Goal: Task Accomplishment & Management: Use online tool/utility

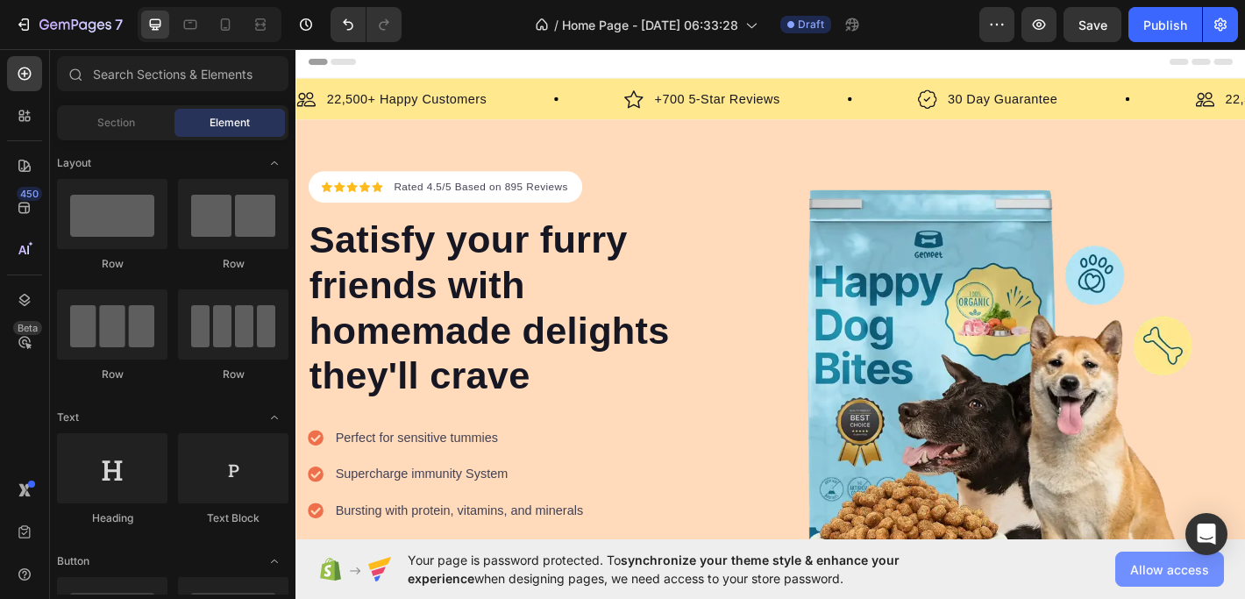
click at [1166, 570] on span "Allow access" at bounding box center [1169, 569] width 79 height 18
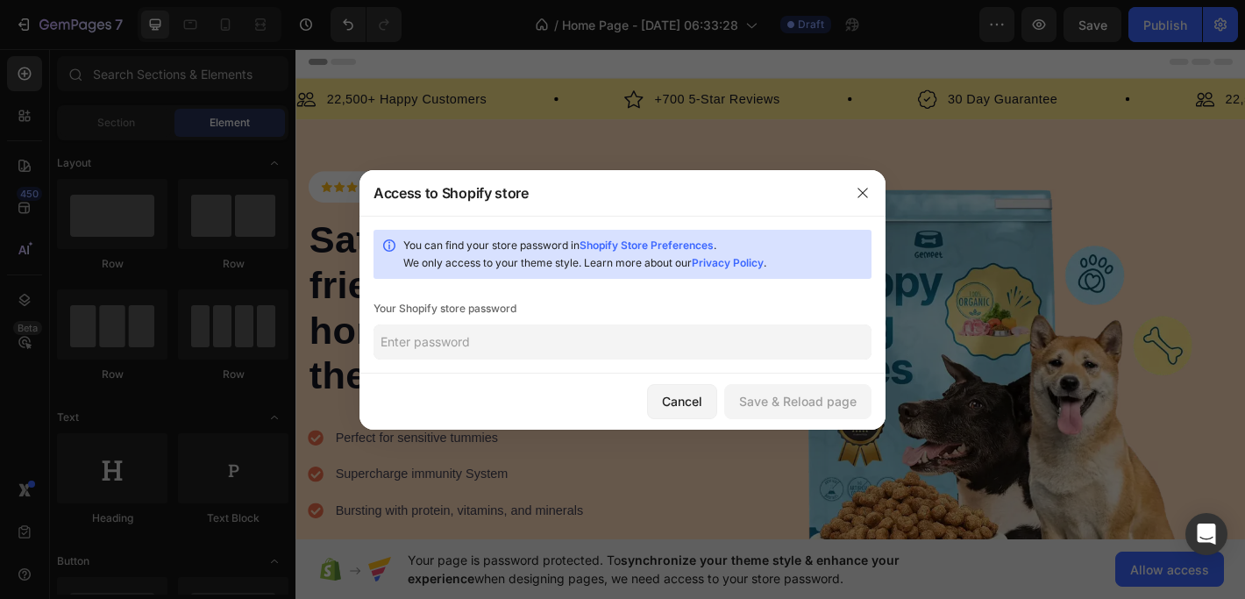
click at [666, 353] on input "text" at bounding box center [622, 341] width 498 height 35
type input "SonyVaio2013"
click at [805, 397] on div "Save & Reload page" at bounding box center [797, 401] width 117 height 18
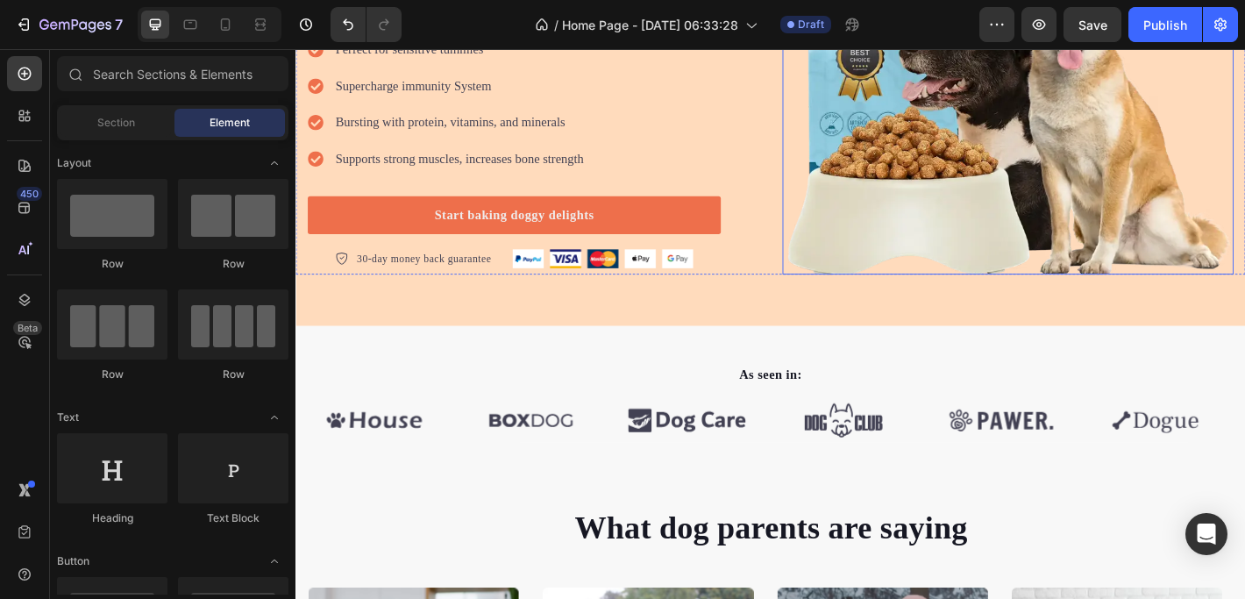
scroll to position [297, 0]
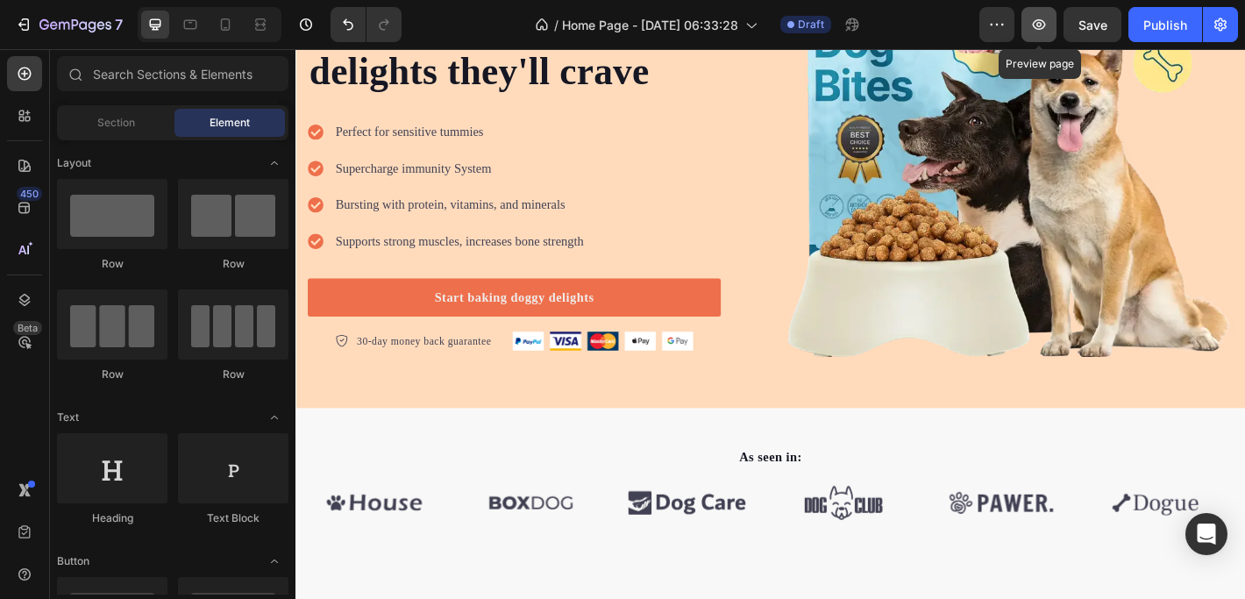
click at [1036, 29] on icon "button" at bounding box center [1039, 25] width 18 height 18
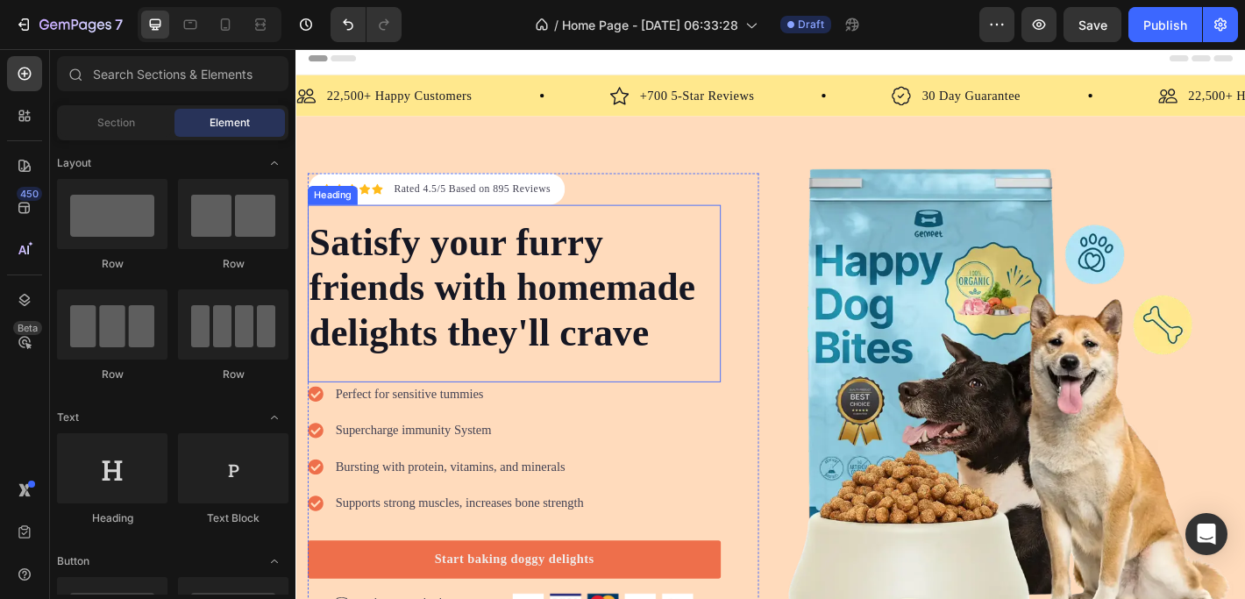
scroll to position [0, 0]
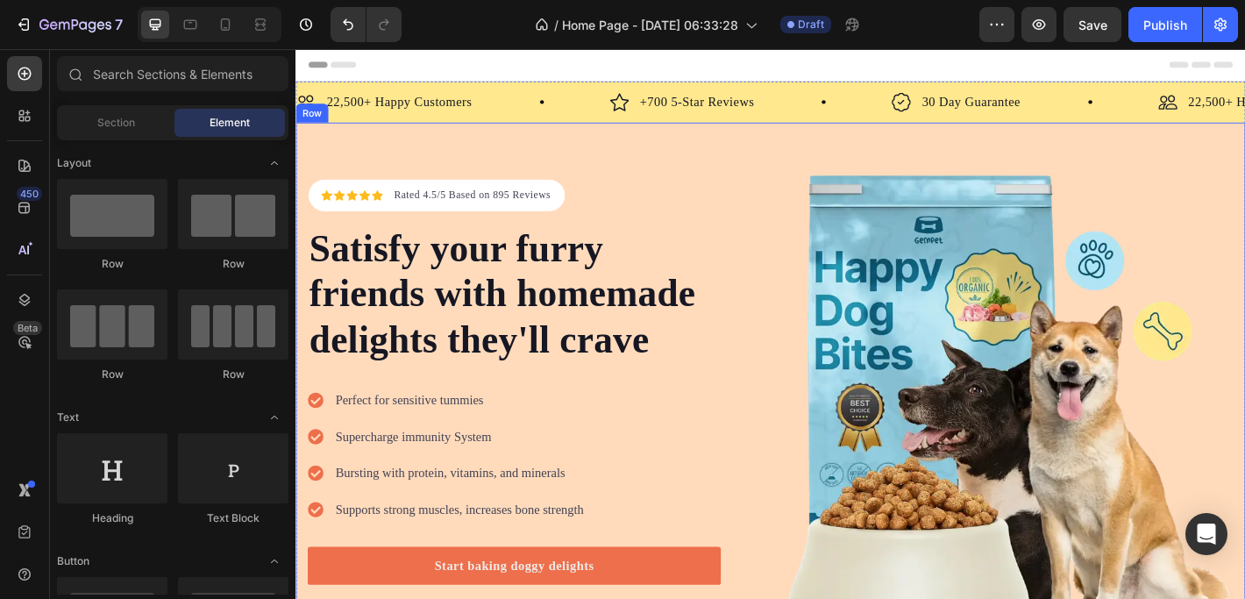
click at [587, 161] on div "Icon Icon Icon Icon Icon Icon List Hoz Rated 4.5/5 Based on 895 Reviews Text bl…" at bounding box center [821, 438] width 1052 height 614
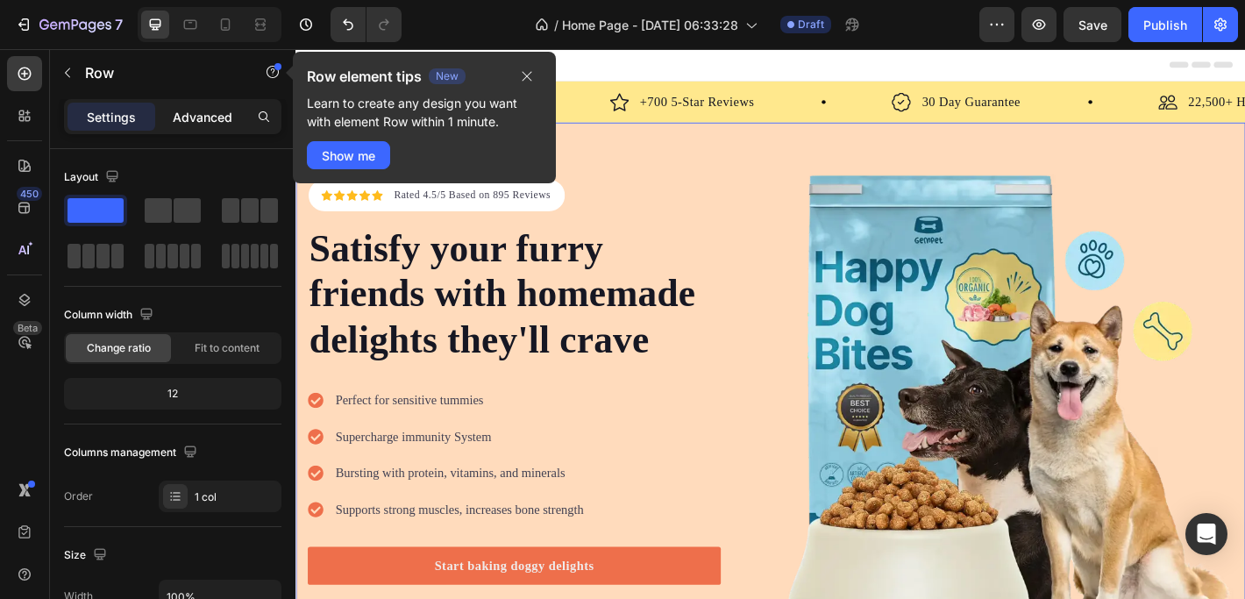
click at [203, 113] on p "Advanced" at bounding box center [203, 117] width 60 height 18
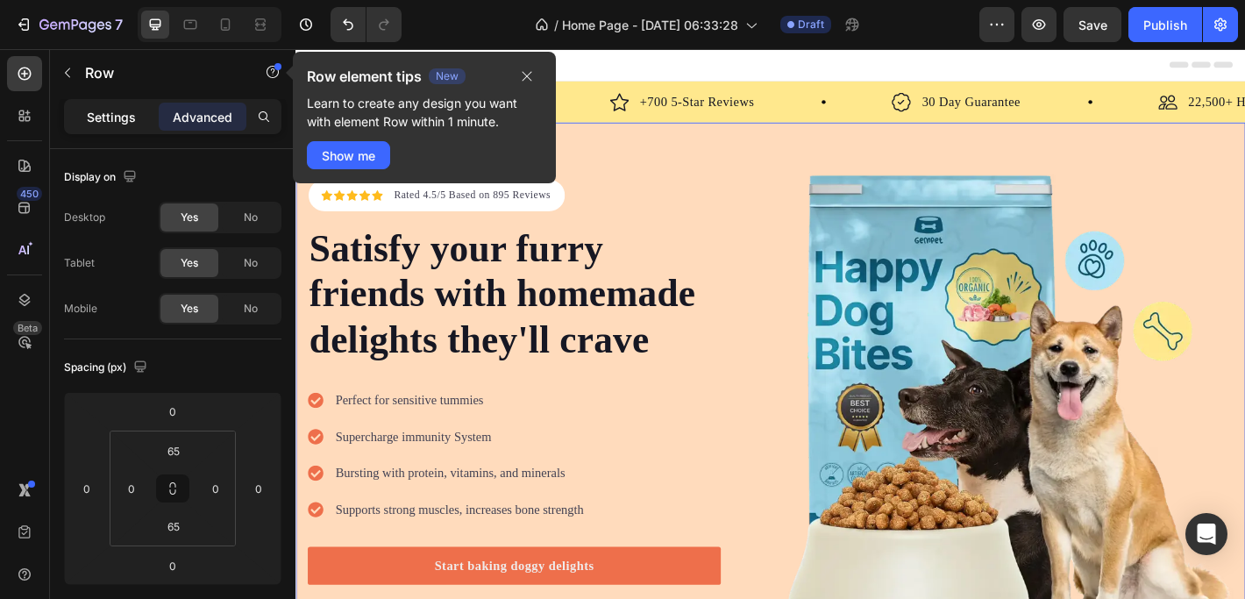
click at [95, 112] on p "Settings" at bounding box center [111, 117] width 49 height 18
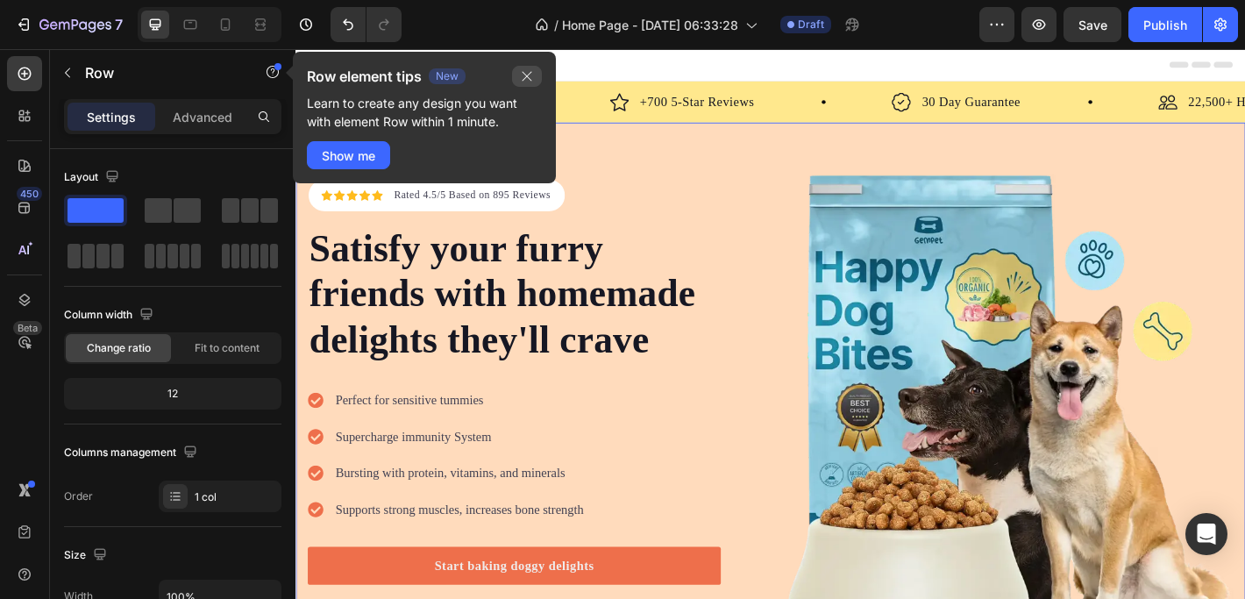
click at [522, 75] on icon "button" at bounding box center [527, 76] width 14 height 14
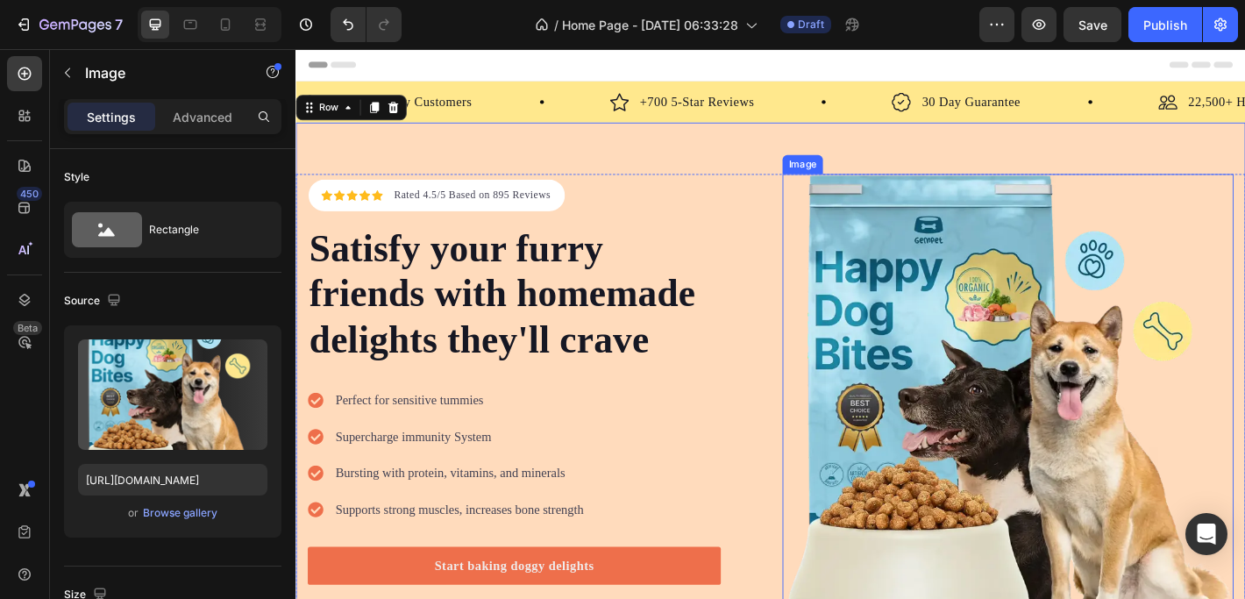
click at [948, 280] on img at bounding box center [1084, 438] width 500 height 500
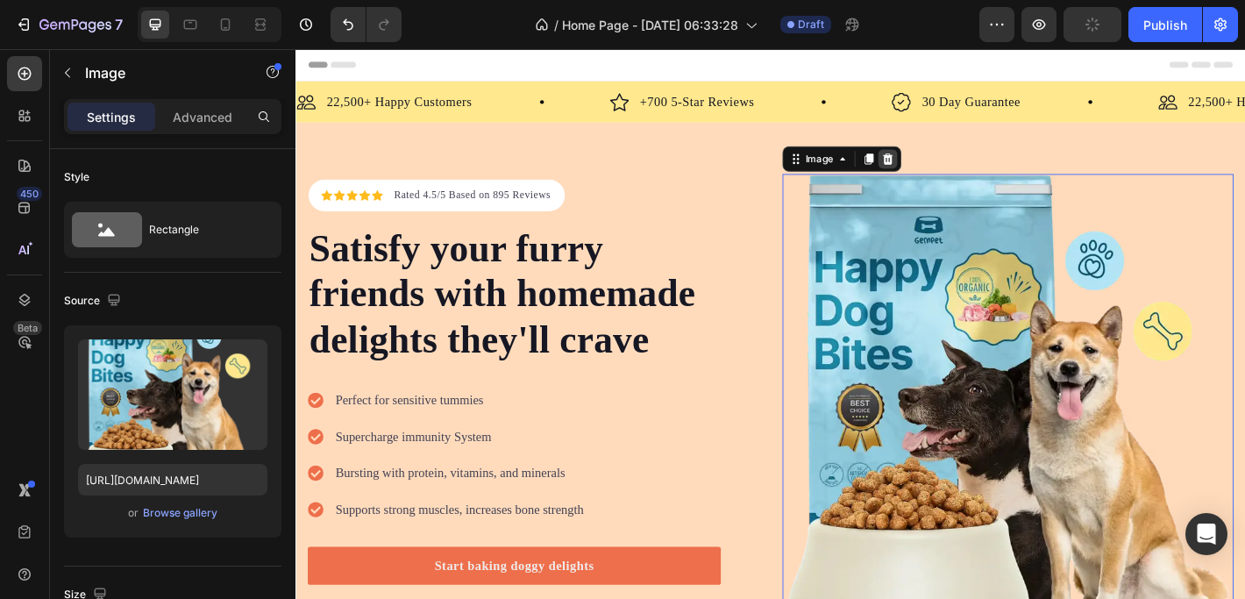
click at [946, 168] on icon at bounding box center [951, 171] width 11 height 12
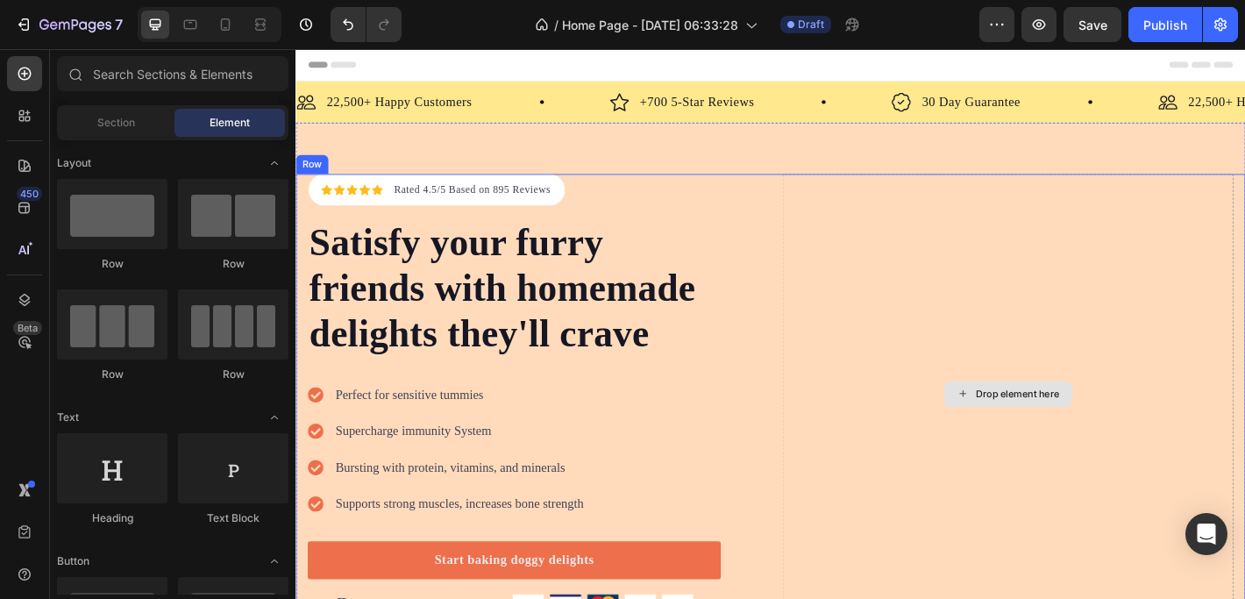
click at [936, 206] on div "Drop element here" at bounding box center [1084, 431] width 500 height 487
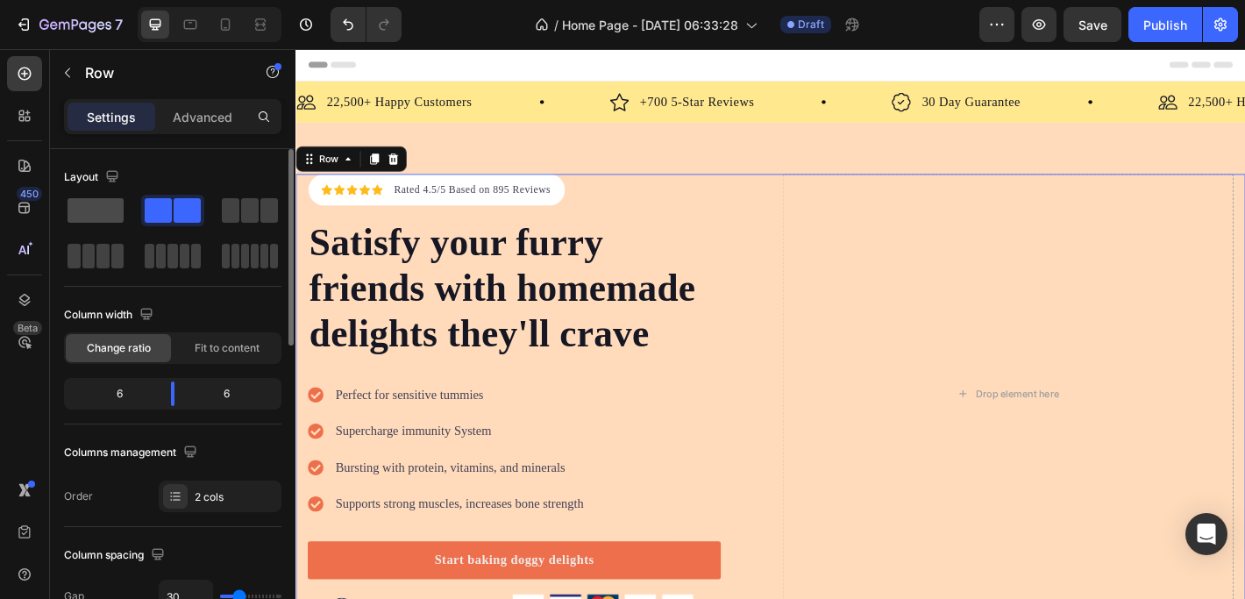
click at [103, 207] on span at bounding box center [95, 210] width 56 height 25
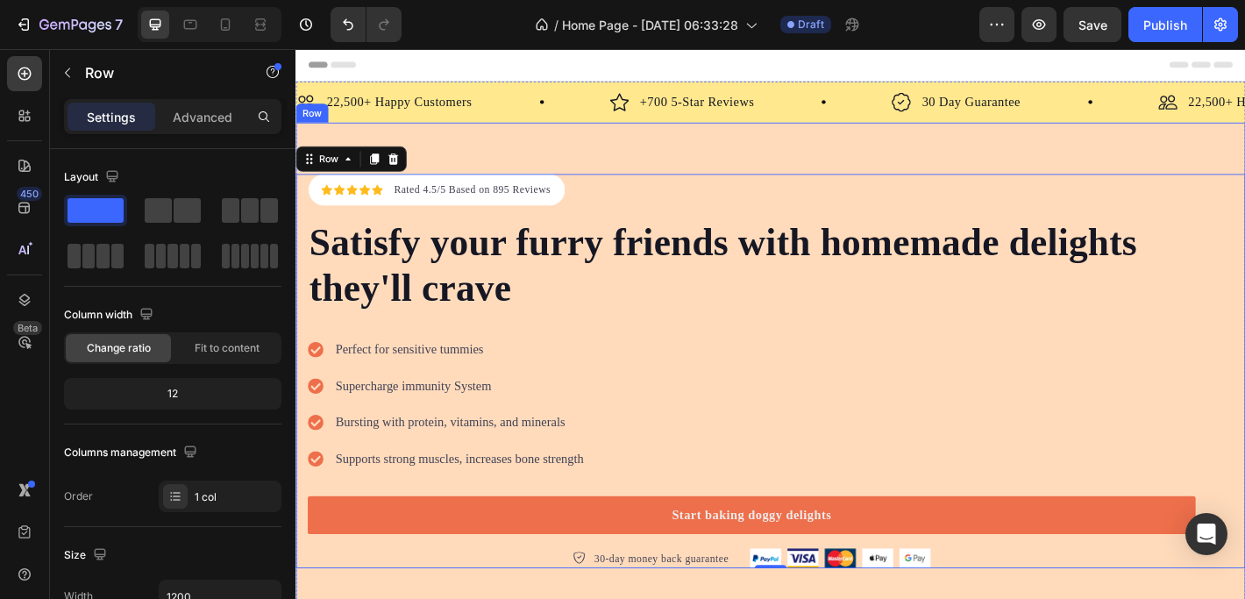
click at [483, 163] on div "Icon Icon Icon Icon Icon Icon List Hoz Rated 4.5/5 Based on 895 Reviews Text bl…" at bounding box center [821, 406] width 1052 height 550
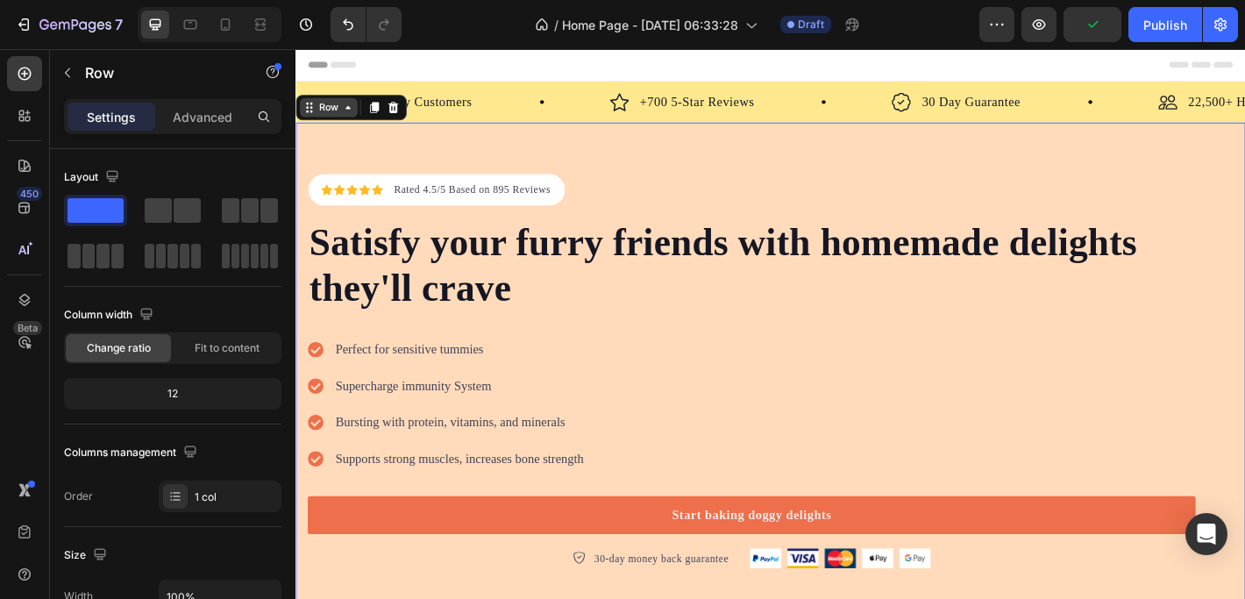
click at [326, 117] on div "Row" at bounding box center [331, 114] width 29 height 16
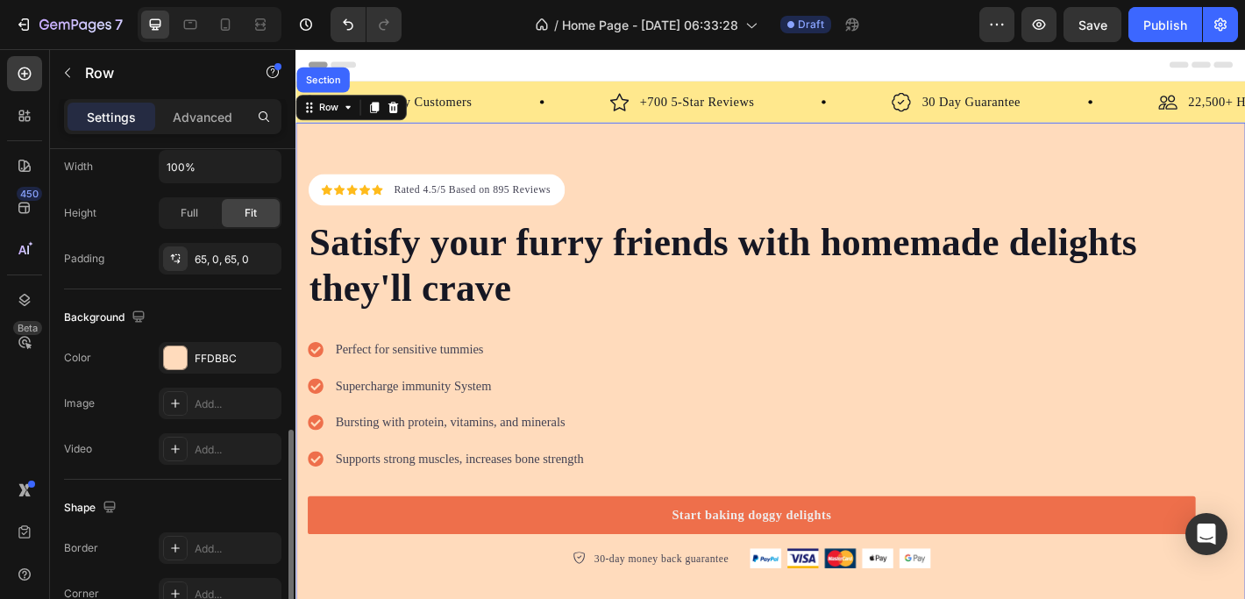
scroll to position [484, 0]
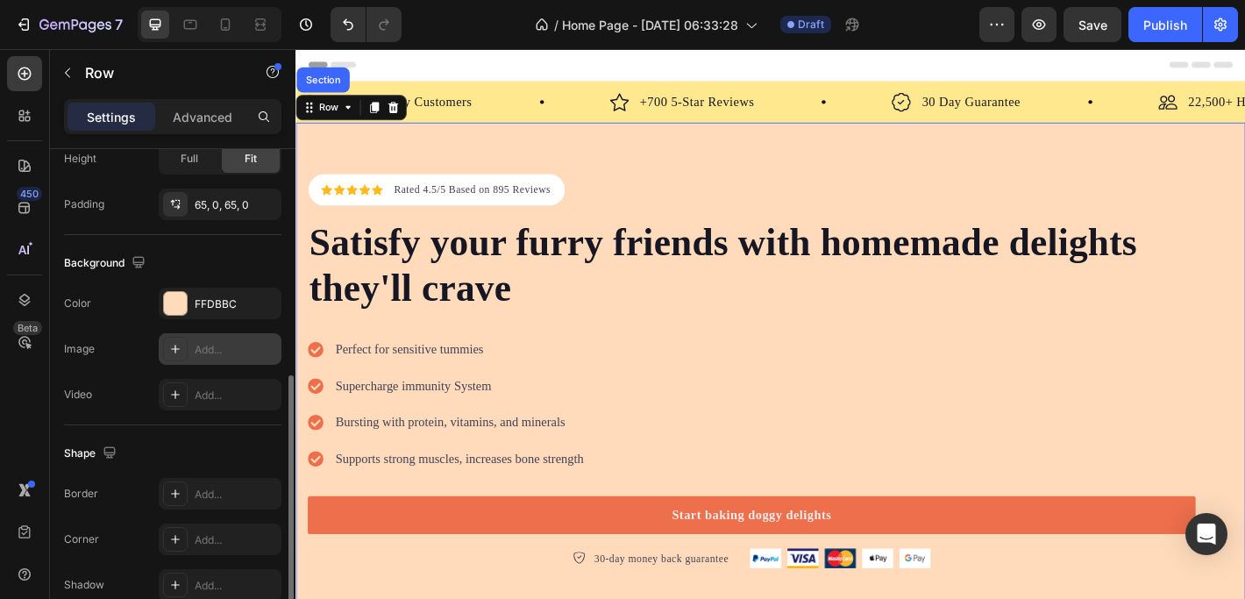
click at [199, 349] on div "Add..." at bounding box center [236, 350] width 82 height 16
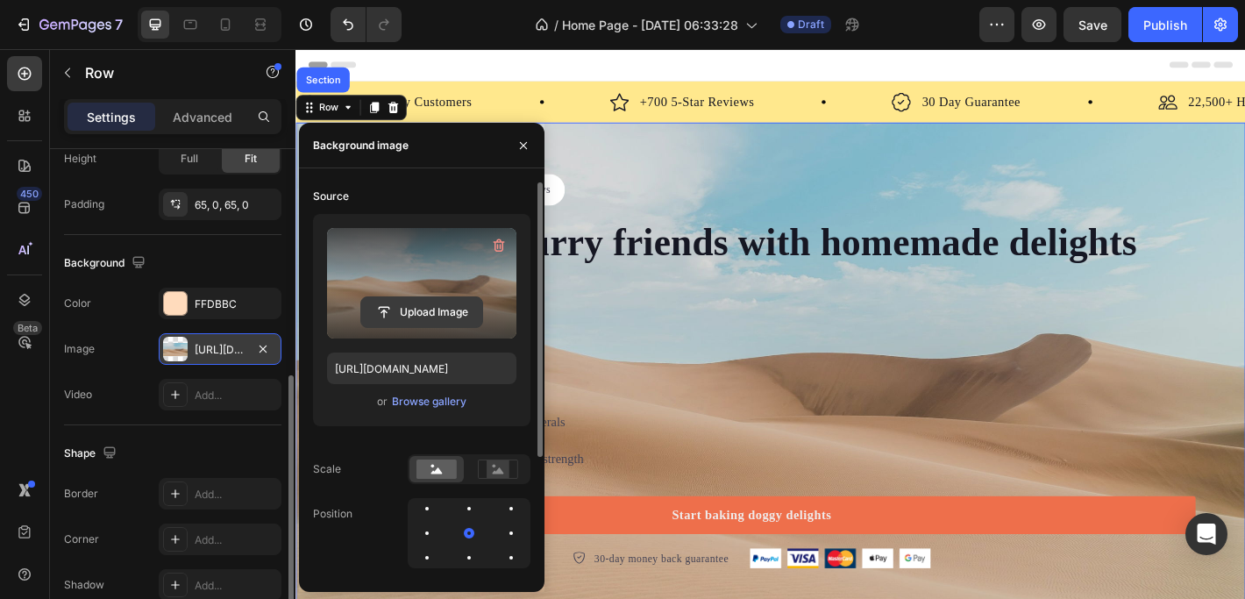
click at [415, 312] on input "file" at bounding box center [421, 312] width 121 height 30
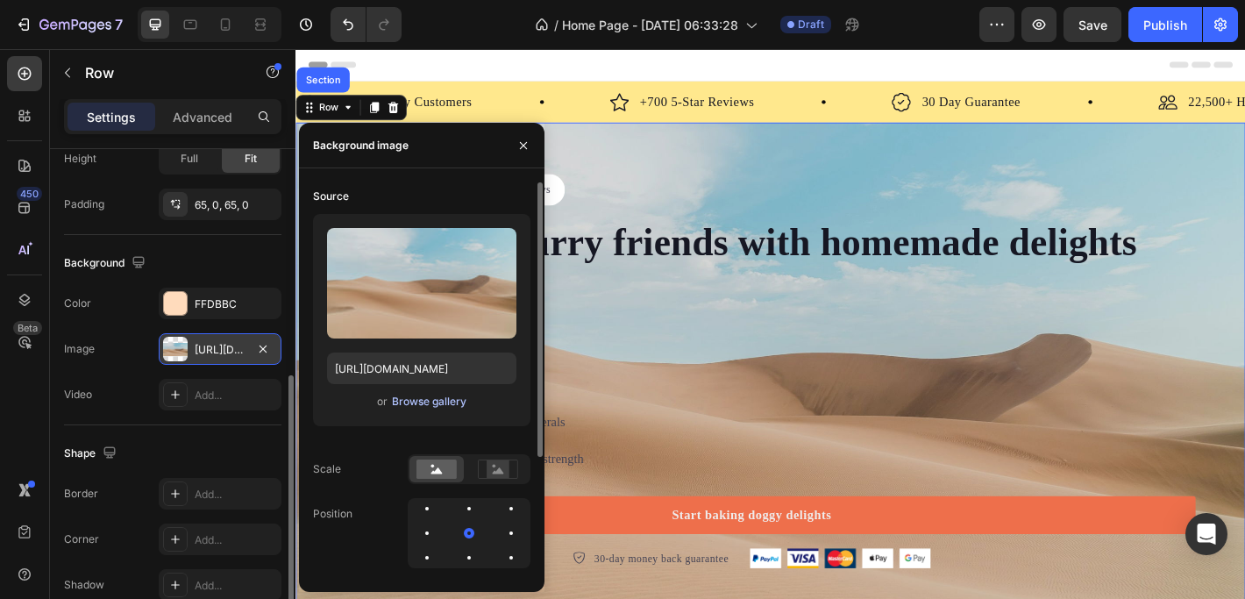
click at [425, 403] on div "Browse gallery" at bounding box center [429, 402] width 74 height 16
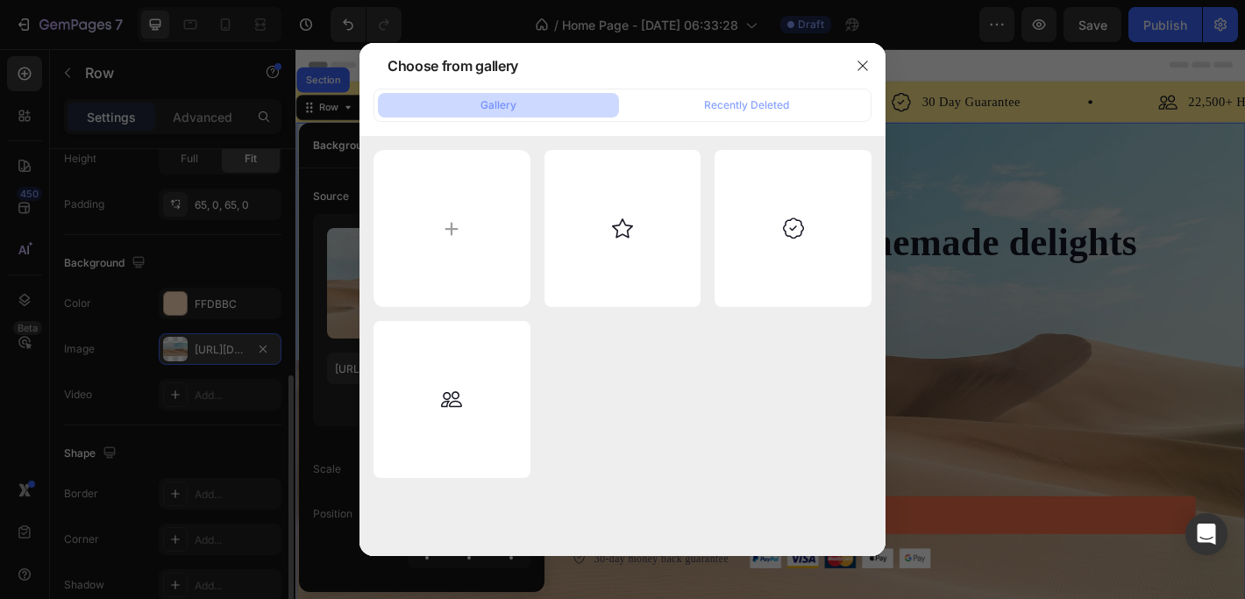
click at [530, 110] on button "Gallery" at bounding box center [498, 105] width 241 height 25
click at [759, 99] on div "Recently Deleted" at bounding box center [746, 105] width 85 height 16
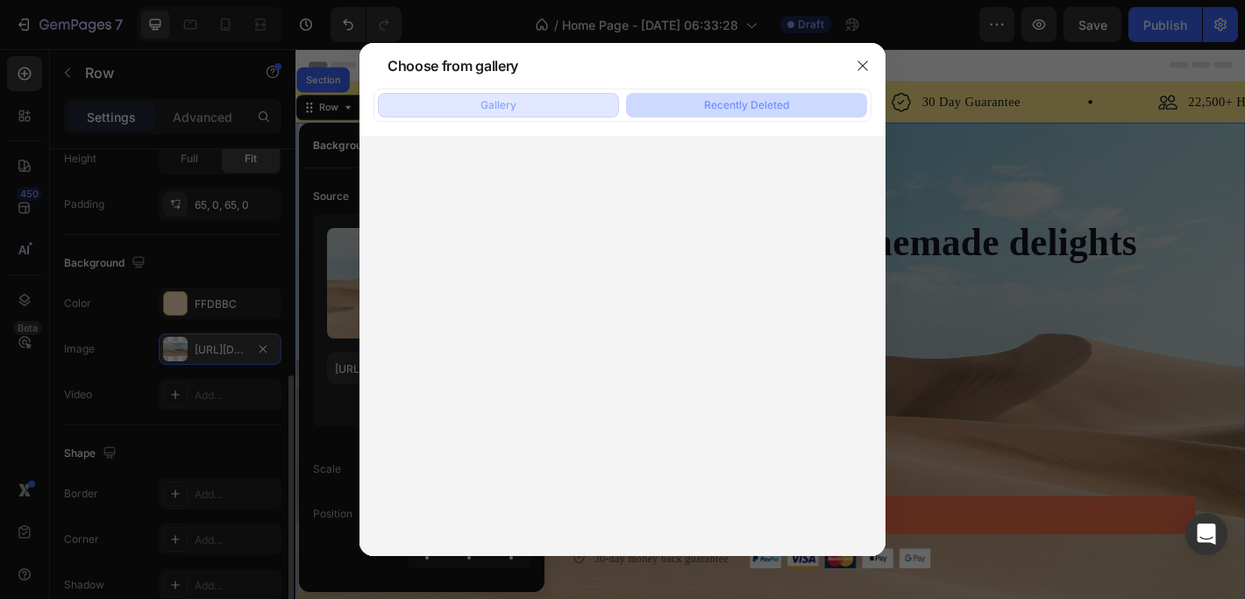
click at [503, 100] on div "Gallery" at bounding box center [498, 105] width 36 height 16
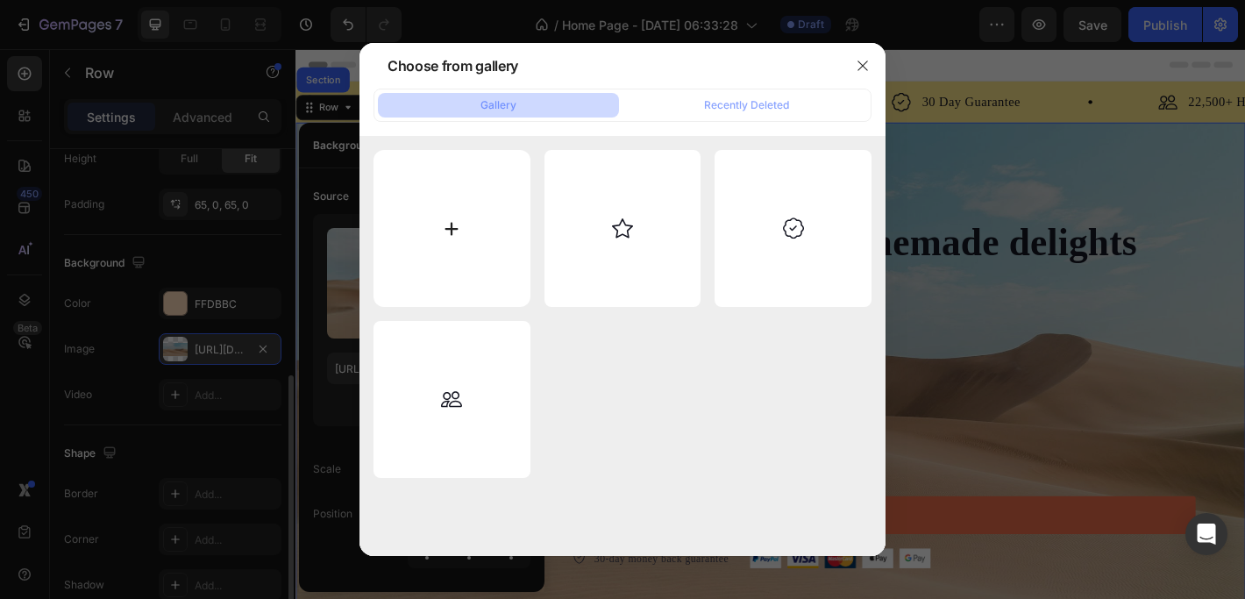
click at [452, 223] on input "file" at bounding box center [451, 228] width 157 height 157
click at [857, 68] on icon "button" at bounding box center [862, 66] width 14 height 14
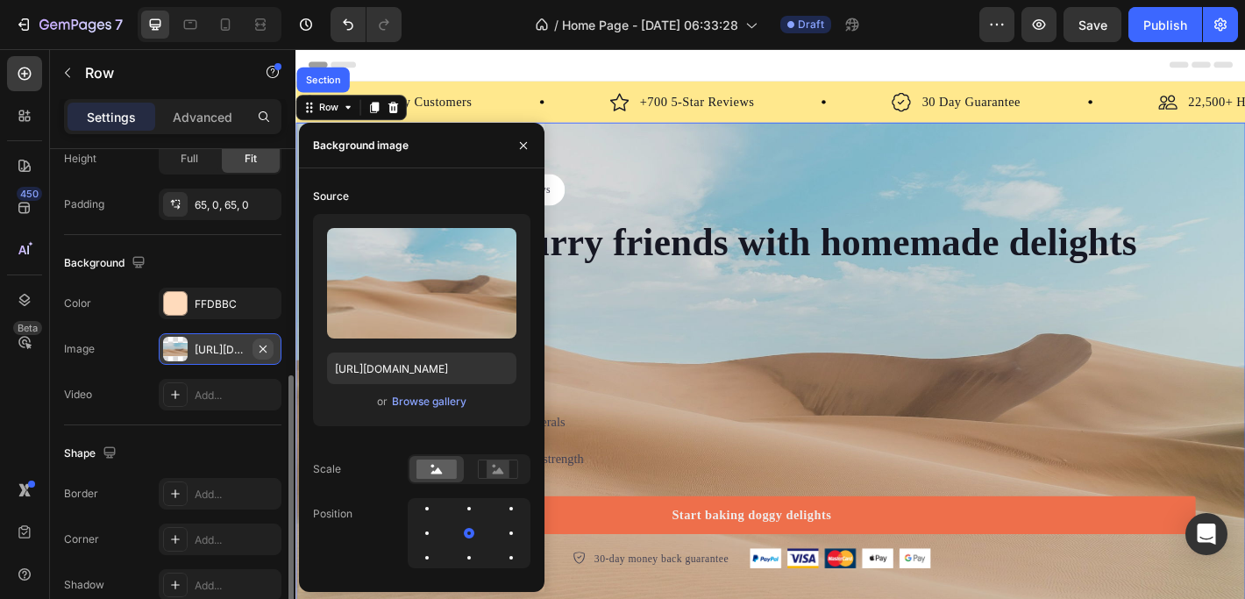
click at [265, 350] on icon "button" at bounding box center [262, 347] width 7 height 7
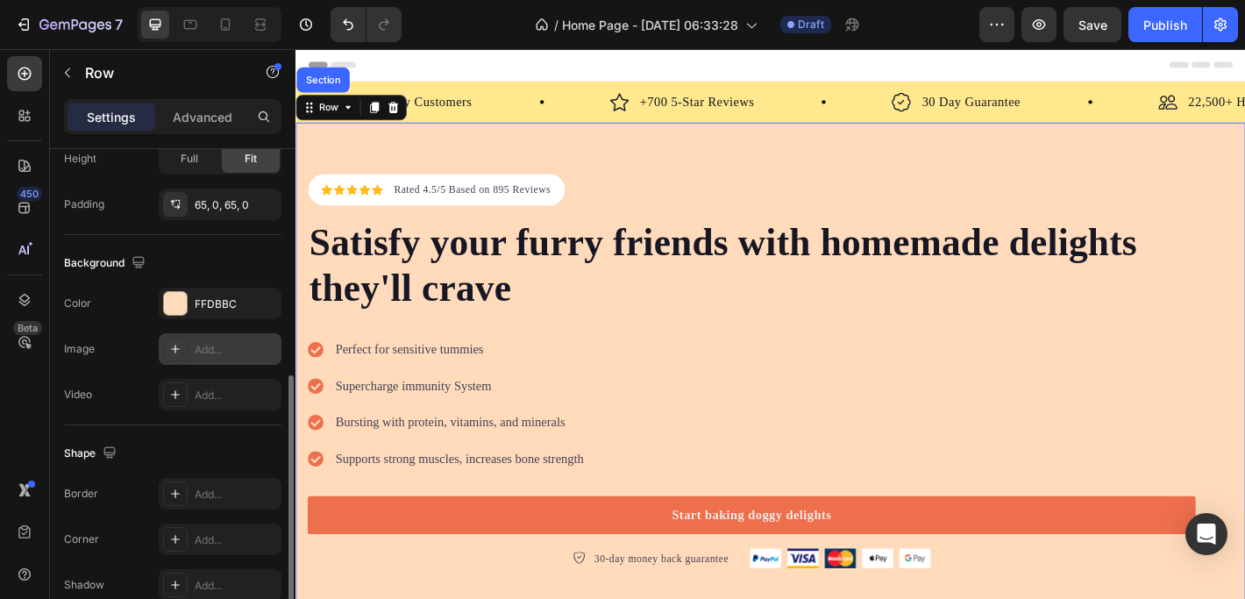
click at [226, 349] on div "Add..." at bounding box center [236, 350] width 82 height 16
type input "https://cdn.shopify.com/s/files/1/2005/9307/files/background_settings.jpg"
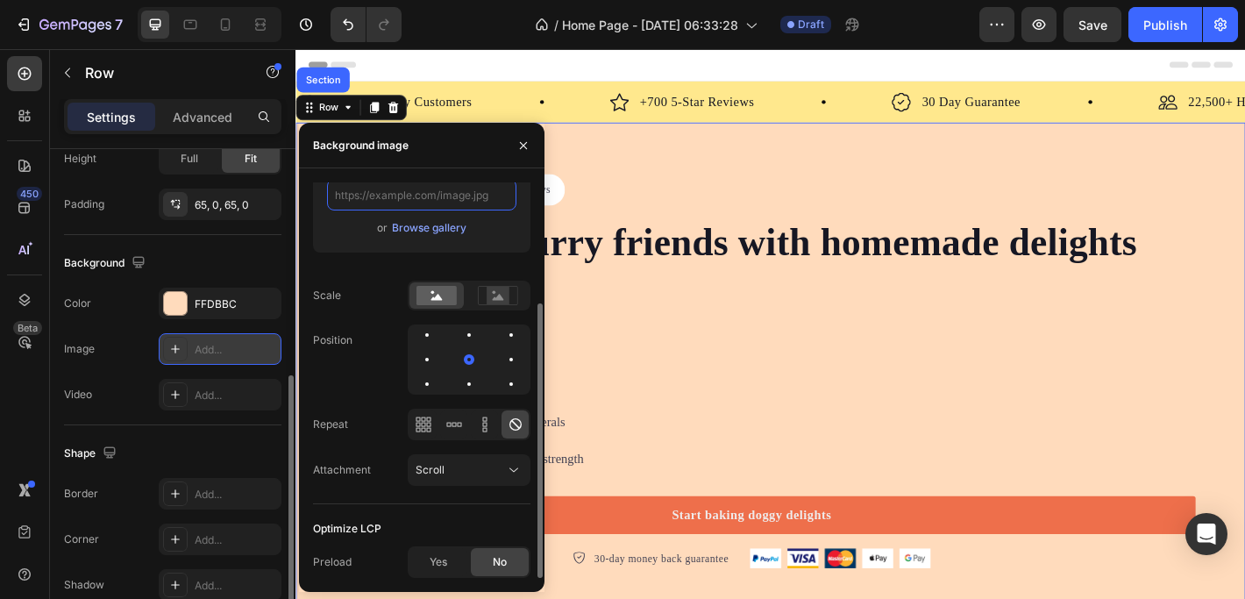
scroll to position [0, 0]
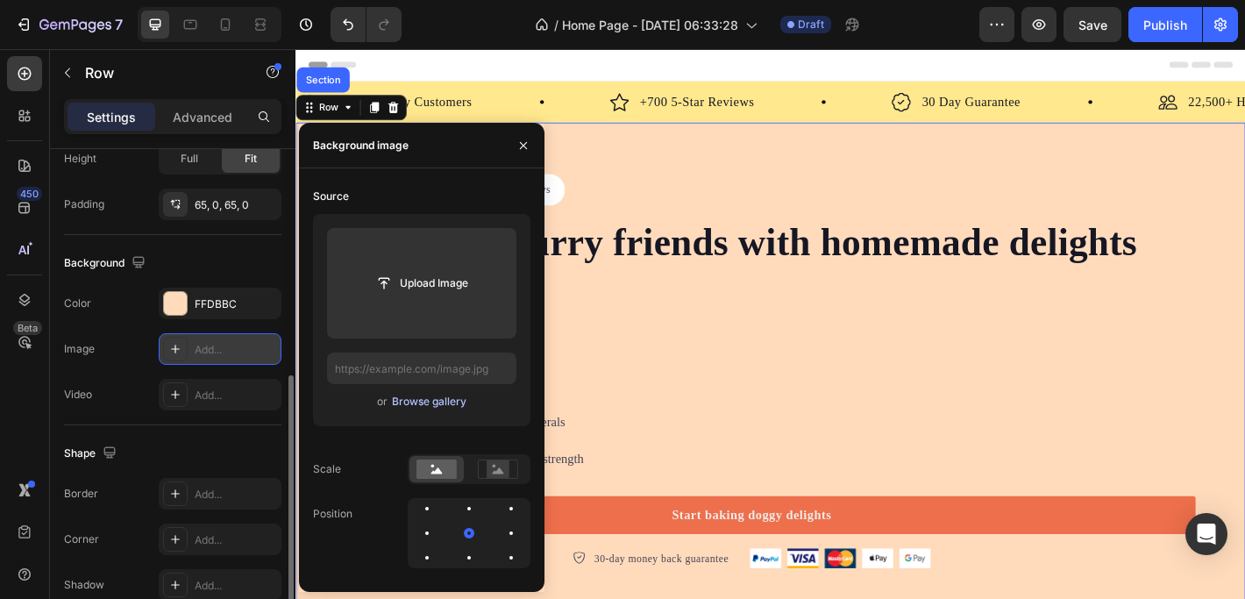
click at [424, 395] on div "Browse gallery" at bounding box center [429, 402] width 74 height 16
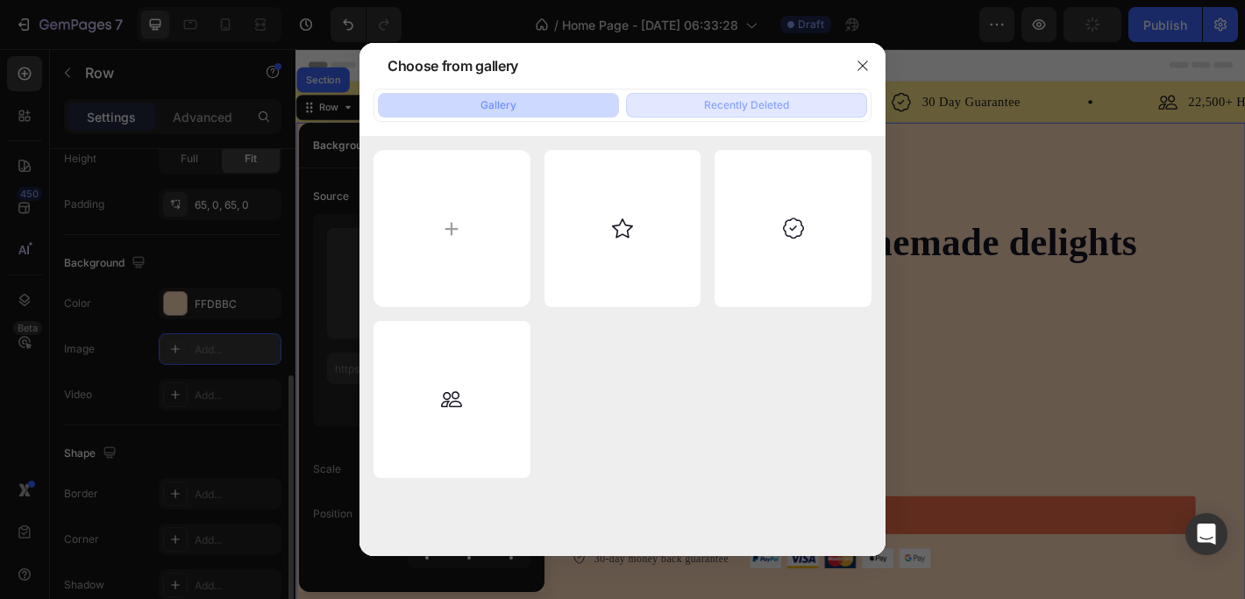
click at [756, 110] on div "Recently Deleted" at bounding box center [746, 105] width 85 height 16
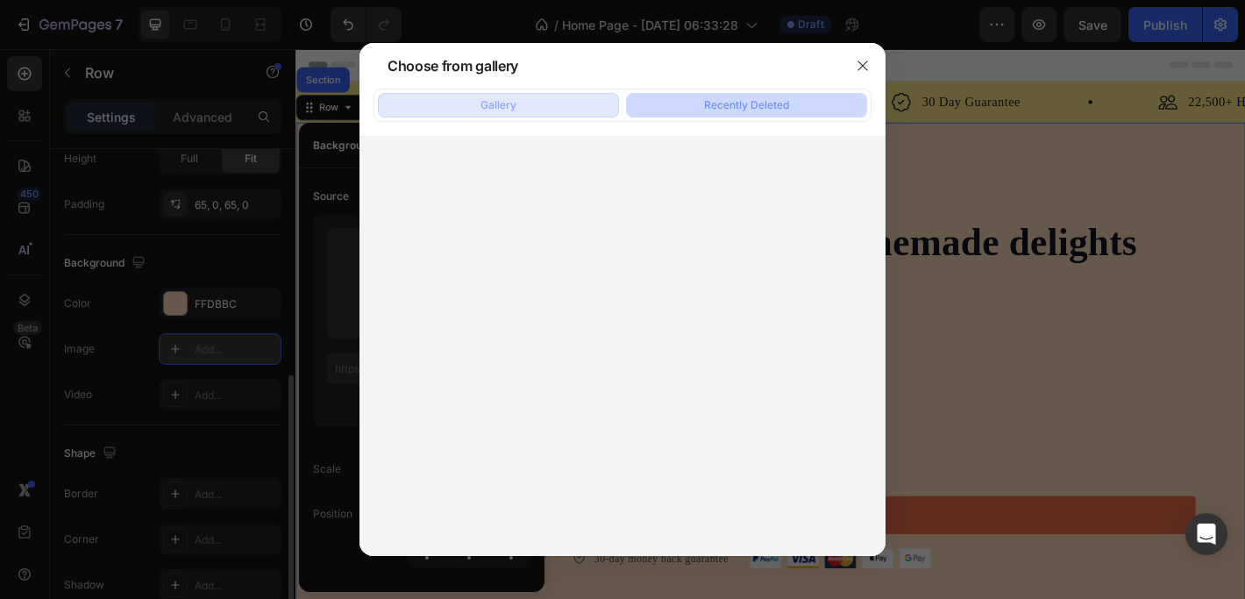
click at [491, 103] on div "Gallery" at bounding box center [498, 105] width 36 height 16
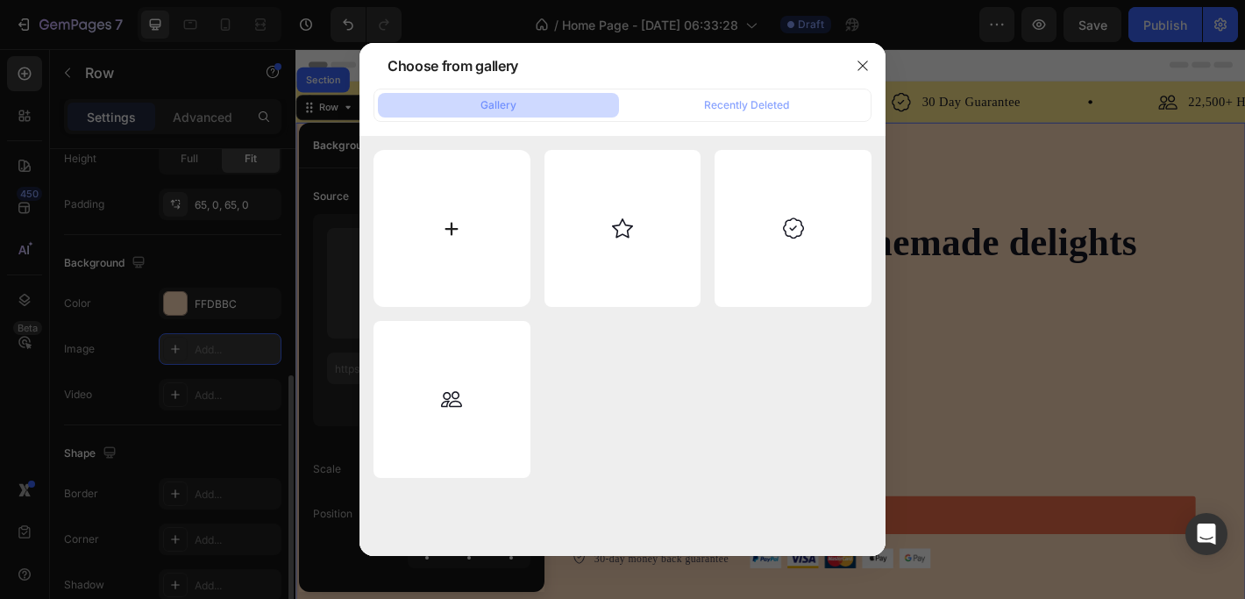
click at [451, 223] on input "file" at bounding box center [451, 228] width 157 height 157
type input "C:\fakepath\ChatGPT_Image_2025._jul._28._07_55_53.png"
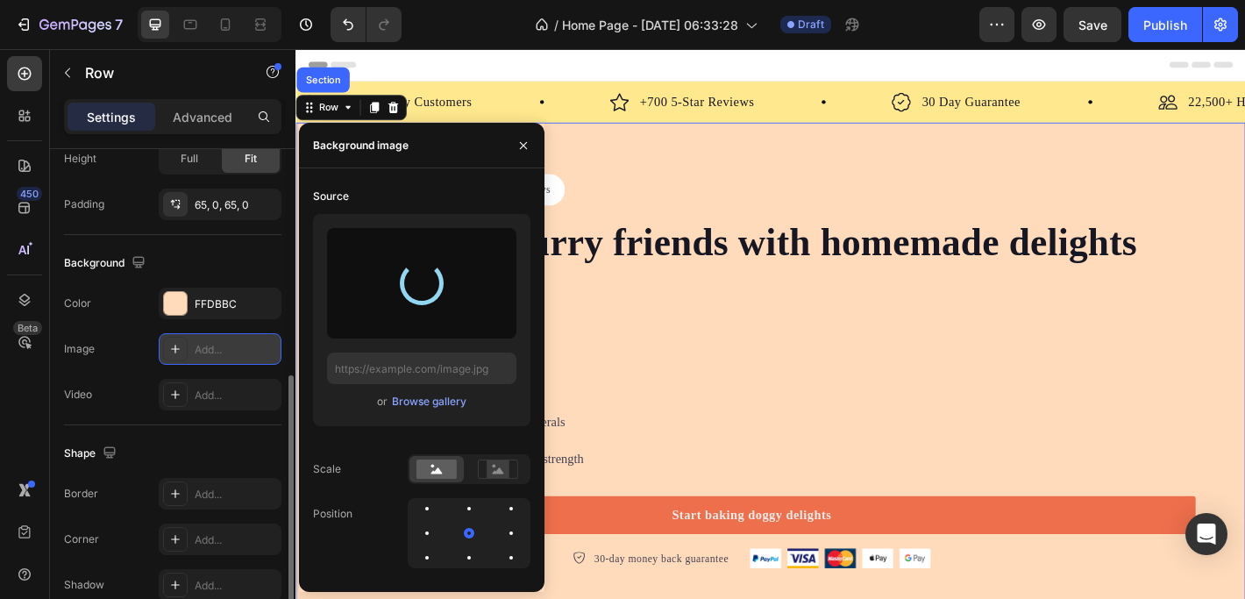
type input "https://cdn.shopify.com/s/files/1/0897/8808/8610/files/gempages_581840992286540…"
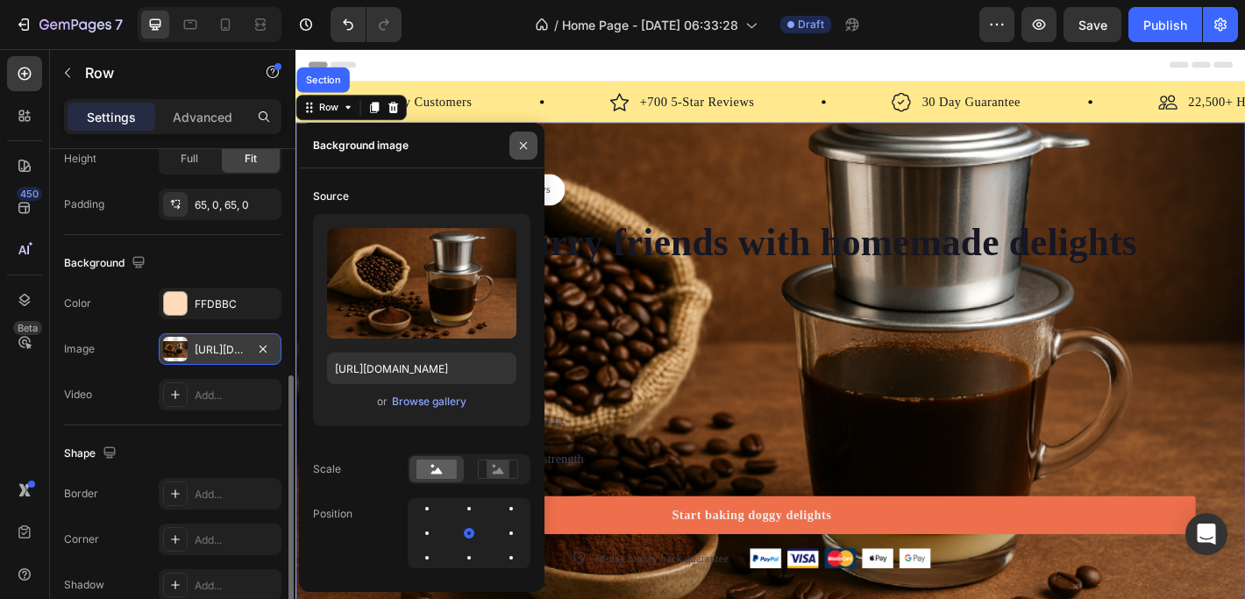
click at [525, 138] on icon "button" at bounding box center [523, 145] width 14 height 14
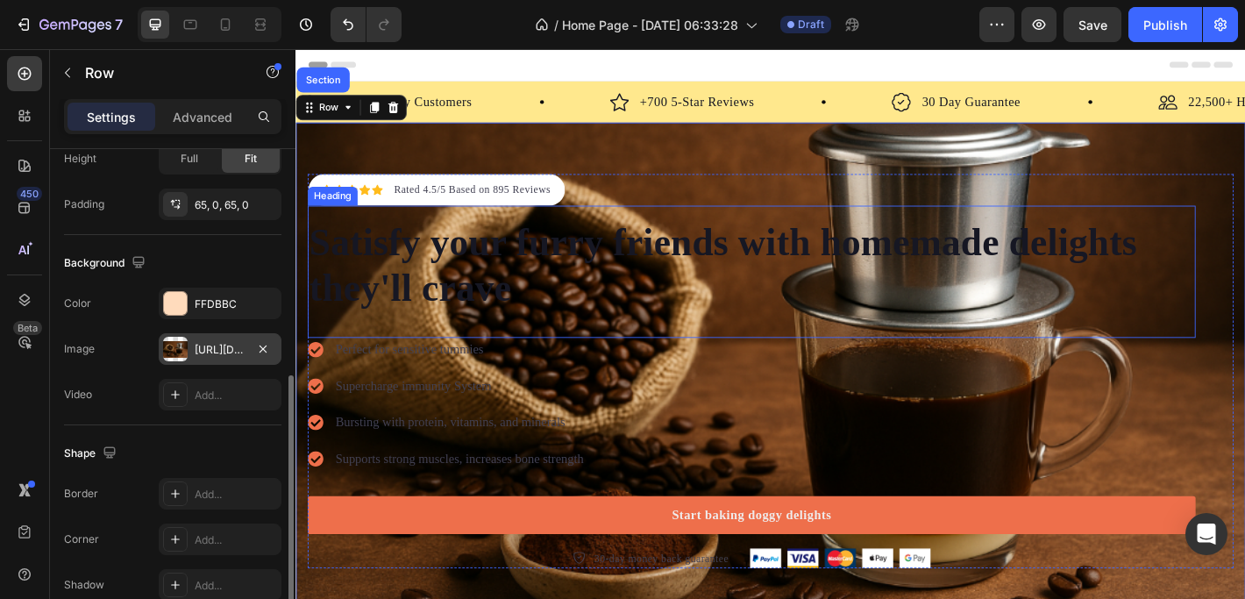
click at [421, 269] on p "Satisfy your furry friends with homemade delights they'll crave" at bounding box center [800, 288] width 980 height 101
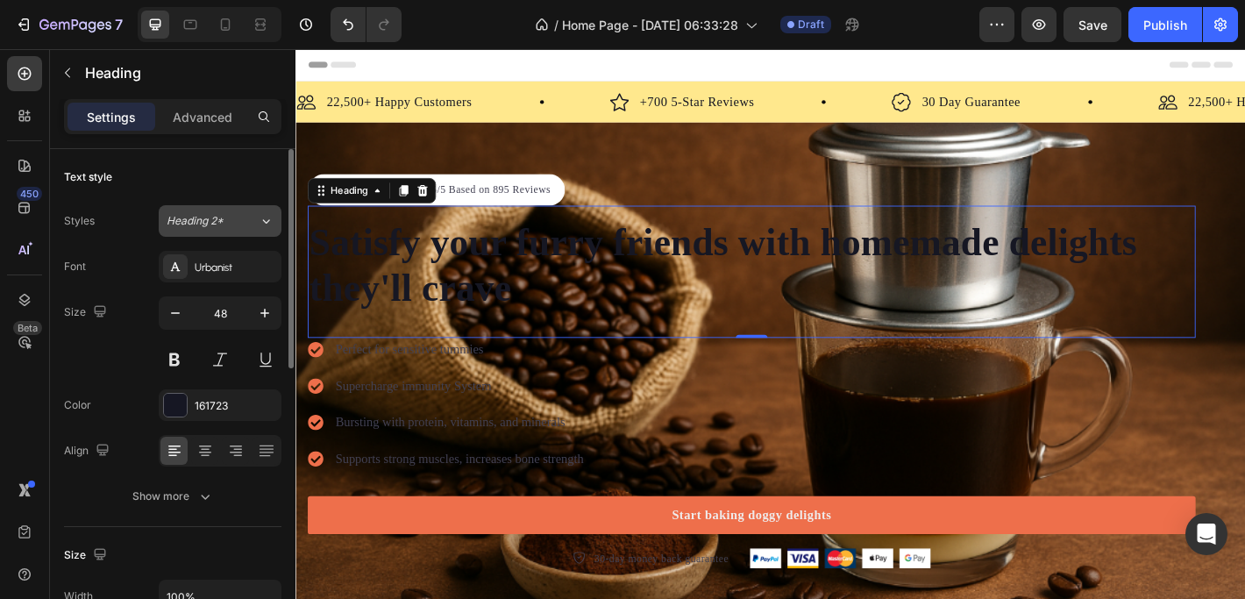
click at [261, 218] on icon at bounding box center [266, 221] width 15 height 18
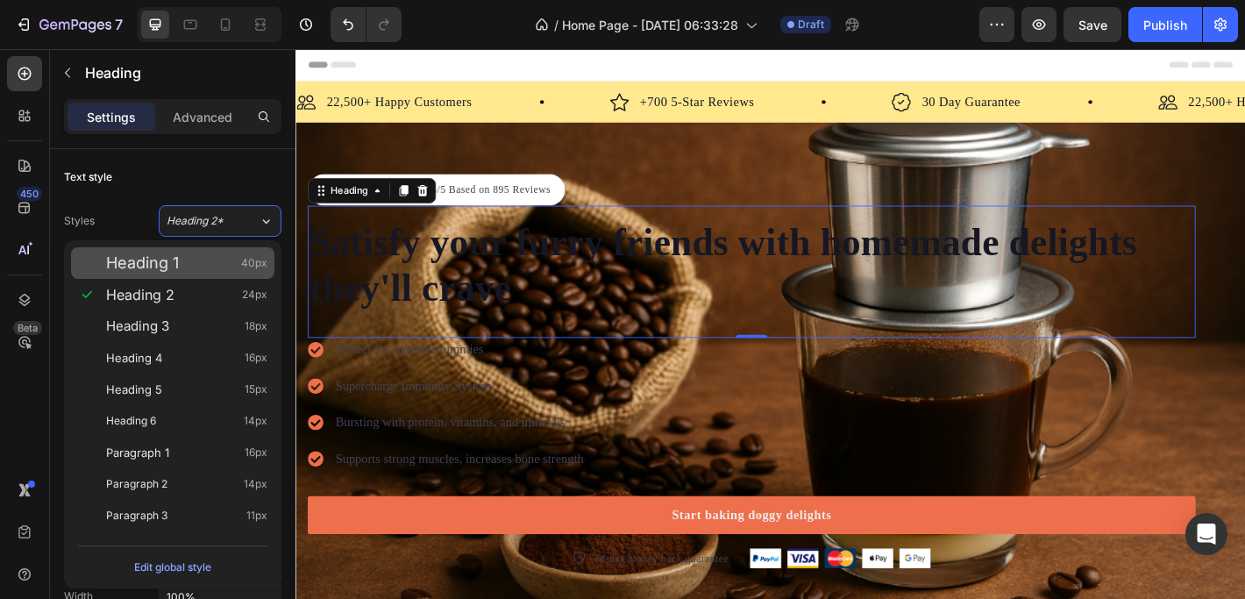
click at [165, 257] on span "Heading 1" at bounding box center [142, 263] width 73 height 18
type input "40"
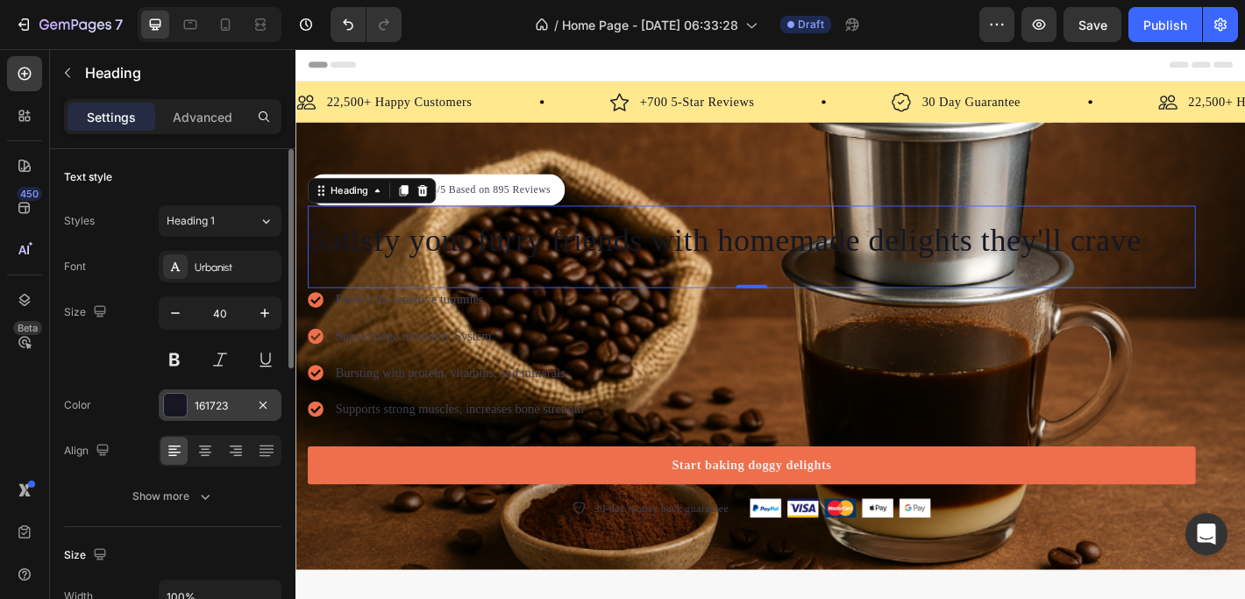
click at [176, 403] on div at bounding box center [175, 405] width 23 height 23
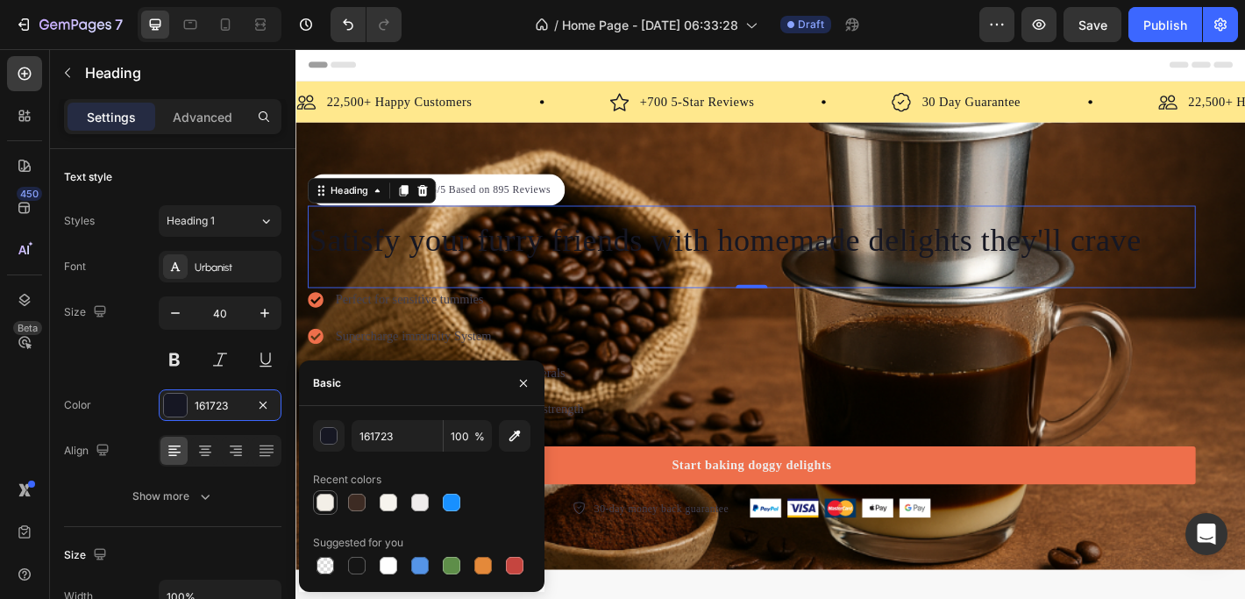
click at [327, 506] on div at bounding box center [325, 502] width 18 height 18
type input "F3EFE7"
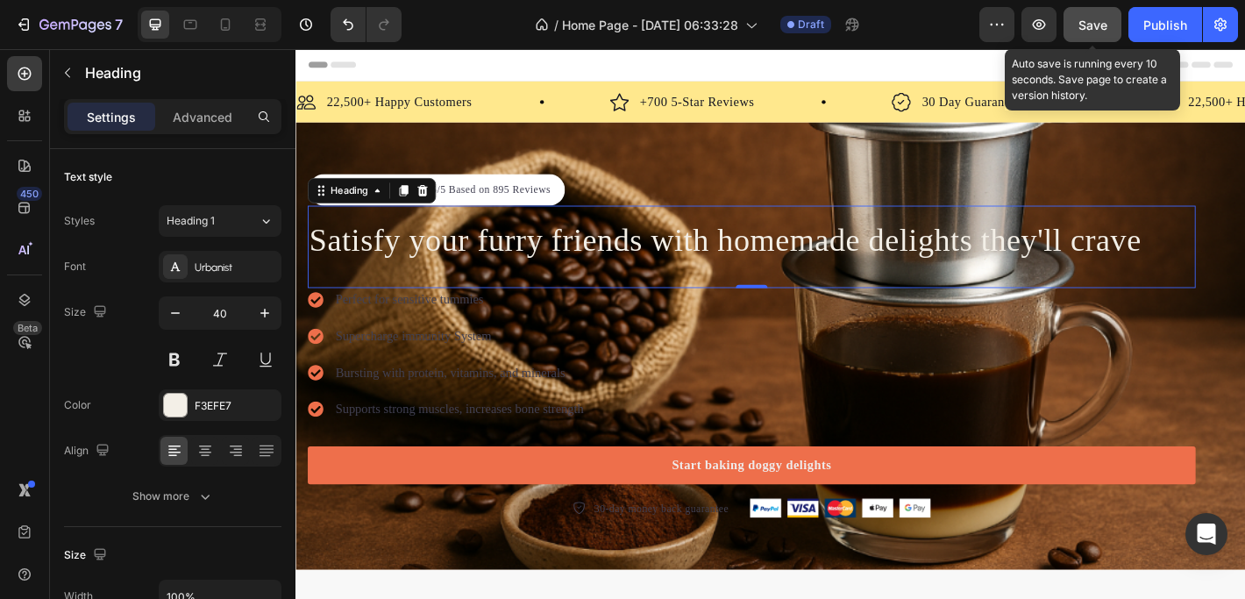
click at [1088, 22] on span "Save" at bounding box center [1092, 25] width 29 height 15
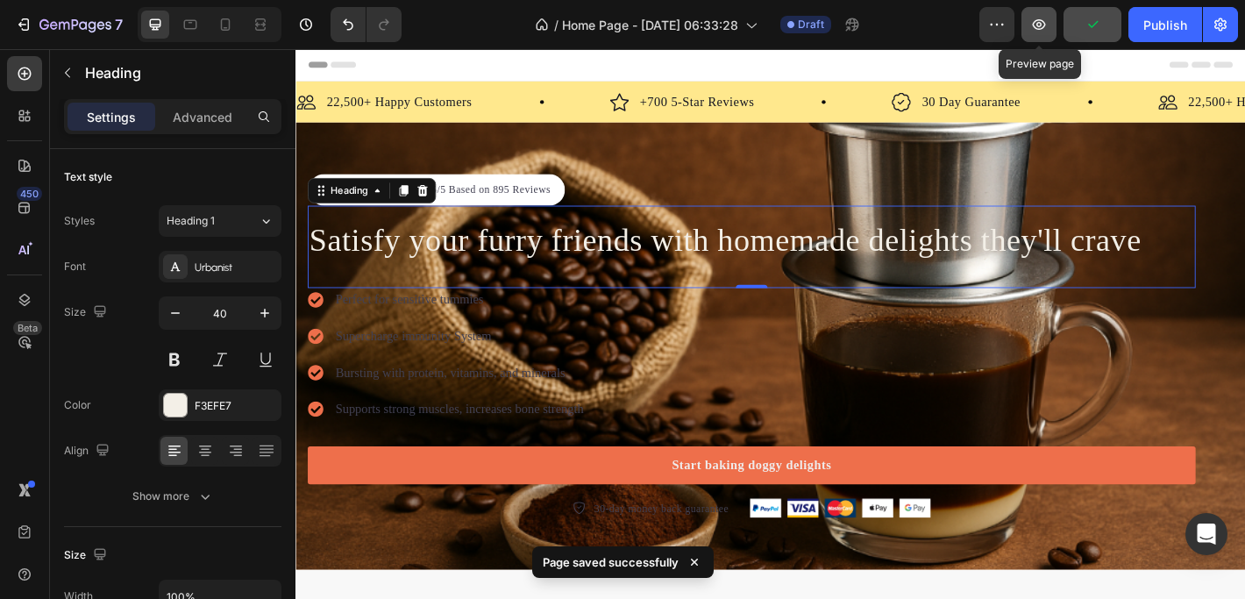
click at [1041, 22] on icon "button" at bounding box center [1039, 25] width 18 height 18
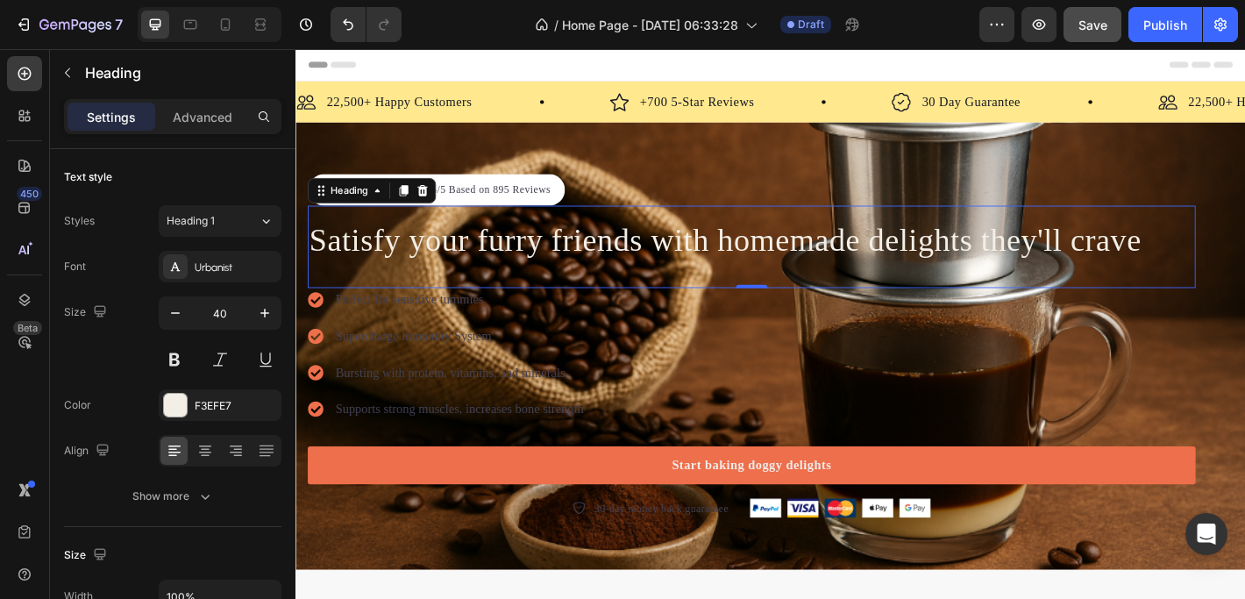
click at [410, 271] on p "Satisfy your furry friends with homemade delights they'll crave" at bounding box center [800, 261] width 980 height 46
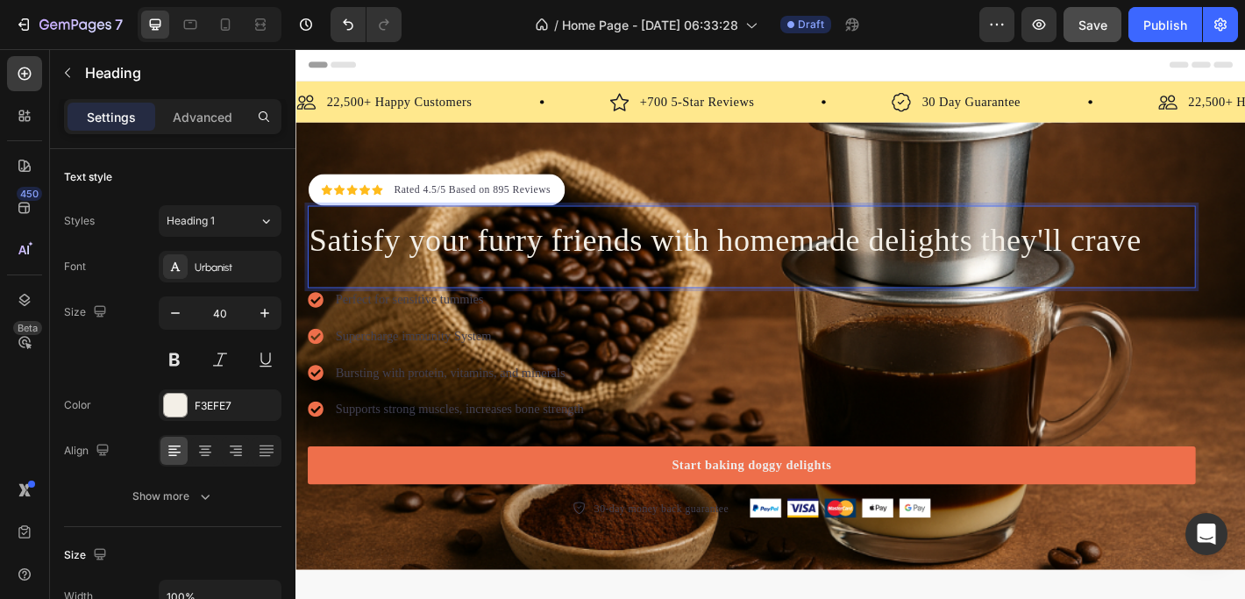
click at [1232, 259] on p "Satisfy your furry friends with homemade delights they'll crave" at bounding box center [800, 261] width 980 height 46
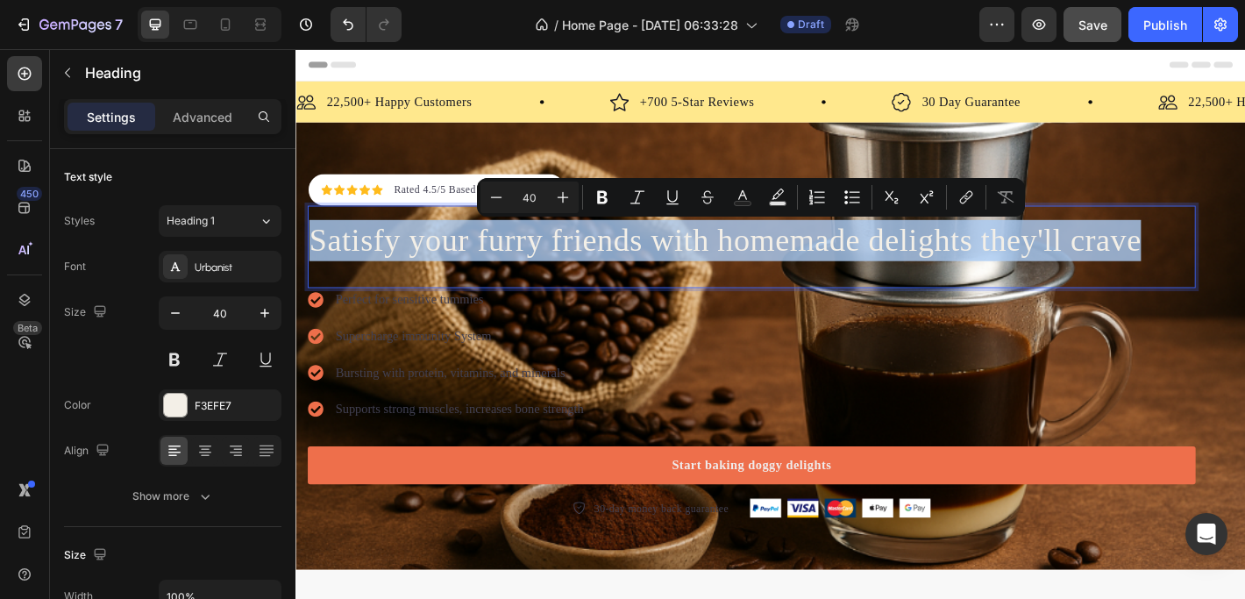
drag, startPoint x: 1242, startPoint y: 259, endPoint x: 320, endPoint y: 263, distance: 922.0
click at [320, 263] on p "Satisfy your furry friends with homemade delights they'll crave" at bounding box center [800, 261] width 980 height 46
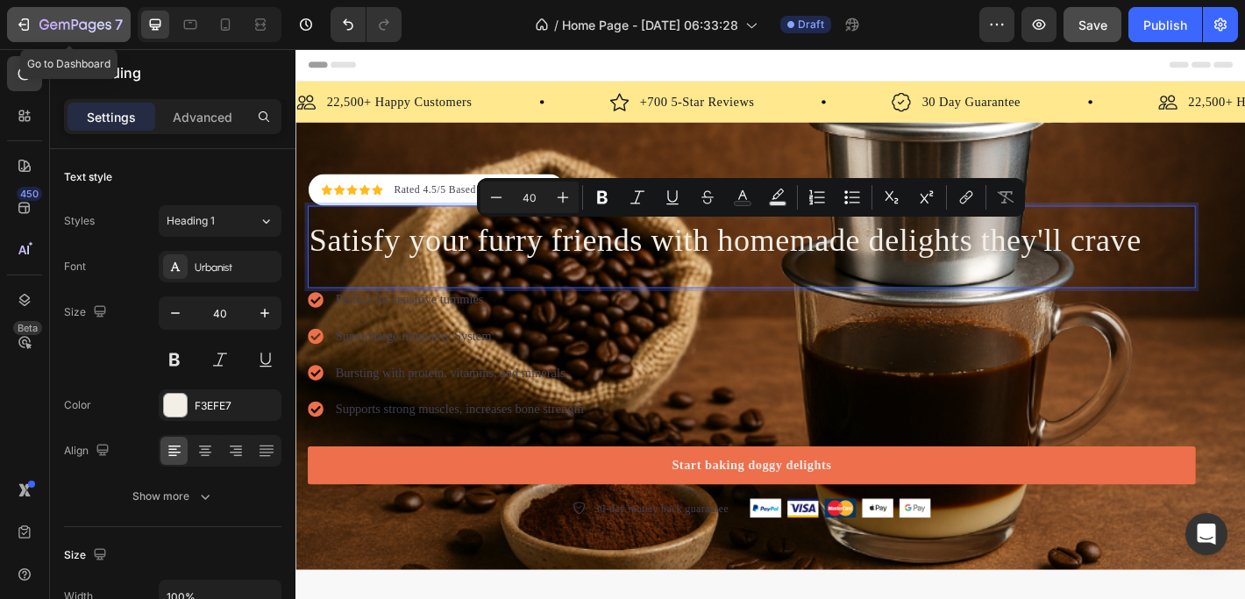
click at [23, 18] on icon "button" at bounding box center [24, 25] width 18 height 18
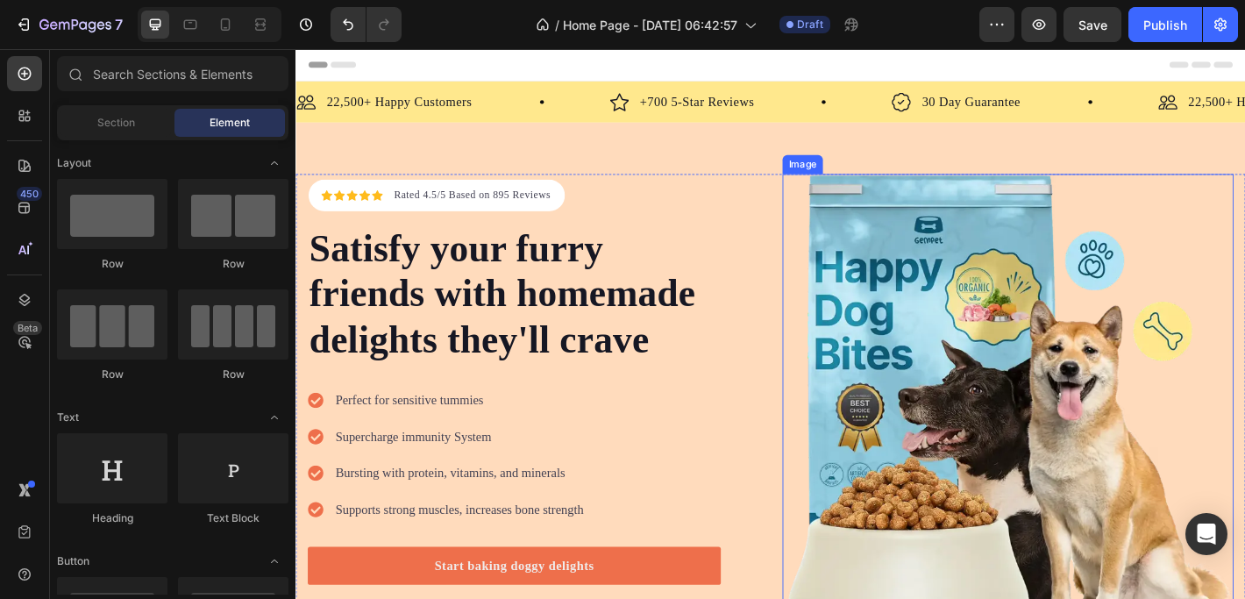
click at [974, 288] on img at bounding box center [1084, 438] width 500 height 500
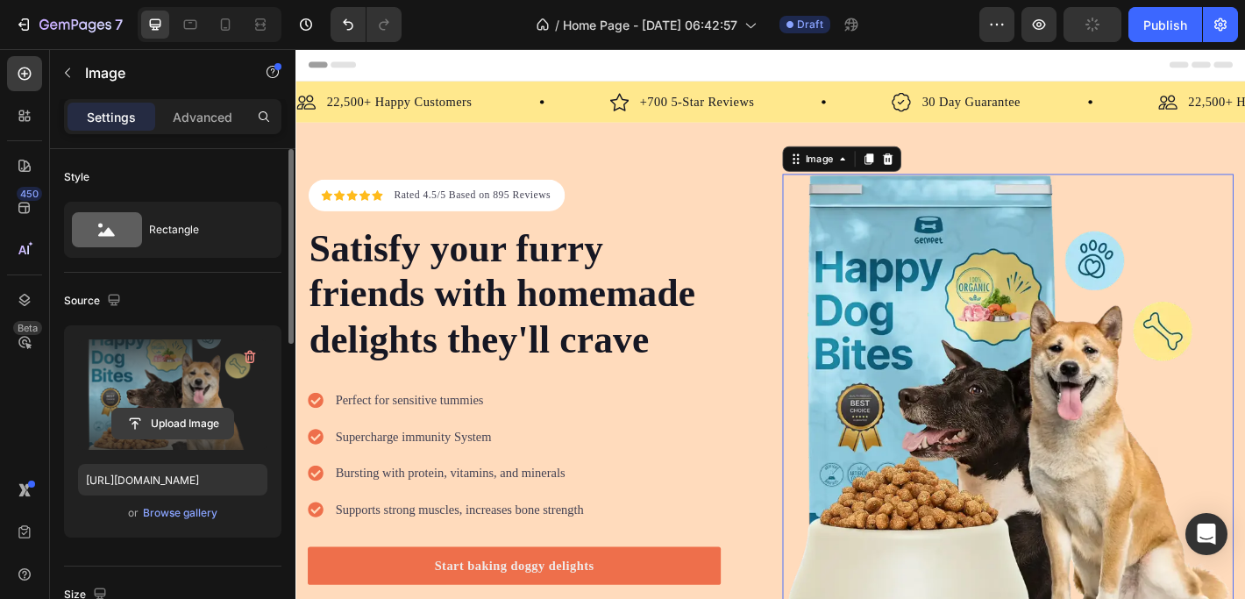
click at [190, 421] on input "file" at bounding box center [172, 423] width 121 height 30
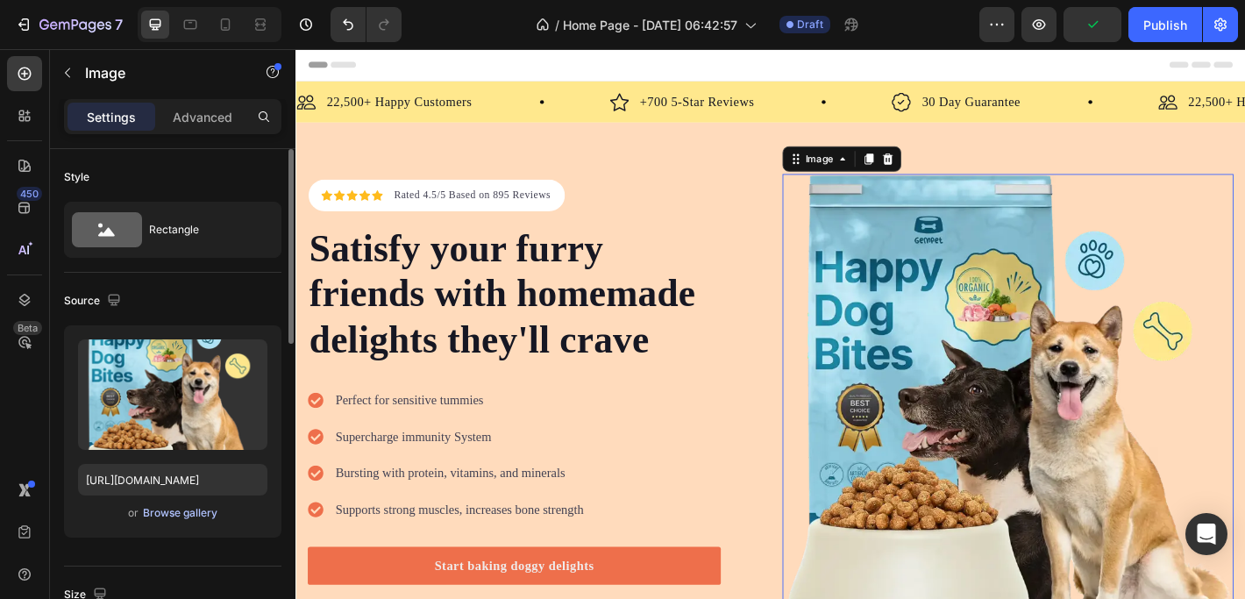
click at [198, 516] on div "Browse gallery" at bounding box center [180, 513] width 74 height 16
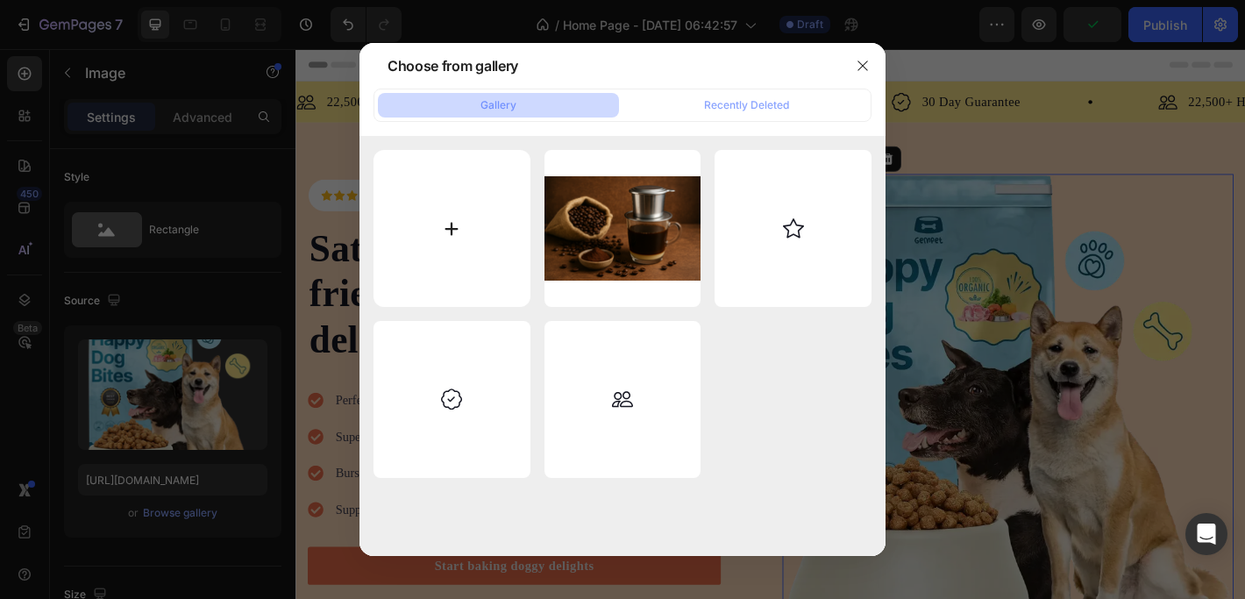
click at [449, 231] on input "file" at bounding box center [451, 228] width 157 height 157
click at [858, 65] on icon "button" at bounding box center [862, 66] width 14 height 14
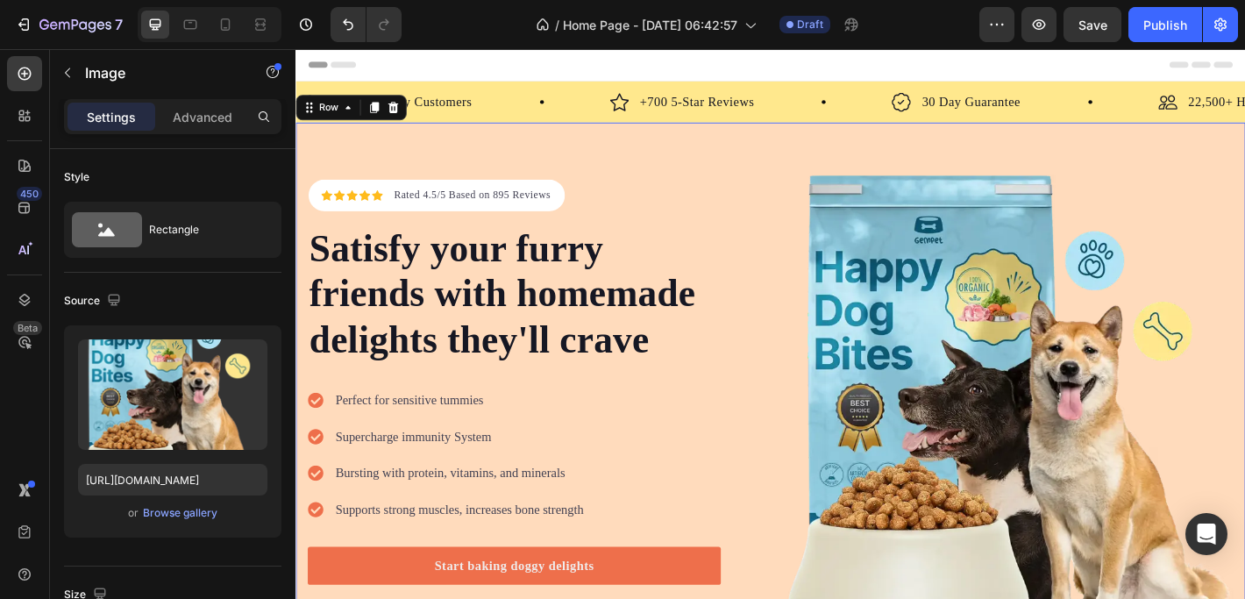
click at [600, 145] on div "Icon Icon Icon Icon Icon Icon List Hoz Rated 4.5/5 Based on 895 Reviews Text bl…" at bounding box center [821, 438] width 1052 height 614
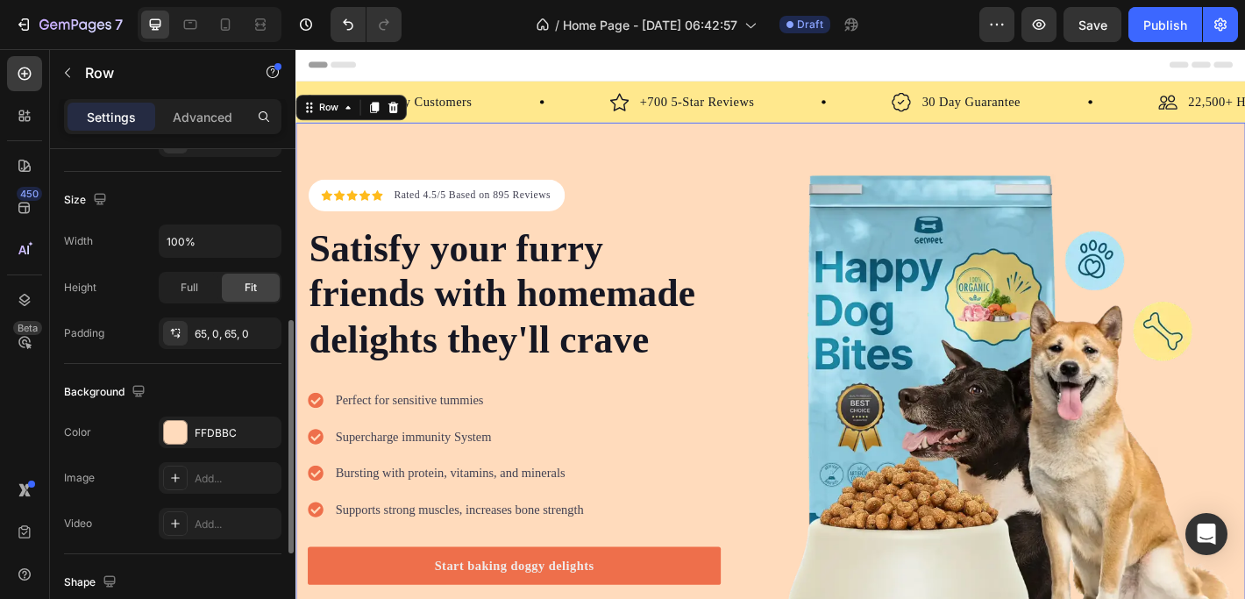
scroll to position [358, 0]
click at [204, 419] on div "FFDBBC" at bounding box center [220, 429] width 123 height 32
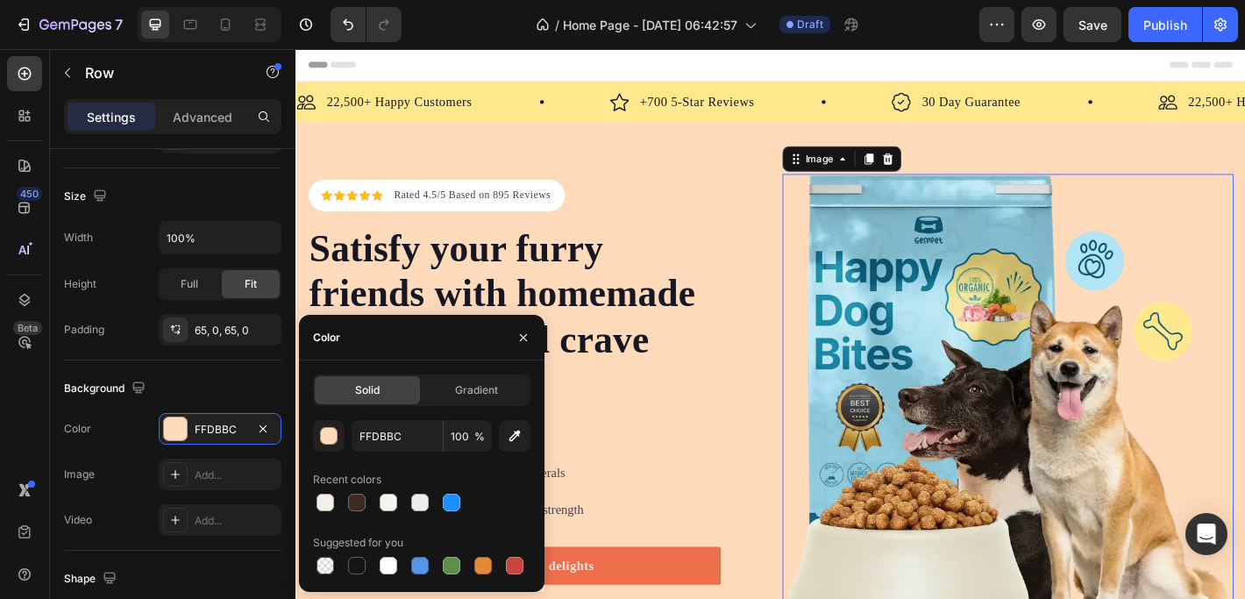
click at [1005, 256] on img at bounding box center [1084, 438] width 500 height 500
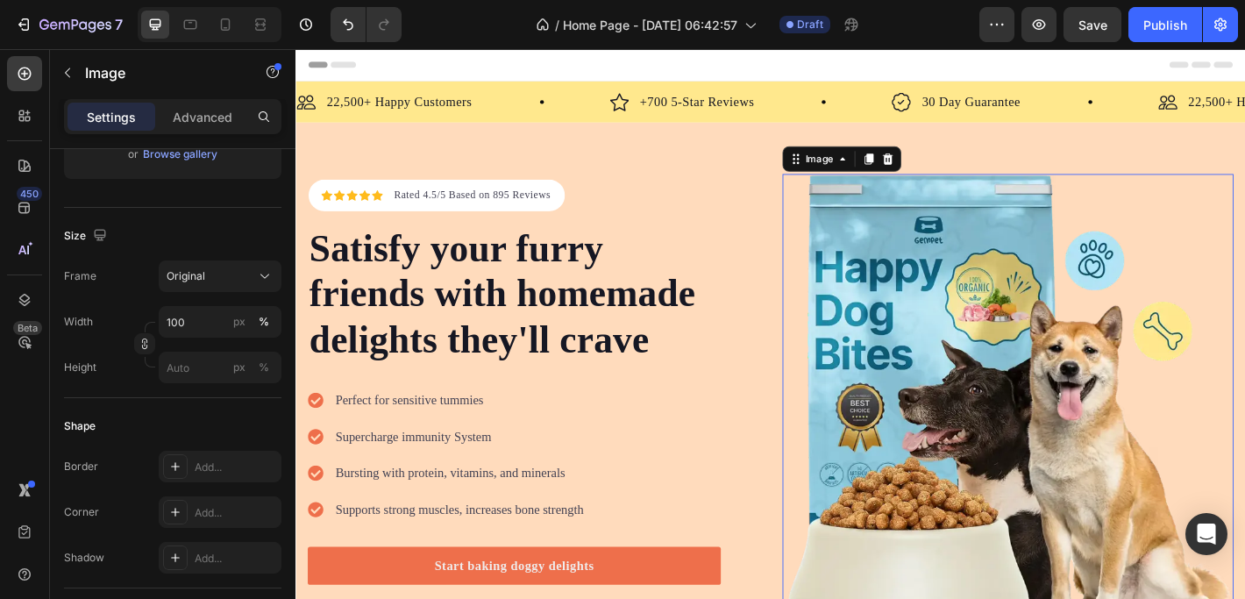
scroll to position [0, 0]
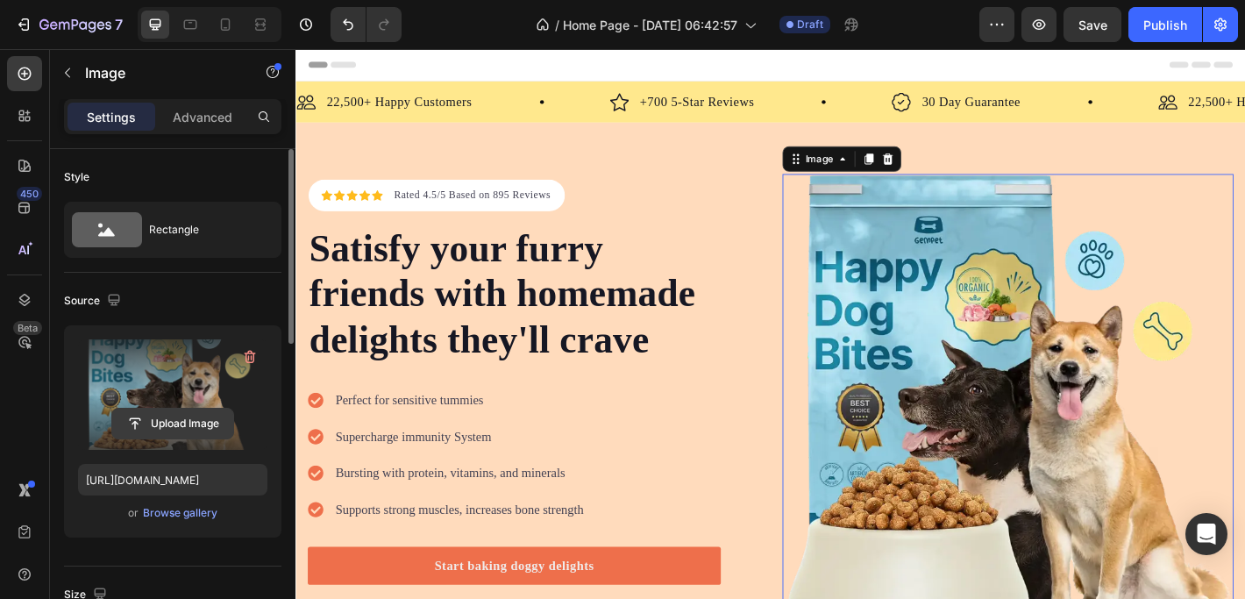
click at [193, 422] on input "file" at bounding box center [172, 423] width 121 height 30
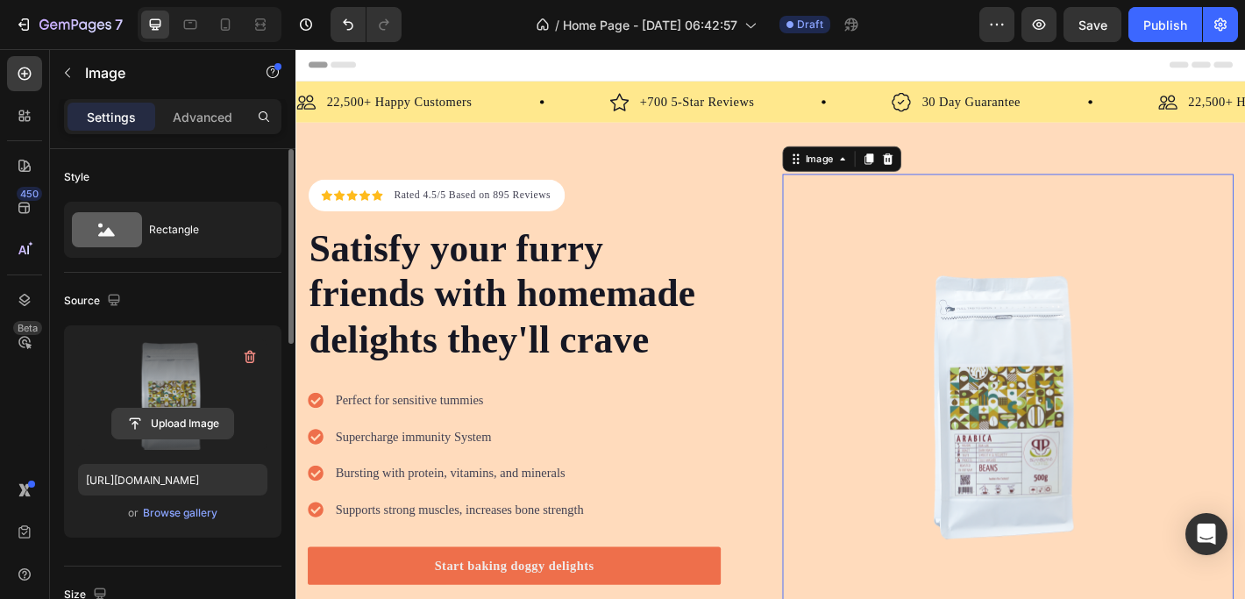
click at [170, 415] on input "file" at bounding box center [172, 423] width 121 height 30
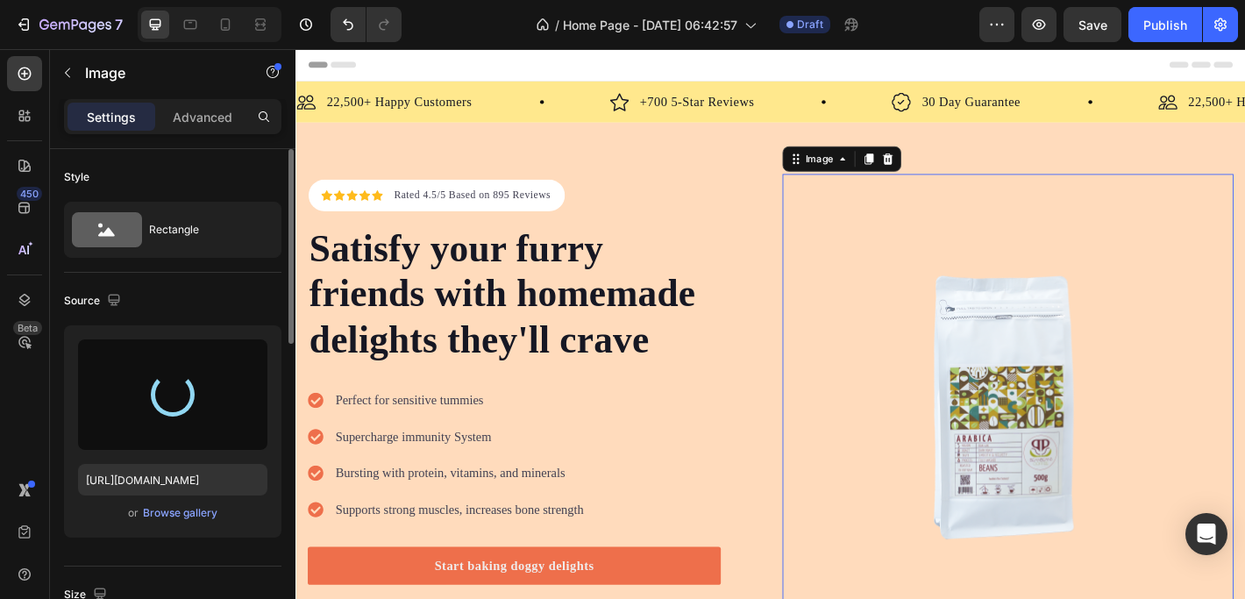
type input "https://cdn.shopify.com/s/files/1/0897/8808/8610/files/gempages_581840992286540…"
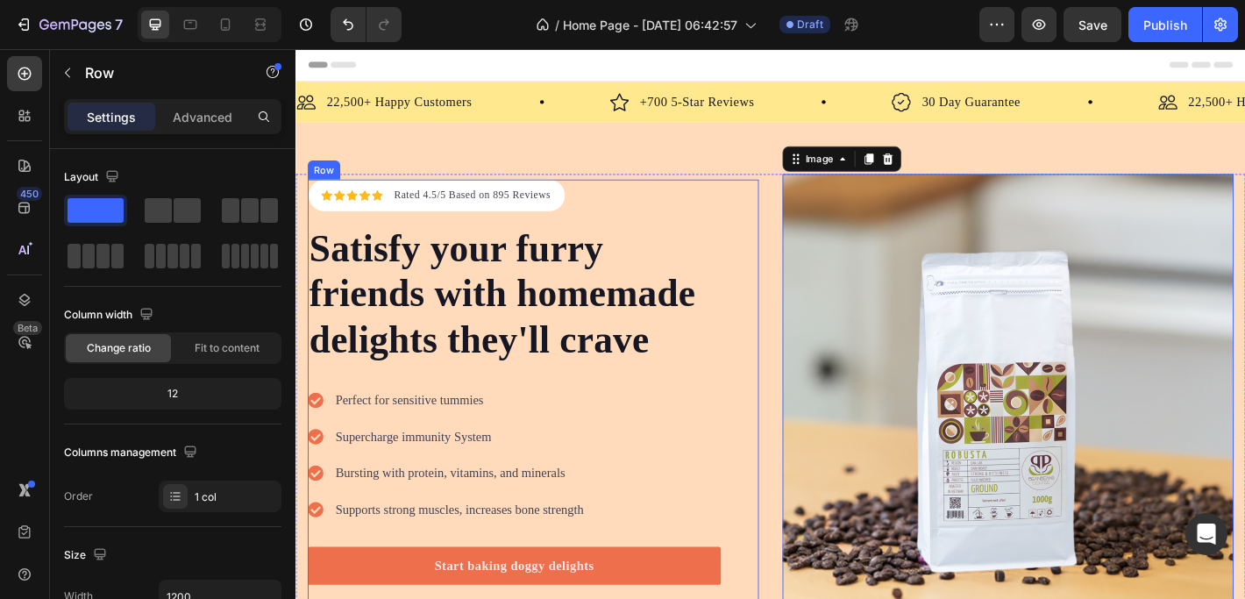
click at [759, 516] on div "Icon Icon Icon Icon Icon Icon List Hoz Rated 4.5/5 Based on 895 Reviews Text bl…" at bounding box center [559, 437] width 500 height 487
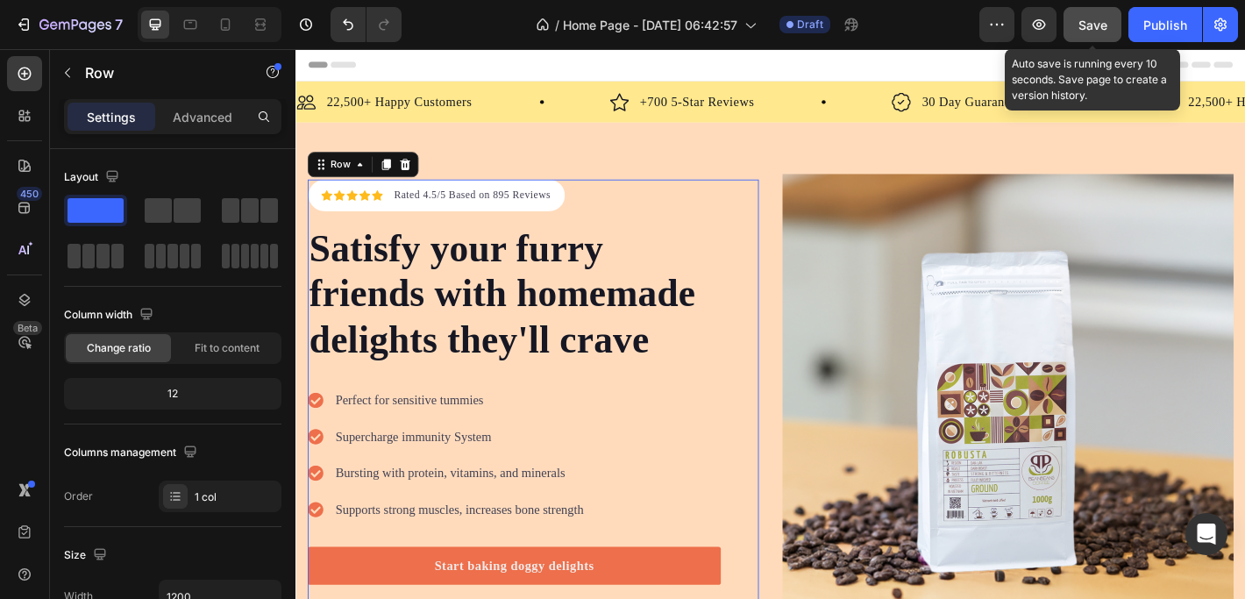
click at [1099, 28] on span "Save" at bounding box center [1092, 25] width 29 height 15
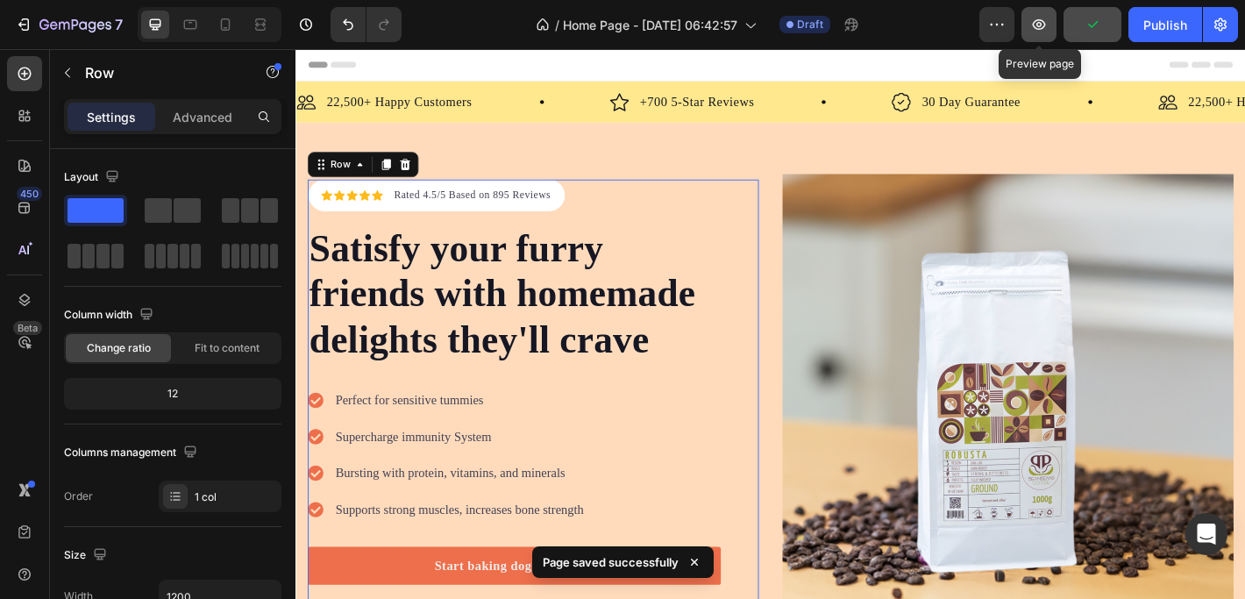
click at [1039, 20] on icon "button" at bounding box center [1038, 24] width 13 height 11
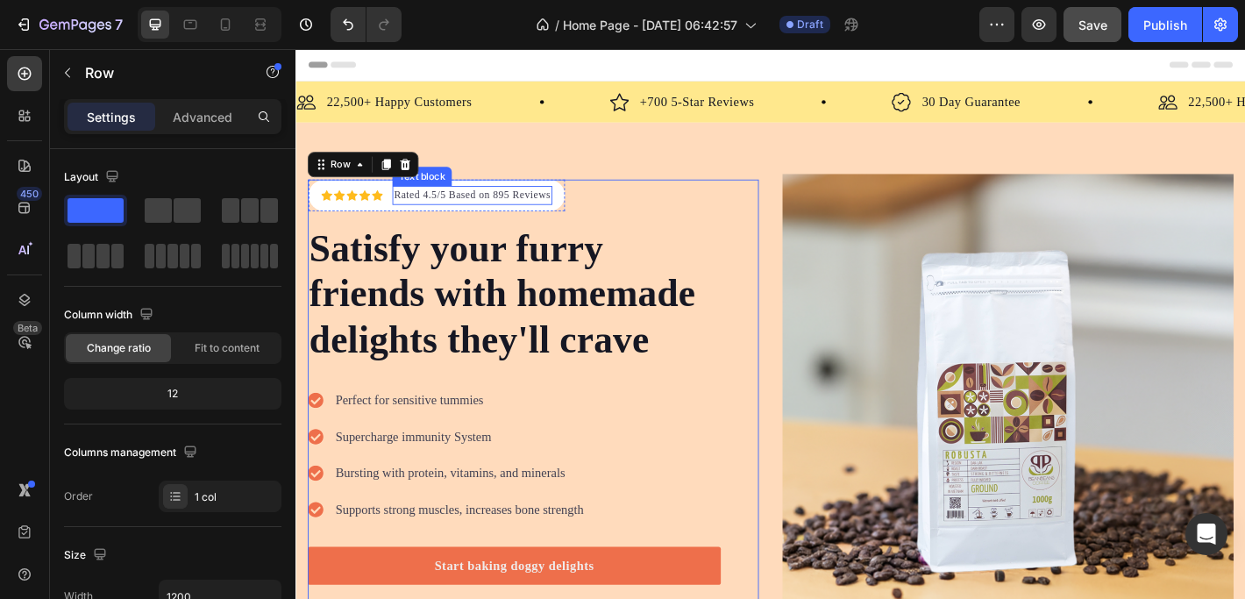
click at [424, 209] on p "Rated 4.5/5 Based on 895 Reviews" at bounding box center [491, 211] width 174 height 18
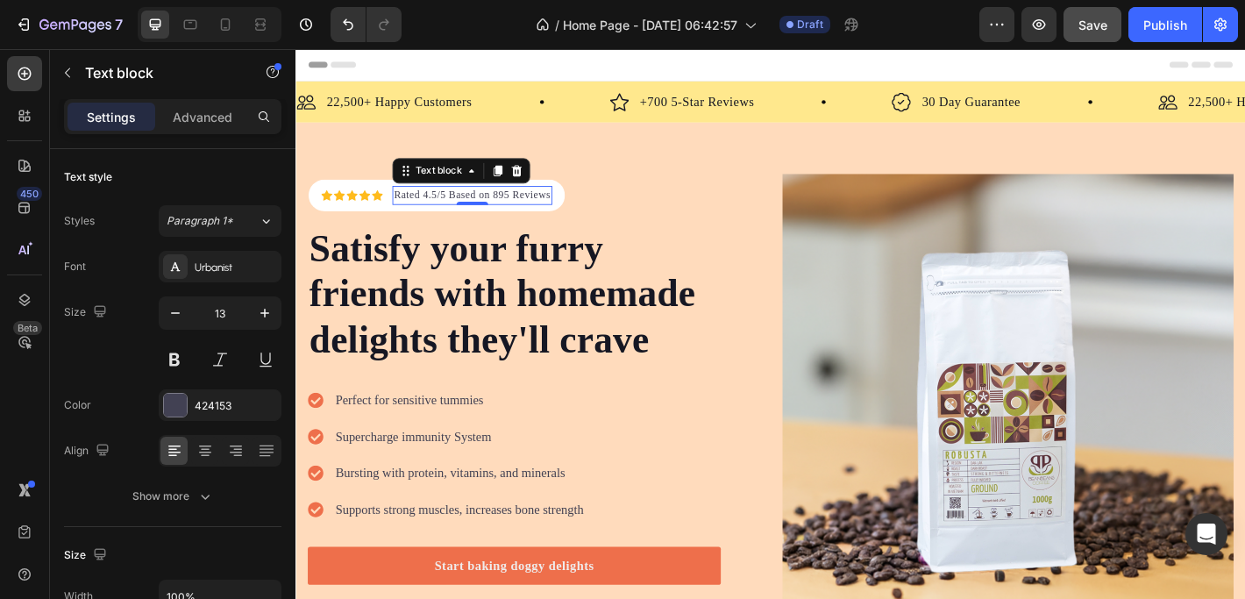
click at [433, 206] on p "Rated 4.5/5 Based on 895 Reviews" at bounding box center [491, 211] width 174 height 18
click at [422, 206] on p "Rated 4.5/5 Based on 895 Reviews" at bounding box center [491, 211] width 174 height 18
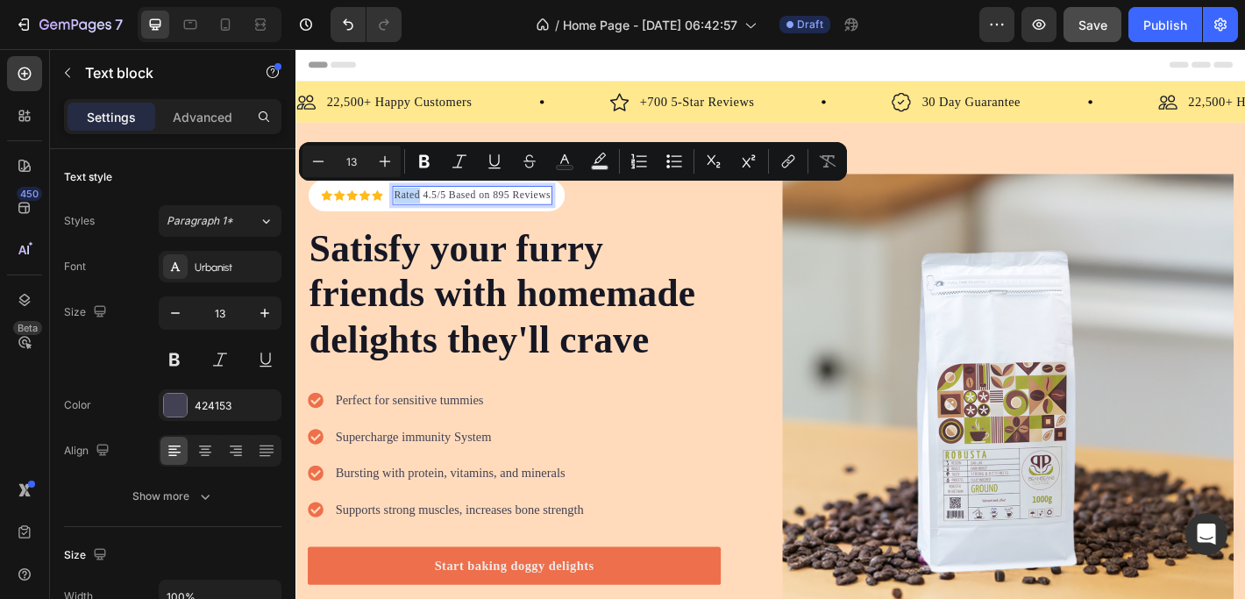
click at [416, 209] on p "Rated 4.5/5 Based on 895 Reviews" at bounding box center [491, 211] width 174 height 18
drag, startPoint x: 404, startPoint y: 207, endPoint x: 577, endPoint y: 206, distance: 172.7
click at [577, 206] on p "Rated 4.5/5 Based on 895 Reviews" at bounding box center [491, 211] width 174 height 18
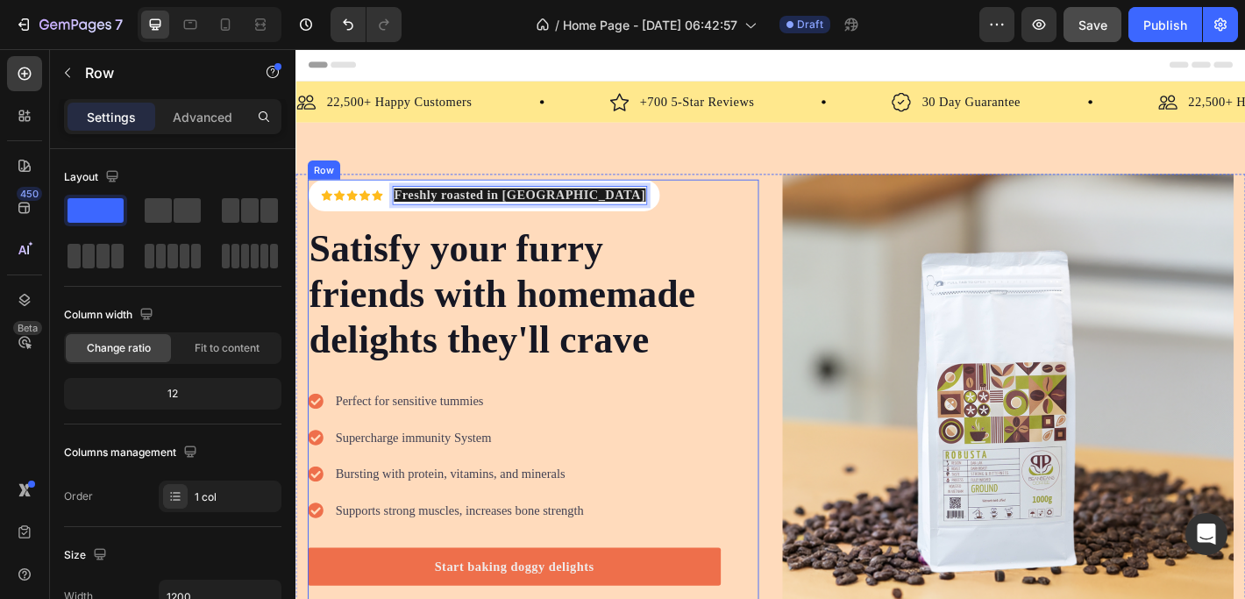
click at [691, 219] on div "Icon Icon Icon Icon Icon Icon List Hoz Freshly roasted in Vietnam Text block 0 …" at bounding box center [538, 438] width 458 height 488
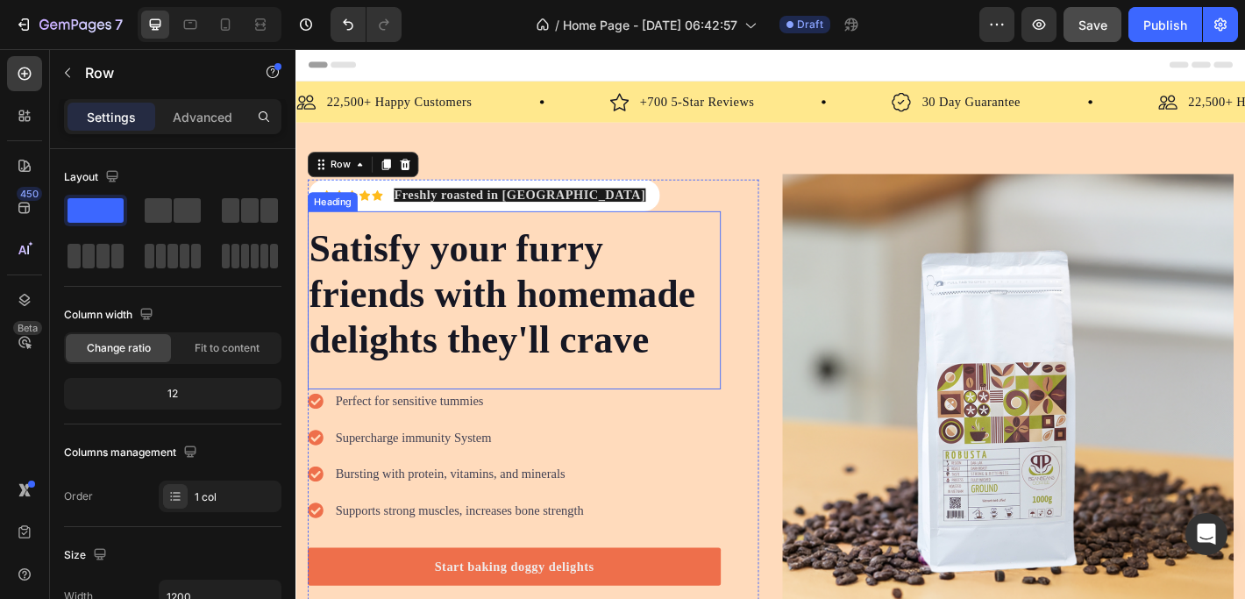
click at [699, 254] on p "Satisfy your furry friends with homemade delights they'll crave" at bounding box center [537, 321] width 454 height 152
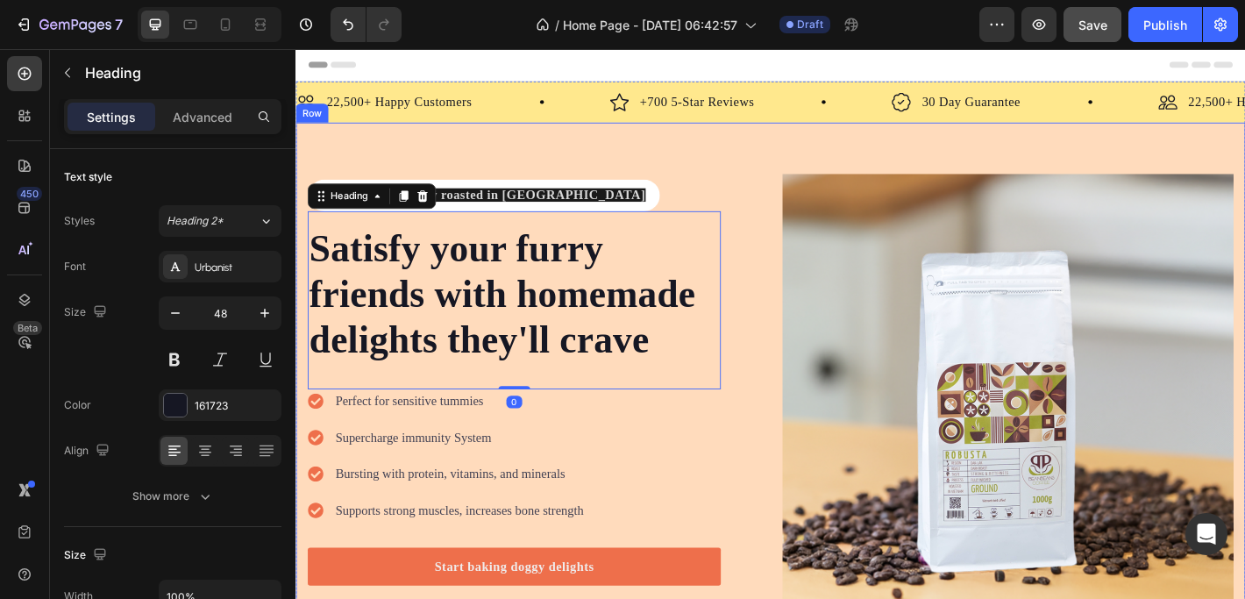
click at [716, 173] on div "Icon Icon Icon Icon Icon Icon List Hoz Freshly roasted in Vietnam Text block Ro…" at bounding box center [821, 438] width 1052 height 614
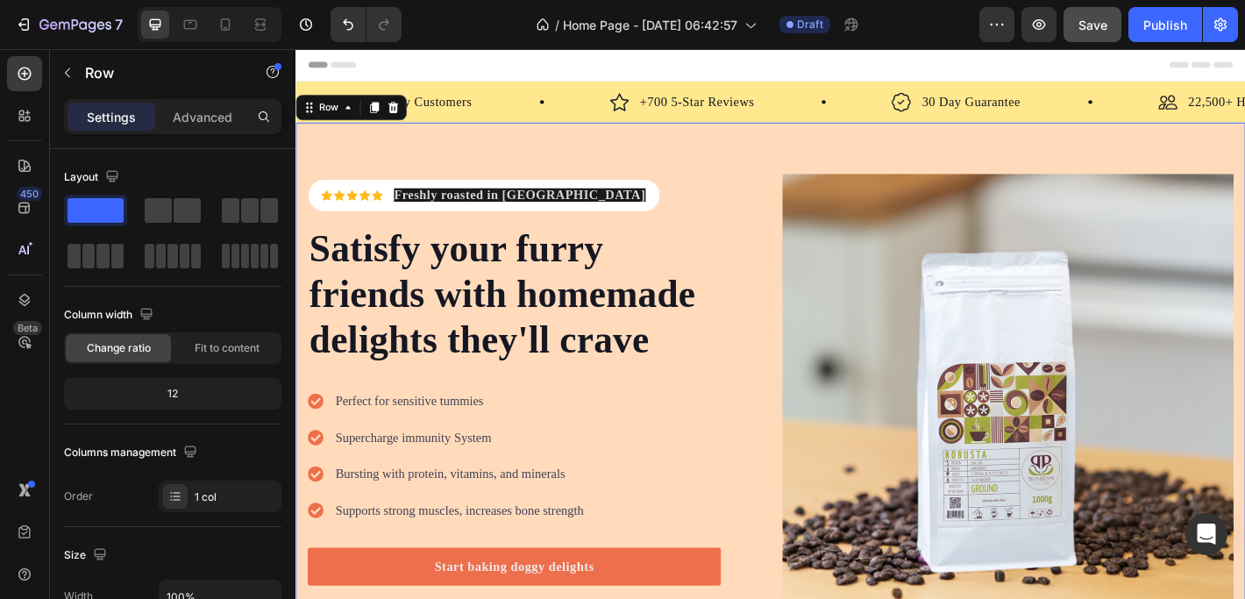
click at [488, 167] on div "Icon Icon Icon Icon Icon Icon List Hoz Freshly roasted in Vietnam Text block Ro…" at bounding box center [821, 438] width 1052 height 614
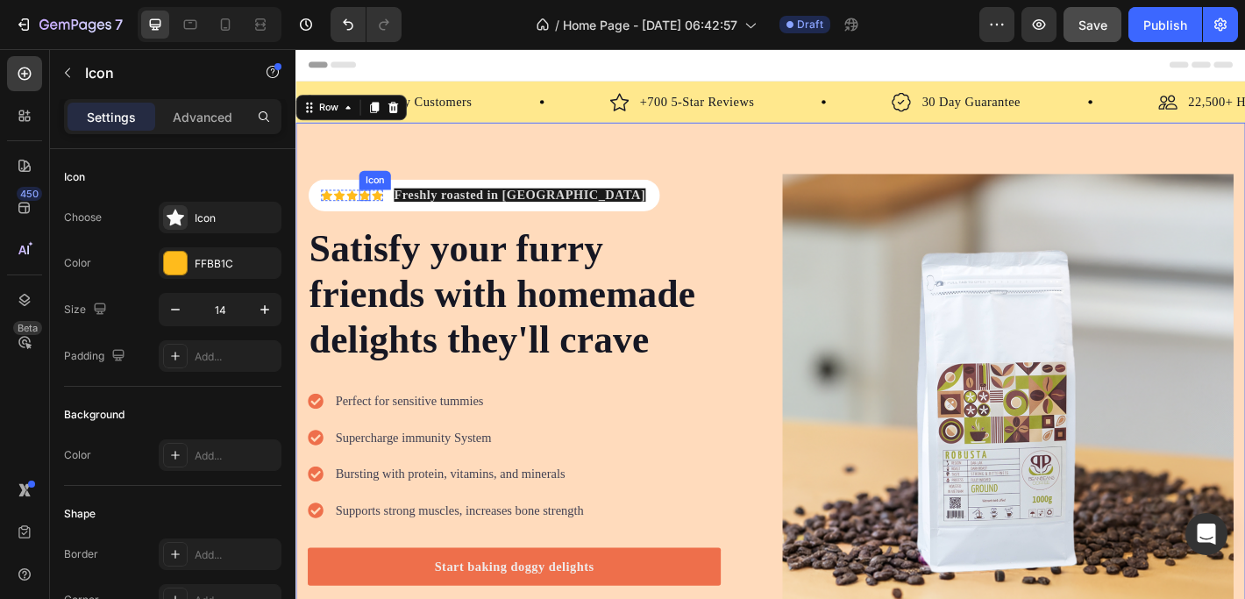
click at [366, 208] on div "Icon" at bounding box center [371, 211] width 12 height 12
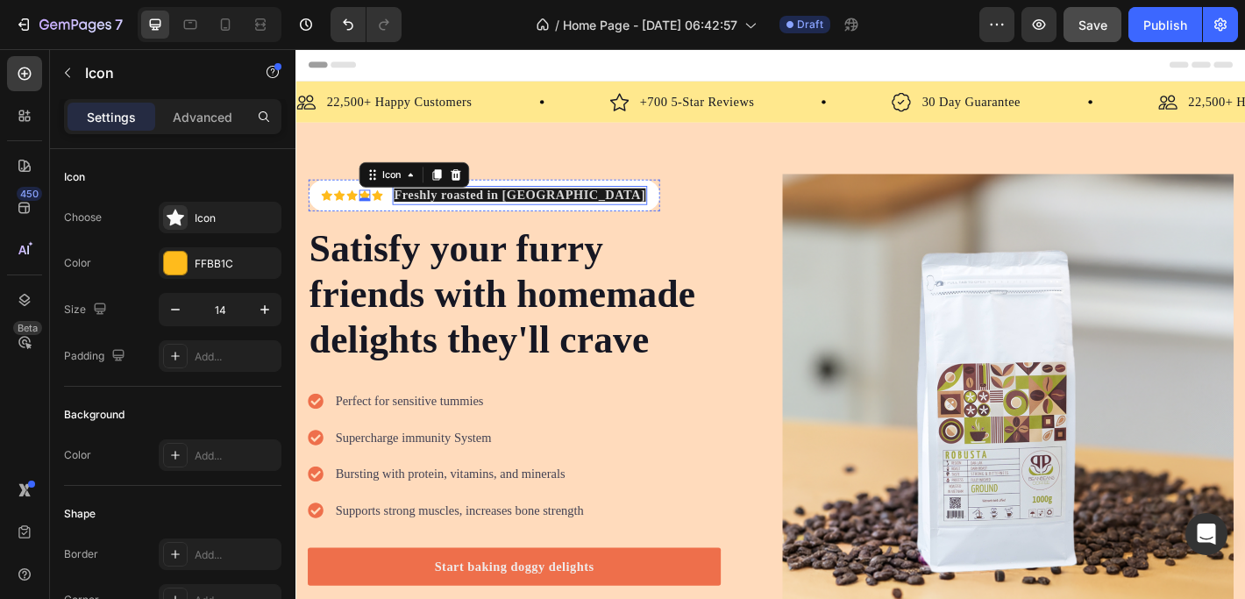
click at [449, 209] on strong "Freshly roasted in [GEOGRAPHIC_DATA]" at bounding box center [543, 210] width 279 height 15
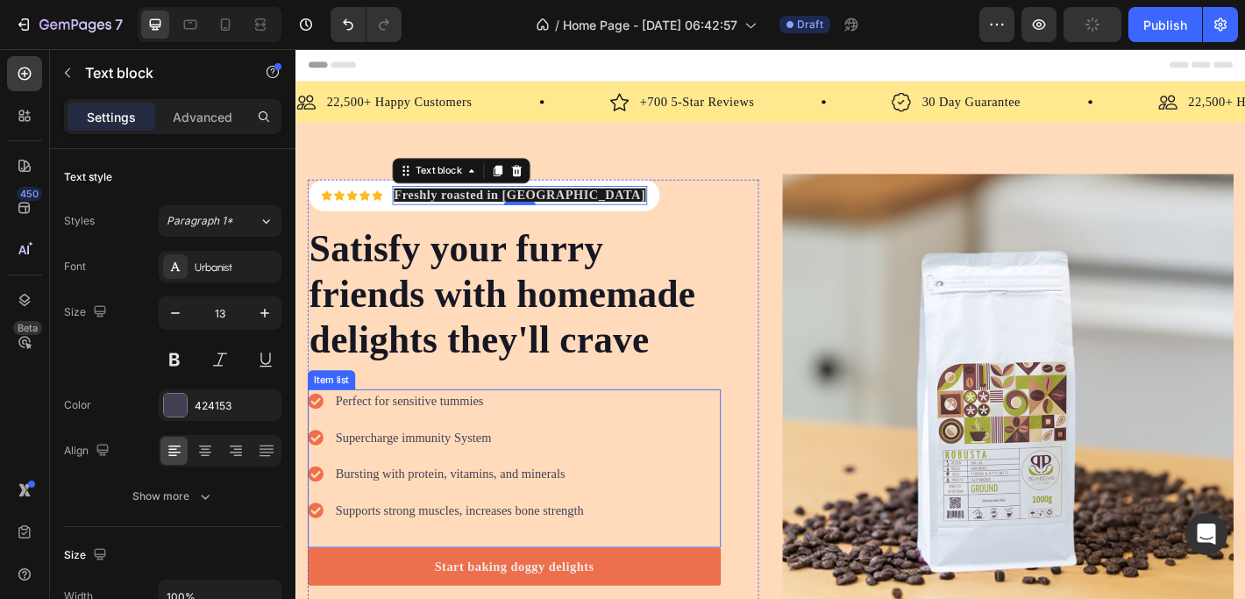
click at [722, 538] on div "Perfect for sensitive tummies Supercharge immunity System Bursting with protein…" at bounding box center [538, 513] width 458 height 175
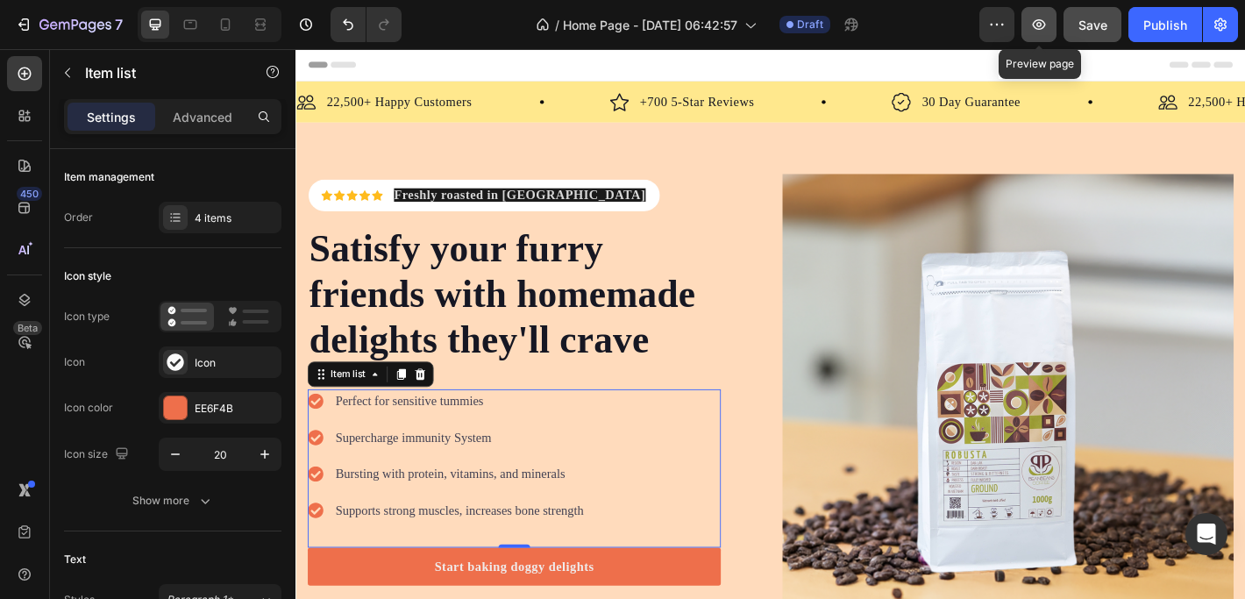
click at [1041, 25] on icon "button" at bounding box center [1039, 25] width 18 height 18
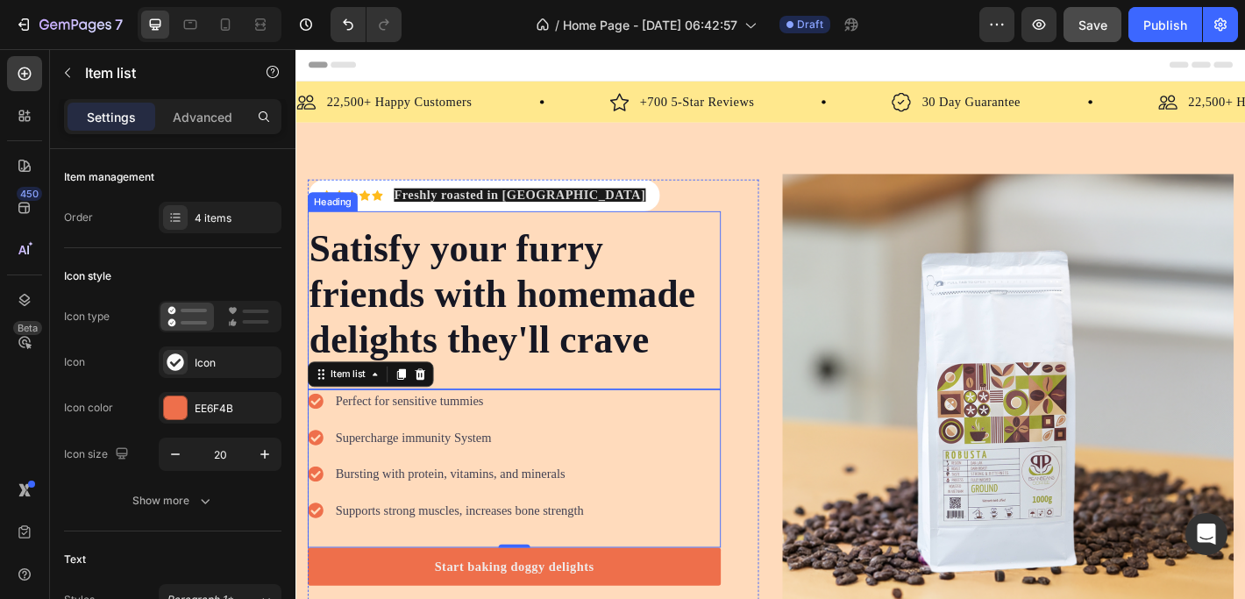
click at [457, 232] on div "Satisfy your furry friends with homemade delights they'll crave Heading" at bounding box center [538, 327] width 458 height 197
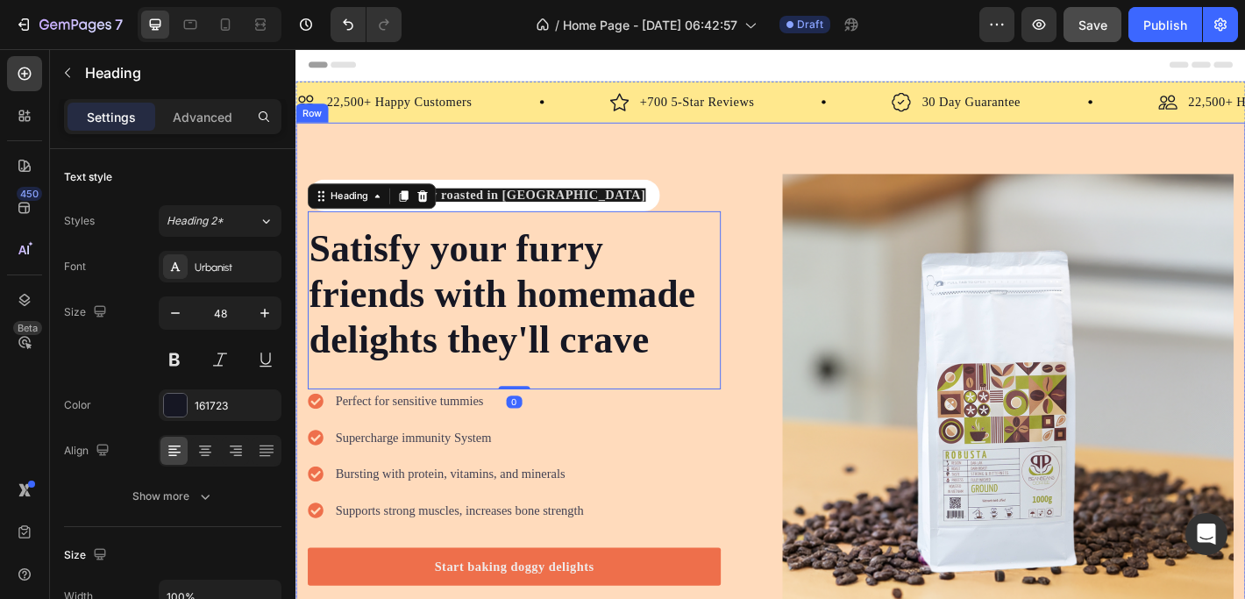
click at [535, 158] on div "Icon Icon Icon Icon Icon Icon List Hoz Freshly roasted in Vietnam Text block Ro…" at bounding box center [821, 438] width 1052 height 614
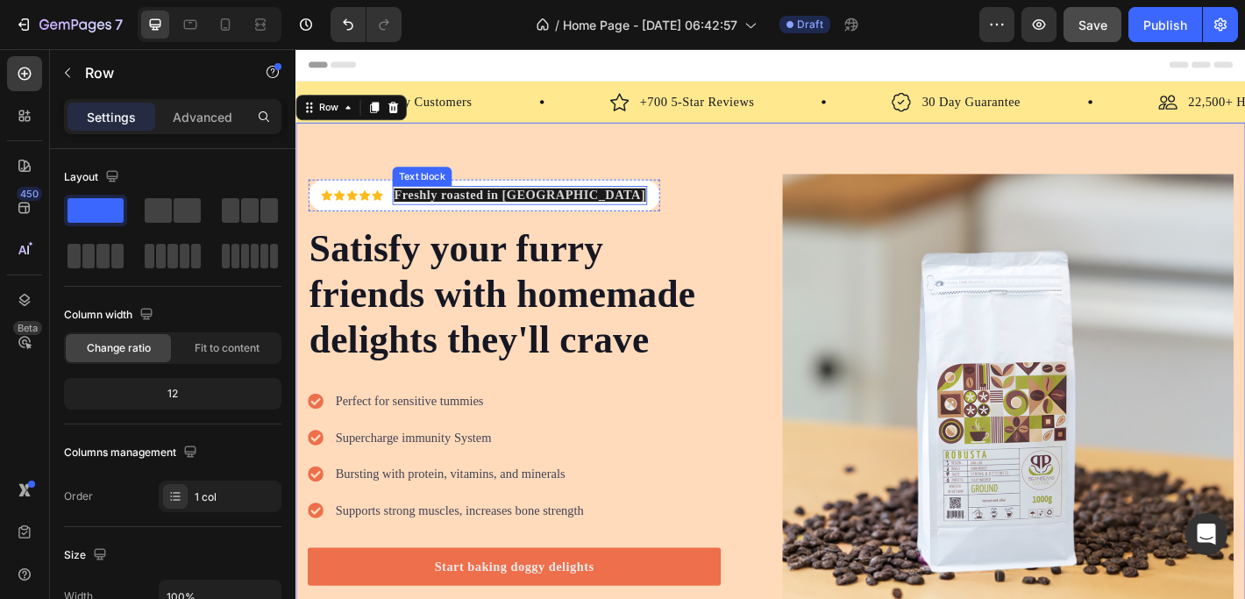
click at [493, 205] on strong "Freshly roasted in [GEOGRAPHIC_DATA]" at bounding box center [543, 210] width 279 height 15
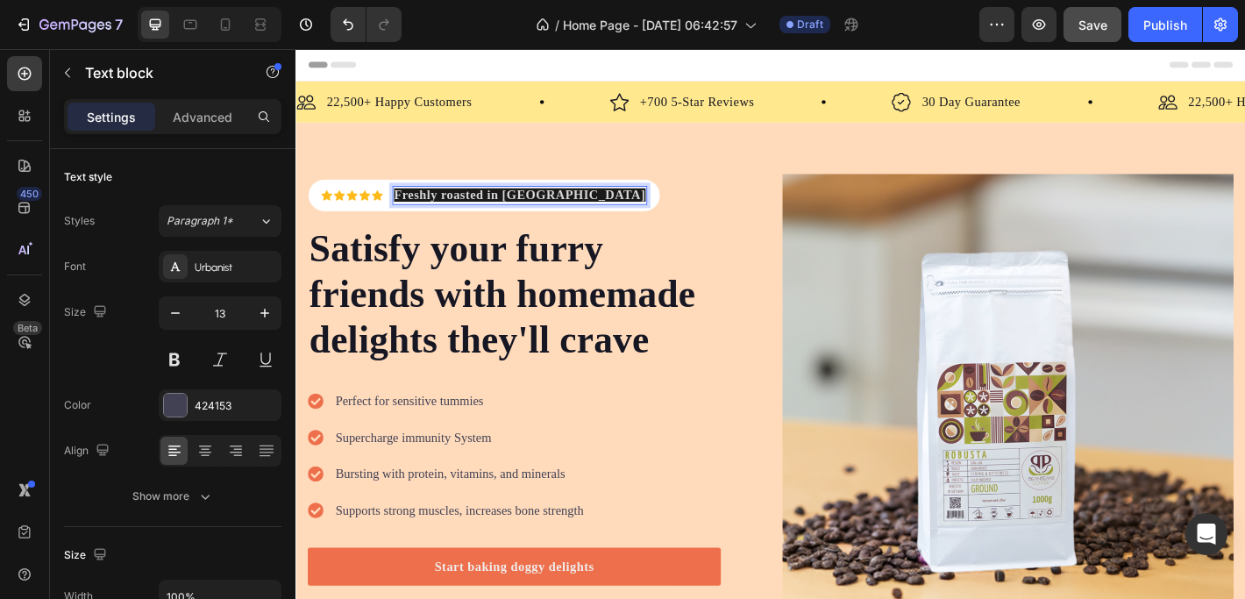
click at [493, 205] on strong "Freshly roasted in [GEOGRAPHIC_DATA]" at bounding box center [543, 210] width 279 height 15
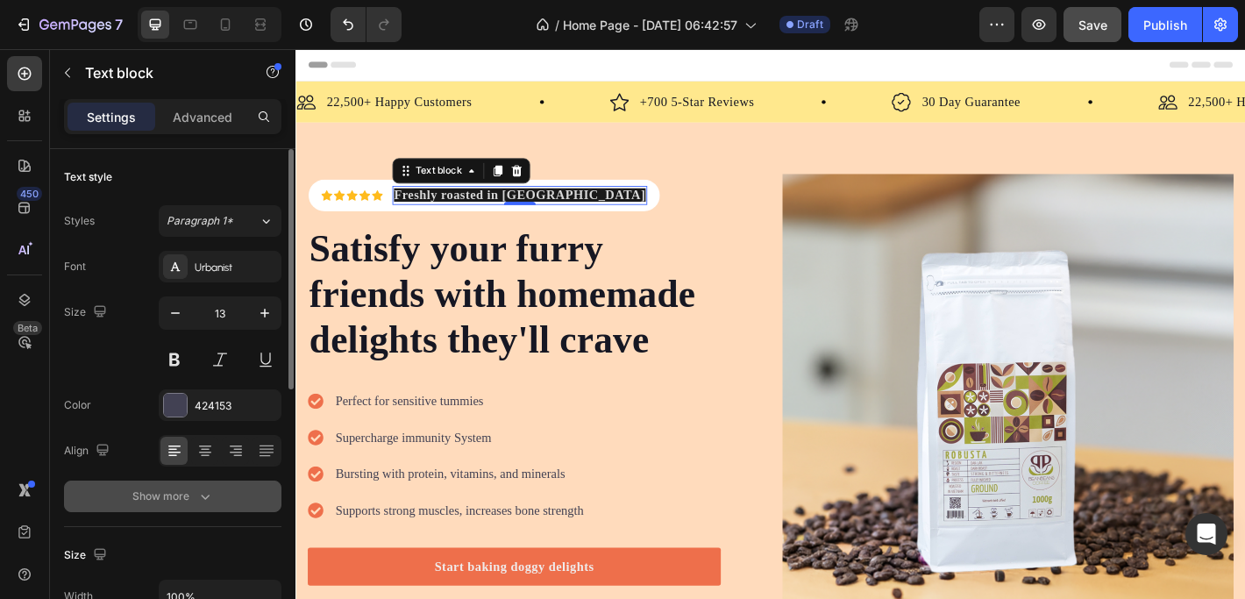
click at [202, 493] on icon "button" at bounding box center [205, 496] width 18 height 18
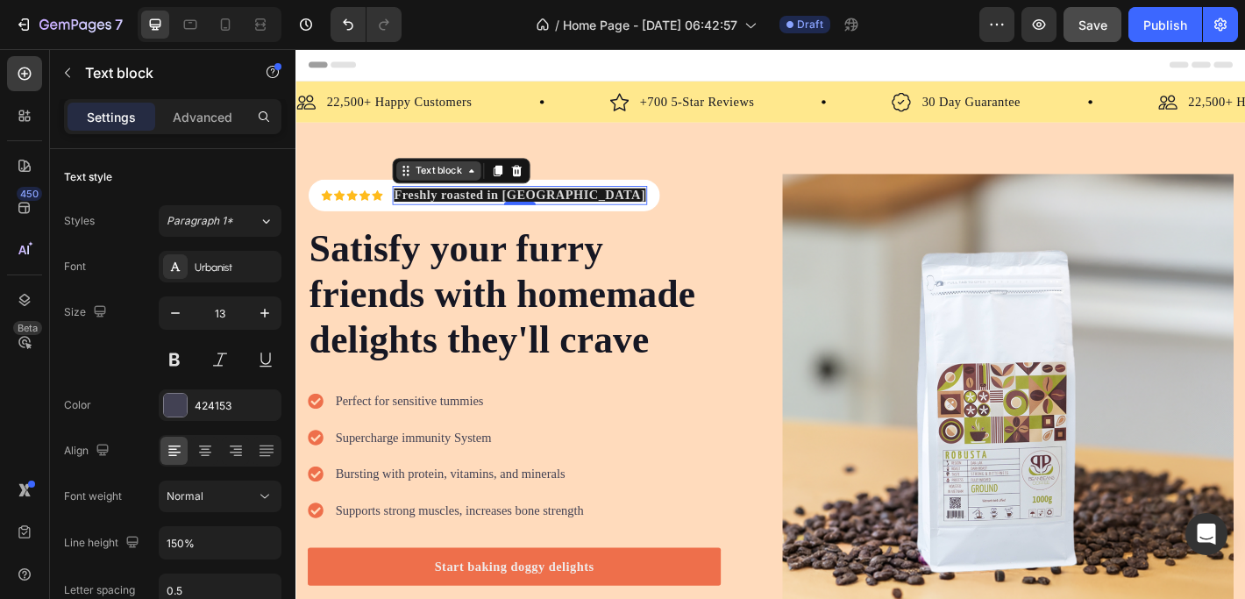
click at [486, 181] on icon at bounding box center [490, 184] width 14 height 14
click at [465, 210] on strong "Freshly roasted in [GEOGRAPHIC_DATA]" at bounding box center [543, 210] width 279 height 15
click at [463, 208] on strong "Freshly roasted in [GEOGRAPHIC_DATA]" at bounding box center [543, 210] width 279 height 15
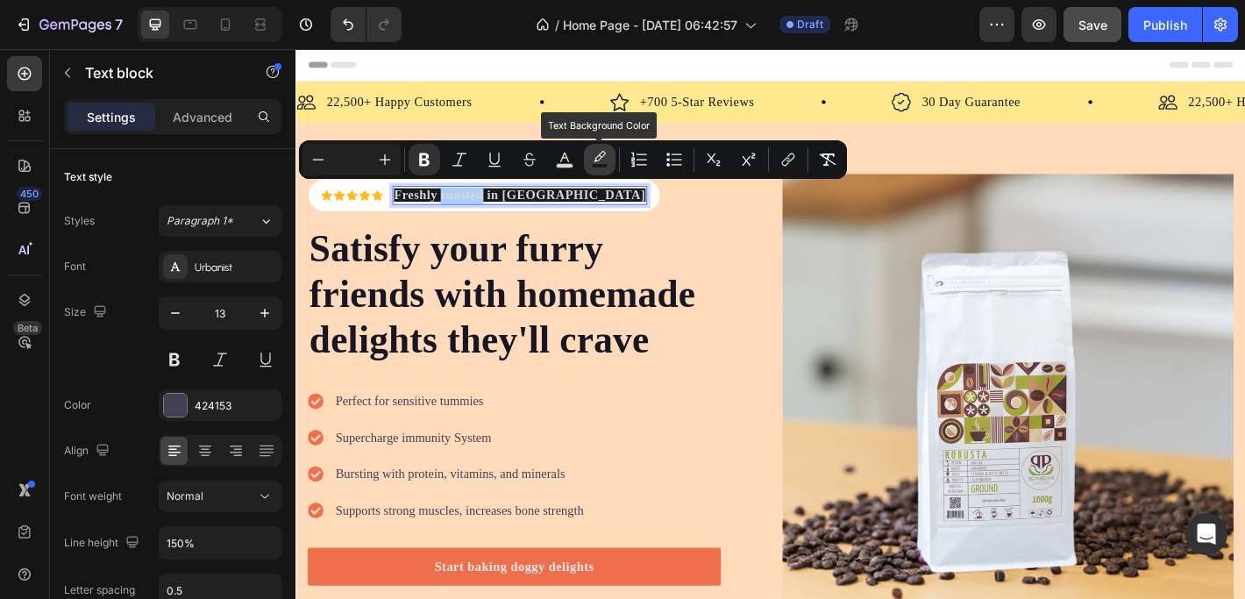
click at [598, 158] on icon "Editor contextual toolbar" at bounding box center [600, 160] width 18 height 18
type input "1A1A1A"
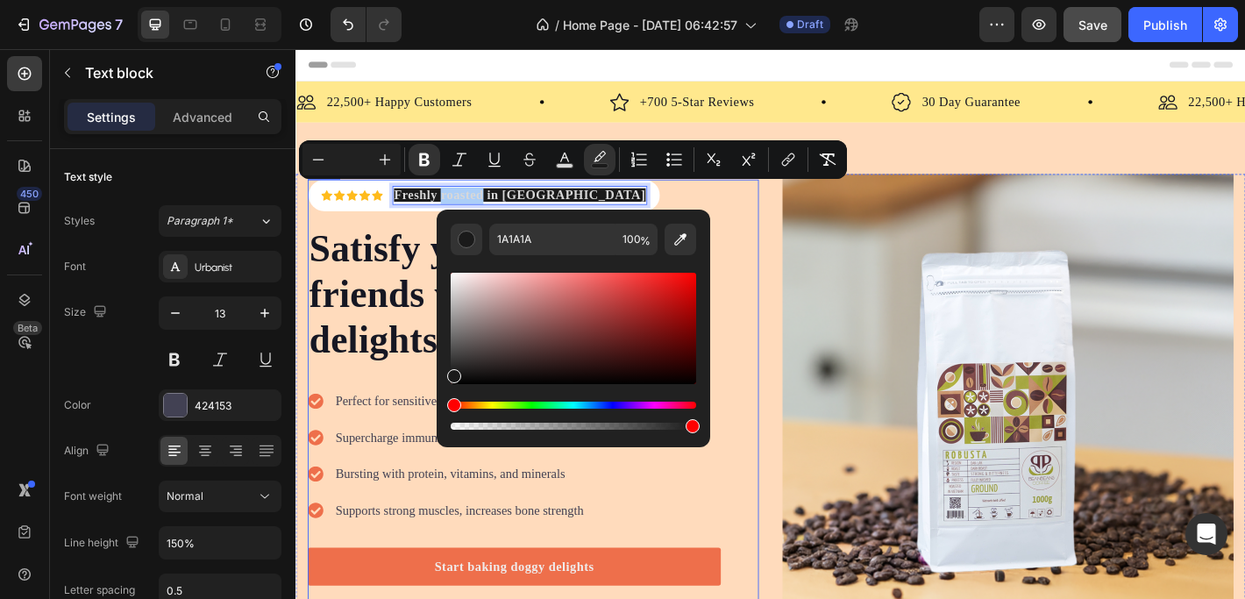
click at [634, 206] on div "Icon Icon Icon Icon Icon Icon List Hoz Freshly roasted in Vietnam Text block Ro…" at bounding box center [538, 438] width 458 height 488
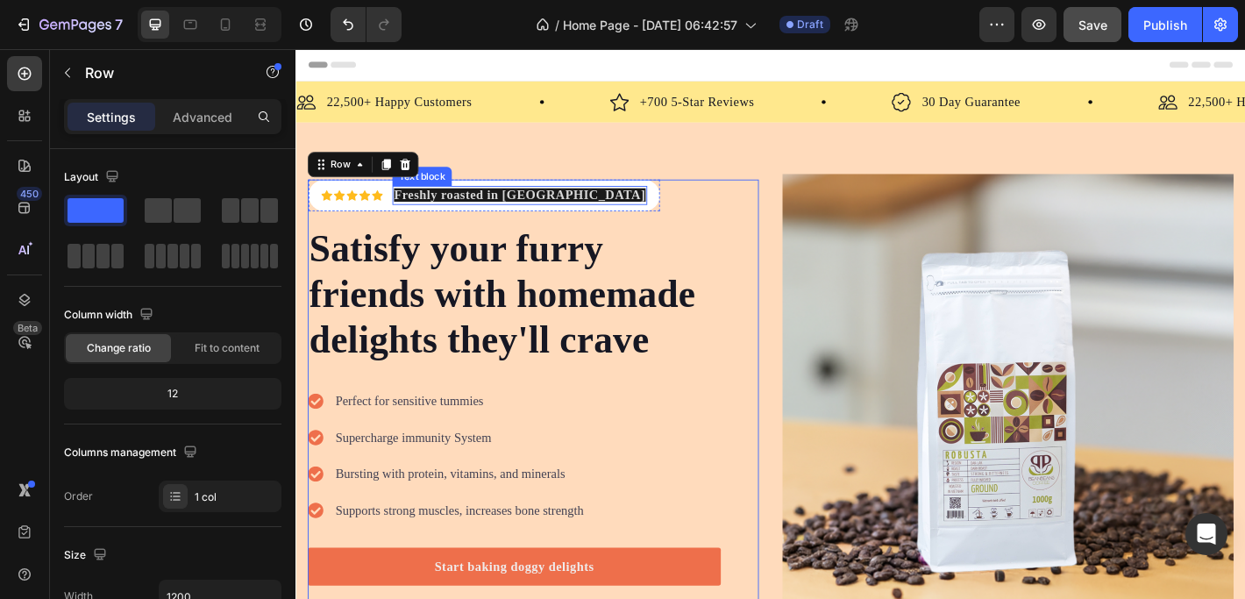
click at [426, 208] on strong "Freshly roasted in [GEOGRAPHIC_DATA]" at bounding box center [543, 210] width 279 height 15
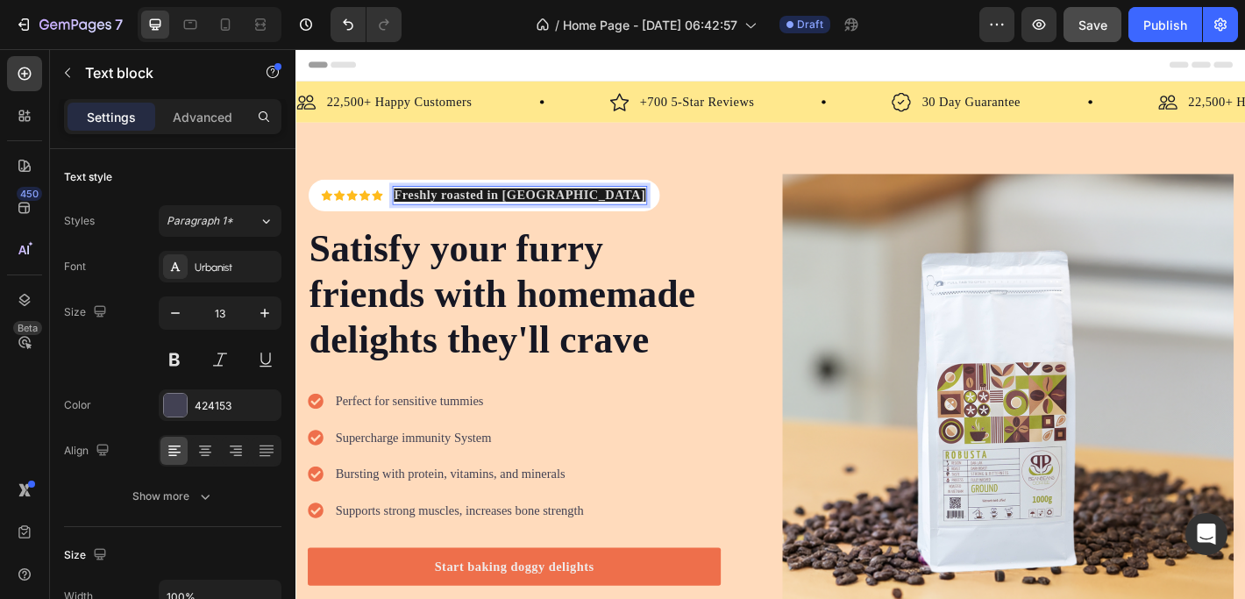
click at [406, 205] on strong "Freshly roasted in [GEOGRAPHIC_DATA]" at bounding box center [543, 210] width 279 height 15
click at [500, 203] on strong "Freshly roasted in [GEOGRAPHIC_DATA]" at bounding box center [543, 210] width 279 height 15
click at [486, 206] on strong "Freshly roasted in [GEOGRAPHIC_DATA]" at bounding box center [543, 210] width 279 height 15
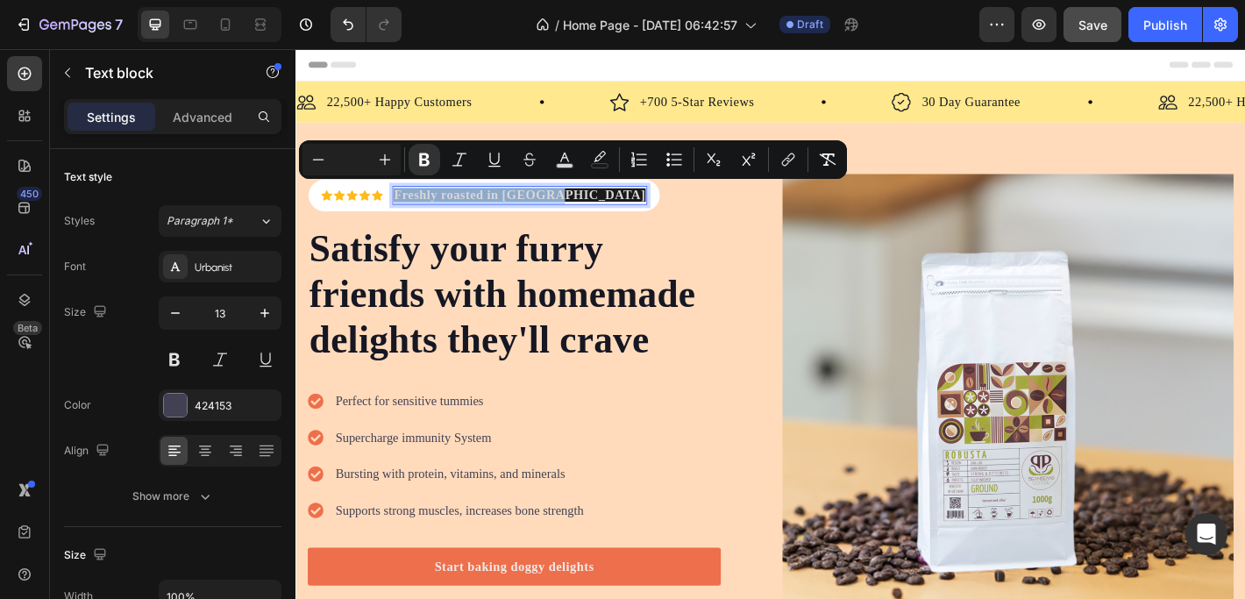
drag, startPoint x: 403, startPoint y: 208, endPoint x: 577, endPoint y: 205, distance: 173.6
click at [422, 163] on icon "Editor contextual toolbar" at bounding box center [424, 160] width 18 height 18
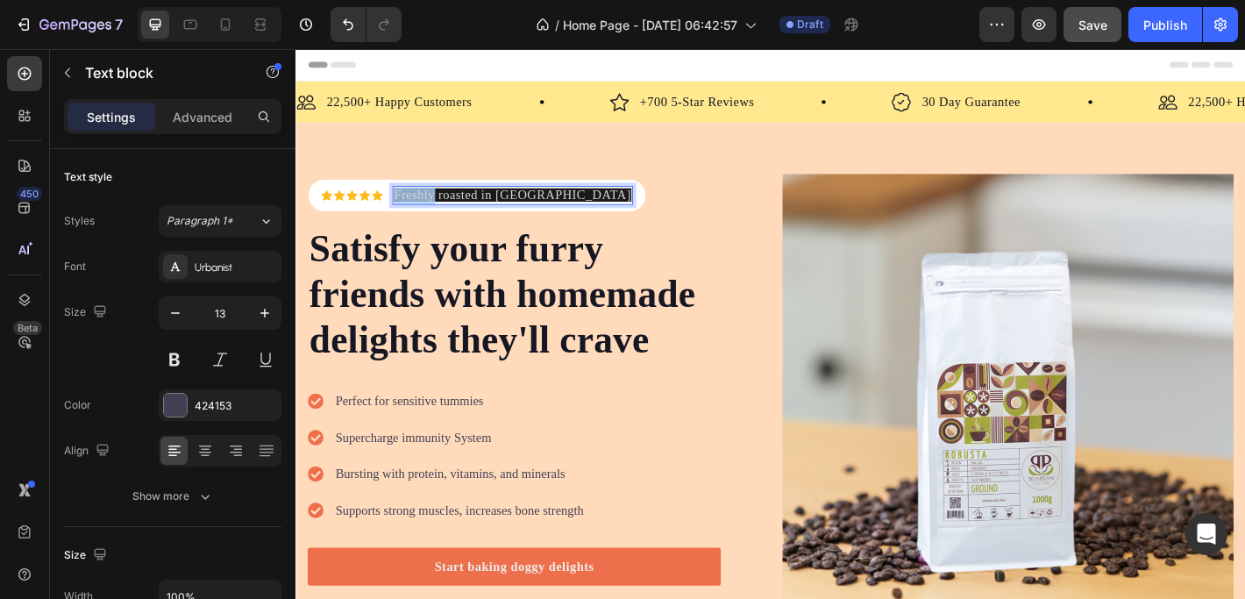
click at [411, 205] on span "Freshly roasted in [GEOGRAPHIC_DATA]" at bounding box center [535, 210] width 263 height 15
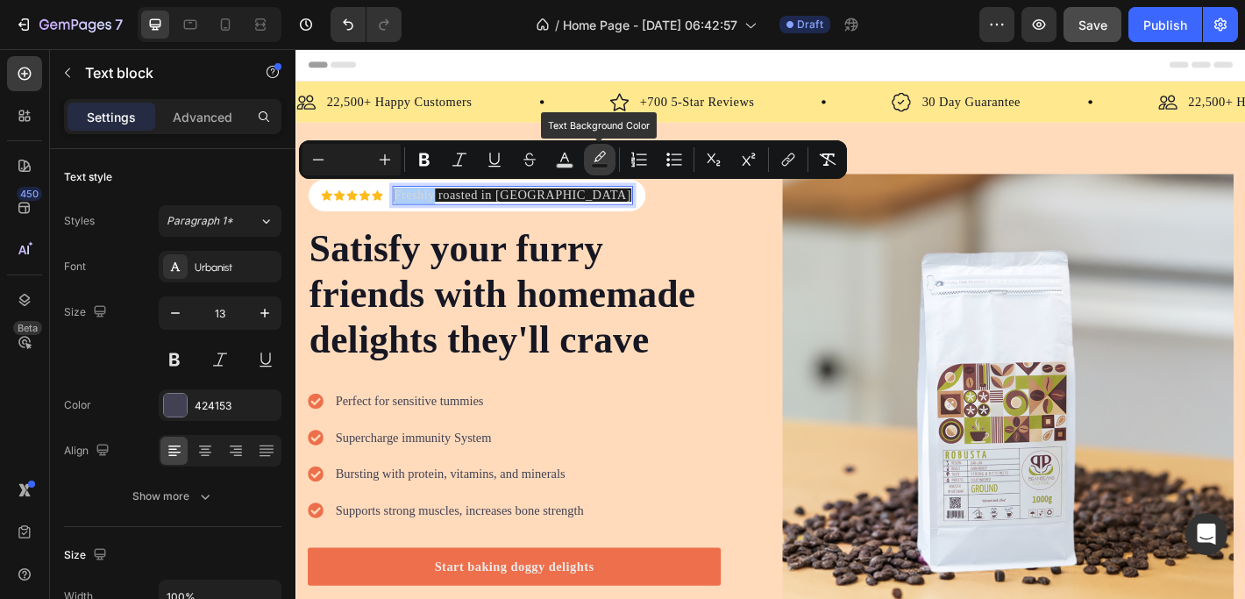
click at [598, 155] on icon "Editor contextual toolbar" at bounding box center [599, 156] width 12 height 11
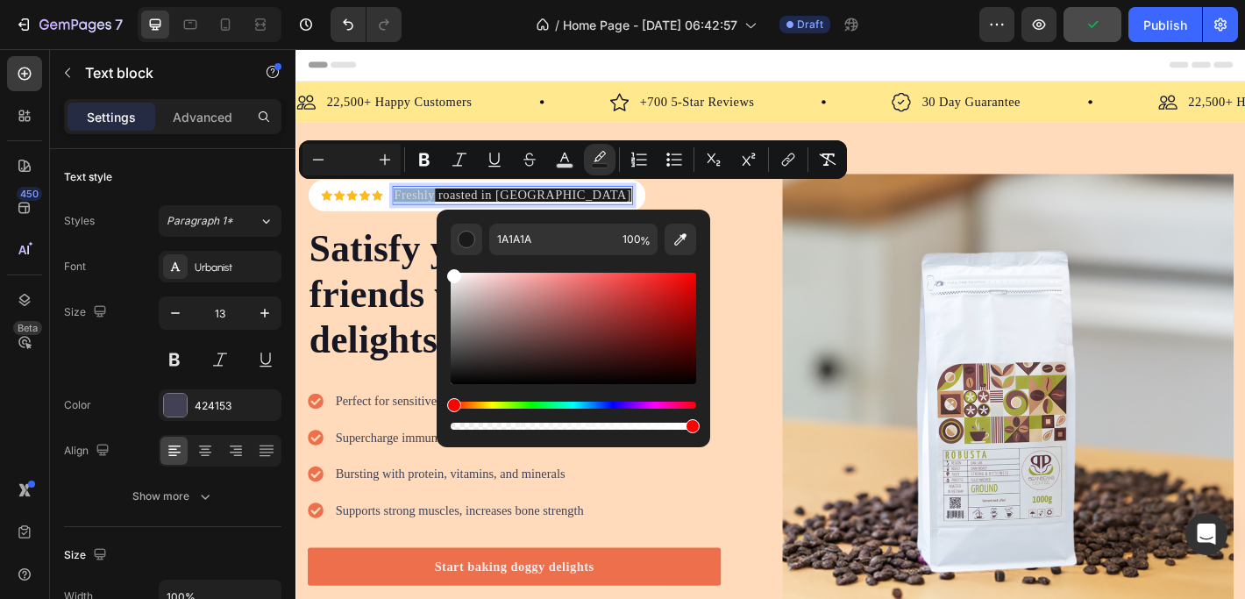
type input "FFFFFF"
drag, startPoint x: 455, startPoint y: 276, endPoint x: 450, endPoint y: 259, distance: 18.3
click at [450, 259] on div "Editor contextual toolbar" at bounding box center [572, 344] width 245 height 178
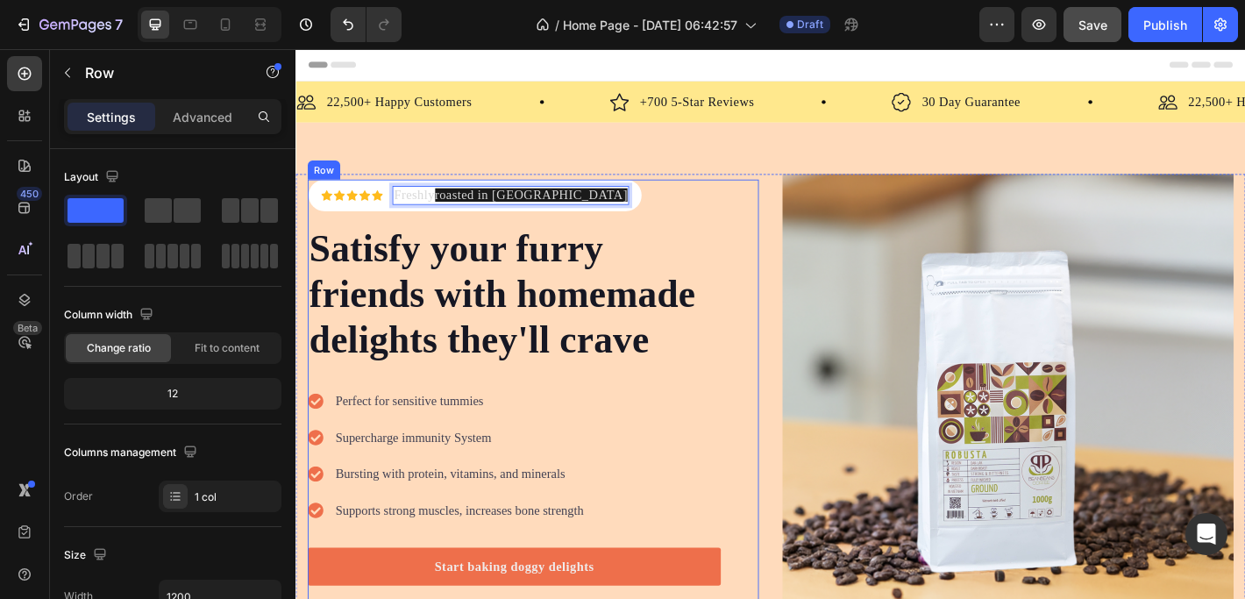
click at [789, 311] on div "Icon Icon Icon Icon Icon Icon List Hoz Freshly roasted in Vietnam Text block 0 …" at bounding box center [559, 438] width 500 height 488
click at [429, 210] on span "Freshly" at bounding box center [427, 210] width 46 height 15
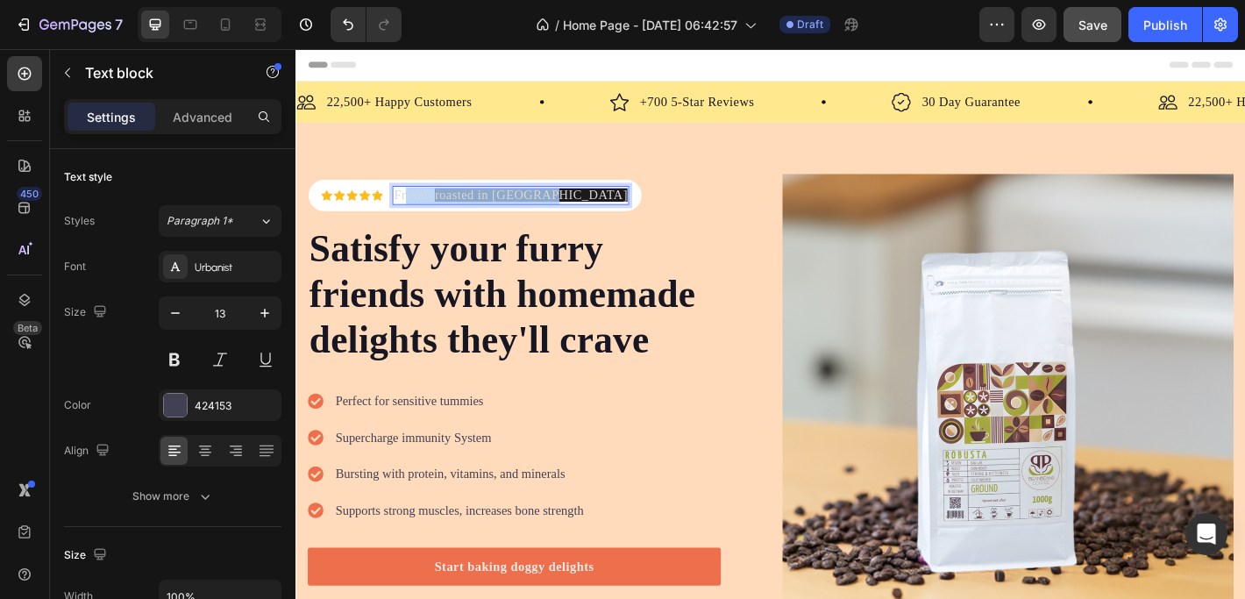
drag, startPoint x: 416, startPoint y: 207, endPoint x: 565, endPoint y: 209, distance: 149.0
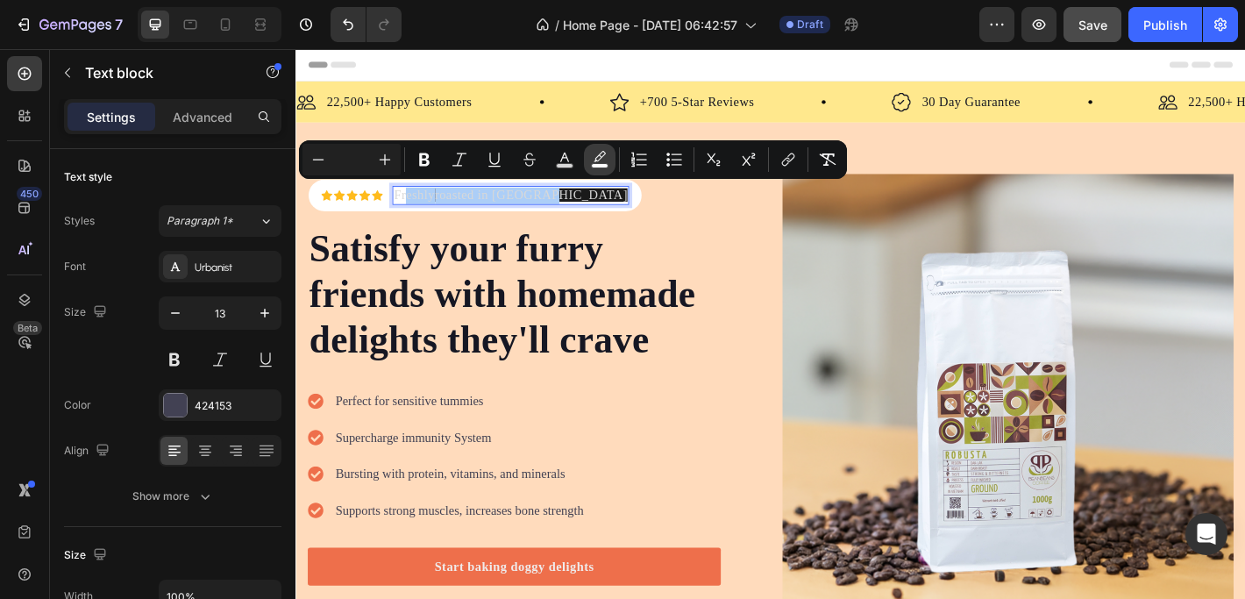
click at [603, 156] on icon "Editor contextual toolbar" at bounding box center [600, 160] width 18 height 18
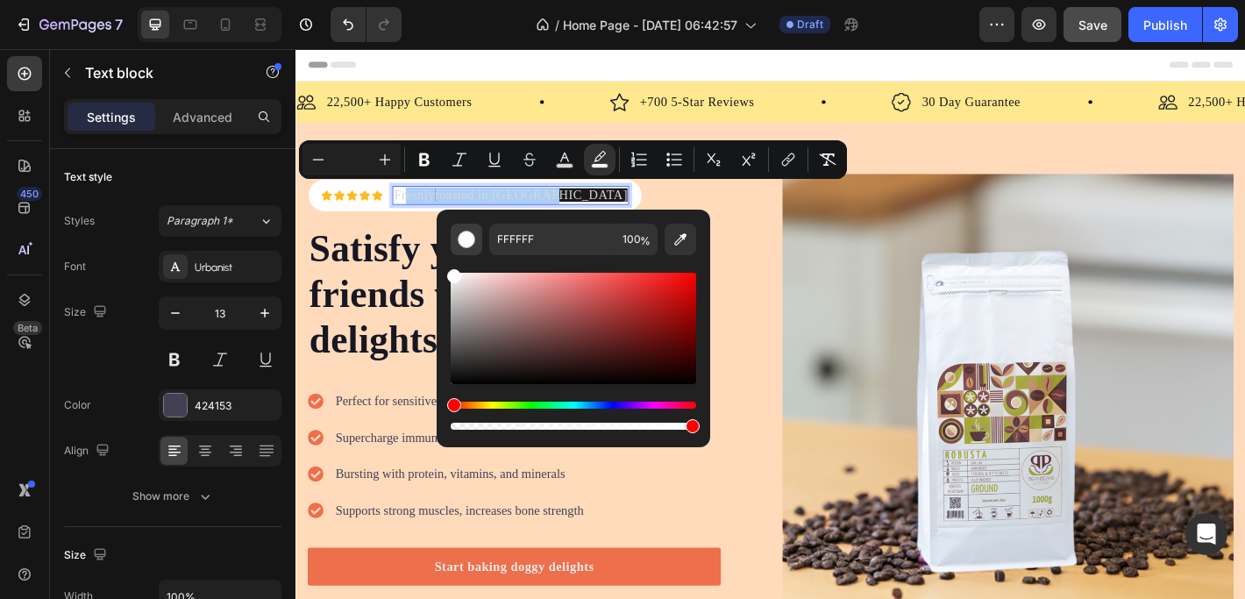
click at [466, 239] on div "Editor contextual toolbar" at bounding box center [467, 240] width 18 height 18
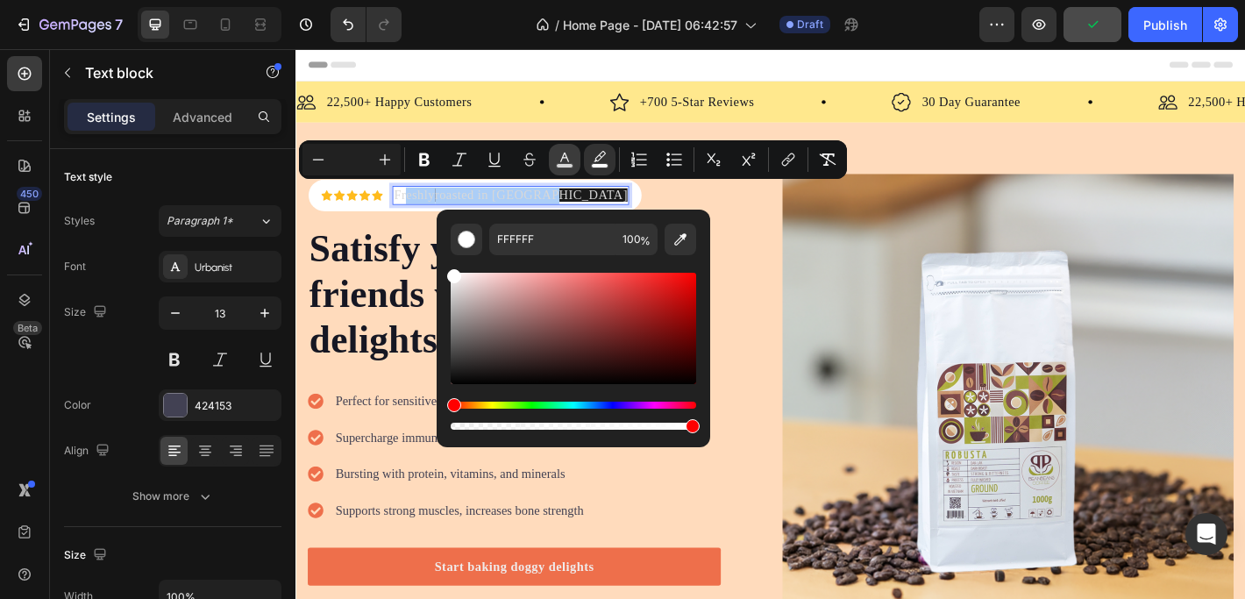
click at [565, 157] on icon "Editor contextual toolbar" at bounding box center [564, 158] width 9 height 10
type input "D8D8D8"
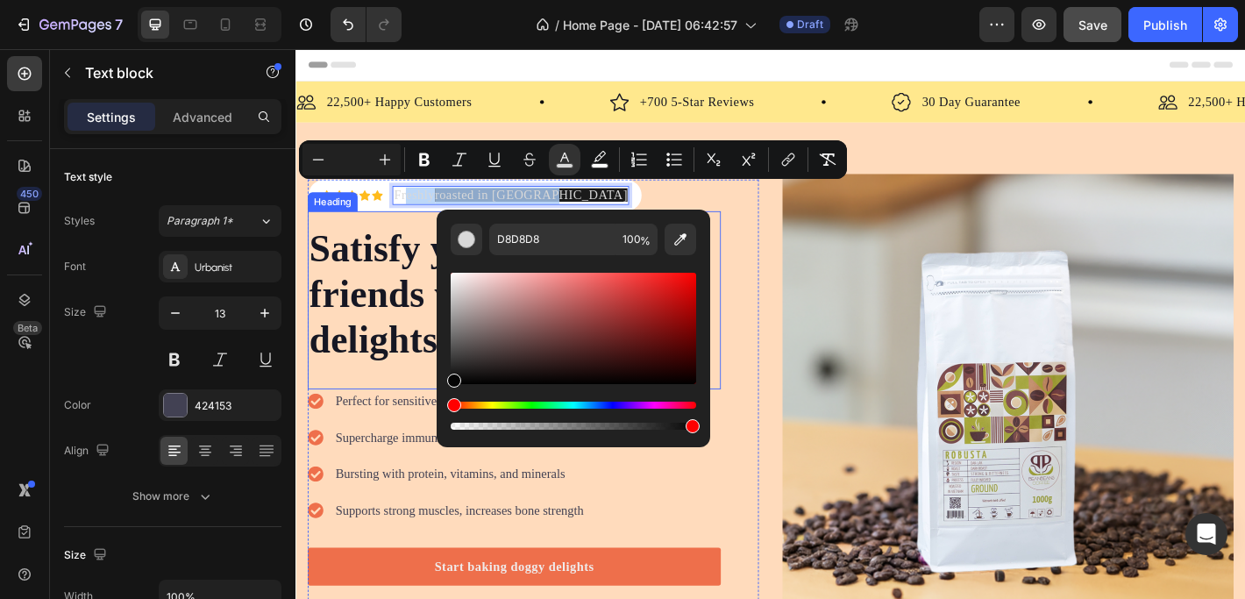
drag, startPoint x: 754, startPoint y: 416, endPoint x: 450, endPoint y: 416, distance: 303.3
type input "050505"
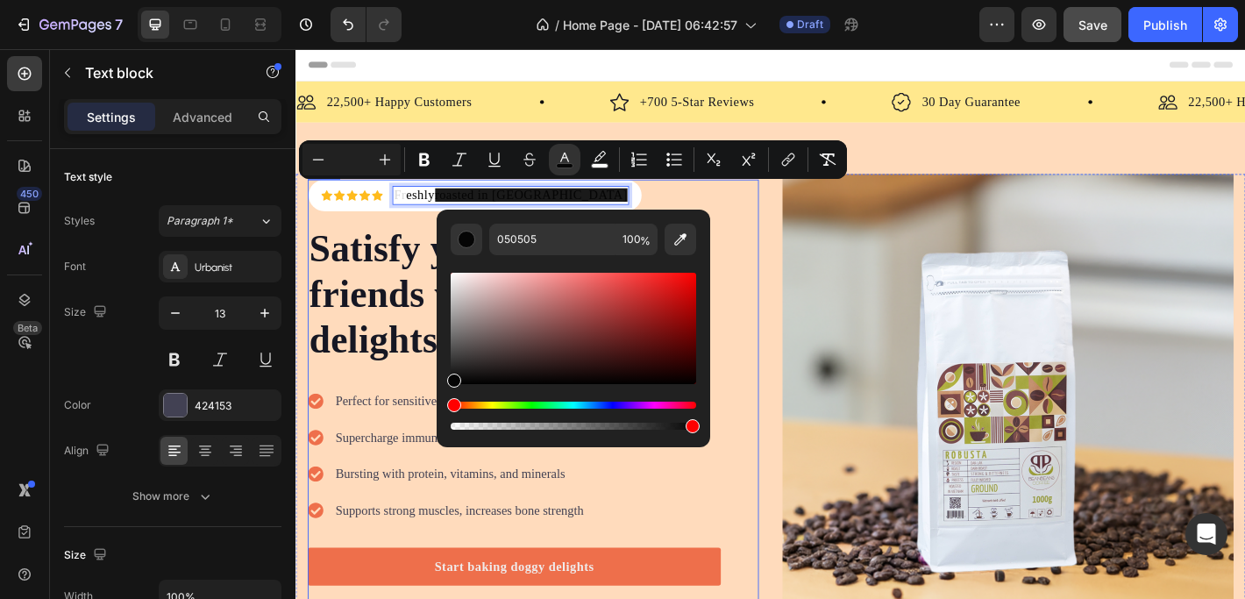
click at [799, 378] on div "Icon Icon Icon Icon Icon Icon List Hoz Fr eshly roasted in Vietnam Text block 0…" at bounding box center [559, 438] width 500 height 488
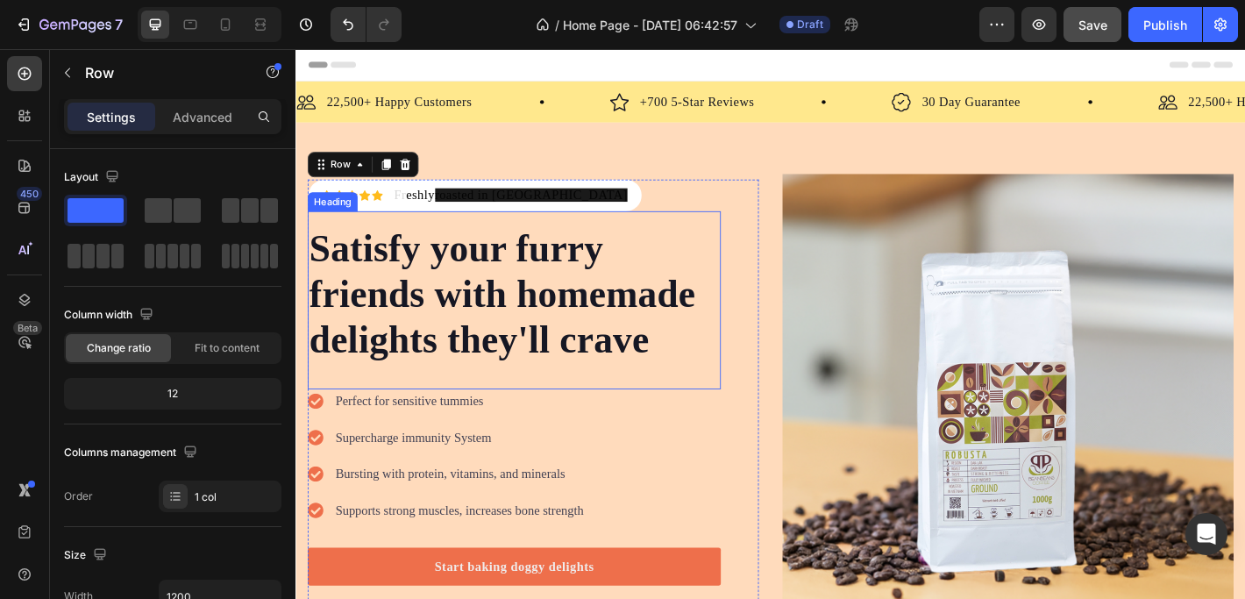
click at [686, 254] on p "Satisfy your furry friends with homemade delights they'll crave" at bounding box center [537, 321] width 454 height 152
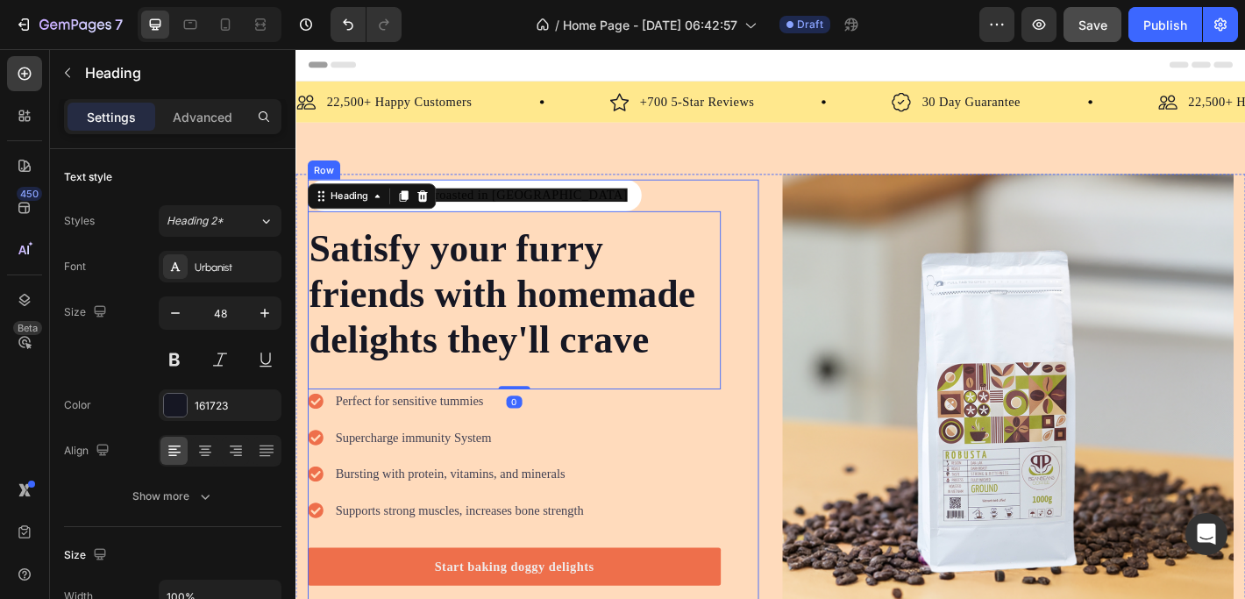
click at [710, 211] on div "Icon Icon Icon Icon Icon Icon List Hoz Fr eshly roasted in Vietnam Text block R…" at bounding box center [538, 438] width 458 height 488
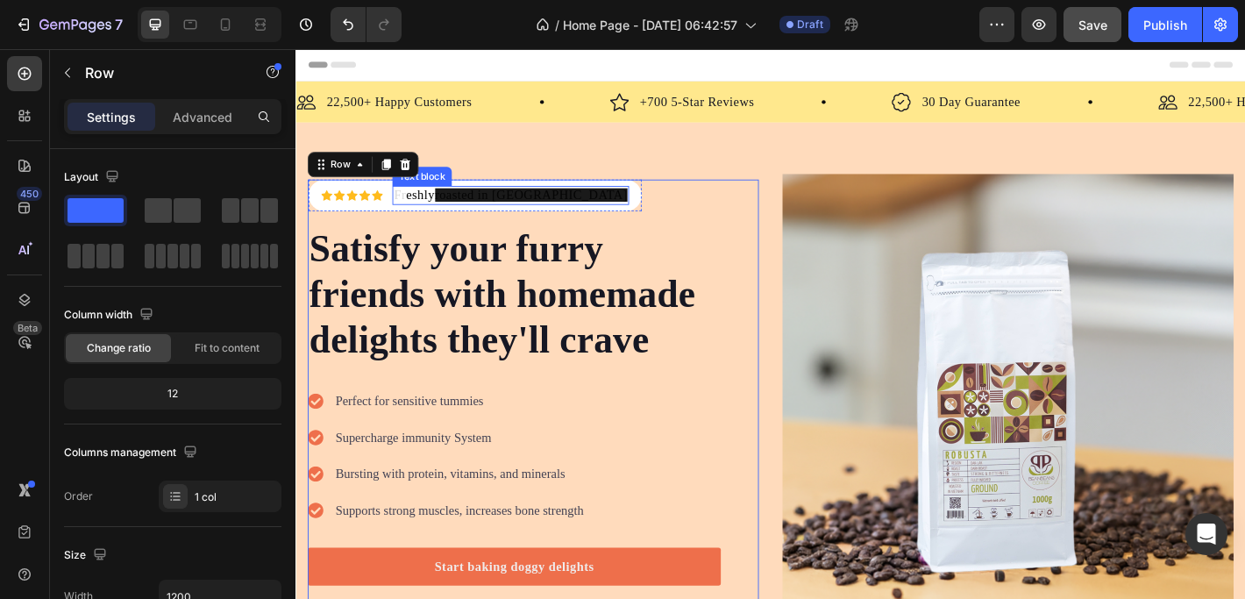
click at [443, 191] on div "Text block" at bounding box center [435, 190] width 66 height 21
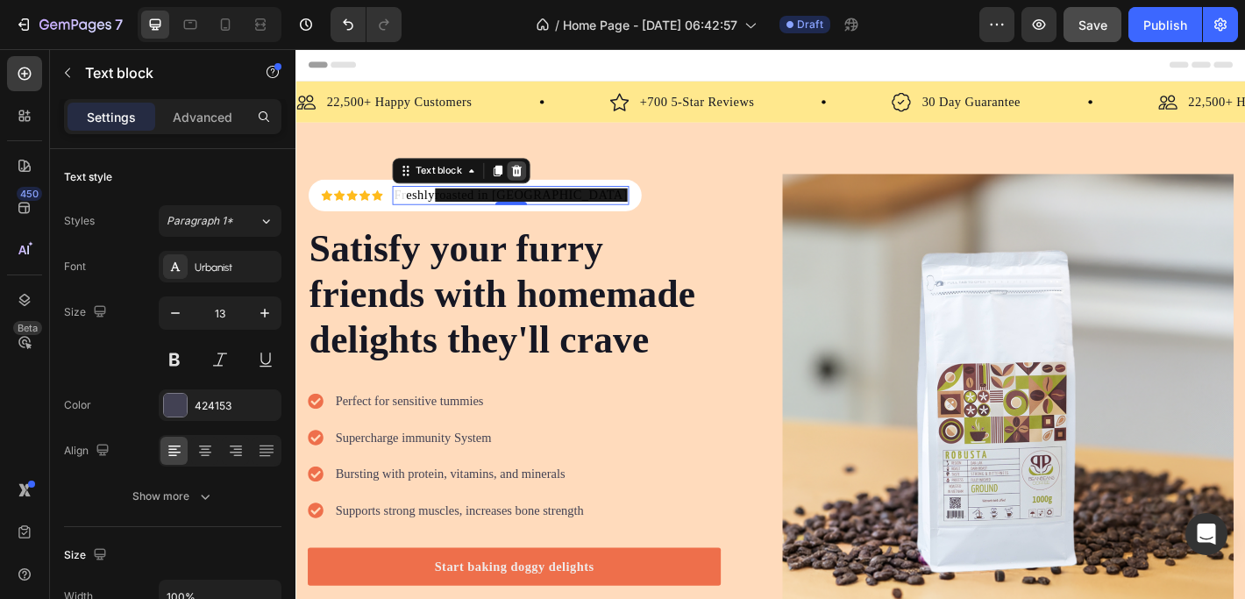
click at [537, 177] on icon at bounding box center [540, 183] width 11 height 12
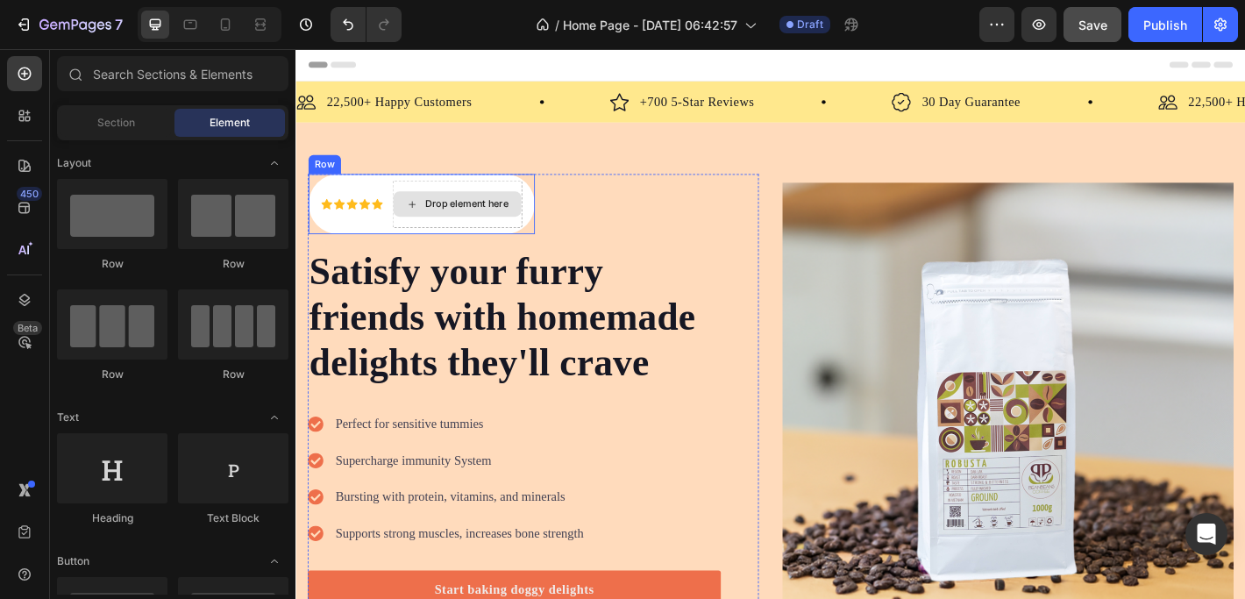
click at [465, 218] on div "Drop element here" at bounding box center [484, 221] width 93 height 14
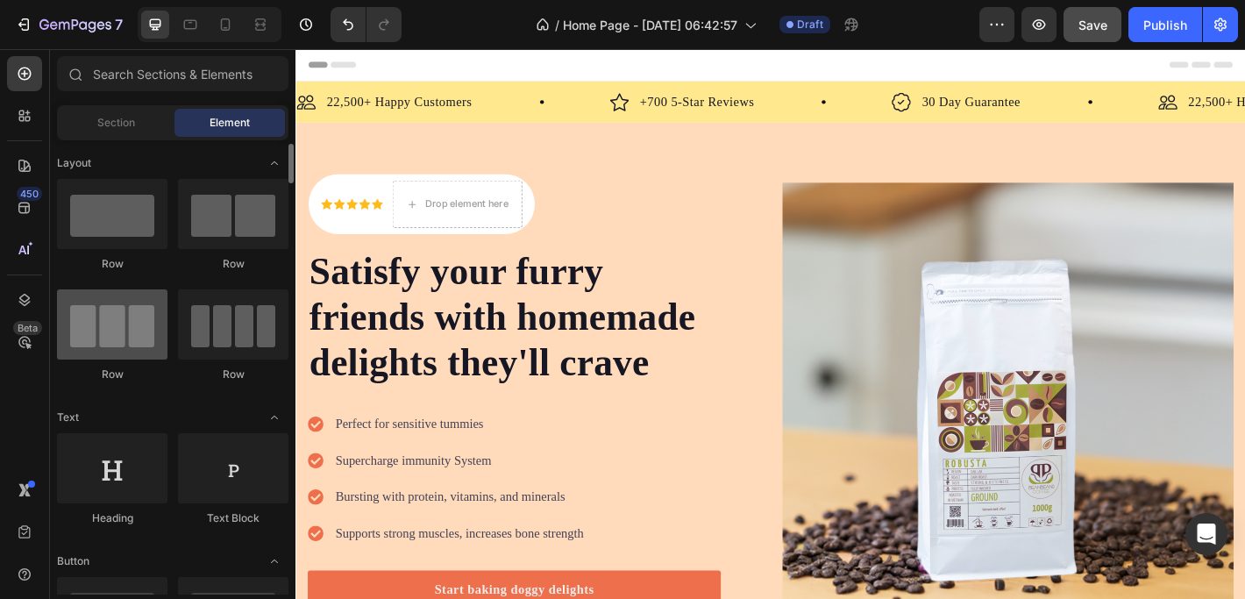
scroll to position [4, 0]
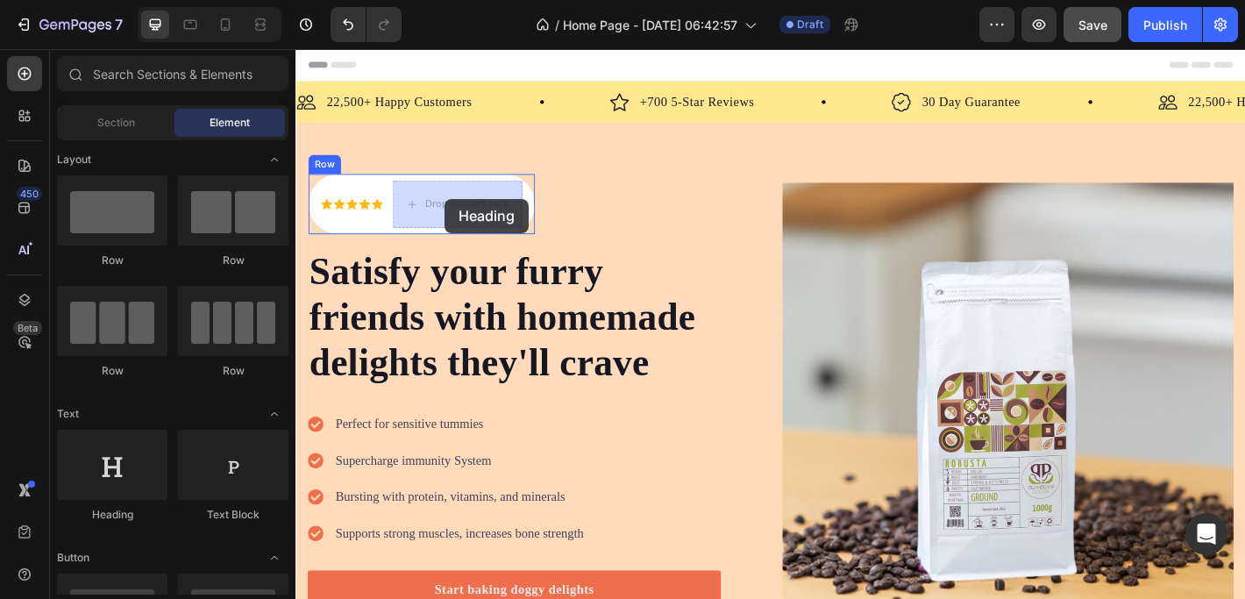
drag, startPoint x: 415, startPoint y: 525, endPoint x: 460, endPoint y: 215, distance: 313.6
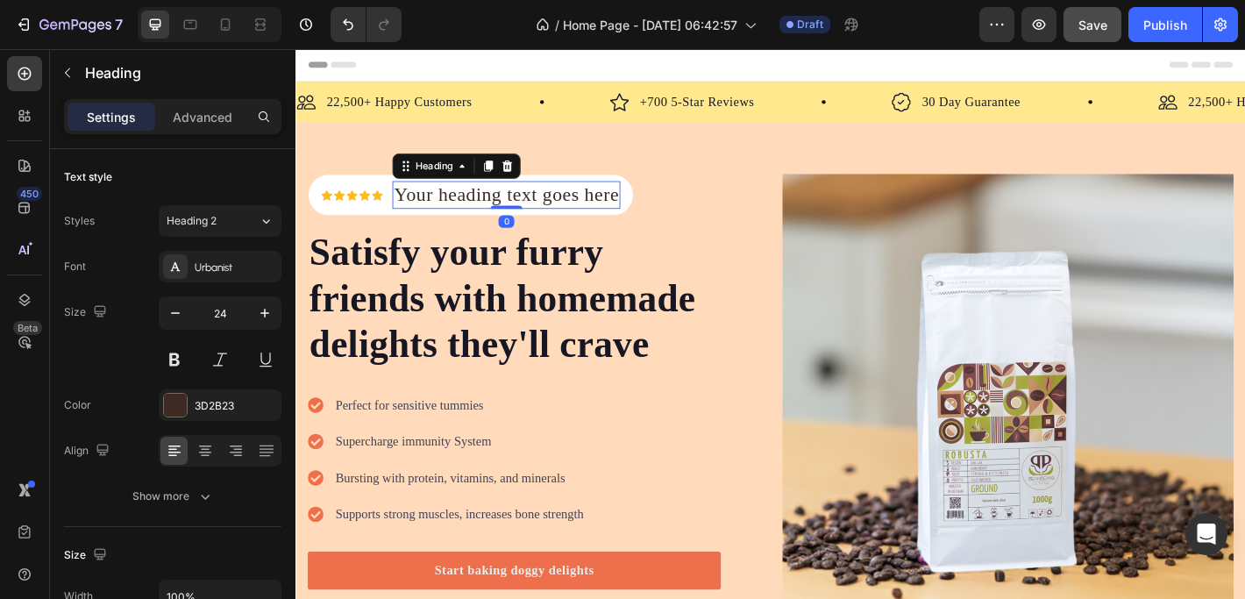
click at [444, 209] on h2 "Your heading text goes here" at bounding box center [528, 210] width 252 height 31
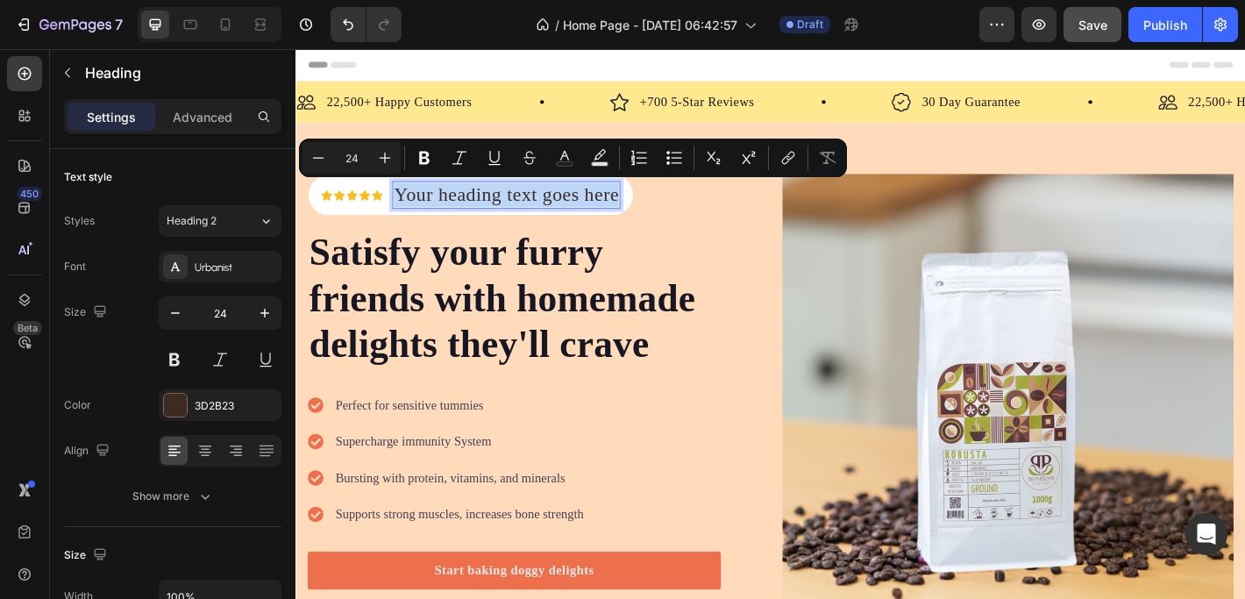
drag, startPoint x: 408, startPoint y: 205, endPoint x: 653, endPoint y: 205, distance: 244.5
click at [653, 205] on p "Your heading text goes here" at bounding box center [528, 210] width 249 height 27
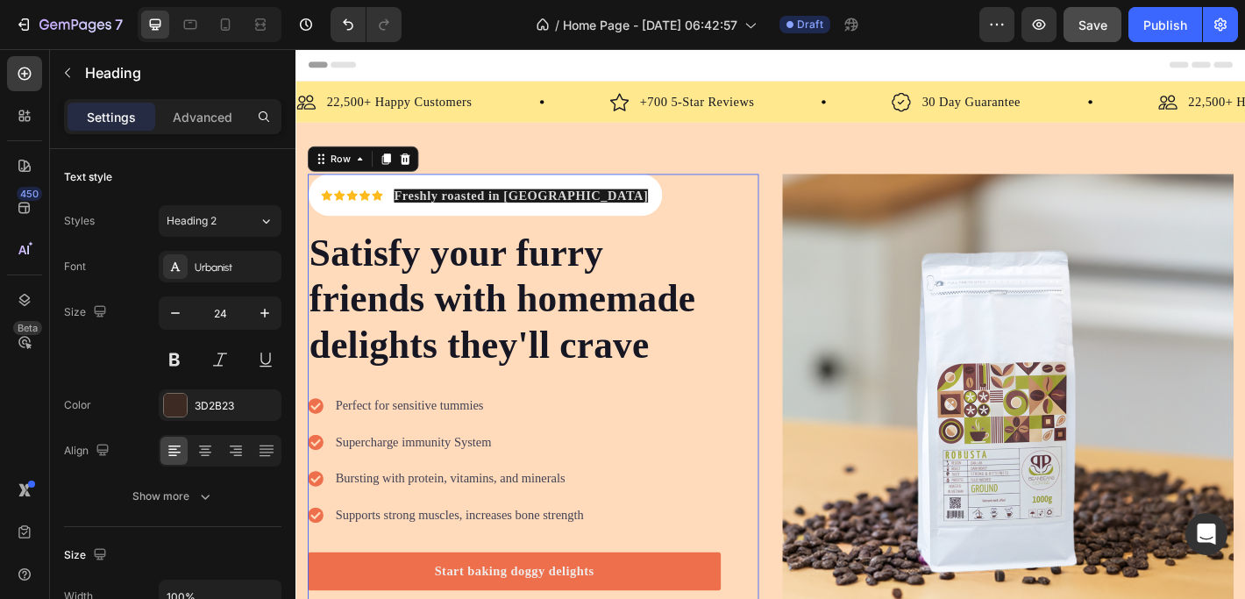
click at [653, 209] on div "Icon Icon Icon Icon Icon Icon List Hoz ⁠⁠⁠⁠⁠⁠⁠ Freshly roasted in Vietnam Headi…" at bounding box center [538, 437] width 458 height 499
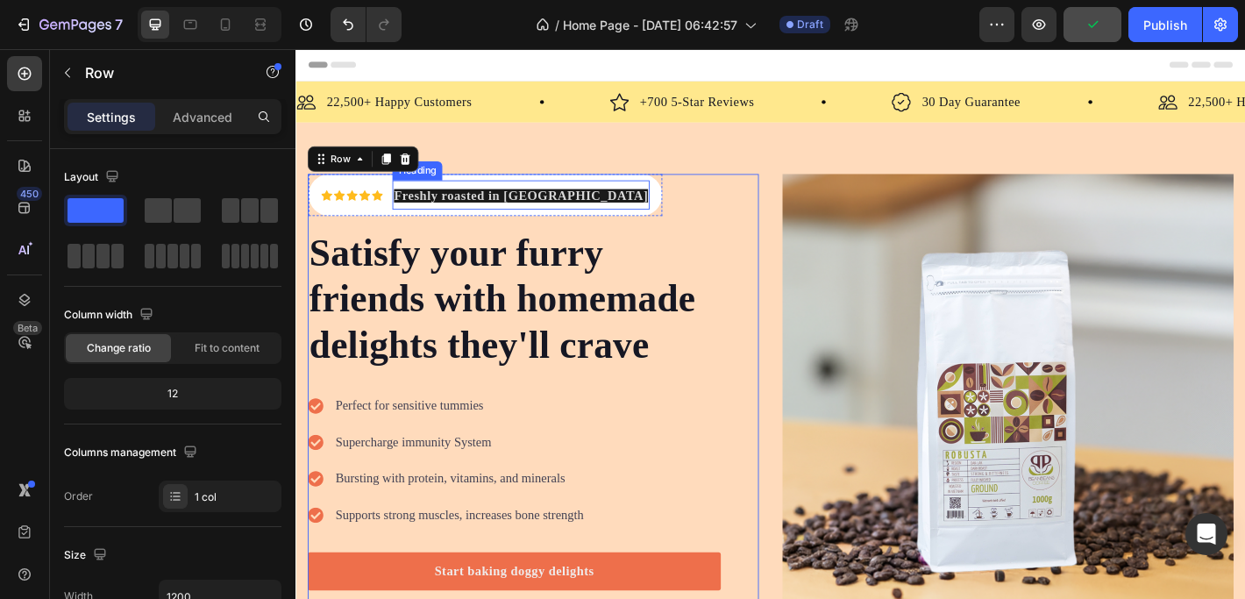
click at [514, 204] on strong "Freshly roasted in [GEOGRAPHIC_DATA]" at bounding box center [544, 211] width 281 height 15
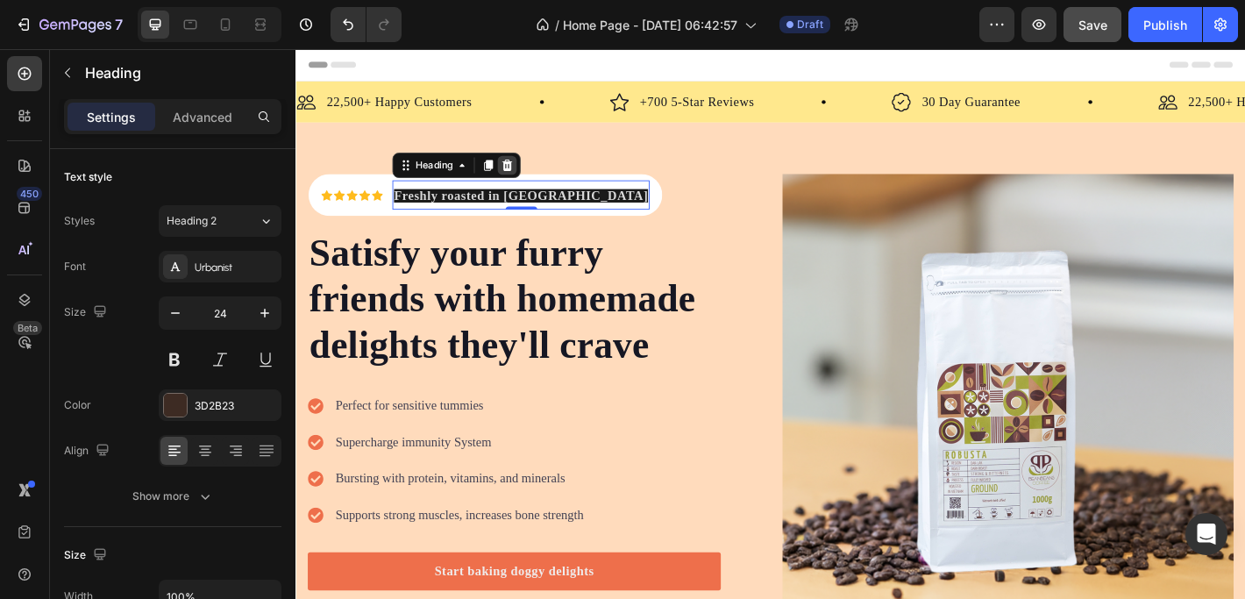
click at [531, 175] on icon at bounding box center [529, 178] width 11 height 12
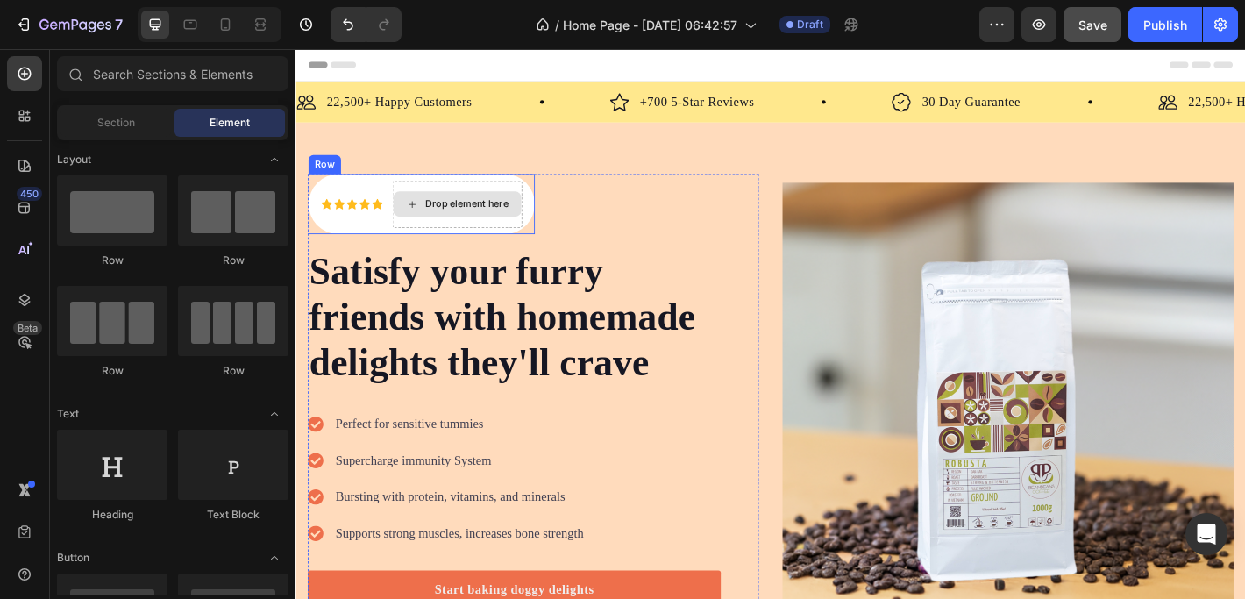
click at [450, 229] on div "Drop element here" at bounding box center [474, 221] width 142 height 28
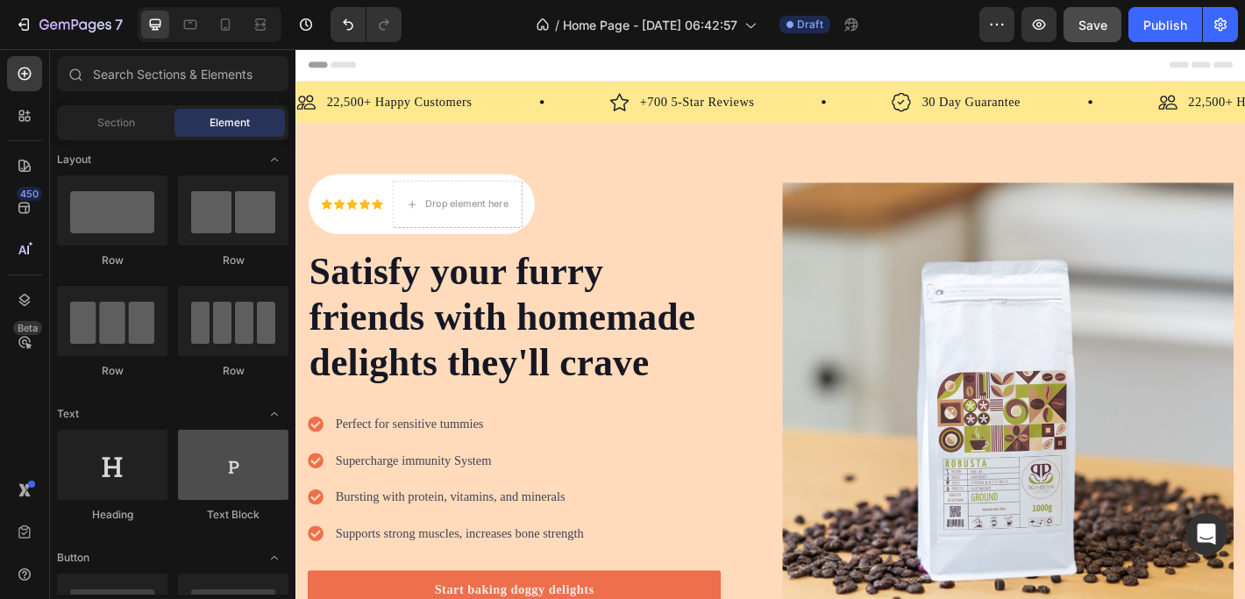
click at [238, 468] on div at bounding box center [233, 464] width 110 height 70
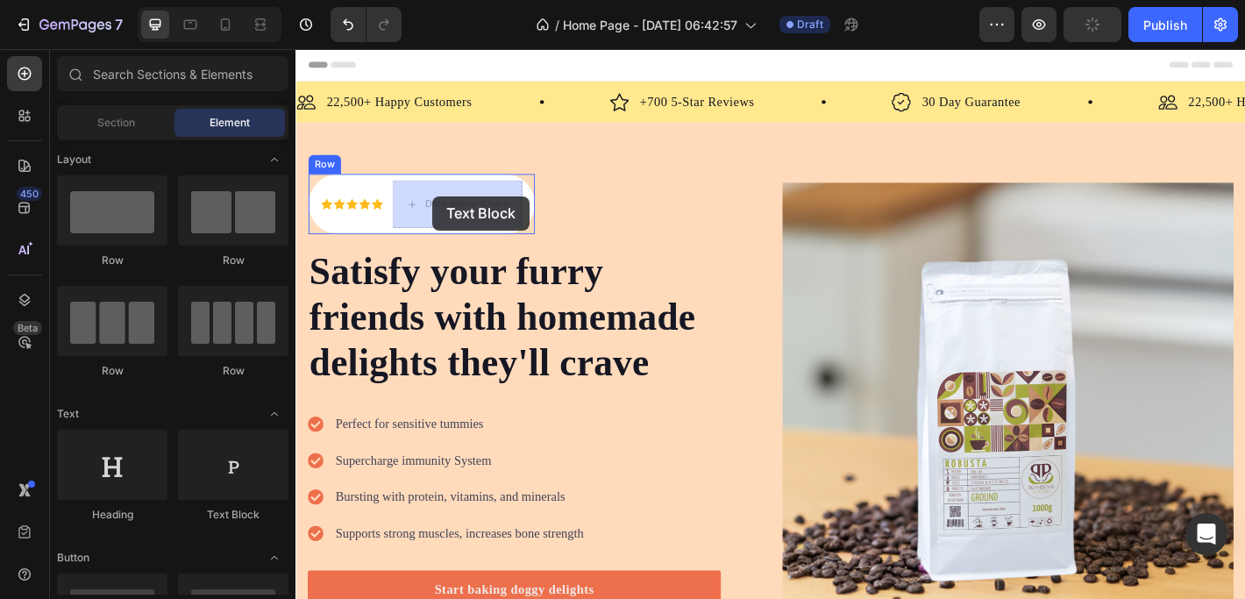
drag, startPoint x: 532, startPoint y: 521, endPoint x: 447, endPoint y: 212, distance: 320.9
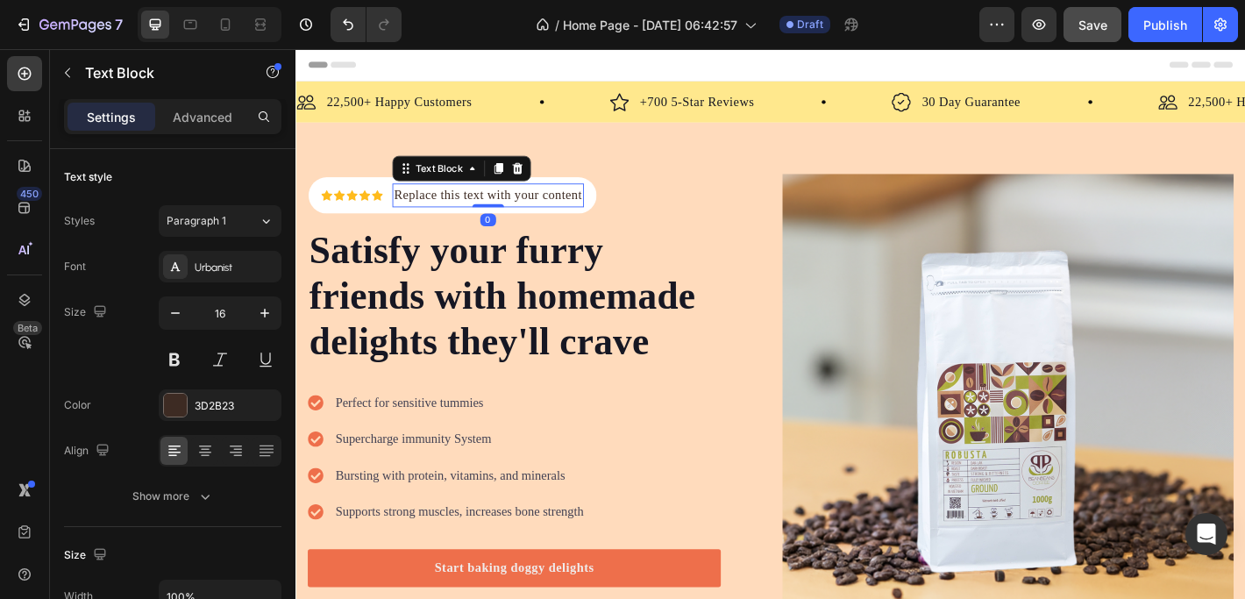
click at [448, 203] on div "Replace this text with your content" at bounding box center [508, 211] width 212 height 26
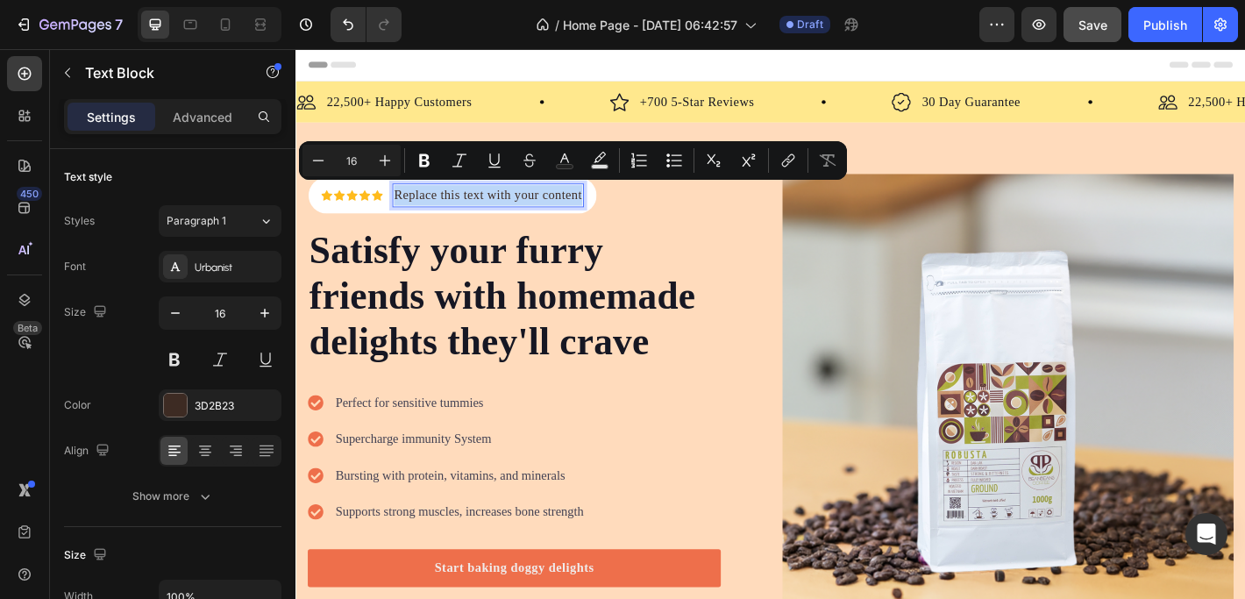
drag, startPoint x: 405, startPoint y: 206, endPoint x: 611, endPoint y: 202, distance: 206.0
click at [611, 202] on p "Replace this text with your content" at bounding box center [508, 211] width 209 height 23
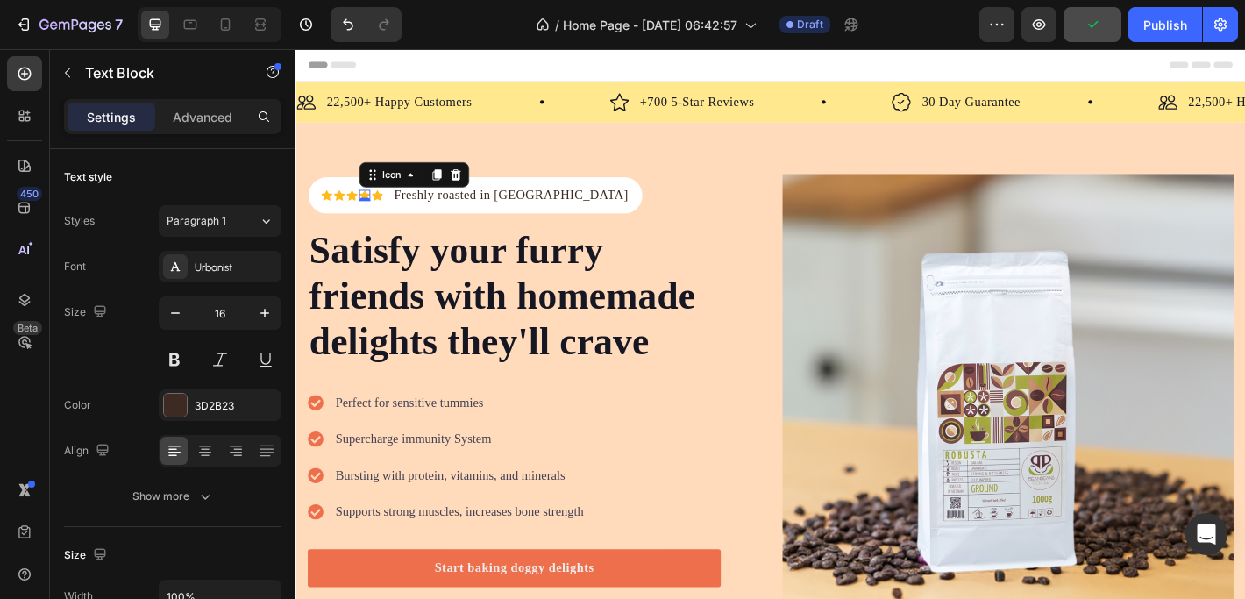
click at [372, 205] on icon at bounding box center [371, 210] width 12 height 11
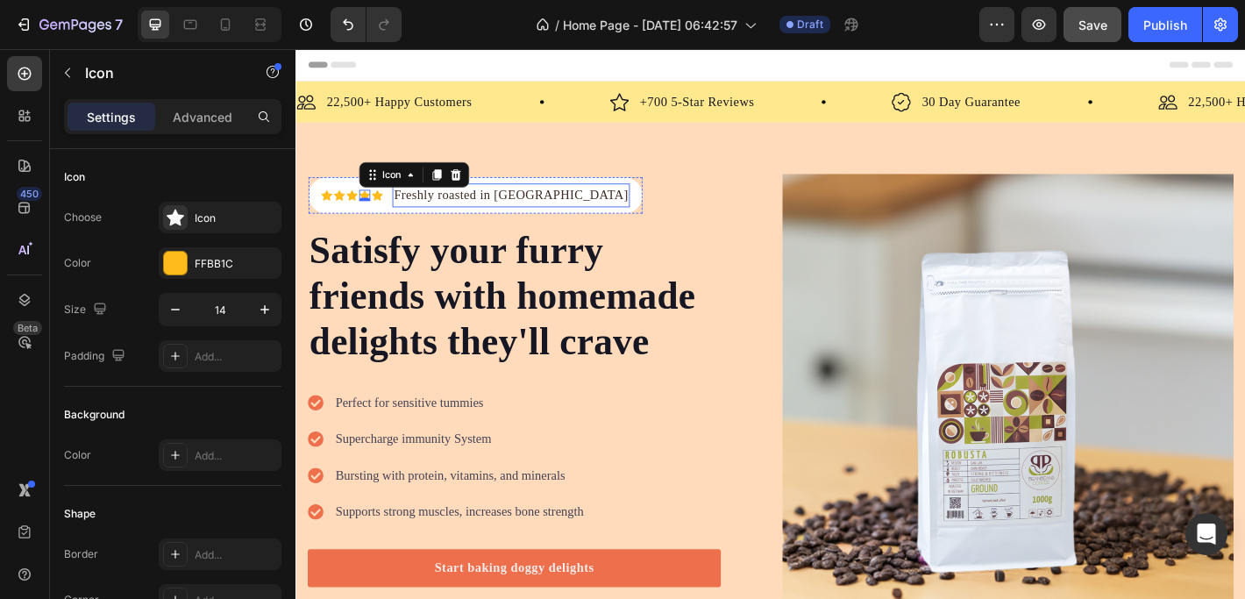
click at [428, 206] on p "Freshly roasted in [GEOGRAPHIC_DATA]" at bounding box center [533, 211] width 259 height 23
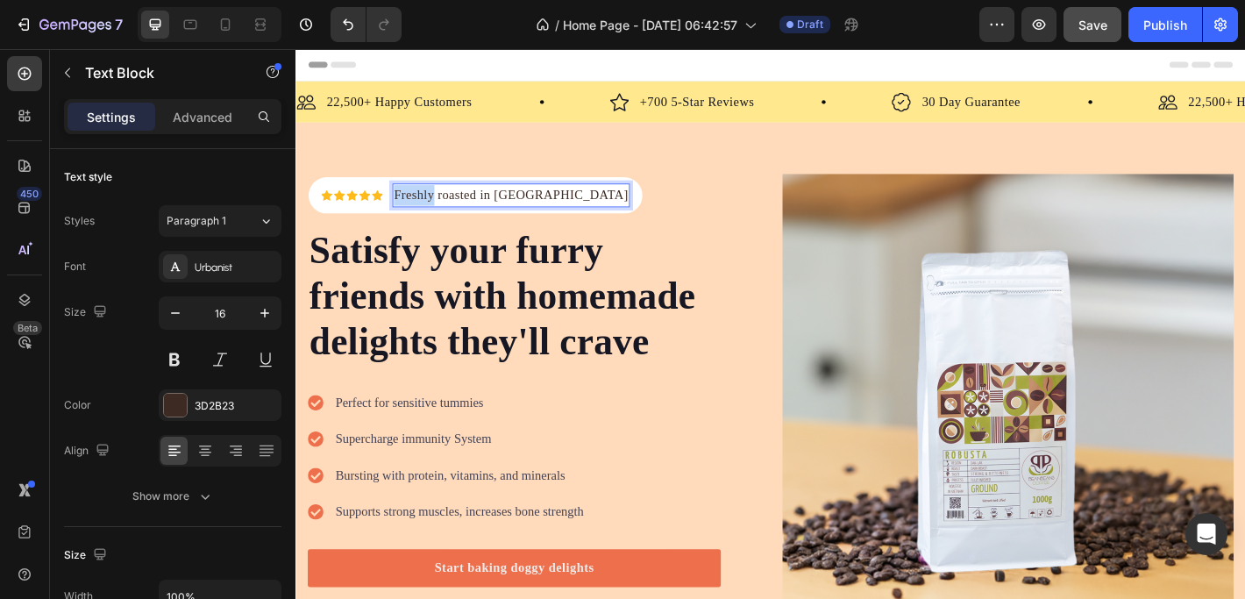
click at [429, 206] on p "Freshly roasted in [GEOGRAPHIC_DATA]" at bounding box center [533, 211] width 259 height 23
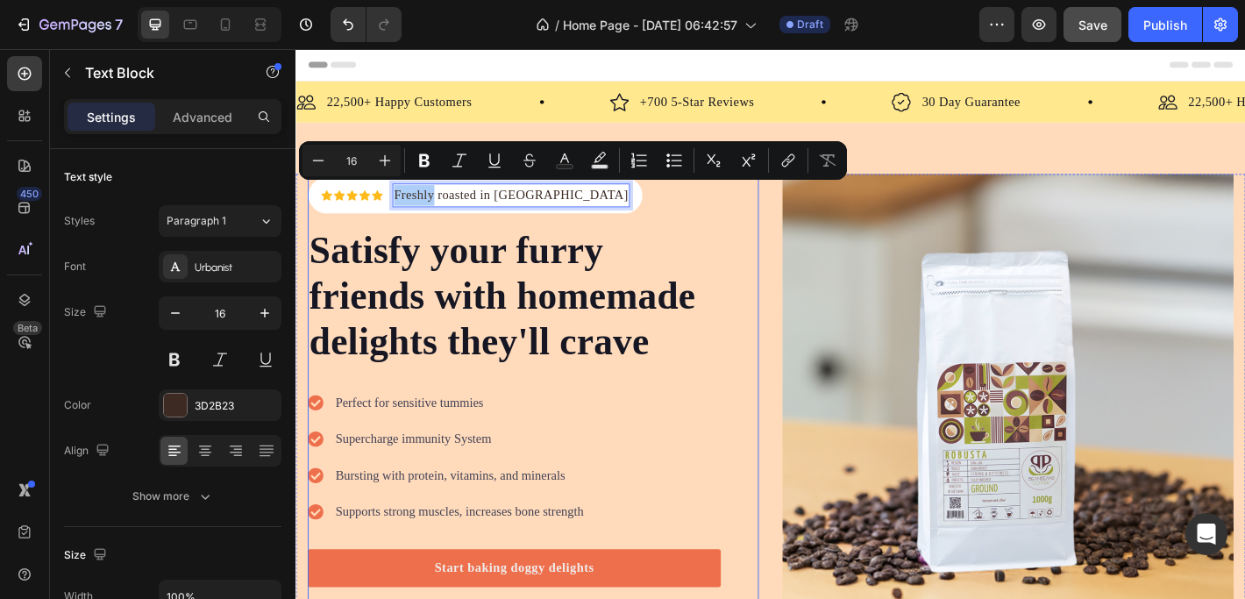
click at [629, 217] on div "Icon Icon Icon Icon Icon Icon List Hoz Freshly roasted in Vietnam Text Block 0 …" at bounding box center [538, 437] width 458 height 493
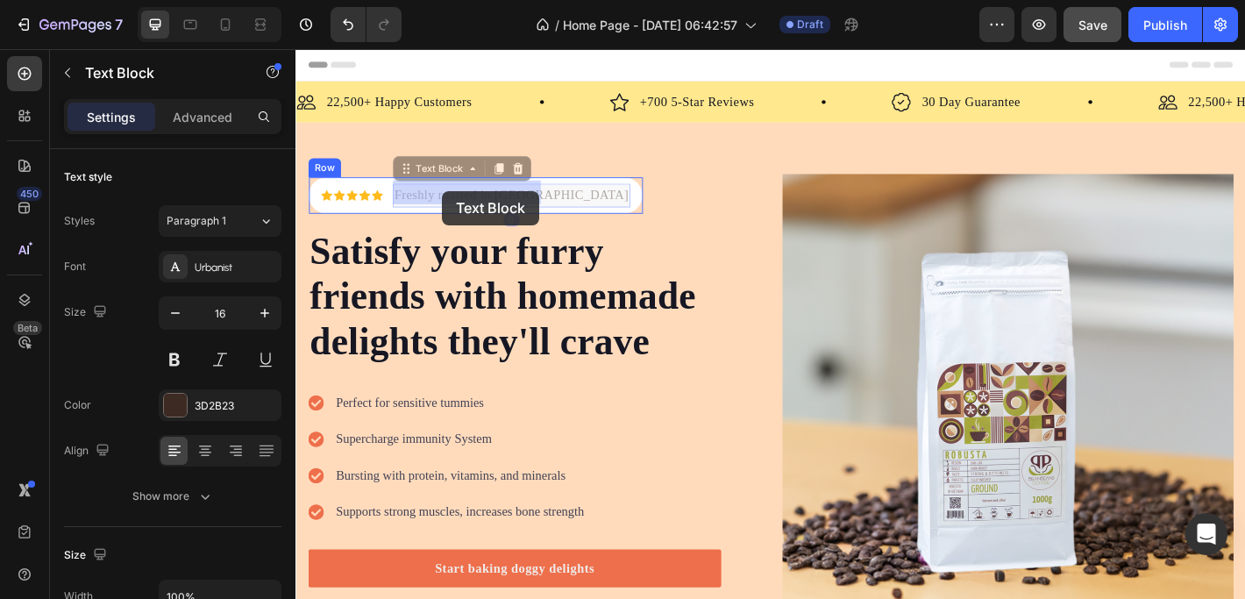
drag, startPoint x: 407, startPoint y: 208, endPoint x: 458, endPoint y: 206, distance: 50.9
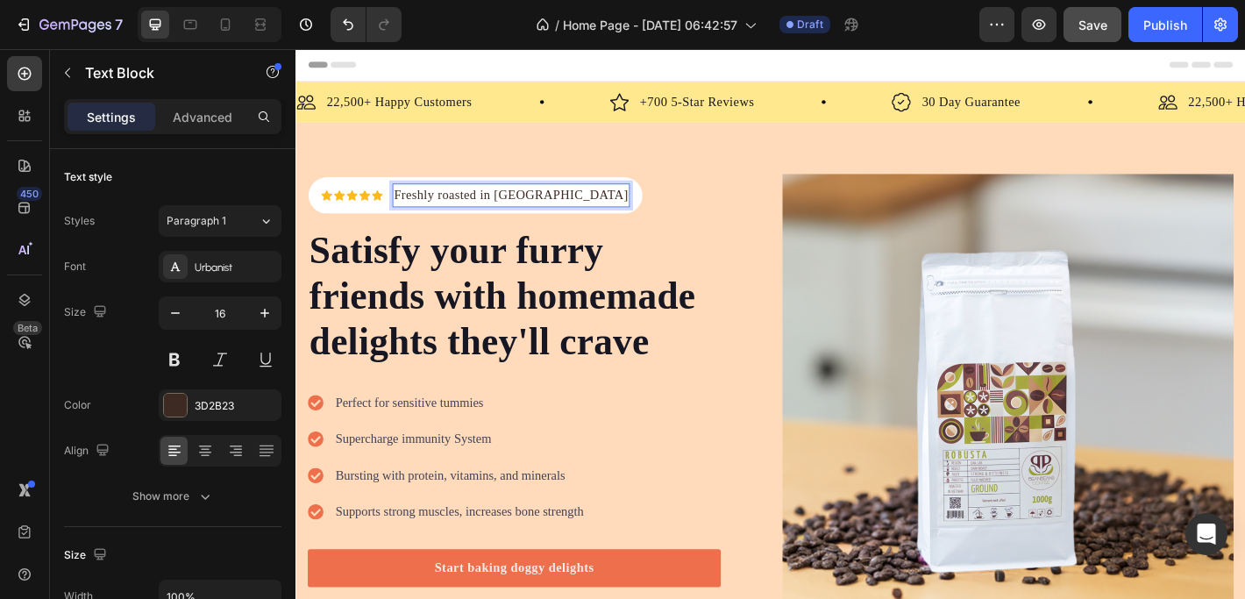
click at [434, 206] on p "Freshly roasted in [GEOGRAPHIC_DATA]" at bounding box center [533, 211] width 259 height 23
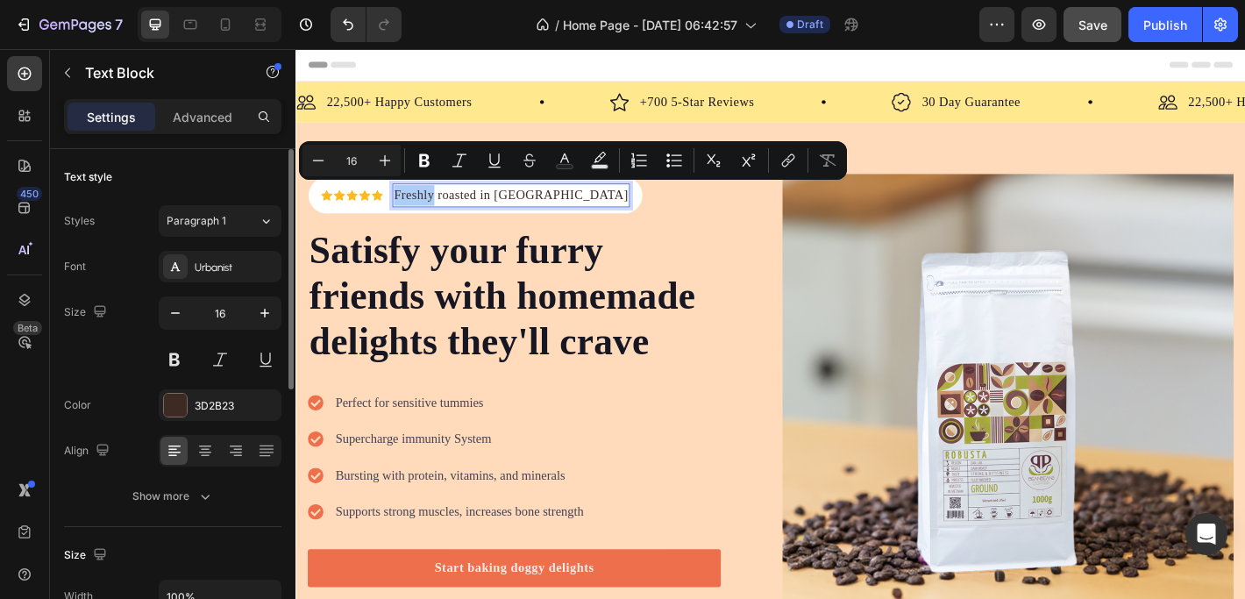
click at [223, 185] on div "Text style" at bounding box center [172, 177] width 217 height 28
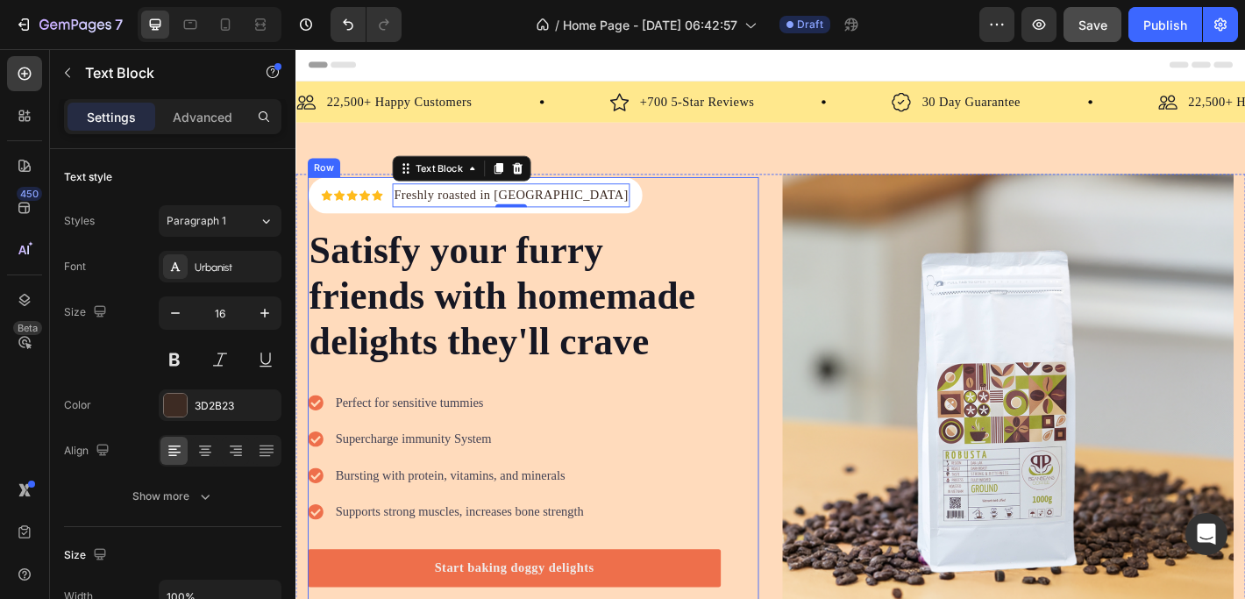
click at [737, 217] on div "Icon Icon Icon Icon Icon Icon List Hoz Freshly roasted in Vietnam Text Block 0 …" at bounding box center [538, 437] width 458 height 493
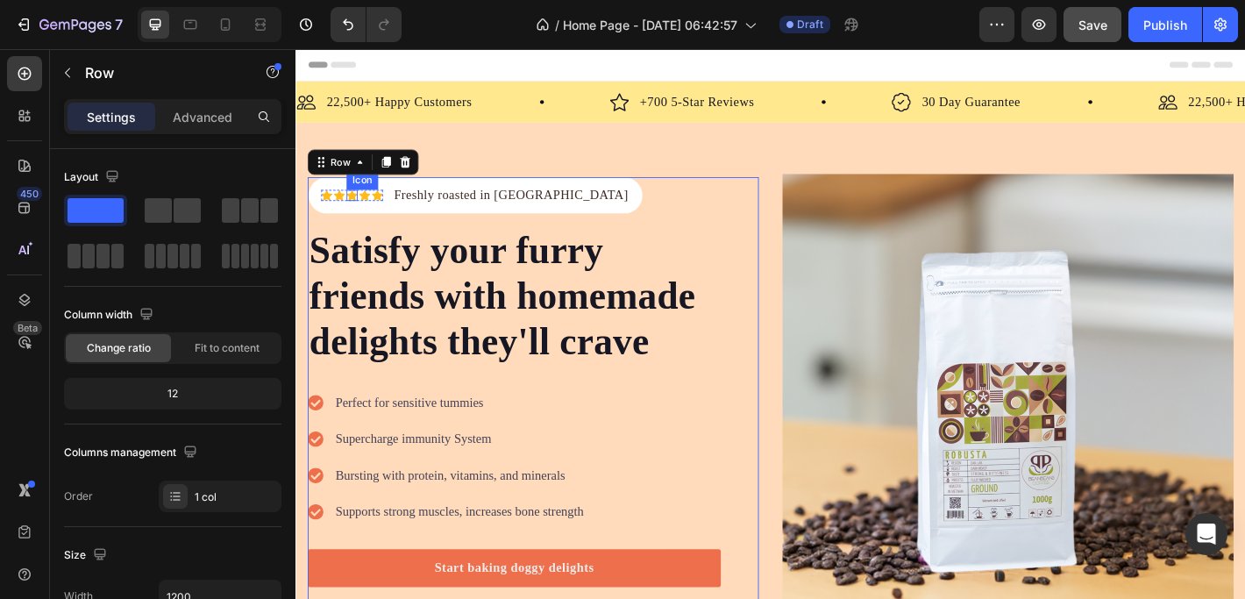
click at [359, 209] on icon at bounding box center [357, 210] width 12 height 11
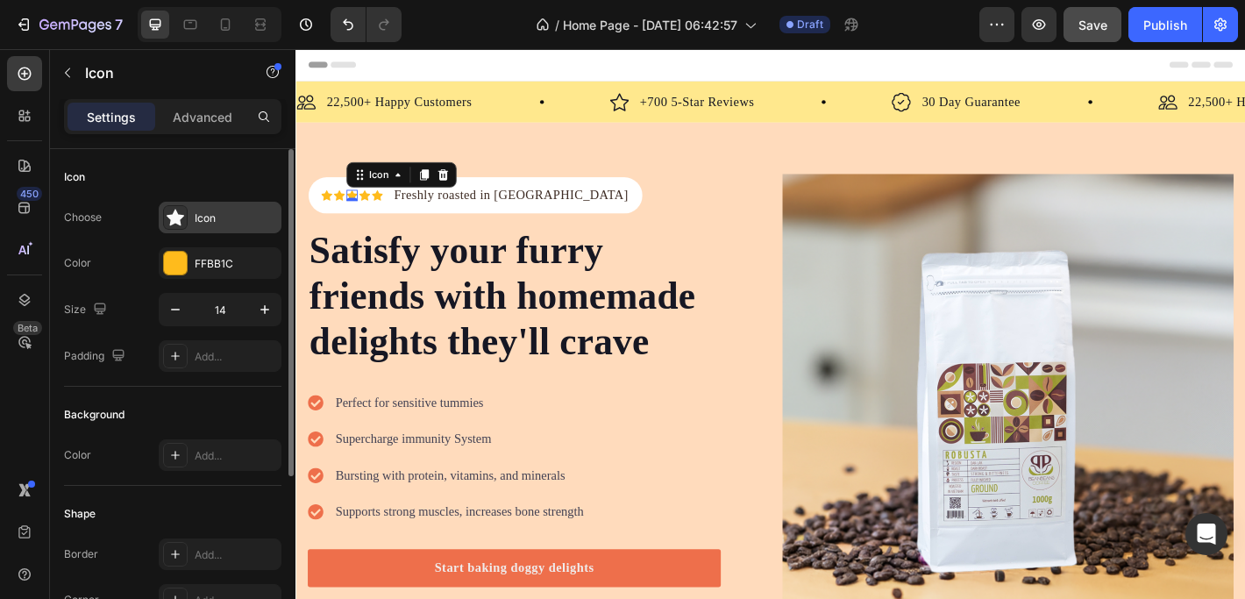
click at [223, 220] on div "Icon" at bounding box center [236, 218] width 82 height 16
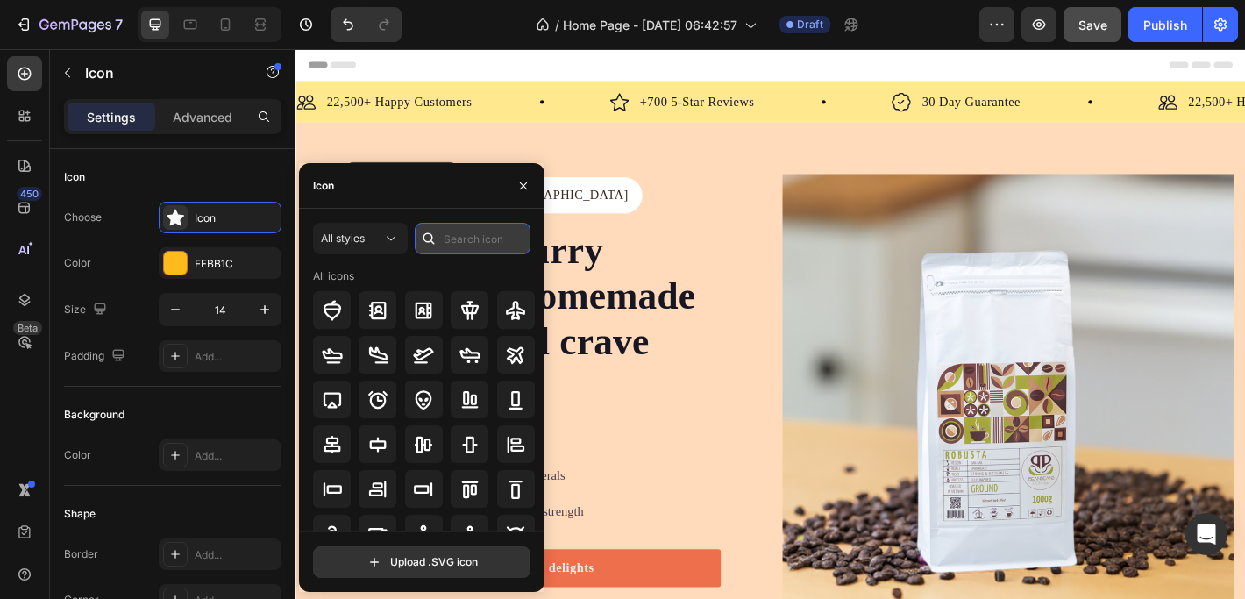
click at [480, 238] on input "text" at bounding box center [473, 239] width 116 height 32
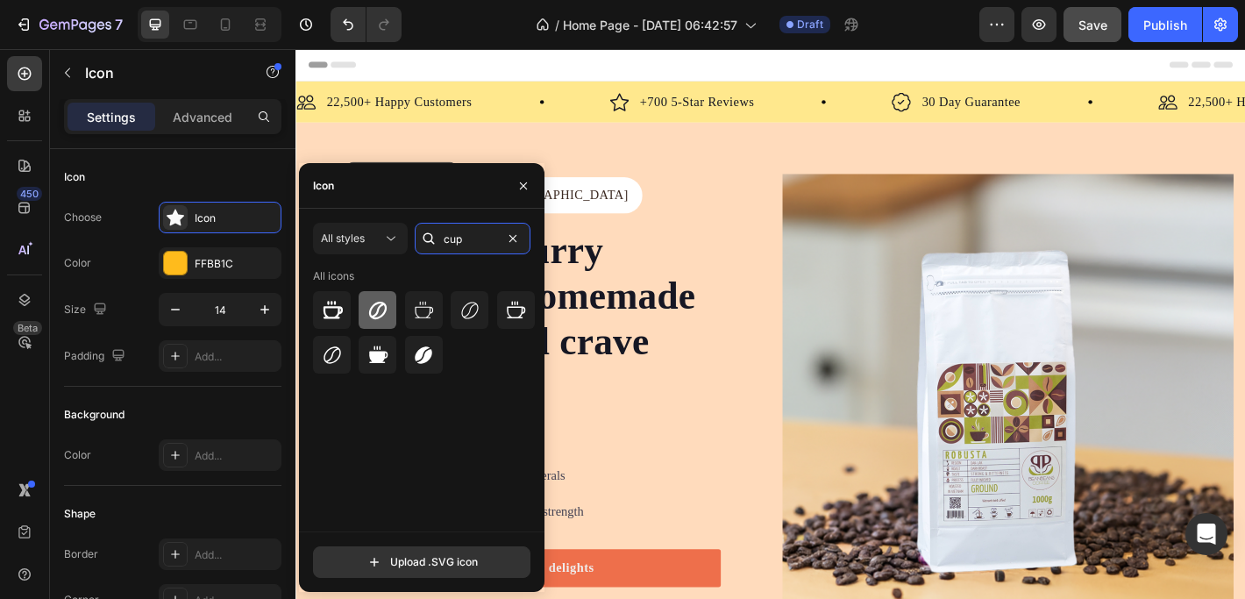
type input "cup"
click at [379, 309] on icon at bounding box center [378, 310] width 18 height 18
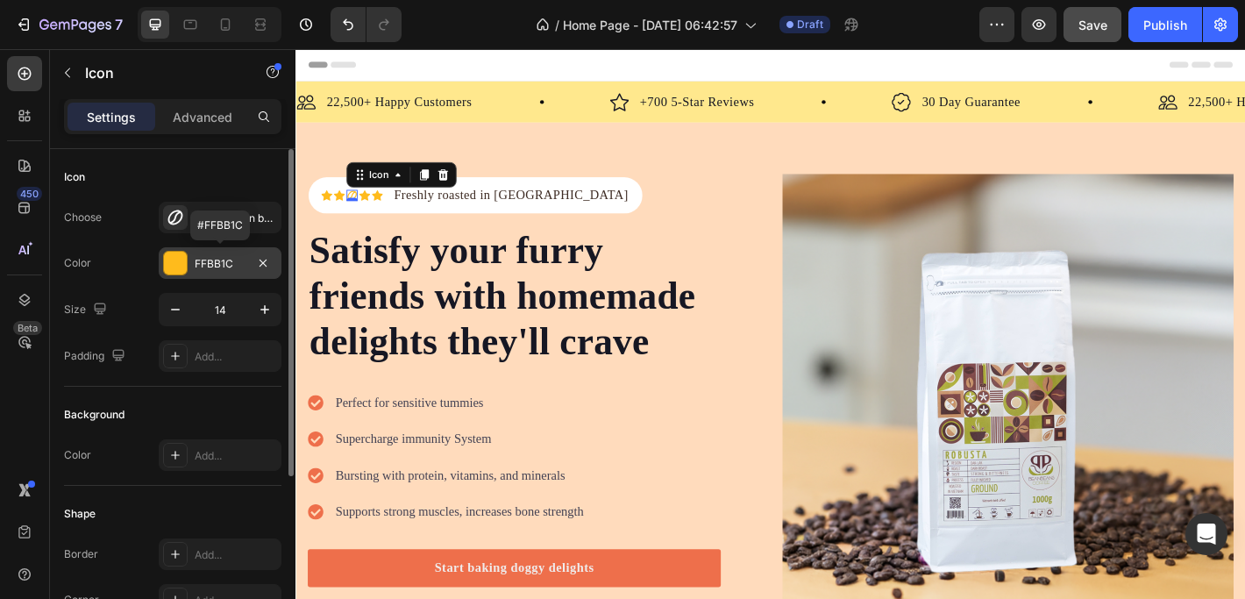
click at [220, 257] on div "FFBB1C" at bounding box center [220, 264] width 51 height 16
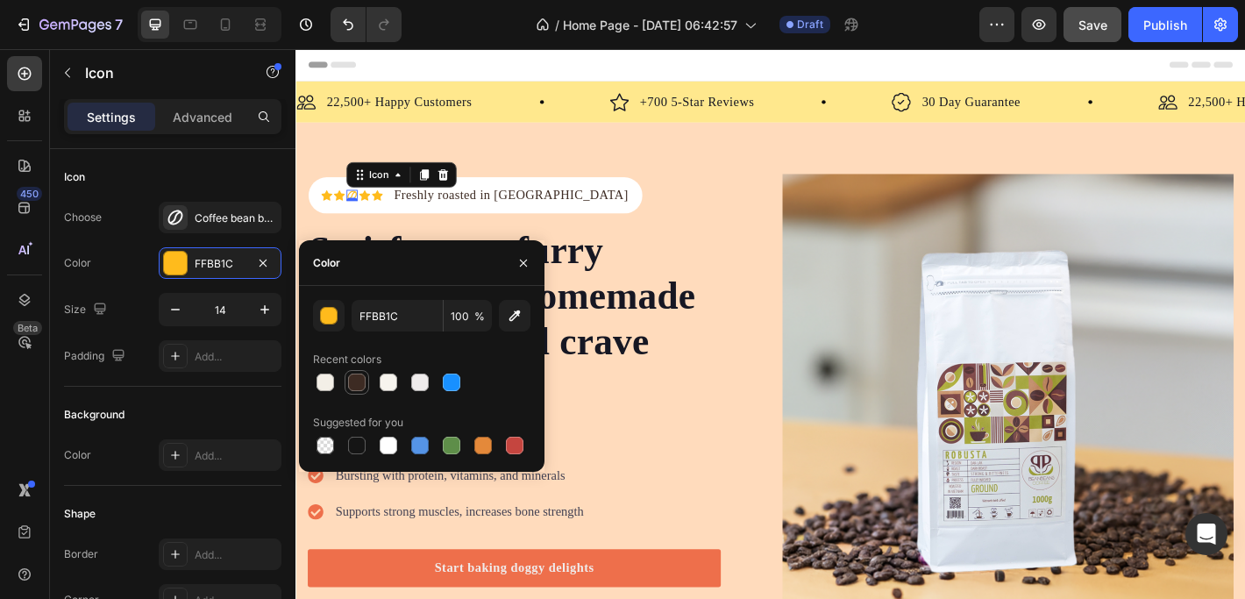
click at [358, 379] on div at bounding box center [357, 382] width 18 height 18
type input "3D2B23"
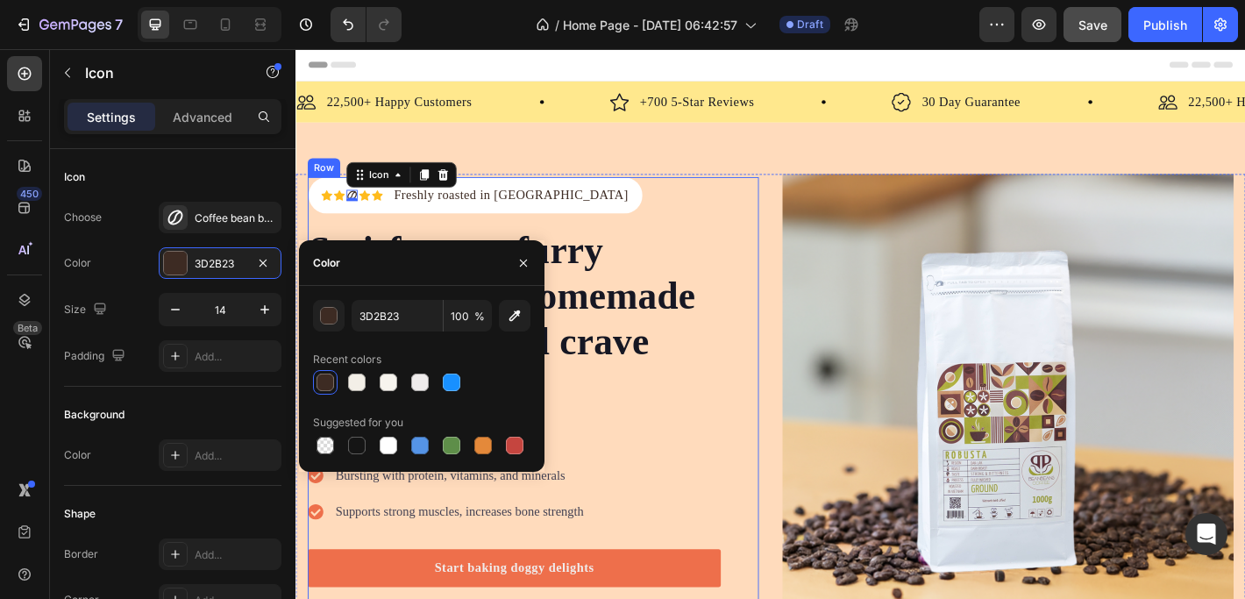
click at [675, 195] on div "Icon Icon Icon 0 Icon Icon Icon List Hoz Freshly roasted in Vietnam Text Block …" at bounding box center [538, 437] width 458 height 493
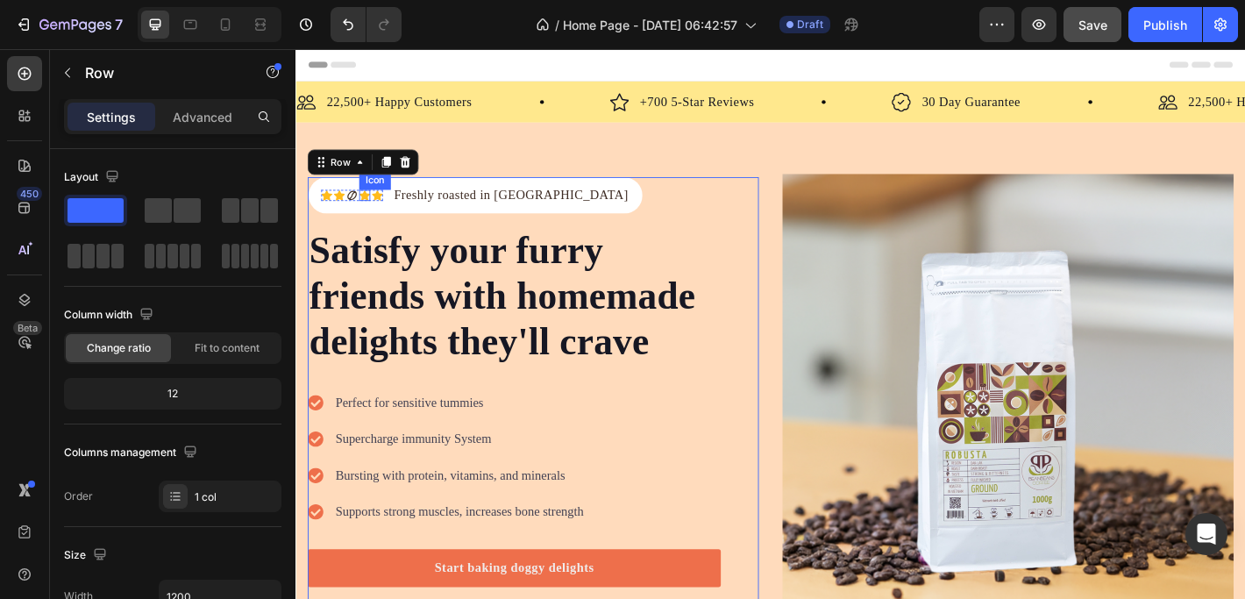
click at [369, 208] on icon at bounding box center [371, 210] width 12 height 11
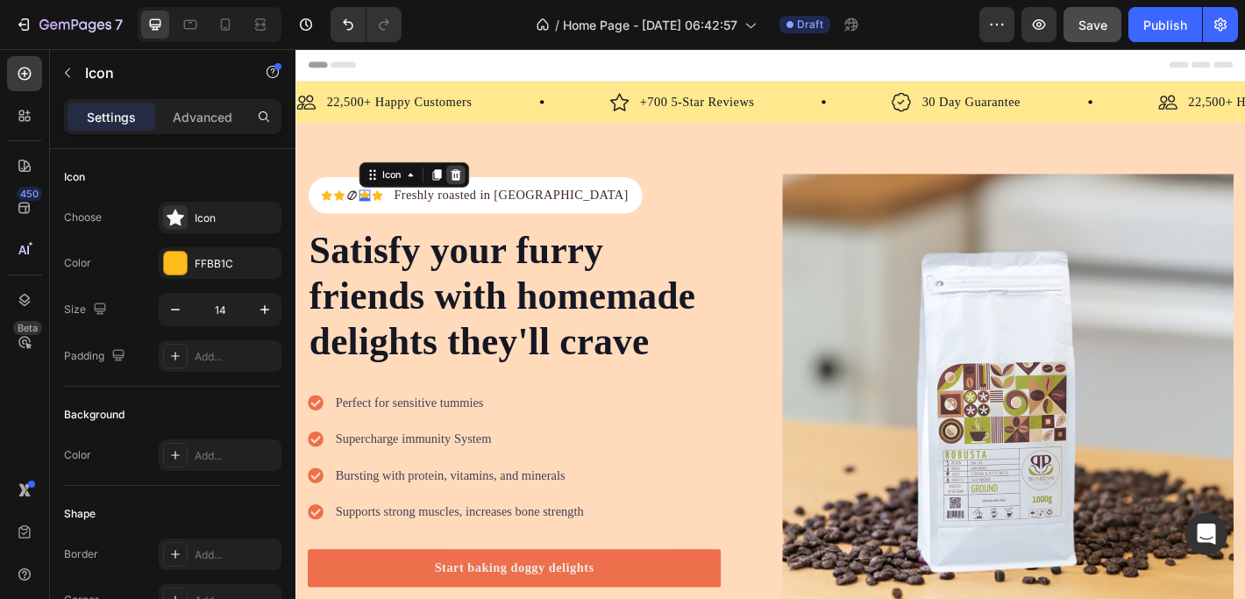
click at [479, 181] on icon at bounding box center [472, 188] width 14 height 14
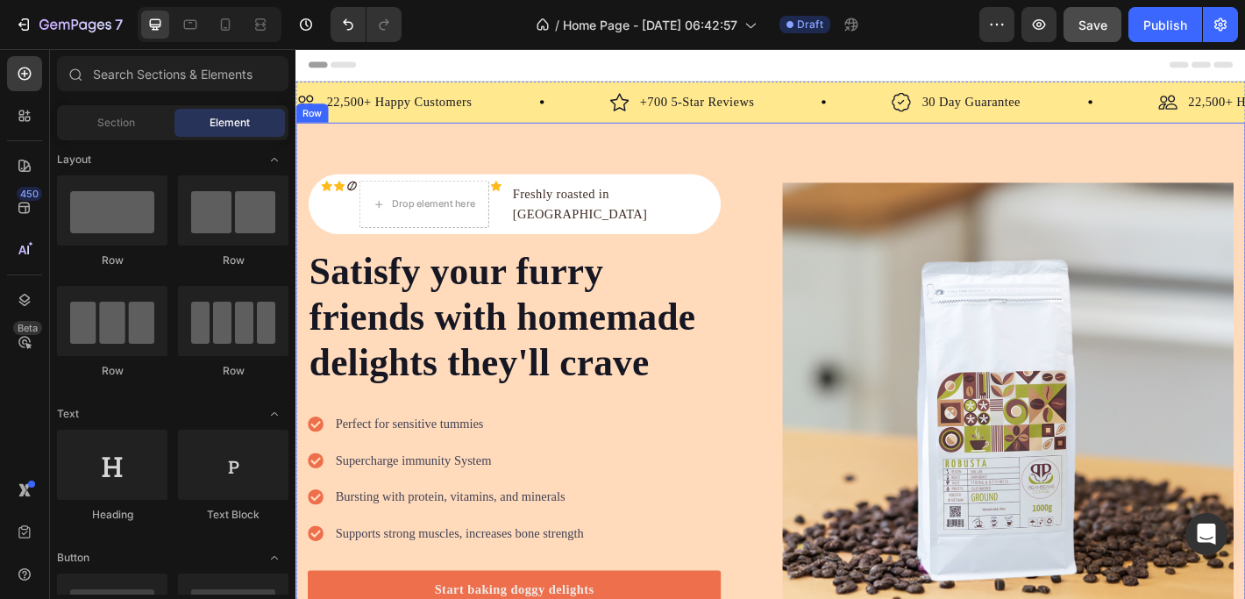
click at [485, 165] on div "Icon Icon Icon Drop element here Icon Icon List Hoz Freshly roasted in Vietnam …" at bounding box center [821, 447] width 1052 height 633
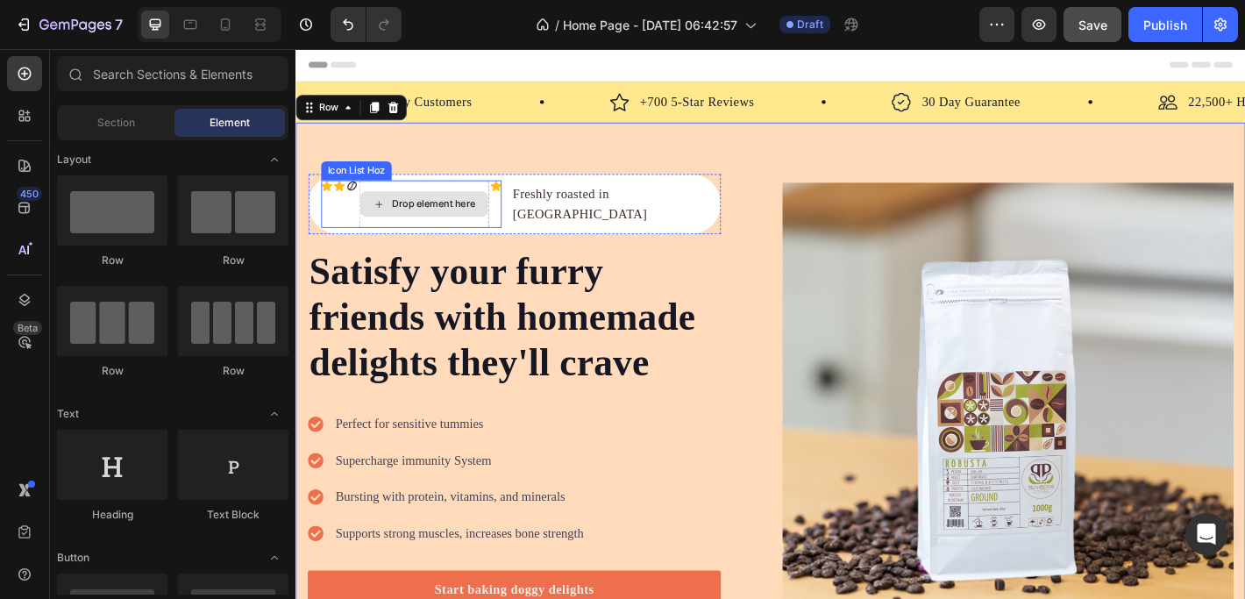
click at [415, 207] on div "Drop element here" at bounding box center [437, 221] width 142 height 28
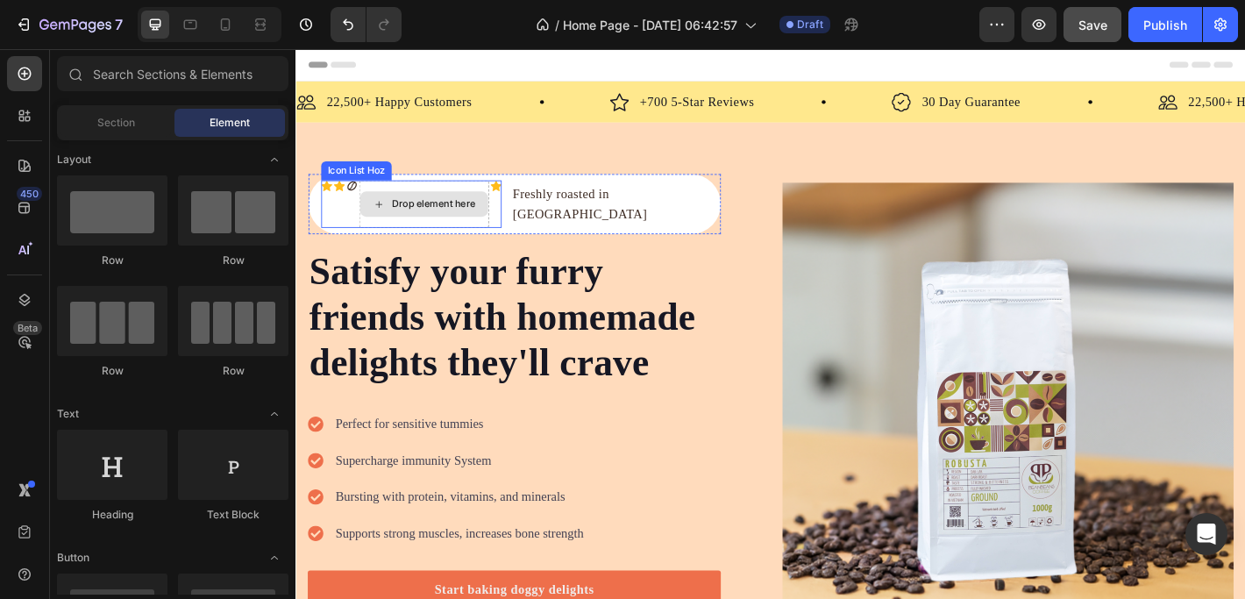
click at [430, 211] on div "Drop element here" at bounding box center [437, 221] width 142 height 28
click at [419, 195] on div "Drop element here" at bounding box center [437, 221] width 144 height 53
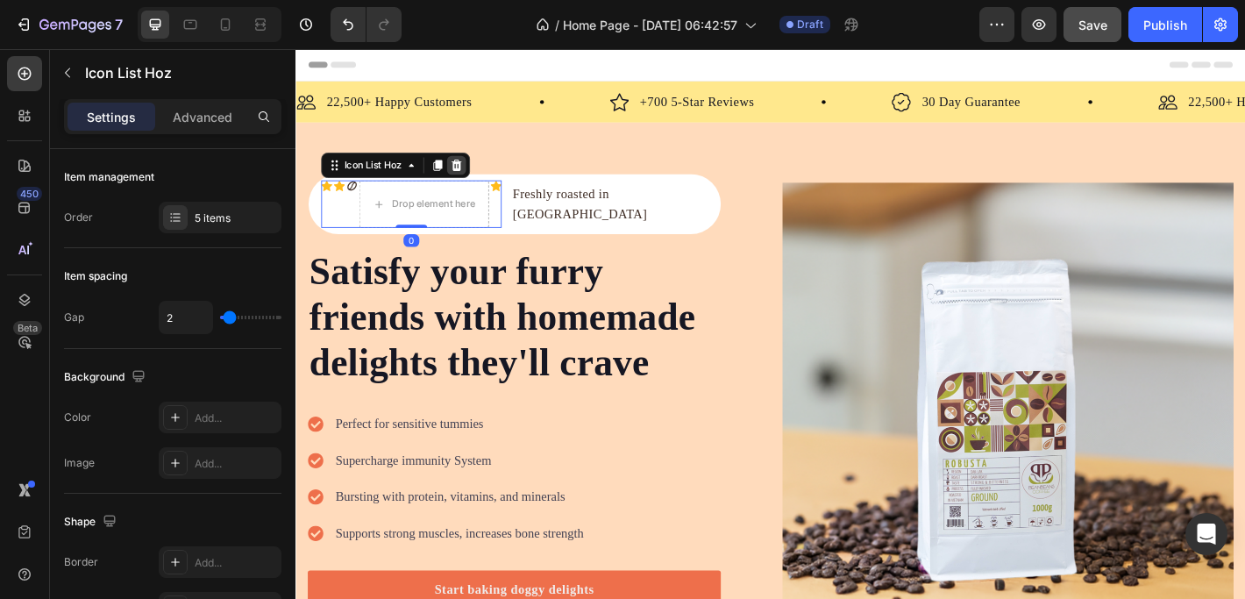
click at [471, 176] on icon at bounding box center [473, 178] width 11 height 12
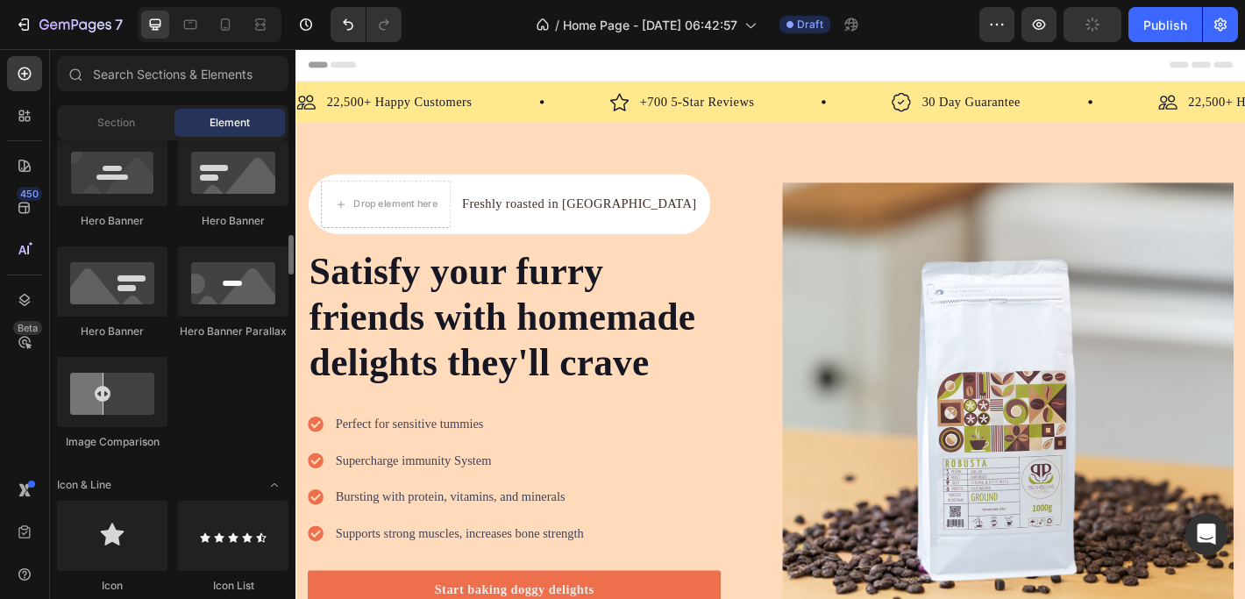
scroll to position [907, 0]
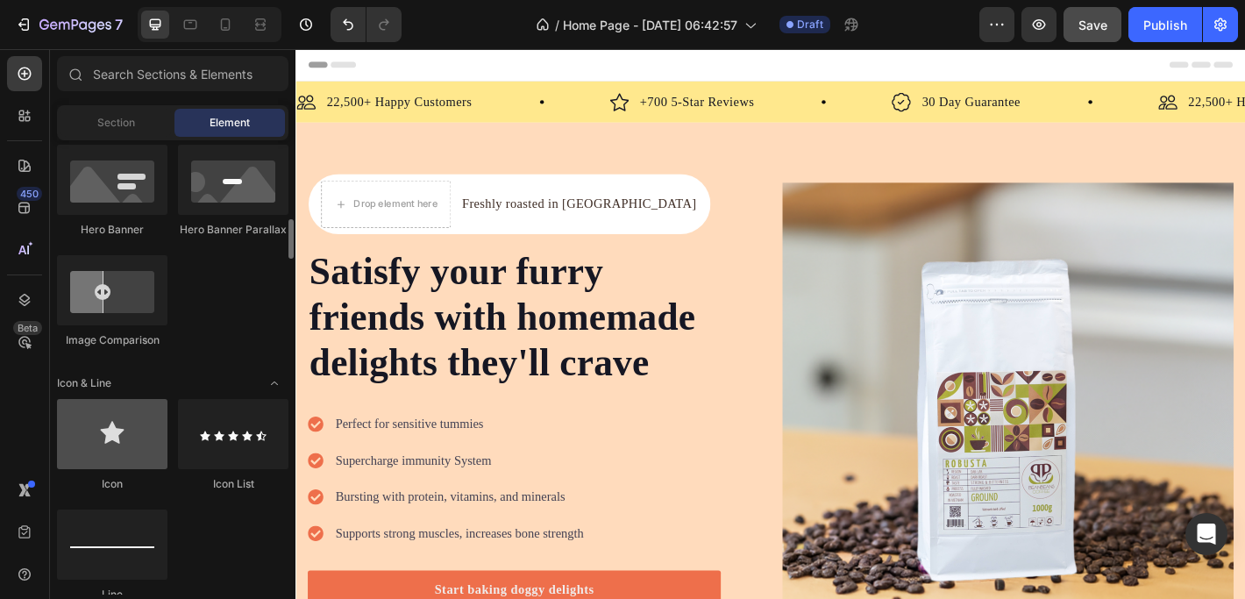
click at [121, 447] on div at bounding box center [112, 434] width 110 height 70
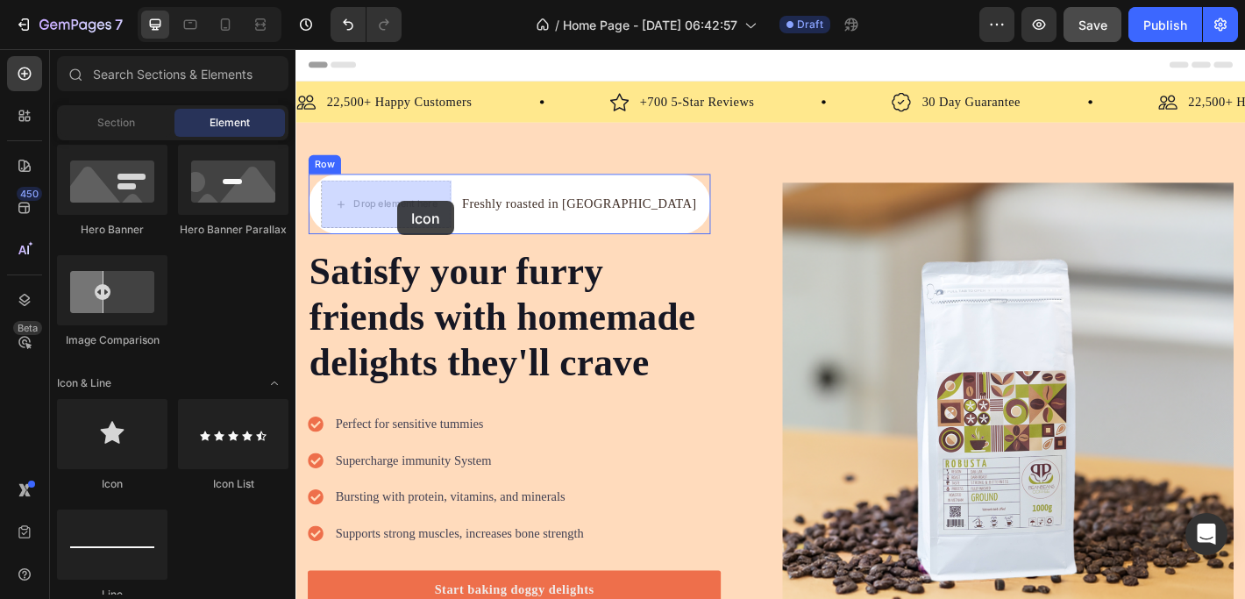
drag, startPoint x: 416, startPoint y: 496, endPoint x: 408, endPoint y: 217, distance: 278.8
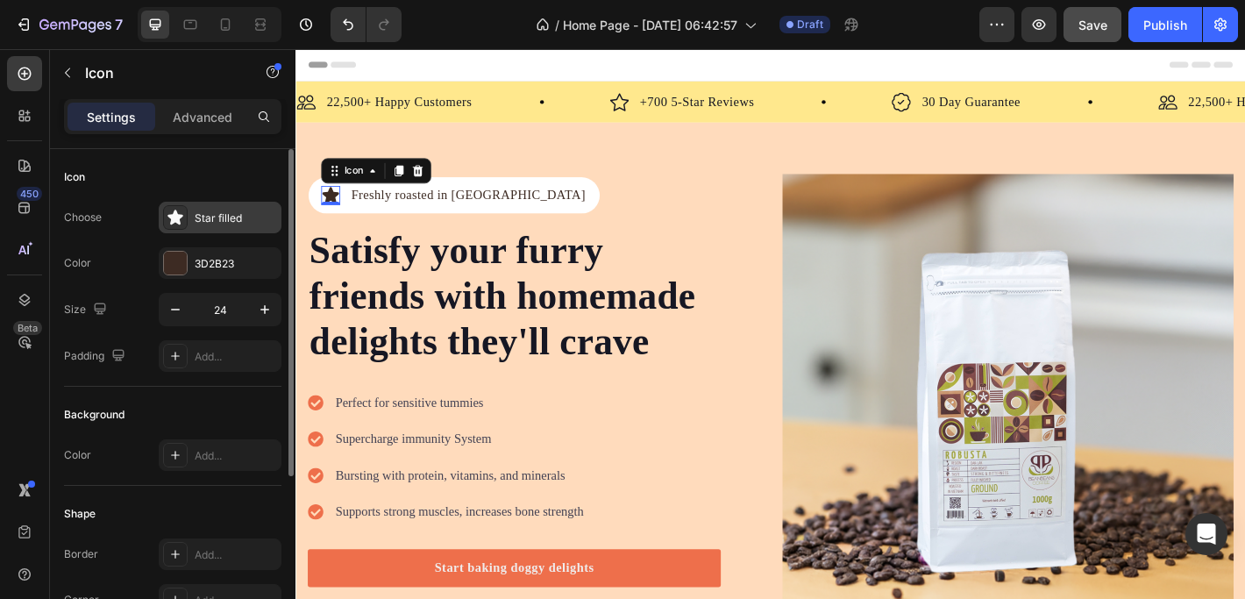
click at [233, 216] on div "Star filled" at bounding box center [236, 218] width 82 height 16
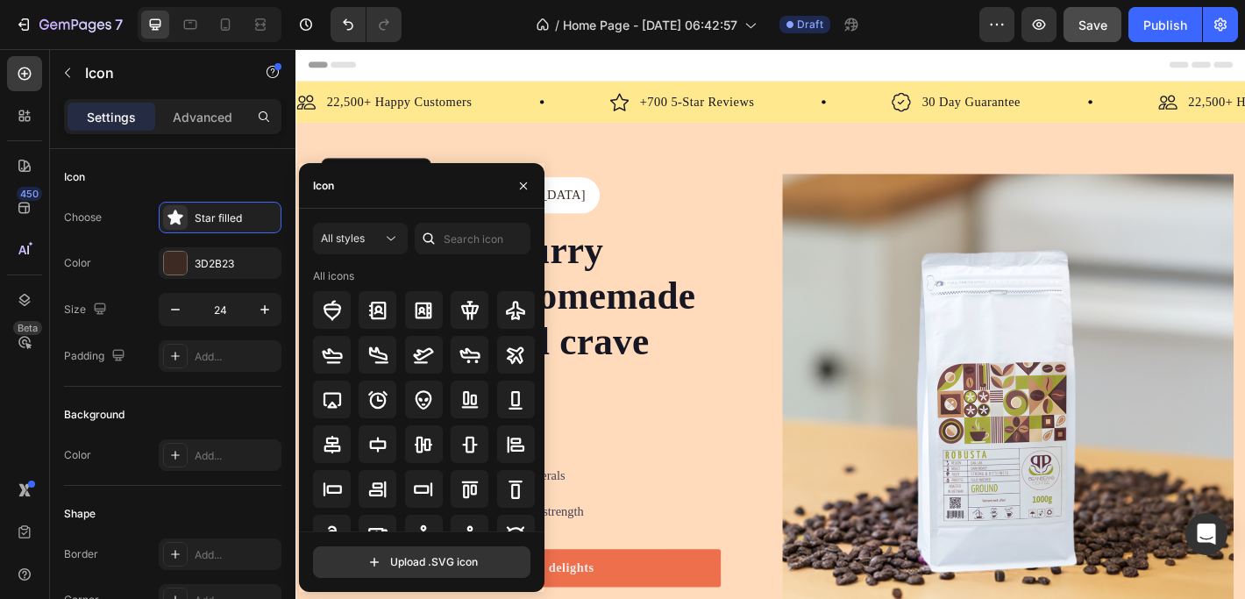
click at [401, 198] on div "Icon" at bounding box center [421, 186] width 245 height 46
click at [450, 237] on input "text" at bounding box center [473, 239] width 116 height 32
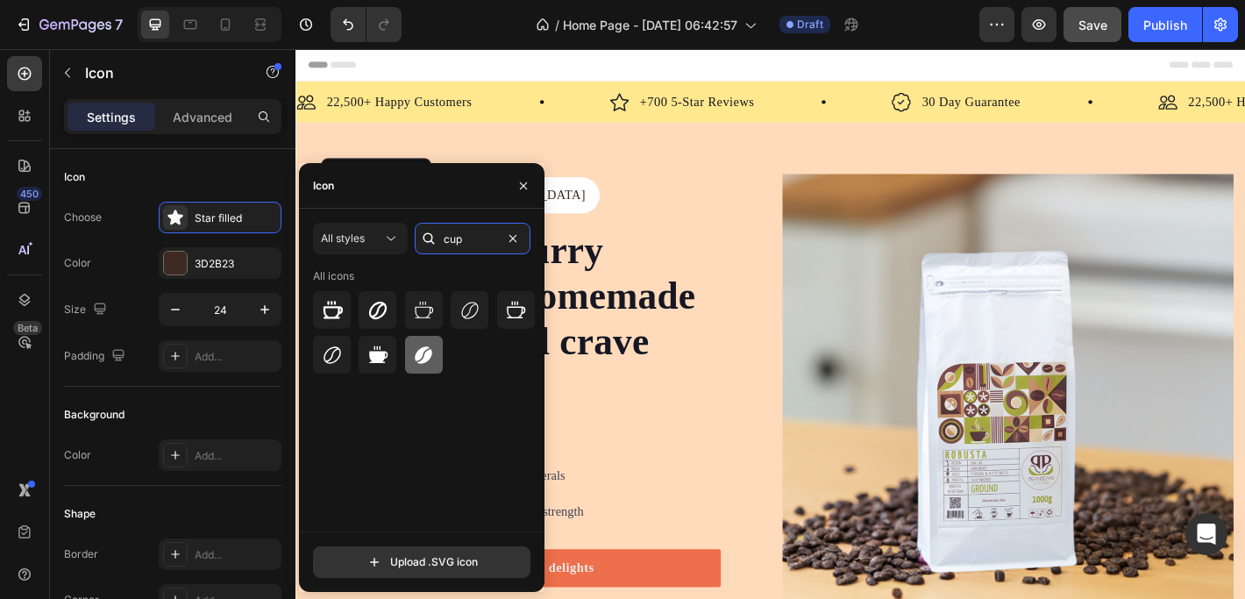
type input "cup"
click at [422, 357] on icon at bounding box center [423, 354] width 21 height 21
click at [519, 182] on icon "button" at bounding box center [523, 186] width 14 height 14
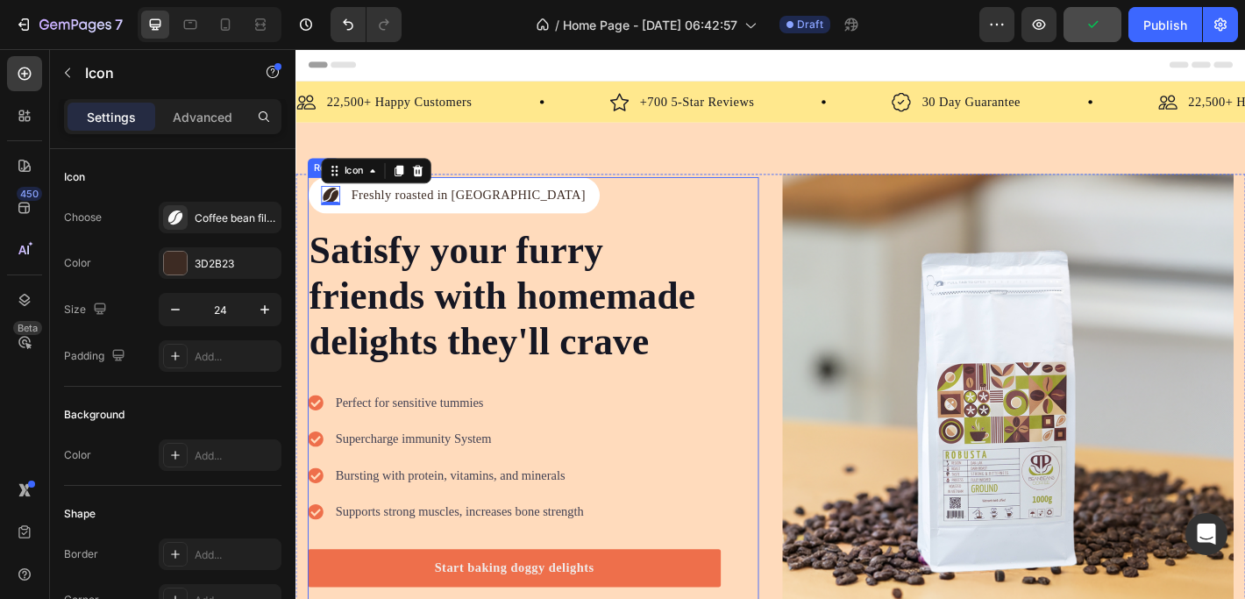
click at [675, 209] on div "Icon 0 Freshly roasted in Vietnam Text Block Row Satisfy your furry friends wit…" at bounding box center [538, 437] width 458 height 493
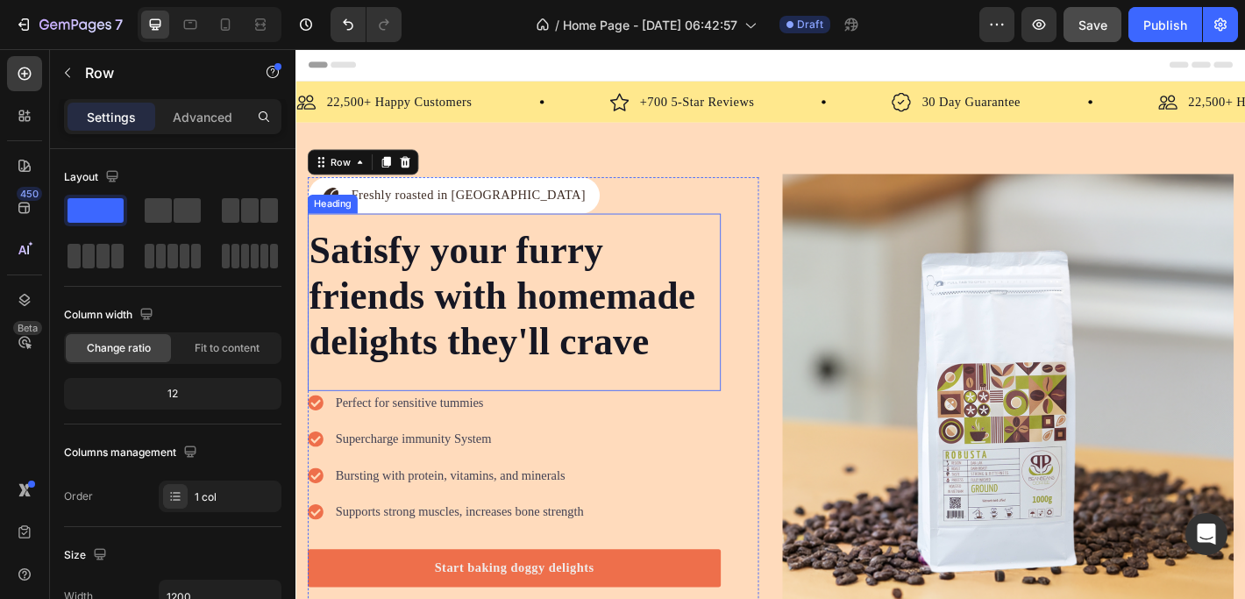
click at [411, 291] on p "Satisfy your furry friends with homemade delights they'll crave" at bounding box center [537, 323] width 454 height 152
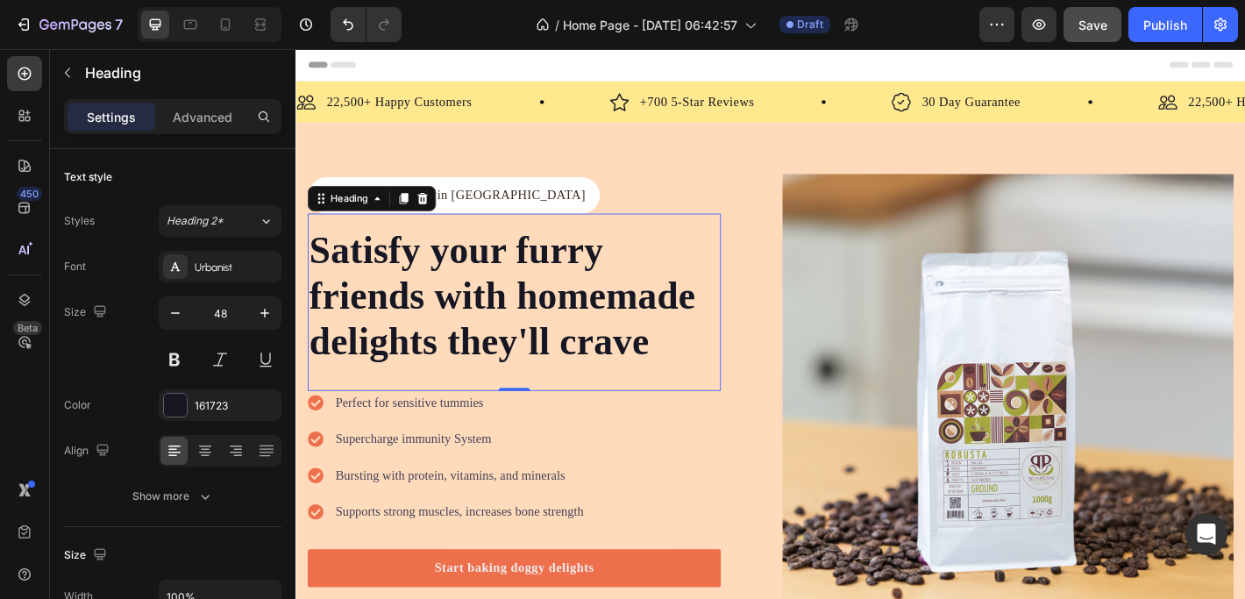
click at [446, 323] on p "Satisfy your furry friends with homemade delights they'll crave" at bounding box center [537, 323] width 454 height 152
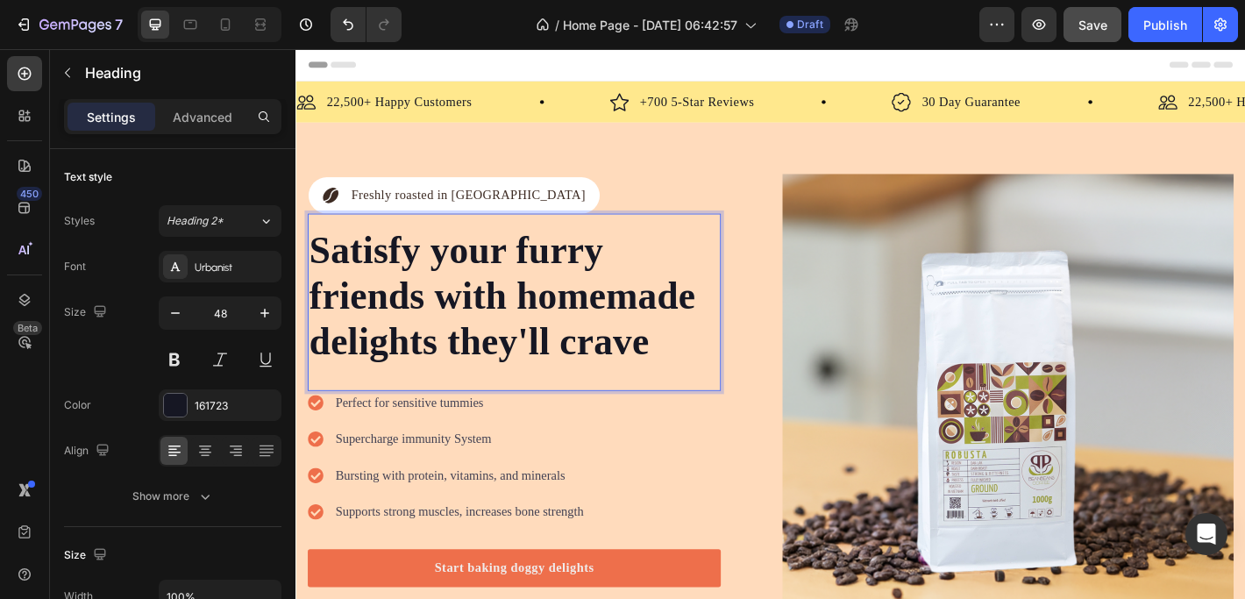
click at [681, 378] on p "Satisfy your furry friends with homemade delights they'll crave" at bounding box center [537, 323] width 454 height 152
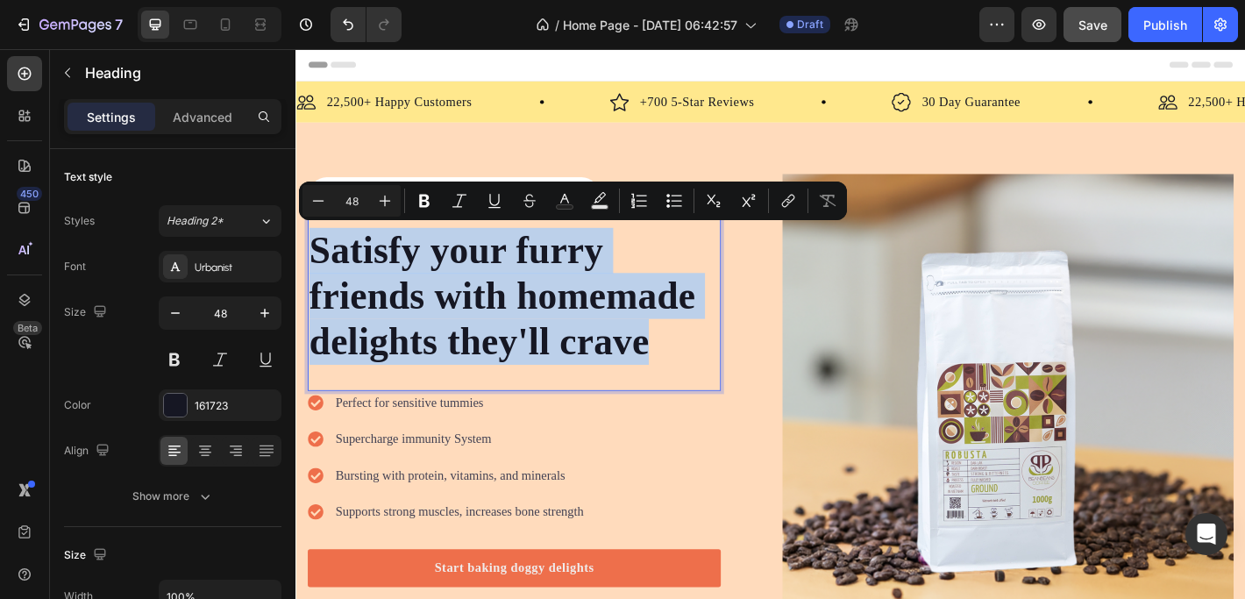
drag, startPoint x: 686, startPoint y: 375, endPoint x: 320, endPoint y: 271, distance: 380.9
click at [320, 271] on p "Satisfy your furry friends with homemade delights they'll crave" at bounding box center [537, 323] width 454 height 152
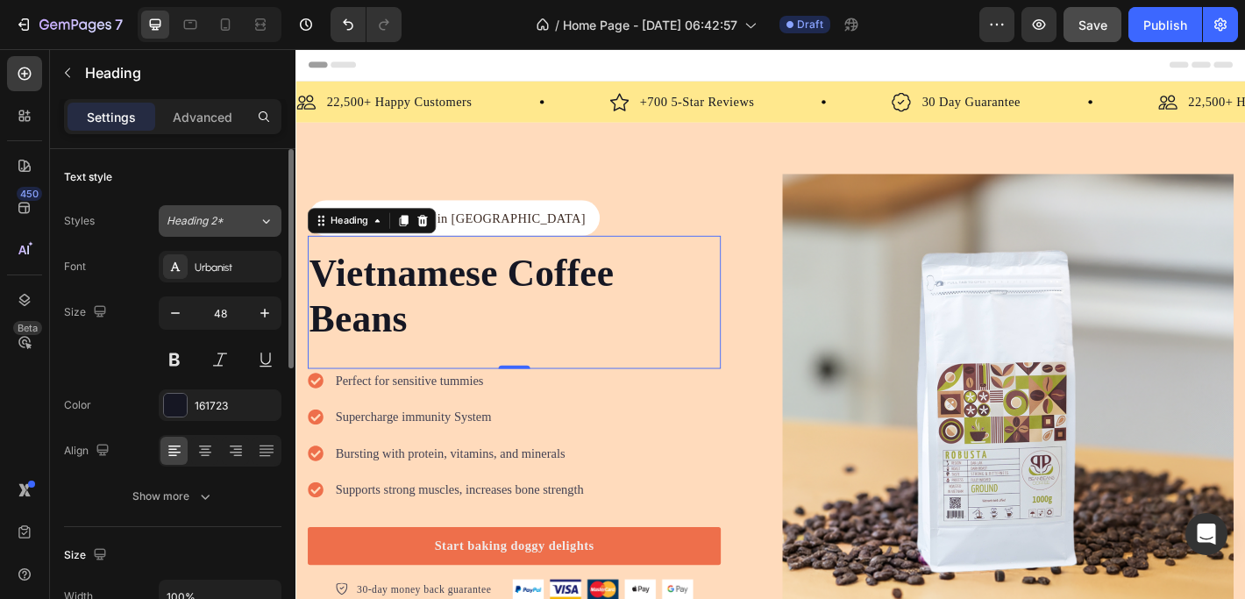
click at [227, 231] on button "Heading 2*" at bounding box center [220, 221] width 123 height 32
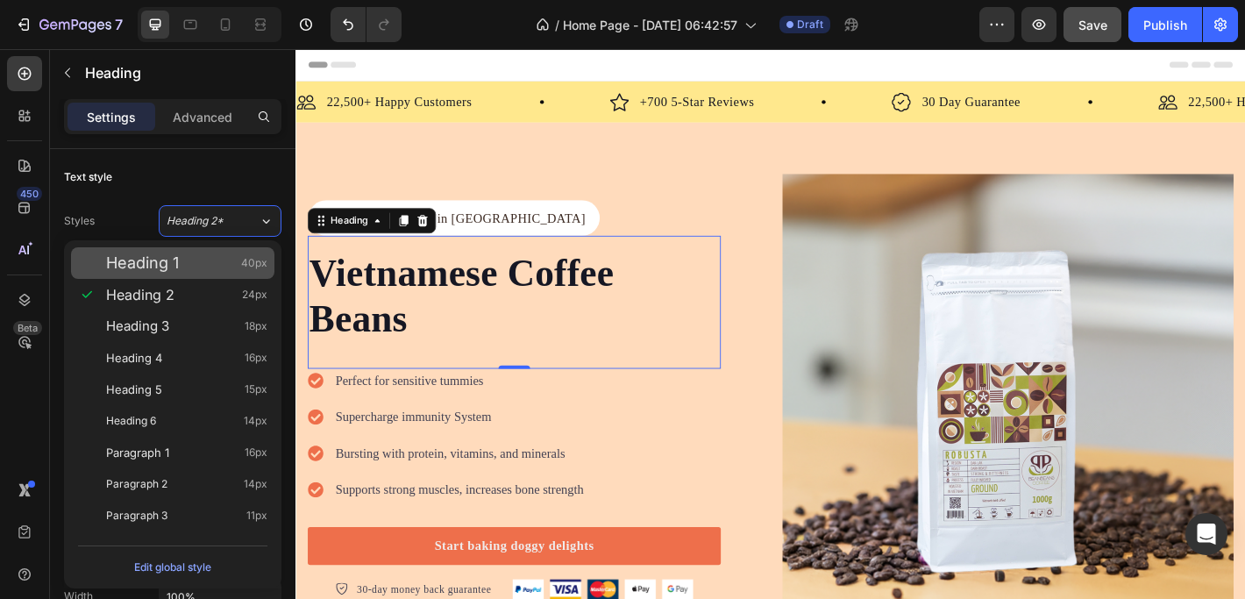
click at [170, 258] on span "Heading 1" at bounding box center [142, 263] width 73 height 18
type input "40"
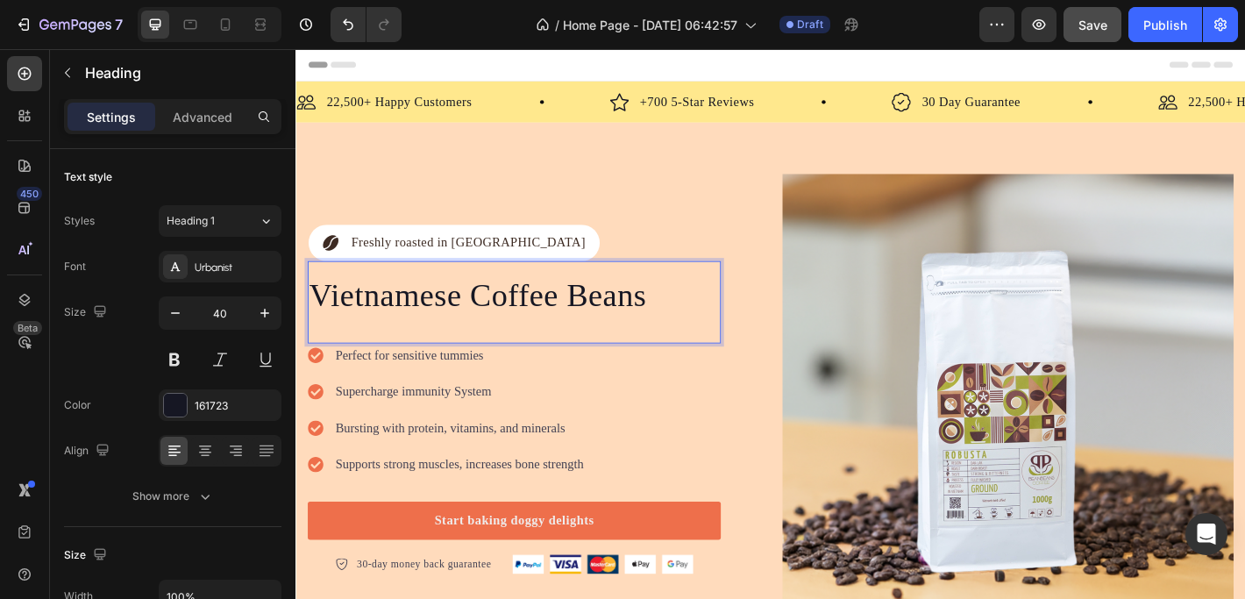
click at [685, 320] on p "Vietnamese Coffee Beans" at bounding box center [537, 323] width 454 height 46
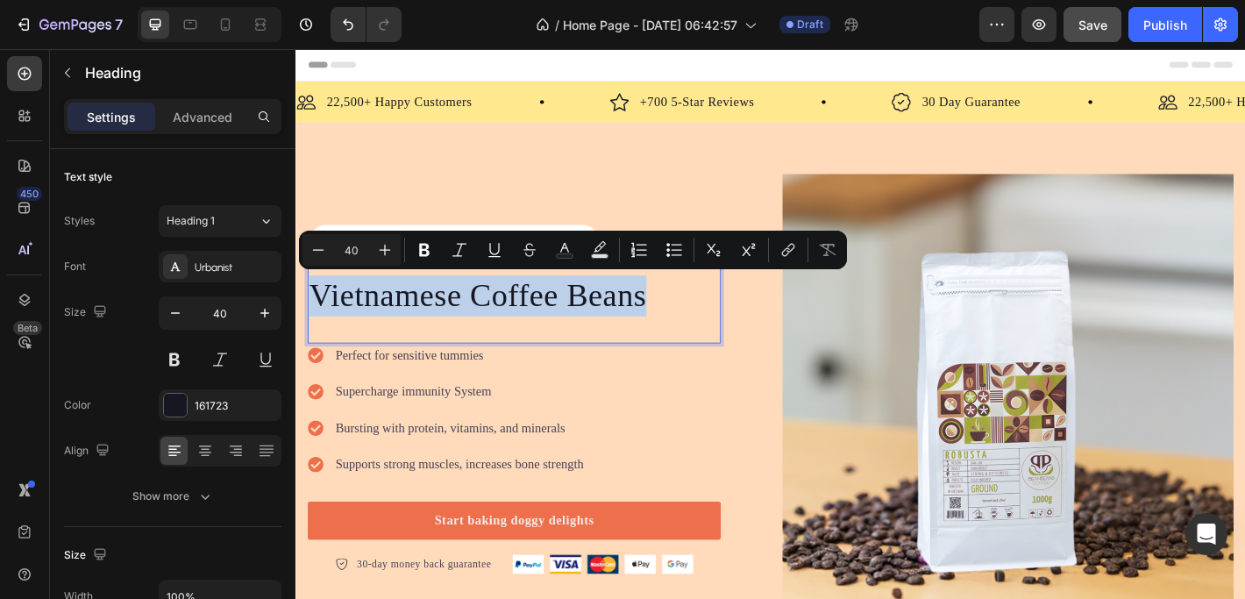
drag, startPoint x: 655, startPoint y: 321, endPoint x: 258, endPoint y: 318, distance: 397.0
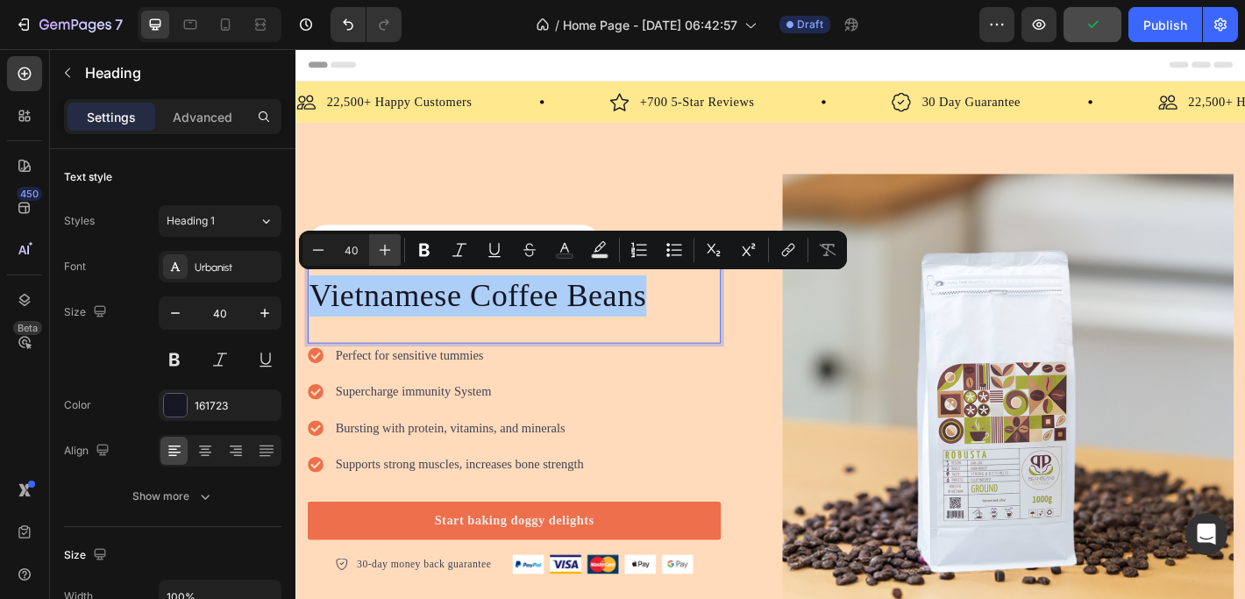
click at [387, 252] on icon "Editor contextual toolbar" at bounding box center [385, 250] width 18 height 18
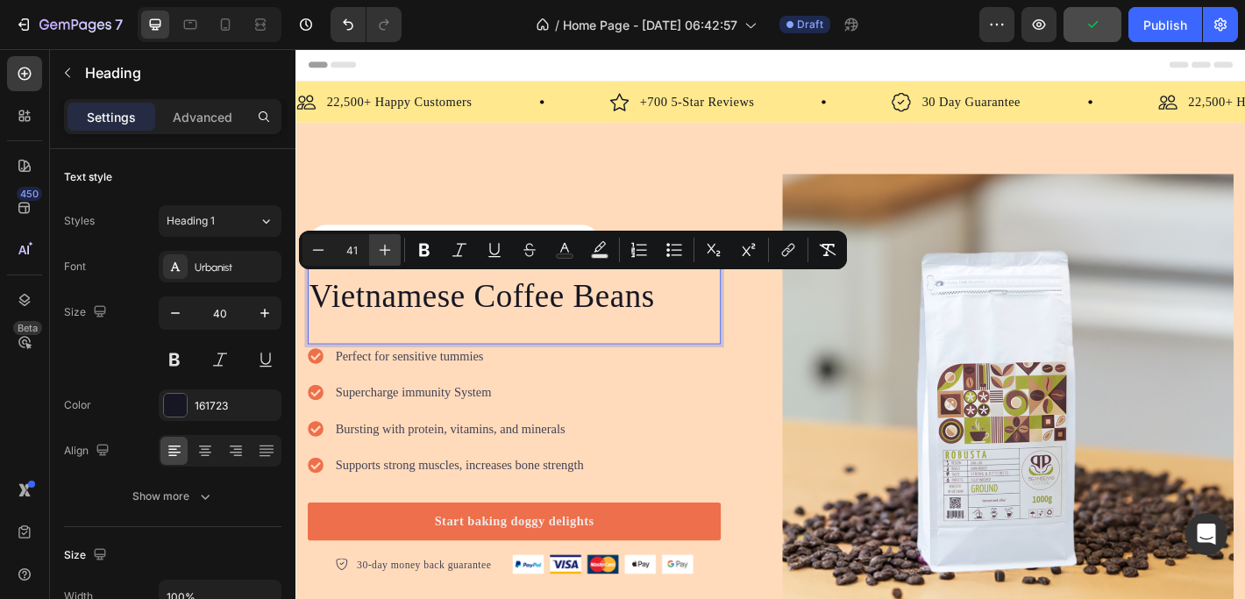
click at [387, 249] on icon "Editor contextual toolbar" at bounding box center [385, 250] width 11 height 11
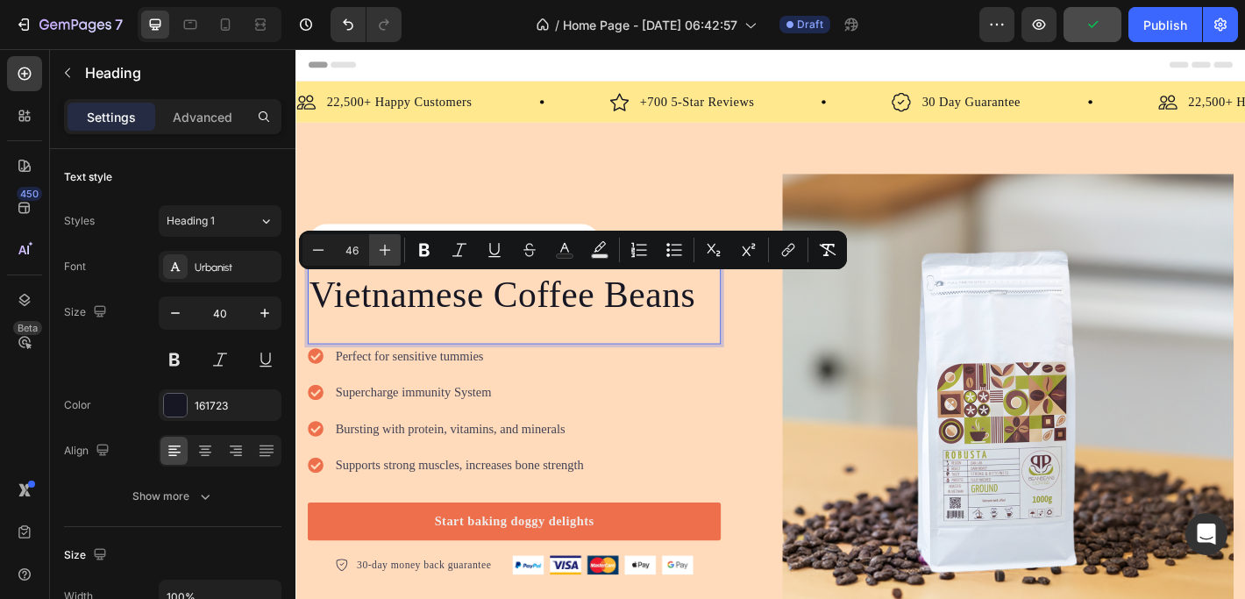
click at [387, 249] on icon "Editor contextual toolbar" at bounding box center [385, 250] width 11 height 11
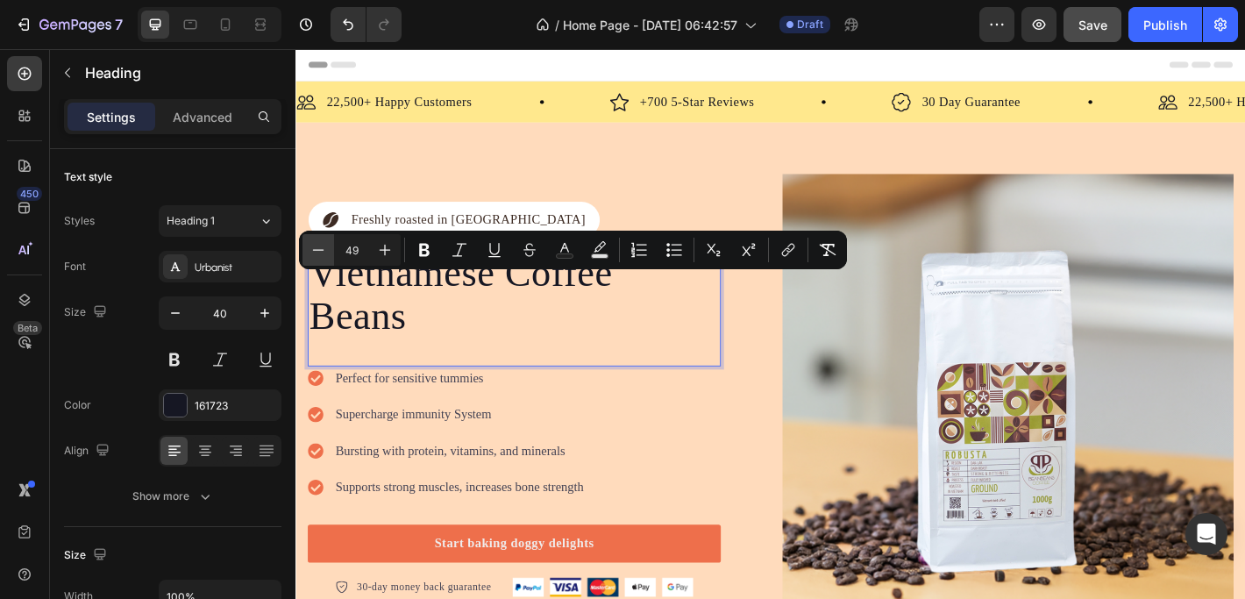
click at [321, 251] on icon "Editor contextual toolbar" at bounding box center [318, 250] width 18 height 18
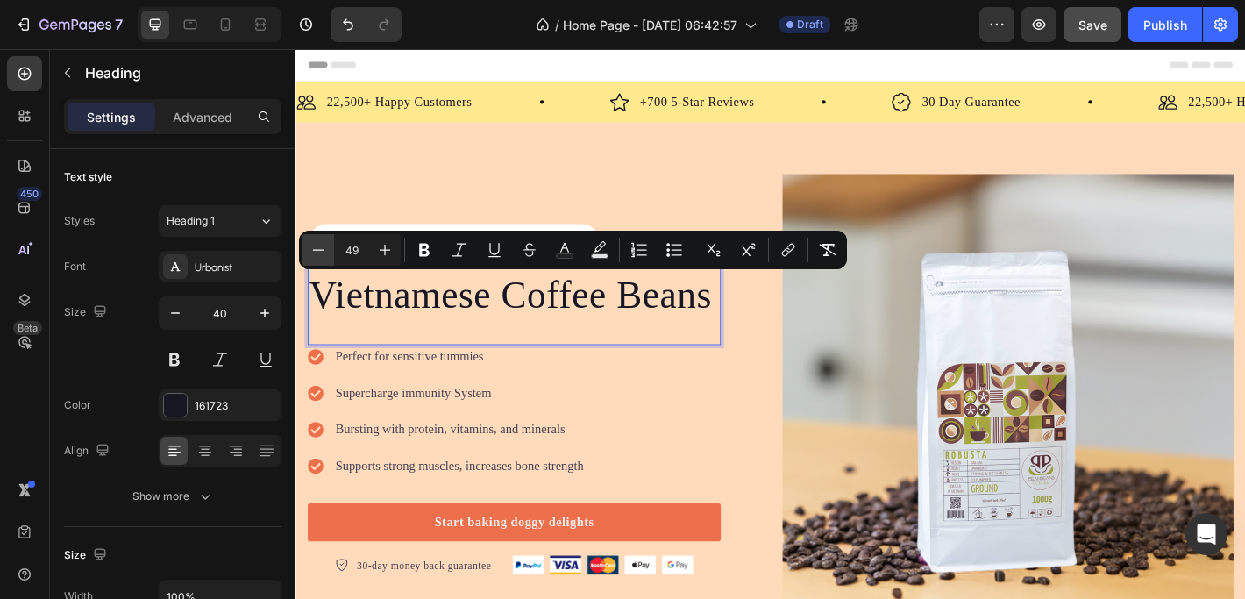
type input "48"
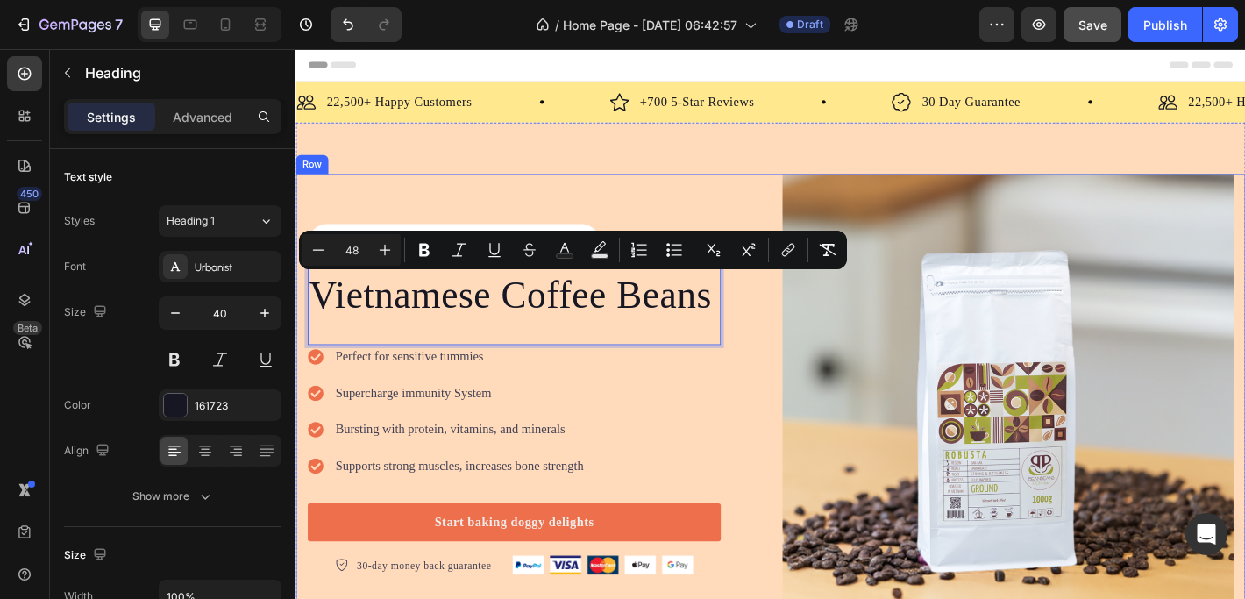
click at [653, 190] on div "Icon Freshly roasted in Vietnam Text Block Row Vietnamese Coffee Beans Heading …" at bounding box center [559, 438] width 500 height 500
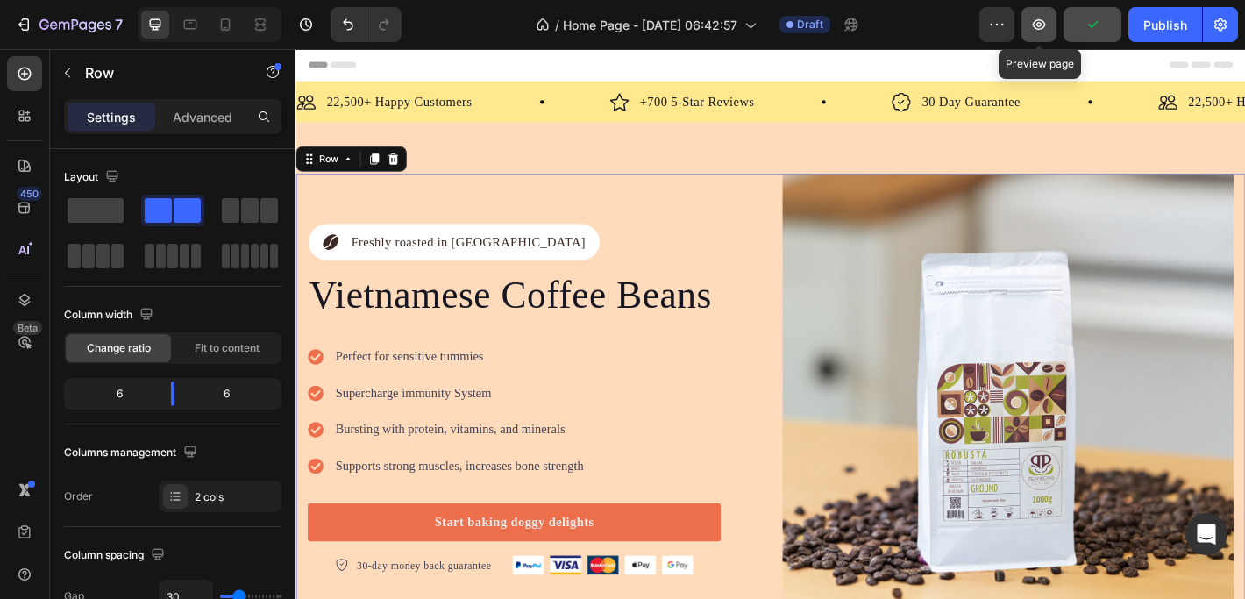
click at [1036, 23] on icon "button" at bounding box center [1039, 25] width 18 height 18
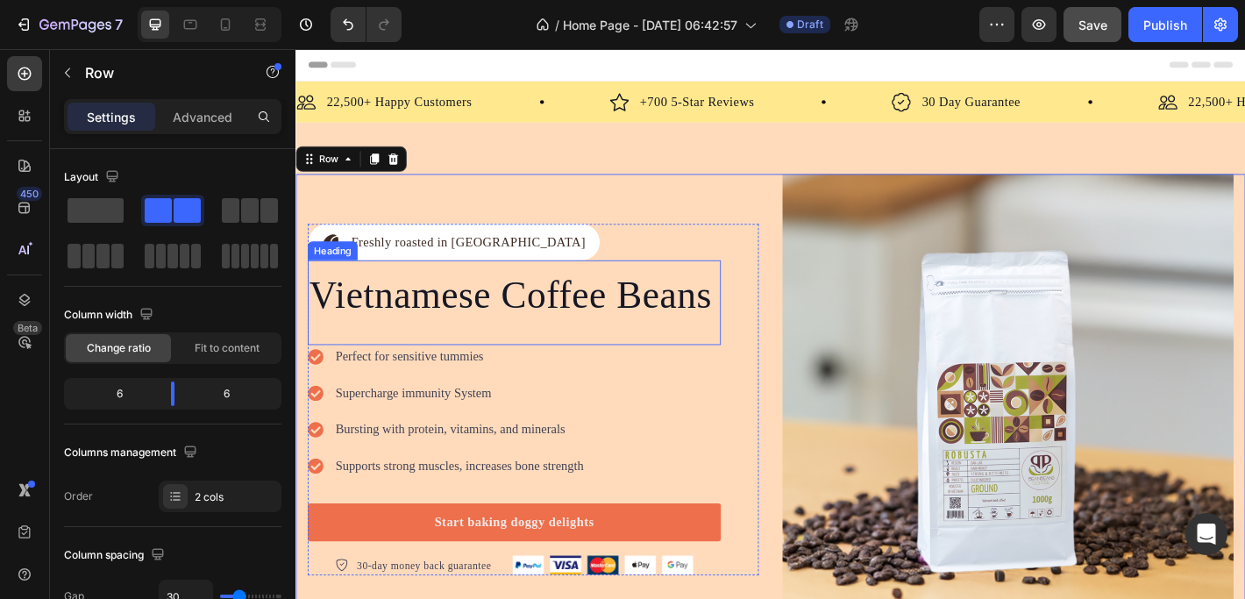
click at [526, 315] on span "Vietnamese Coffee Beans" at bounding box center [533, 321] width 446 height 46
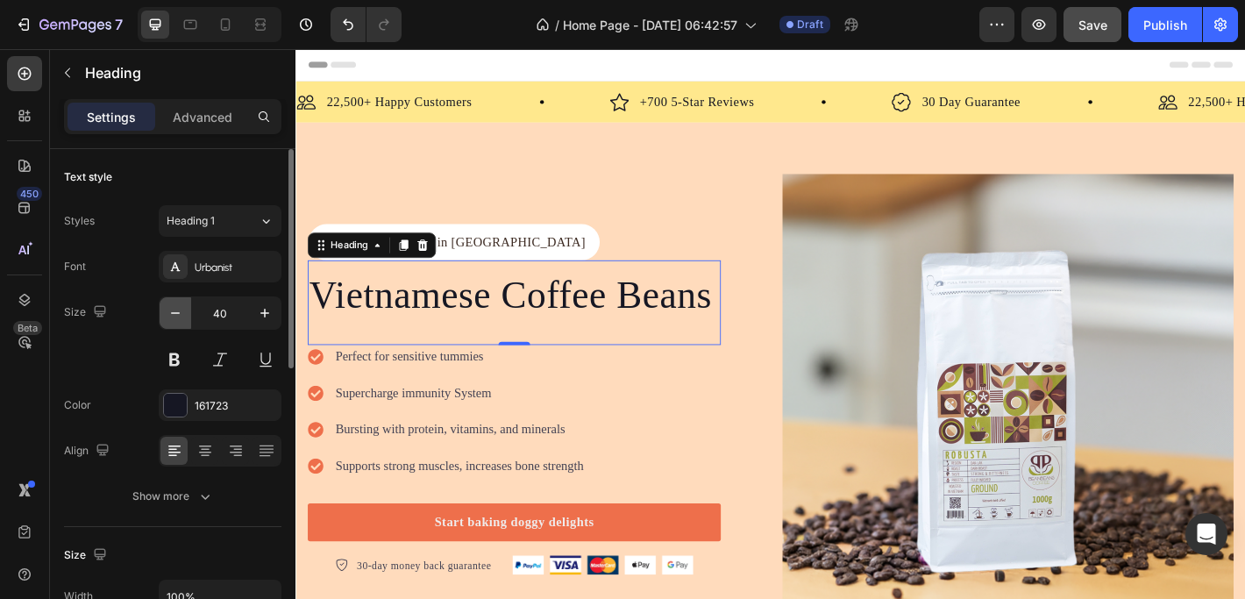
click at [170, 313] on icon "button" at bounding box center [176, 313] width 18 height 18
click at [174, 313] on icon "button" at bounding box center [175, 313] width 9 height 2
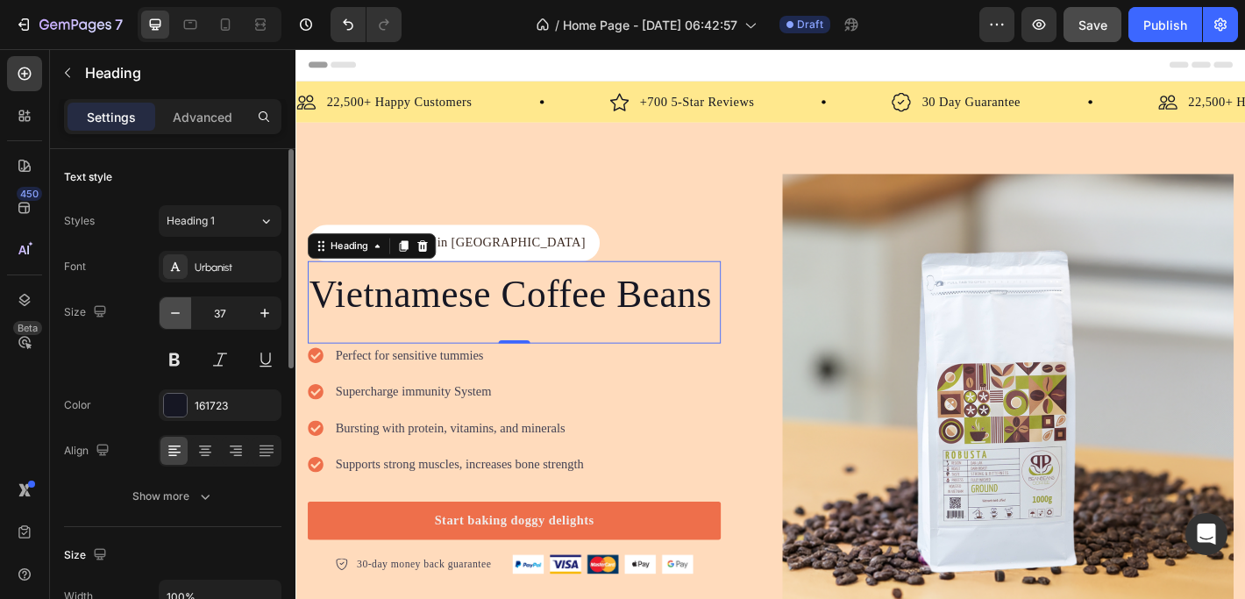
click at [174, 313] on icon "button" at bounding box center [175, 313] width 9 height 2
type input "34"
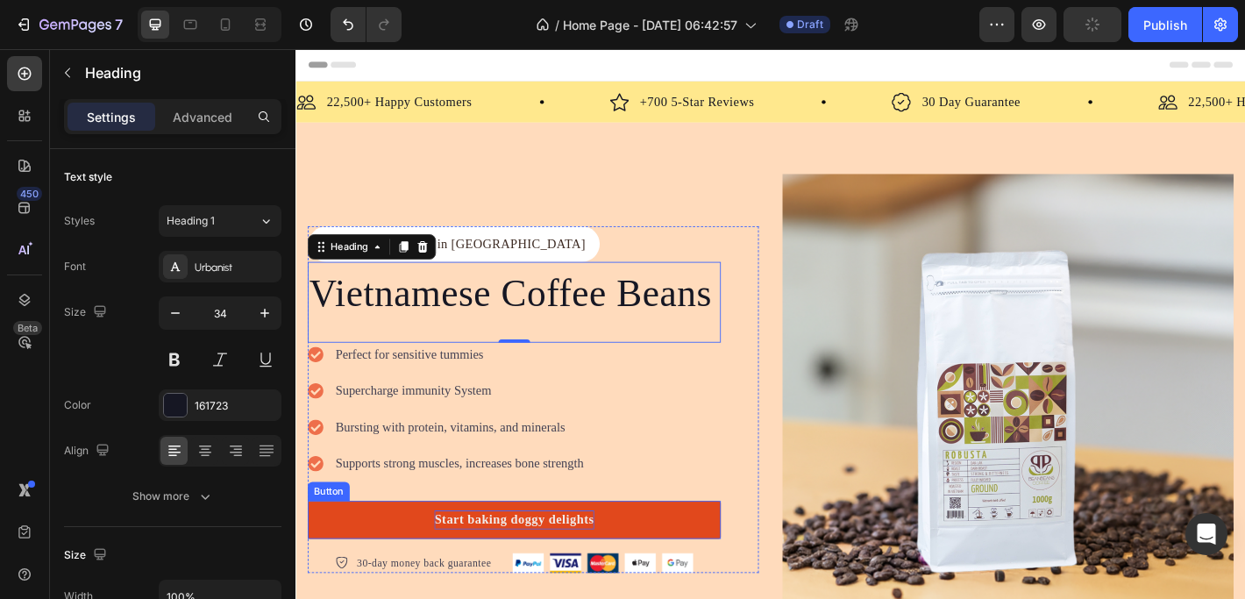
click at [513, 566] on div "Start baking doggy delights" at bounding box center [537, 570] width 177 height 21
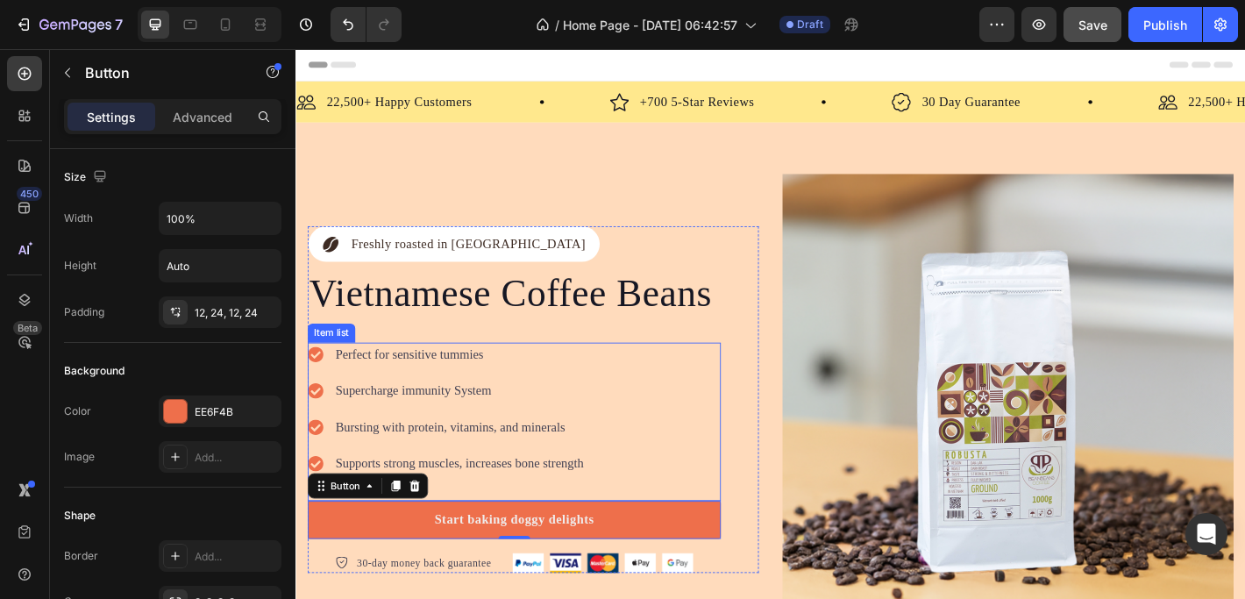
click at [401, 380] on p "Perfect for sensitive tummies" at bounding box center [476, 387] width 275 height 21
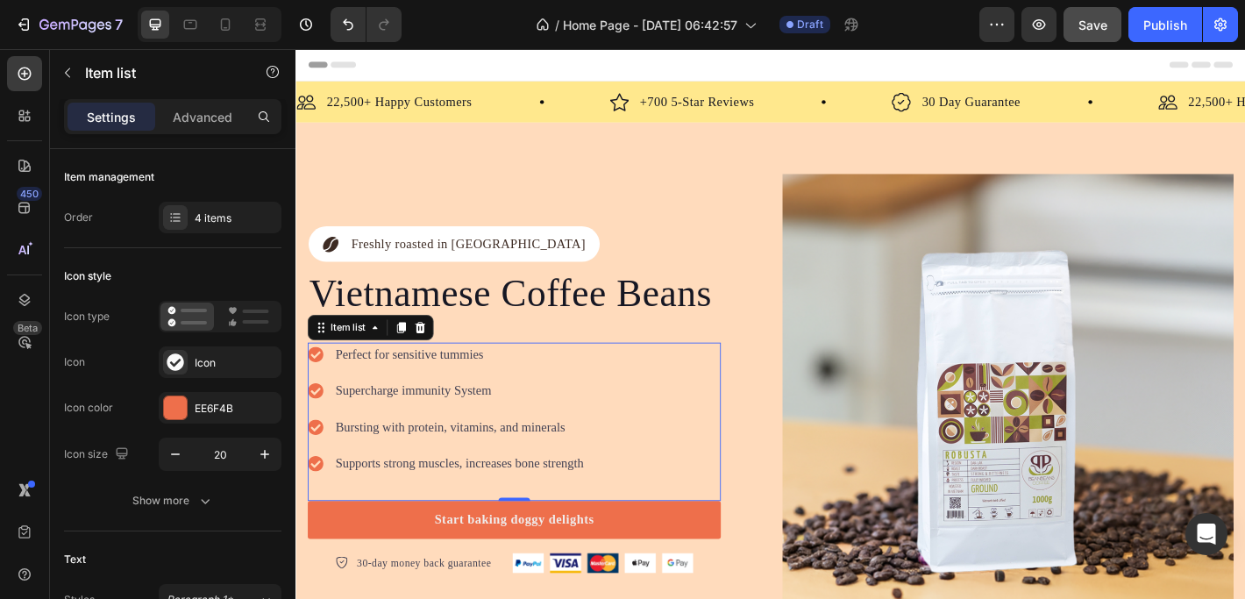
click at [389, 381] on p "Perfect for sensitive tummies" at bounding box center [476, 387] width 275 height 21
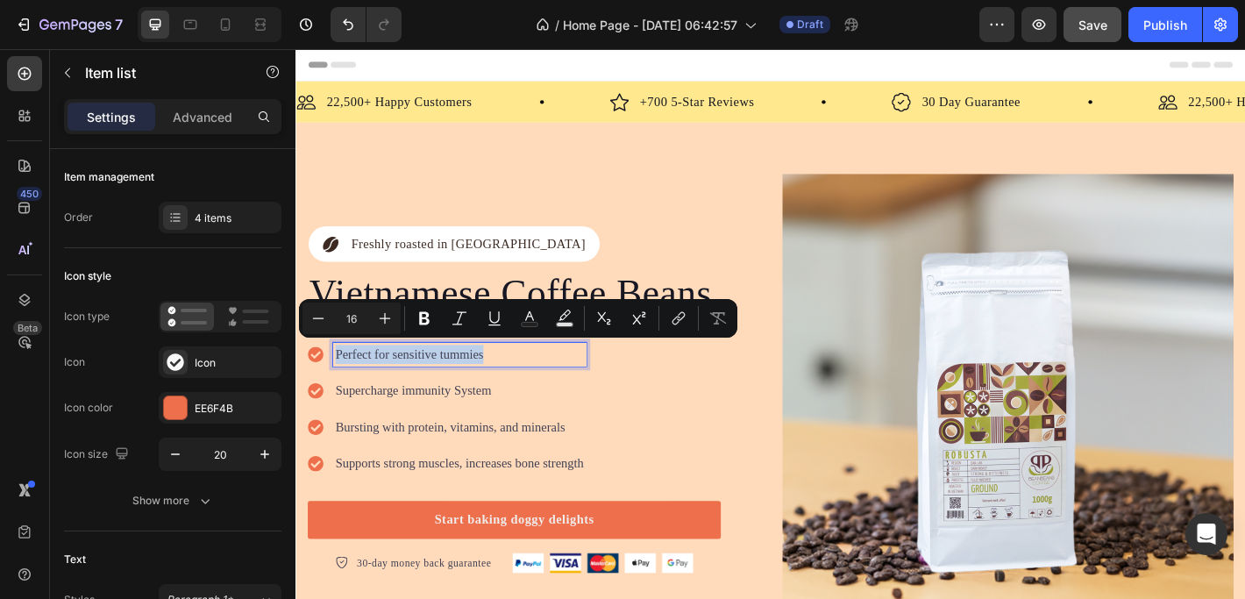
drag, startPoint x: 339, startPoint y: 382, endPoint x: 507, endPoint y: 387, distance: 167.5
click at [507, 387] on p "Perfect for sensitive tummies" at bounding box center [476, 387] width 275 height 21
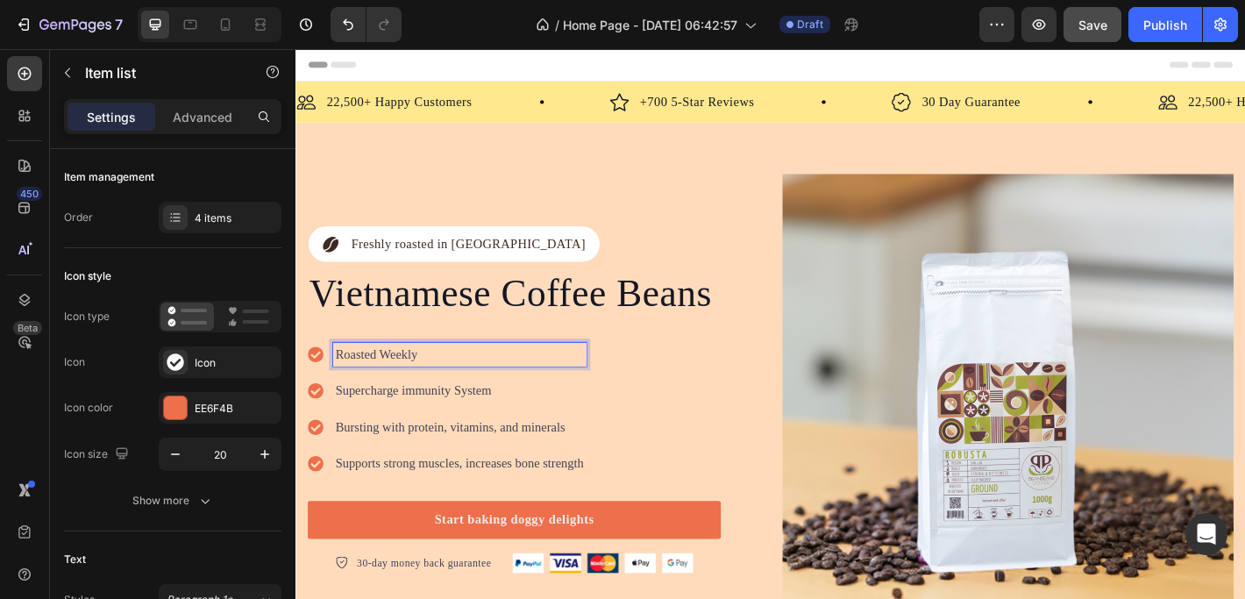
click at [401, 425] on p "Supercharge immunity System" at bounding box center [476, 427] width 275 height 21
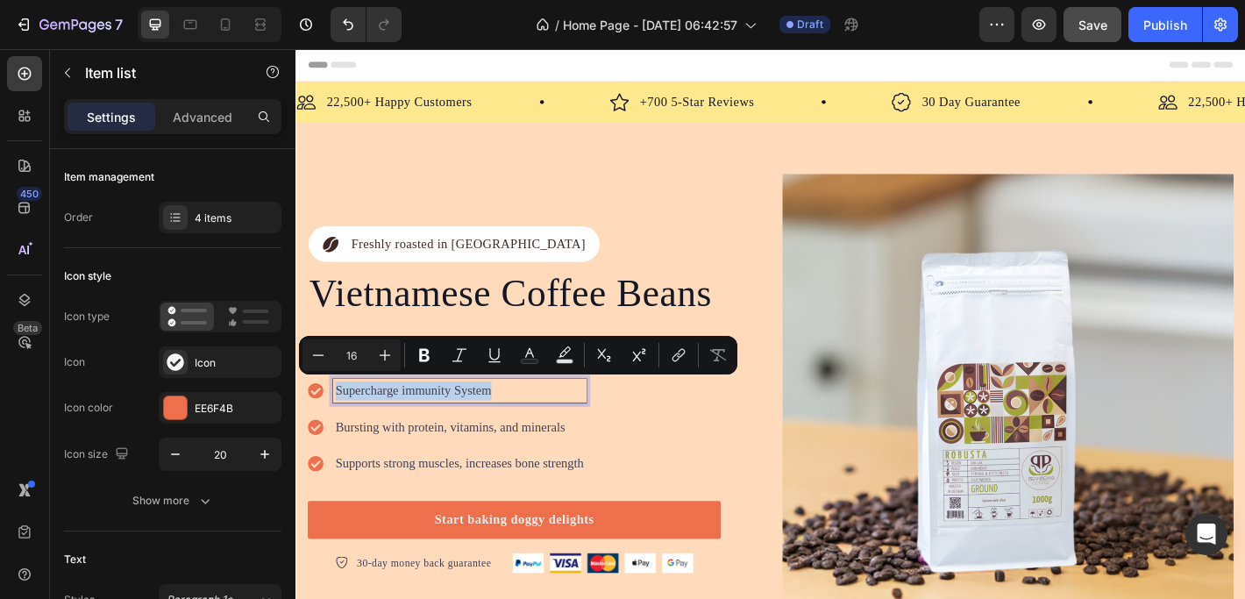
drag, startPoint x: 341, startPoint y: 425, endPoint x: 528, endPoint y: 430, distance: 187.6
click at [528, 430] on p "Supercharge immunity System" at bounding box center [476, 427] width 275 height 21
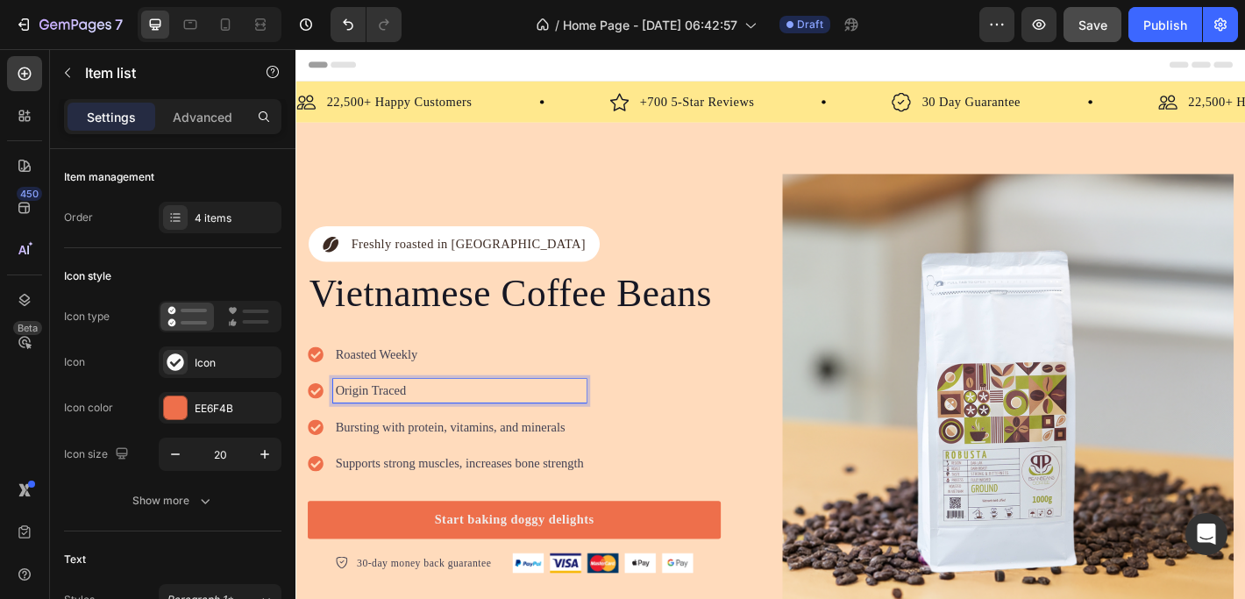
click at [372, 385] on p "Roasted Weekly" at bounding box center [476, 387] width 275 height 21
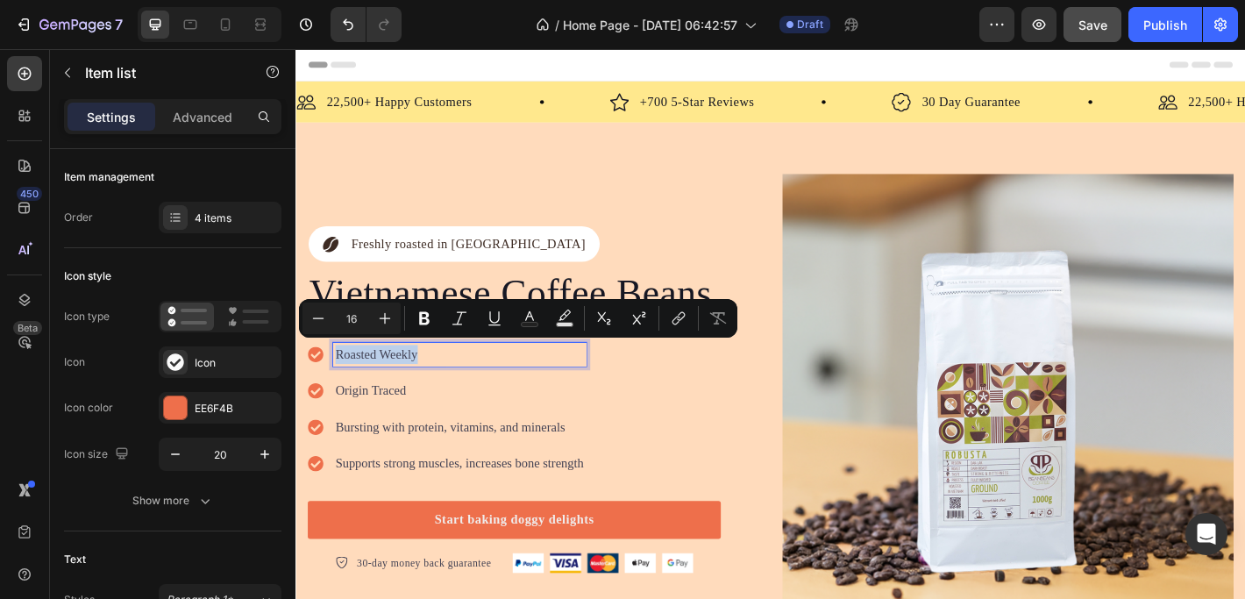
drag, startPoint x: 434, startPoint y: 384, endPoint x: 341, endPoint y: 380, distance: 93.0
click at [341, 380] on p "Roasted Weekly" at bounding box center [476, 387] width 275 height 21
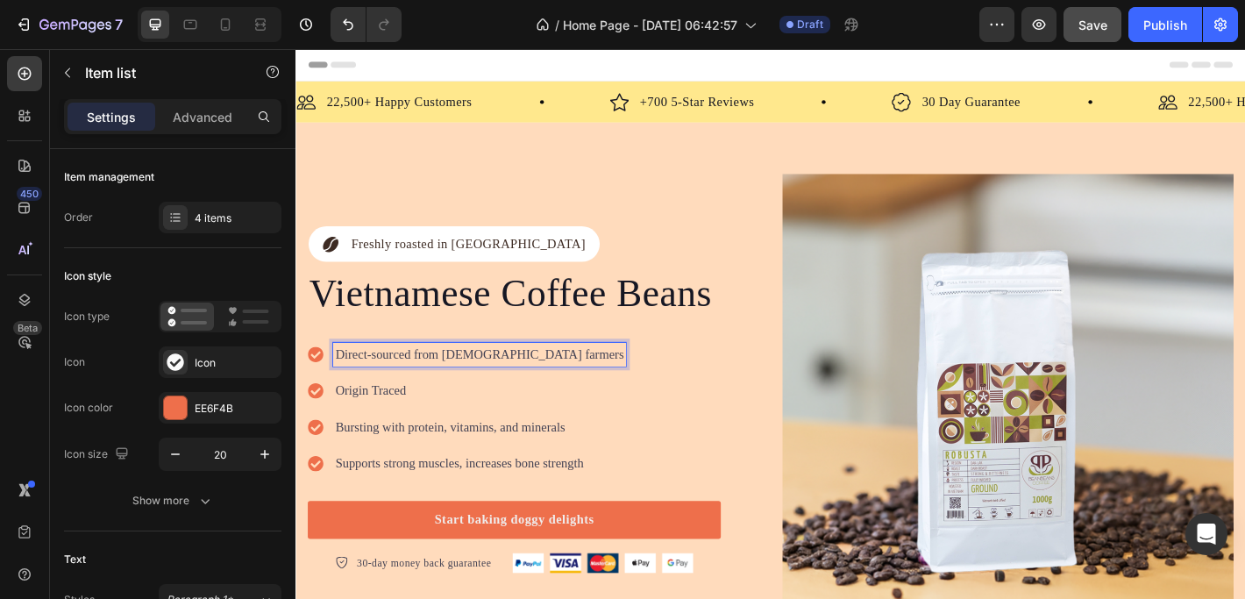
click at [394, 426] on p "Origin Traced" at bounding box center [498, 427] width 319 height 21
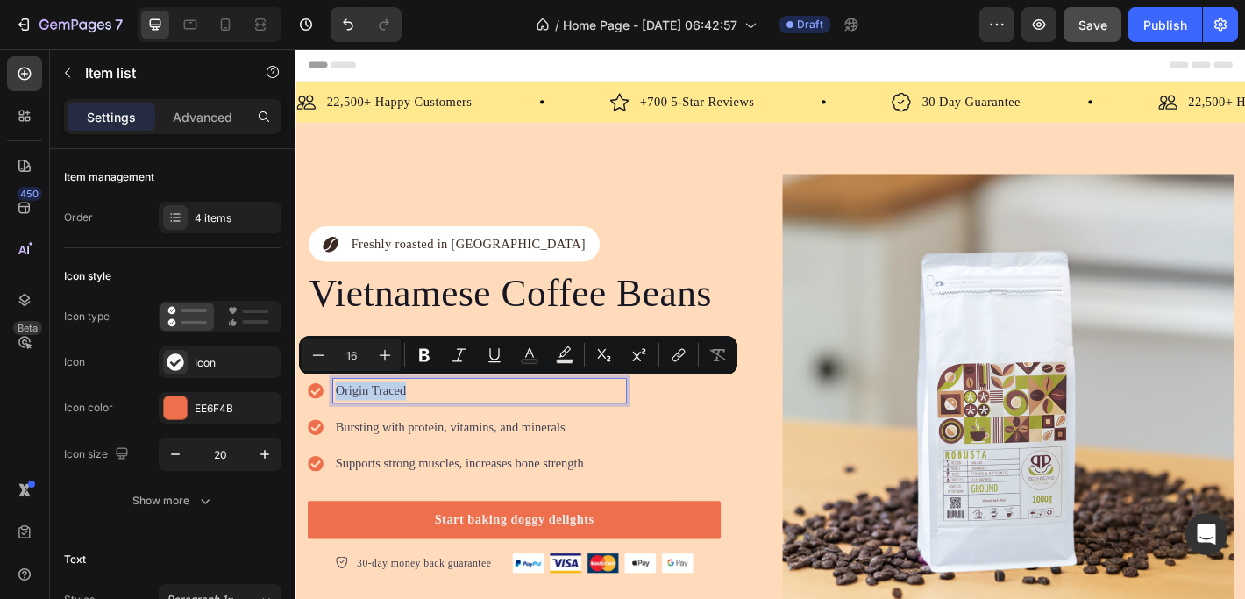
drag, startPoint x: 340, startPoint y: 420, endPoint x: 422, endPoint y: 422, distance: 82.4
click at [422, 422] on p "Origin Traced" at bounding box center [498, 427] width 319 height 21
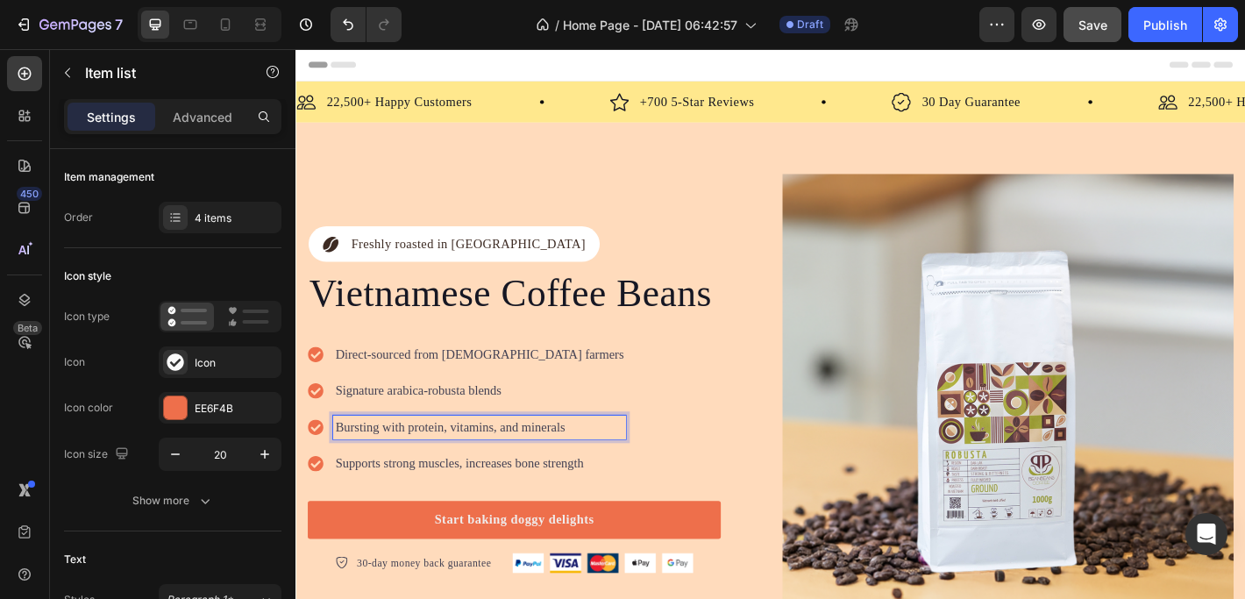
click at [350, 465] on p "Bursting with protein, vitamins, and minerals" at bounding box center [498, 468] width 319 height 21
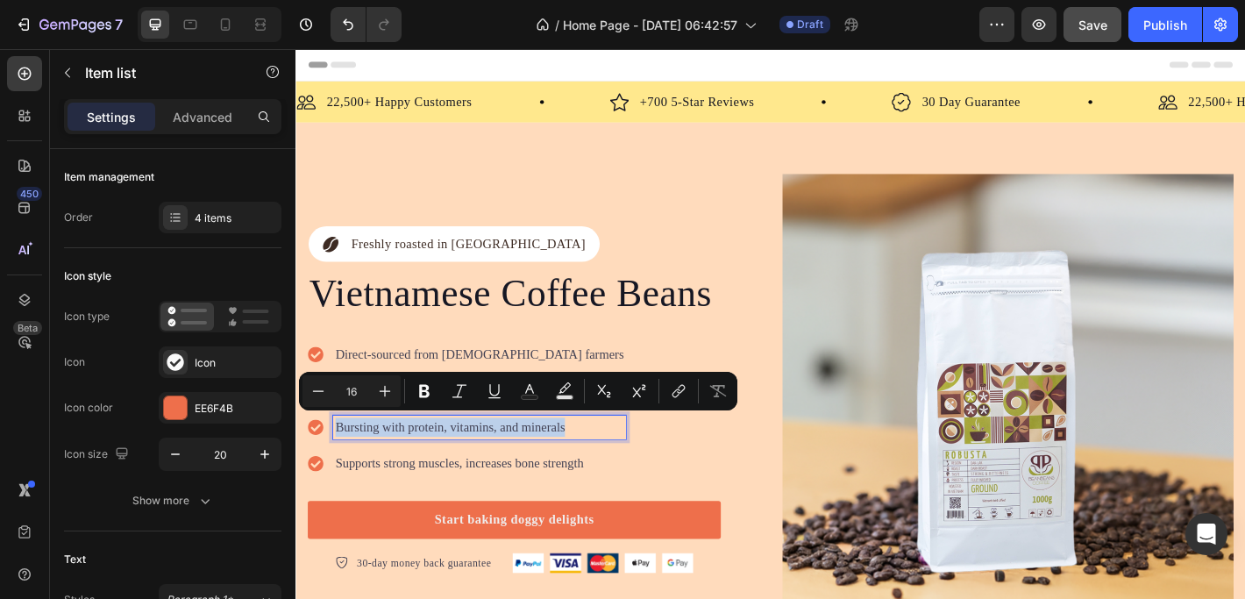
drag, startPoint x: 341, startPoint y: 461, endPoint x: 592, endPoint y: 469, distance: 250.8
click at [592, 469] on p "Bursting with protein, vitamins, and minerals" at bounding box center [498, 468] width 319 height 21
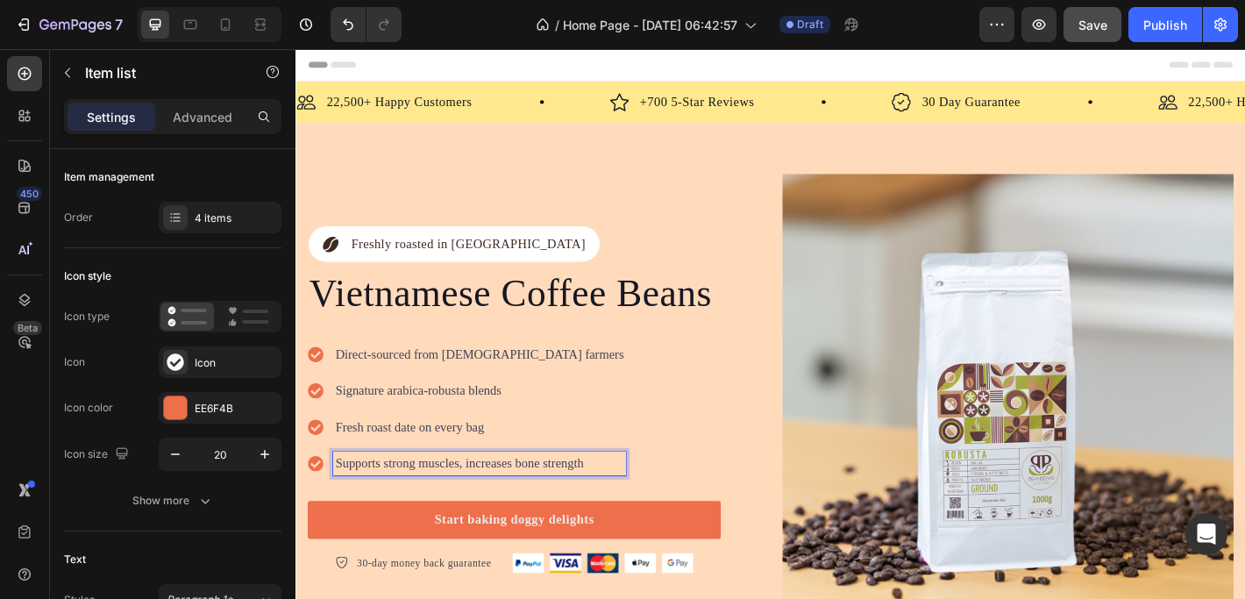
click at [425, 510] on p "Supports strong muscles, increases bone strength" at bounding box center [498, 508] width 319 height 21
click at [380, 505] on p "Supports strong muscles, increases bone strength" at bounding box center [498, 508] width 319 height 21
click at [430, 495] on div "Supports strong muscles, increases bone strength" at bounding box center [499, 508] width 324 height 26
click at [323, 500] on icon at bounding box center [317, 508] width 17 height 17
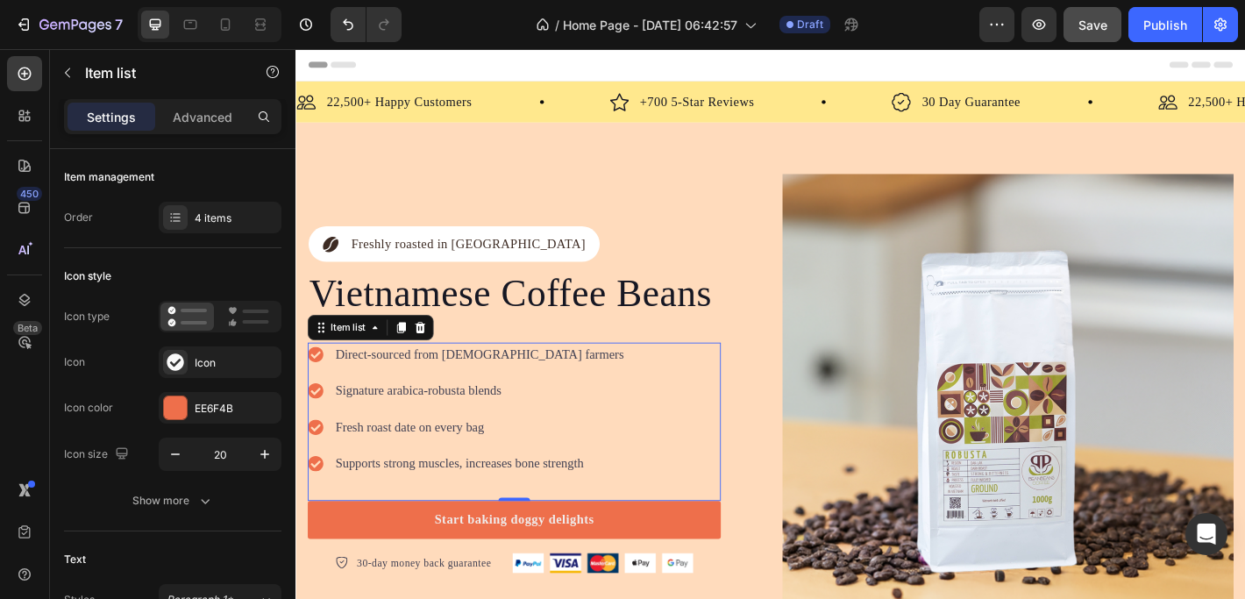
click at [369, 500] on p "Supports strong muscles, increases bone strength" at bounding box center [498, 508] width 319 height 21
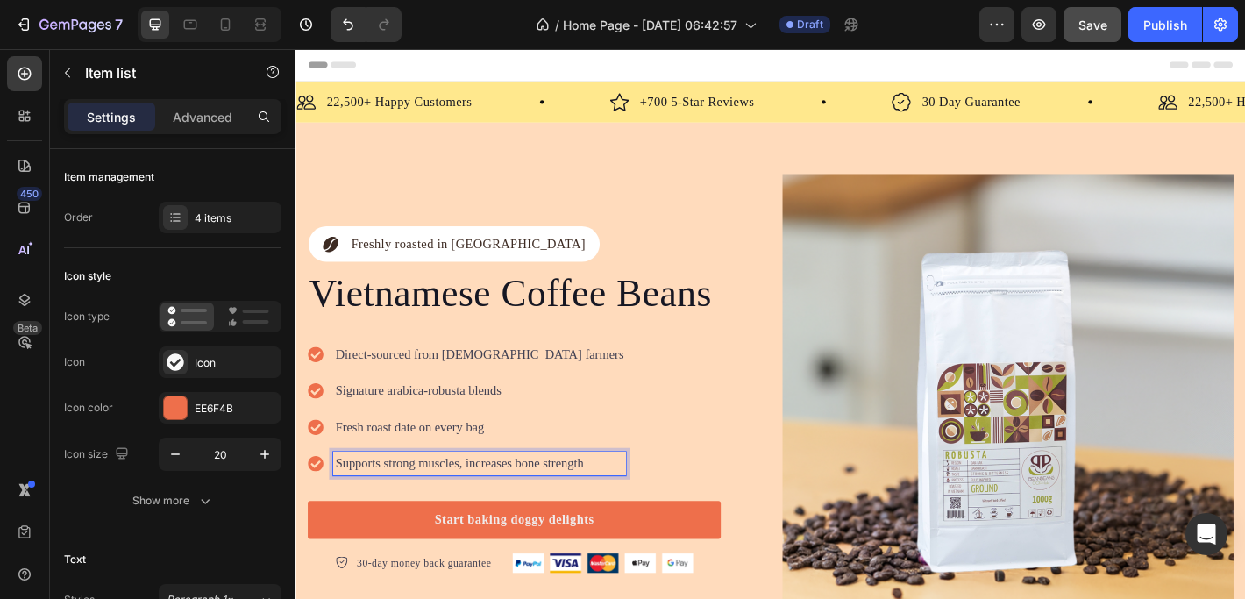
click at [395, 487] on div "Direct-sourced from Vietnamese farmers Signature arabica-robusta blends Fresh r…" at bounding box center [485, 447] width 352 height 147
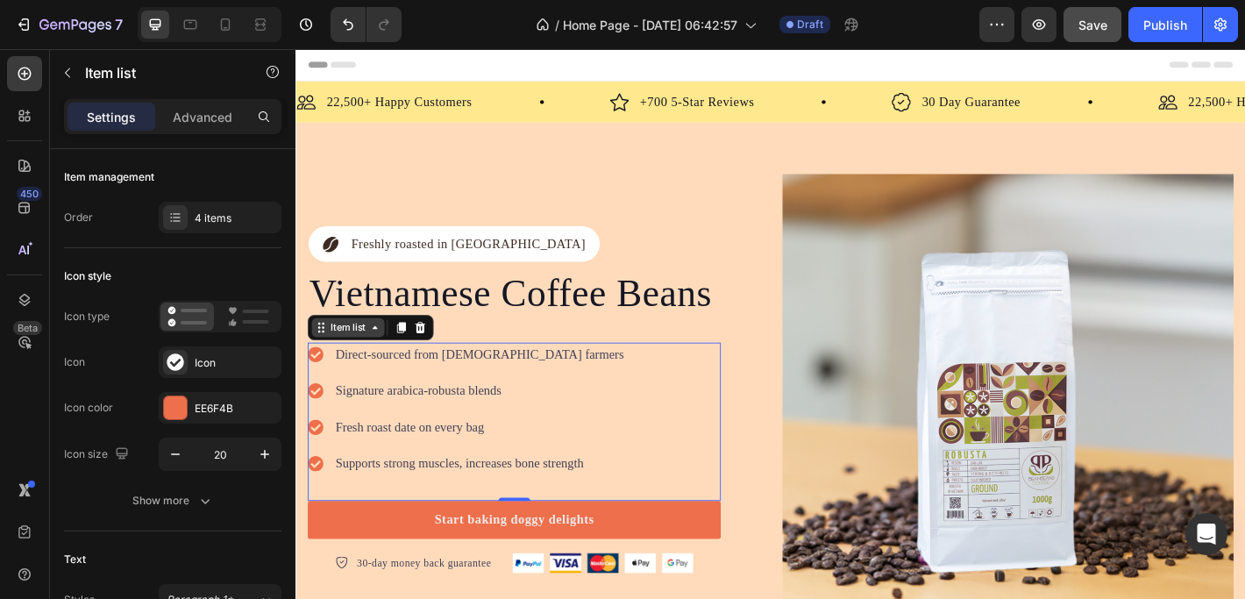
click at [375, 358] on div "Item list" at bounding box center [353, 358] width 46 height 16
click at [557, 503] on p "Supports strong muscles, increases bone strength" at bounding box center [498, 508] width 319 height 21
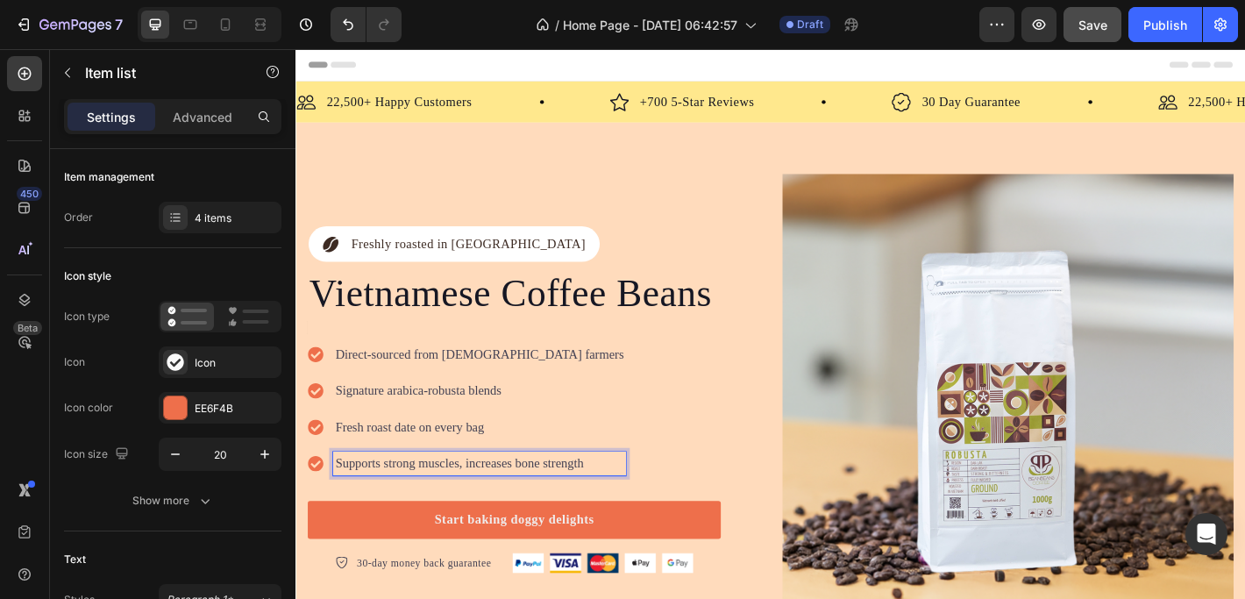
click at [564, 487] on div "Direct-sourced from Vietnamese farmers Signature arabica-robusta blends Fresh r…" at bounding box center [485, 447] width 352 height 147
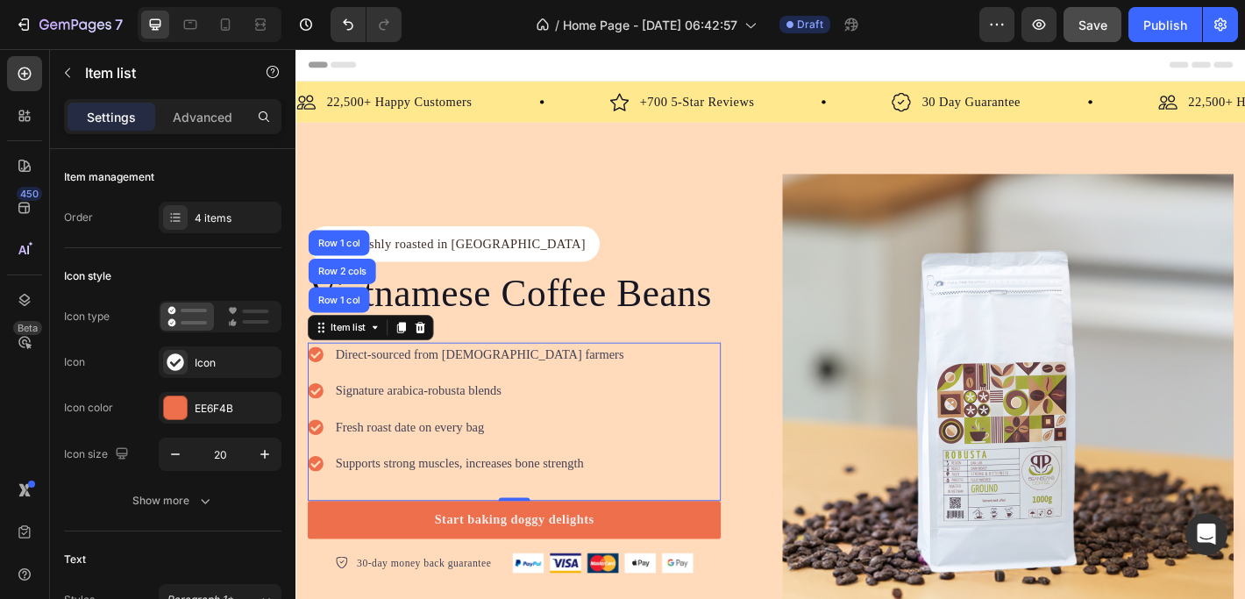
click at [561, 498] on p "Supports strong muscles, increases bone strength" at bounding box center [498, 508] width 319 height 21
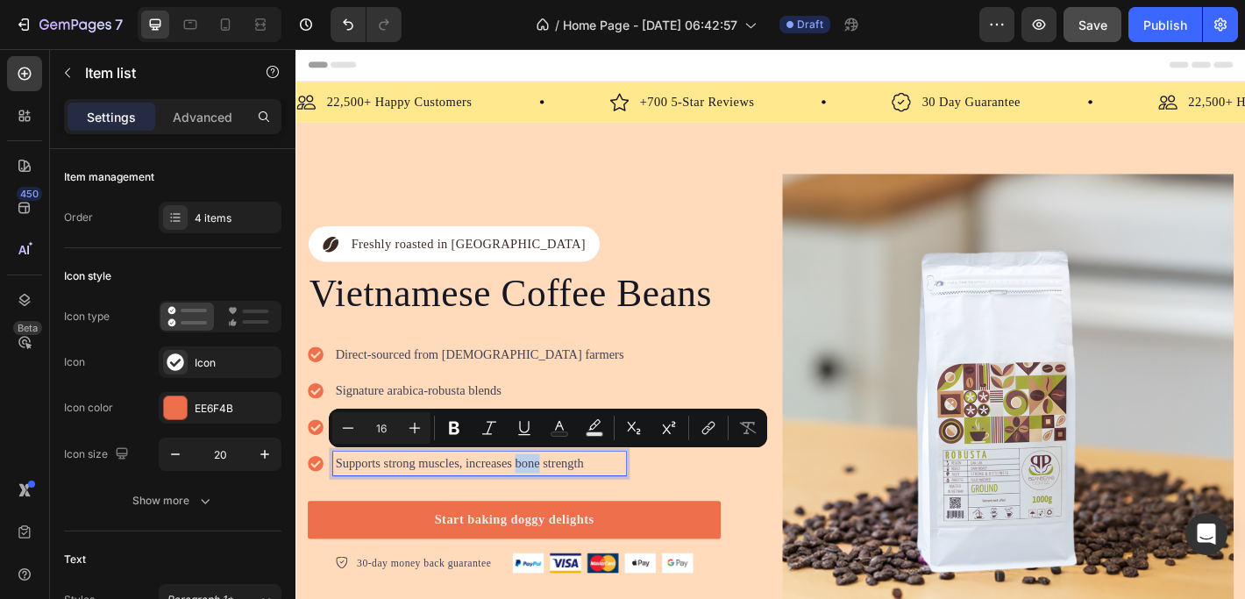
click at [679, 513] on div "Direct-sourced from Vietnamese farmers Signature arabica-robusta blends Fresh r…" at bounding box center [538, 461] width 458 height 175
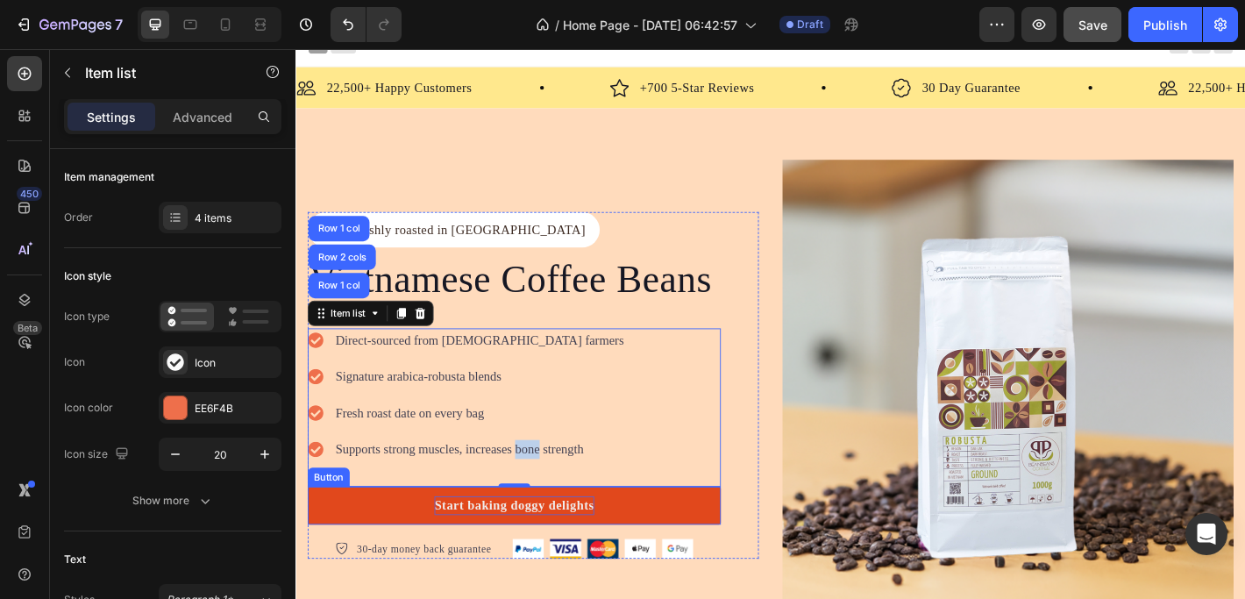
scroll to position [16, 0]
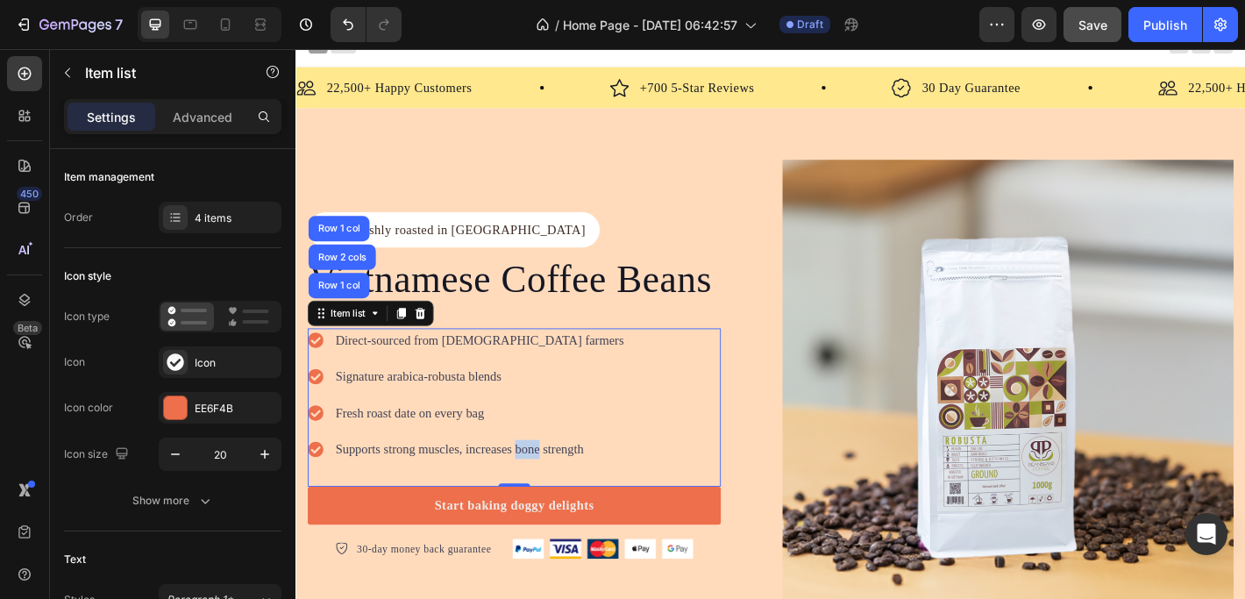
click at [684, 423] on div "Direct-sourced from Vietnamese farmers Signature arabica-robusta blends Fresh r…" at bounding box center [538, 445] width 458 height 175
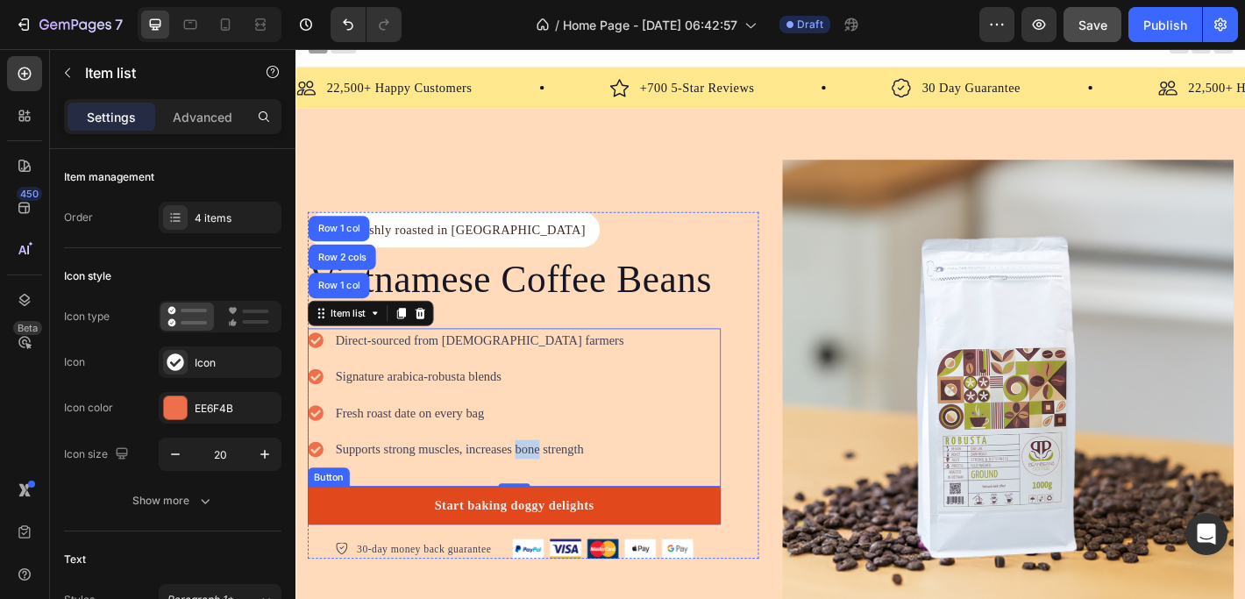
click at [434, 537] on link "Start baking doggy delights" at bounding box center [538, 555] width 458 height 42
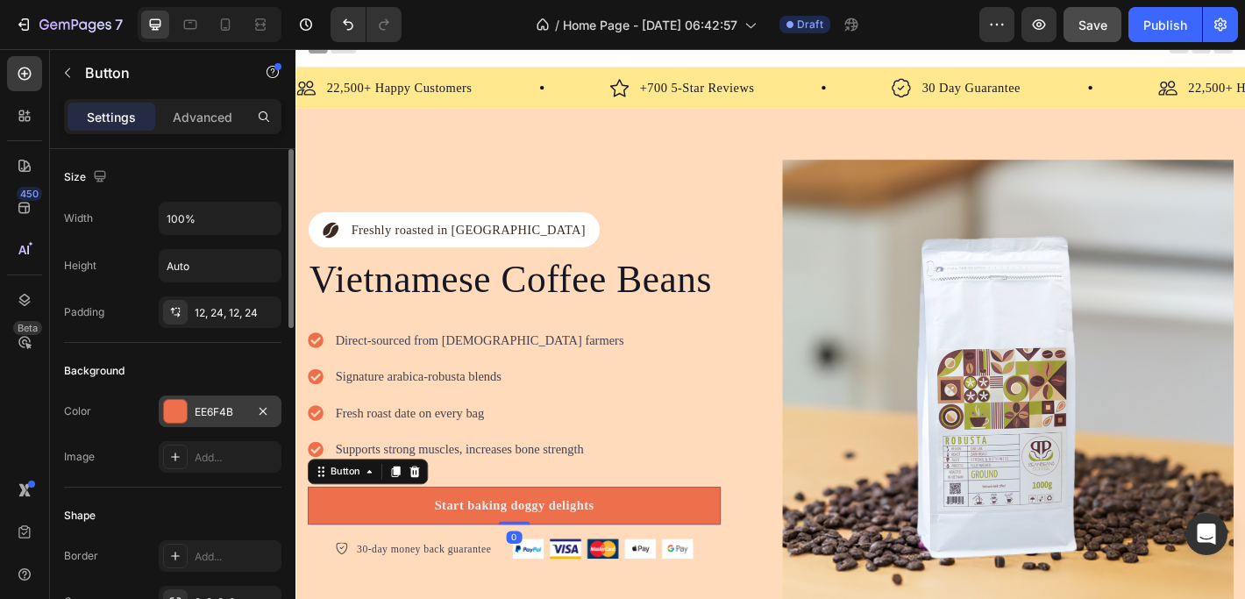
click at [172, 412] on div at bounding box center [175, 411] width 23 height 23
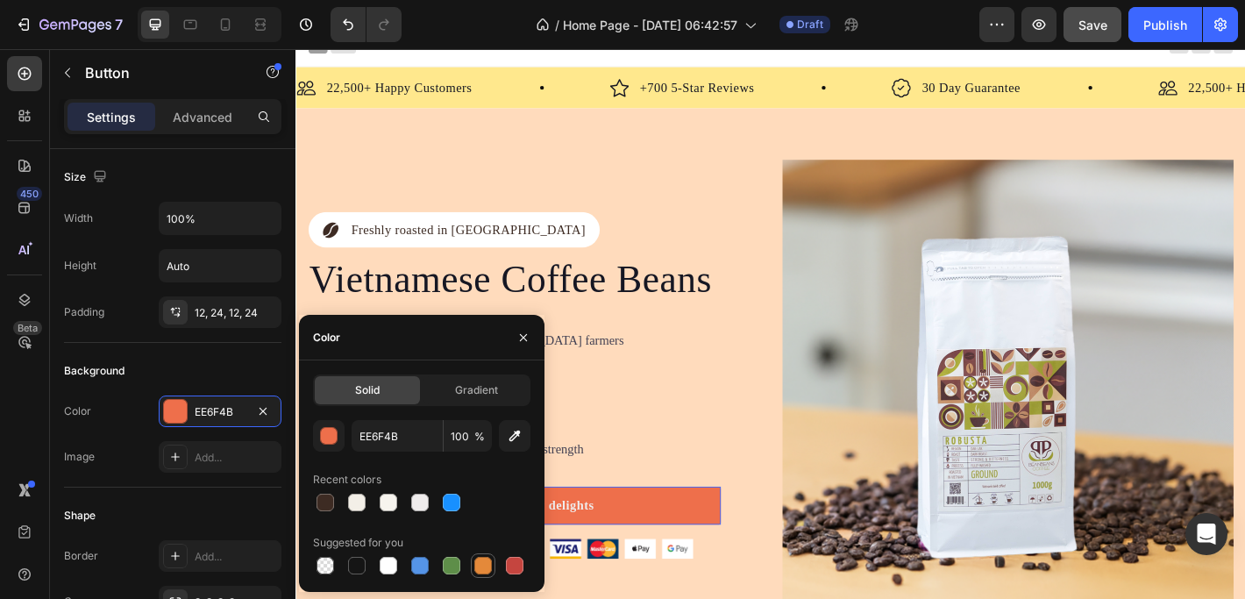
click at [482, 568] on div at bounding box center [483, 566] width 18 height 18
type input "E4893A"
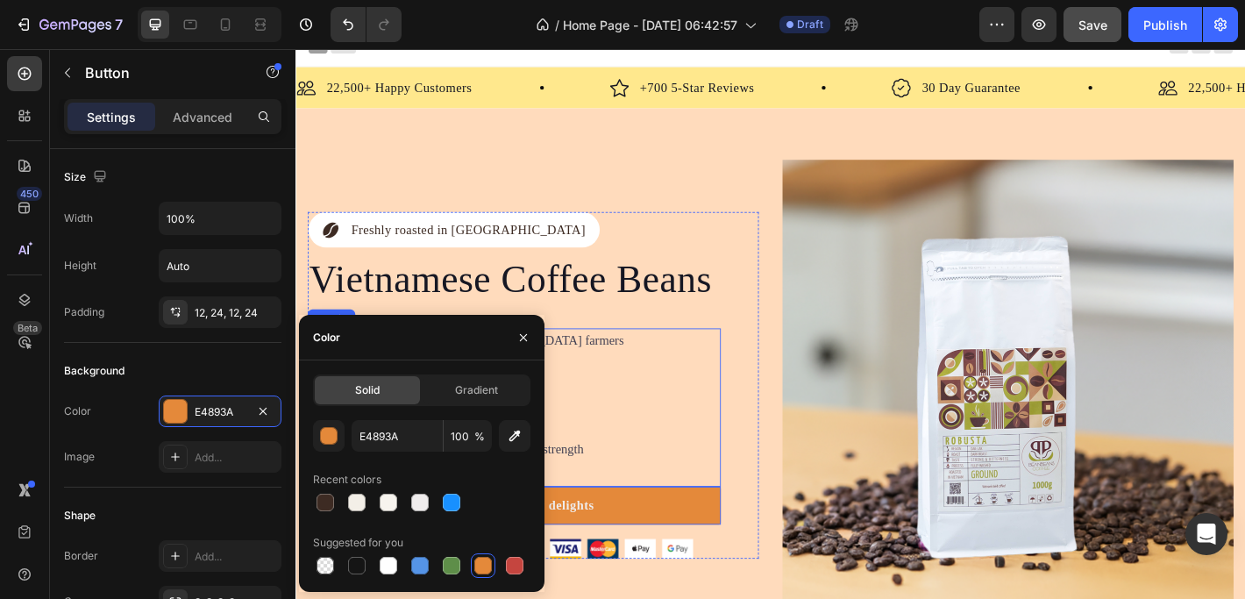
click at [755, 444] on div "Direct-sourced from Vietnamese farmers Signature arabica-robusta blends Fresh r…" at bounding box center [538, 445] width 458 height 175
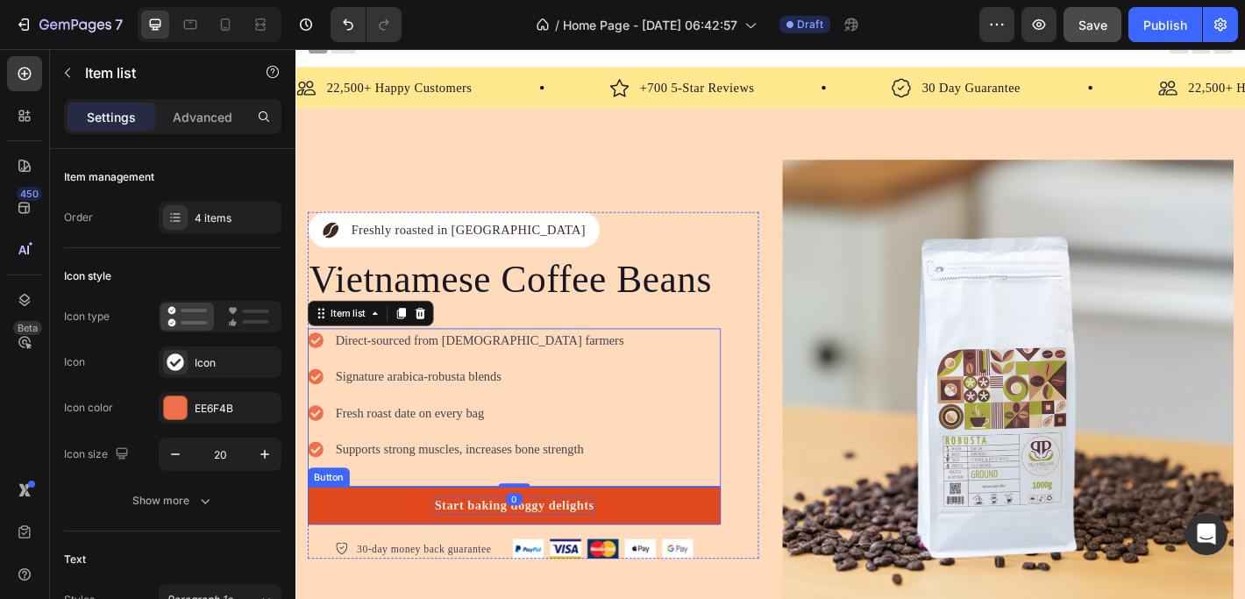
click at [493, 546] on div "Start baking doggy delights" at bounding box center [537, 554] width 177 height 21
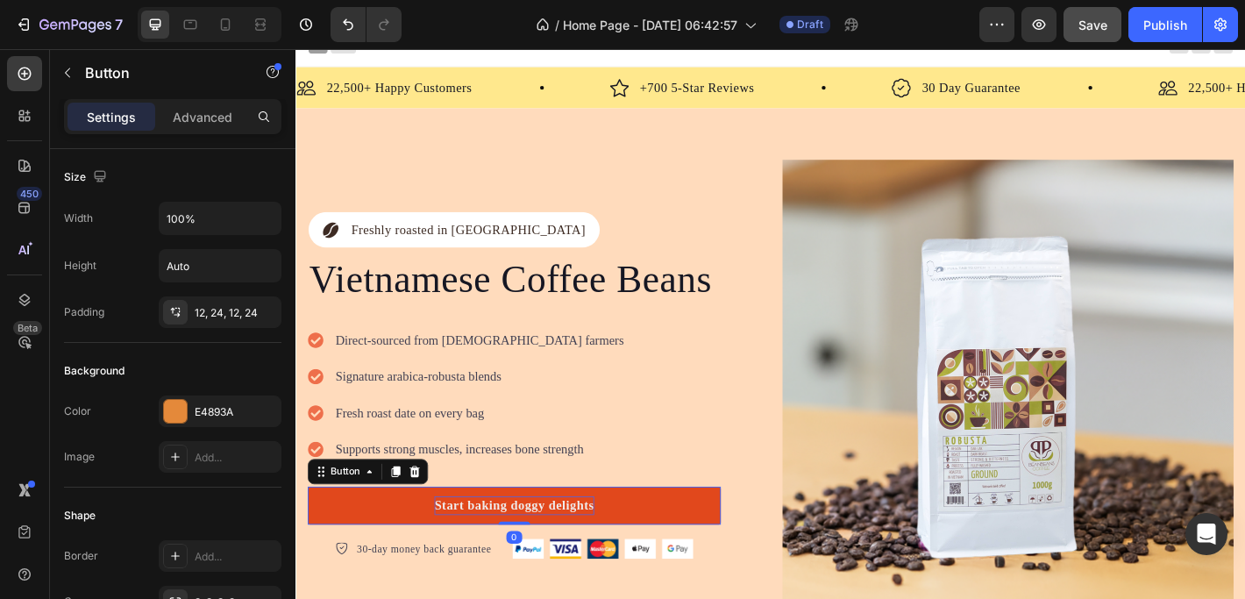
click at [512, 544] on div "Start baking doggy delights" at bounding box center [537, 554] width 177 height 21
click at [512, 544] on p "Start baking doggy delights" at bounding box center [537, 554] width 177 height 21
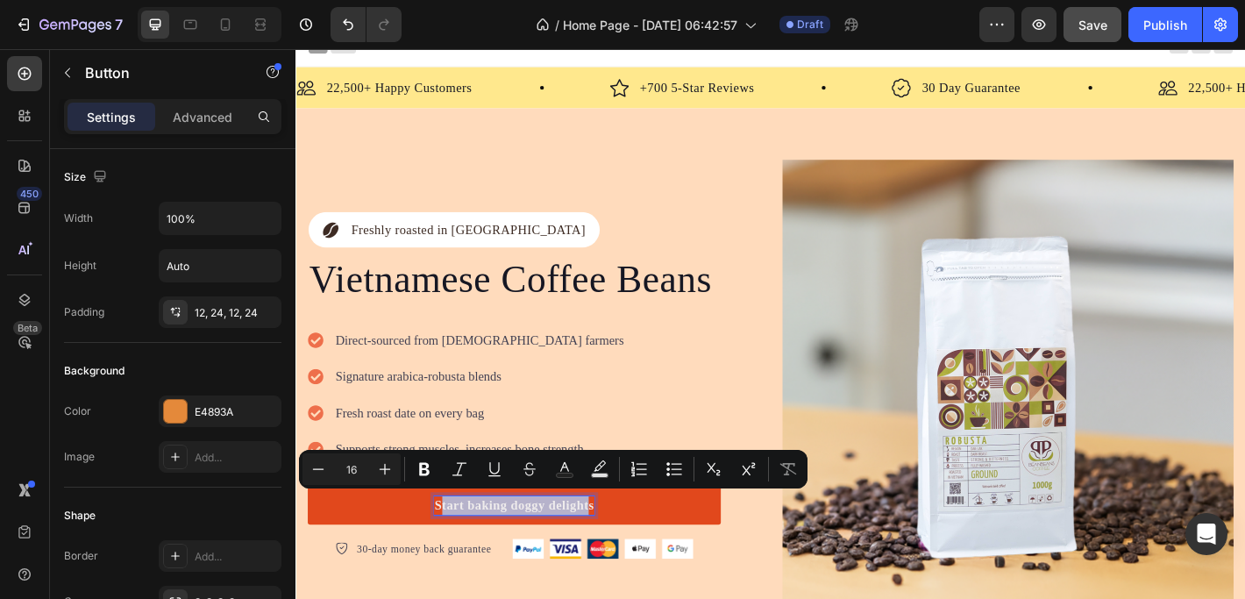
drag, startPoint x: 451, startPoint y: 547, endPoint x: 618, endPoint y: 551, distance: 166.6
click at [618, 551] on p "Start baking doggy delights" at bounding box center [537, 554] width 177 height 21
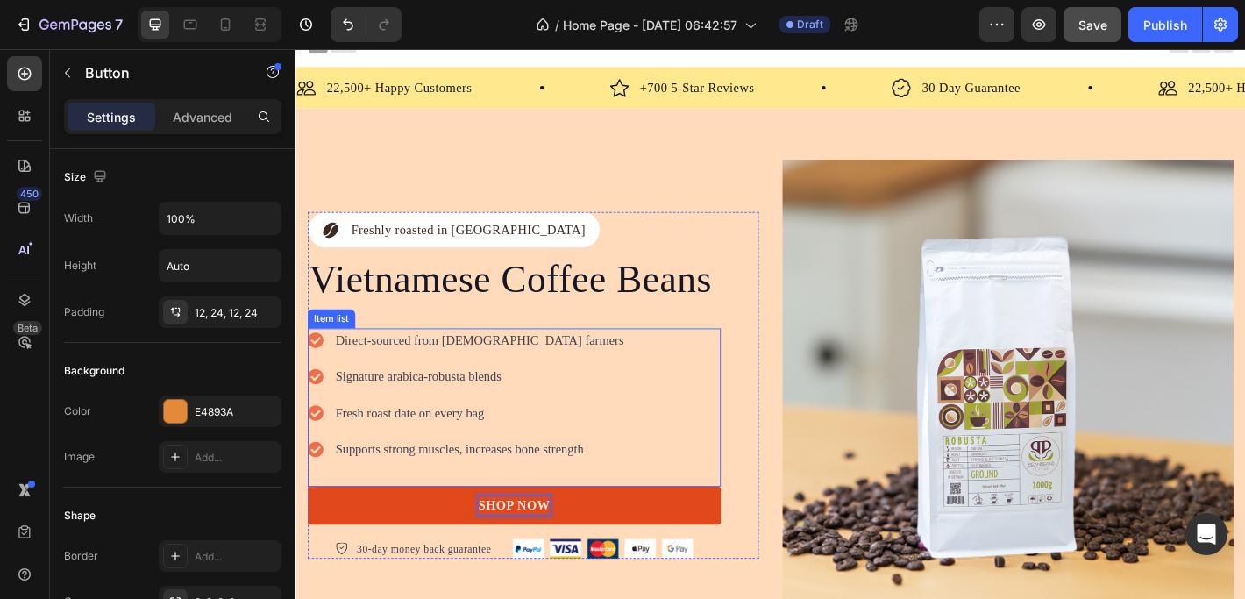
click at [681, 462] on div "Direct-sourced from Vietnamese farmers Signature arabica-robusta blends Fresh r…" at bounding box center [538, 445] width 458 height 175
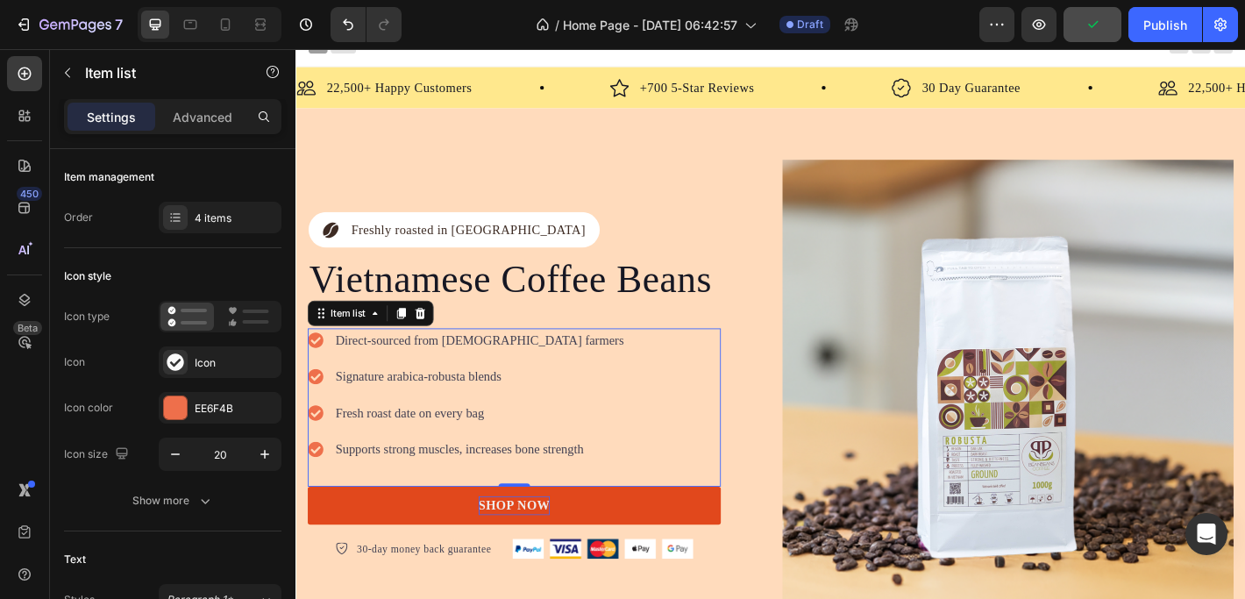
click at [540, 549] on div "0" at bounding box center [537, 548] width 18 height 14
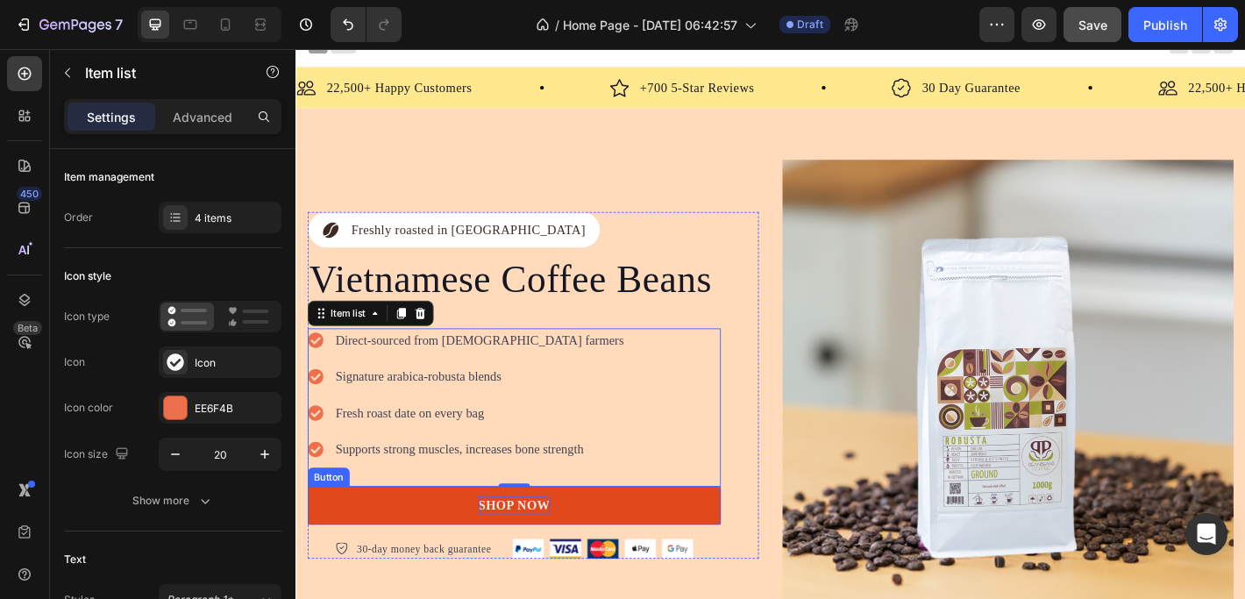
click at [516, 550] on p "SHOP NOW" at bounding box center [538, 554] width 80 height 21
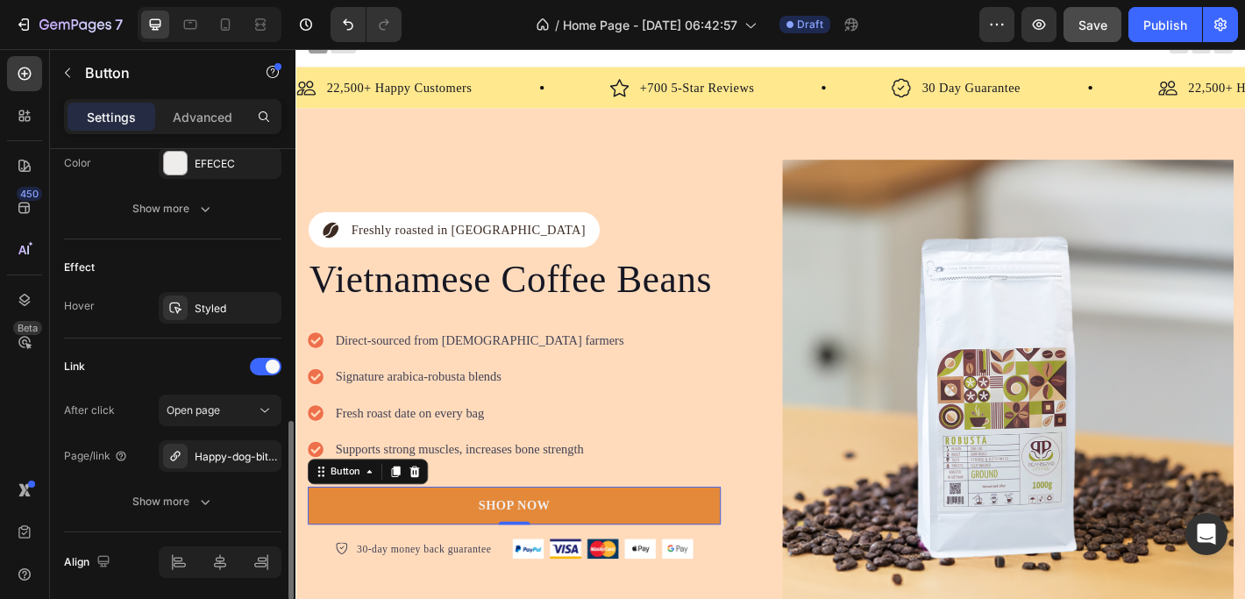
scroll to position [874, 0]
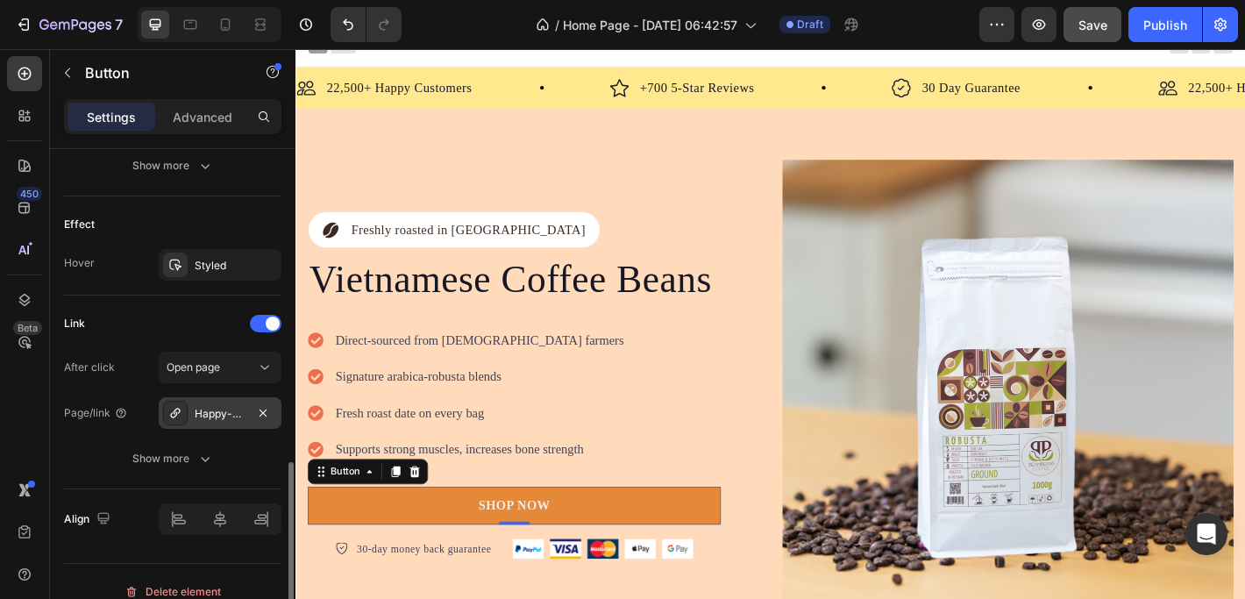
click at [216, 413] on div "Happy-dog-bites" at bounding box center [220, 414] width 51 height 16
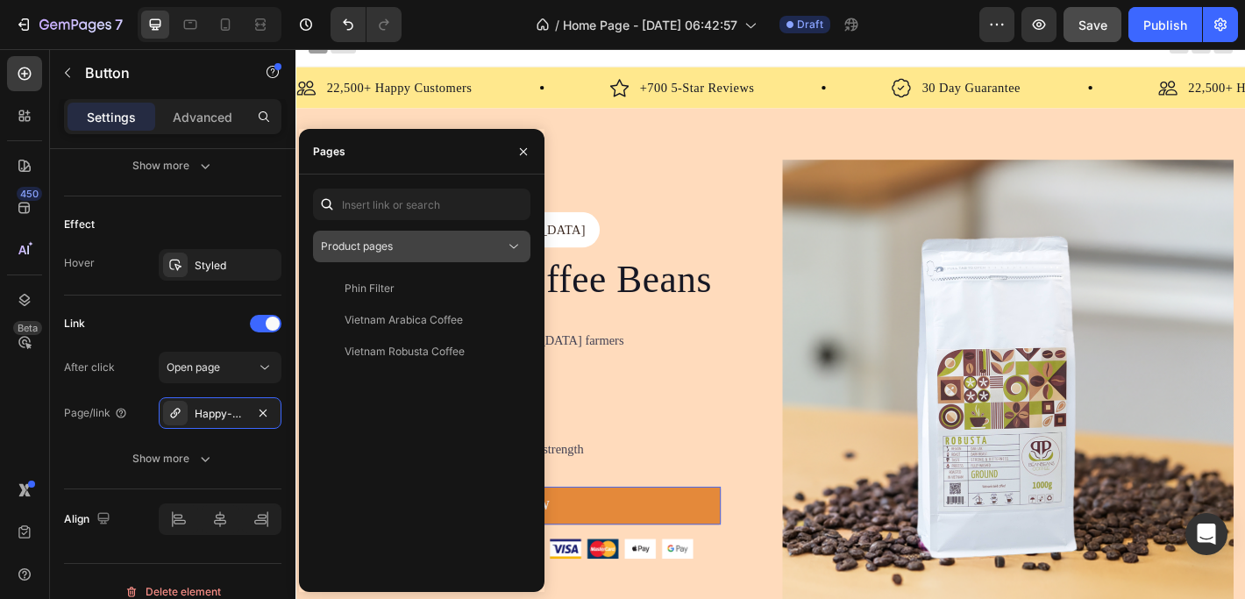
click at [400, 246] on div "Product pages" at bounding box center [413, 246] width 184 height 16
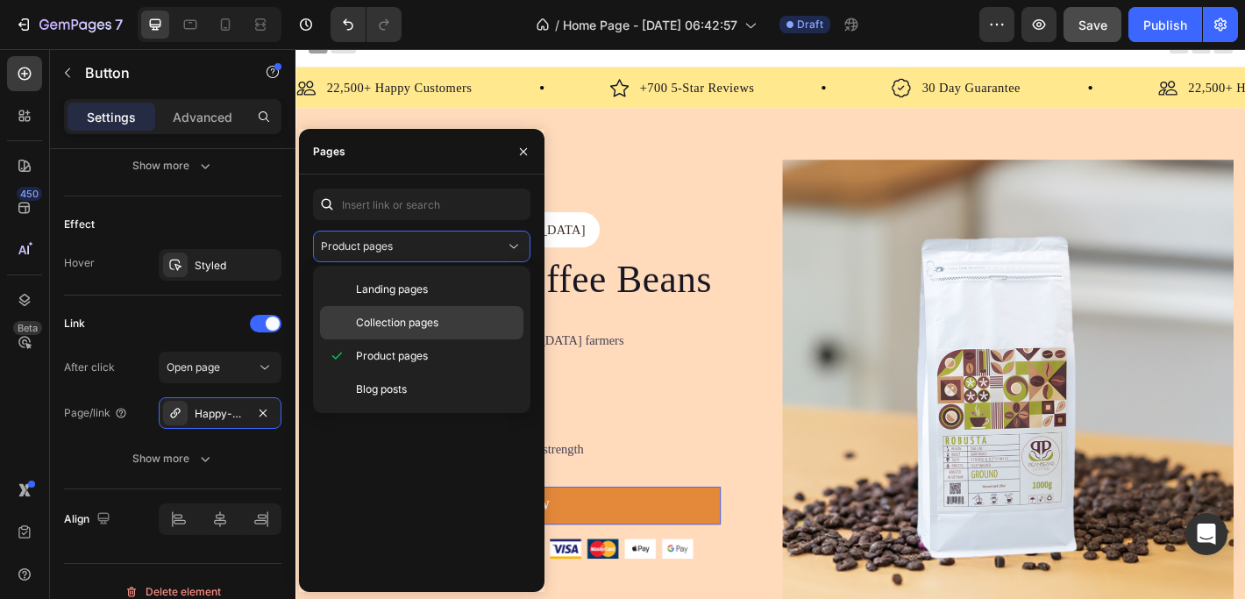
click at [386, 313] on div "Collection pages" at bounding box center [421, 322] width 203 height 33
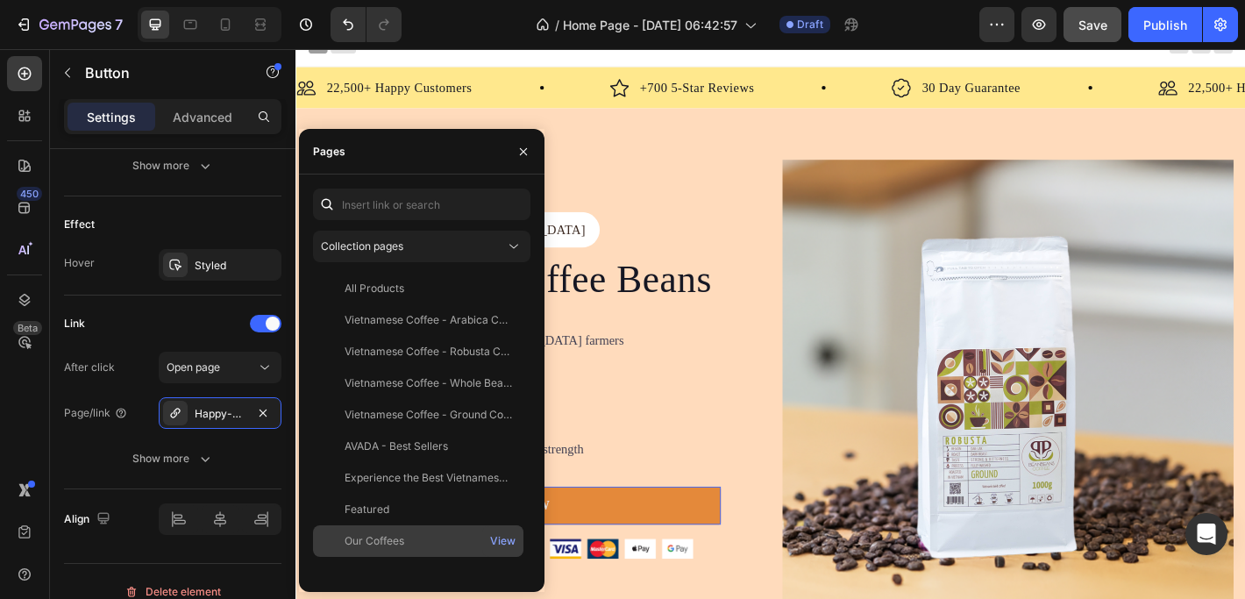
click at [394, 540] on div "Our Coffees" at bounding box center [374, 541] width 60 height 16
click at [517, 149] on icon "button" at bounding box center [523, 152] width 14 height 14
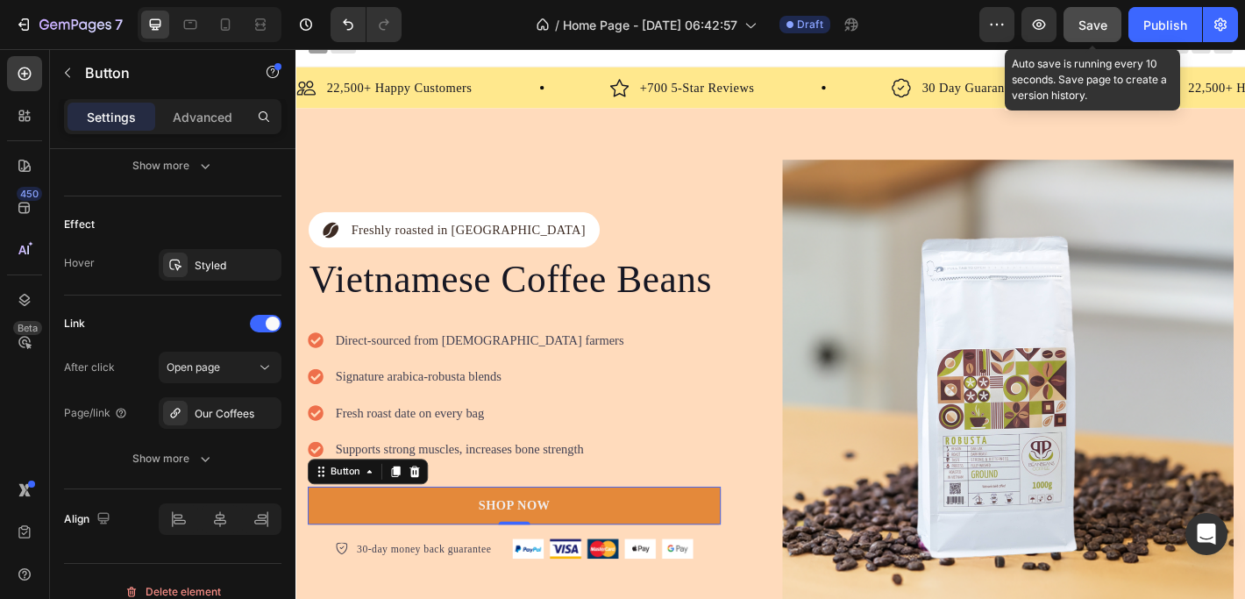
click at [1103, 26] on span "Save" at bounding box center [1092, 25] width 29 height 15
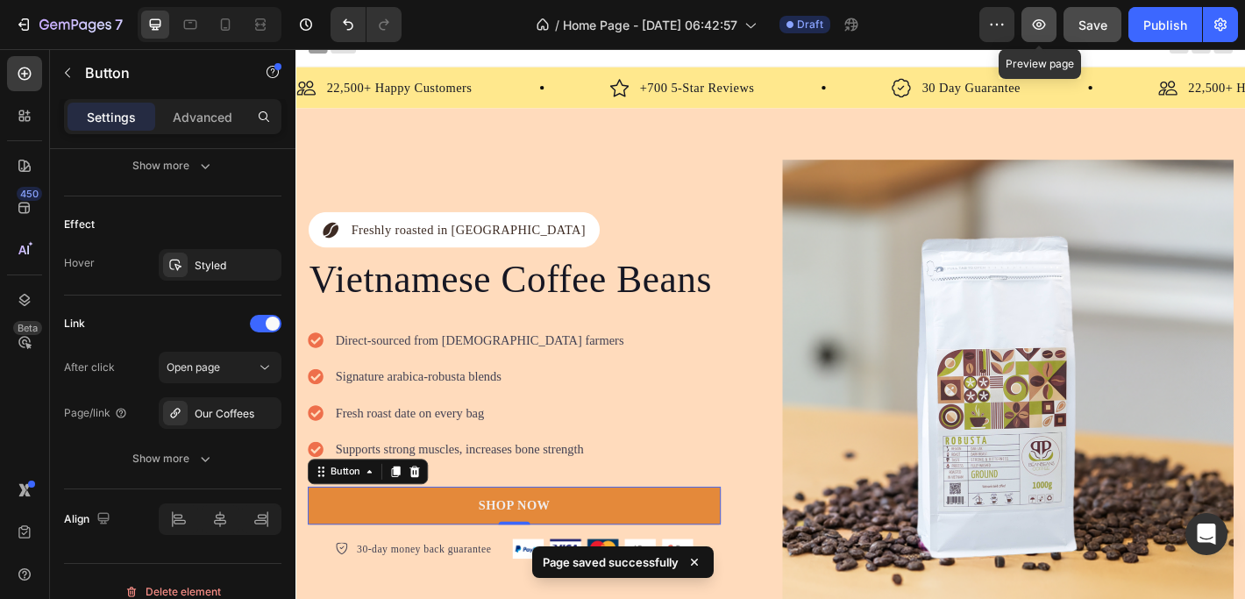
click at [1044, 29] on icon "button" at bounding box center [1039, 25] width 18 height 18
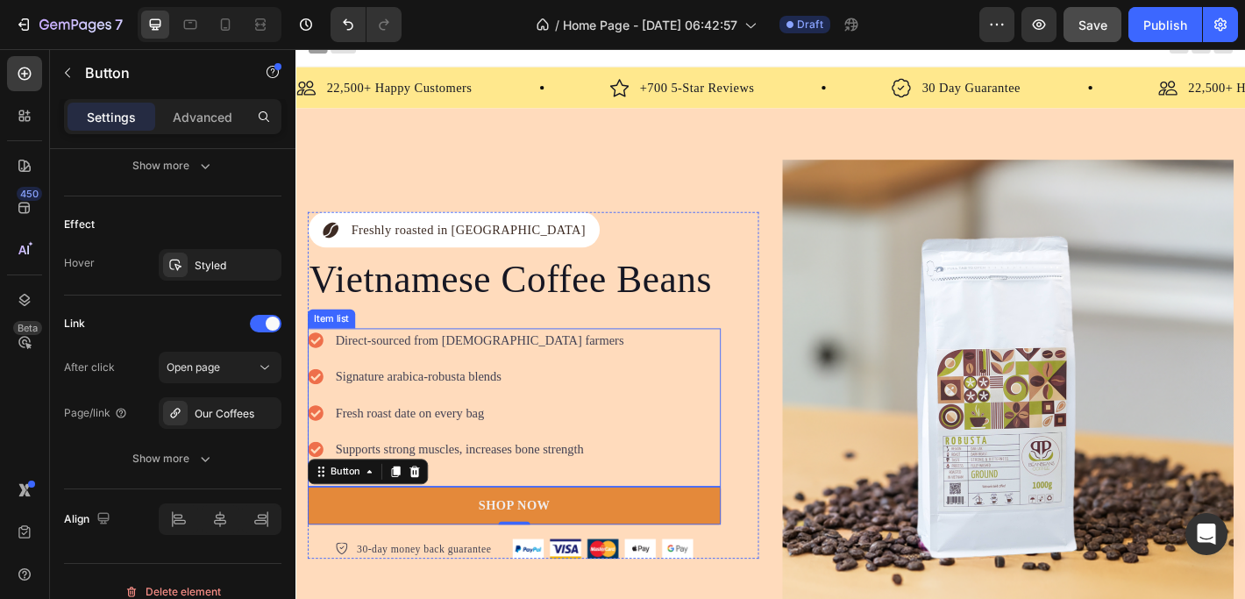
click at [464, 483] on p "Supports strong muscles, increases bone strength" at bounding box center [498, 492] width 319 height 21
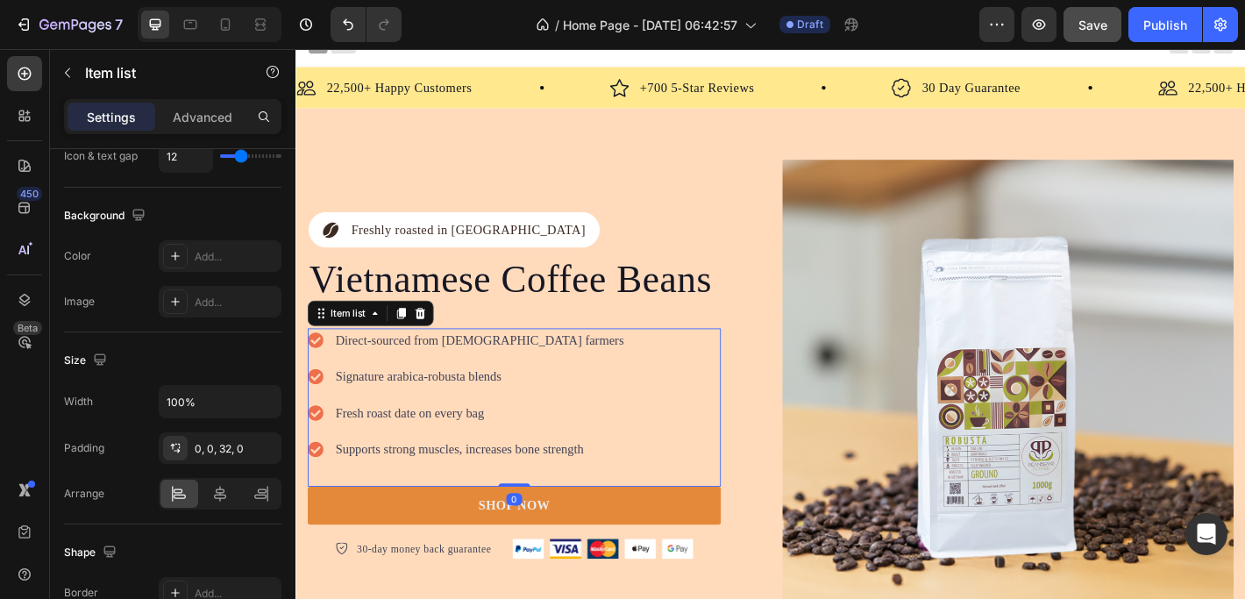
scroll to position [0, 0]
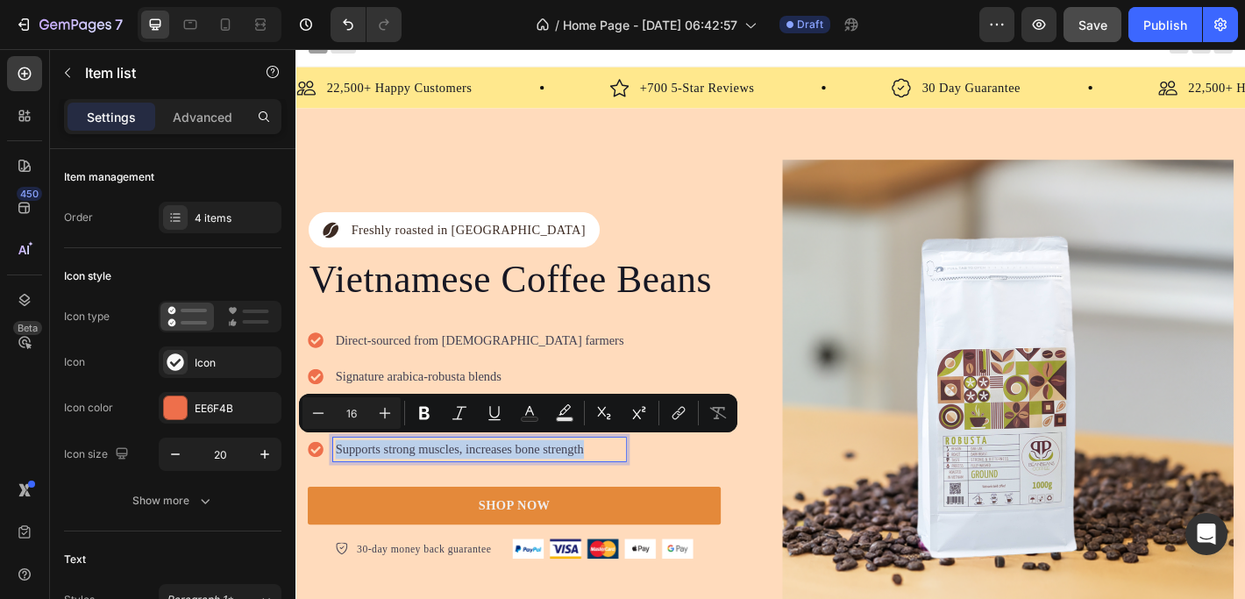
drag, startPoint x: 340, startPoint y: 486, endPoint x: 607, endPoint y: 500, distance: 267.7
click at [607, 500] on div "Supports strong muscles, increases bone strength" at bounding box center [499, 492] width 324 height 26
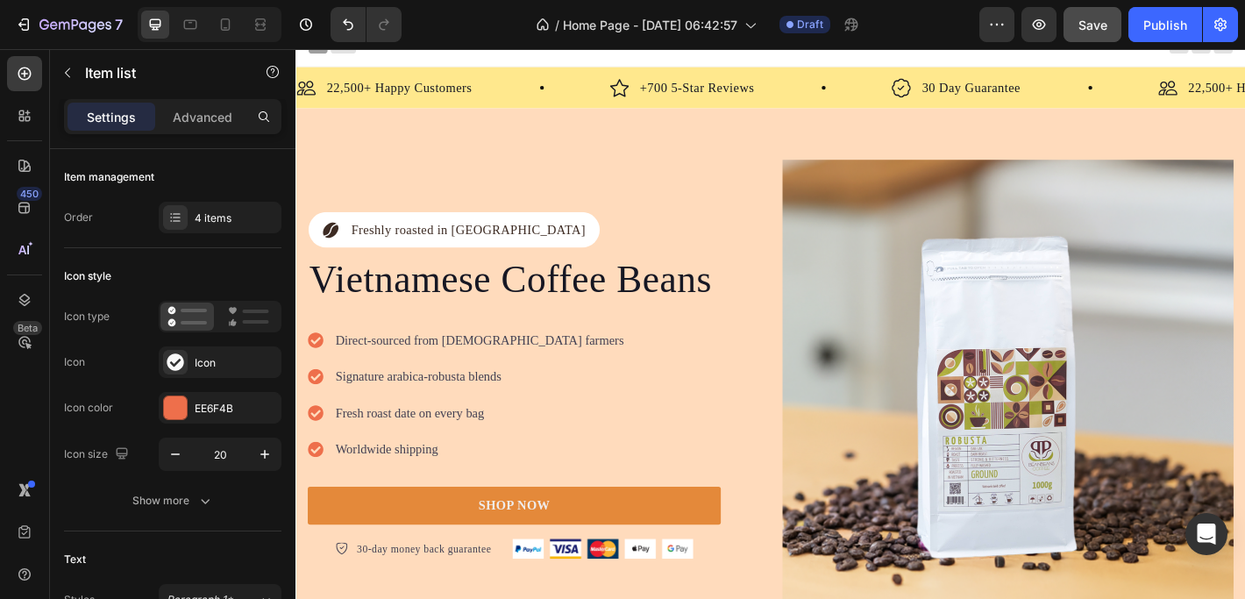
click at [713, 420] on div "Direct-sourced from Vietnamese farmers Signature arabica-robusta blends Fresh r…" at bounding box center [538, 445] width 458 height 175
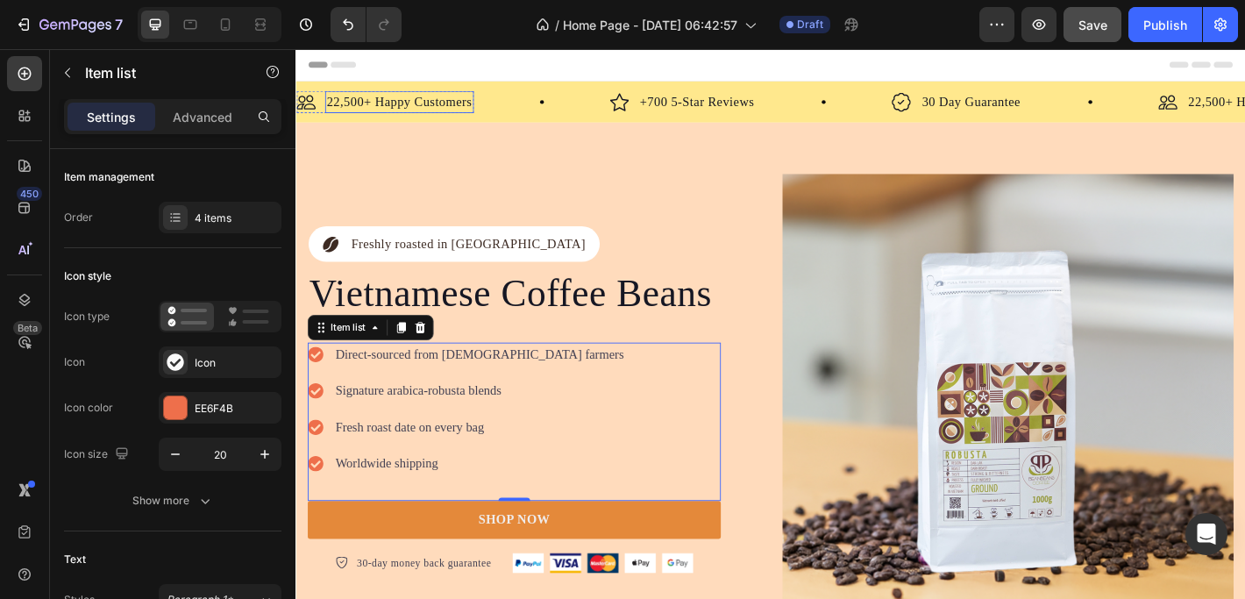
click at [430, 104] on p "22,500+ Happy Customers" at bounding box center [410, 107] width 161 height 21
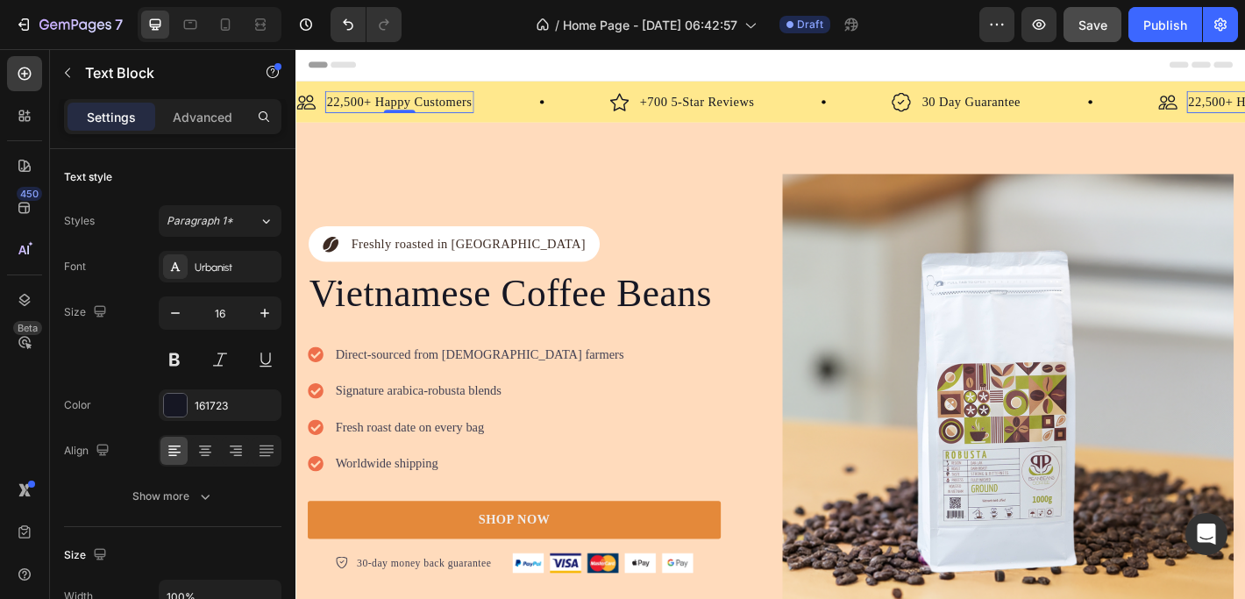
click at [346, 69] on span "Header" at bounding box center [348, 67] width 39 height 18
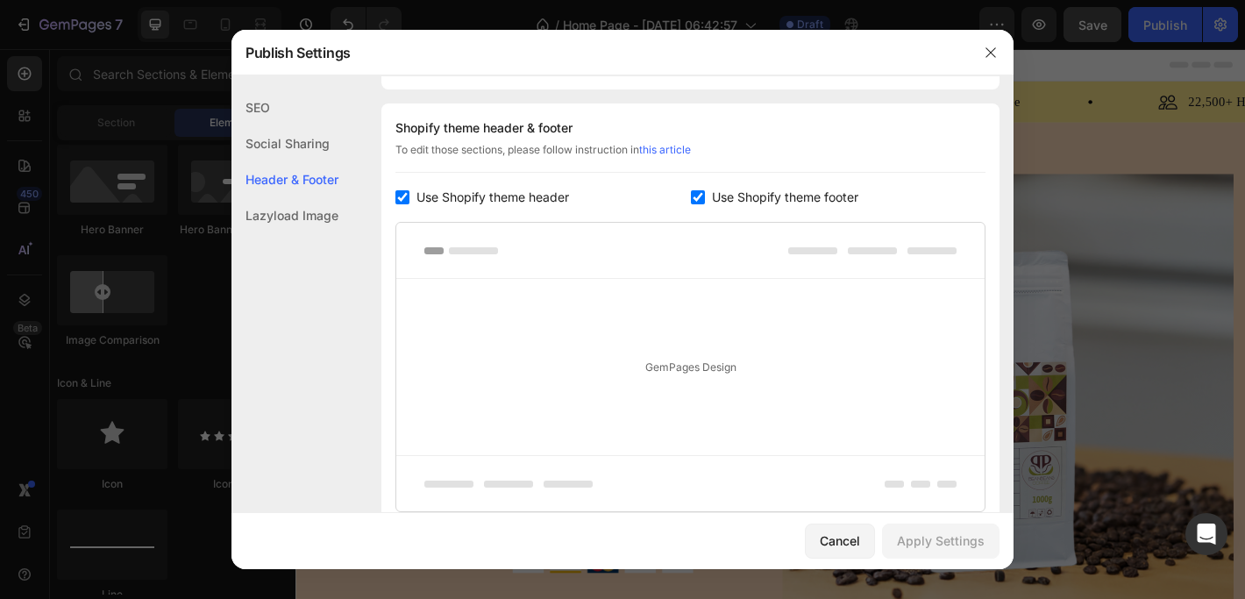
scroll to position [237, 0]
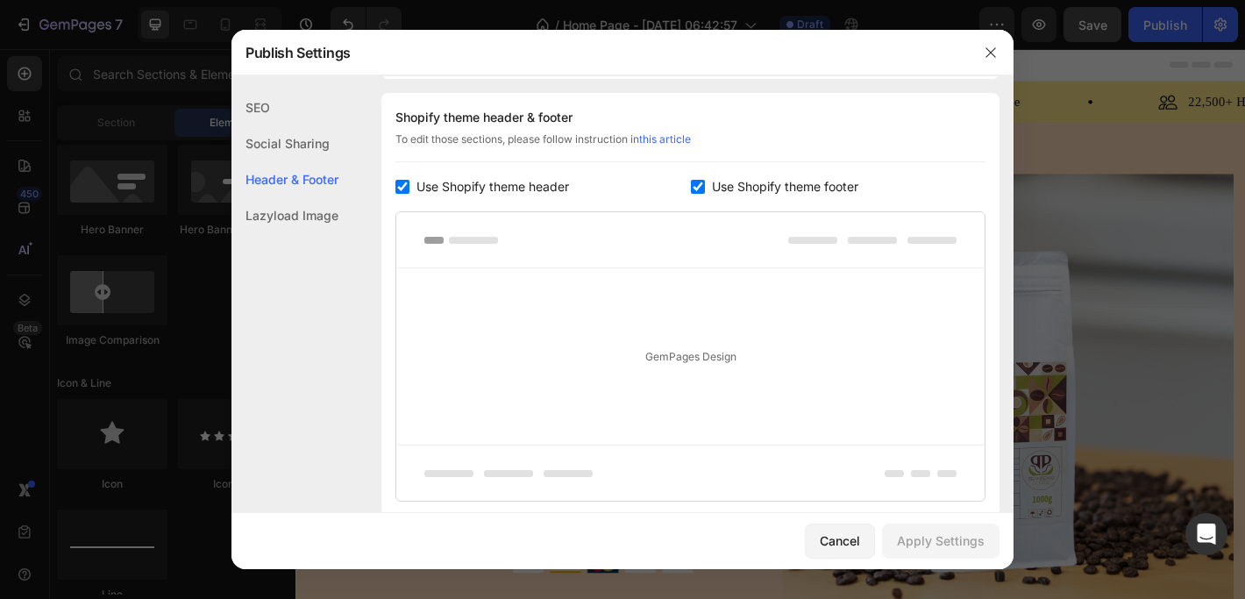
click at [268, 125] on div "SEO" at bounding box center [284, 143] width 107 height 36
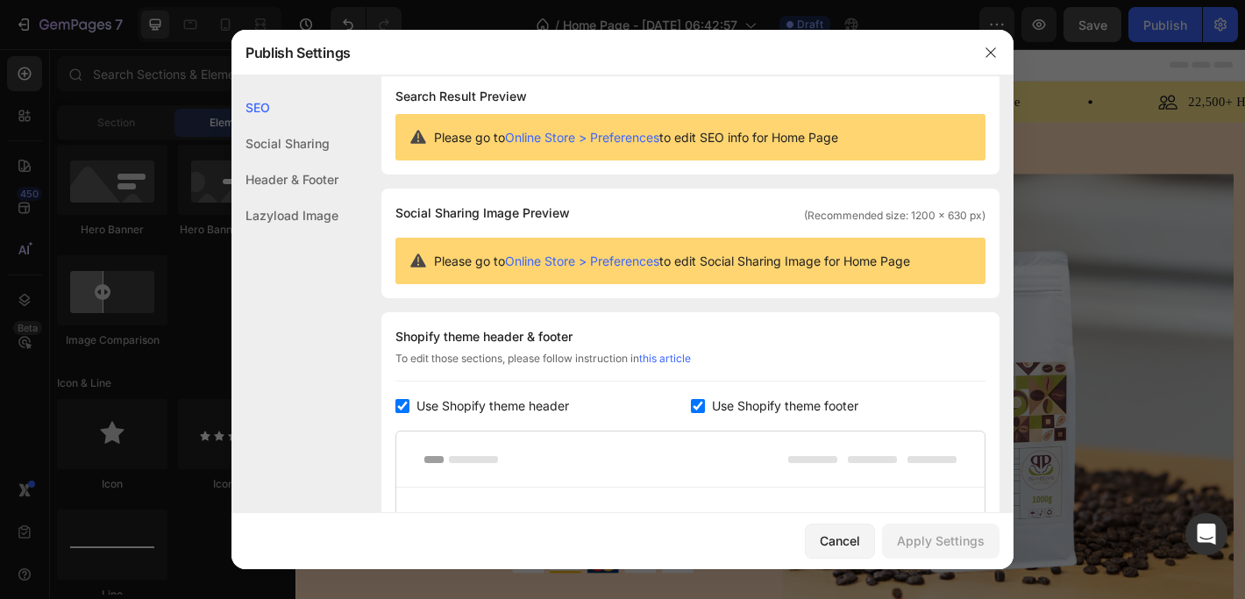
scroll to position [0, 0]
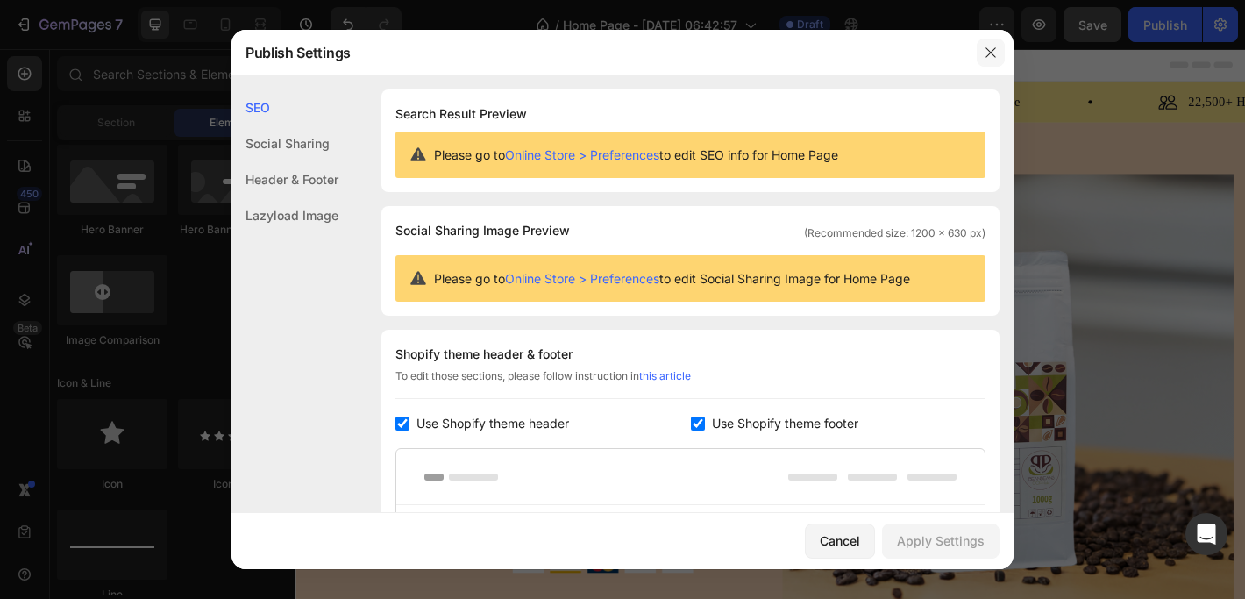
click at [990, 51] on icon "button" at bounding box center [990, 52] width 10 height 10
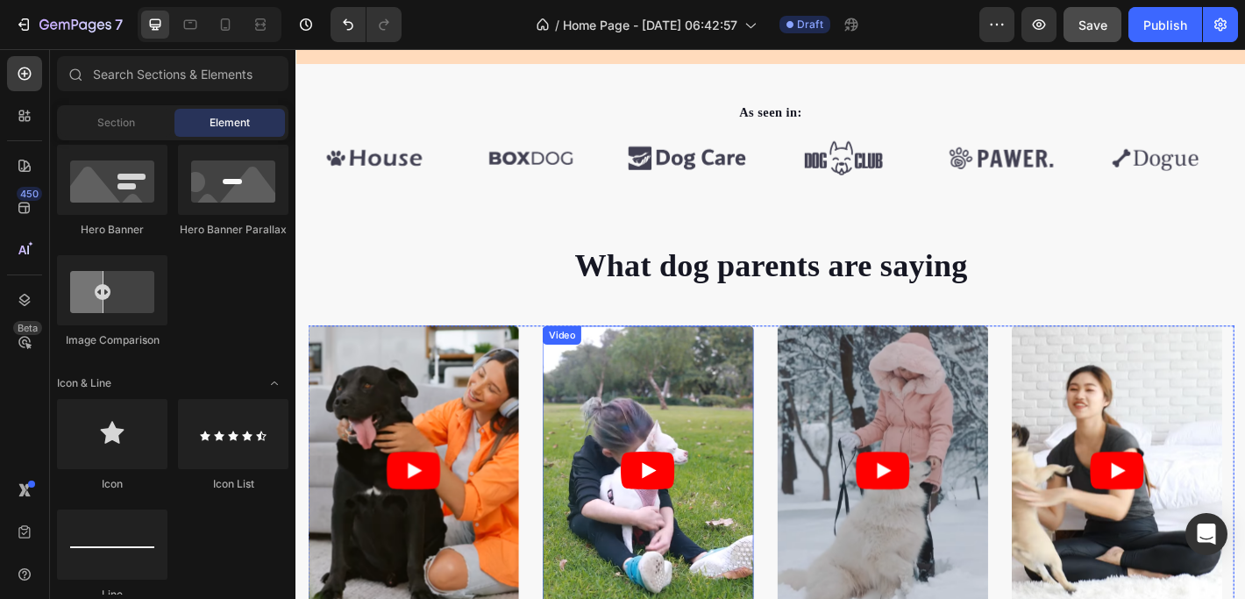
scroll to position [517, 0]
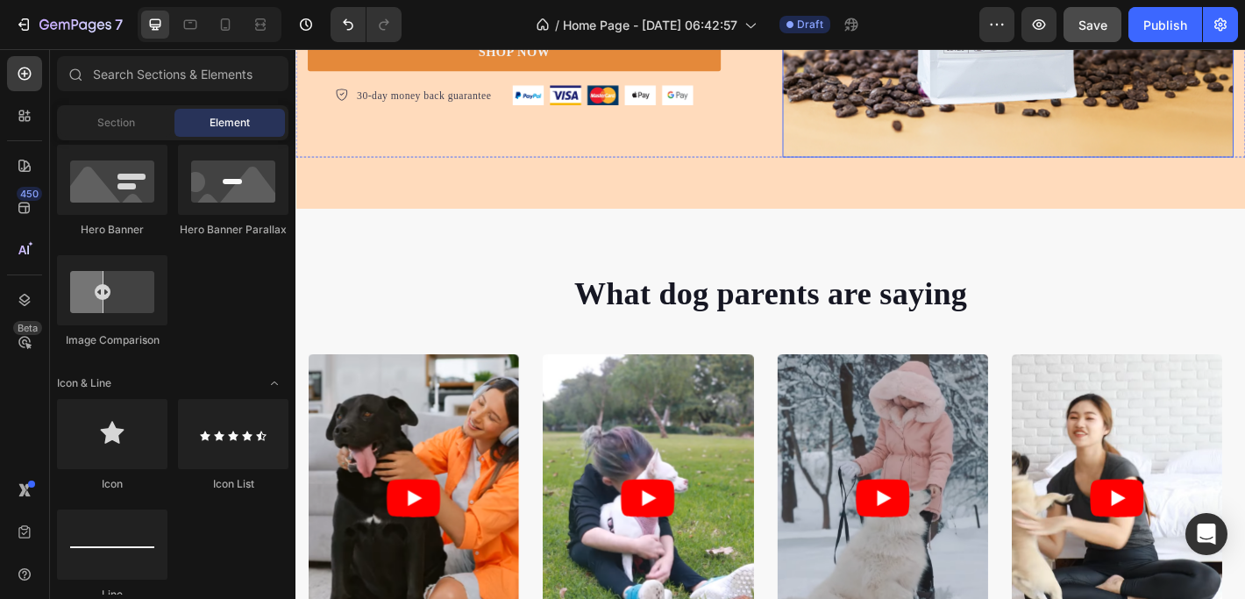
scroll to position [519, 0]
click at [772, 300] on p "What dog parents are saying" at bounding box center [821, 320] width 1022 height 46
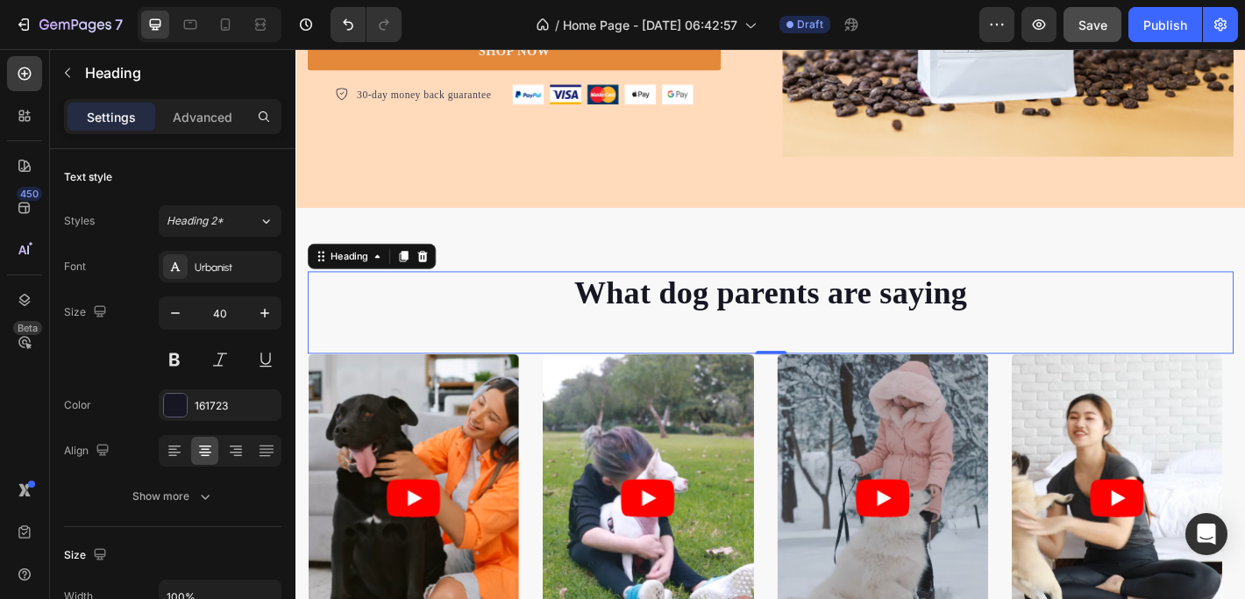
click at [699, 319] on p "What dog parents are saying" at bounding box center [821, 320] width 1022 height 46
click at [603, 306] on p "What dog parents are saying" at bounding box center [821, 320] width 1022 height 46
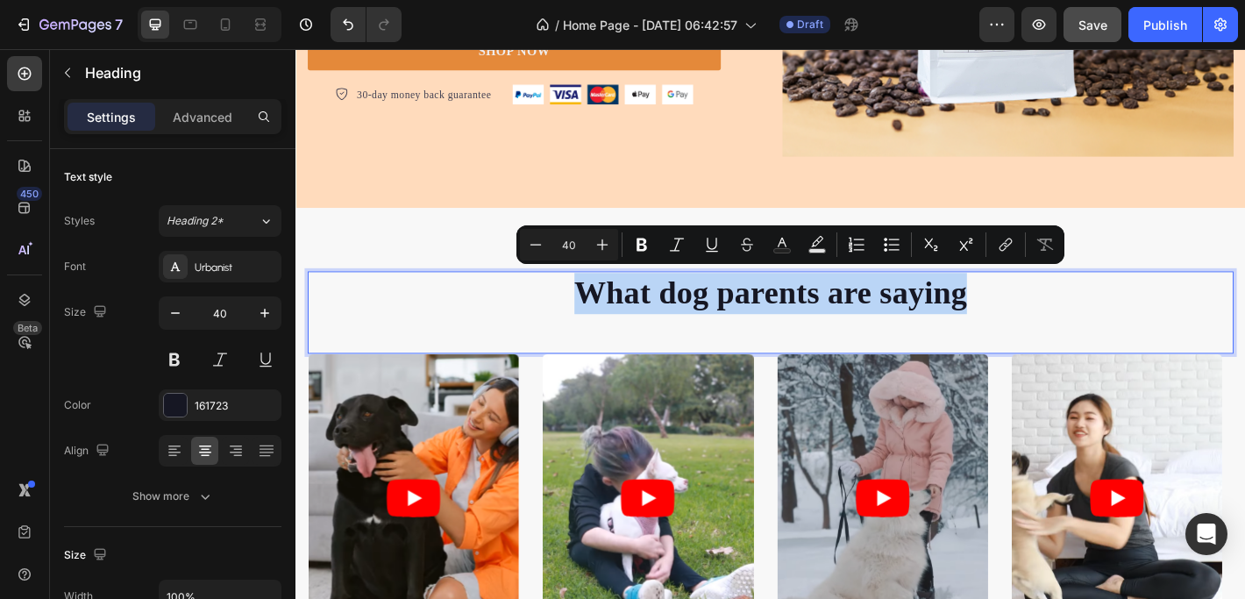
drag, startPoint x: 603, startPoint y: 306, endPoint x: 1029, endPoint y: 322, distance: 426.2
click at [1029, 322] on p "What dog parents are saying" at bounding box center [821, 320] width 1022 height 46
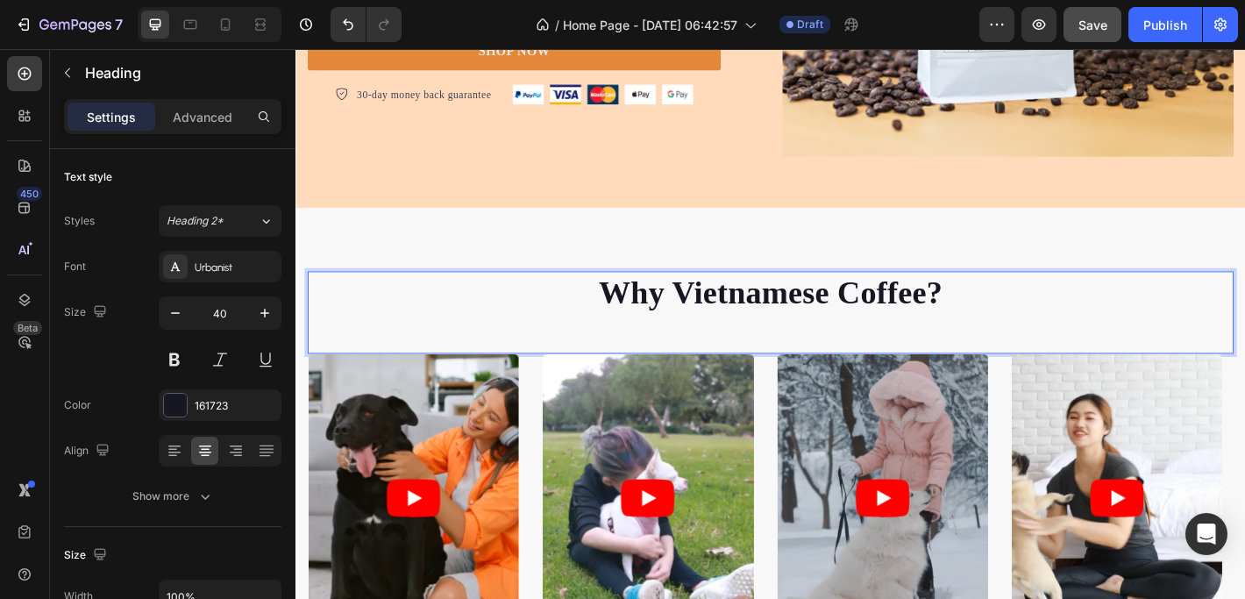
click at [721, 297] on p "Why Vietnamese Coffee?" at bounding box center [821, 320] width 1022 height 46
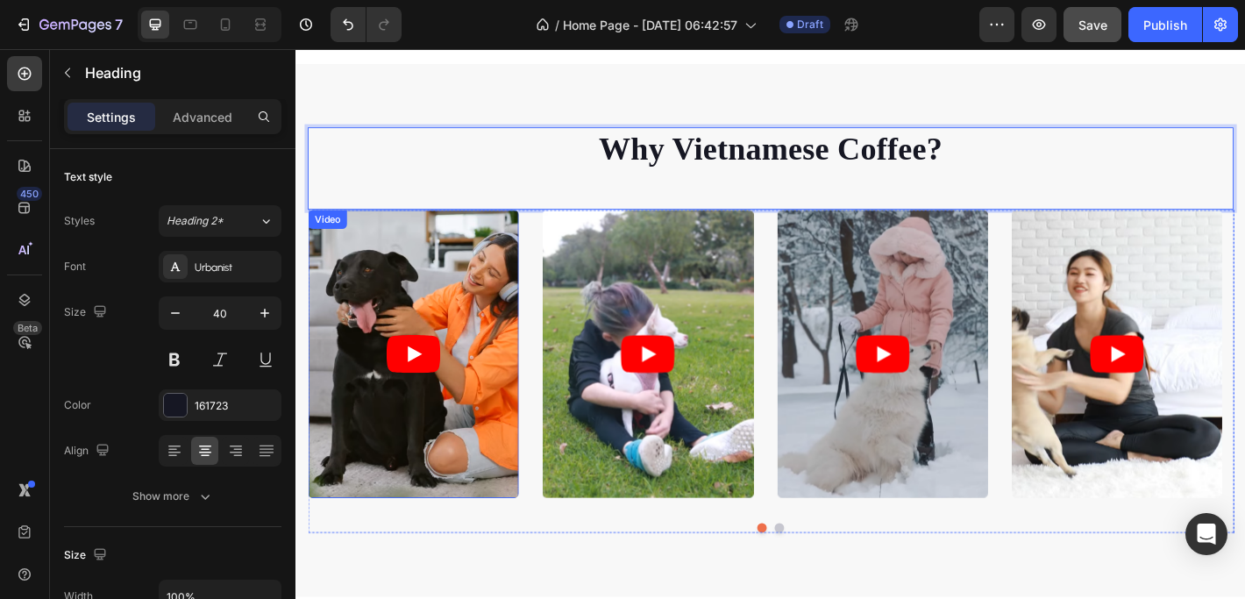
scroll to position [758, 0]
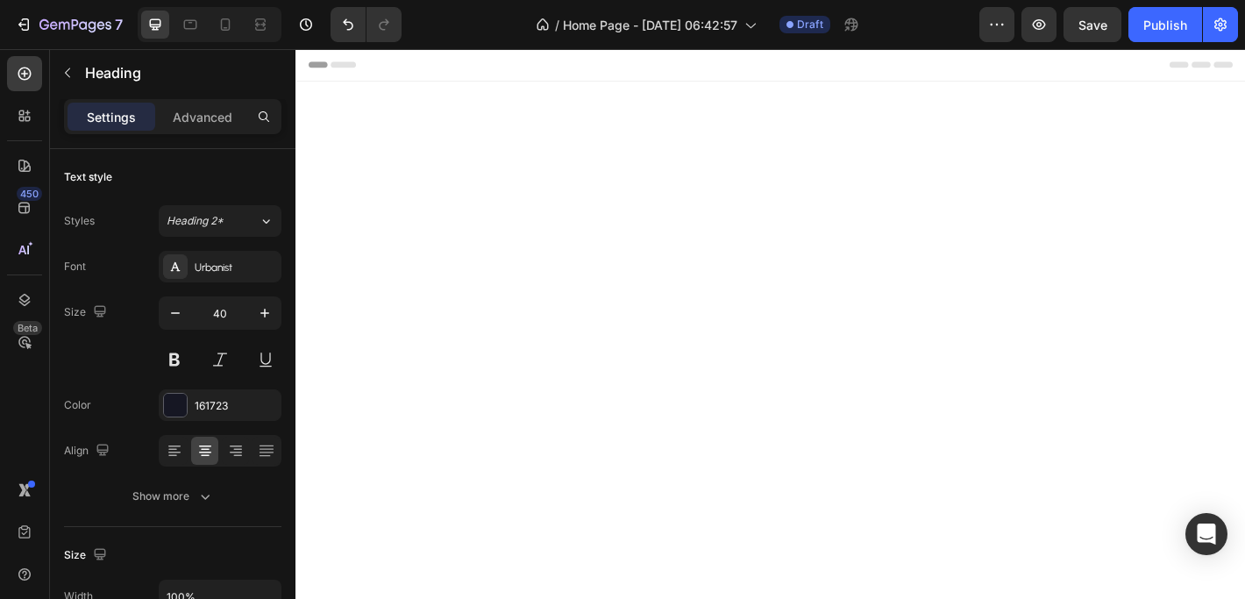
scroll to position [758, 0]
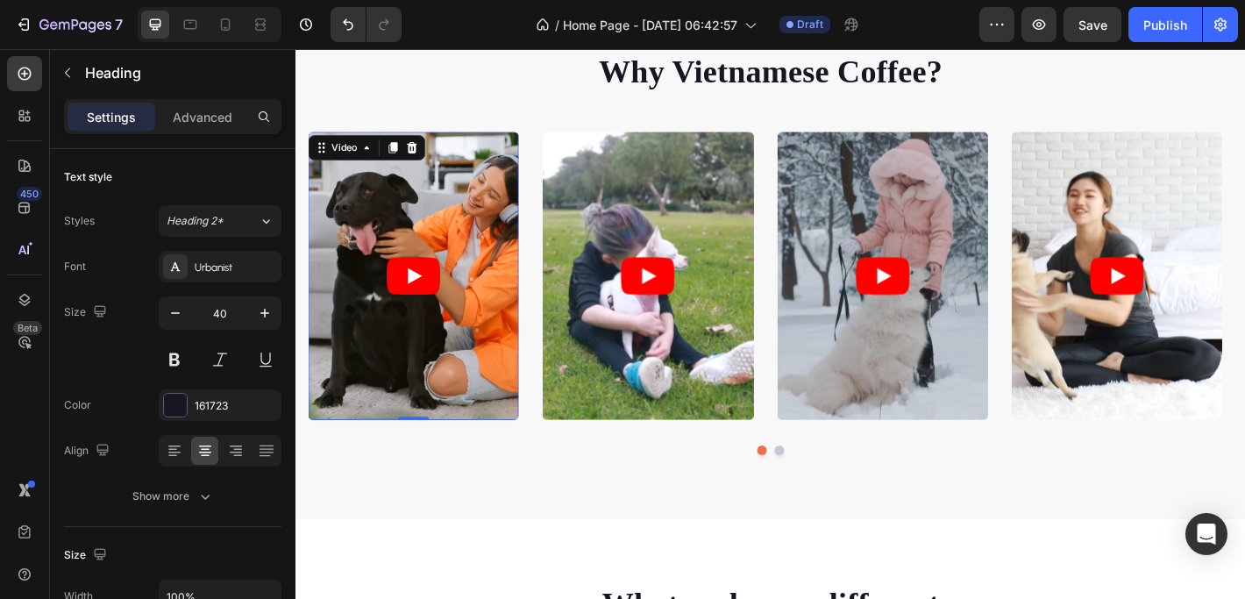
click at [485, 176] on article at bounding box center [425, 301] width 233 height 320
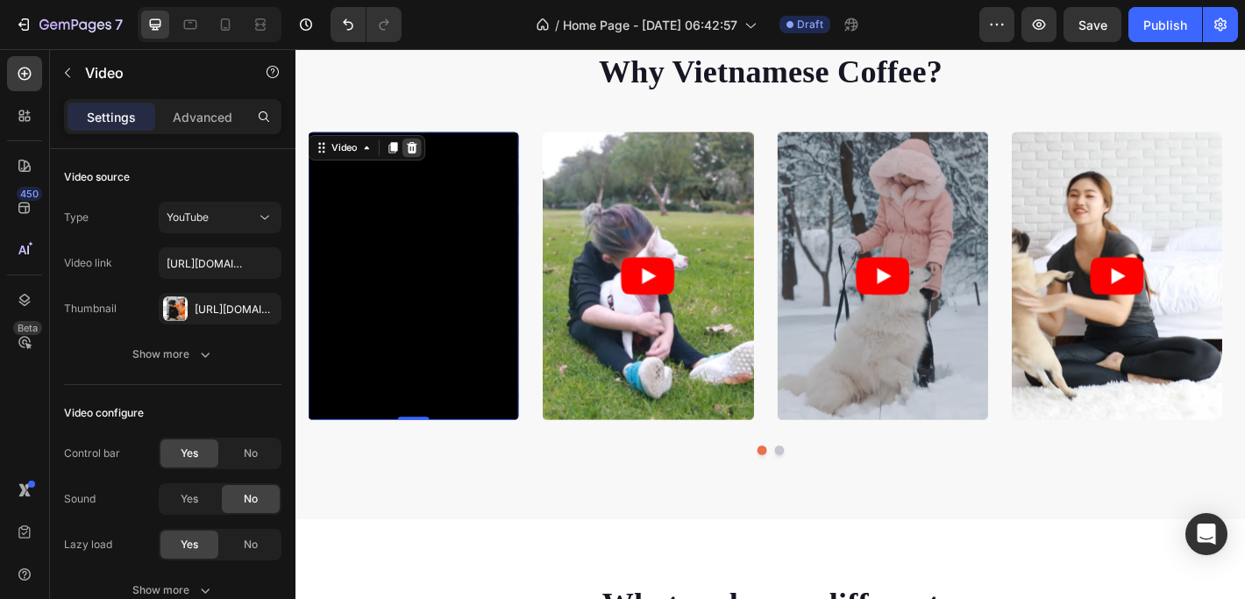
click at [428, 156] on icon at bounding box center [423, 158] width 11 height 12
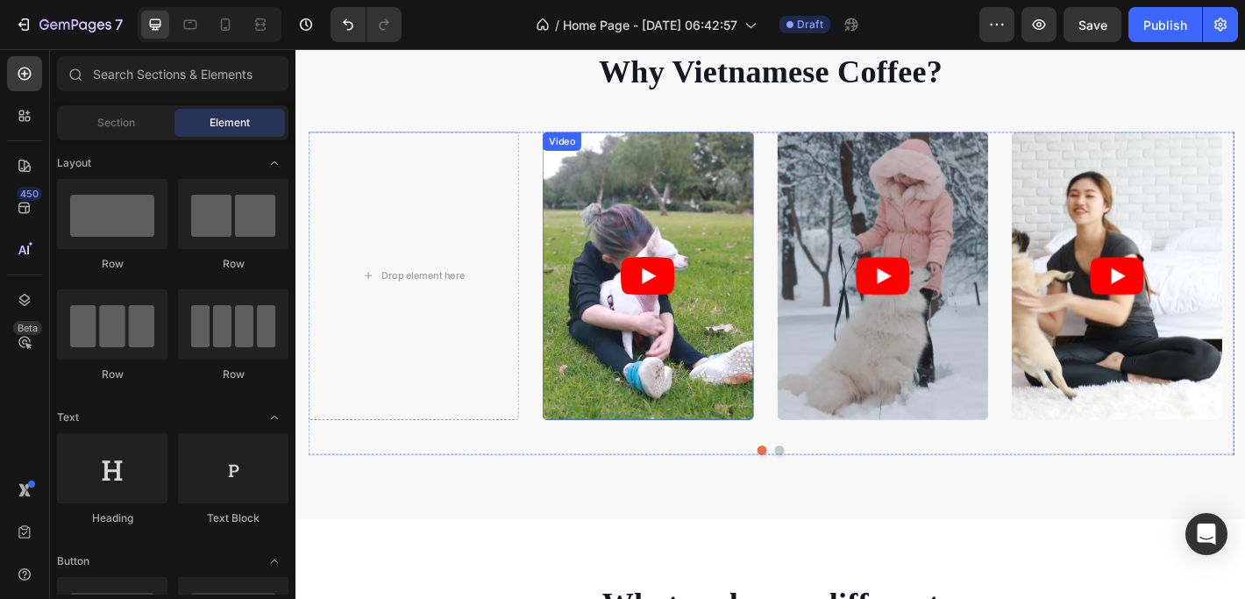
click at [742, 213] on article at bounding box center [684, 301] width 233 height 320
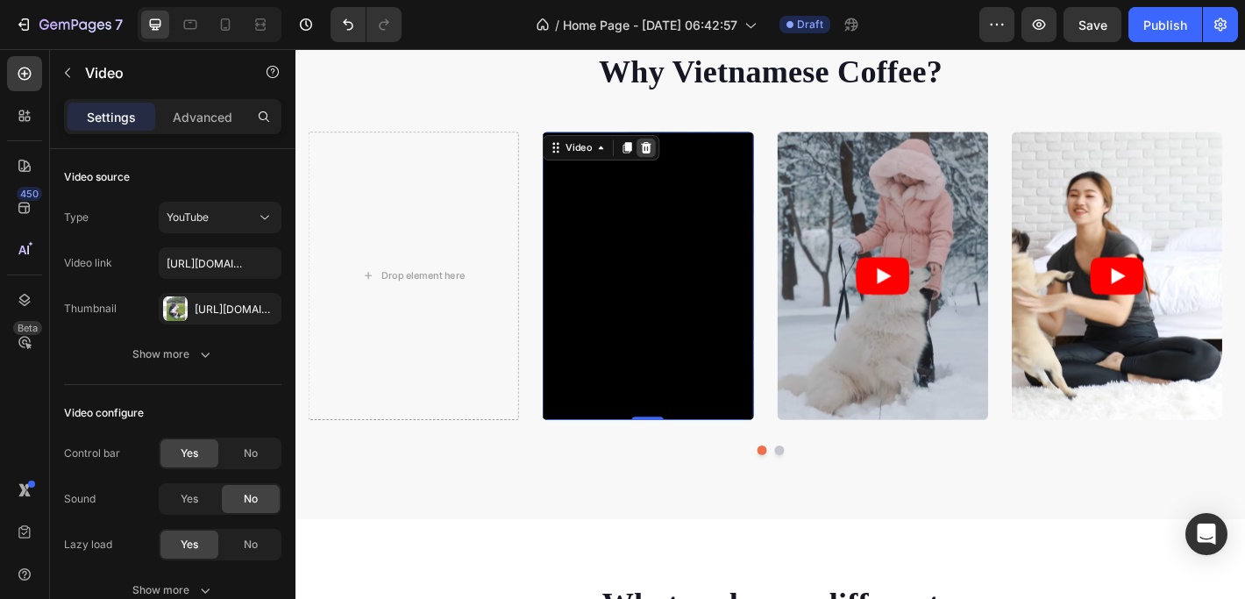
click at [682, 156] on icon at bounding box center [682, 158] width 11 height 12
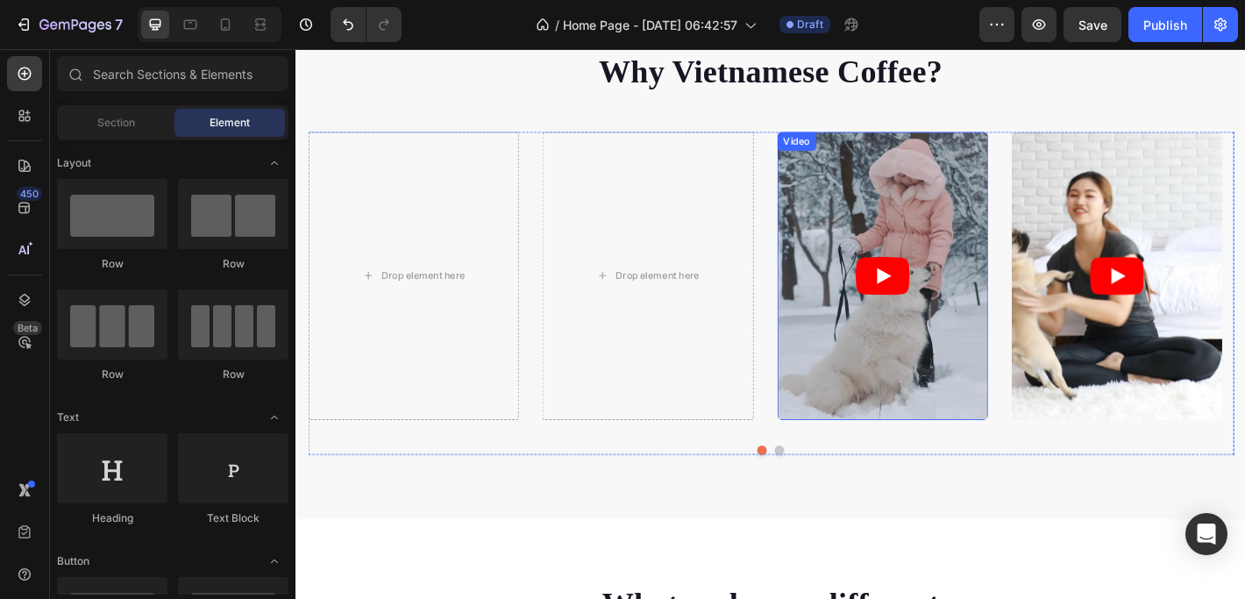
click at [1027, 221] on article at bounding box center [944, 301] width 233 height 320
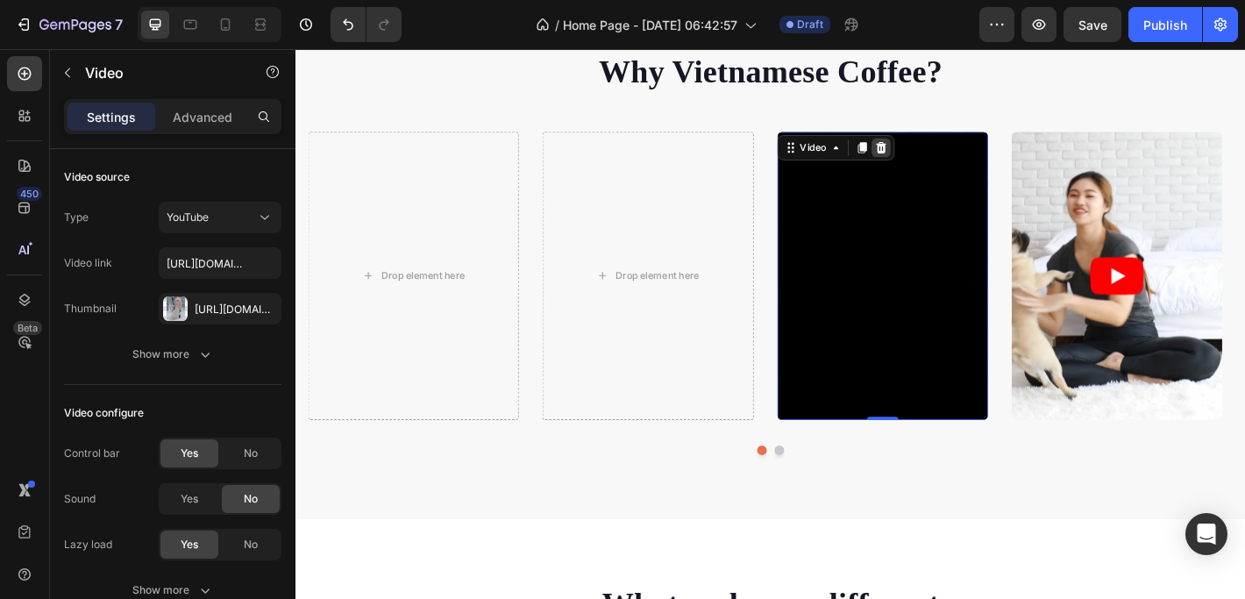
click at [947, 160] on icon at bounding box center [942, 158] width 11 height 12
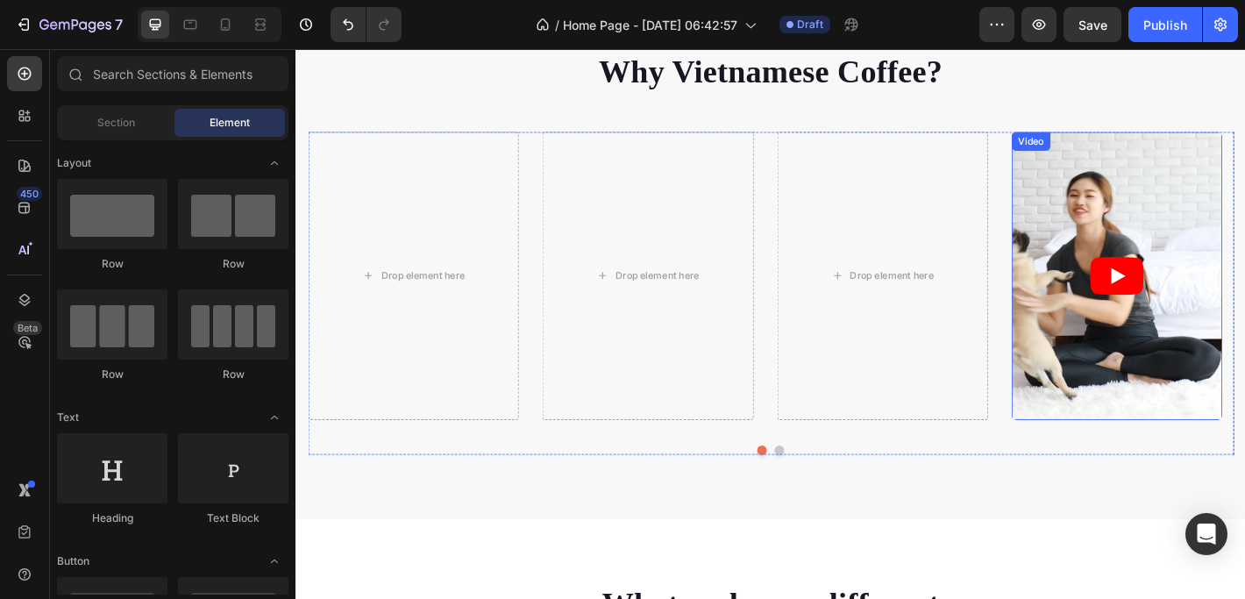
click at [1198, 174] on article at bounding box center [1204, 301] width 233 height 320
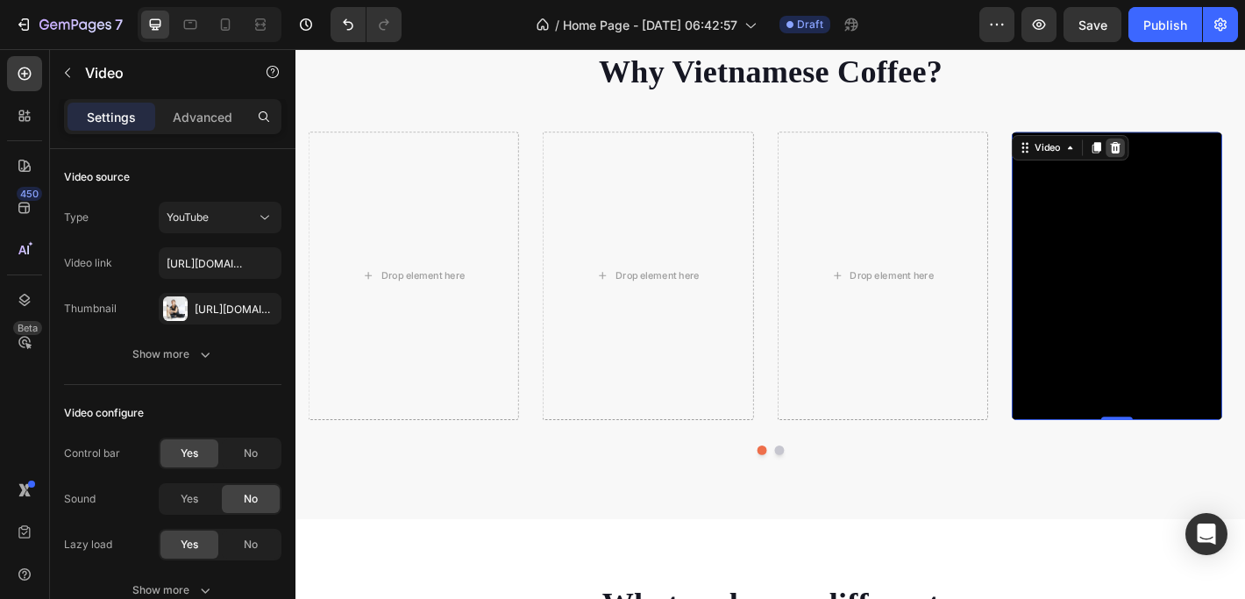
click at [1202, 153] on icon at bounding box center [1201, 158] width 11 height 12
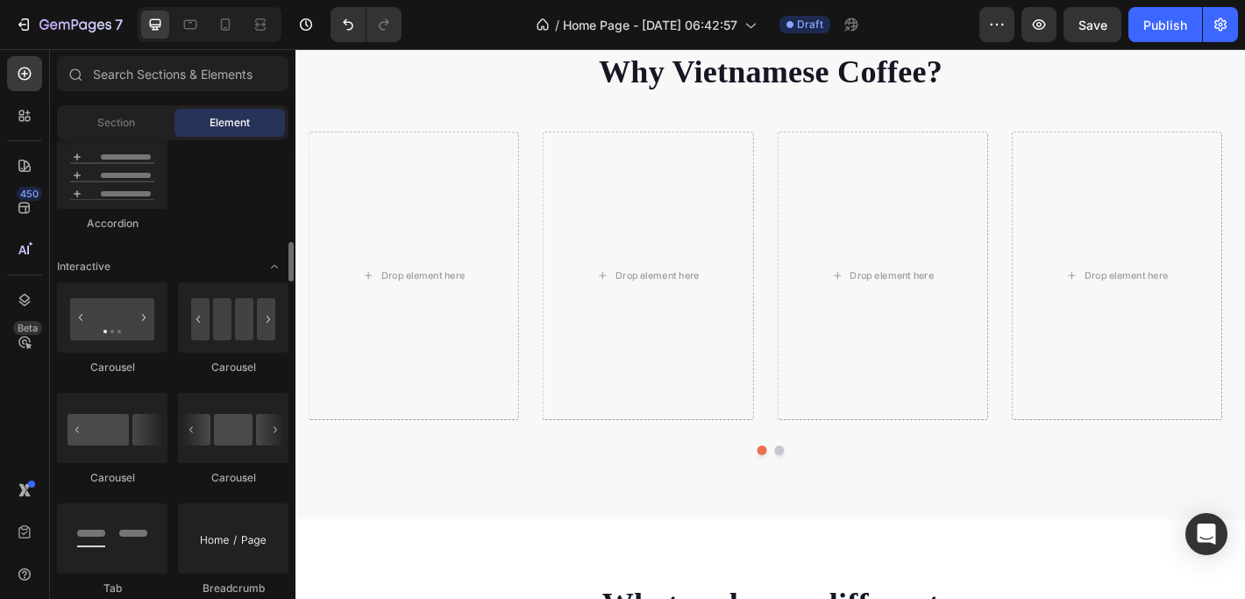
scroll to position [1032, 0]
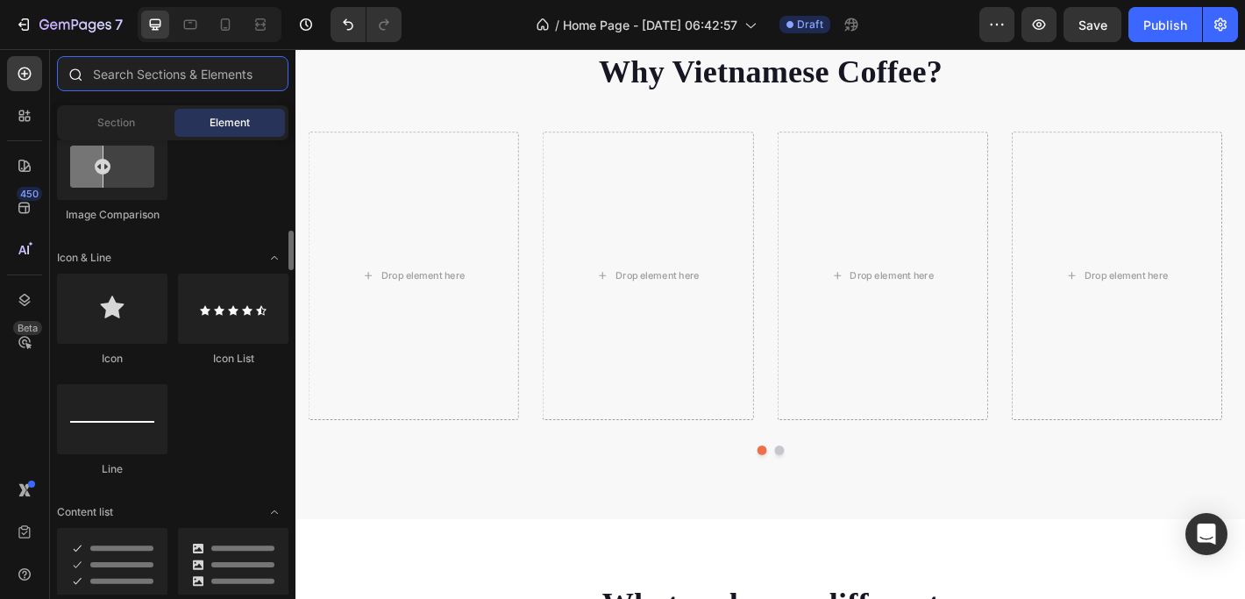
click at [178, 72] on input "text" at bounding box center [172, 73] width 231 height 35
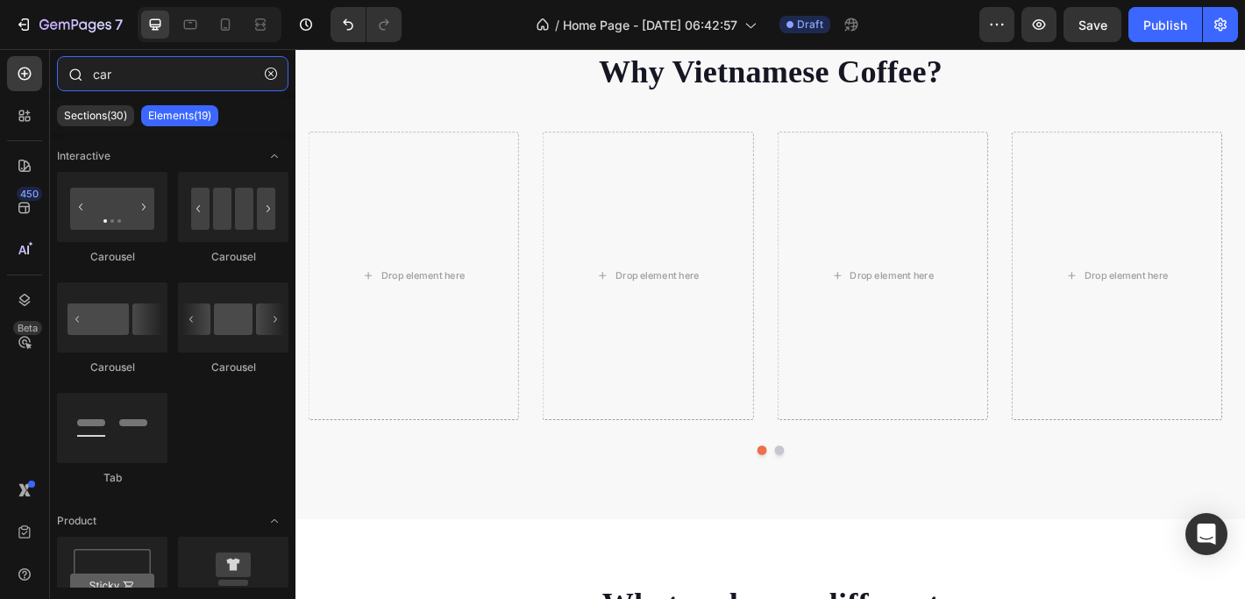
type input "card"
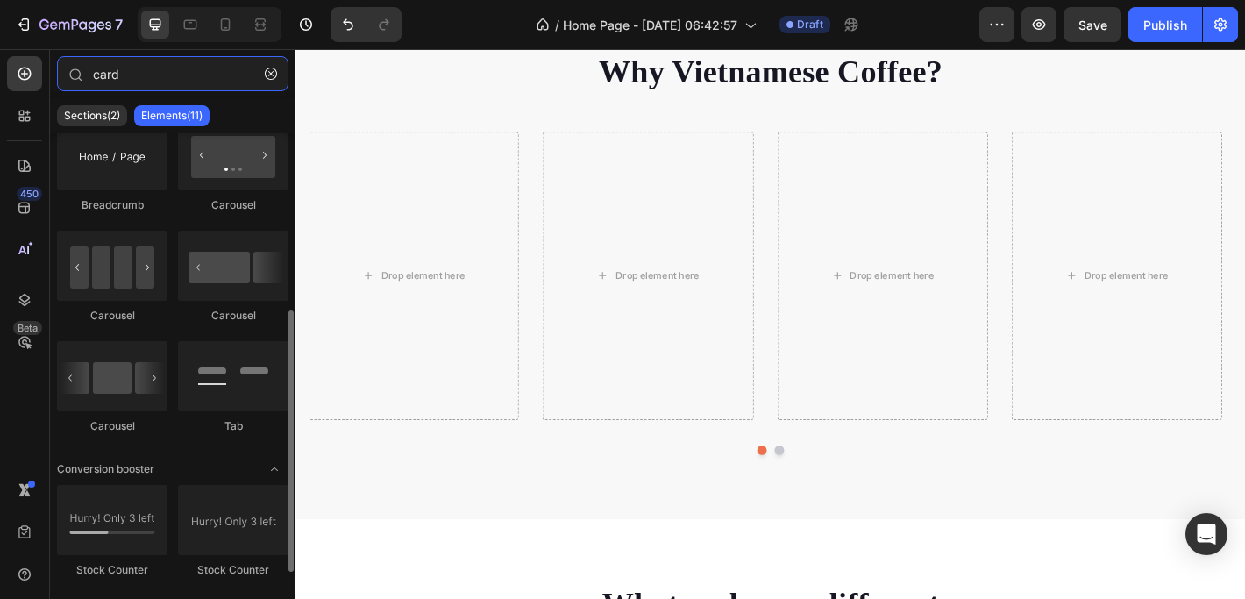
scroll to position [333, 0]
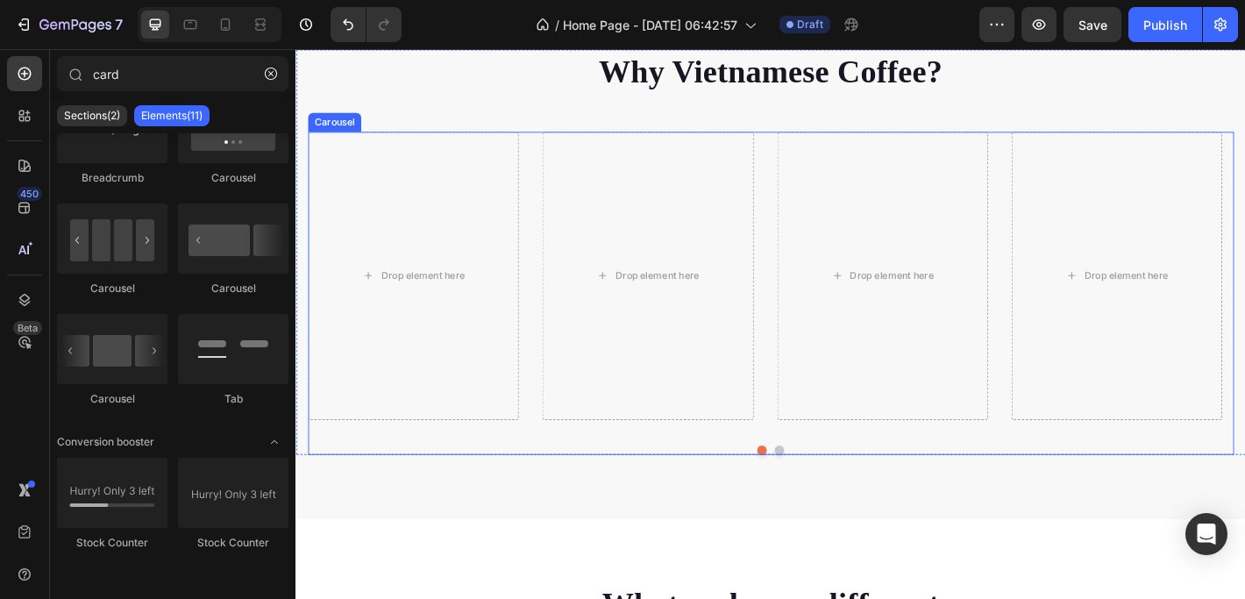
click at [826, 490] on button "Dot" at bounding box center [831, 493] width 11 height 11
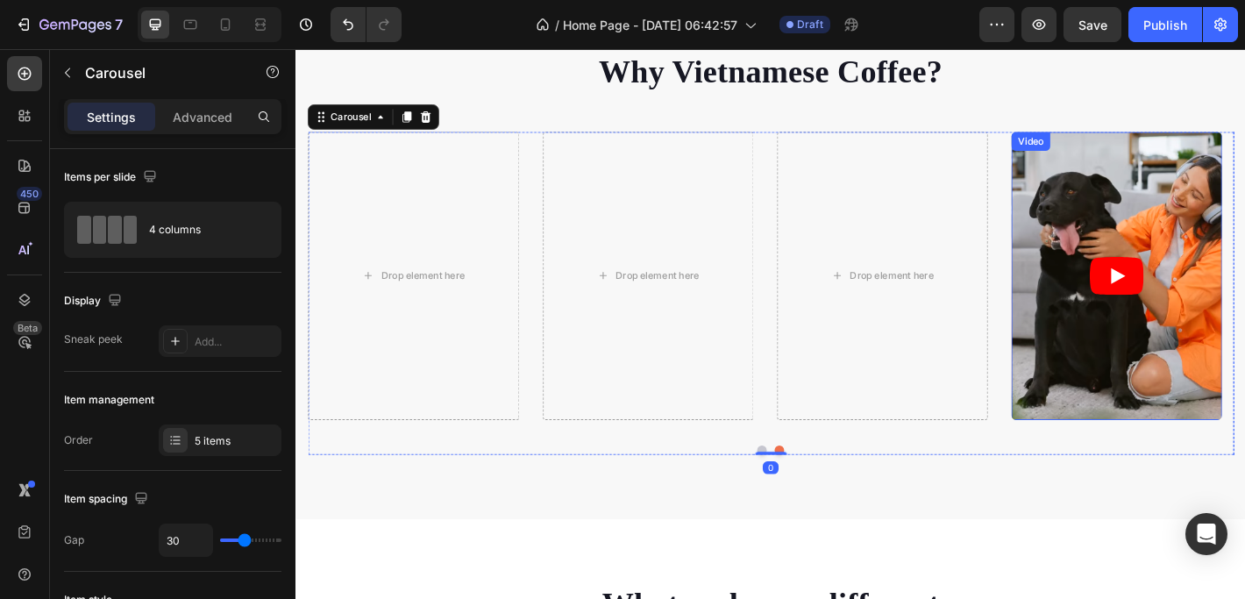
click at [1234, 209] on article at bounding box center [1204, 301] width 233 height 320
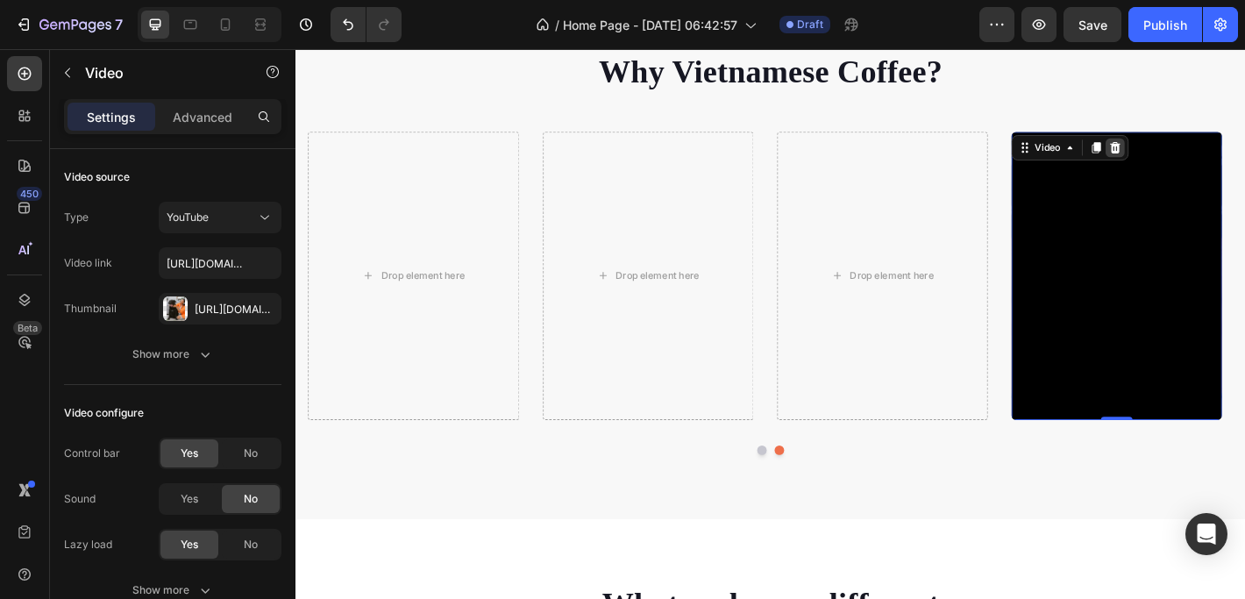
click at [1206, 156] on icon at bounding box center [1201, 158] width 11 height 12
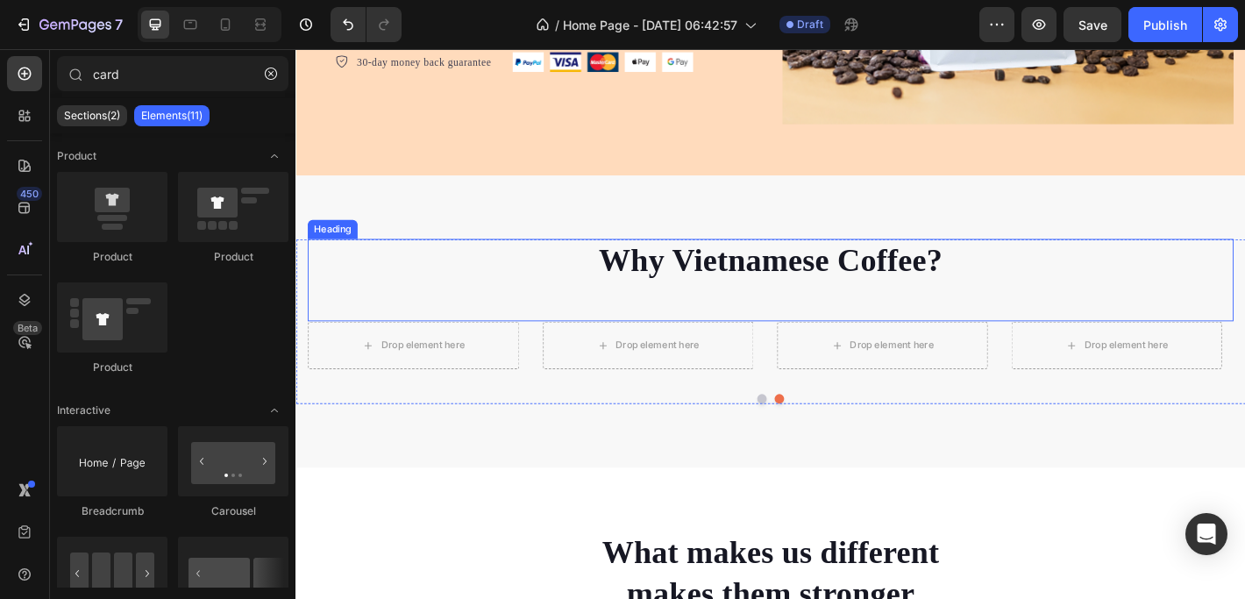
scroll to position [556, 0]
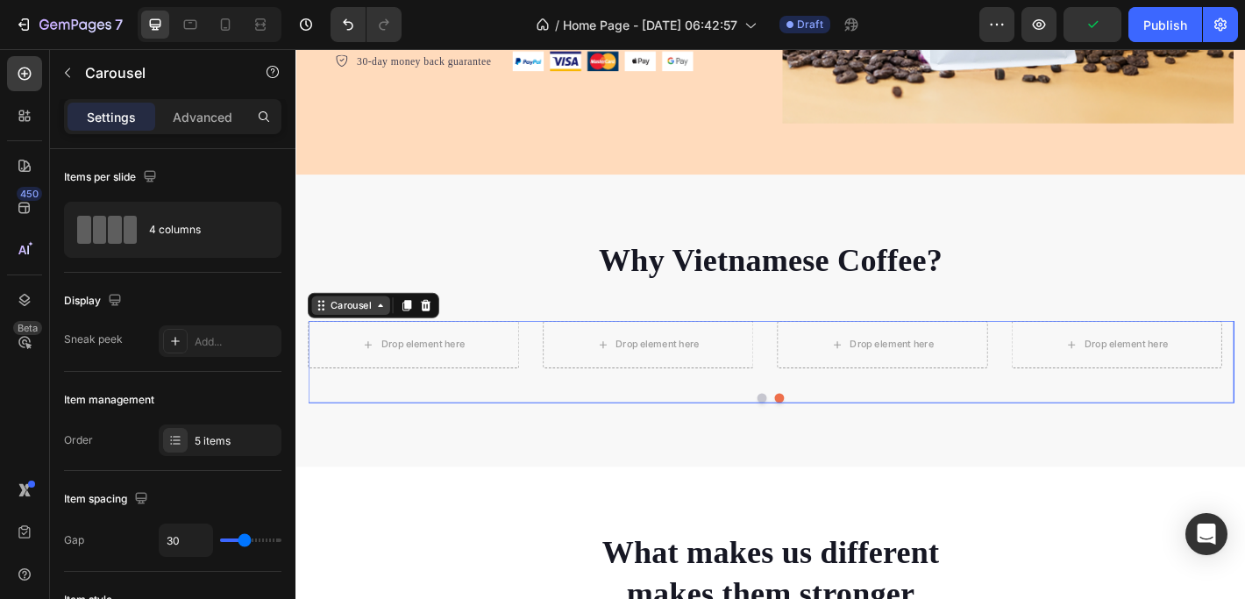
click at [344, 336] on div "Carousel" at bounding box center [356, 333] width 87 height 21
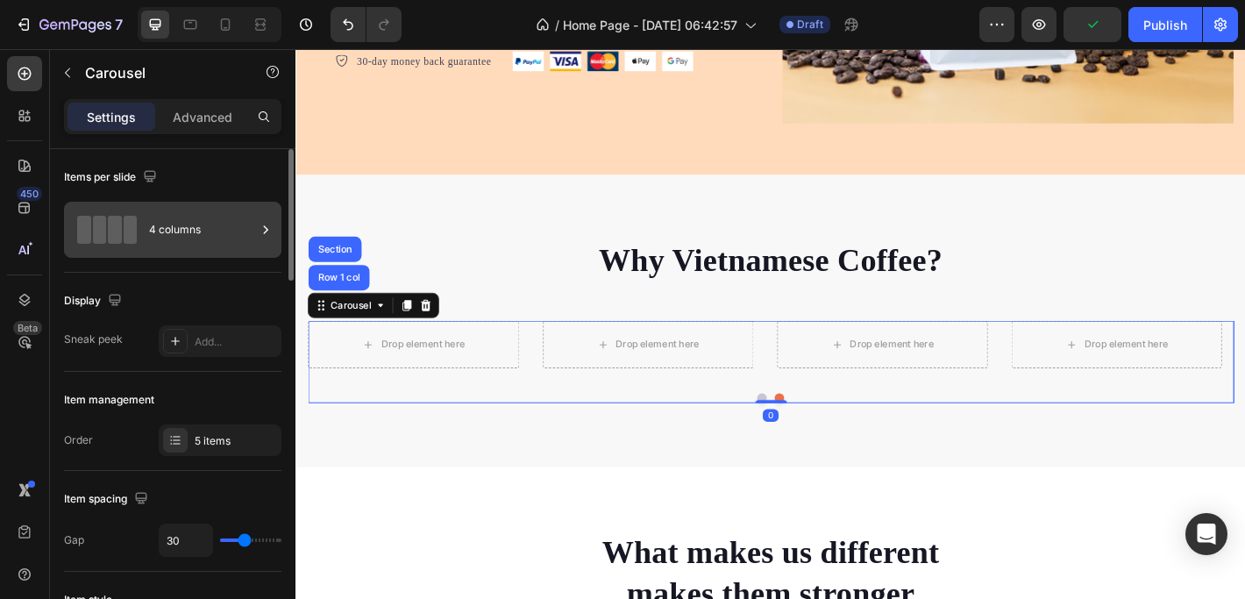
click at [174, 228] on div "4 columns" at bounding box center [202, 229] width 107 height 40
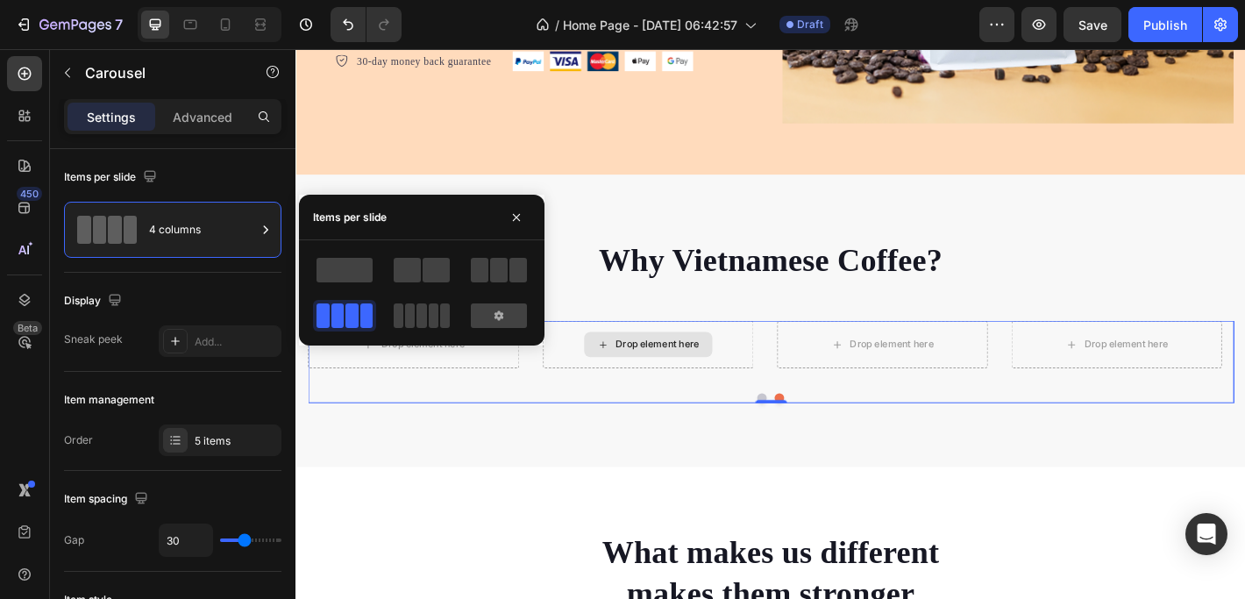
click at [711, 350] on div "Drop element here" at bounding box center [684, 376] width 233 height 53
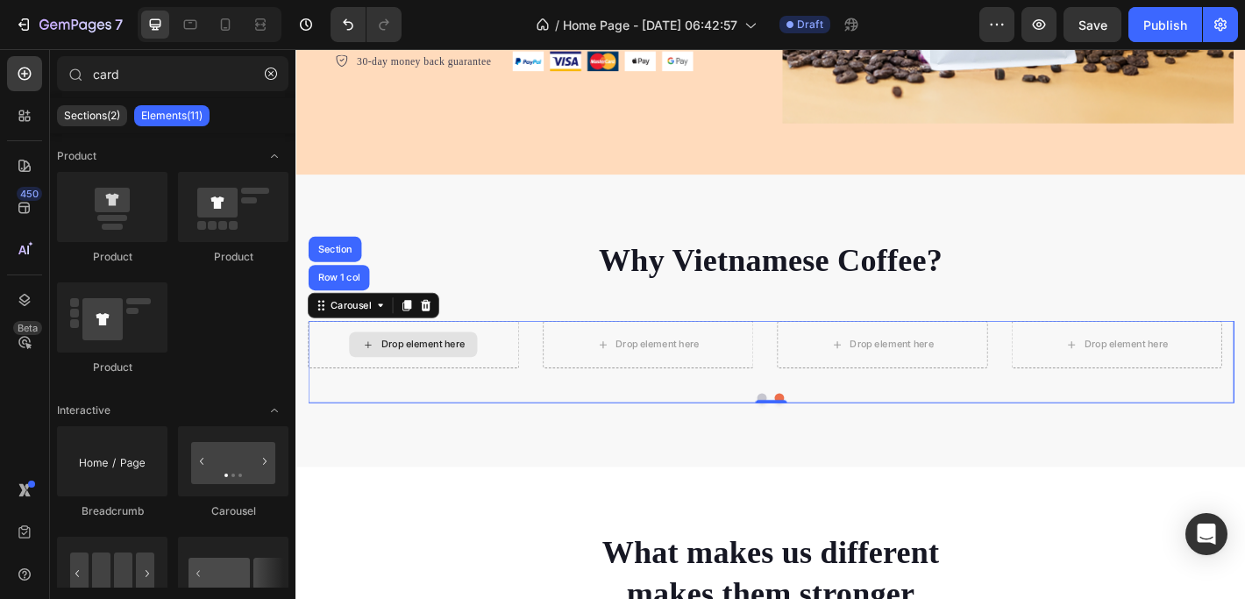
click at [430, 369] on div "Drop element here" at bounding box center [435, 376] width 93 height 14
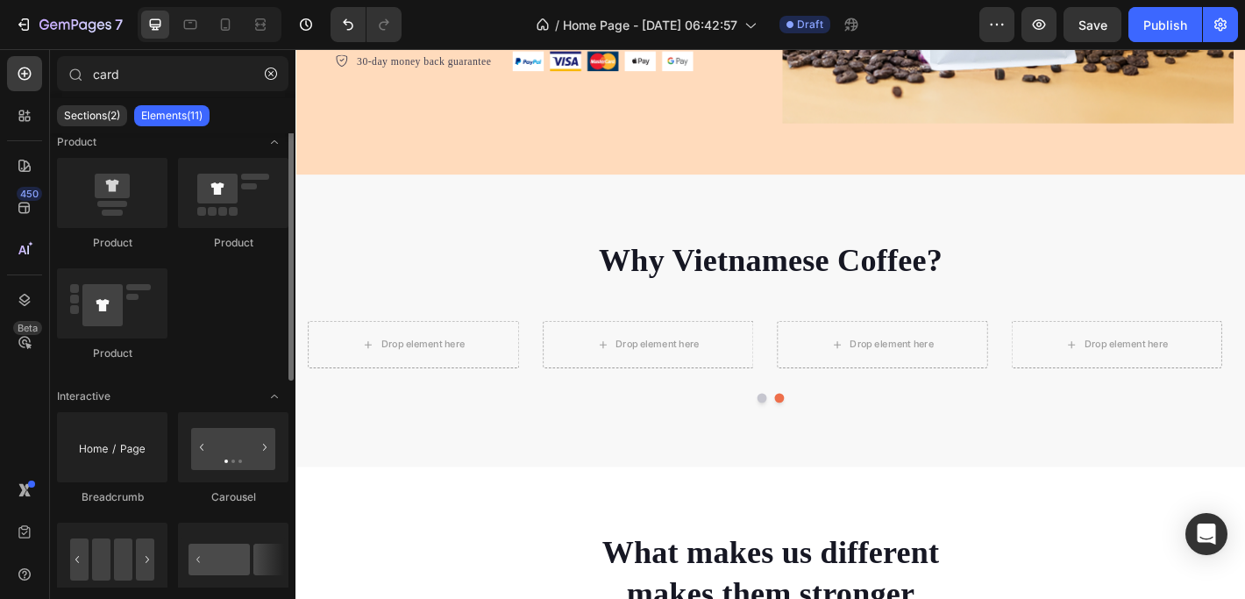
scroll to position [0, 0]
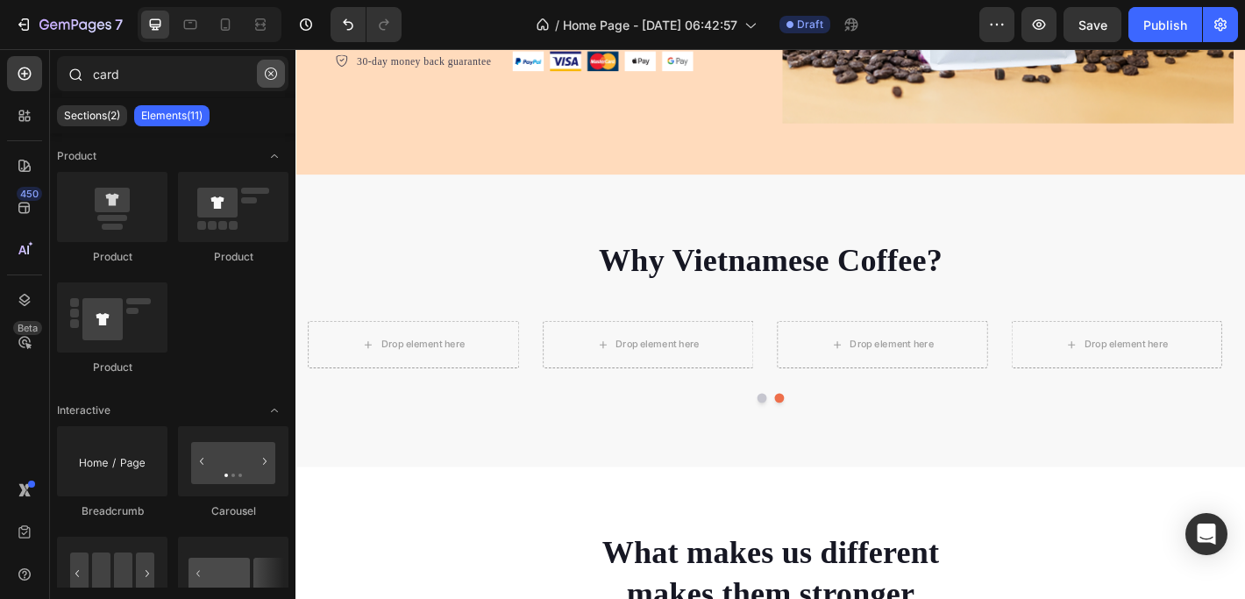
click at [268, 72] on icon "button" at bounding box center [271, 73] width 12 height 12
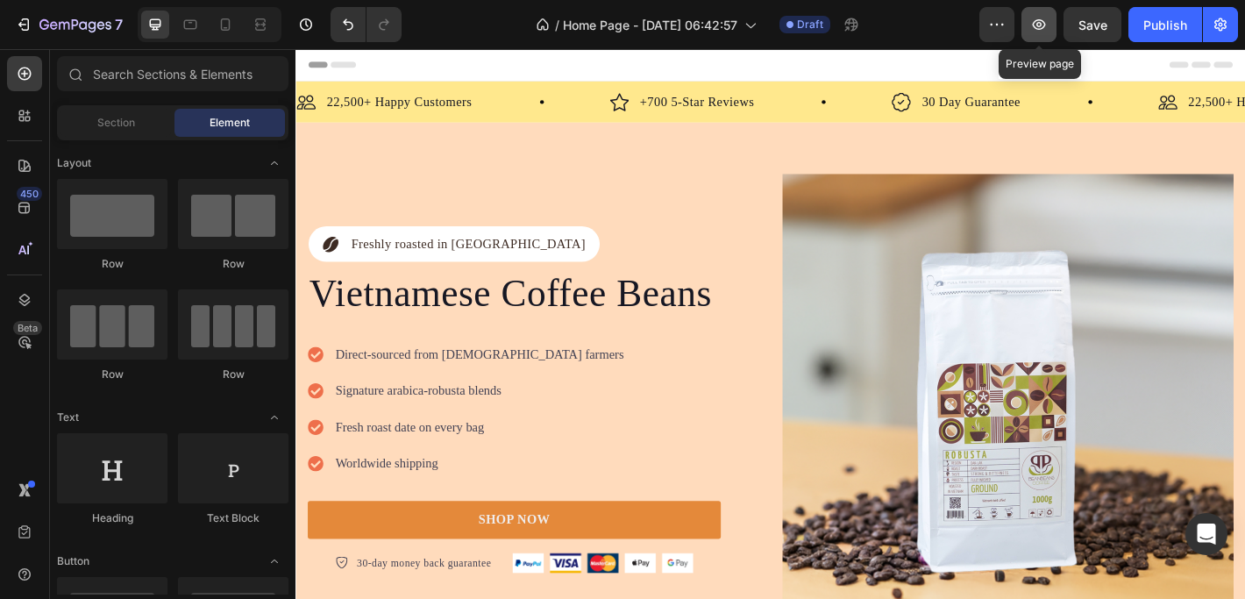
click at [1044, 19] on icon "button" at bounding box center [1039, 25] width 18 height 18
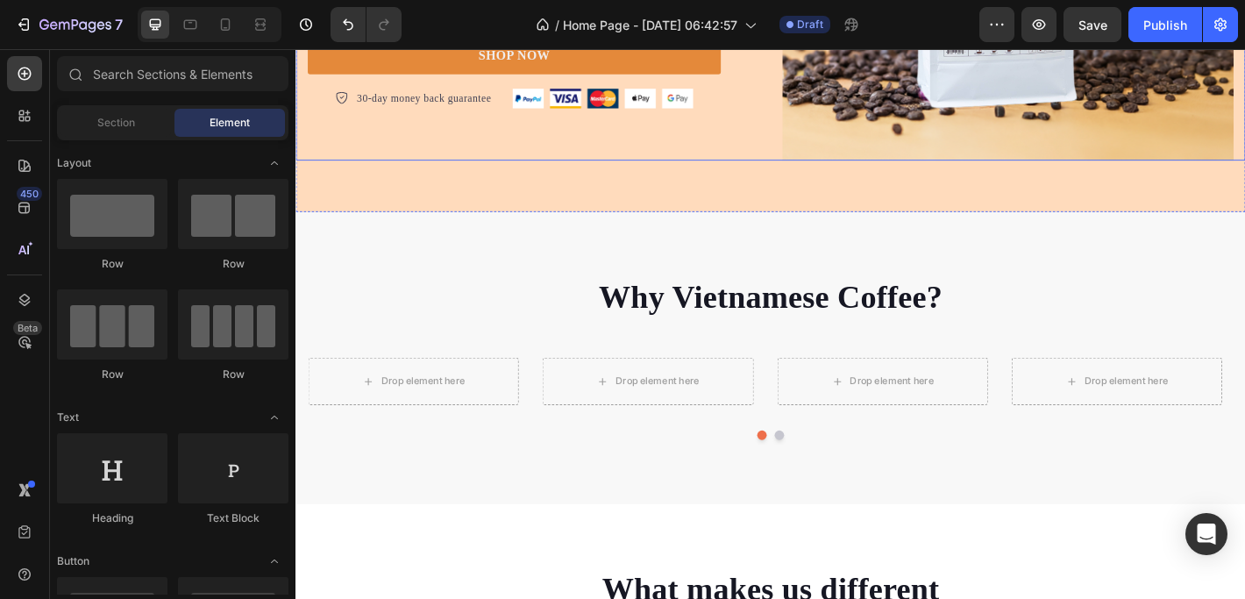
scroll to position [548, 0]
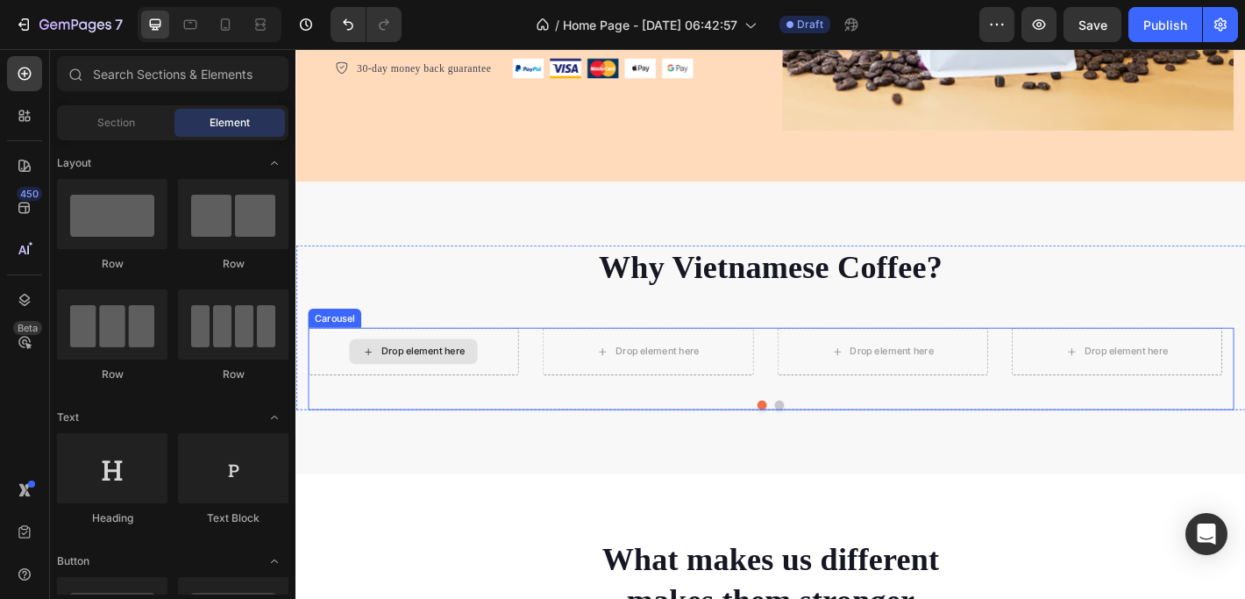
click at [413, 379] on div "Drop element here" at bounding box center [435, 384] width 93 height 14
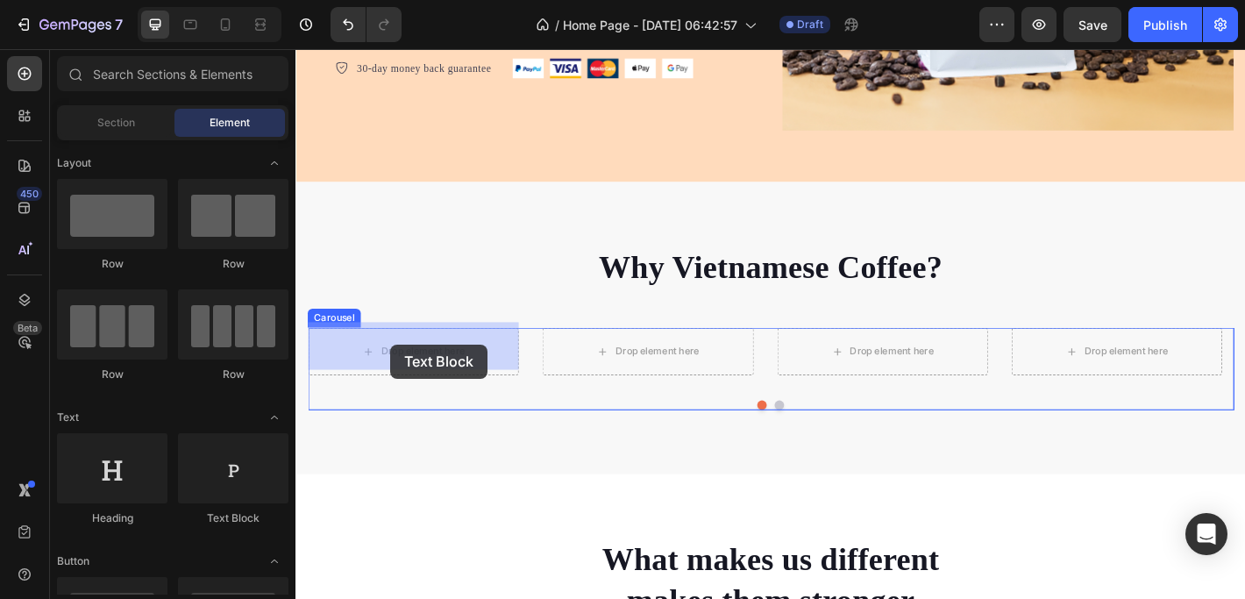
drag, startPoint x: 524, startPoint y: 518, endPoint x: 401, endPoint y: 376, distance: 188.2
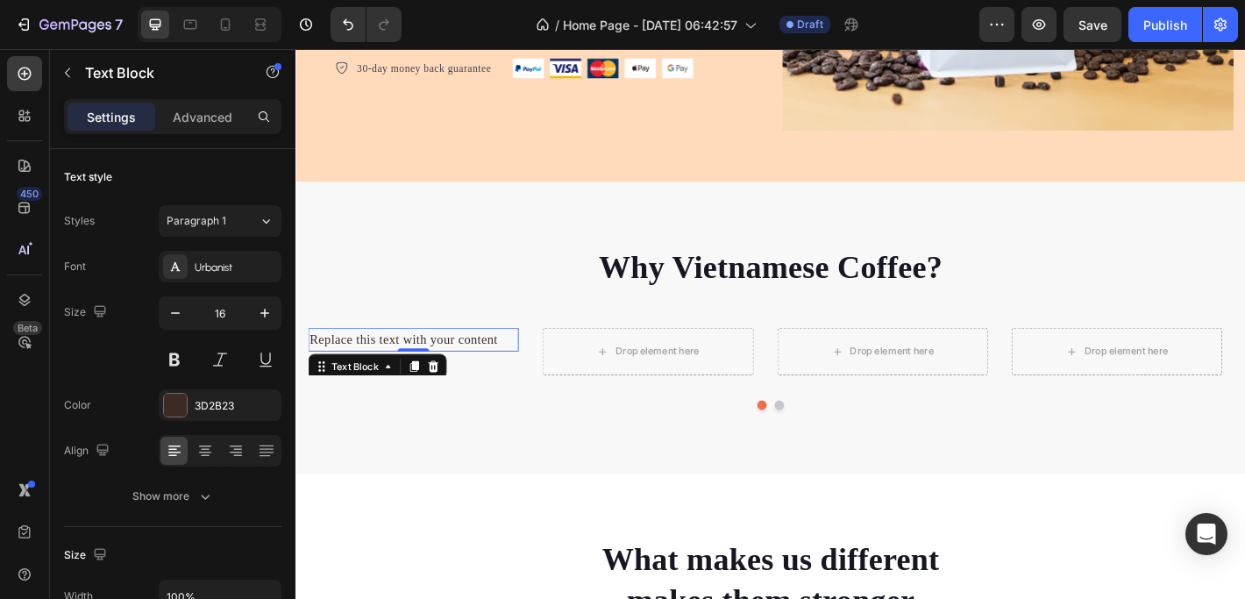
click at [356, 362] on div "Replace this text with your content" at bounding box center [425, 371] width 233 height 26
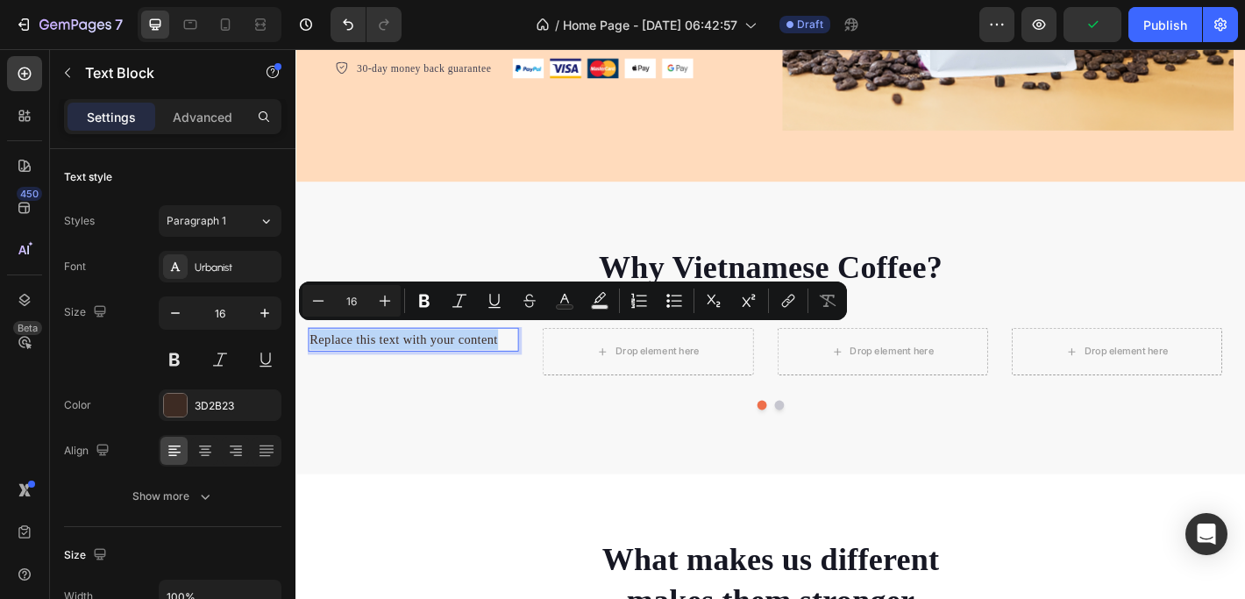
drag, startPoint x: 520, startPoint y: 362, endPoint x: 309, endPoint y: 364, distance: 210.4
click at [310, 364] on p "Replace this text with your content" at bounding box center [425, 370] width 230 height 23
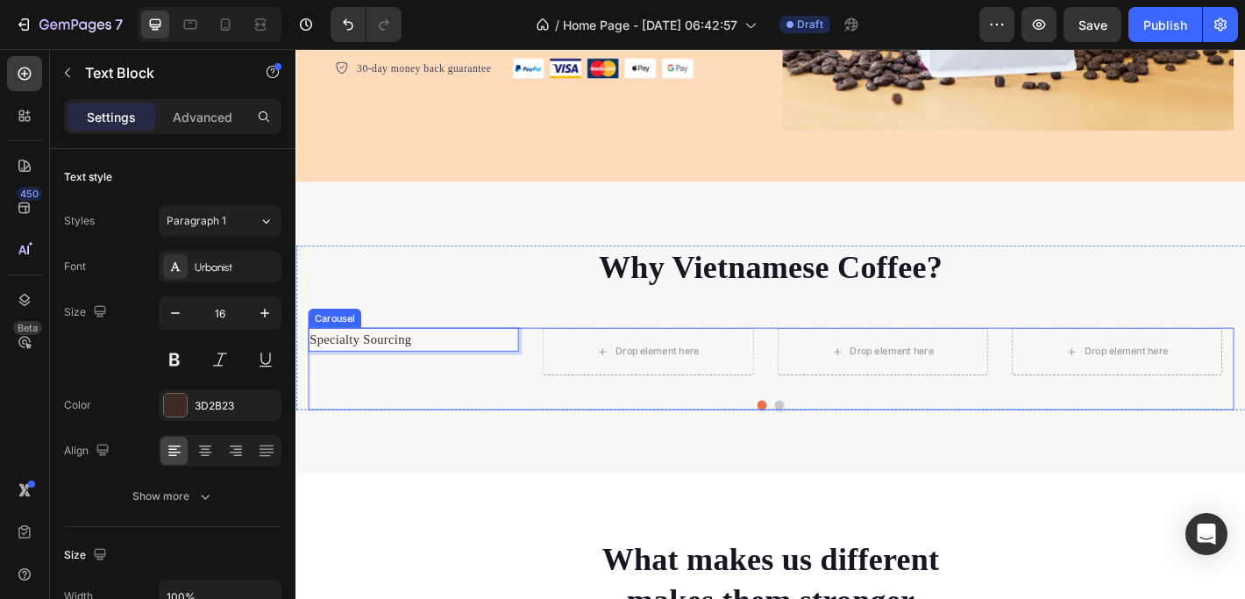
click at [441, 407] on div "Specialty Sourcing Text Block 0 Drop element here Drop element here Drop elemen…" at bounding box center [821, 403] width 1025 height 91
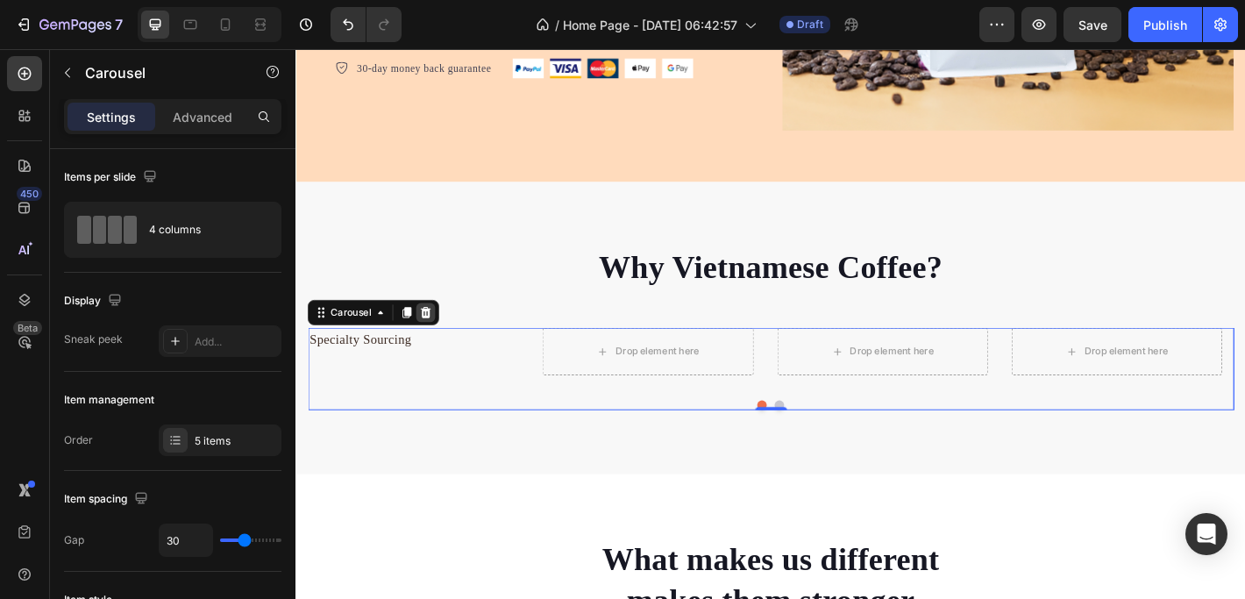
click at [439, 335] on icon at bounding box center [439, 341] width 11 height 12
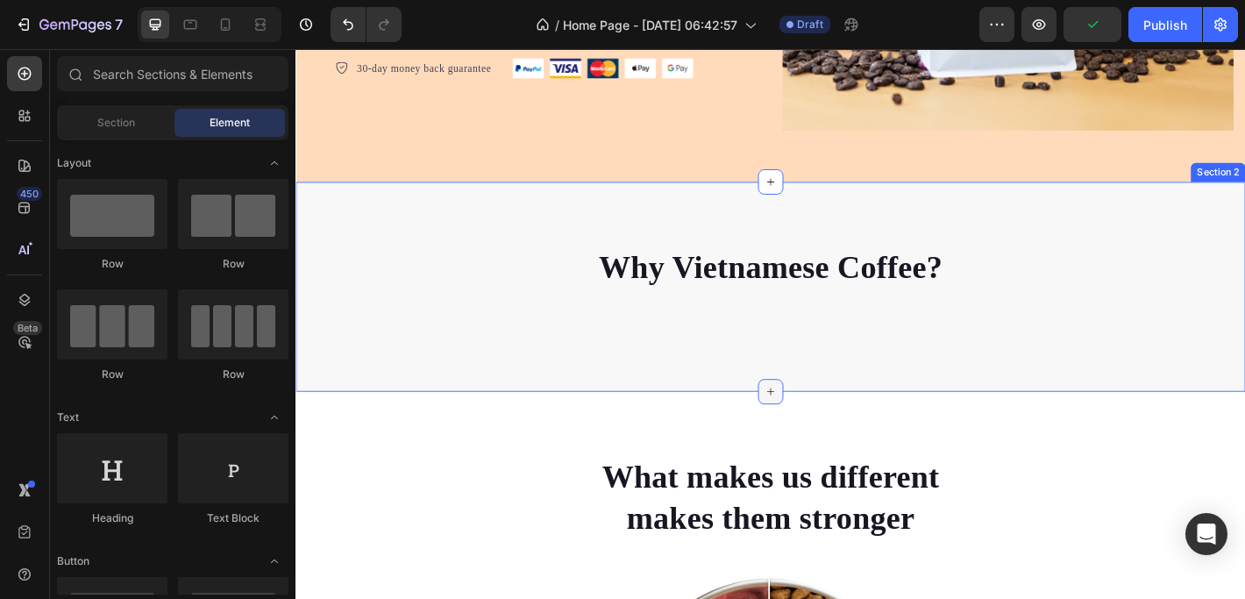
click at [815, 422] on icon at bounding box center [821, 429] width 14 height 14
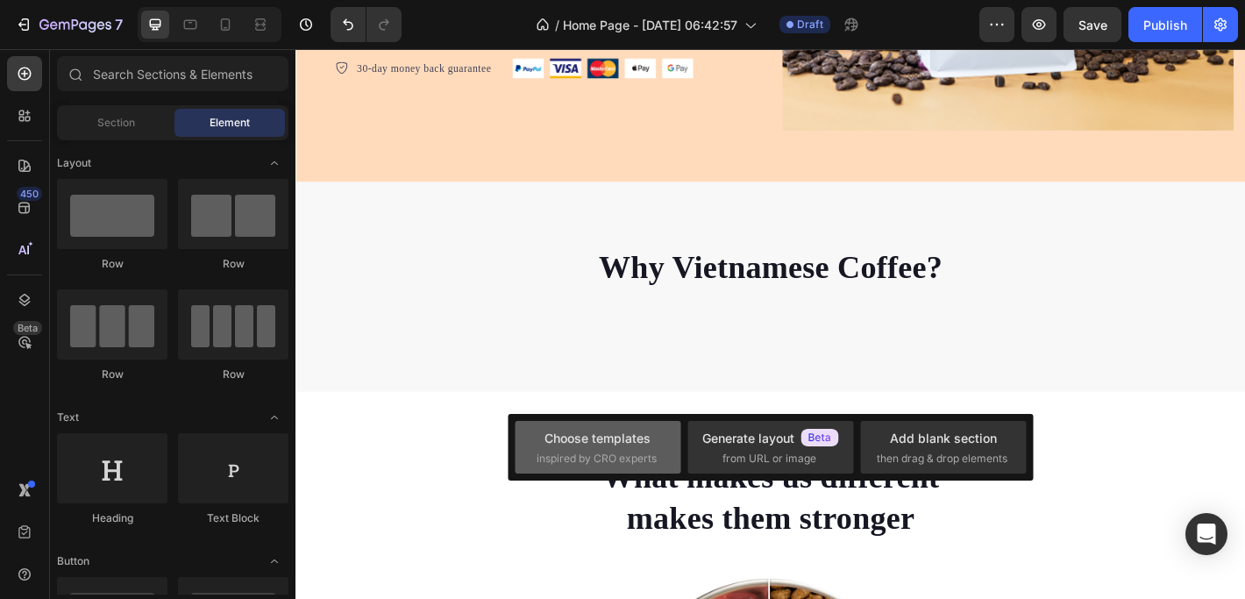
click at [578, 437] on div "Choose templates" at bounding box center [597, 438] width 106 height 18
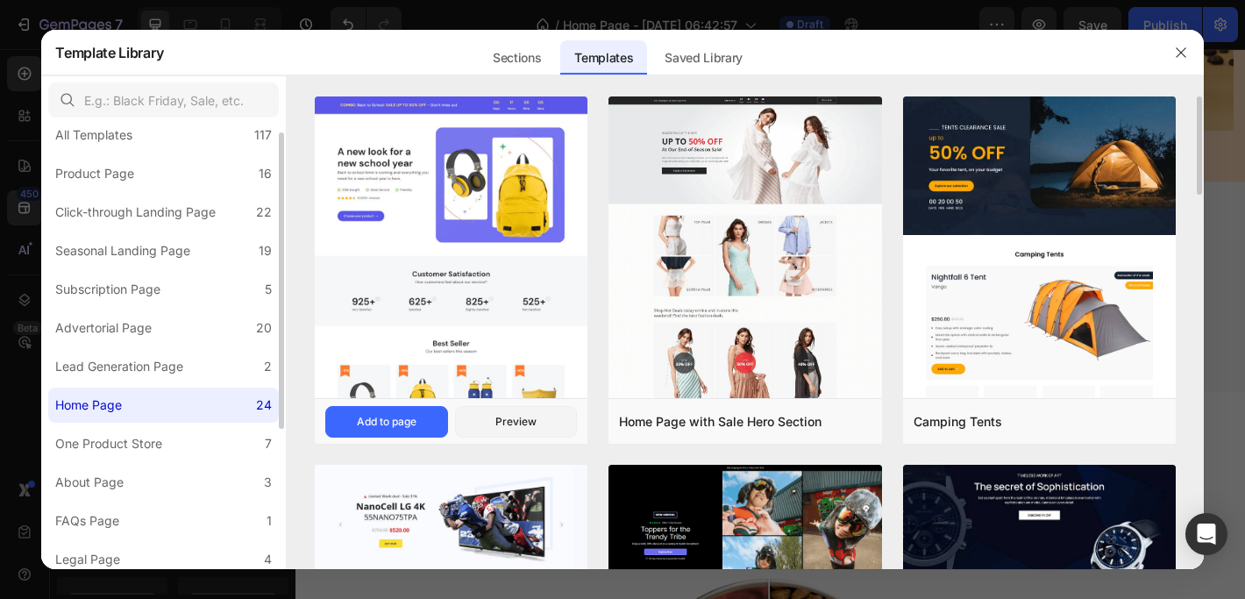
scroll to position [18, 0]
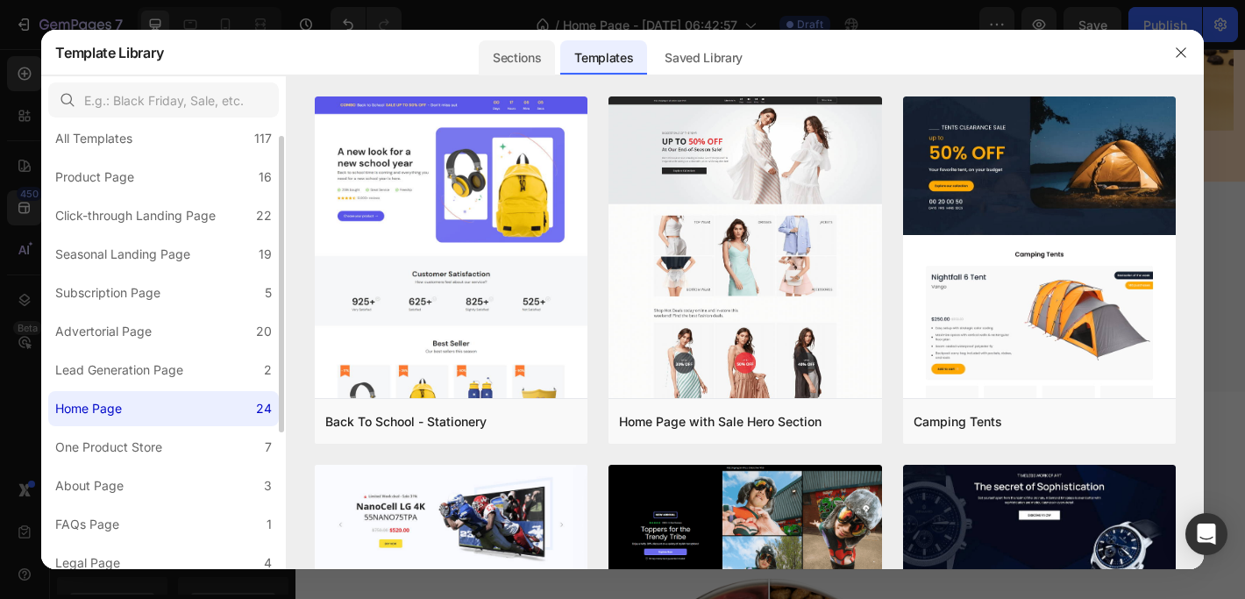
click at [526, 56] on div "Sections" at bounding box center [517, 57] width 76 height 35
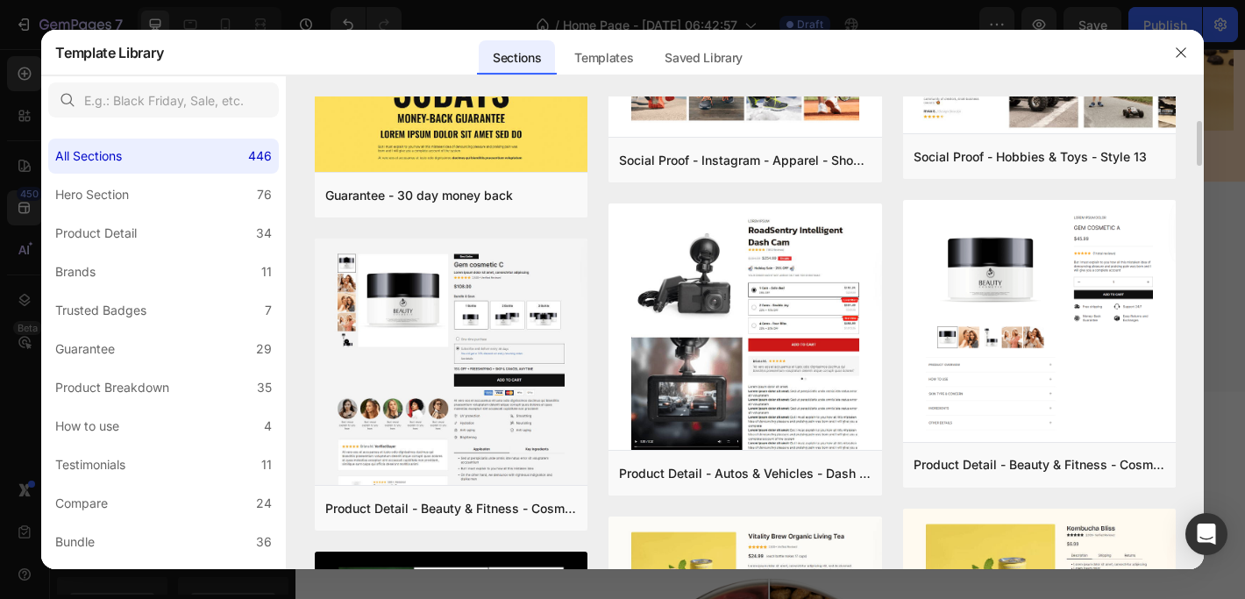
scroll to position [0, 0]
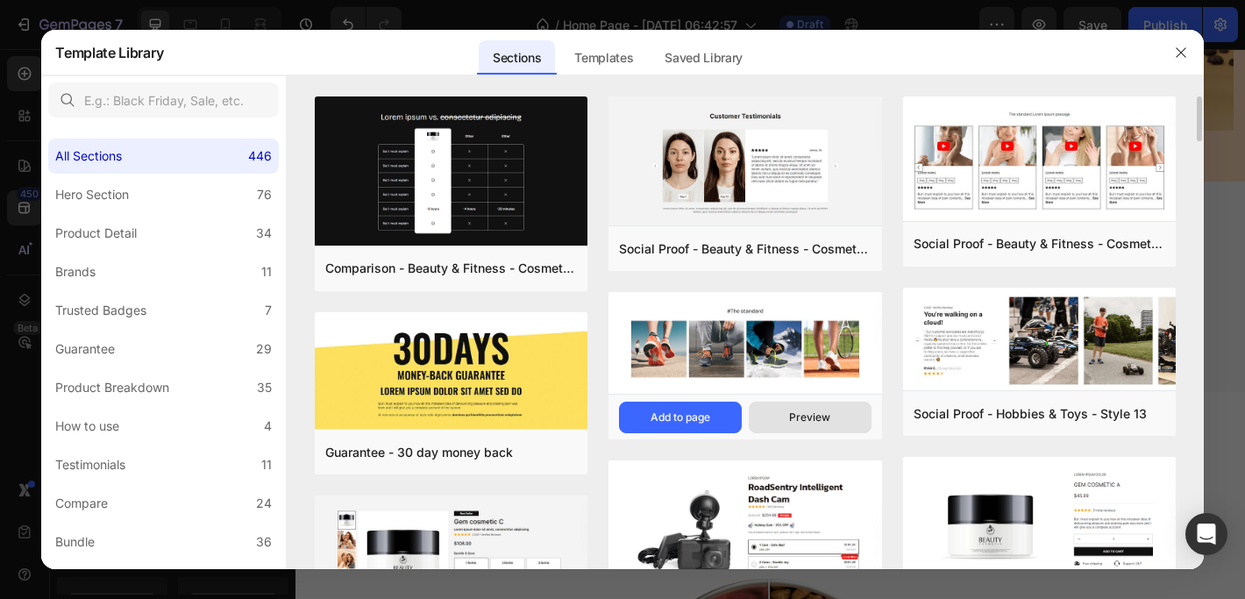
click at [819, 416] on div "Preview" at bounding box center [809, 417] width 41 height 16
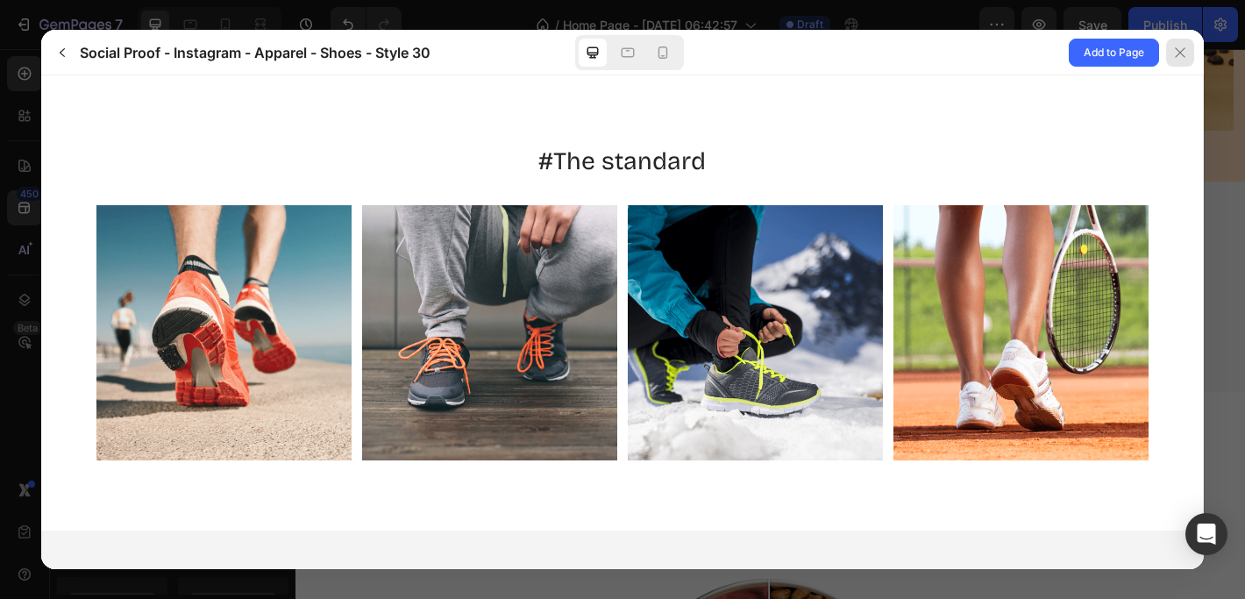
click at [1174, 44] on div at bounding box center [1180, 53] width 28 height 28
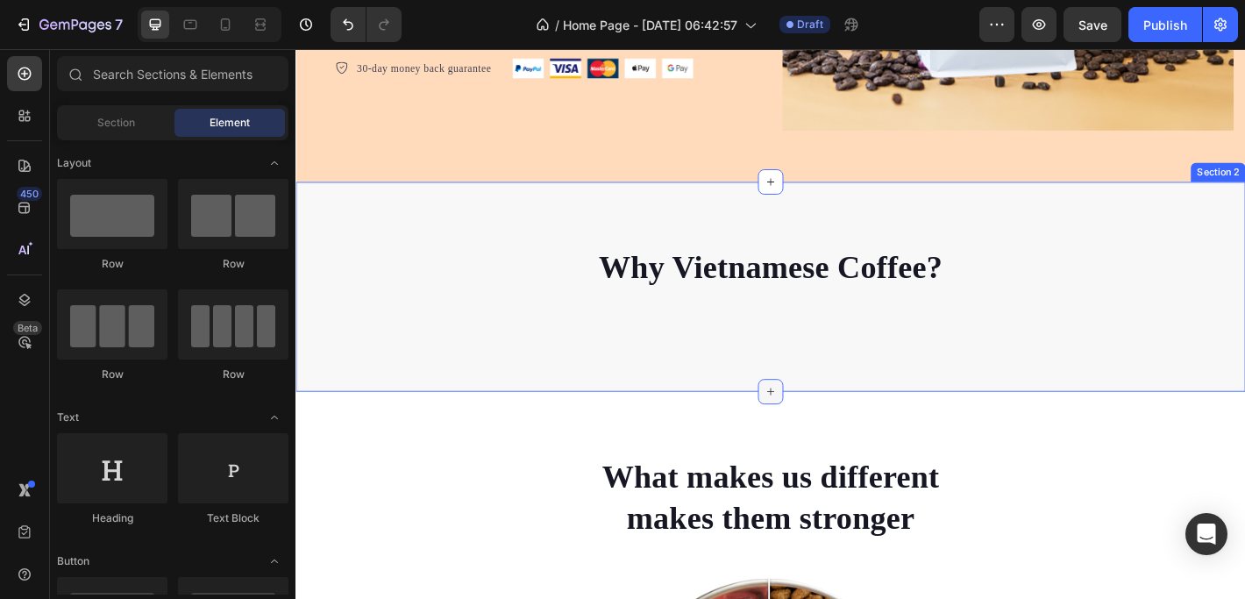
click at [814, 422] on icon at bounding box center [821, 429] width 14 height 14
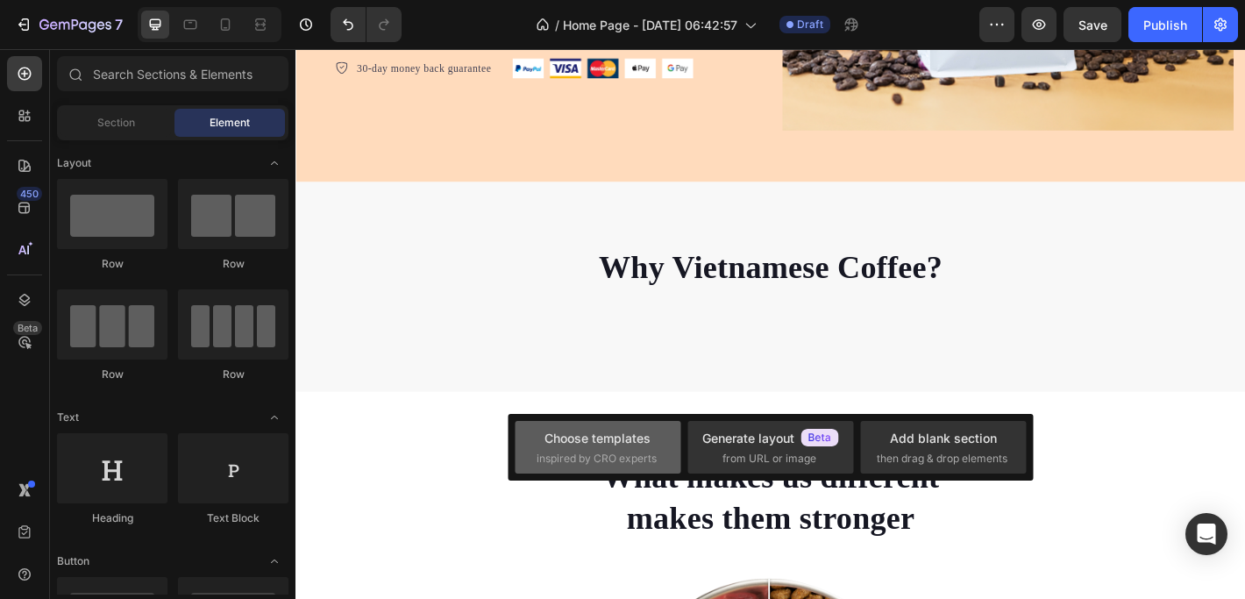
click at [594, 434] on div "Choose templates" at bounding box center [597, 438] width 106 height 18
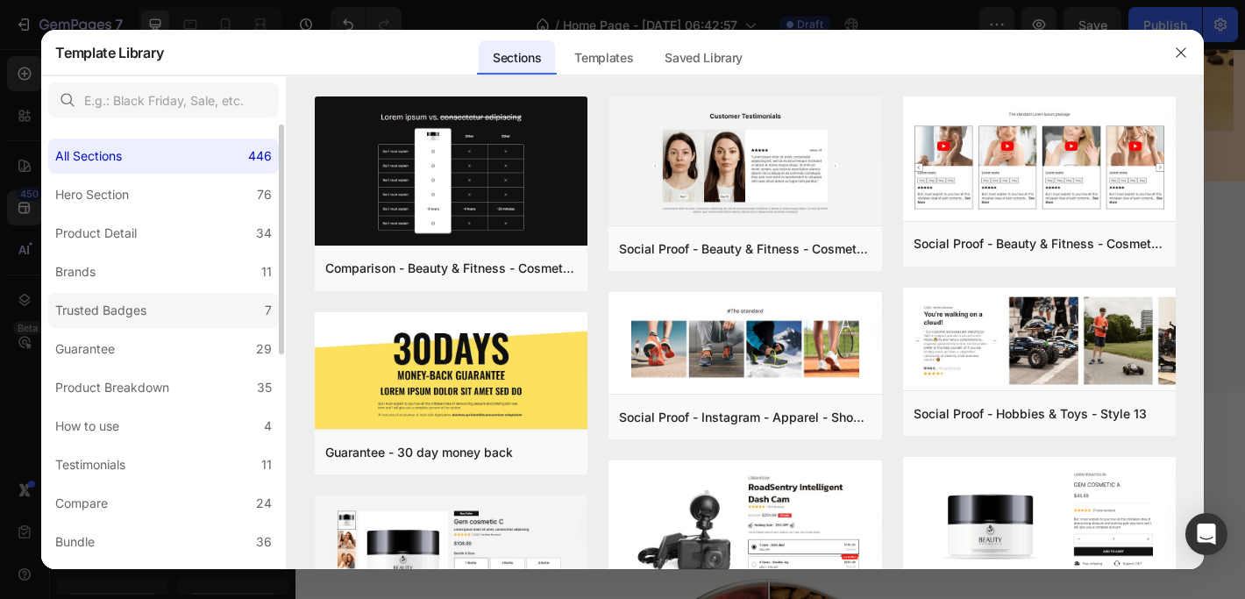
click at [130, 307] on div "Trusted Badges" at bounding box center [100, 310] width 91 height 21
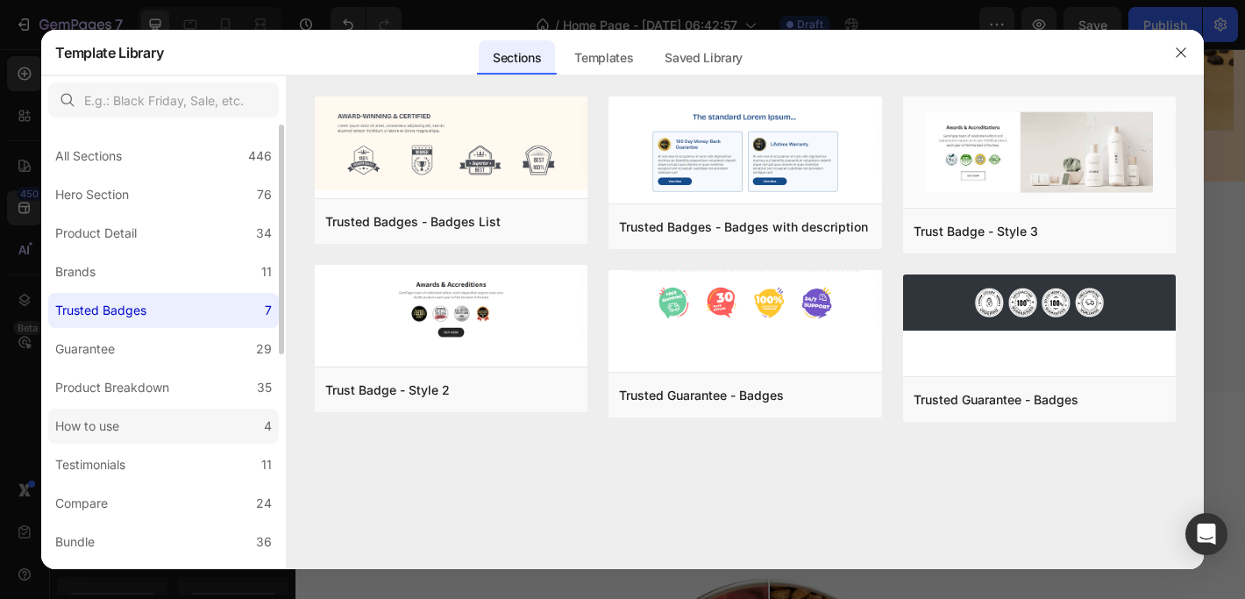
click at [119, 428] on div "How to use" at bounding box center [87, 425] width 64 height 21
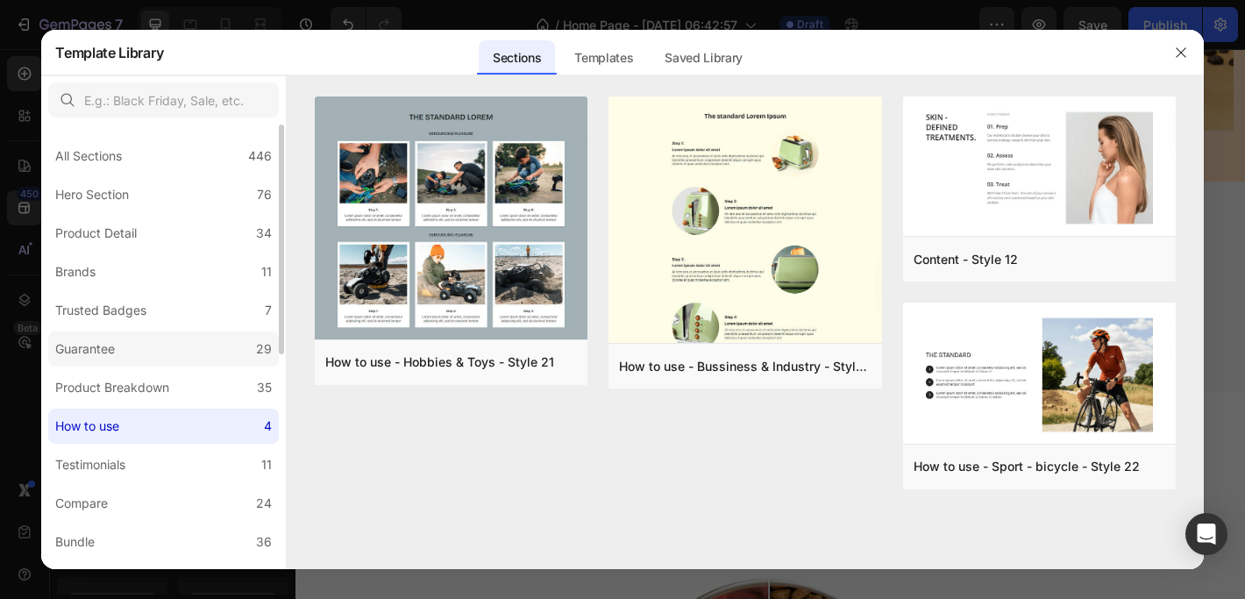
click at [101, 348] on div "Guarantee" at bounding box center [85, 348] width 60 height 21
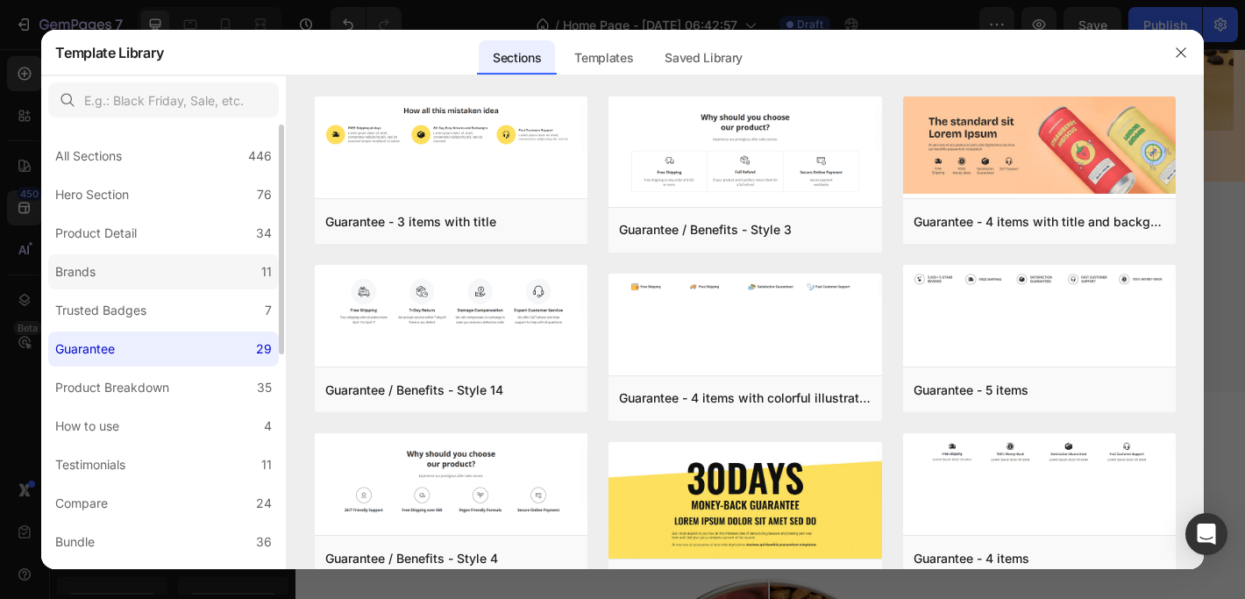
click at [89, 260] on label "Brands 11" at bounding box center [163, 271] width 231 height 35
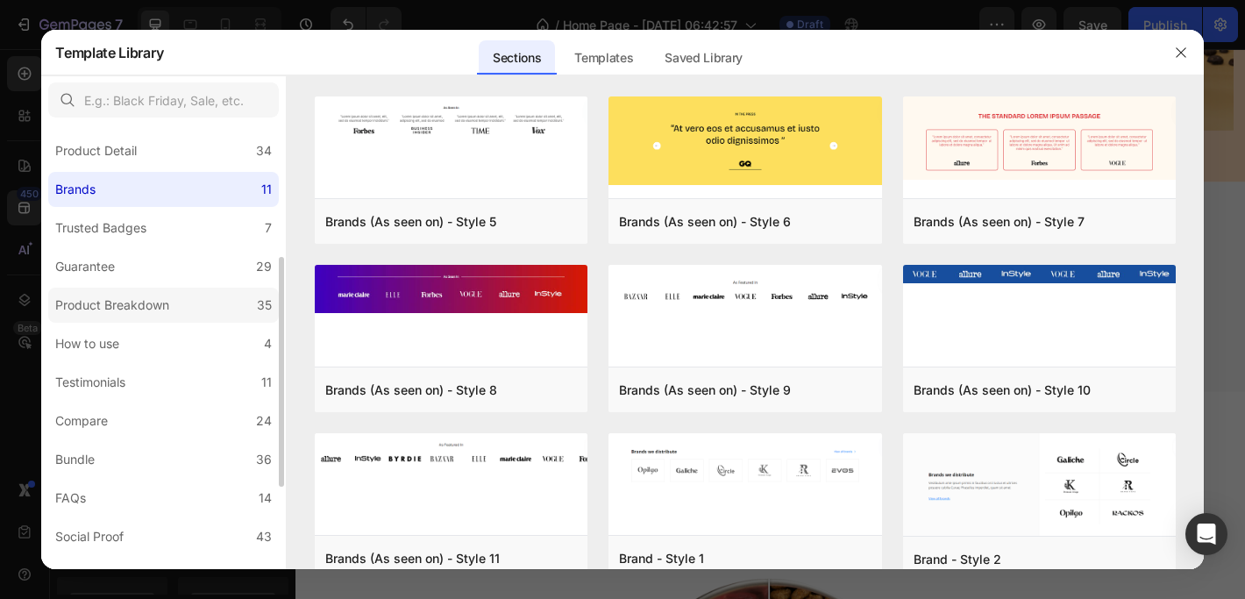
scroll to position [142, 0]
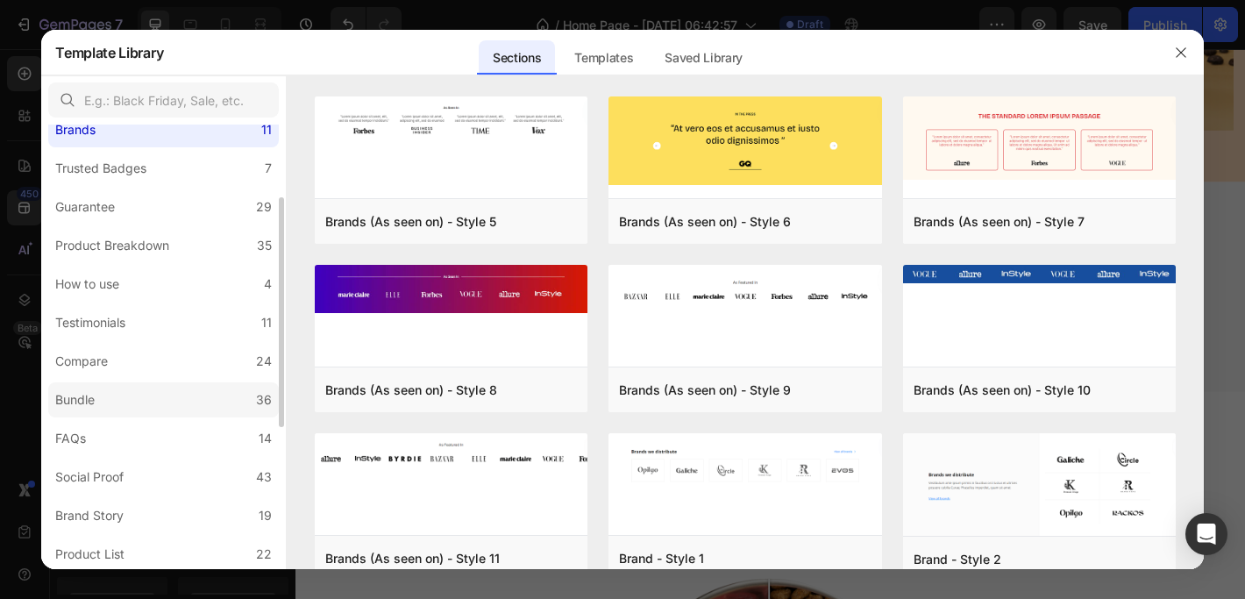
click at [118, 393] on label "Bundle 36" at bounding box center [163, 399] width 231 height 35
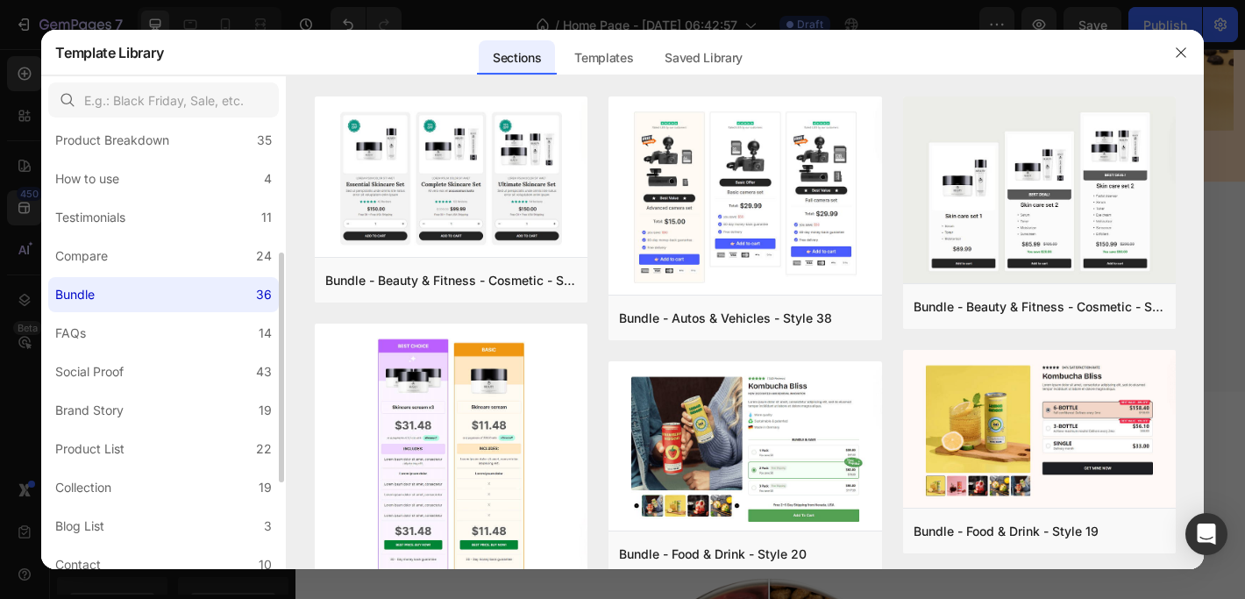
scroll to position [254, 0]
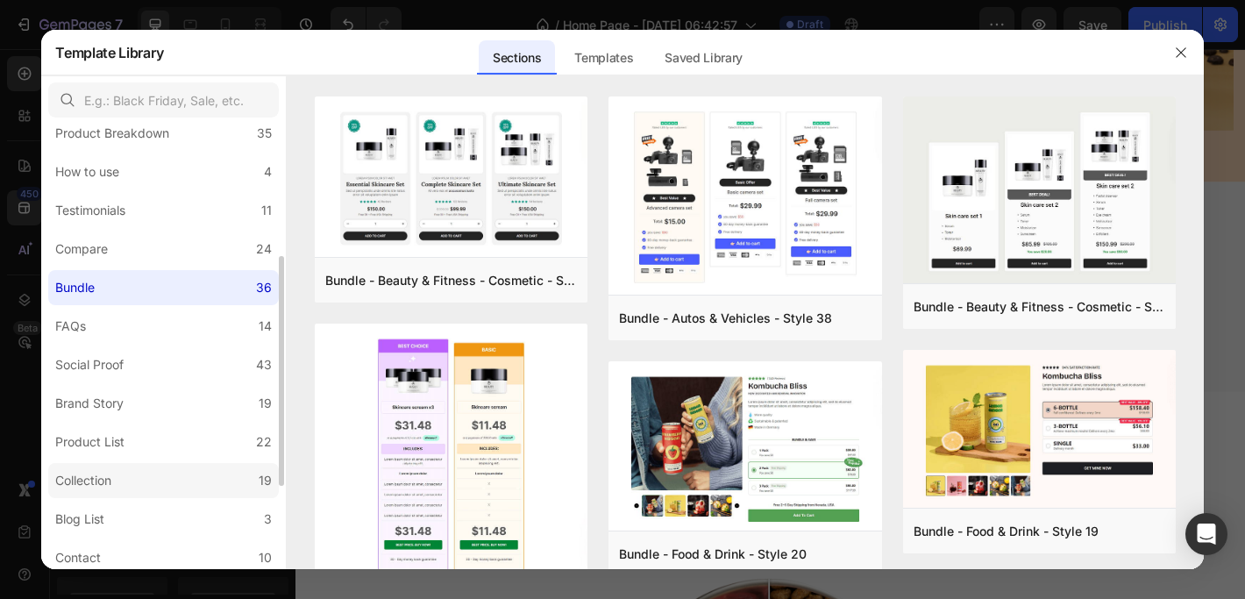
click at [127, 475] on label "Collection 19" at bounding box center [163, 480] width 231 height 35
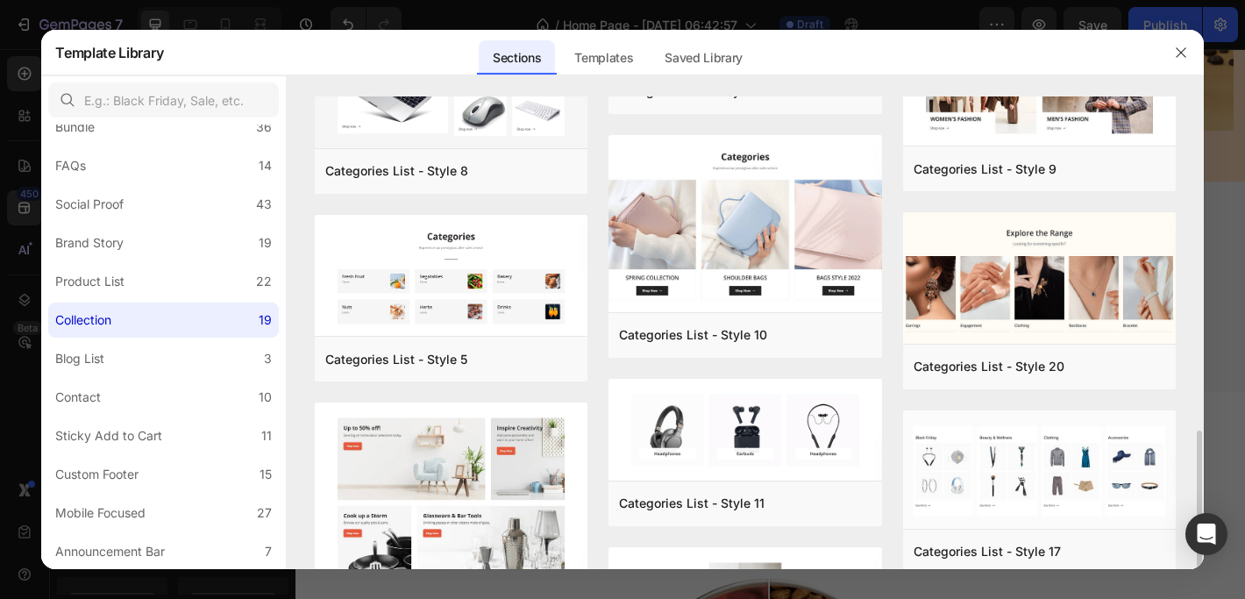
scroll to position [649, 0]
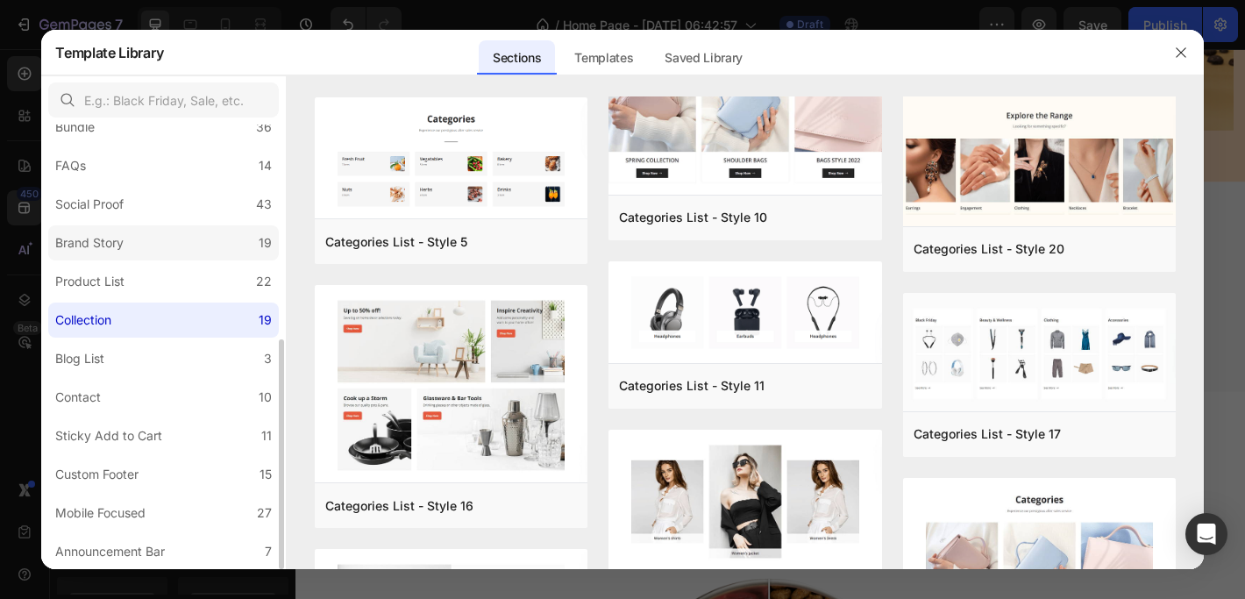
click at [159, 248] on label "Brand Story 19" at bounding box center [163, 242] width 231 height 35
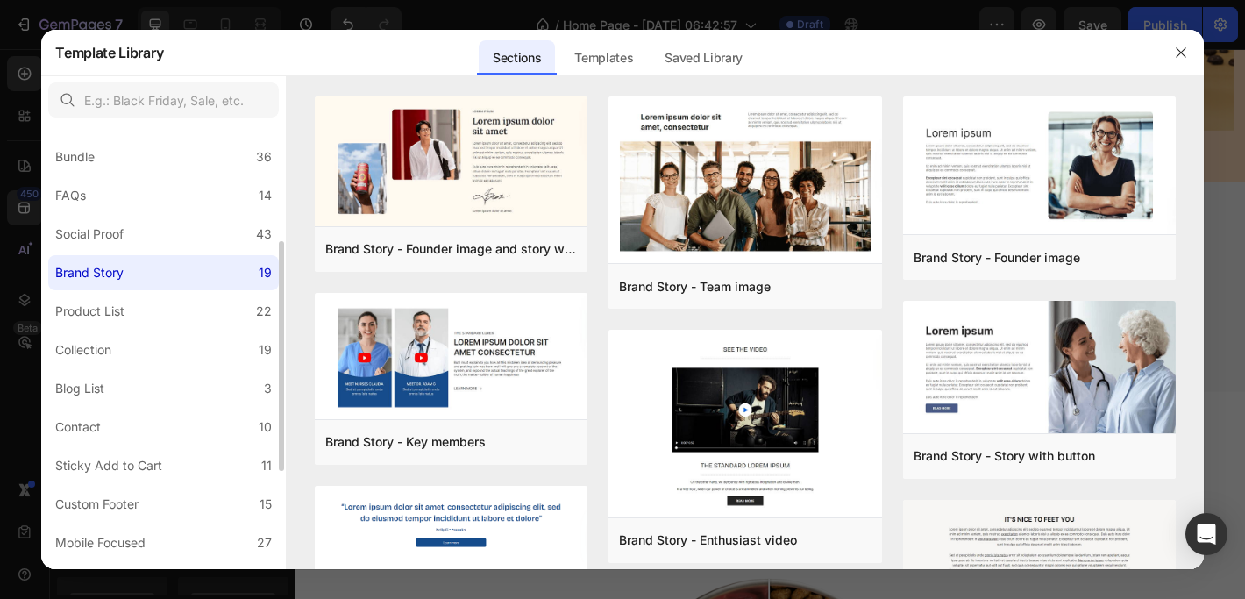
scroll to position [330, 0]
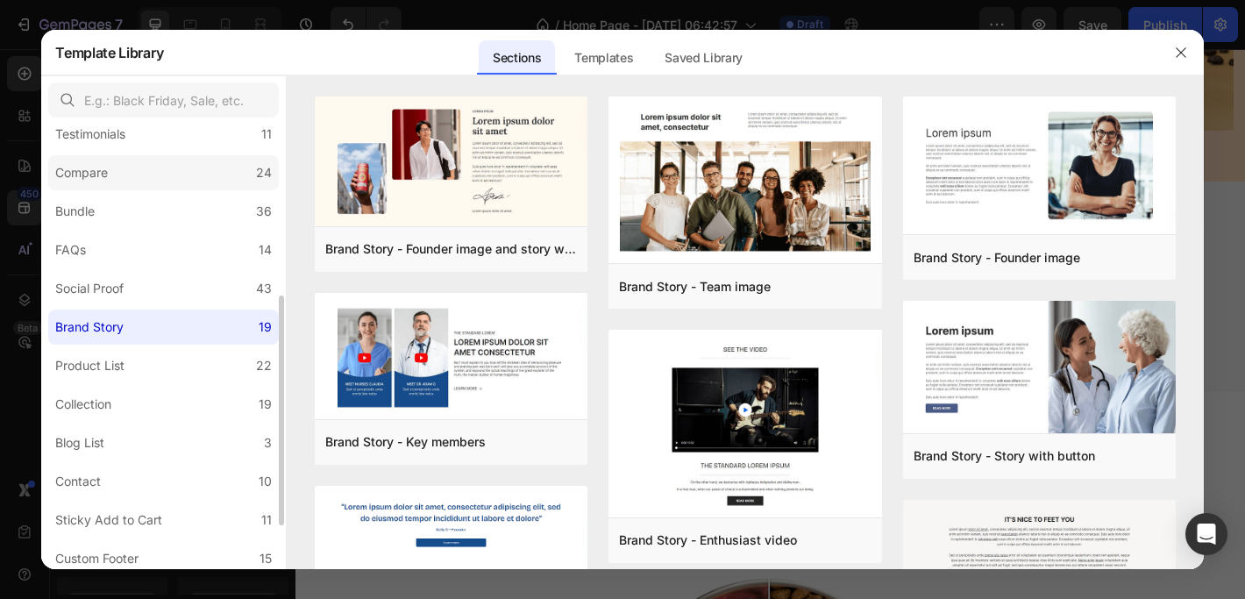
click at [141, 181] on label "Compare 24" at bounding box center [163, 172] width 231 height 35
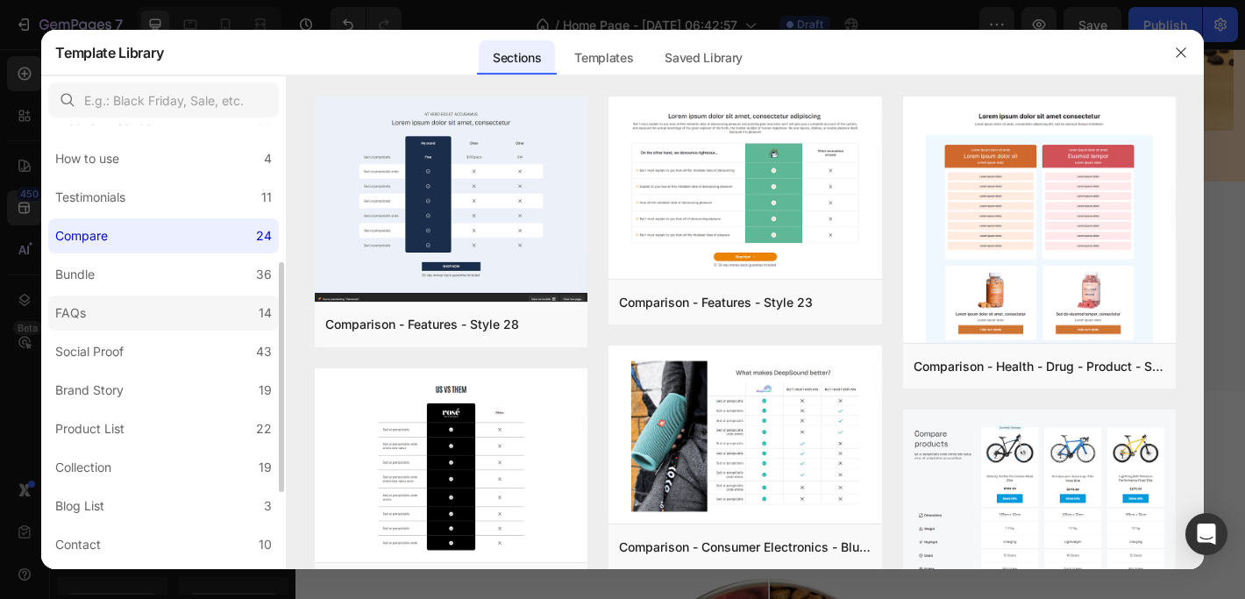
scroll to position [148, 0]
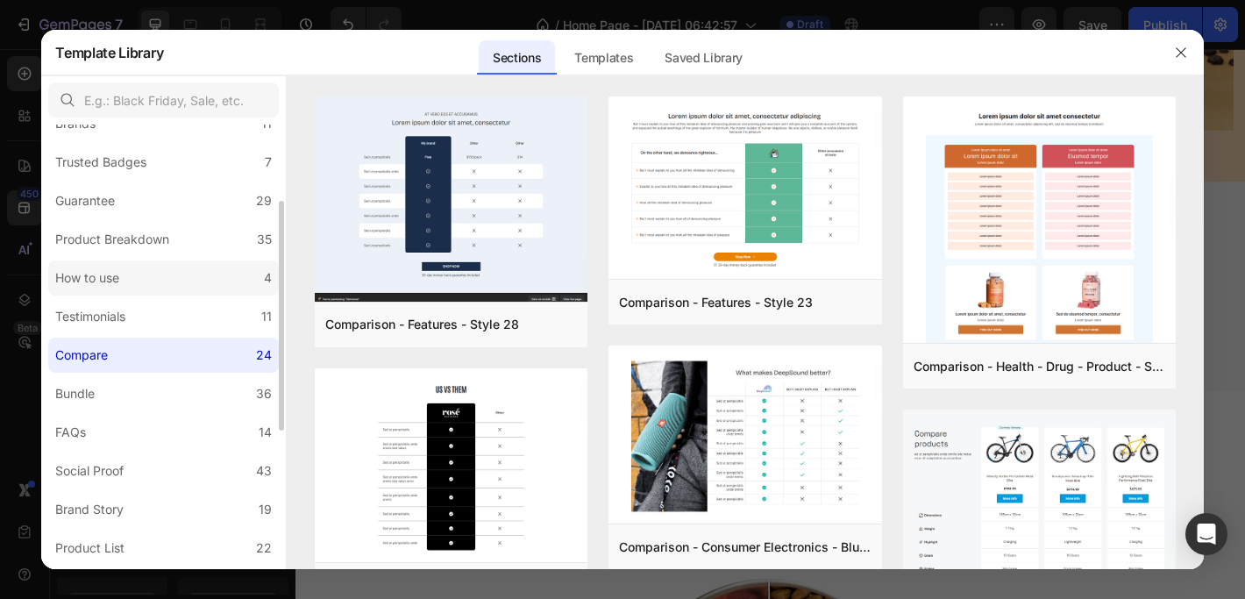
click at [145, 288] on label "How to use 4" at bounding box center [163, 277] width 231 height 35
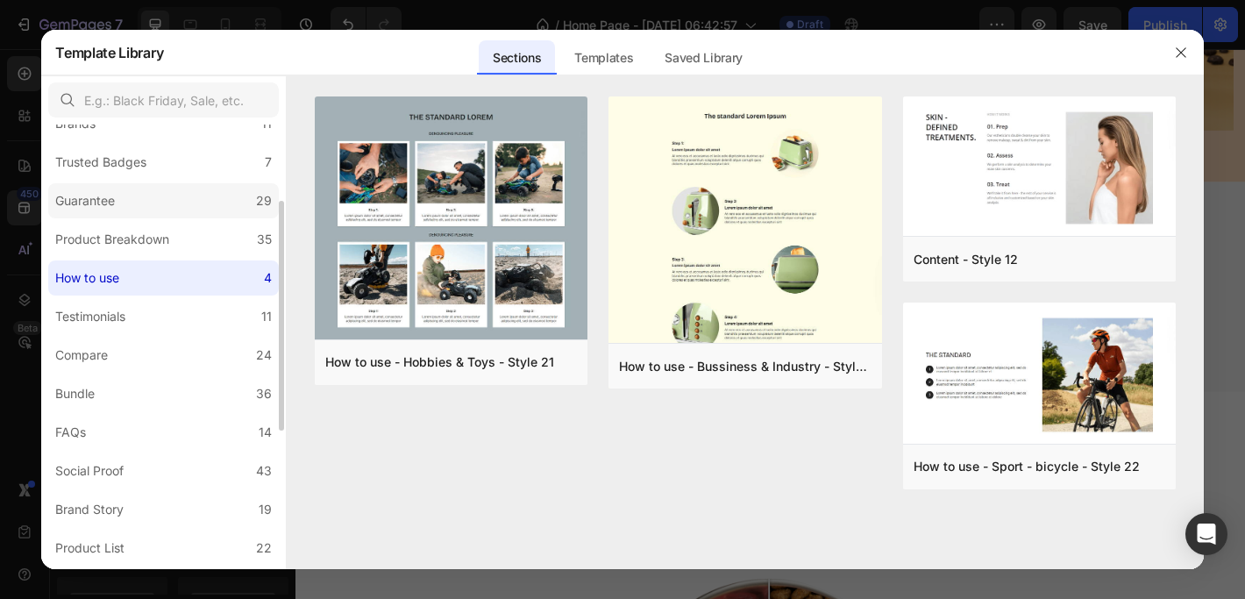
click at [128, 204] on label "Guarantee 29" at bounding box center [163, 200] width 231 height 35
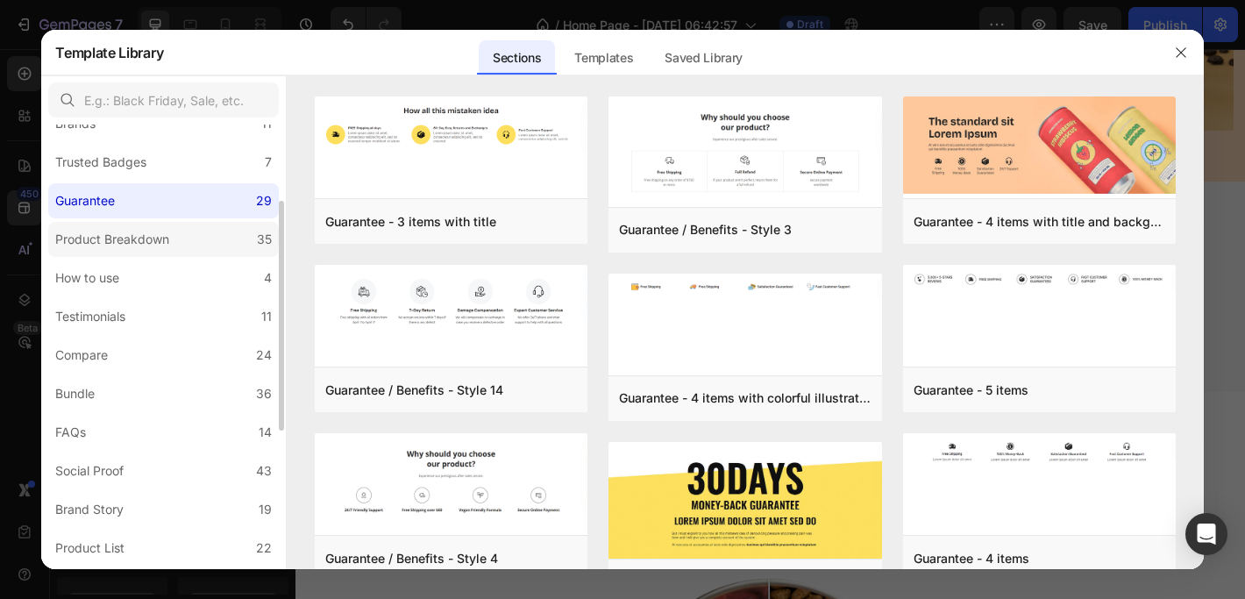
scroll to position [152, 0]
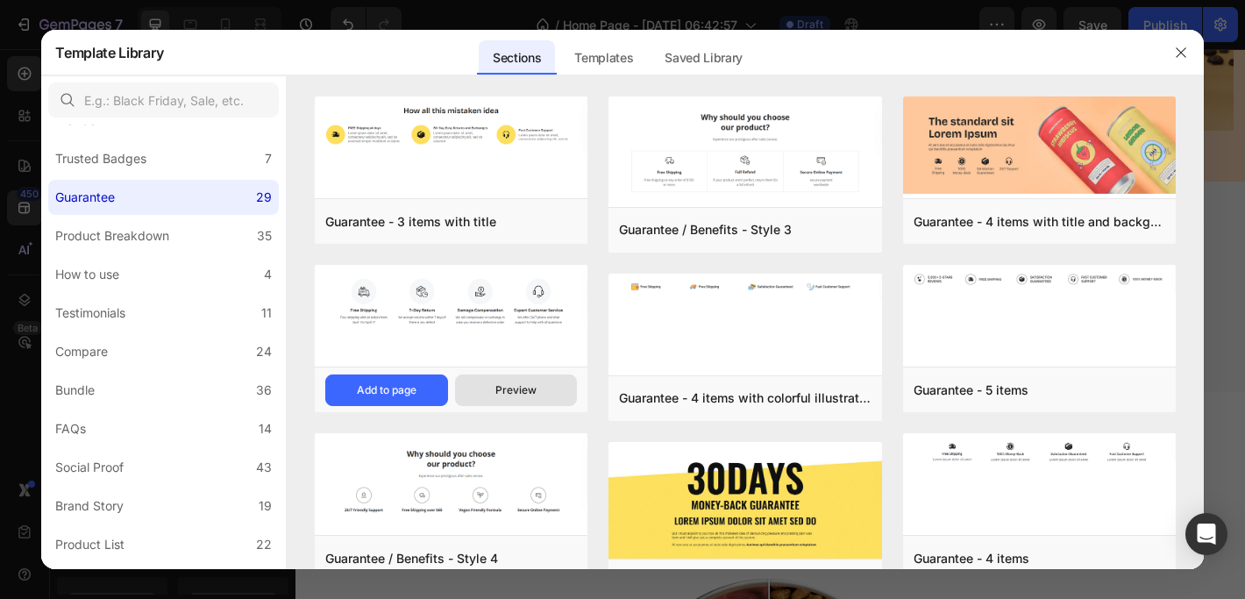
click at [528, 394] on div "Preview" at bounding box center [515, 390] width 41 height 16
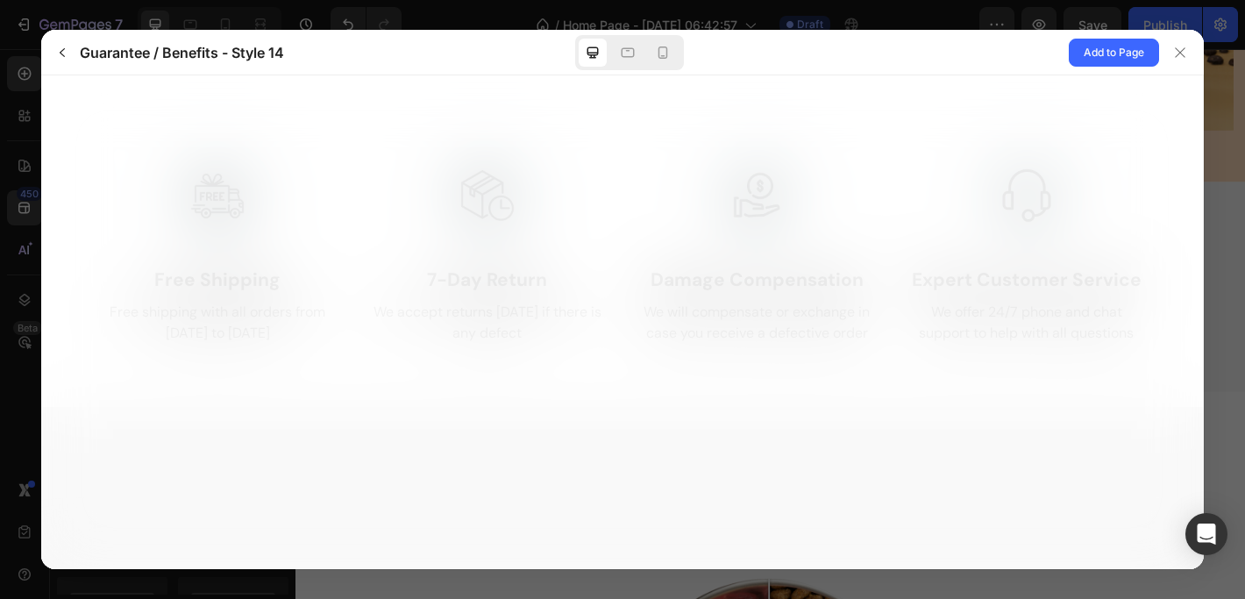
scroll to position [0, 0]
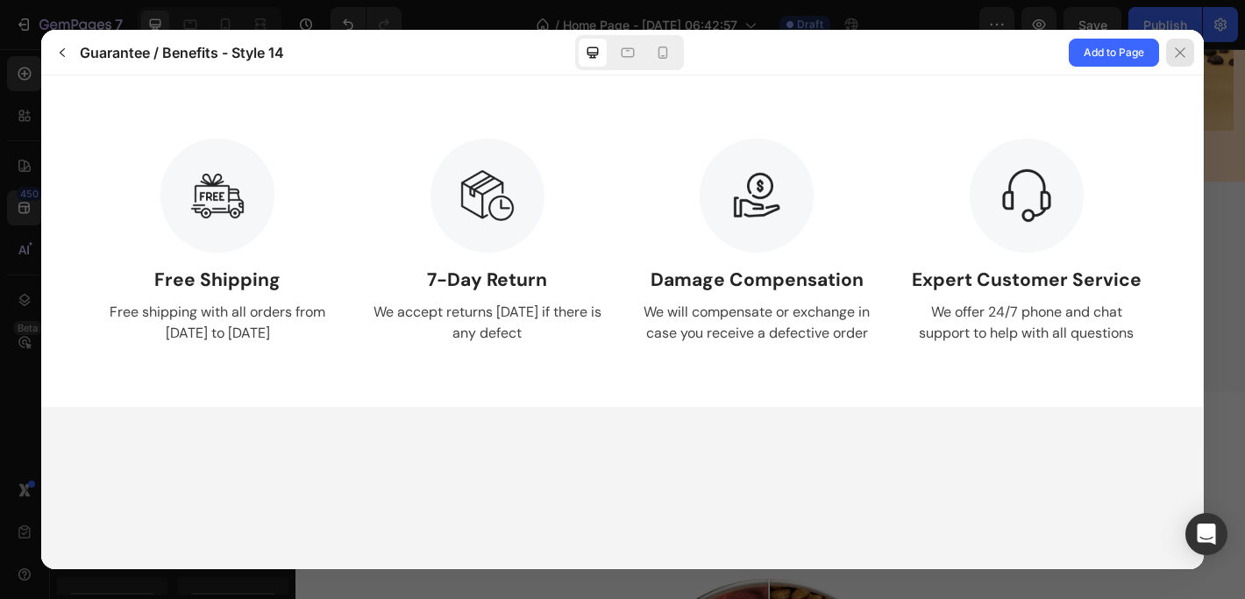
click at [1181, 59] on icon at bounding box center [1180, 53] width 14 height 14
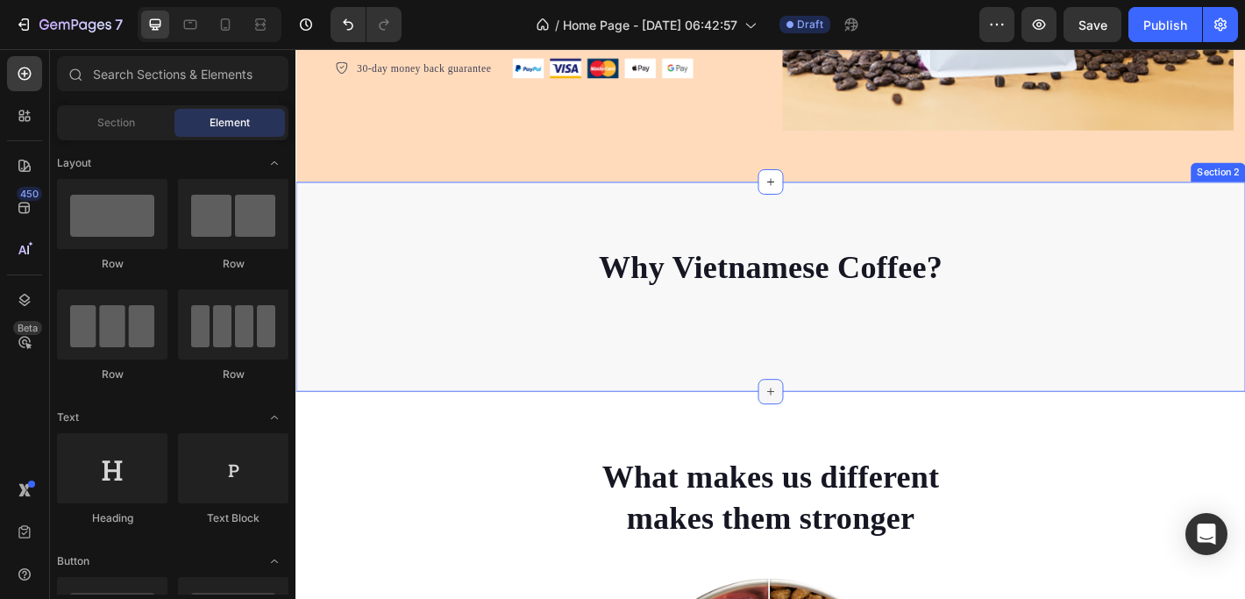
click at [814, 422] on icon at bounding box center [821, 429] width 14 height 14
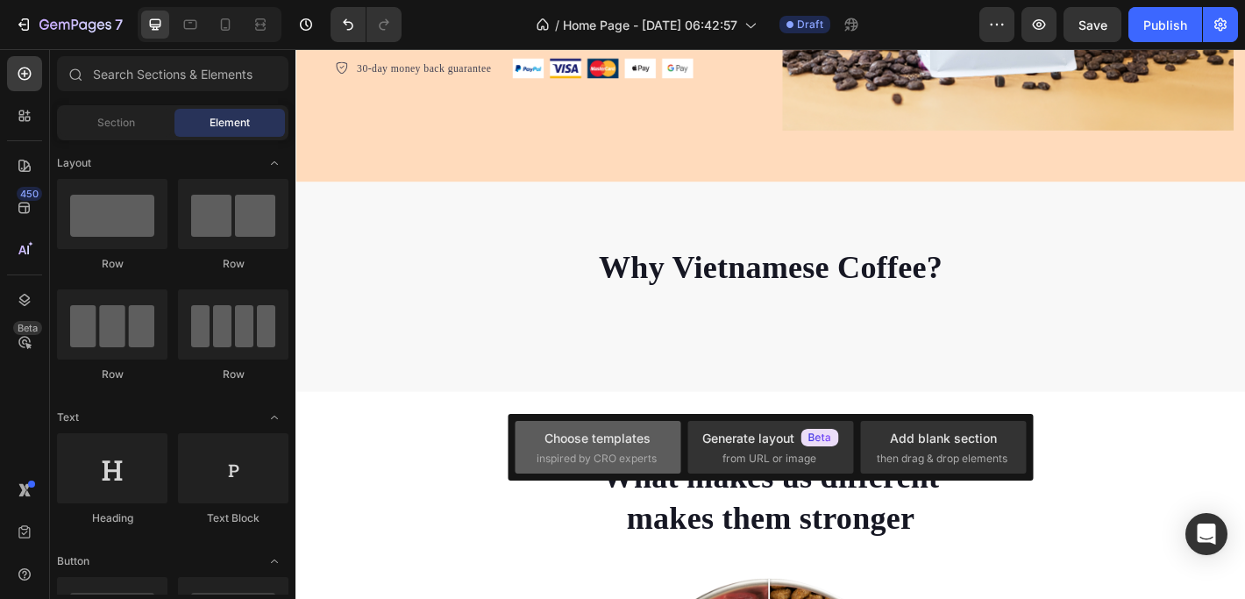
click at [567, 450] on span "inspired by CRO experts" at bounding box center [596, 458] width 120 height 16
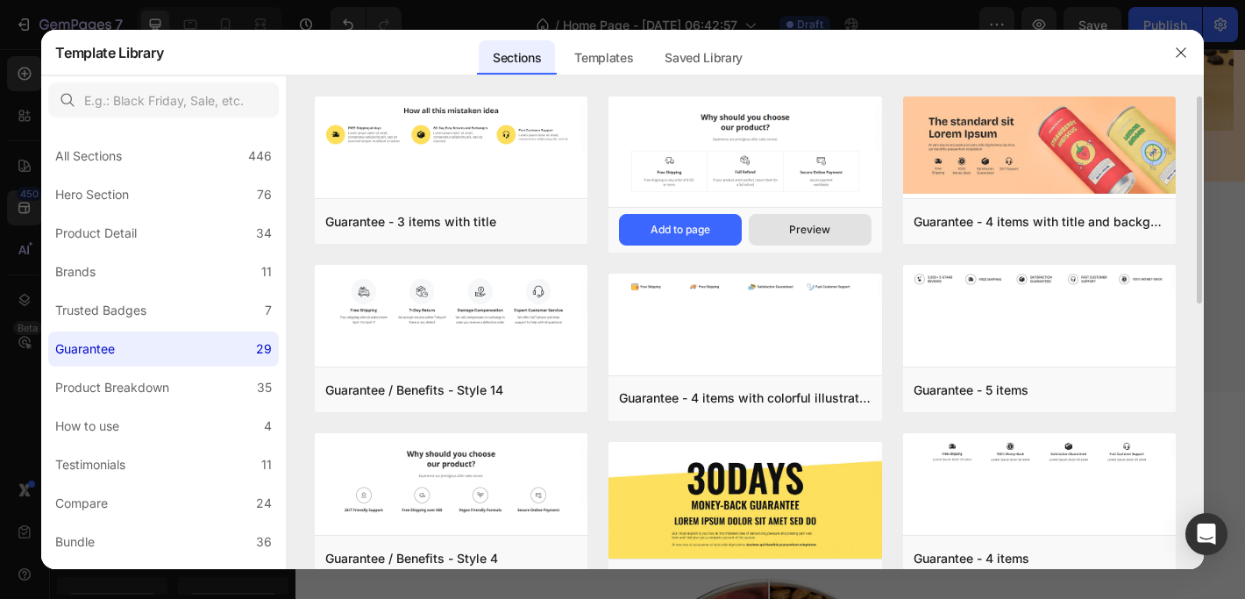
click at [819, 233] on div "Preview" at bounding box center [809, 230] width 41 height 16
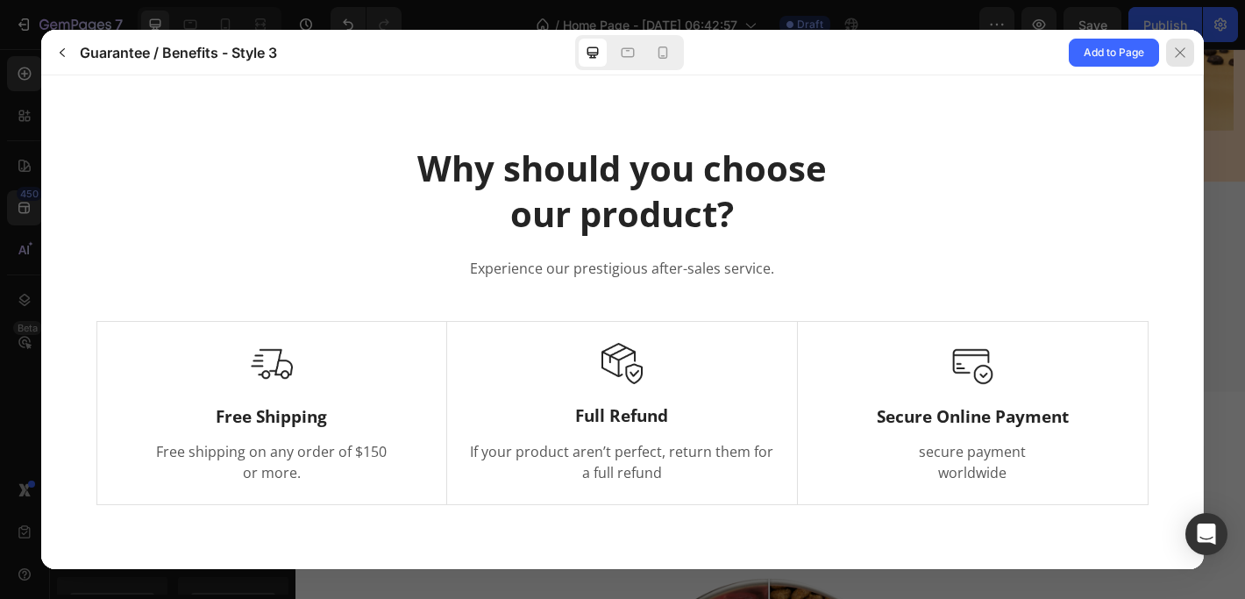
click at [1174, 48] on icon at bounding box center [1180, 53] width 14 height 14
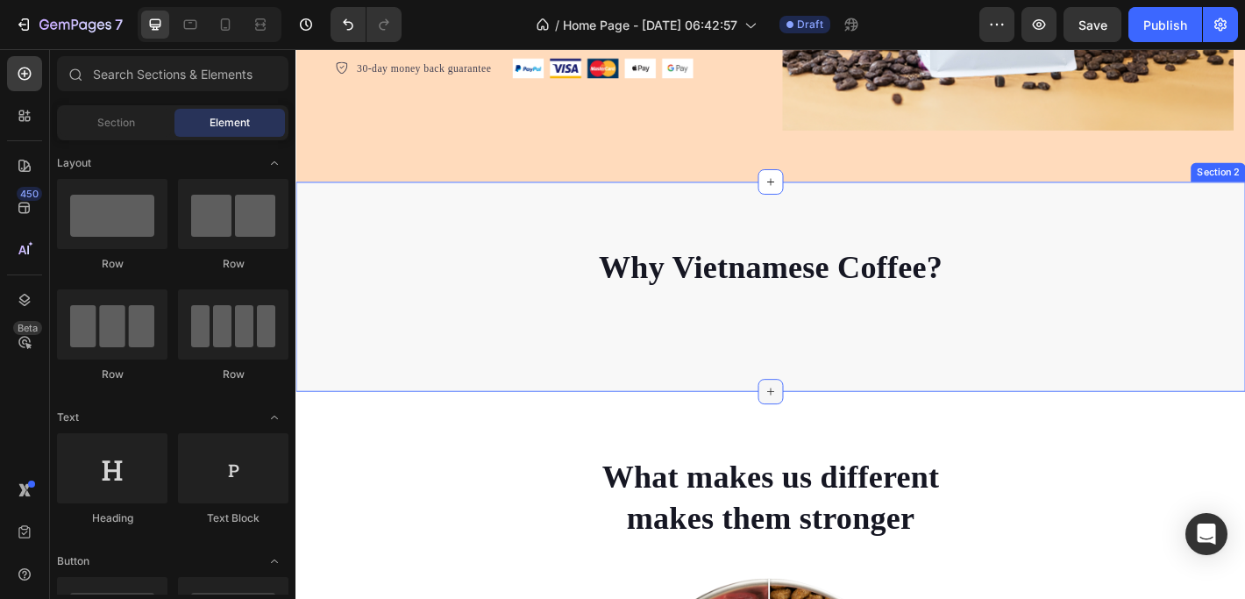
click at [822, 419] on div at bounding box center [821, 429] width 28 height 28
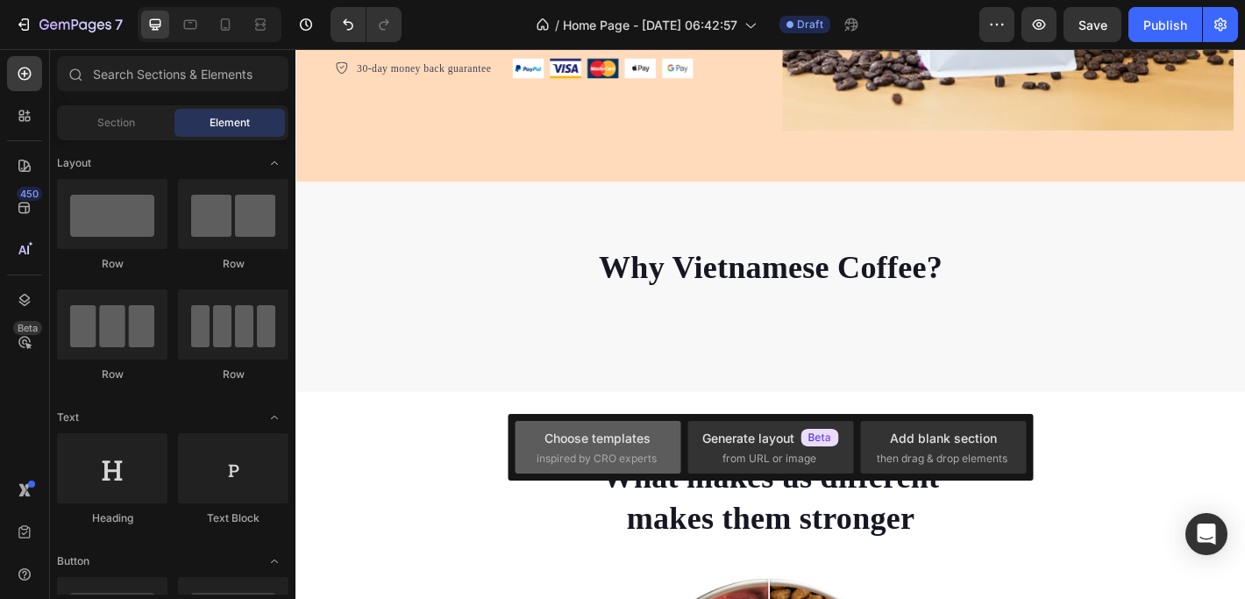
click at [628, 441] on div "Choose templates" at bounding box center [597, 438] width 106 height 18
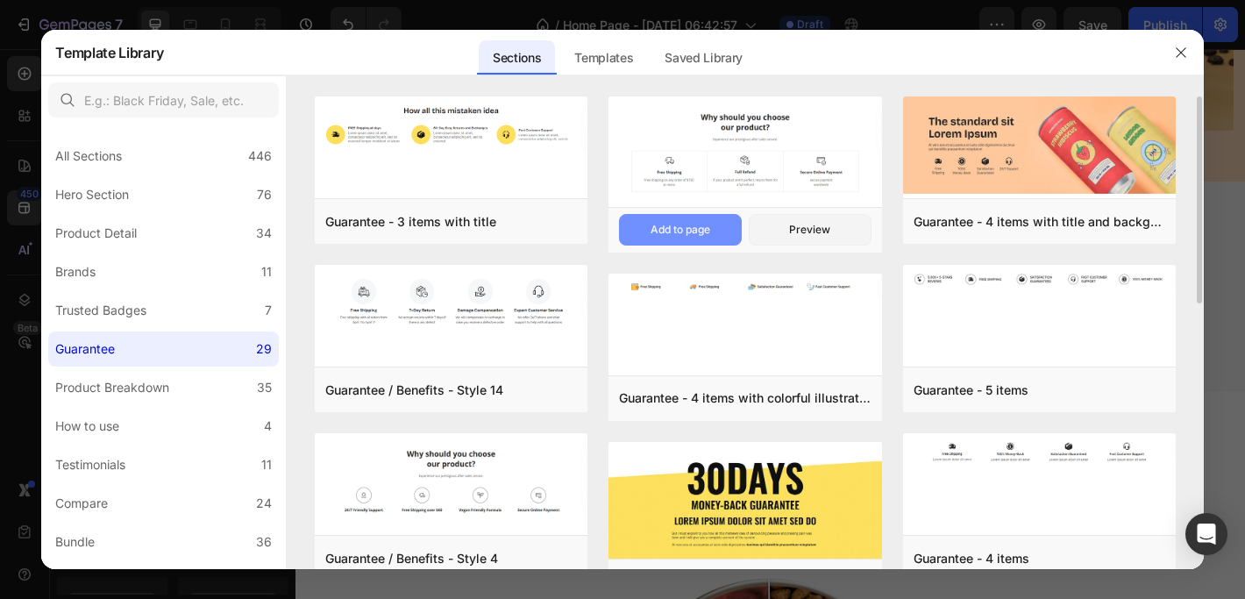
click at [702, 227] on div "Add to page" at bounding box center [680, 230] width 60 height 16
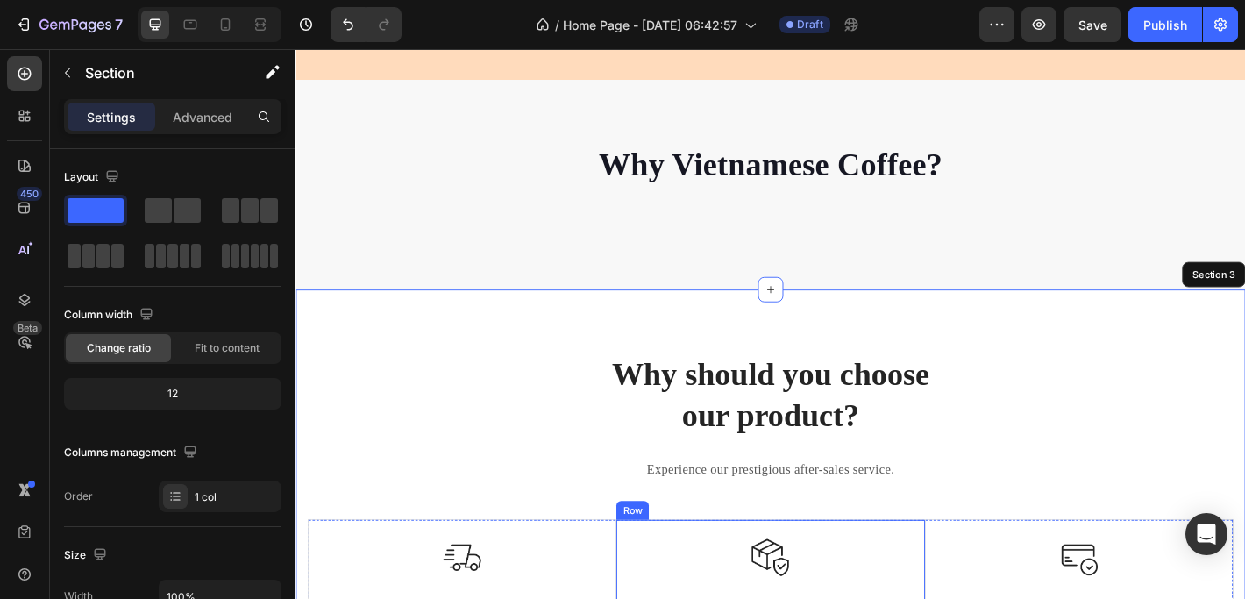
scroll to position [534, 0]
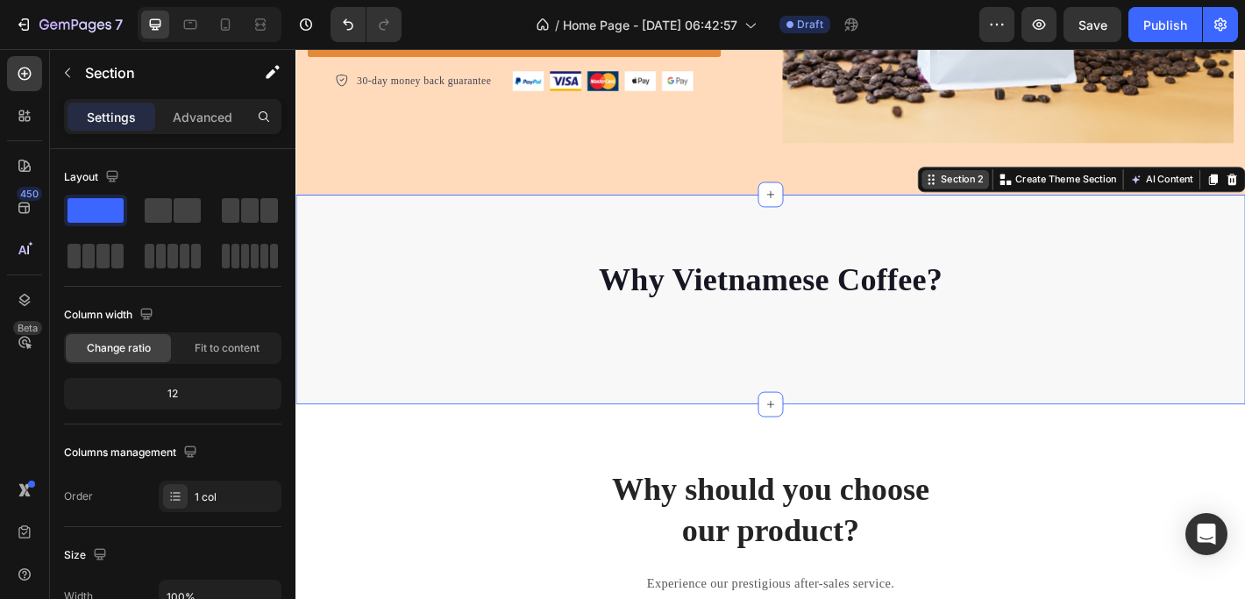
click at [1244, 198] on div "Section 2 You can create reusable sections Create Theme Section AI Content Writ…" at bounding box center [1165, 194] width 363 height 28
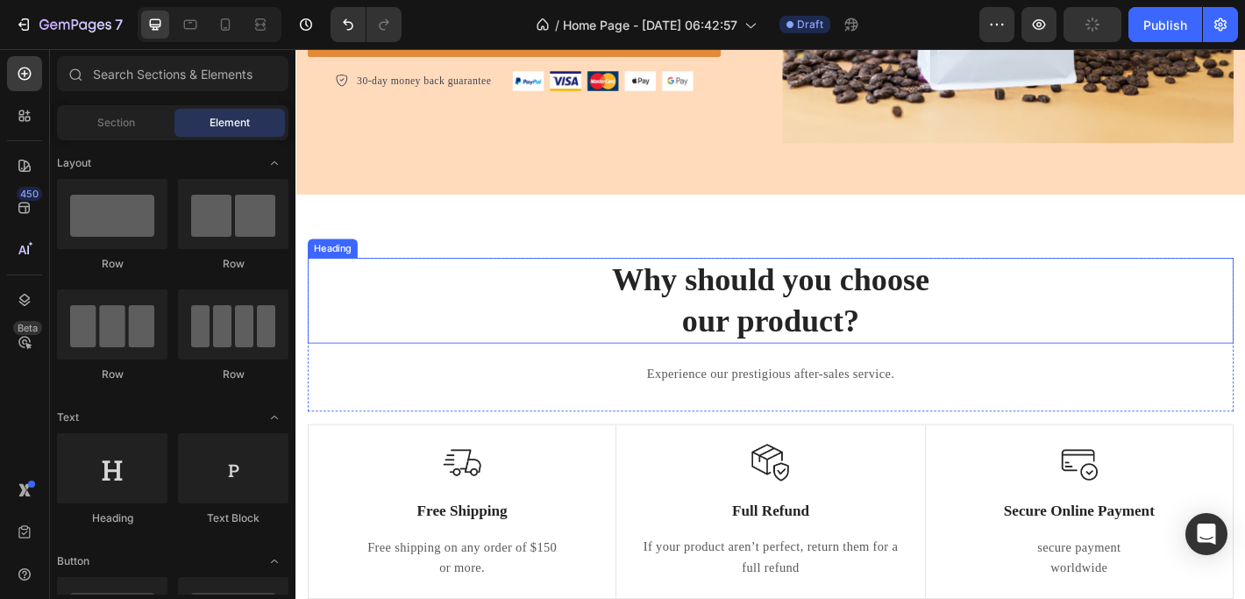
click at [780, 309] on p "Why should you choose our product?" at bounding box center [821, 327] width 1022 height 91
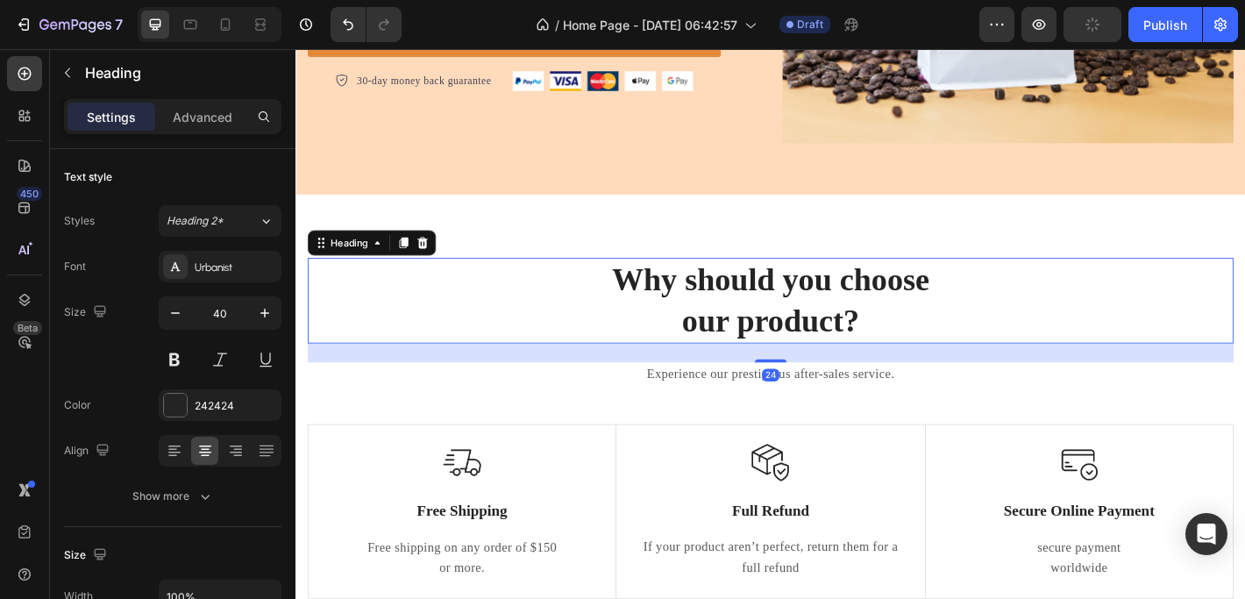
click at [772, 309] on p "Why should you choose our product?" at bounding box center [821, 327] width 1022 height 91
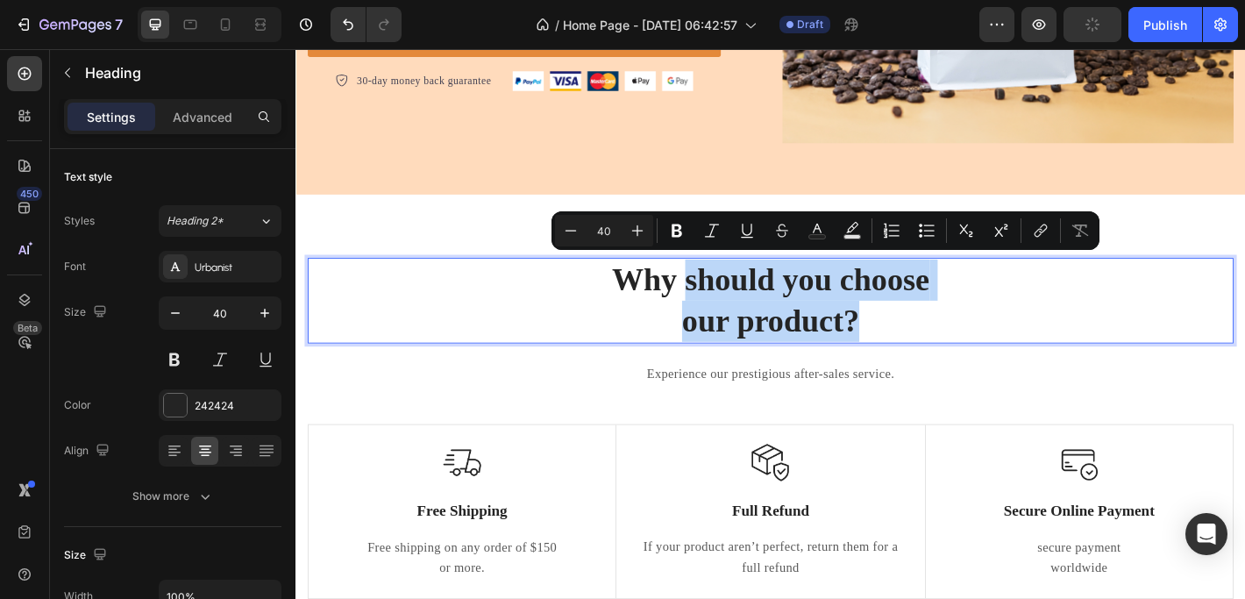
drag, startPoint x: 717, startPoint y: 295, endPoint x: 921, endPoint y: 340, distance: 209.0
click at [921, 340] on p "Why should you choose our product?" at bounding box center [821, 327] width 1022 height 91
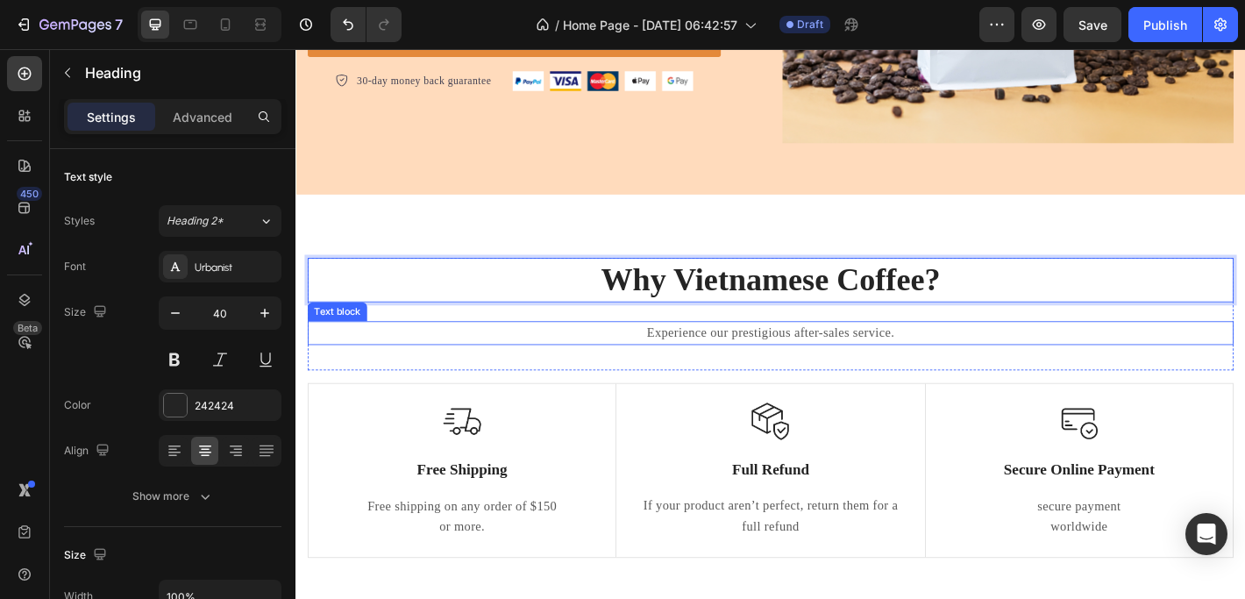
click at [722, 352] on p "Experience our prestigious after-sales service." at bounding box center [821, 363] width 1022 height 23
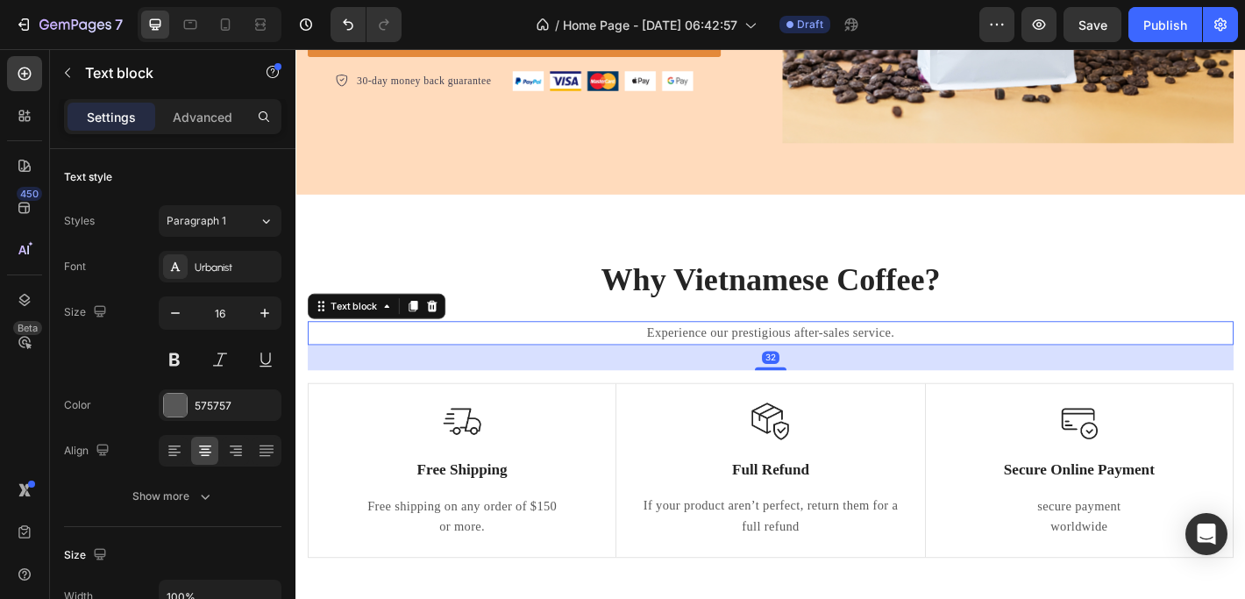
click at [696, 356] on p "Experience our prestigious after-sales service." at bounding box center [821, 363] width 1022 height 23
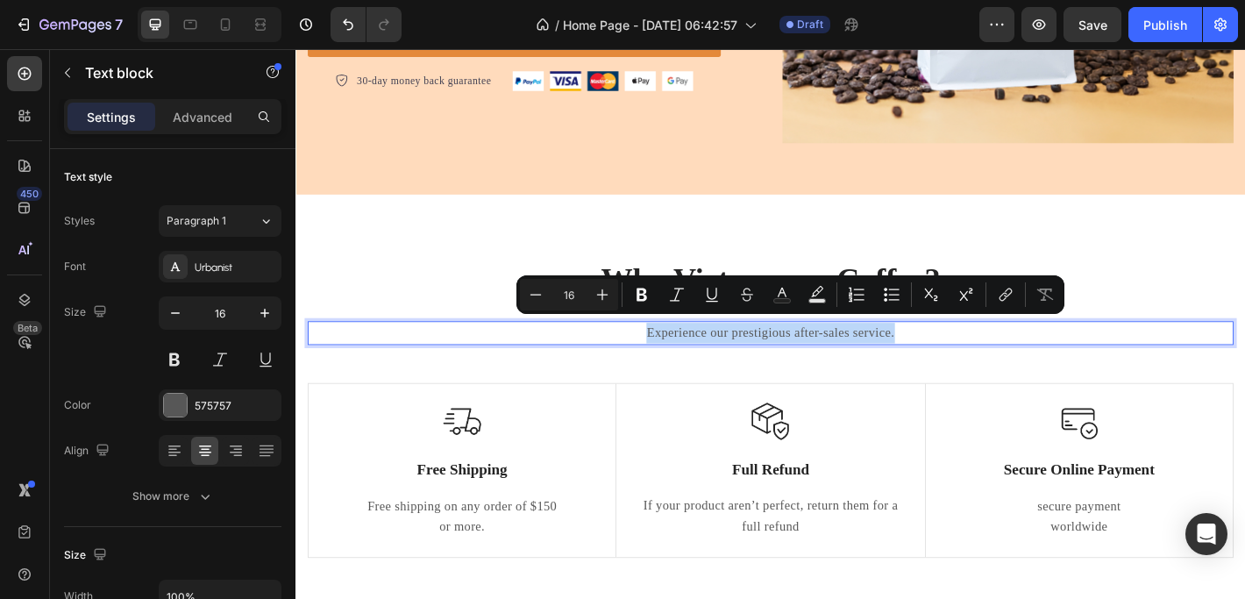
drag, startPoint x: 668, startPoint y: 353, endPoint x: 955, endPoint y: 358, distance: 287.5
click at [955, 358] on p "Experience our prestigious after-sales service." at bounding box center [821, 363] width 1022 height 23
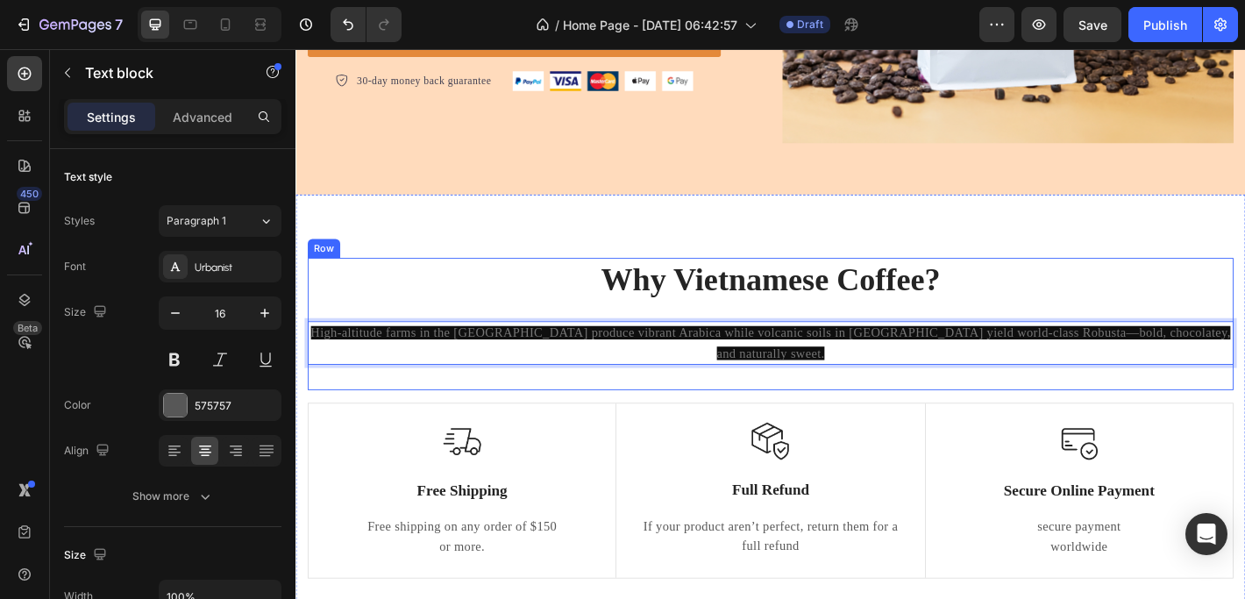
click at [878, 387] on div "Why Vietnamese Coffee? Heading High‑altitude farms in the Central Highlands pro…" at bounding box center [821, 353] width 1025 height 146
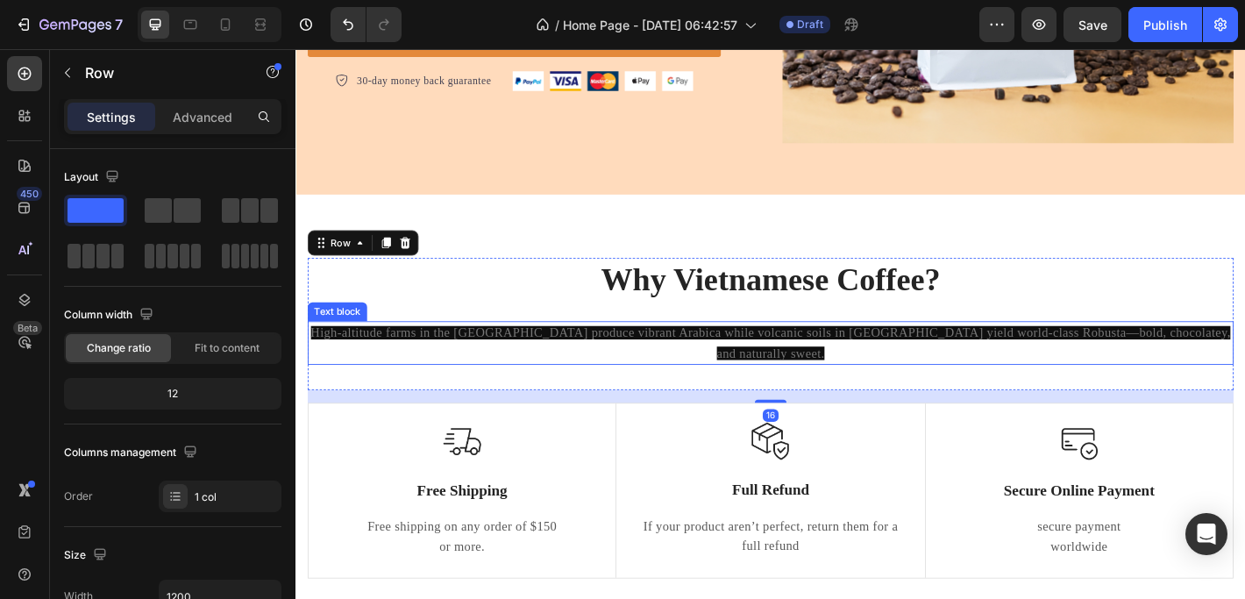
click at [522, 358] on span "High‑altitude farms in the Central Highlands produce vibrant Arabica while volc…" at bounding box center [821, 375] width 1019 height 38
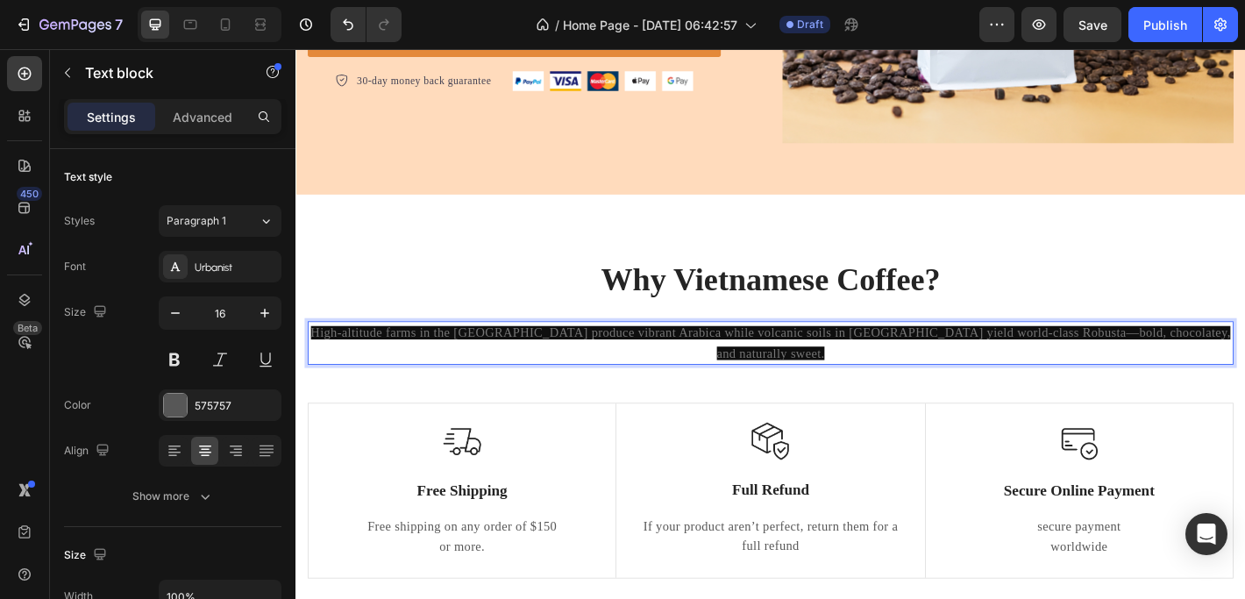
click at [328, 357] on span "High‑altitude farms in the Central Highlands produce vibrant Arabica while volc…" at bounding box center [821, 375] width 1019 height 38
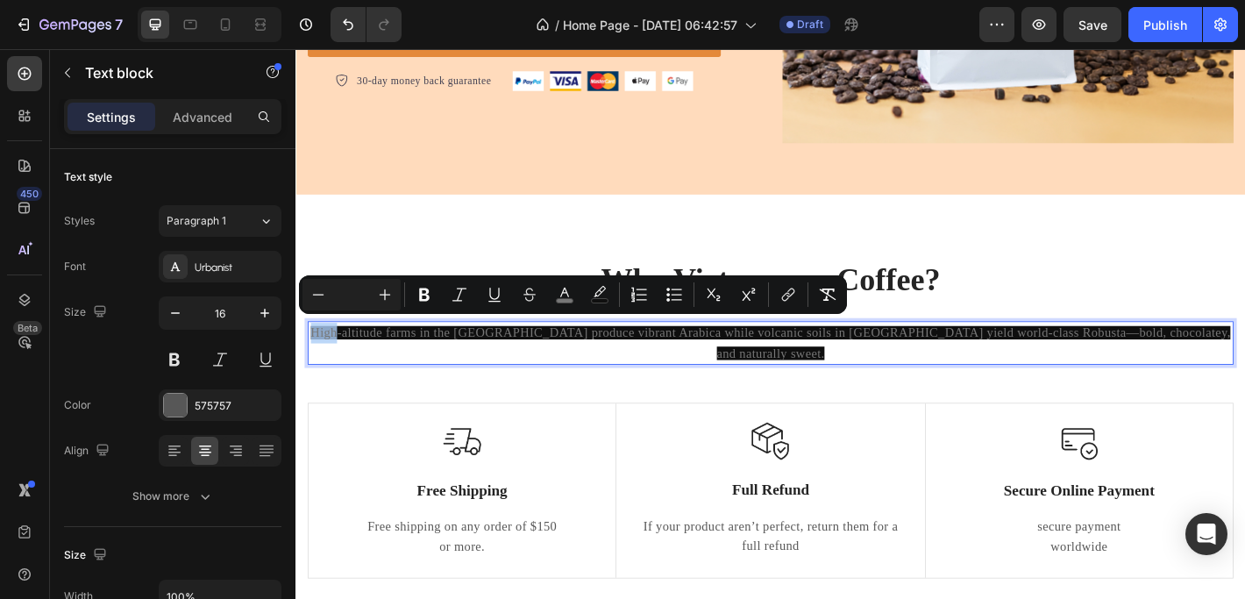
click at [322, 357] on span "High‑altitude farms in the Central Highlands produce vibrant Arabica while volc…" at bounding box center [821, 375] width 1019 height 38
click at [569, 295] on icon "Editor contextual toolbar" at bounding box center [565, 295] width 18 height 18
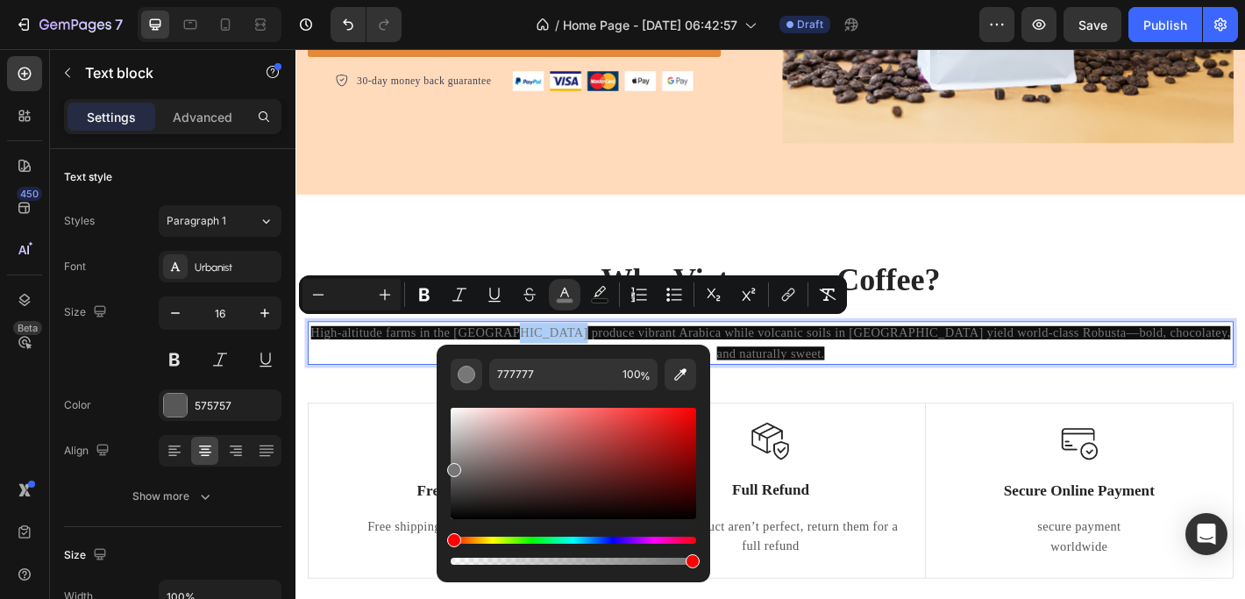
click at [638, 436] on div "Editor contextual toolbar" at bounding box center [572, 463] width 245 height 111
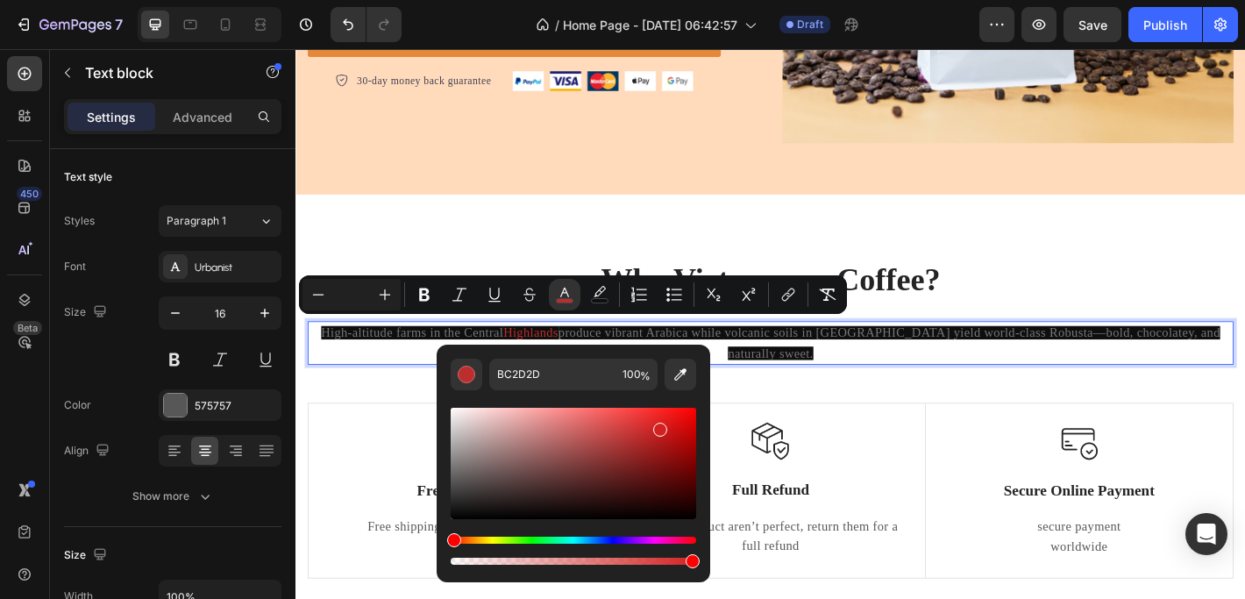
click at [656, 425] on div "Editor contextual toolbar" at bounding box center [572, 463] width 245 height 111
type input "D32121"
click at [890, 390] on div "Why Vietnamese Coffee? Heading High‑altitude farms in the Central Highlands pro…" at bounding box center [821, 353] width 1025 height 146
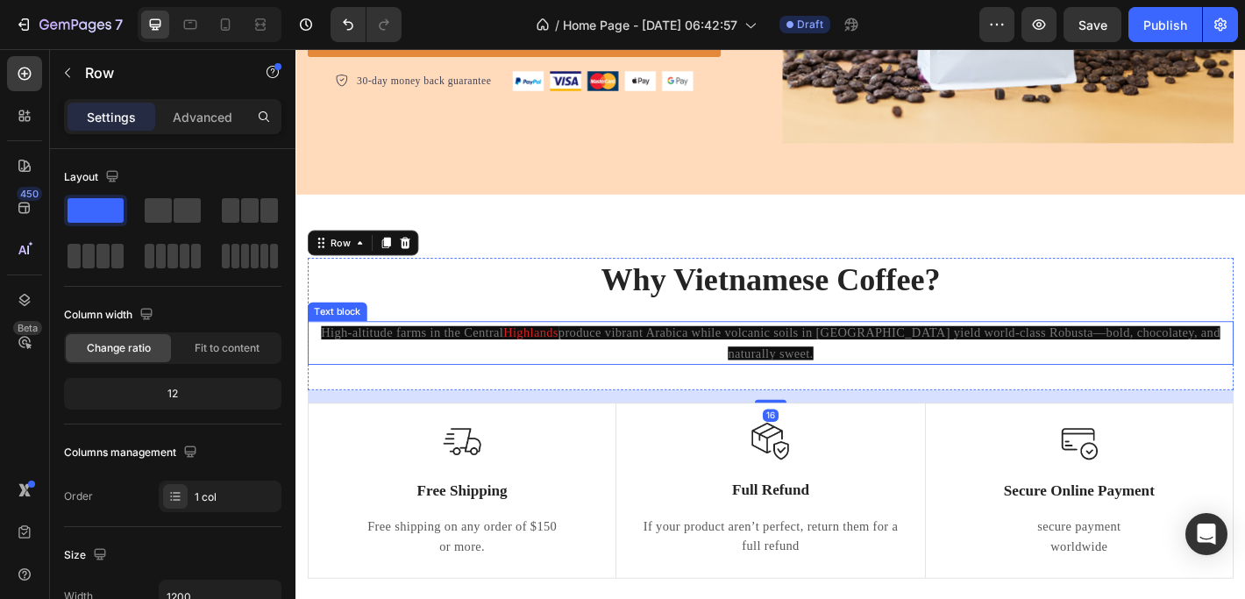
click at [855, 356] on span "produce vibrant Arabica while volcanic soils in Dak Lak yield world‑class Robus…" at bounding box center [953, 375] width 734 height 38
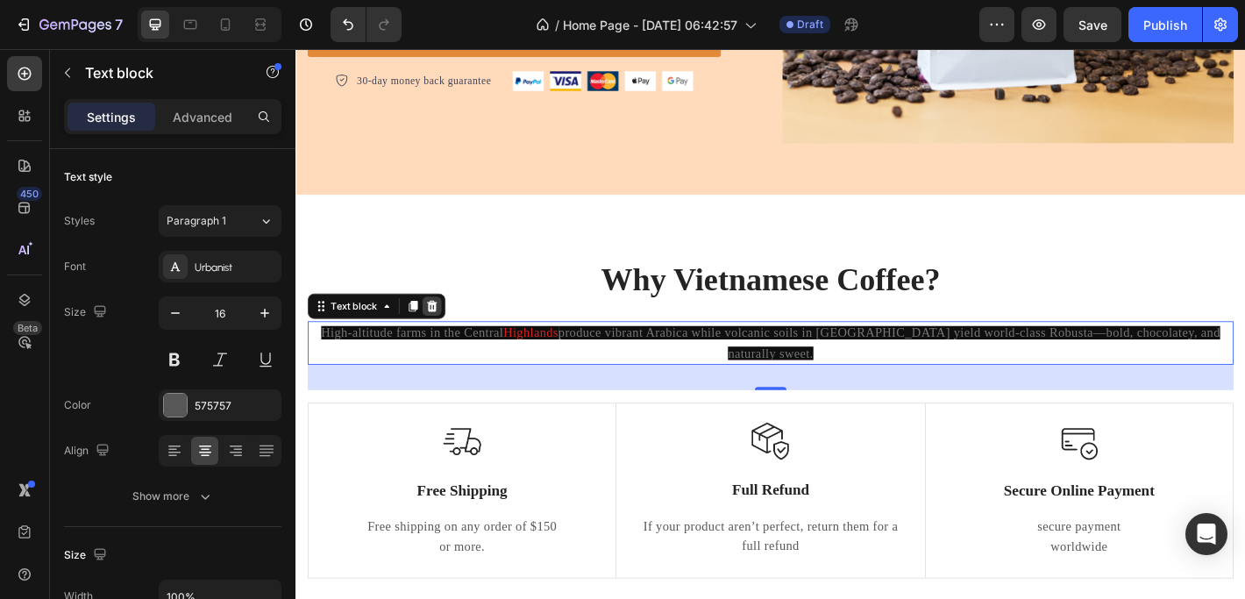
click at [450, 327] on icon at bounding box center [446, 334] width 14 height 14
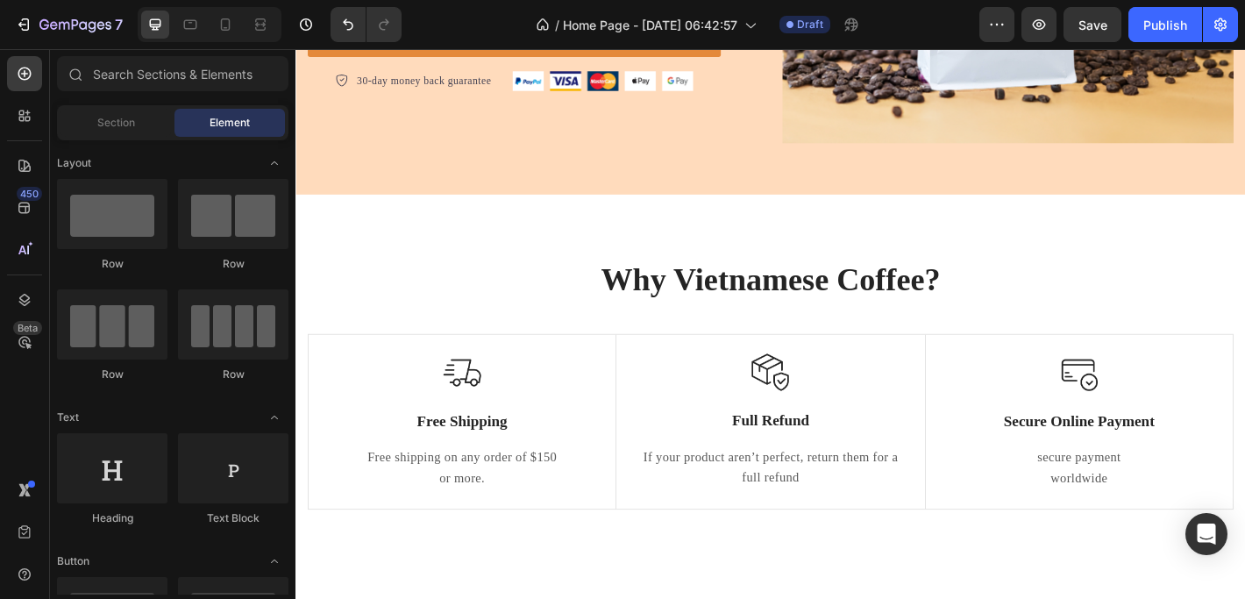
click at [221, 127] on span "Element" at bounding box center [229, 123] width 40 height 16
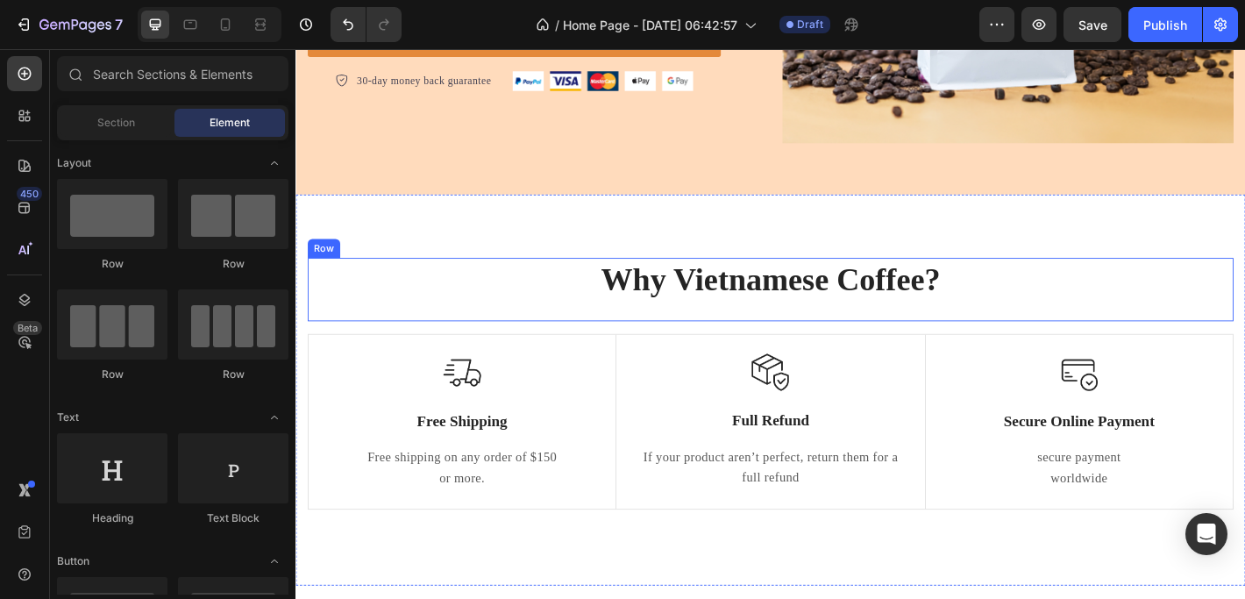
click at [721, 332] on div "Why Vietnamese Coffee? Heading" at bounding box center [821, 315] width 1025 height 70
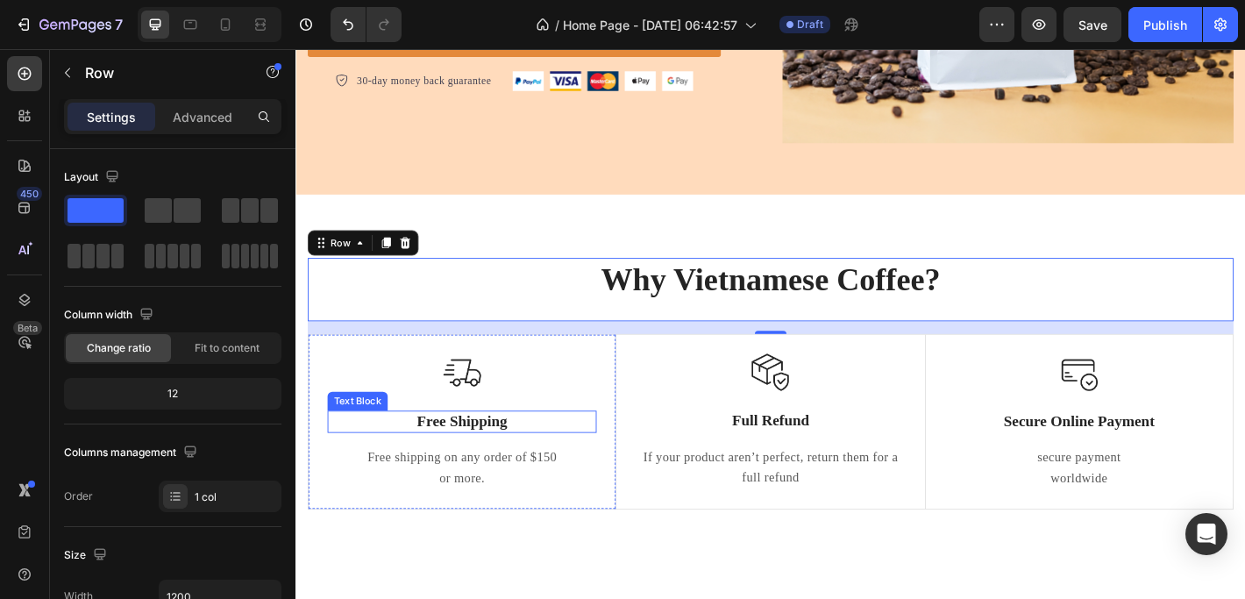
click at [492, 458] on p "Free Shipping" at bounding box center [479, 462] width 294 height 22
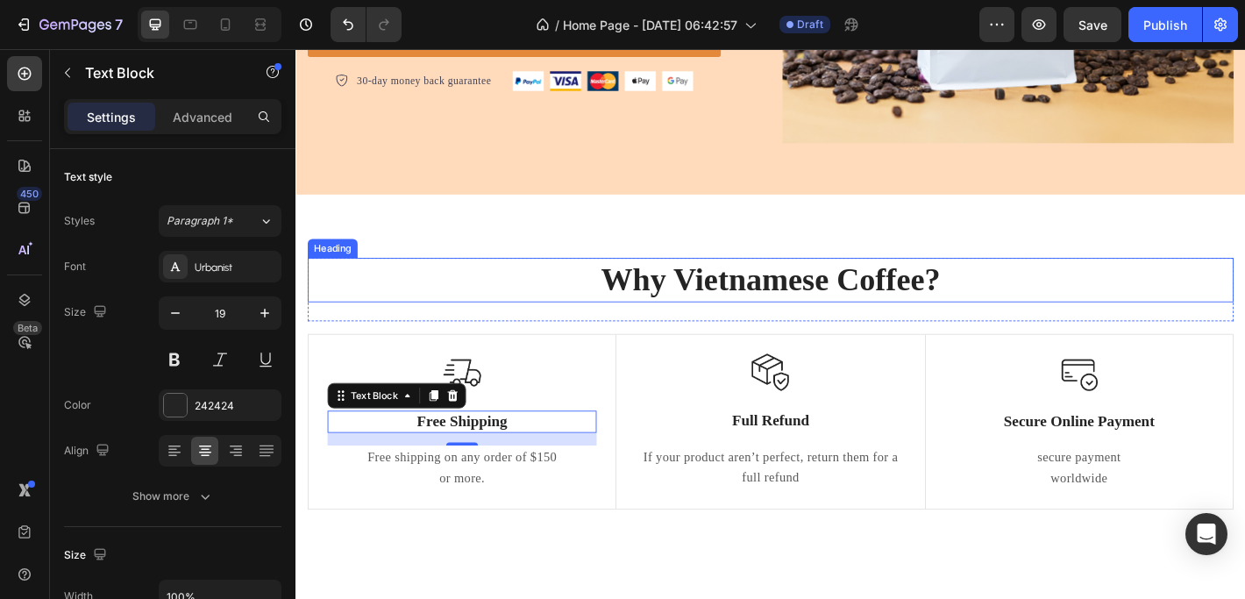
click at [631, 289] on p "Why Vietnamese Coffee?" at bounding box center [821, 305] width 1022 height 46
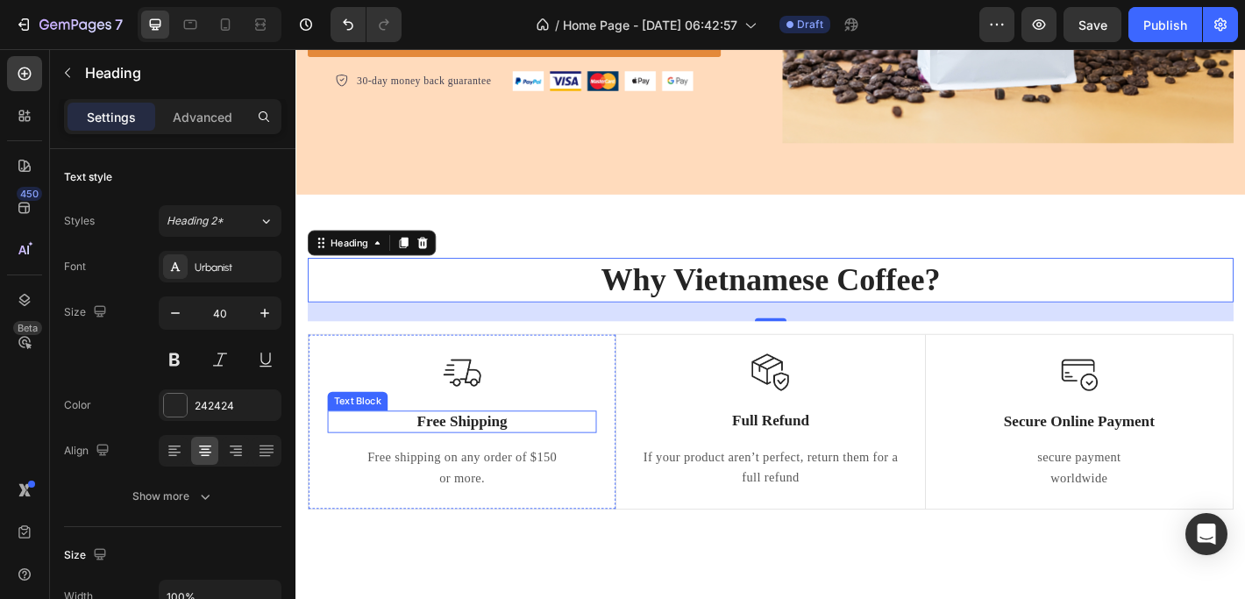
click at [477, 451] on p "Free Shipping" at bounding box center [479, 462] width 294 height 22
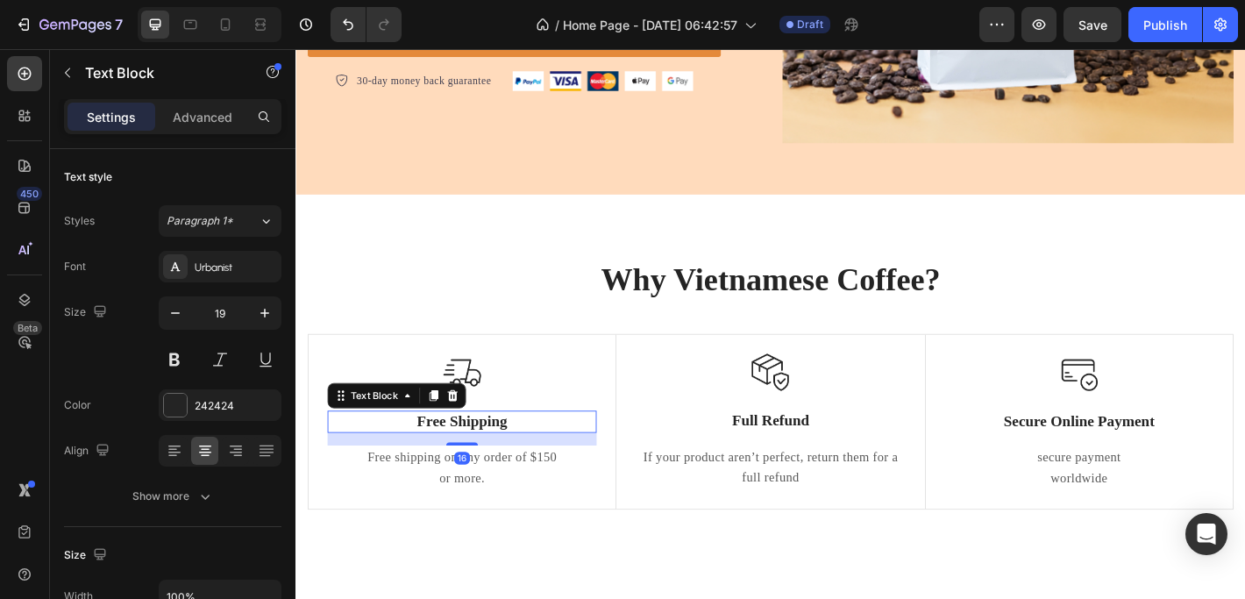
click at [466, 451] on p "Free Shipping" at bounding box center [479, 462] width 294 height 22
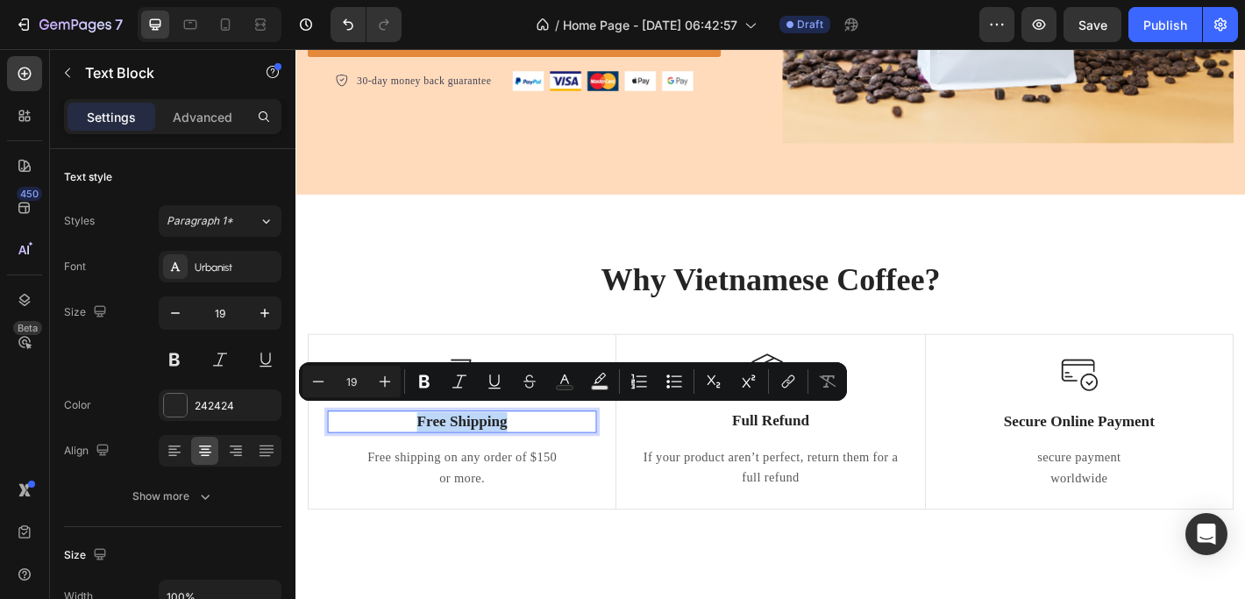
drag, startPoint x: 426, startPoint y: 450, endPoint x: 533, endPoint y: 450, distance: 106.9
click at [533, 451] on p "Free Shipping" at bounding box center [479, 462] width 294 height 22
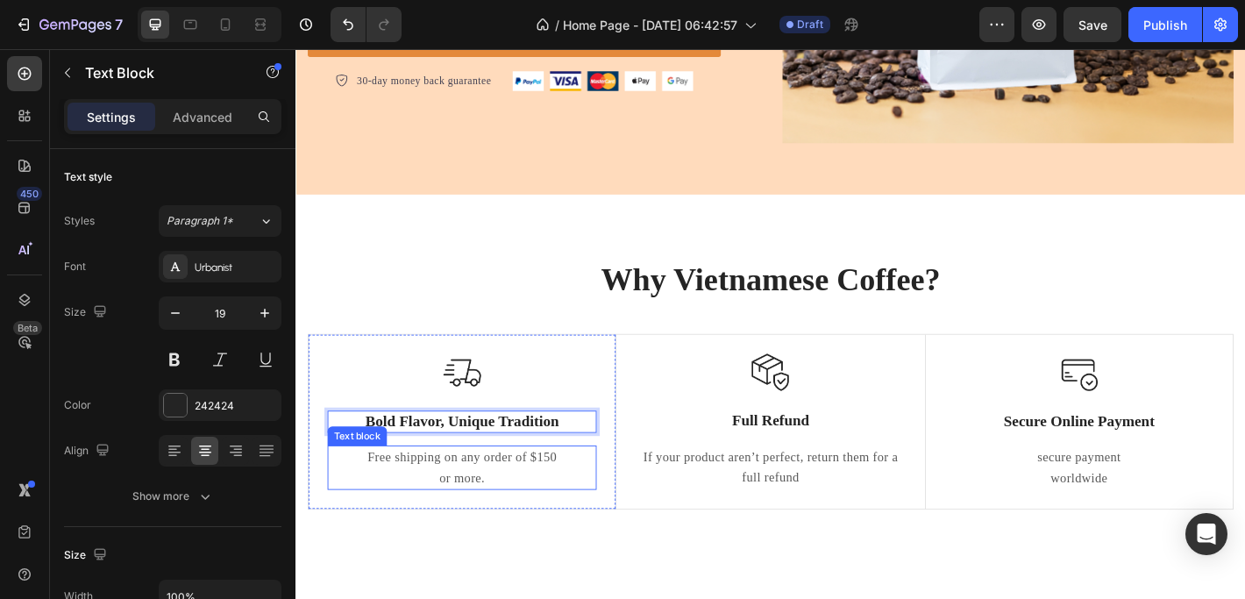
click at [448, 490] on p "Free shipping on any order of $150" at bounding box center [479, 501] width 294 height 23
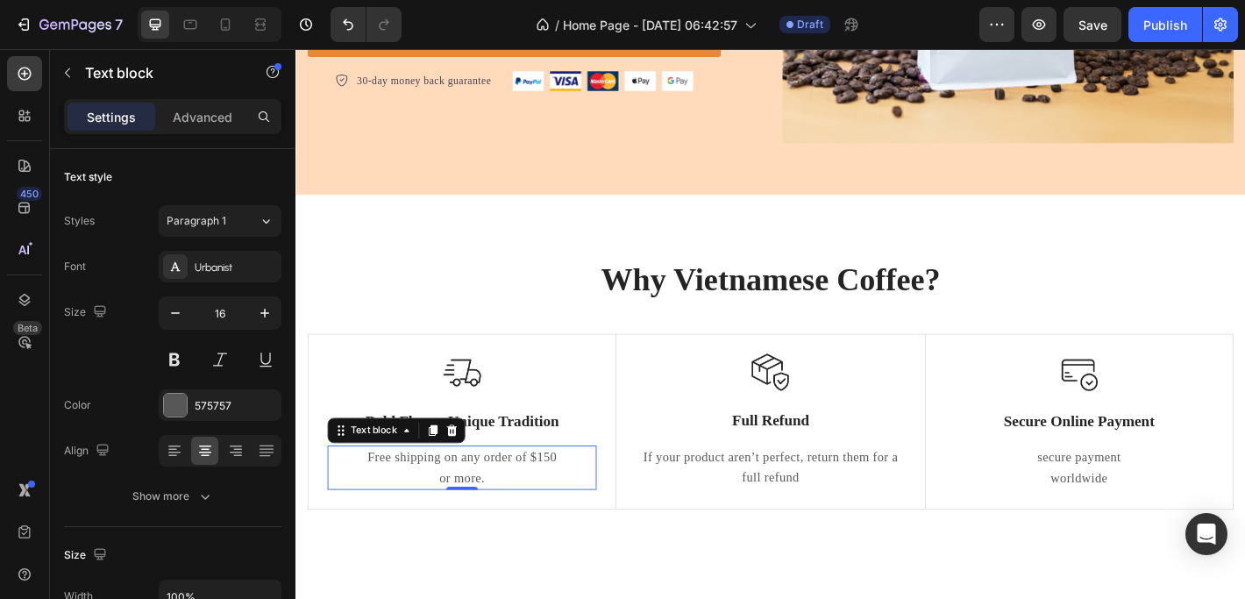
click at [379, 496] on p "Free shipping on any order of $150" at bounding box center [479, 501] width 294 height 23
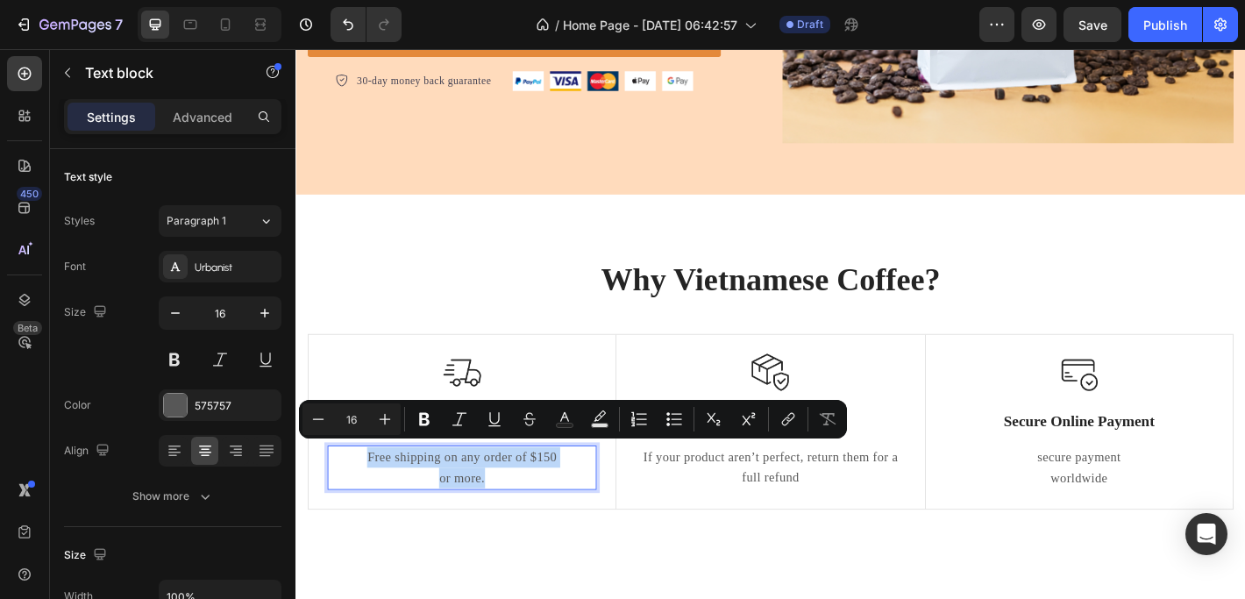
drag, startPoint x: 368, startPoint y: 493, endPoint x: 516, endPoint y: 512, distance: 149.3
click at [516, 512] on div "Free shipping on any order of $150 or more." at bounding box center [479, 512] width 298 height 48
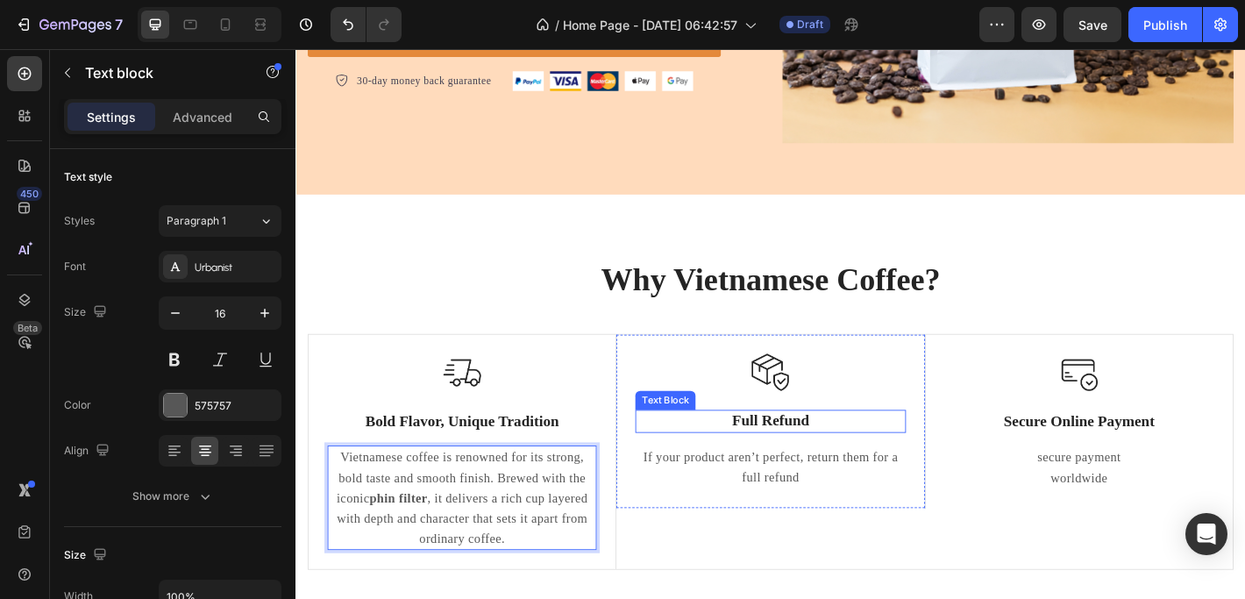
click at [820, 458] on p "Full Refund" at bounding box center [820, 461] width 295 height 22
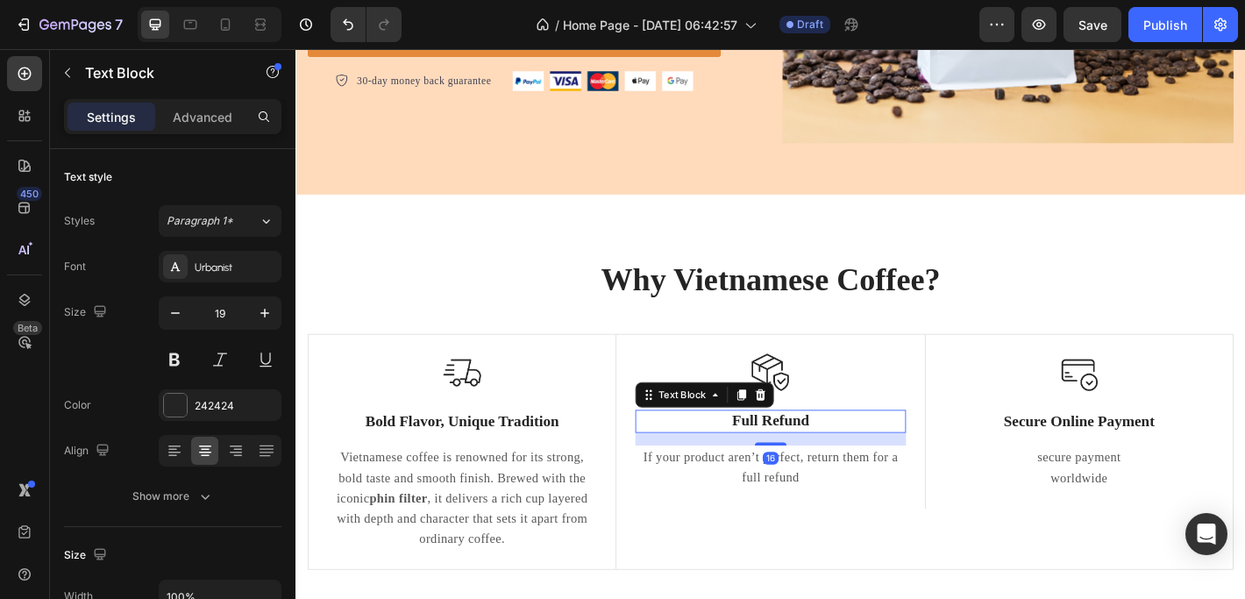
drag, startPoint x: 806, startPoint y: 455, endPoint x: 797, endPoint y: 454, distance: 9.7
click at [806, 455] on p "Full Refund" at bounding box center [820, 461] width 295 height 22
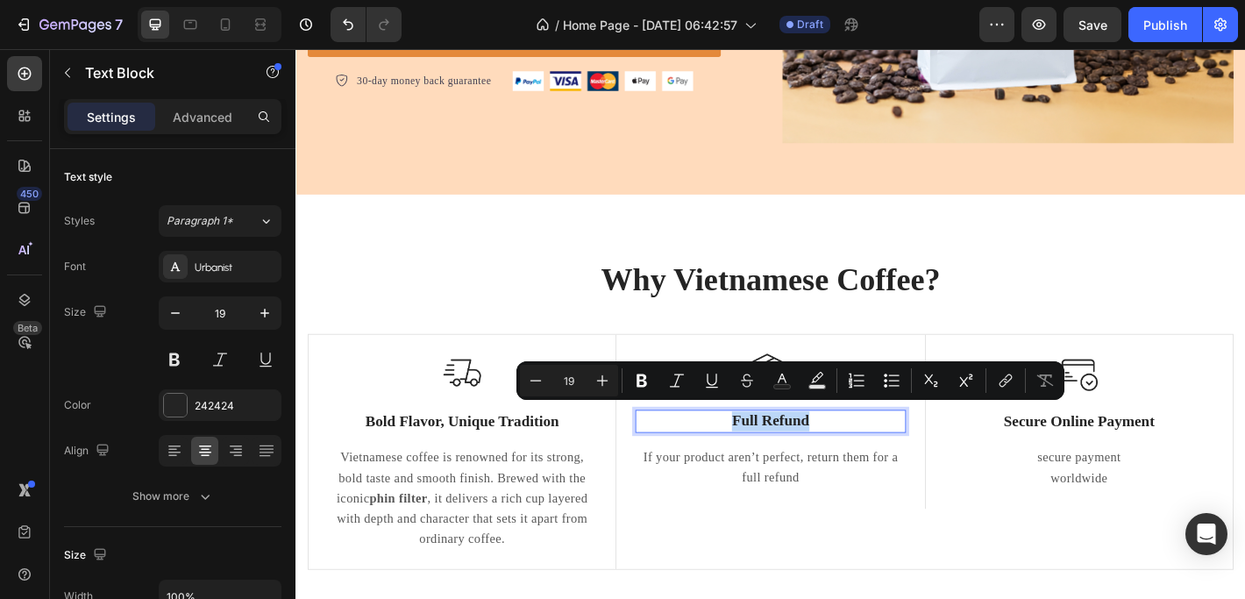
drag, startPoint x: 765, startPoint y: 451, endPoint x: 883, endPoint y: 449, distance: 118.3
click at [883, 450] on p "Full Refund" at bounding box center [820, 461] width 295 height 22
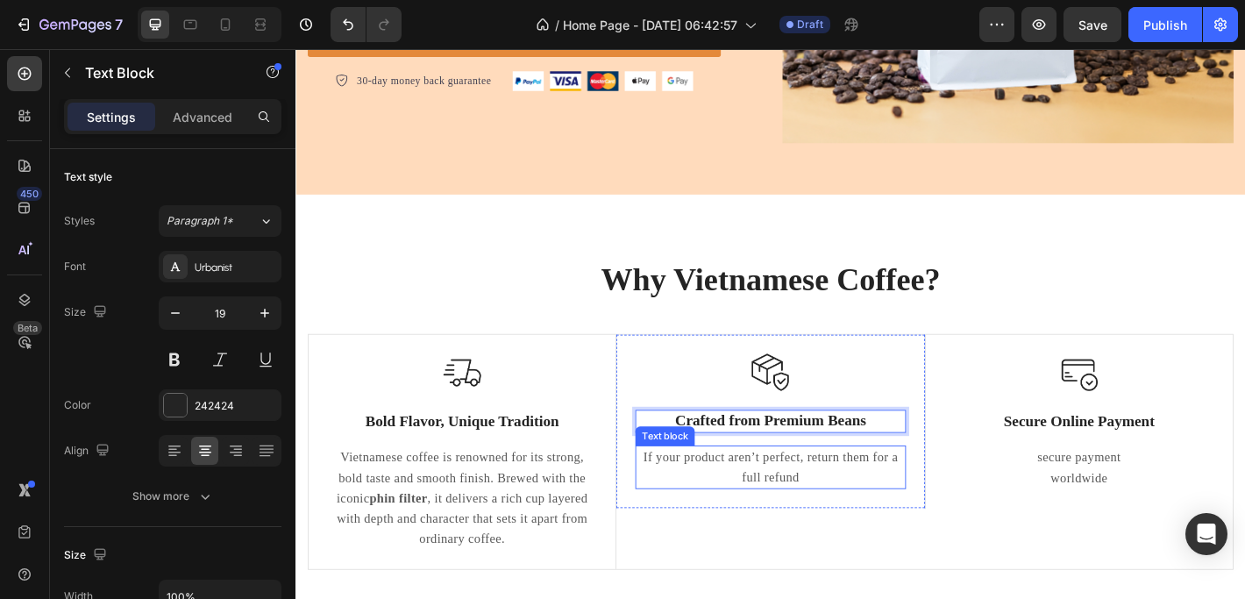
click at [792, 495] on p "If your product aren’t perfect, return them for a full refund" at bounding box center [820, 512] width 295 height 45
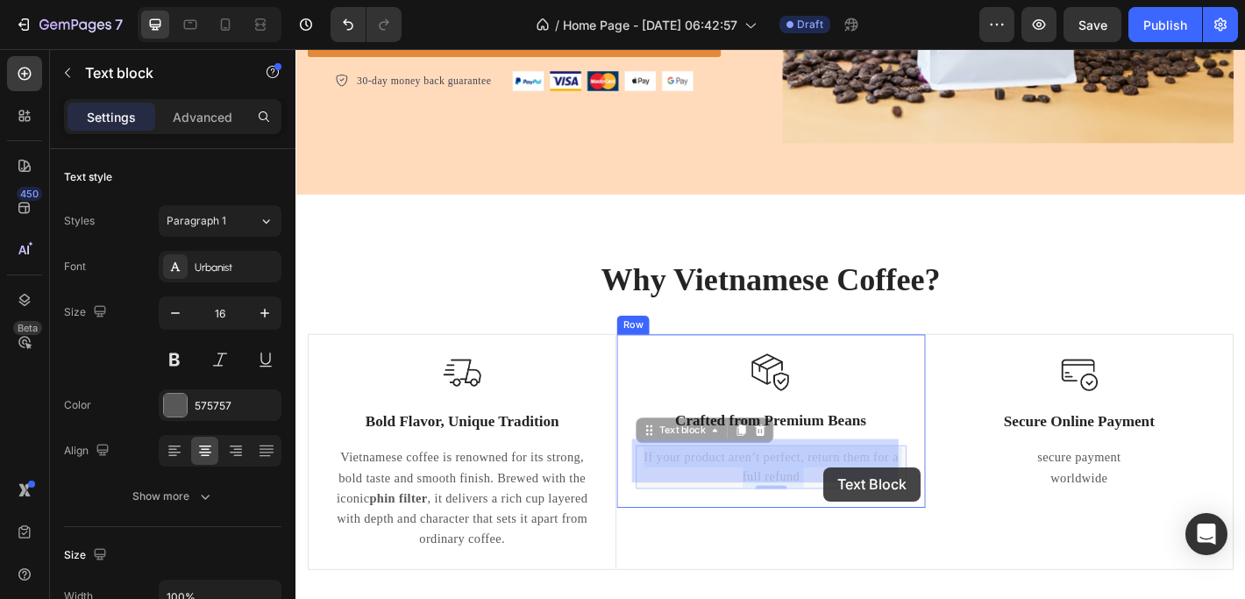
drag, startPoint x: 672, startPoint y: 492, endPoint x: 880, endPoint y: 512, distance: 208.7
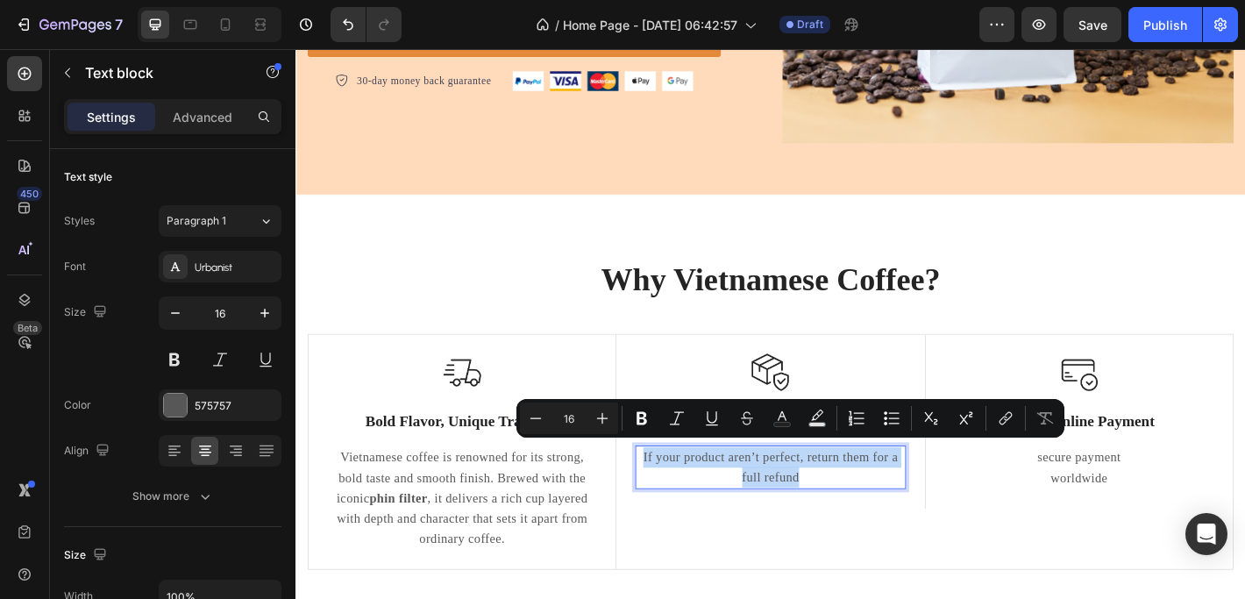
drag, startPoint x: 869, startPoint y: 514, endPoint x: 671, endPoint y: 500, distance: 197.7
click at [673, 500] on p "If your product aren’t perfect, return them for a full refund" at bounding box center [820, 512] width 295 height 45
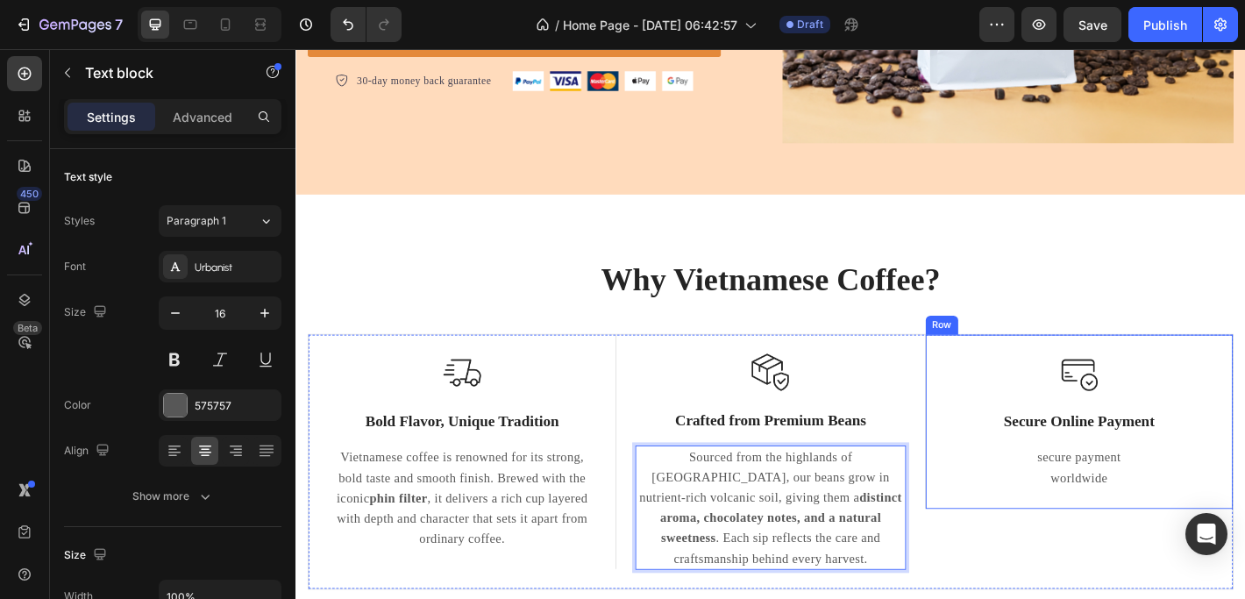
click at [1156, 466] on div "Secure Online Payment" at bounding box center [1163, 462] width 298 height 25
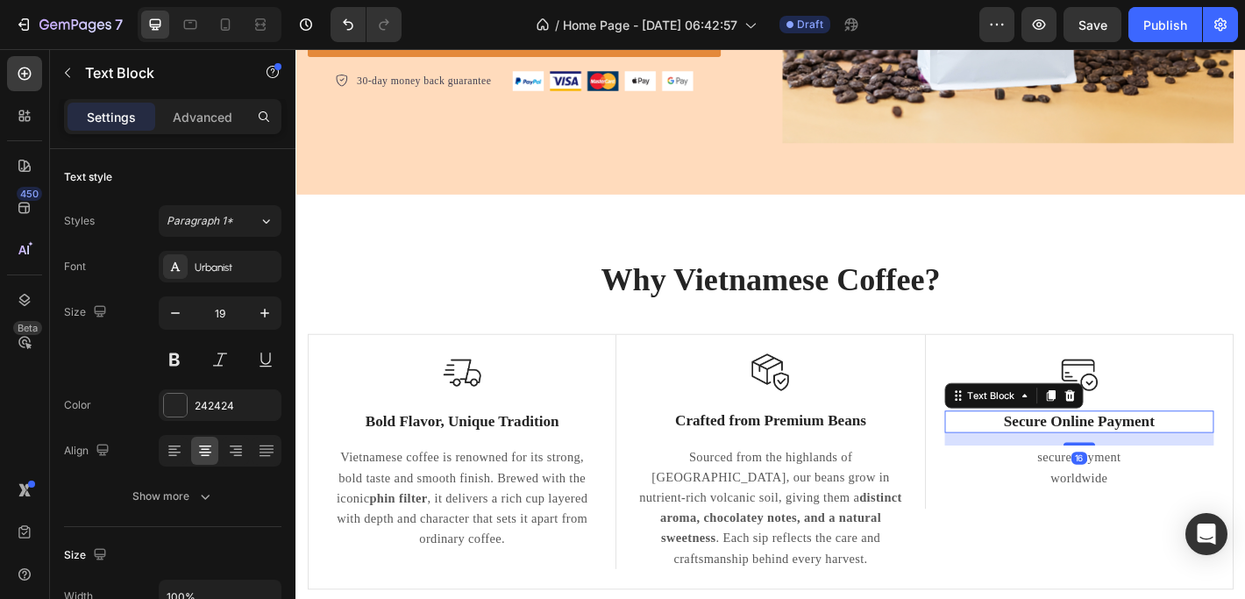
click at [1128, 458] on p "Secure Online Payment" at bounding box center [1163, 462] width 294 height 22
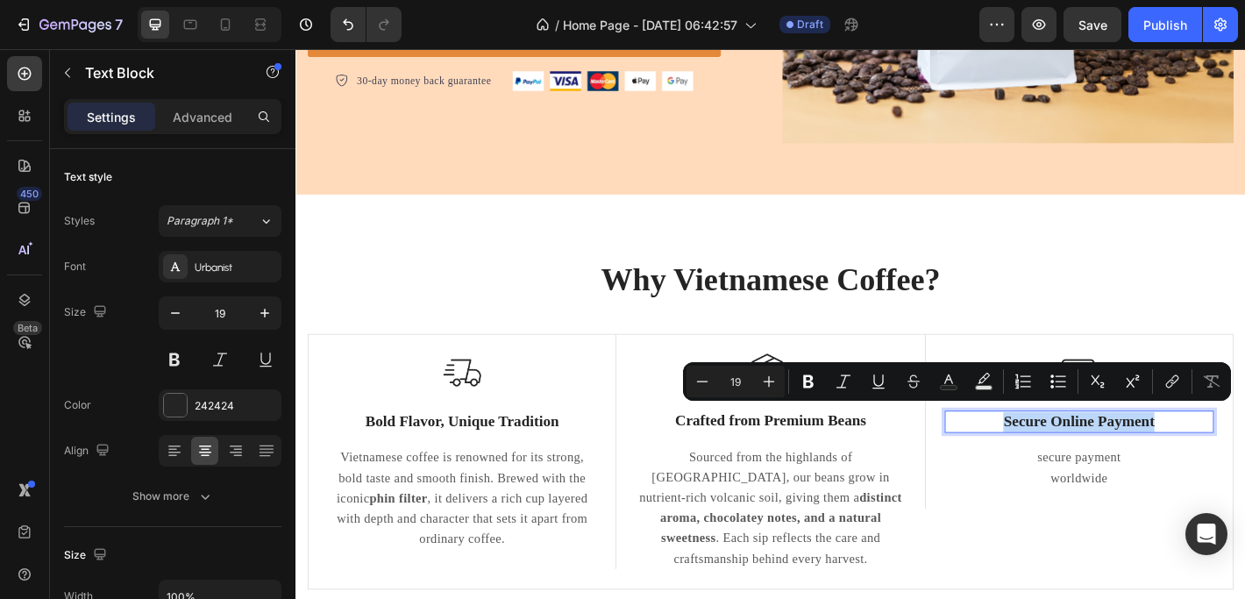
drag, startPoint x: 1061, startPoint y: 452, endPoint x: 1249, endPoint y: 449, distance: 187.6
click at [1244, 451] on p "Secure Online Payment" at bounding box center [1163, 462] width 294 height 22
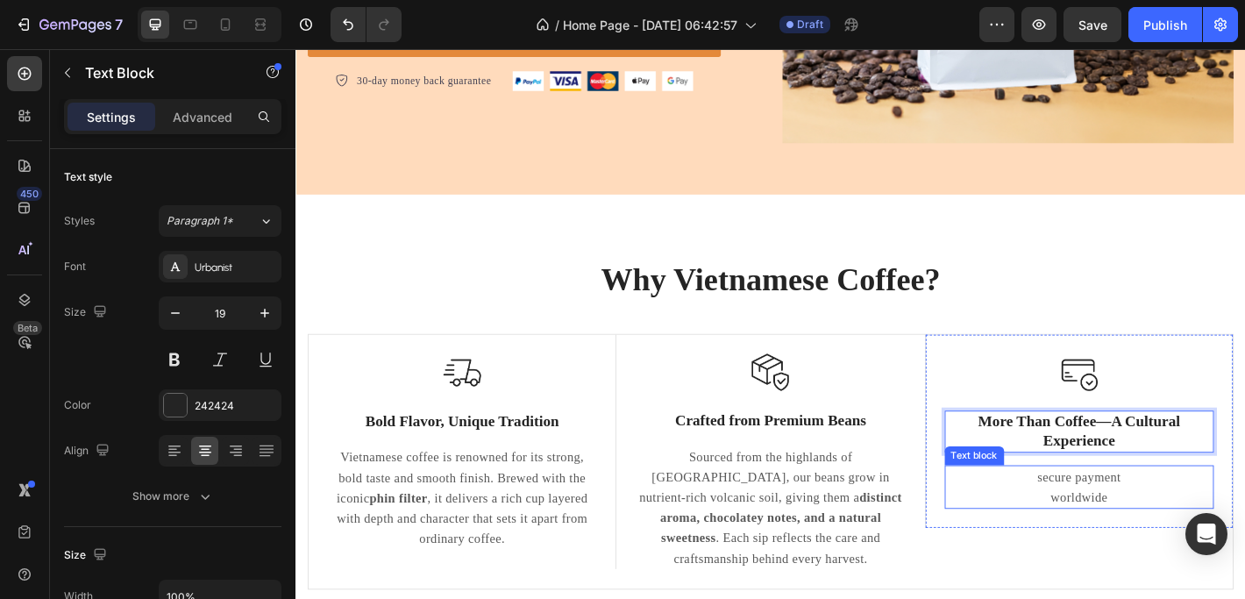
click at [1170, 527] on p "secure payment worldwide" at bounding box center [1163, 534] width 294 height 45
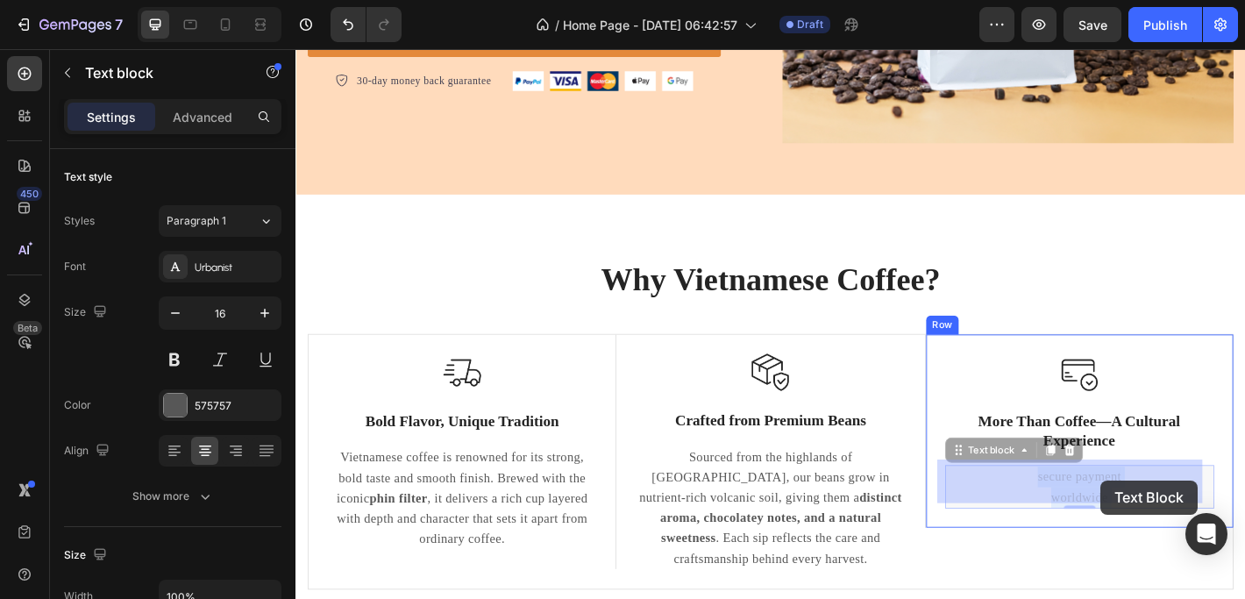
drag, startPoint x: 1105, startPoint y: 517, endPoint x: 1187, endPoint y: 527, distance: 82.1
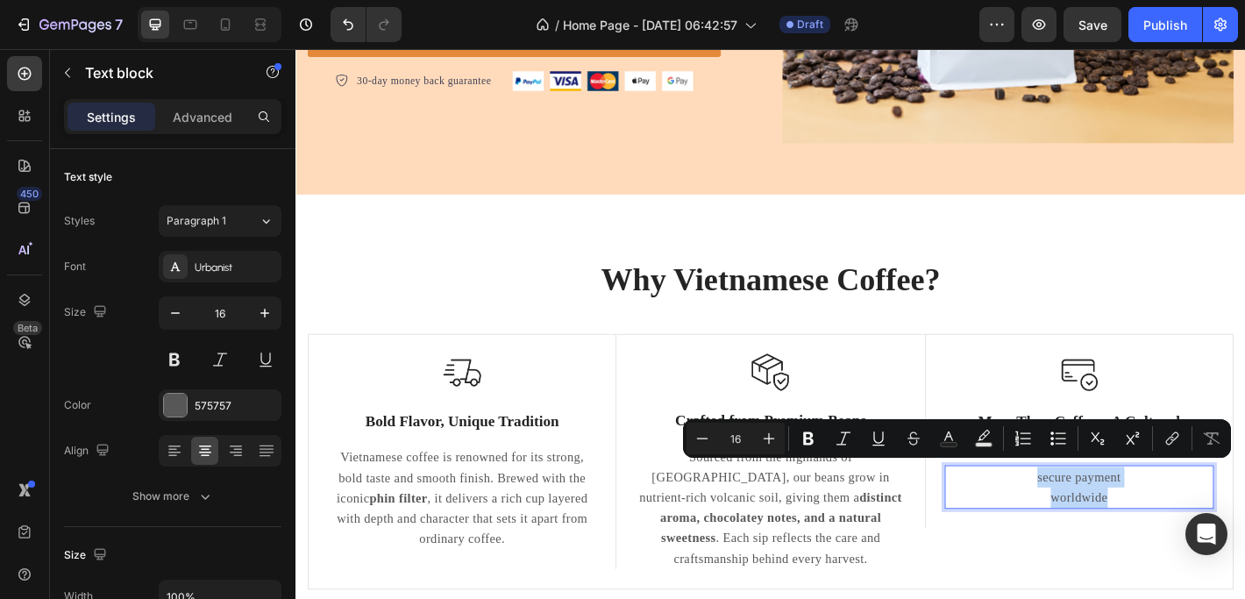
drag, startPoint x: 1189, startPoint y: 536, endPoint x: 1106, endPoint y: 521, distance: 84.7
click at [1106, 521] on p "secure payment worldwide" at bounding box center [1163, 534] width 294 height 45
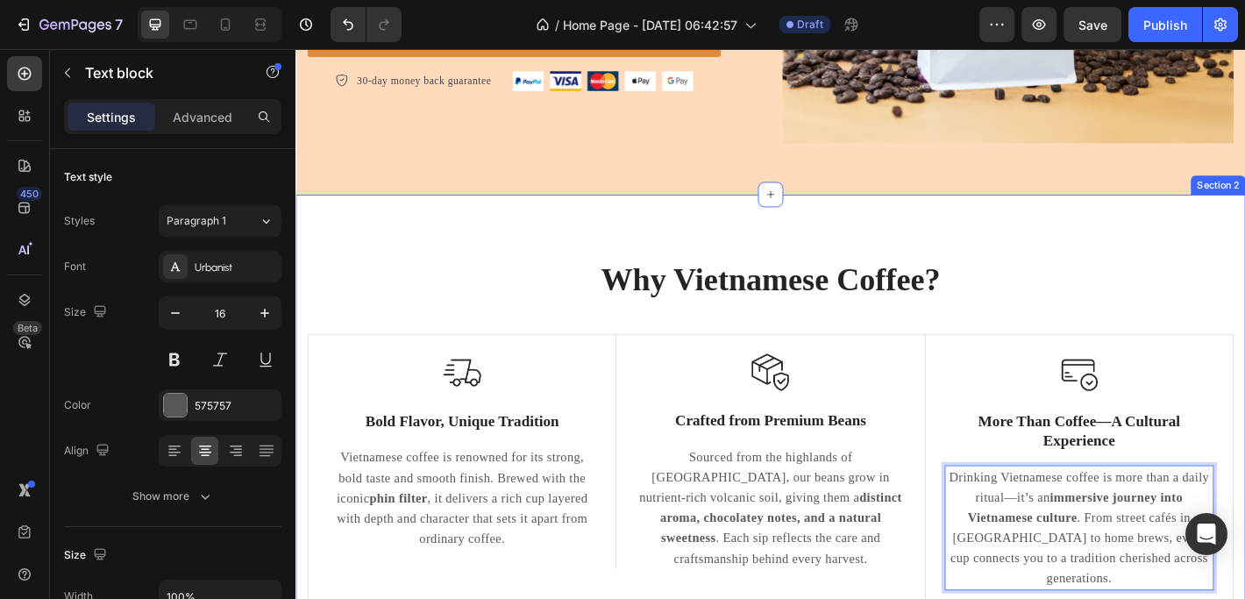
click at [1068, 241] on div "Why Vietnamese Coffee? Heading Row Image Bold Flavor, Unique Tradition Text Blo…" at bounding box center [821, 482] width 1052 height 544
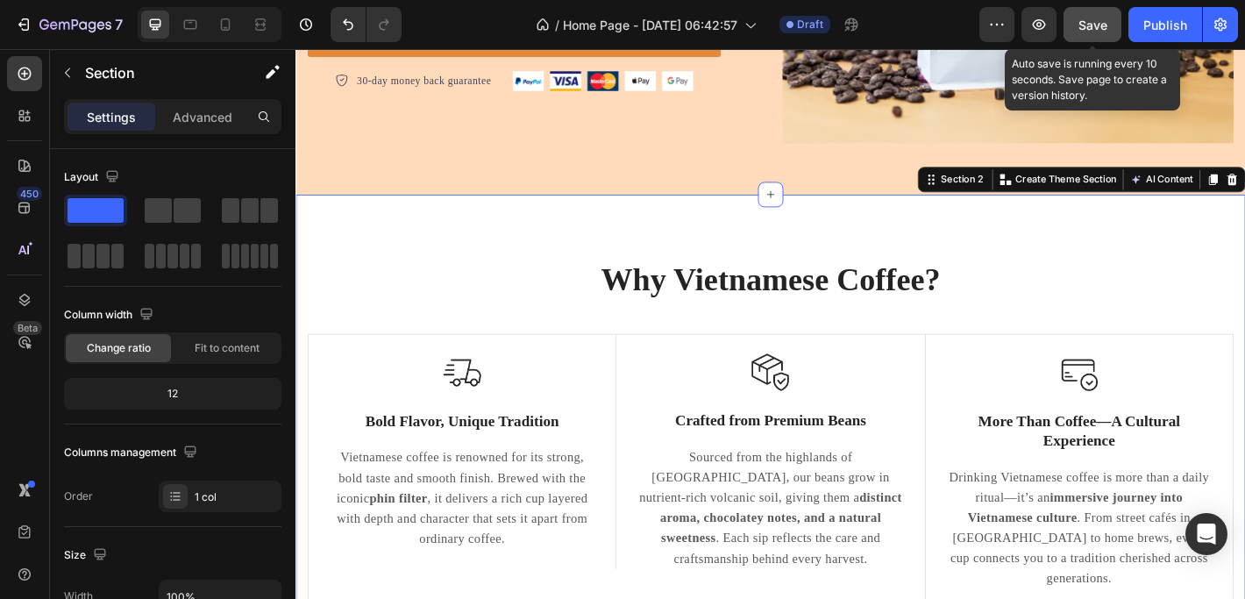
click at [1084, 18] on span "Save" at bounding box center [1092, 25] width 29 height 15
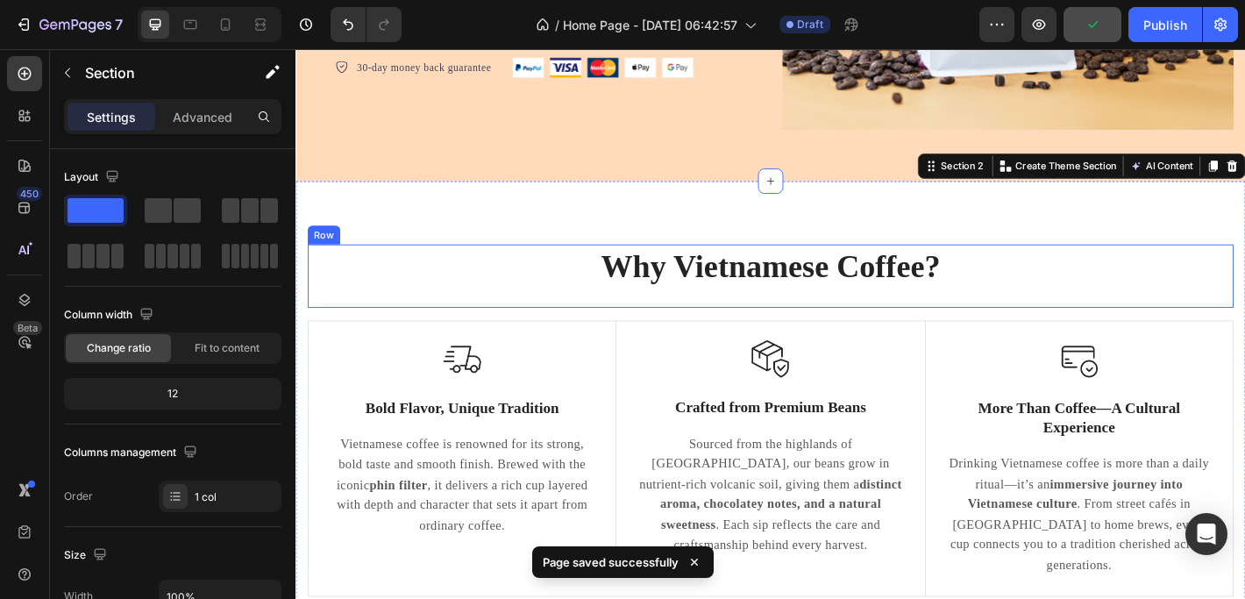
scroll to position [550, 0]
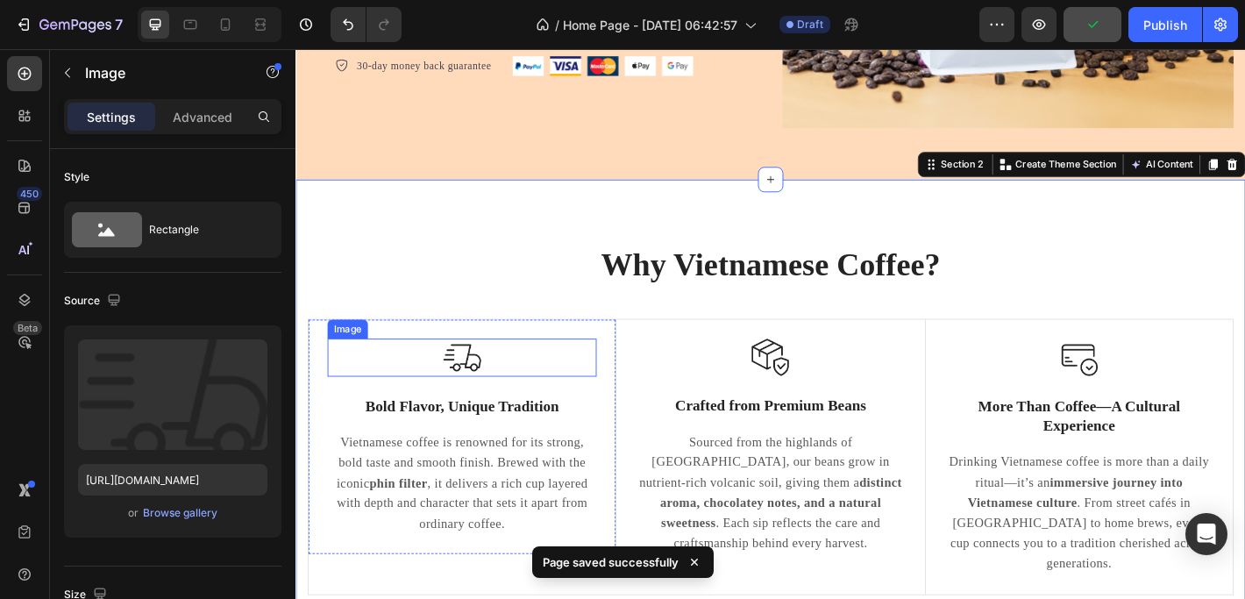
click at [487, 384] on img at bounding box center [479, 391] width 42 height 42
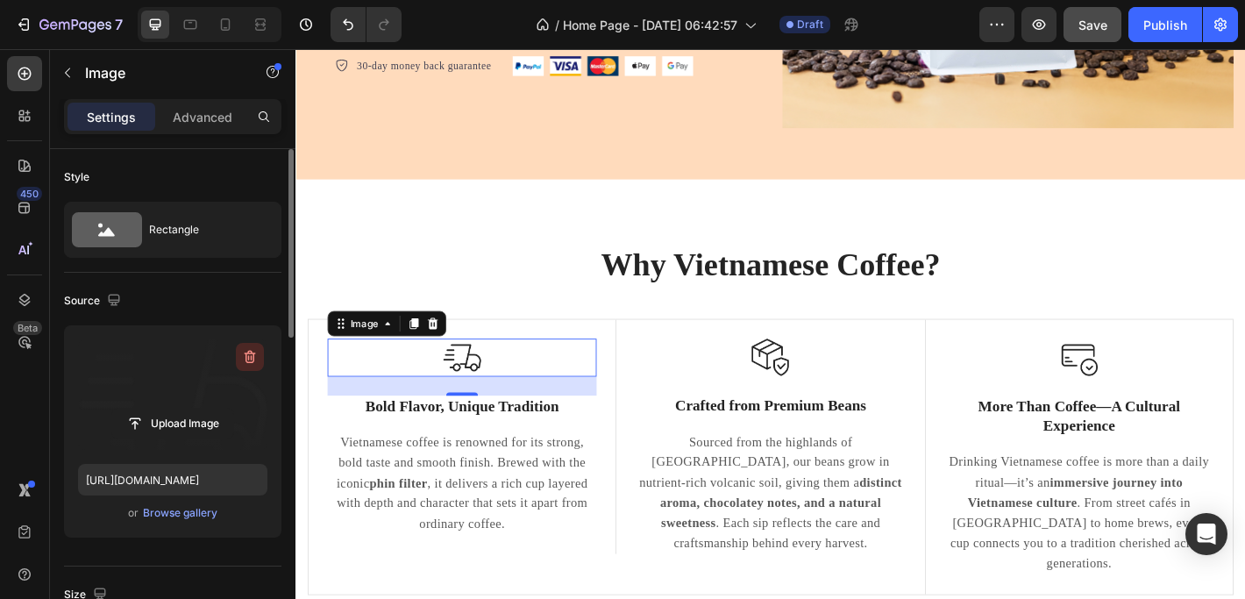
click at [248, 354] on icon "button" at bounding box center [250, 357] width 18 height 18
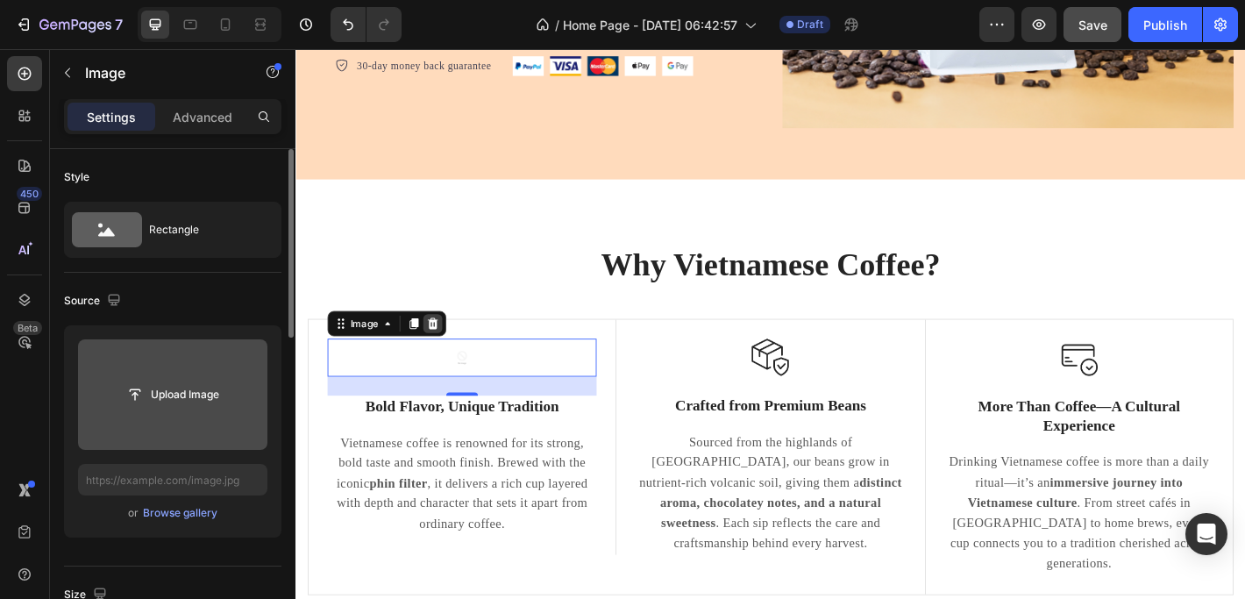
click at [445, 346] on icon at bounding box center [447, 353] width 14 height 14
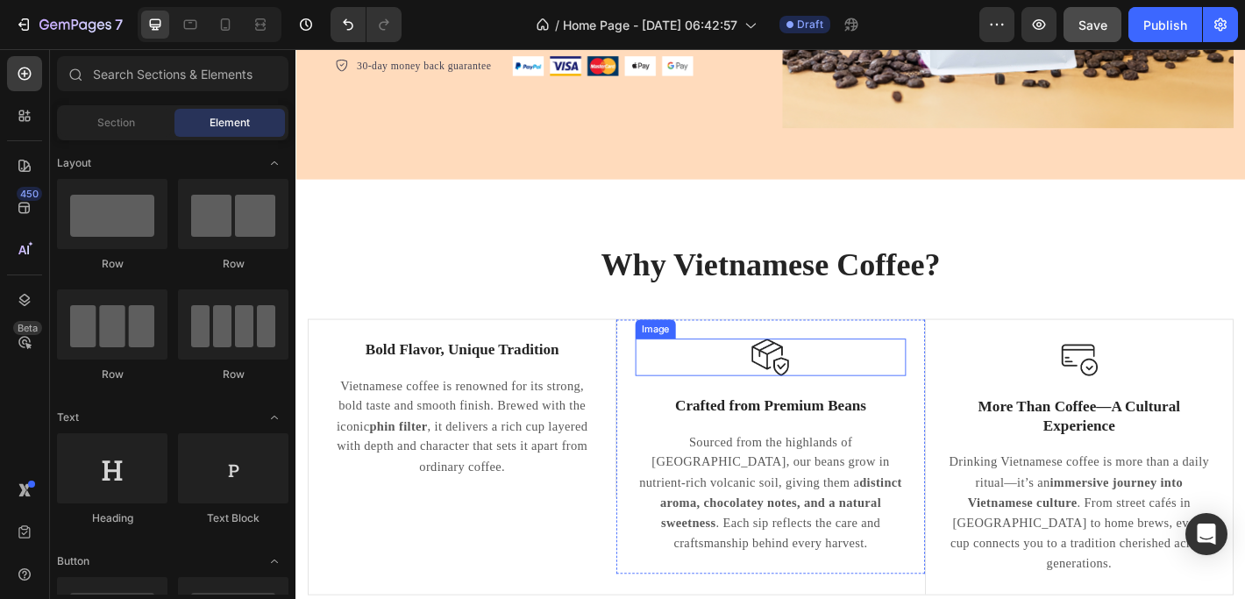
click at [791, 384] on div at bounding box center [820, 390] width 299 height 41
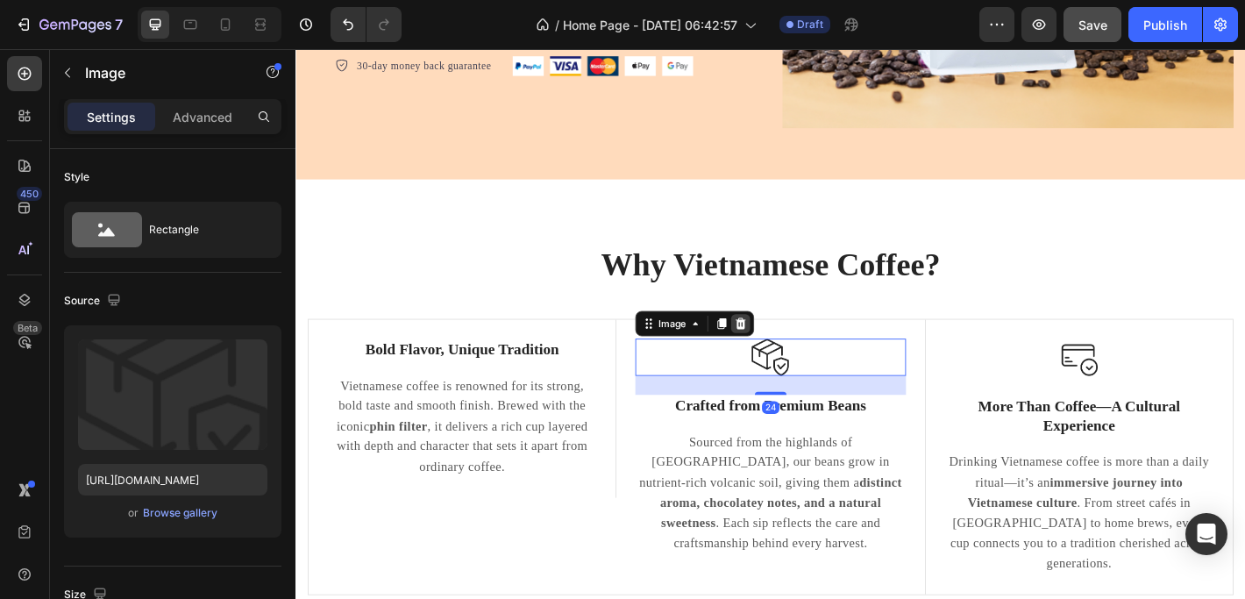
click at [785, 347] on icon at bounding box center [788, 353] width 14 height 14
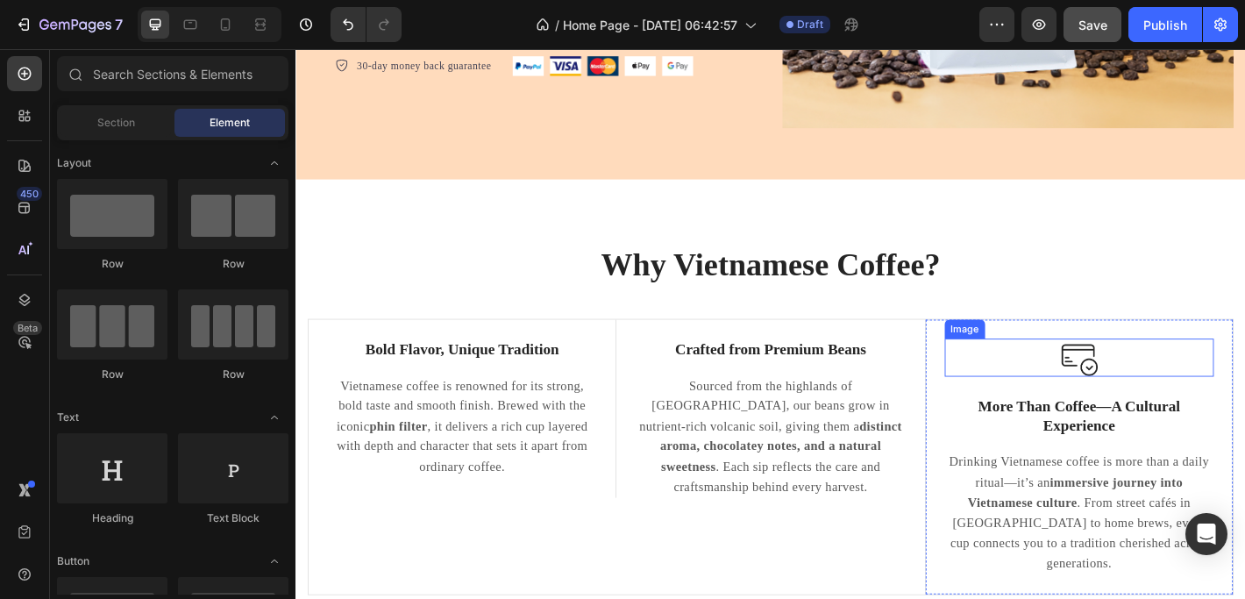
click at [1146, 393] on img at bounding box center [1163, 391] width 42 height 42
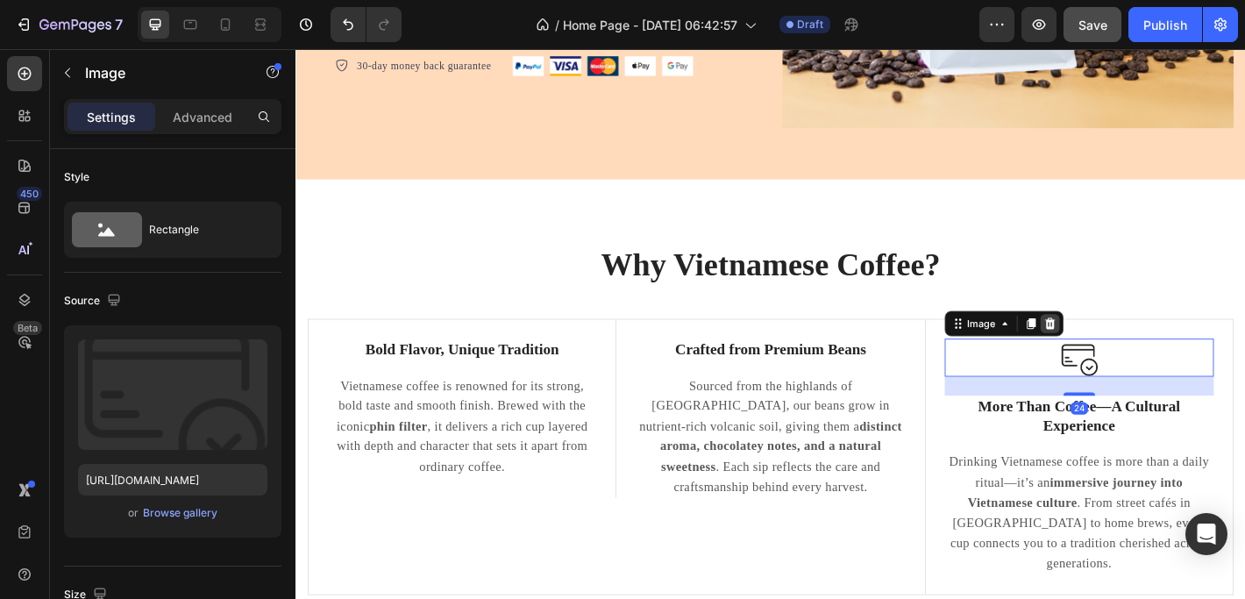
click at [1124, 347] on icon at bounding box center [1129, 353] width 11 height 12
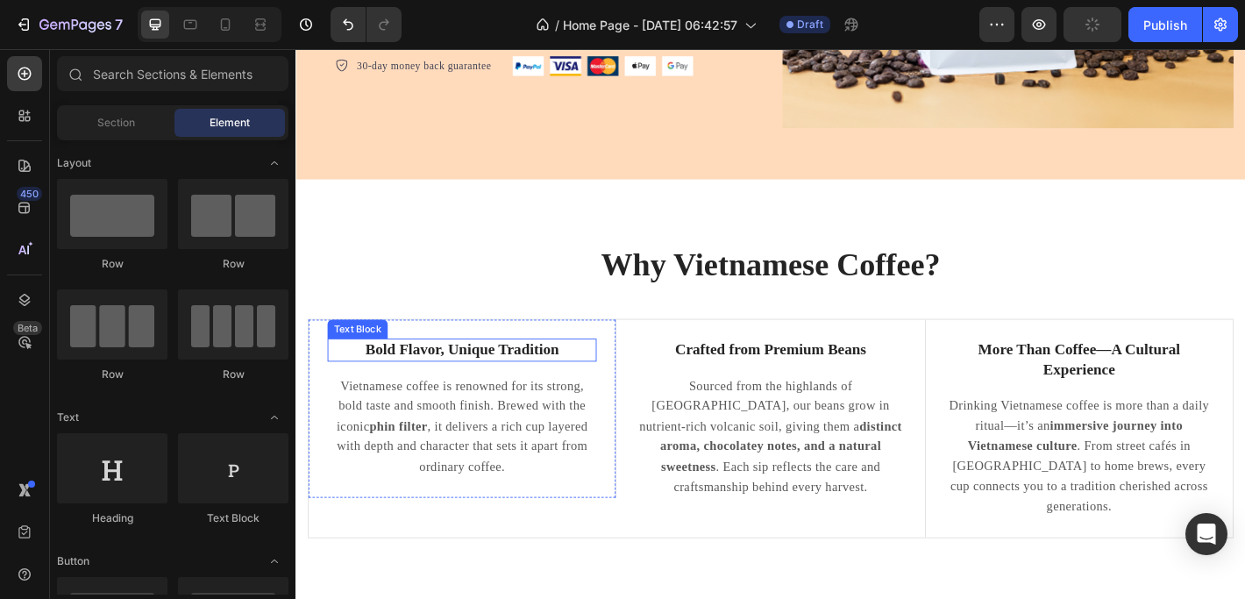
click at [510, 374] on p "Bold Flavor, Unique Tradition" at bounding box center [479, 383] width 294 height 22
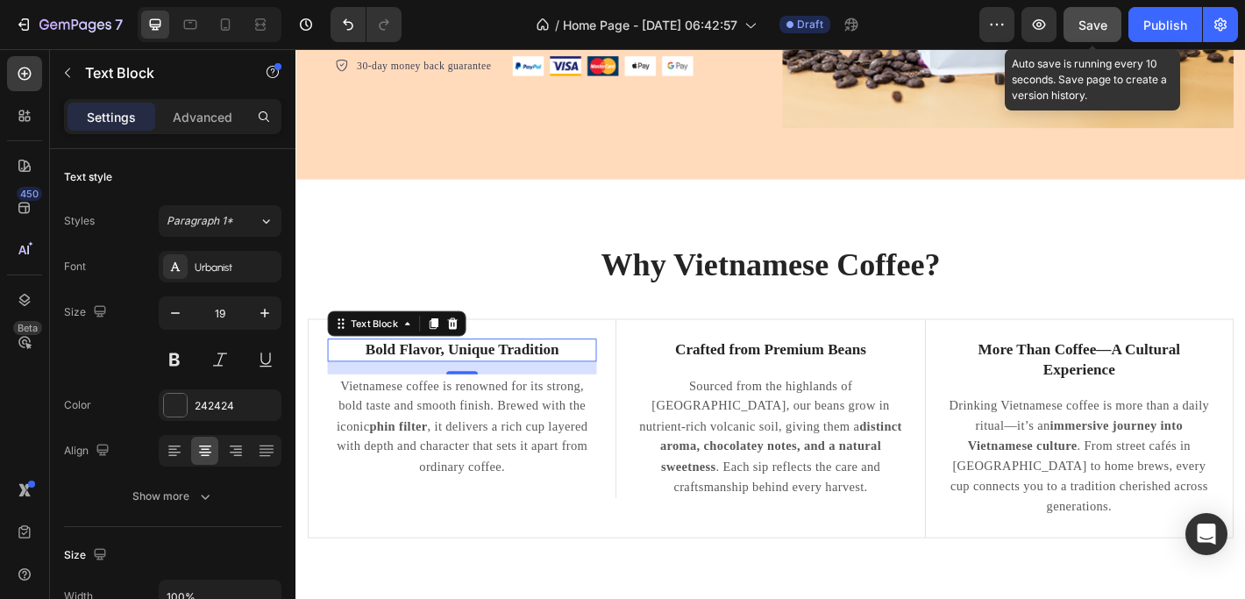
click at [1089, 24] on span "Save" at bounding box center [1092, 25] width 29 height 15
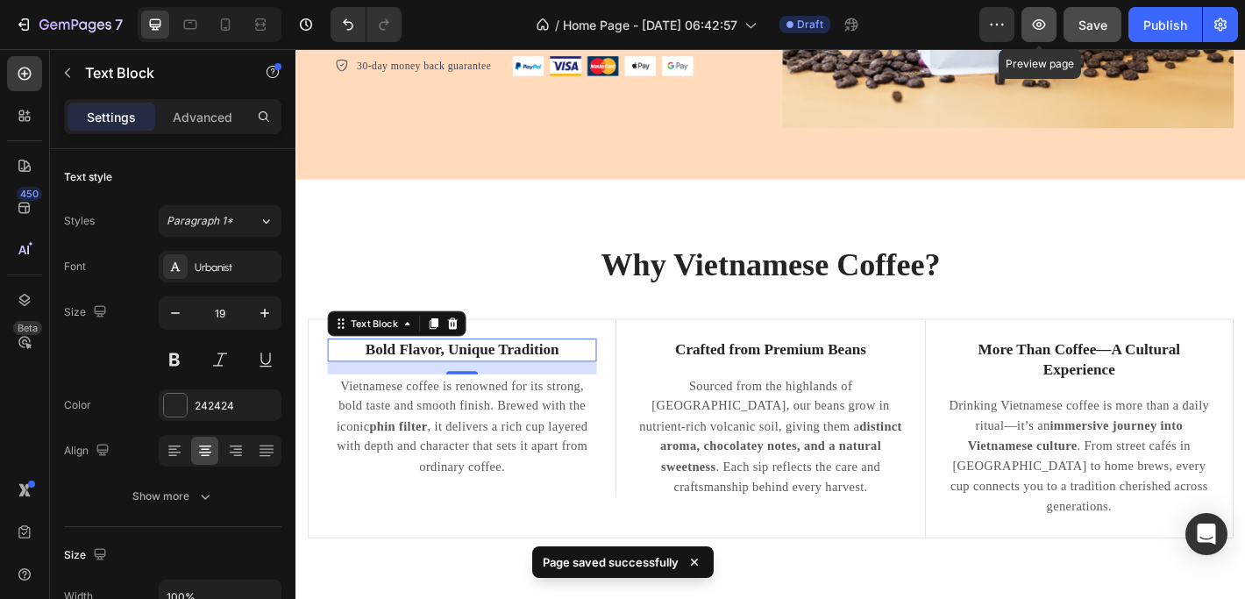
click at [1039, 17] on icon "button" at bounding box center [1039, 25] width 18 height 18
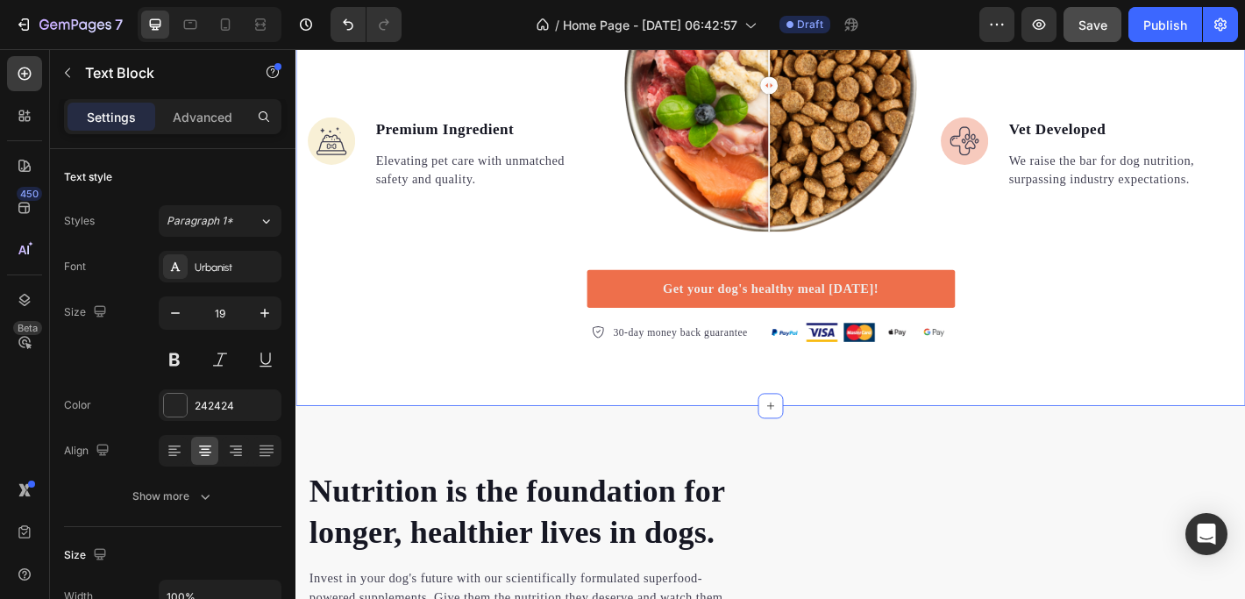
scroll to position [1504, 0]
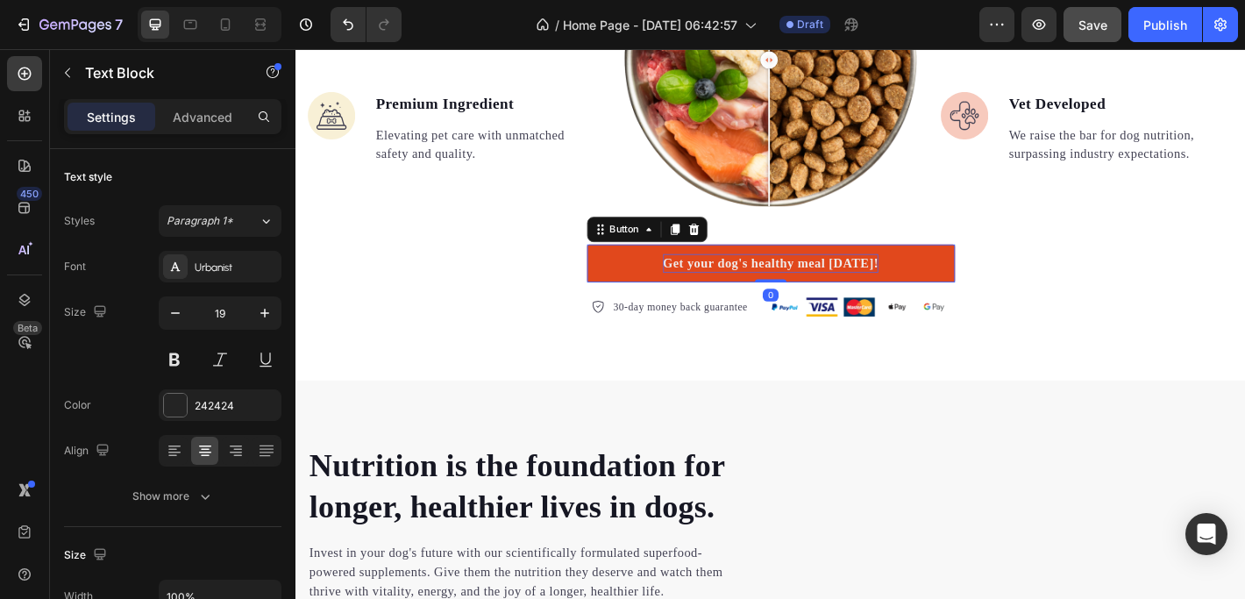
click at [801, 280] on div "Get your dog's healthy meal today!" at bounding box center [821, 286] width 238 height 21
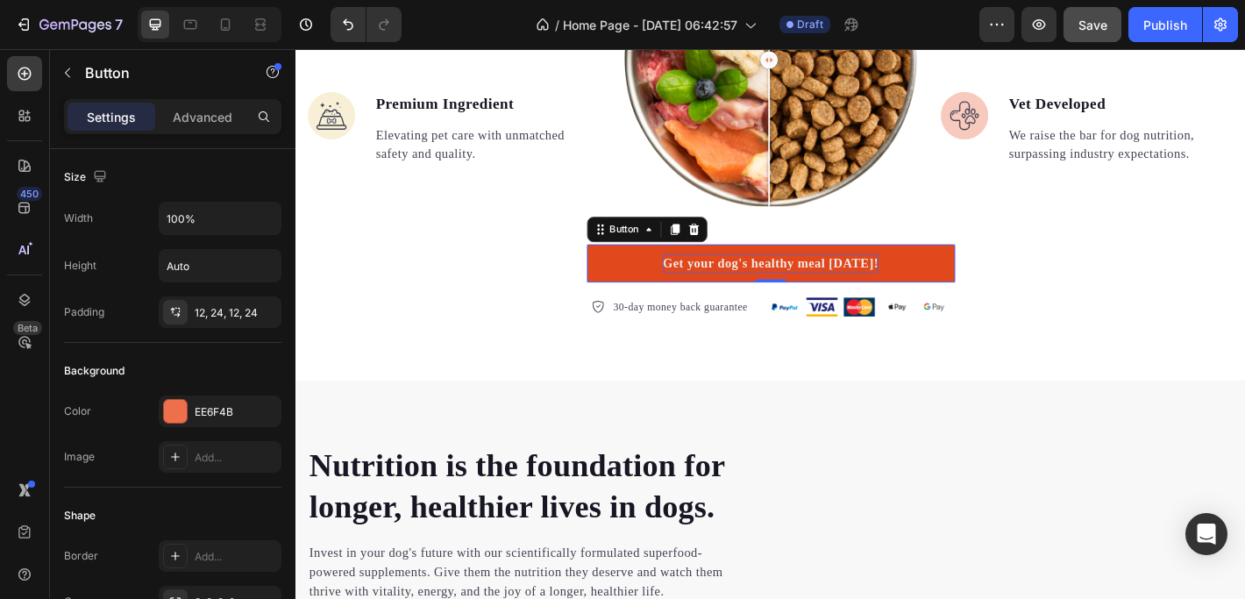
click at [801, 280] on div "Get your dog's healthy meal today!" at bounding box center [821, 286] width 238 height 21
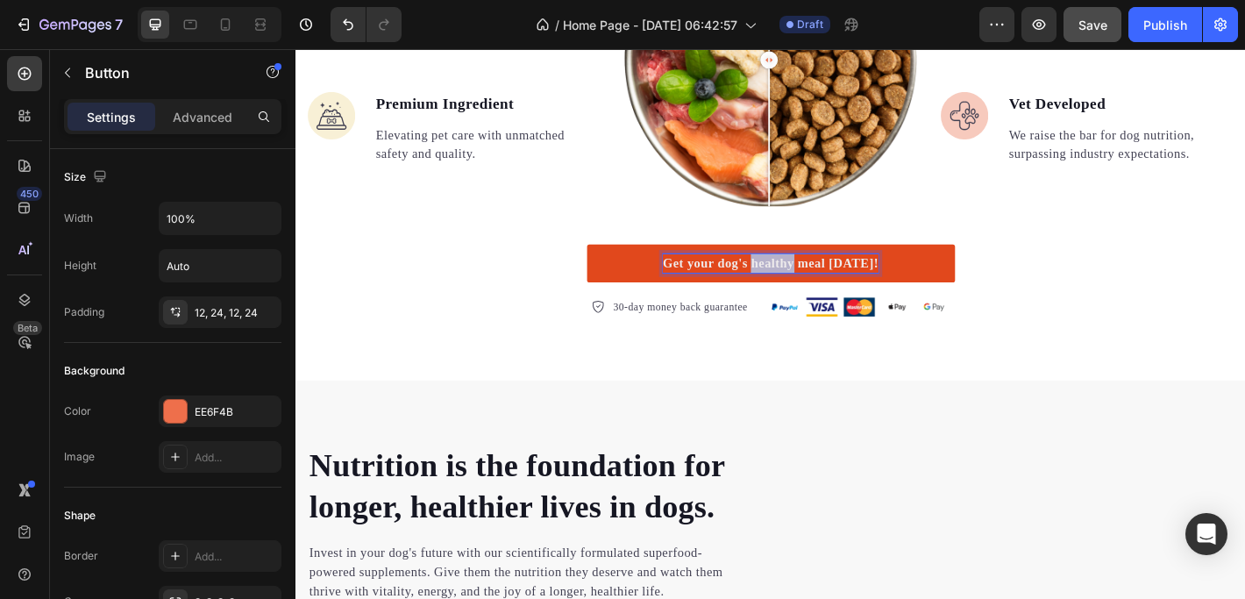
click at [801, 280] on p "Get your dog's healthy meal today!" at bounding box center [821, 286] width 238 height 21
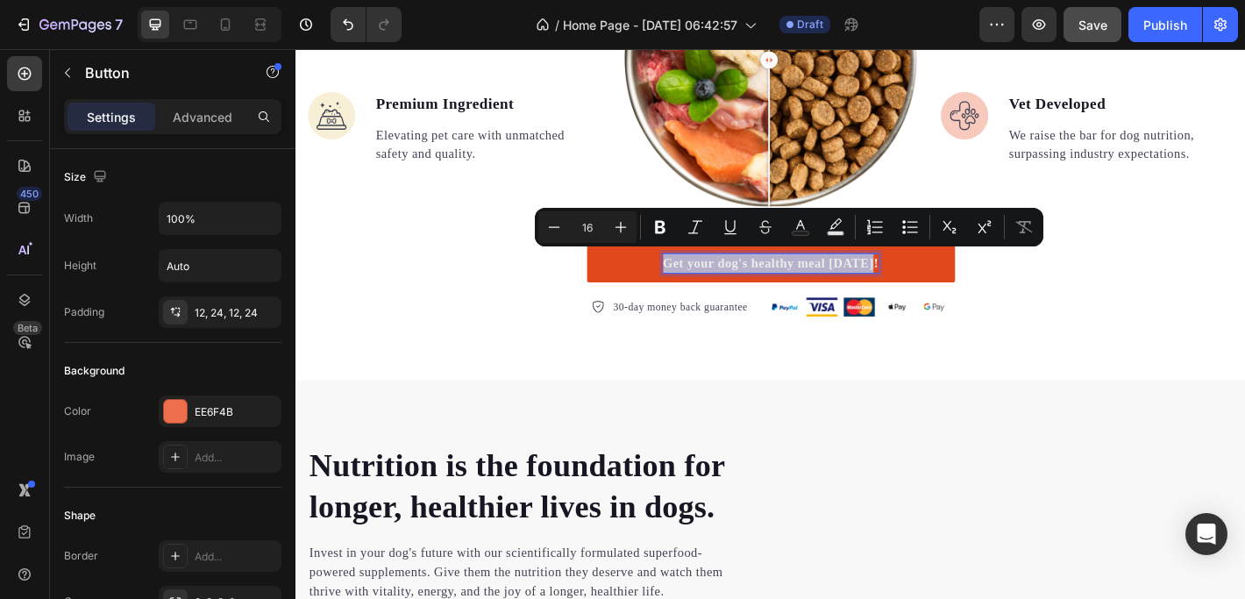
drag, startPoint x: 706, startPoint y: 280, endPoint x: 927, endPoint y: 278, distance: 221.8
click at [927, 278] on link "Get your dog's healthy meal today!" at bounding box center [822, 287] width 408 height 42
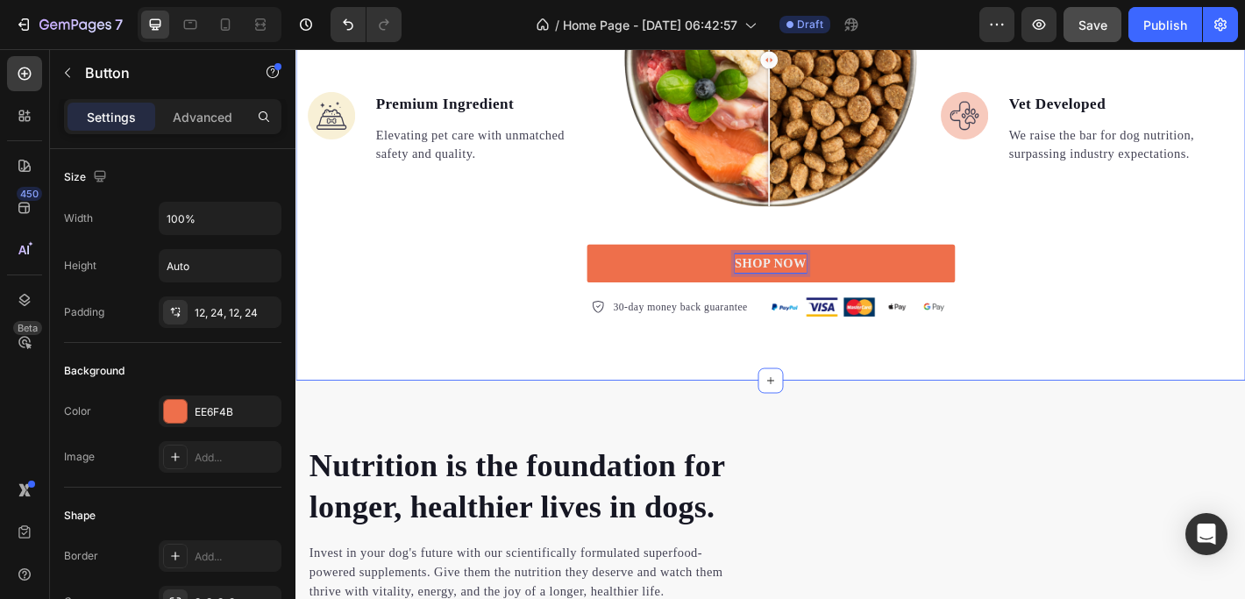
click at [1146, 355] on div "What makes us different makes them stronger Heading Image Real Food Text block …" at bounding box center [821, 54] width 1052 height 724
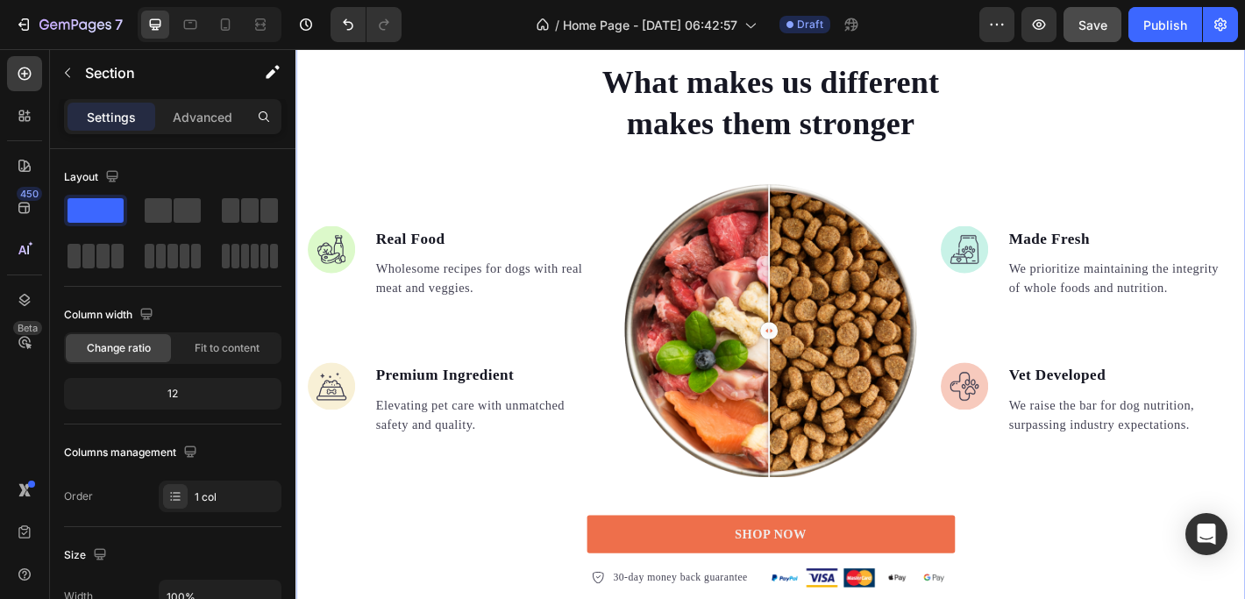
scroll to position [1201, 0]
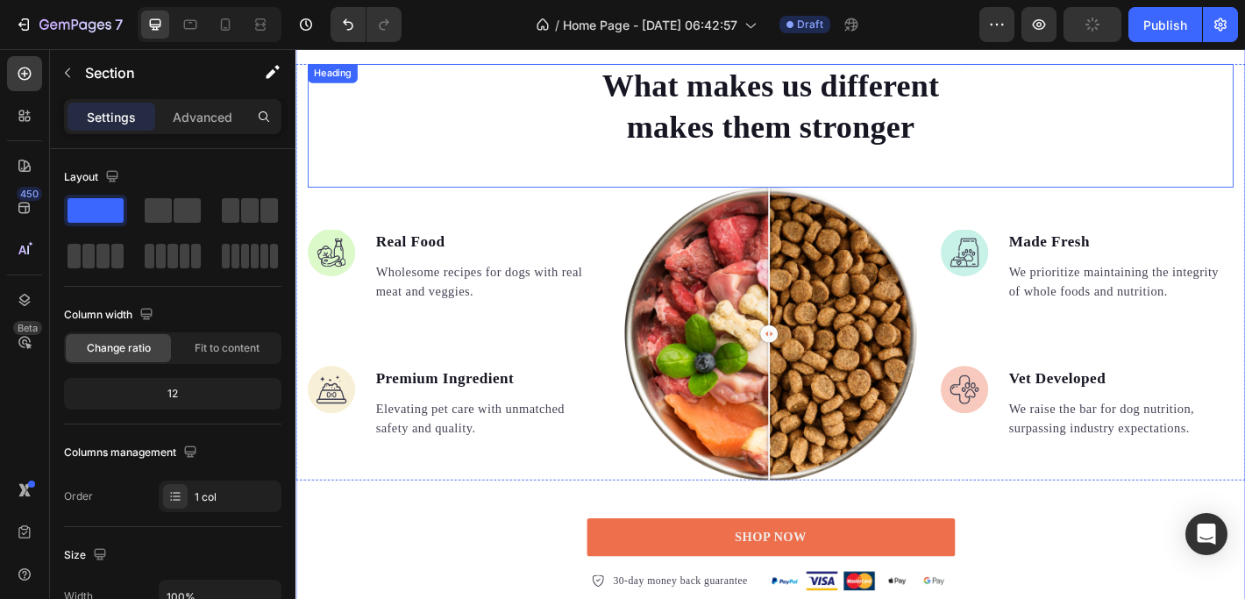
click at [635, 82] on p "What makes us different makes them stronger" at bounding box center [821, 112] width 466 height 91
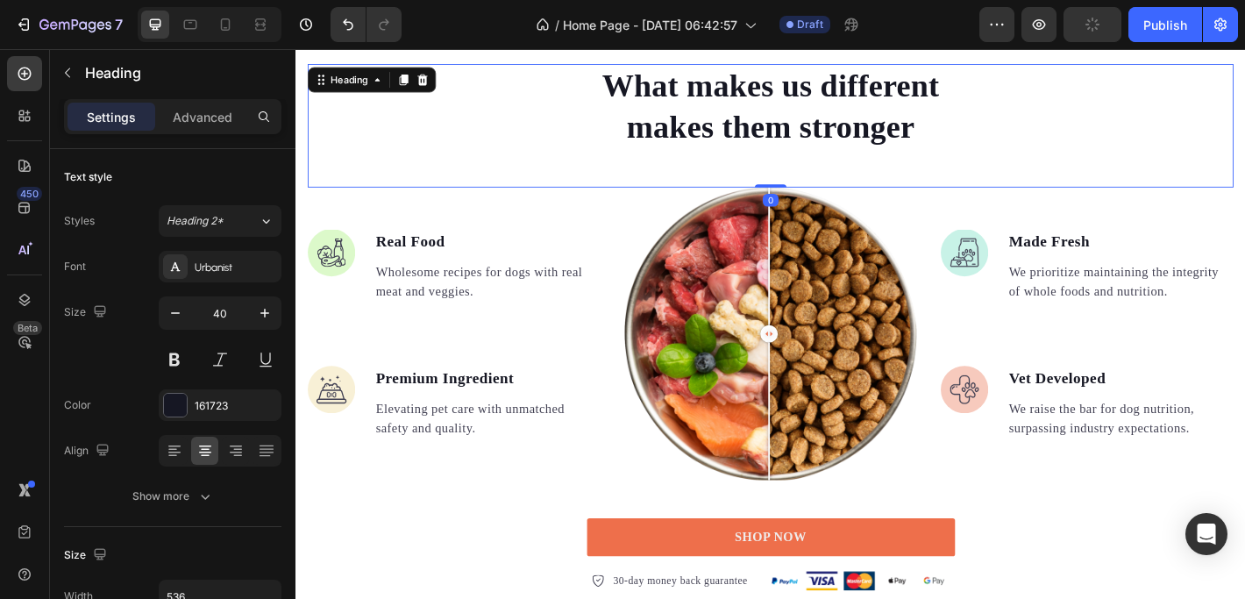
click at [781, 94] on p "What makes us different makes them stronger" at bounding box center [821, 112] width 466 height 91
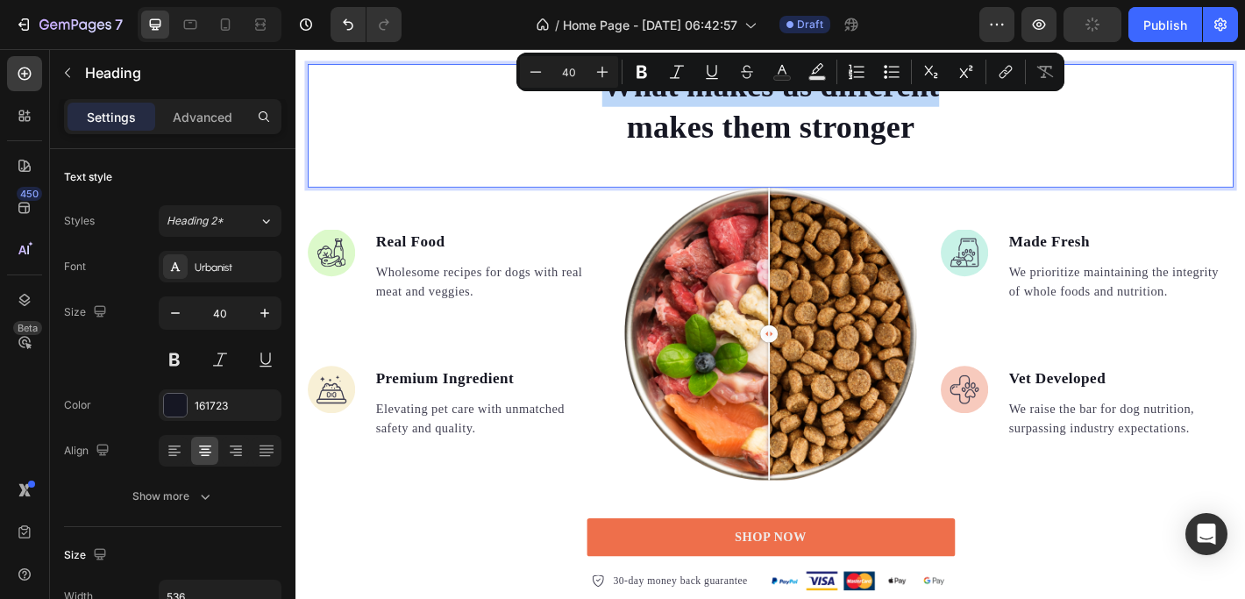
drag, startPoint x: 636, startPoint y: 85, endPoint x: 1004, endPoint y: 100, distance: 367.5
click at [1004, 100] on p "What makes us different makes them stronger" at bounding box center [821, 112] width 466 height 91
copy p "What makes us different"
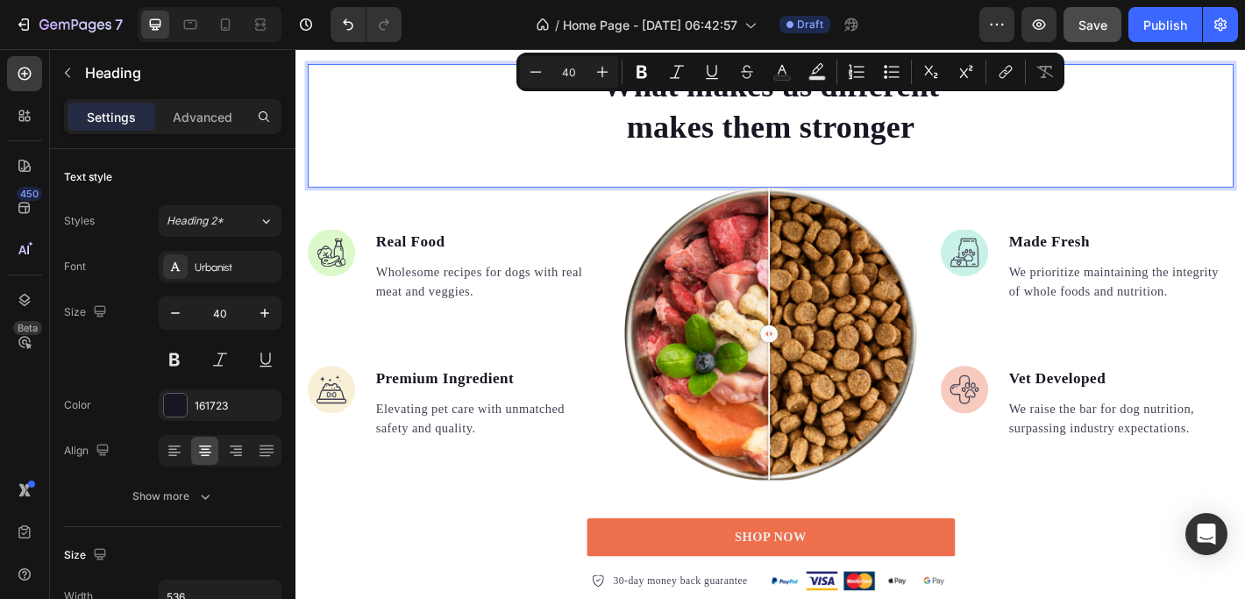
click at [771, 141] on p "What makes us different makes them stronger" at bounding box center [821, 112] width 466 height 91
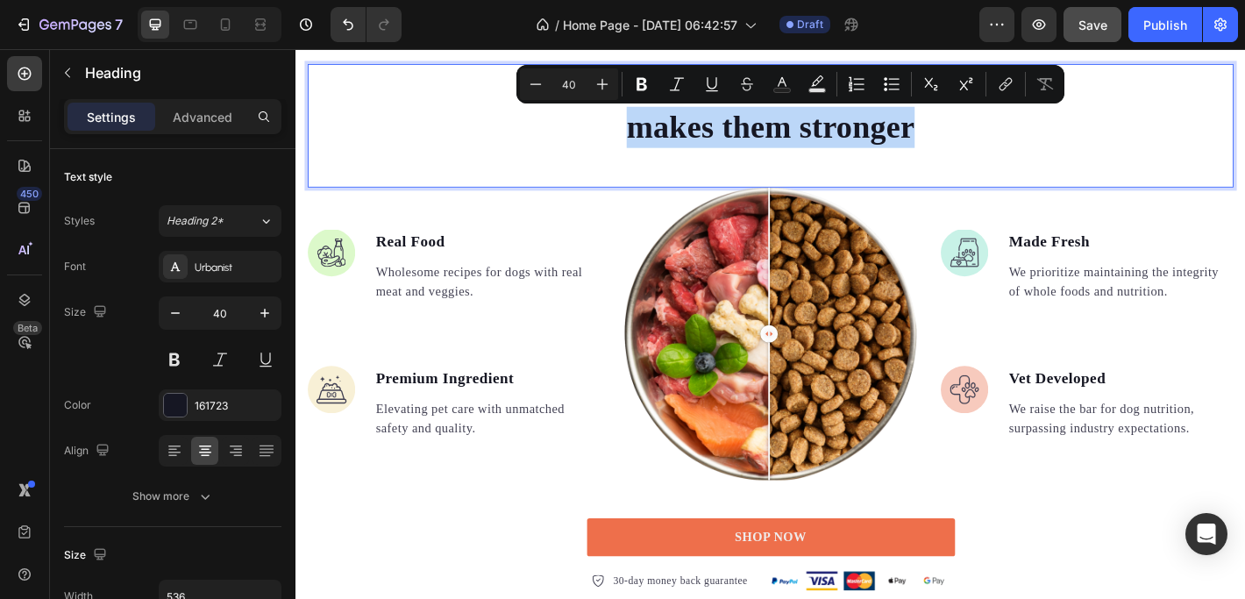
drag, startPoint x: 656, startPoint y: 132, endPoint x: 970, endPoint y: 133, distance: 313.8
click at [970, 133] on p "What makes us different makes them stronger" at bounding box center [821, 112] width 466 height 91
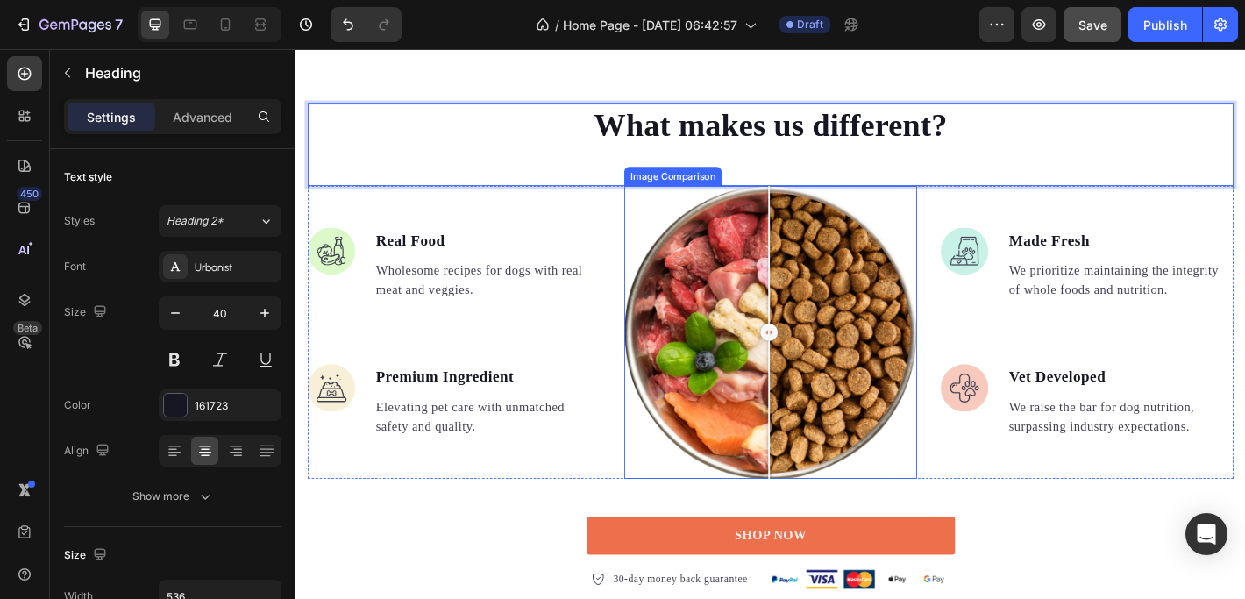
scroll to position [1063, 0]
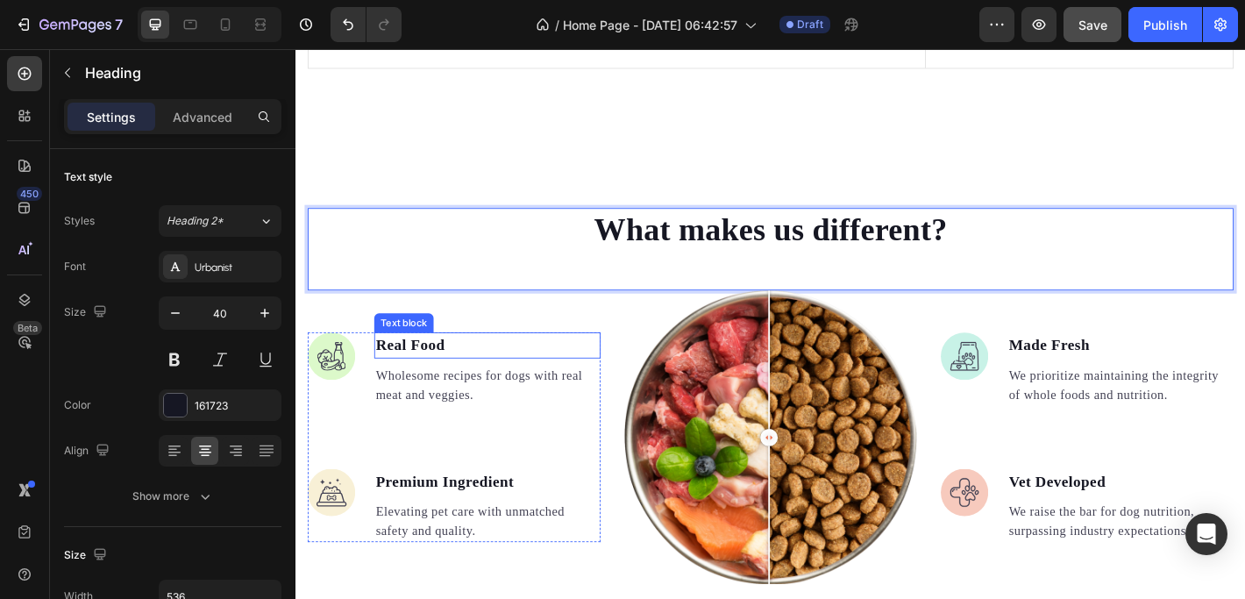
click at [412, 365] on p "Real Food" at bounding box center [507, 377] width 247 height 25
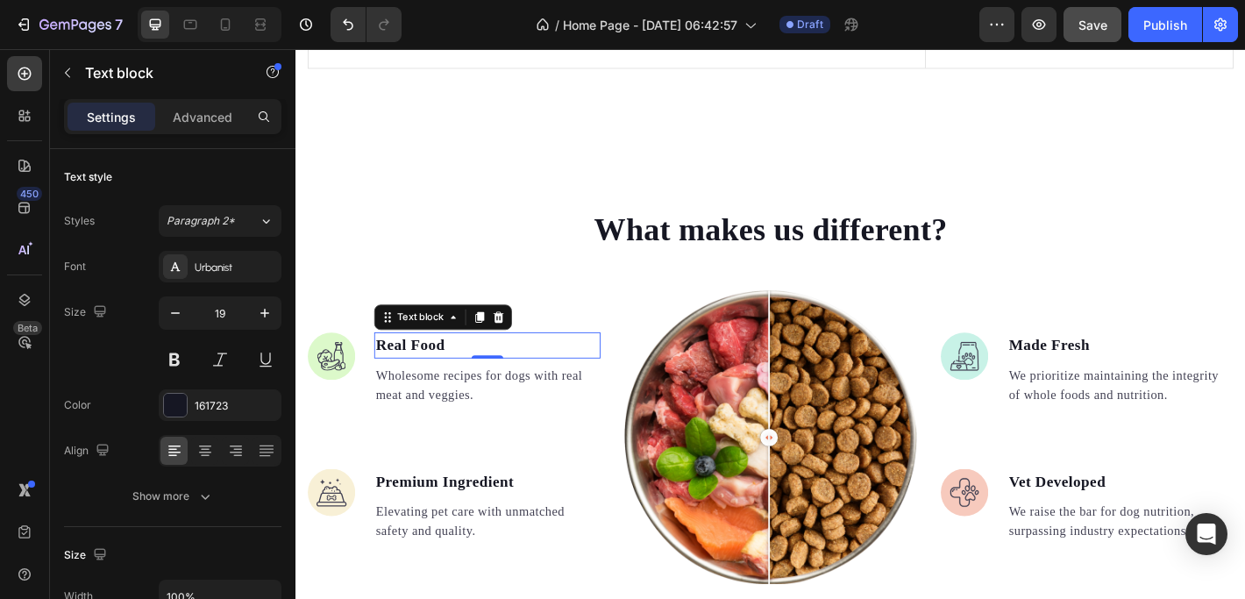
click at [462, 365] on p "Real Food" at bounding box center [507, 377] width 247 height 25
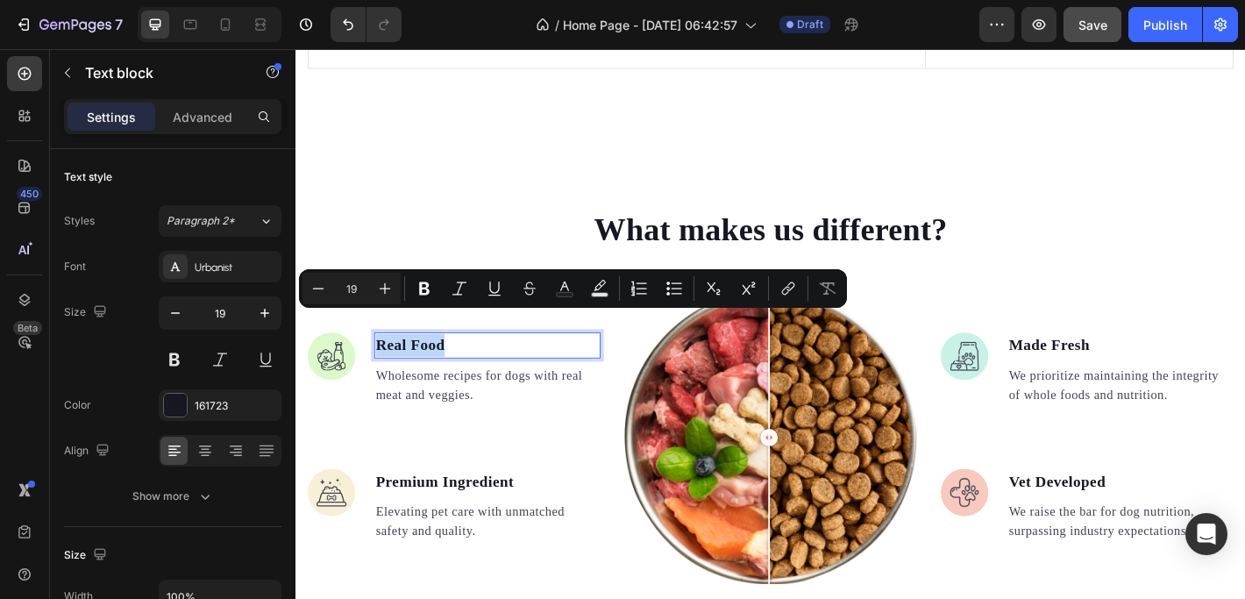
drag, startPoint x: 463, startPoint y: 353, endPoint x: 387, endPoint y: 350, distance: 76.3
click at [387, 365] on p "Real Food" at bounding box center [507, 377] width 247 height 25
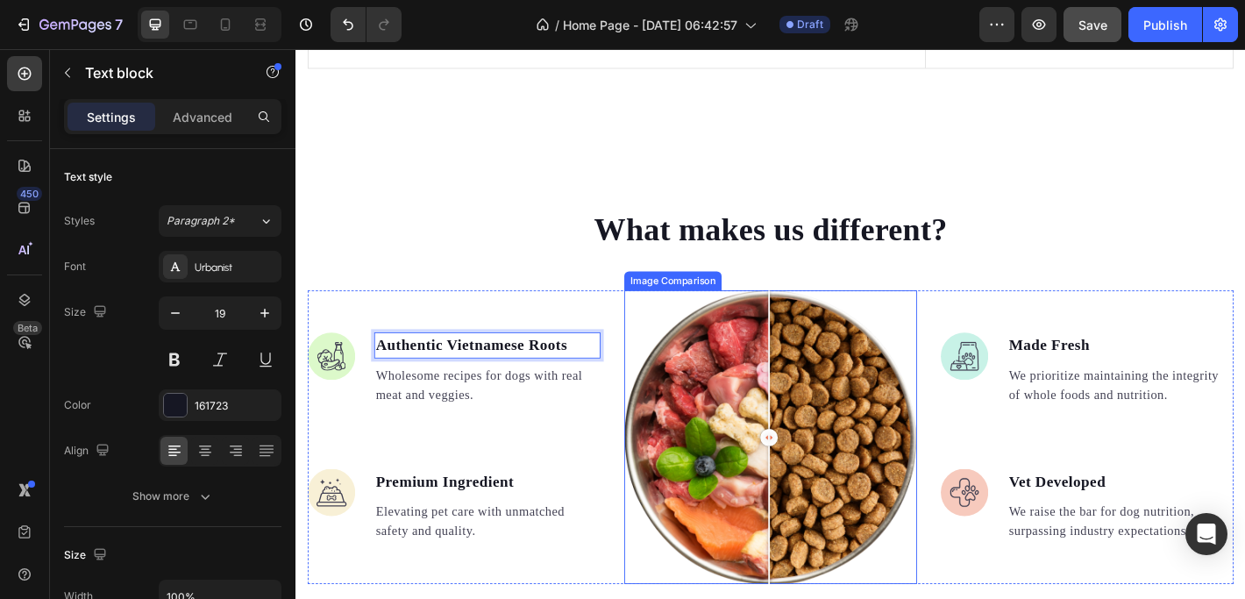
click at [806, 415] on div at bounding box center [819, 478] width 35 height 324
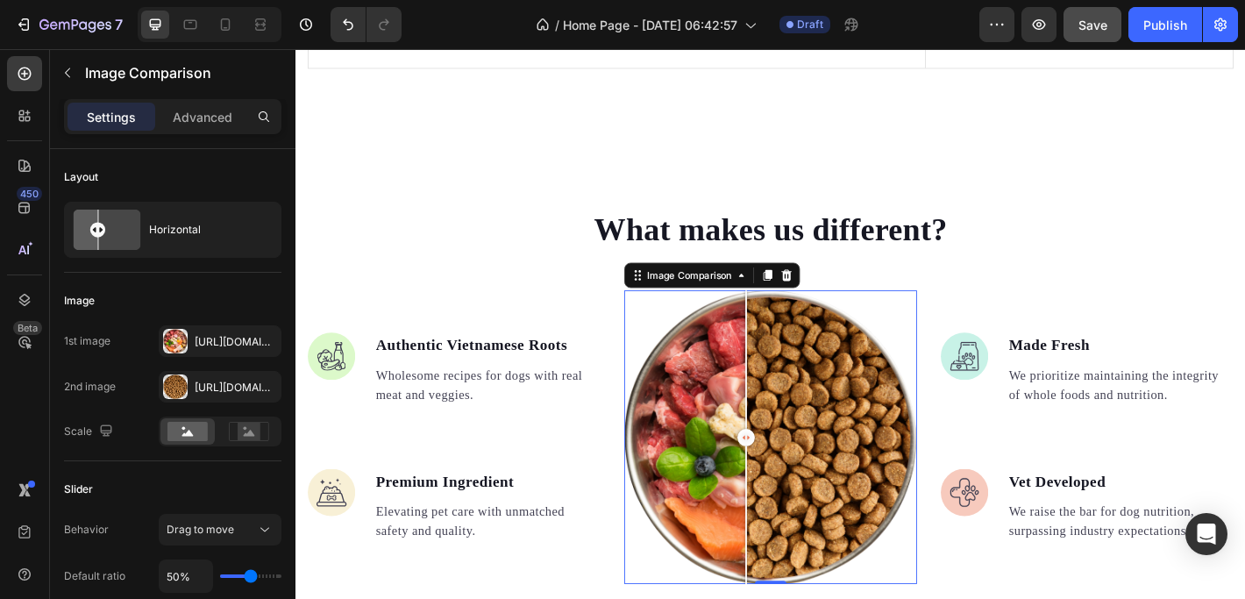
drag, startPoint x: 804, startPoint y: 456, endPoint x: 790, endPoint y: 465, distance: 16.5
click at [790, 470] on div at bounding box center [793, 479] width 19 height 19
click at [205, 339] on div "Https://gempages-demo.Myshopify.Com/cdn/shop/t/1/assets/495611768014373769-5c0c…" at bounding box center [220, 342] width 51 height 16
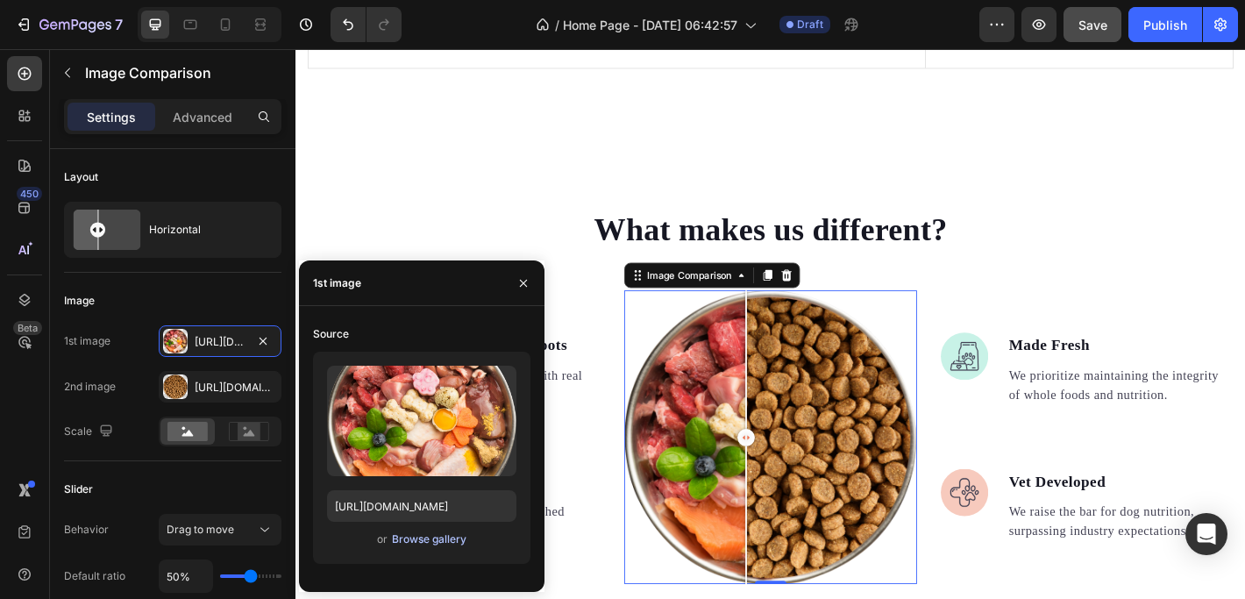
click at [417, 536] on div "Browse gallery" at bounding box center [429, 539] width 74 height 16
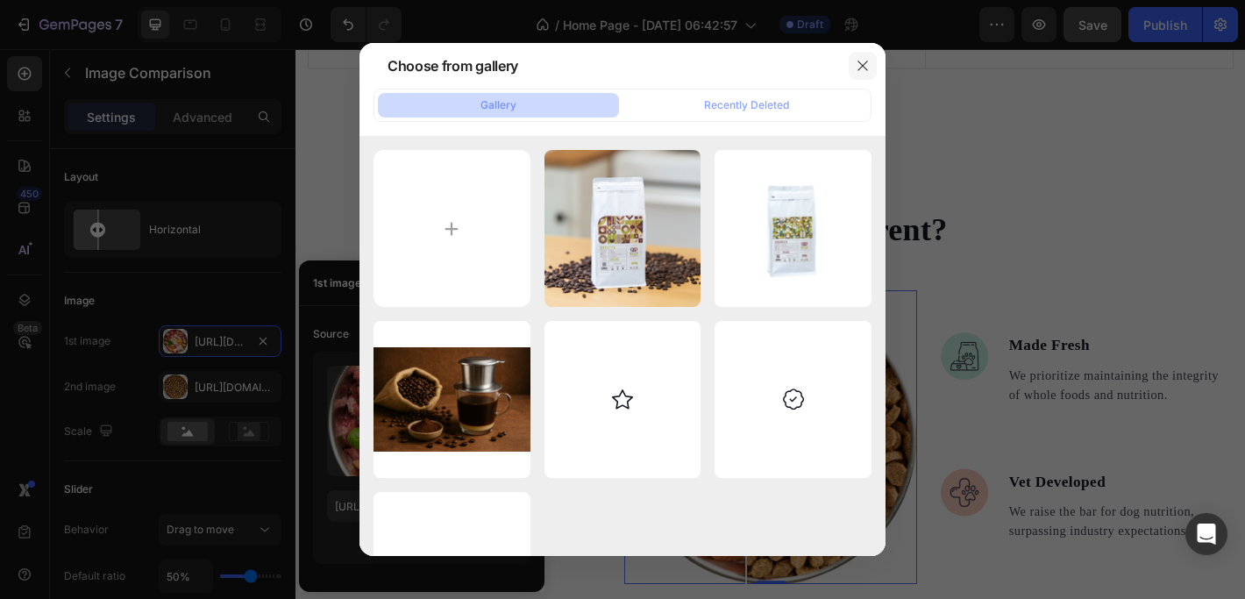
click at [864, 62] on icon "button" at bounding box center [862, 66] width 14 height 14
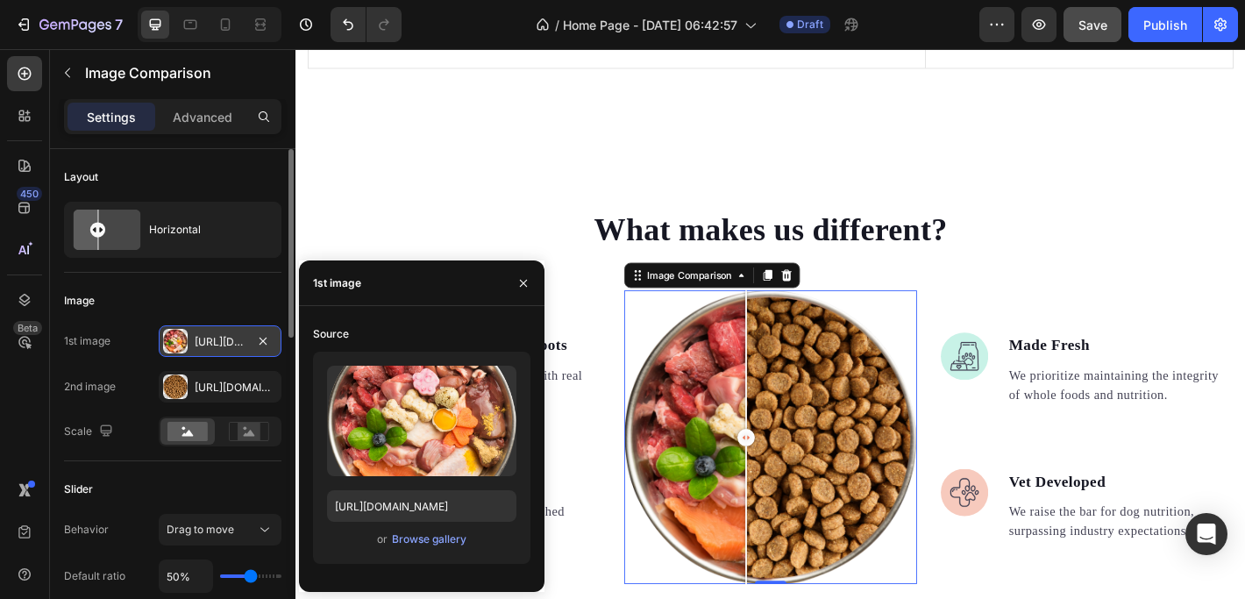
click at [214, 336] on div "Https://gempages-demo.Myshopify.Com/cdn/shop/t/1/assets/495611768014373769-5c0c…" at bounding box center [220, 342] width 51 height 16
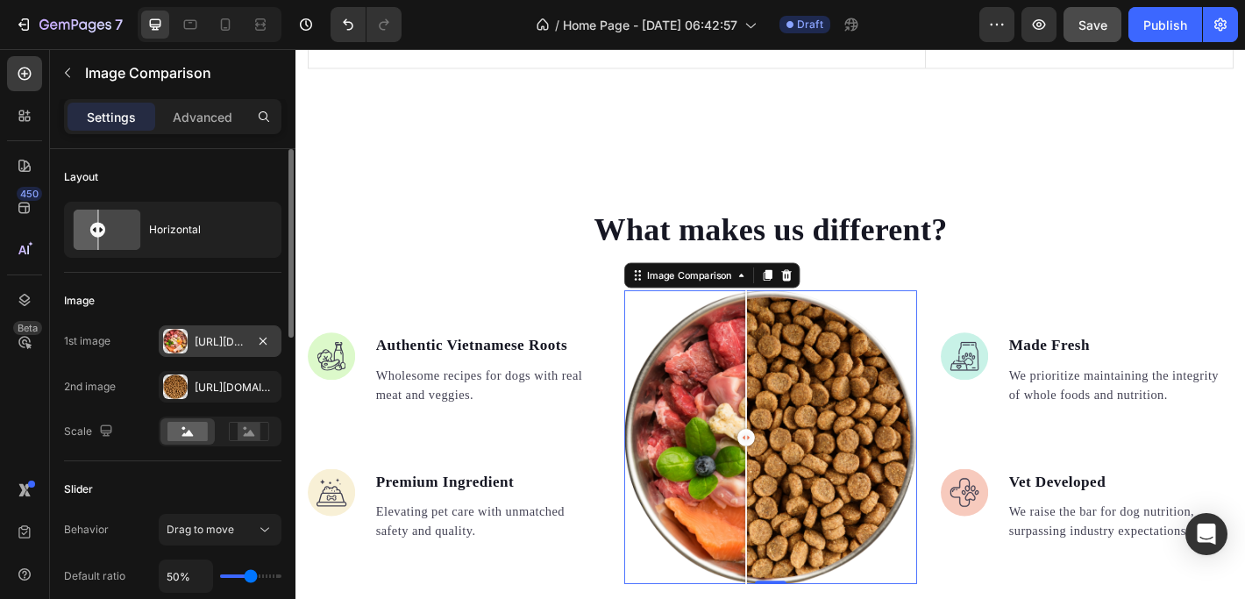
click at [202, 335] on div "Https://gempages-demo.Myshopify.Com/cdn/shop/t/1/assets/495611768014373769-5c0c…" at bounding box center [220, 342] width 51 height 16
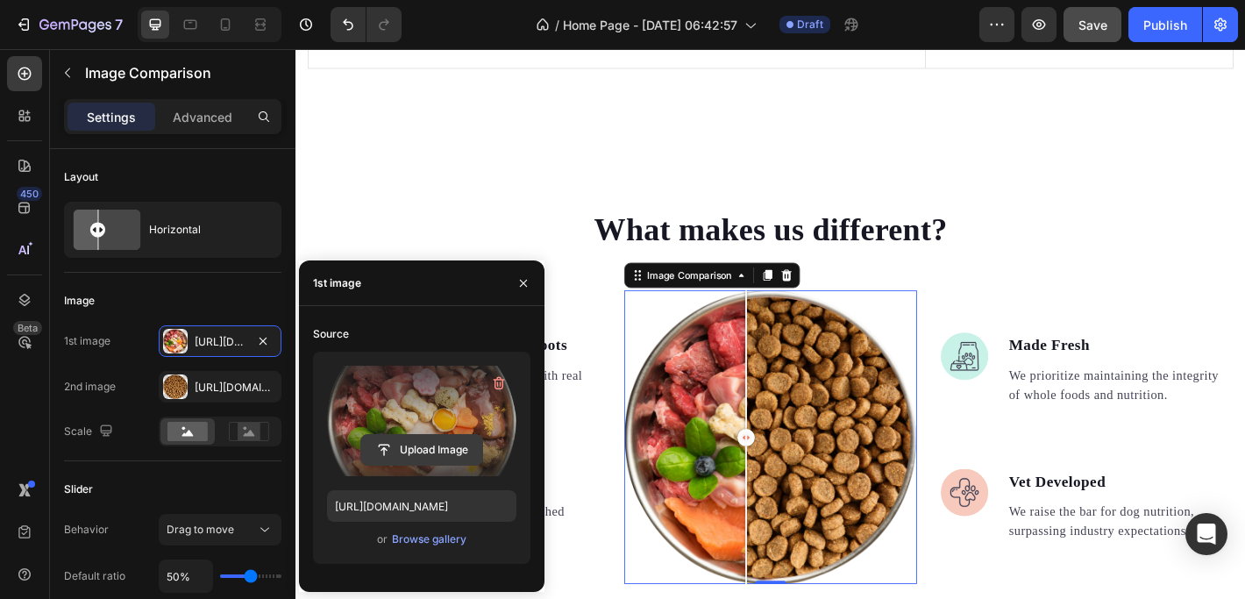
click at [421, 443] on input "file" at bounding box center [421, 450] width 121 height 30
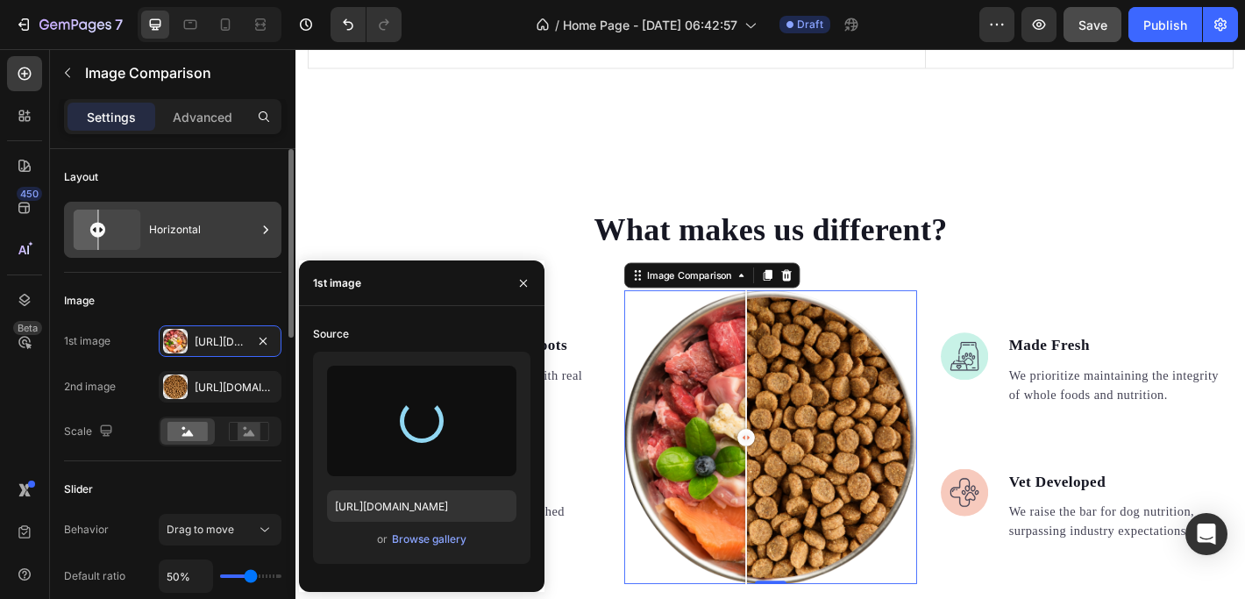
type input "https://cdn.shopify.com/s/files/1/0897/8808/8610/files/gempages_581840992286540…"
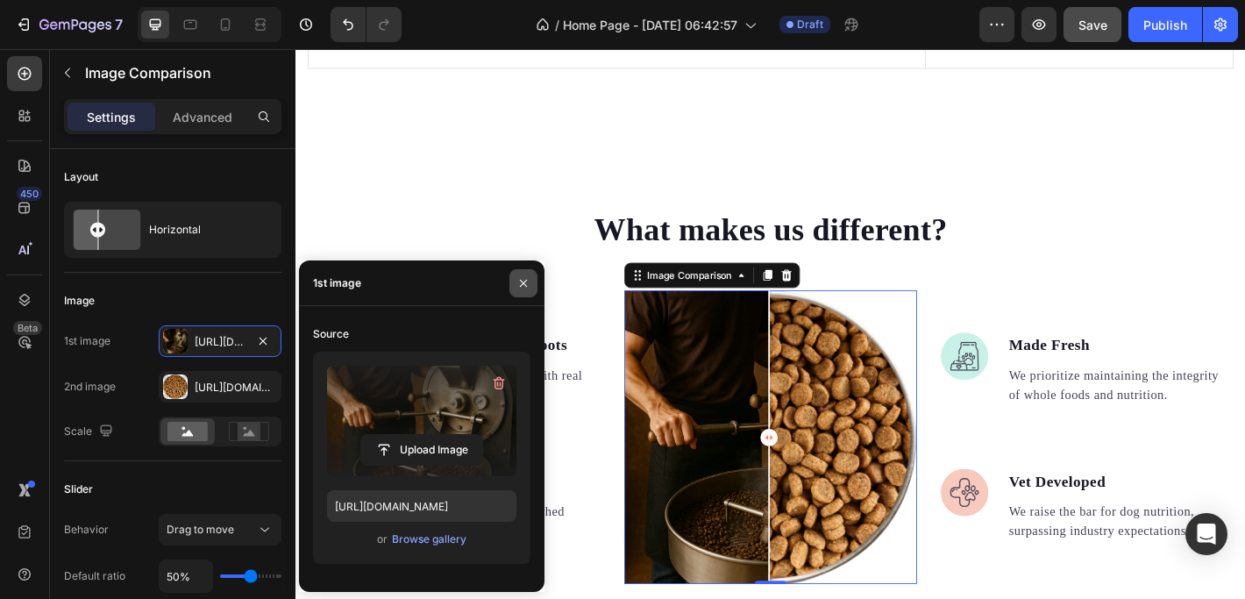
click at [522, 282] on icon "button" at bounding box center [523, 282] width 7 height 7
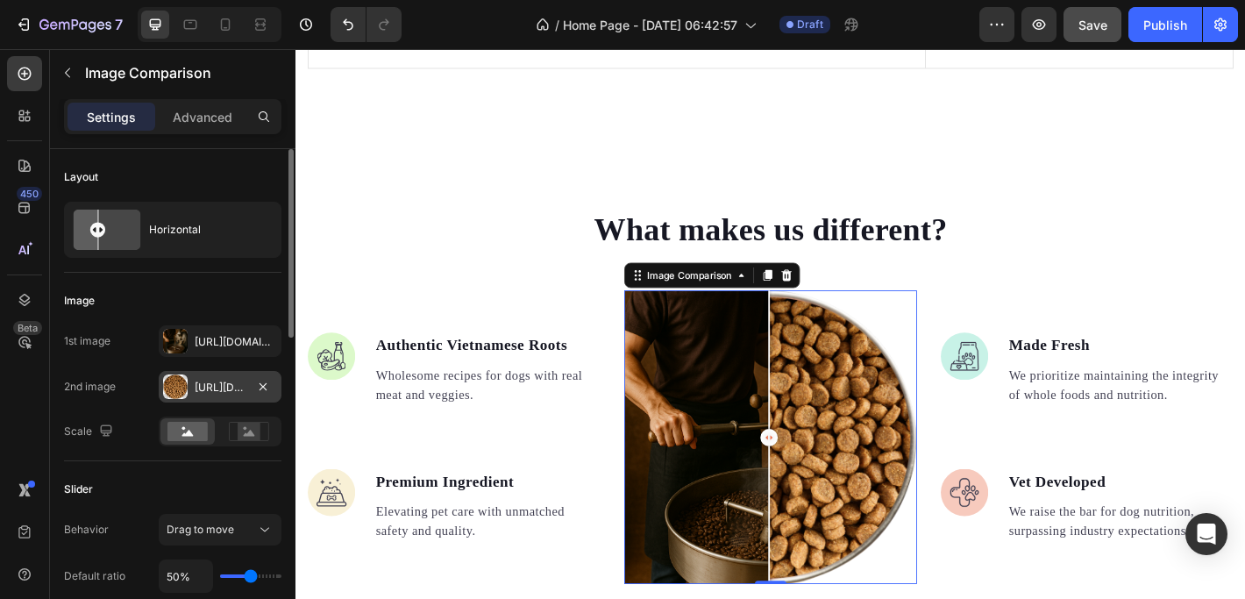
click at [228, 386] on div "Https://gempages-demo.Myshopify.Com/cdn/shop/t/1/assets/495611768014373769-154b…" at bounding box center [220, 388] width 51 height 16
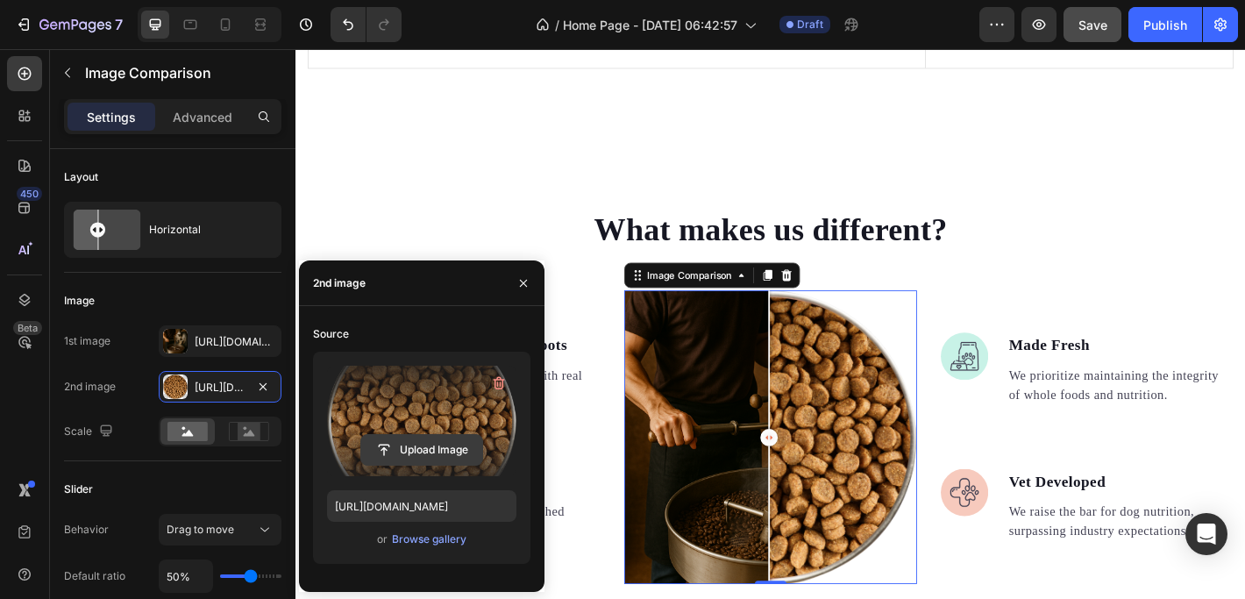
click at [409, 443] on input "file" at bounding box center [421, 450] width 121 height 30
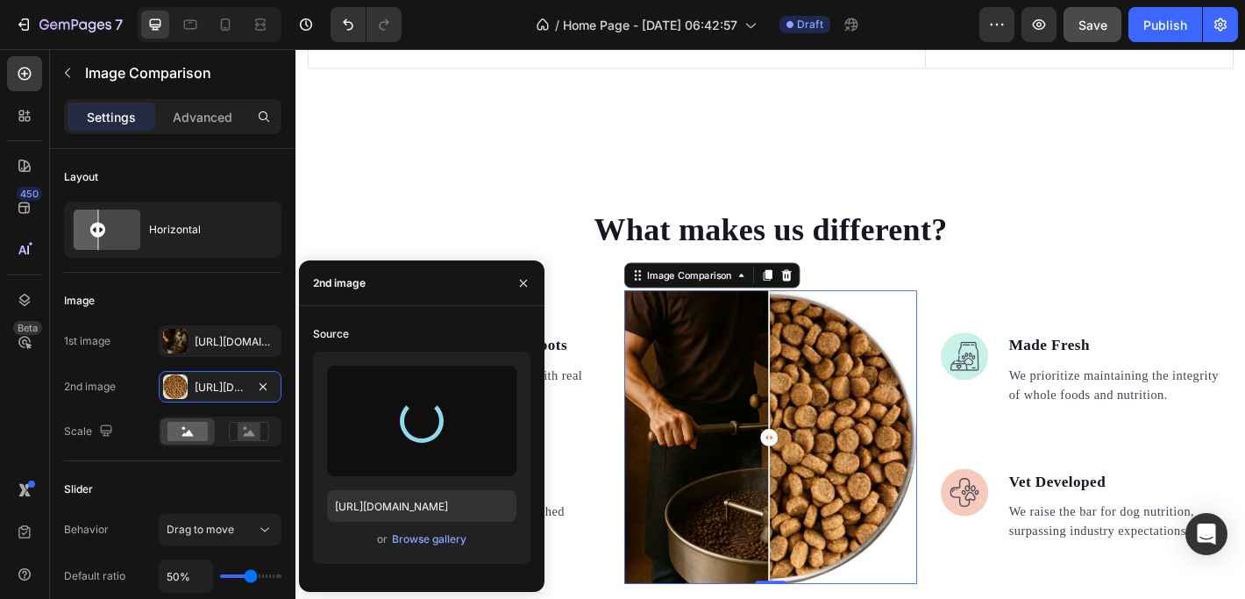
type input "https://cdn.shopify.com/s/files/1/0897/8808/8610/files/gempages_581840992286540…"
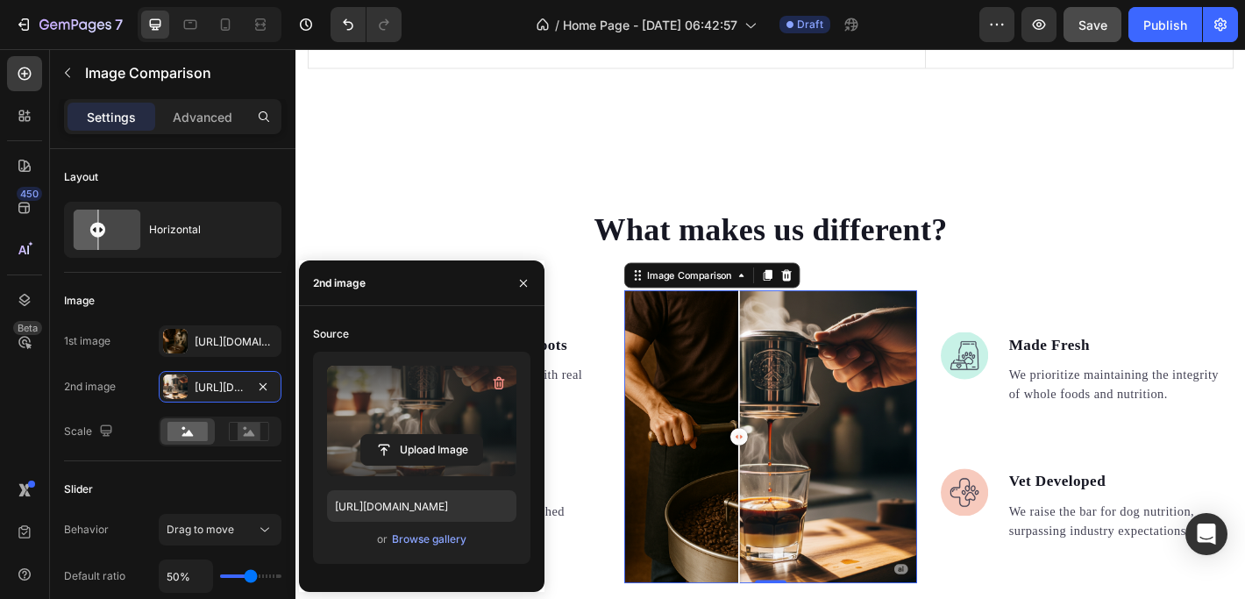
drag, startPoint x: 819, startPoint y: 457, endPoint x: 748, endPoint y: 460, distance: 71.1
click at [777, 469] on div at bounding box center [786, 478] width 19 height 19
click at [524, 277] on icon "button" at bounding box center [523, 283] width 14 height 14
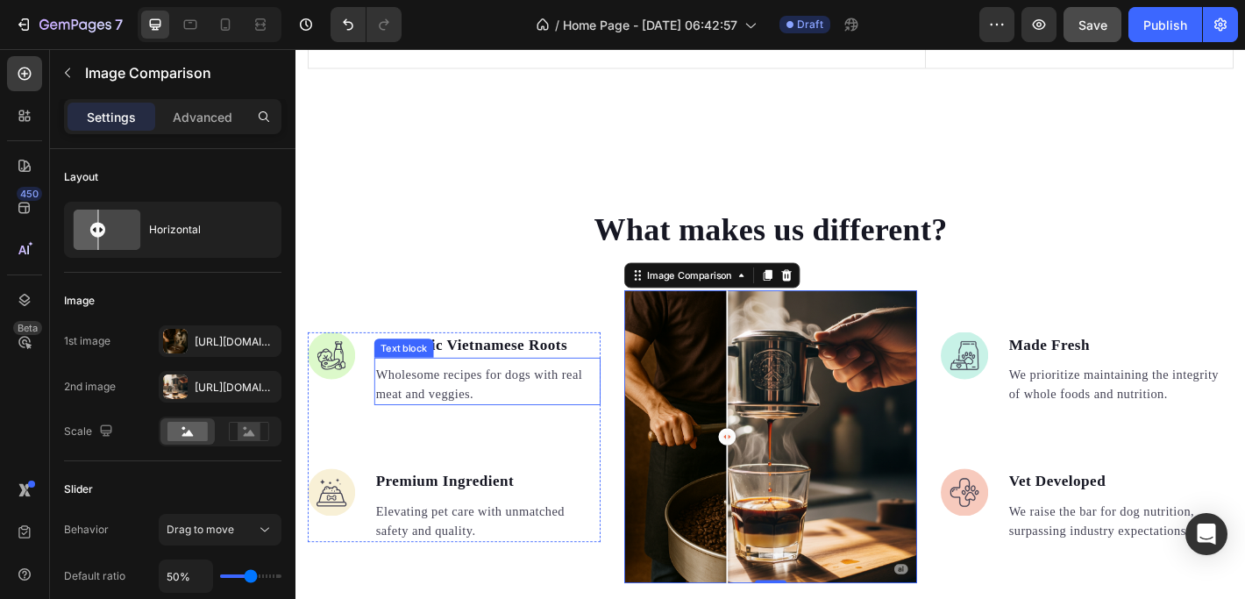
click at [415, 400] on p "Wholesome recipes for dogs with real meat and veggies." at bounding box center [507, 421] width 247 height 42
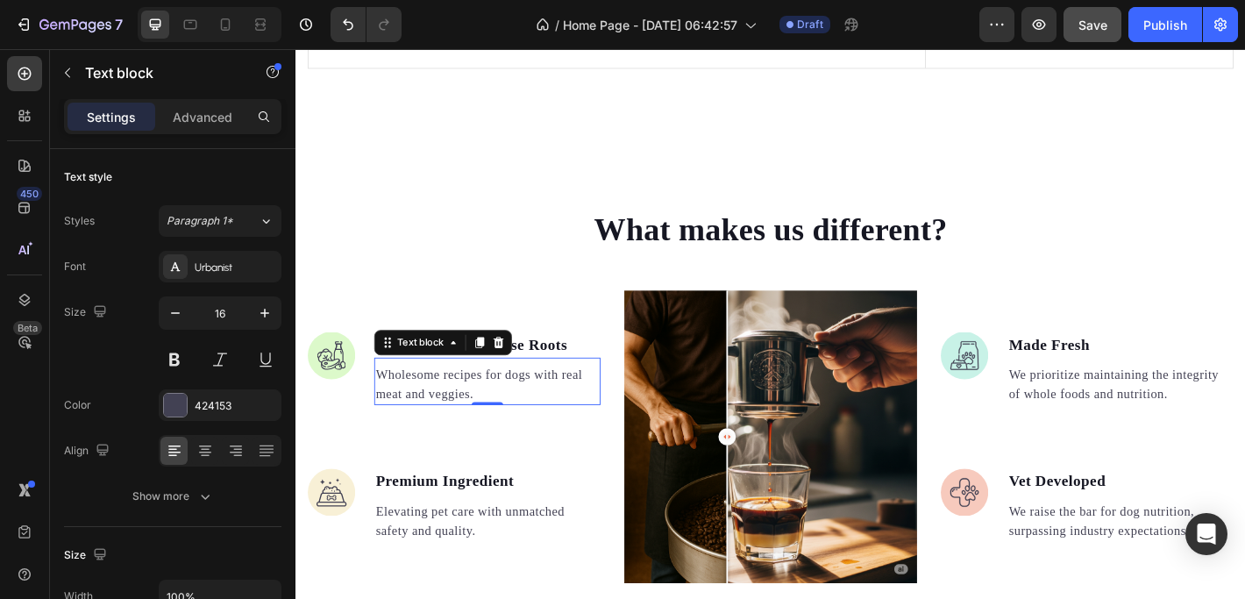
click at [495, 406] on p "Wholesome recipes for dogs with real meat and veggies." at bounding box center [507, 421] width 247 height 42
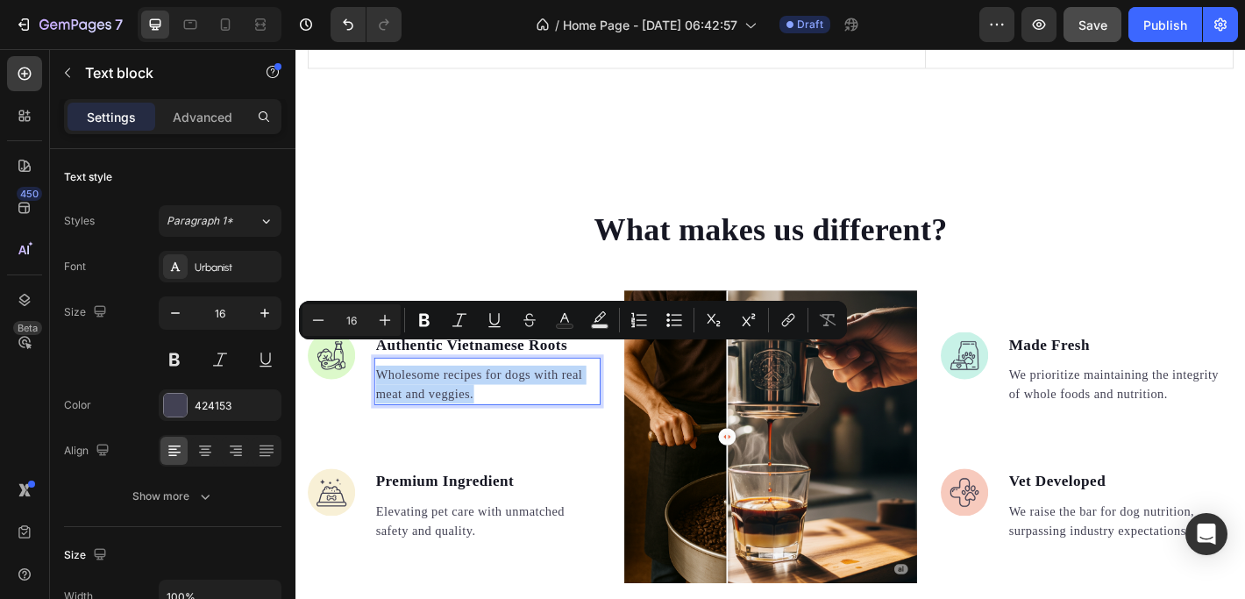
drag, startPoint x: 495, startPoint y: 404, endPoint x: 386, endPoint y: 387, distance: 110.9
click at [386, 400] on p "Wholesome recipes for dogs with real meat and veggies." at bounding box center [507, 421] width 247 height 42
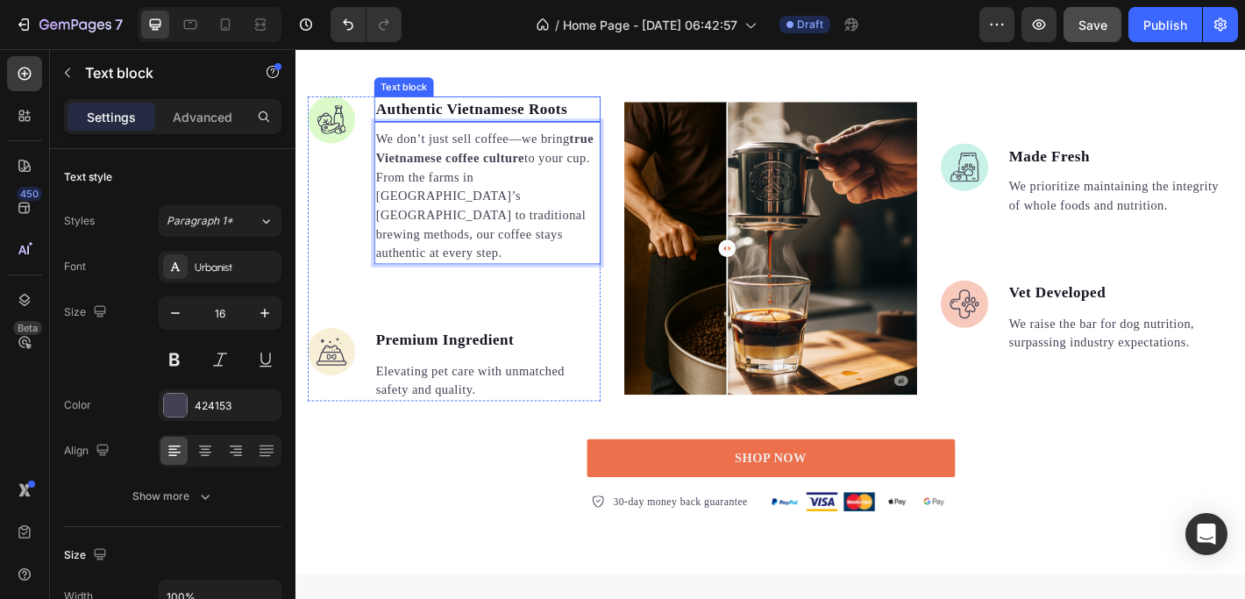
scroll to position [1262, 0]
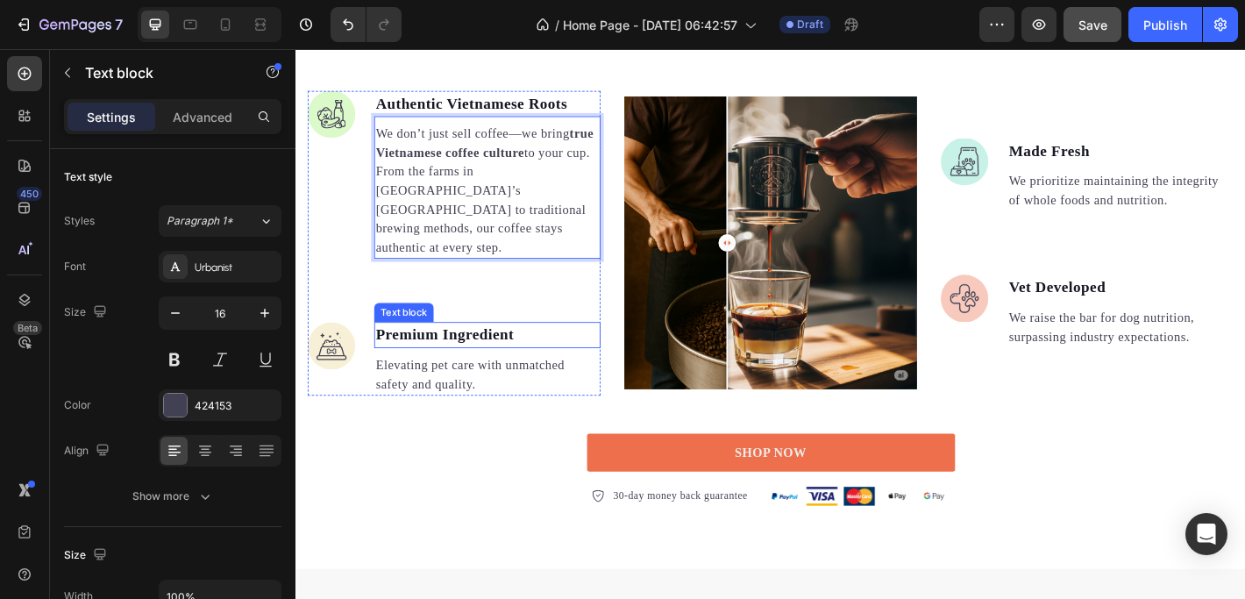
click at [458, 353] on p "Premium Ingredient" at bounding box center [507, 365] width 247 height 25
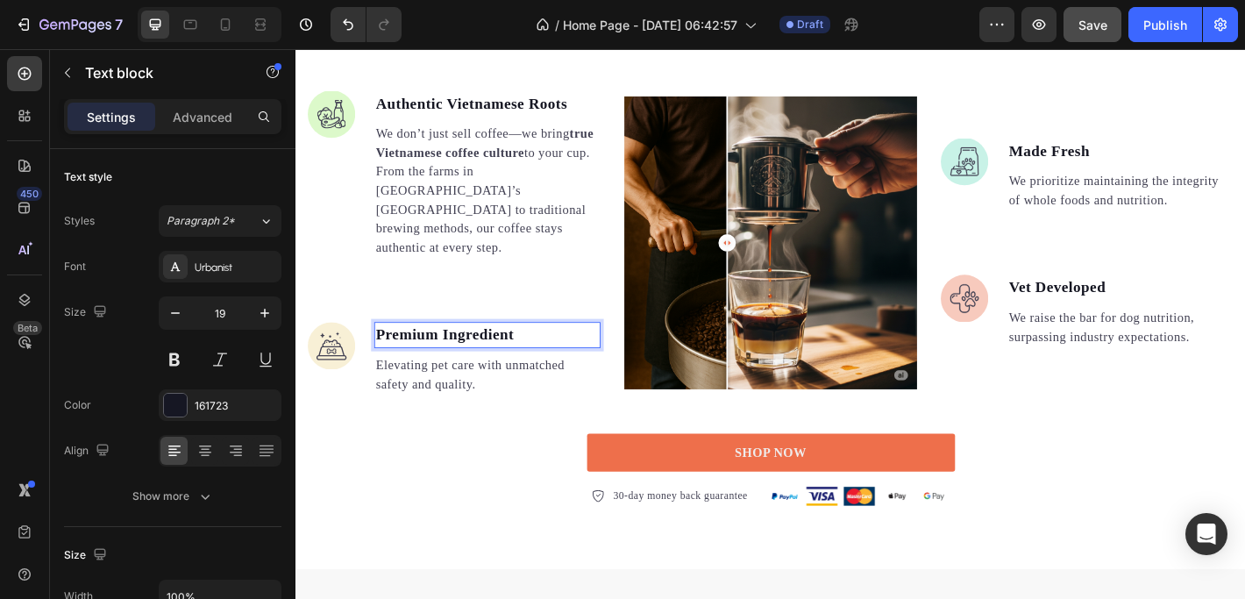
click at [542, 353] on p "Premium Ingredient" at bounding box center [507, 365] width 247 height 25
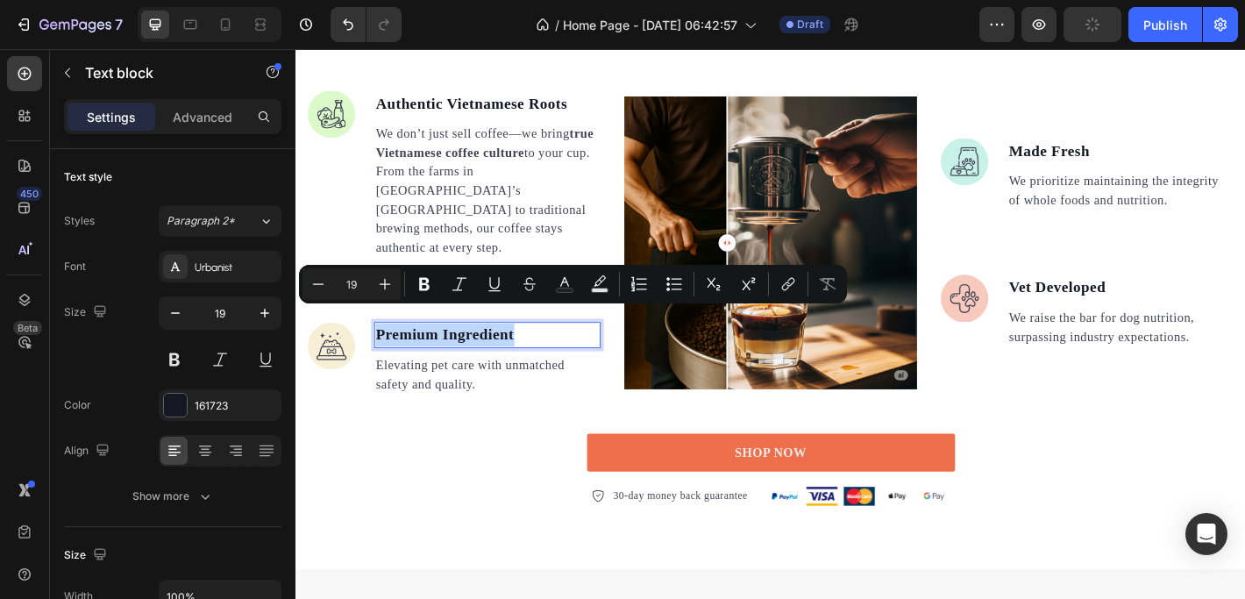
drag, startPoint x: 545, startPoint y: 343, endPoint x: 388, endPoint y: 341, distance: 156.9
click at [388, 353] on p "Premium Ingredient" at bounding box center [507, 365] width 247 height 25
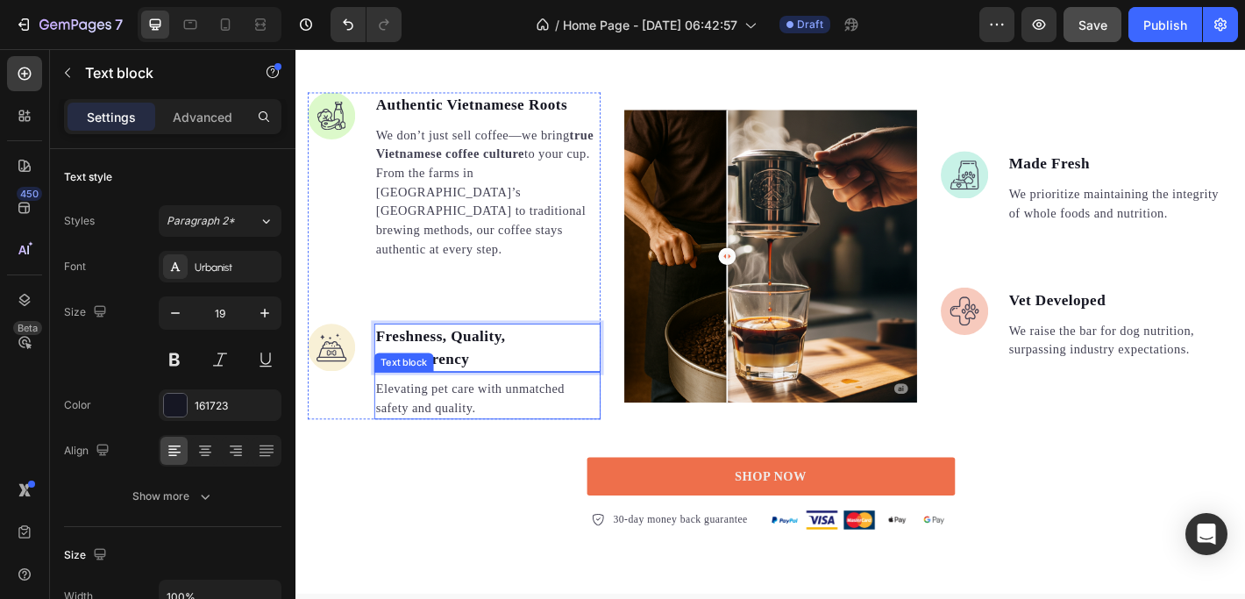
click at [426, 415] on p "Elevating pet care with unmatched safety and quality." at bounding box center [507, 436] width 247 height 42
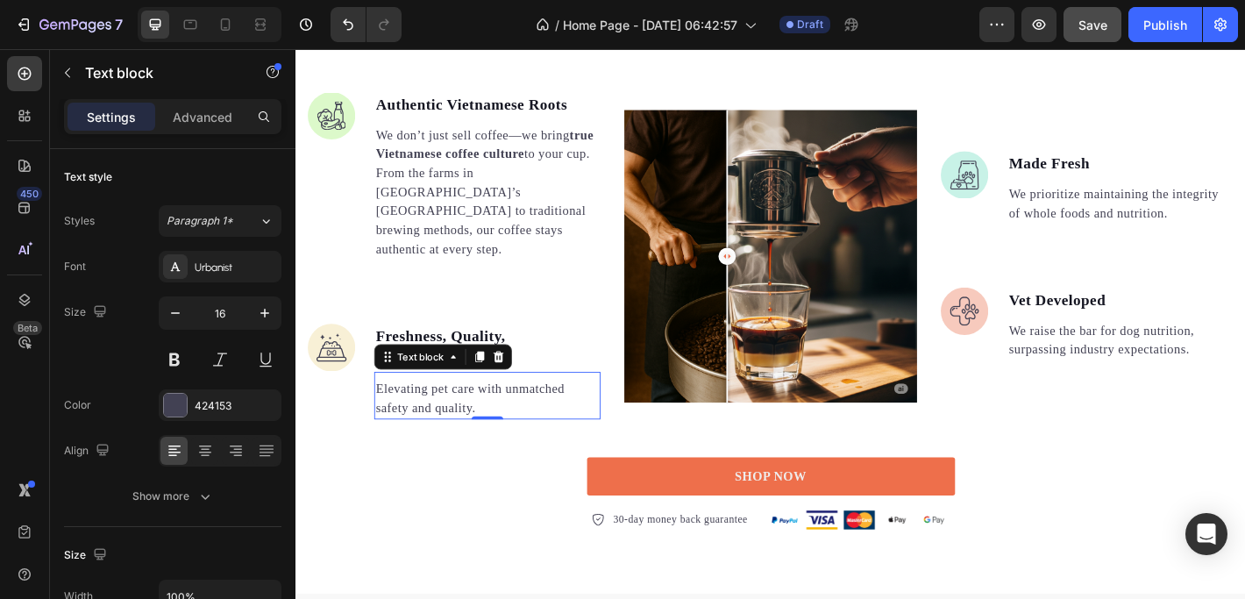
click at [521, 427] on p "Elevating pet care with unmatched safety and quality." at bounding box center [507, 436] width 247 height 42
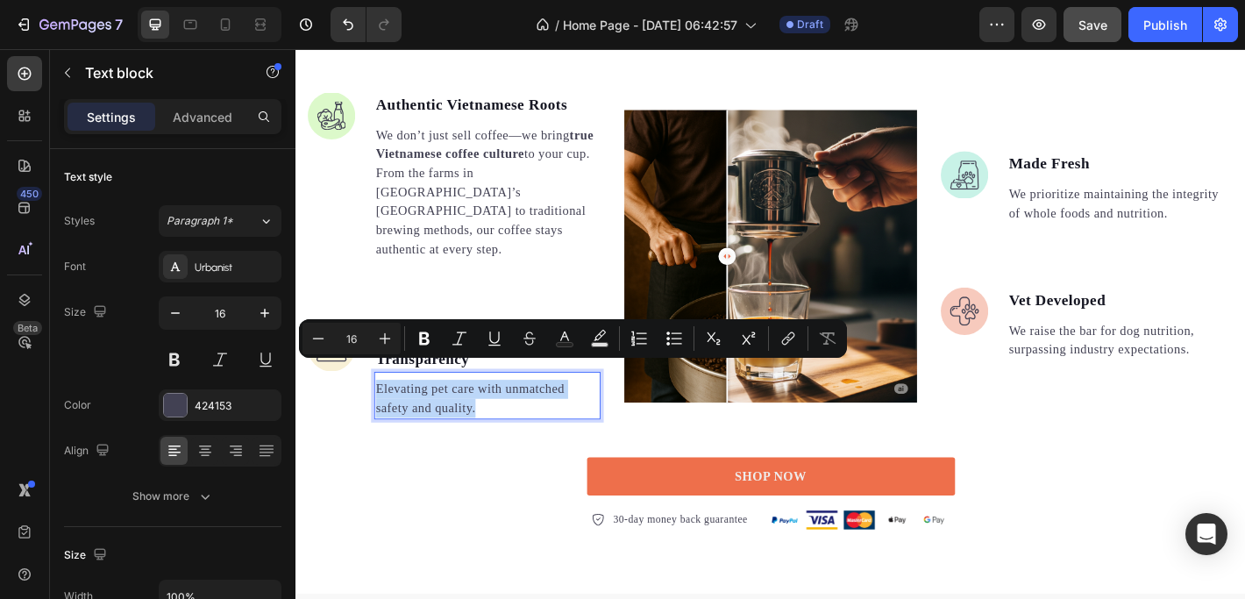
drag, startPoint x: 521, startPoint y: 428, endPoint x: 387, endPoint y: 407, distance: 135.7
click at [387, 415] on p "Elevating pet care with unmatched safety and quality." at bounding box center [507, 436] width 247 height 42
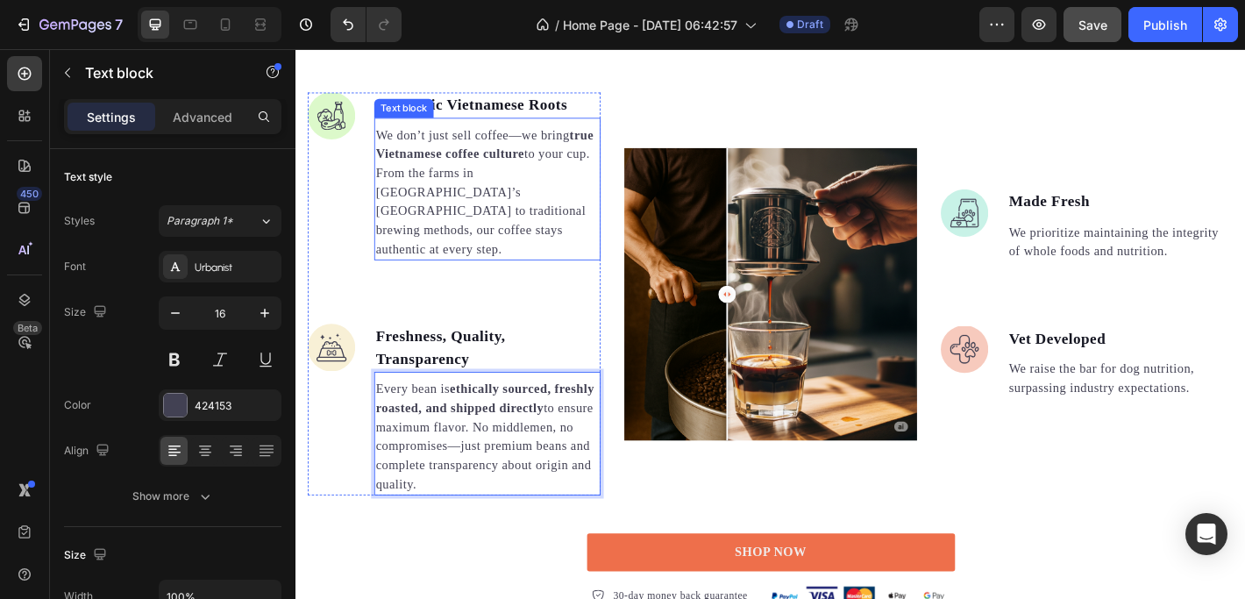
click at [514, 188] on p "We don’t just sell coffee—we bring true Vietnamese coffee culture to your cup. …" at bounding box center [507, 207] width 247 height 147
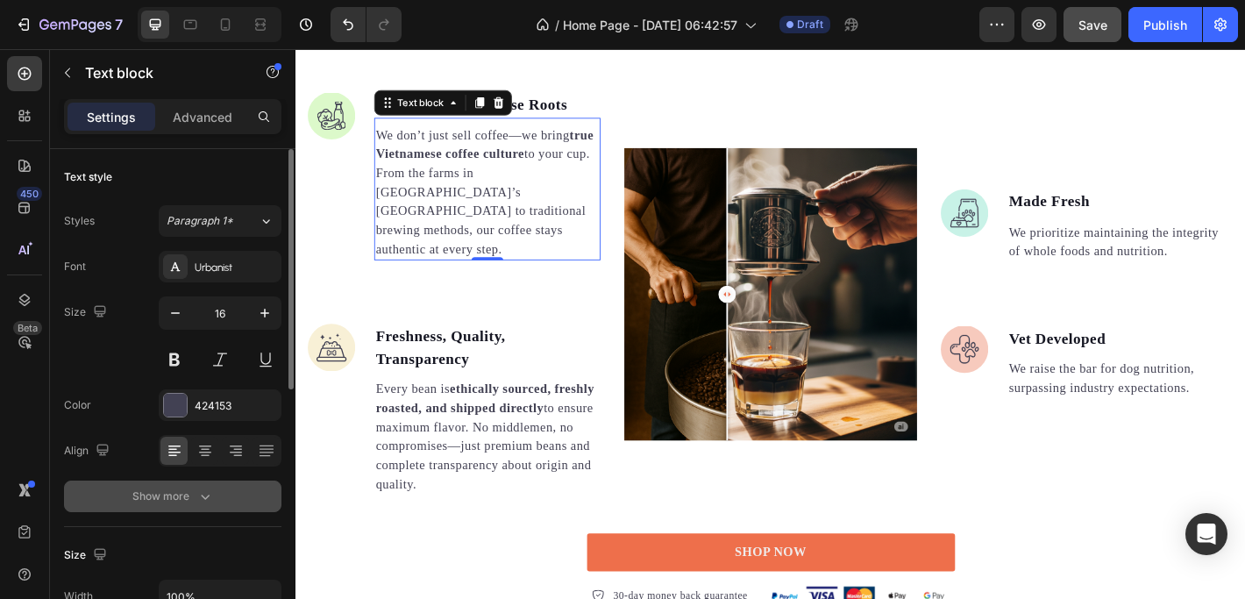
click at [208, 494] on icon "button" at bounding box center [205, 496] width 18 height 18
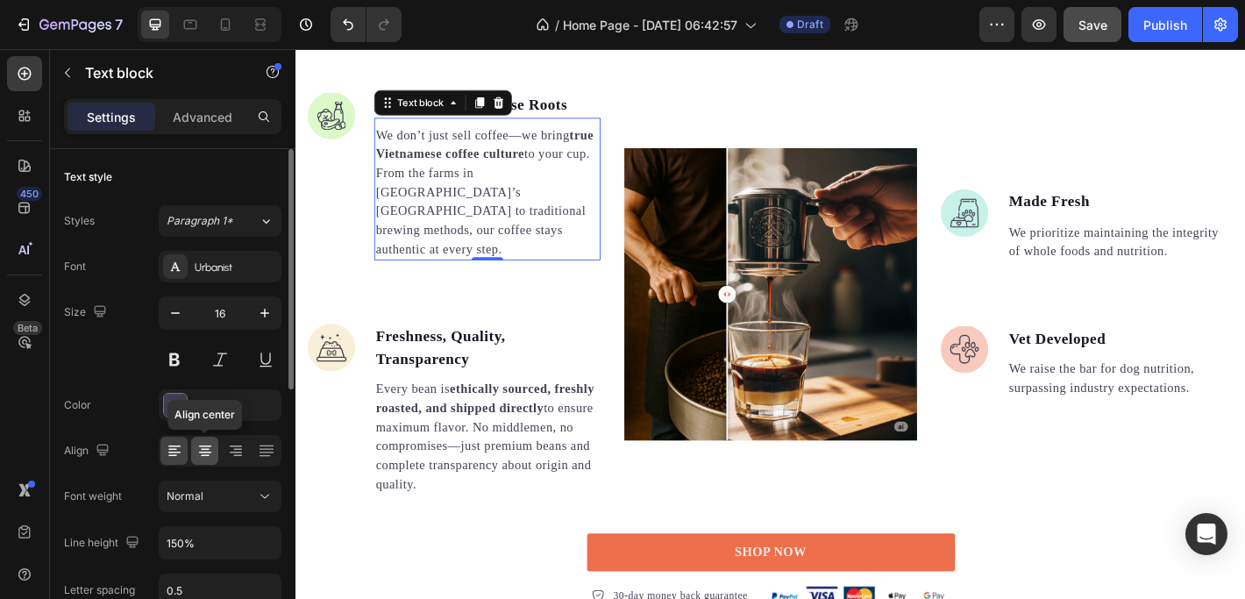
click at [203, 452] on icon at bounding box center [205, 451] width 18 height 18
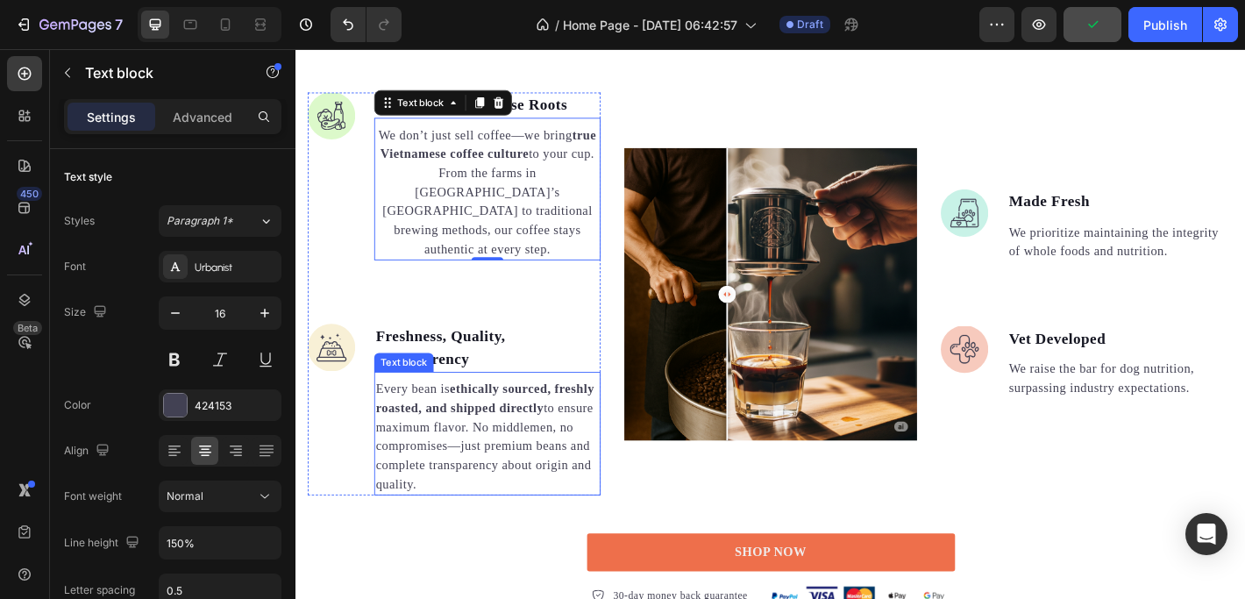
click at [450, 448] on p "Every bean is ethically sourced, freshly roasted, and shipped directly to ensur…" at bounding box center [507, 478] width 247 height 126
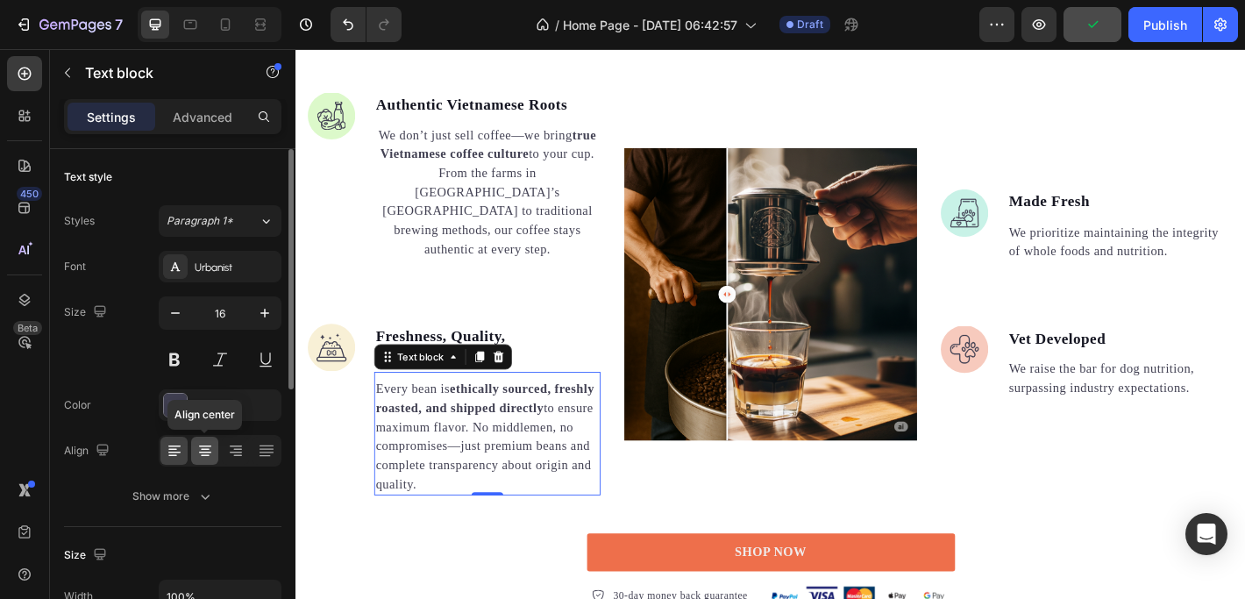
click at [205, 444] on icon at bounding box center [205, 451] width 18 height 18
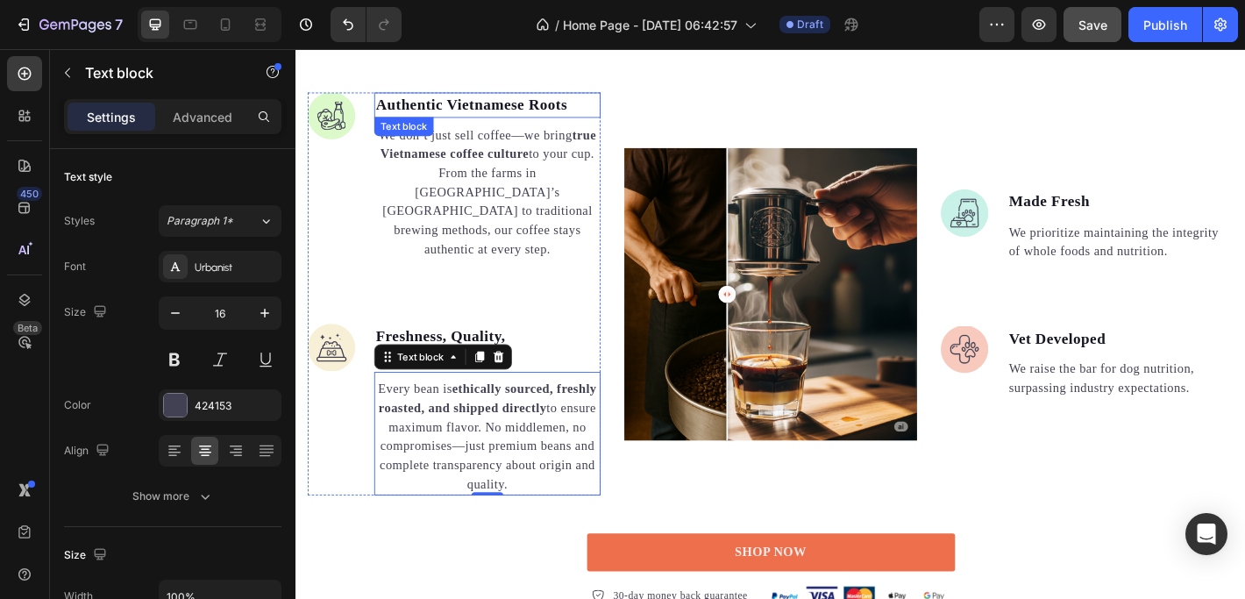
click at [525, 109] on p "Authentic Vietnamese Roots" at bounding box center [507, 111] width 247 height 25
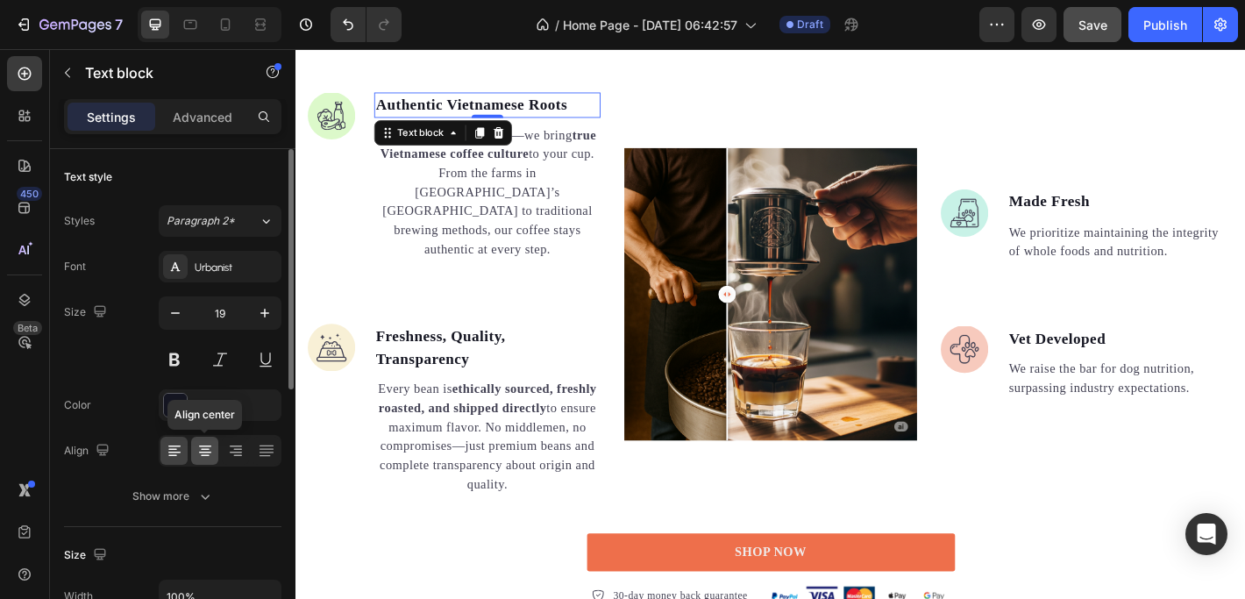
click at [202, 447] on icon at bounding box center [205, 451] width 18 height 18
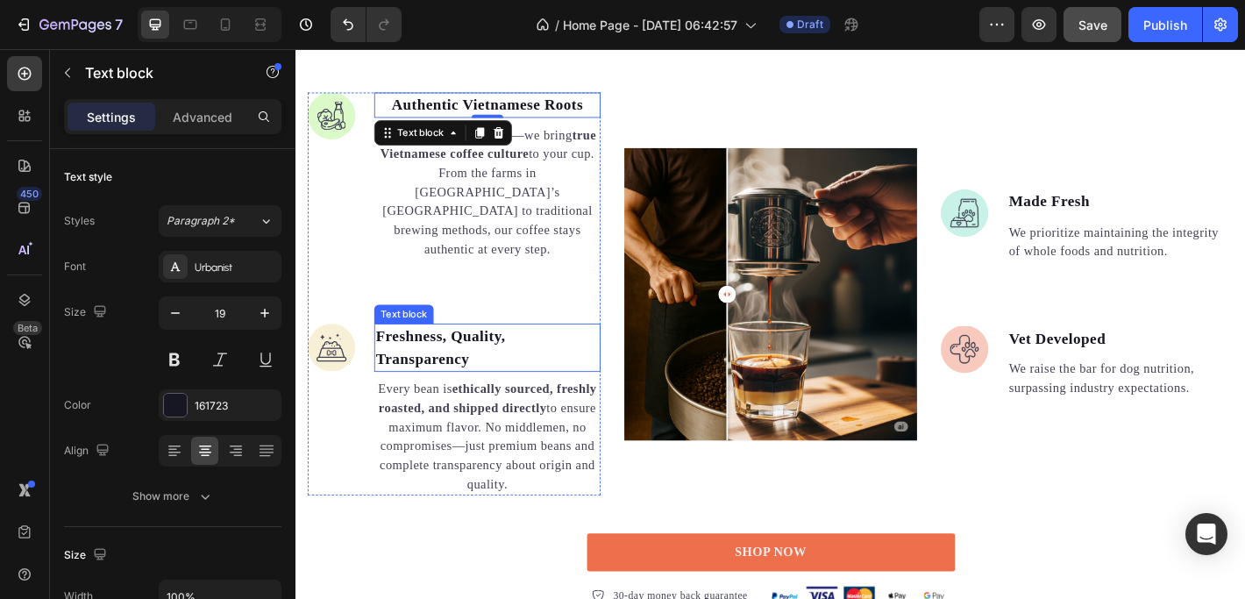
click at [472, 355] on p "Freshness, Quality, Transparency" at bounding box center [507, 380] width 247 height 50
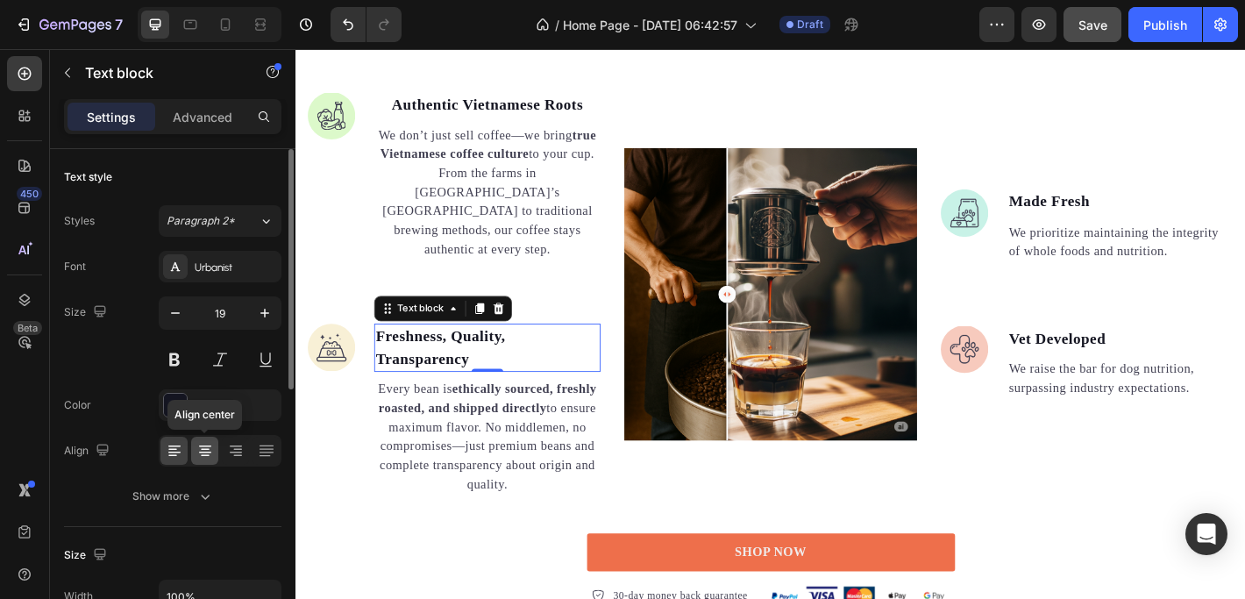
click at [203, 447] on icon at bounding box center [205, 451] width 18 height 18
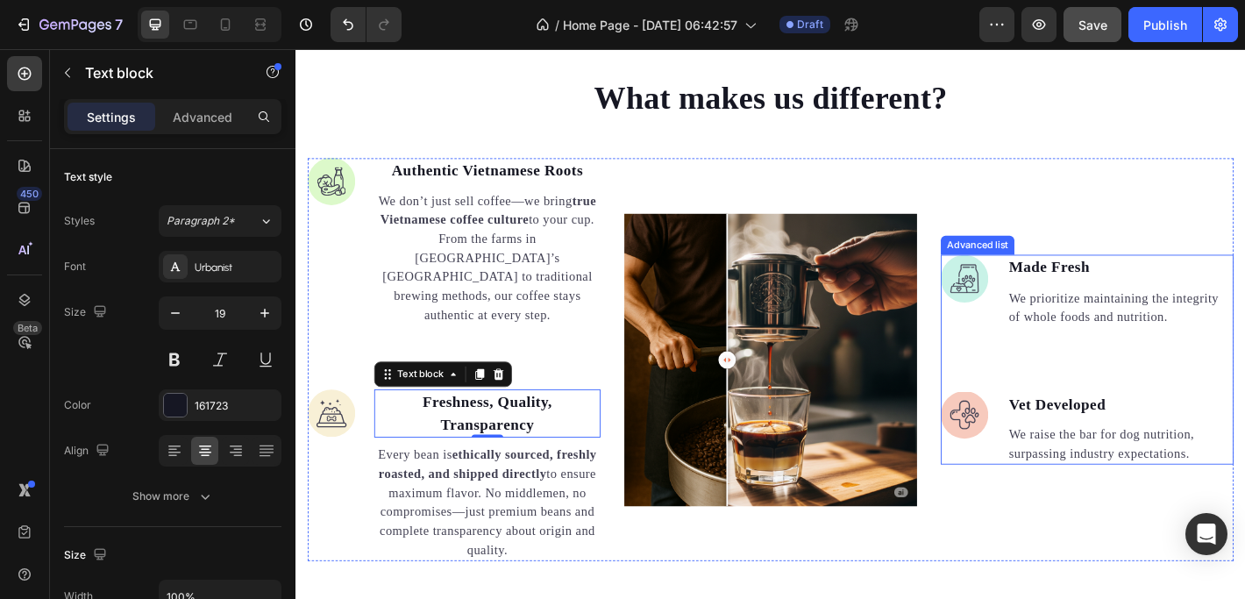
scroll to position [1167, 0]
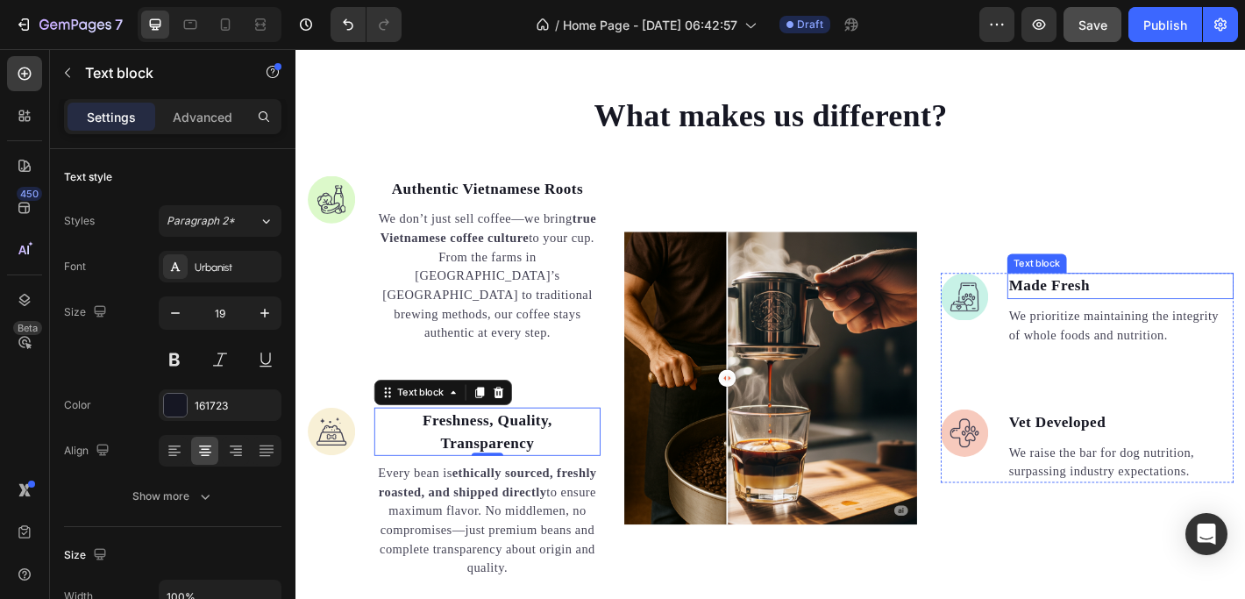
click at [1102, 303] on p "Made Fresh" at bounding box center [1208, 311] width 247 height 25
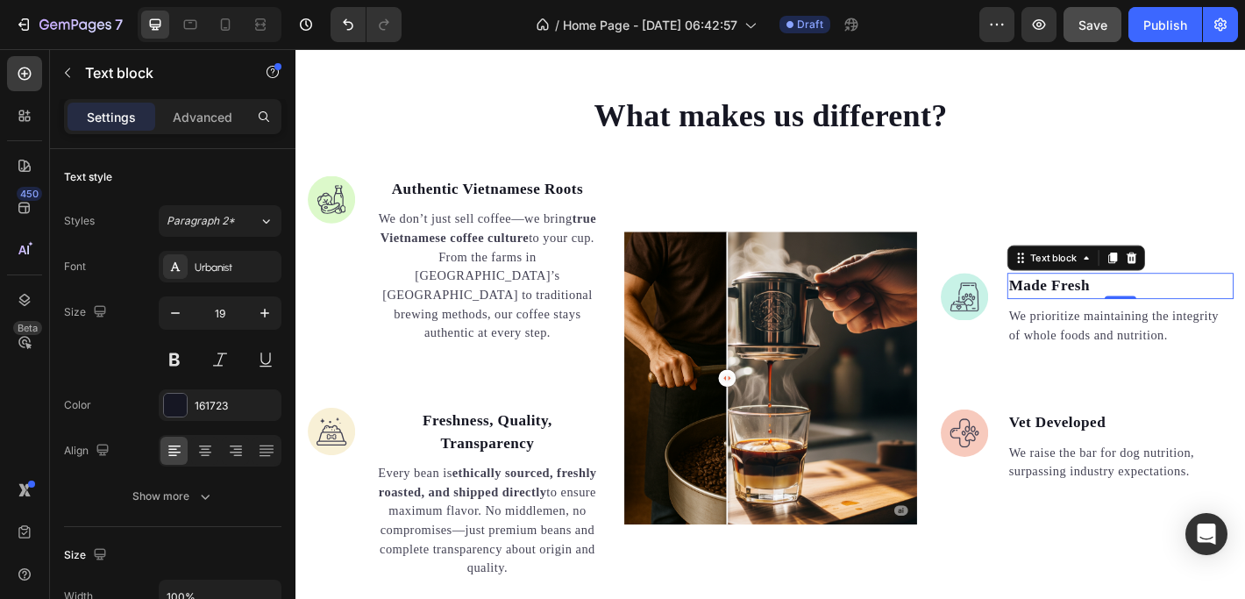
click at [1183, 301] on p "Made Fresh" at bounding box center [1208, 311] width 247 height 25
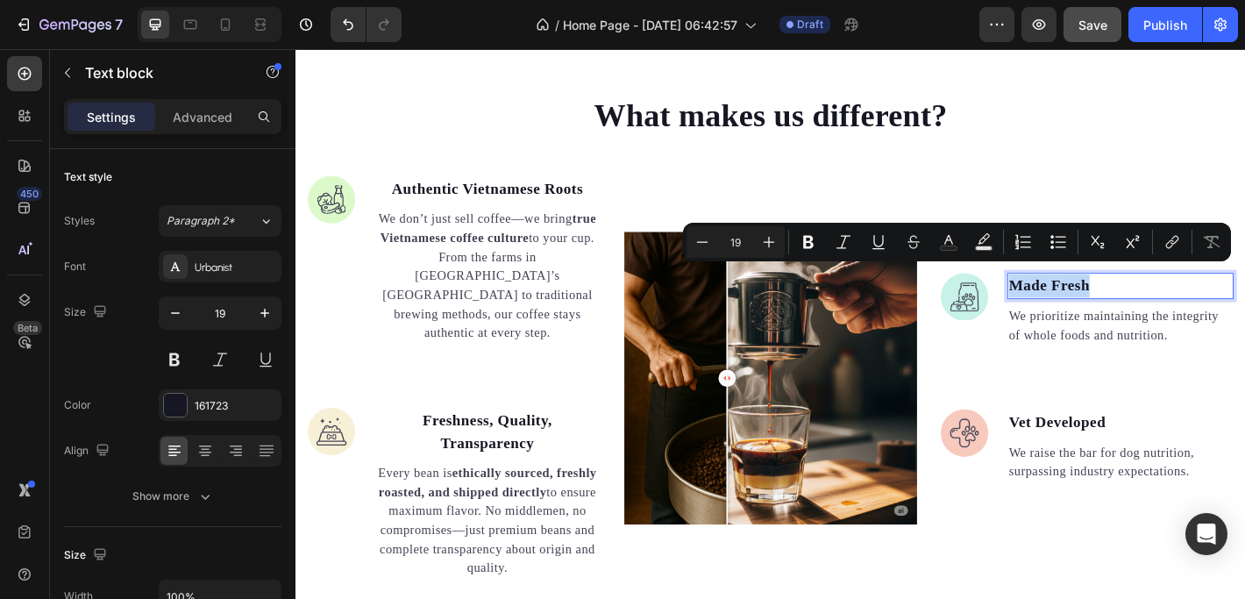
drag, startPoint x: 1181, startPoint y: 299, endPoint x: 1080, endPoint y: 297, distance: 101.7
click at [1085, 299] on p "Made Fresh" at bounding box center [1208, 311] width 247 height 25
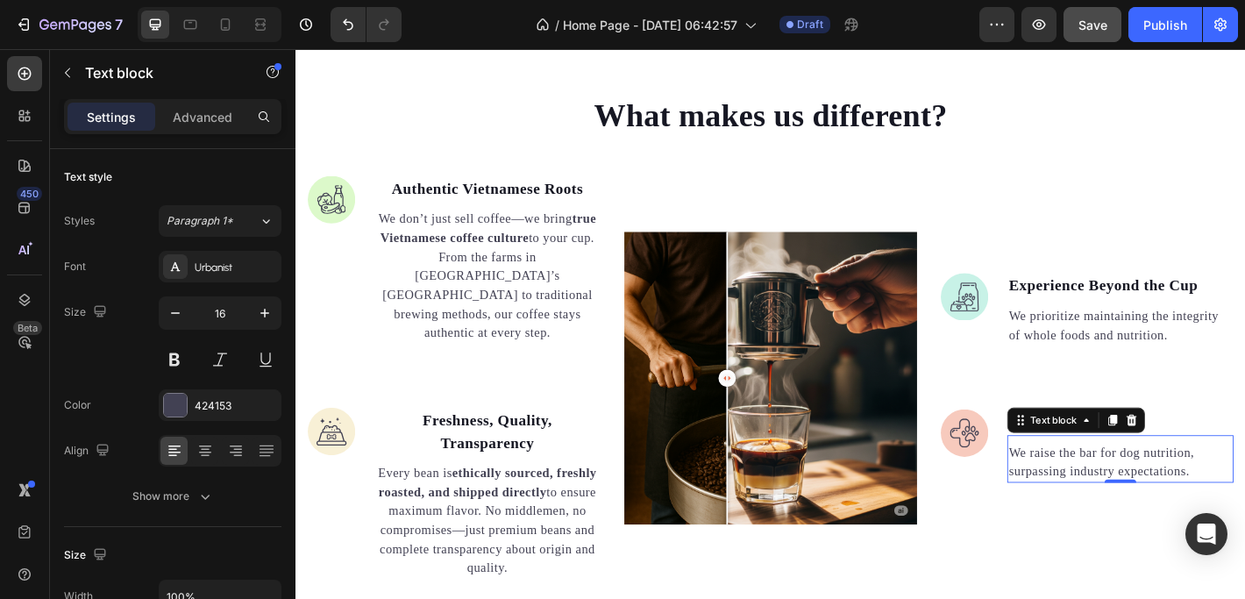
click at [1159, 493] on p "We raise the bar for dog nutrition, surpassing industry expectations." at bounding box center [1208, 507] width 247 height 42
click at [1139, 340] on p "We prioritize maintaining the integrity of whole foods and nutrition." at bounding box center [1208, 356] width 247 height 42
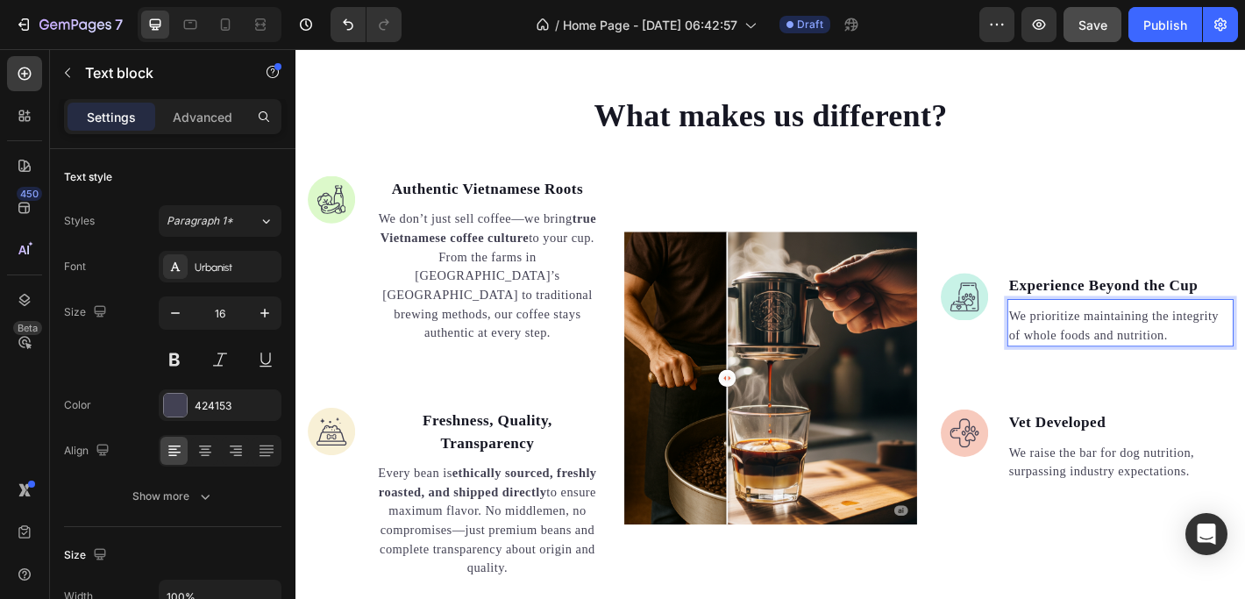
click at [1157, 350] on p "We prioritize maintaining the integrity of whole foods and nutrition." at bounding box center [1208, 356] width 247 height 42
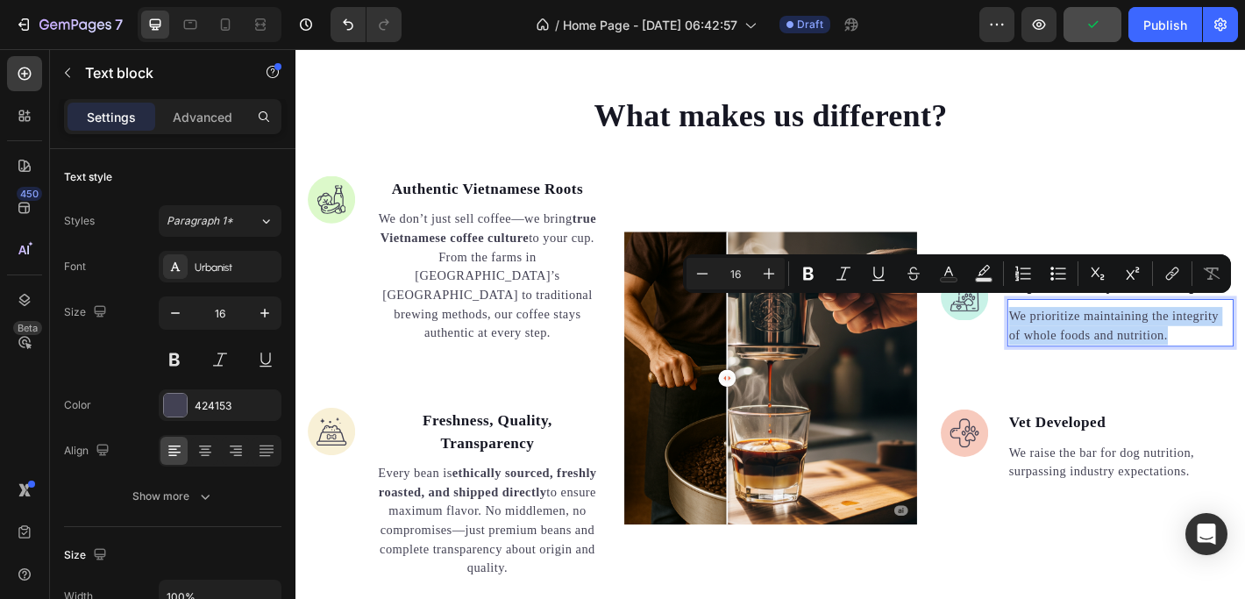
drag, startPoint x: 1259, startPoint y: 353, endPoint x: 1080, endPoint y: 335, distance: 180.6
click at [1085, 335] on p "We prioritize maintaining the integrity of whole foods and nutrition." at bounding box center [1208, 356] width 247 height 42
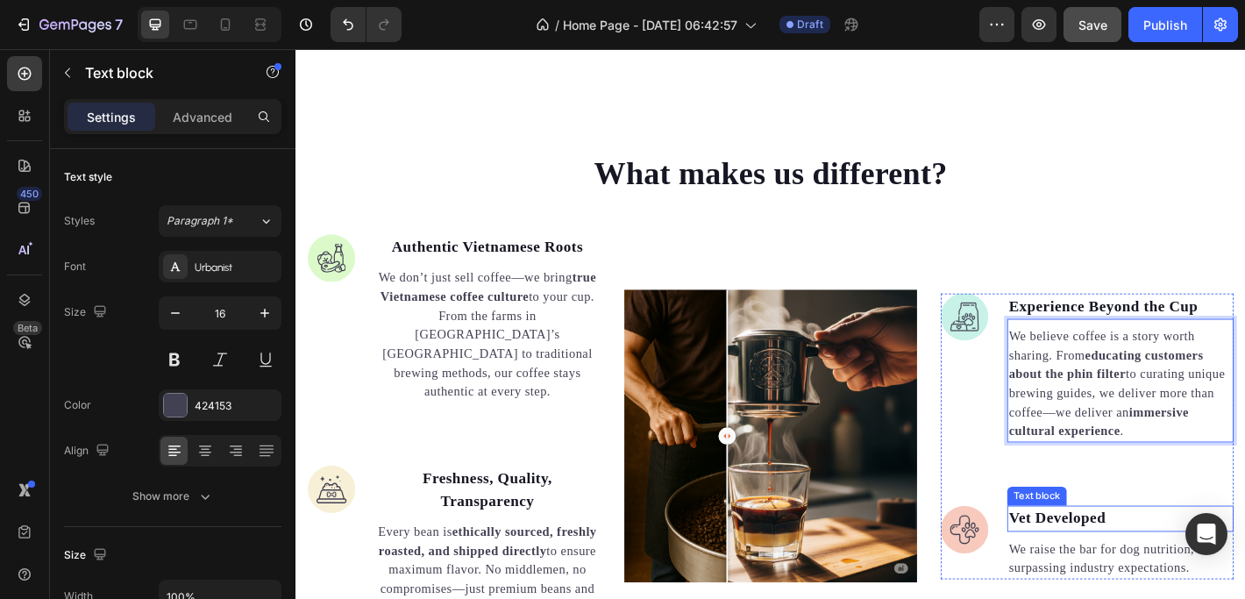
click at [1111, 557] on p "Vet Developed" at bounding box center [1208, 569] width 247 height 25
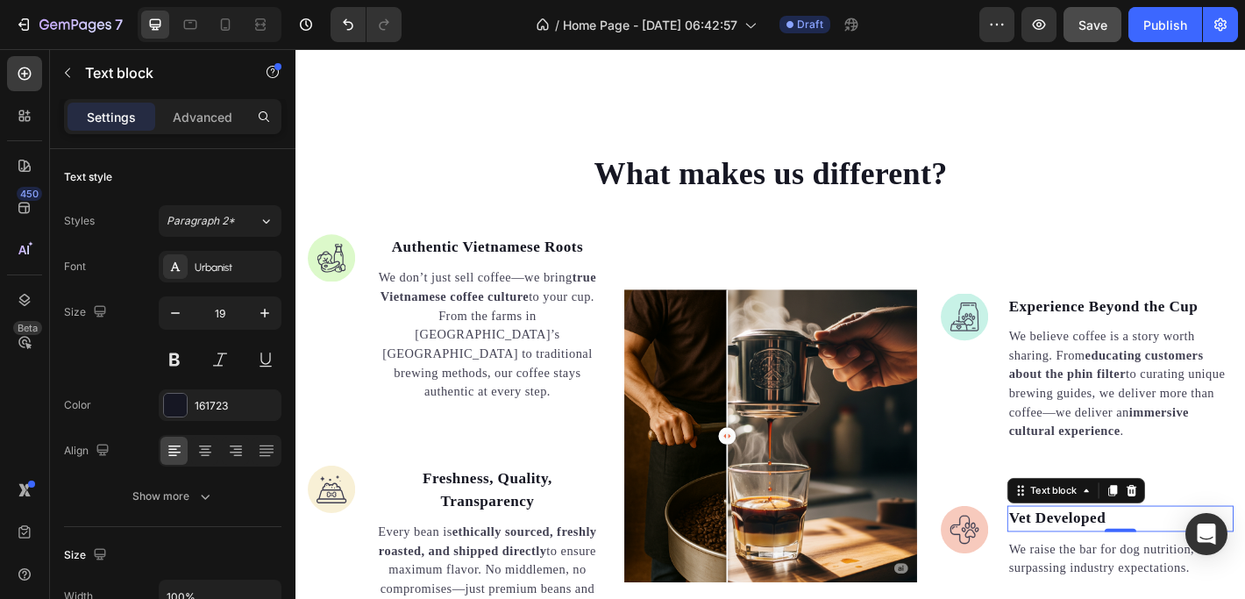
click at [1191, 557] on p "Vet Developed" at bounding box center [1208, 569] width 247 height 25
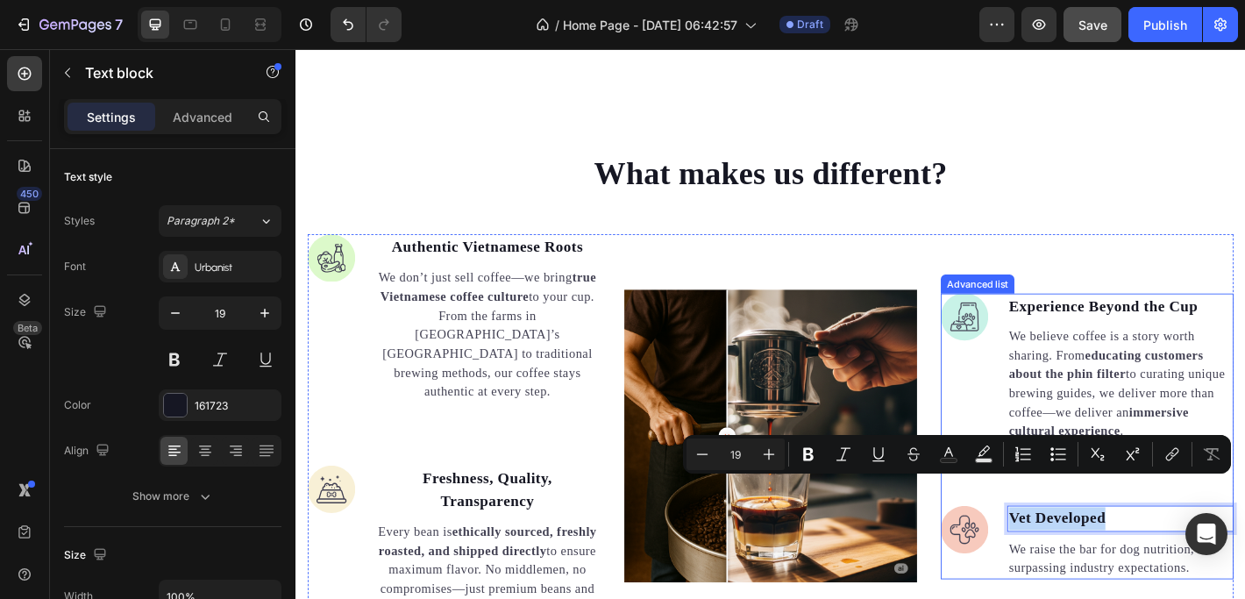
drag, startPoint x: 1195, startPoint y: 535, endPoint x: 1071, endPoint y: 534, distance: 124.5
click at [1071, 555] on li "Image Vet Developed Text block 0 We raise the bar for dog nutrition, surpassing…" at bounding box center [1172, 596] width 324 height 82
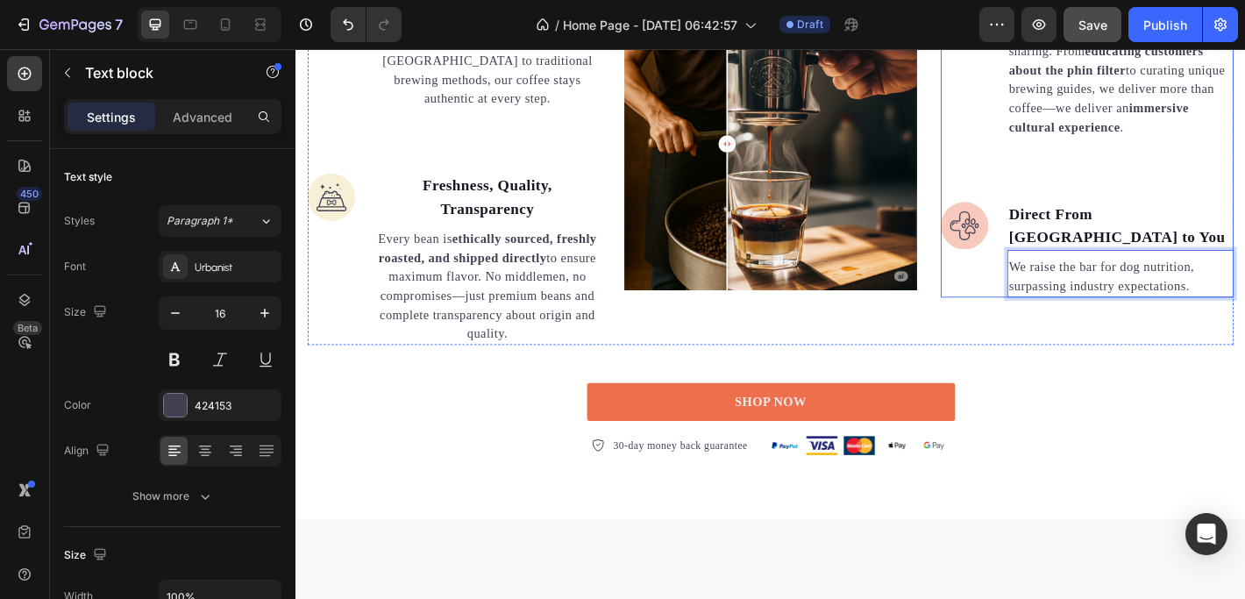
scroll to position [1429, 0]
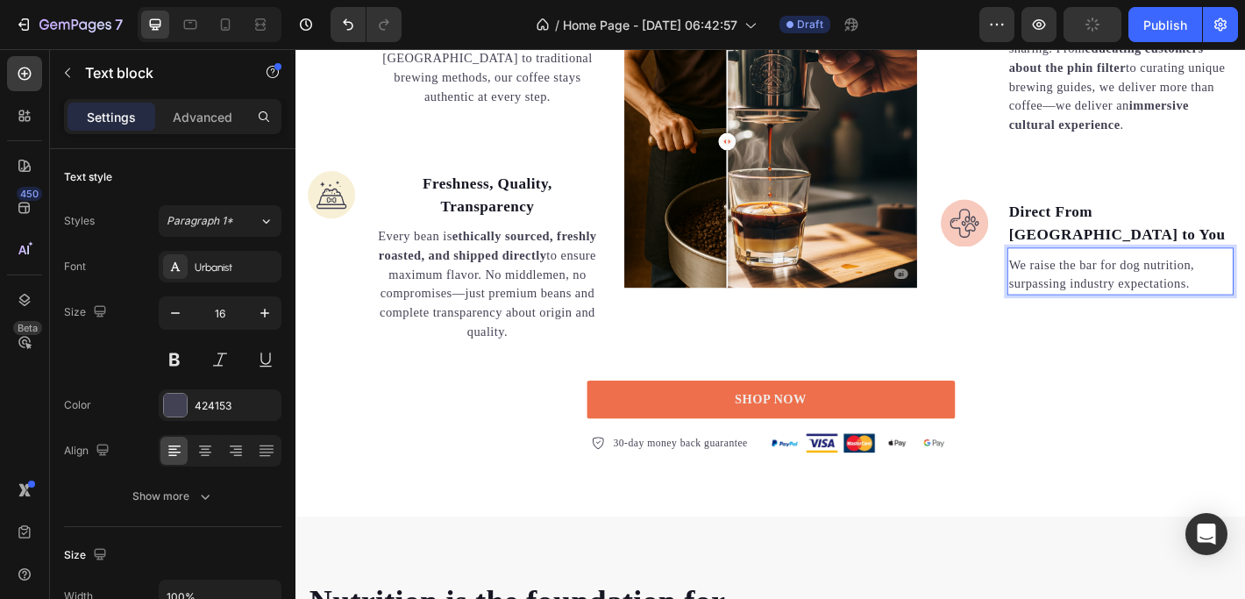
click at [1183, 285] on p "We raise the bar for dog nutrition, surpassing industry expectations." at bounding box center [1208, 299] width 247 height 42
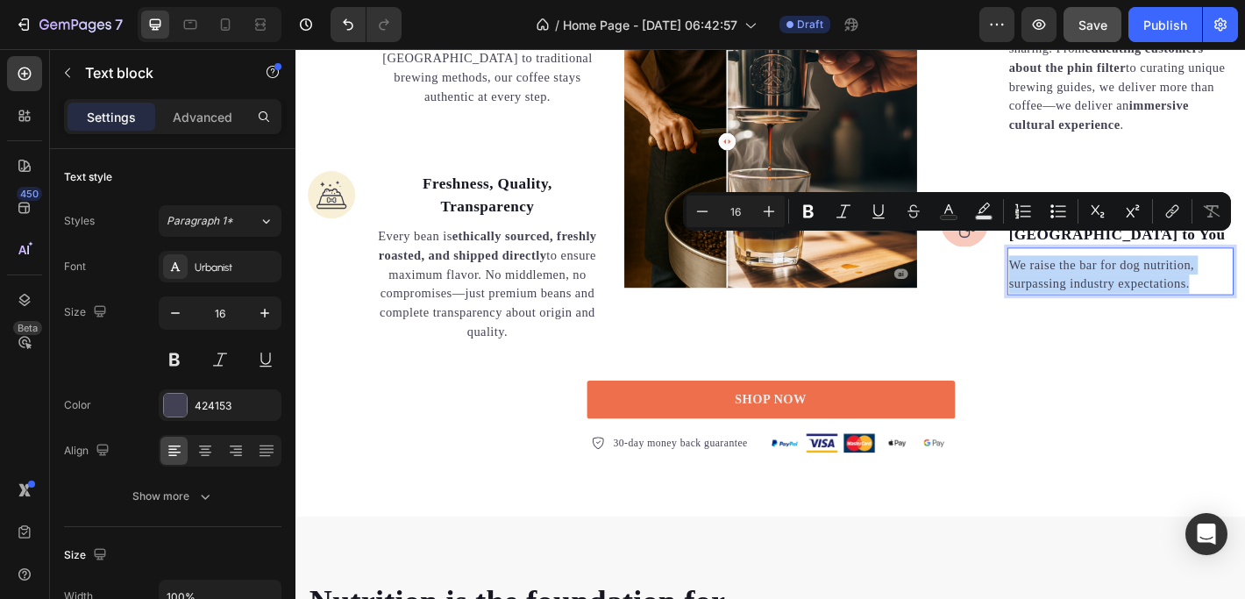
drag, startPoint x: 1281, startPoint y: 284, endPoint x: 1080, endPoint y: 267, distance: 202.3
click at [1085, 278] on p "We raise the bar for dog nutrition, surpassing industry expectations." at bounding box center [1208, 299] width 247 height 42
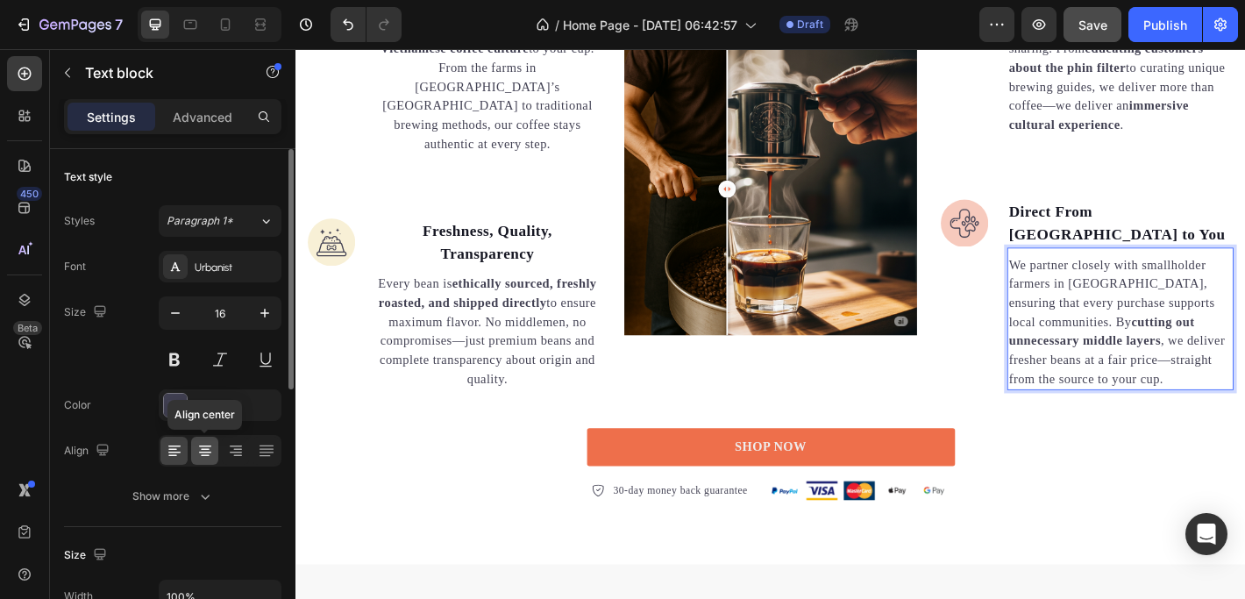
click at [203, 450] on icon at bounding box center [205, 451] width 18 height 18
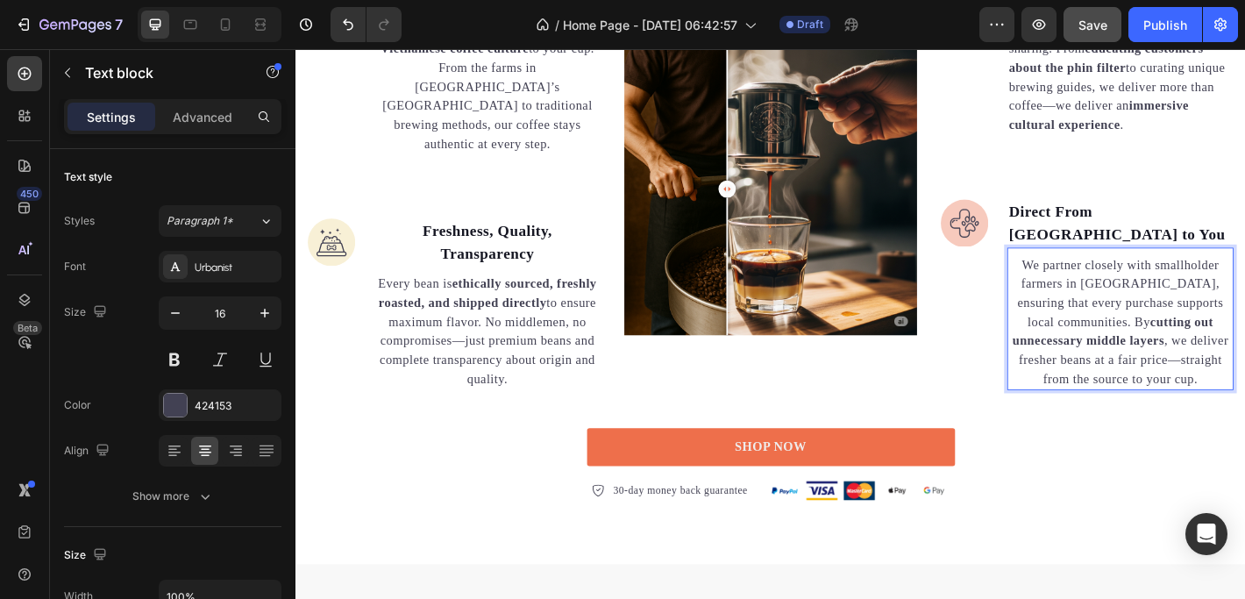
click at [1229, 304] on p "We partner closely with smallholder farmers in Vietnam, ensuring that every pur…" at bounding box center [1208, 351] width 247 height 147
click at [1182, 232] on p "Direct From [GEOGRAPHIC_DATA] to You" at bounding box center [1208, 242] width 247 height 50
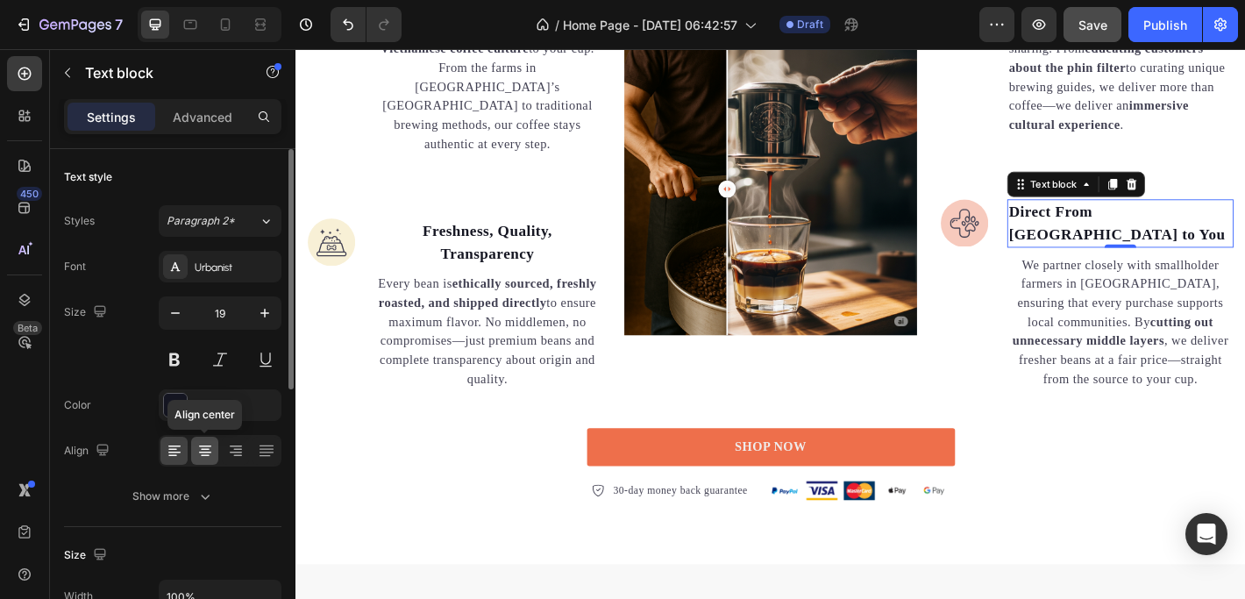
click at [206, 445] on icon at bounding box center [205, 446] width 12 height 2
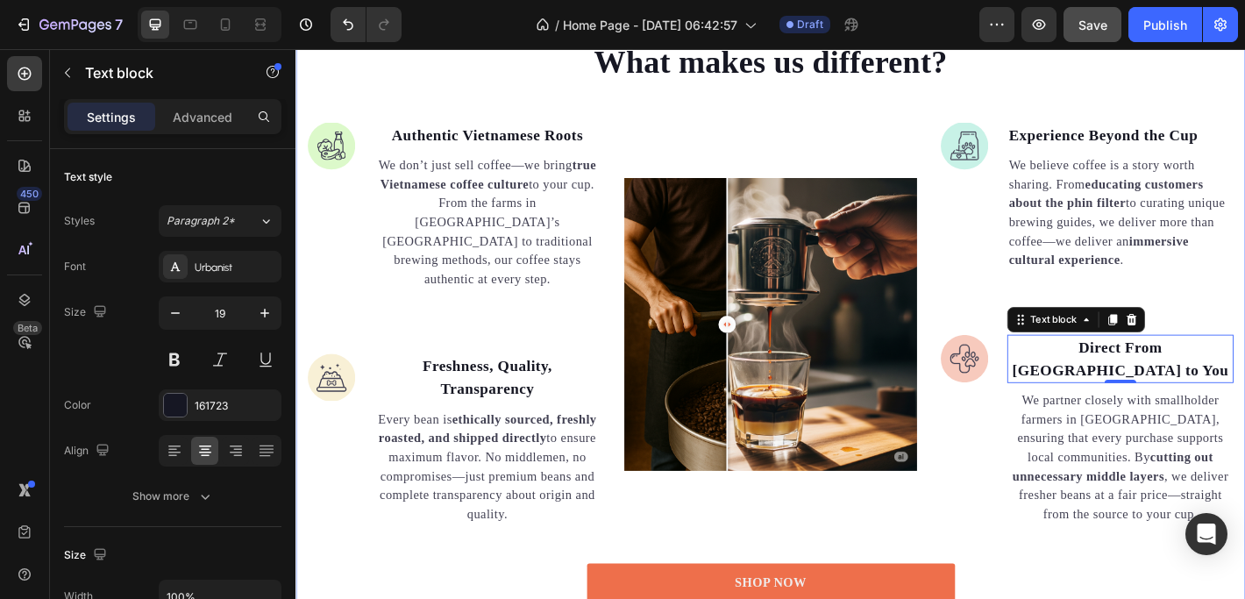
scroll to position [1046, 0]
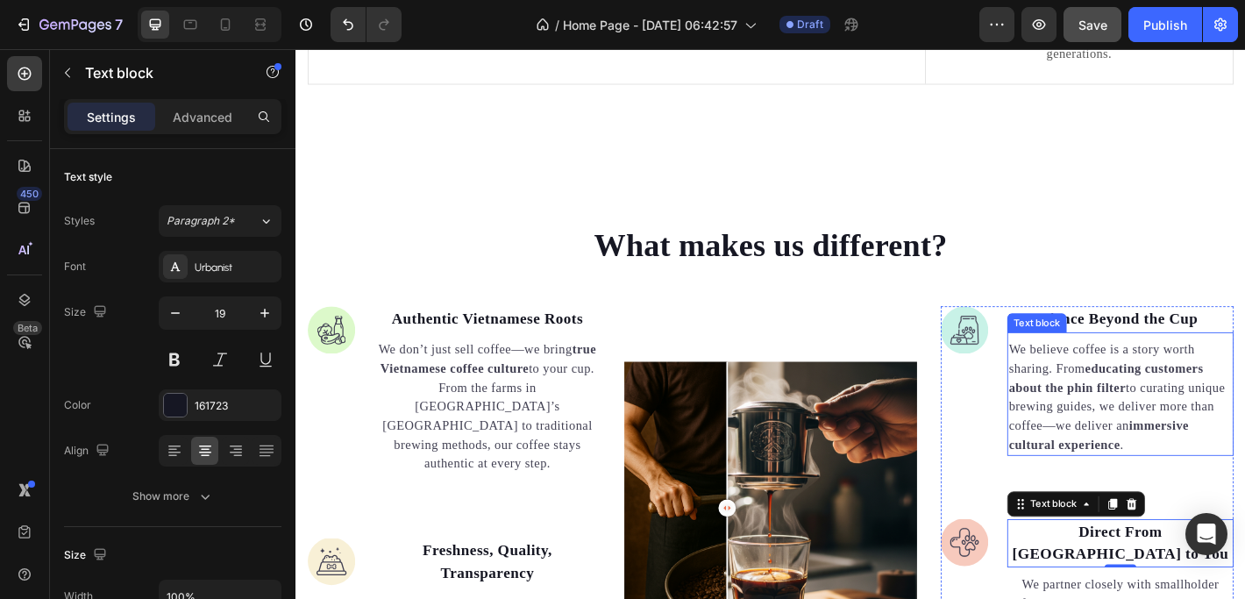
click at [1152, 381] on p "We believe coffee is a story worth sharing. From educating customers about the …" at bounding box center [1208, 435] width 247 height 126
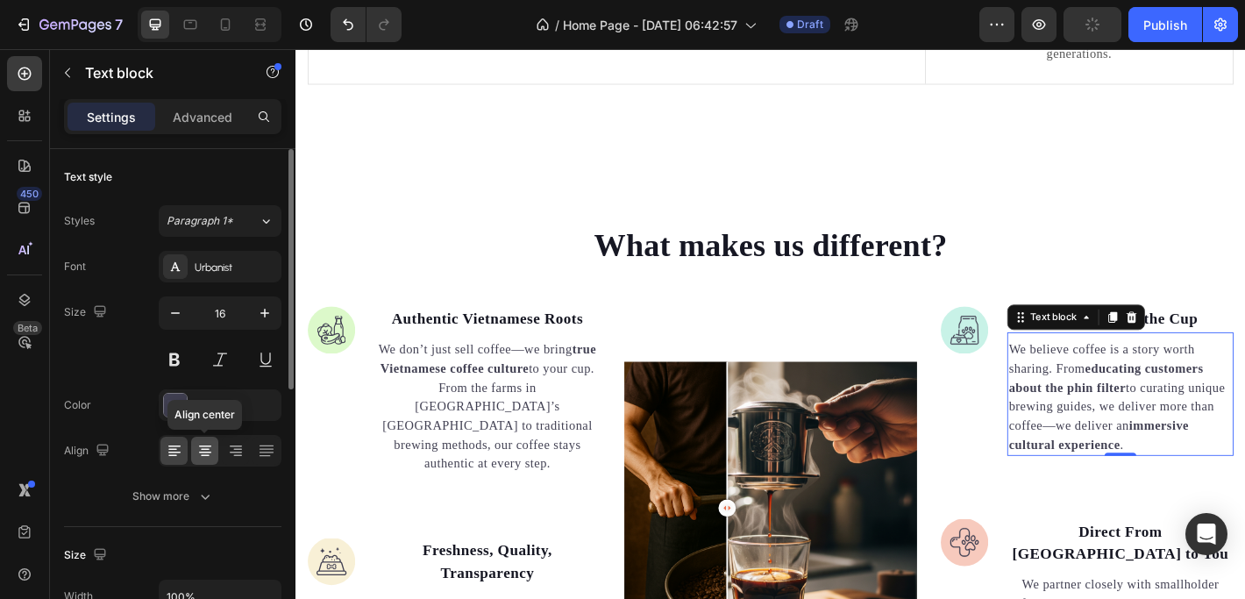
click at [211, 449] on icon at bounding box center [205, 451] width 18 height 18
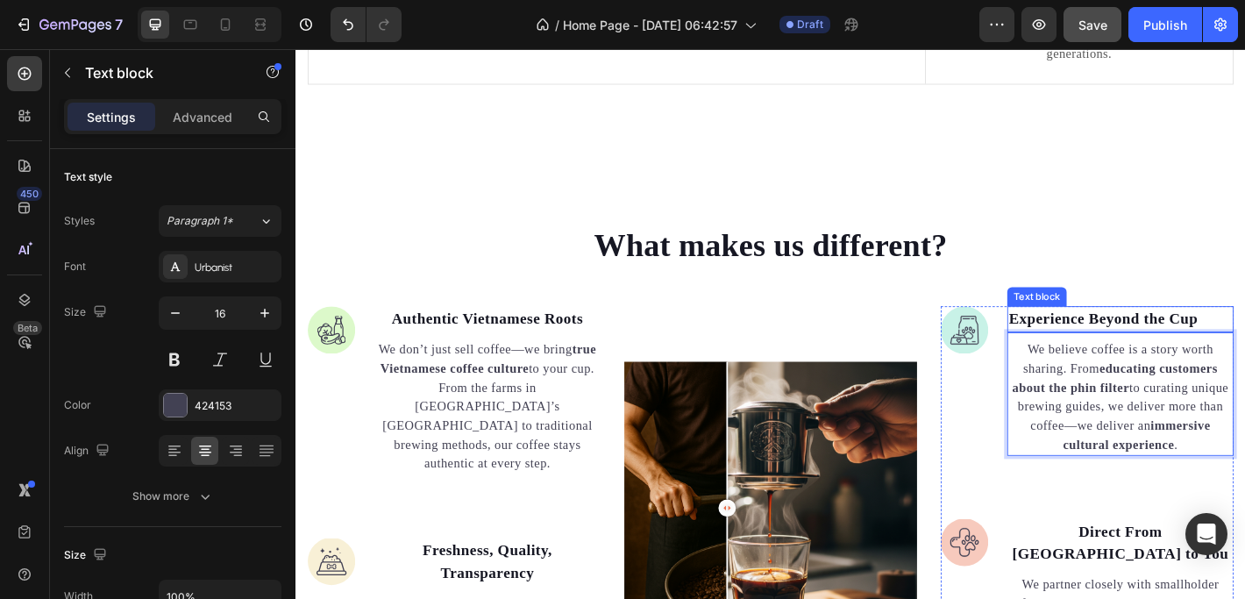
click at [1162, 336] on p "Experience Beyond the Cup" at bounding box center [1208, 348] width 247 height 25
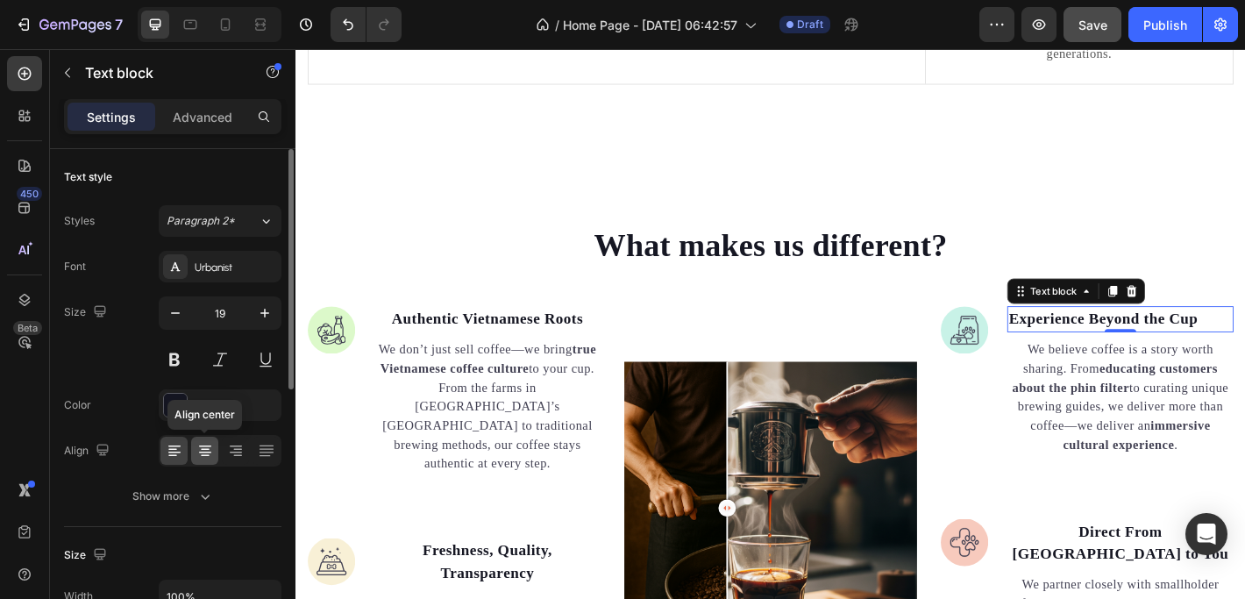
click at [208, 450] on icon at bounding box center [205, 451] width 18 height 18
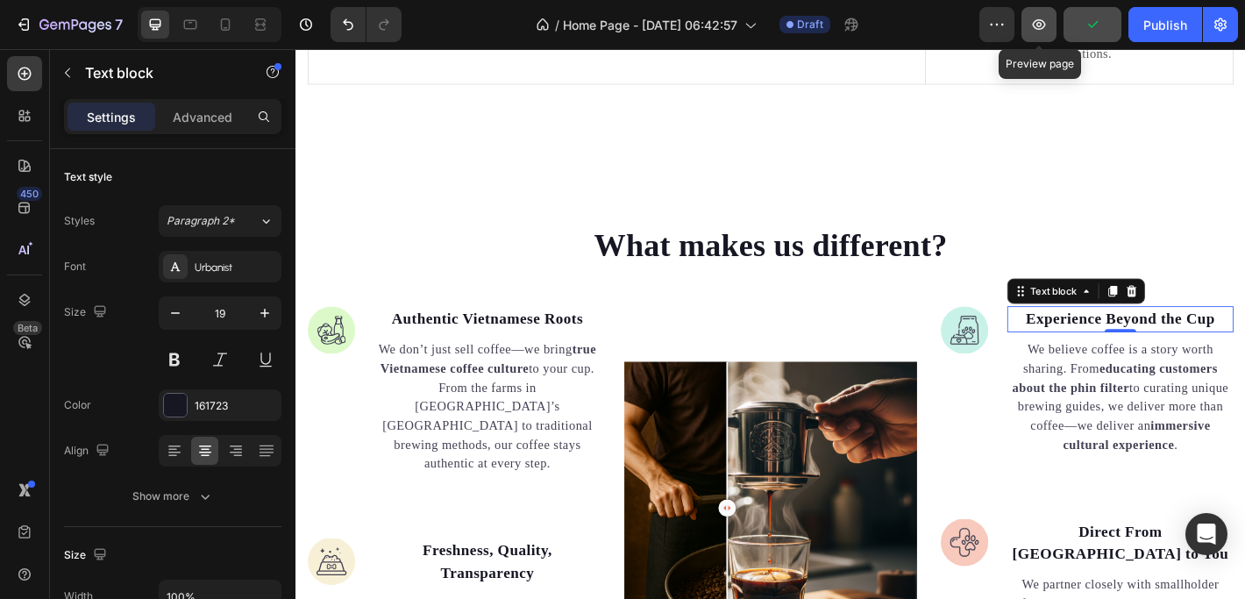
click at [1039, 28] on icon "button" at bounding box center [1038, 24] width 13 height 11
click at [334, 334] on img at bounding box center [335, 360] width 53 height 53
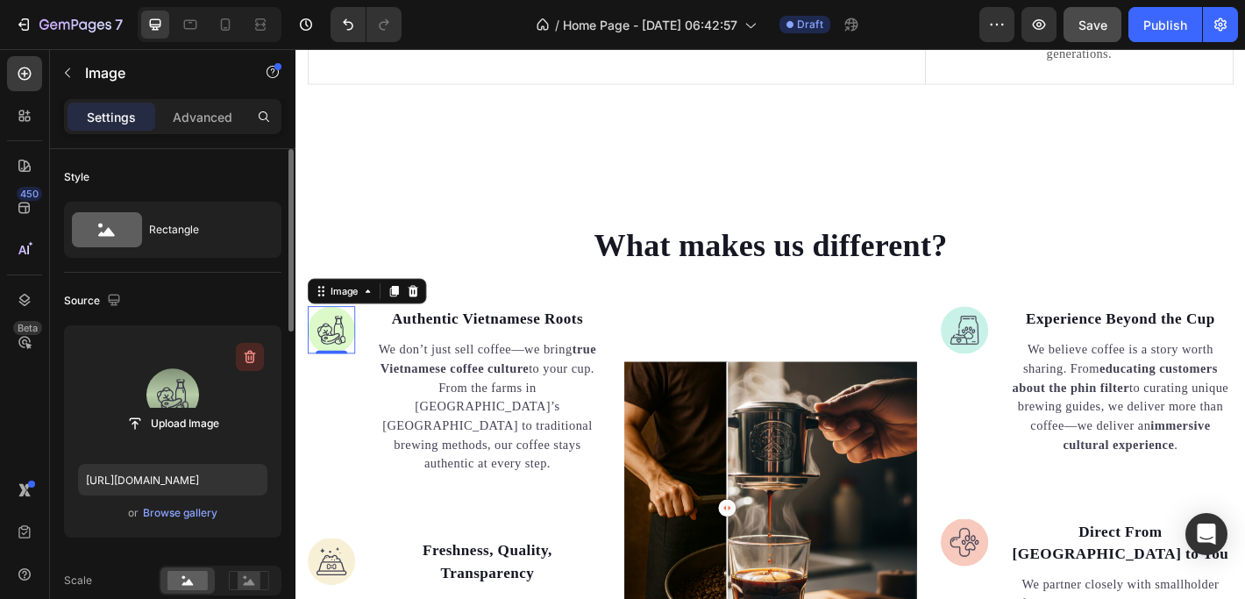
click at [245, 354] on icon "button" at bounding box center [250, 357] width 18 height 18
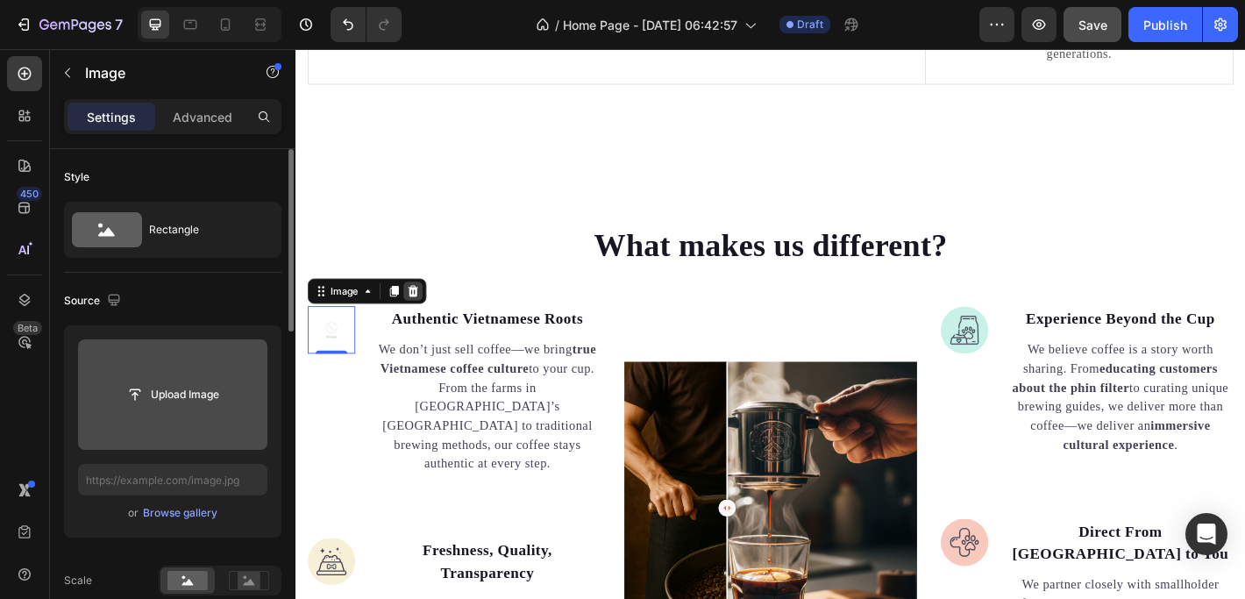
click at [430, 310] on icon at bounding box center [425, 317] width 14 height 14
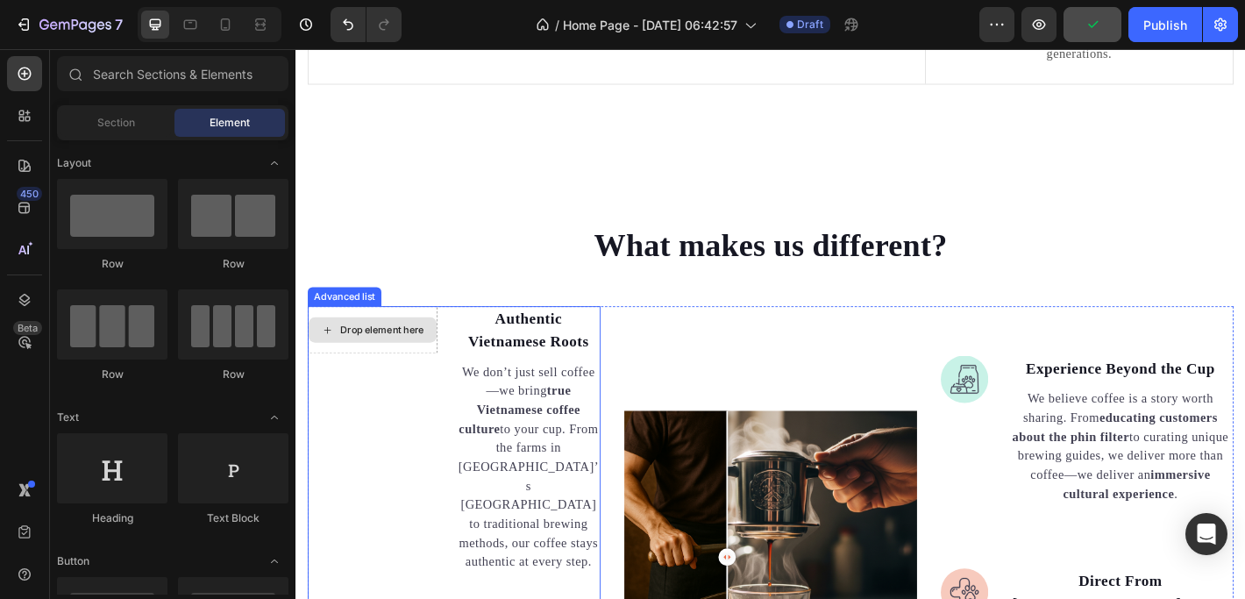
click at [368, 353] on div "Drop element here" at bounding box center [390, 360] width 93 height 14
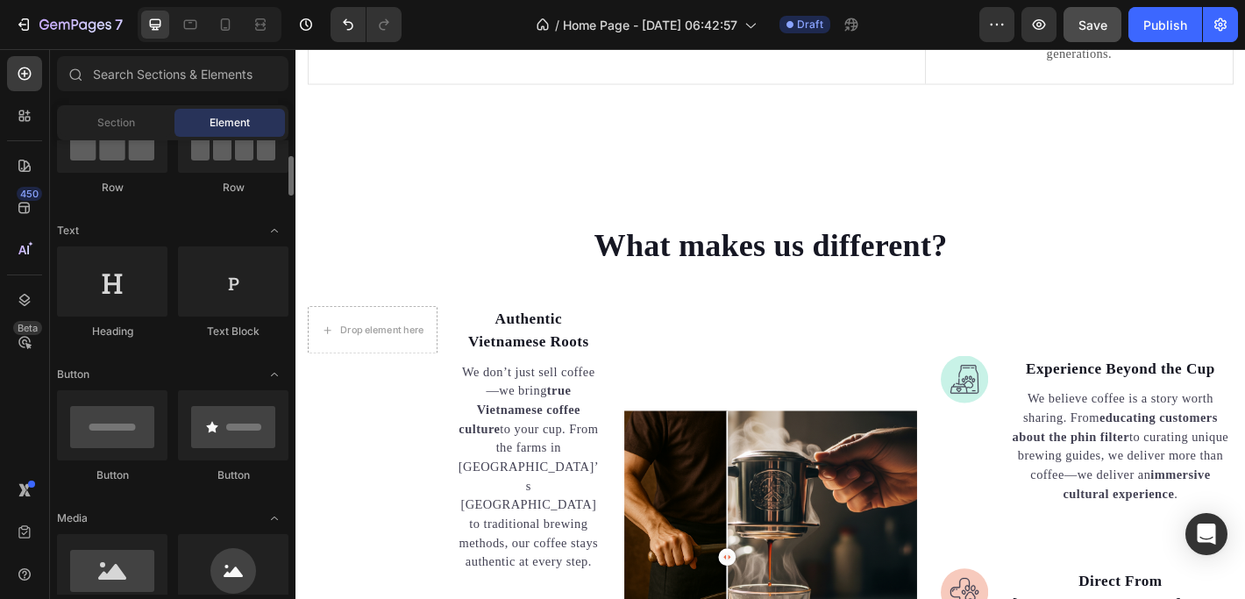
scroll to position [277, 0]
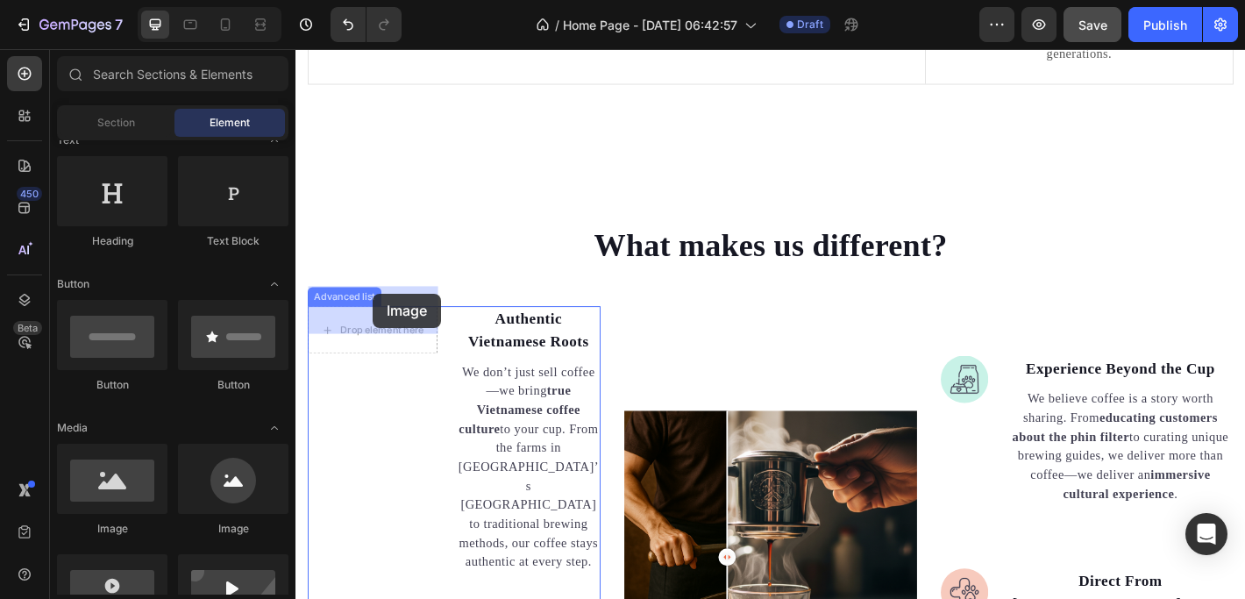
drag, startPoint x: 409, startPoint y: 530, endPoint x: 380, endPoint y: 320, distance: 212.4
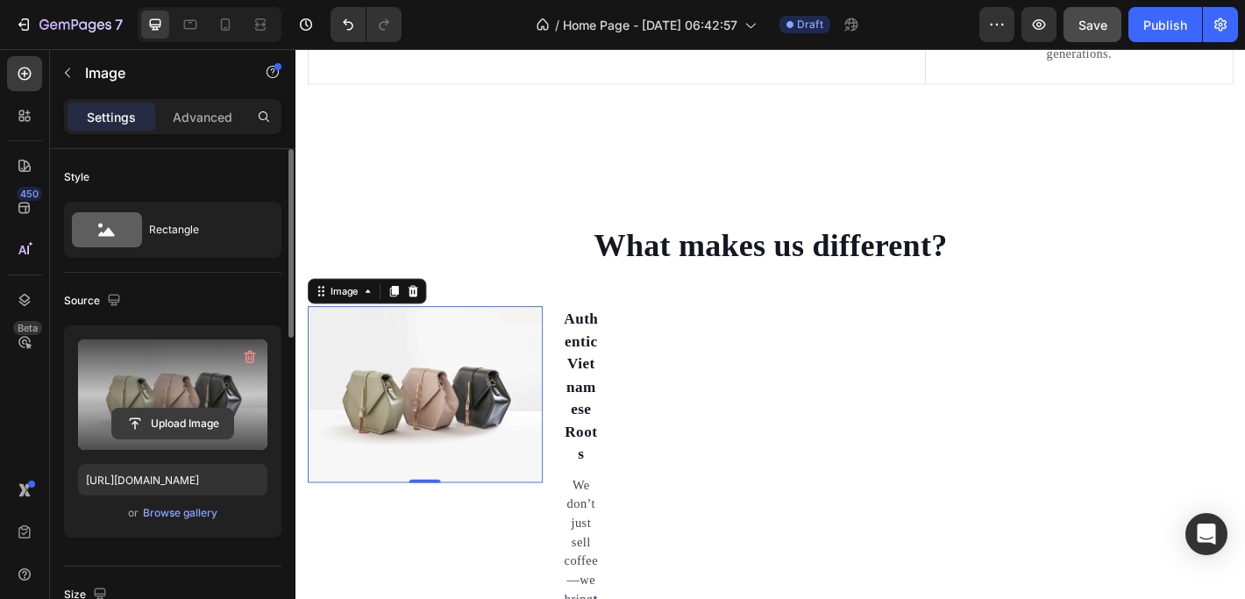
click at [163, 423] on input "file" at bounding box center [172, 423] width 121 height 30
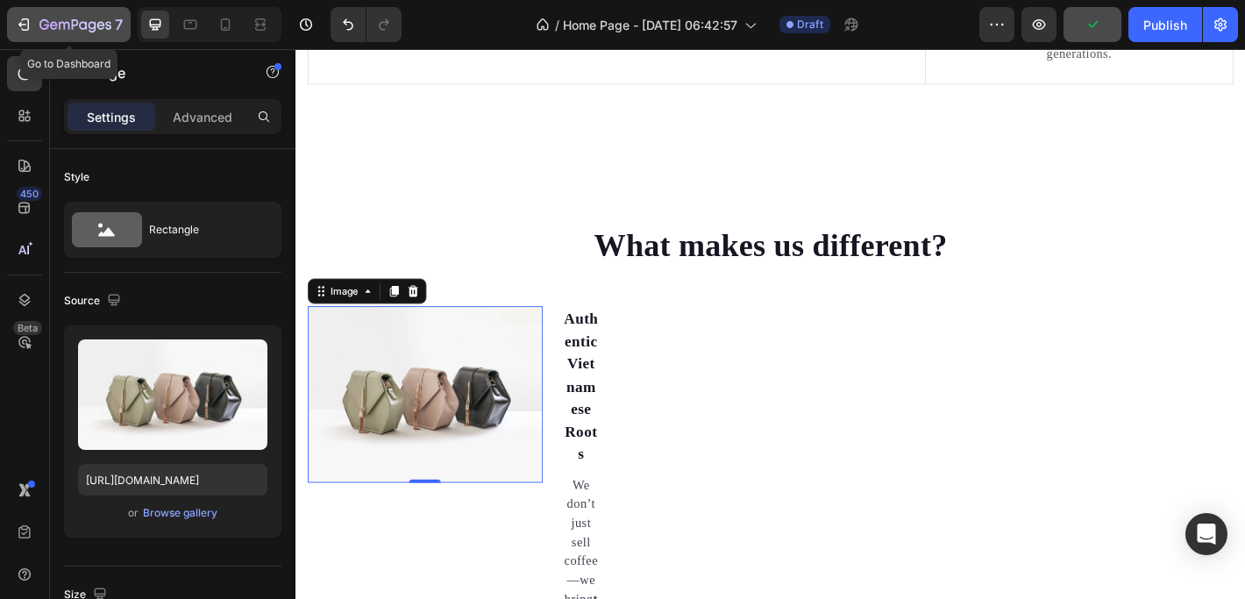
click at [26, 25] on icon "button" at bounding box center [24, 25] width 18 height 18
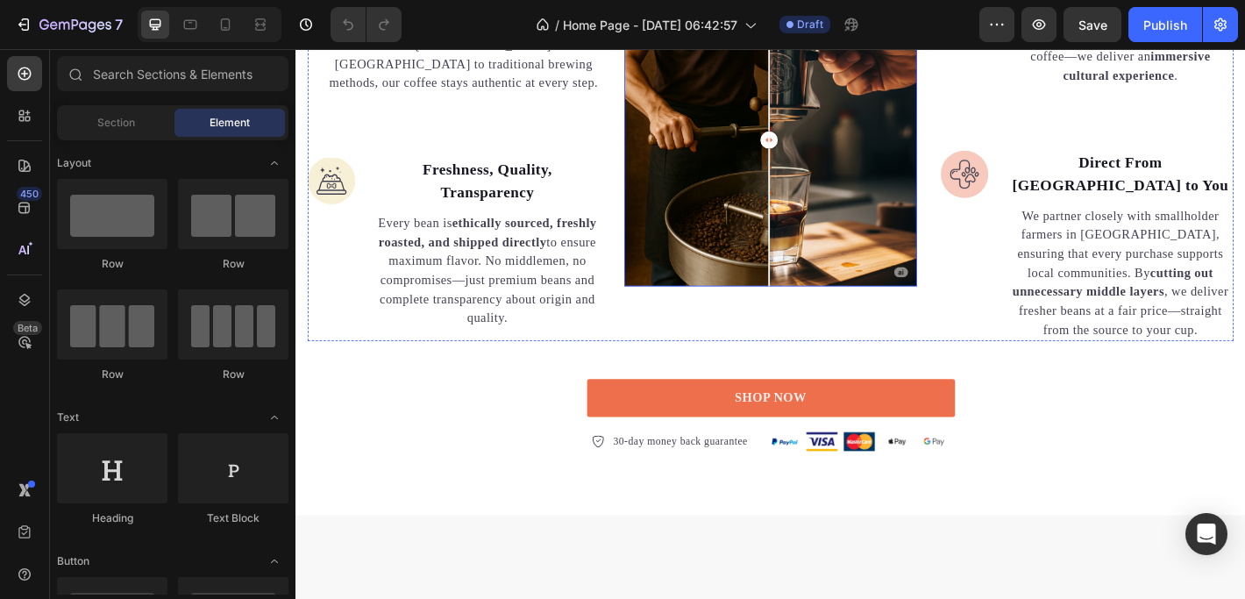
scroll to position [1444, 0]
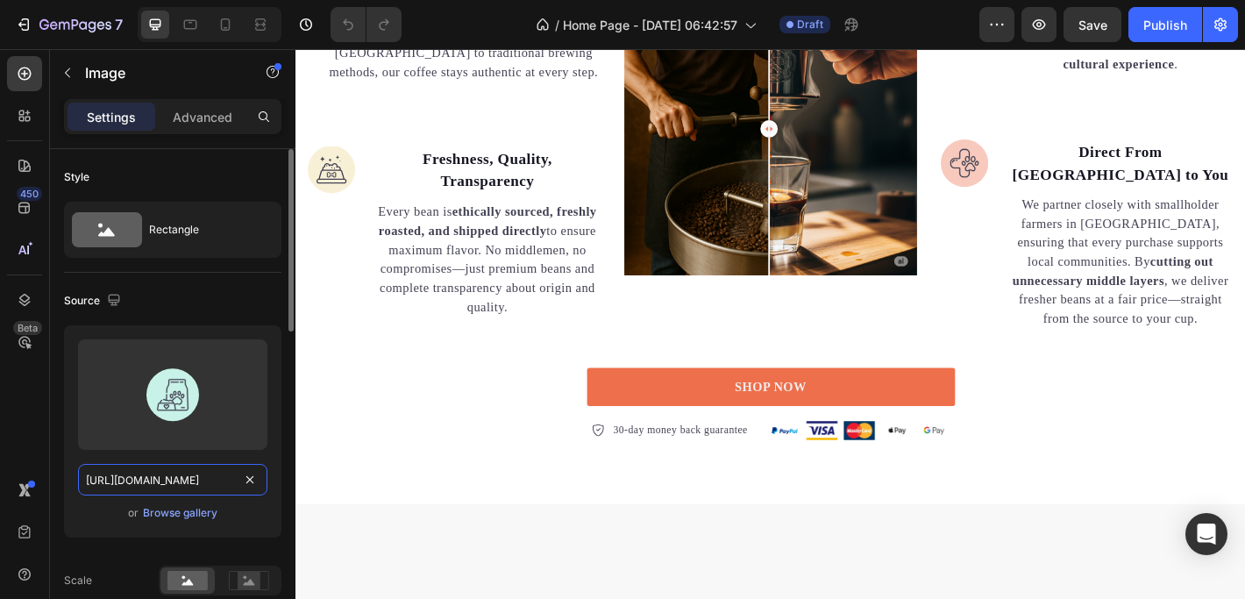
click at [170, 481] on input "https://gempages-demo.myshopify.com/cdn/shop/t/1/assets/495611768014373769-0dda…" at bounding box center [172, 480] width 189 height 32
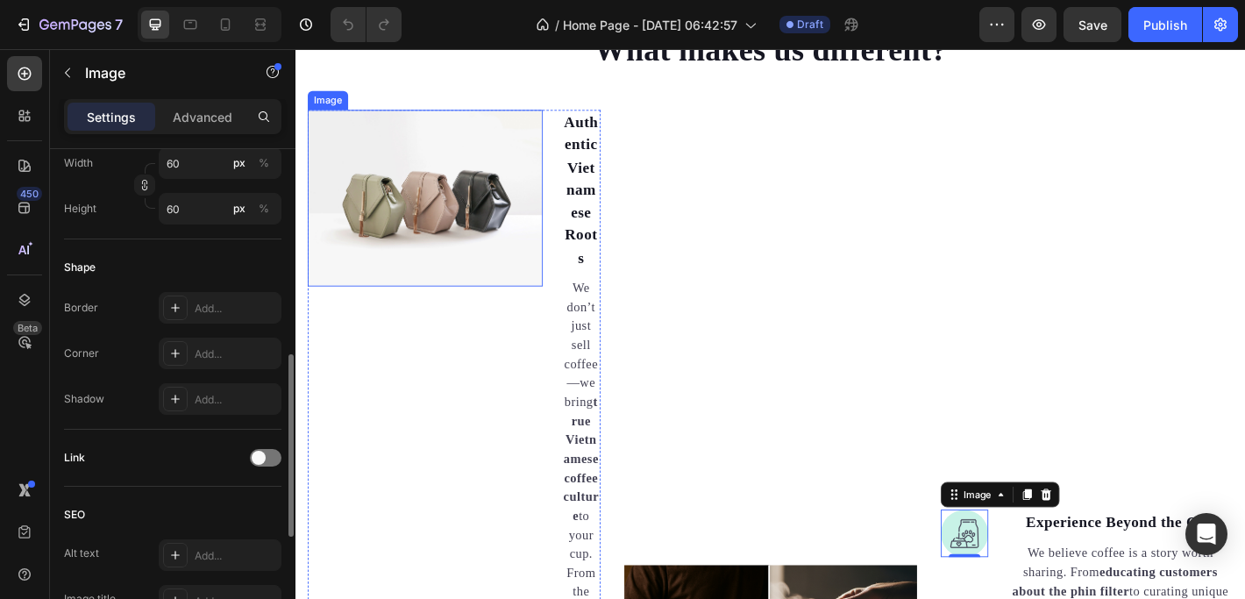
scroll to position [1083, 0]
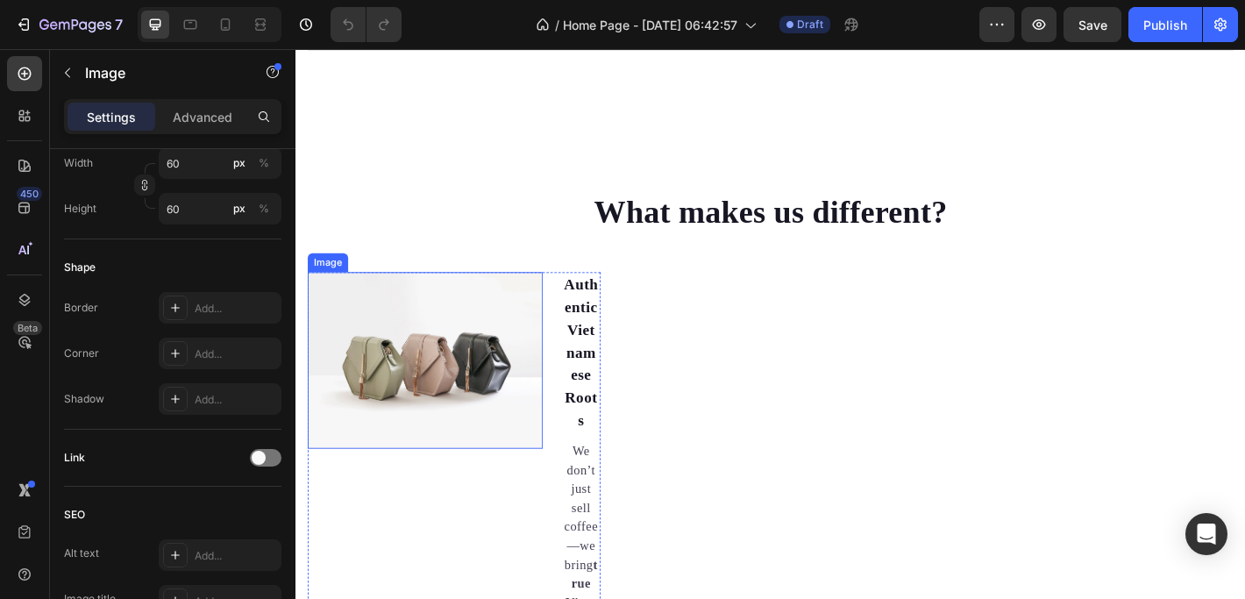
click at [401, 363] on img at bounding box center [439, 393] width 260 height 195
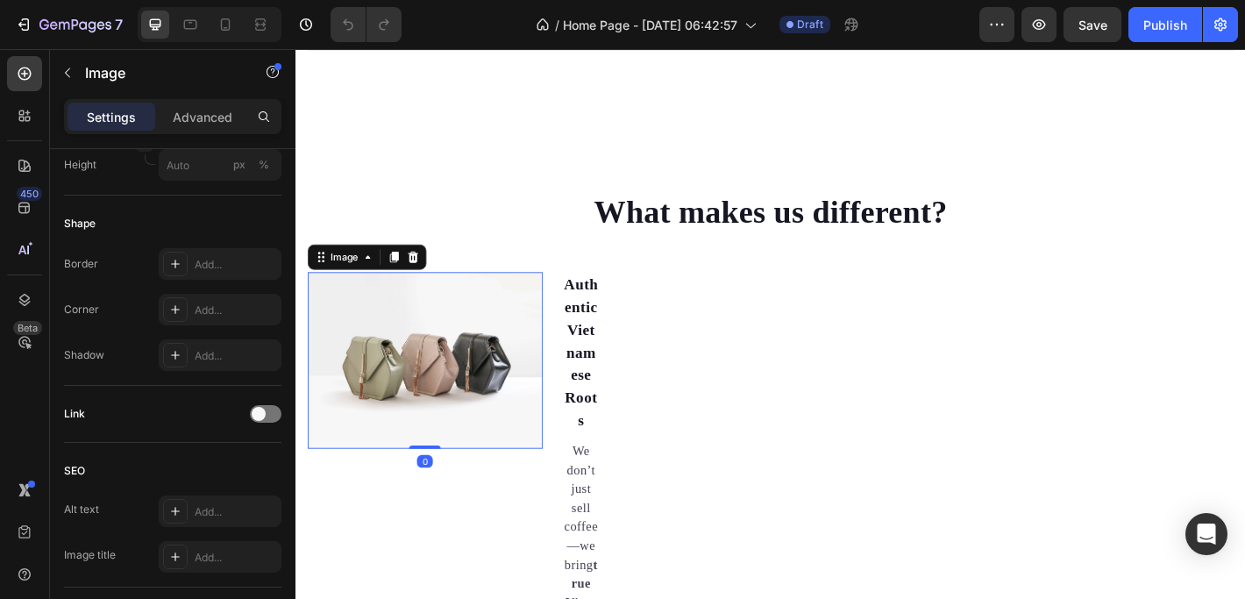
click at [439, 367] on img at bounding box center [439, 393] width 260 height 195
click at [401, 370] on img at bounding box center [439, 393] width 260 height 195
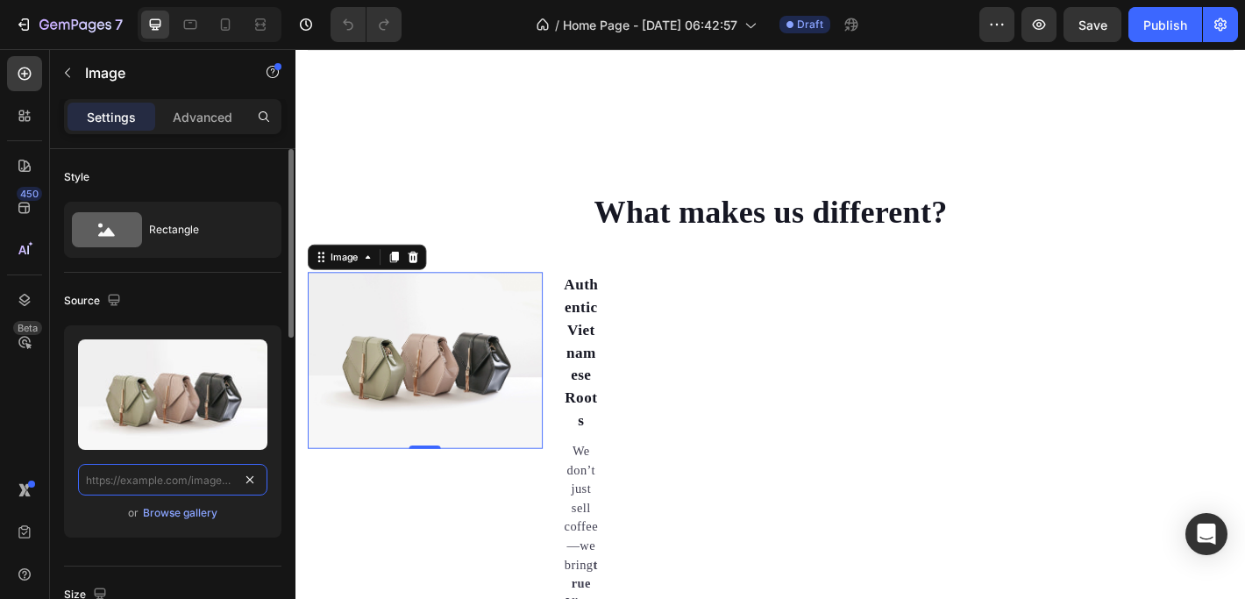
scroll to position [0, 0]
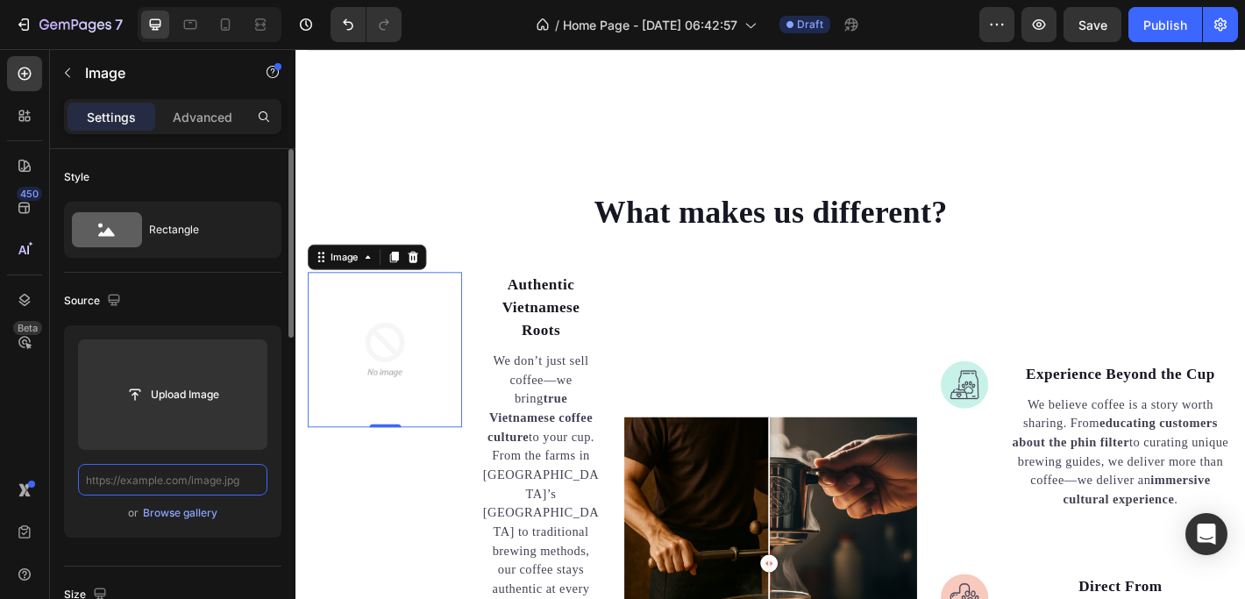
paste input "https://gempages-demo.myshopify.com/cdn/shop/t/1/assets/495611768014373769-0dda…"
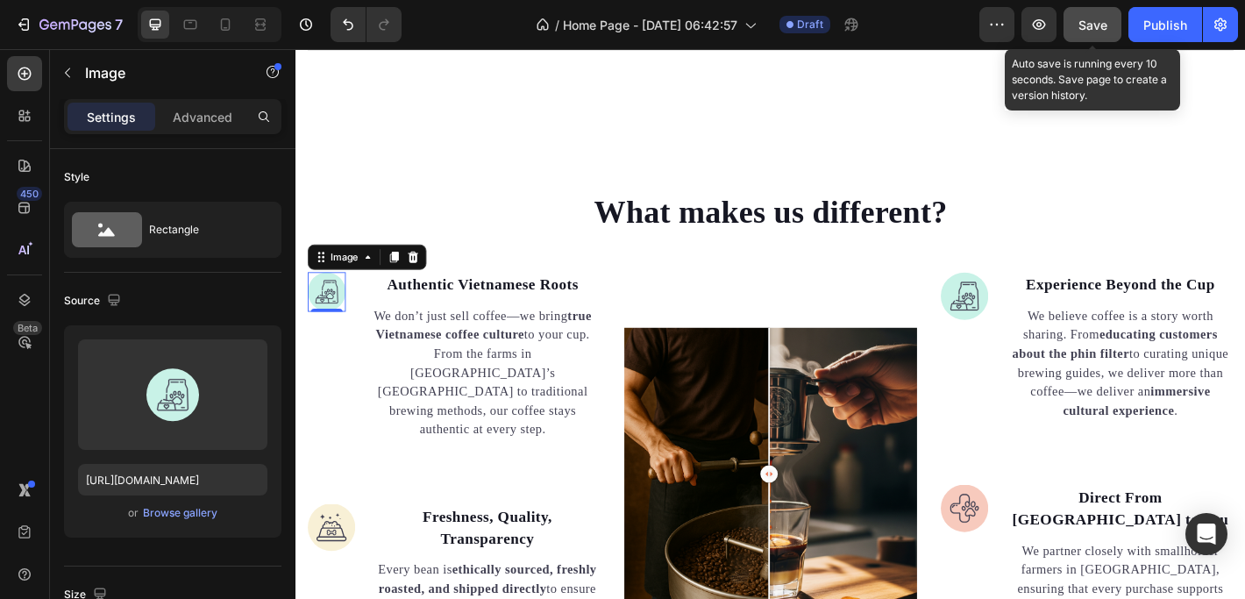
click at [1085, 23] on span "Save" at bounding box center [1092, 25] width 29 height 15
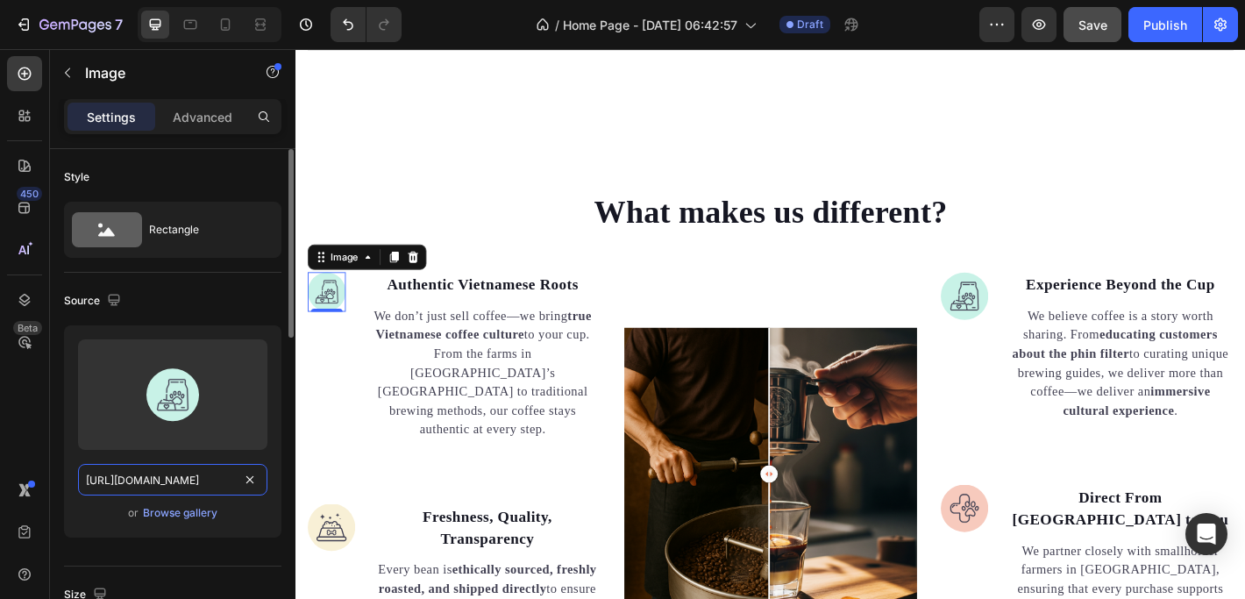
click at [142, 477] on input "https://gempages-demo.myshopify.com/cdn/shop/t/1/assets/495611768014373769-0dda…" at bounding box center [172, 480] width 189 height 32
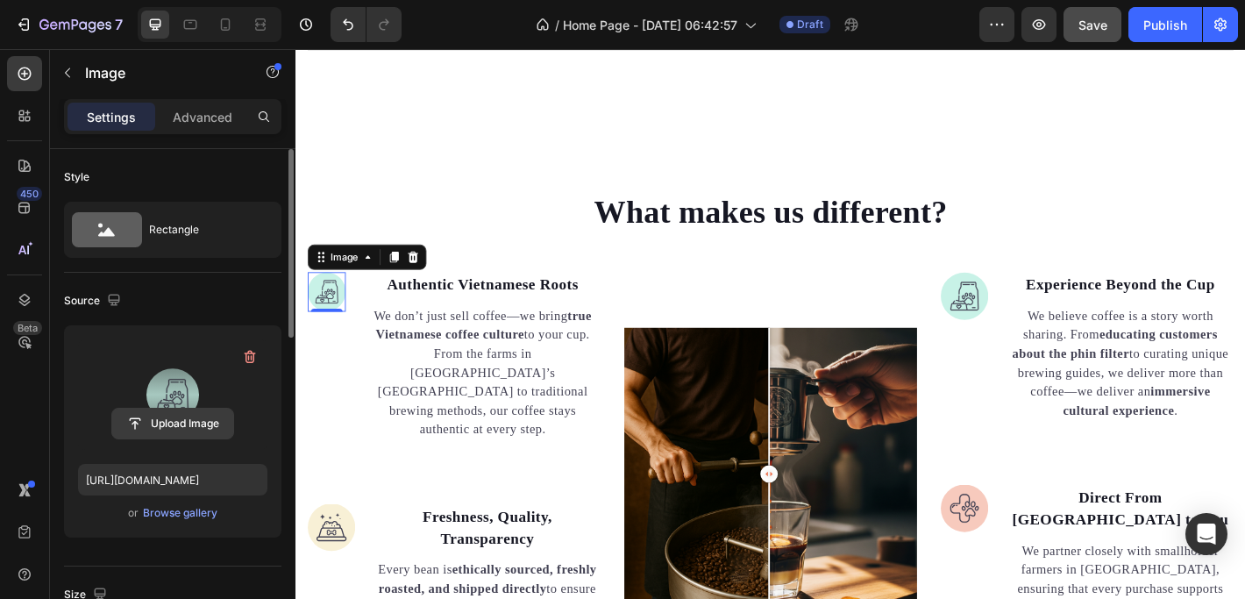
click at [172, 427] on input "file" at bounding box center [172, 423] width 121 height 30
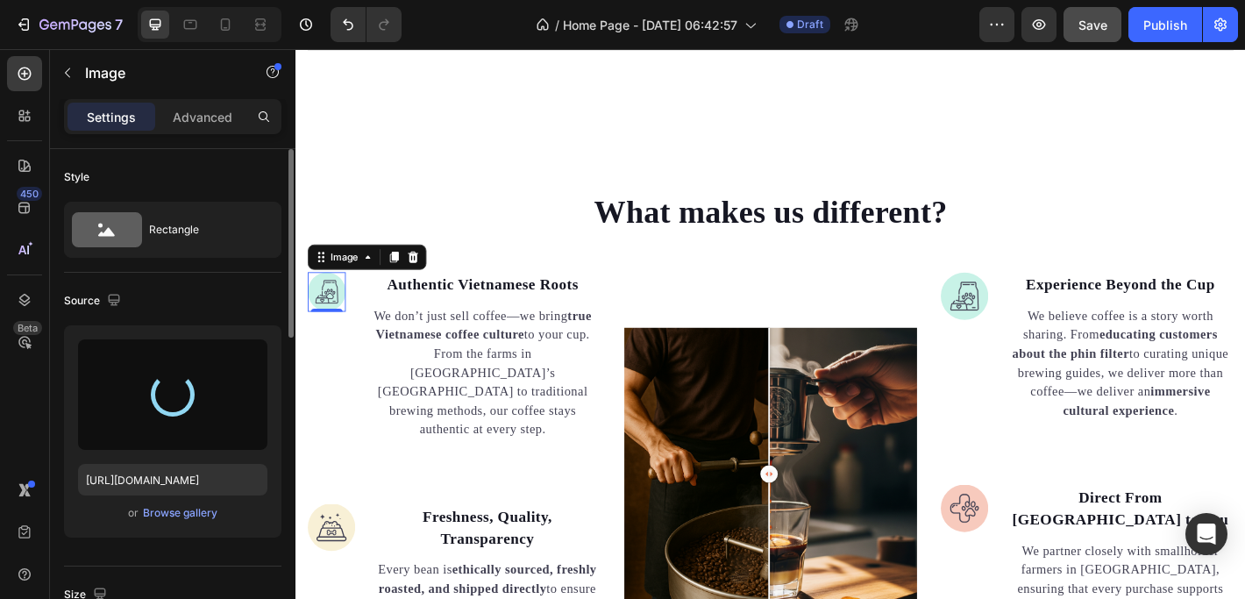
type input "https://cdn.shopify.com/s/files/1/0897/8808/8610/files/gempages_581840992286540…"
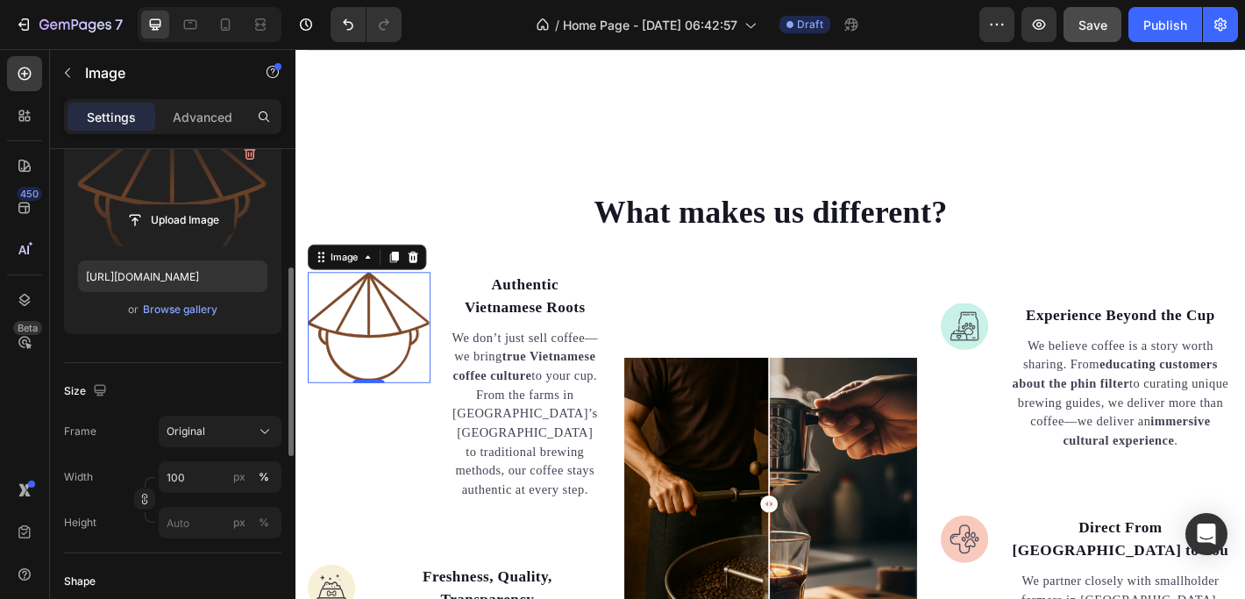
scroll to position [234, 0]
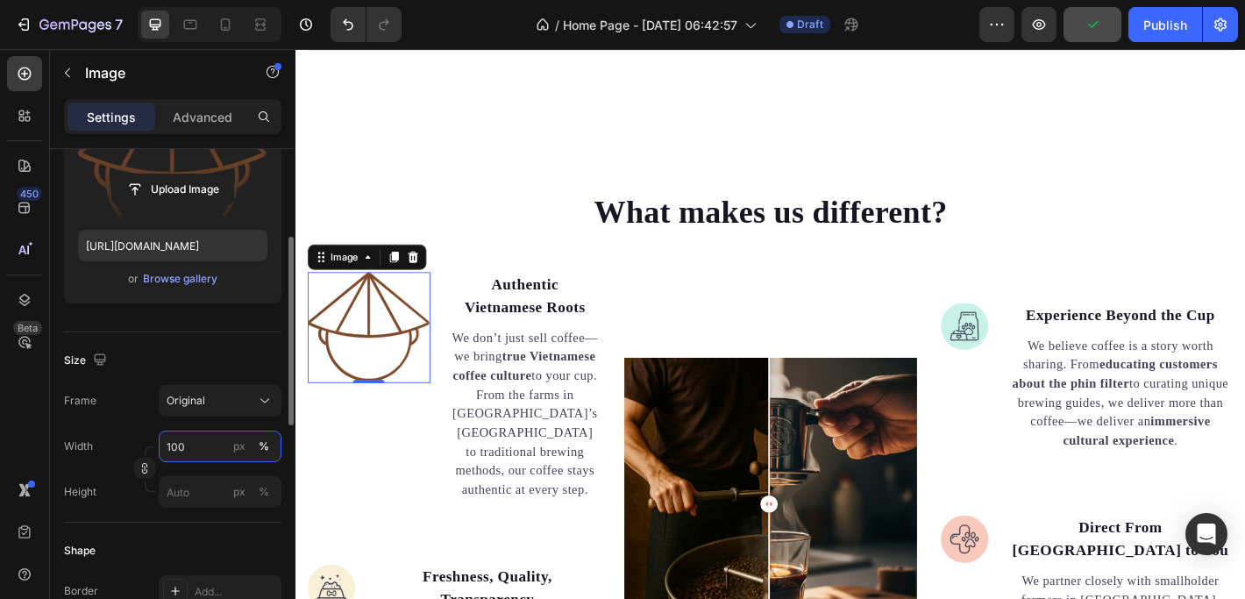
click at [188, 443] on input "100" at bounding box center [220, 446] width 123 height 32
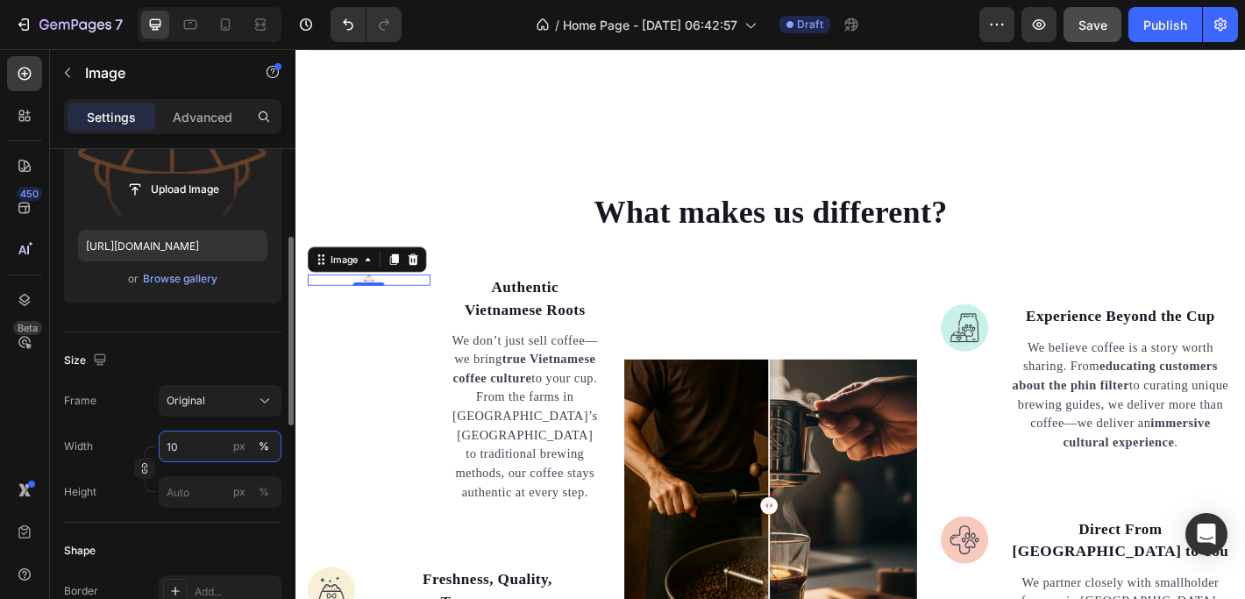
type input "1"
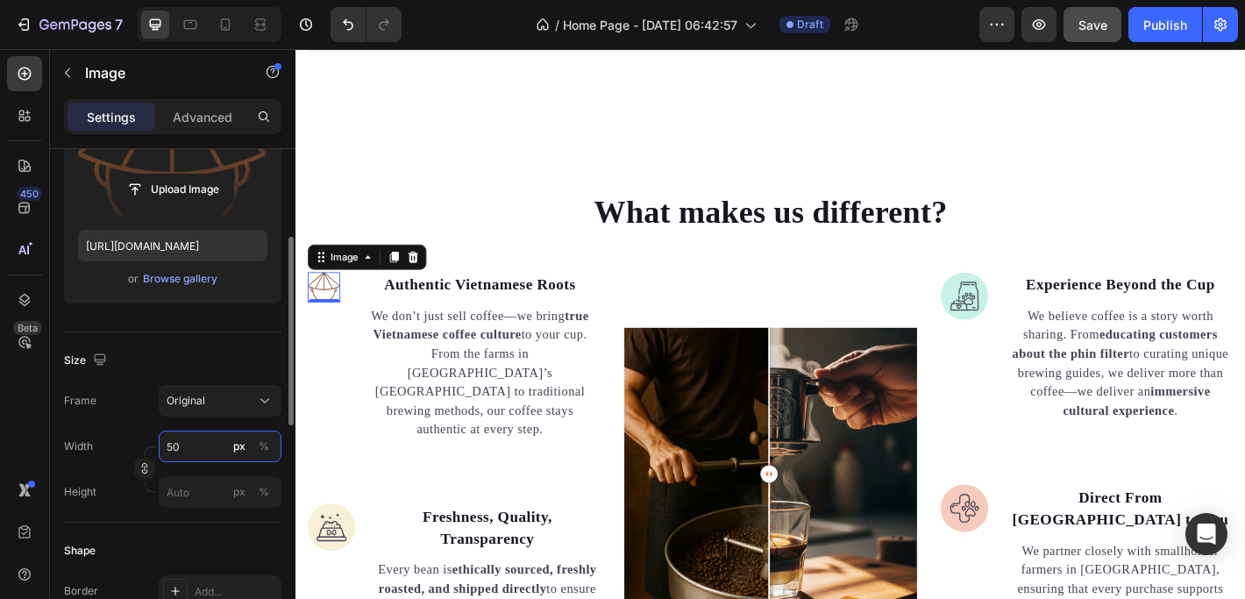
type input "5"
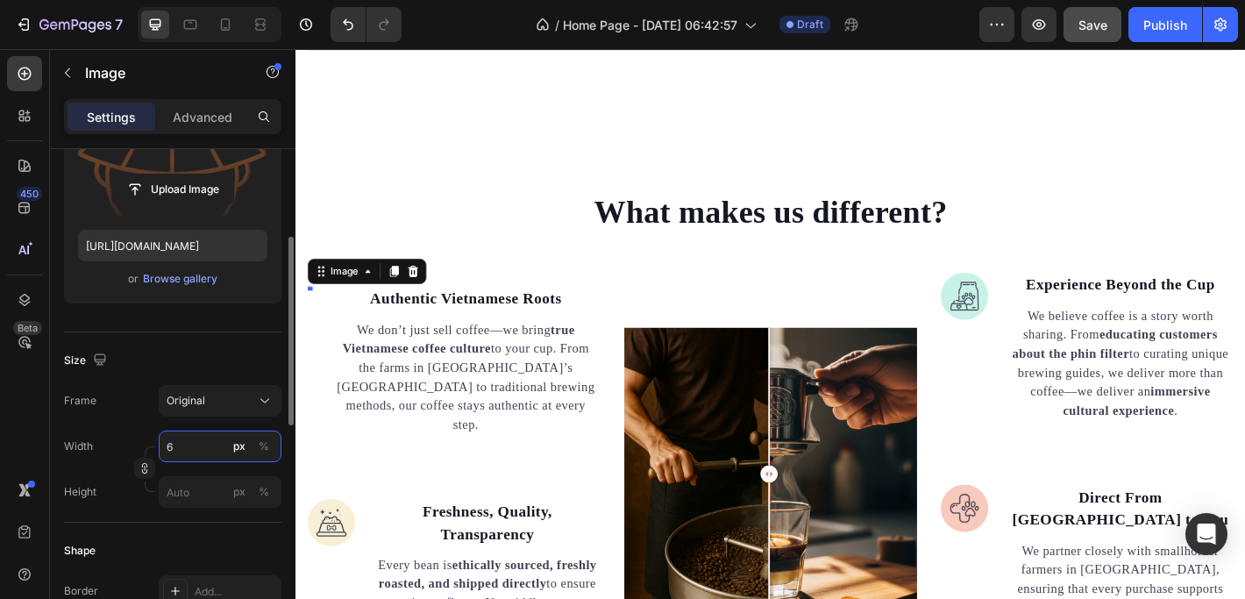
type input "60"
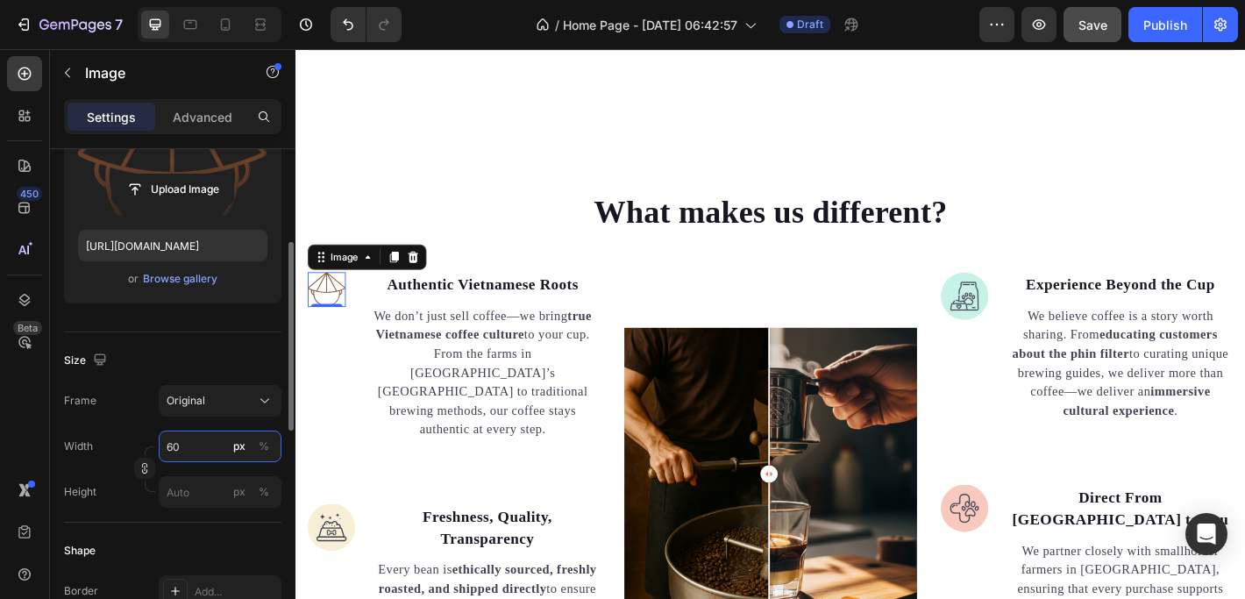
scroll to position [238, 0]
click at [342, 392] on li "Image 0 Authentic Vietnamese Roots Text block We don’t just sell coffee—we brin…" at bounding box center [471, 389] width 324 height 187
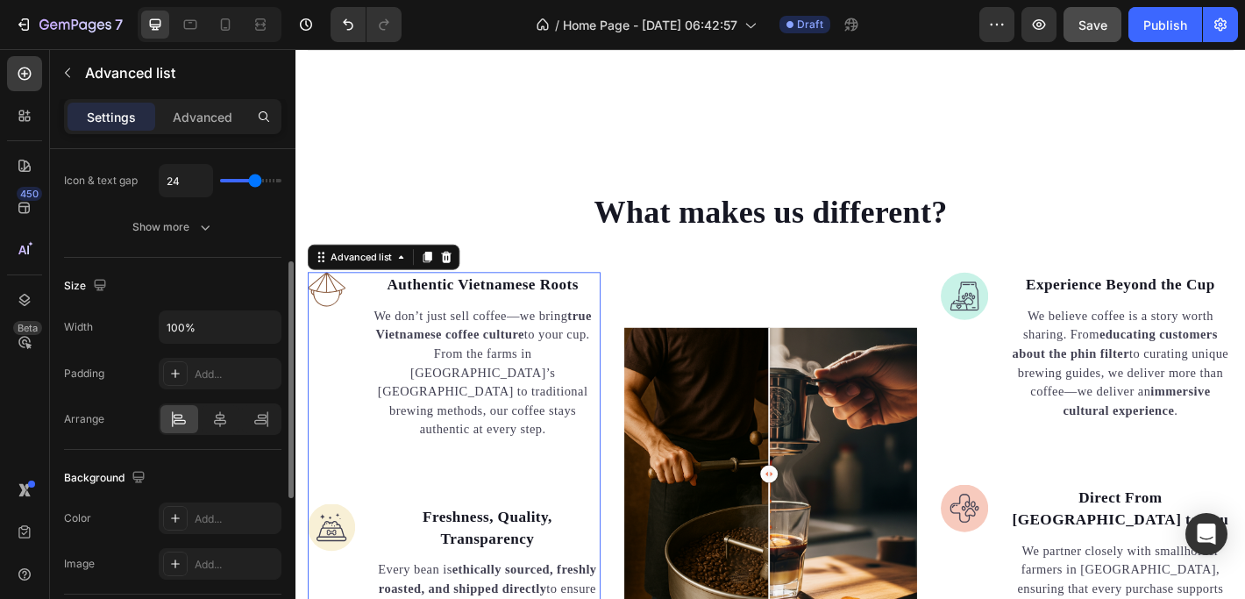
scroll to position [0, 0]
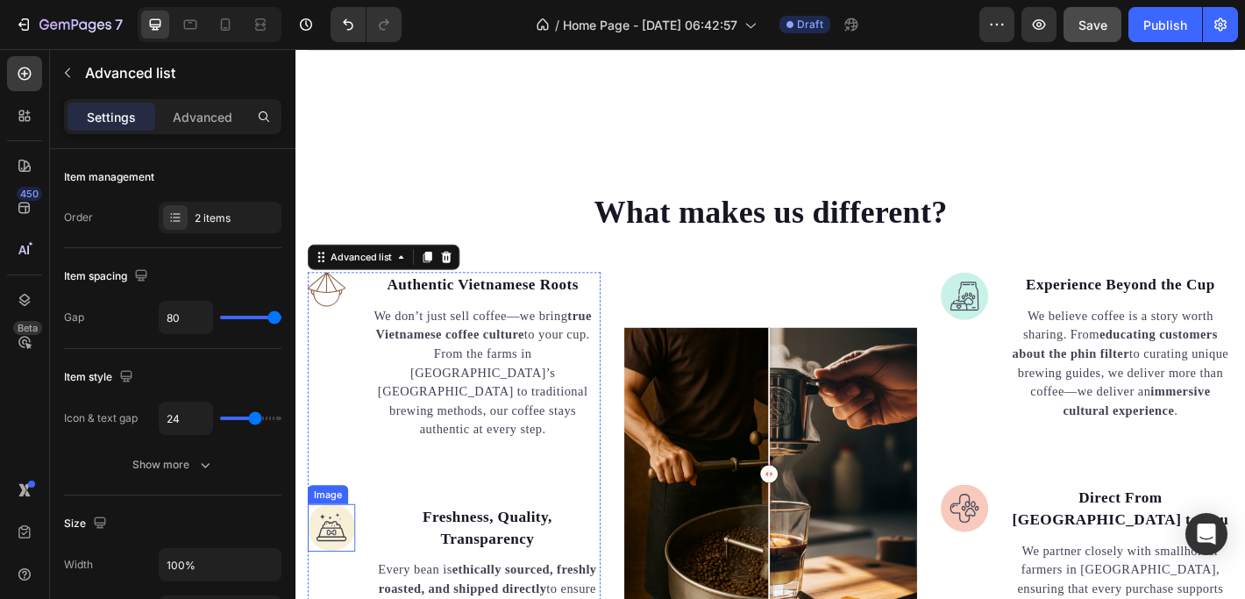
click at [331, 553] on img at bounding box center [335, 579] width 53 height 53
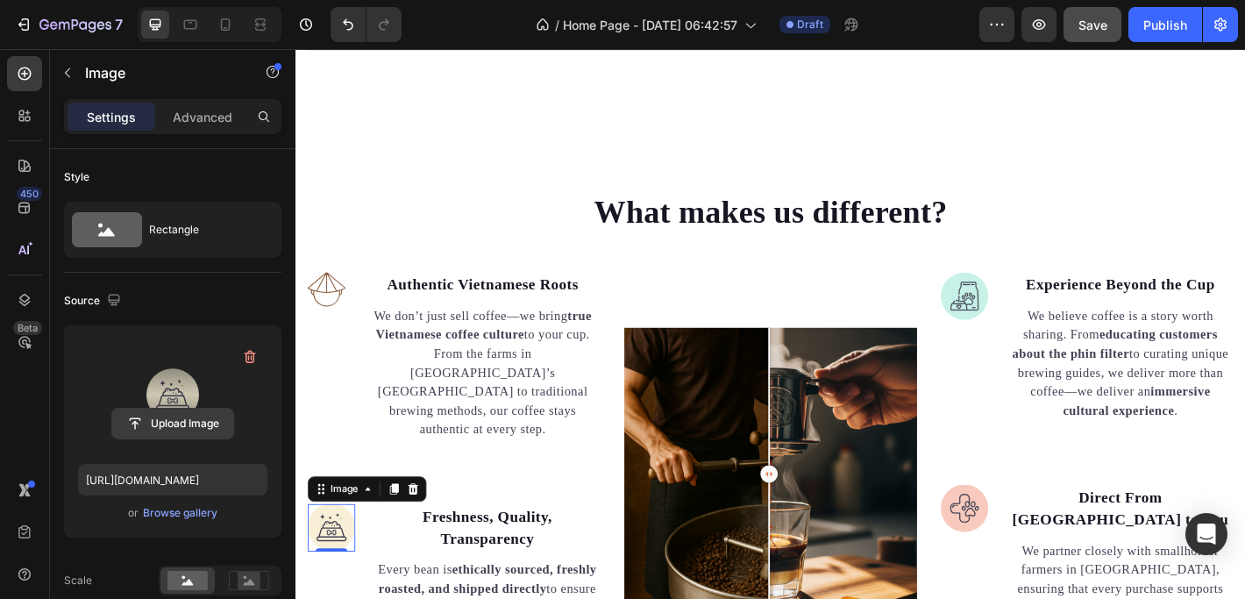
click at [170, 426] on input "file" at bounding box center [172, 423] width 121 height 30
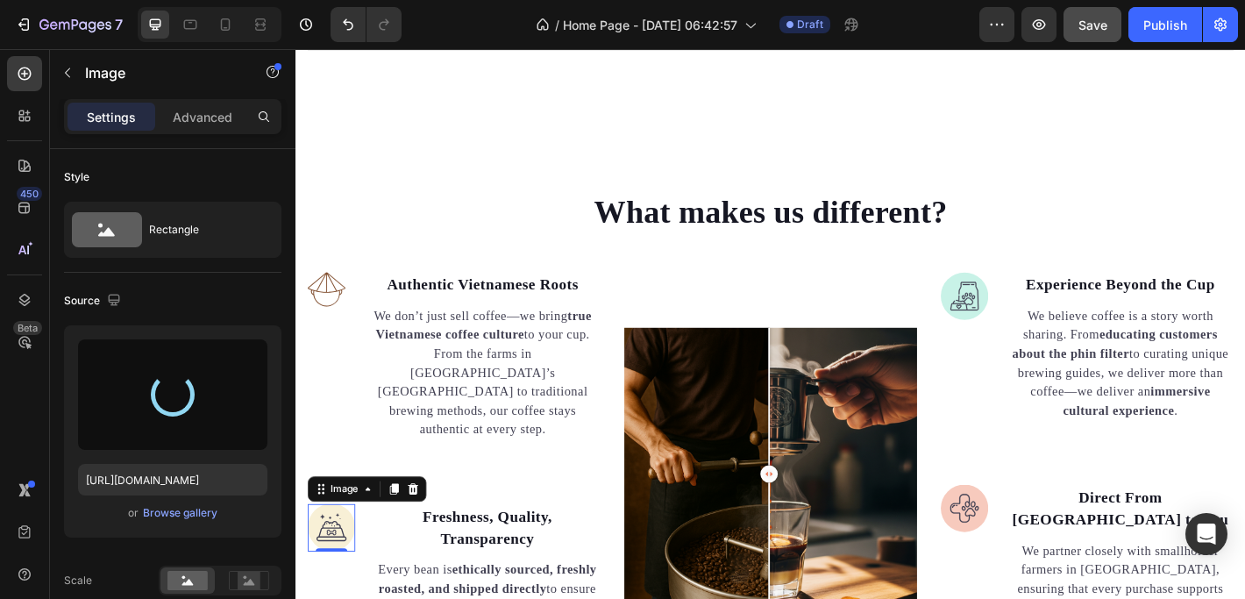
type input "https://cdn.shopify.com/s/files/1/0897/8808/8610/files/gempages_581840992286540…"
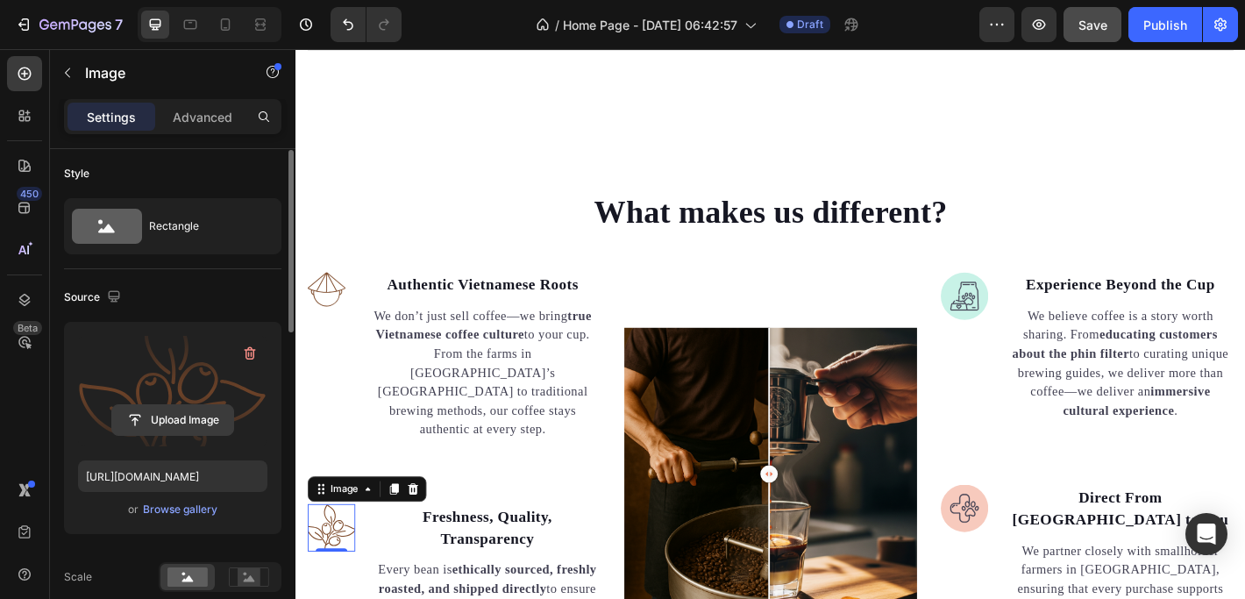
scroll to position [7, 0]
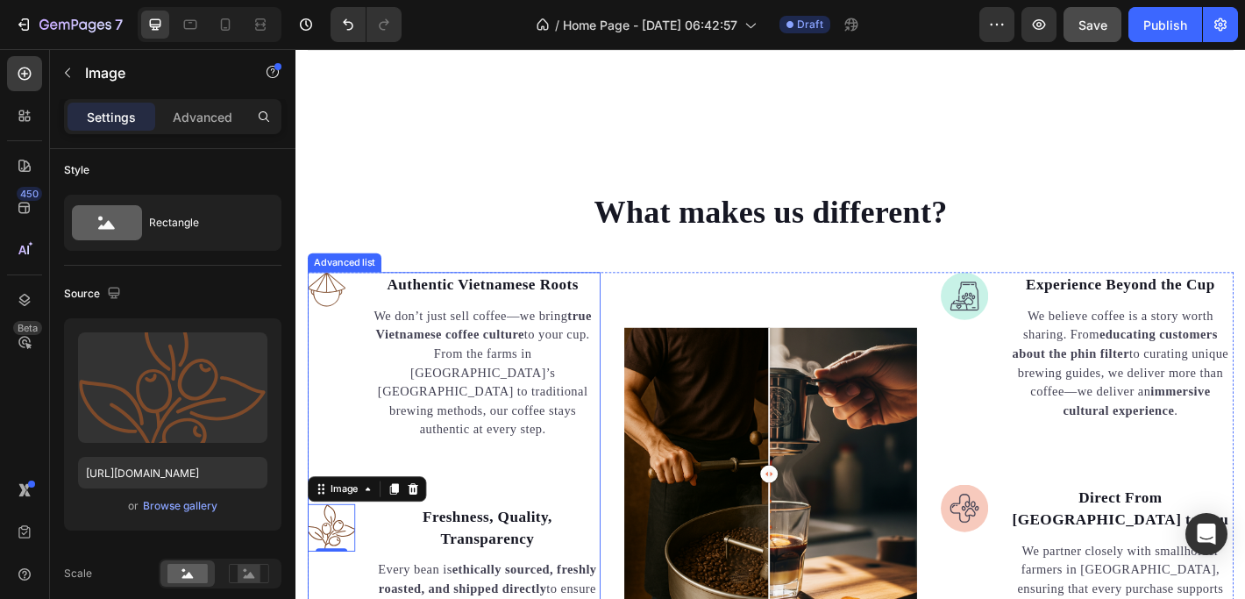
click at [578, 462] on ul "Image Authentic Vietnamese Roots Text block We don’t just sell coffee—we bring …" at bounding box center [471, 519] width 324 height 447
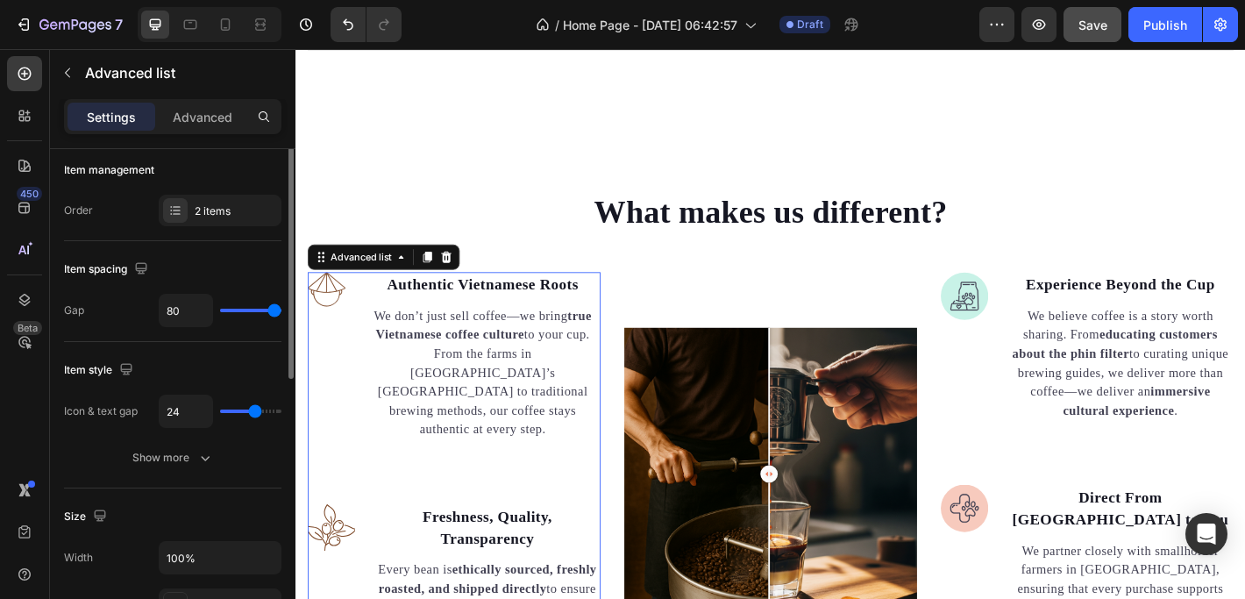
scroll to position [0, 0]
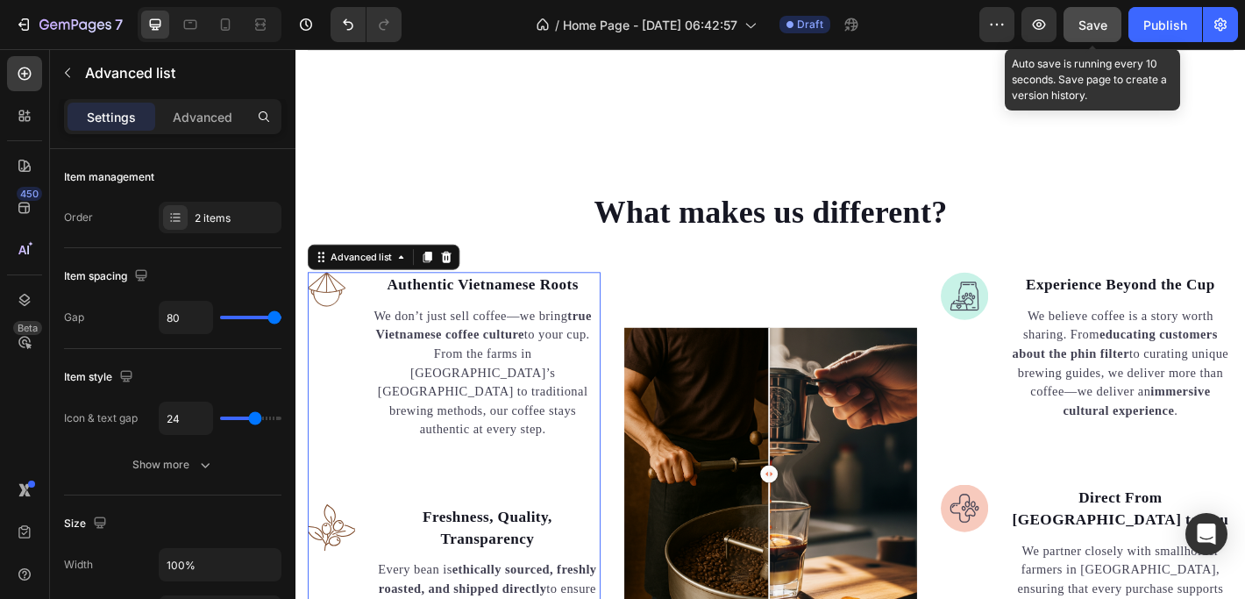
click at [1087, 18] on span "Save" at bounding box center [1092, 25] width 29 height 15
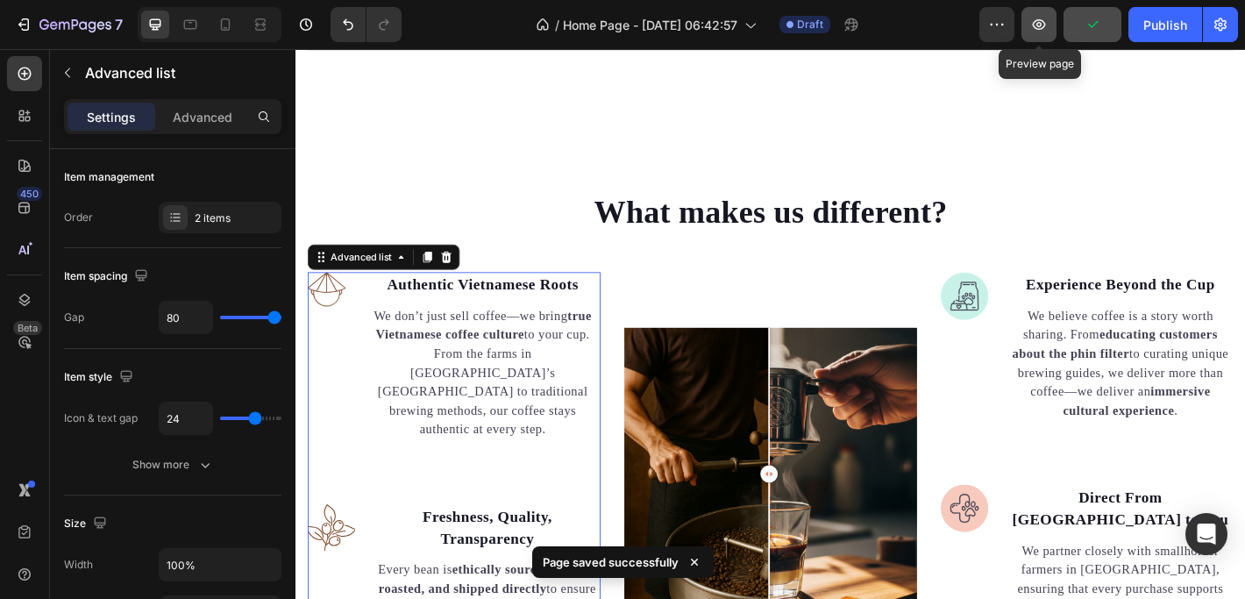
click at [1045, 30] on icon "button" at bounding box center [1039, 25] width 18 height 18
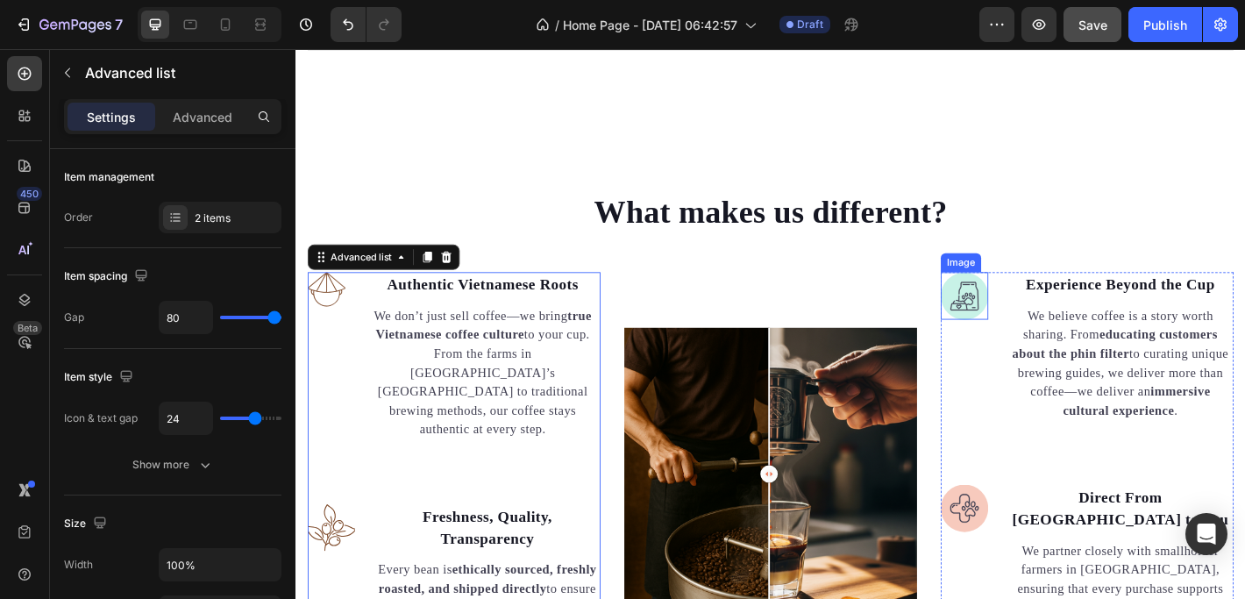
click at [1022, 307] on img at bounding box center [1036, 322] width 53 height 53
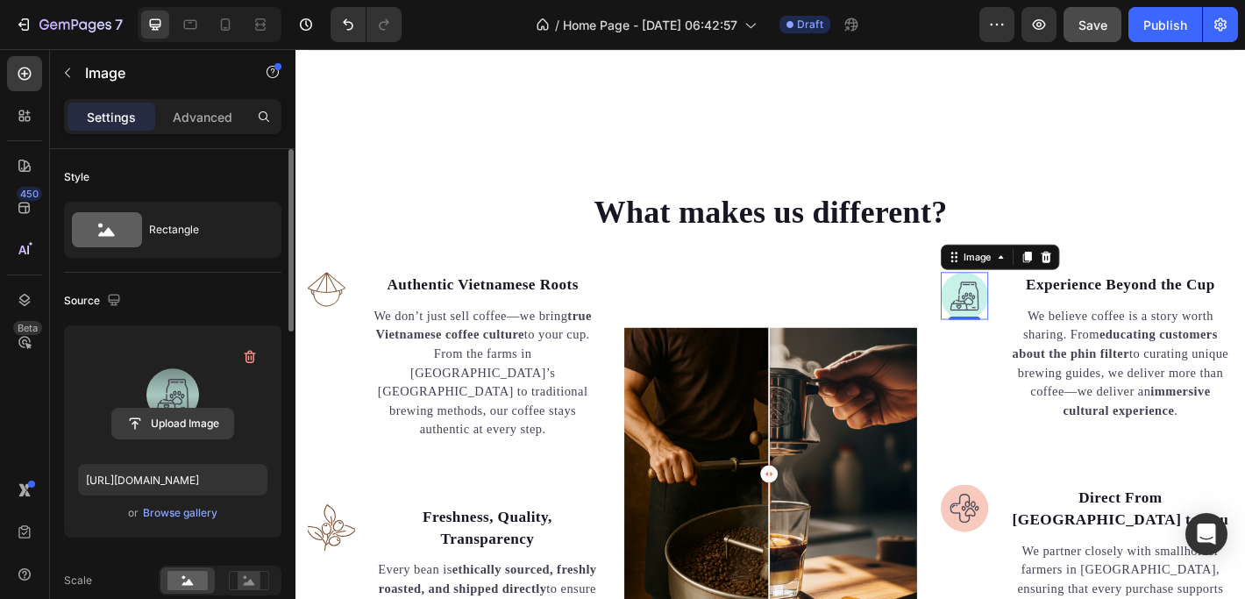
click at [189, 427] on input "file" at bounding box center [172, 423] width 121 height 30
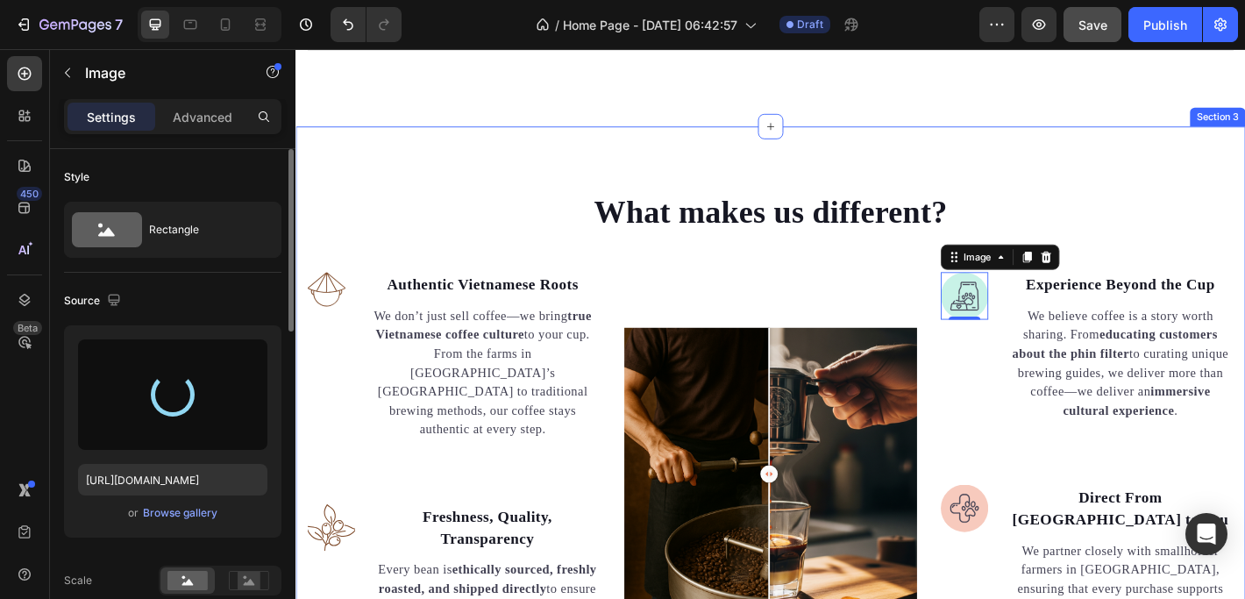
type input "https://cdn.shopify.com/s/files/1/0897/8808/8610/files/gempages_581840992286540…"
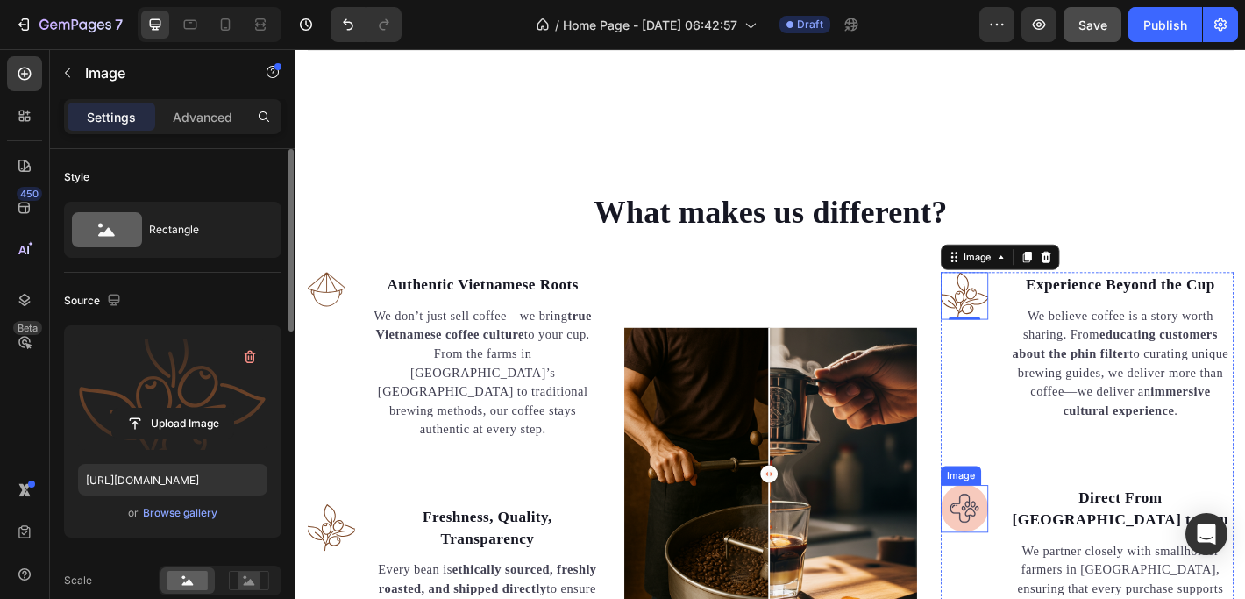
click at [1023, 536] on img at bounding box center [1036, 558] width 53 height 53
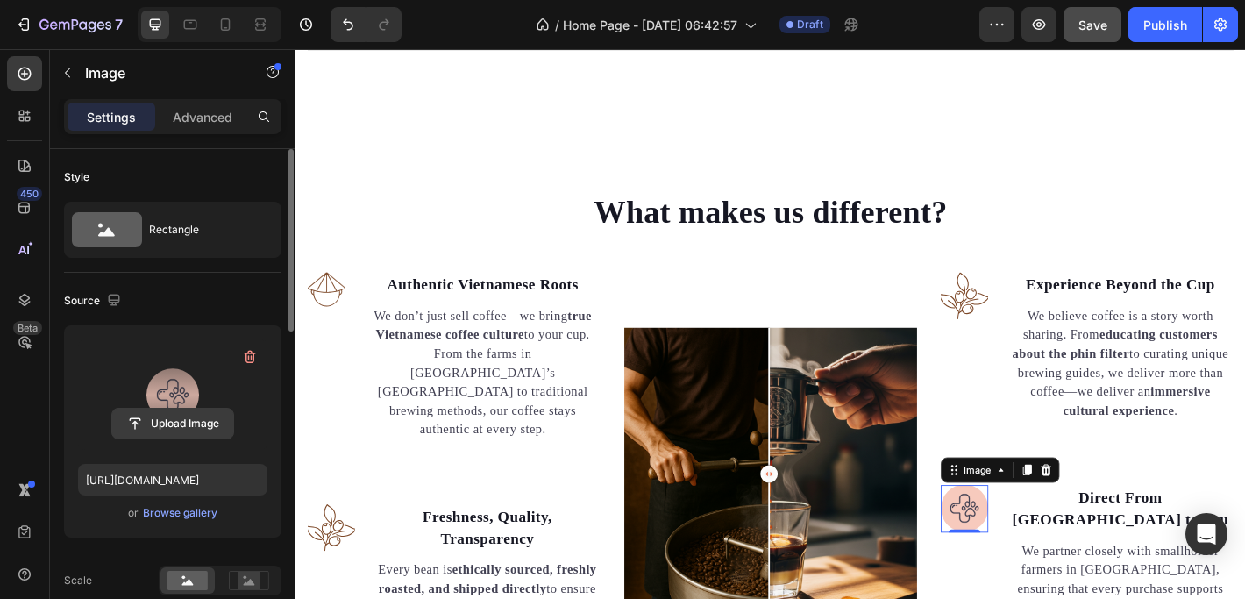
click at [167, 414] on input "file" at bounding box center [172, 423] width 121 height 30
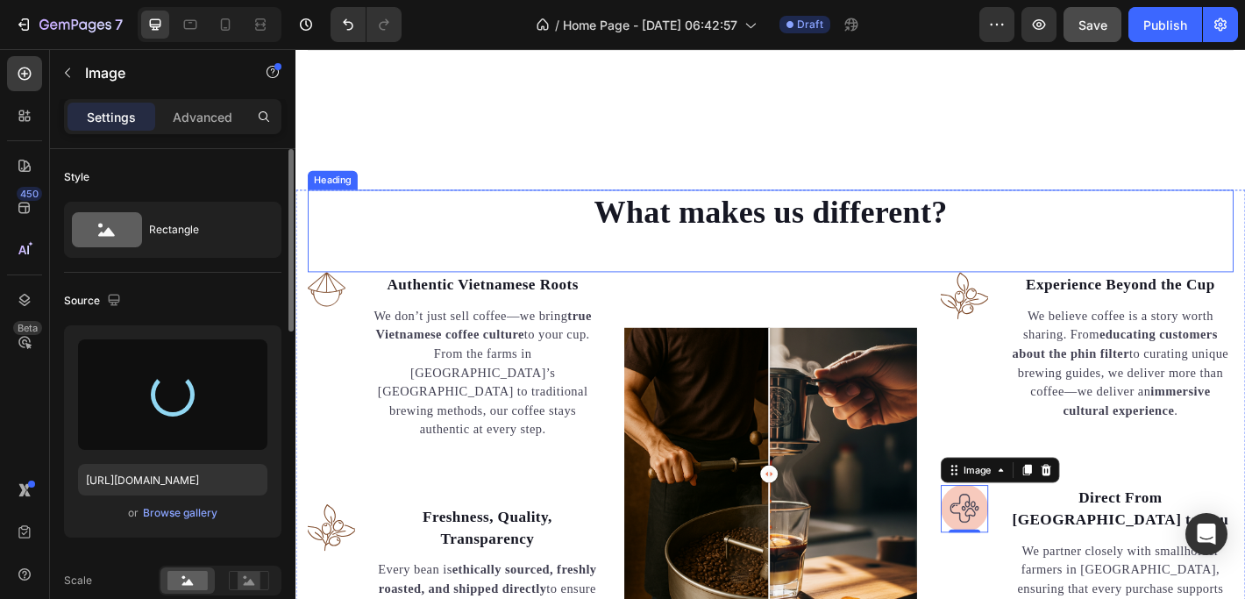
type input "https://cdn.shopify.com/s/files/1/0897/8808/8610/files/gempages_581840992286540…"
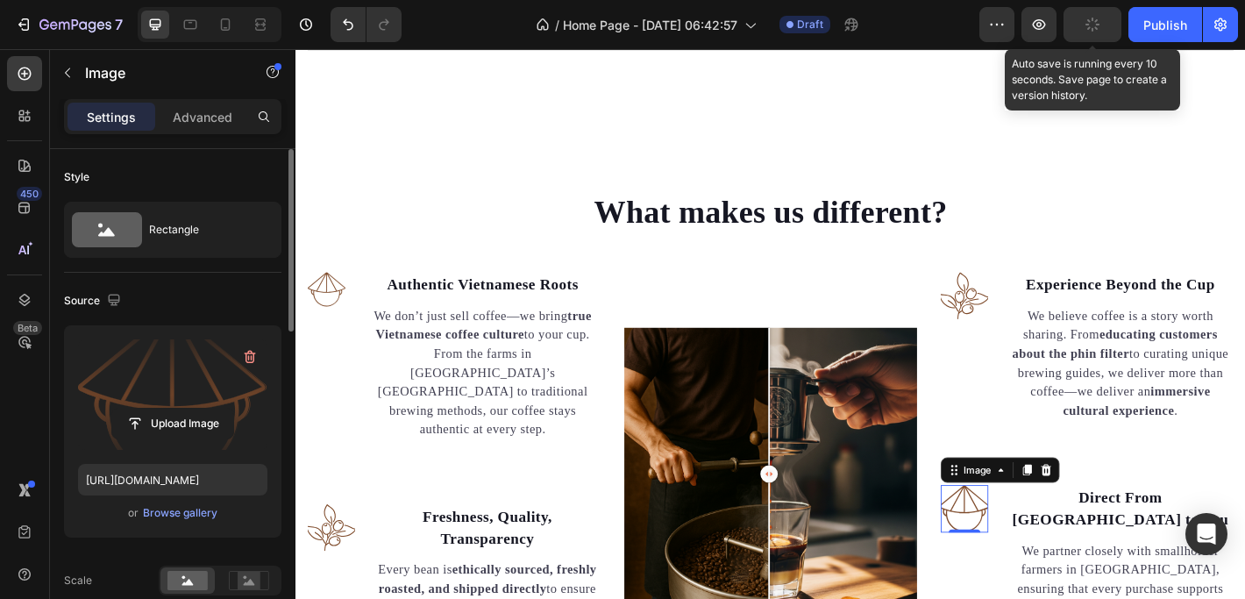
click at [1098, 31] on div "button" at bounding box center [1092, 25] width 14 height 14
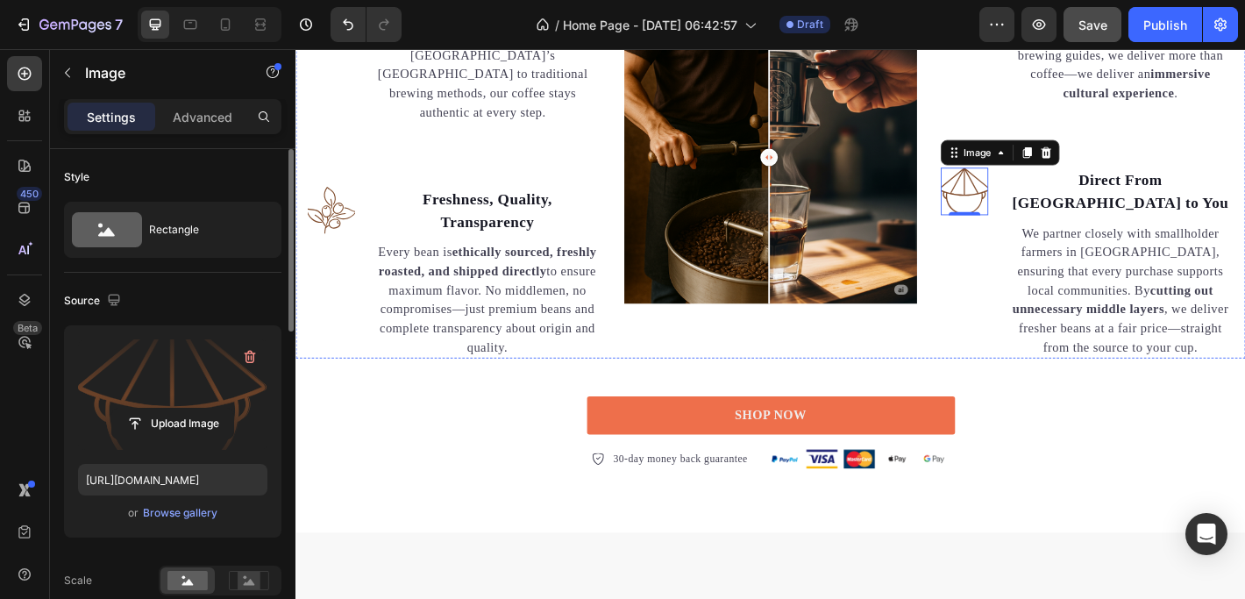
scroll to position [1446, 0]
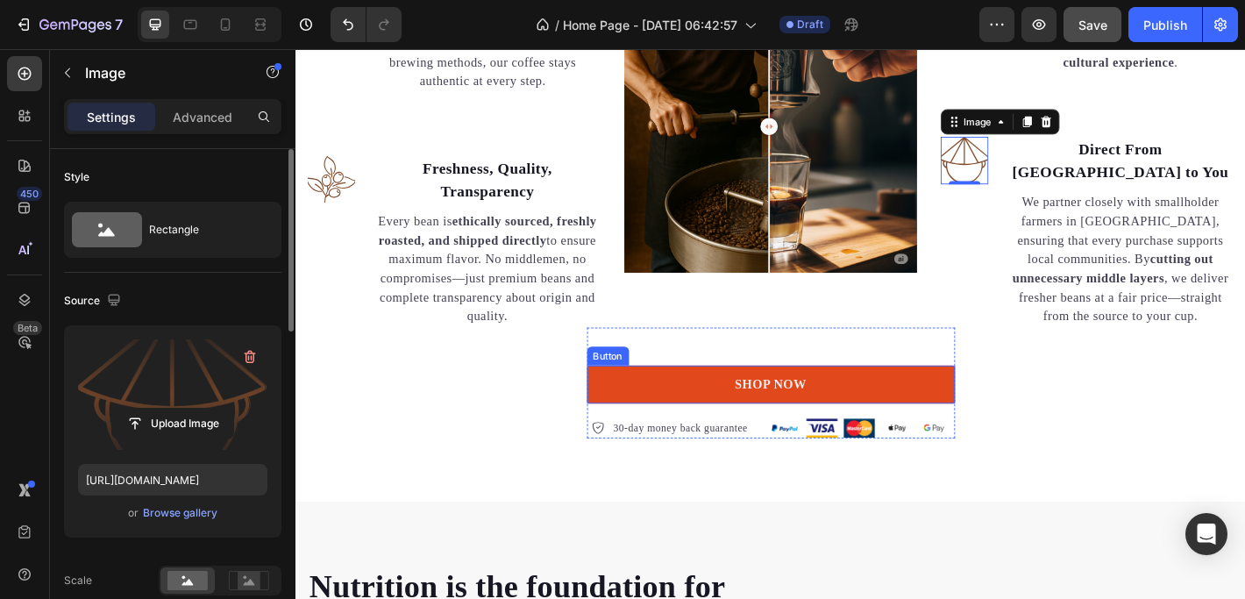
click at [881, 400] on link "SHOP NOW" at bounding box center [822, 421] width 408 height 42
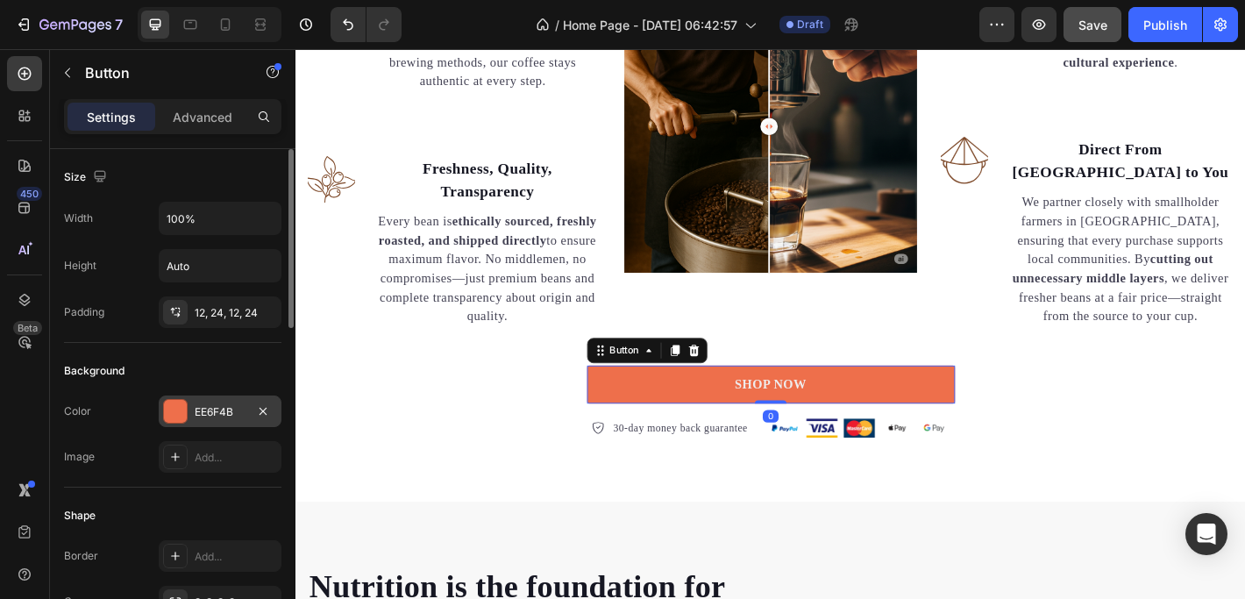
click at [181, 403] on div at bounding box center [175, 411] width 23 height 23
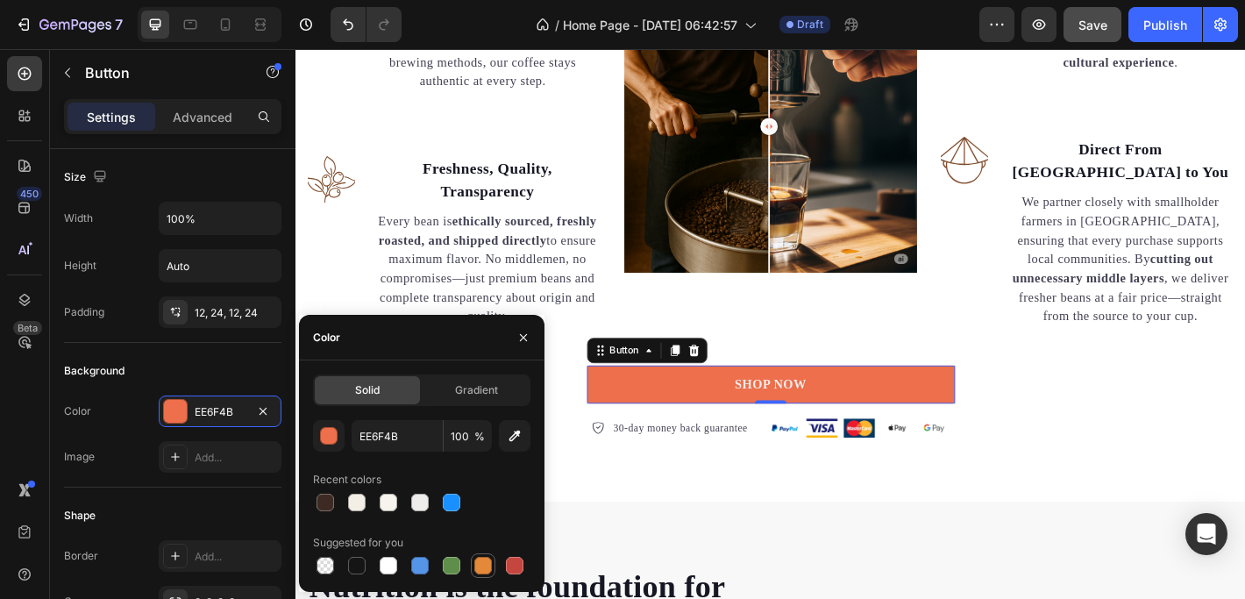
click at [478, 566] on div at bounding box center [483, 566] width 18 height 18
type input "E4893A"
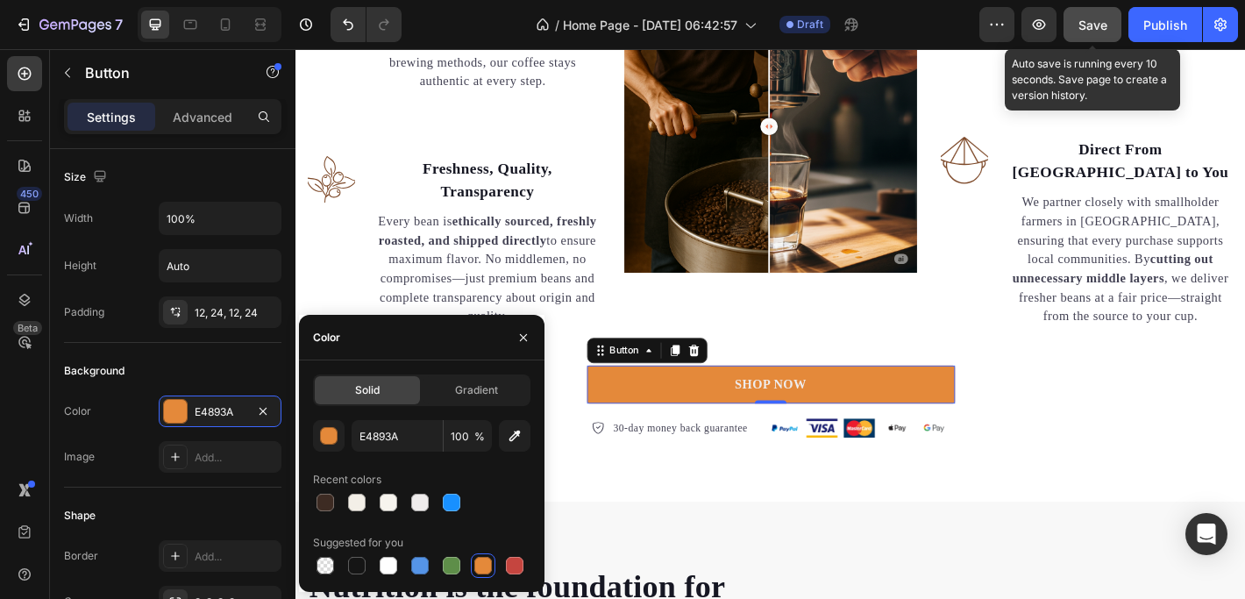
click at [1092, 29] on span "Save" at bounding box center [1092, 25] width 29 height 15
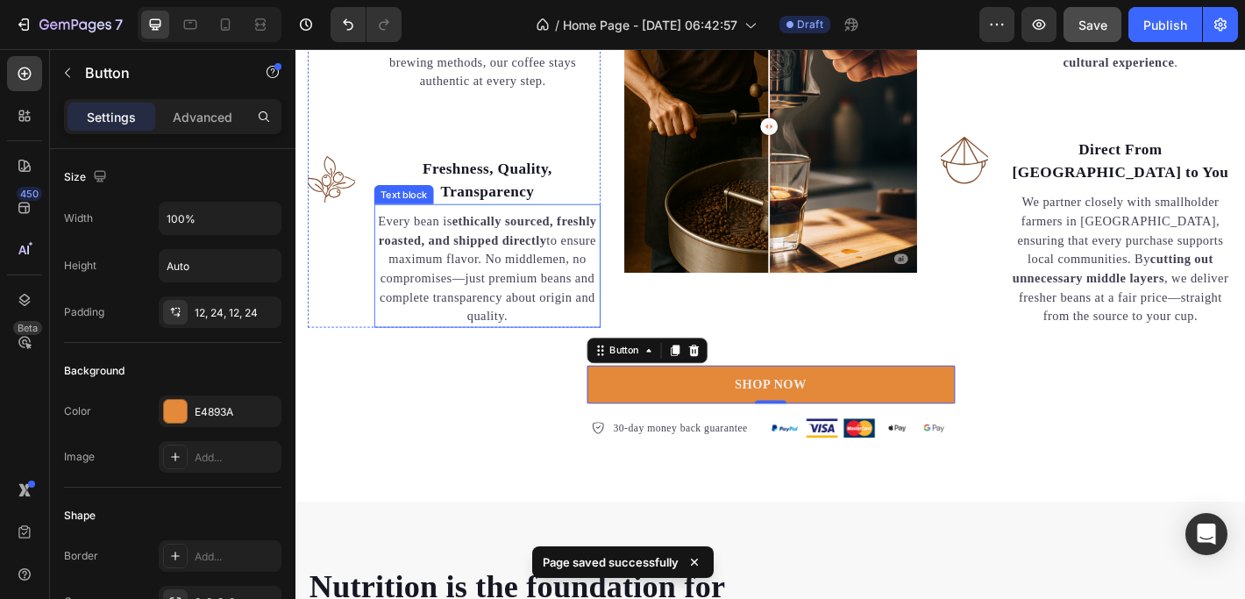
click at [512, 266] on p "Every bean is ethically sourced, freshly roasted, and shipped directly to ensur…" at bounding box center [507, 293] width 247 height 126
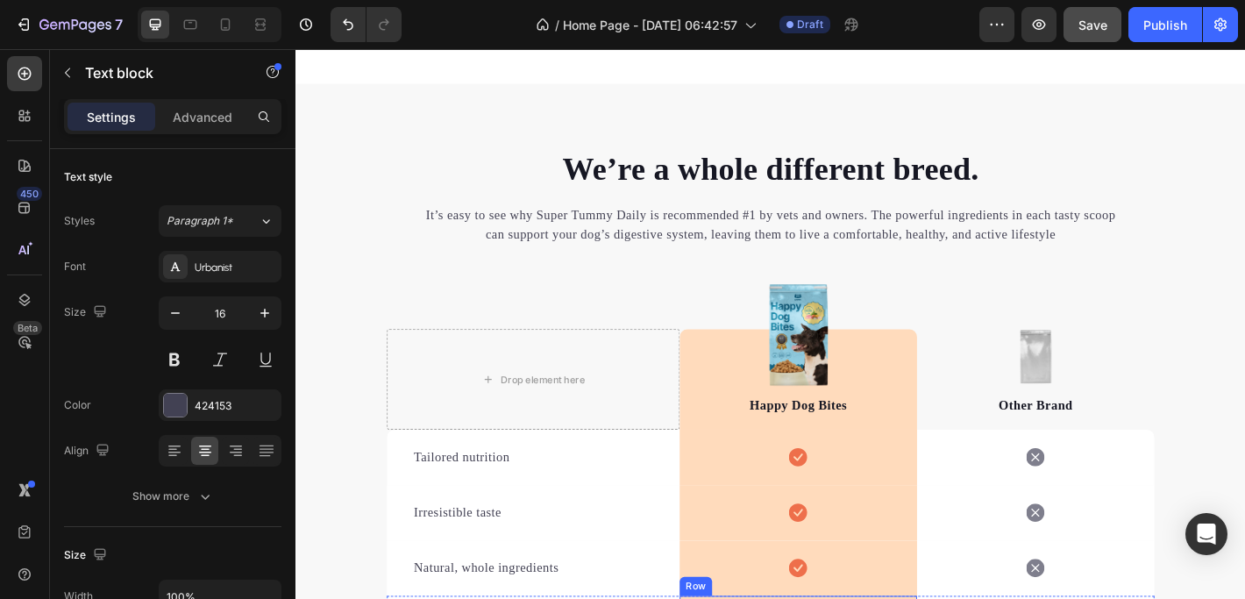
scroll to position [3288, 0]
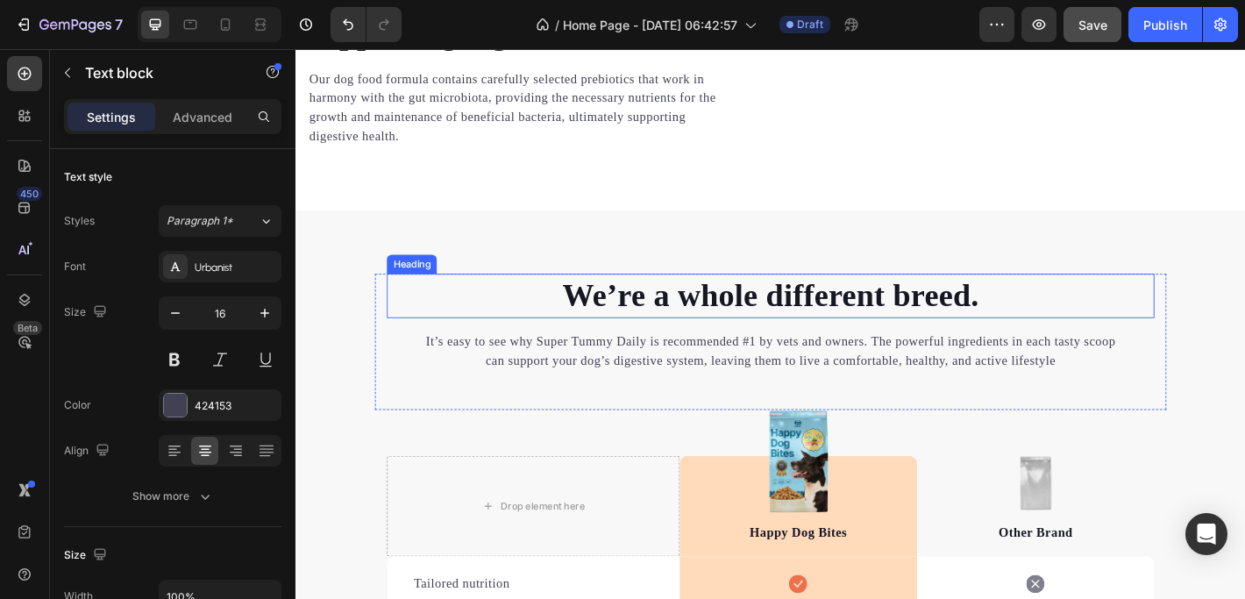
click at [595, 345] on p "We’re a whole different breed." at bounding box center [821, 323] width 847 height 46
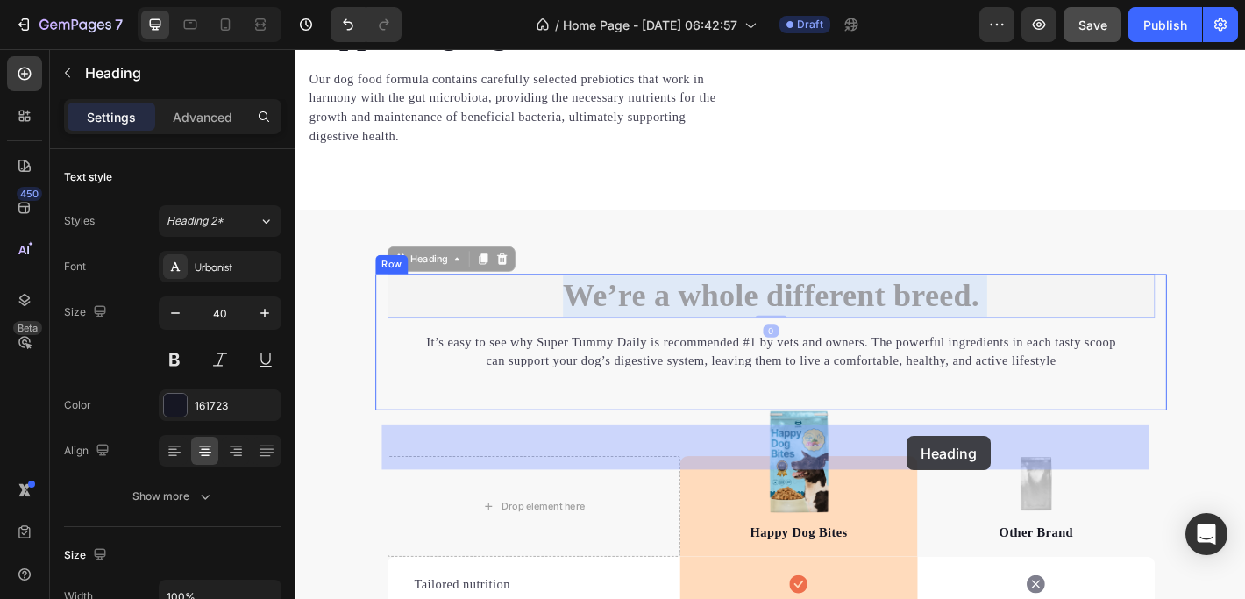
drag, startPoint x: 584, startPoint y: 484, endPoint x: 972, endPoint y: 478, distance: 388.3
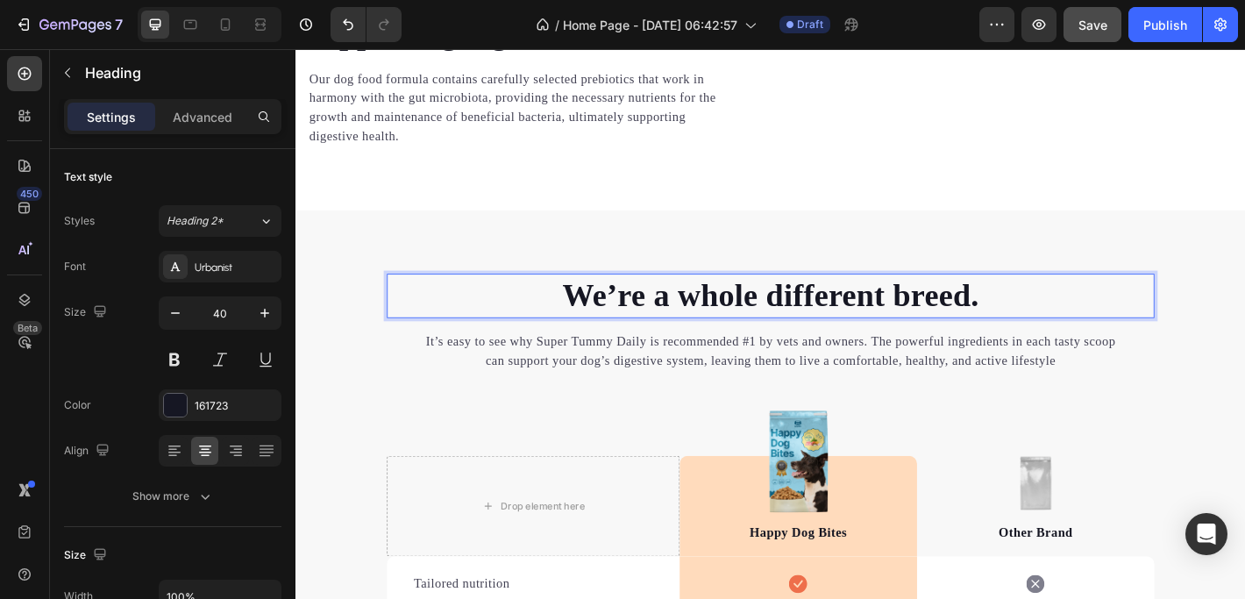
click at [1053, 345] on p "We’re a whole different breed." at bounding box center [821, 323] width 847 height 46
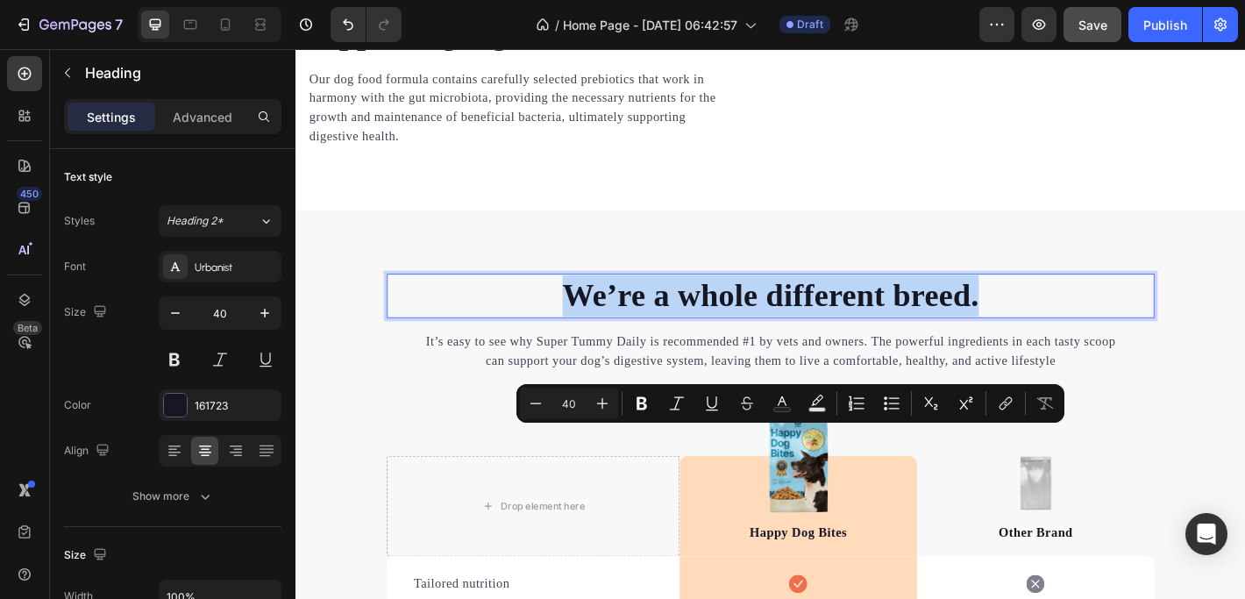
drag, startPoint x: 1058, startPoint y: 486, endPoint x: 593, endPoint y: 492, distance: 464.5
click at [593, 345] on p "We’re a whole different breed." at bounding box center [821, 323] width 847 height 46
copy p "We’re a whole different breed."
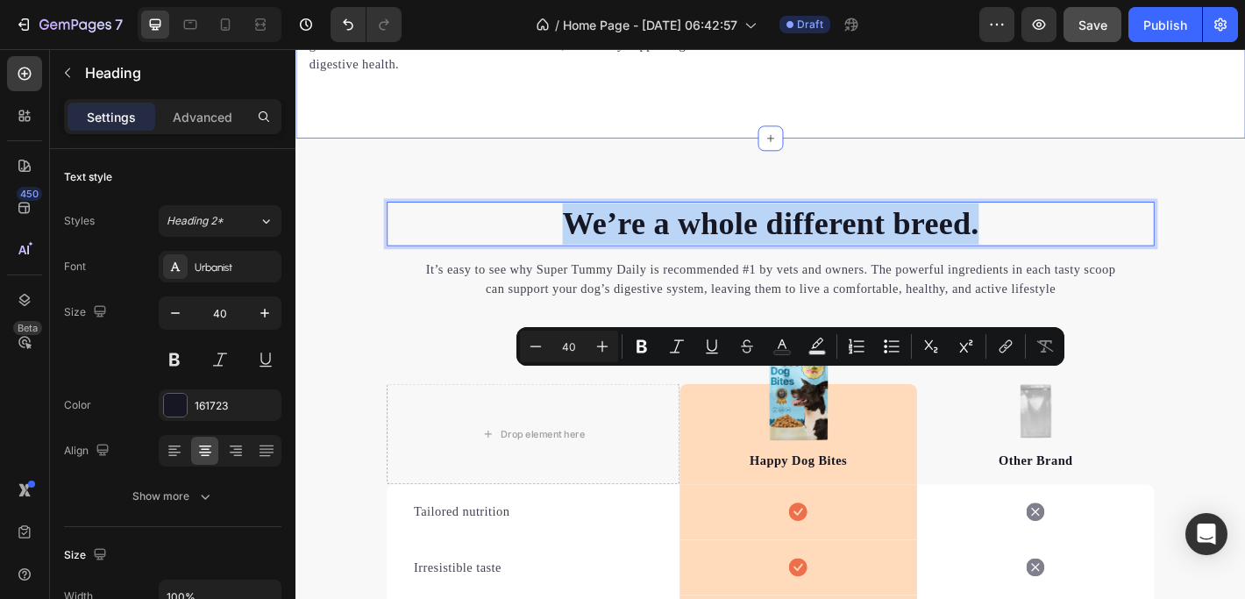
scroll to position [3445, 0]
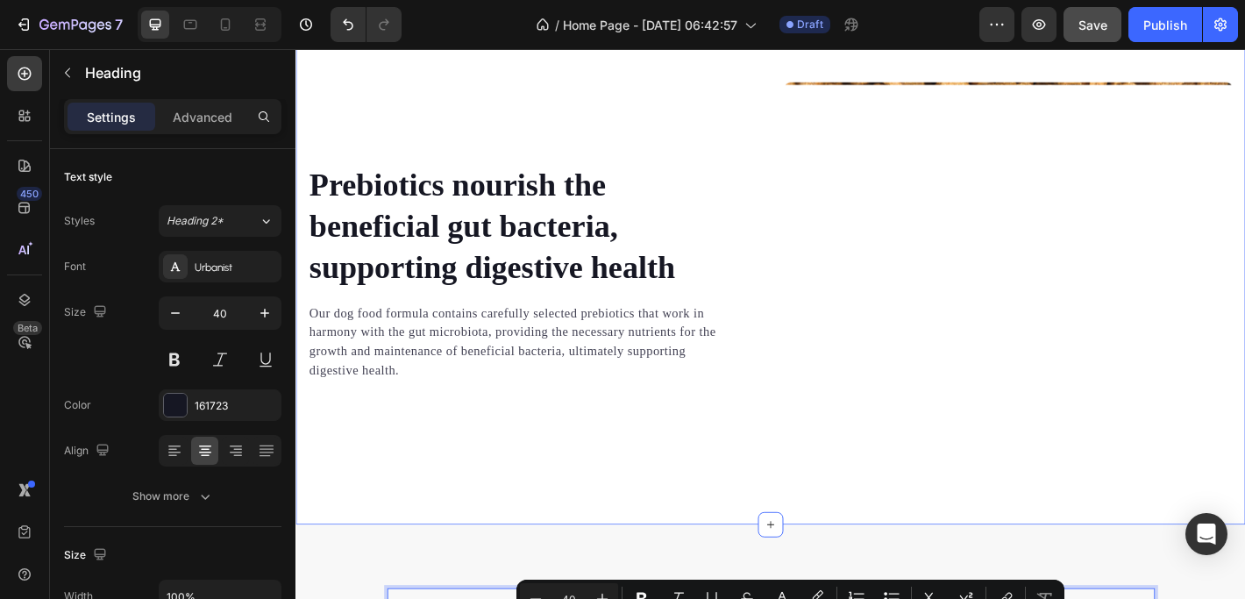
type input "16"
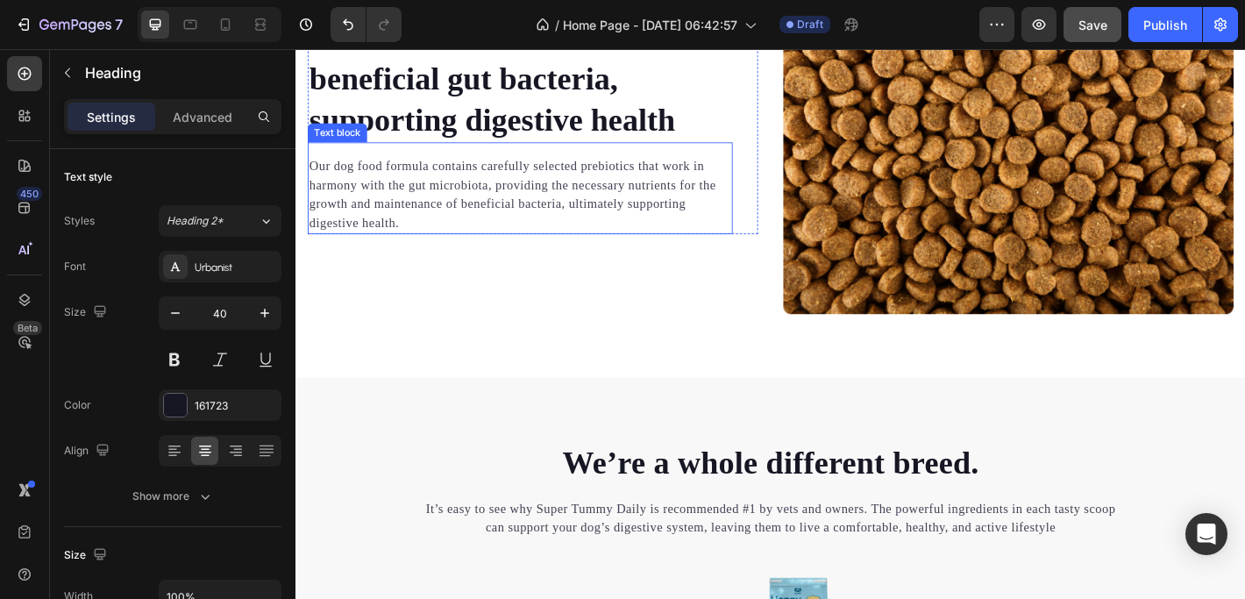
scroll to position [3430, 0]
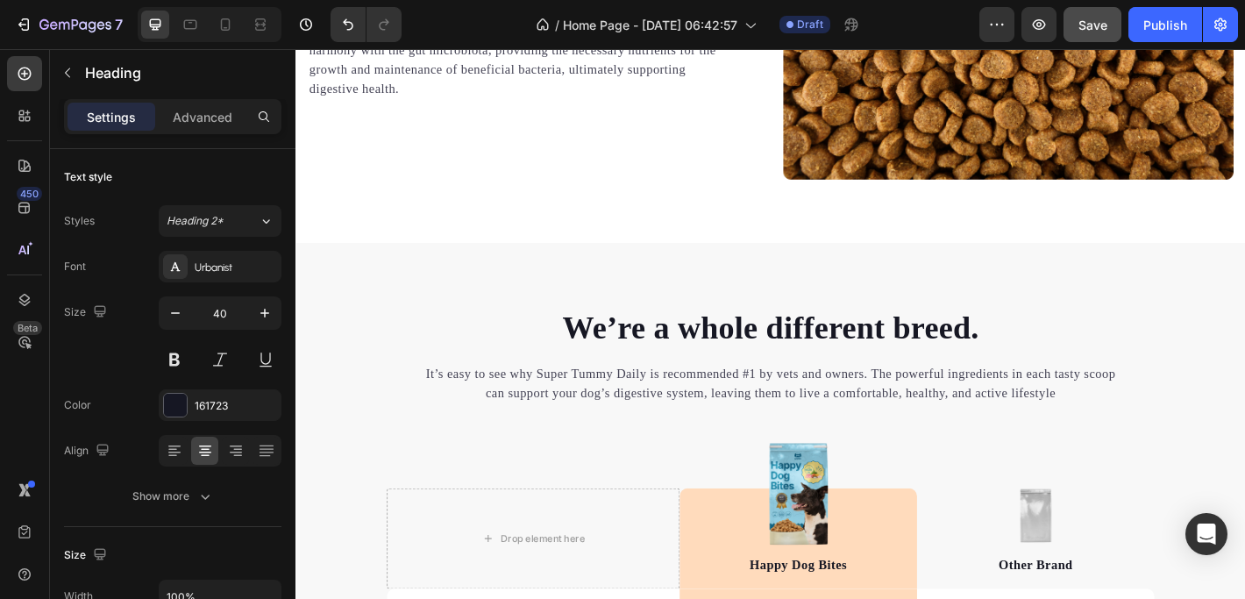
click at [745, 349] on p "We’re a whole different breed." at bounding box center [821, 359] width 847 height 46
click at [593, 337] on p "We’re a whole different breed." at bounding box center [821, 359] width 847 height 46
click at [589, 344] on p "We’re a whole different breed." at bounding box center [821, 359] width 847 height 46
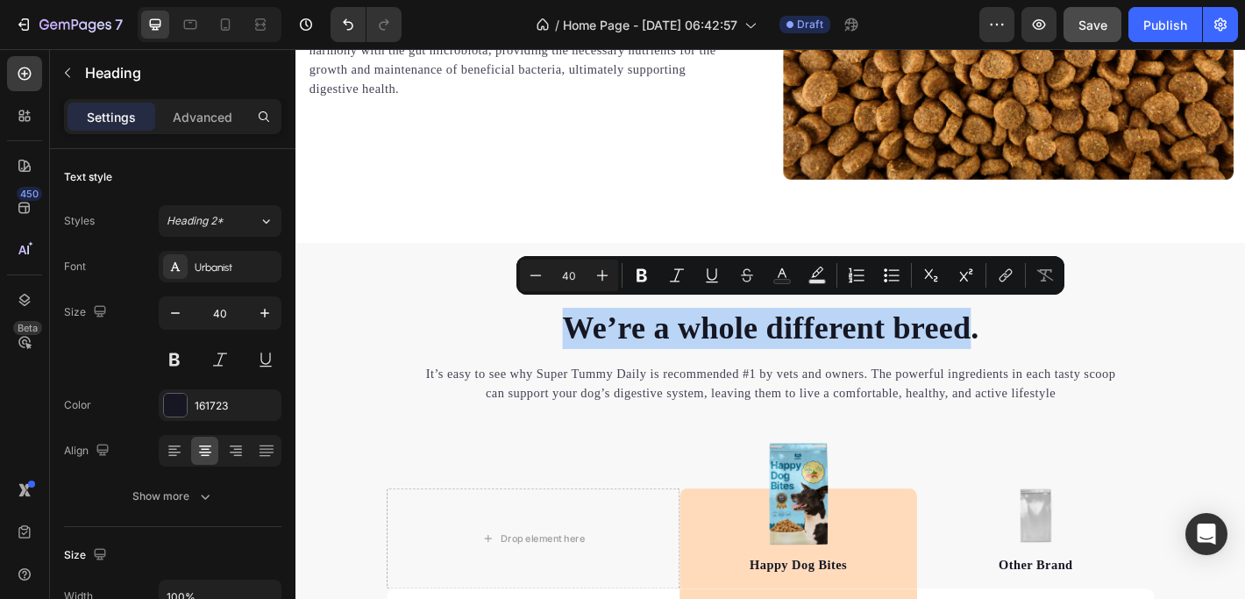
drag, startPoint x: 587, startPoint y: 341, endPoint x: 1039, endPoint y: 343, distance: 452.2
click at [1039, 343] on p "We’re a whole different breed." at bounding box center [821, 359] width 847 height 46
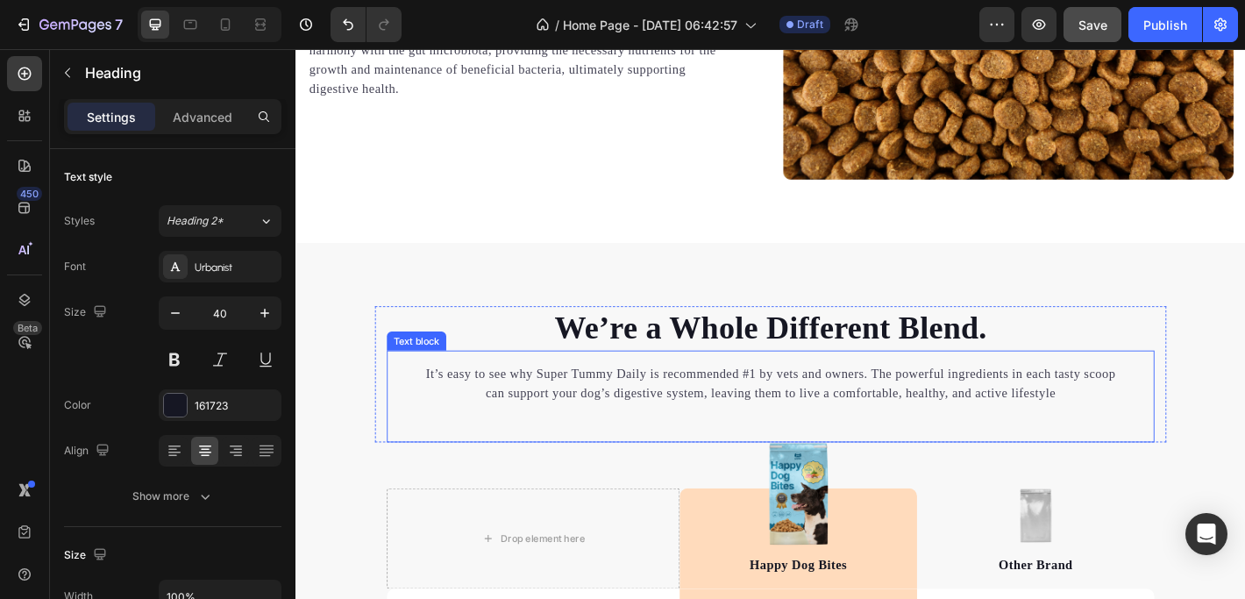
click at [592, 399] on p "It’s easy to see why Super Tummy Daily is recommended #1 by vets and owners. Th…" at bounding box center [821, 420] width 765 height 42
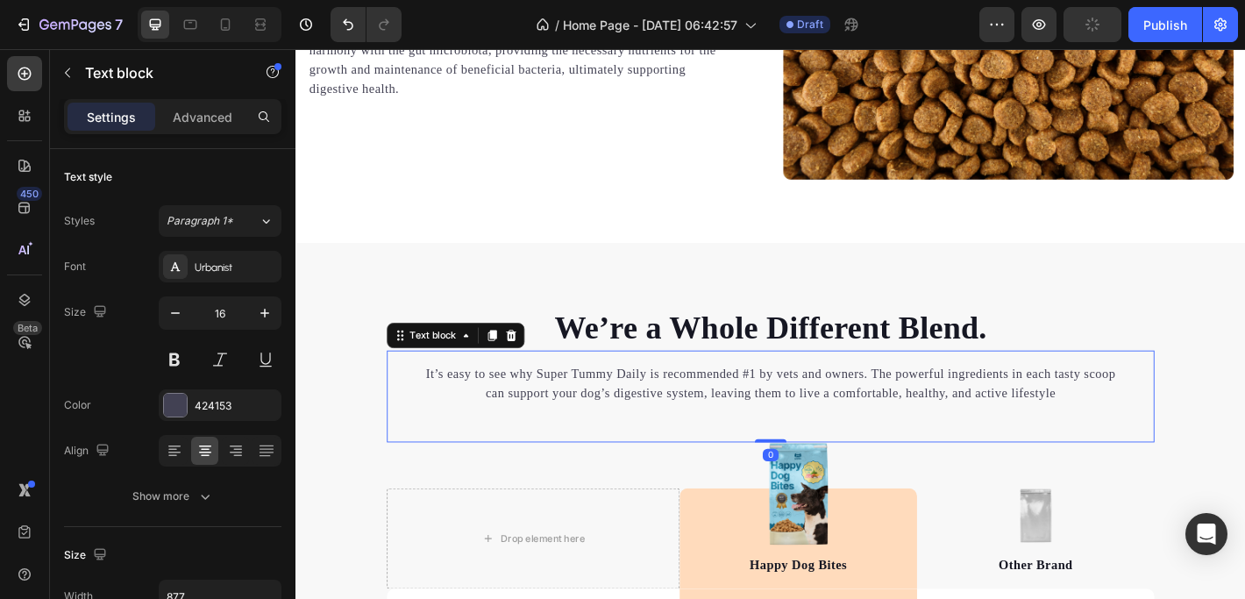
click at [449, 399] on p "It’s easy to see why Super Tummy Daily is recommended #1 by vets and owners. Th…" at bounding box center [821, 420] width 765 height 42
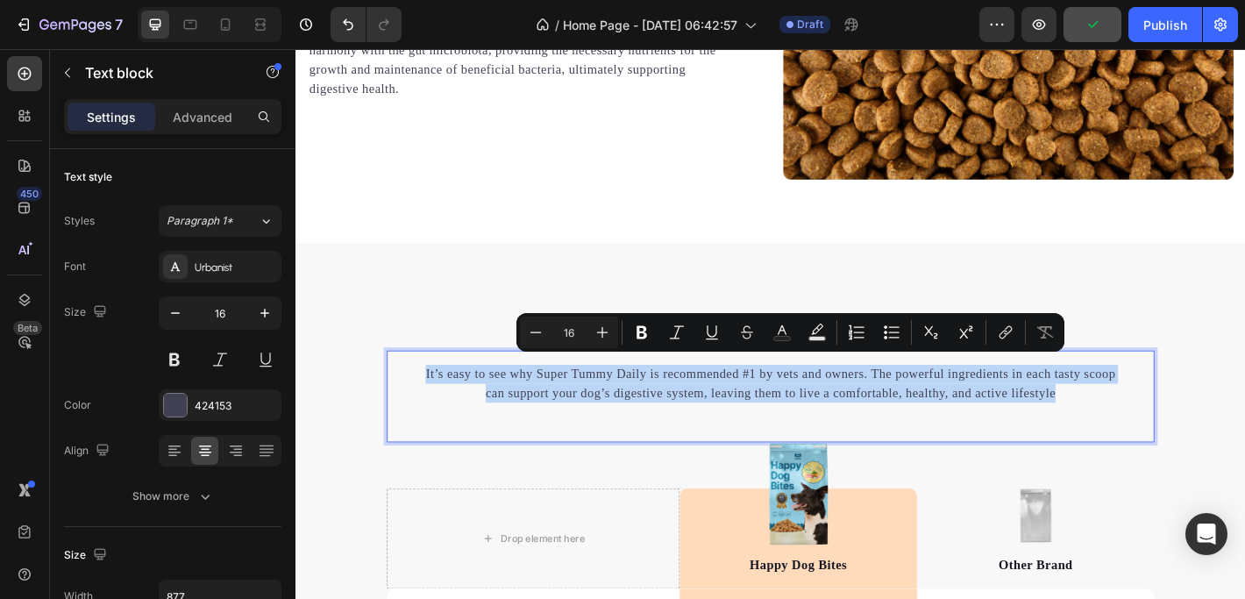
drag, startPoint x: 433, startPoint y: 394, endPoint x: 1150, endPoint y: 417, distance: 717.3
click at [1150, 417] on p "It’s easy to see why Super Tummy Daily is recommended #1 by vets and owners. Th…" at bounding box center [821, 420] width 765 height 42
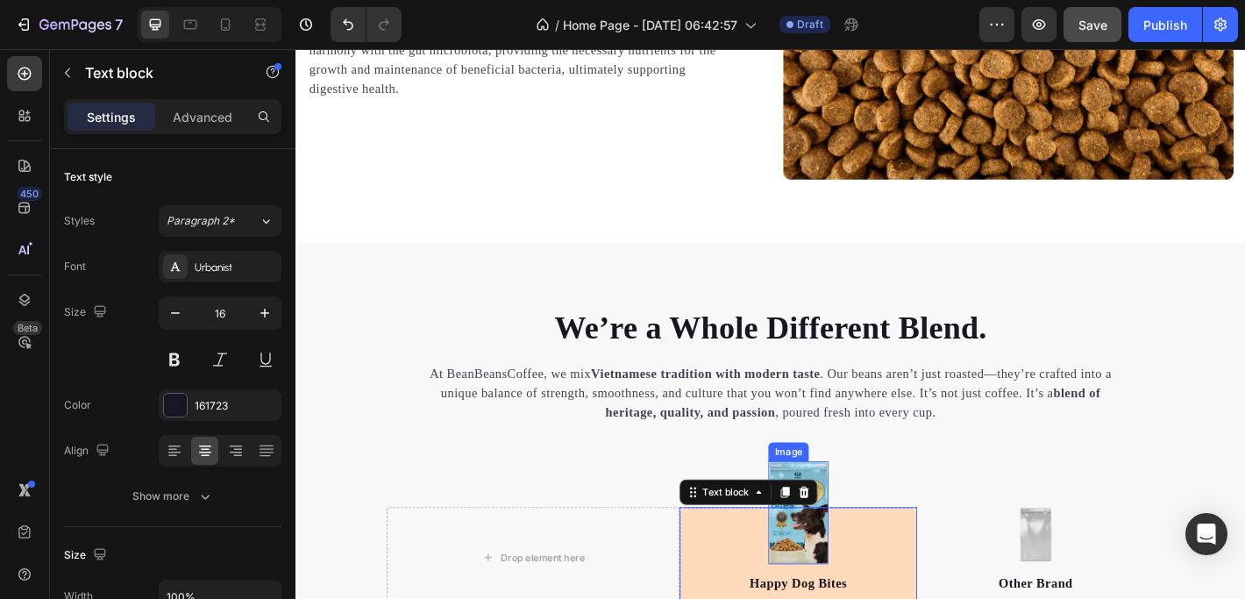
click at [864, 506] on img at bounding box center [852, 563] width 67 height 114
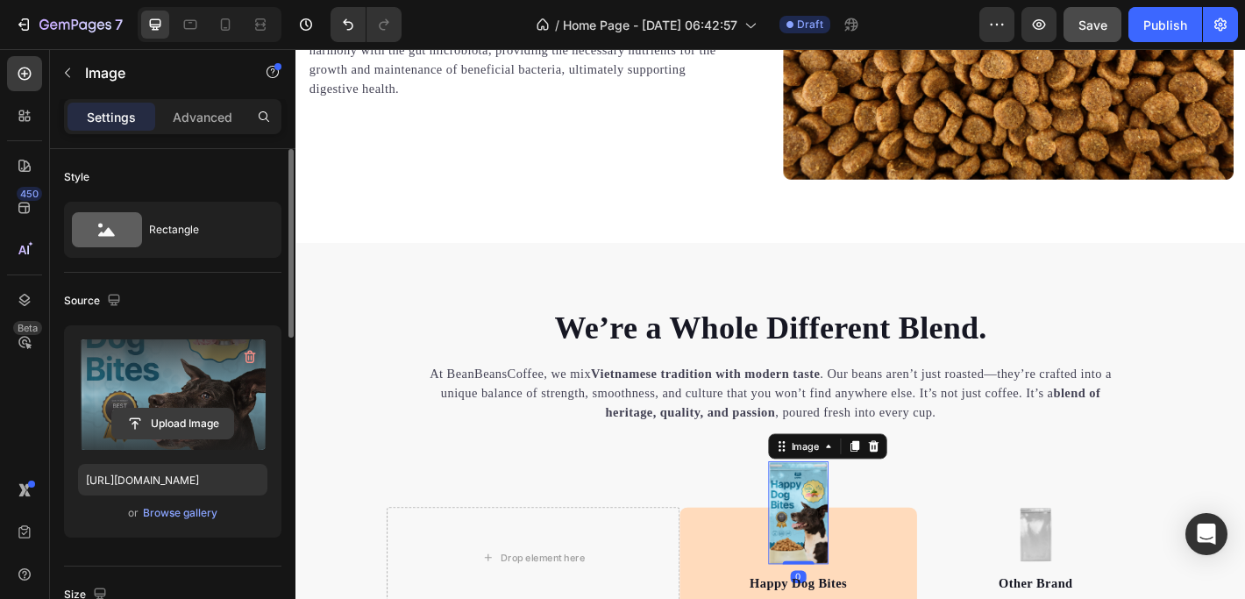
click at [199, 420] on input "file" at bounding box center [172, 423] width 121 height 30
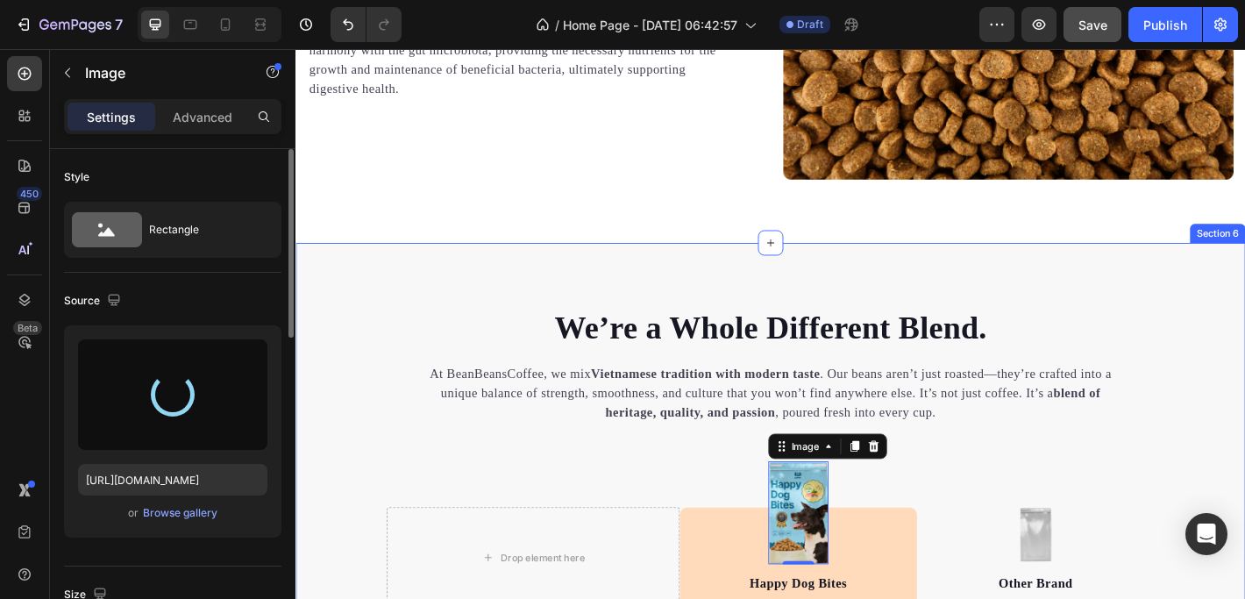
type input "https://cdn.shopify.com/s/files/1/0897/8808/8610/files/gempages_581840992286540…"
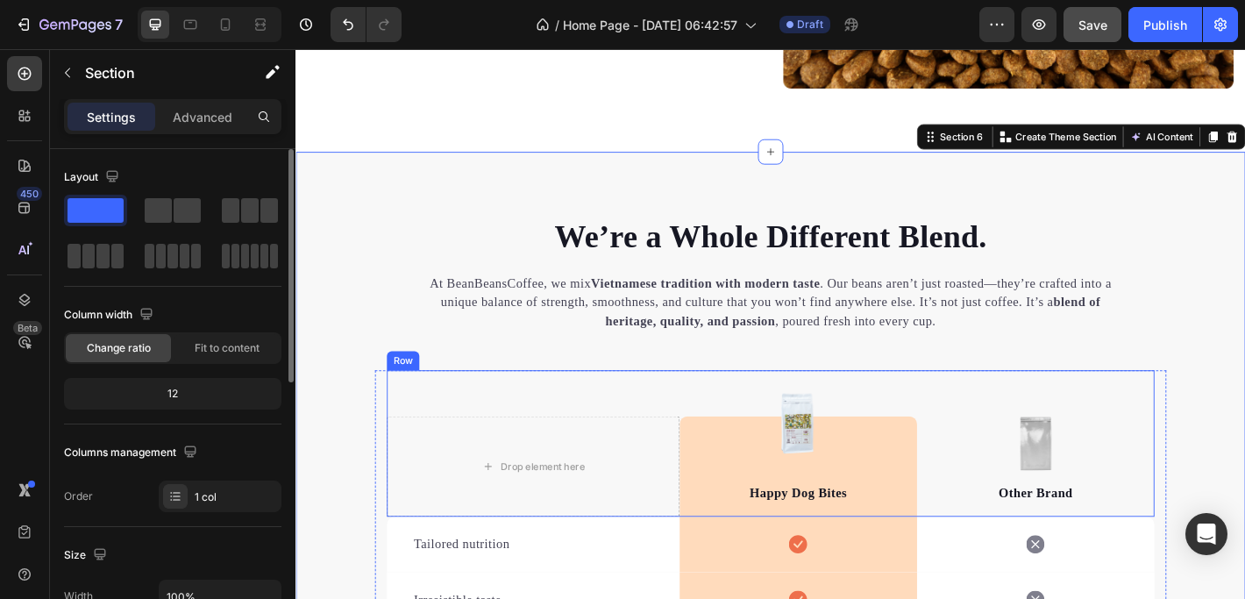
scroll to position [3532, 0]
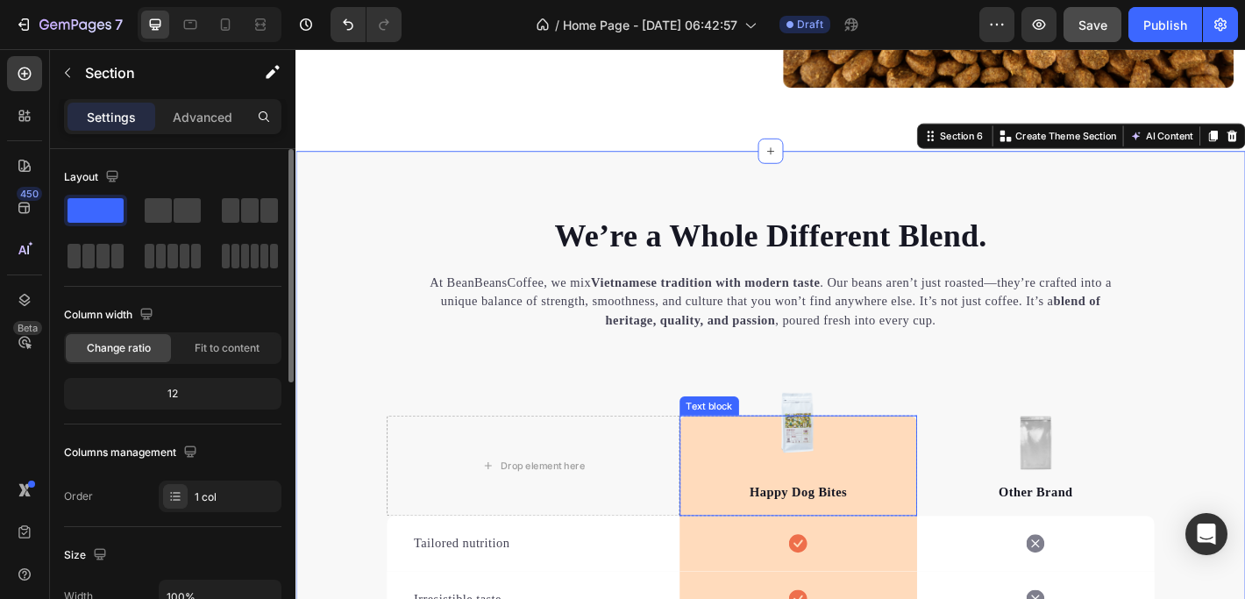
click at [849, 456] on div "Happy Dog Bites Text block" at bounding box center [851, 510] width 263 height 111
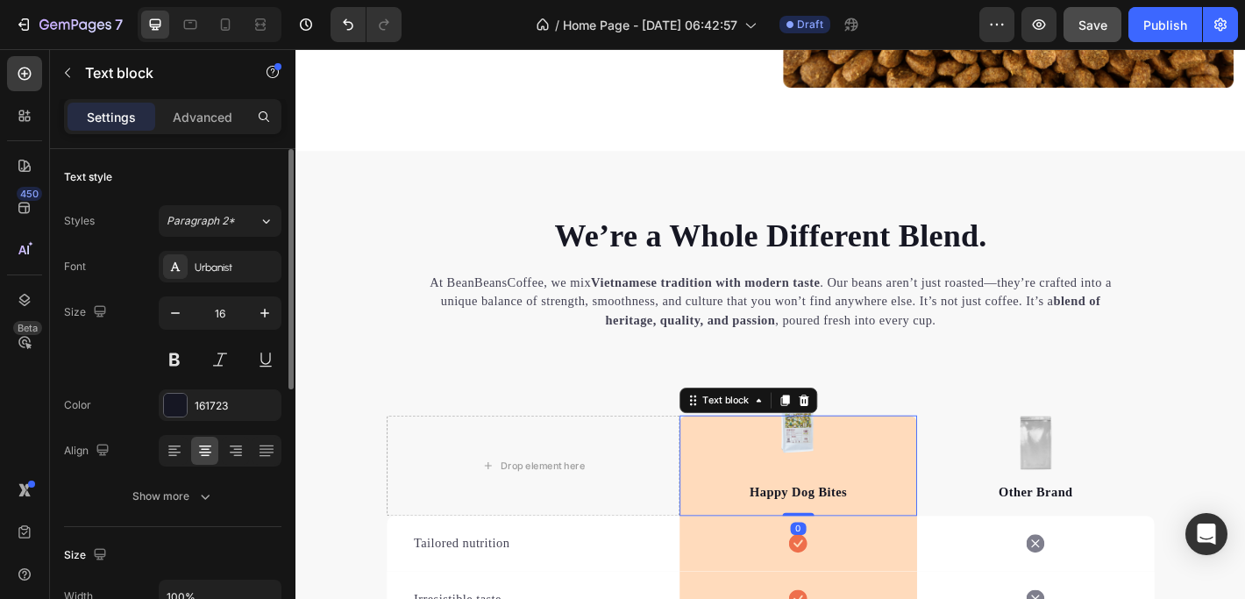
click at [842, 456] on div "Happy Dog Bites Text block 0" at bounding box center [851, 510] width 263 height 111
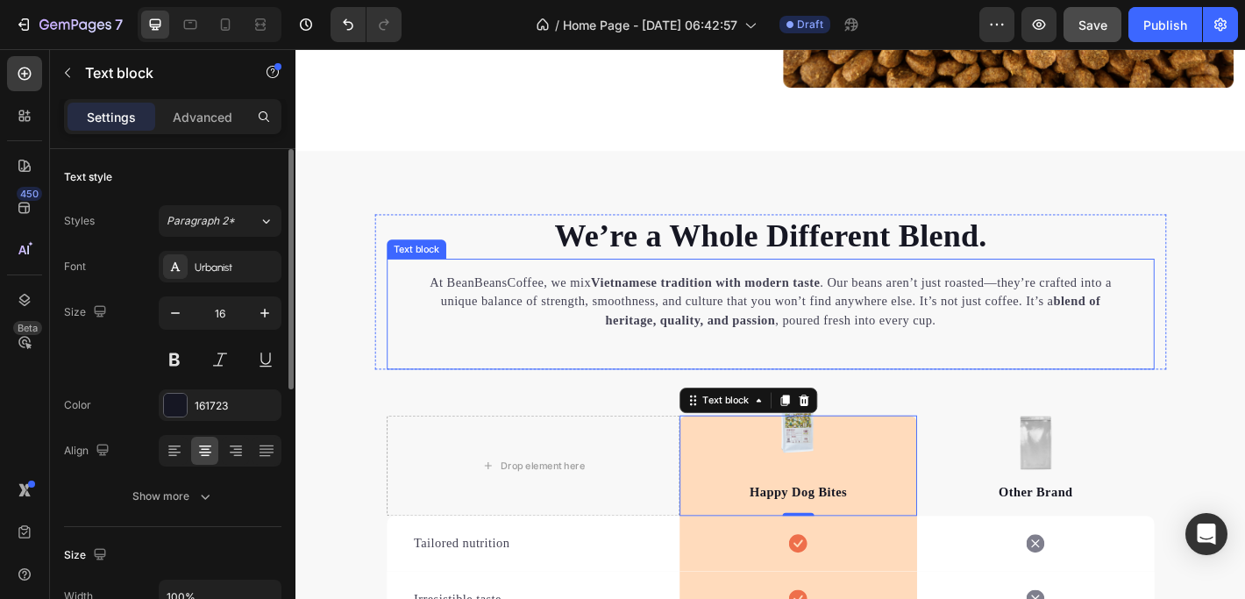
click at [975, 374] on div "At BeanBeansCoffee, we mix Vietnamese tradition with modern taste . Our beans a…" at bounding box center [821, 342] width 850 height 123
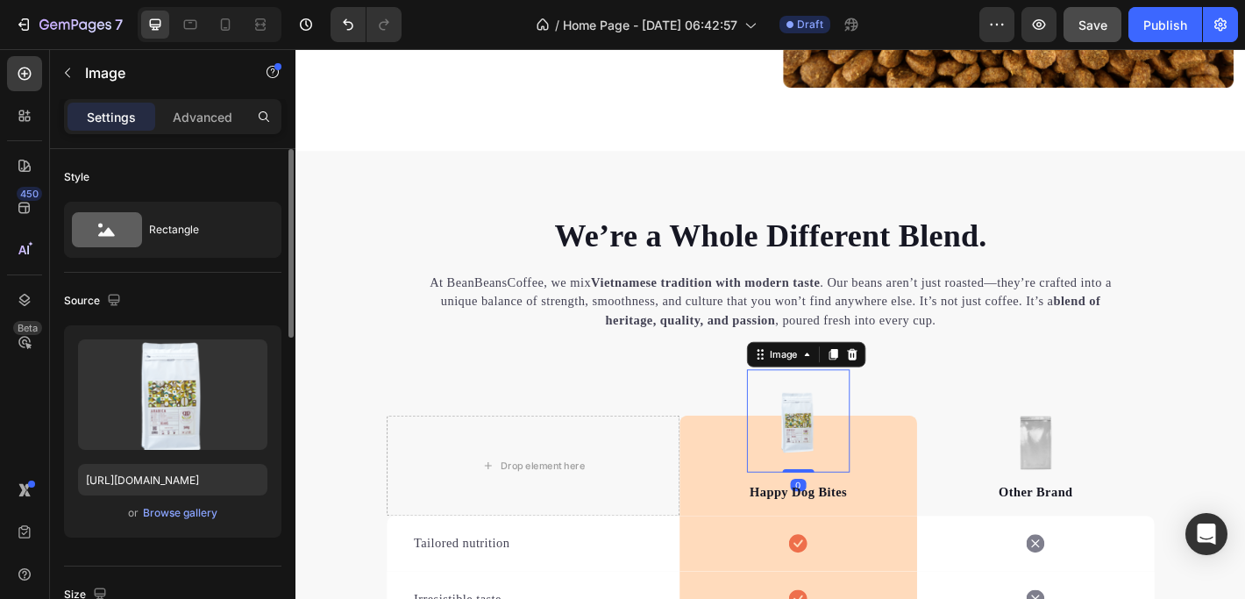
click at [846, 429] on img at bounding box center [852, 461] width 114 height 114
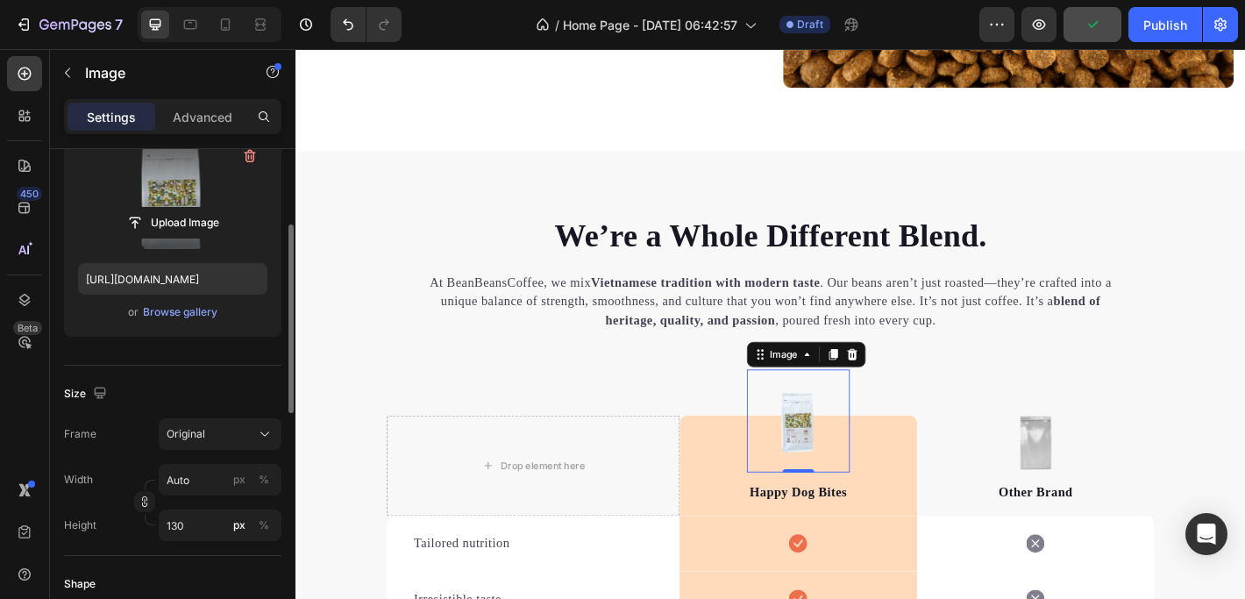
scroll to position [204, 0]
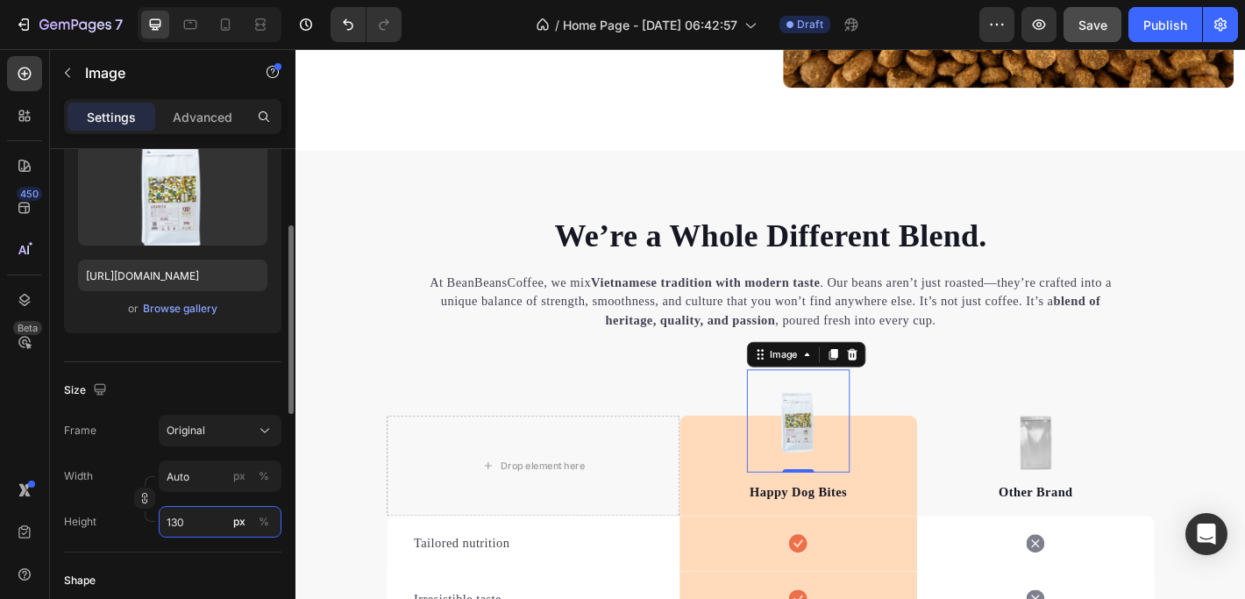
click at [204, 523] on input "130" at bounding box center [220, 522] width 123 height 32
drag, startPoint x: 204, startPoint y: 520, endPoint x: 155, endPoint y: 520, distance: 49.1
click at [155, 520] on div "Height 150 px %" at bounding box center [172, 522] width 217 height 32
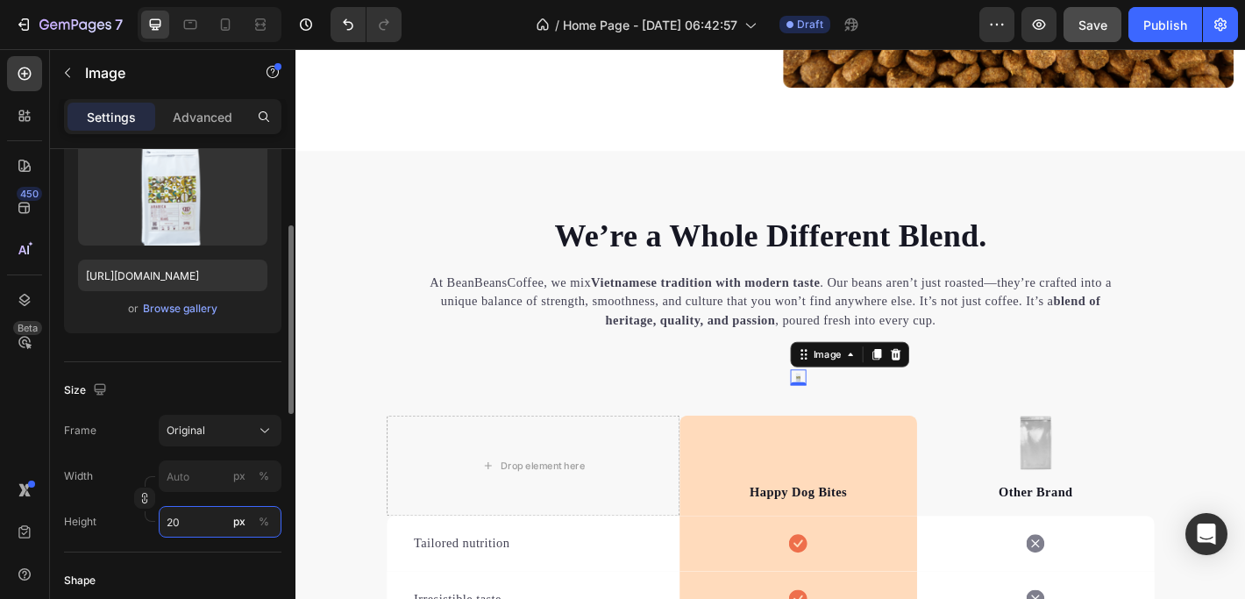
type input "2"
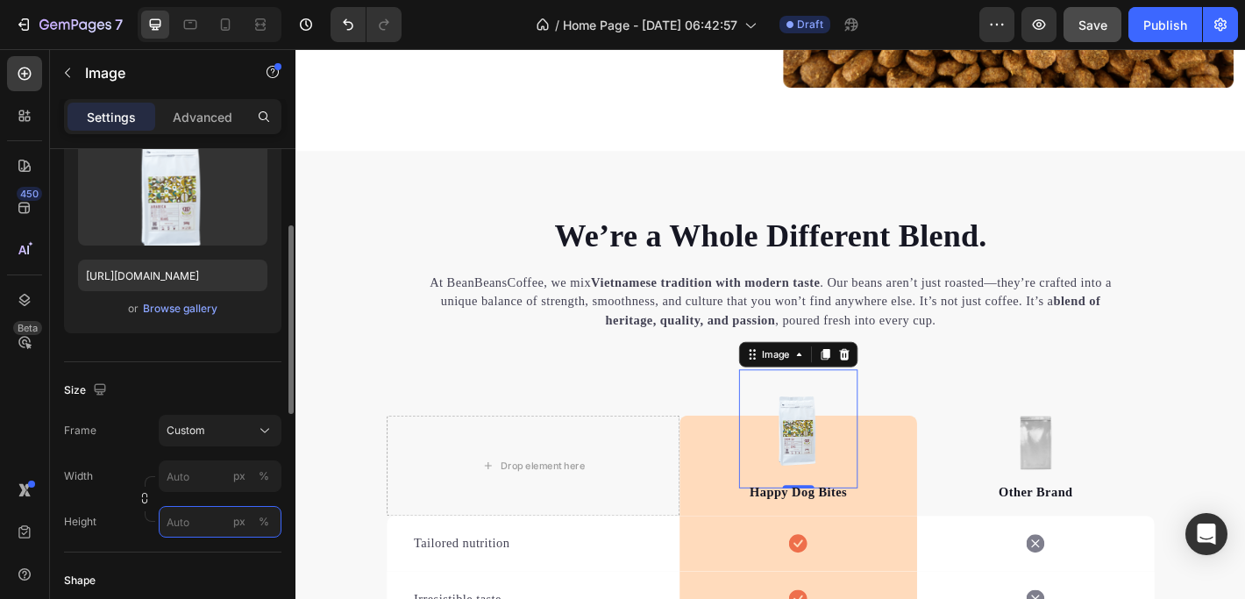
type input "2"
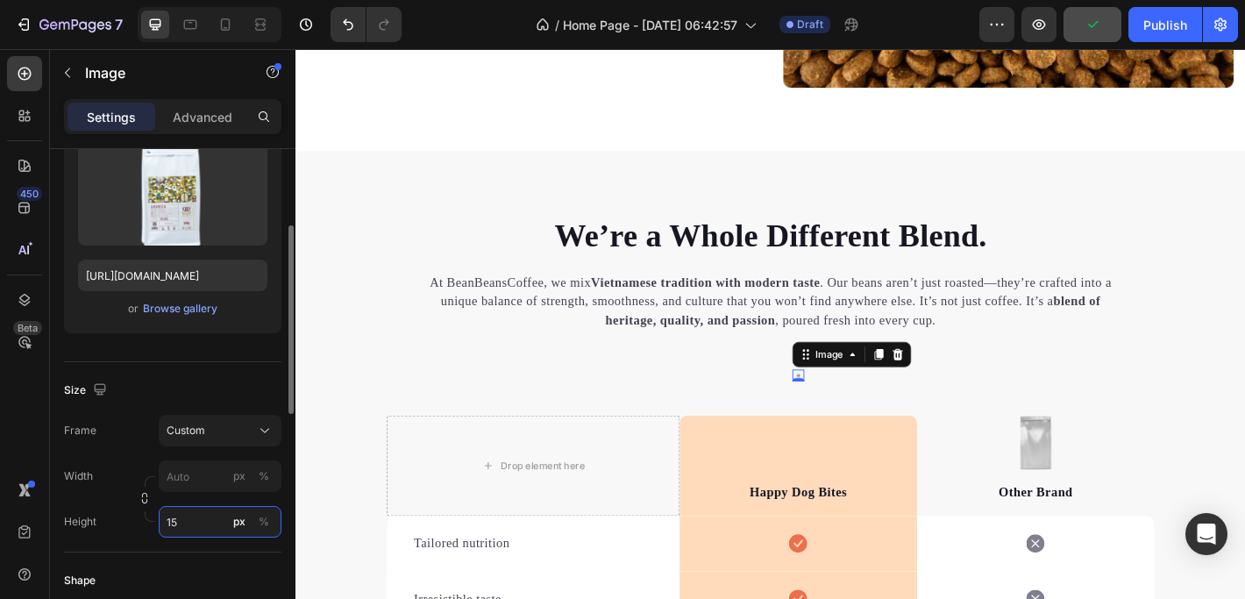
type input "150"
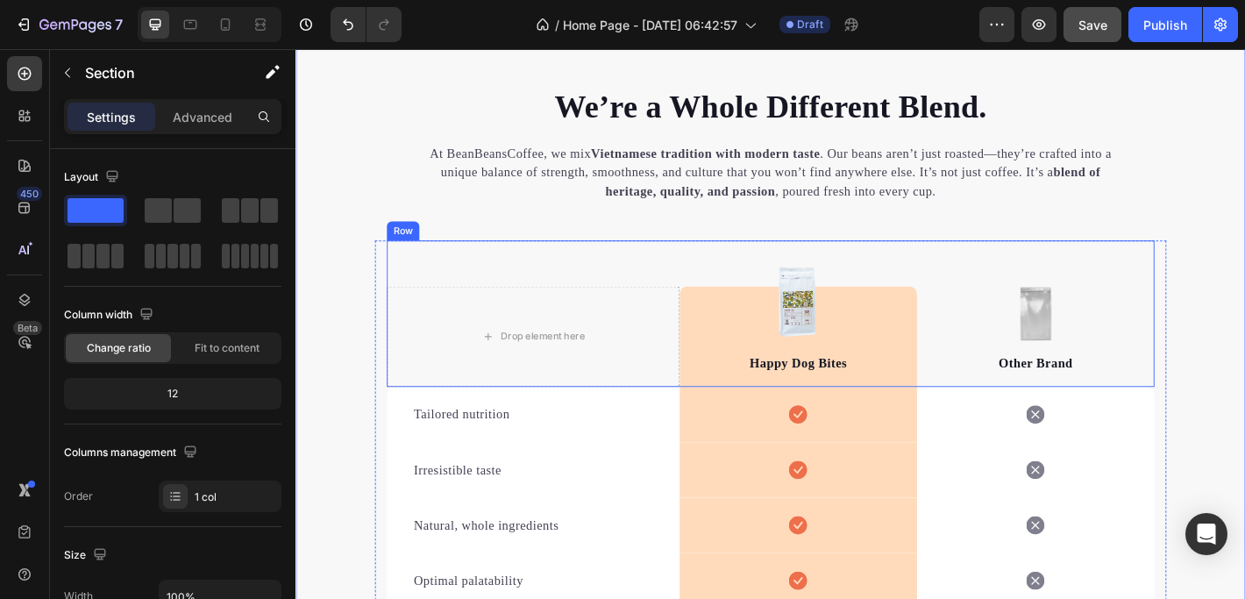
scroll to position [3665, 0]
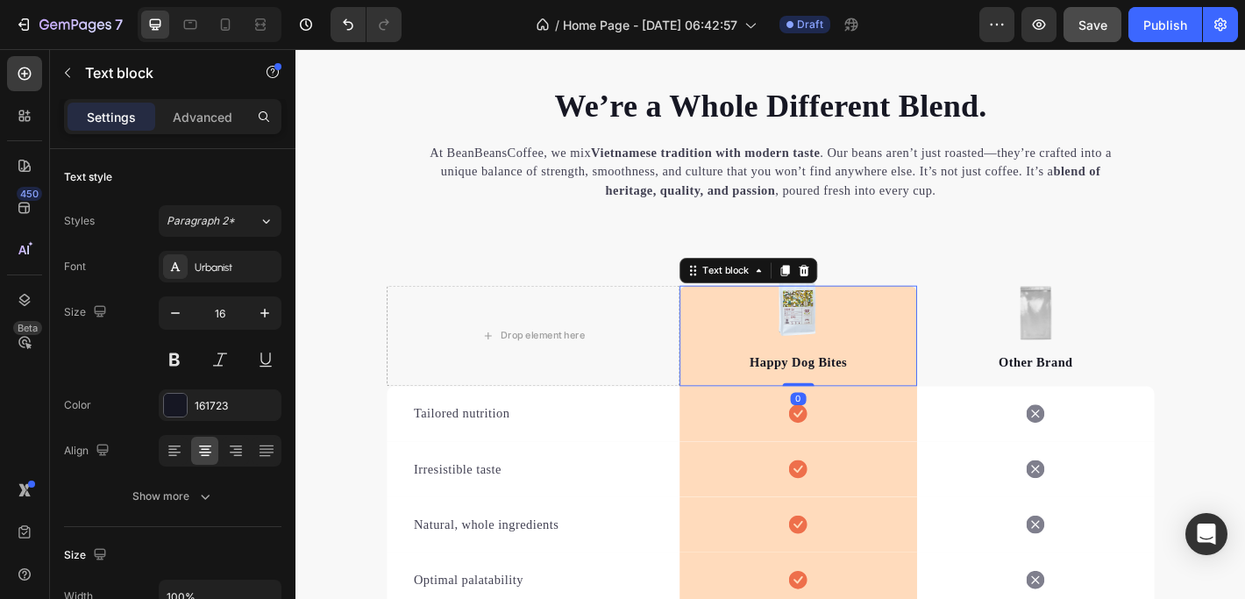
click at [848, 398] on p "Happy Dog Bites" at bounding box center [851, 396] width 259 height 21
click at [843, 401] on p "Happy Dog Bites" at bounding box center [851, 396] width 259 height 21
click at [836, 395] on p "Happy Dog Bites" at bounding box center [851, 396] width 259 height 21
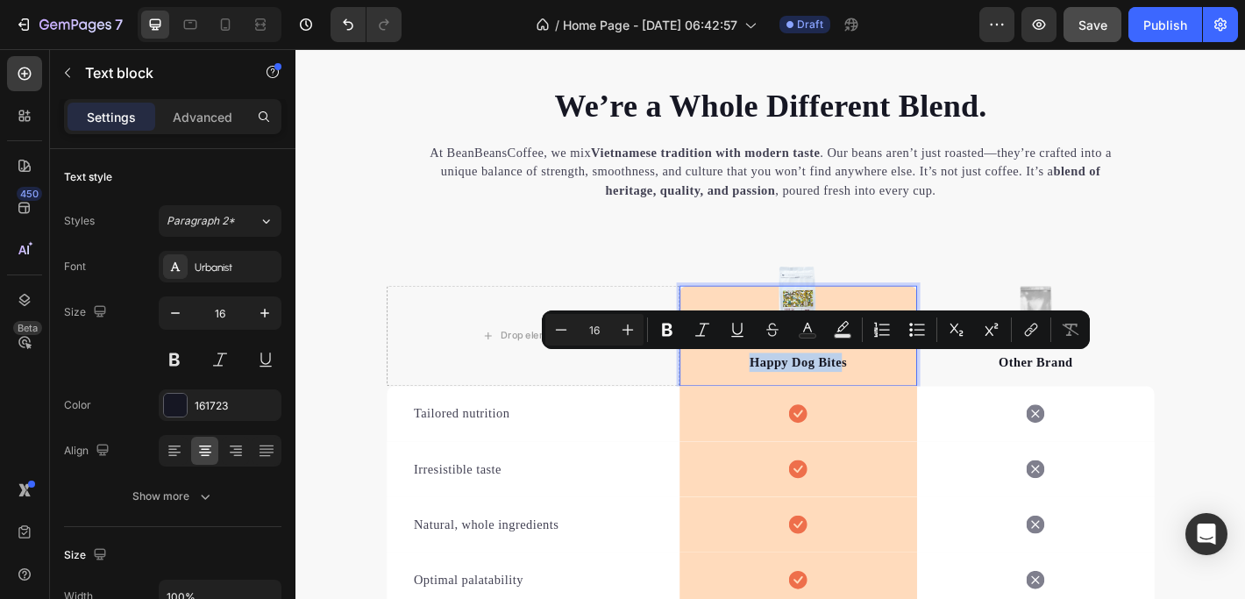
drag, startPoint x: 791, startPoint y: 394, endPoint x: 896, endPoint y: 395, distance: 105.2
click at [896, 395] on p "Happy Dog Bites" at bounding box center [851, 396] width 259 height 21
click at [878, 392] on p "Happy Dog Bites" at bounding box center [851, 396] width 259 height 21
drag, startPoint x: 791, startPoint y: 393, endPoint x: 906, endPoint y: 394, distance: 115.7
click at [906, 394] on p "Happy Dog Bites" at bounding box center [851, 396] width 259 height 21
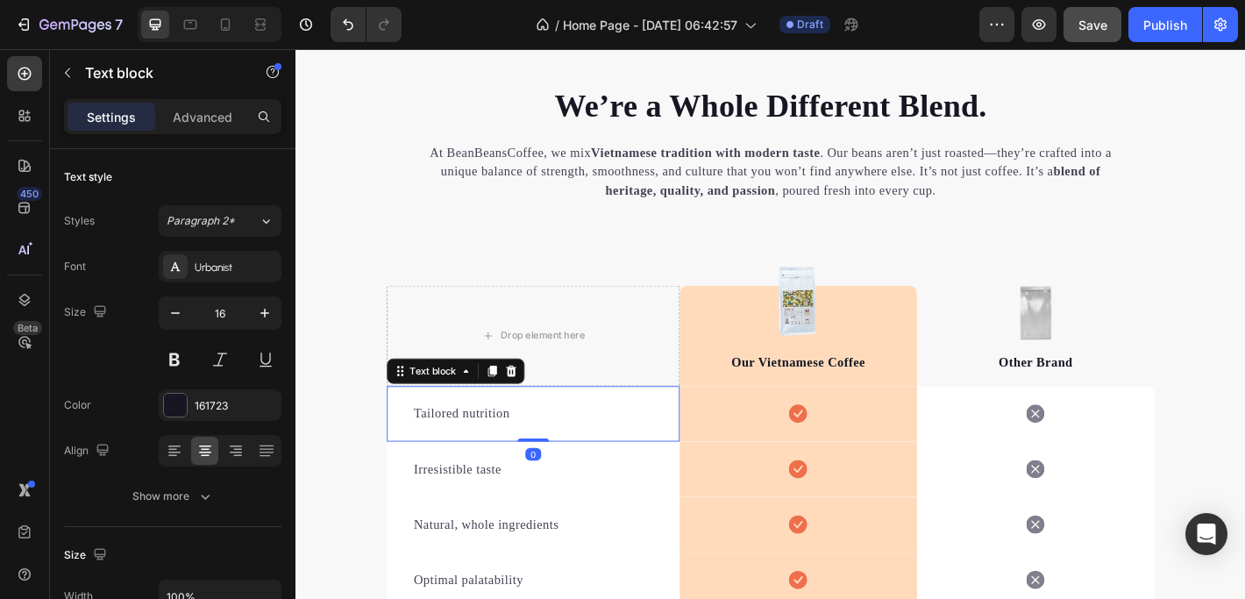
click at [502, 452] on p "Tailored nutrition" at bounding box center [558, 453] width 265 height 21
click at [442, 455] on p "Tailored nutrition" at bounding box center [558, 453] width 265 height 21
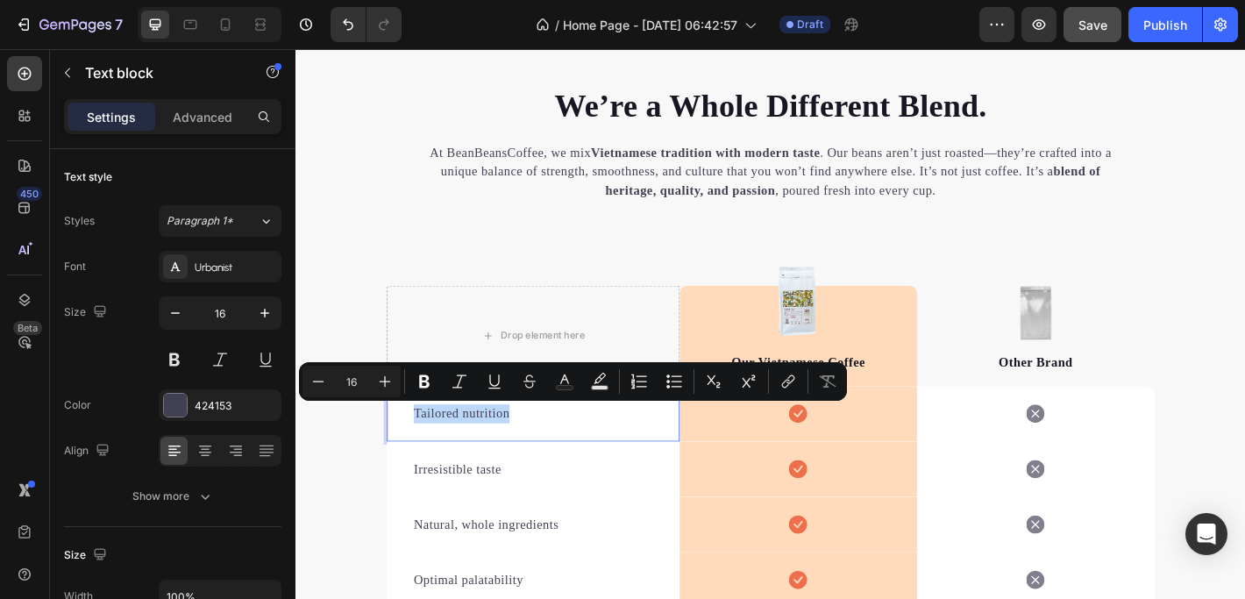
drag, startPoint x: 420, startPoint y: 450, endPoint x: 525, endPoint y: 450, distance: 105.2
click at [525, 450] on p "Tailored nutrition" at bounding box center [558, 453] width 265 height 21
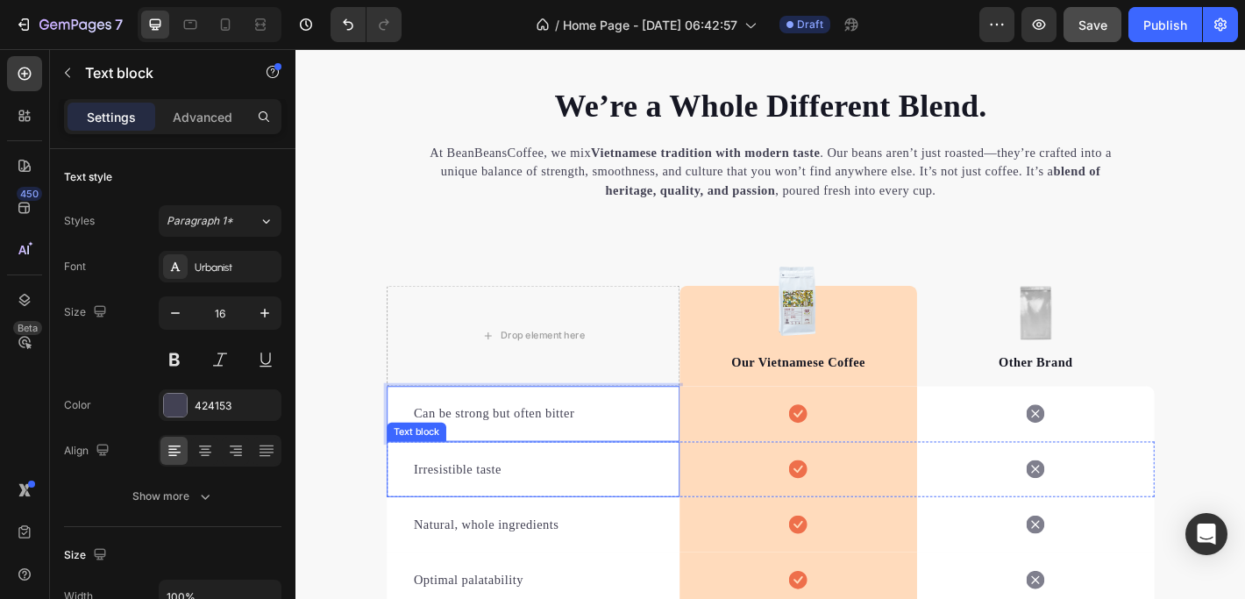
click at [463, 517] on p "Irresistible taste" at bounding box center [558, 514] width 265 height 21
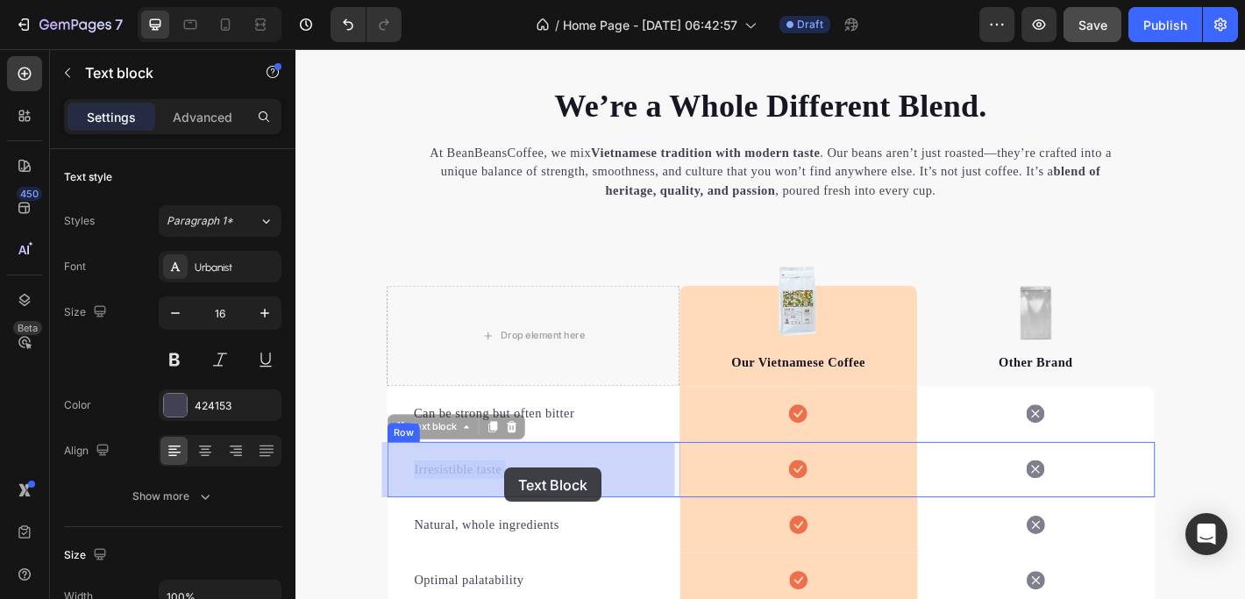
drag, startPoint x: 419, startPoint y: 512, endPoint x: 448, endPoint y: 512, distance: 28.9
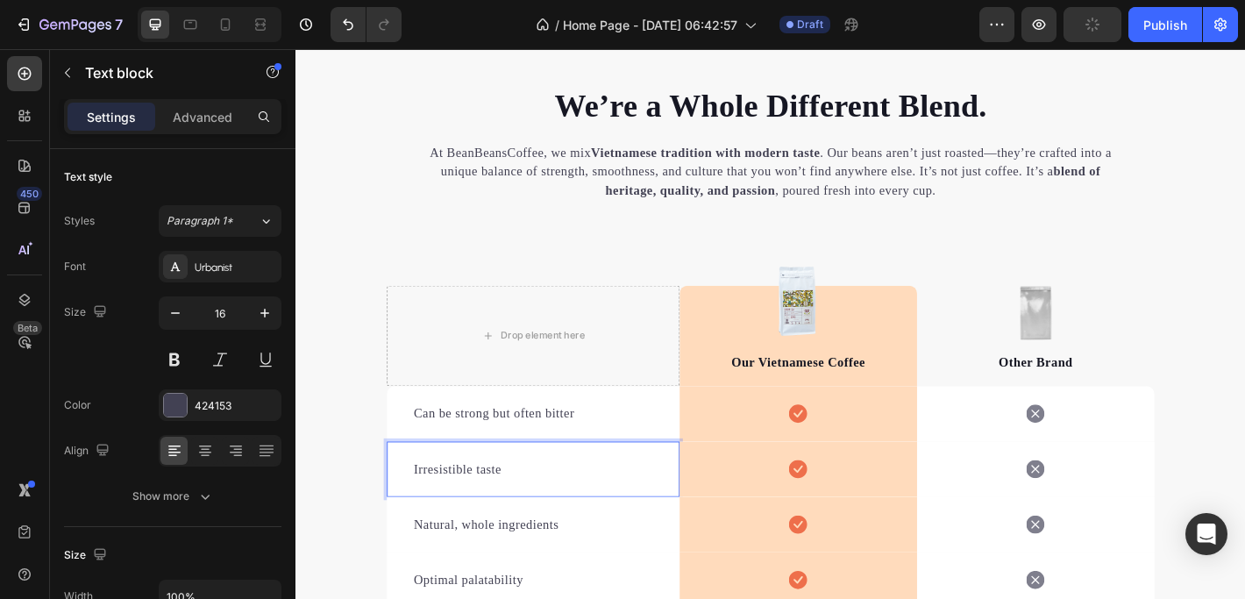
click at [426, 513] on p "Irresistible taste" at bounding box center [558, 514] width 265 height 21
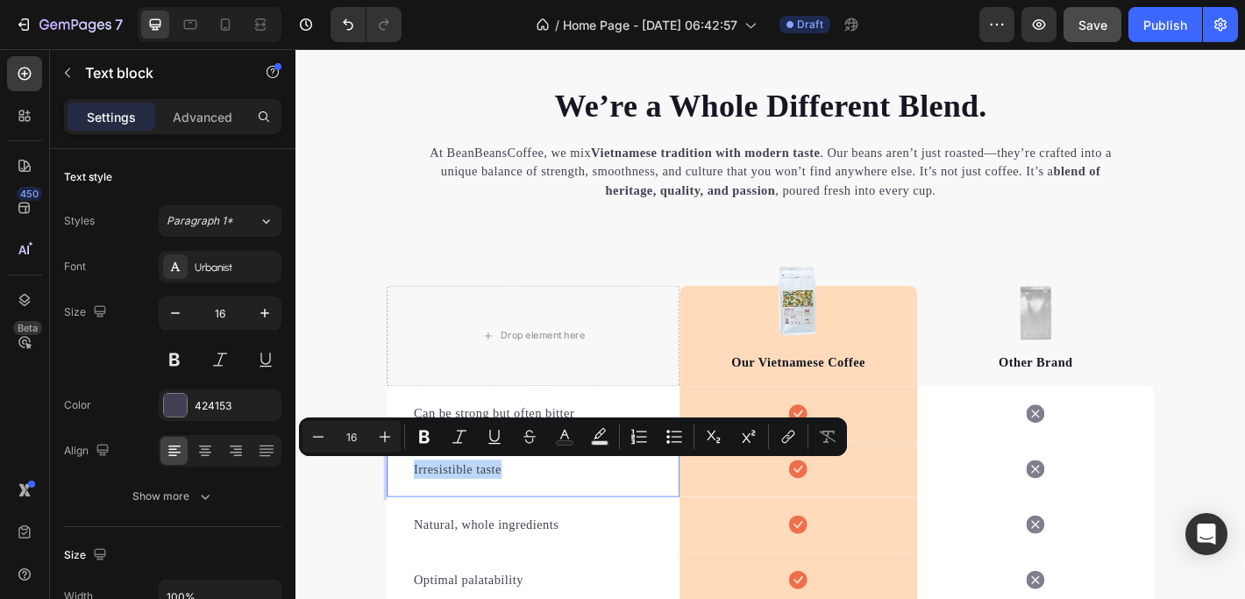
drag, startPoint x: 421, startPoint y: 513, endPoint x: 515, endPoint y: 514, distance: 94.7
click at [515, 514] on div "Irresistible taste" at bounding box center [558, 514] width 268 height 25
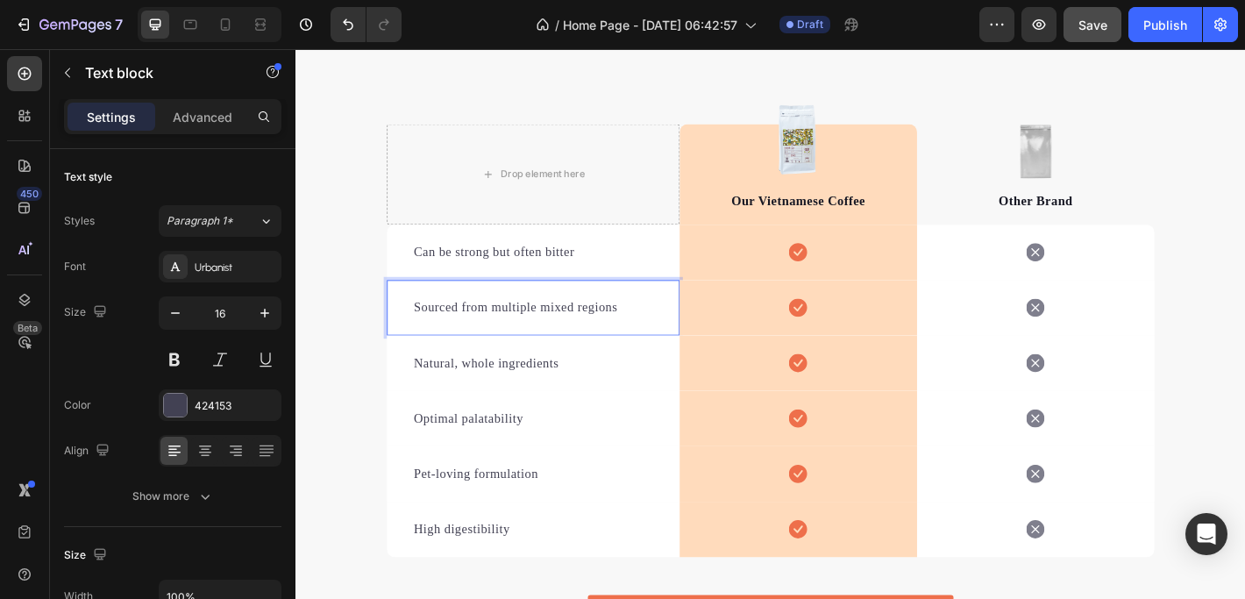
scroll to position [3913, 0]
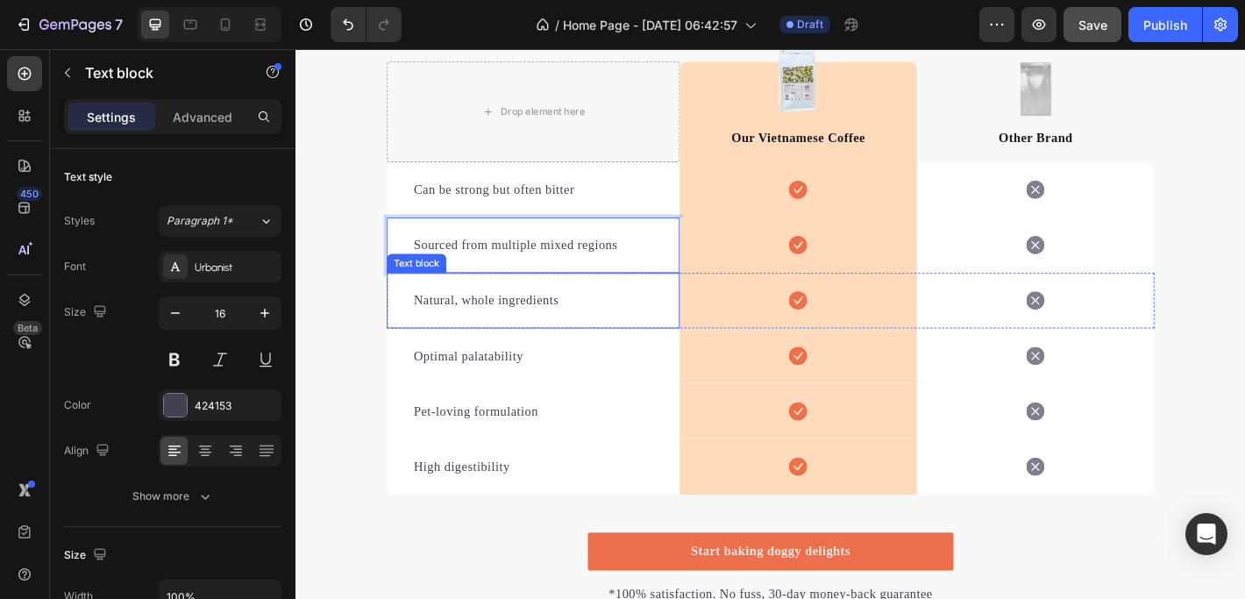
click at [481, 332] on p "Natural, whole ingredients" at bounding box center [558, 327] width 265 height 21
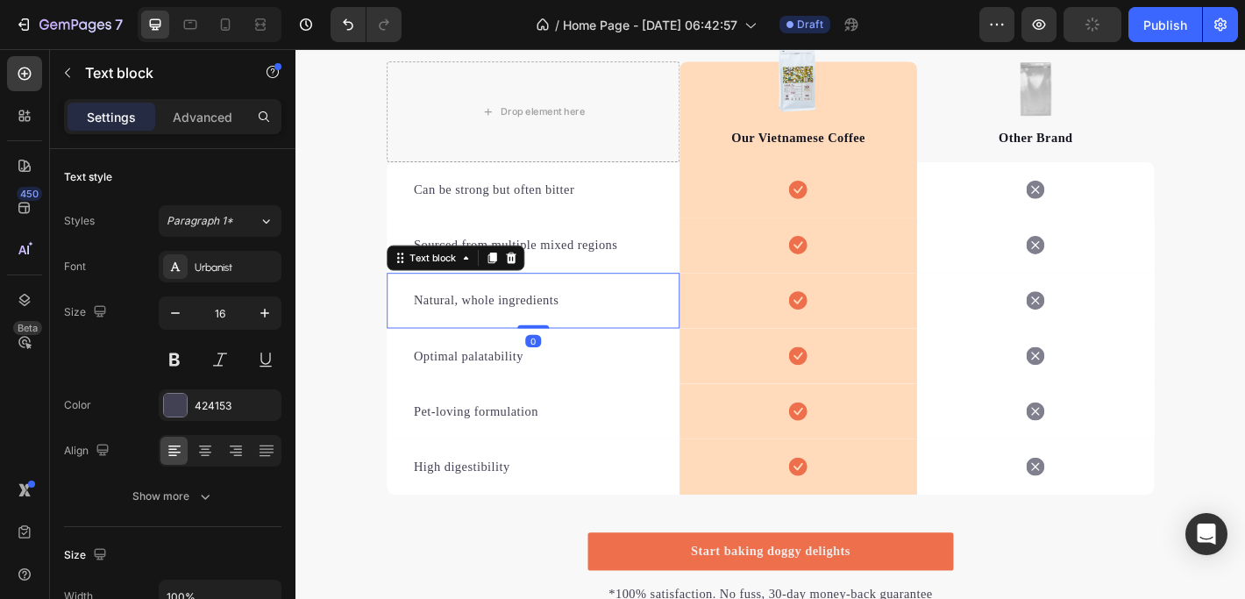
click at [462, 336] on p "Natural, whole ingredients" at bounding box center [558, 327] width 265 height 21
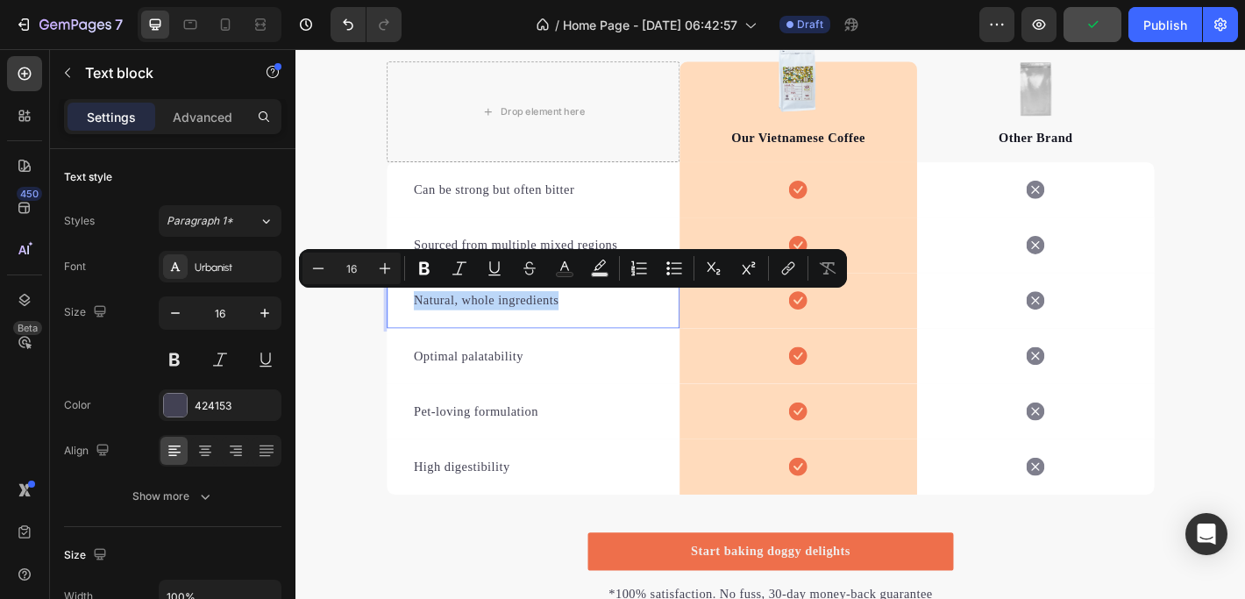
drag, startPoint x: 419, startPoint y: 324, endPoint x: 593, endPoint y: 323, distance: 174.4
click at [593, 323] on p "Natural, whole ingredients" at bounding box center [558, 327] width 265 height 21
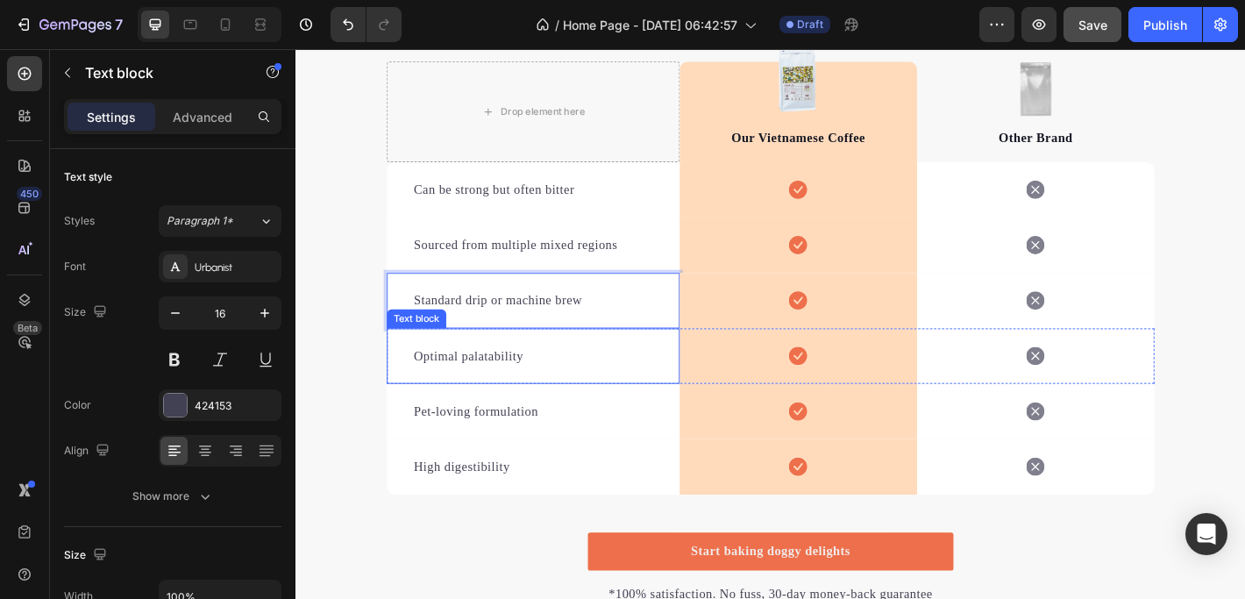
click at [465, 398] on p "Optimal palatability" at bounding box center [558, 389] width 265 height 21
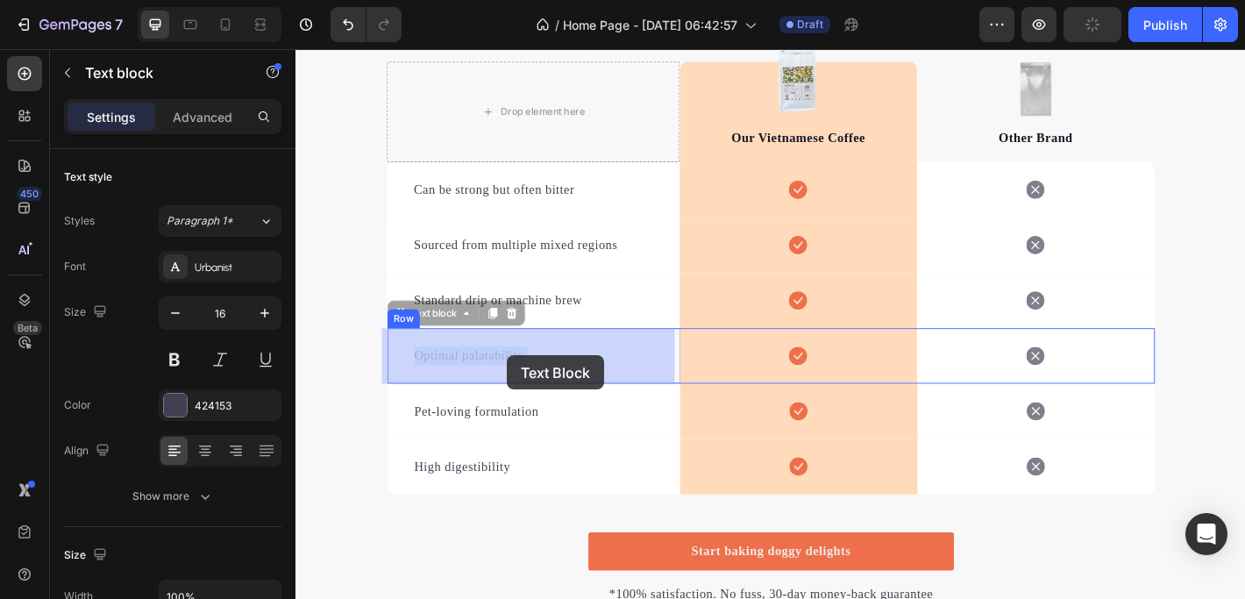
drag, startPoint x: 421, startPoint y: 388, endPoint x: 506, endPoint y: 385, distance: 85.1
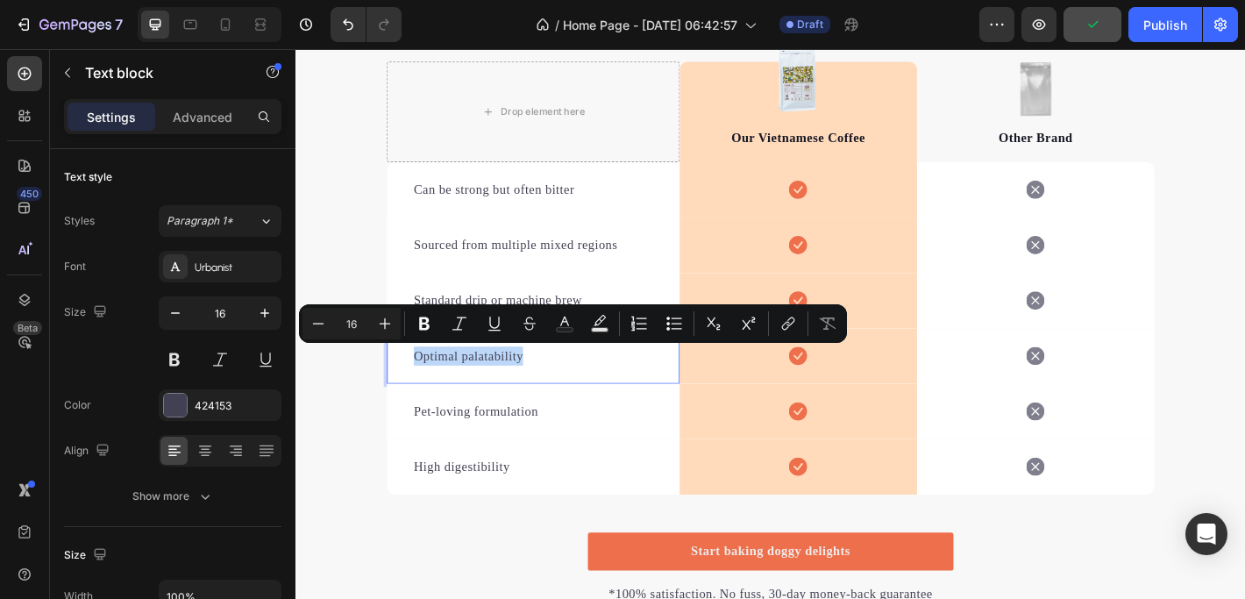
drag, startPoint x: 422, startPoint y: 387, endPoint x: 539, endPoint y: 395, distance: 116.8
click at [539, 395] on p "Optimal palatability" at bounding box center [558, 389] width 265 height 21
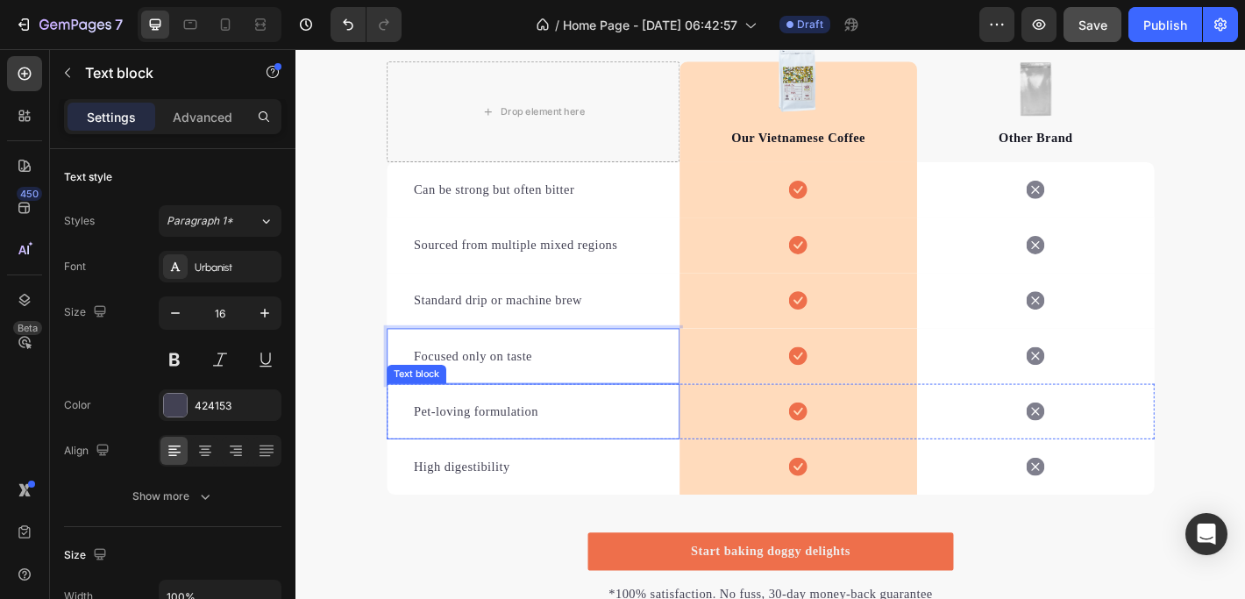
click at [472, 441] on p "Pet-loving formulation" at bounding box center [558, 450] width 265 height 21
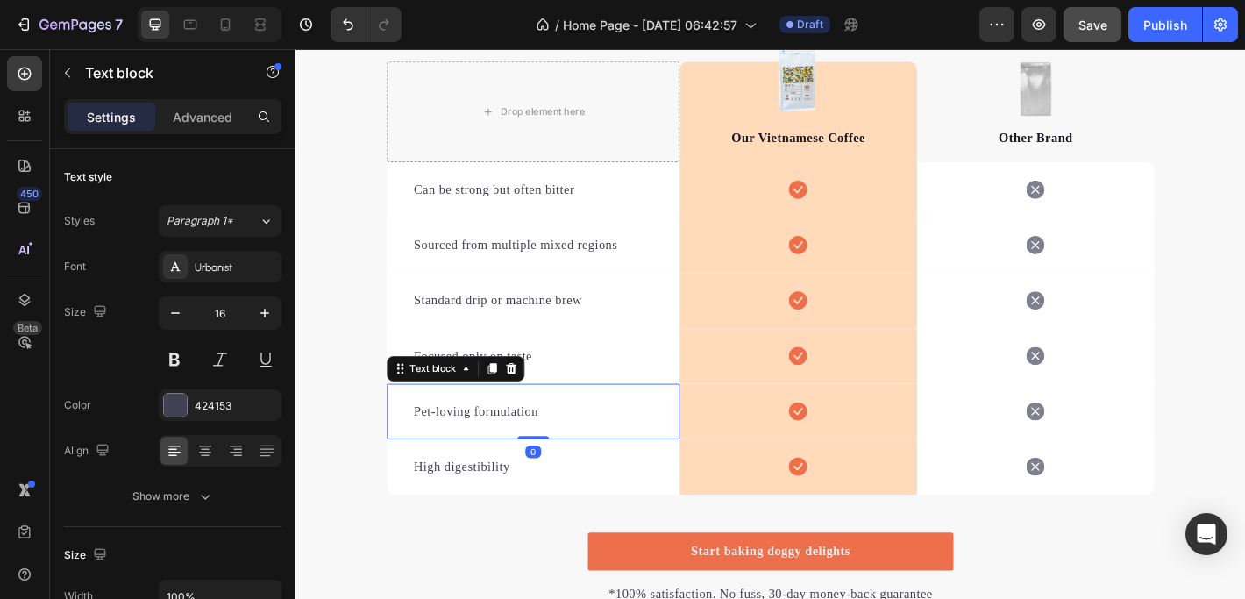
click at [429, 450] on p "Pet-loving formulation" at bounding box center [558, 450] width 265 height 21
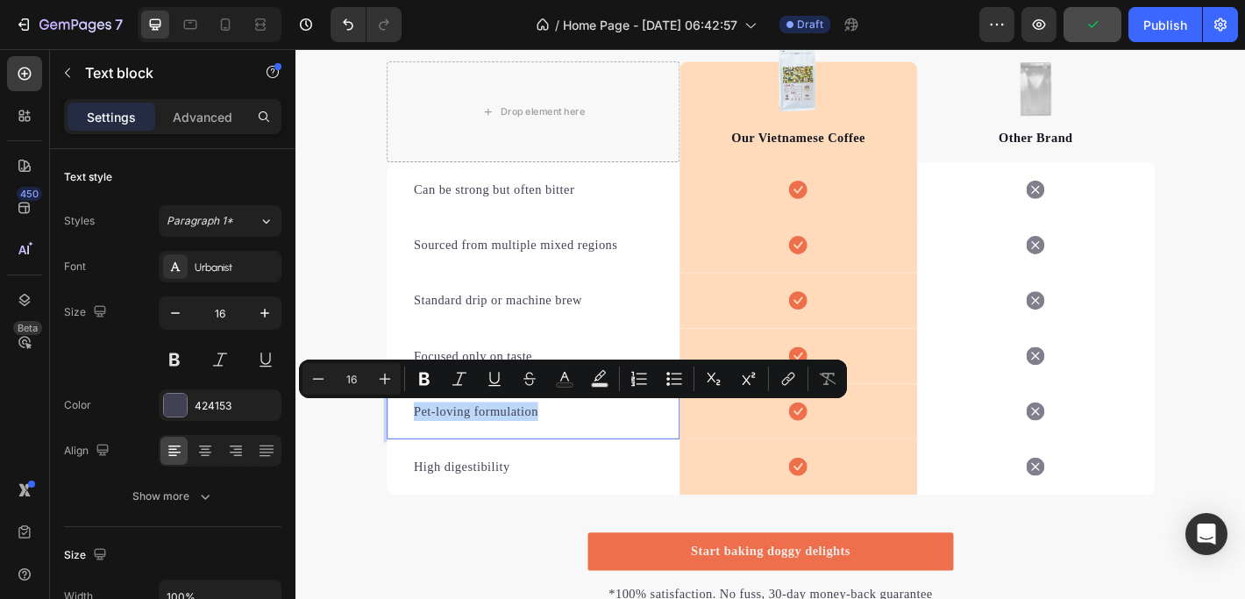
drag, startPoint x: 420, startPoint y: 449, endPoint x: 560, endPoint y: 452, distance: 140.3
click at [560, 452] on p "Pet-loving formulation" at bounding box center [558, 450] width 265 height 21
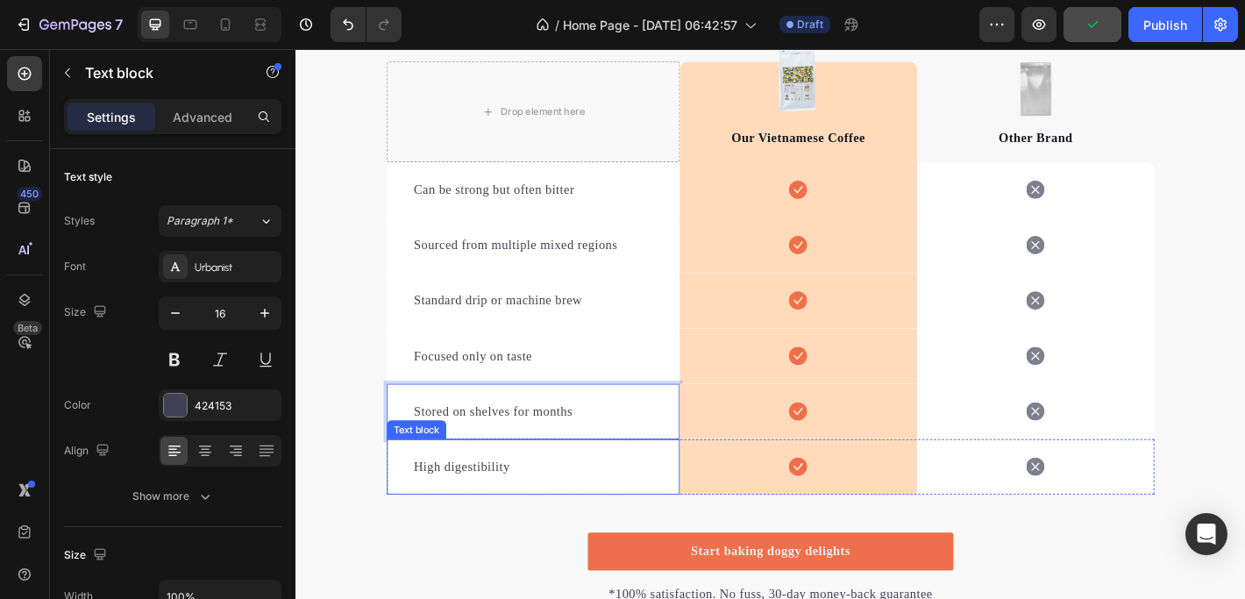
click at [494, 502] on p "High digestibility" at bounding box center [558, 511] width 265 height 21
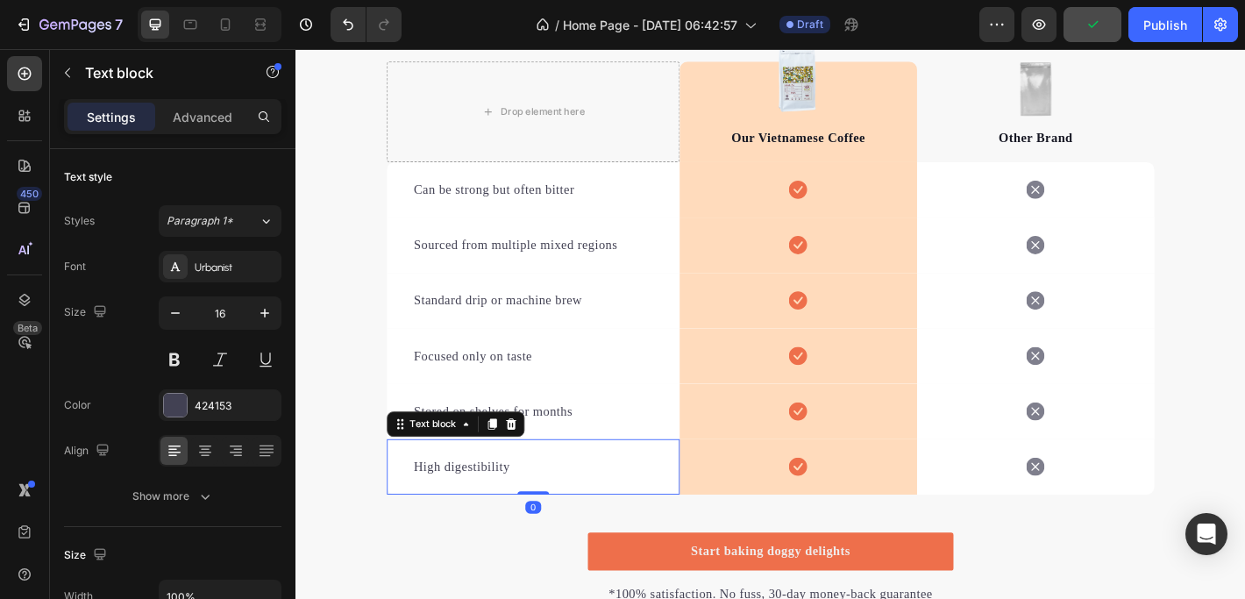
click at [454, 511] on p "High digestibility" at bounding box center [558, 511] width 265 height 21
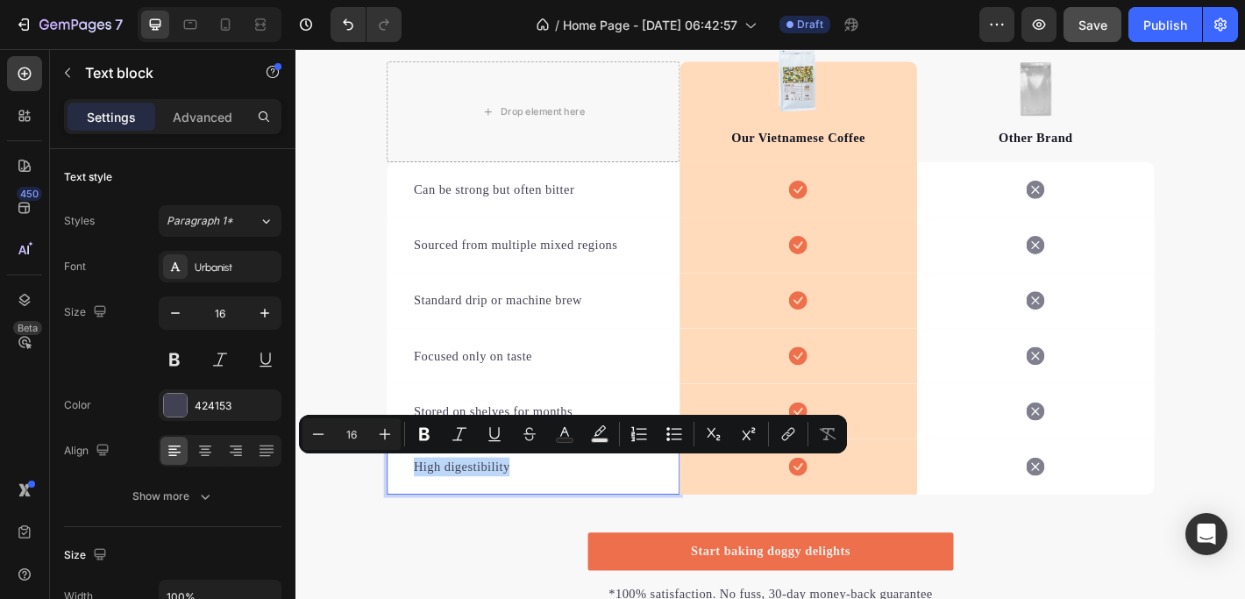
drag, startPoint x: 419, startPoint y: 511, endPoint x: 526, endPoint y: 514, distance: 107.0
click at [526, 514] on p "High digestibility" at bounding box center [558, 511] width 265 height 21
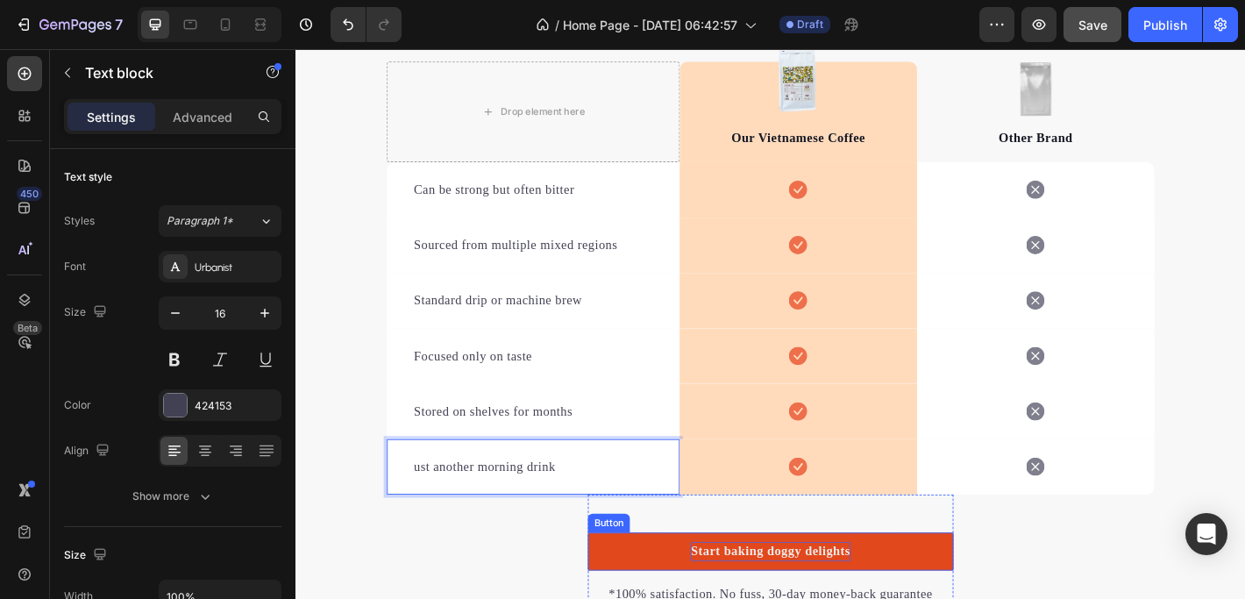
click at [792, 598] on div "Start baking doggy delights" at bounding box center [821, 605] width 177 height 21
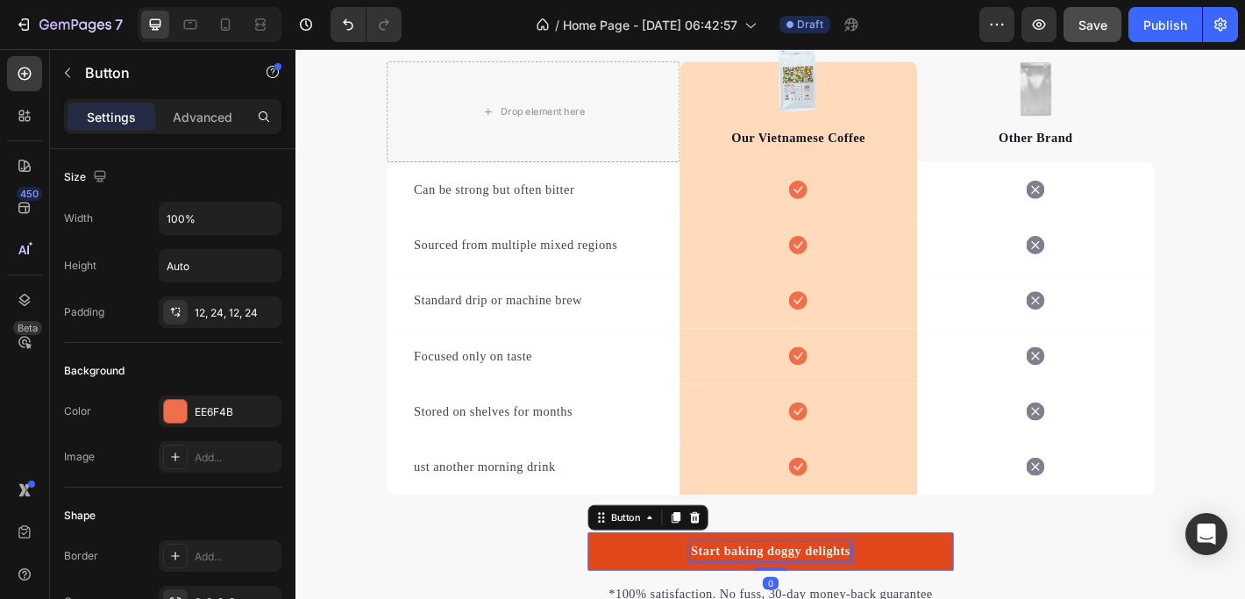
click at [794, 598] on div "Start baking doggy delights" at bounding box center [821, 605] width 177 height 21
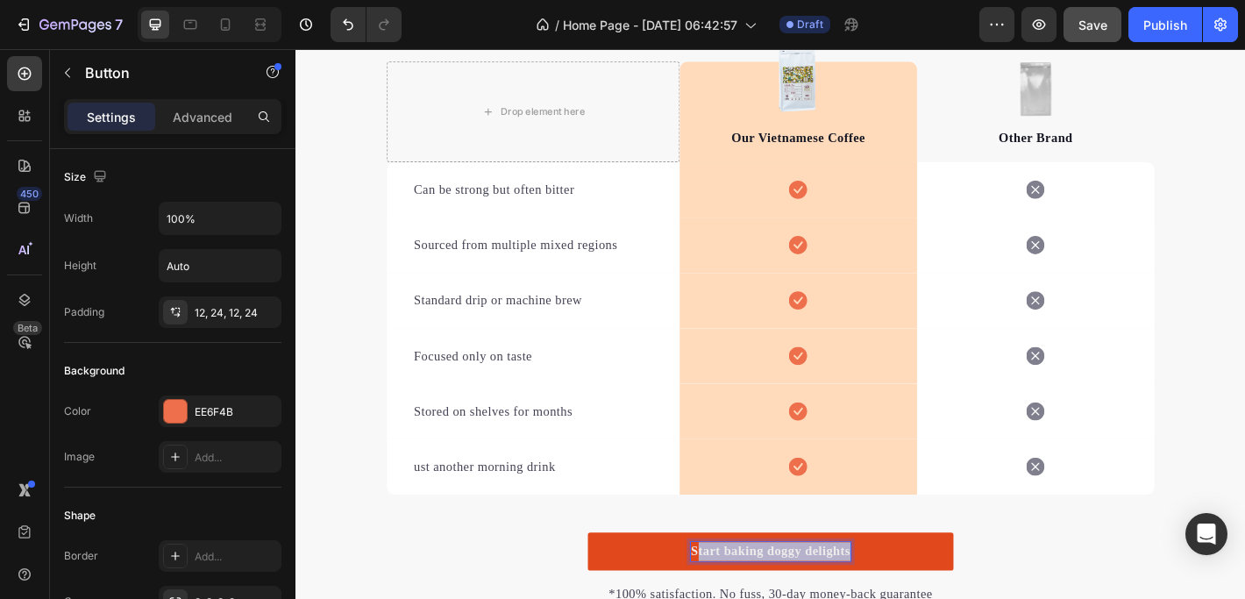
drag, startPoint x: 730, startPoint y: 604, endPoint x: 900, endPoint y: 609, distance: 170.1
click at [900, 598] on p "Start baking doggy delights" at bounding box center [821, 605] width 177 height 21
click at [923, 596] on link "SHOP NOW" at bounding box center [821, 606] width 405 height 42
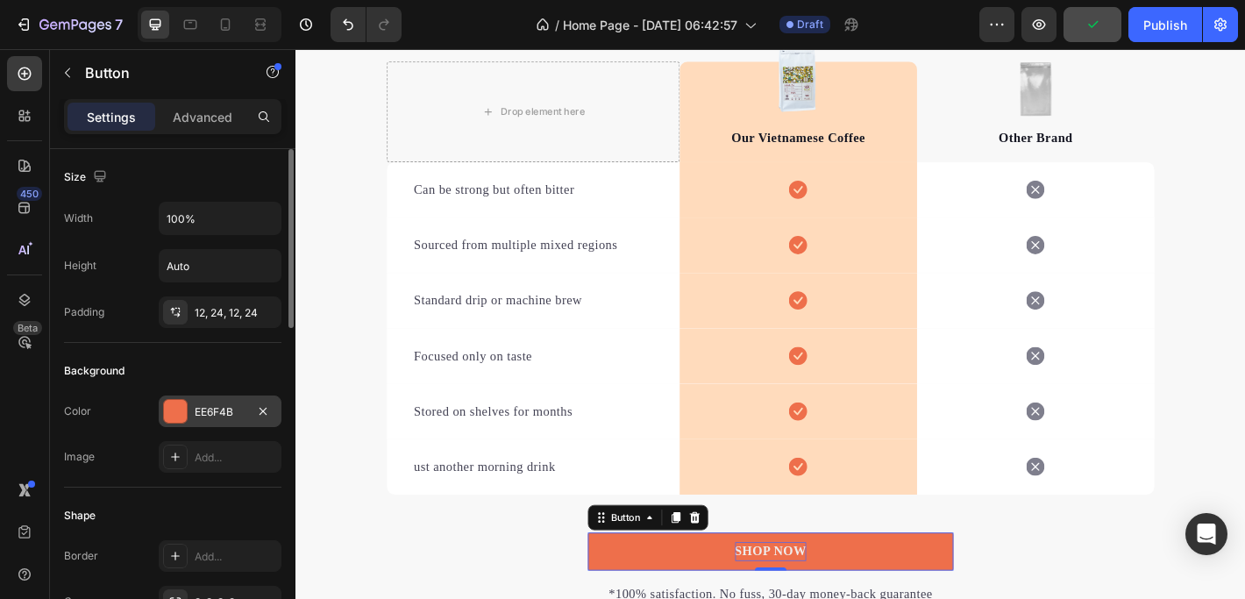
click at [202, 400] on div "EE6F4B" at bounding box center [220, 411] width 123 height 32
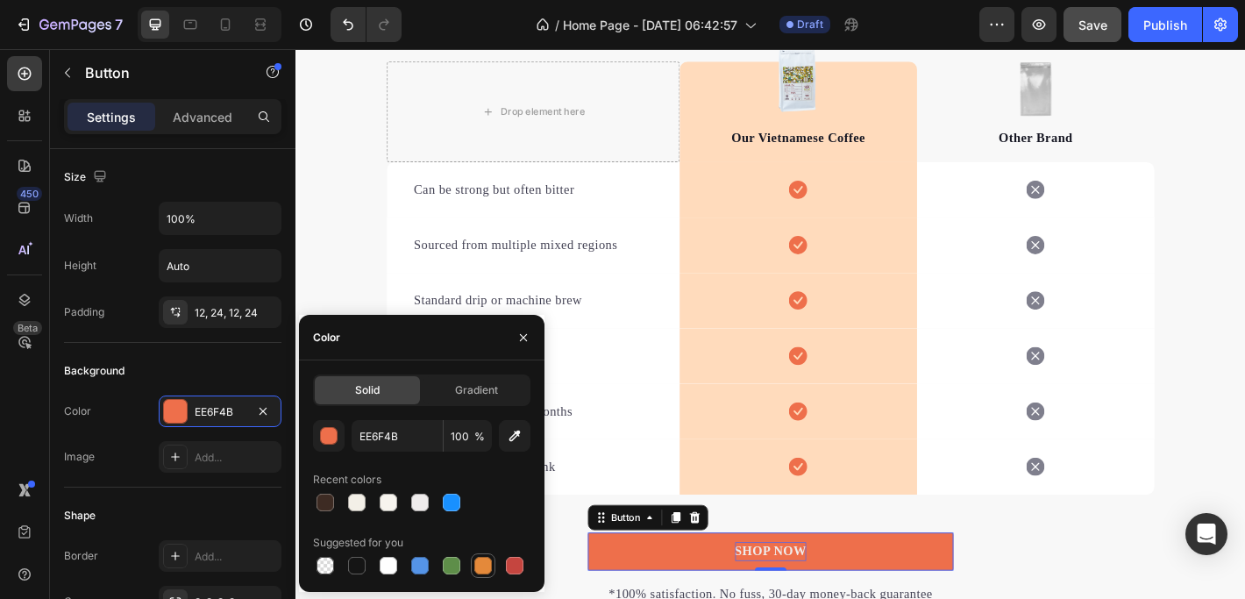
click at [484, 563] on div at bounding box center [483, 566] width 18 height 18
type input "E4893A"
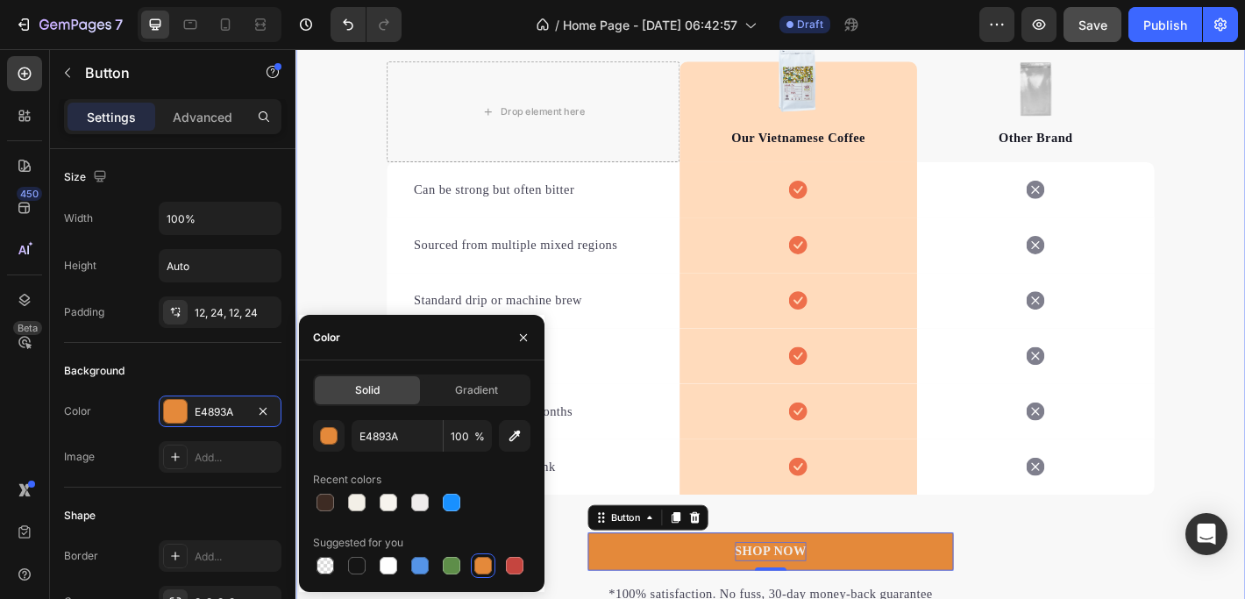
click at [1244, 280] on div "We’re a Whole Different Blend. Heading At BeanBeansCoffee, we mix Vietnamese tr…" at bounding box center [821, 252] width 1052 height 825
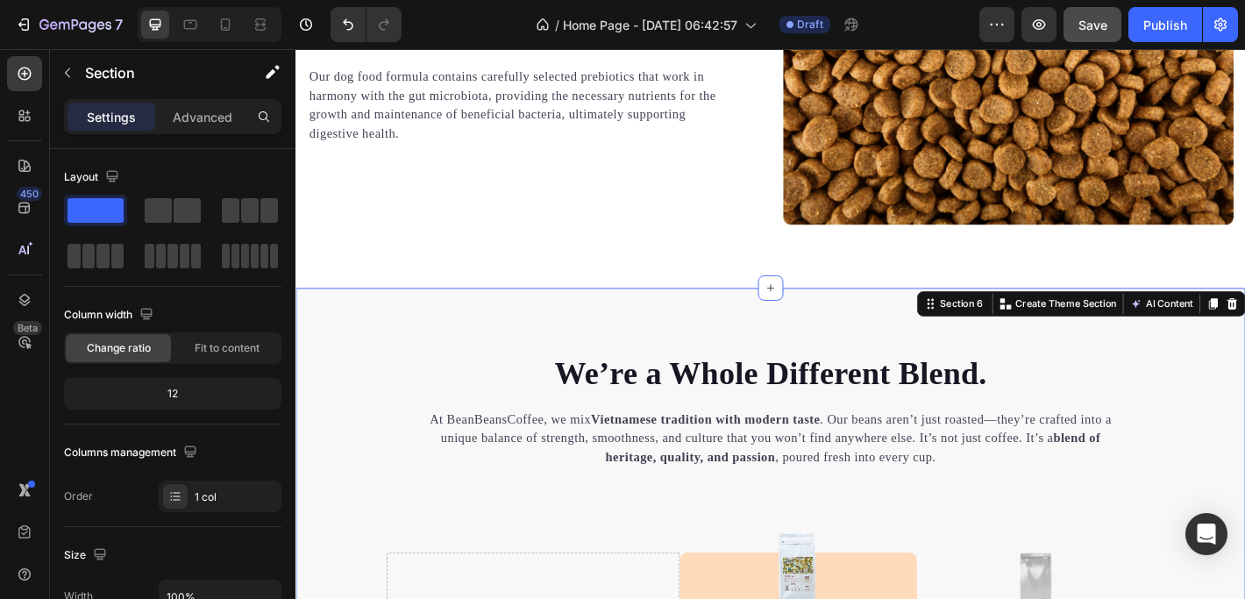
scroll to position [3363, 0]
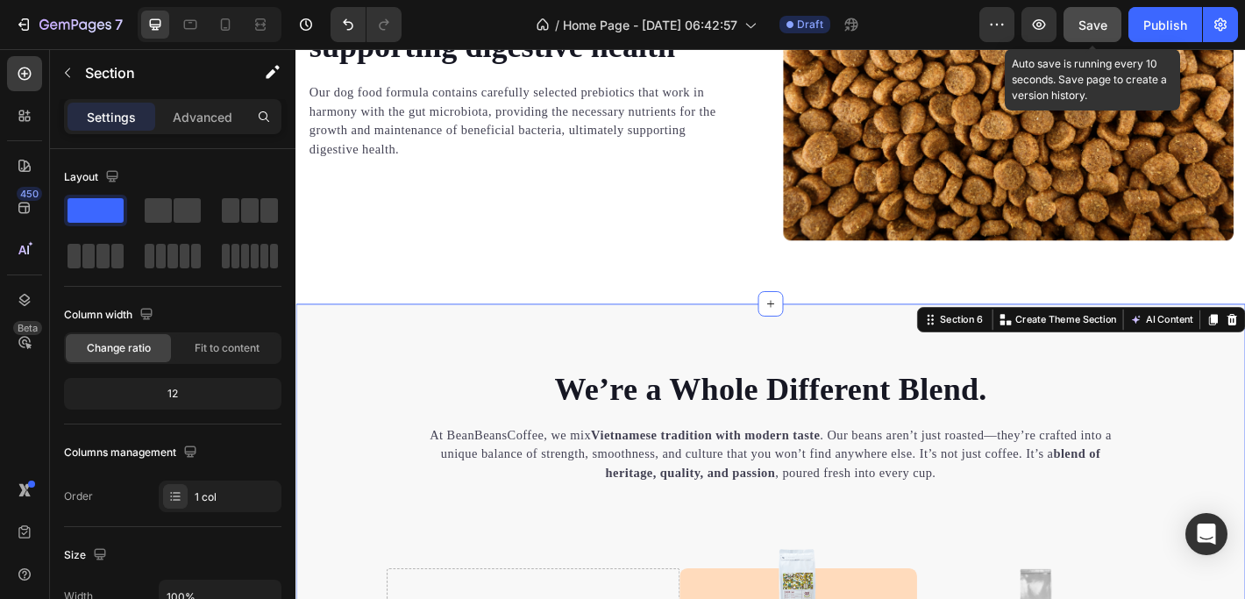
click at [1108, 18] on button "Save" at bounding box center [1092, 24] width 58 height 35
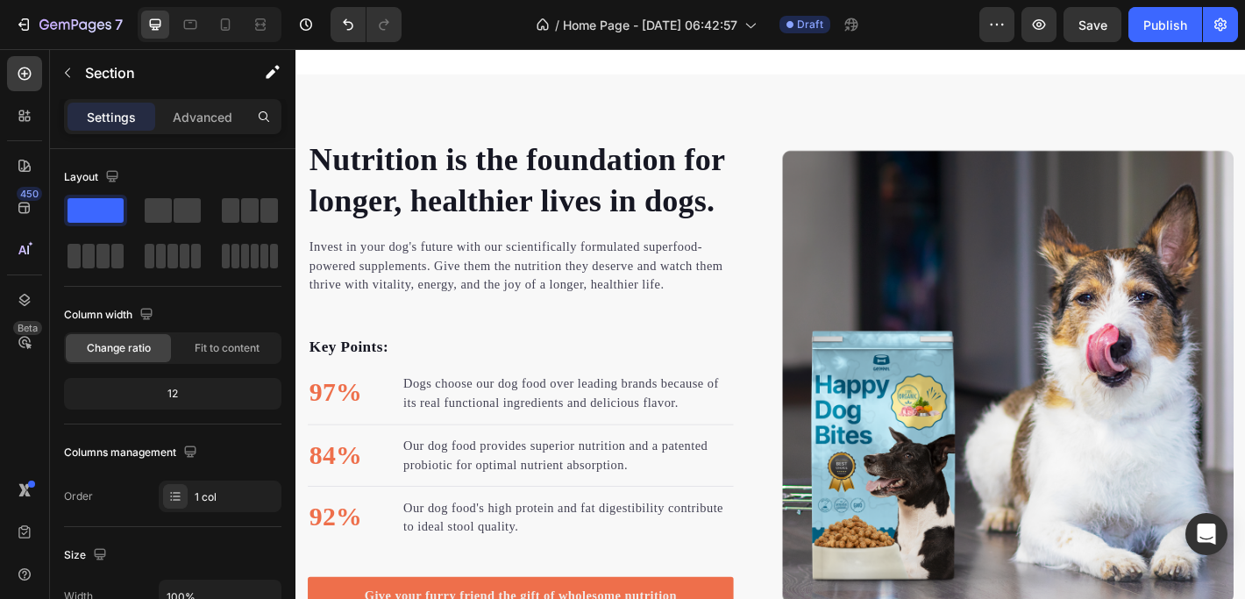
scroll to position [1995, 0]
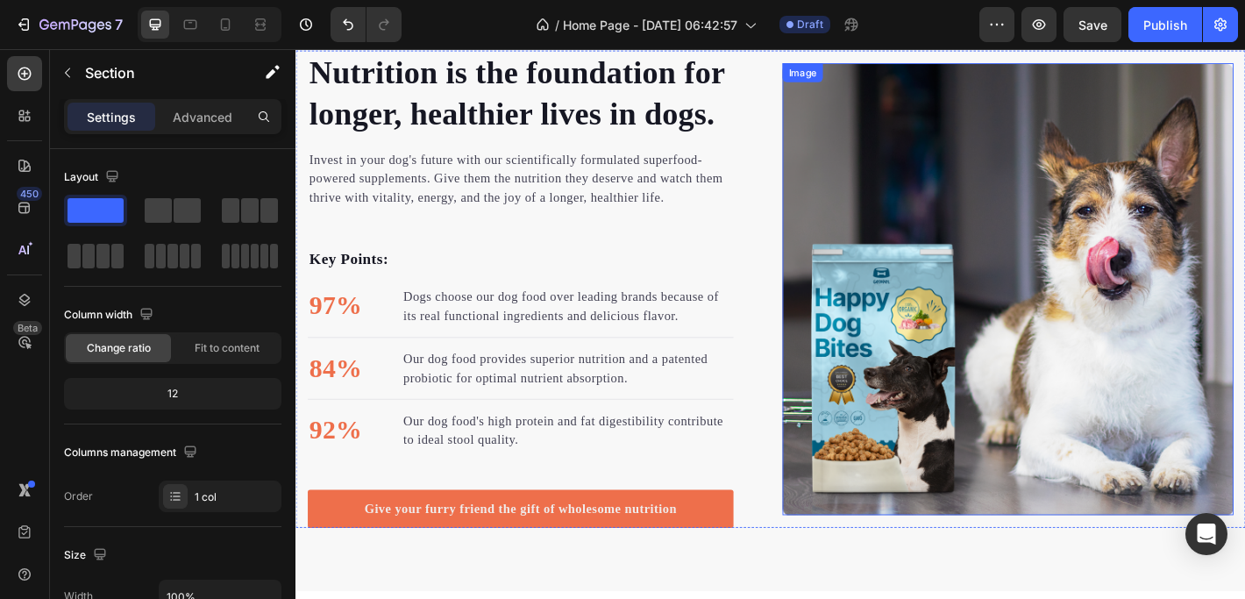
click at [1119, 170] on img at bounding box center [1084, 315] width 500 height 500
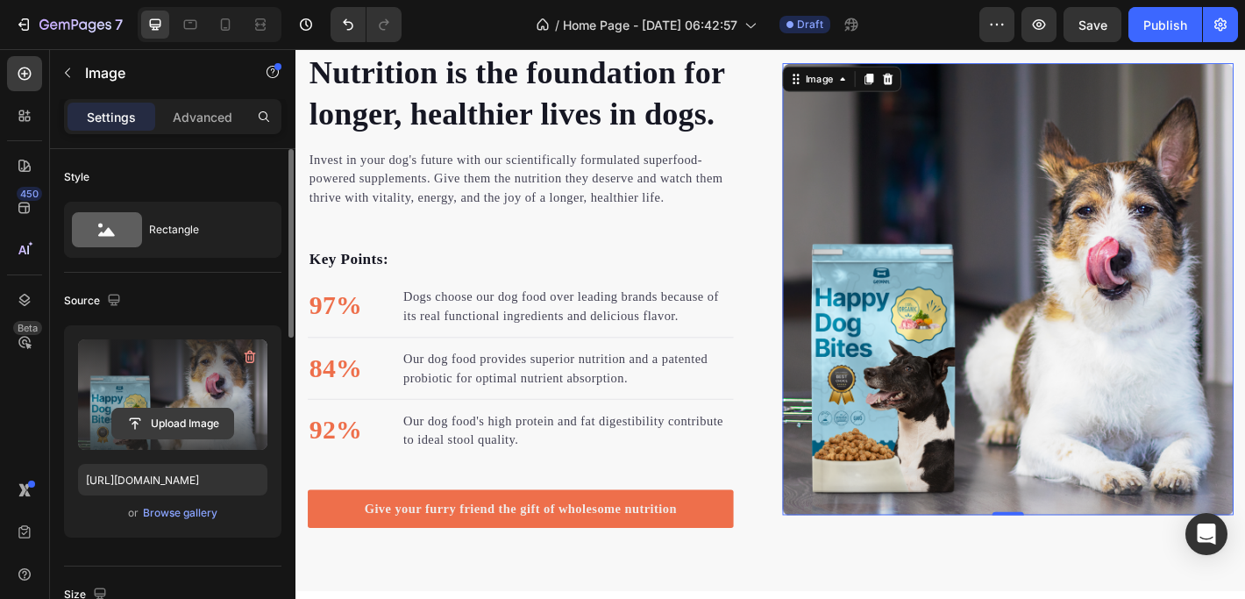
click at [196, 422] on input "file" at bounding box center [172, 423] width 121 height 30
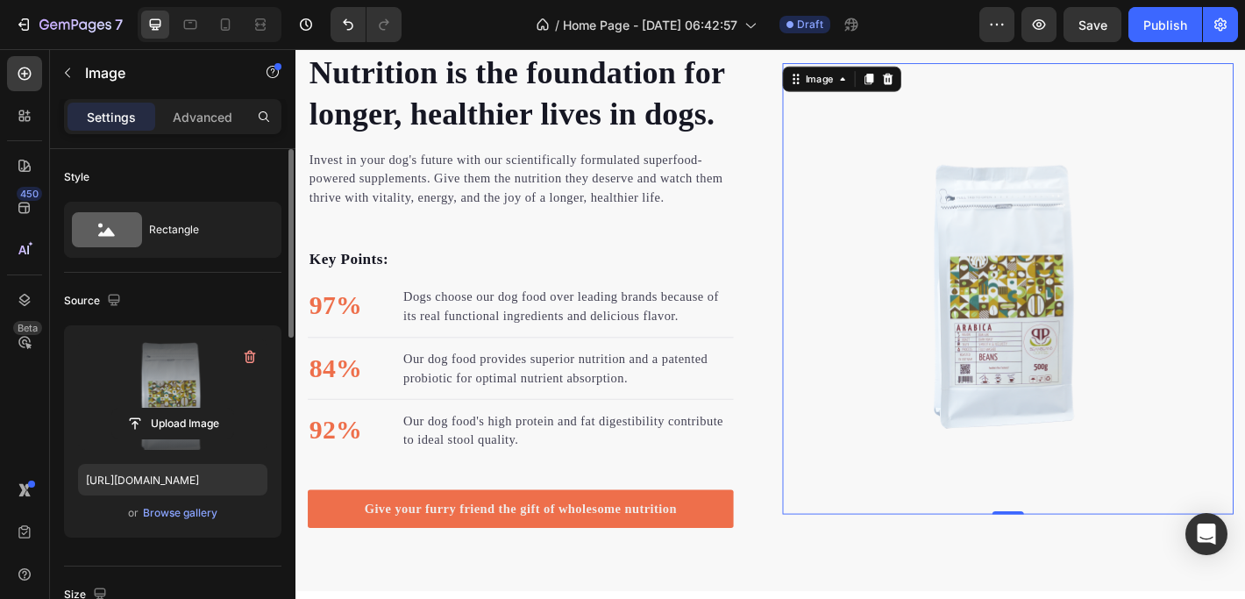
click at [1079, 105] on img at bounding box center [1084, 315] width 500 height 500
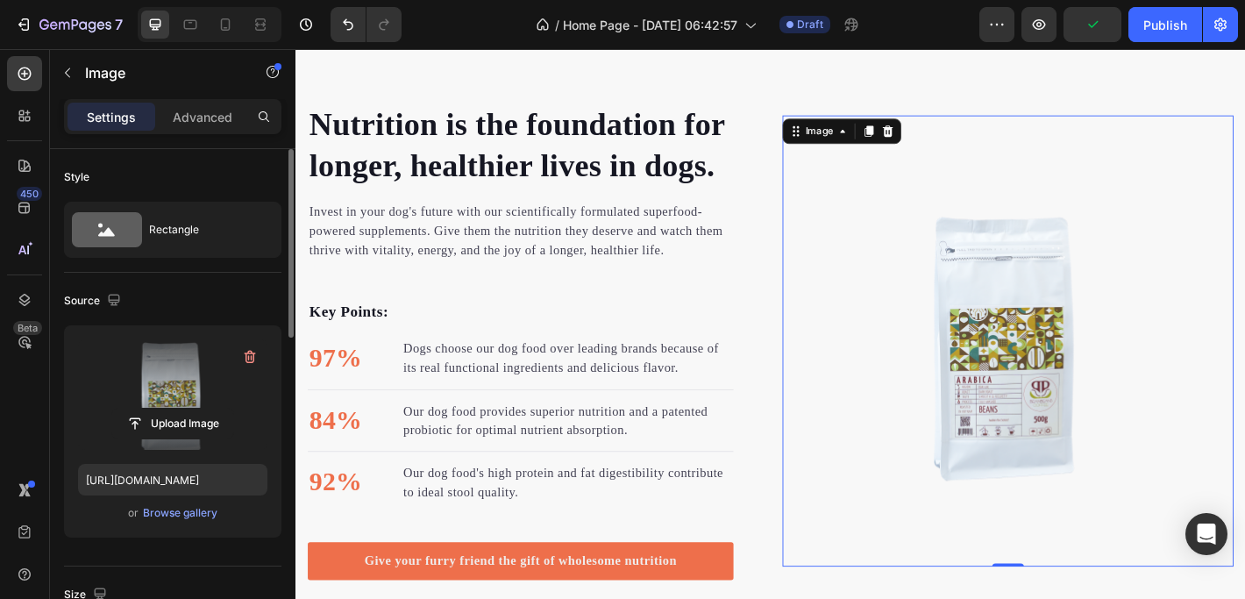
scroll to position [2075, 0]
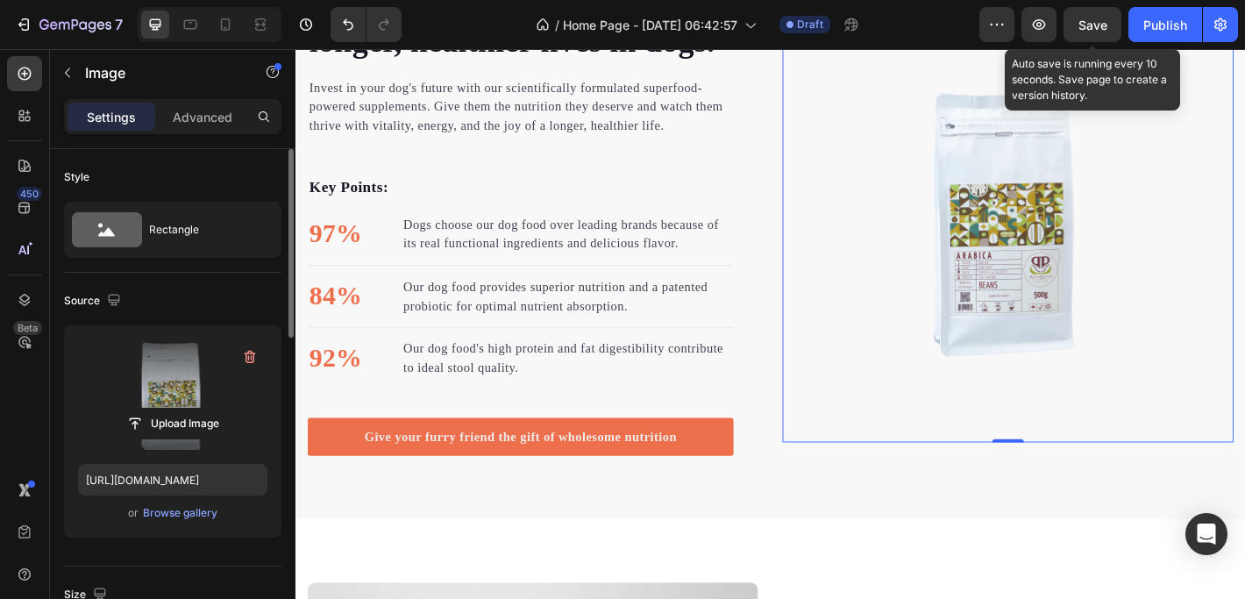
click at [1091, 25] on span "Save" at bounding box center [1092, 25] width 29 height 15
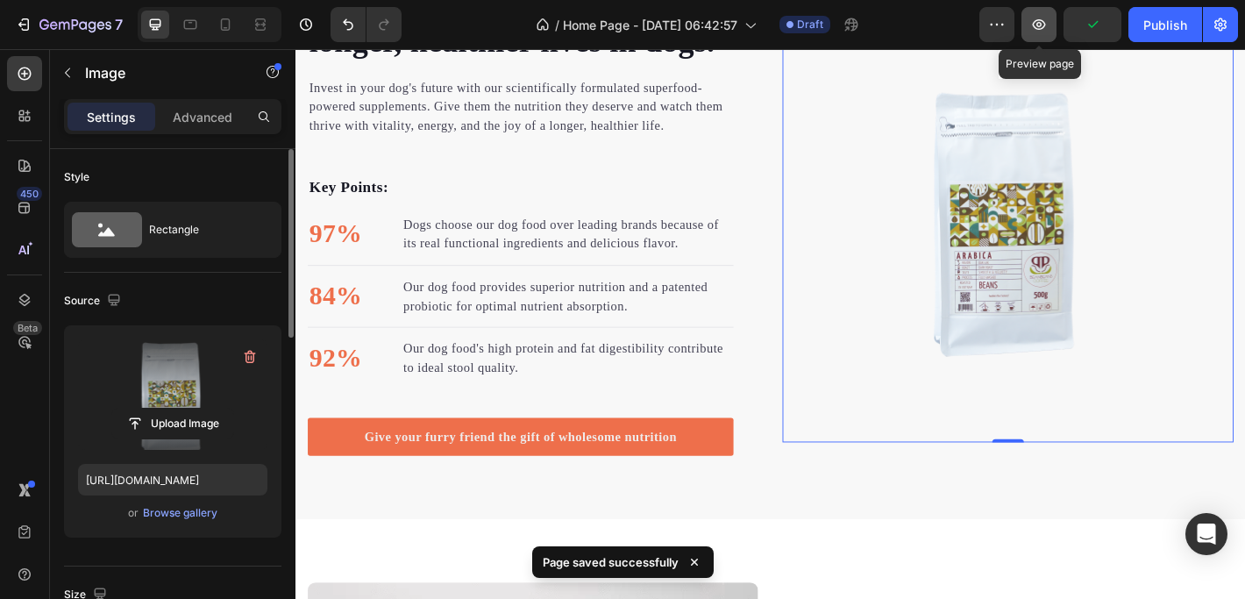
click at [1040, 27] on icon "button" at bounding box center [1039, 25] width 18 height 18
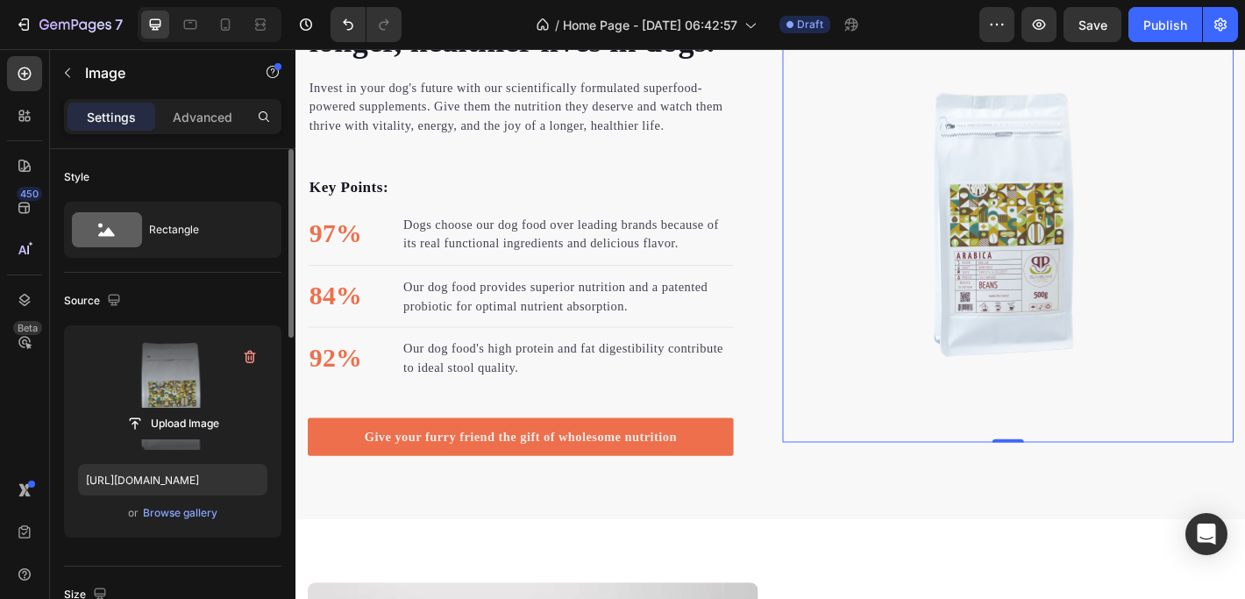
click at [1078, 211] on img at bounding box center [1084, 235] width 500 height 500
click at [151, 422] on input "file" at bounding box center [172, 423] width 121 height 30
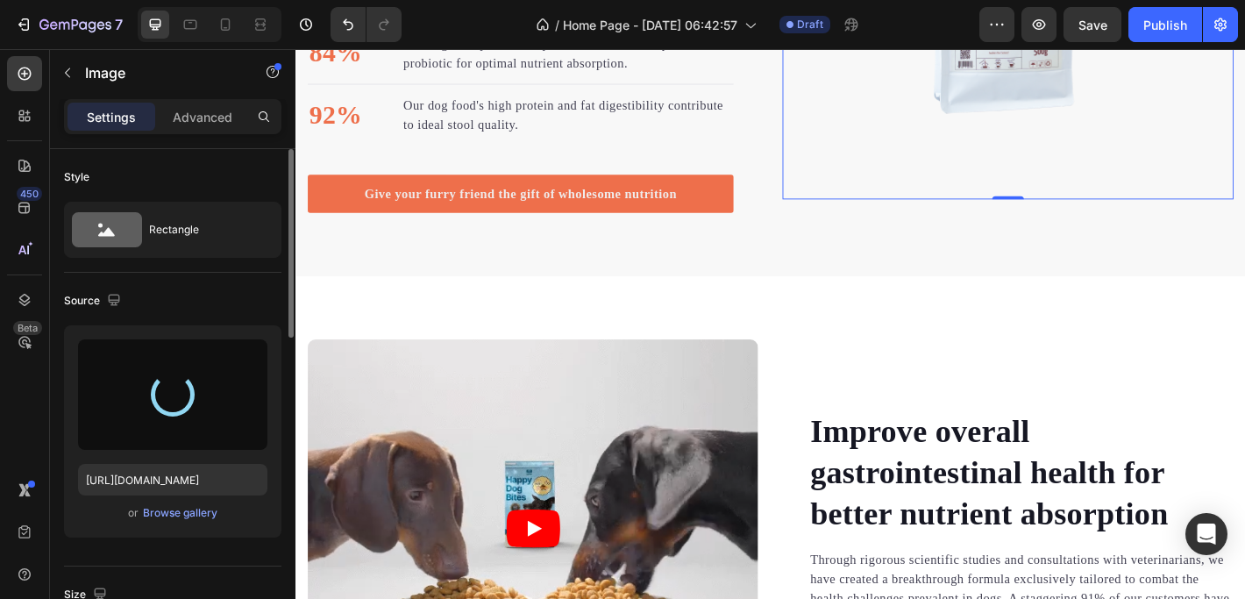
type input "[URL][DOMAIN_NAME]"
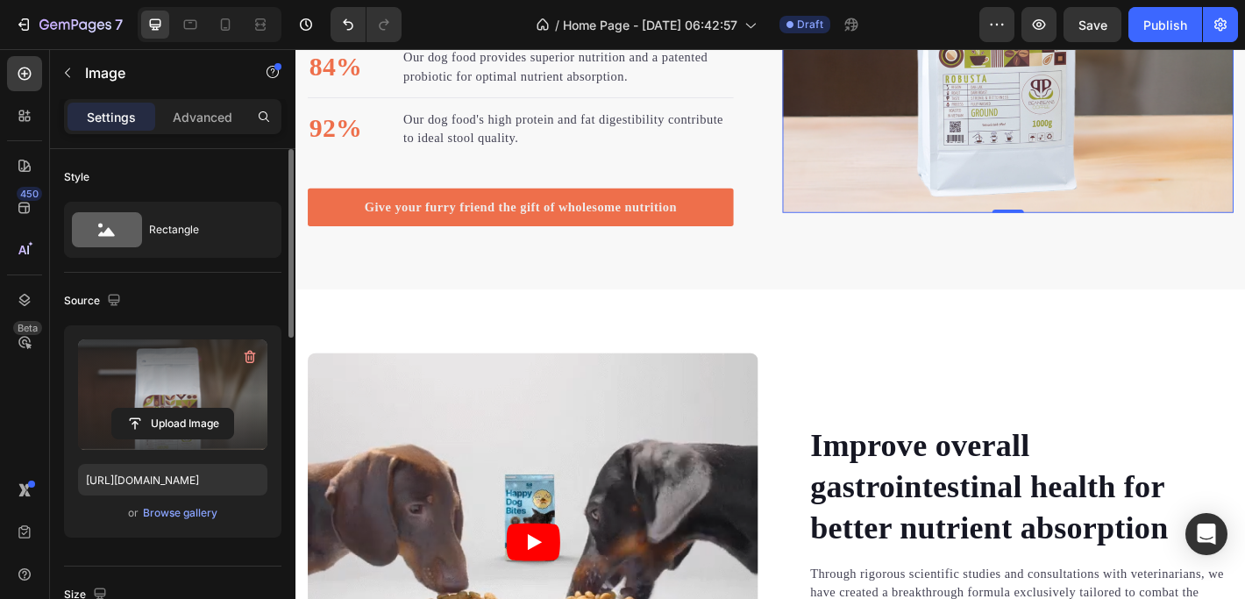
scroll to position [2524, 0]
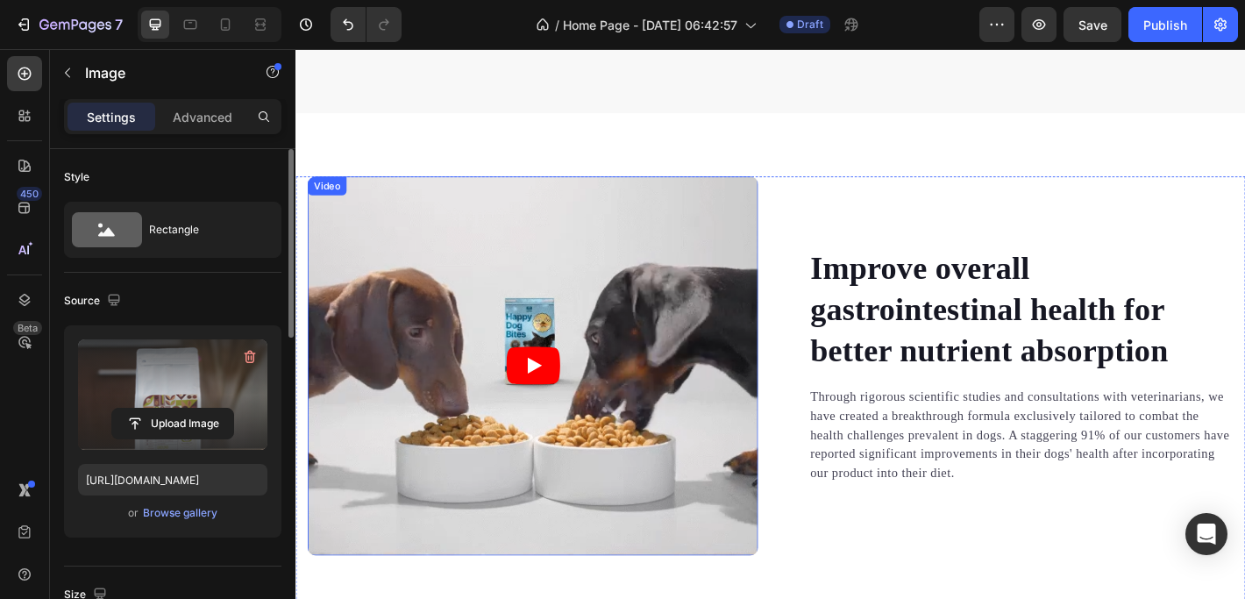
click at [697, 248] on article at bounding box center [558, 400] width 499 height 420
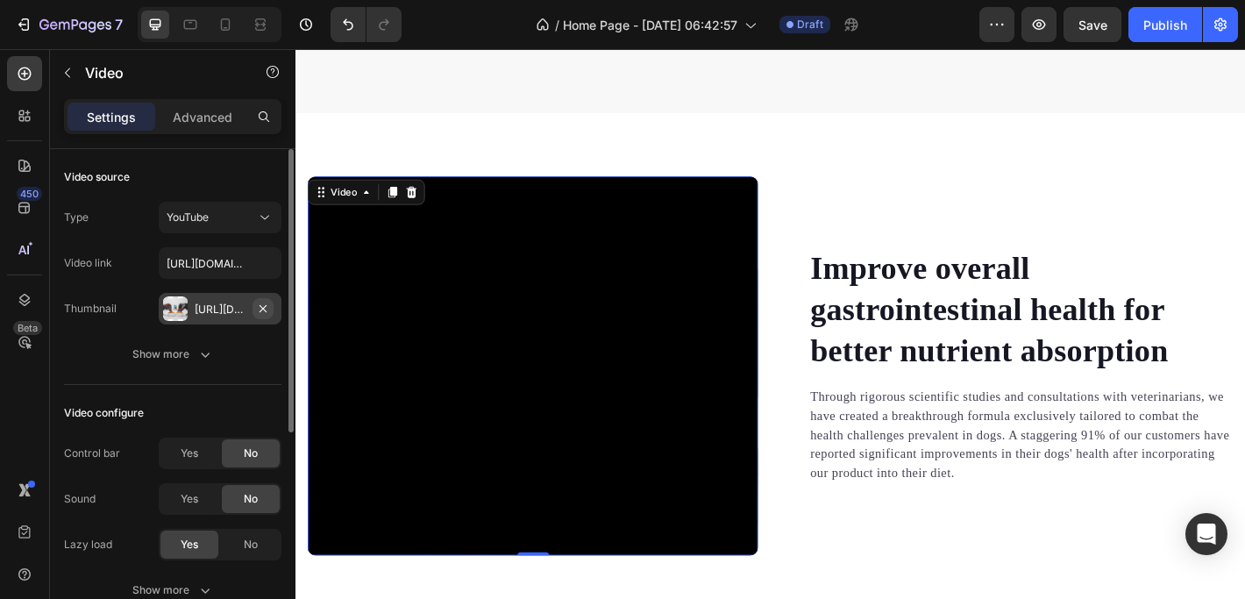
click at [252, 306] on button "button" at bounding box center [262, 308] width 21 height 21
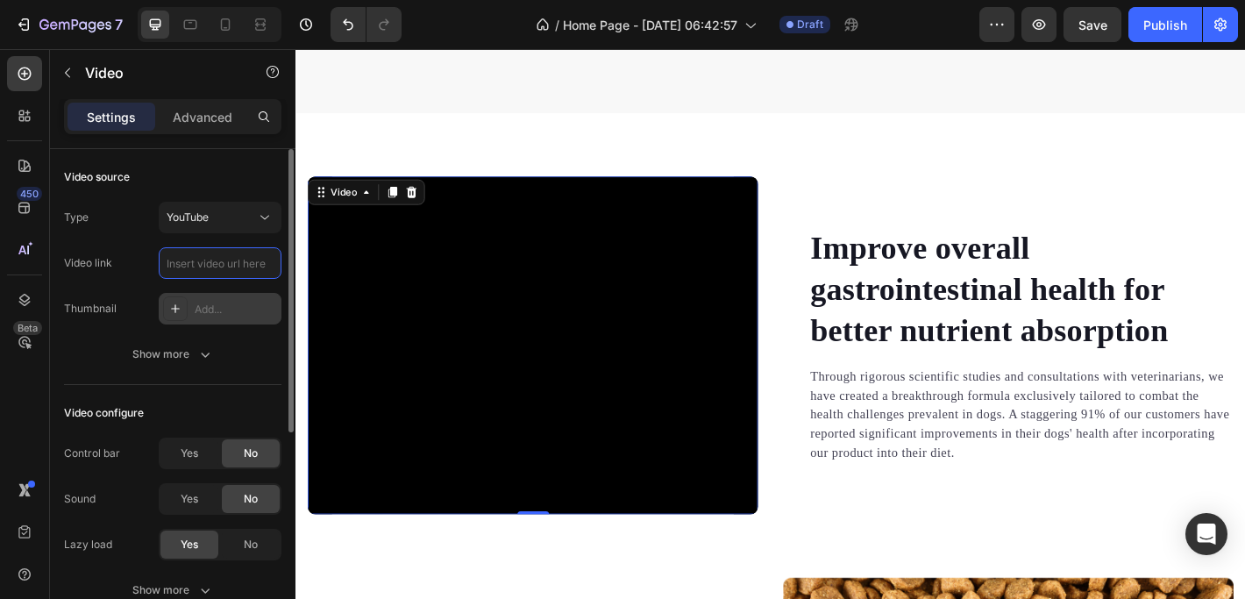
scroll to position [0, 0]
click at [422, 206] on div "Video 0" at bounding box center [558, 377] width 499 height 374
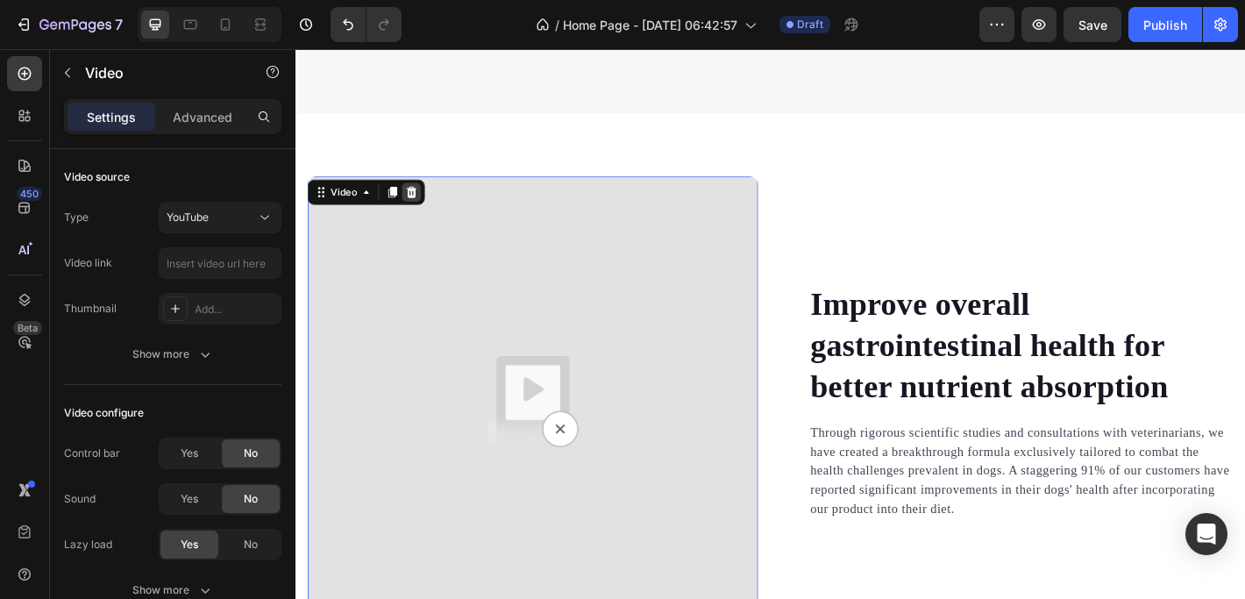
click at [429, 207] on icon at bounding box center [423, 208] width 14 height 14
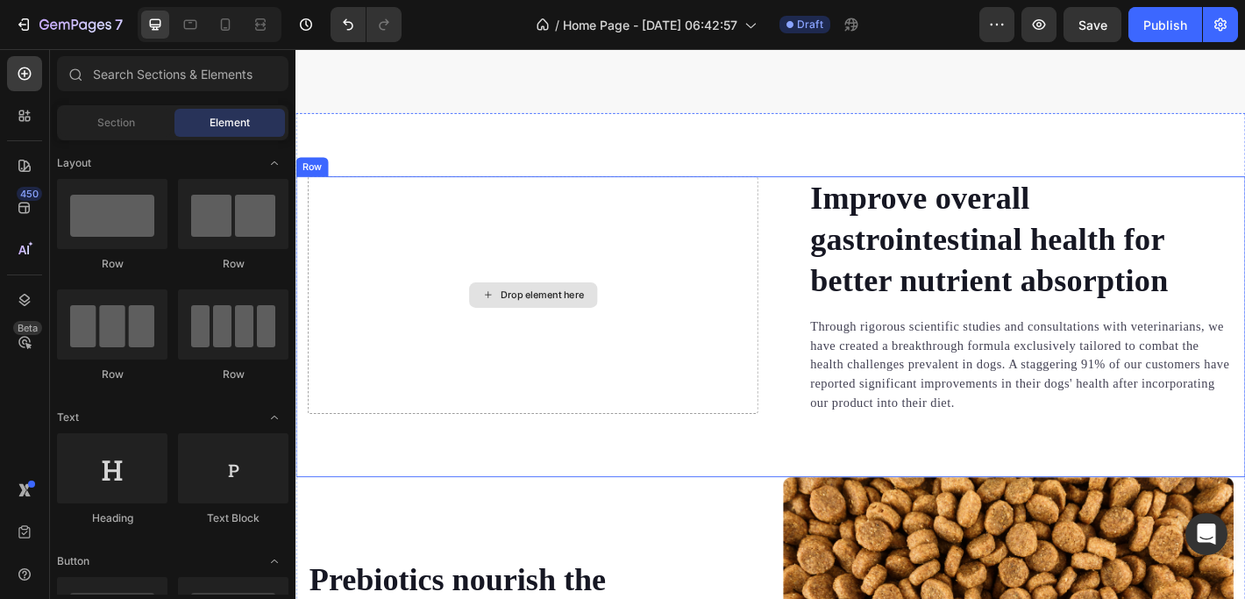
click at [558, 316] on div "Drop element here" at bounding box center [568, 322] width 93 height 14
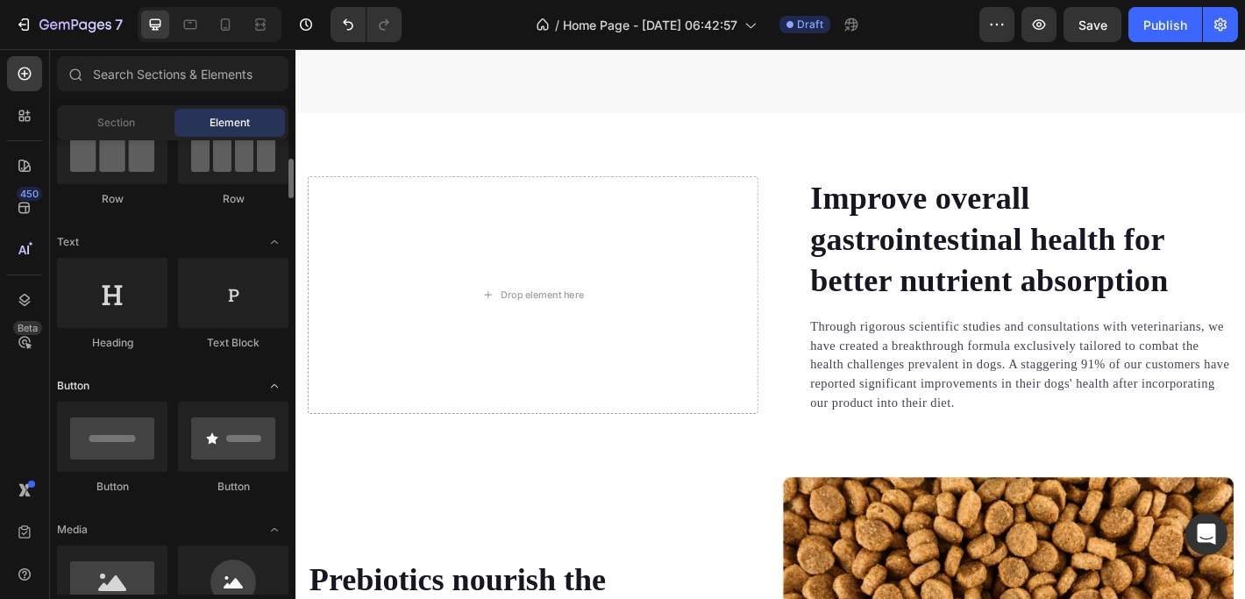
scroll to position [247, 0]
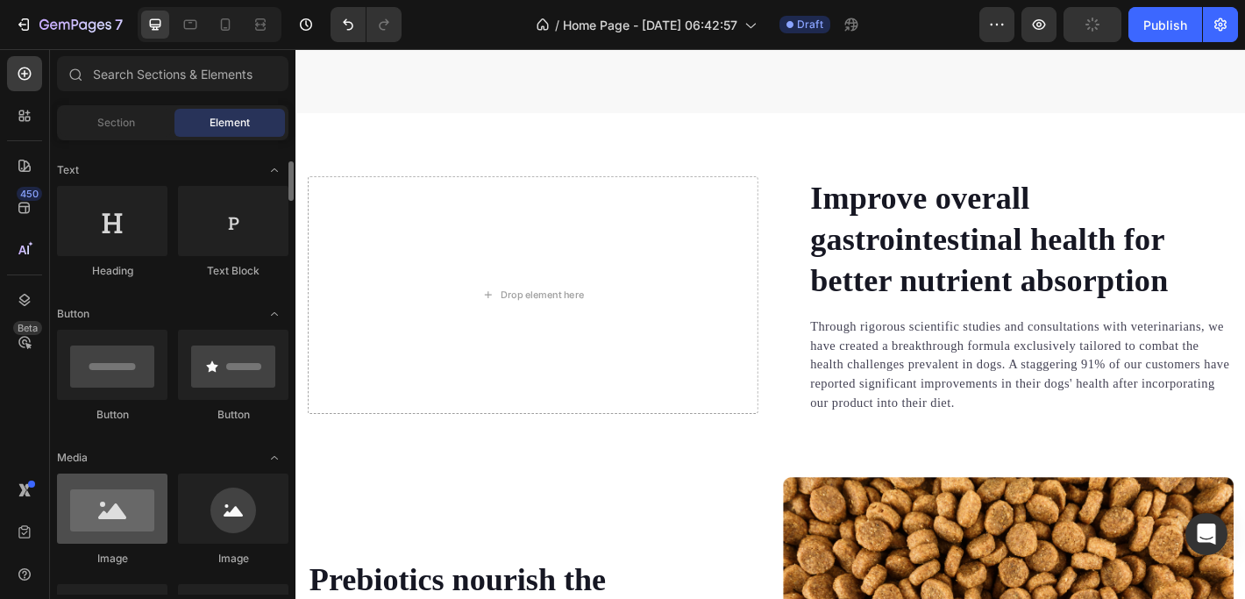
click at [114, 516] on div at bounding box center [112, 508] width 110 height 70
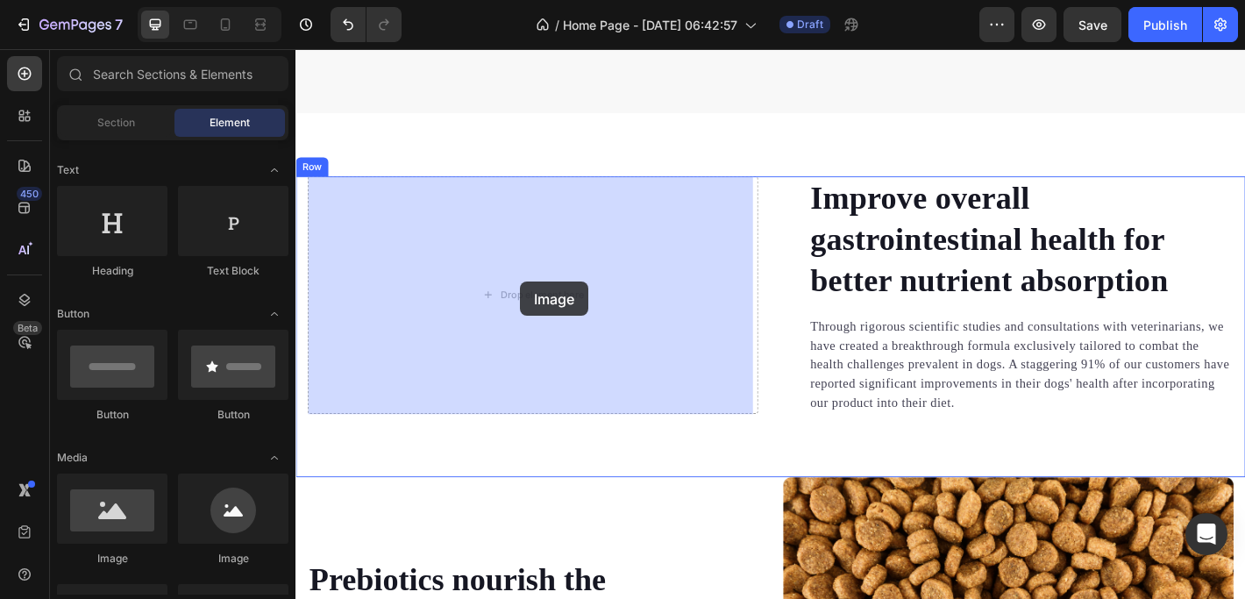
drag, startPoint x: 409, startPoint y: 554, endPoint x: 544, endPoint y: 307, distance: 281.6
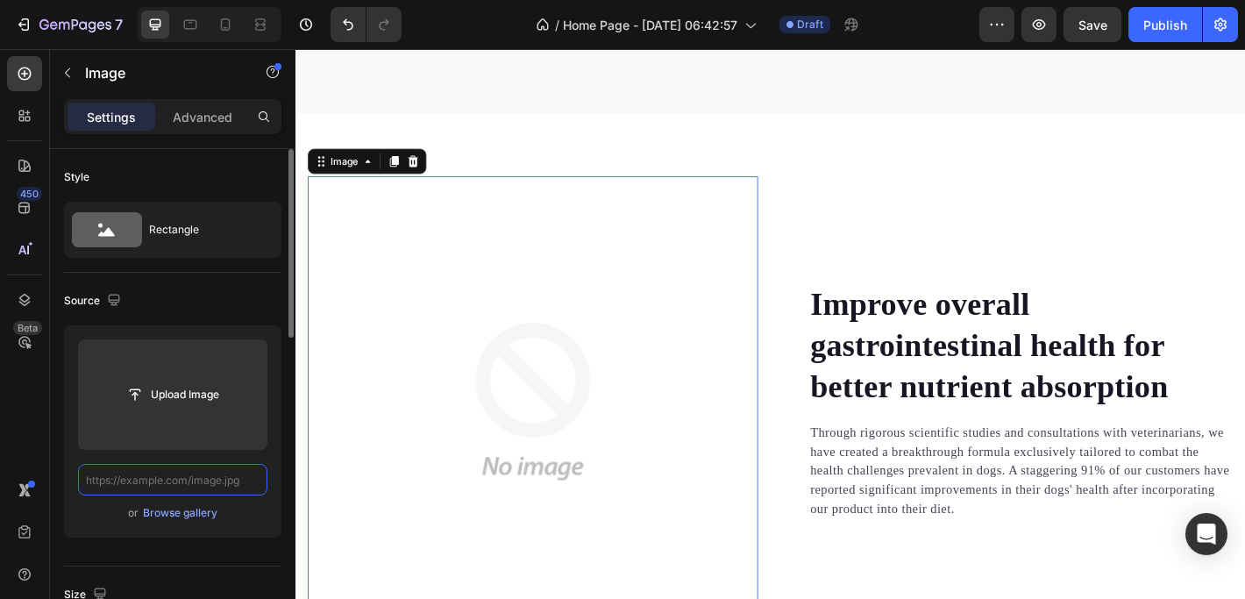
scroll to position [0, 0]
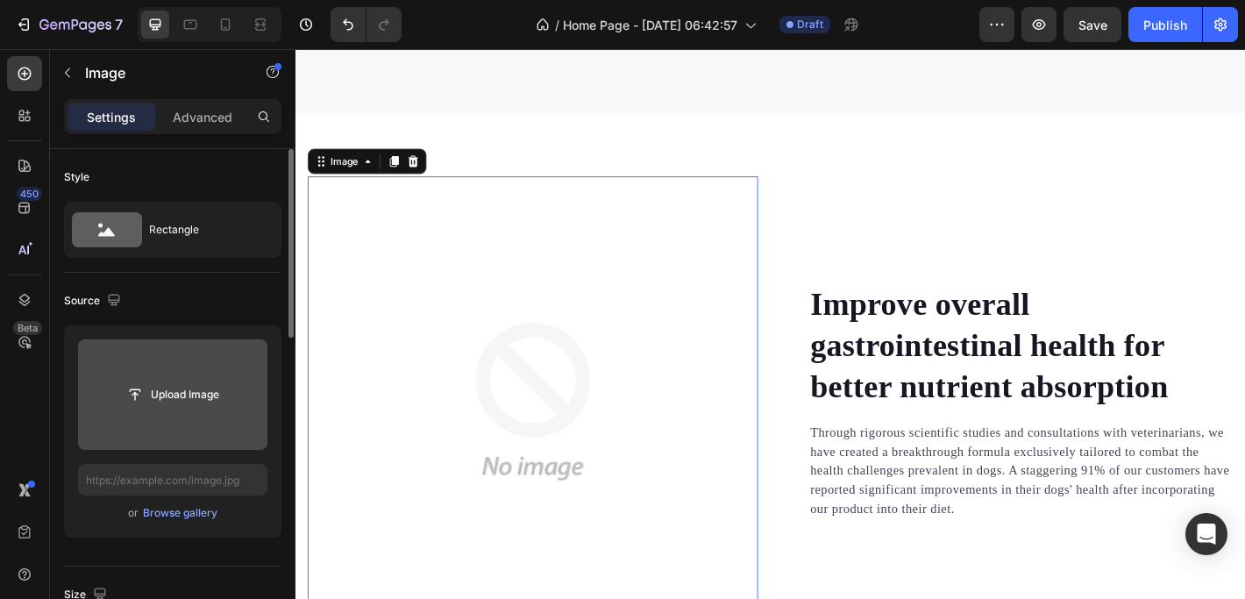
click at [193, 390] on input "file" at bounding box center [172, 395] width 121 height 30
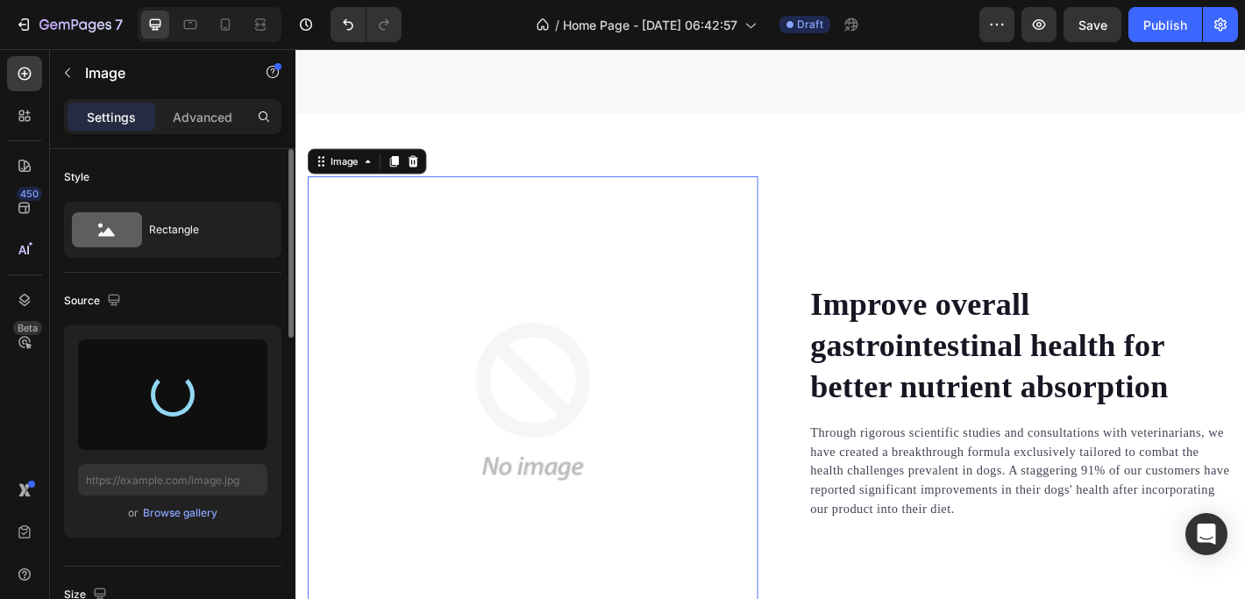
type input "[URL][DOMAIN_NAME]"
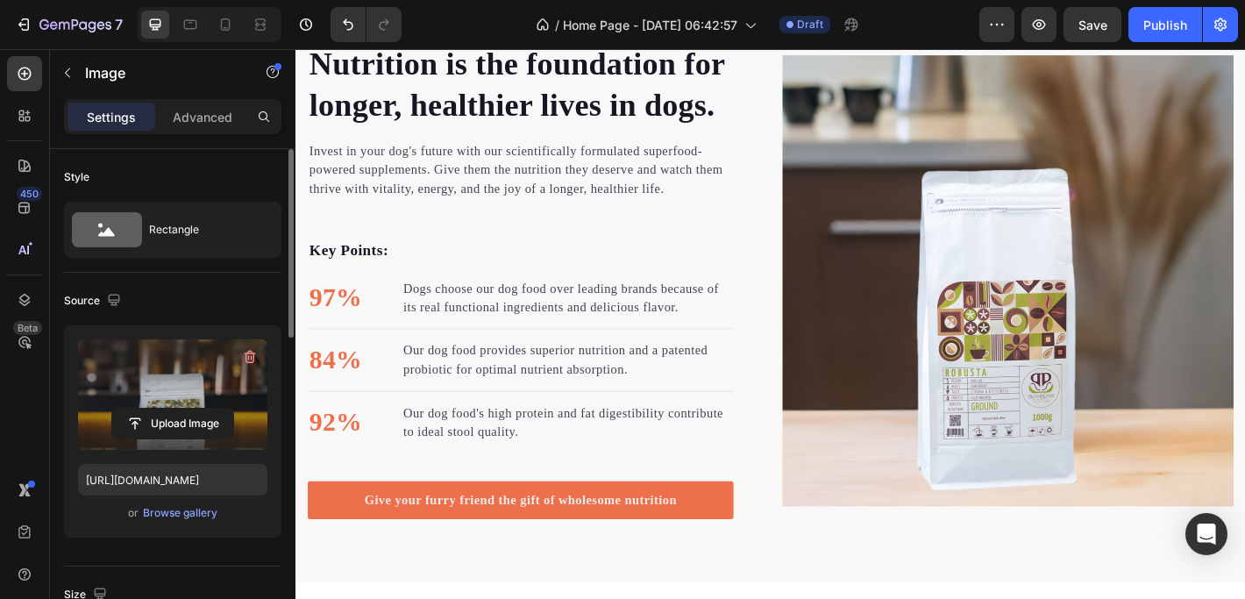
scroll to position [1922, 0]
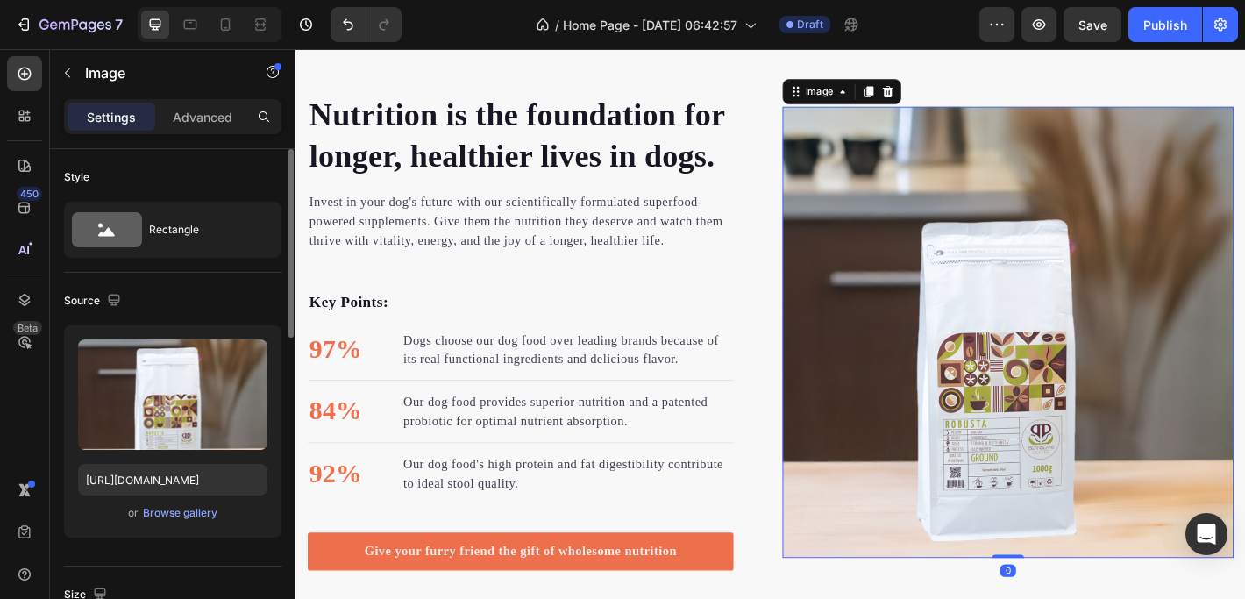
click at [942, 182] on img at bounding box center [1084, 363] width 500 height 500
click at [450, 145] on p "Nutrition is the foundation for longer, healthier lives in dogs." at bounding box center [544, 145] width 468 height 91
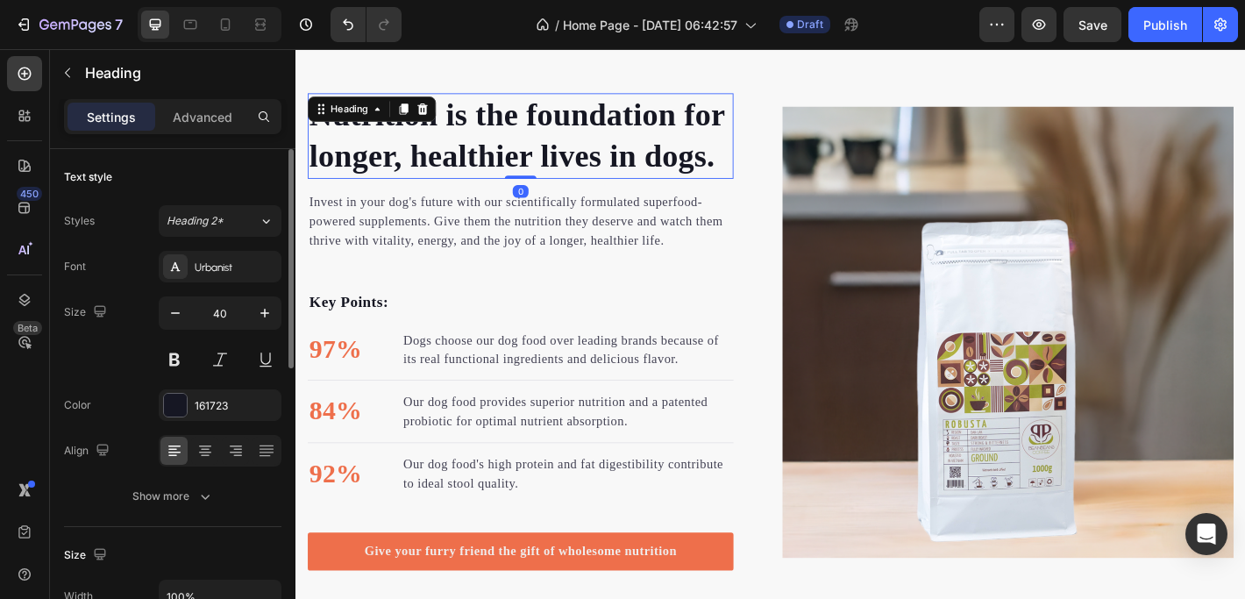
click at [758, 162] on p "Nutrition is the foundation for longer, healthier lives in dogs." at bounding box center [544, 145] width 468 height 91
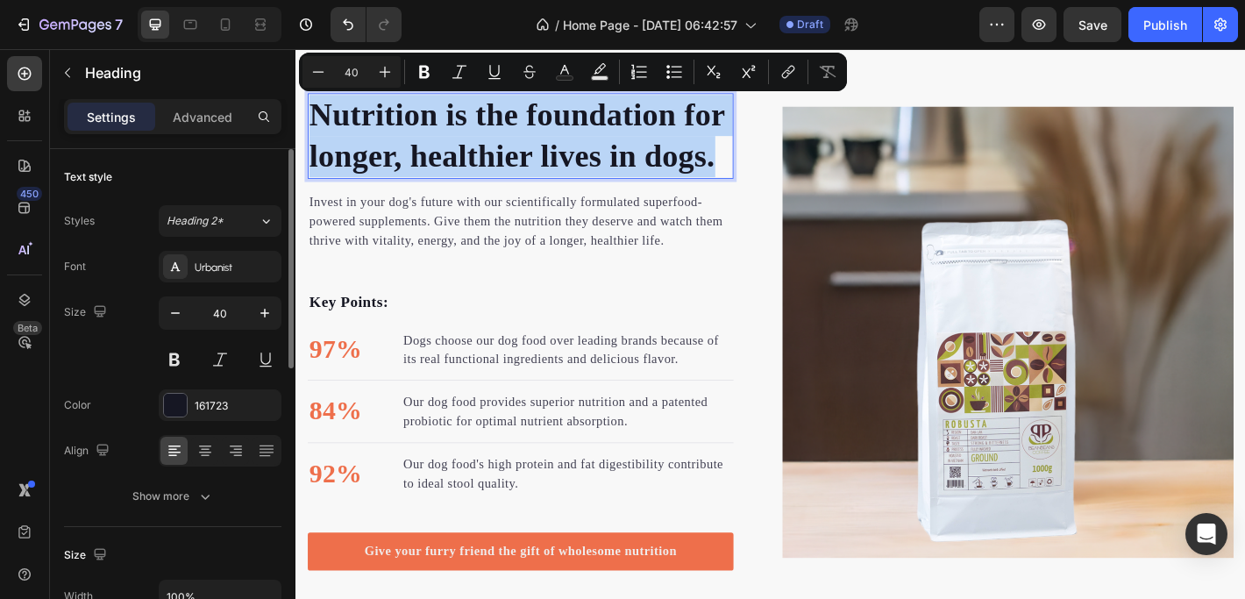
drag, startPoint x: 760, startPoint y: 168, endPoint x: 317, endPoint y: 123, distance: 444.9
click at [317, 123] on p "Nutrition is the foundation for longer, healthier lives in dogs." at bounding box center [544, 145] width 468 height 91
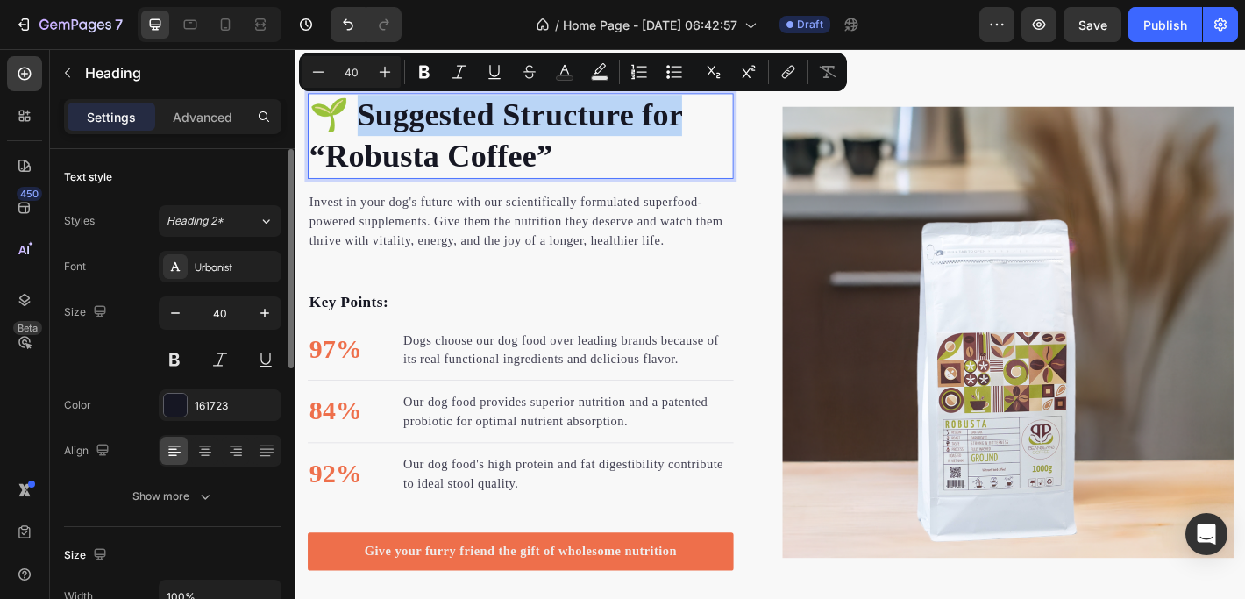
drag, startPoint x: 357, startPoint y: 109, endPoint x: 719, endPoint y: 131, distance: 362.6
click at [719, 131] on p "🌱 Suggested Structure for “Robusta Coffee”" at bounding box center [544, 145] width 468 height 91
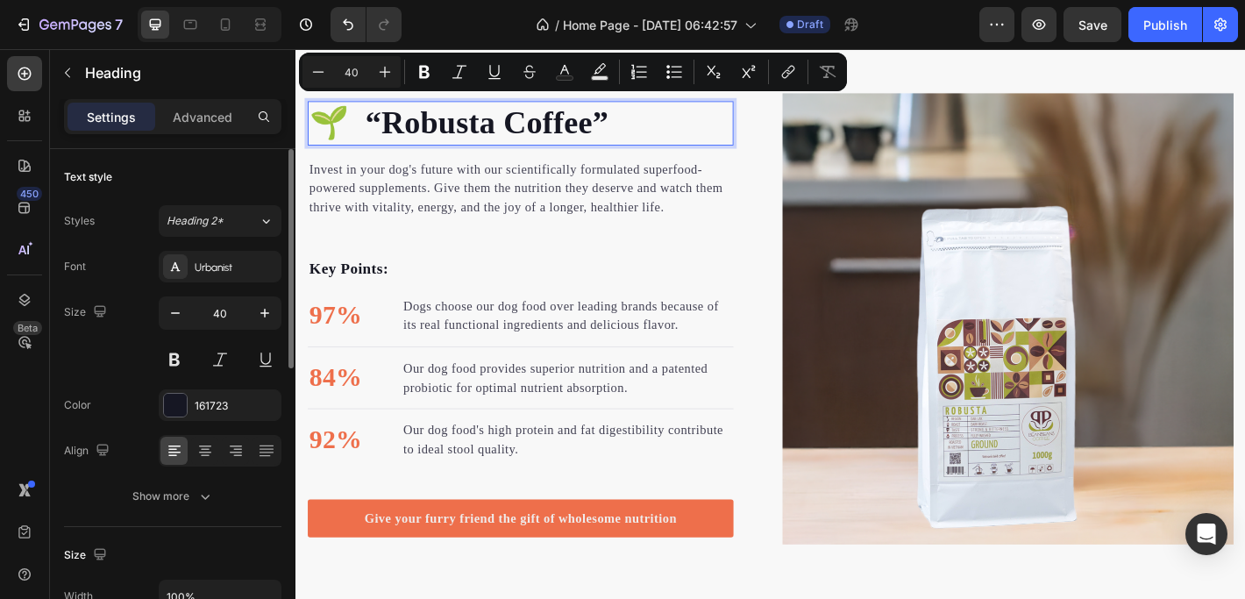
scroll to position [1927, 0]
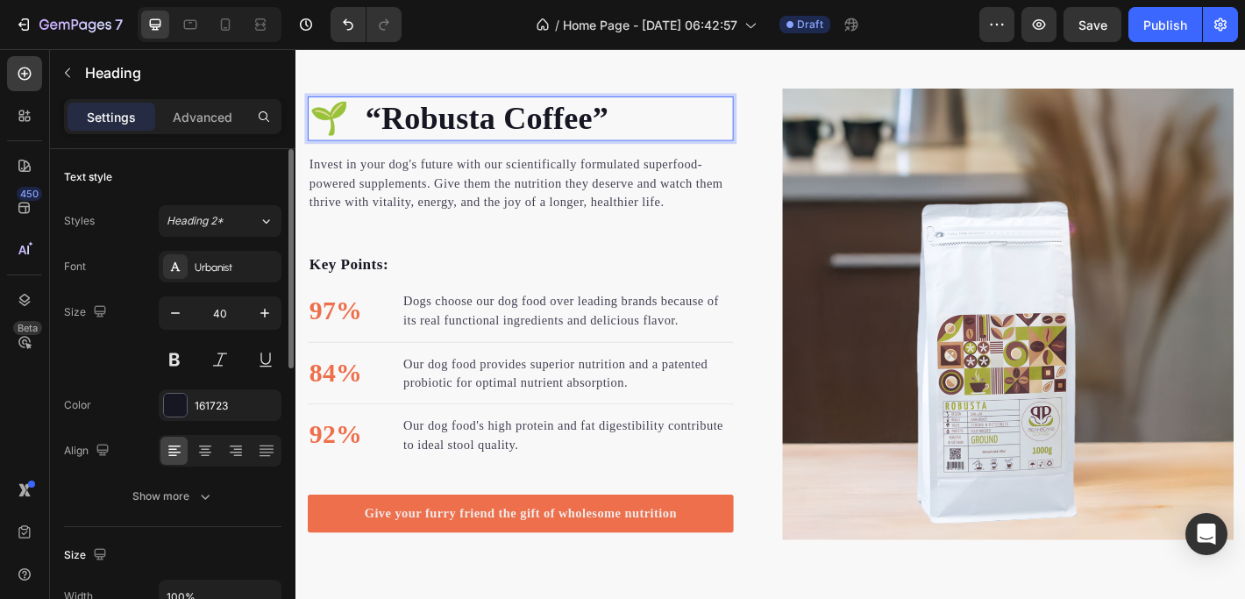
click at [378, 109] on p "🌱 “Robusta Coffee”" at bounding box center [544, 126] width 468 height 46
click at [609, 113] on p "🌱 Robusta Coffee”" at bounding box center [544, 126] width 468 height 46
click at [411, 176] on p "Invest in your dog's future with our scientifically formulated superfood-powere…" at bounding box center [544, 198] width 468 height 63
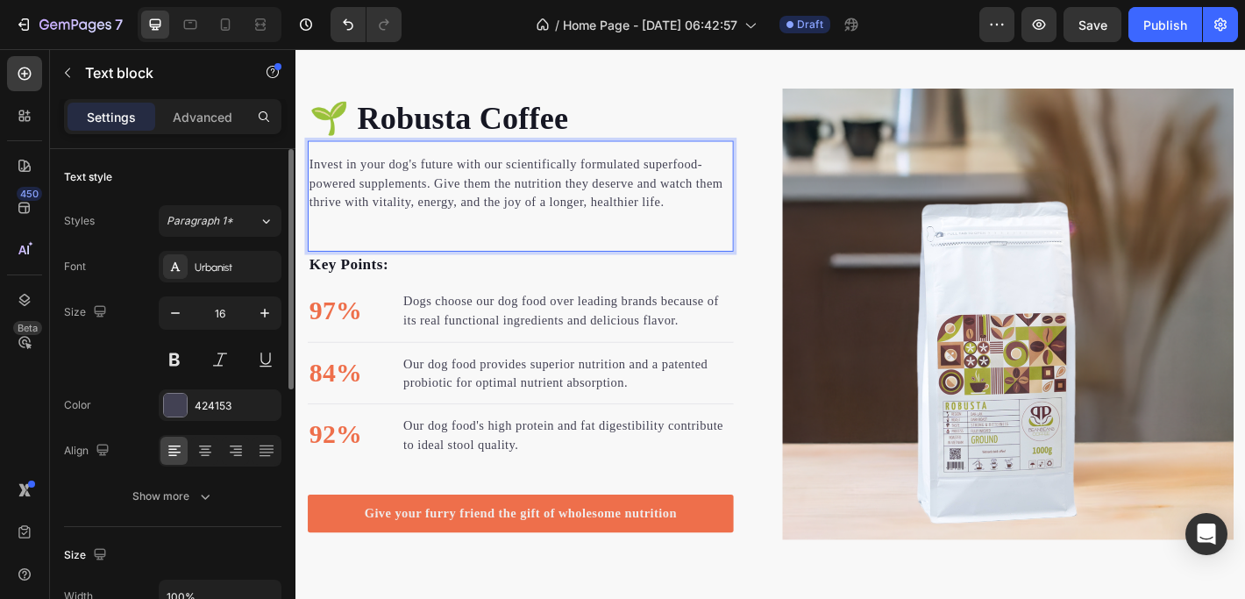
click at [681, 214] on p "Invest in your dog's future with our scientifically formulated superfood-powere…" at bounding box center [544, 198] width 468 height 63
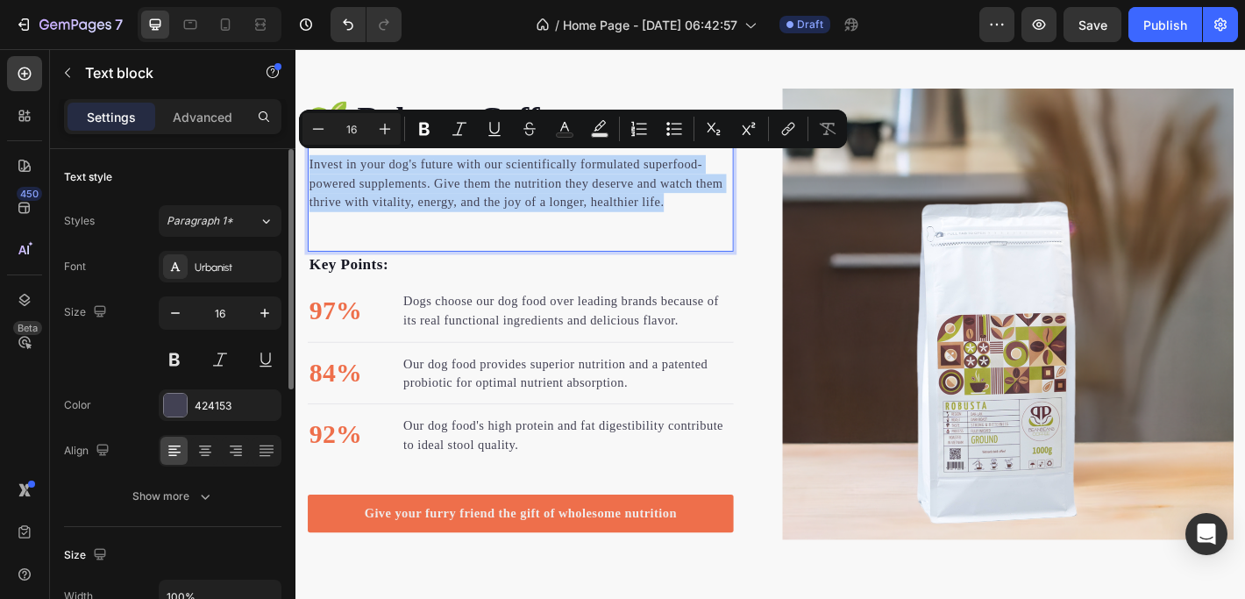
drag, startPoint x: 703, startPoint y: 215, endPoint x: 311, endPoint y: 174, distance: 393.9
click at [311, 174] on p "Invest in your dog's future with our scientifically formulated superfood-powere…" at bounding box center [544, 198] width 468 height 63
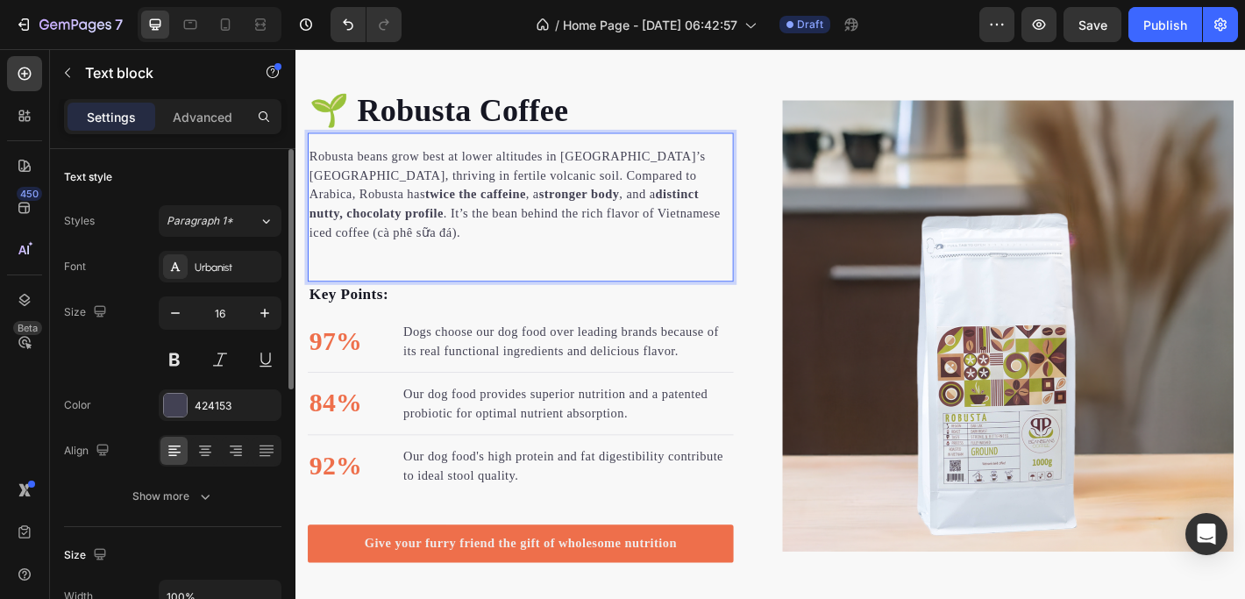
scroll to position [1922, 0]
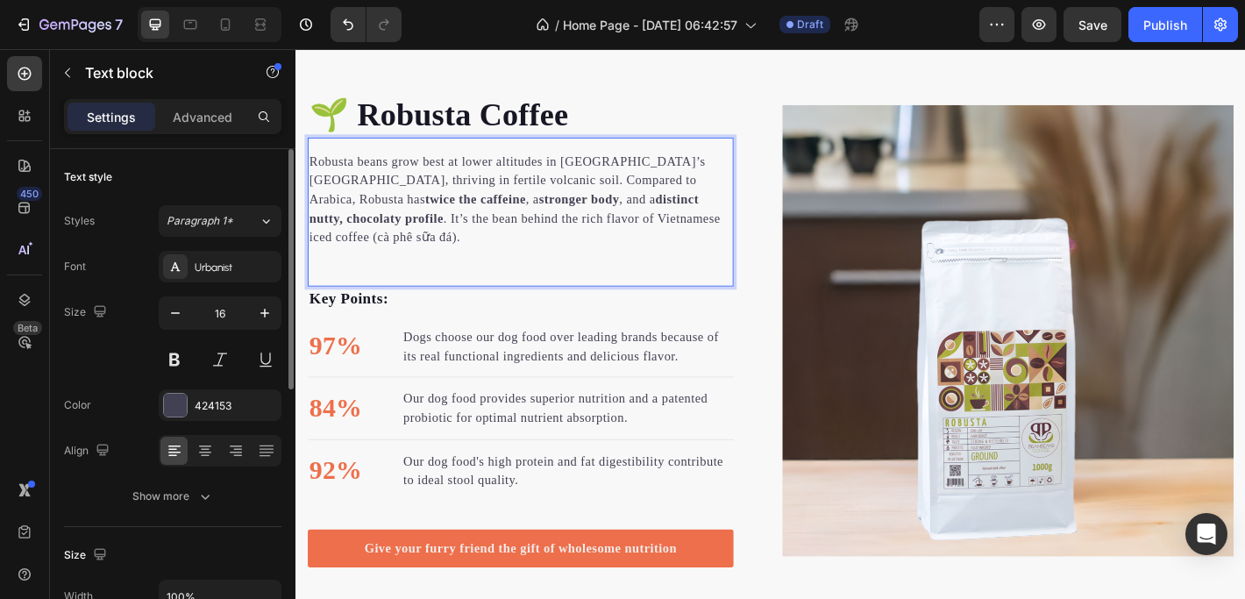
click at [455, 191] on p "Robusta beans grow best at lower altitudes in [GEOGRAPHIC_DATA]’s [GEOGRAPHIC_D…" at bounding box center [544, 215] width 468 height 105
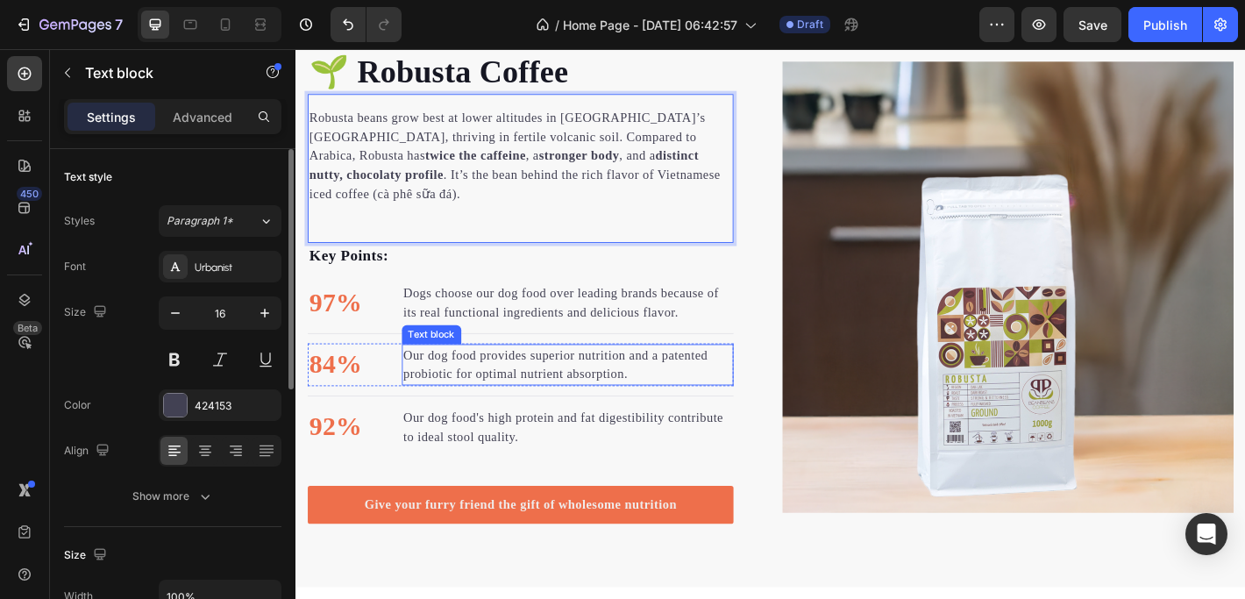
scroll to position [1976, 0]
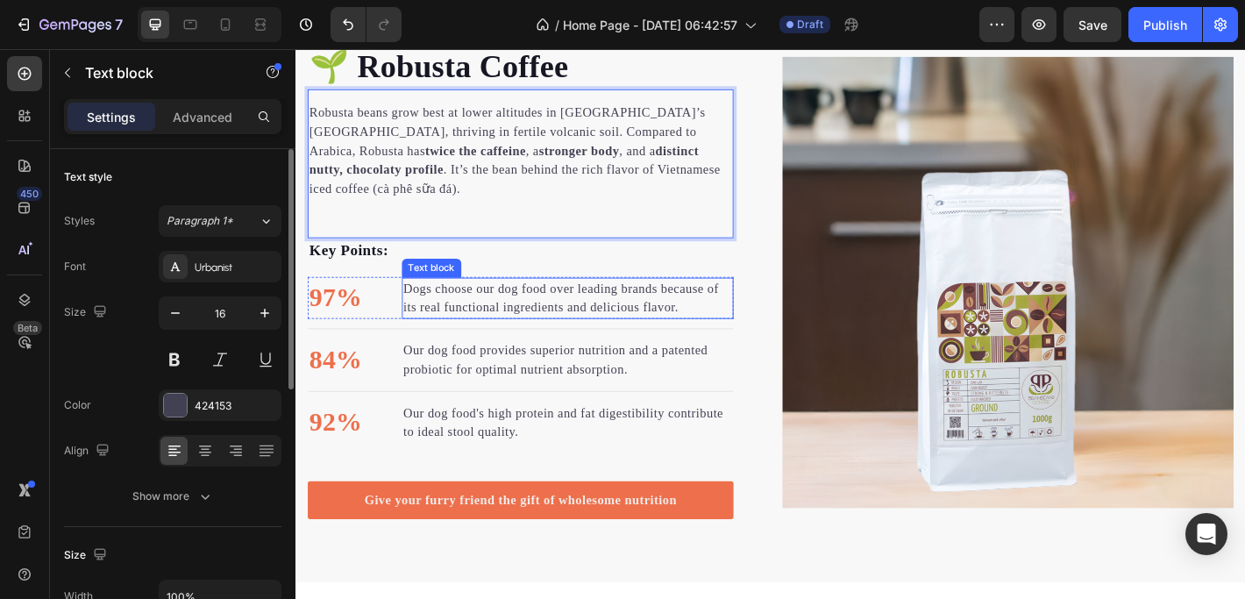
click at [497, 304] on p "Dogs choose our dog food over leading brands because of its real functional ing…" at bounding box center [597, 325] width 364 height 42
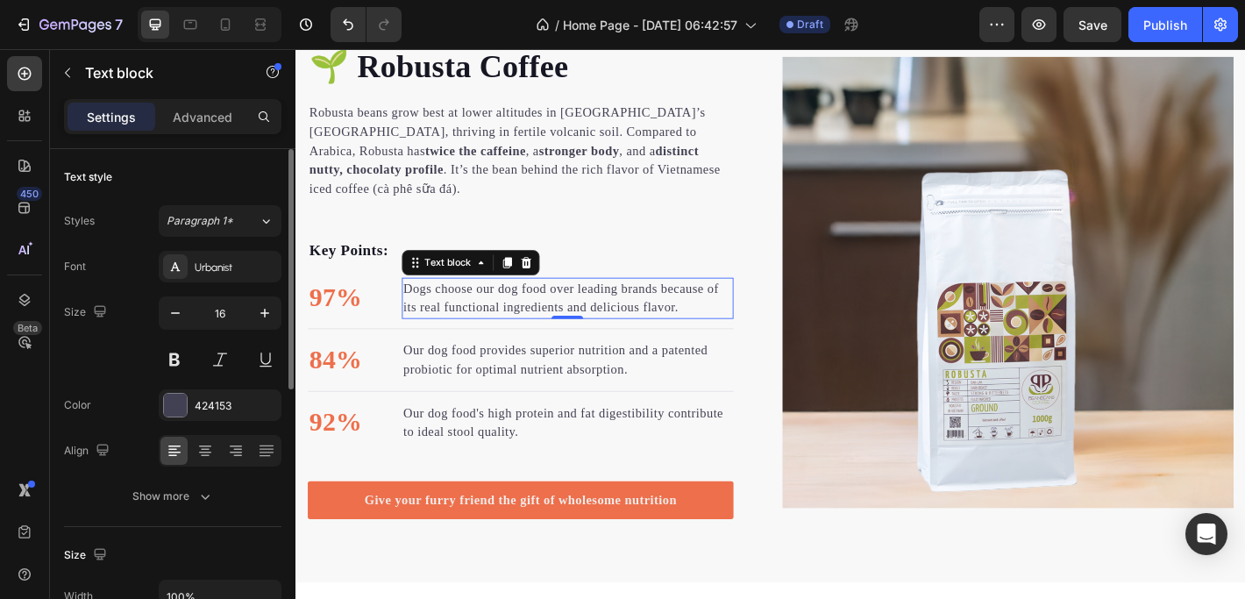
click at [723, 310] on p "Dogs choose our dog food over leading brands because of its real functional ing…" at bounding box center [597, 325] width 364 height 42
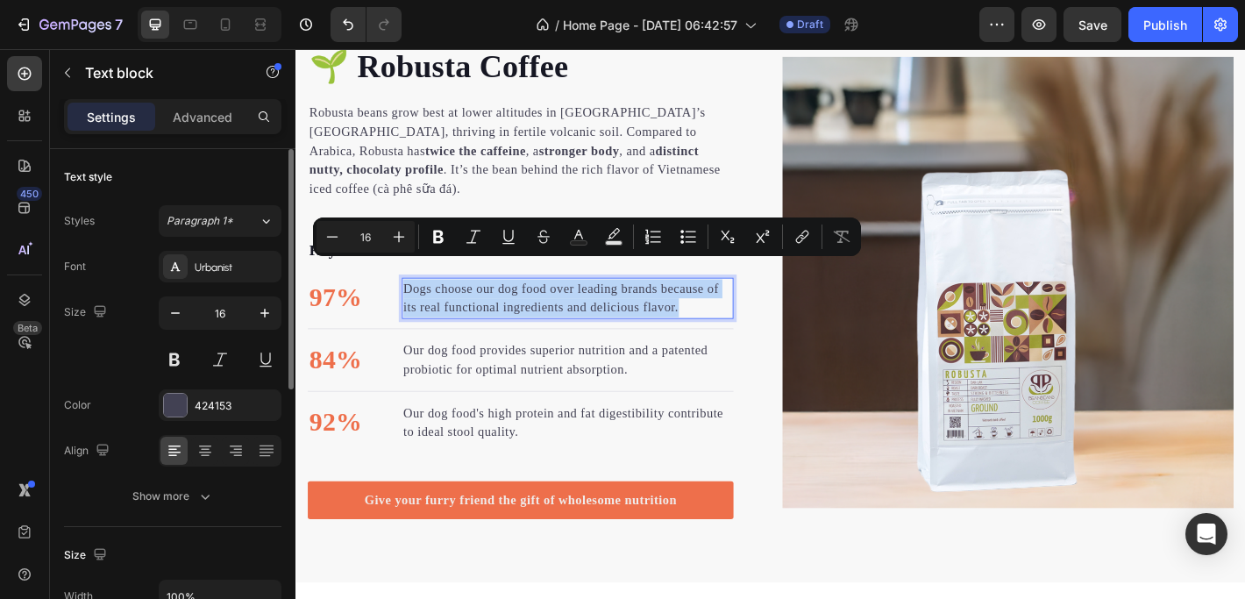
drag, startPoint x: 733, startPoint y: 310, endPoint x: 418, endPoint y: 297, distance: 314.9
click at [418, 304] on p "Dogs choose our dog food over leading brands because of its real functional ing…" at bounding box center [597, 325] width 364 height 42
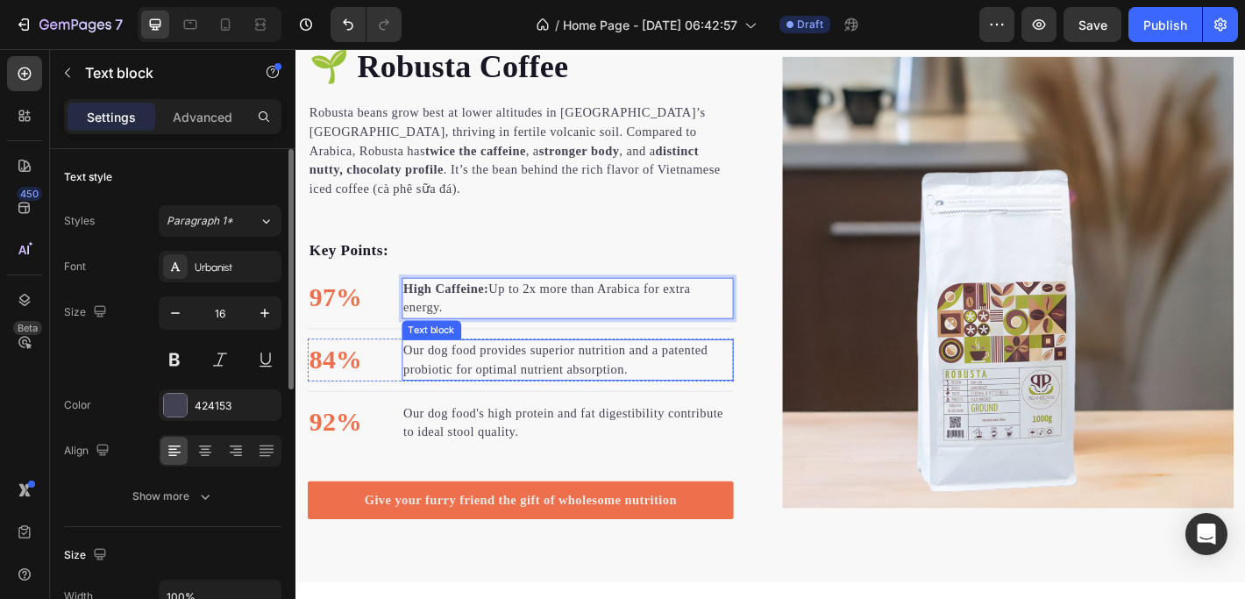
click at [531, 373] on p "Our dog food provides superior nutrition and a patented probiotic for optimal n…" at bounding box center [597, 393] width 364 height 42
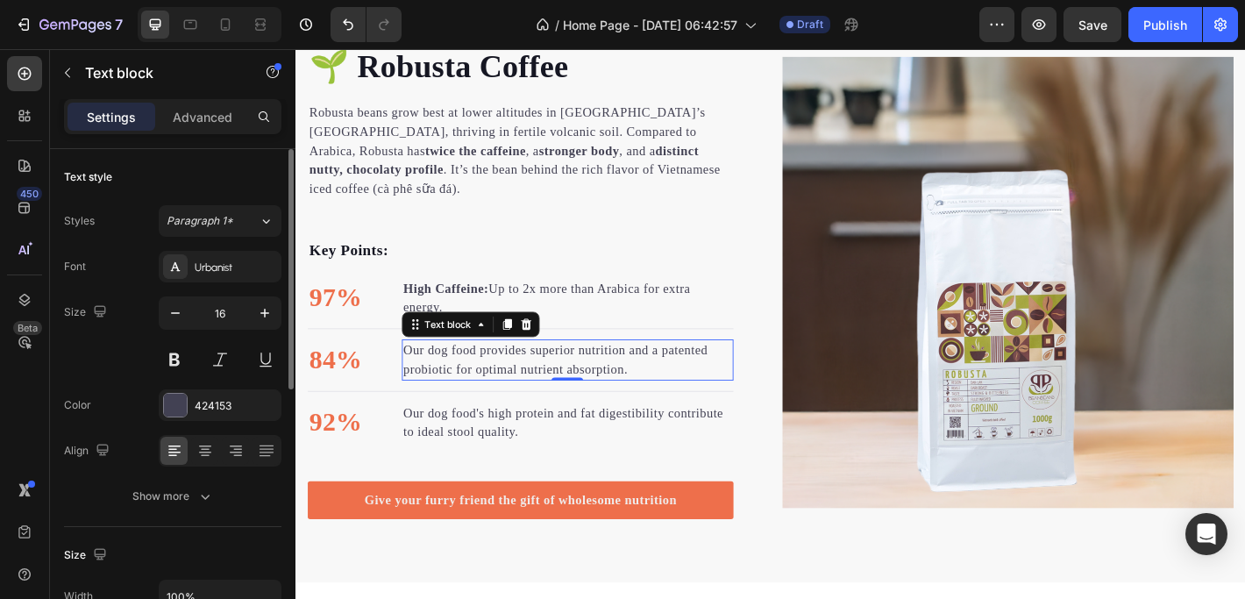
click at [692, 377] on p "Our dog food provides superior nutrition and a patented probiotic for optimal n…" at bounding box center [597, 393] width 364 height 42
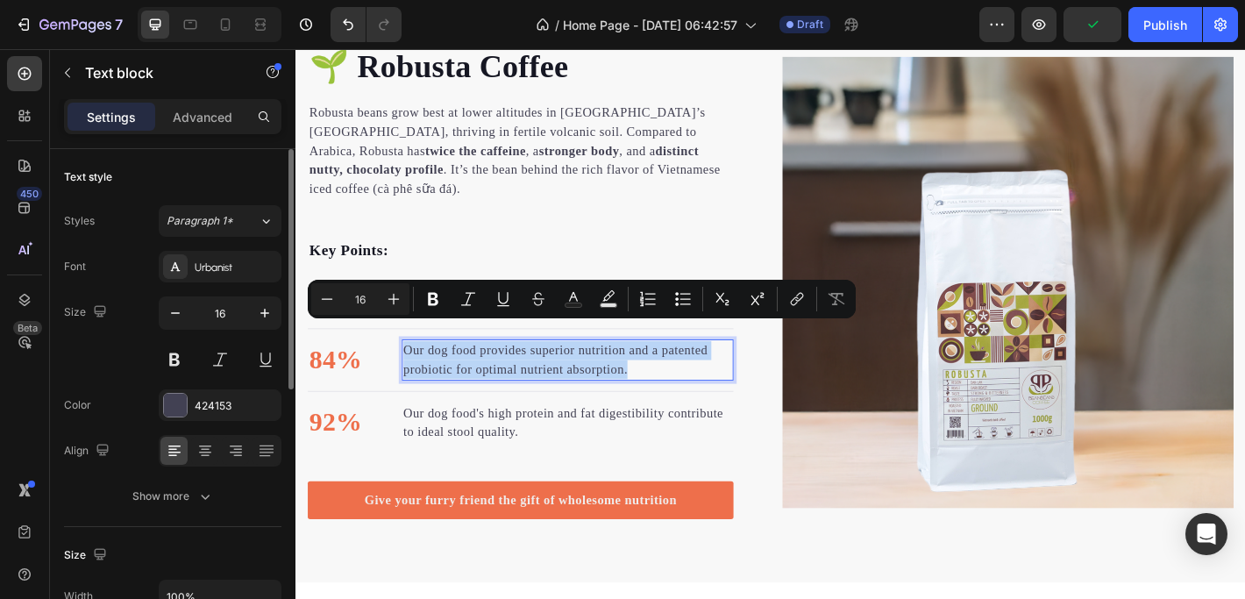
drag, startPoint x: 696, startPoint y: 380, endPoint x: 419, endPoint y: 365, distance: 277.3
click at [419, 372] on p "Our dog food provides superior nutrition and a patented probiotic for optimal n…" at bounding box center [597, 393] width 364 height 42
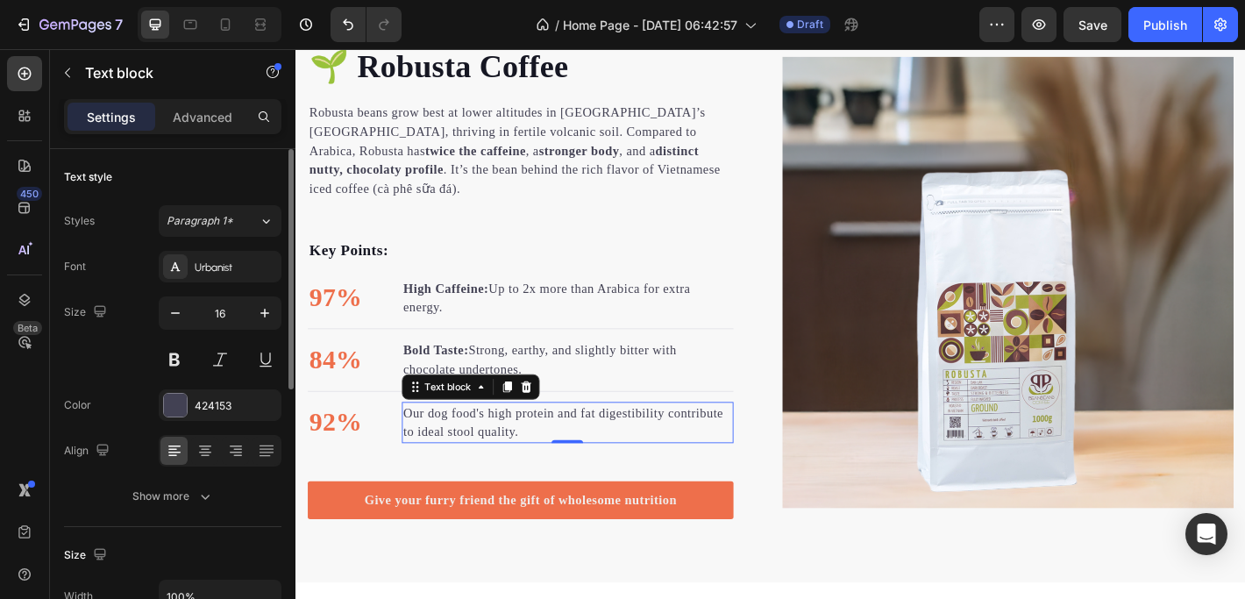
click at [456, 442] on p "Our dog food's high protein and fat digestibility contribute to ideal stool qua…" at bounding box center [597, 463] width 364 height 42
click at [568, 447] on p "Our dog food's high protein and fat digestibility contribute to ideal stool qua…" at bounding box center [597, 463] width 364 height 42
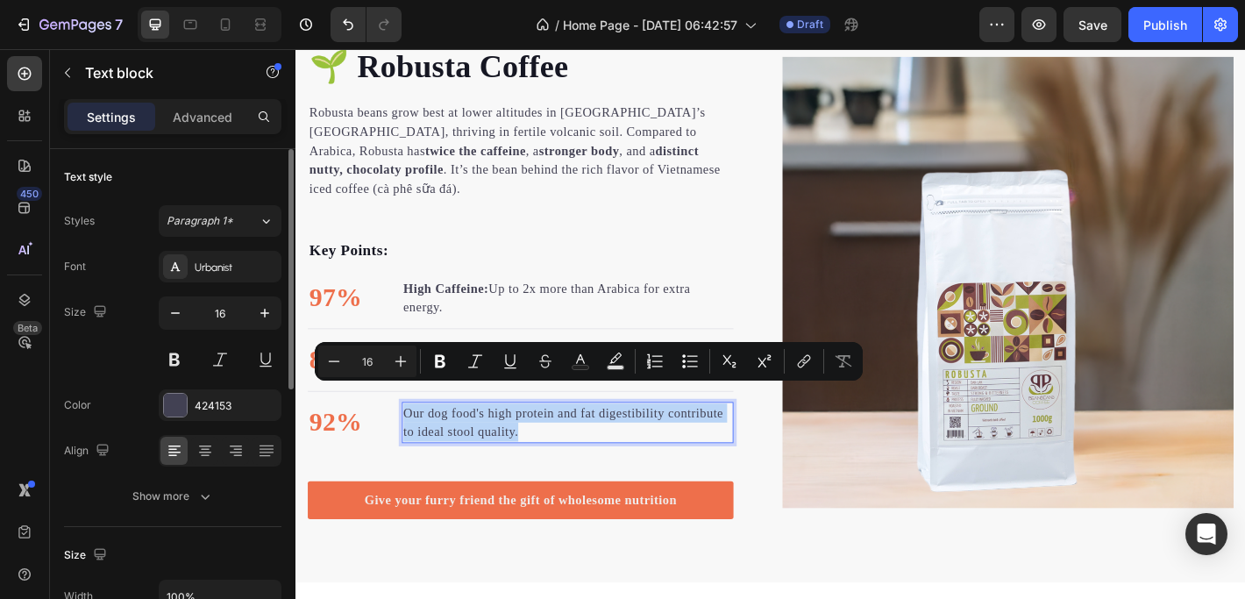
drag, startPoint x: 529, startPoint y: 445, endPoint x: 417, endPoint y: 429, distance: 113.4
click at [417, 442] on p "Our dog food's high protein and fat digestibility contribute to ideal stool qua…" at bounding box center [597, 463] width 364 height 42
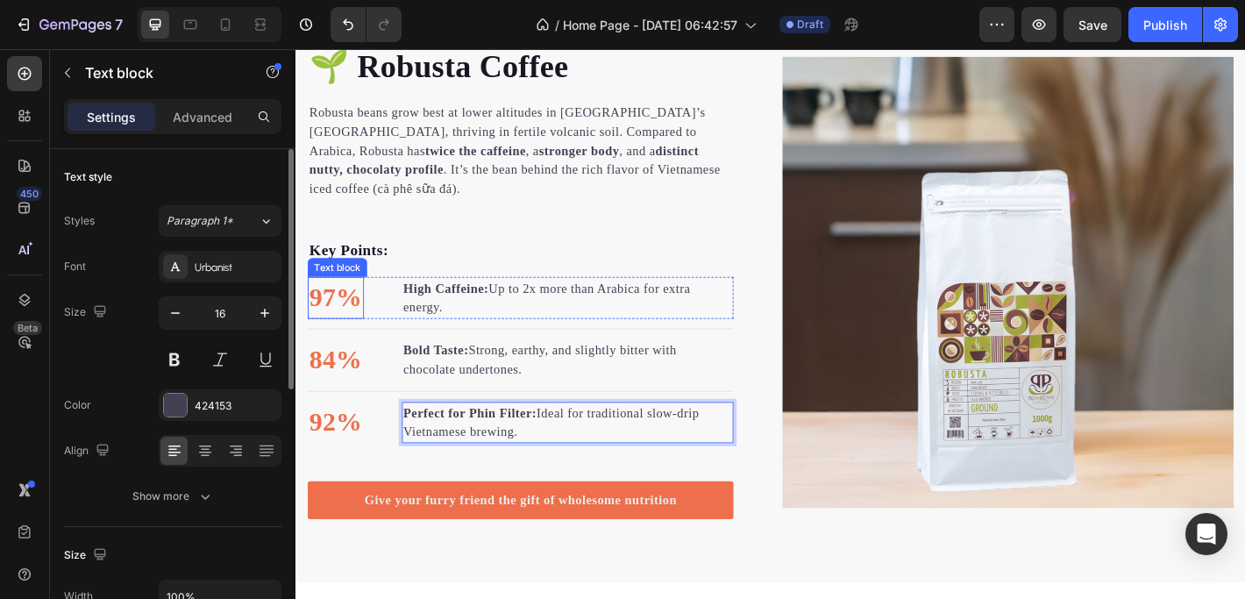
click at [337, 306] on p "97%" at bounding box center [339, 325] width 59 height 44
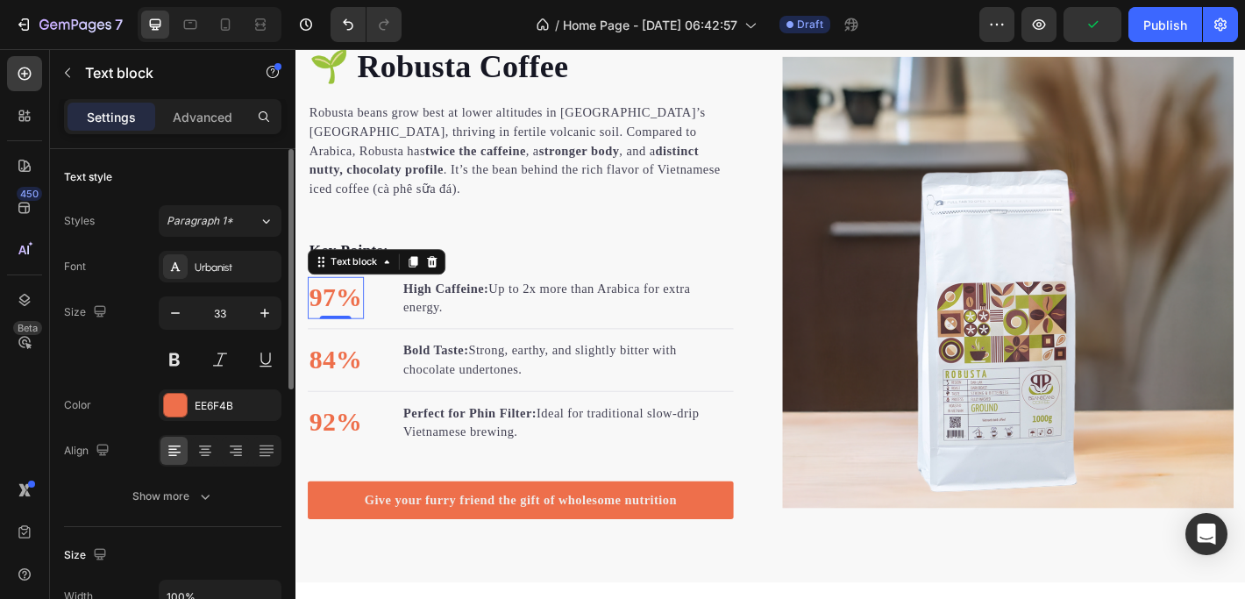
click at [344, 303] on p "97%" at bounding box center [339, 325] width 59 height 44
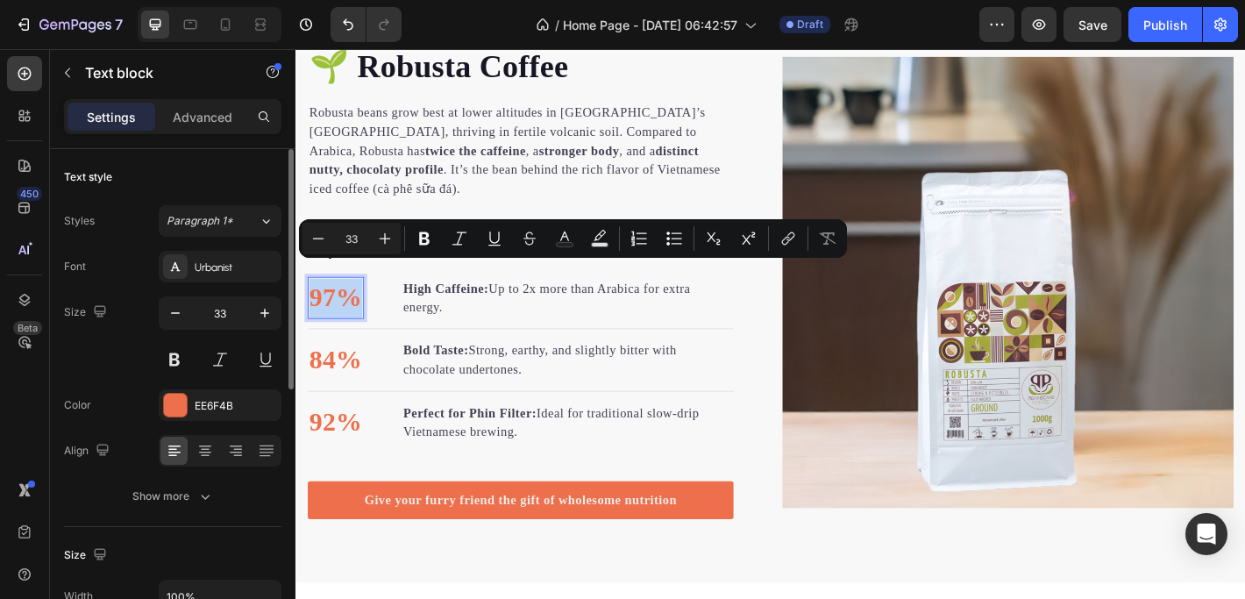
drag, startPoint x: 362, startPoint y: 301, endPoint x: 314, endPoint y: 305, distance: 48.3
click at [314, 305] on p "97%" at bounding box center [339, 325] width 59 height 44
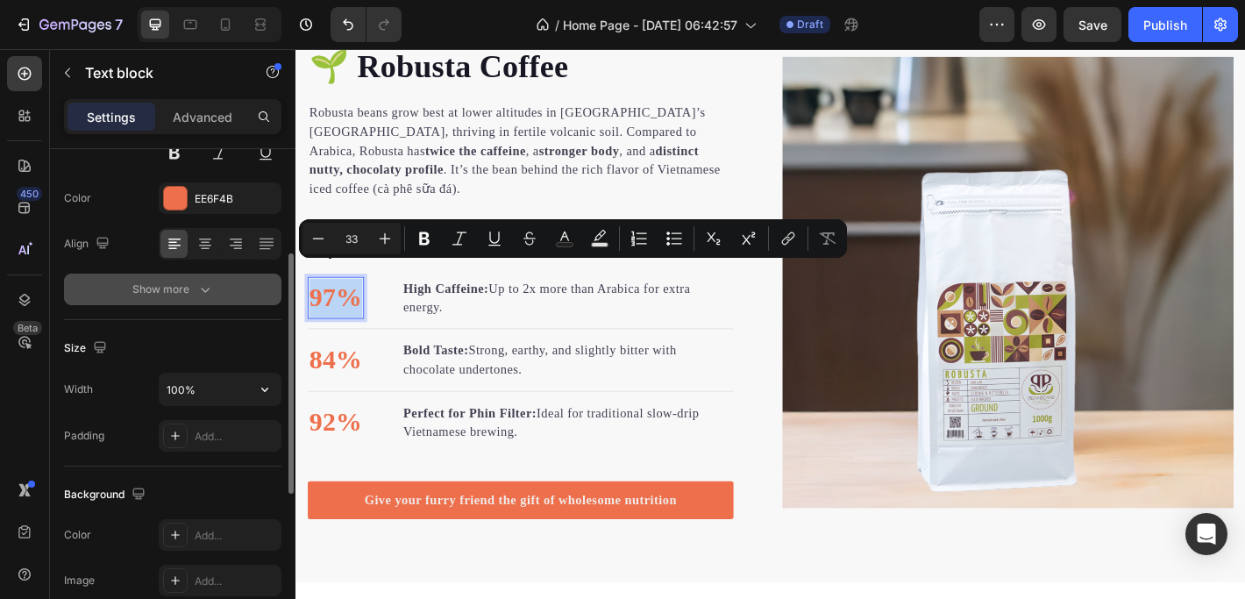
scroll to position [210, 0]
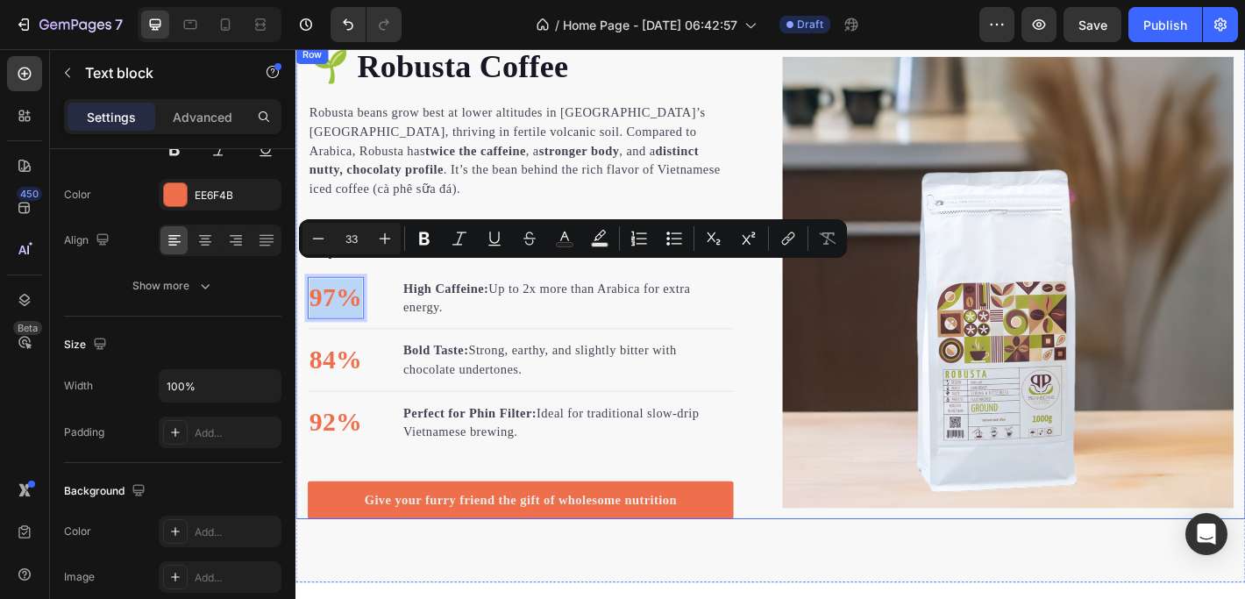
click at [808, 309] on div "🌱 Robusta Coffee Heading Robusta beans grow best at lower altitudes in Vietnam’…" at bounding box center [821, 307] width 1052 height 525
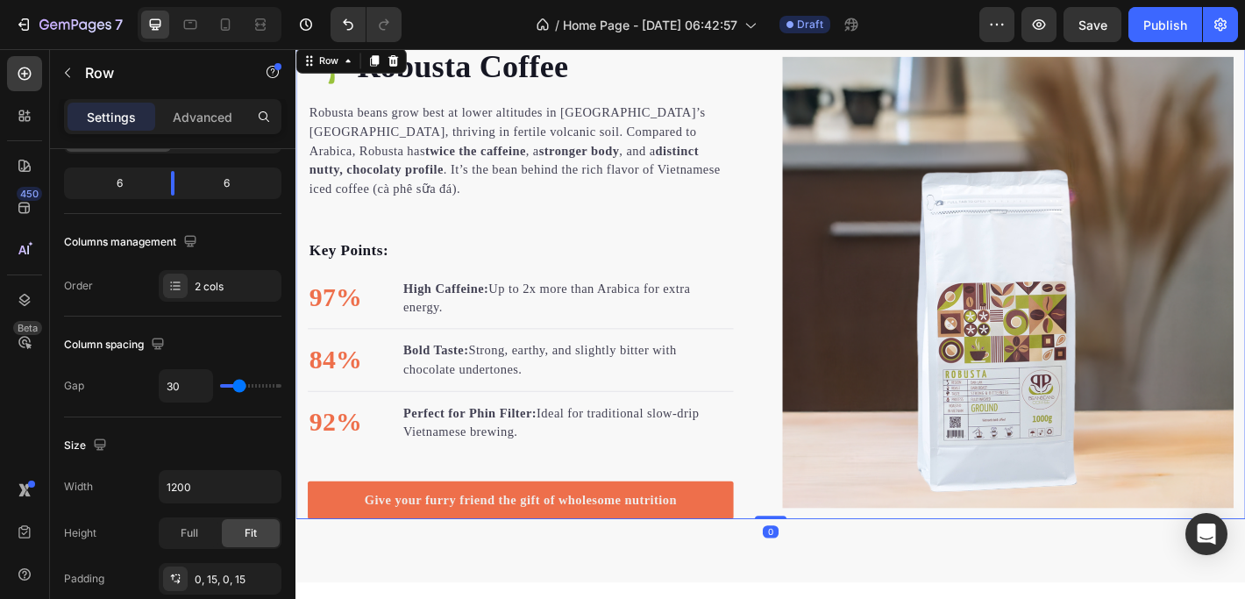
scroll to position [0, 0]
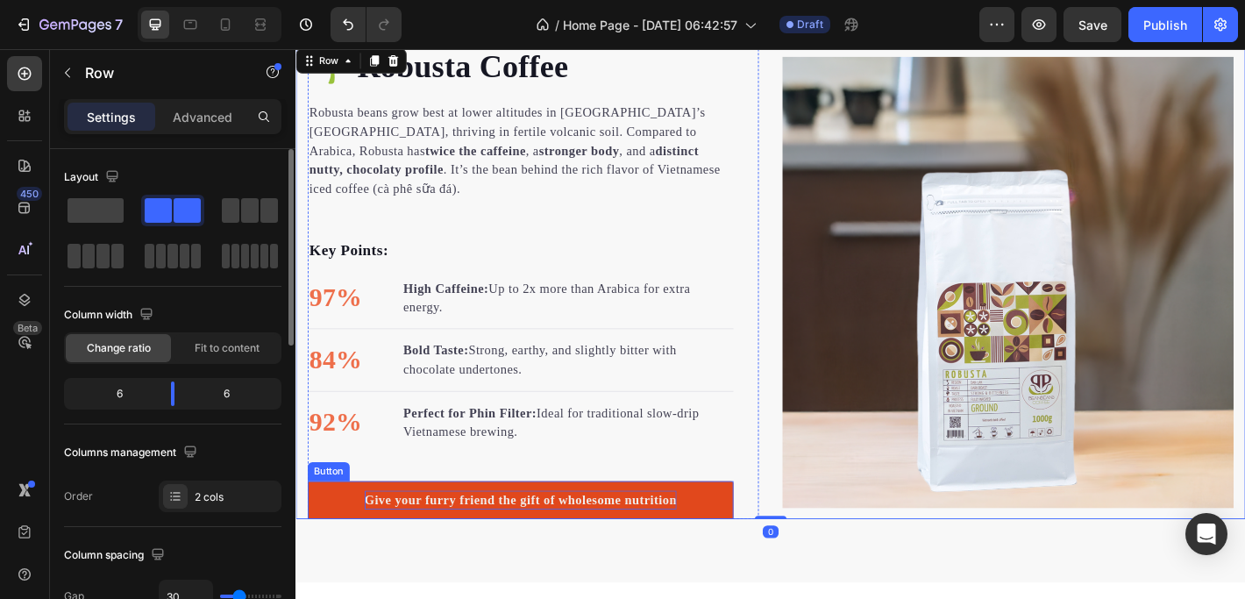
click at [565, 538] on div "Give your furry friend the gift of wholesome nutrition" at bounding box center [545, 548] width 346 height 21
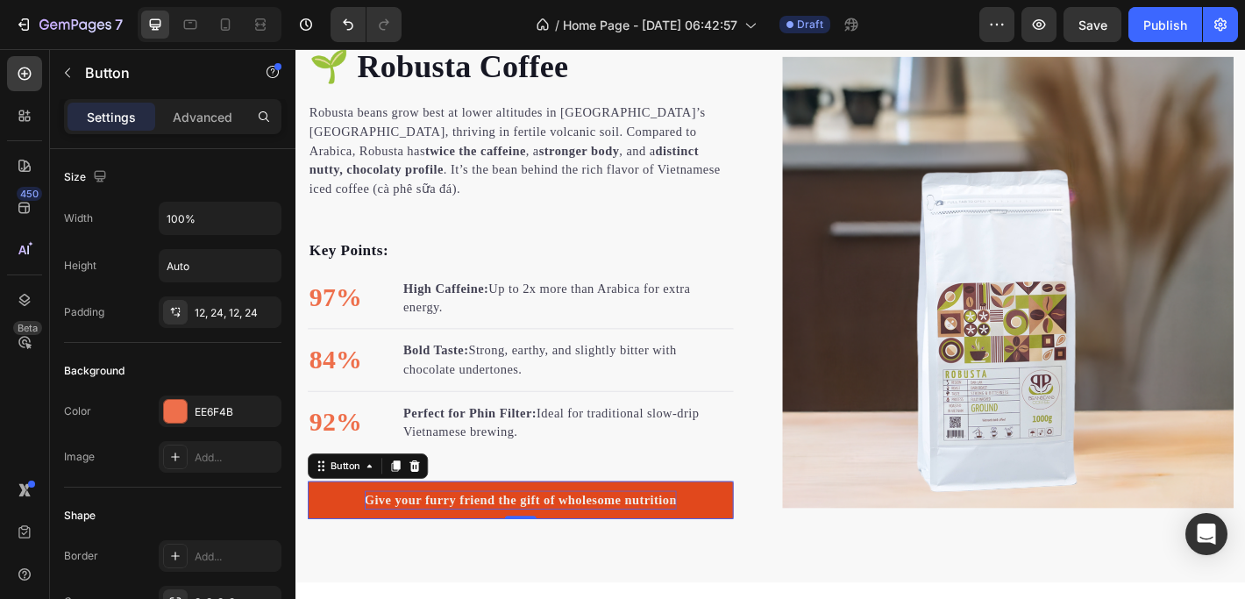
click at [565, 538] on div "Give your furry friend the gift of wholesome nutrition" at bounding box center [545, 548] width 346 height 21
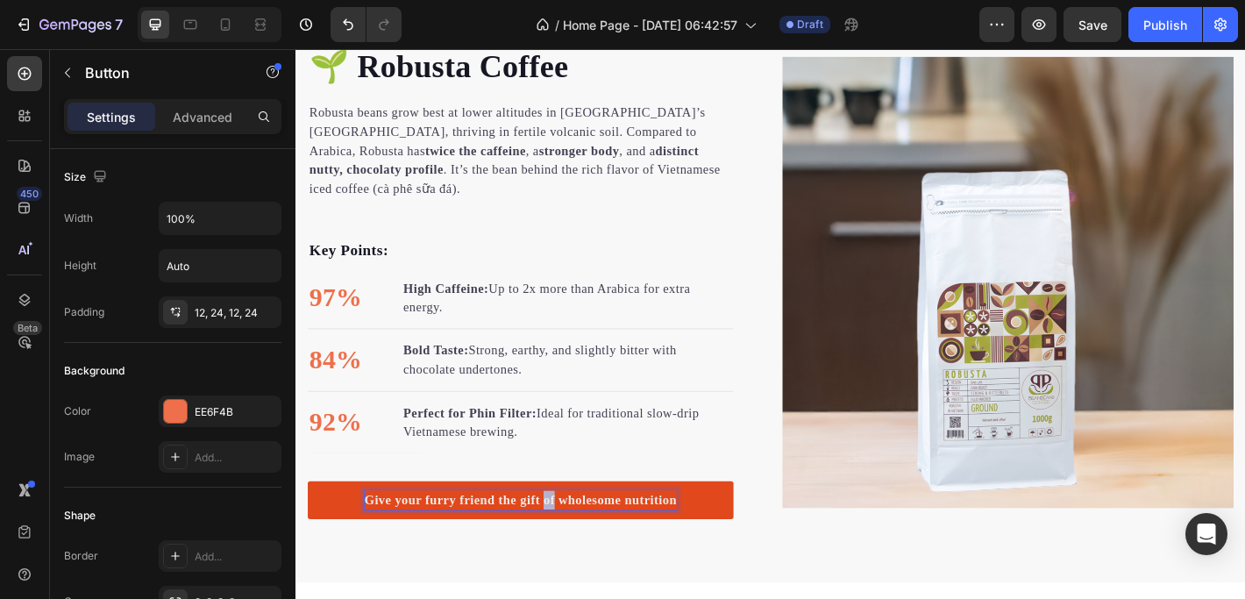
click at [565, 538] on p "Give your furry friend the gift of wholesome nutrition" at bounding box center [545, 548] width 346 height 21
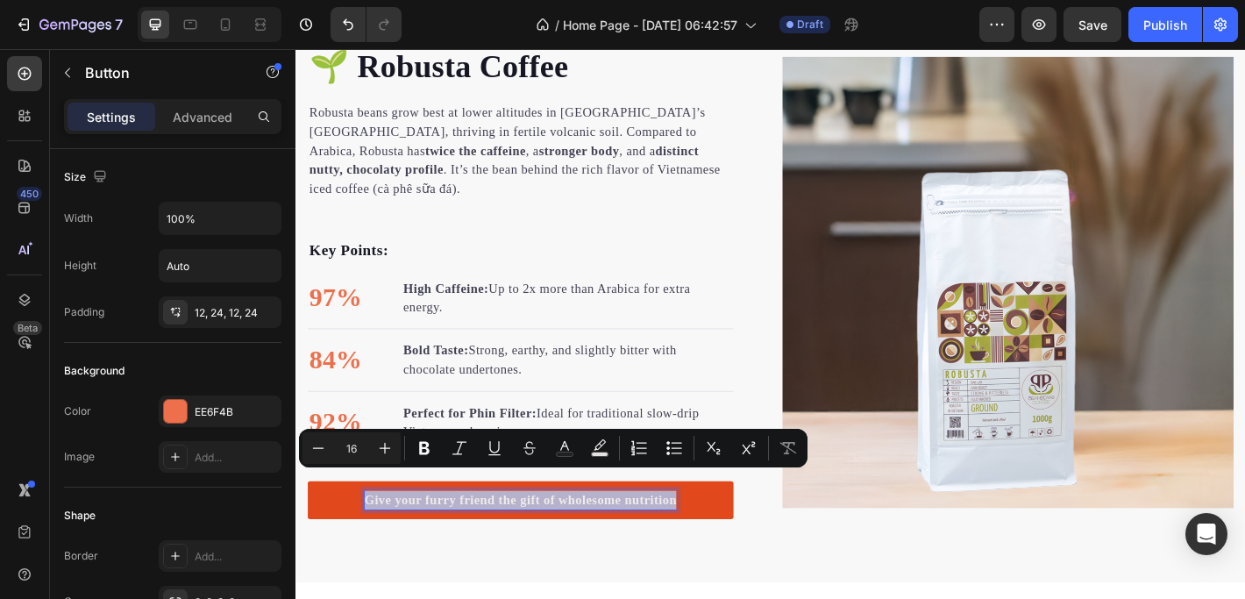
drag, startPoint x: 372, startPoint y: 528, endPoint x: 714, endPoint y: 521, distance: 341.9
click at [714, 528] on link "Give your furry friend the gift of wholesome nutrition" at bounding box center [545, 549] width 472 height 42
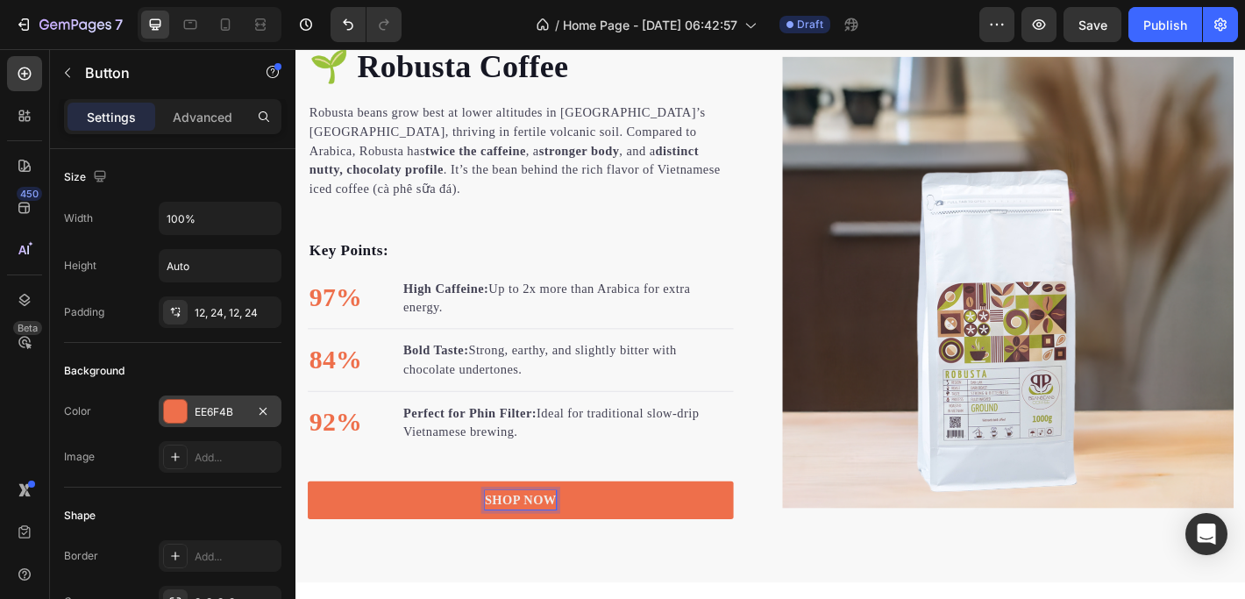
click at [207, 407] on div "EE6F4B" at bounding box center [220, 412] width 51 height 16
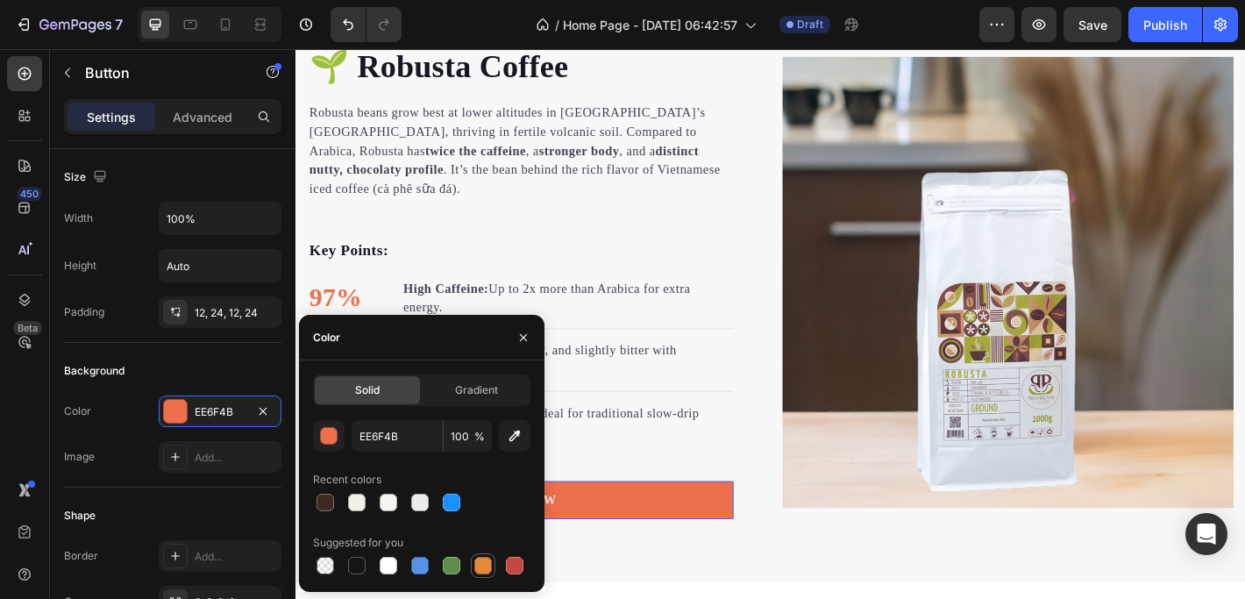
click at [480, 564] on div at bounding box center [483, 566] width 18 height 18
type input "E4893A"
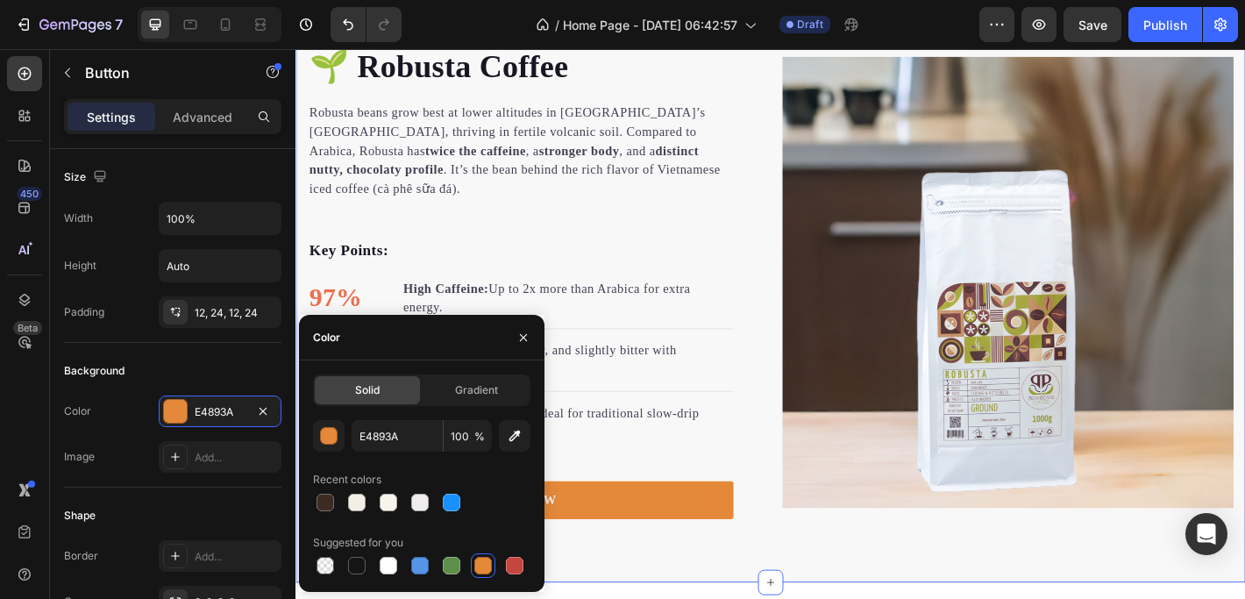
click at [685, 587] on div "🌱 Robusta Coffee Heading Robusta beans grow best at lower altitudes in Vietnam’…" at bounding box center [821, 307] width 1052 height 665
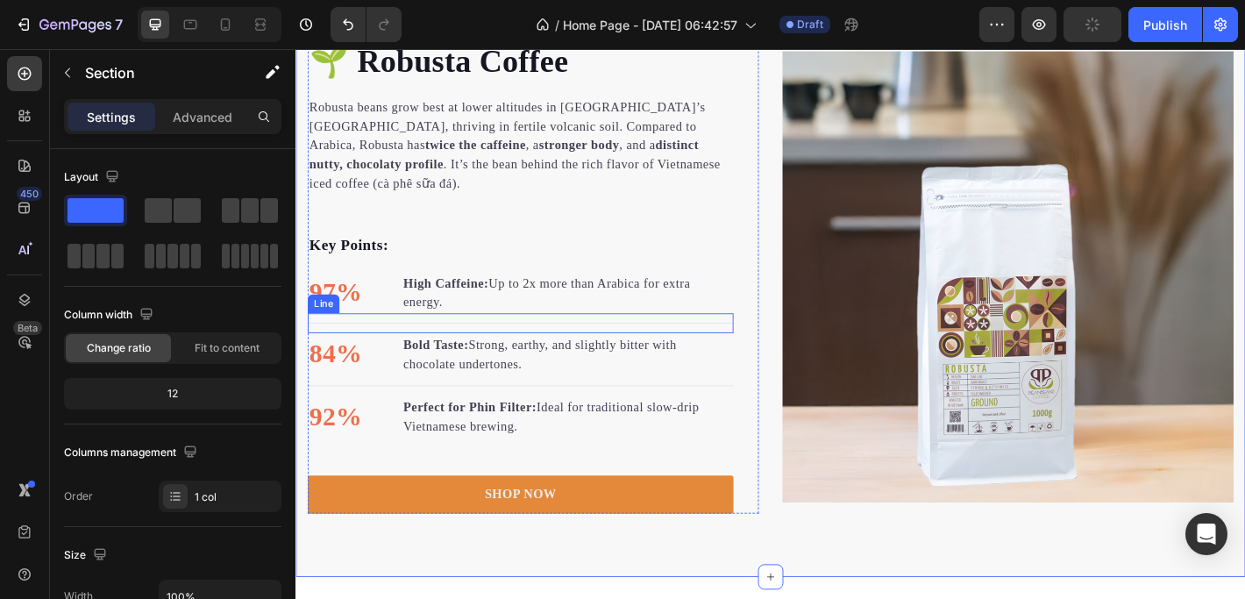
scroll to position [1983, 0]
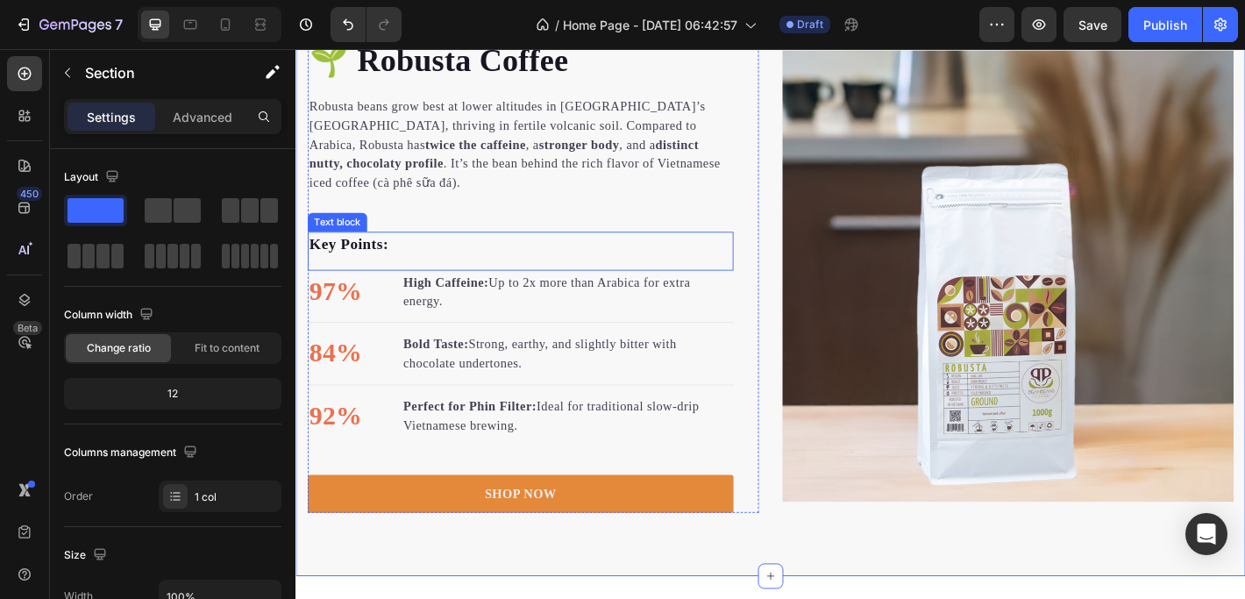
click at [352, 253] on p "Key Points:" at bounding box center [544, 265] width 468 height 25
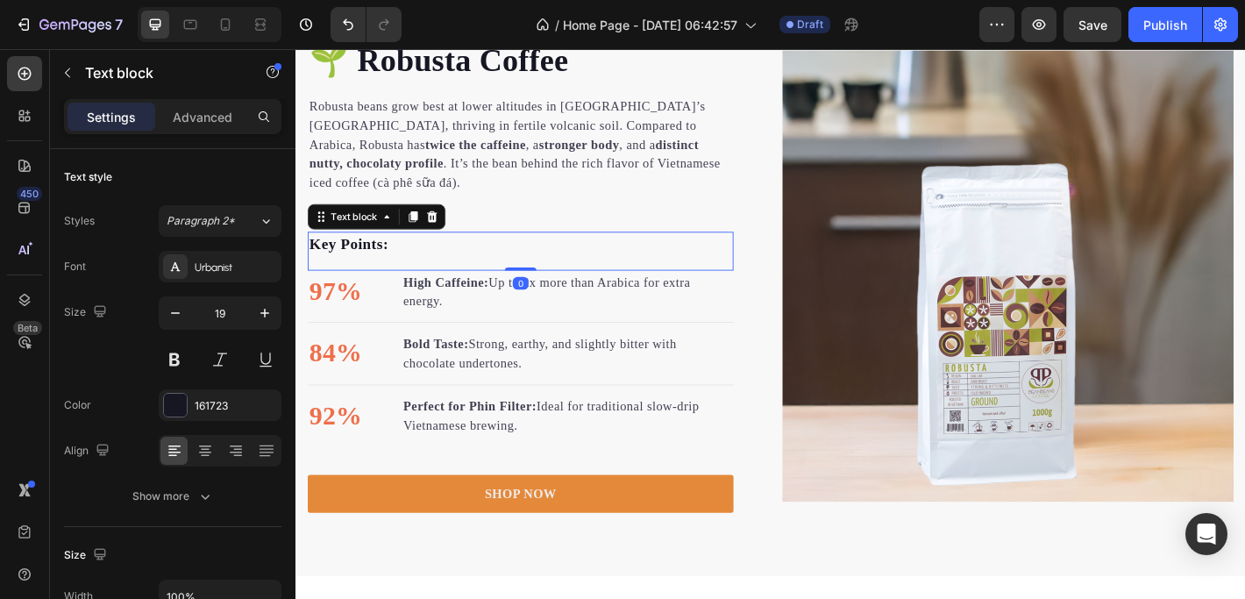
click at [390, 253] on p "Key Points:" at bounding box center [544, 265] width 468 height 25
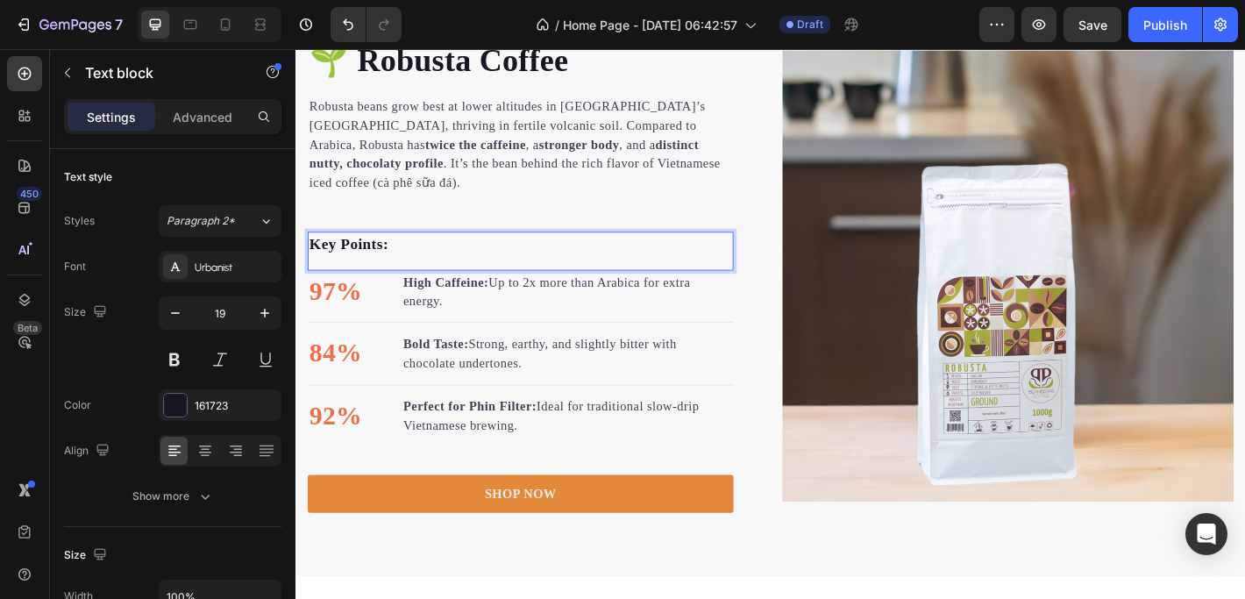
click at [390, 253] on p "Key Points:" at bounding box center [544, 265] width 468 height 25
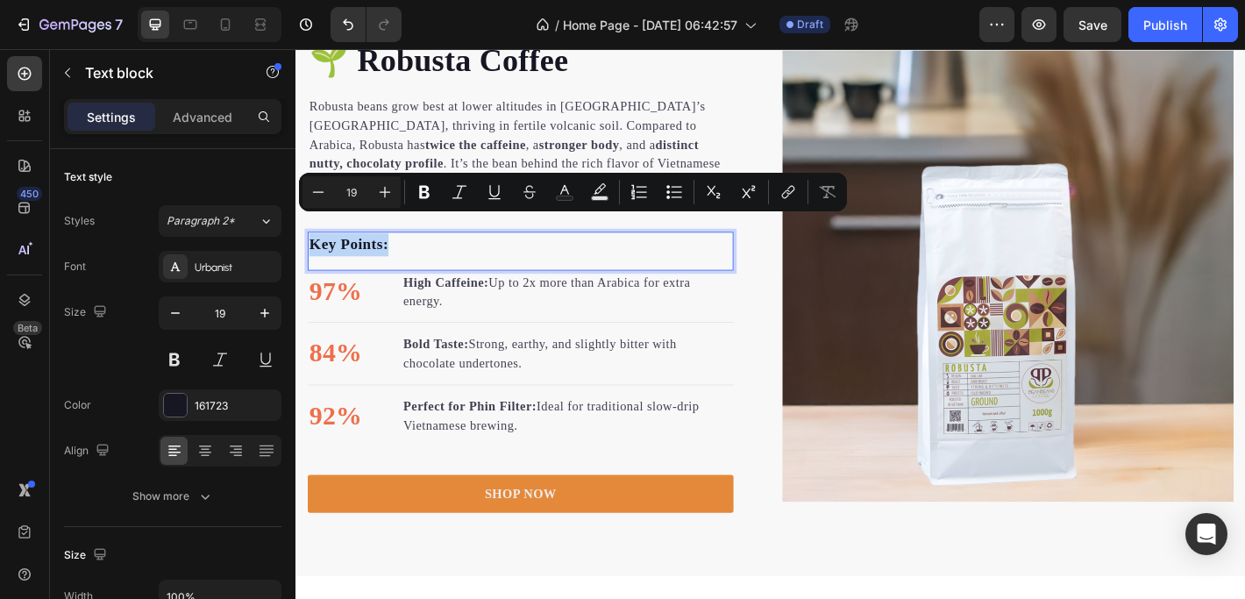
drag, startPoint x: 402, startPoint y: 245, endPoint x: 309, endPoint y: 245, distance: 93.8
click at [309, 252] on div "Key Points:" at bounding box center [545, 266] width 472 height 29
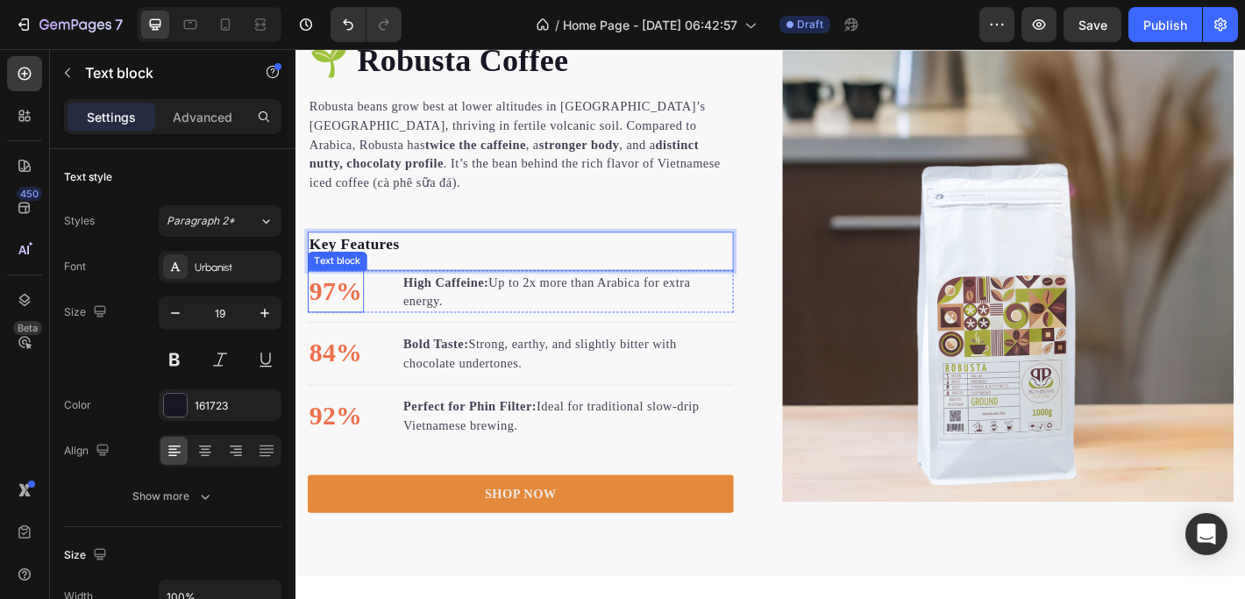
click at [344, 296] on p "97%" at bounding box center [339, 318] width 59 height 44
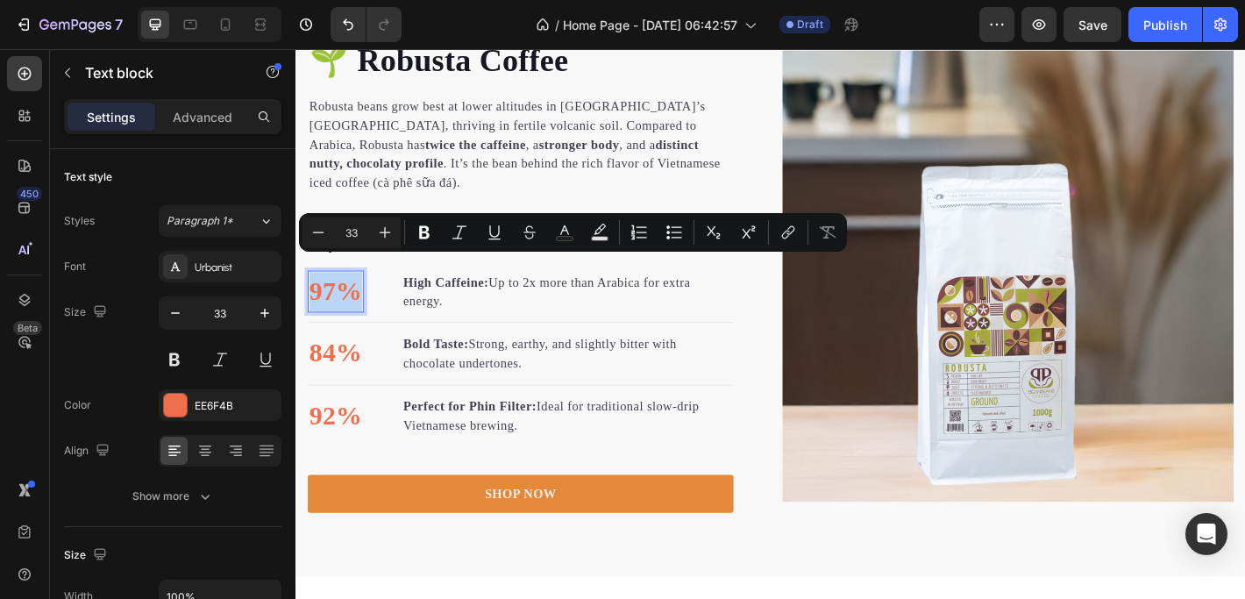
drag, startPoint x: 361, startPoint y: 295, endPoint x: 315, endPoint y: 294, distance: 46.5
click at [315, 296] on p "97%" at bounding box center [339, 318] width 59 height 44
click at [674, 233] on icon "Editor contextual toolbar" at bounding box center [674, 232] width 18 height 18
type input "33"
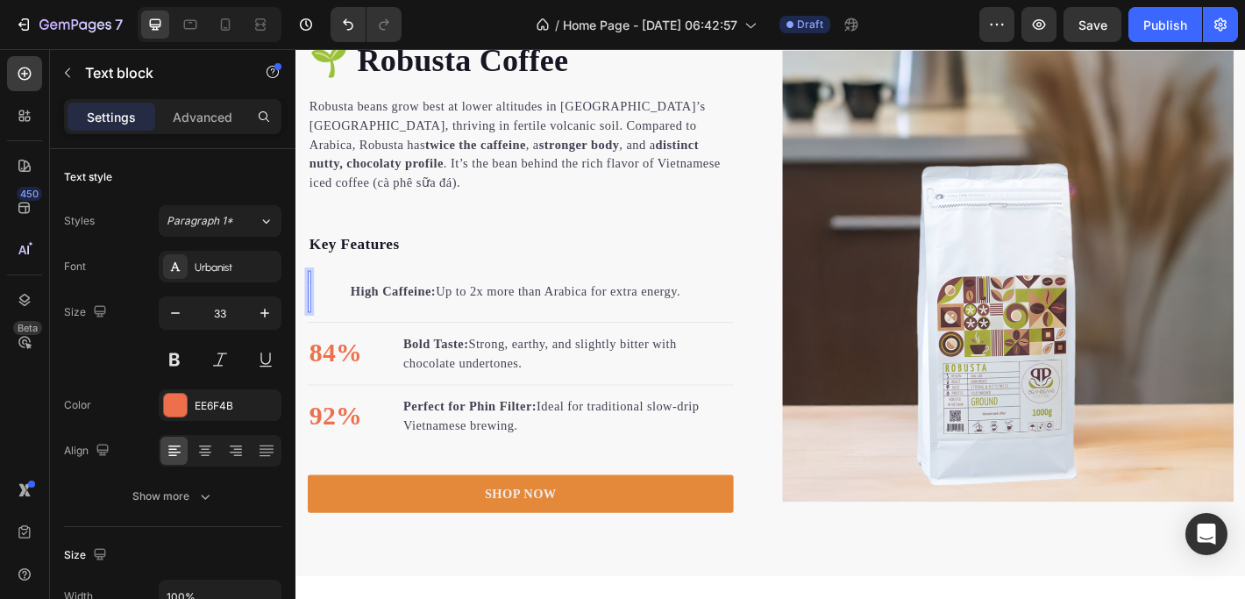
click at [309, 297] on div "Rich Text Editor. Editing area: main" at bounding box center [311, 317] width 4 height 47
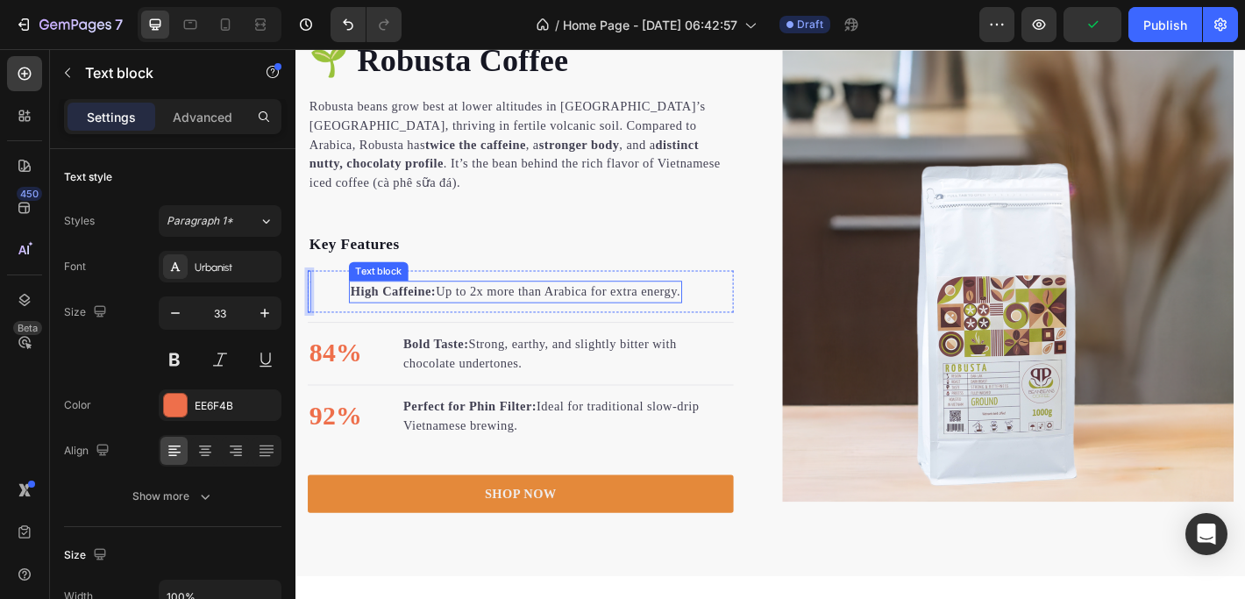
click at [387, 310] on strong "High Caffeine:" at bounding box center [403, 317] width 95 height 15
click at [320, 300] on li "Text block High Caffeine: Up to 2x more than Arabica for extra energy. Text blo…" at bounding box center [516, 317] width 415 height 47
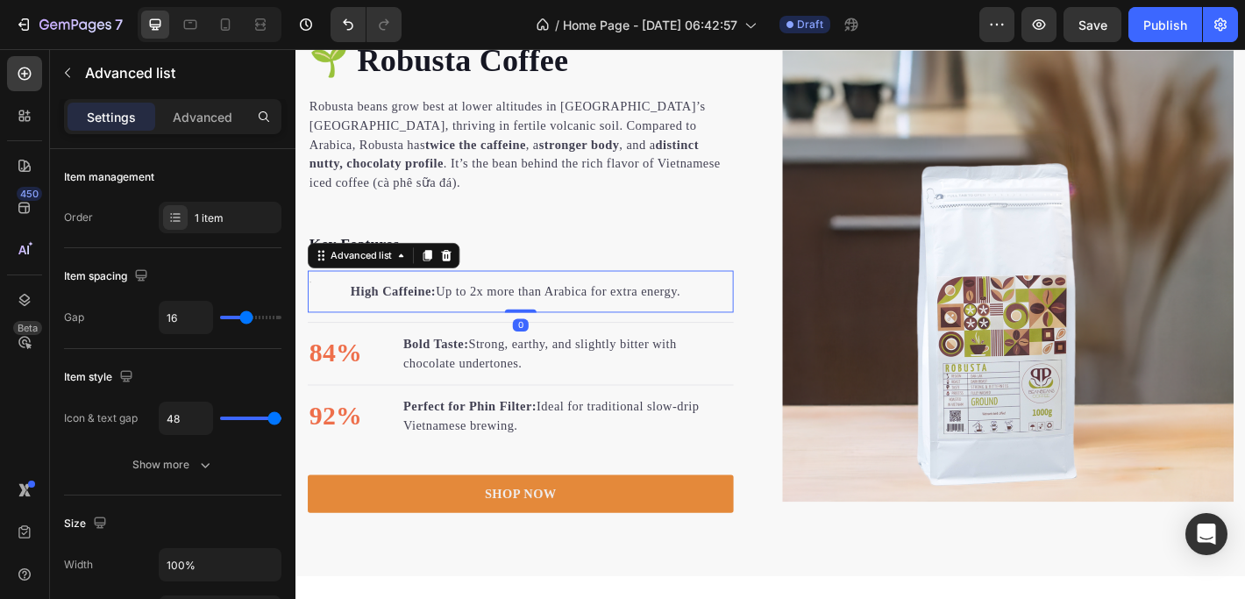
click at [323, 294] on li "Text block High Caffeine: Up to 2x more than Arabica for extra energy. Text blo…" at bounding box center [516, 317] width 415 height 47
click at [339, 369] on p "84%" at bounding box center [339, 387] width 59 height 44
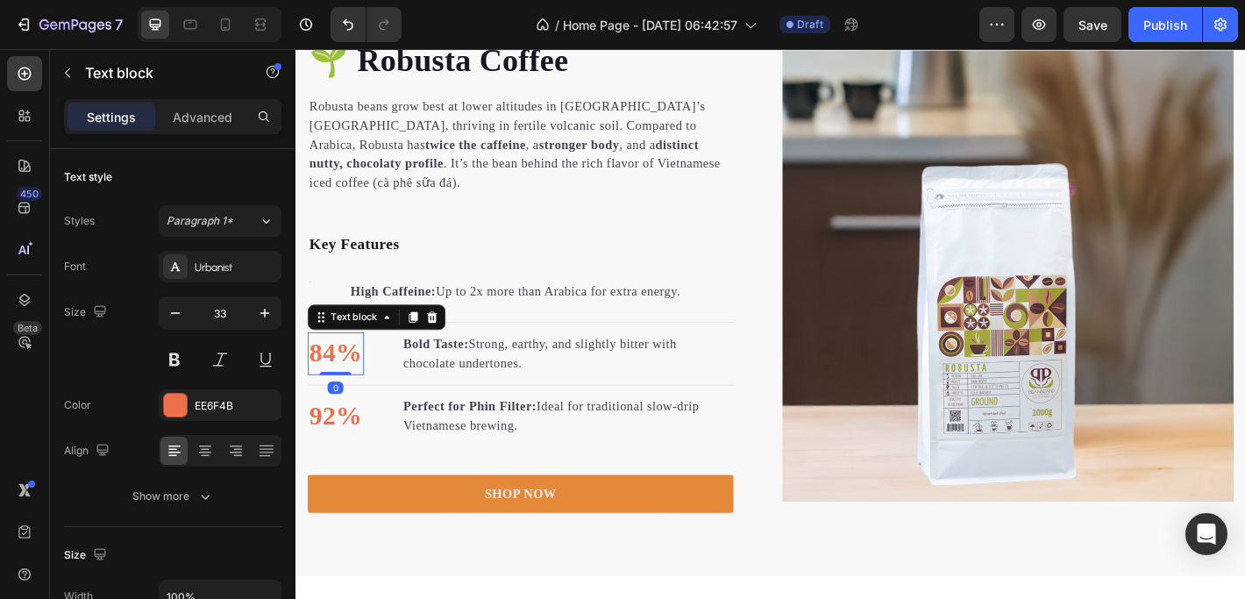
click at [349, 365] on p "84%" at bounding box center [339, 387] width 59 height 44
click at [340, 365] on p "84%" at bounding box center [339, 387] width 59 height 44
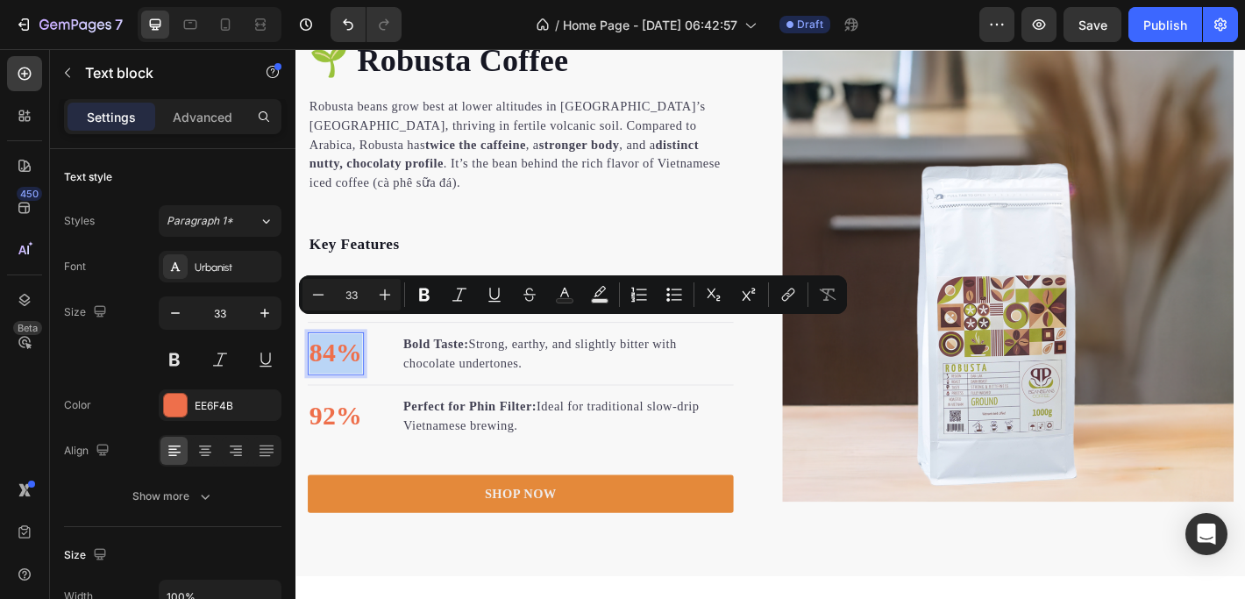
drag, startPoint x: 364, startPoint y: 365, endPoint x: 313, endPoint y: 364, distance: 50.8
click at [313, 365] on p "84%" at bounding box center [339, 387] width 59 height 44
click at [673, 296] on icon "Editor contextual toolbar" at bounding box center [674, 295] width 18 height 18
type input "33"
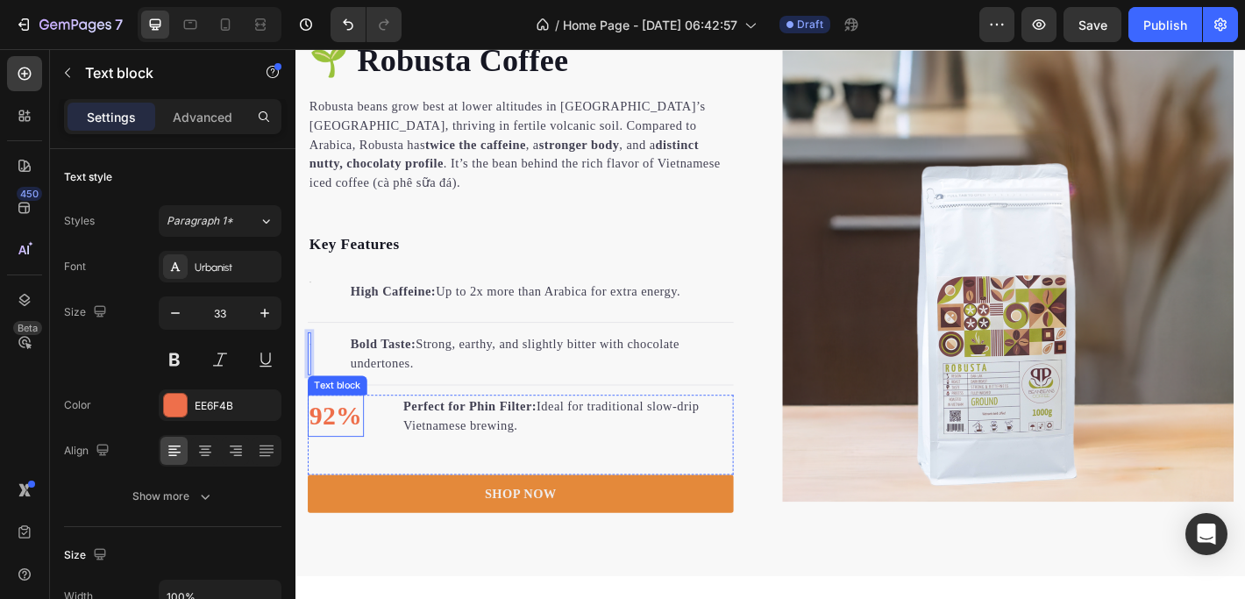
click at [325, 434] on p "92%" at bounding box center [339, 456] width 59 height 44
click at [338, 435] on p "92%" at bounding box center [339, 456] width 59 height 44
click at [317, 434] on p "92%" at bounding box center [339, 456] width 59 height 44
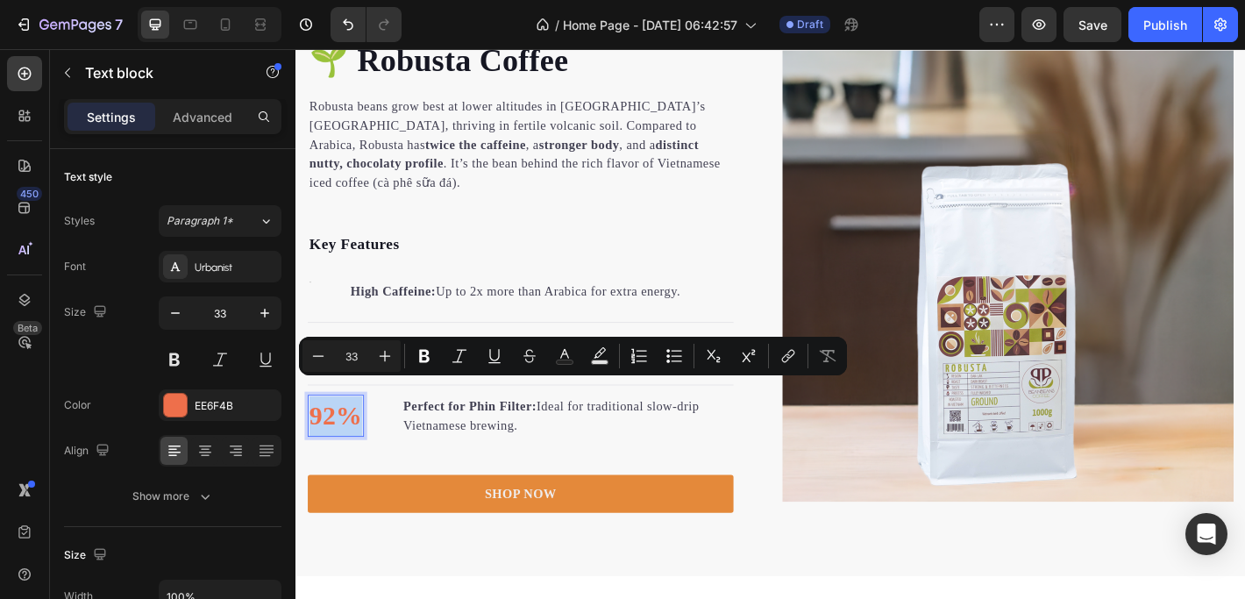
drag, startPoint x: 314, startPoint y: 433, endPoint x: 369, endPoint y: 434, distance: 55.2
click at [369, 434] on div "92%" at bounding box center [340, 455] width 62 height 47
click at [667, 351] on icon "Editor contextual toolbar" at bounding box center [668, 351] width 4 height 4
type input "33"
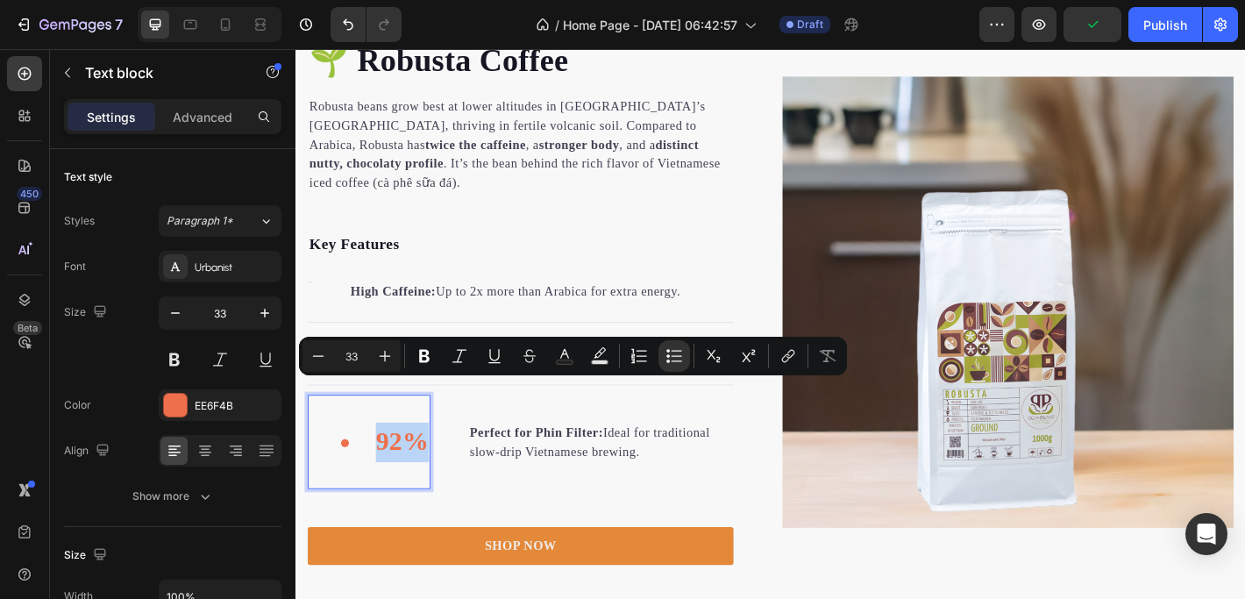
click at [418, 467] on li "92%" at bounding box center [393, 485] width 97 height 44
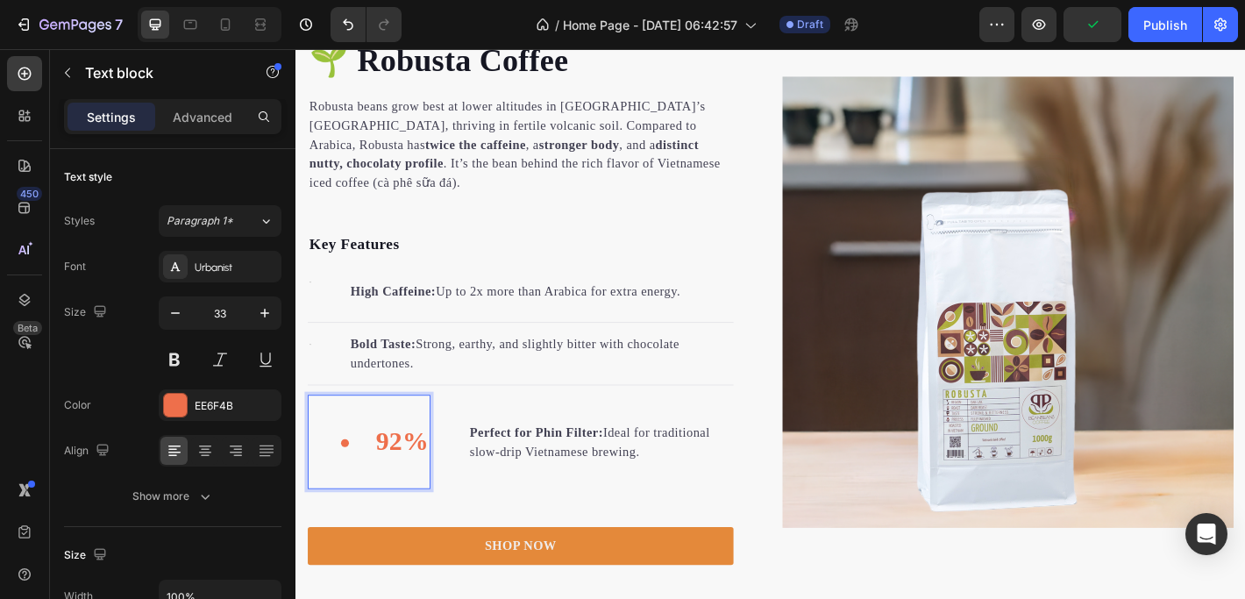
click at [391, 463] on li "92%" at bounding box center [393, 485] width 97 height 44
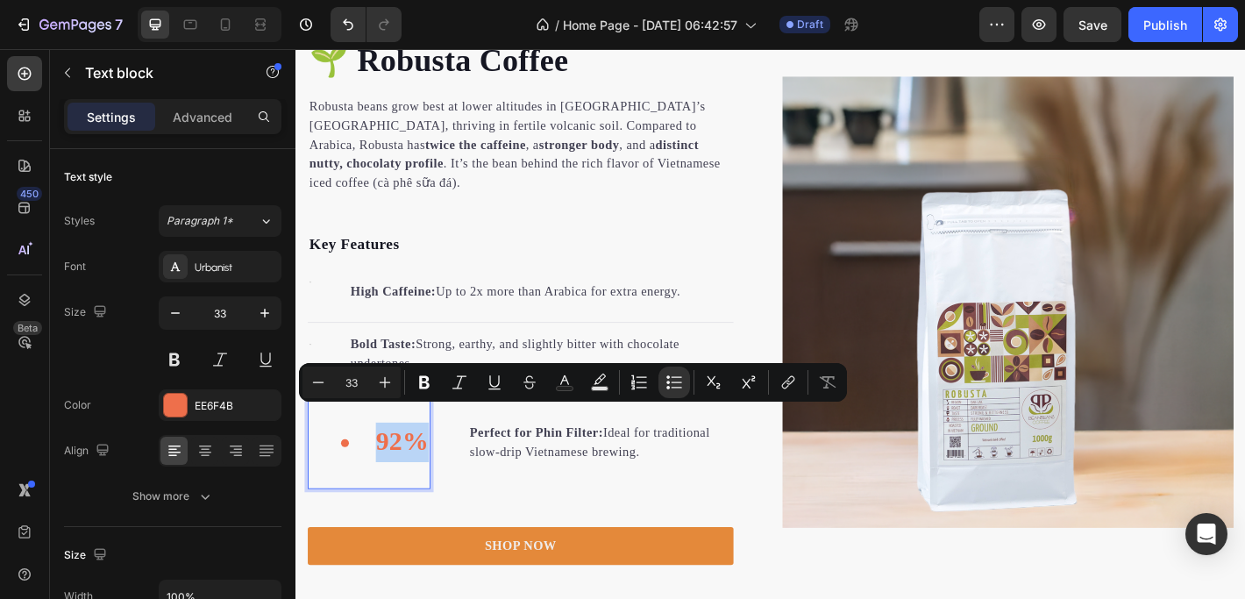
drag, startPoint x: 383, startPoint y: 459, endPoint x: 431, endPoint y: 460, distance: 48.2
click at [431, 463] on li "92%" at bounding box center [393, 485] width 97 height 44
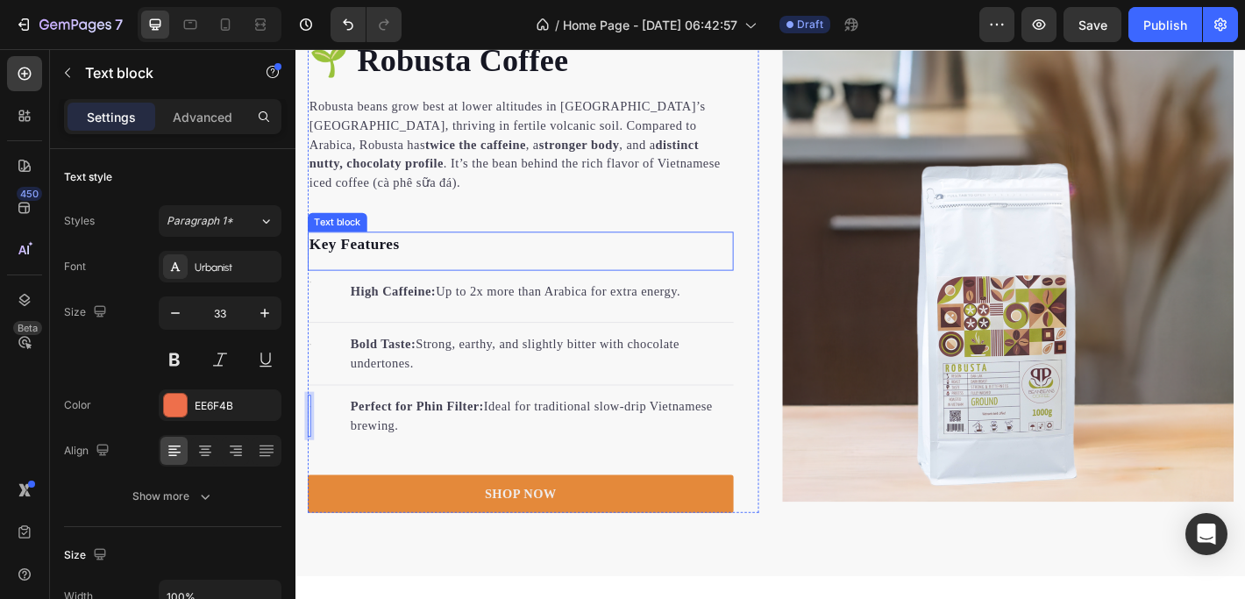
click at [607, 253] on p "Key Features" at bounding box center [544, 265] width 468 height 25
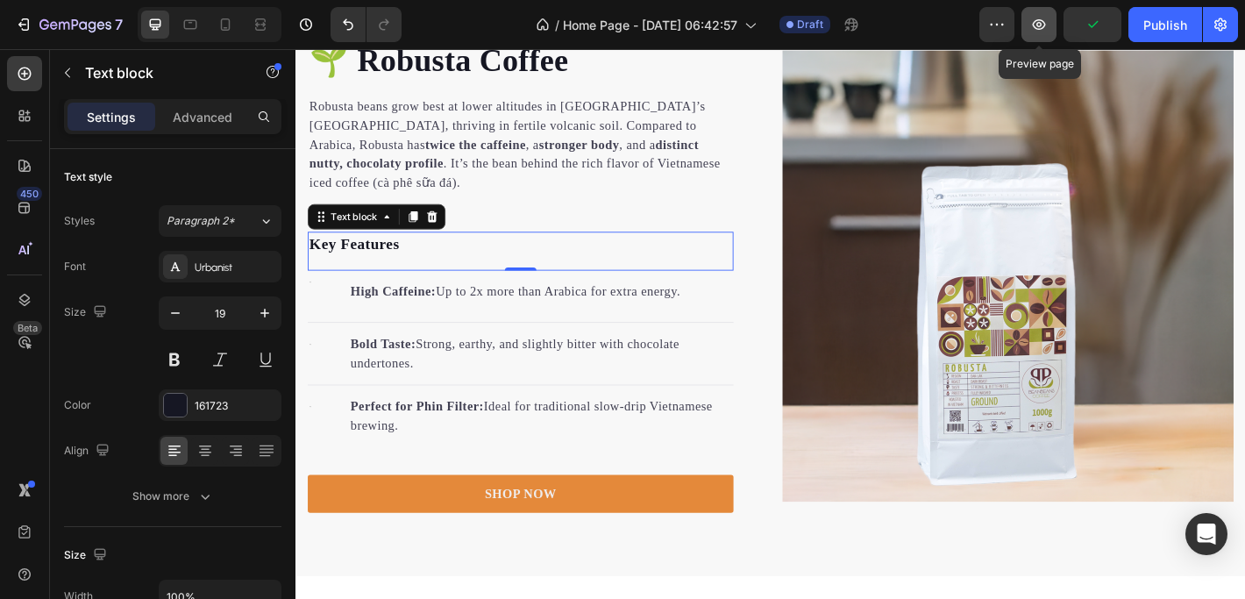
click at [1045, 25] on icon "button" at bounding box center [1039, 25] width 18 height 18
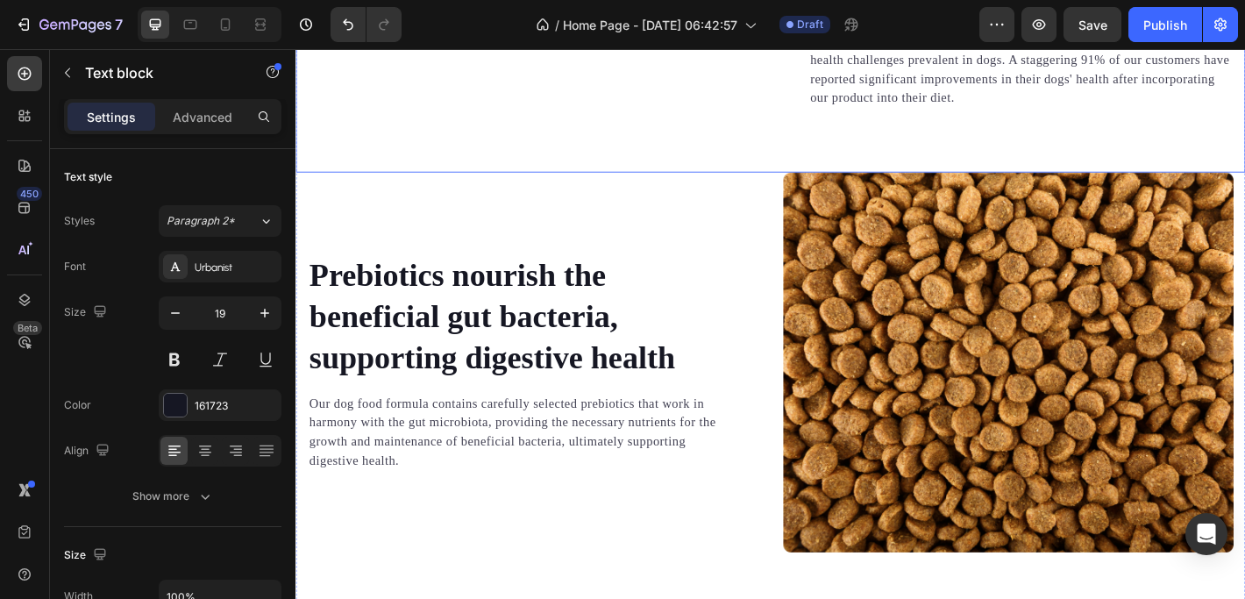
scroll to position [2985, 0]
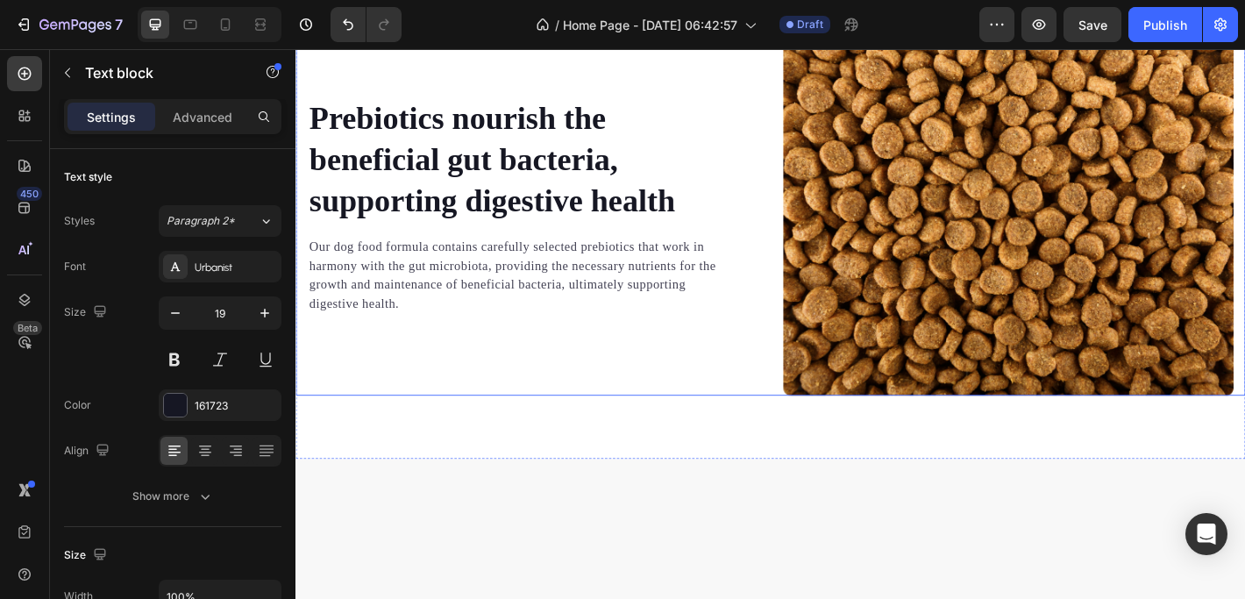
click at [316, 10] on div "Row" at bounding box center [313, 2] width 29 height 16
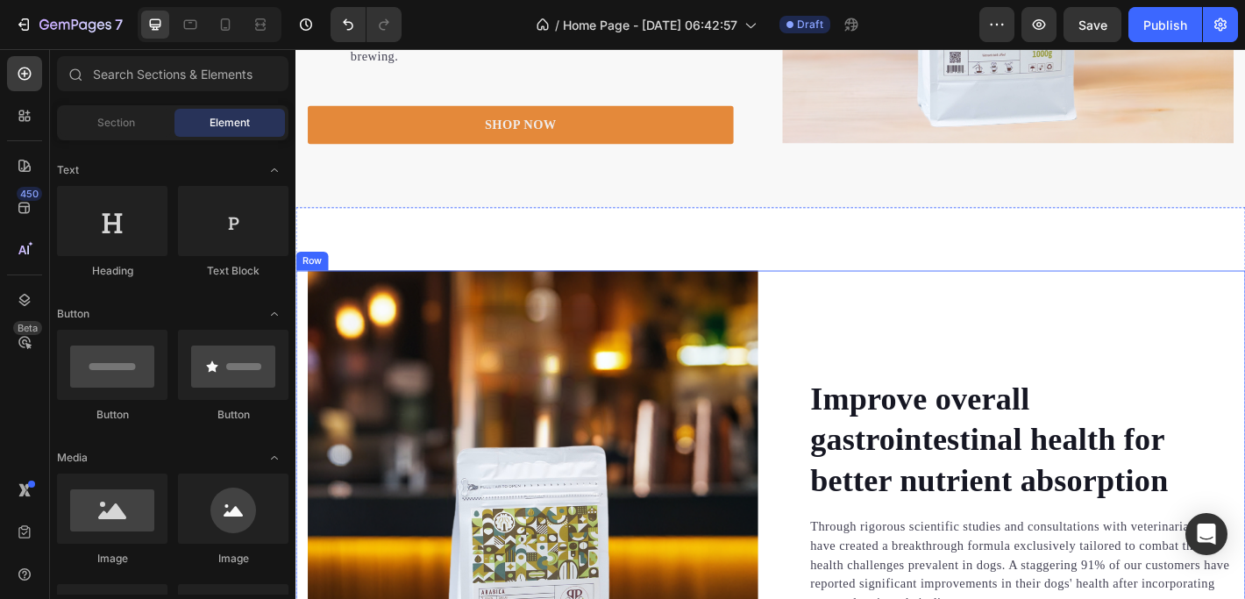
scroll to position [2378, 0]
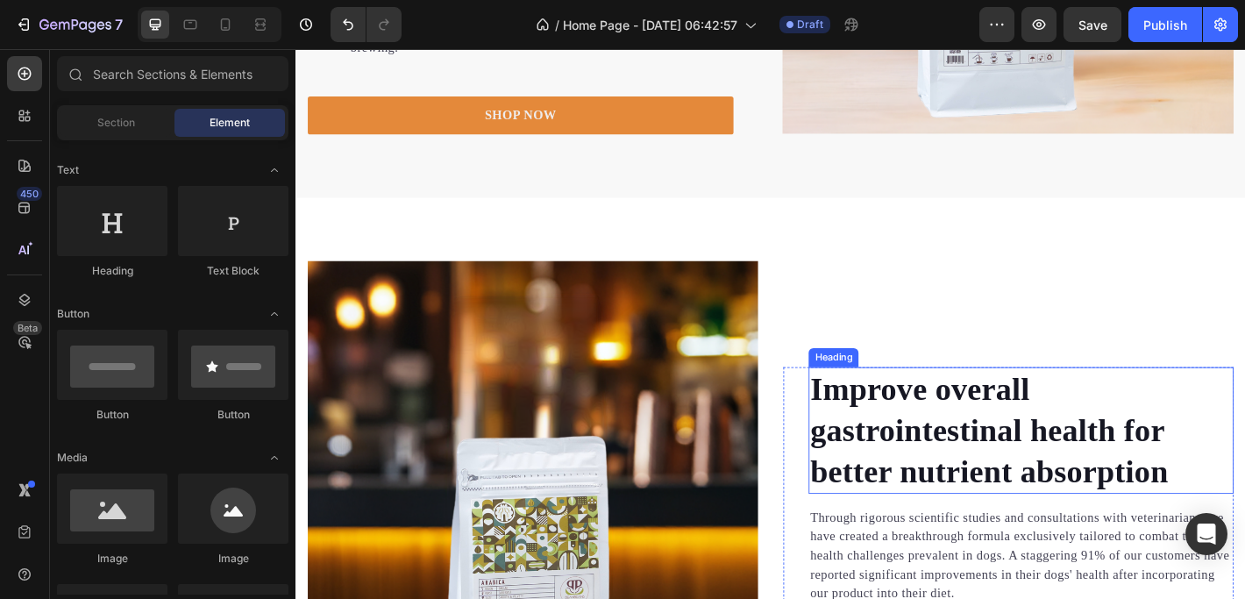
click at [989, 430] on p "Improve overall gastrointestinal health for better nutrient absorption" at bounding box center [1098, 471] width 467 height 137
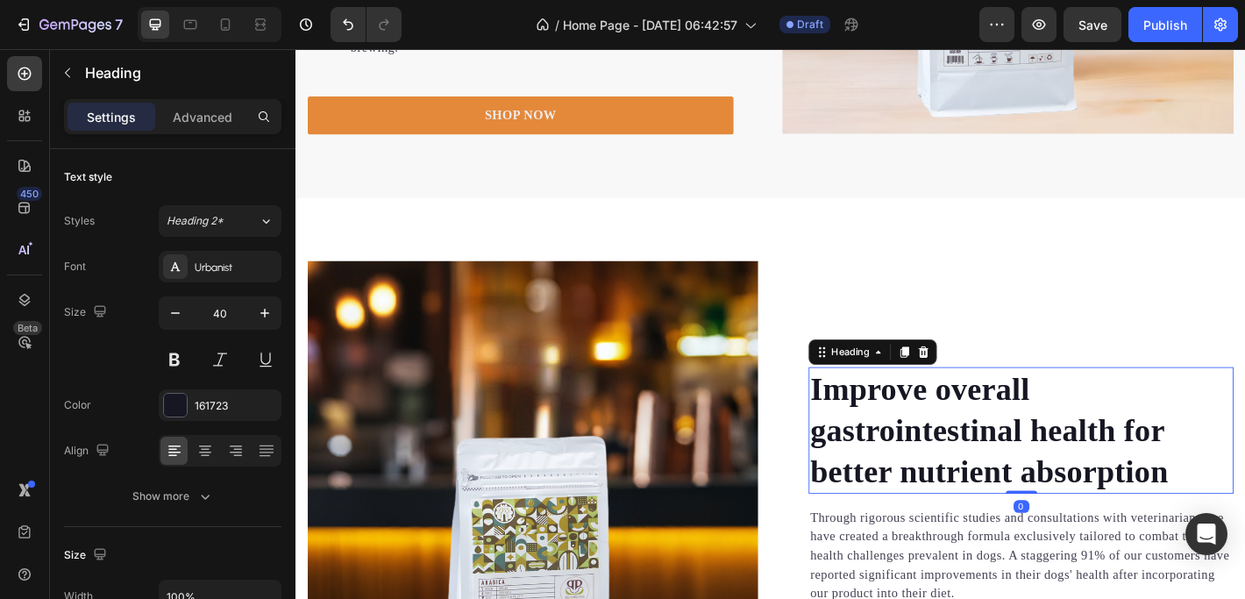
click at [1195, 483] on p "Improve overall gastrointestinal health for better nutrient absorption" at bounding box center [1098, 471] width 467 height 137
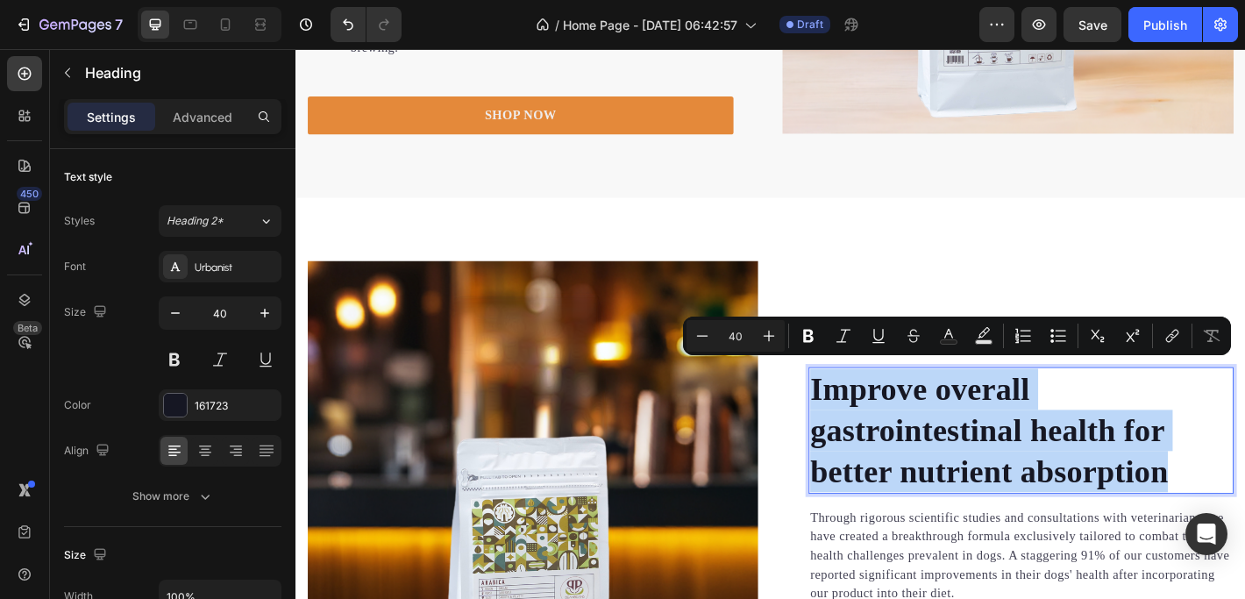
drag, startPoint x: 1264, startPoint y: 500, endPoint x: 862, endPoint y: 416, distance: 411.0
click at [865, 416] on p "Improve overall gastrointestinal health for better nutrient absorption" at bounding box center [1098, 471] width 467 height 137
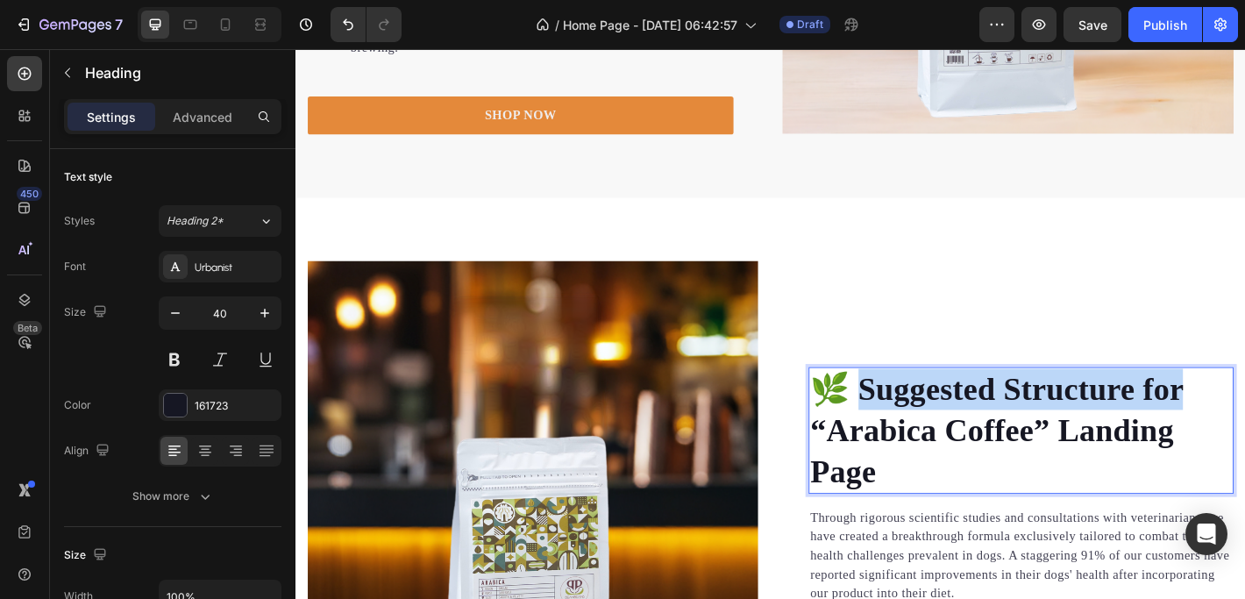
drag, startPoint x: 908, startPoint y: 410, endPoint x: 1267, endPoint y: 426, distance: 359.7
click at [1244, 426] on p "🌿 Suggested Structure for “Arabica Coffee” Landing Page" at bounding box center [1098, 471] width 467 height 137
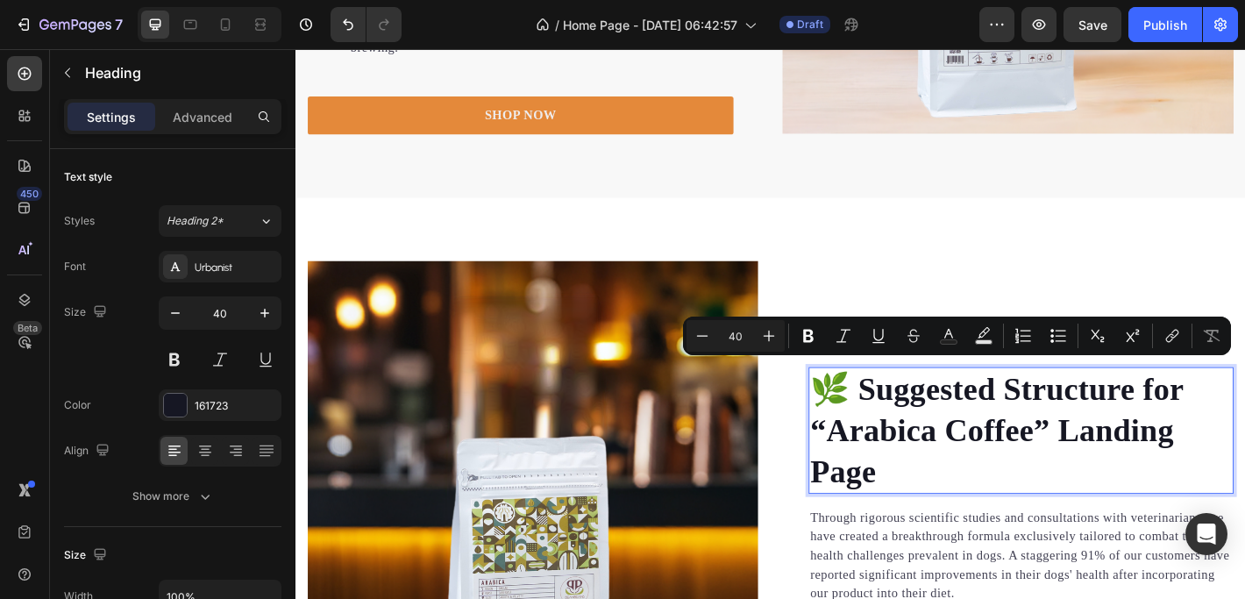
scroll to position [2401, 0]
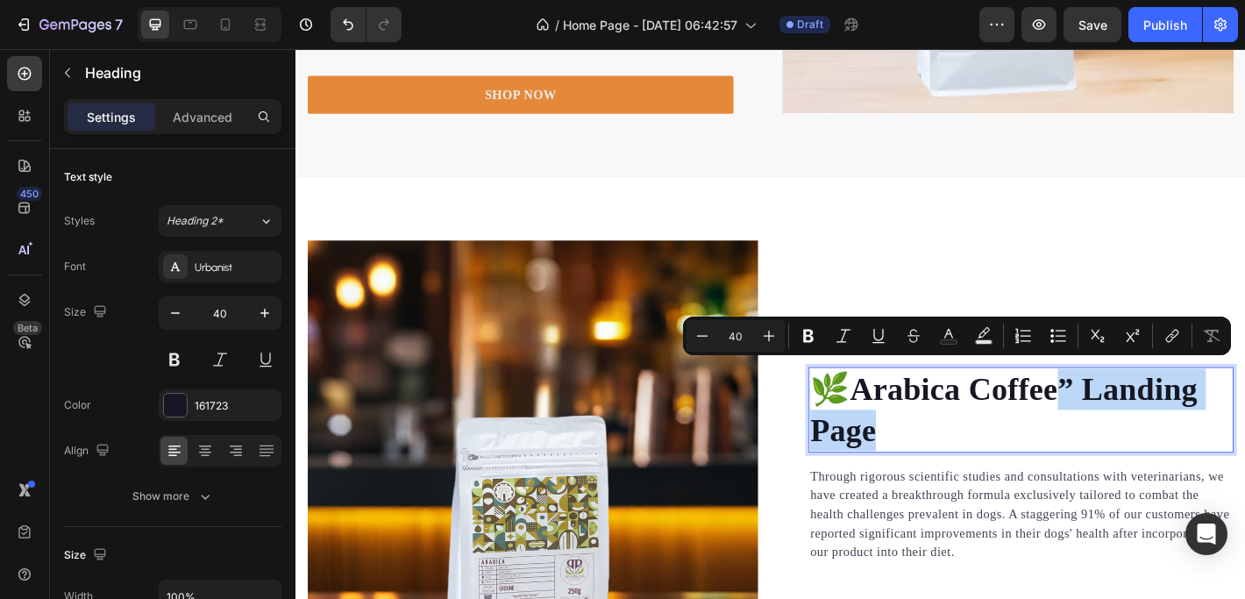
drag, startPoint x: 1126, startPoint y: 406, endPoint x: 1175, endPoint y: 447, distance: 64.1
click at [1175, 447] on p "🌿Arabica Coffee” Landing Page" at bounding box center [1098, 448] width 467 height 91
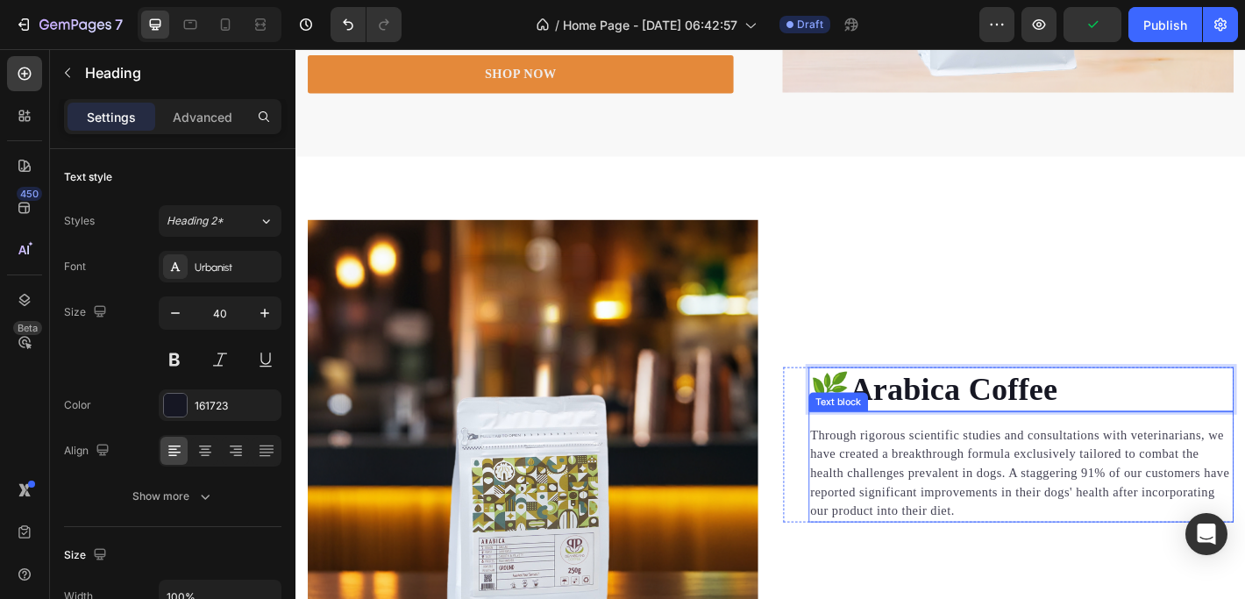
click at [930, 495] on p "Through rigorous scientific studies and consultations with veterinarians, we ha…" at bounding box center [1098, 518] width 467 height 105
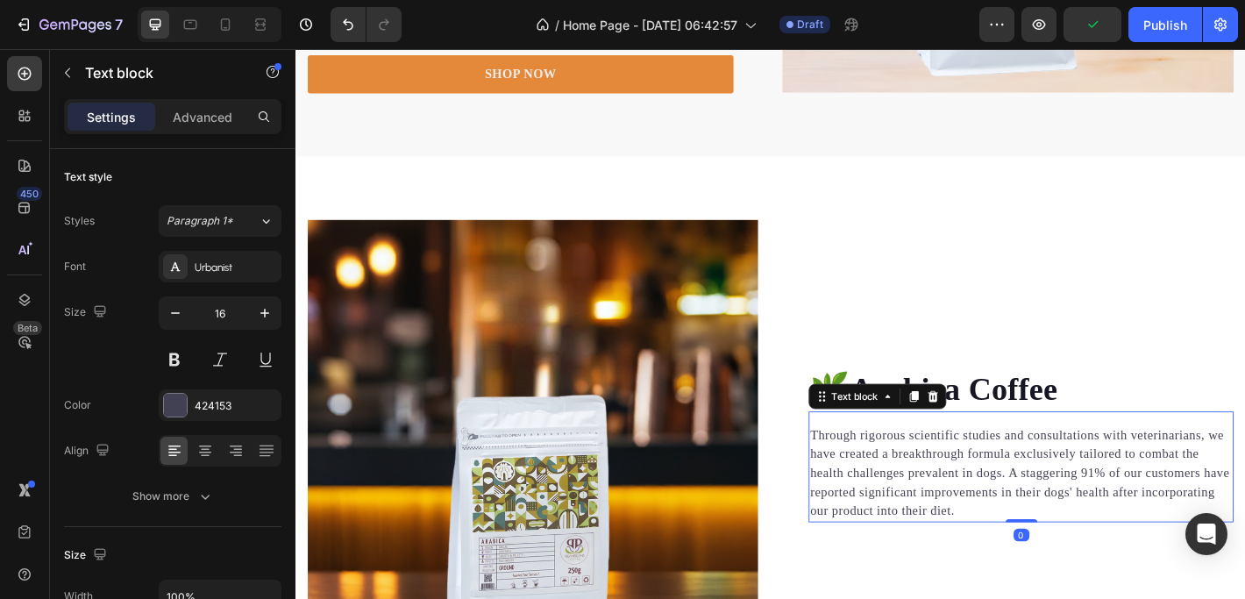
click at [1090, 535] on p "Through rigorous scientific studies and consultations with veterinarians, we ha…" at bounding box center [1098, 518] width 467 height 105
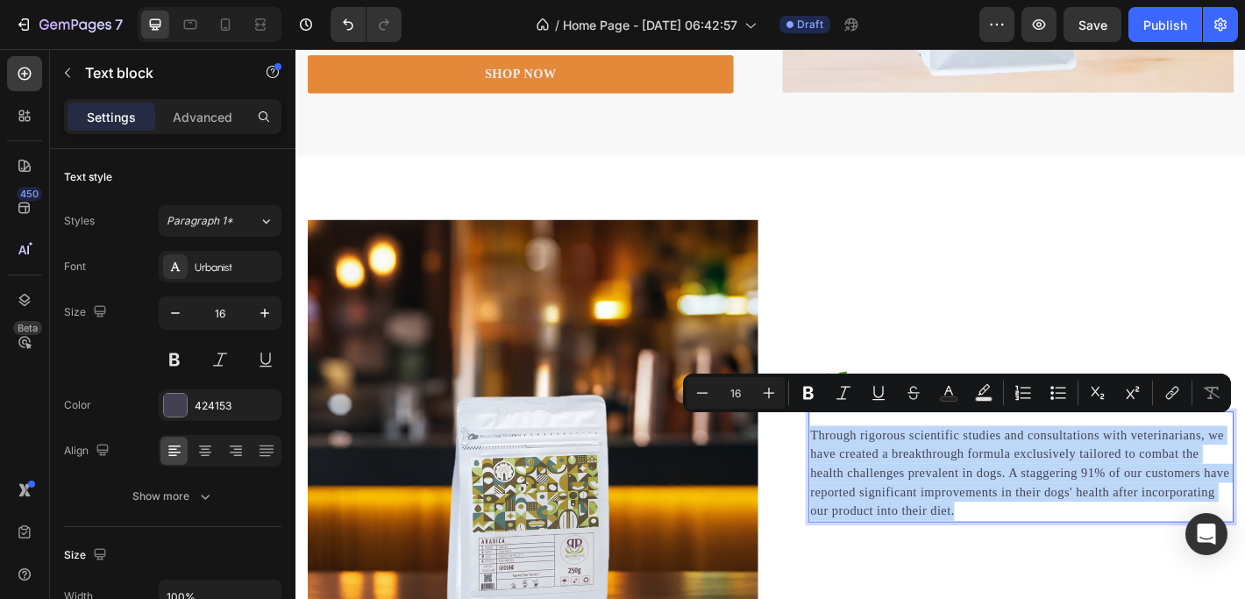
drag, startPoint x: 1117, startPoint y: 551, endPoint x: 862, endPoint y: 462, distance: 270.3
click at [865, 466] on p "Through rigorous scientific studies and consultations with veterinarians, we ha…" at bounding box center [1098, 518] width 467 height 105
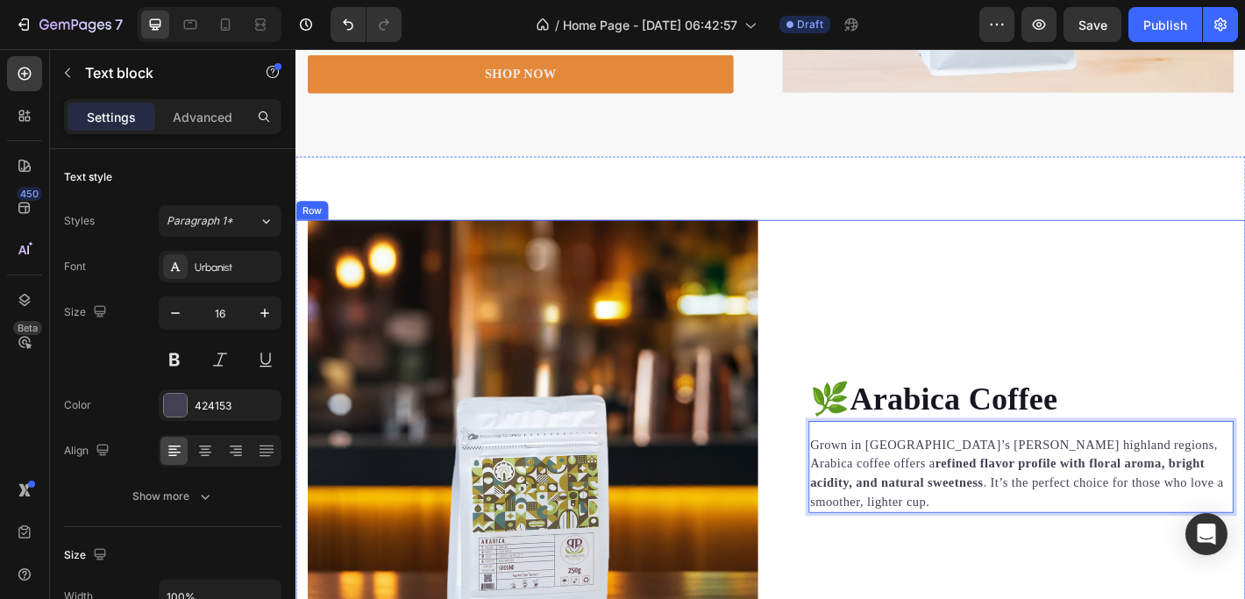
scroll to position [2444, 0]
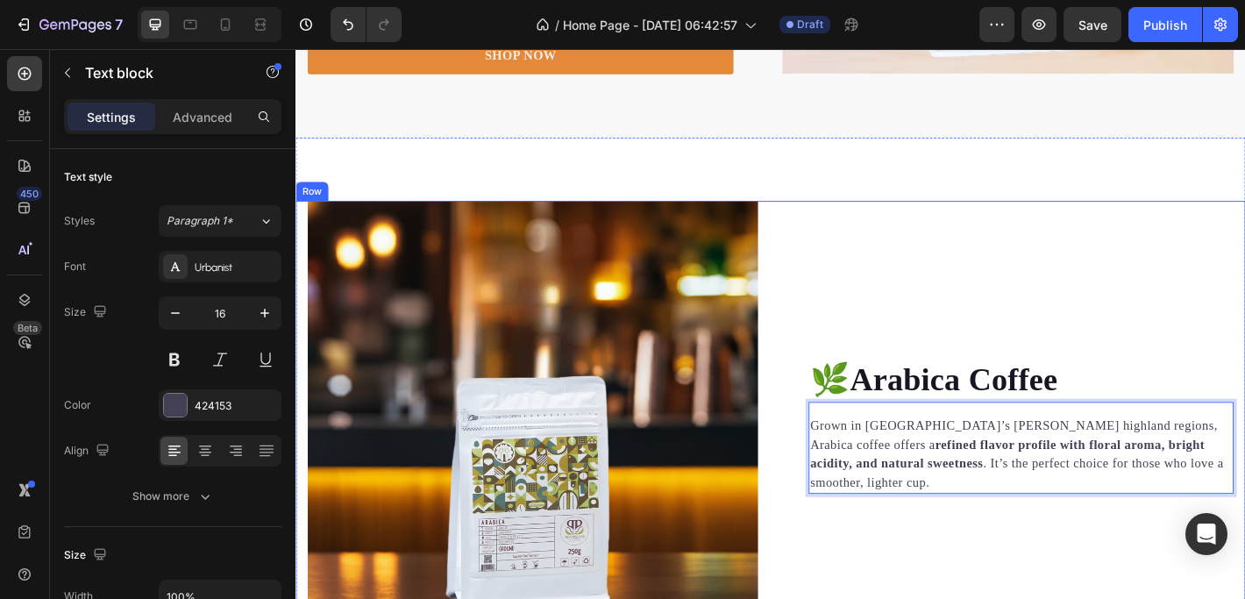
click at [977, 320] on div "🌿Arabica Coffee Heading Grown in Vietnam’s misty highland regions, Arabica coff…" at bounding box center [1084, 466] width 499 height 499
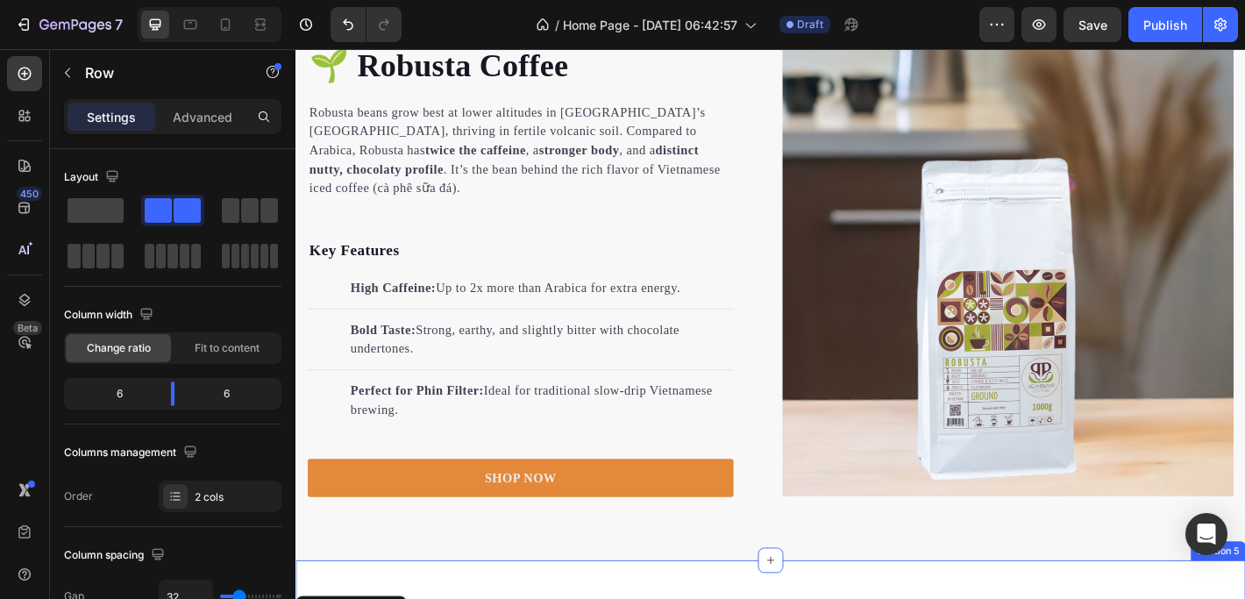
scroll to position [1976, 0]
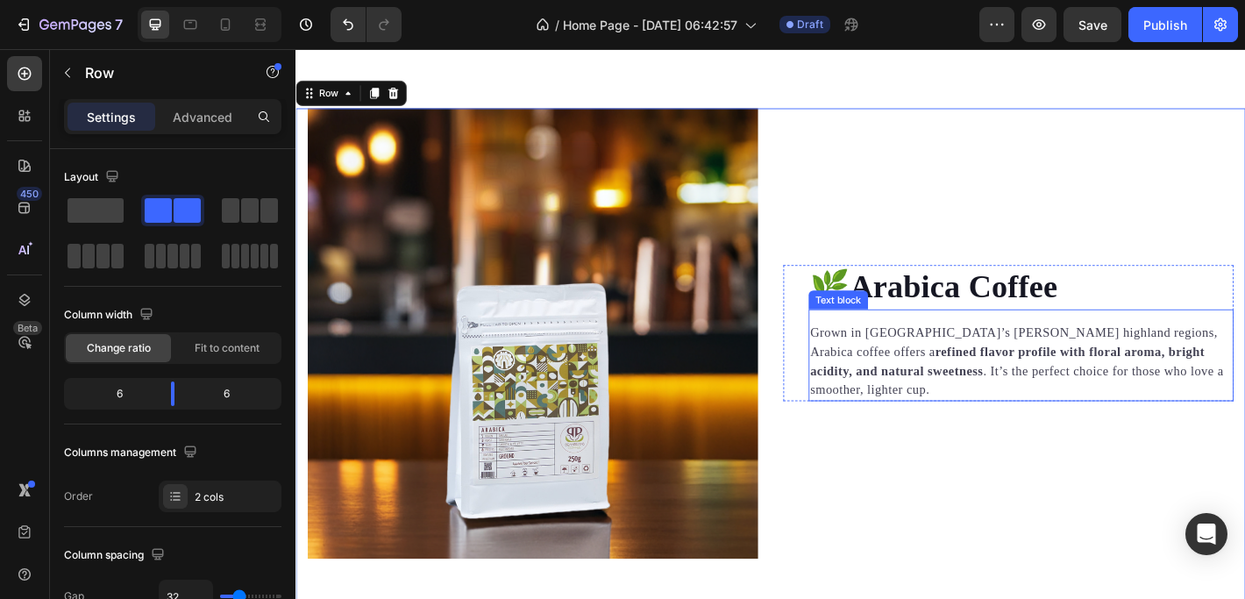
scroll to position [2788, 0]
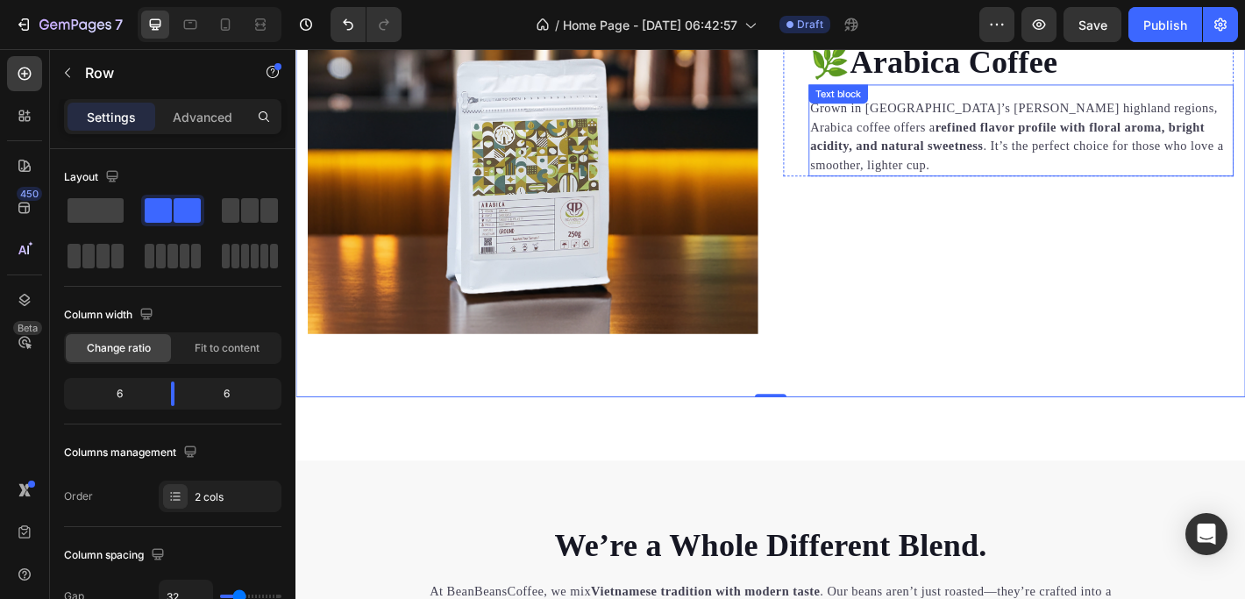
click at [1068, 146] on strong "refined flavor profile with floral aroma, bright acidity, and natural sweetness" at bounding box center [1083, 146] width 437 height 36
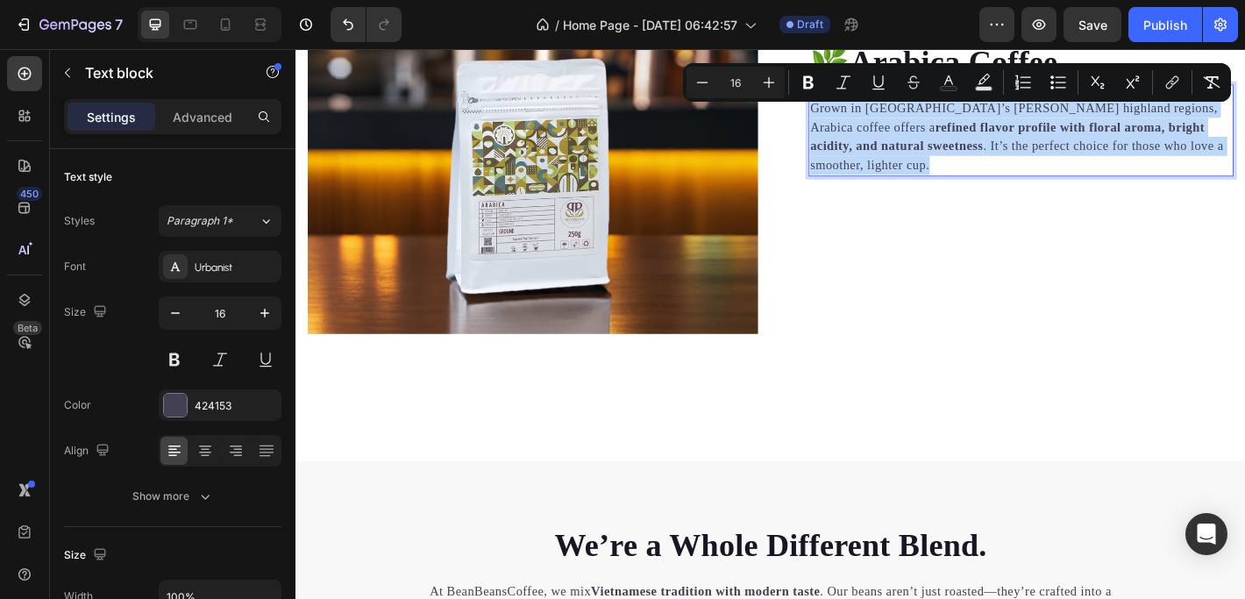
drag, startPoint x: 1262, startPoint y: 162, endPoint x: 862, endPoint y: 121, distance: 402.6
click at [865, 121] on p "Grown in [GEOGRAPHIC_DATA]’s [PERSON_NAME] highland regions, Arabica coffee off…" at bounding box center [1098, 146] width 467 height 84
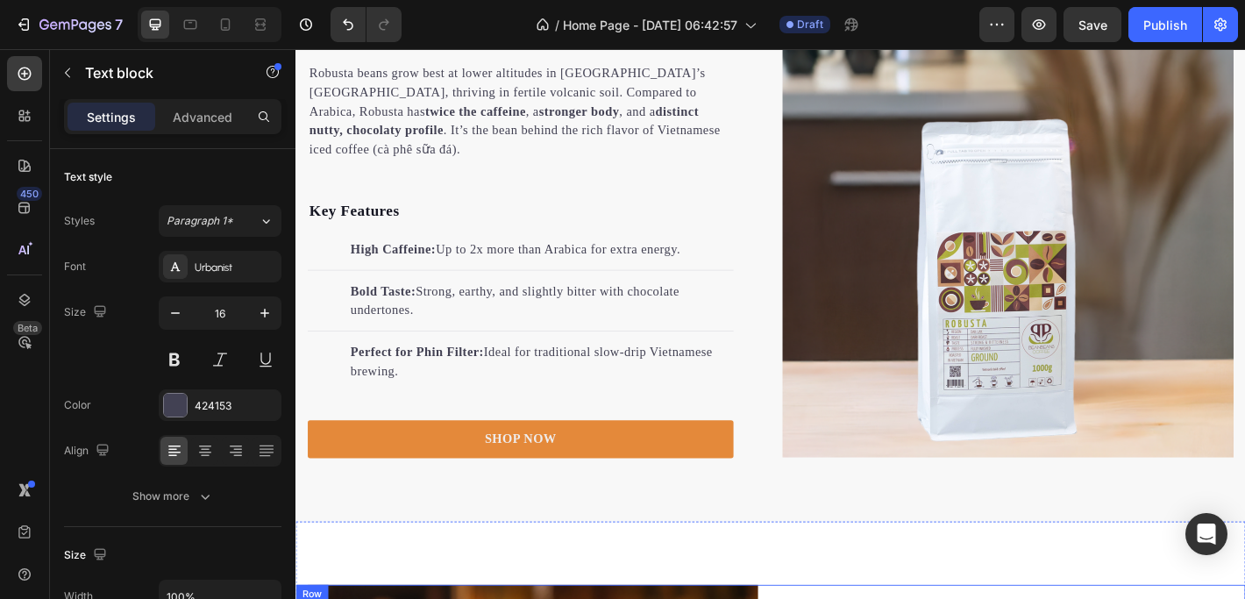
scroll to position [1953, 0]
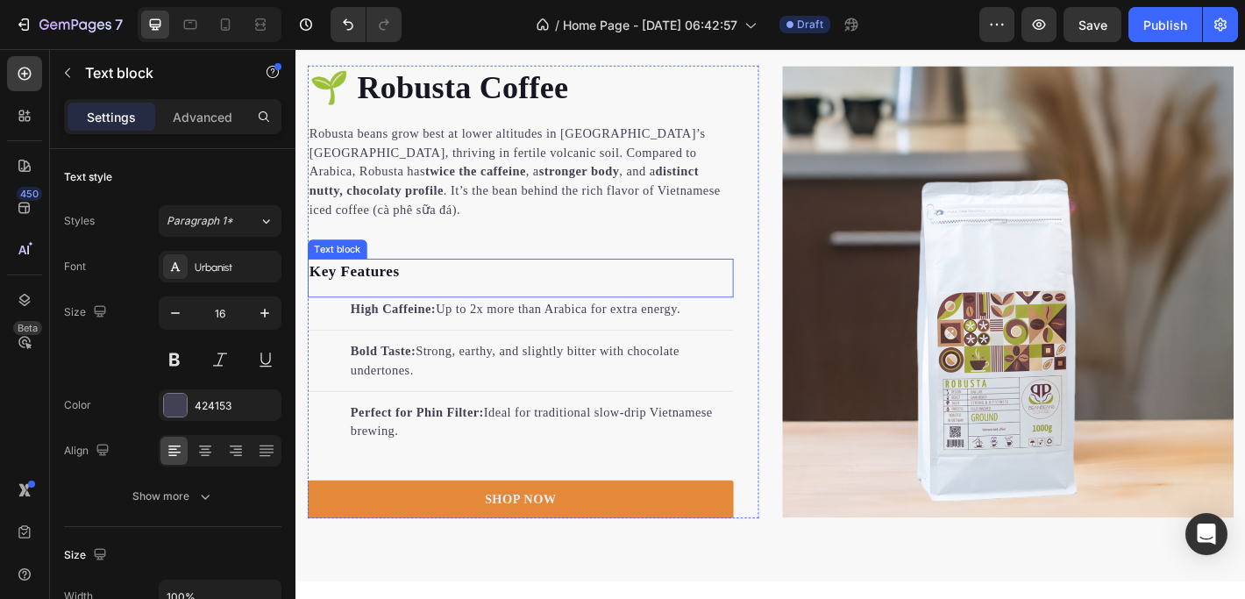
click at [344, 263] on div "Text block" at bounding box center [341, 271] width 59 height 16
click at [323, 283] on p "Key Features" at bounding box center [544, 295] width 468 height 25
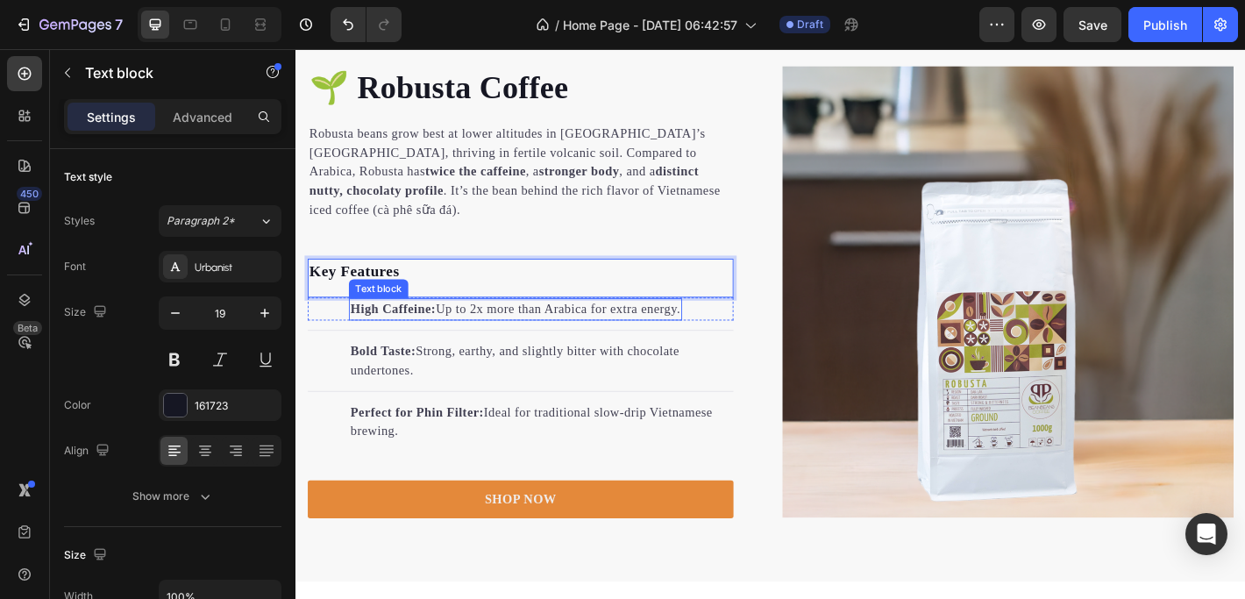
click at [490, 327] on p "High Caffeine: Up to 2x more than Arabica for extra energy." at bounding box center [538, 337] width 365 height 21
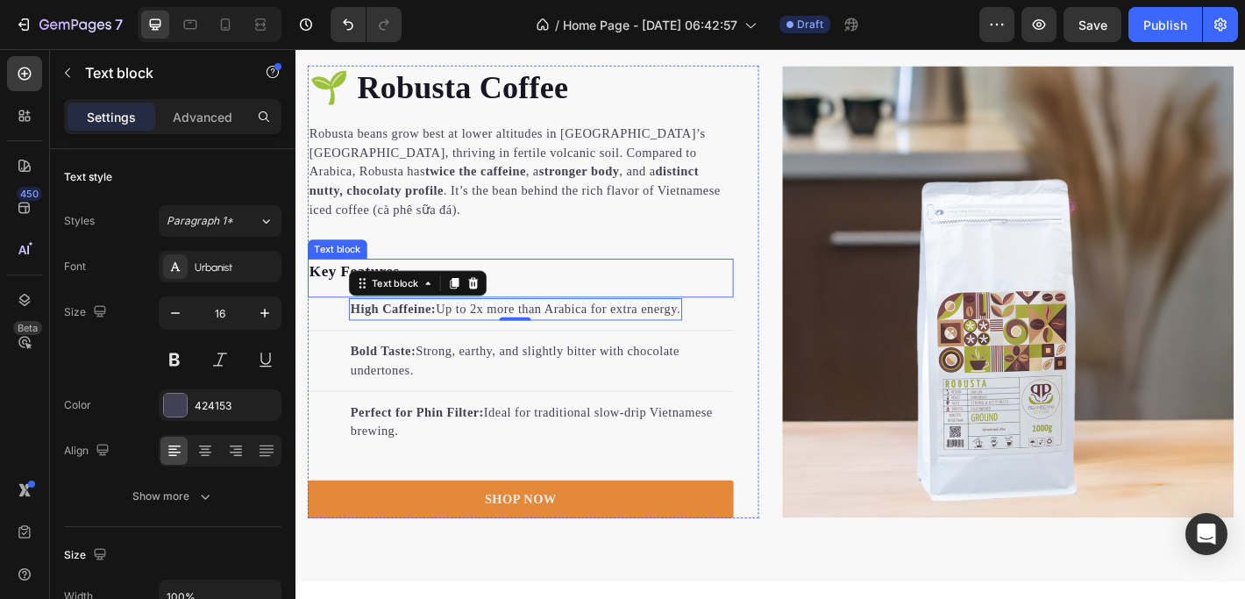
click at [351, 263] on div "Text block" at bounding box center [341, 271] width 59 height 16
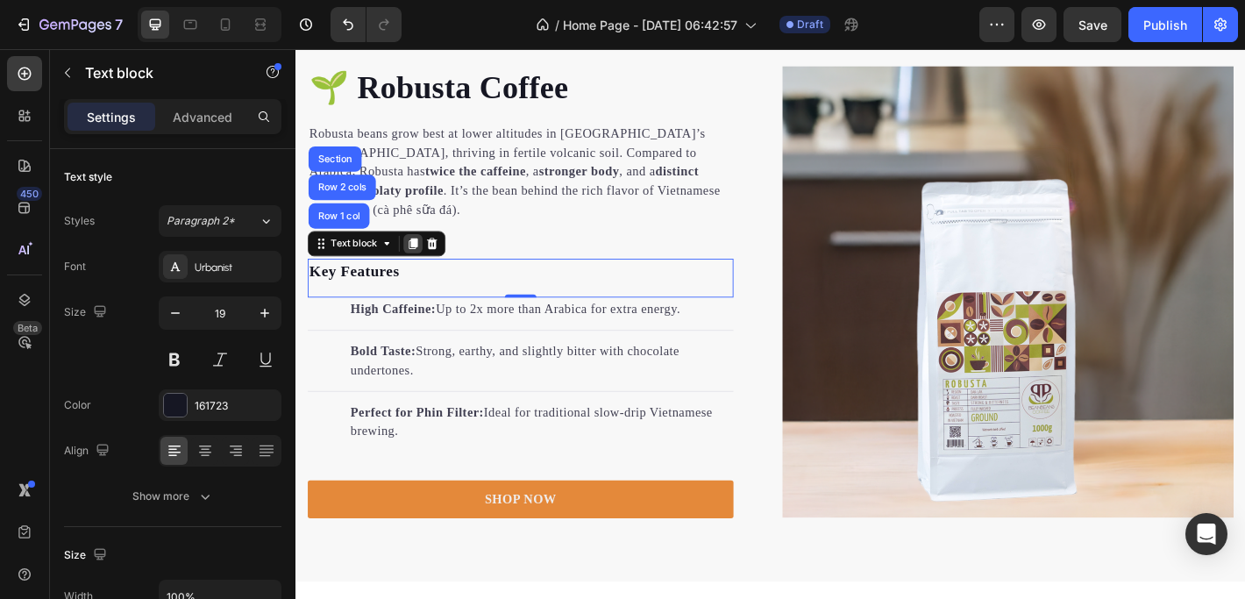
click at [424, 259] on icon at bounding box center [426, 265] width 10 height 12
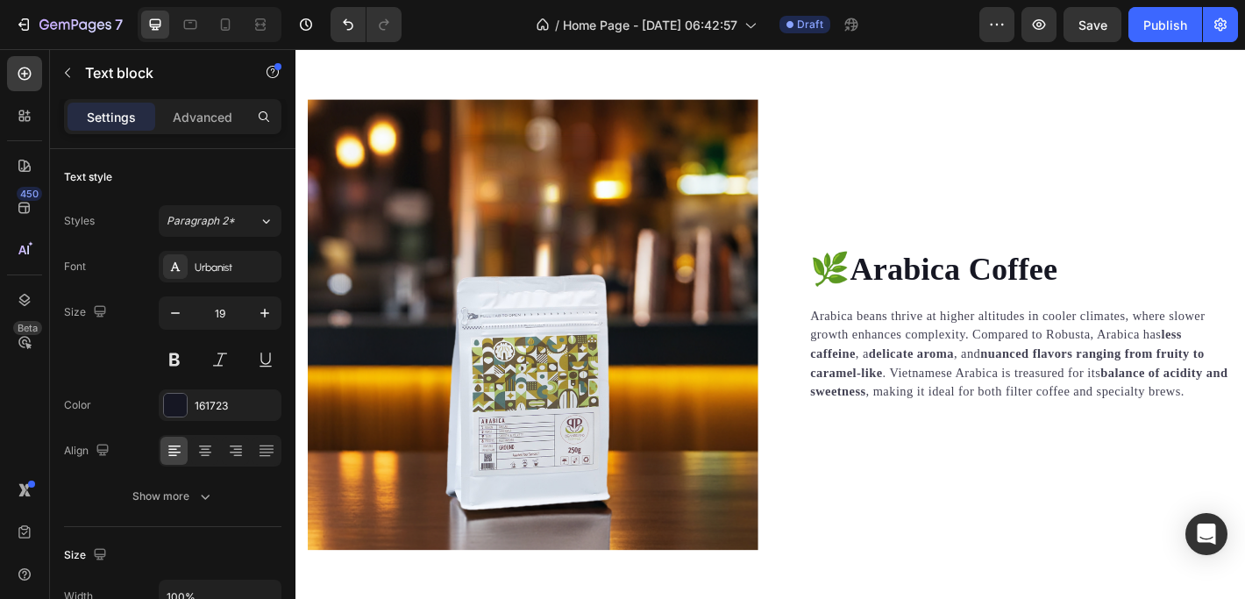
scroll to position [2600, 0]
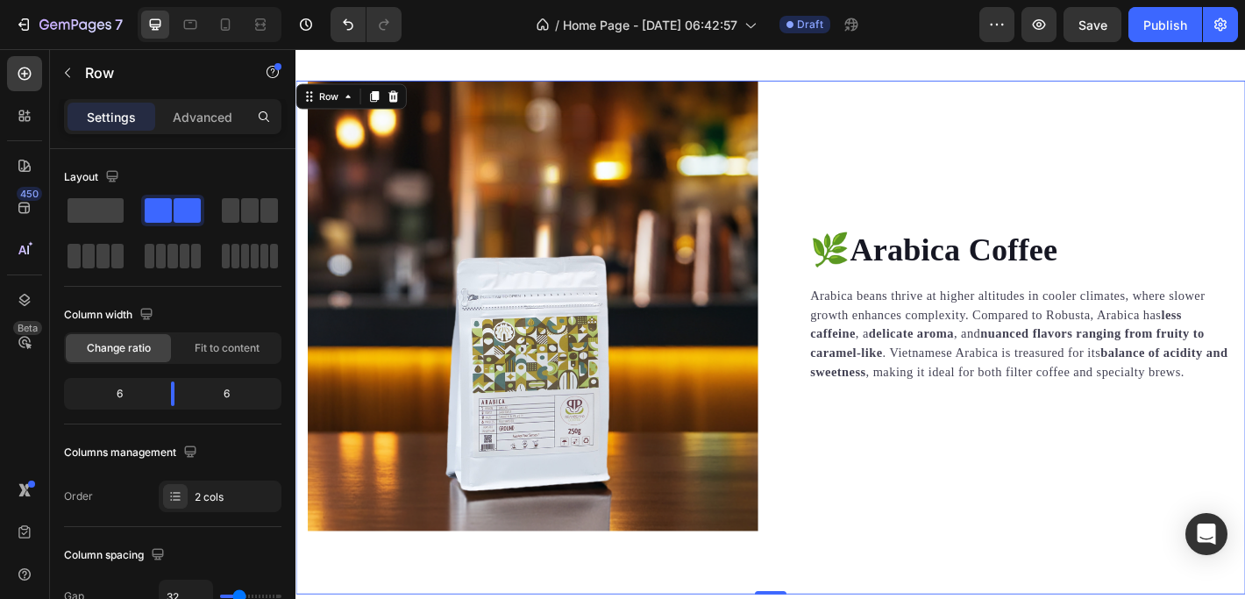
click at [999, 443] on div "🌿Arabica Coffee Heading Arabica beans thrive at higher altitudes in cooler clim…" at bounding box center [1084, 333] width 499 height 499
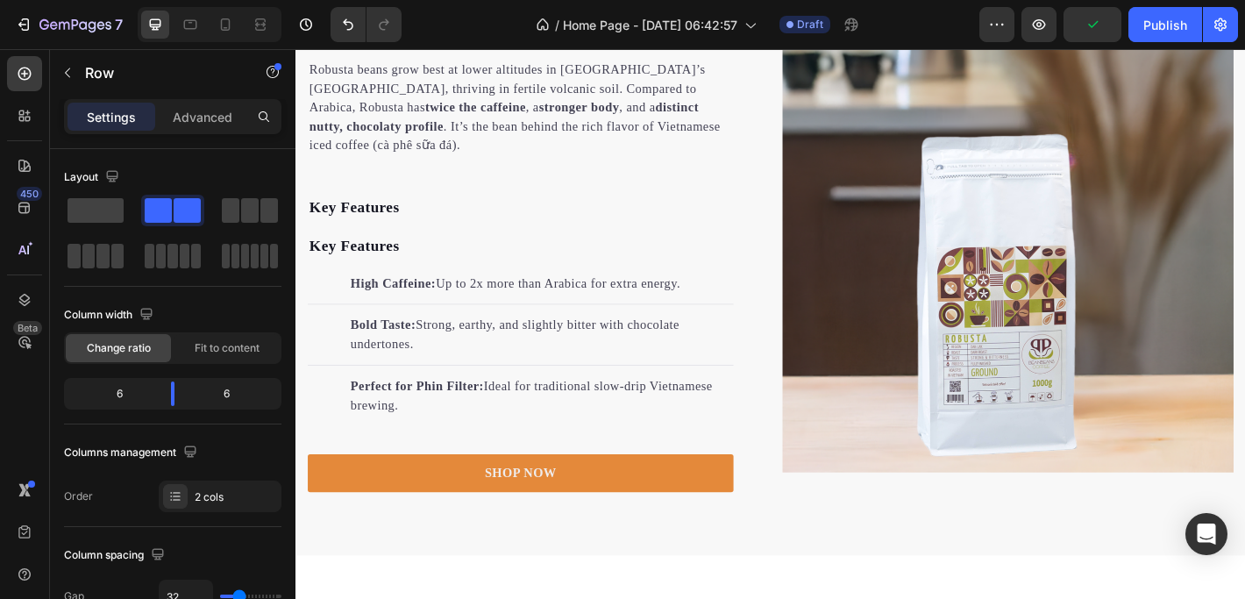
scroll to position [2024, 0]
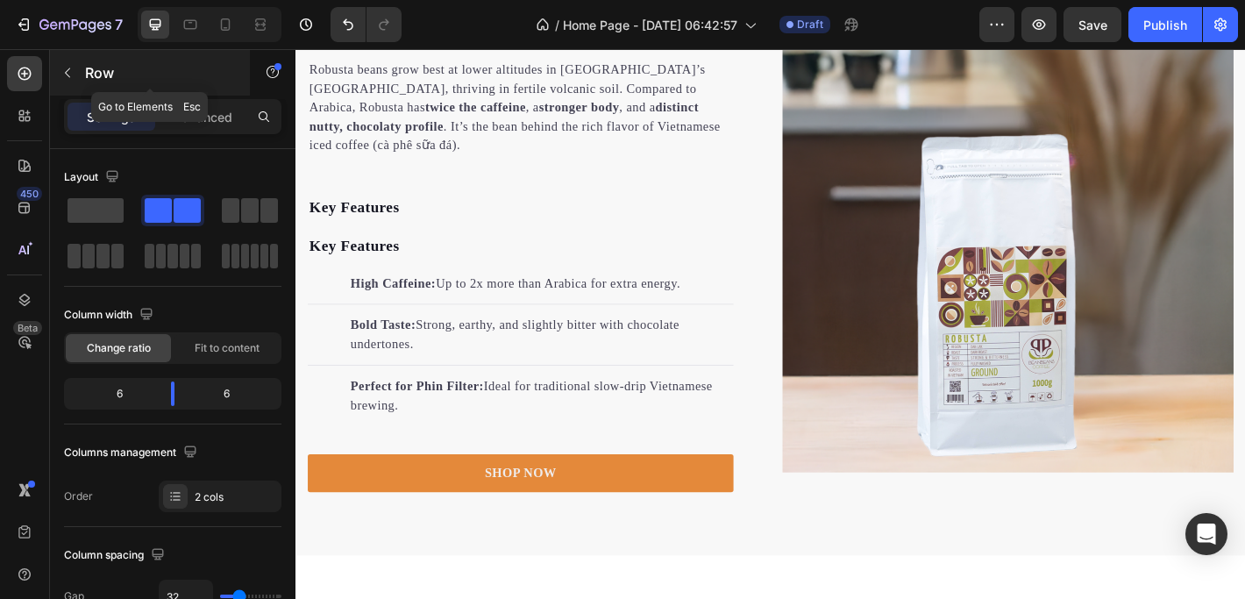
click at [69, 72] on icon "button" at bounding box center [67, 73] width 14 height 14
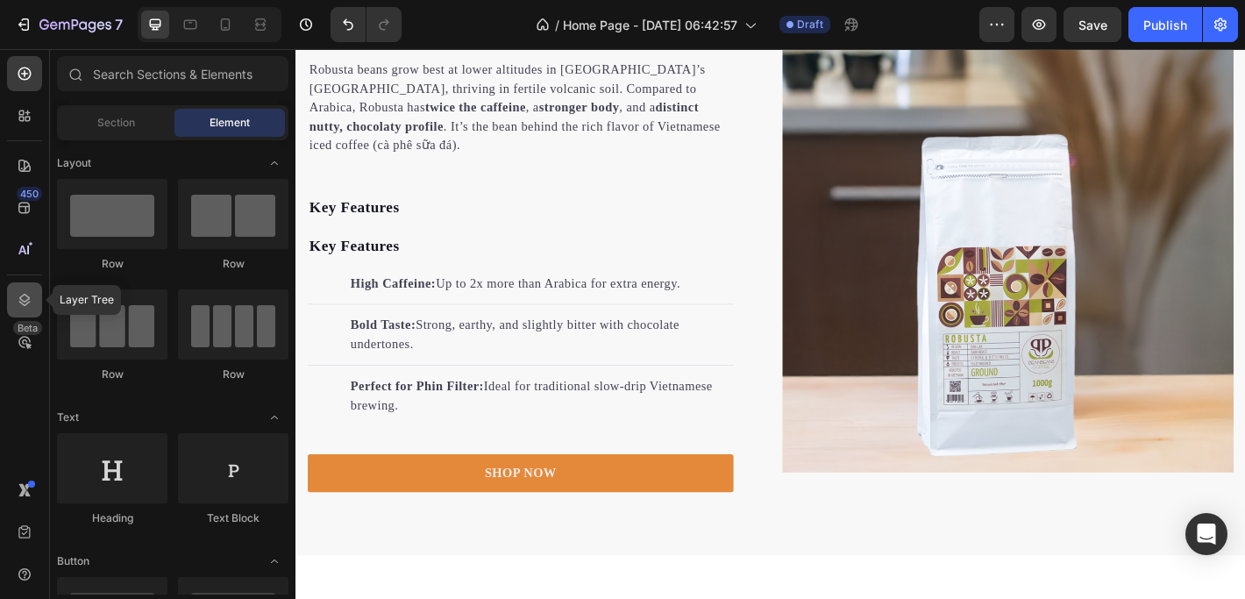
click at [18, 298] on icon at bounding box center [25, 300] width 18 height 18
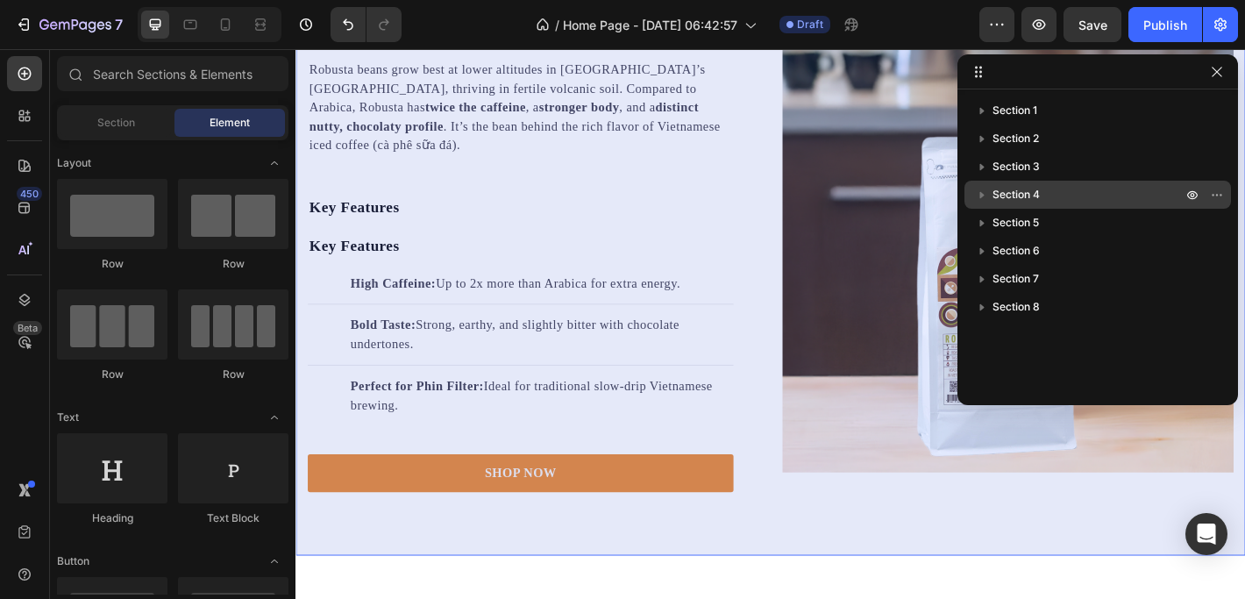
click at [1020, 193] on span "Section 4" at bounding box center [1015, 195] width 47 height 18
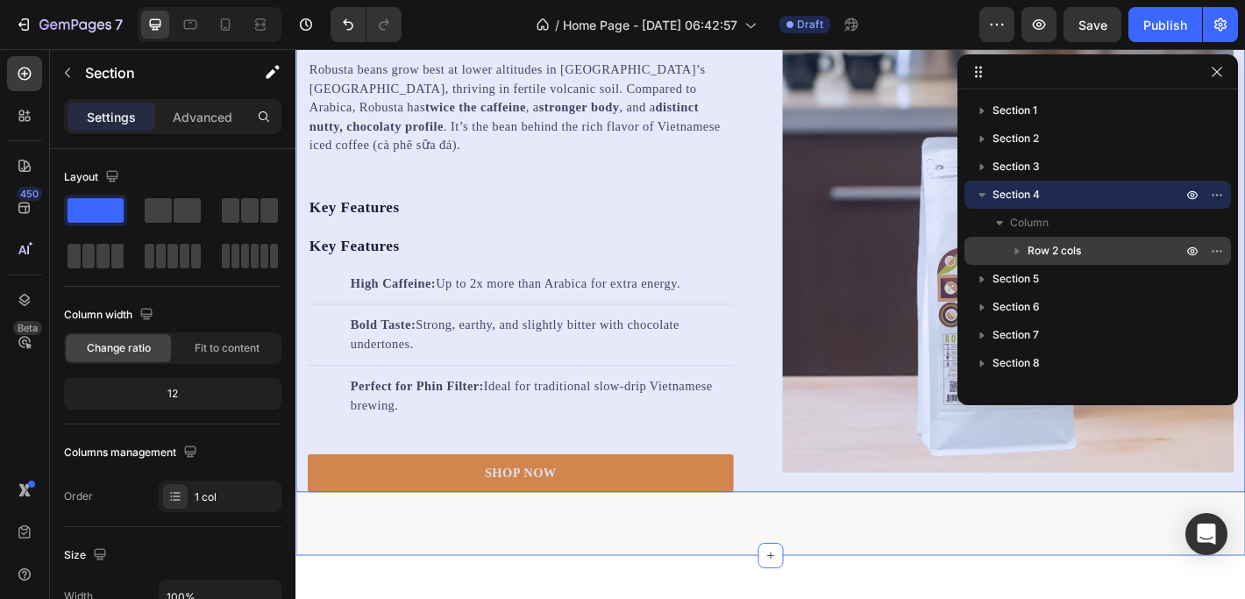
click at [1053, 245] on span "Row 2 cols" at bounding box center [1053, 251] width 53 height 18
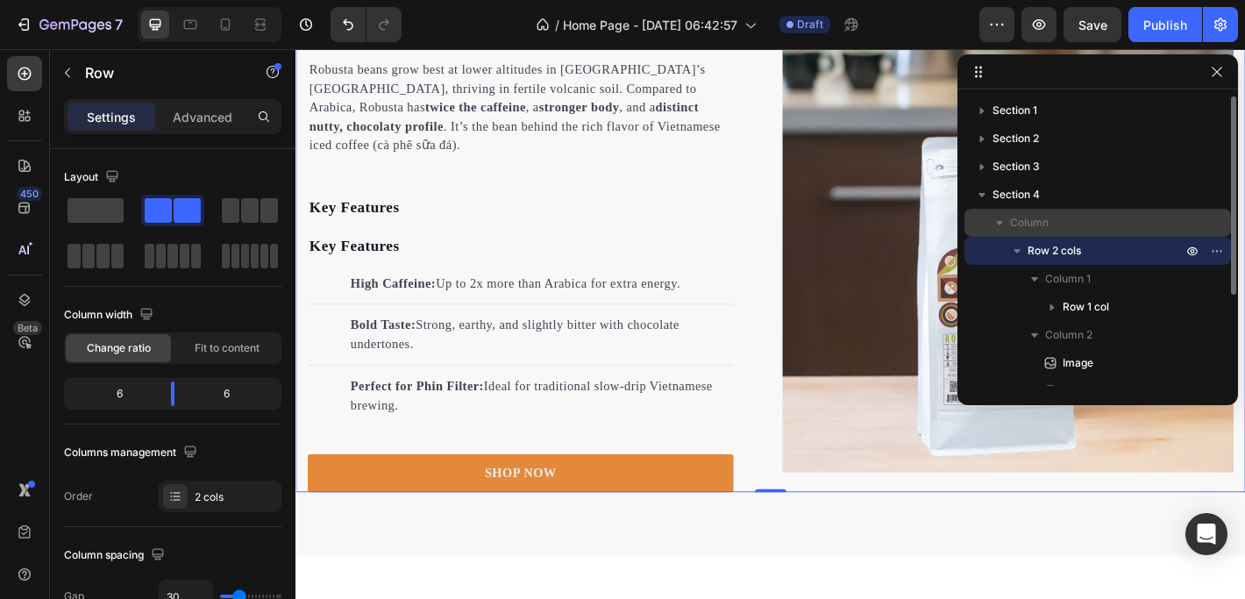
click at [998, 223] on icon "button" at bounding box center [999, 223] width 7 height 4
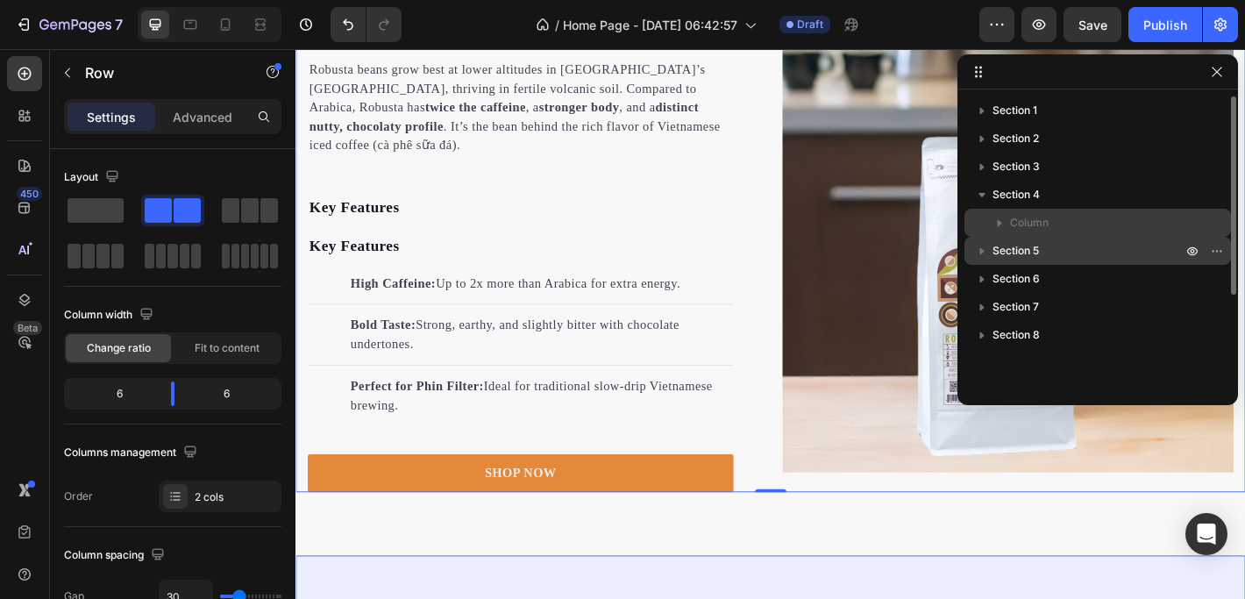
click at [1001, 246] on span "Section 5" at bounding box center [1015, 251] width 46 height 18
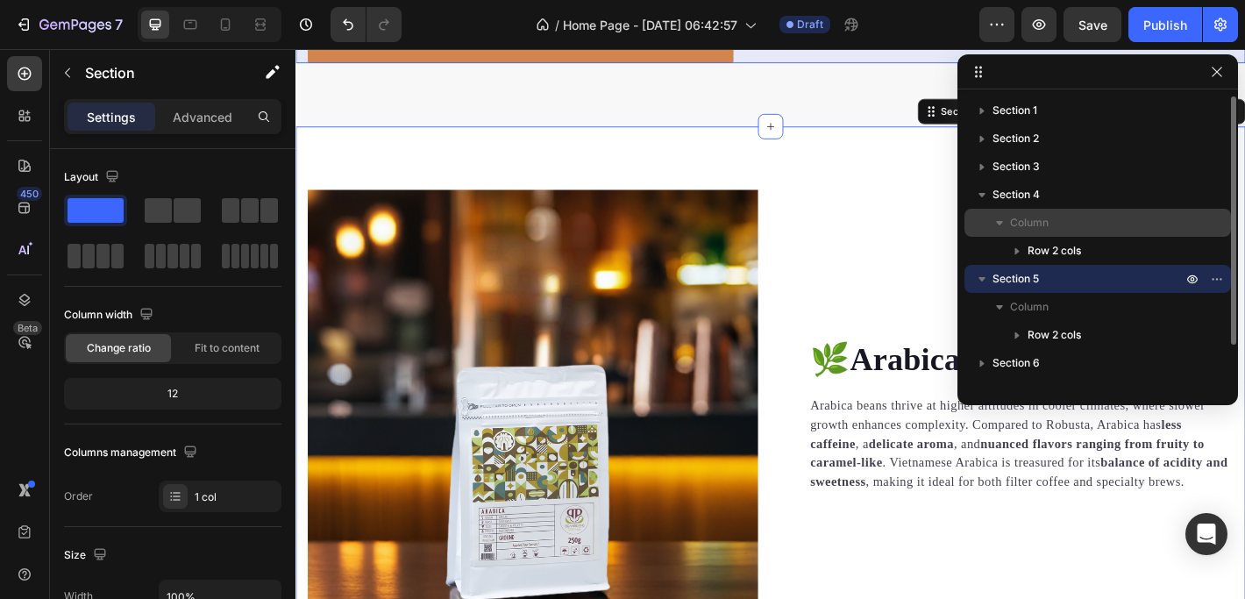
scroll to position [2503, 0]
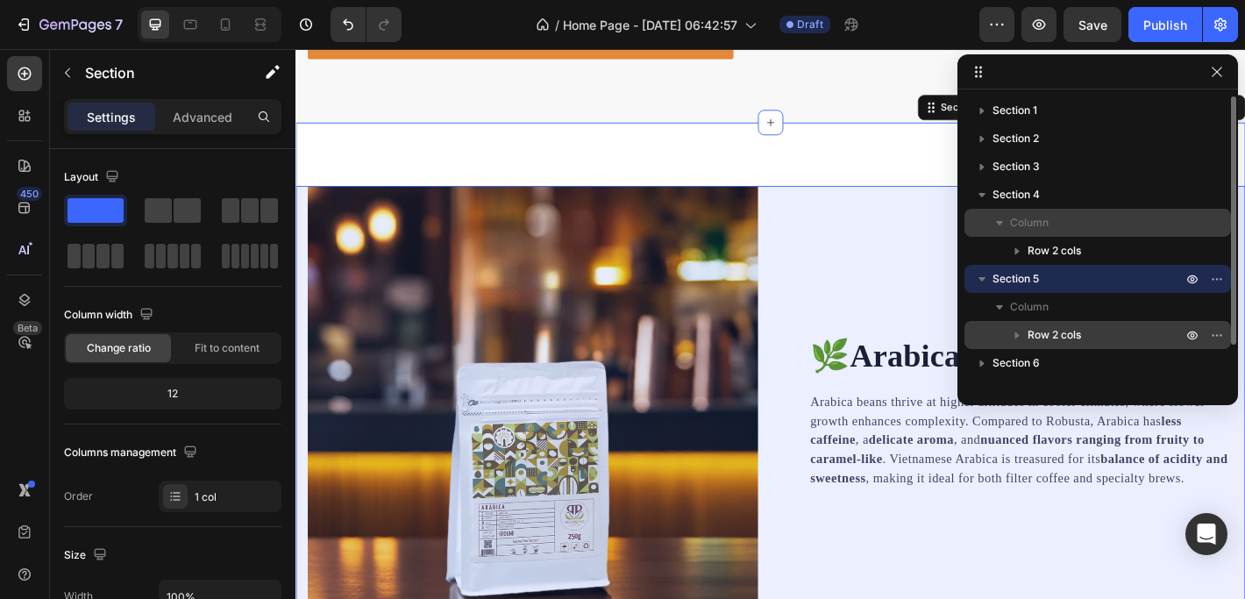
click at [1020, 333] on icon "button" at bounding box center [1017, 335] width 18 height 18
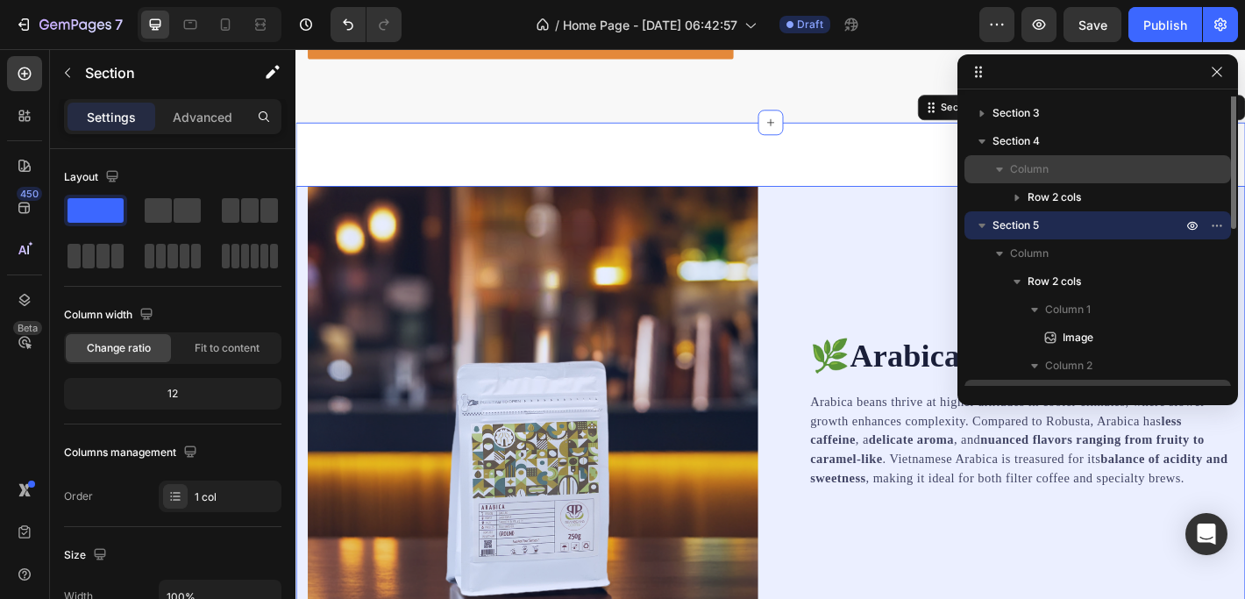
scroll to position [0, 0]
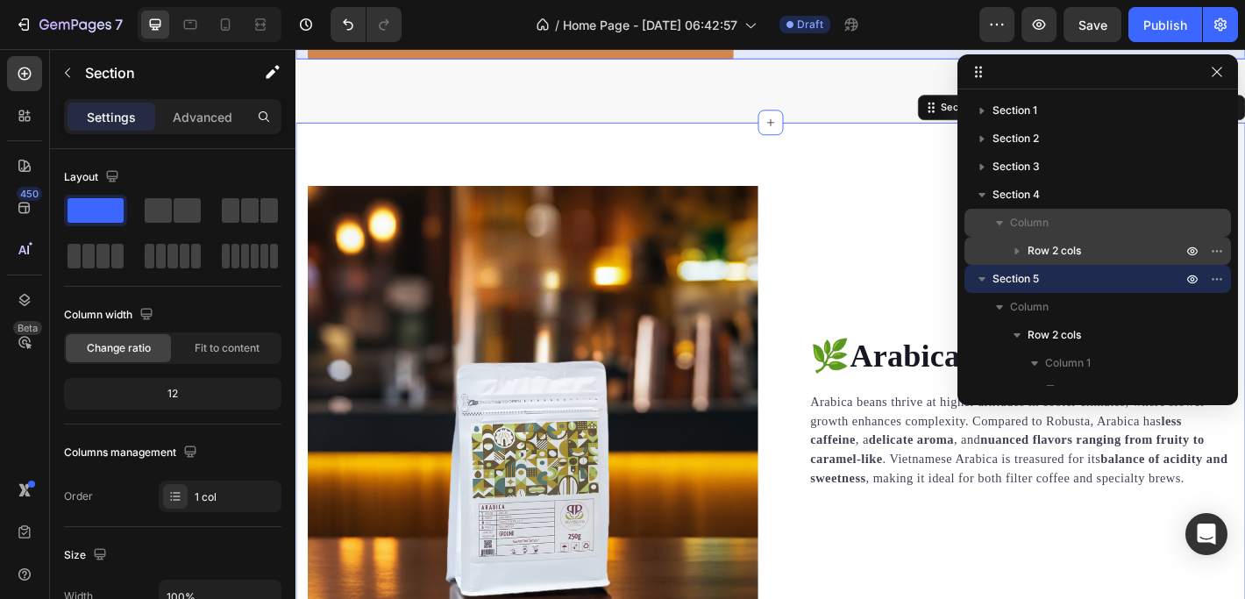
click at [1018, 249] on icon "button" at bounding box center [1017, 251] width 18 height 18
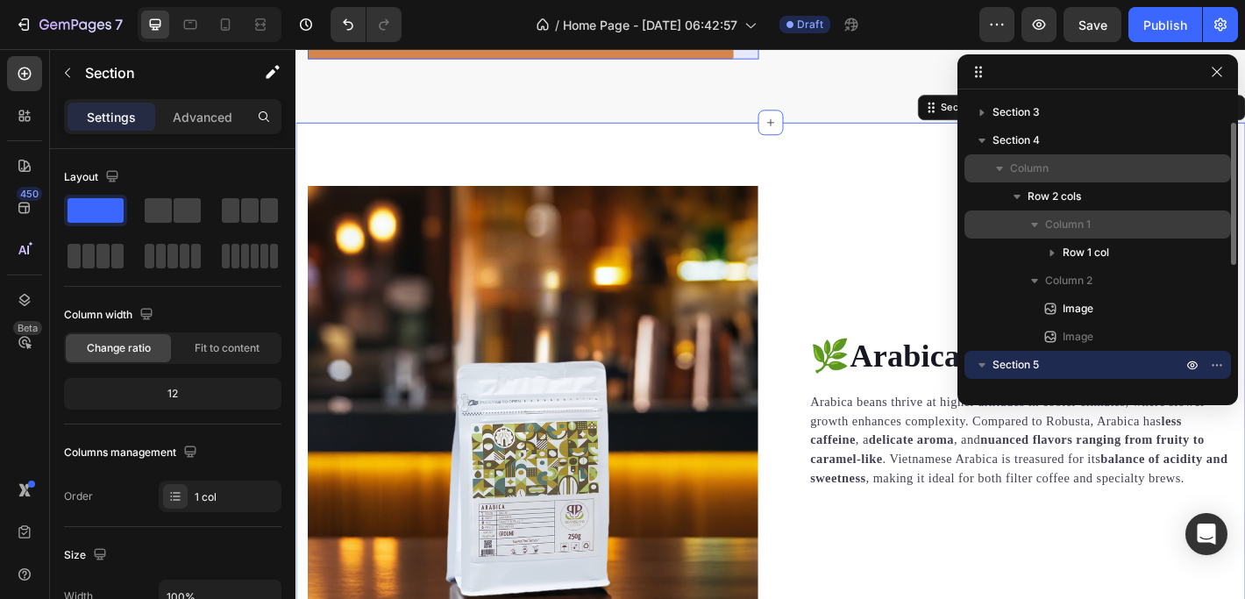
scroll to position [58, 0]
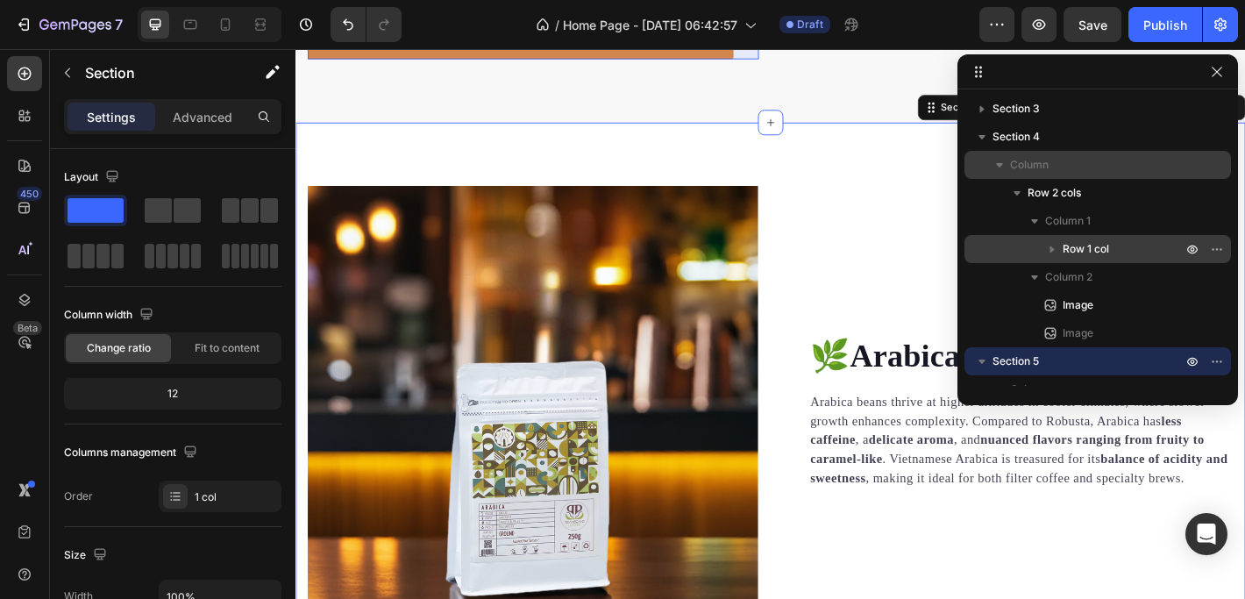
click at [1055, 249] on icon "button" at bounding box center [1052, 249] width 18 height 18
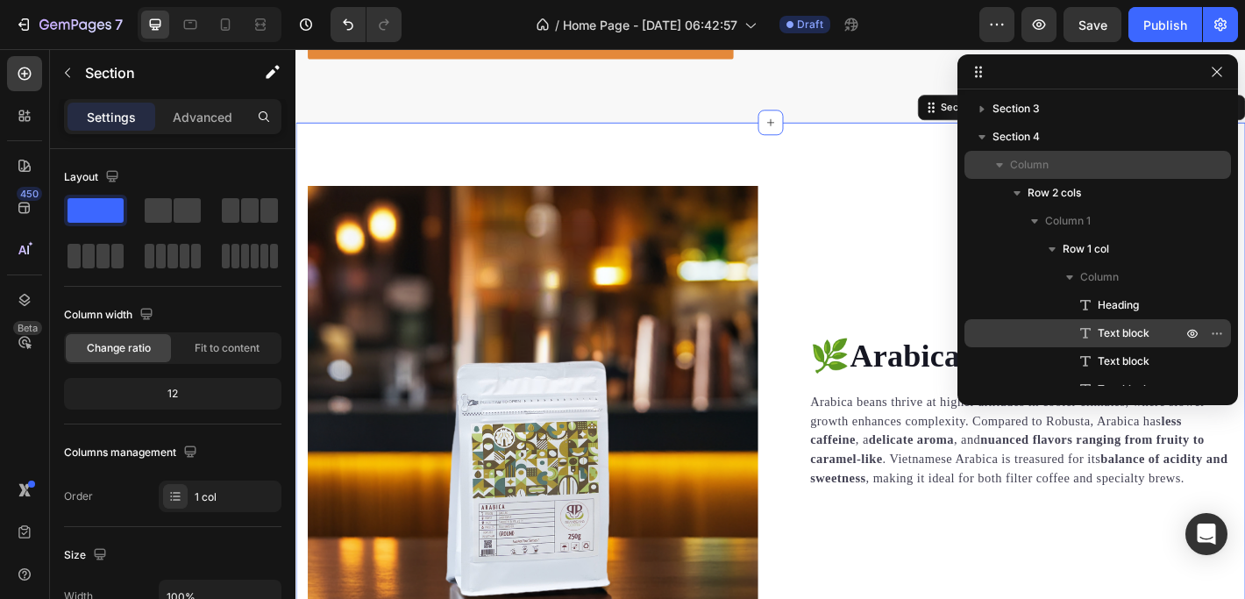
click at [1125, 330] on span "Text block" at bounding box center [1123, 333] width 52 height 18
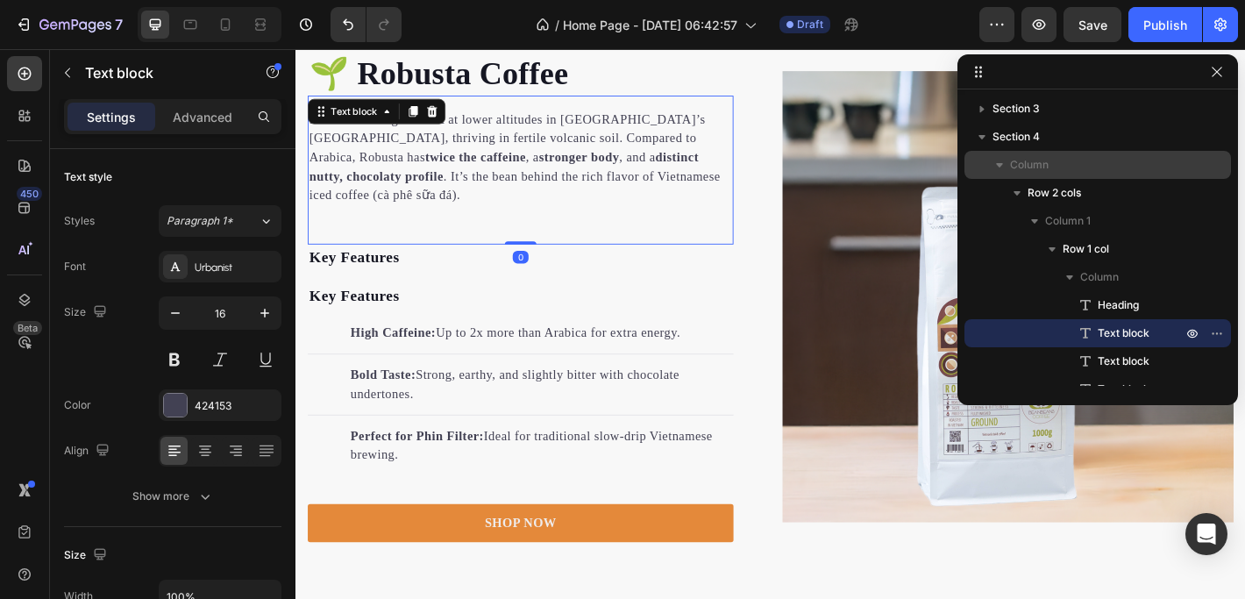
scroll to position [1959, 0]
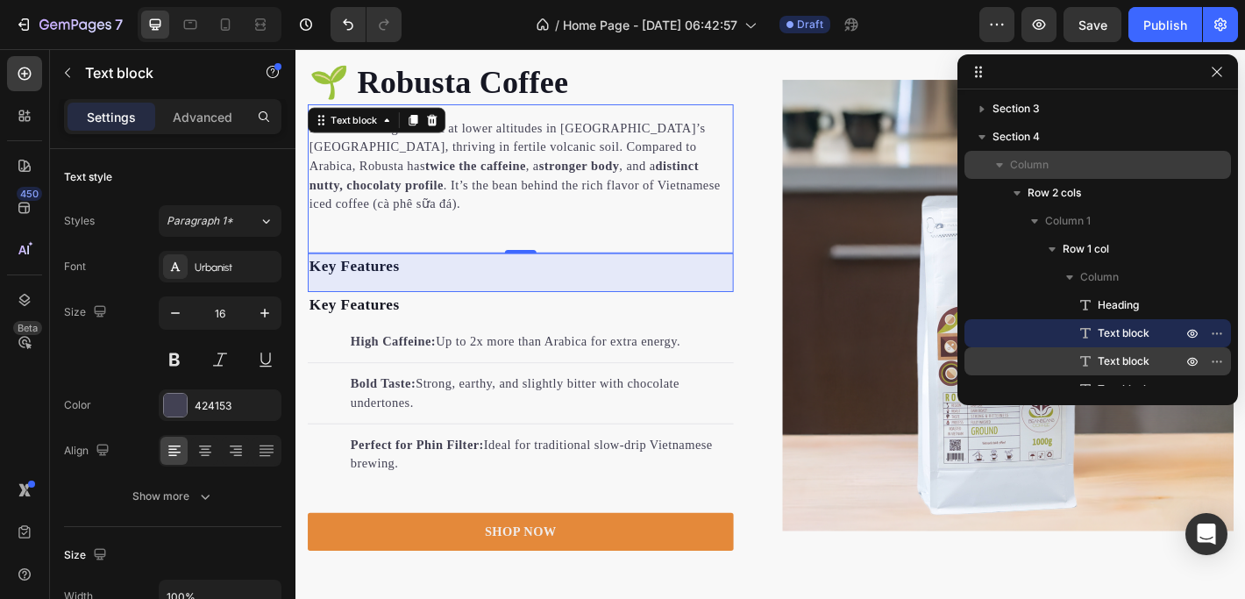
click at [1120, 355] on span "Text block" at bounding box center [1123, 361] width 52 height 18
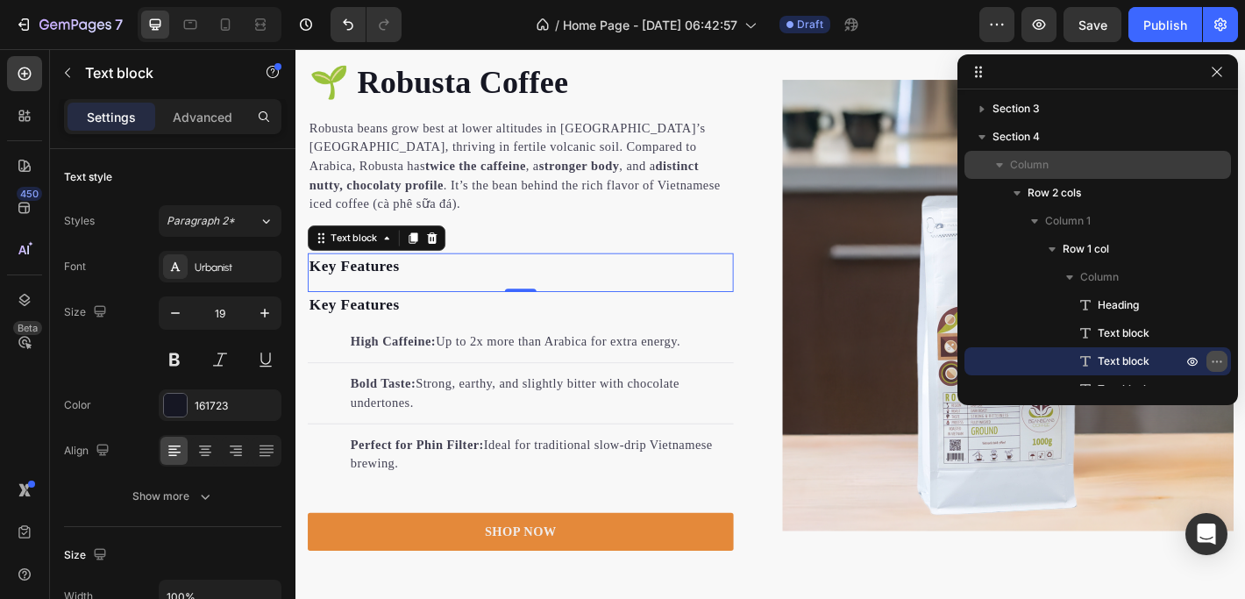
click at [1211, 359] on icon "button" at bounding box center [1216, 361] width 14 height 14
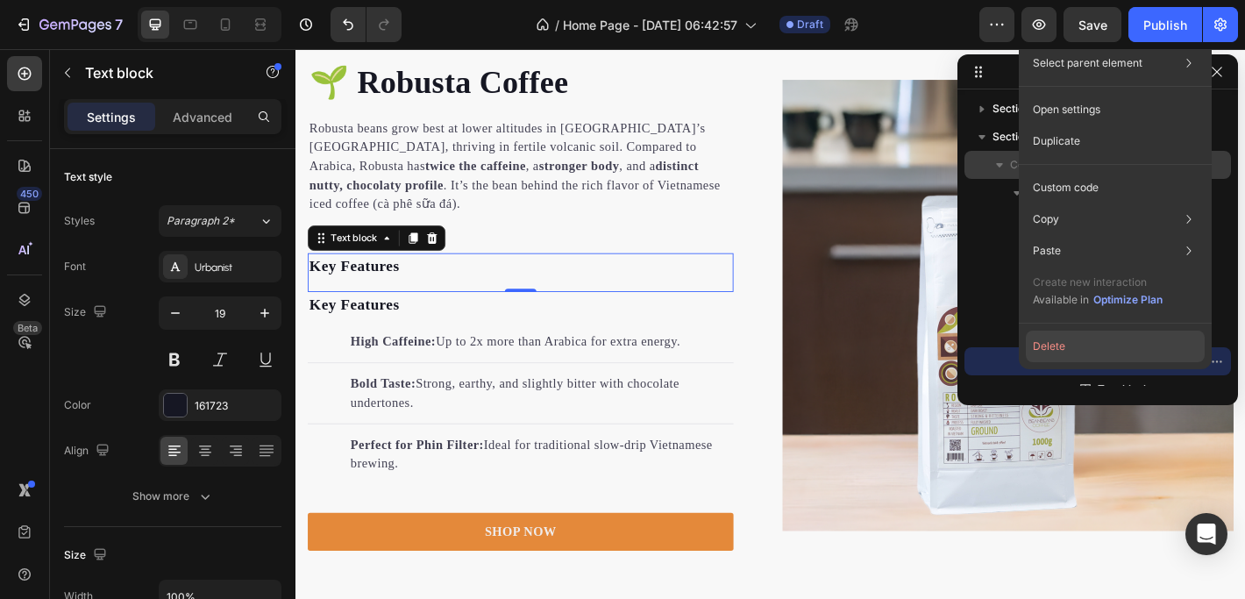
click at [1096, 341] on button "Delete" at bounding box center [1114, 346] width 179 height 32
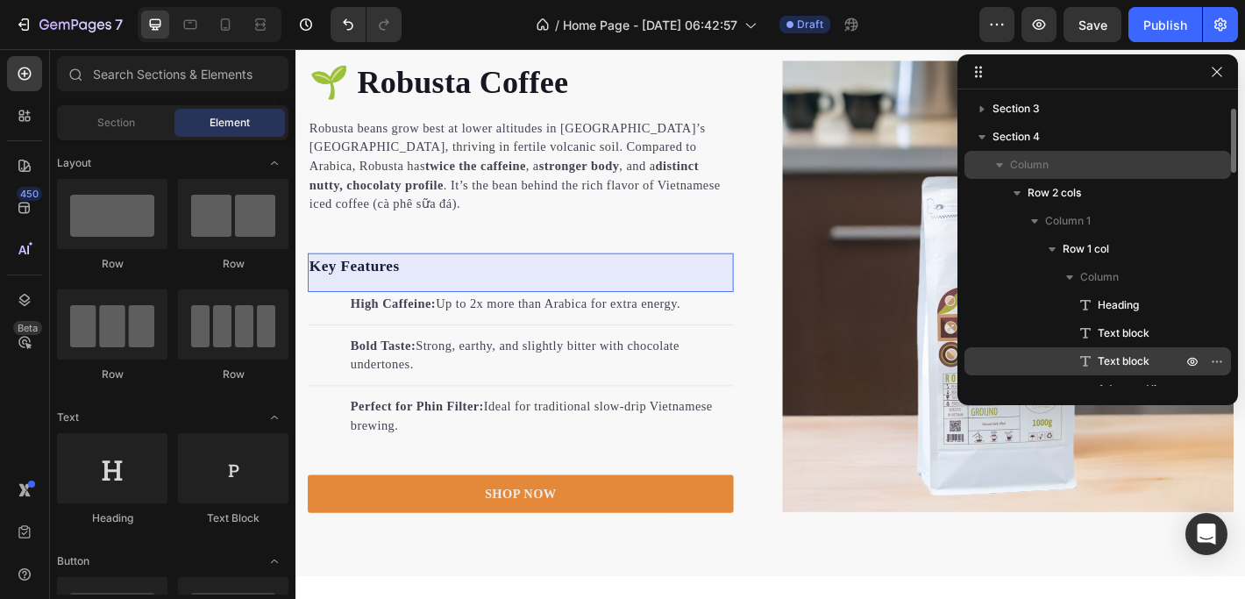
click at [1139, 353] on span "Text block" at bounding box center [1123, 361] width 52 height 18
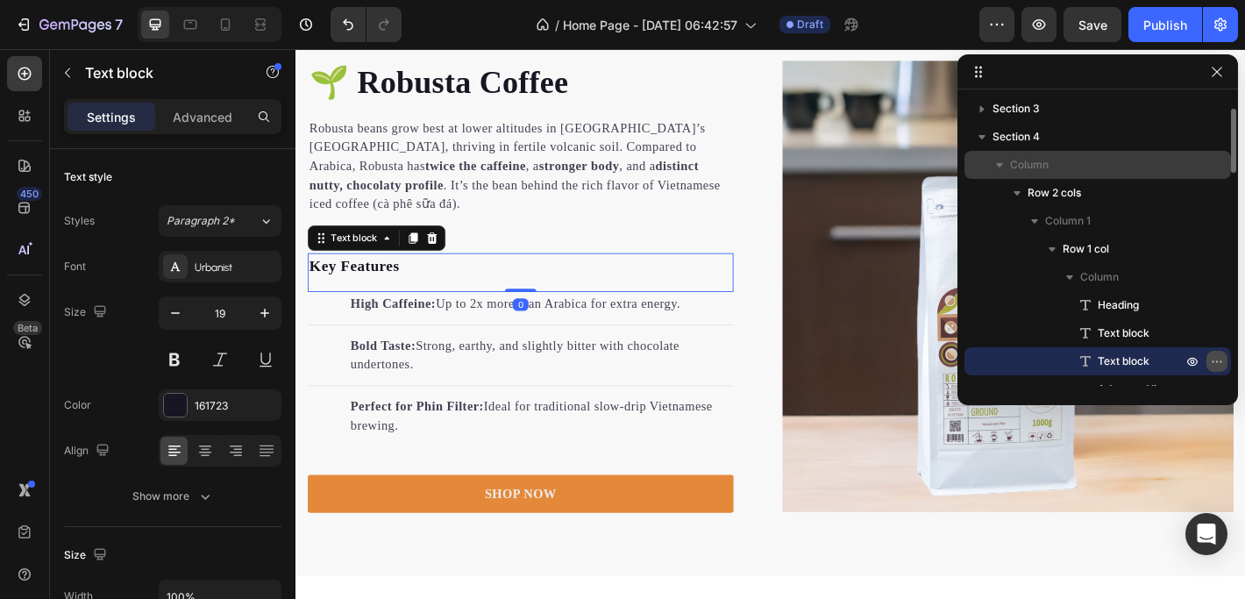
click at [1217, 361] on icon "button" at bounding box center [1216, 361] width 14 height 14
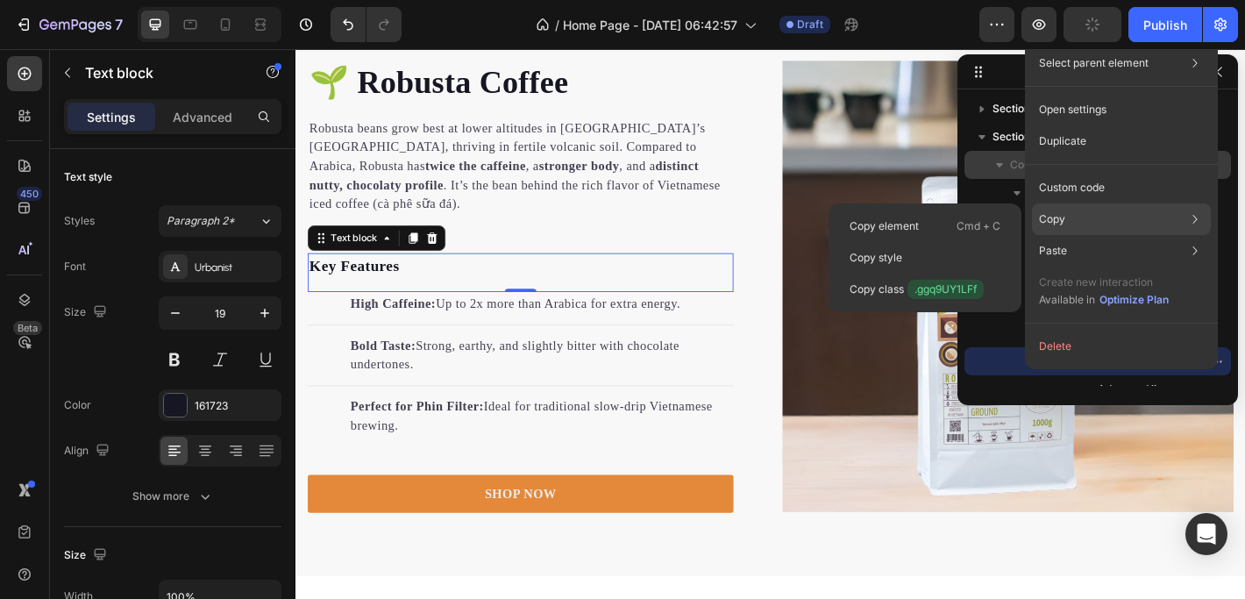
click at [1082, 266] on div "Copy Copy element Cmd + C Copy style Copy class .ggq9UY1LFf" at bounding box center [1121, 290] width 179 height 49
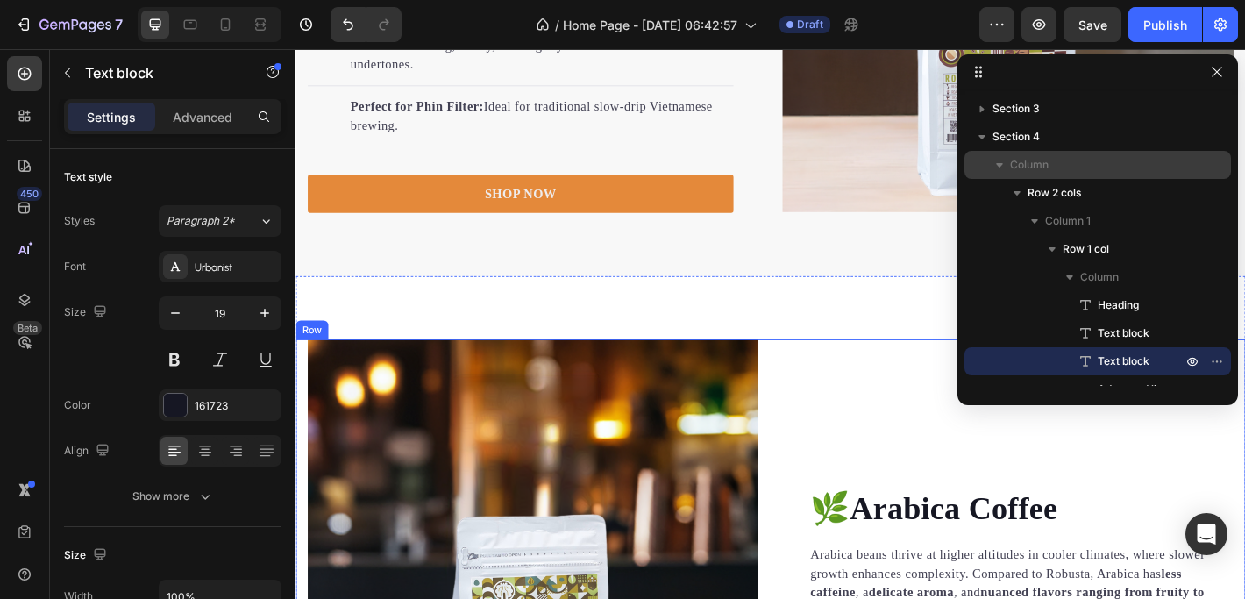
scroll to position [2541, 0]
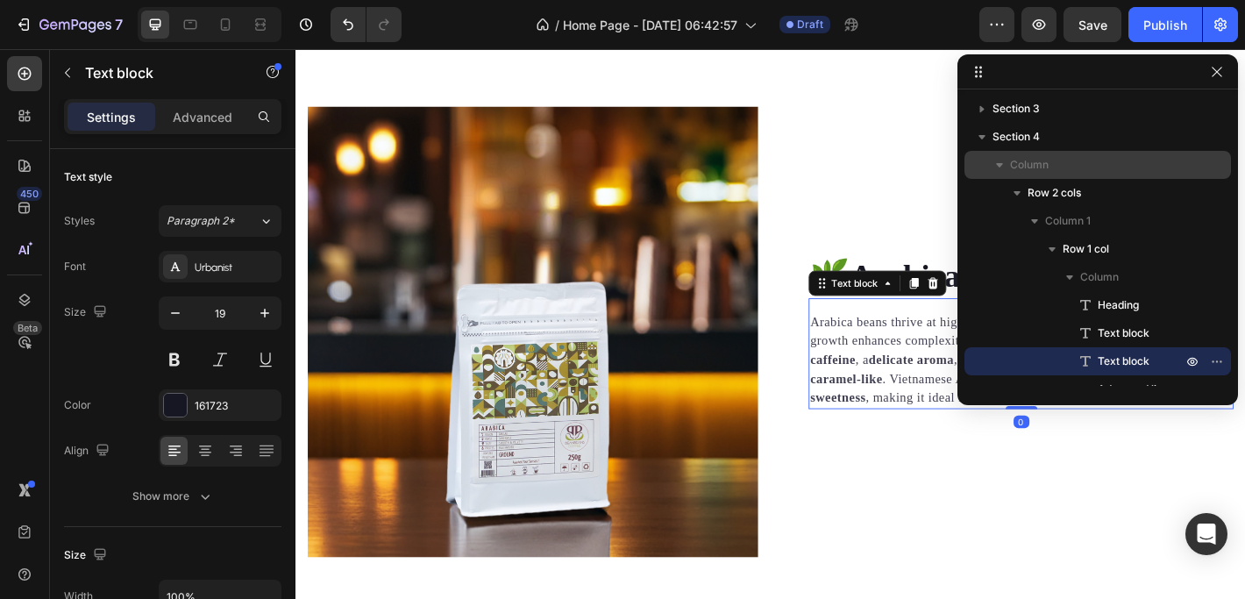
click at [891, 401] on p "Arabica beans thrive at higher altitudes in cooler climates, where slower growt…" at bounding box center [1098, 393] width 467 height 105
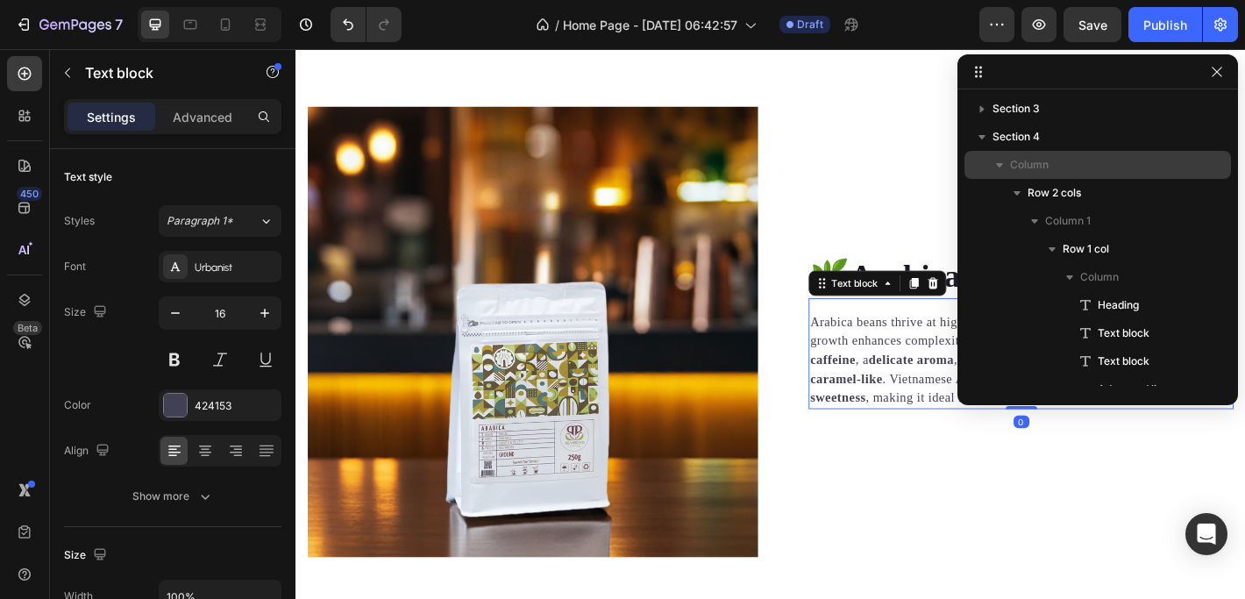
scroll to position [1085, 0]
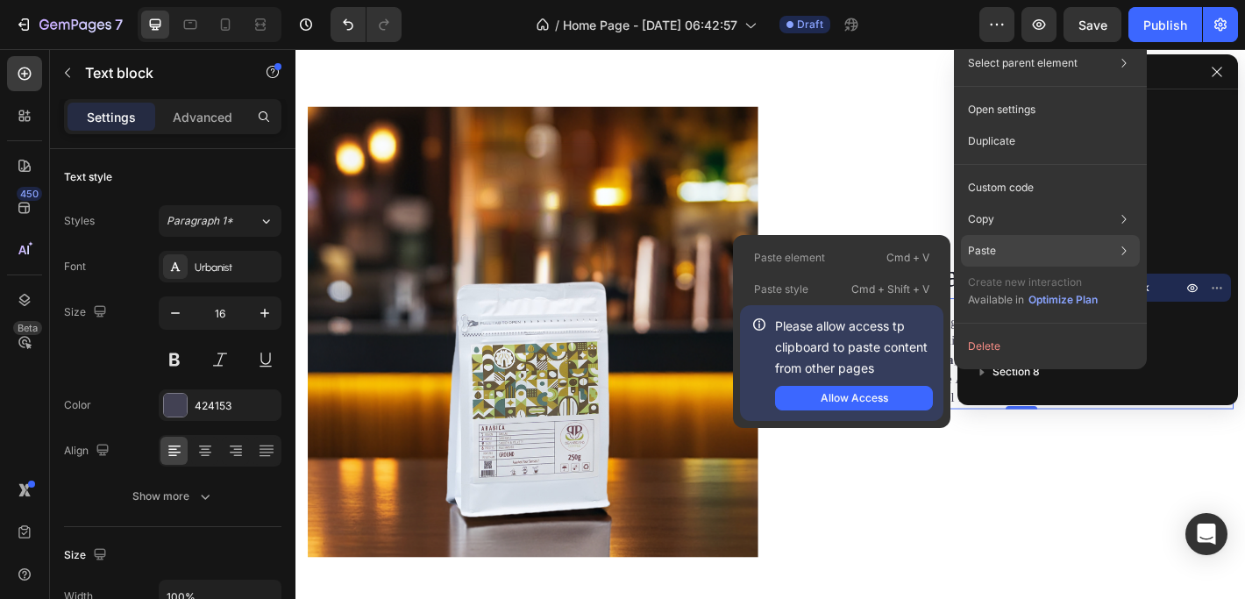
click at [1037, 250] on div "Paste Paste element Cmd + V Paste style Cmd + Shift + V Please allow access tp …" at bounding box center [1050, 251] width 179 height 32
click at [880, 392] on div "Allow Access" at bounding box center [853, 398] width 67 height 16
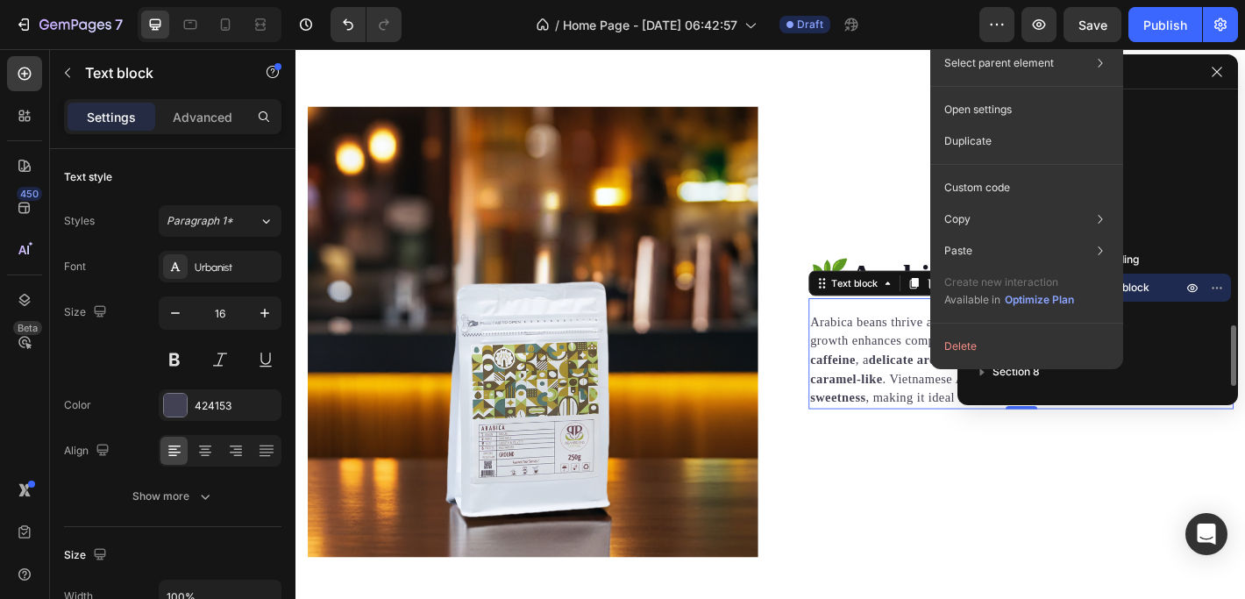
click at [1154, 284] on p "Text block" at bounding box center [1120, 288] width 88 height 18
click at [1167, 246] on div "Heading" at bounding box center [1097, 259] width 252 height 28
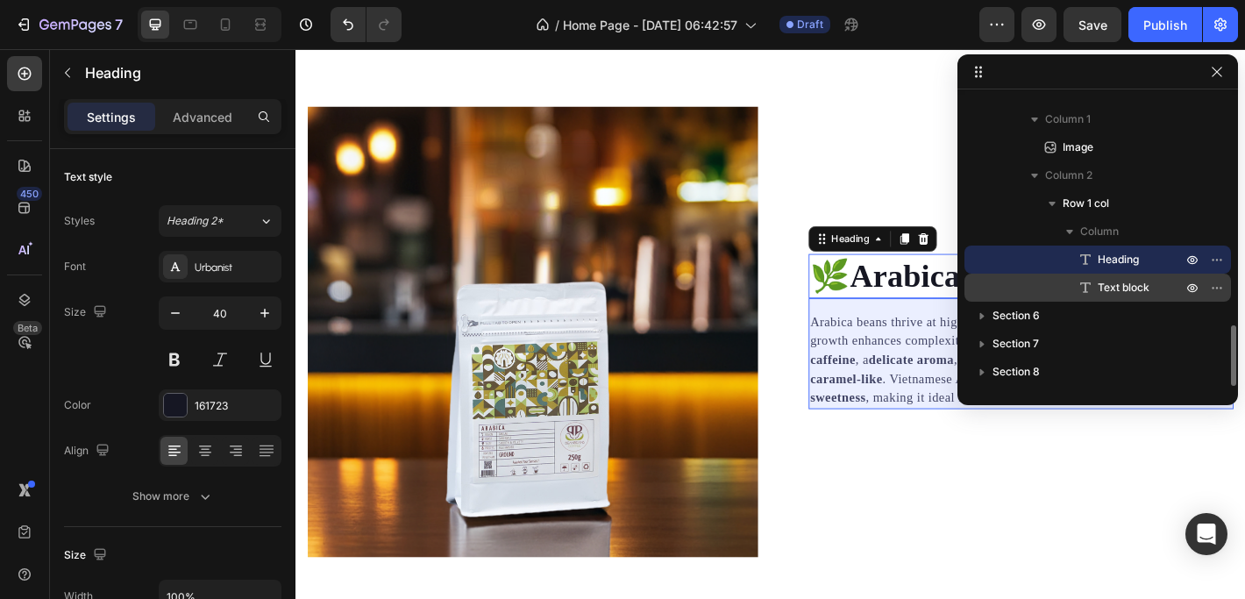
click at [1130, 279] on span "Text block" at bounding box center [1123, 288] width 52 height 18
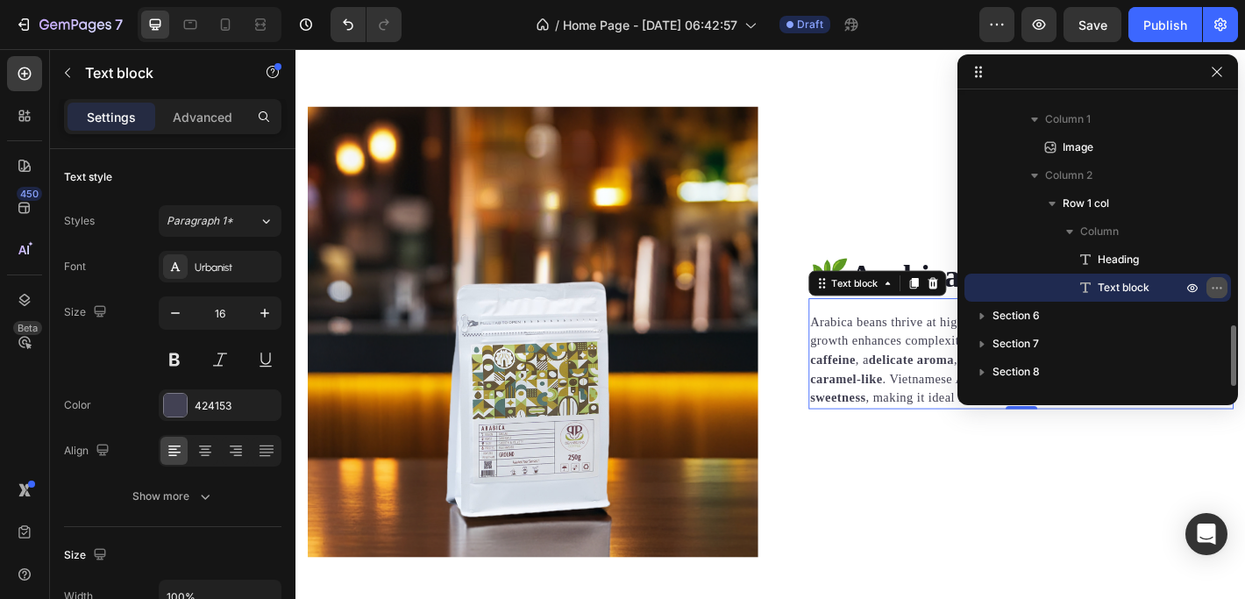
click at [1211, 289] on icon "button" at bounding box center [1216, 287] width 14 height 14
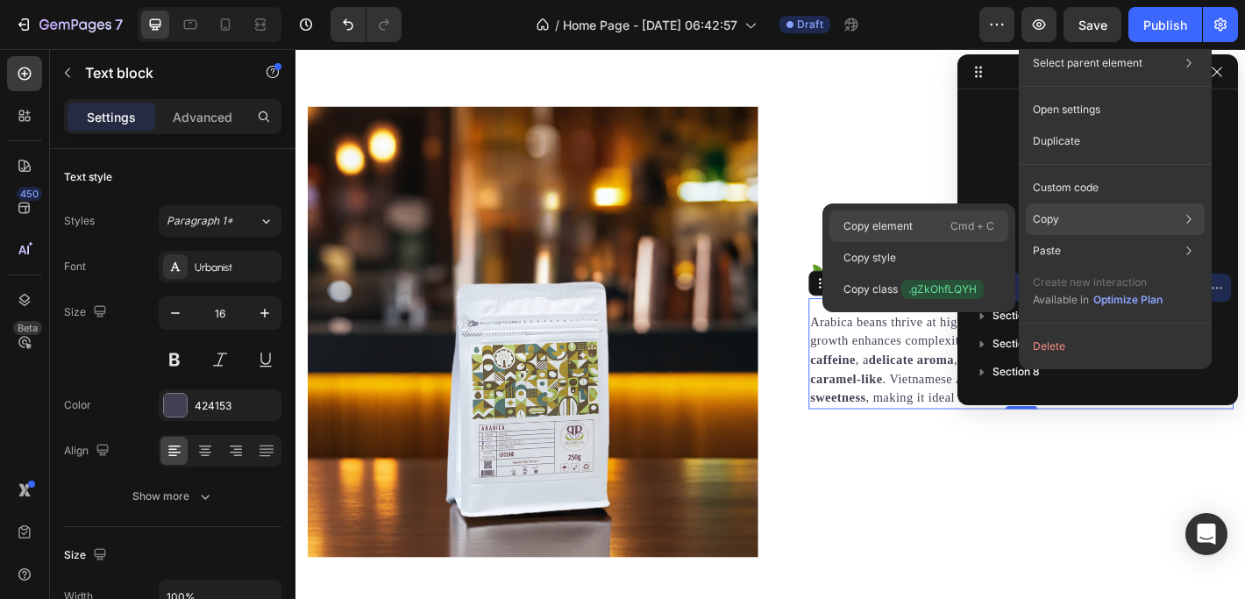
click at [934, 242] on div "Copy element Cmd + C" at bounding box center [918, 258] width 179 height 32
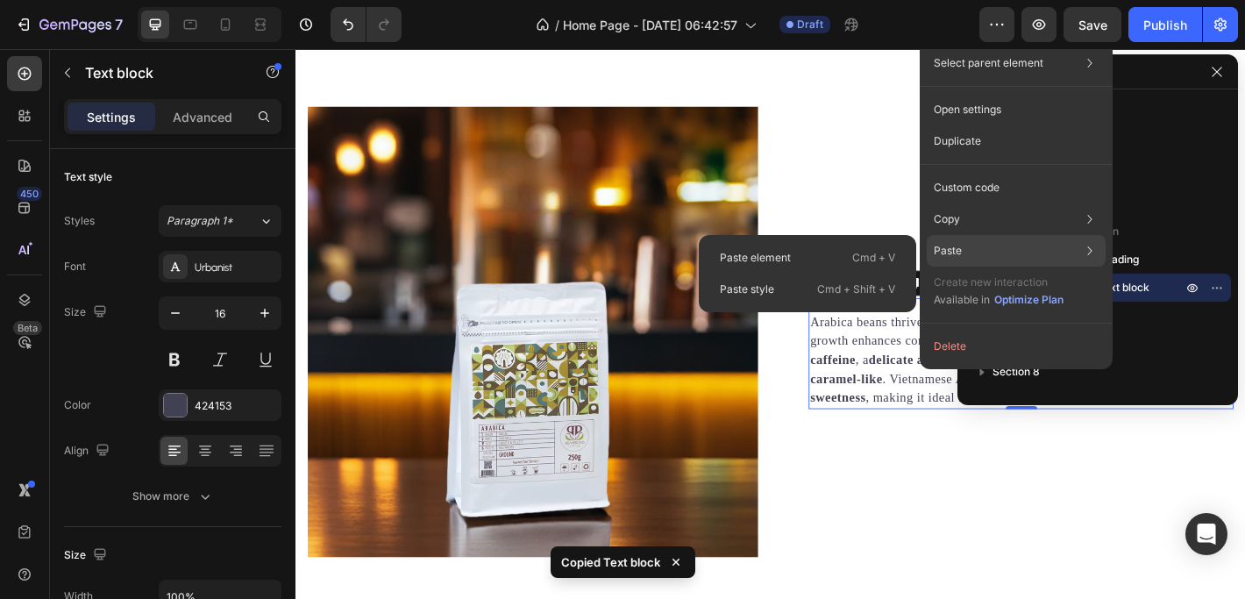
click at [977, 247] on div "Paste Paste element Cmd + V Paste style Cmd + Shift + V" at bounding box center [1015, 251] width 179 height 32
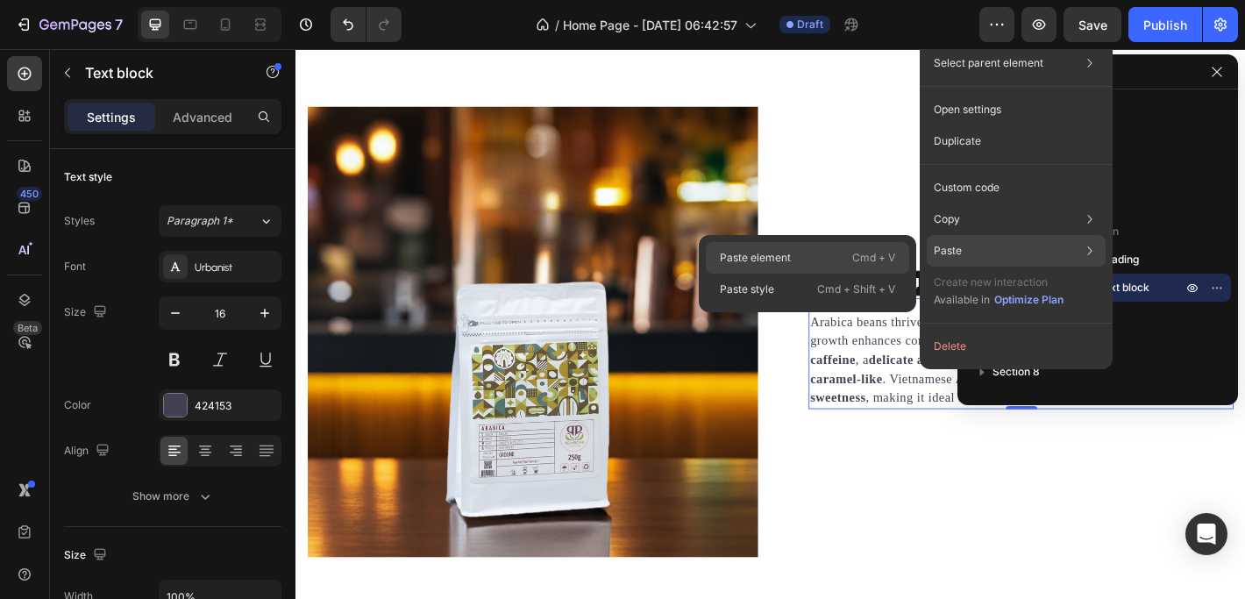
click at [777, 254] on p "Paste element" at bounding box center [755, 258] width 71 height 16
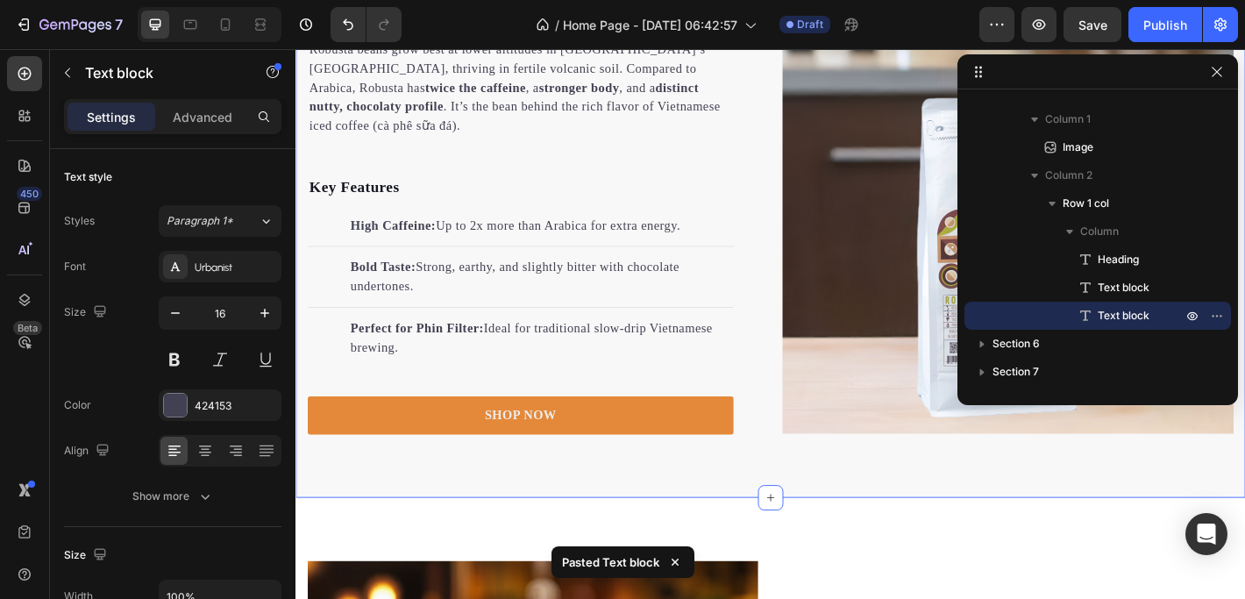
scroll to position [2045, 0]
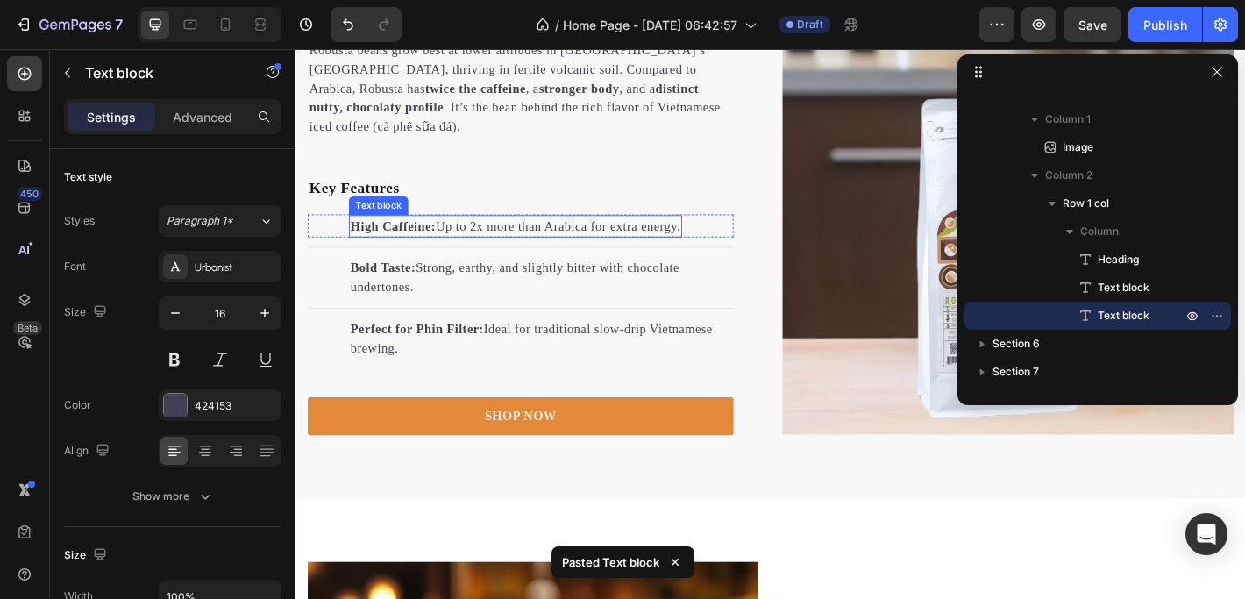
click at [362, 192] on p "Key Features" at bounding box center [544, 203] width 468 height 25
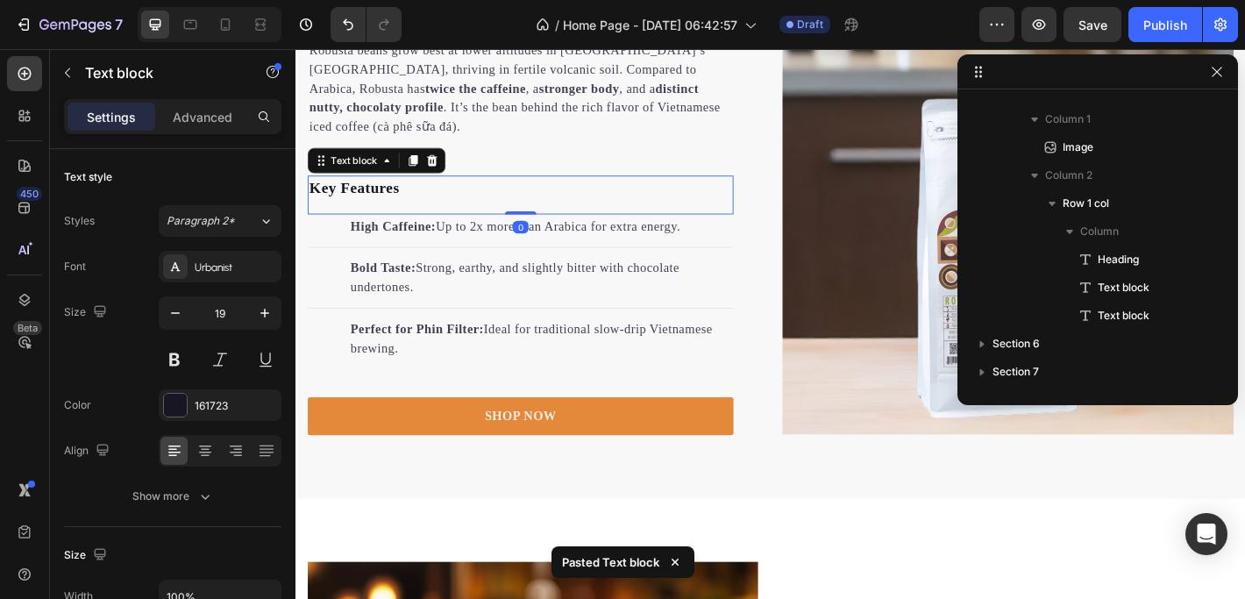
scroll to position [191, 0]
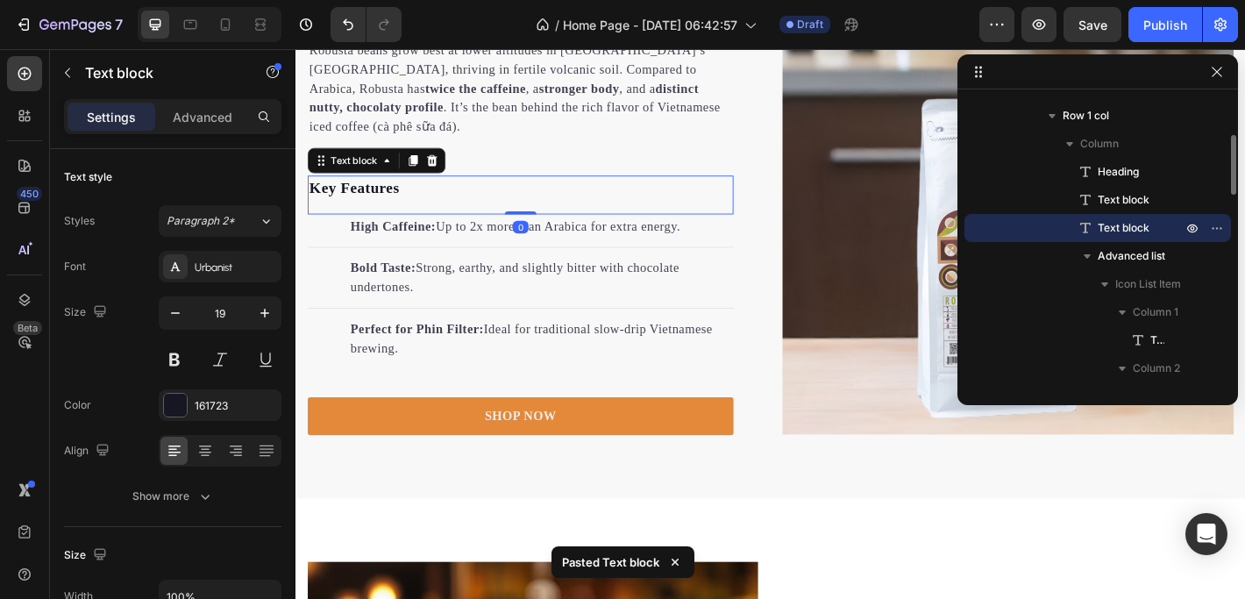
click at [399, 193] on p "Key Features" at bounding box center [544, 203] width 468 height 25
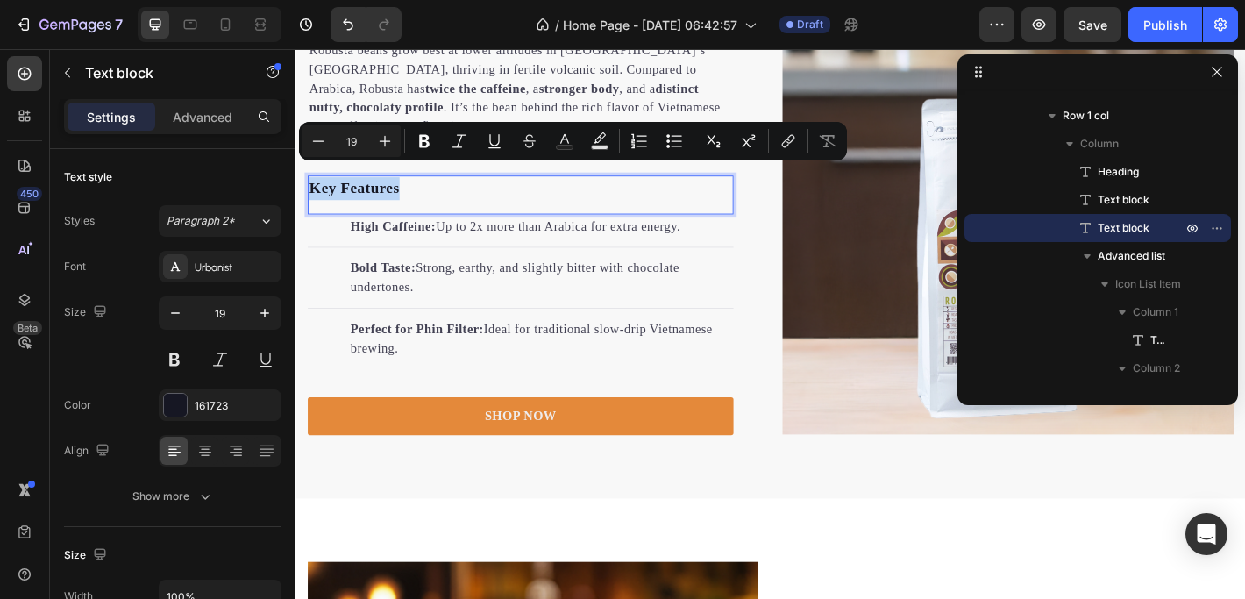
drag, startPoint x: 414, startPoint y: 188, endPoint x: 315, endPoint y: 188, distance: 99.0
click at [315, 191] on p "Key Features" at bounding box center [544, 203] width 468 height 25
copy p "Key Features"
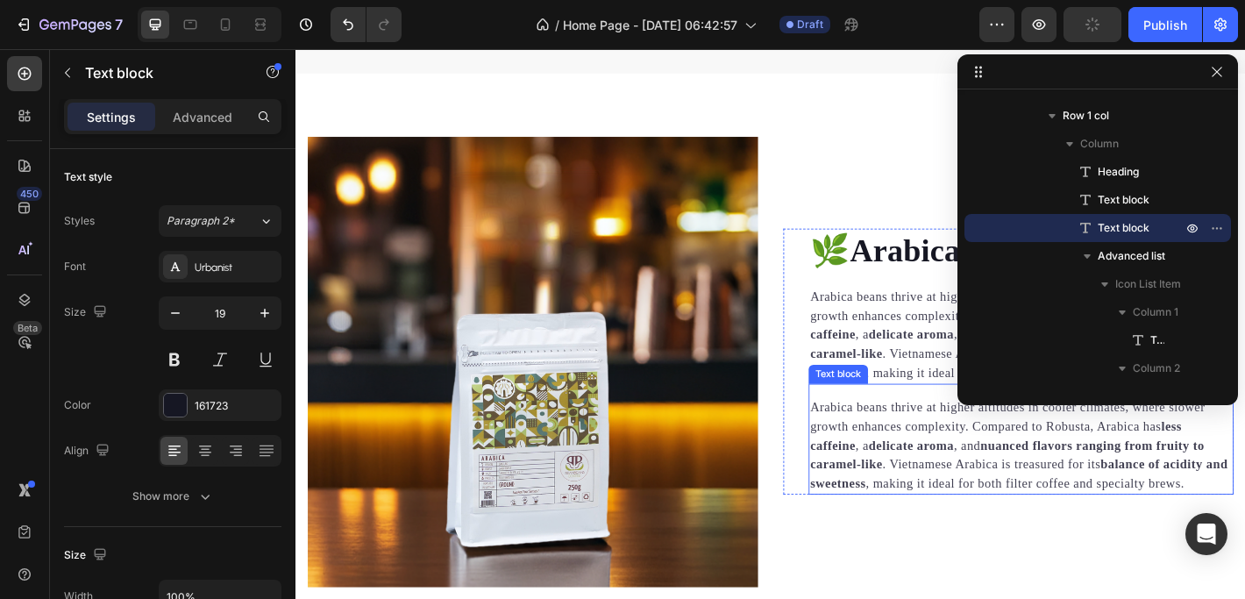
scroll to position [2515, 0]
click at [940, 480] on strong "delicate aroma" at bounding box center [977, 487] width 95 height 15
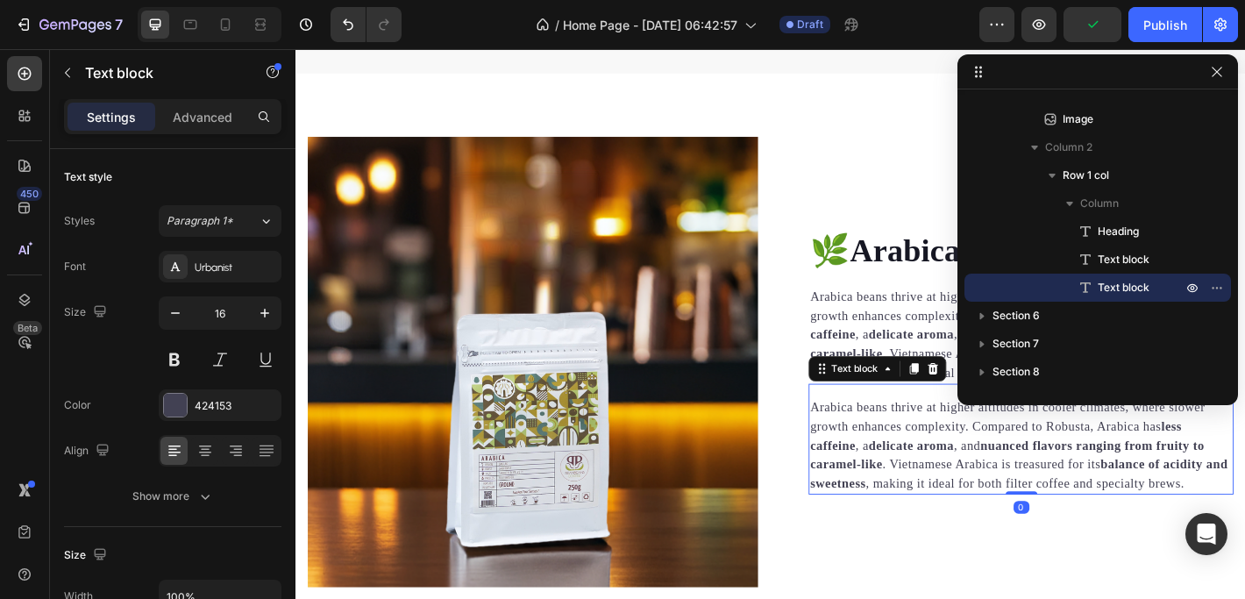
click at [1119, 489] on p "Arabica beans thrive at higher altitudes in cooler climates, where slower growt…" at bounding box center [1098, 488] width 467 height 105
click at [1244, 514] on p "Arabica beans thrive at higher altitudes in cooler climates, where slower growt…" at bounding box center [1098, 488] width 467 height 105
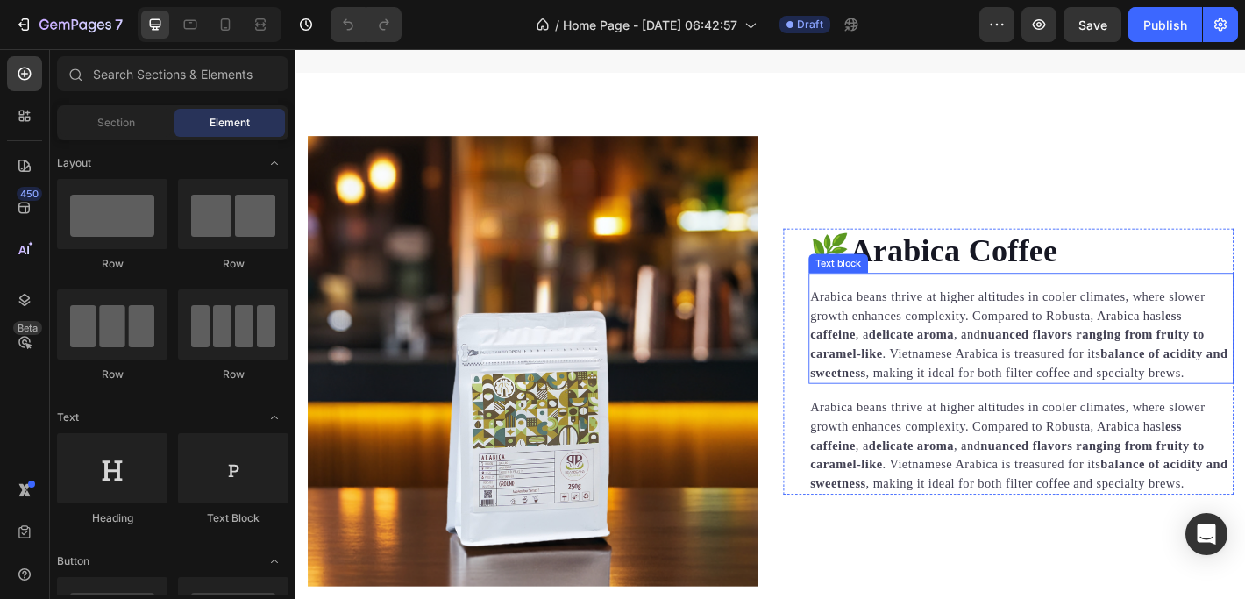
scroll to position [2480, 0]
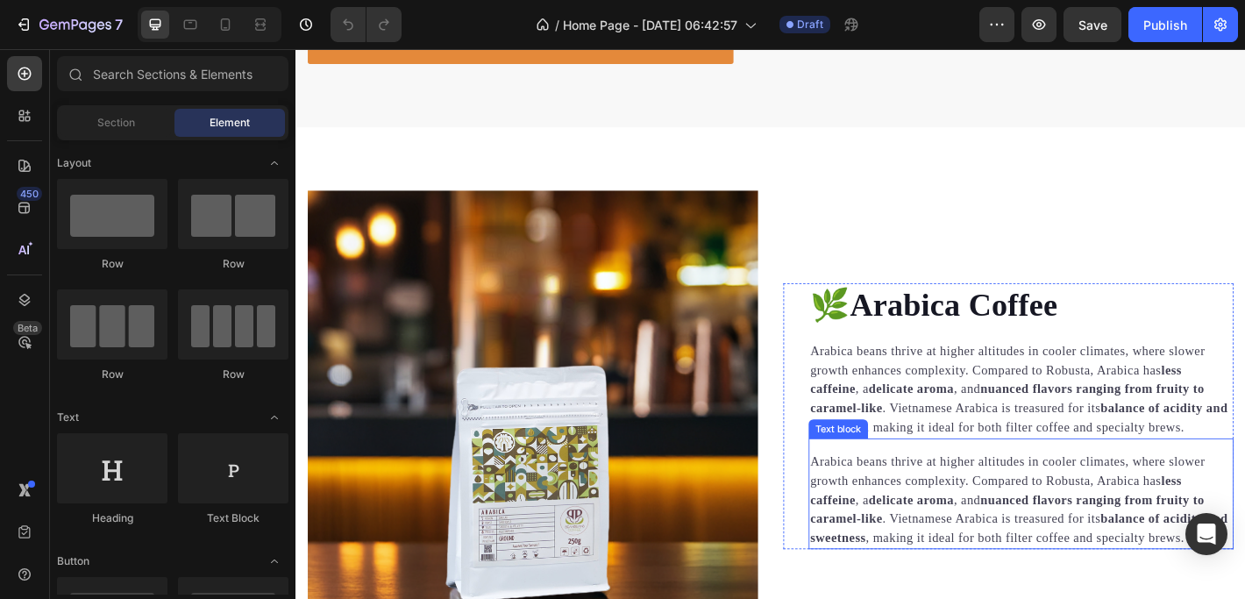
click at [1217, 525] on p "Arabica beans thrive at higher altitudes in cooler climates, where slower growt…" at bounding box center [1098, 548] width 467 height 105
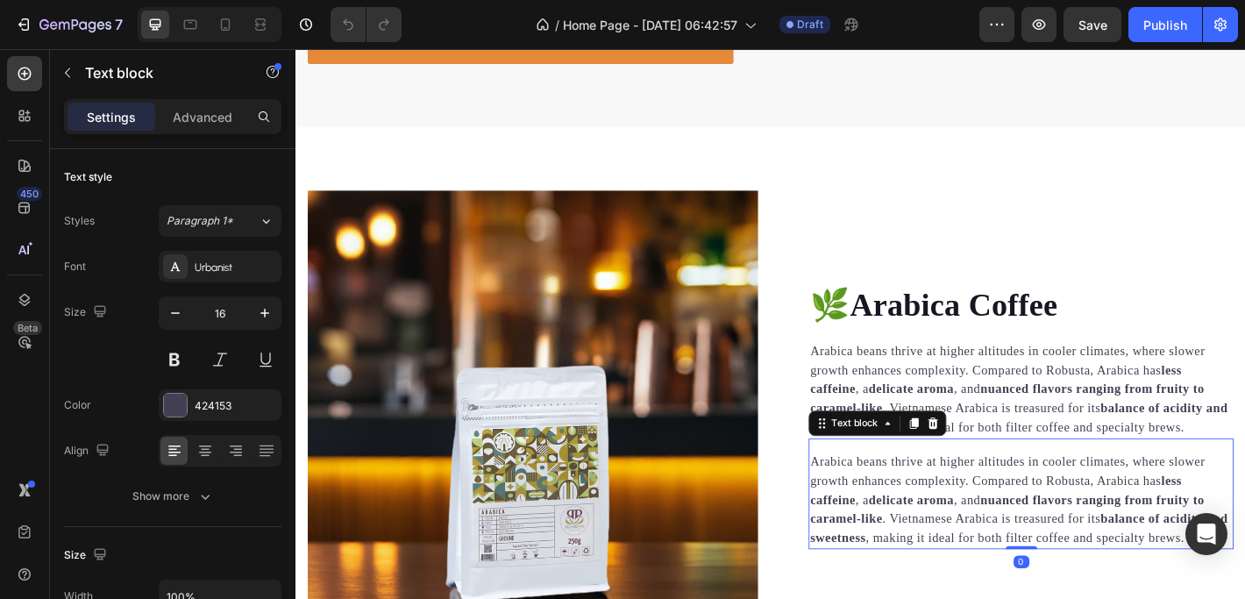
click at [1046, 514] on p "Arabica beans thrive at higher altitudes in cooler climates, where slower growt…" at bounding box center [1098, 548] width 467 height 105
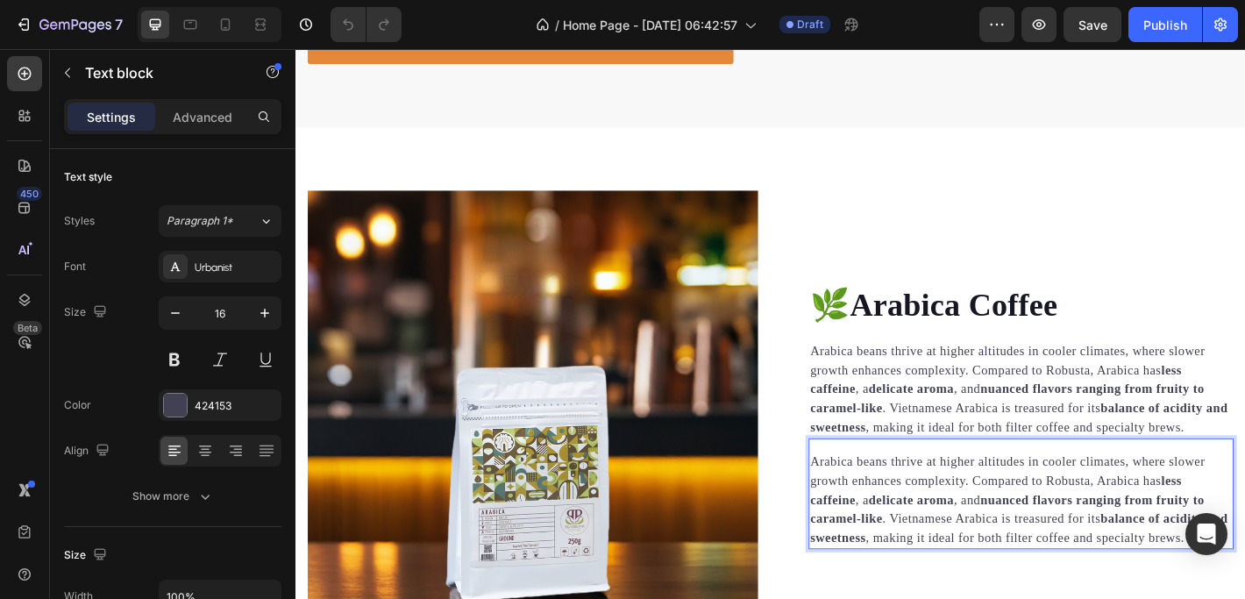
click at [866, 496] on p "Arabica beans thrive at higher altitudes in cooler climates, where slower growt…" at bounding box center [1098, 548] width 467 height 105
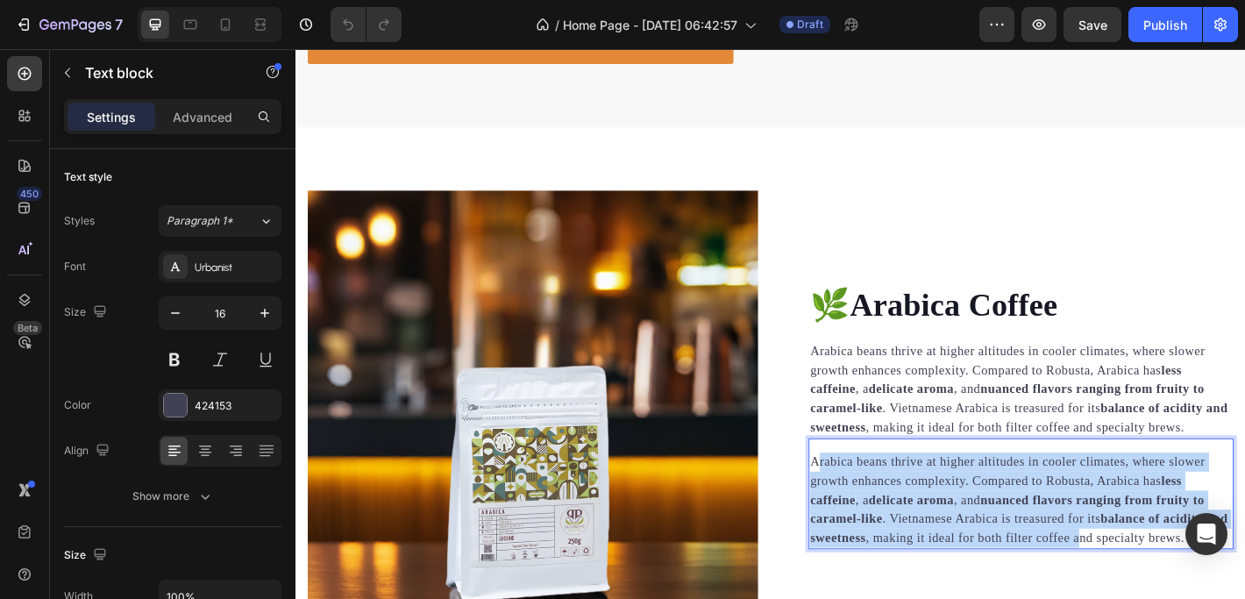
drag, startPoint x: 869, startPoint y: 493, endPoint x: 1181, endPoint y: 573, distance: 323.1
click at [1181, 573] on p "Arabica beans thrive at higher altitudes in cooler climates, where slower growt…" at bounding box center [1098, 548] width 467 height 105
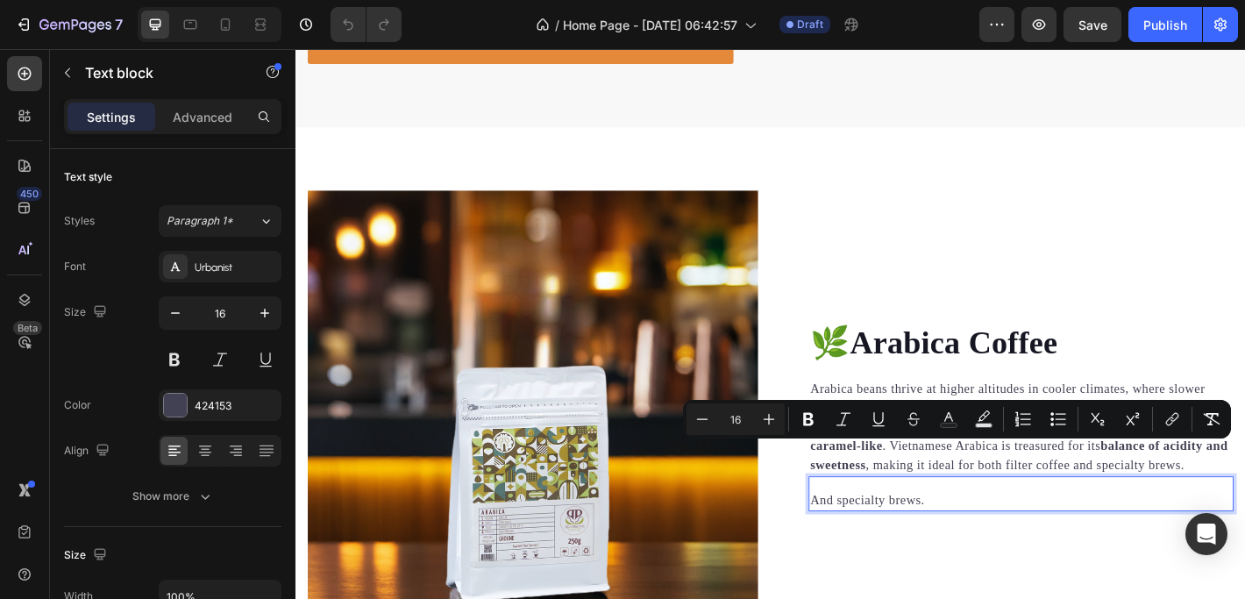
scroll to position [2522, 0]
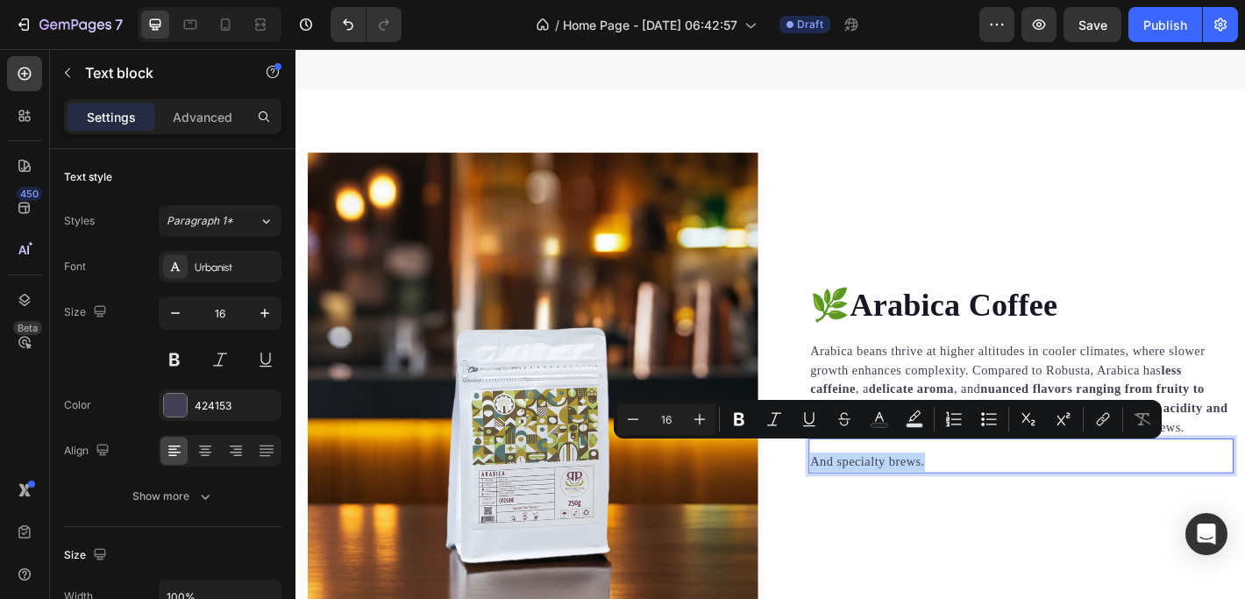
drag, startPoint x: 1011, startPoint y: 492, endPoint x: 857, endPoint y: 492, distance: 154.3
click at [863, 494] on div "And specialty brews." at bounding box center [1098, 506] width 471 height 25
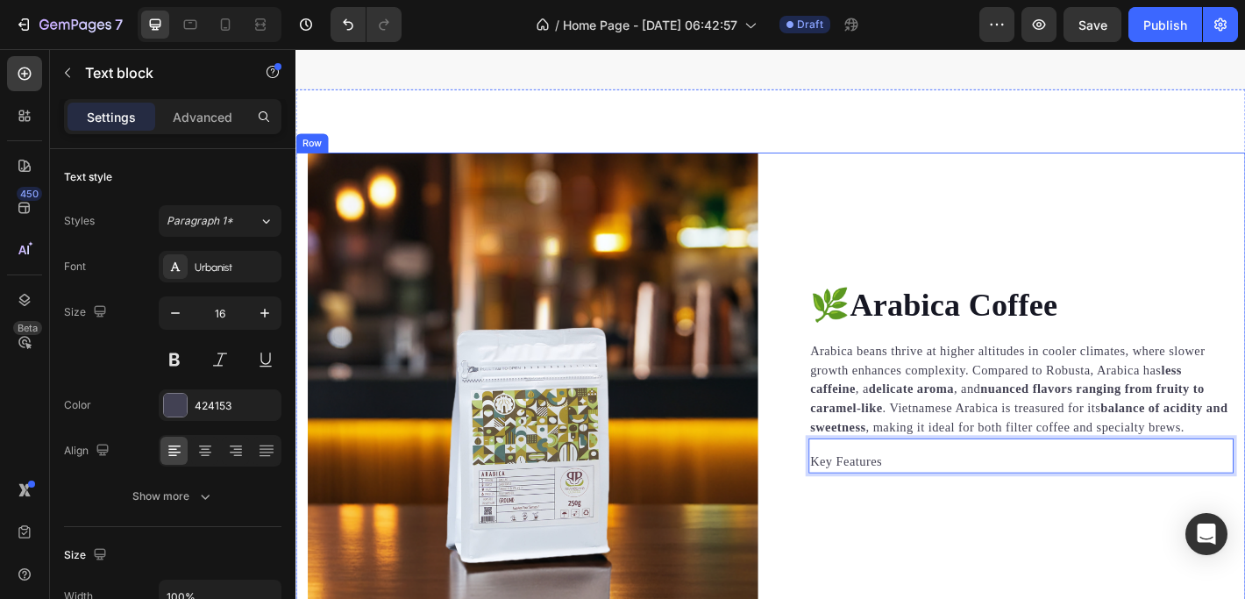
click at [955, 550] on div "🌿Arabica Coffee Heading Arabica beans thrive at higher altitudes in cooler clim…" at bounding box center [1084, 413] width 499 height 499
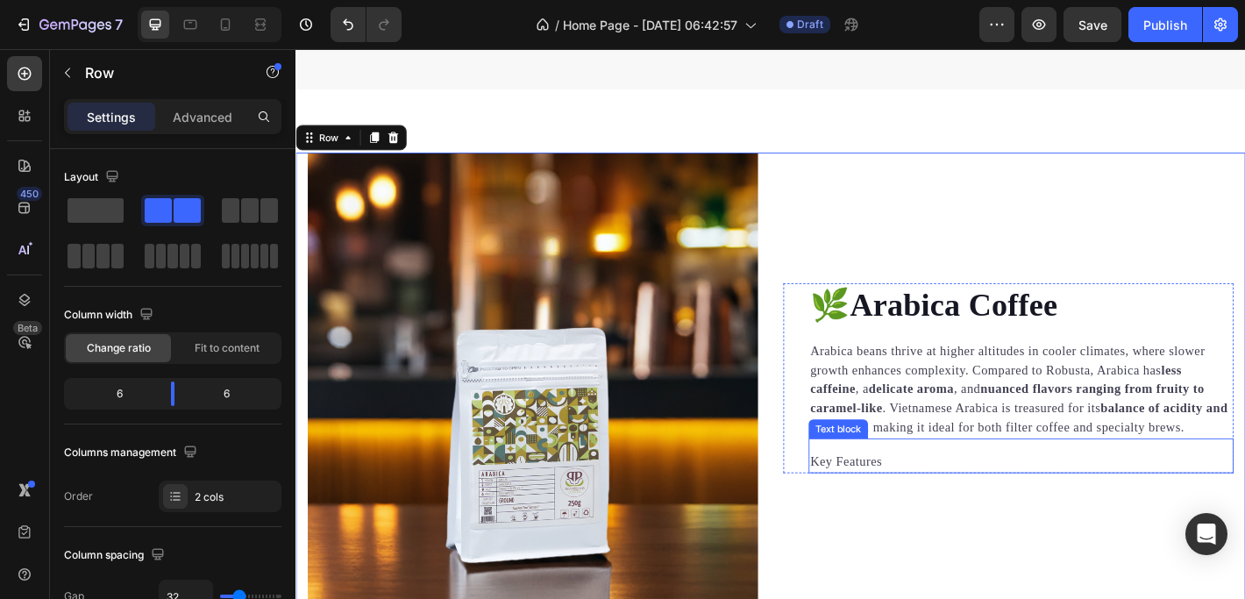
click at [912, 496] on p "Key Features" at bounding box center [1098, 506] width 467 height 21
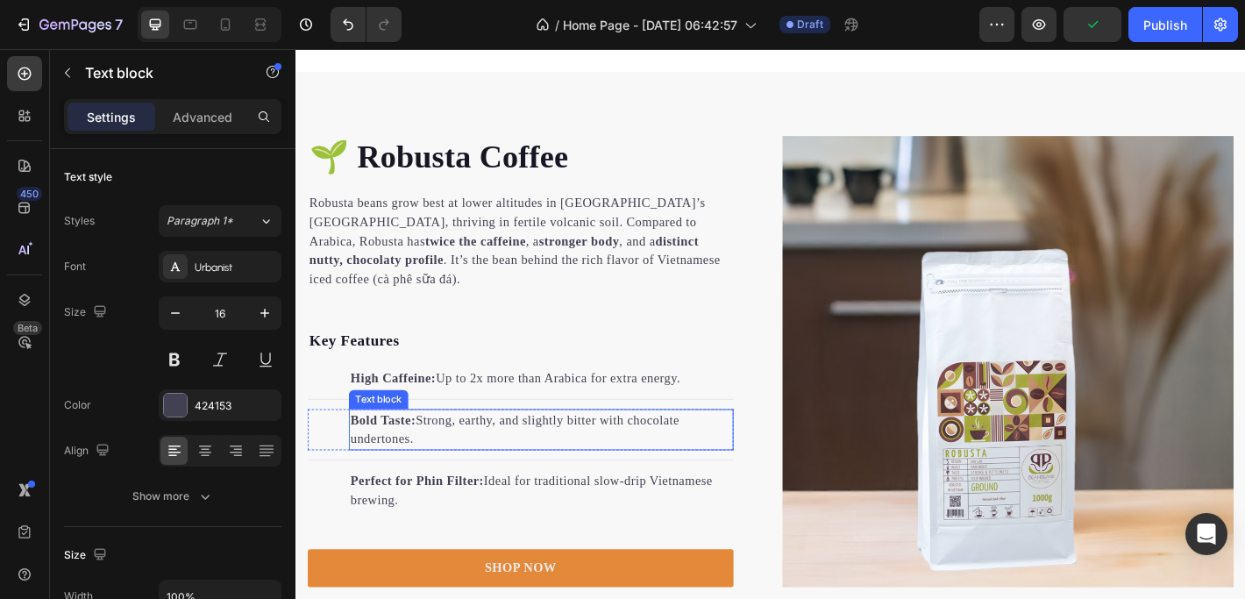
scroll to position [1799, 0]
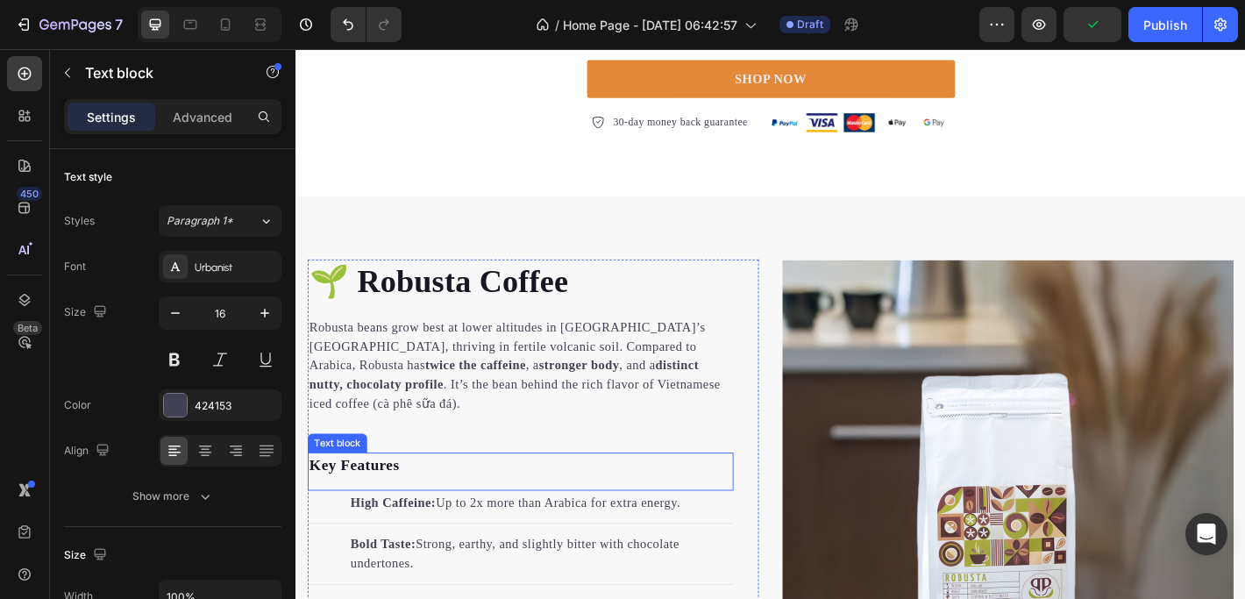
click at [342, 498] on p "Key Features" at bounding box center [544, 510] width 468 height 25
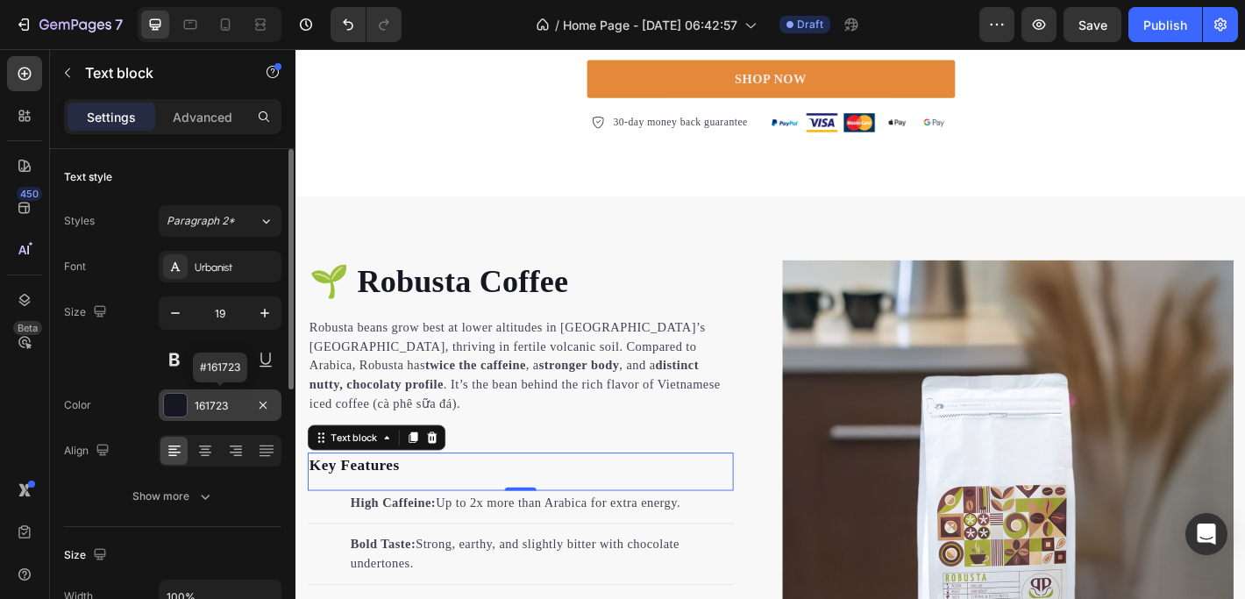
click at [236, 402] on div "161723" at bounding box center [220, 406] width 51 height 16
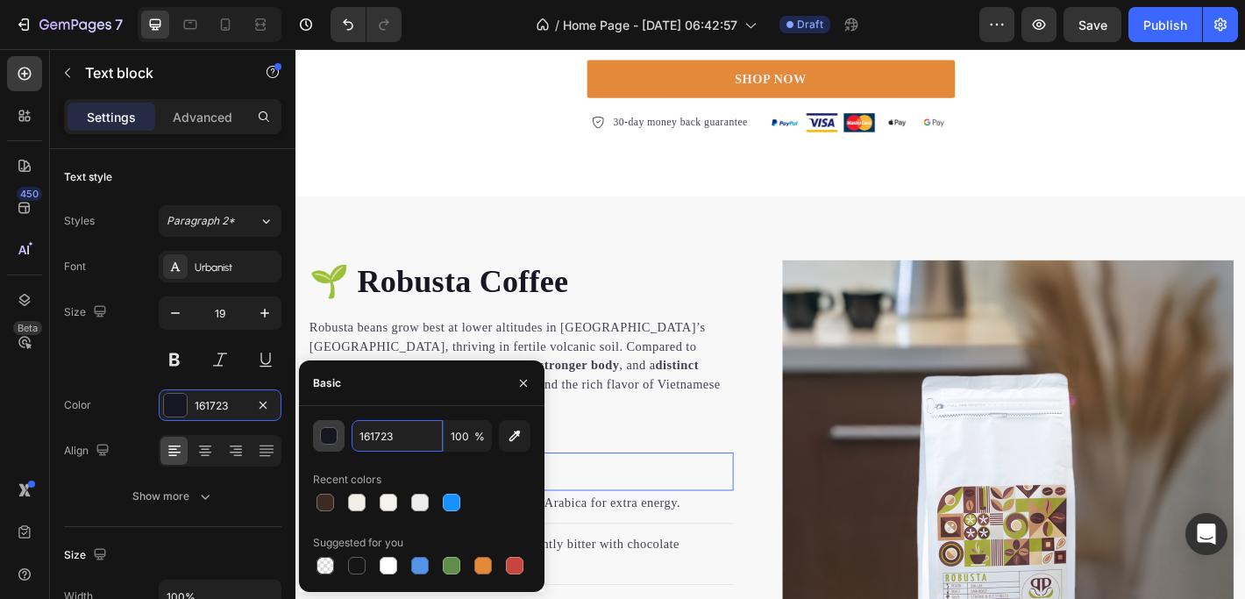
drag, startPoint x: 413, startPoint y: 436, endPoint x: 338, endPoint y: 436, distance: 74.5
click at [338, 436] on div "161723 100 %" at bounding box center [421, 436] width 217 height 32
click at [978, 359] on img at bounding box center [1084, 533] width 500 height 500
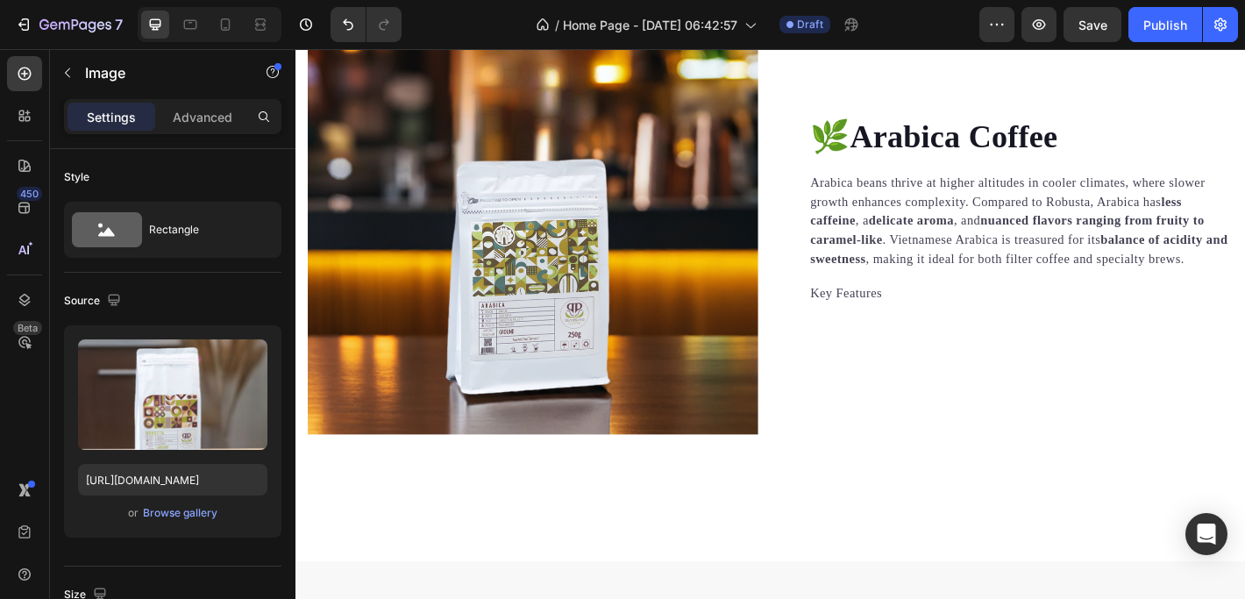
scroll to position [2852, 0]
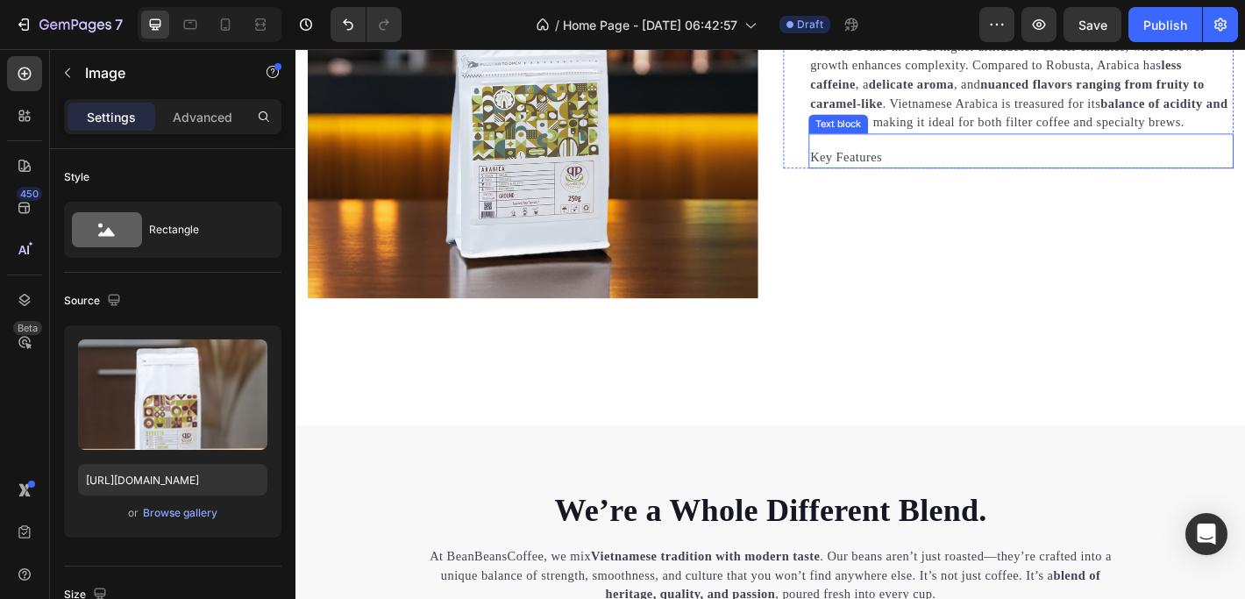
click at [894, 167] on p "Key Features" at bounding box center [1098, 169] width 467 height 21
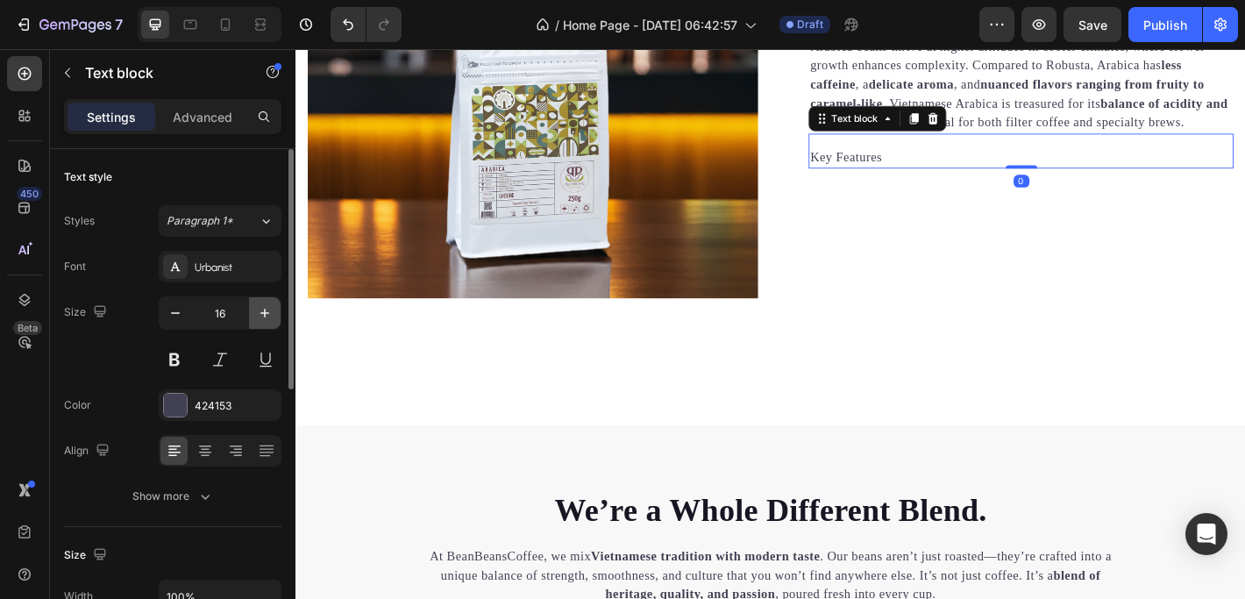
click at [259, 312] on icon "button" at bounding box center [265, 313] width 18 height 18
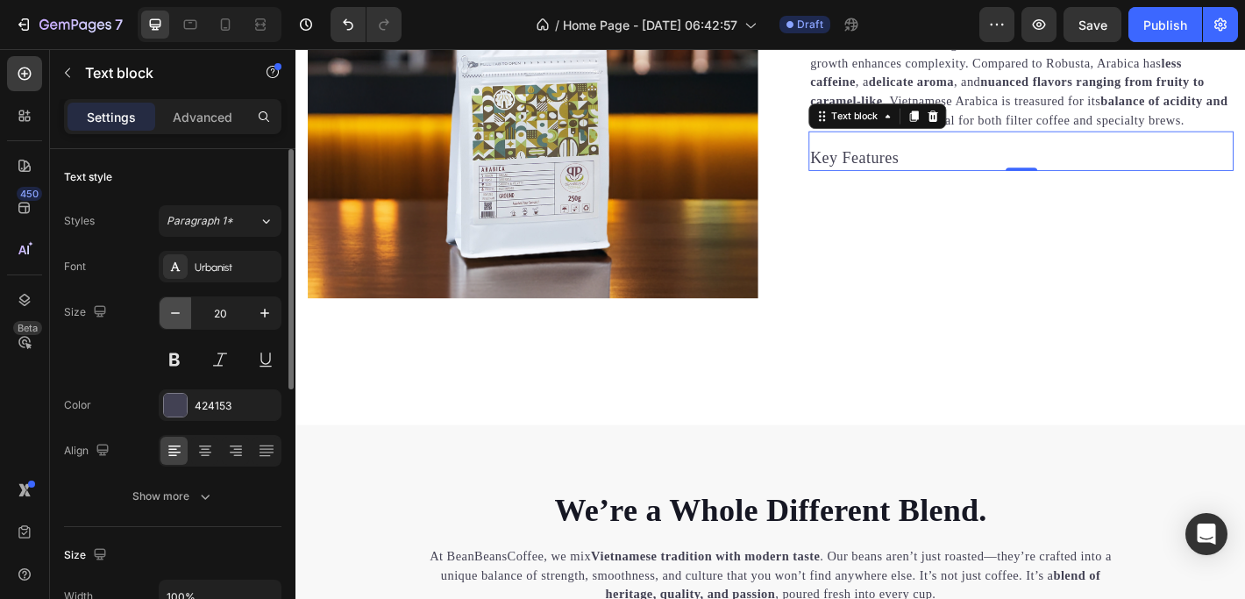
click at [174, 313] on icon "button" at bounding box center [175, 313] width 9 height 2
type input "19"
click at [174, 413] on div at bounding box center [175, 405] width 23 height 23
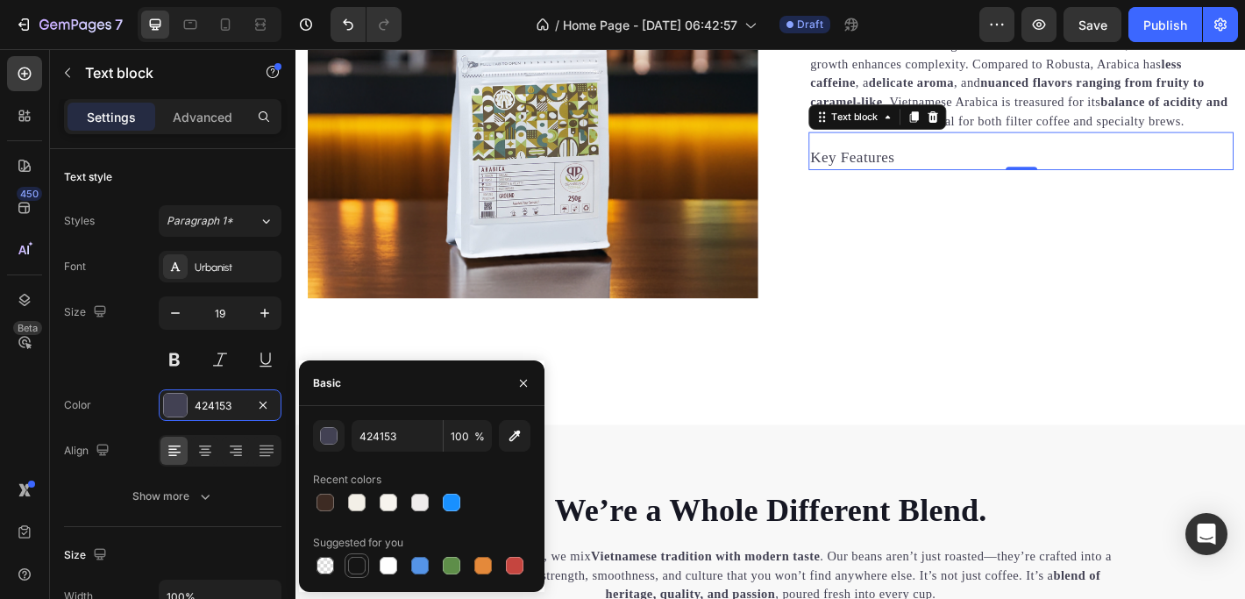
click at [358, 564] on div at bounding box center [357, 566] width 18 height 18
type input "151515"
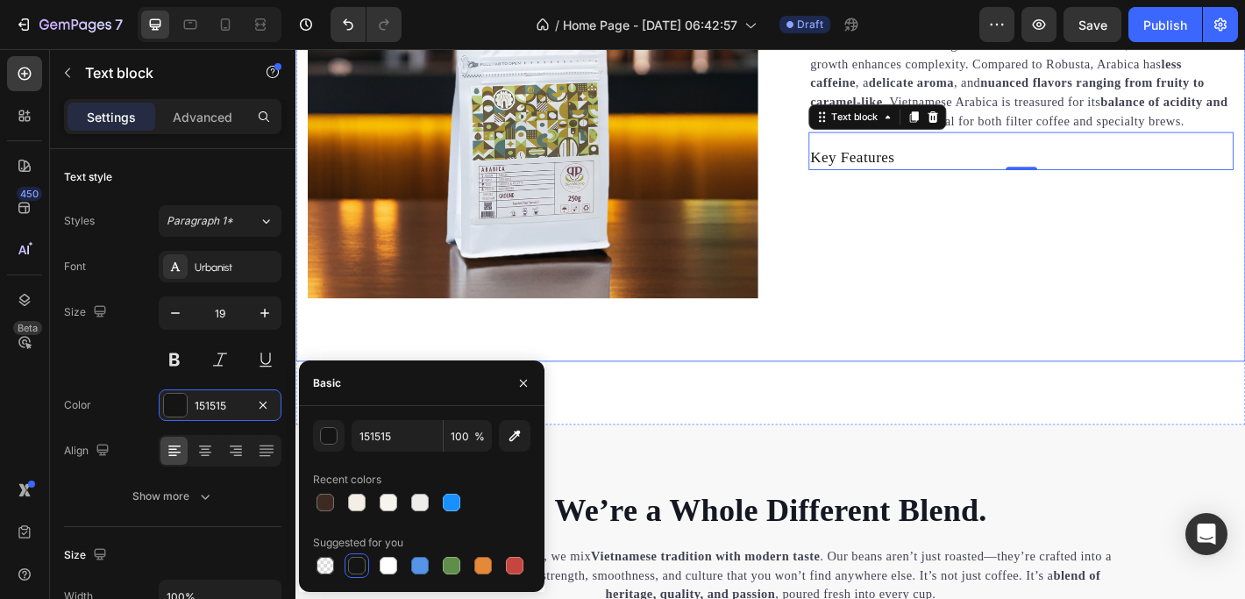
click at [951, 282] on div "🌿Arabica Coffee Heading Arabica beans thrive at higher altitudes in cooler clim…" at bounding box center [1084, 75] width 499 height 499
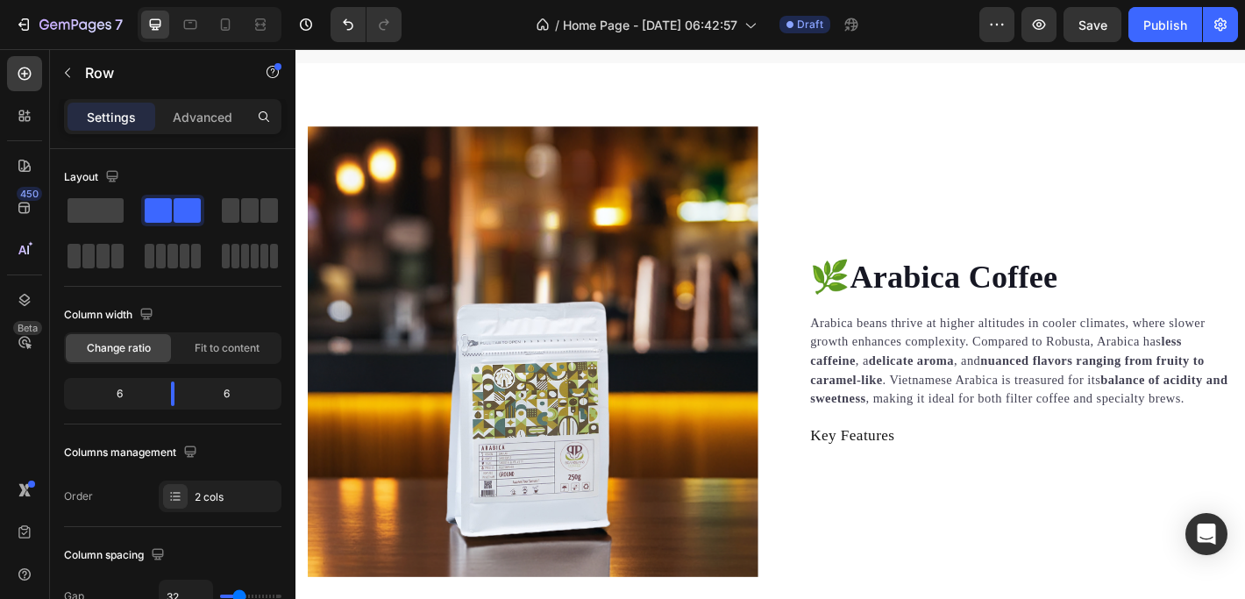
scroll to position [2721, 0]
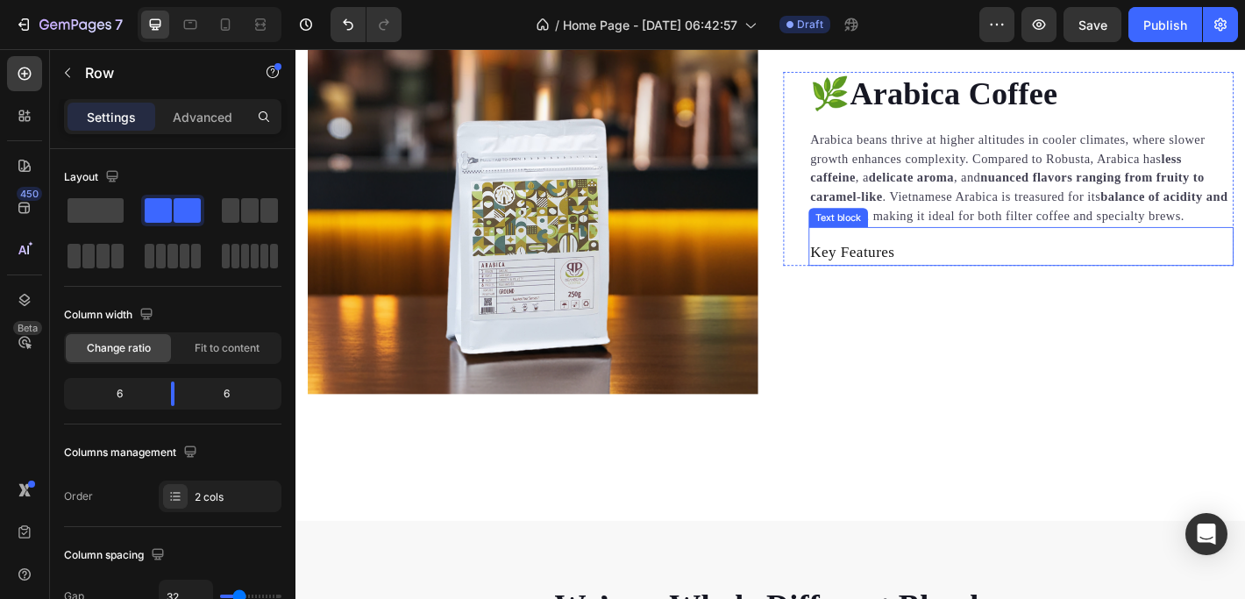
click at [931, 273] on p "Key Features" at bounding box center [1098, 274] width 467 height 25
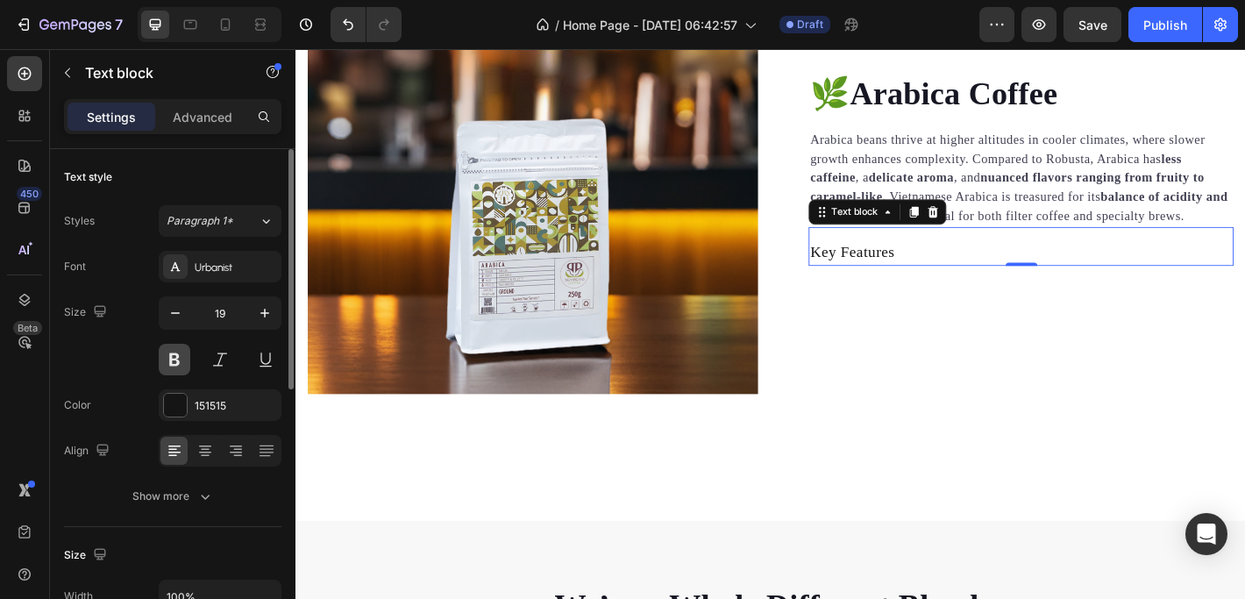
click at [180, 358] on button at bounding box center [175, 360] width 32 height 32
click at [917, 394] on div "🌿Arabica Coffee Heading Arabica beans thrive at higher altitudes in cooler clim…" at bounding box center [1084, 182] width 499 height 499
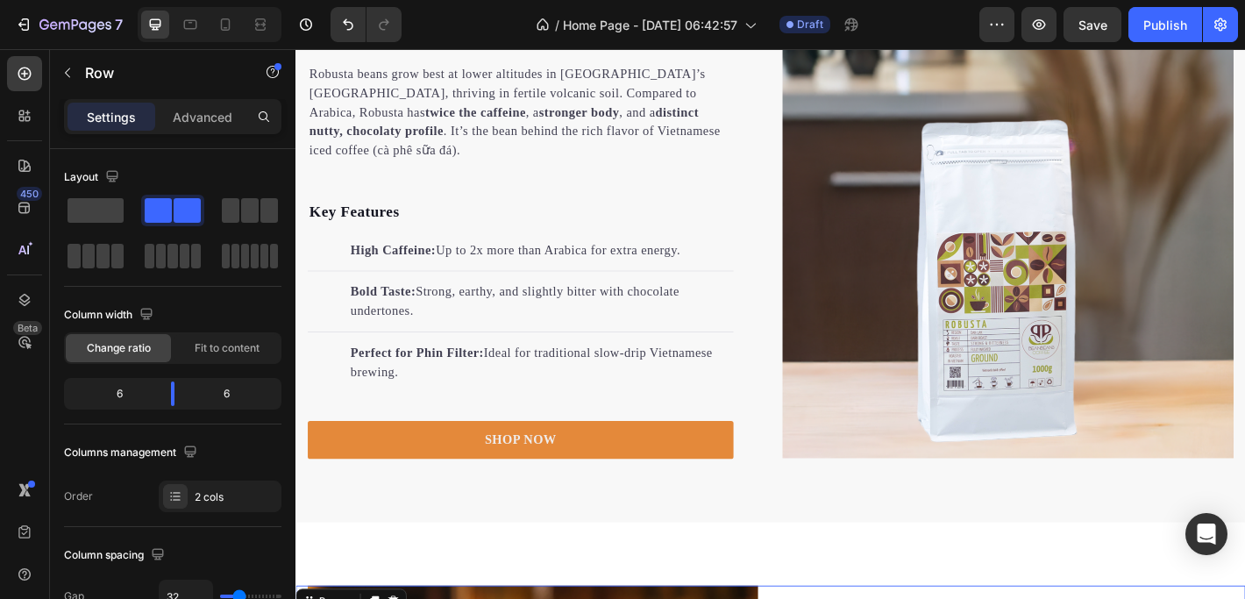
scroll to position [2005, 0]
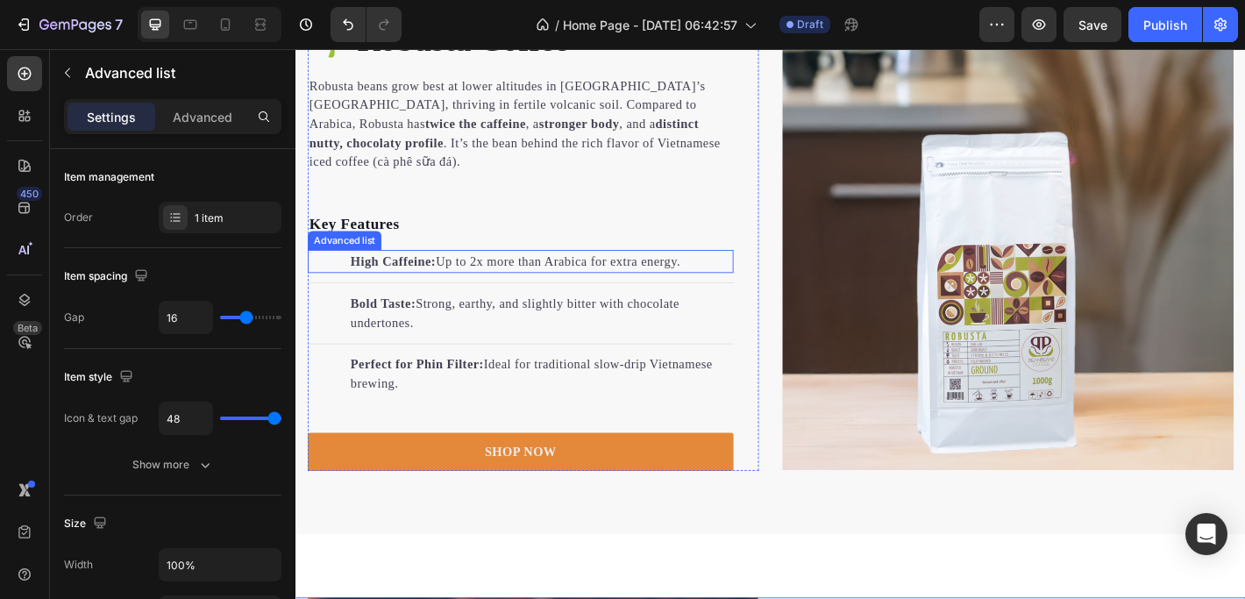
click at [334, 253] on div "Advanced list" at bounding box center [349, 261] width 74 height 16
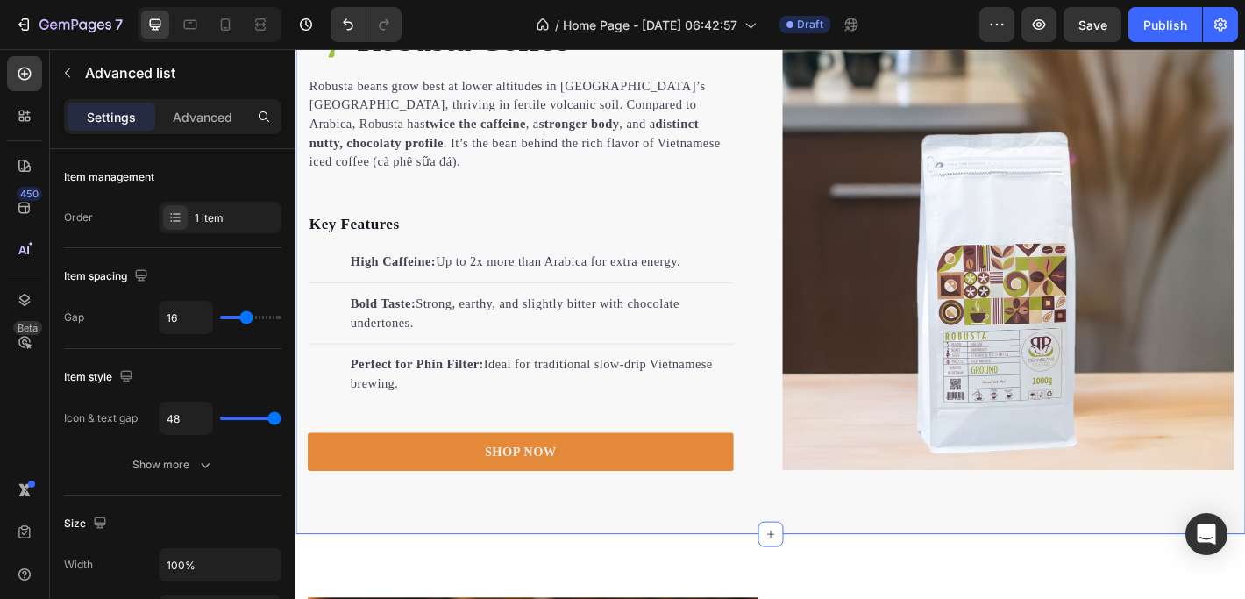
click at [1121, 556] on div "🌱 Robusta Coffee Heading Robusta beans grow best at lower altitudes in [GEOGRAP…" at bounding box center [821, 266] width 1052 height 642
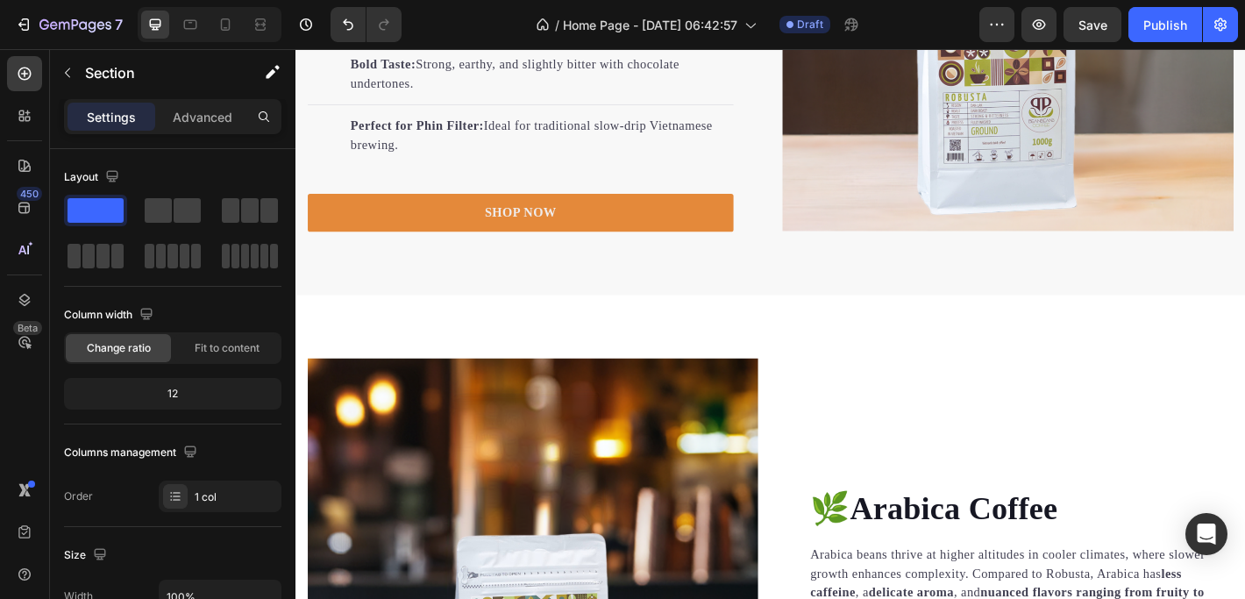
scroll to position [2231, 0]
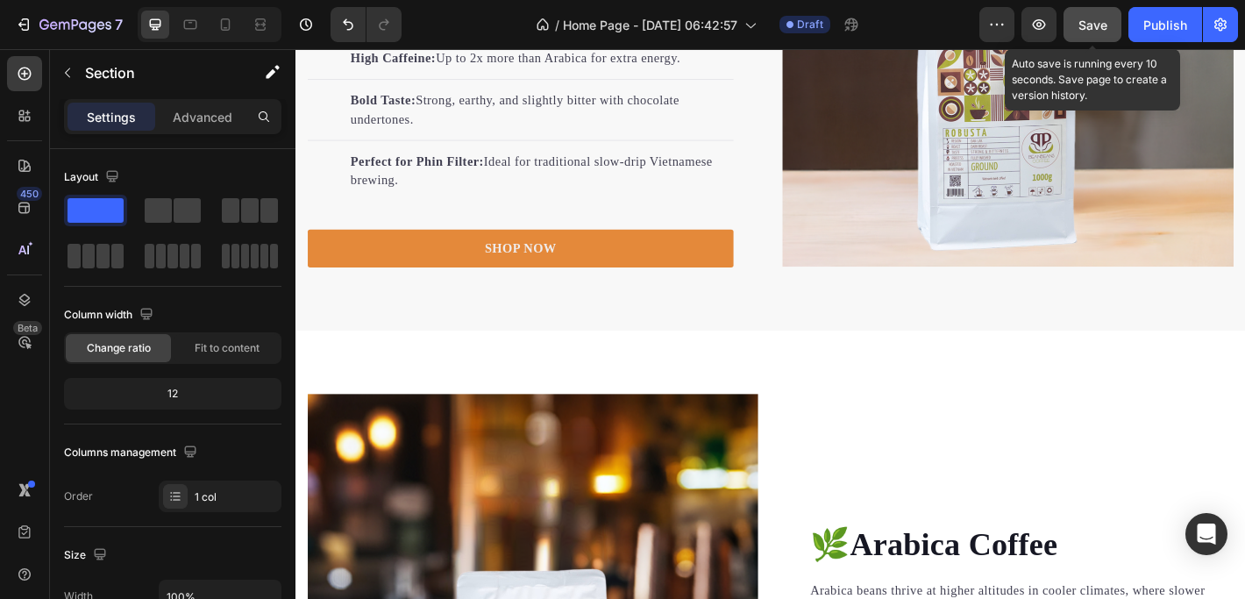
click at [1094, 32] on div "Save" at bounding box center [1092, 25] width 29 height 18
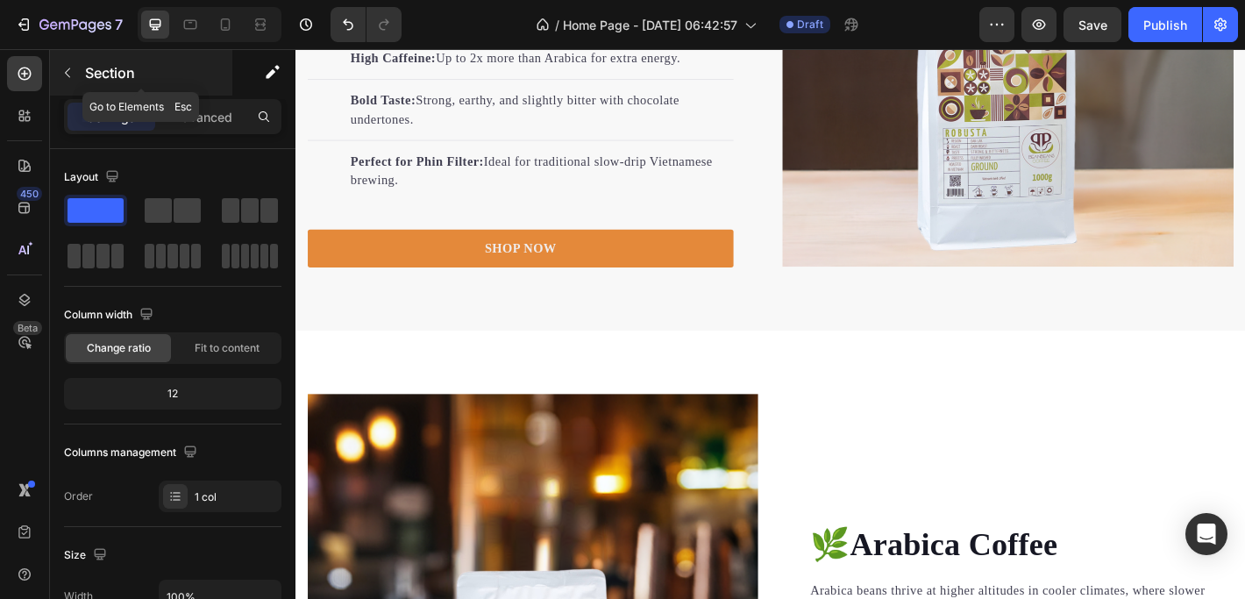
click at [73, 71] on icon "button" at bounding box center [67, 73] width 14 height 14
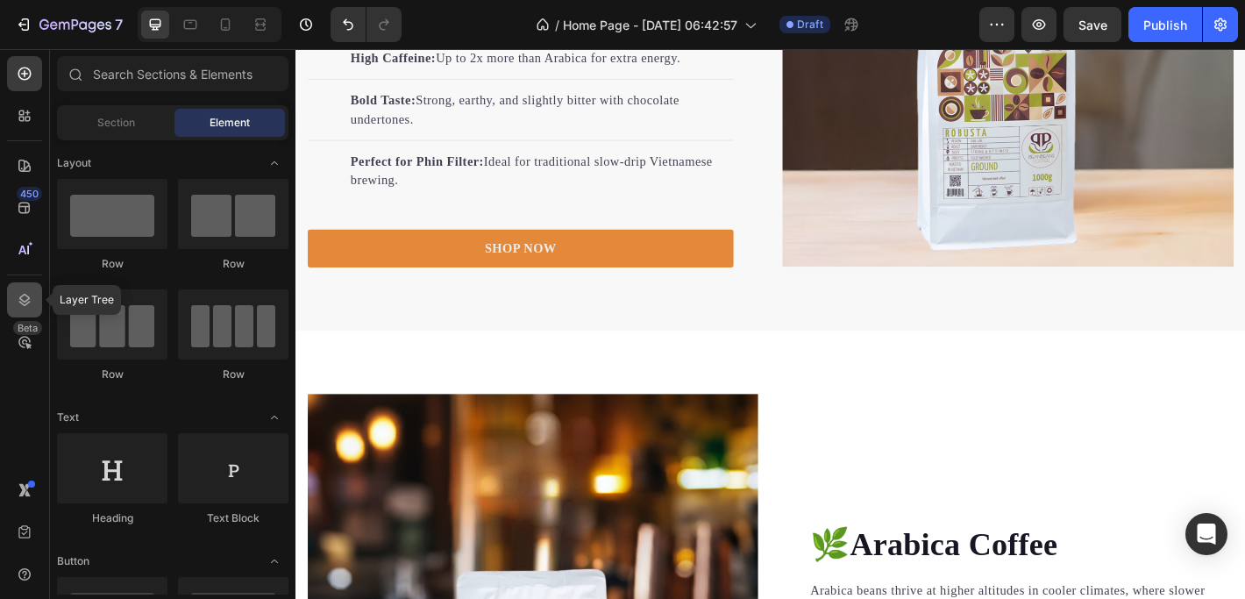
click at [22, 297] on icon at bounding box center [25, 300] width 18 height 18
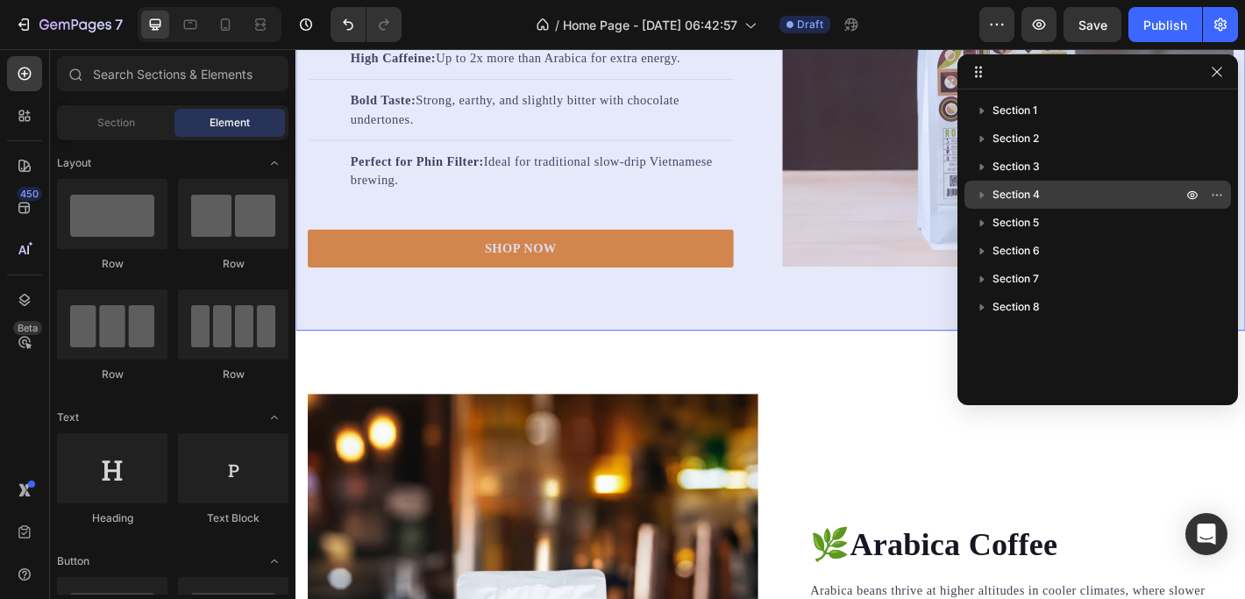
click at [1019, 196] on span "Section 4" at bounding box center [1015, 195] width 47 height 18
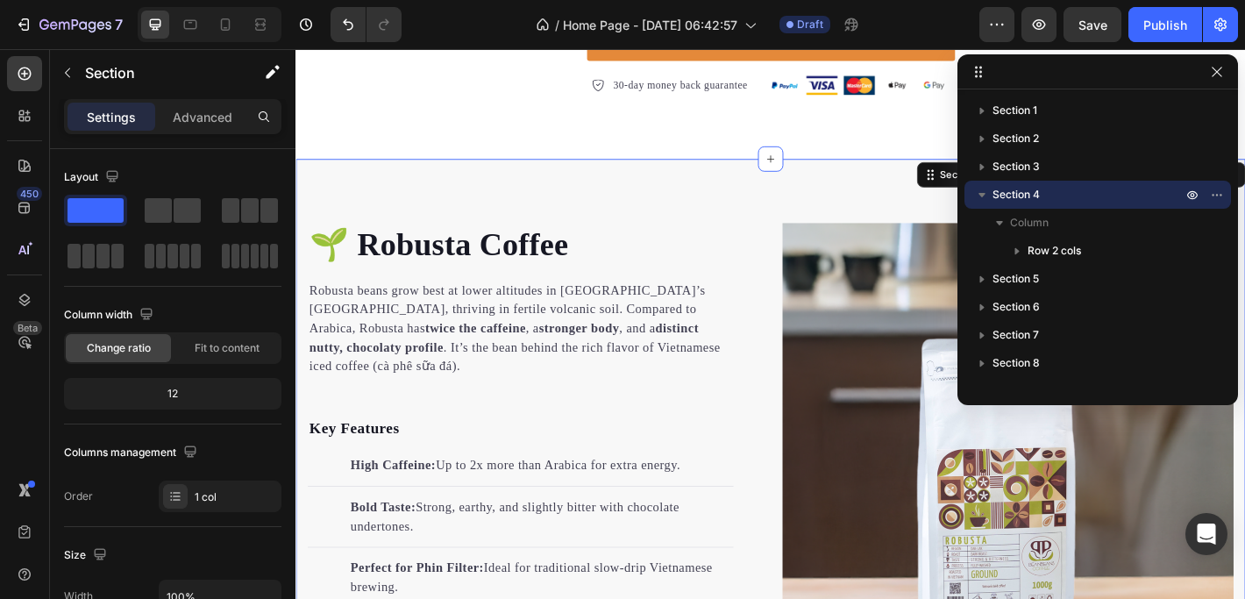
scroll to position [1840, 0]
click at [975, 192] on icon "button" at bounding box center [982, 195] width 18 height 18
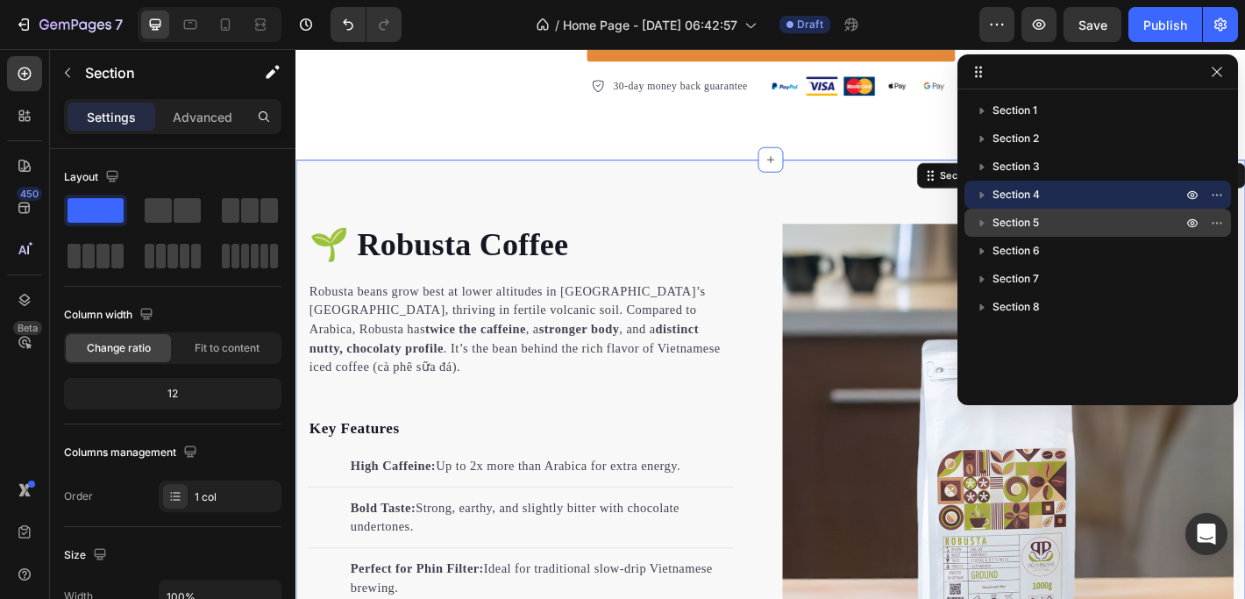
click at [1006, 213] on div "Section 5" at bounding box center [1097, 223] width 252 height 28
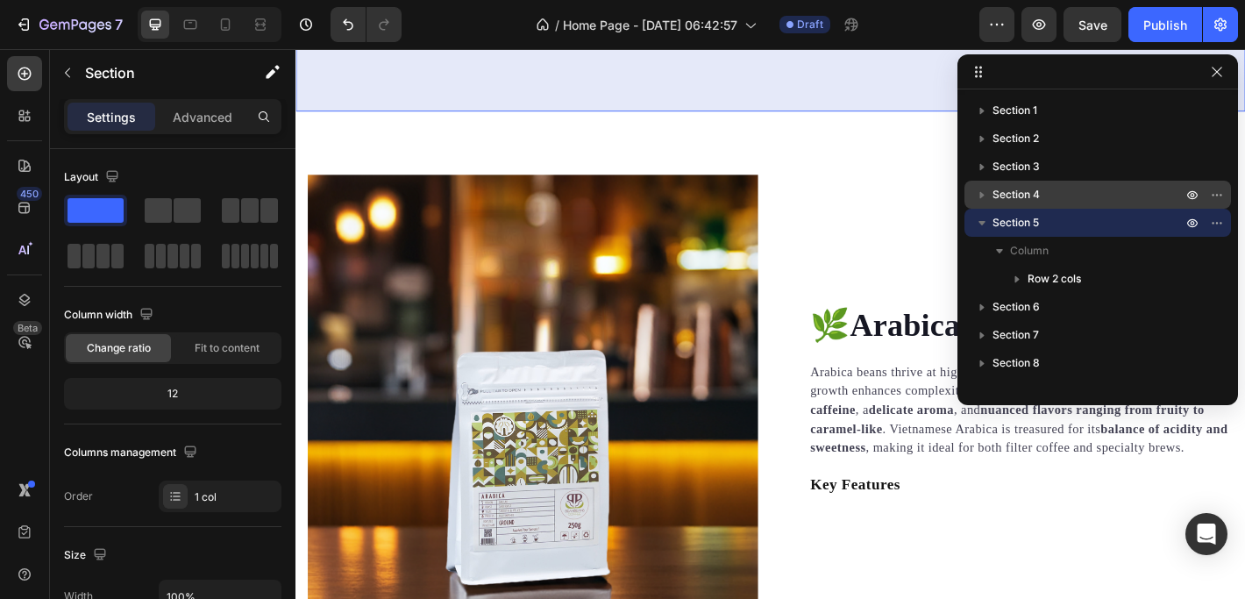
click at [1007, 196] on span "Section 4" at bounding box center [1015, 195] width 47 height 18
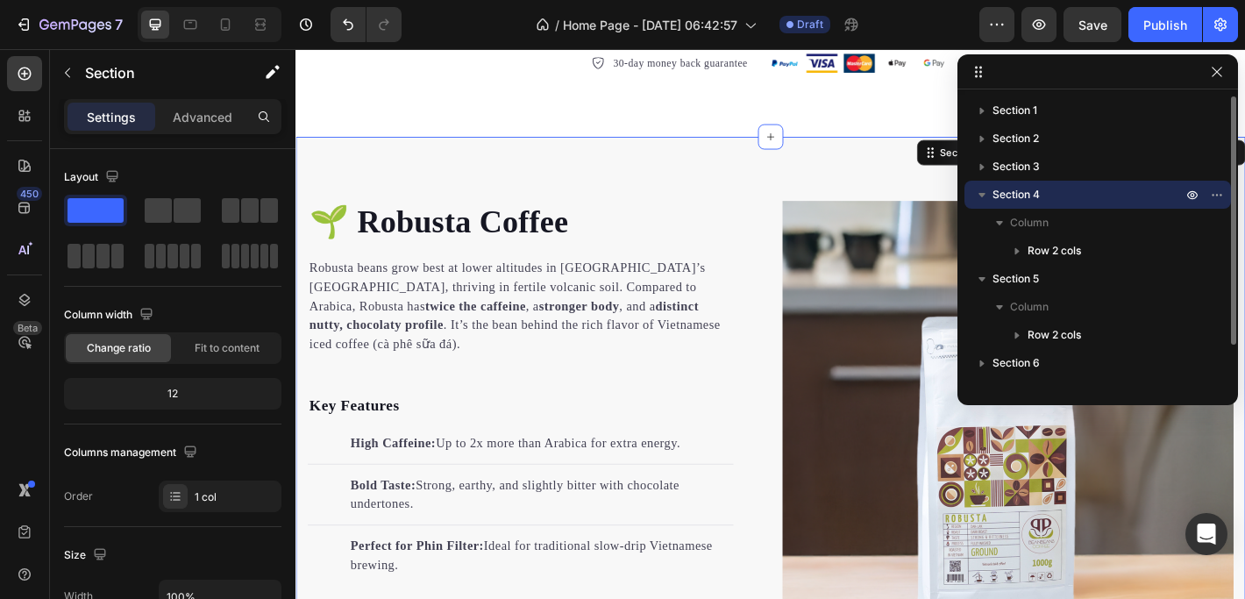
scroll to position [1865, 0]
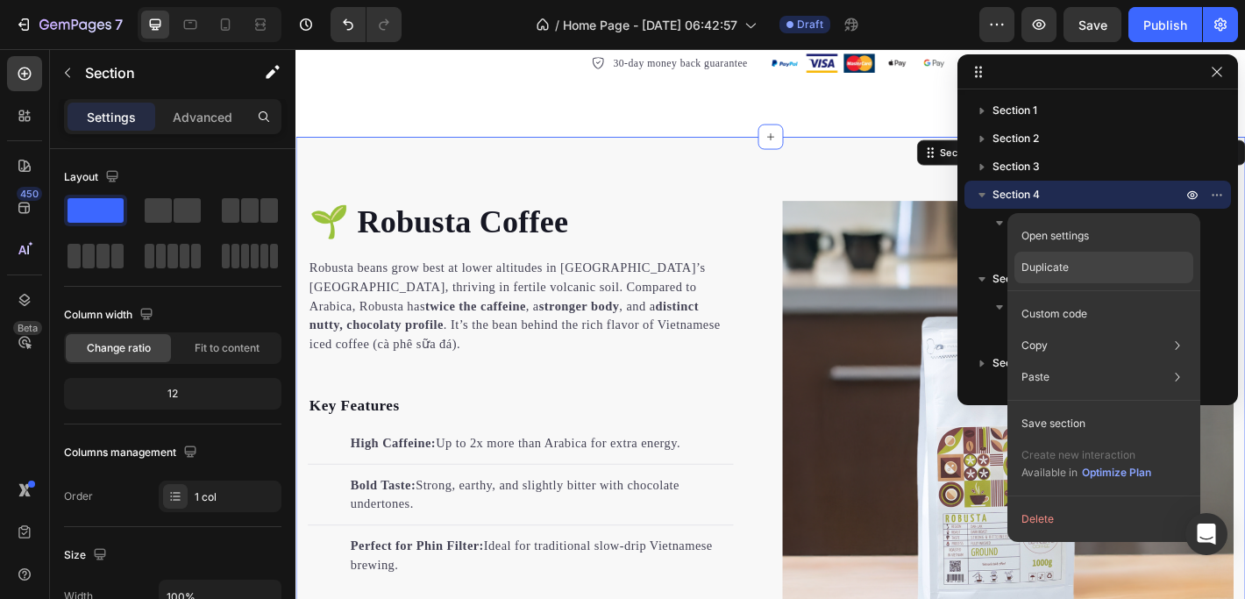
click at [1042, 263] on p "Duplicate" at bounding box center [1044, 267] width 47 height 16
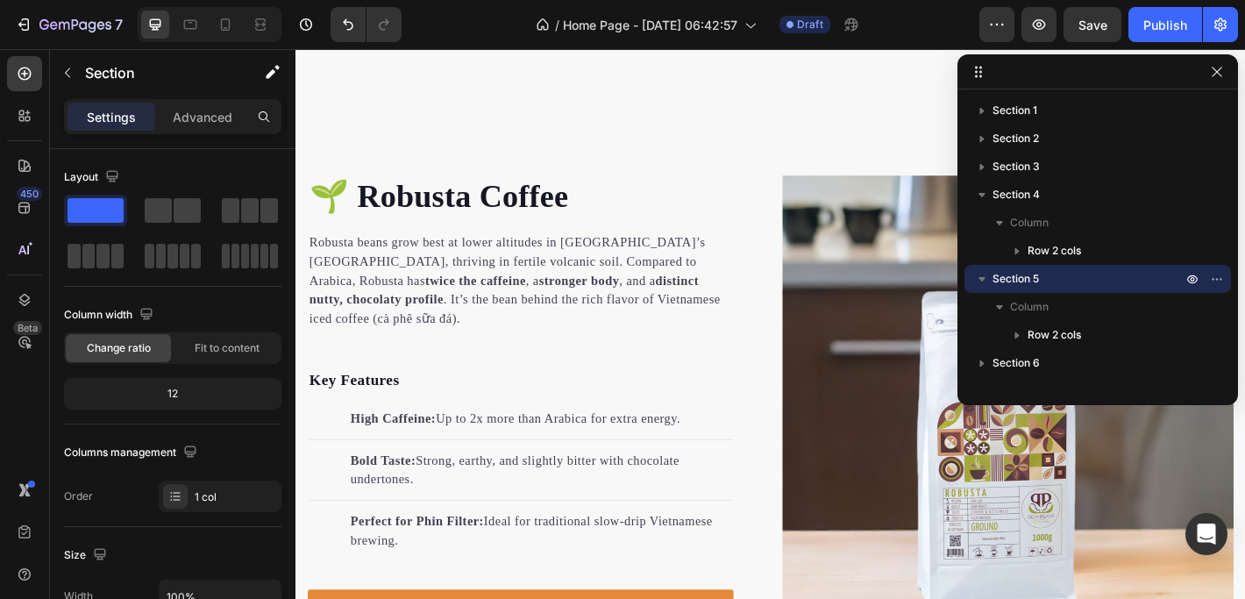
scroll to position [2498, 0]
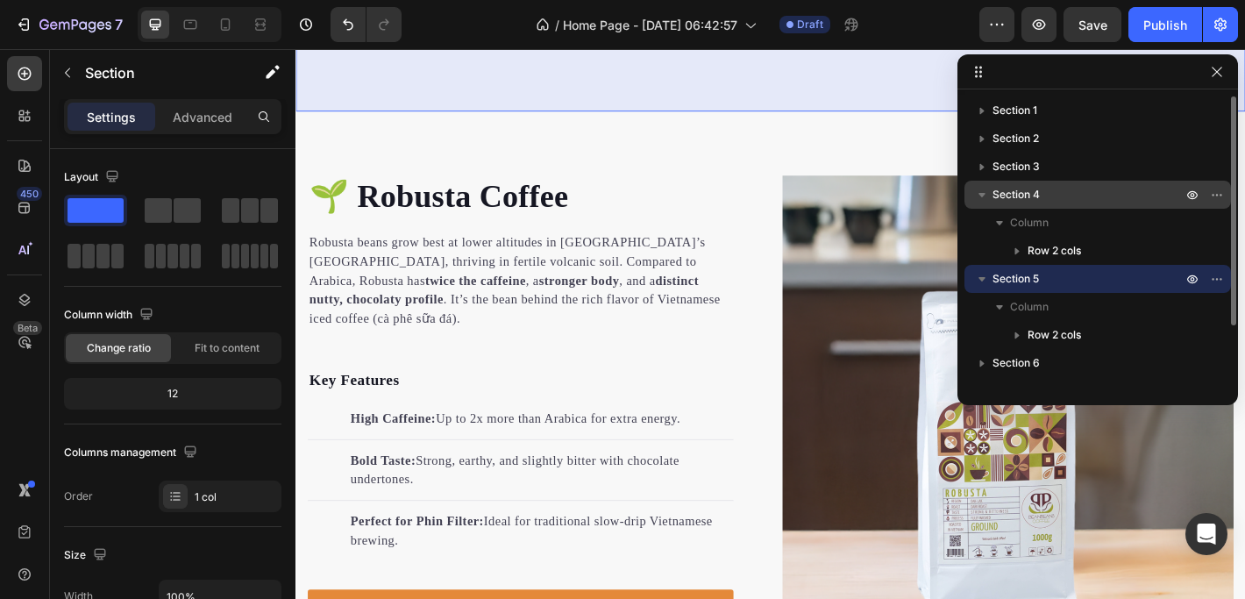
click at [987, 199] on icon "button" at bounding box center [982, 195] width 18 height 18
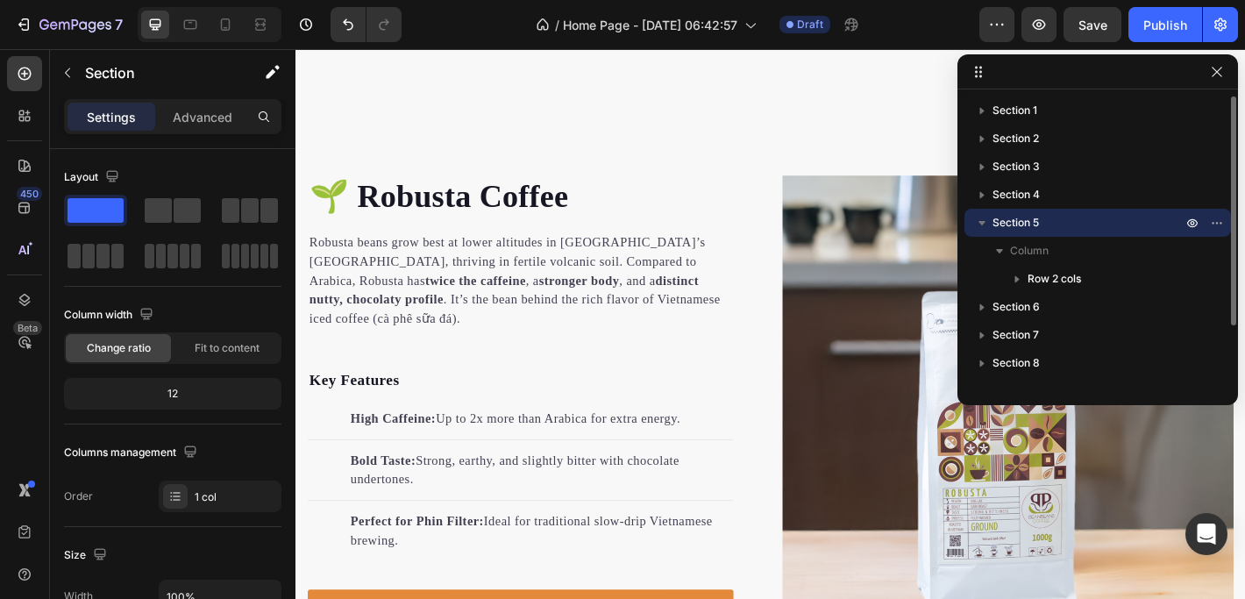
click at [982, 221] on icon "button" at bounding box center [981, 223] width 7 height 4
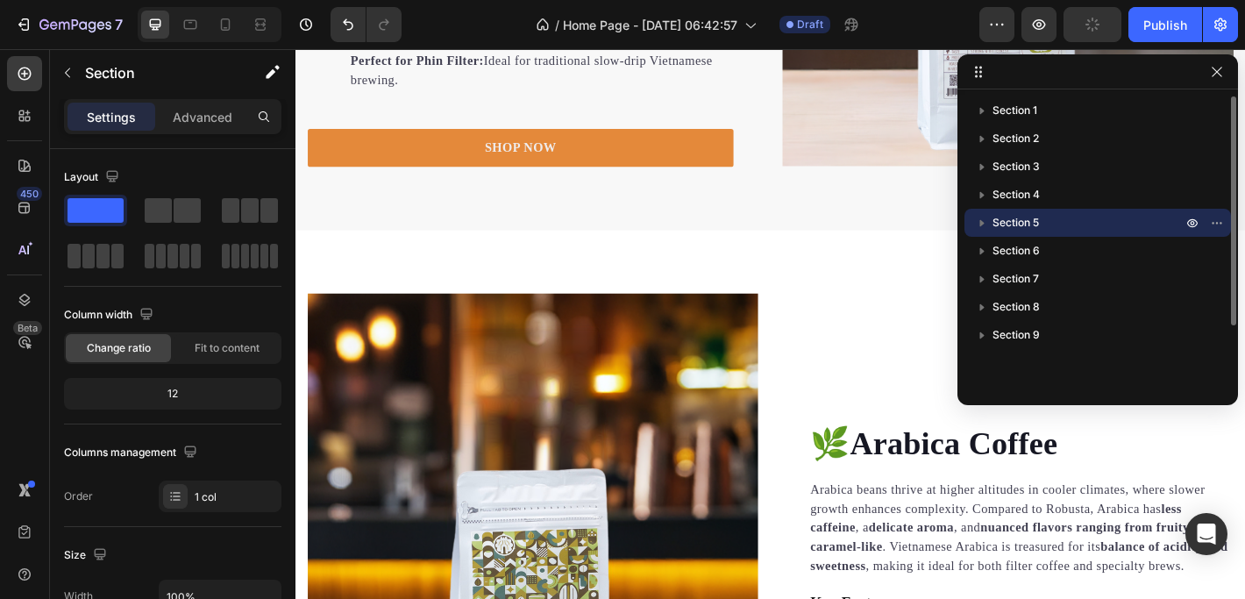
scroll to position [3271, 0]
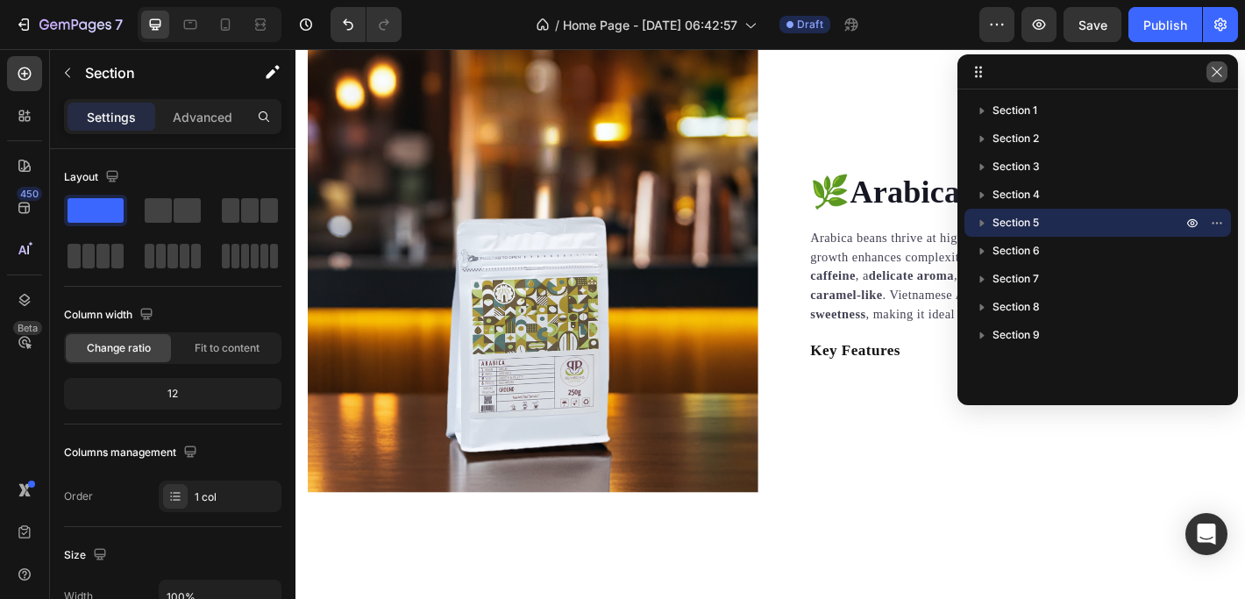
click at [1215, 71] on icon "button" at bounding box center [1216, 72] width 14 height 14
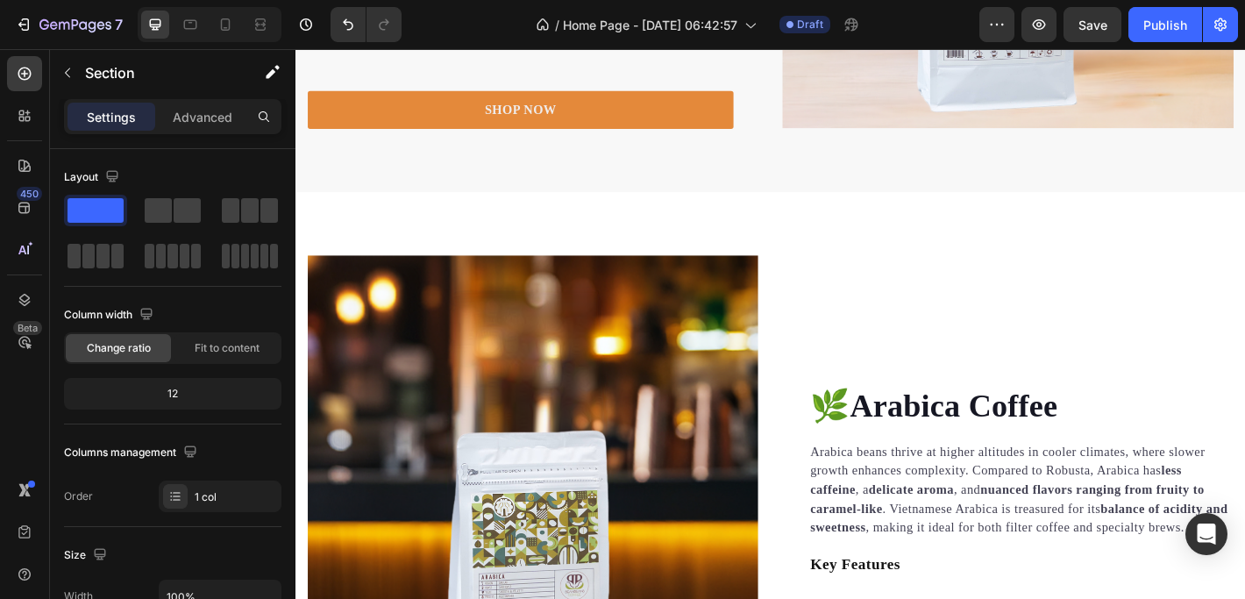
scroll to position [3166, 0]
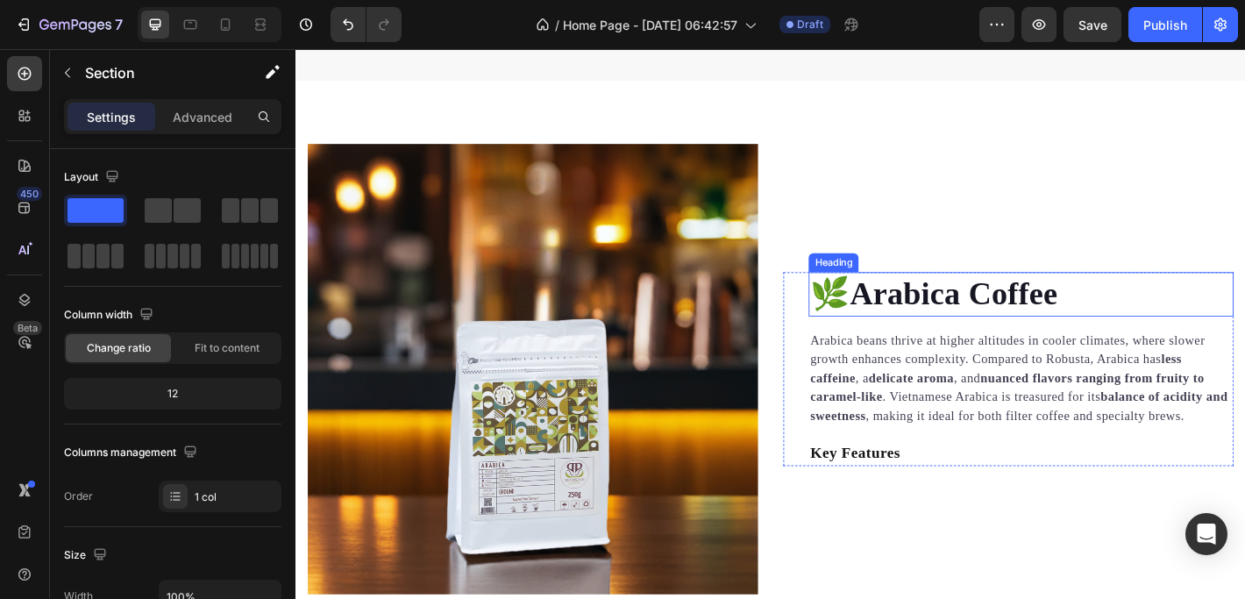
click at [934, 313] on h2 "🌿Arabica Coffee" at bounding box center [1098, 320] width 471 height 49
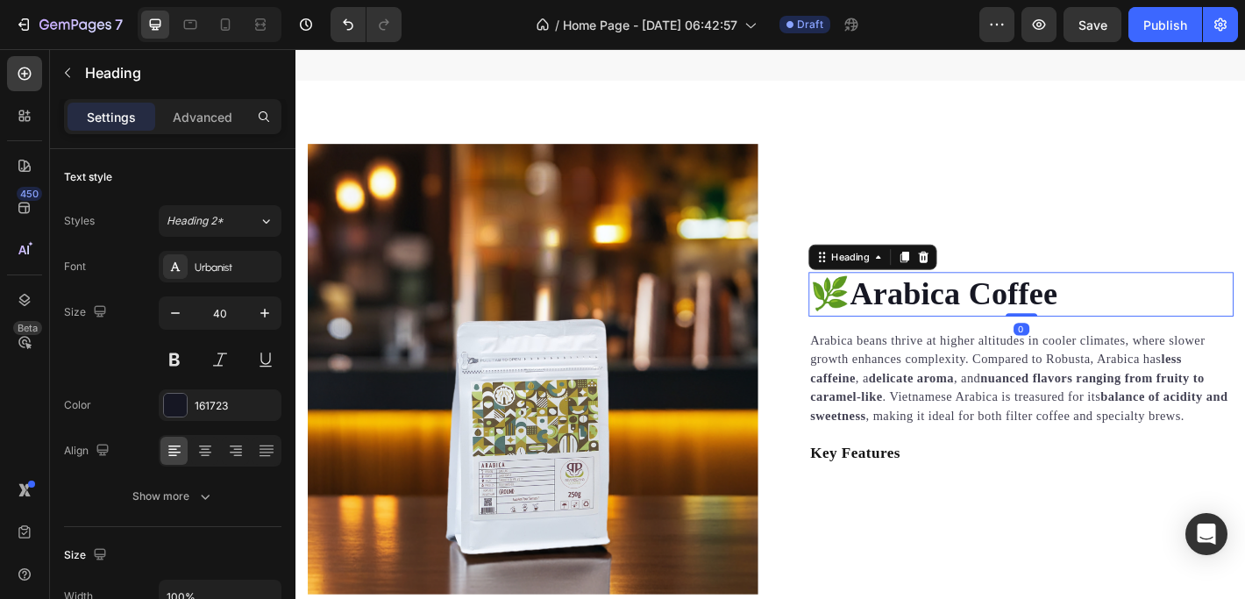
click at [936, 311] on h2 "🌿Arabica Coffee" at bounding box center [1098, 320] width 471 height 49
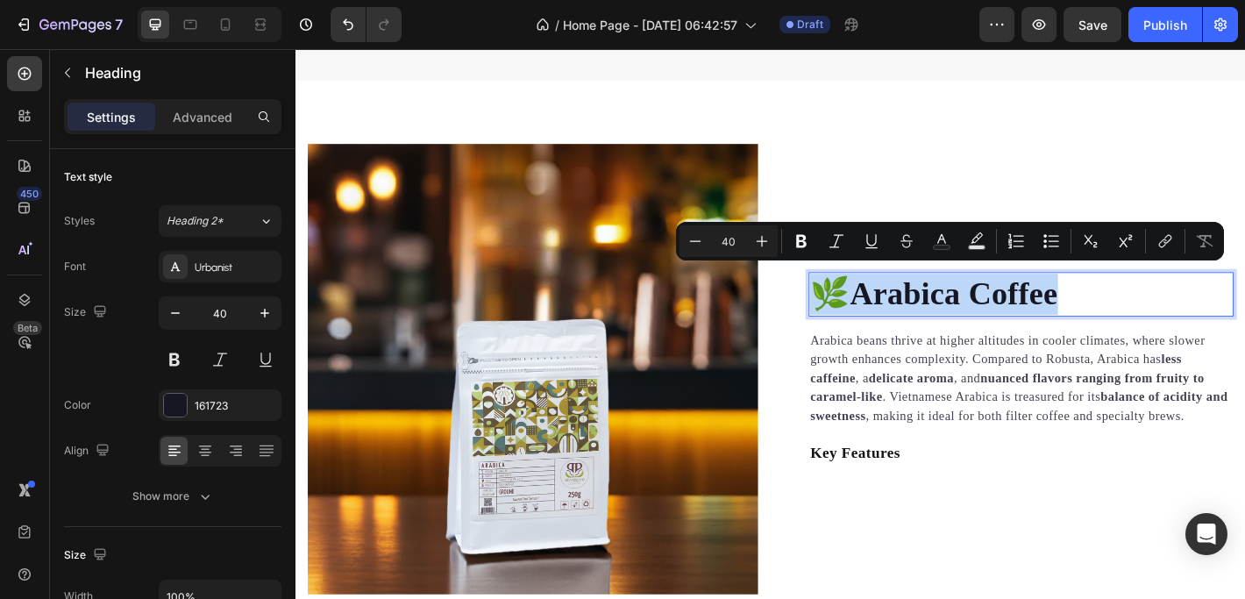
drag, startPoint x: 1150, startPoint y: 304, endPoint x: 858, endPoint y: 306, distance: 291.9
click at [865, 306] on p "🌿Arabica Coffee" at bounding box center [1098, 321] width 467 height 46
copy p "🌿Arabica Coffee"
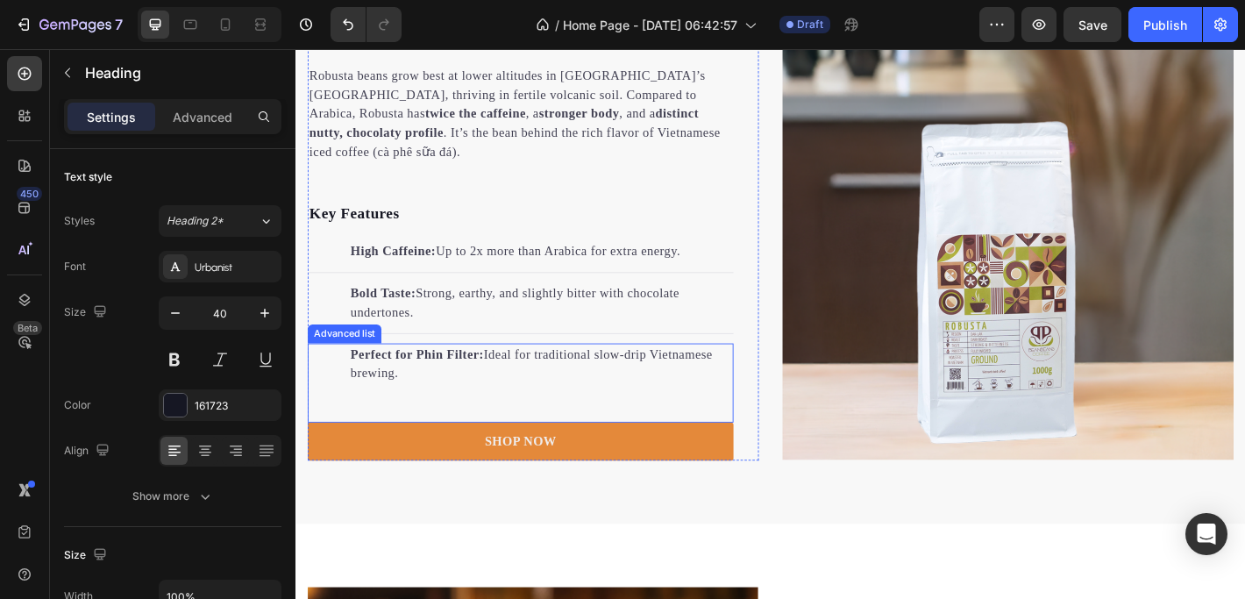
scroll to position [2393, 0]
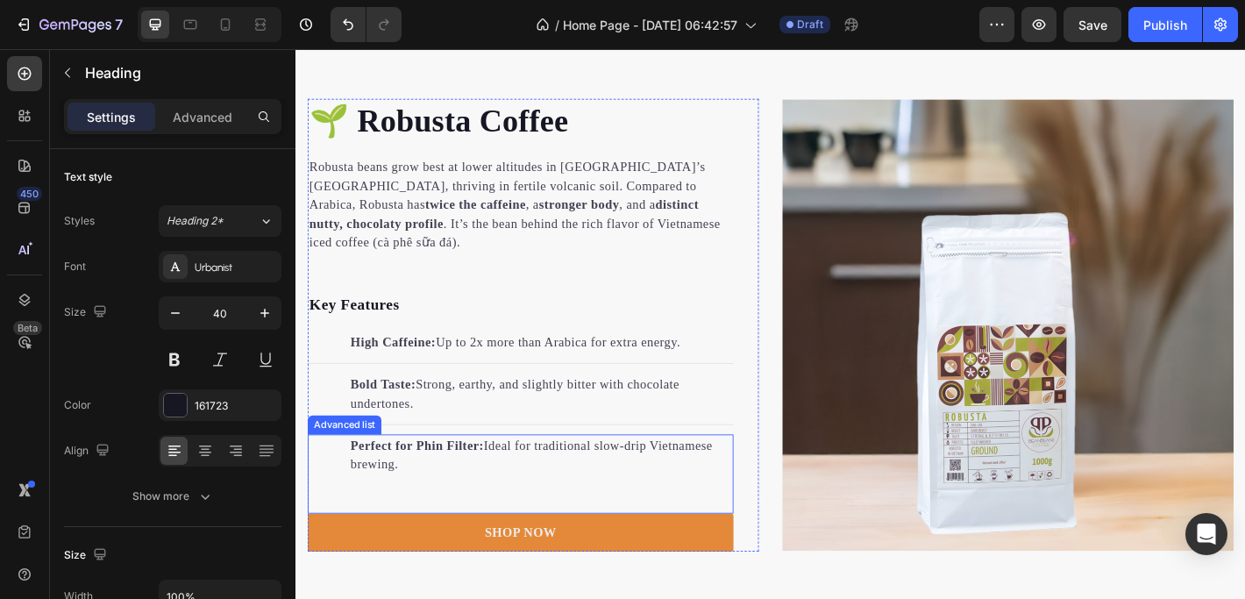
type input "16"
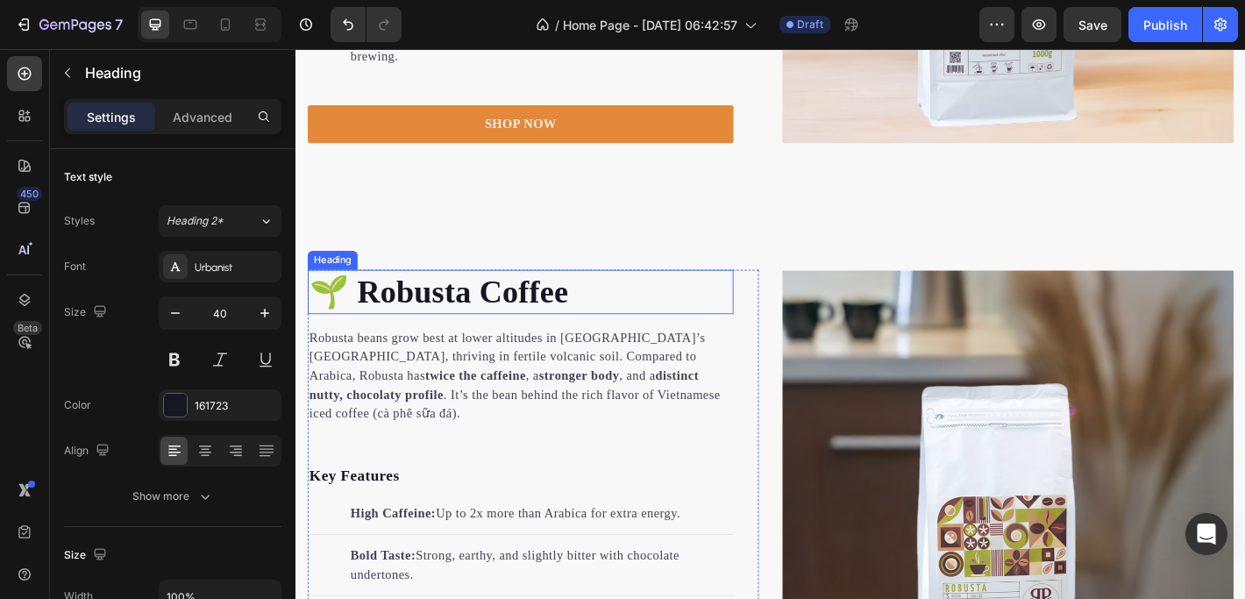
click at [580, 324] on h2 "🌱 Robusta Coffee" at bounding box center [545, 318] width 472 height 49
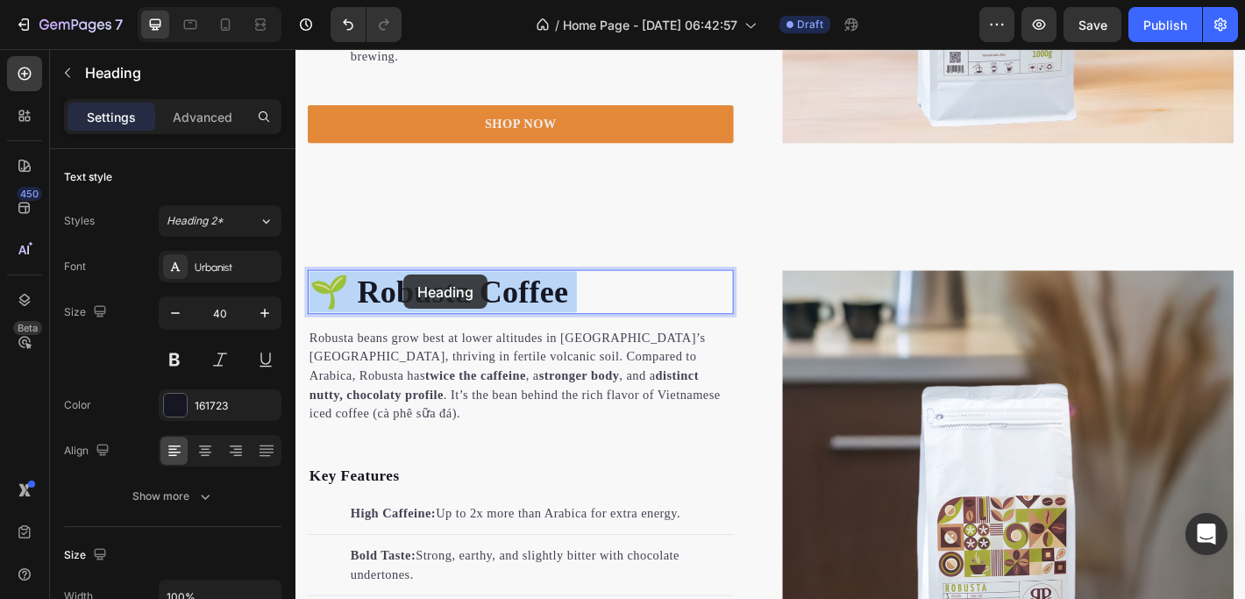
scroll to position [2387, 0]
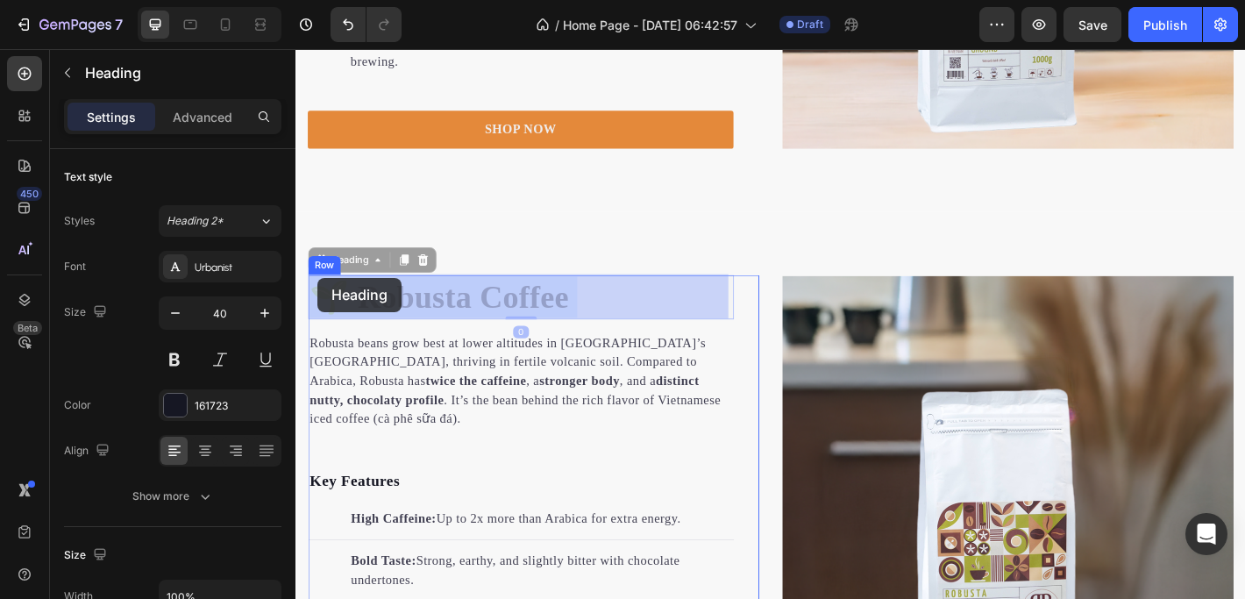
drag, startPoint x: 598, startPoint y: 317, endPoint x: 320, endPoint y: 302, distance: 278.2
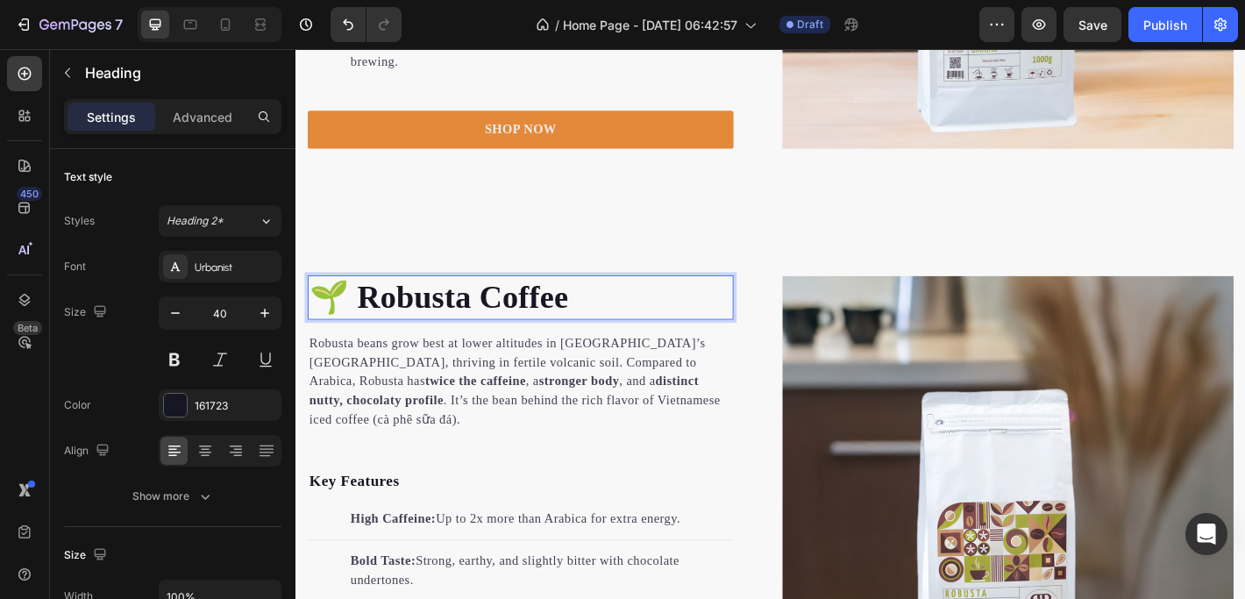
click at [599, 325] on p "🌱 Robusta Coffee" at bounding box center [544, 324] width 468 height 46
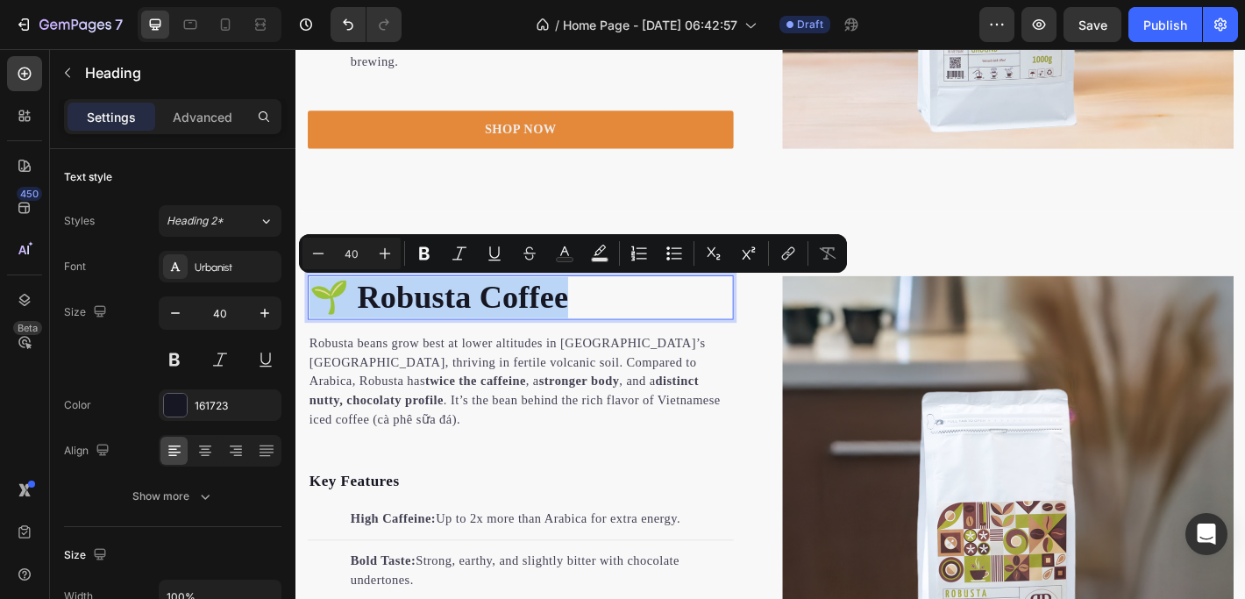
drag, startPoint x: 599, startPoint y: 323, endPoint x: 325, endPoint y: 316, distance: 274.4
click at [325, 316] on p "🌱 Robusta Coffee" at bounding box center [544, 324] width 468 height 46
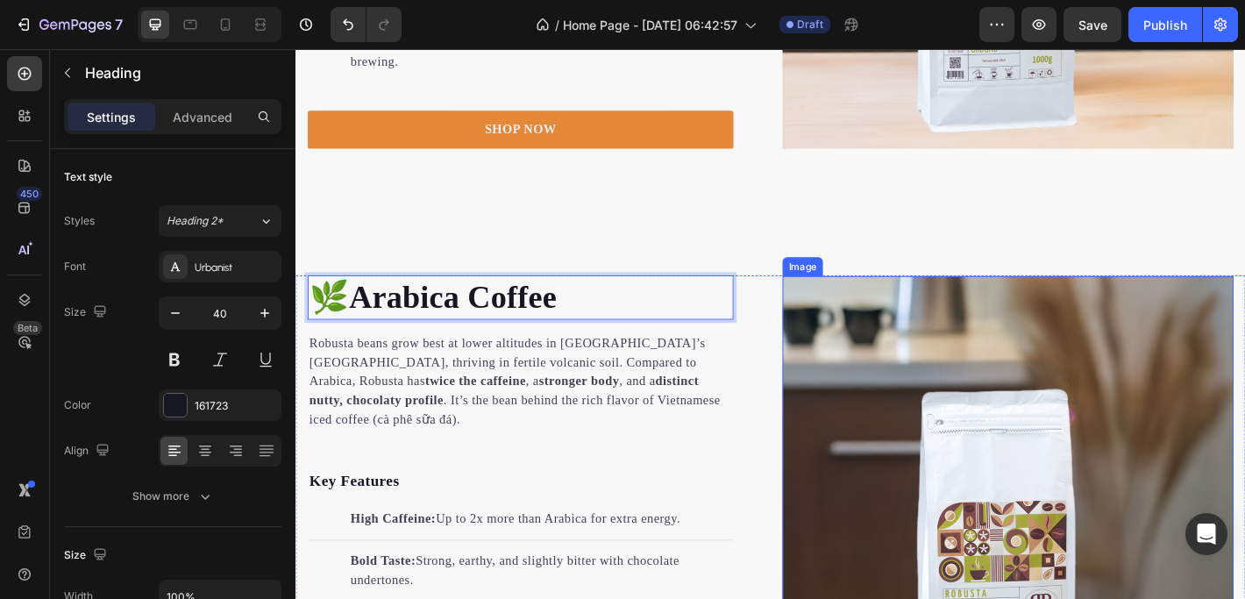
click at [1053, 486] on img at bounding box center [1084, 551] width 500 height 500
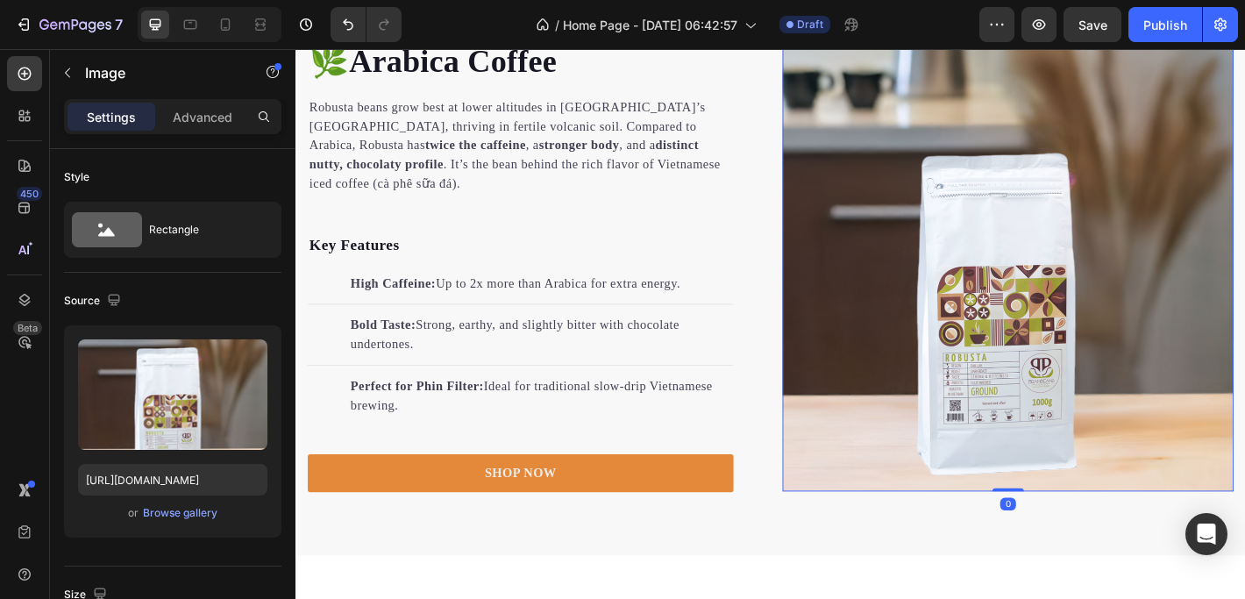
scroll to position [2687, 0]
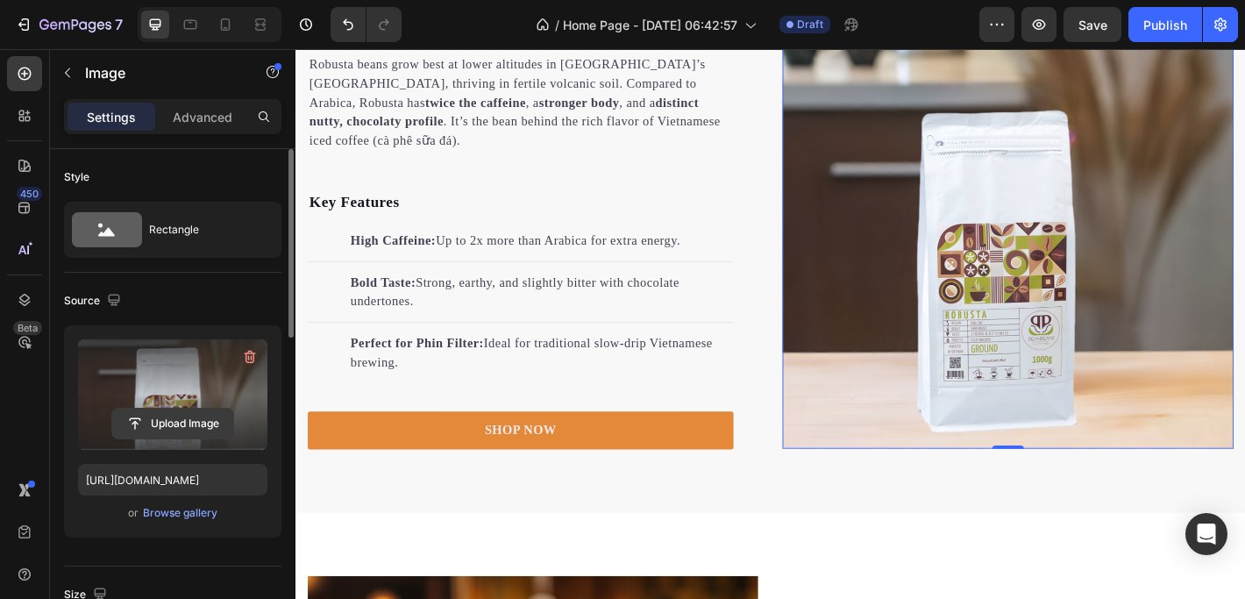
click at [173, 425] on input "file" at bounding box center [172, 423] width 121 height 30
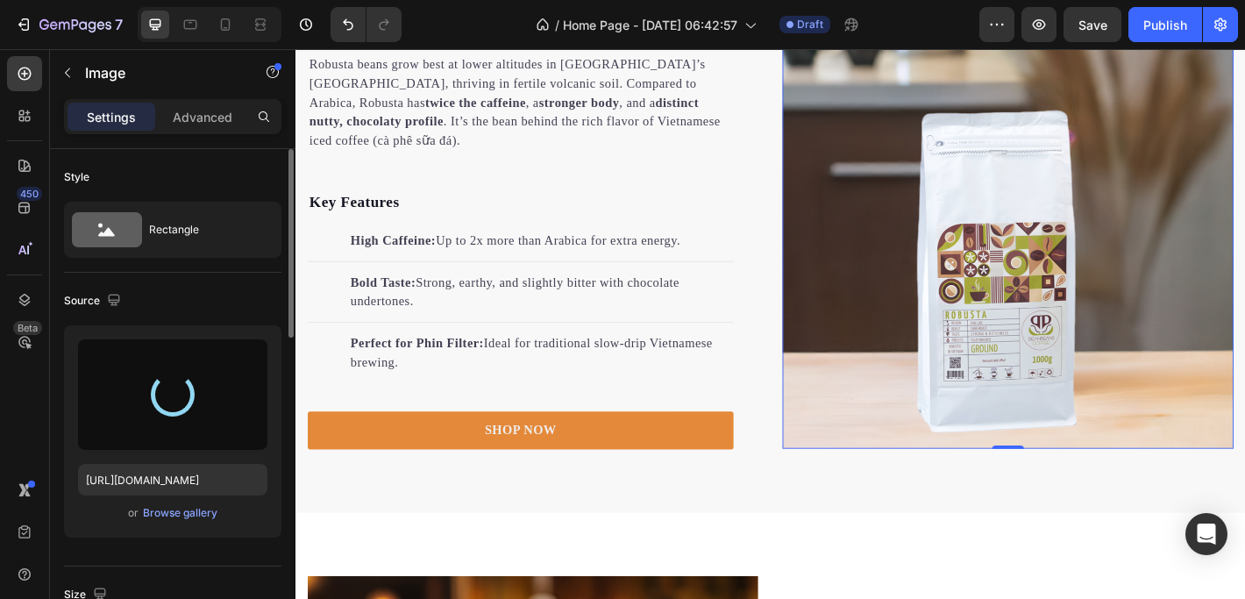
type input "[URL][DOMAIN_NAME]"
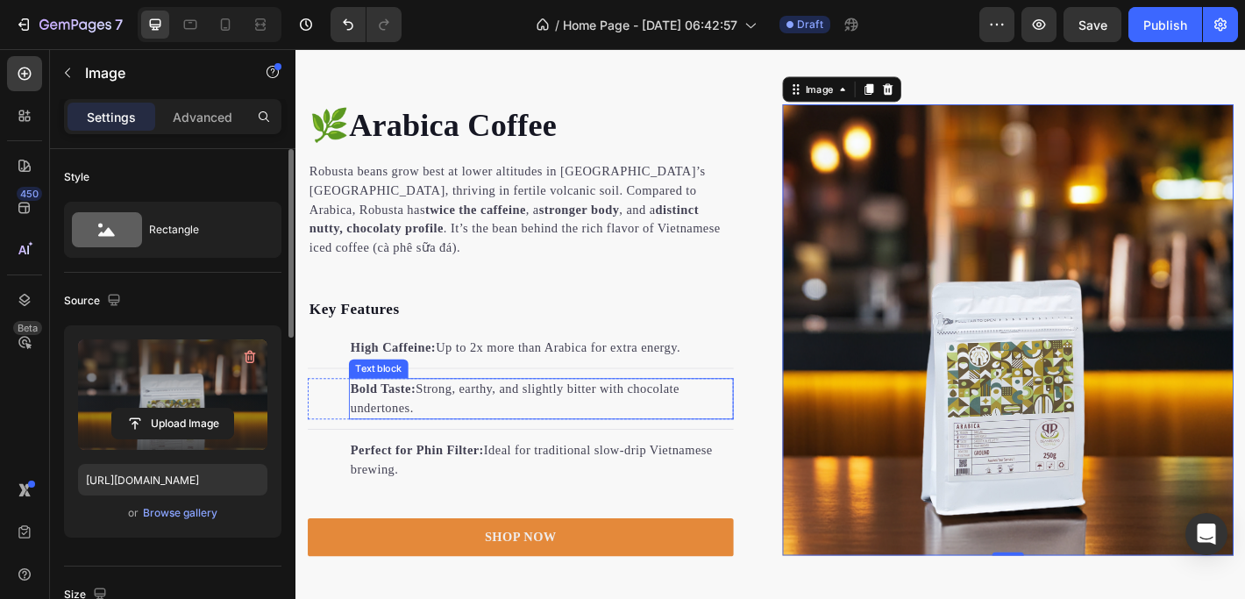
scroll to position [2567, 0]
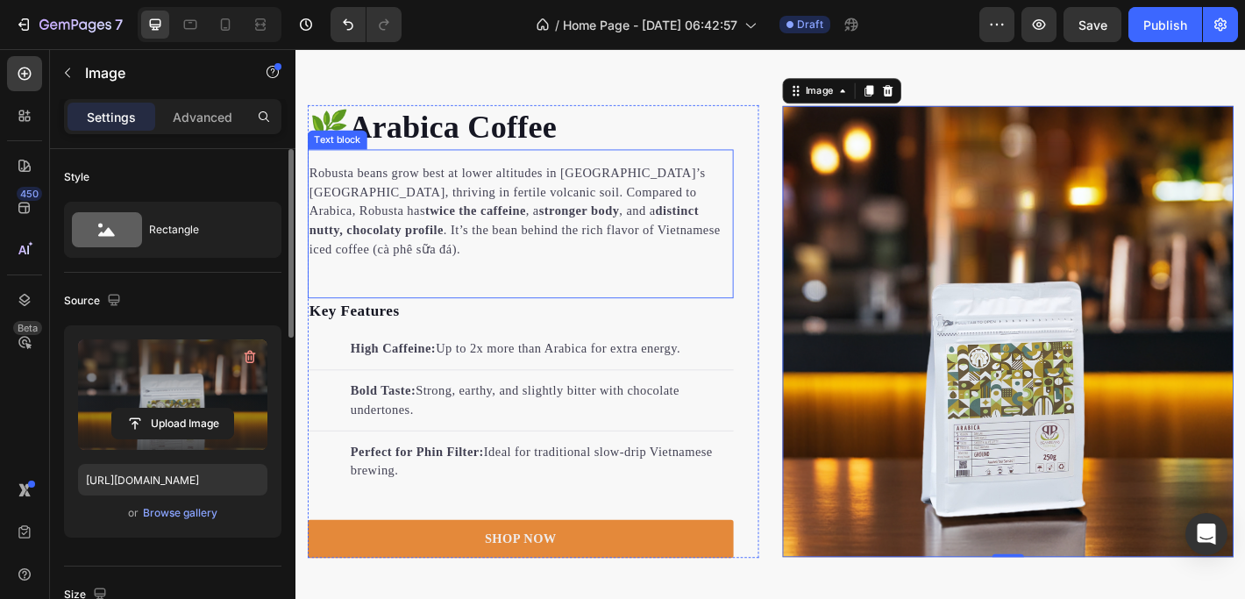
click at [515, 232] on p "Robusta beans grow best at lower altitudes in [GEOGRAPHIC_DATA]’s [GEOGRAPHIC_D…" at bounding box center [544, 228] width 468 height 105
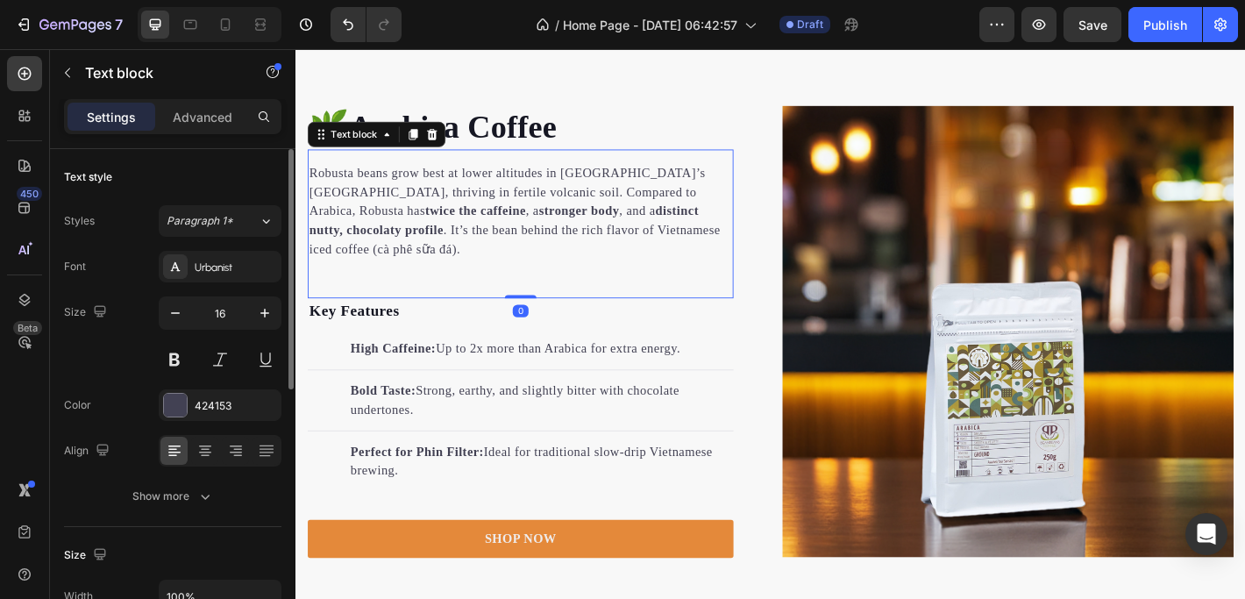
click at [590, 262] on p "Robusta beans grow best at lower altitudes in [GEOGRAPHIC_DATA]’s [GEOGRAPHIC_D…" at bounding box center [544, 228] width 468 height 105
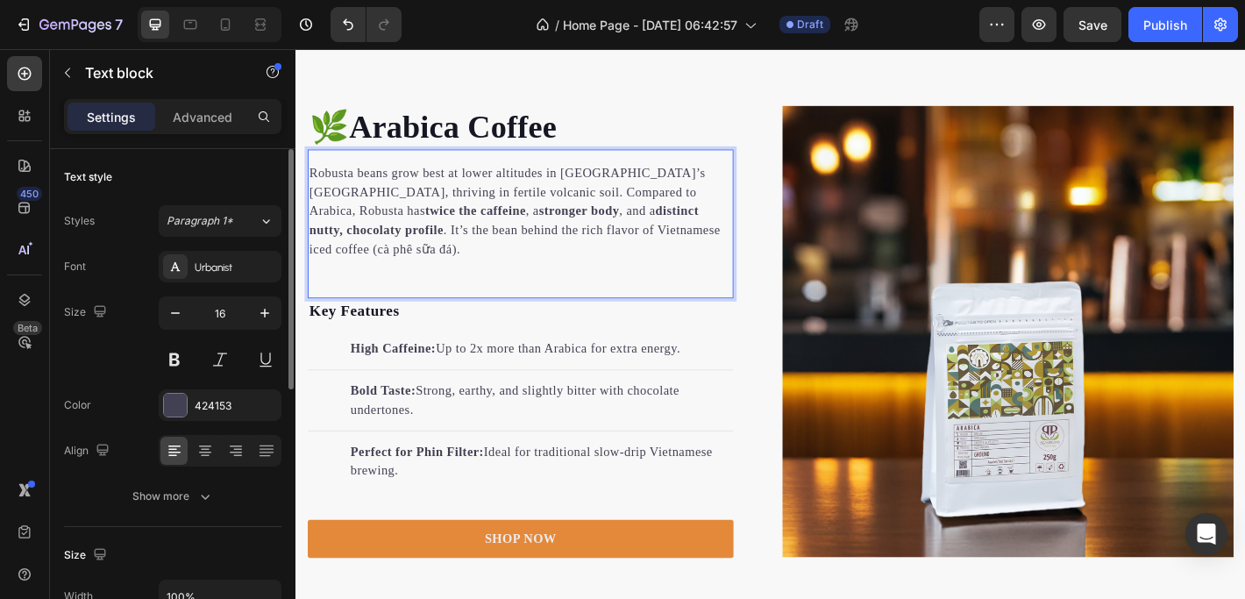
click at [755, 253] on p "Robusta beans grow best at lower altitudes in [GEOGRAPHIC_DATA]’s [GEOGRAPHIC_D…" at bounding box center [544, 228] width 468 height 105
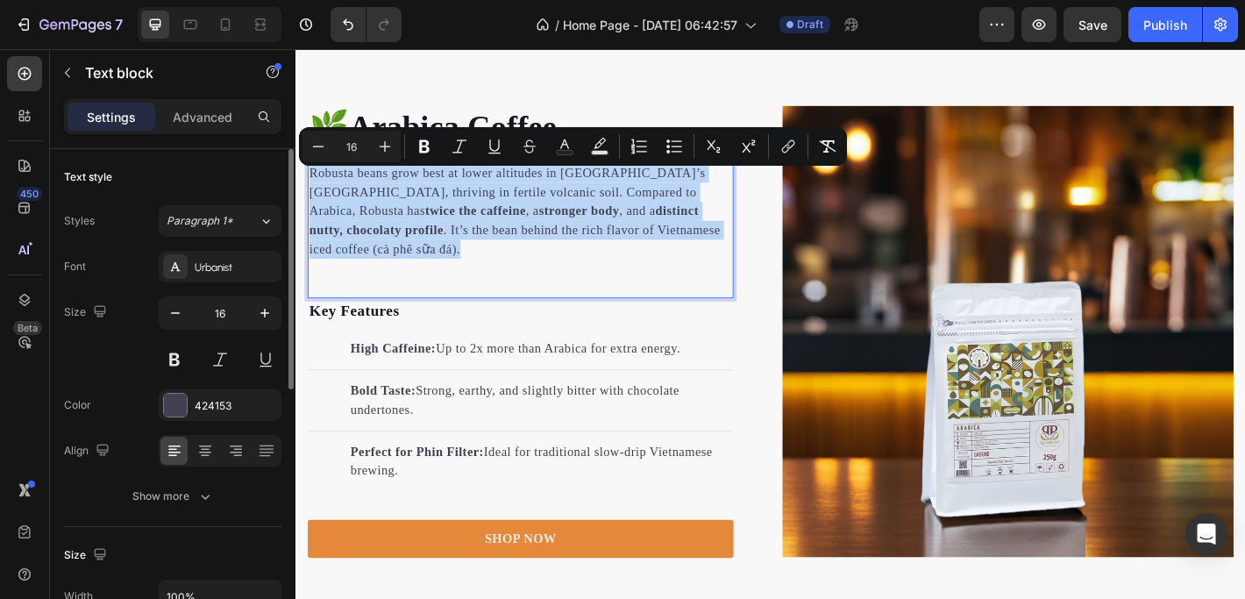
drag, startPoint x: 758, startPoint y: 254, endPoint x: 312, endPoint y: 192, distance: 450.4
click at [312, 192] on p "Robusta beans grow best at lower altitudes in [GEOGRAPHIC_DATA]’s [GEOGRAPHIC_D…" at bounding box center [544, 228] width 468 height 105
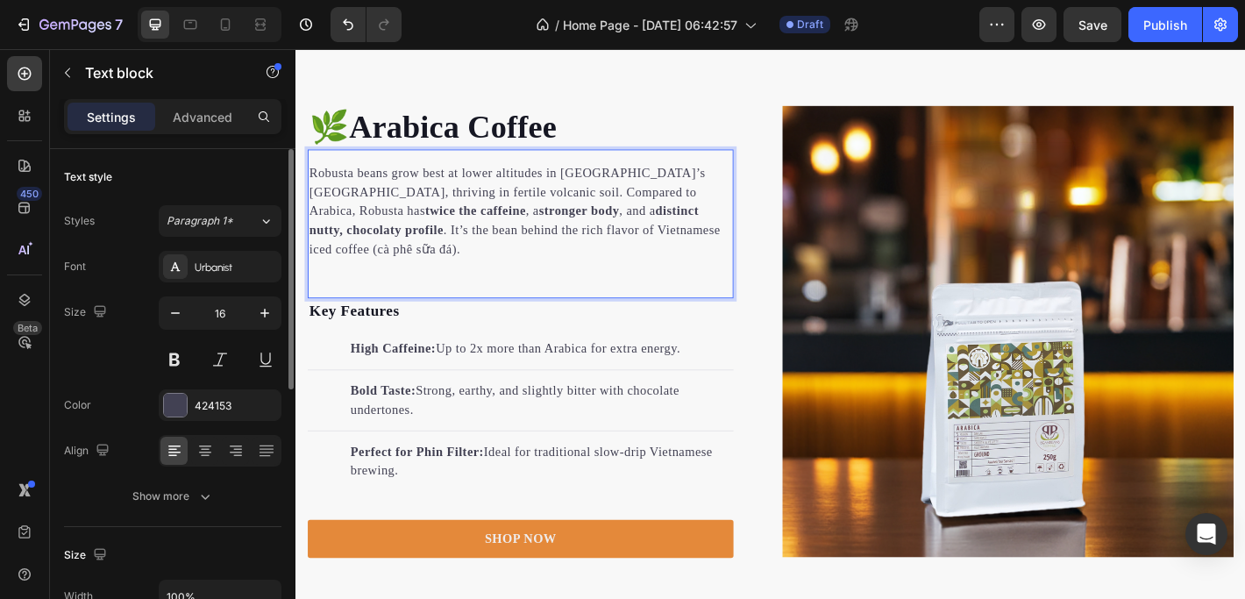
scroll to position [2561, 0]
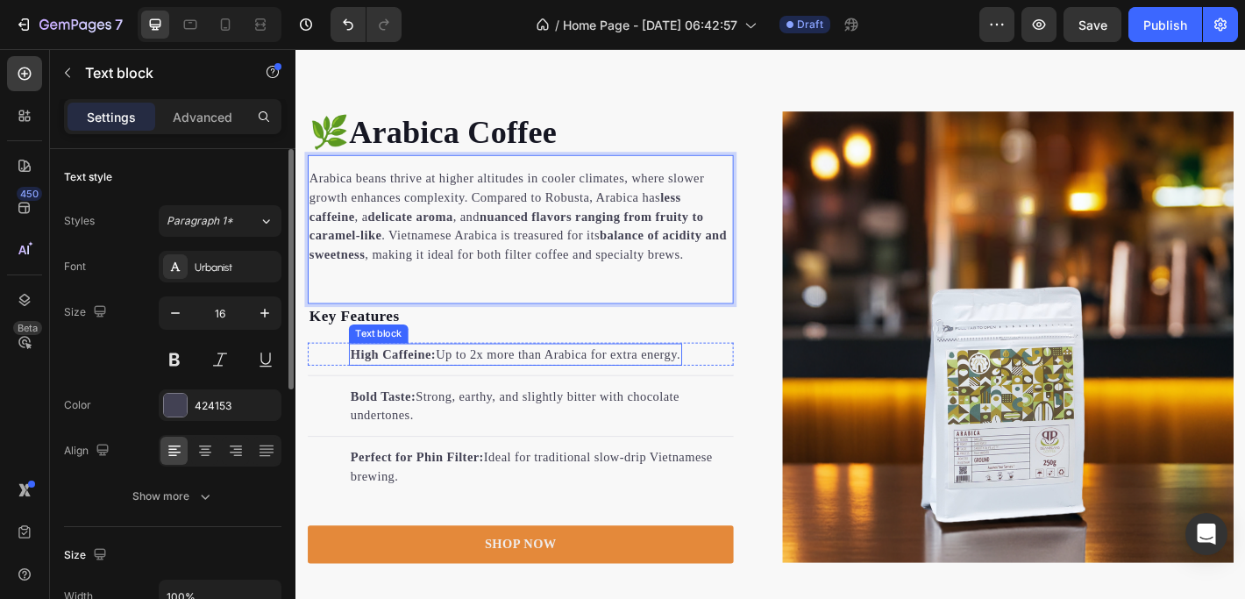
click at [465, 385] on p "High Caffeine: Up to 2x more than Arabica for extra energy." at bounding box center [538, 387] width 365 height 21
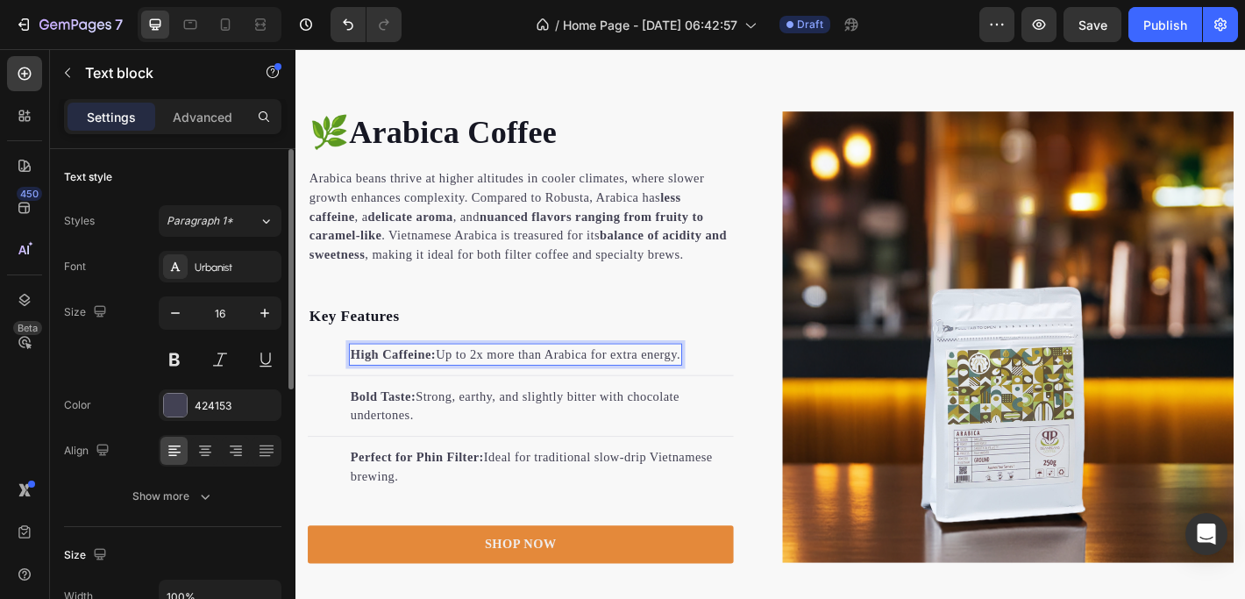
click at [429, 380] on strong "High Caffeine:" at bounding box center [403, 387] width 95 height 15
click at [422, 385] on strong "High Caffeine:" at bounding box center [403, 387] width 95 height 15
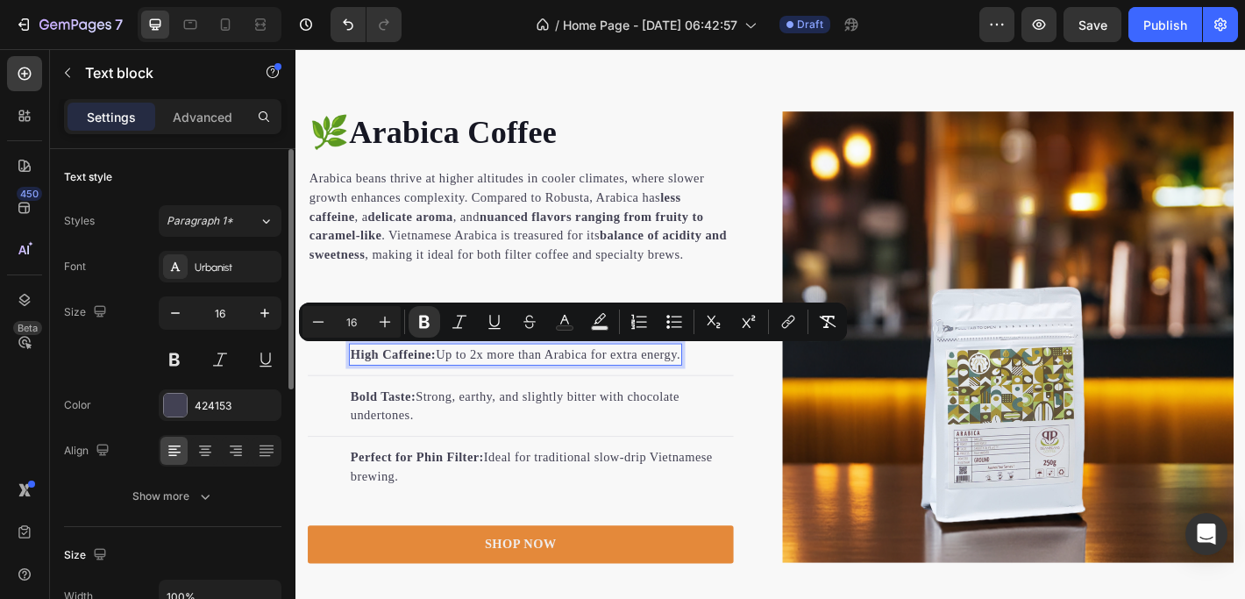
drag, startPoint x: 357, startPoint y: 385, endPoint x: 726, endPoint y: 392, distance: 369.1
click at [723, 392] on div "High Caffeine: Up to 2x more than Arabica for extra energy." at bounding box center [538, 387] width 369 height 25
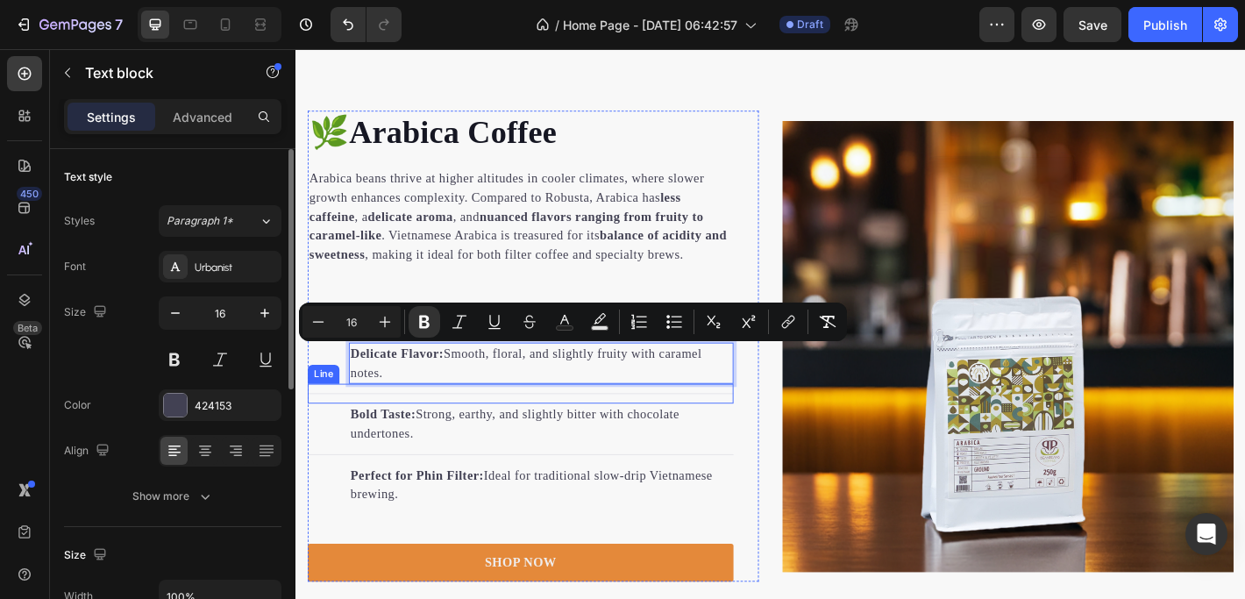
scroll to position [2560, 0]
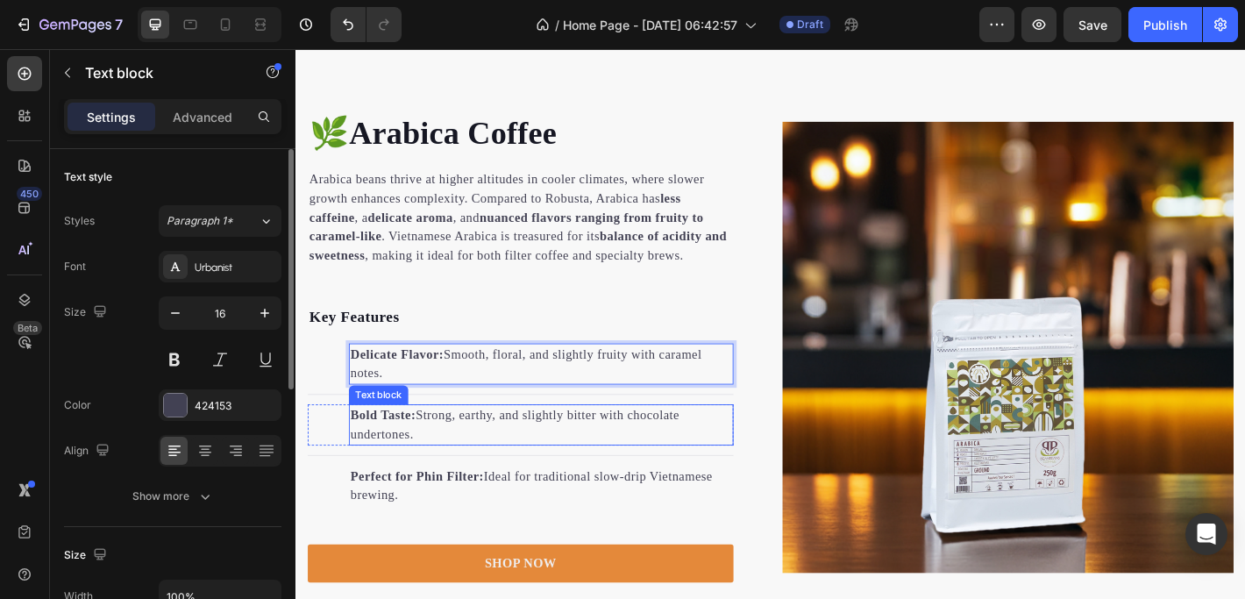
click at [400, 456] on strong "Bold Taste:" at bounding box center [392, 454] width 72 height 15
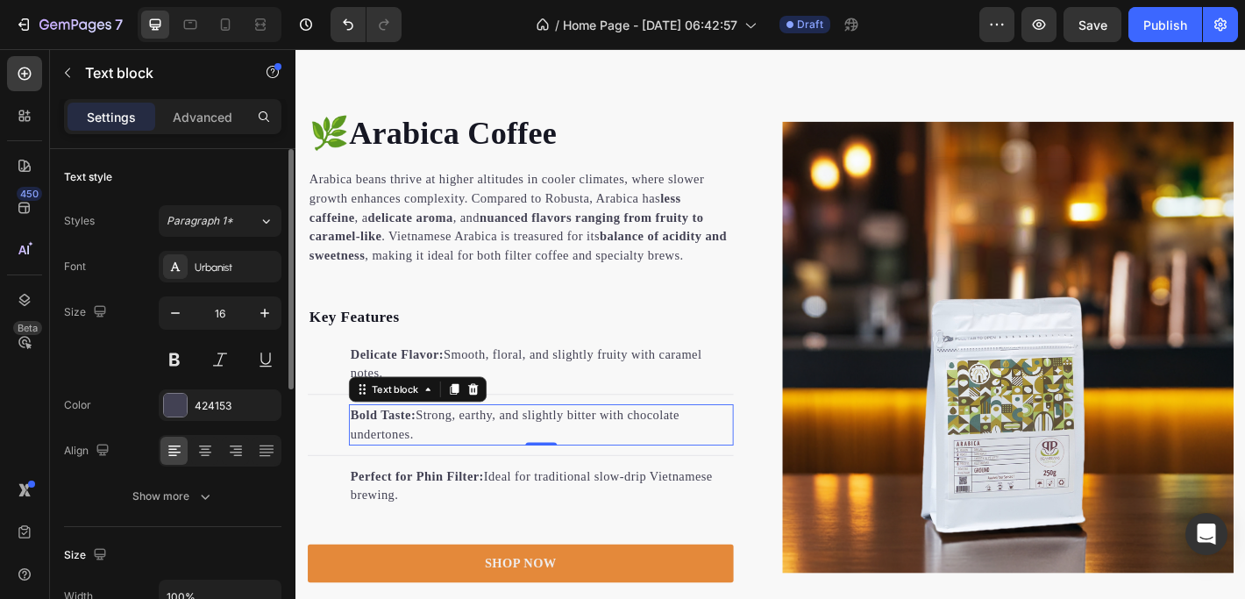
click at [372, 455] on strong "Bold Taste:" at bounding box center [392, 454] width 72 height 15
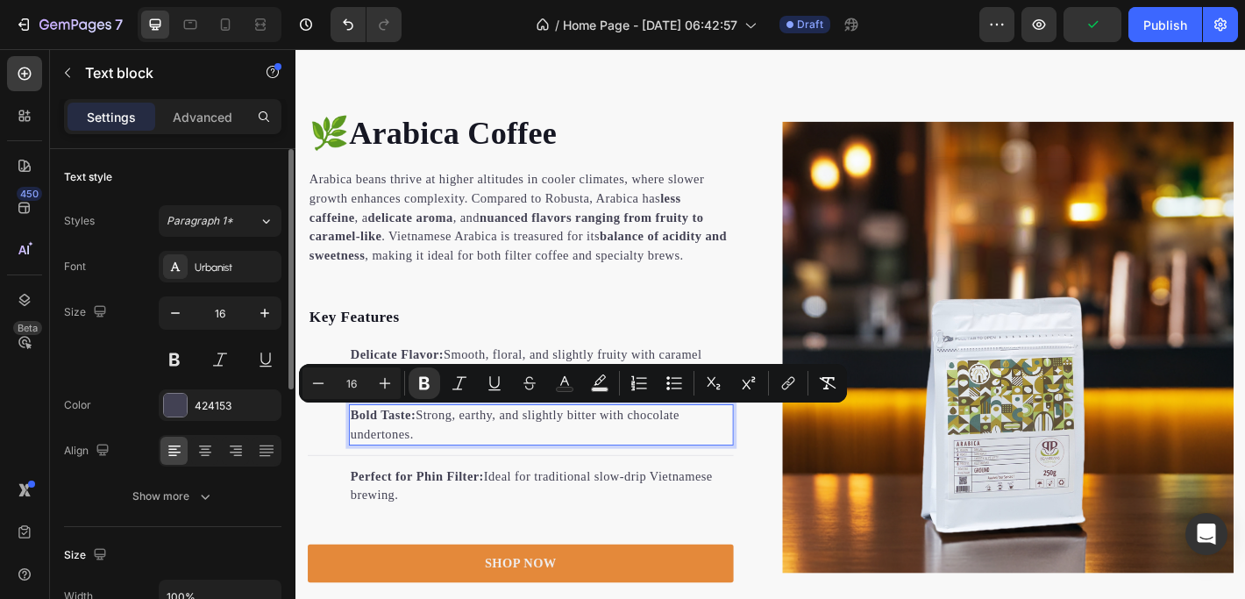
drag, startPoint x: 359, startPoint y: 452, endPoint x: 430, endPoint y: 472, distance: 73.6
click at [430, 472] on p "Bold Taste: Strong, earthy, and slightly bitter with chocolate undertones." at bounding box center [567, 465] width 422 height 42
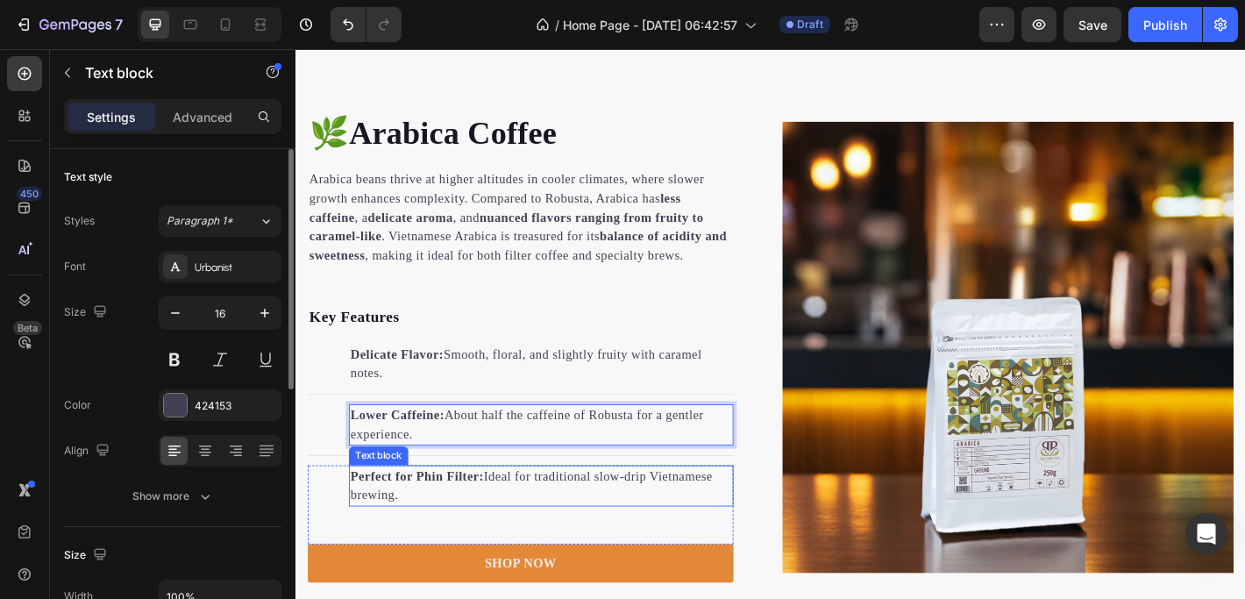
click at [384, 519] on strong "Perfect for Phin Filter:" at bounding box center [430, 521] width 148 height 15
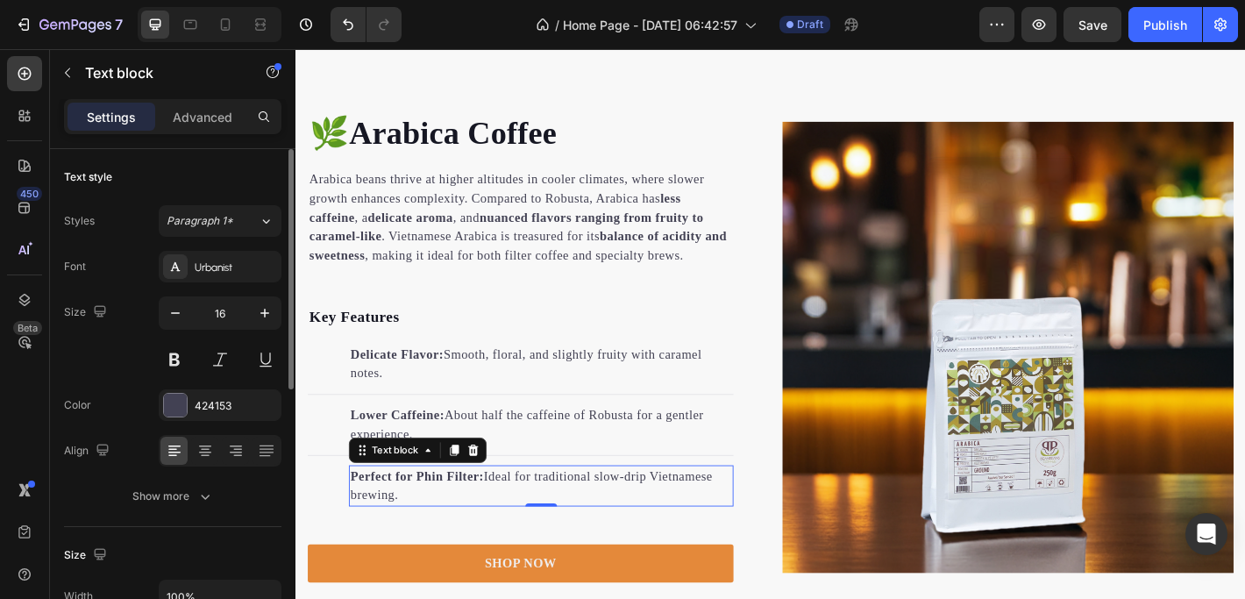
click at [378, 521] on strong "Perfect for Phin Filter:" at bounding box center [430, 521] width 148 height 15
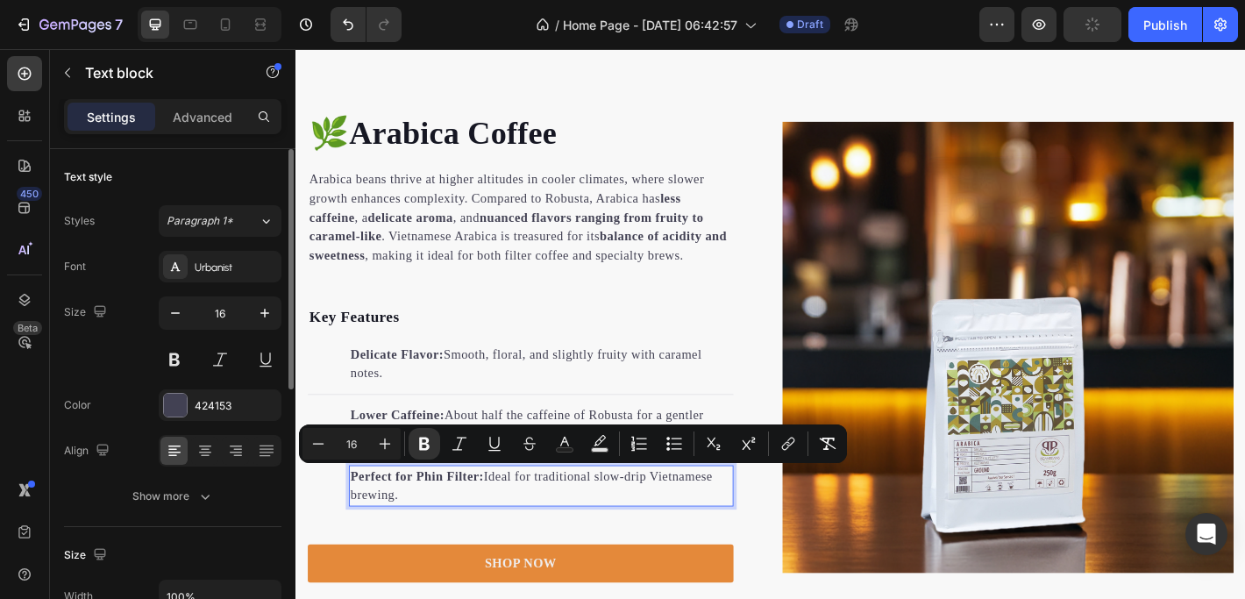
drag, startPoint x: 358, startPoint y: 519, endPoint x: 420, endPoint y: 537, distance: 64.1
click at [420, 537] on p "Perfect for Phin Filter: Ideal for traditional slow-drip Vietnamese brewing." at bounding box center [567, 533] width 422 height 42
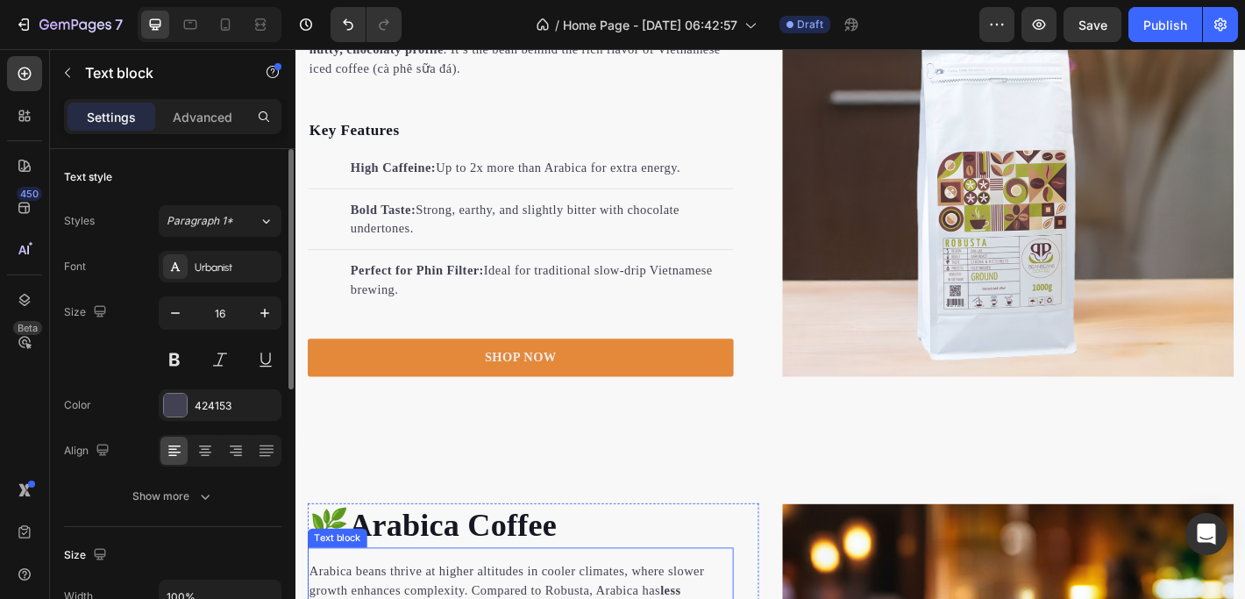
scroll to position [2128, 0]
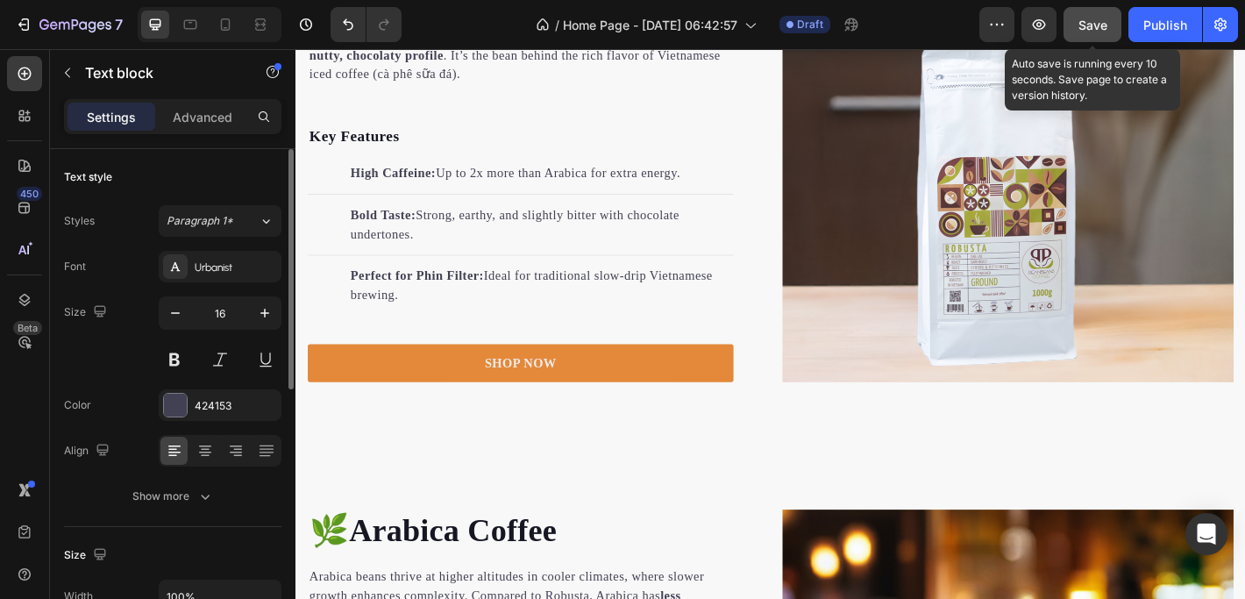
click at [1081, 21] on span "Save" at bounding box center [1092, 25] width 29 height 15
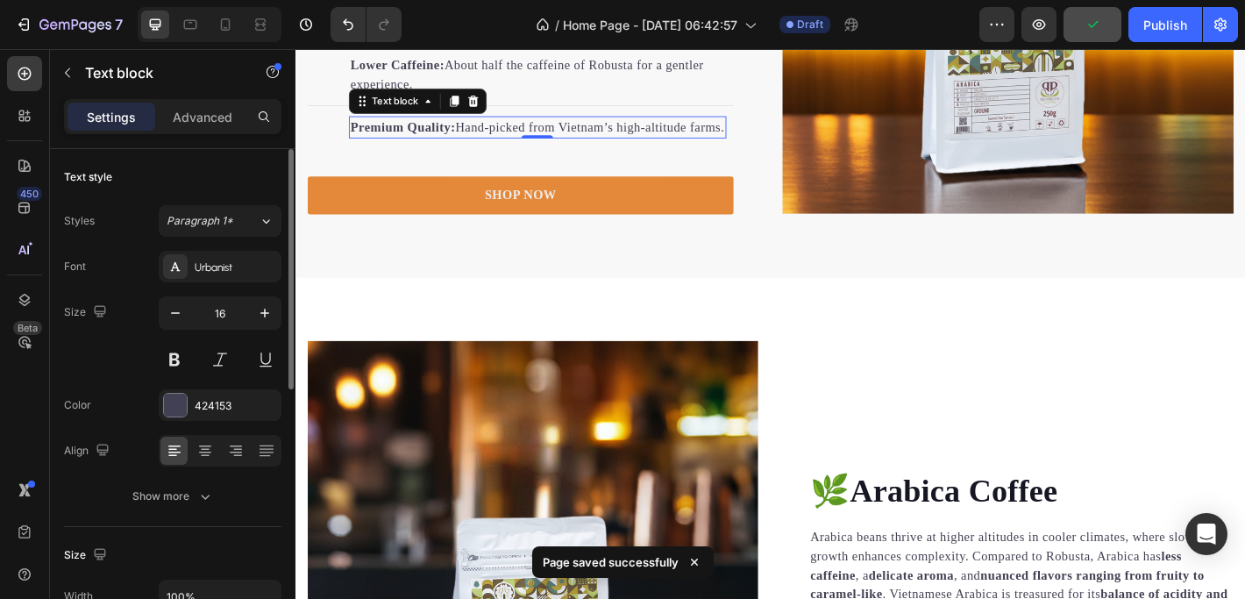
scroll to position [3156, 0]
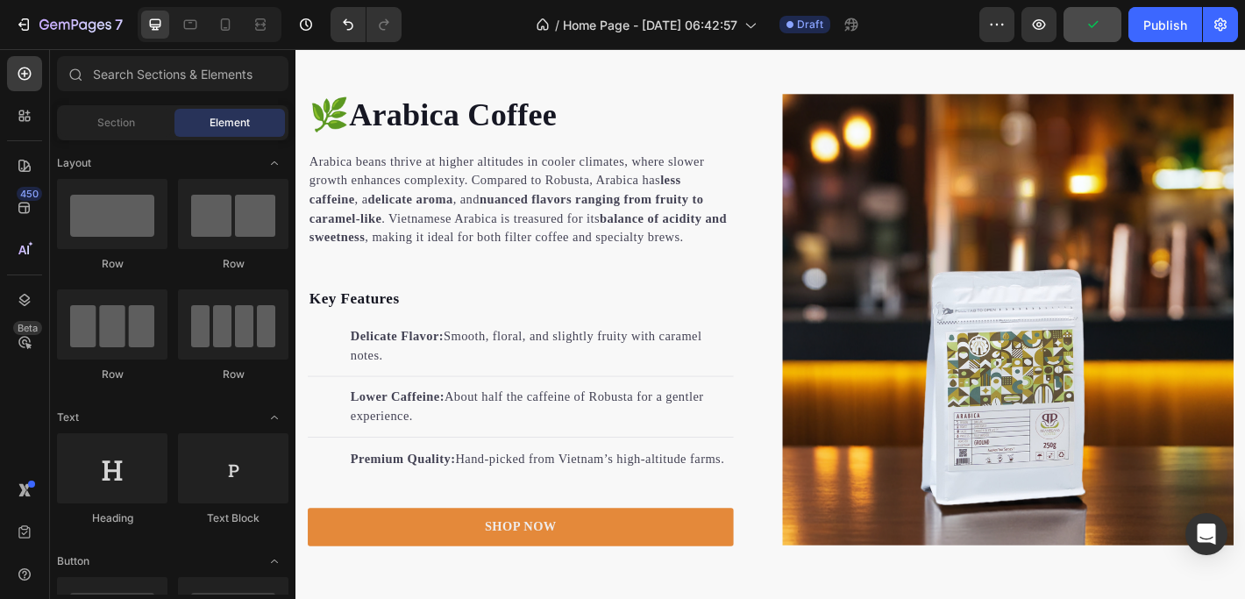
scroll to position [2557, 0]
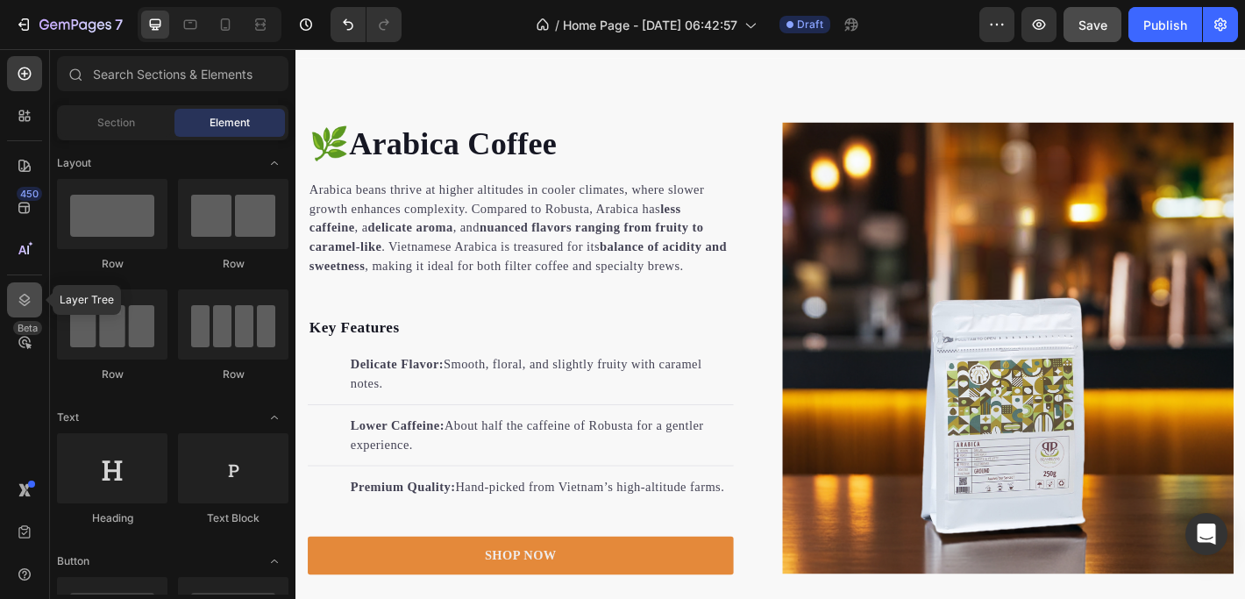
click at [25, 304] on icon at bounding box center [24, 300] width 11 height 12
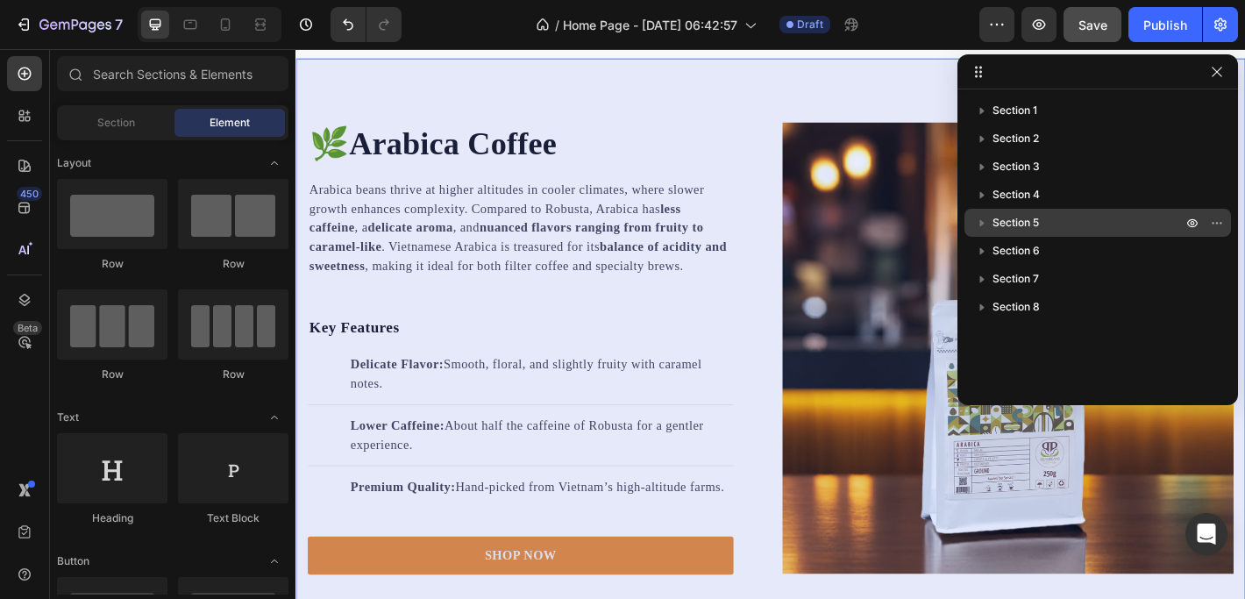
click at [1023, 226] on span "Section 5" at bounding box center [1015, 223] width 46 height 18
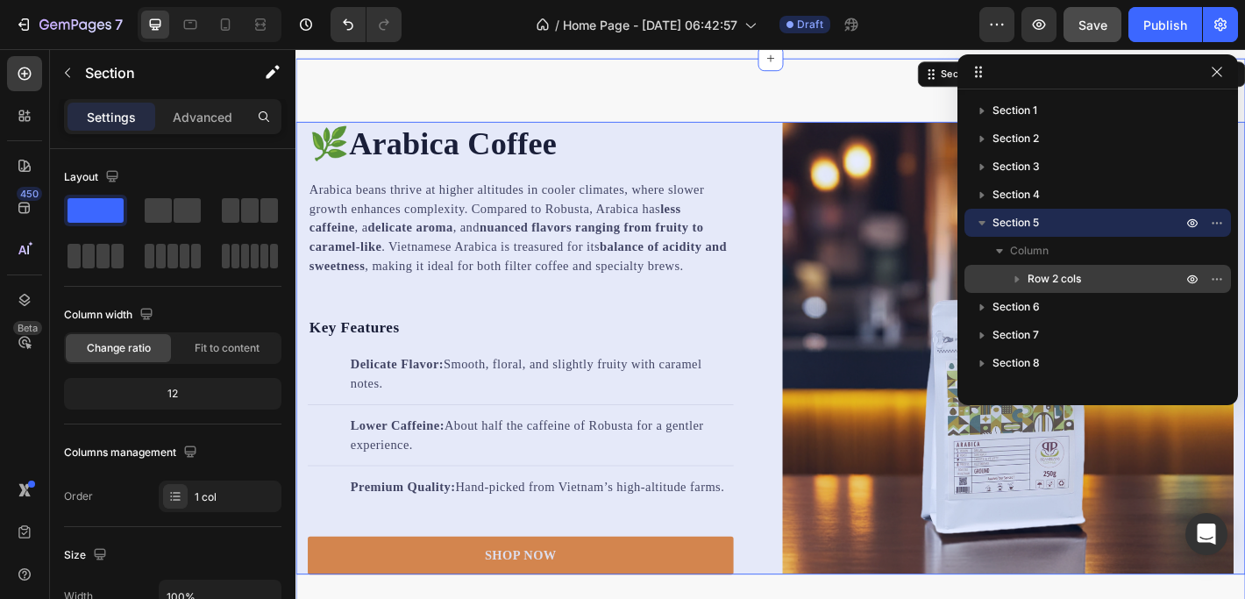
click at [1012, 275] on icon "button" at bounding box center [1017, 279] width 18 height 18
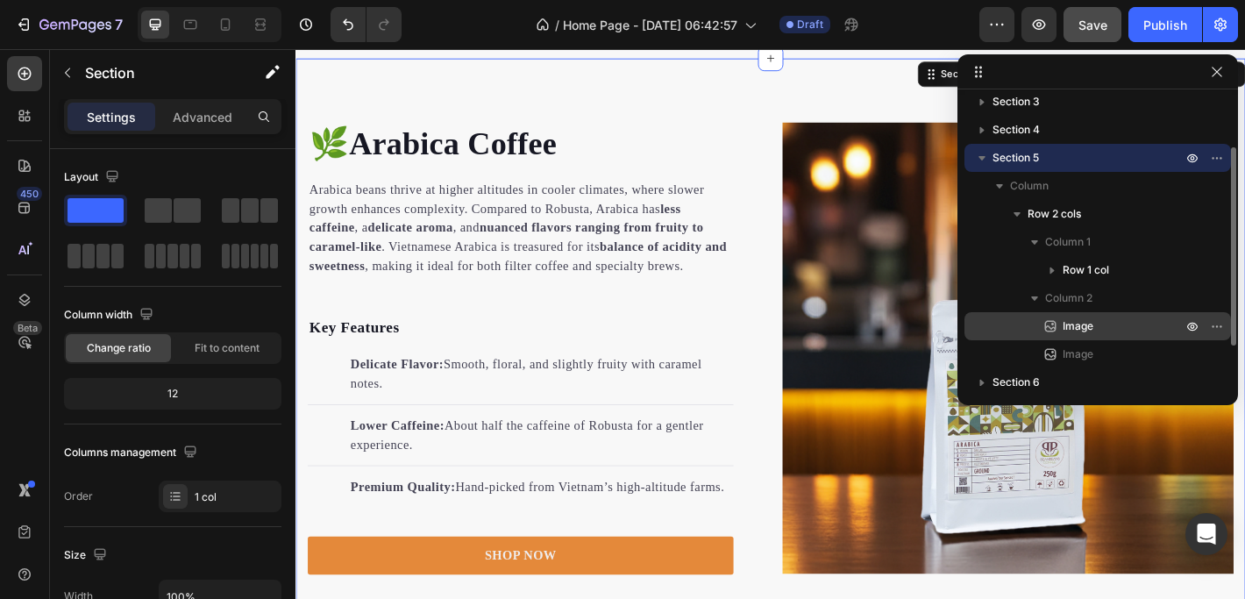
scroll to position [68, 0]
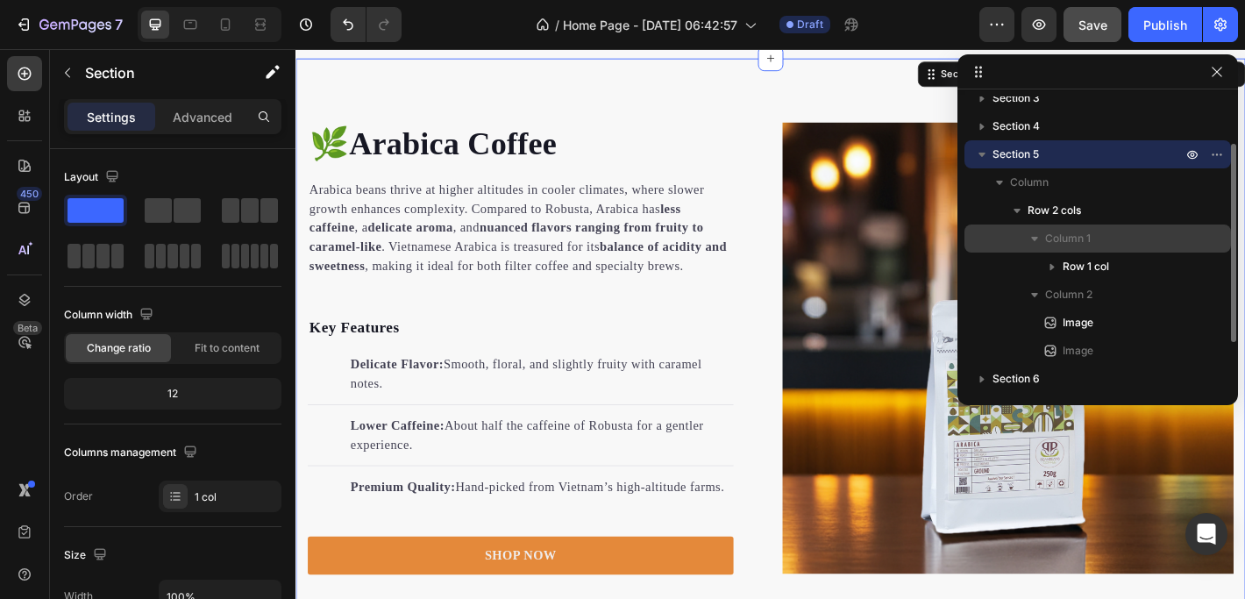
click at [1076, 238] on span "Column 1" at bounding box center [1068, 239] width 46 height 18
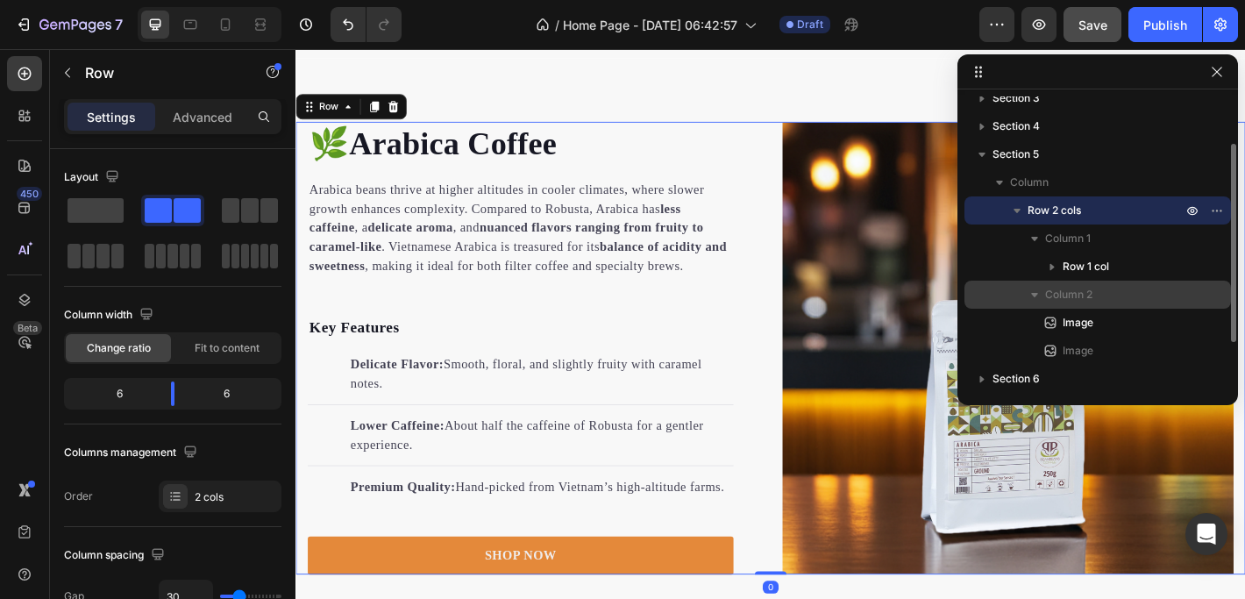
click at [1072, 287] on span "Column 2" at bounding box center [1068, 295] width 47 height 18
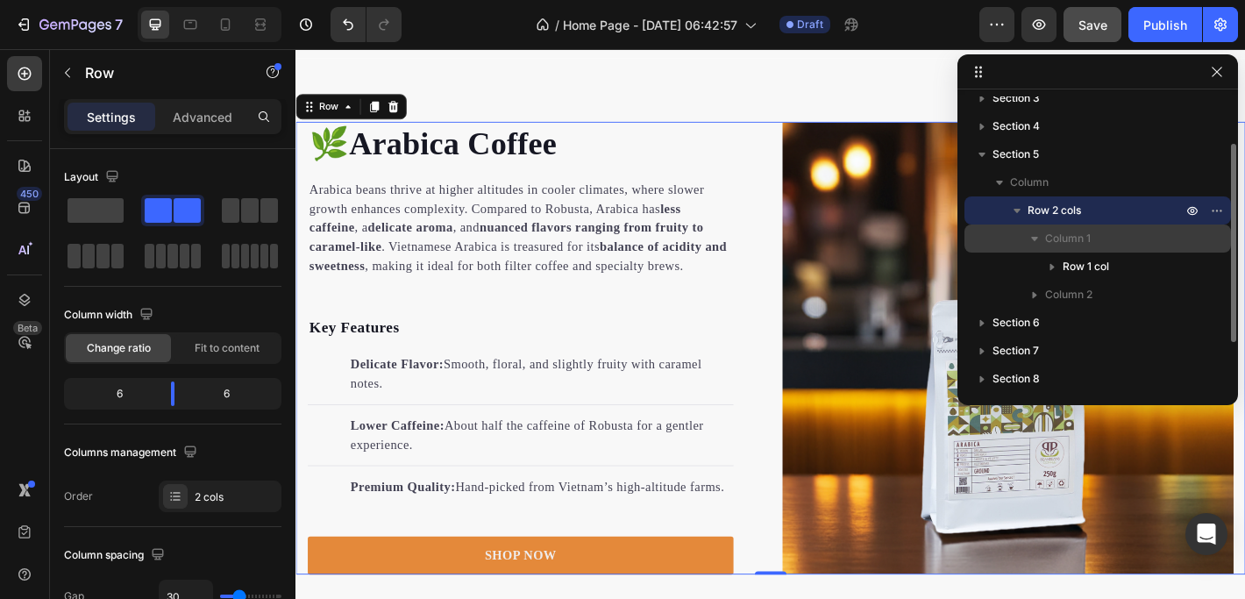
click at [1037, 238] on icon "button" at bounding box center [1034, 239] width 18 height 18
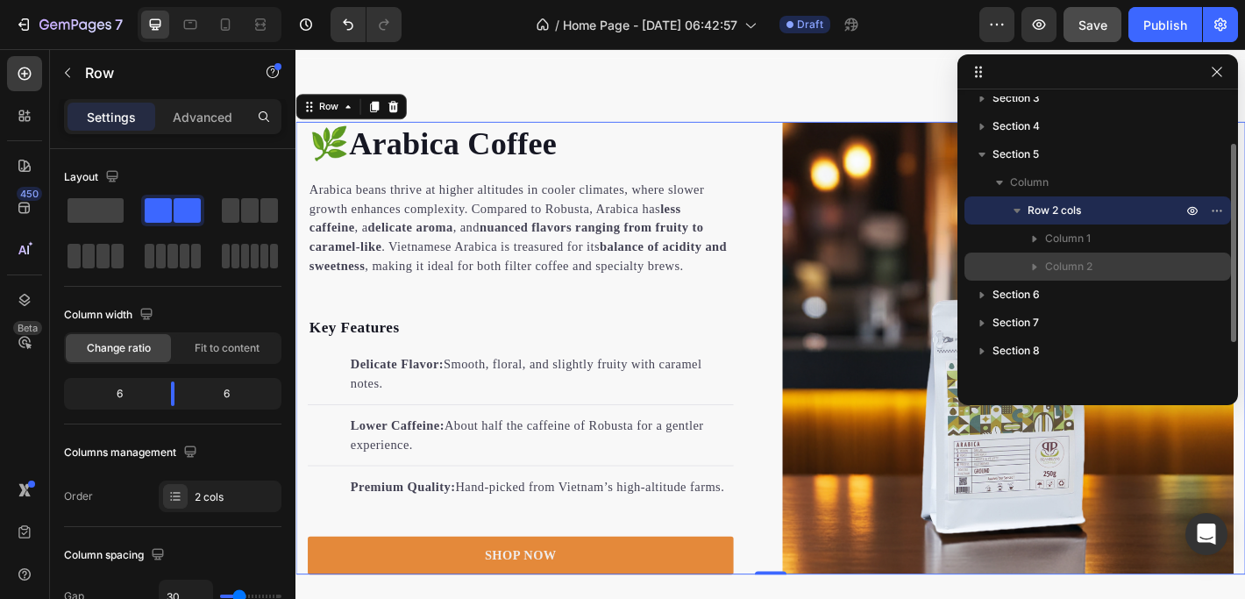
click at [1085, 269] on span "Column 2" at bounding box center [1068, 267] width 47 height 18
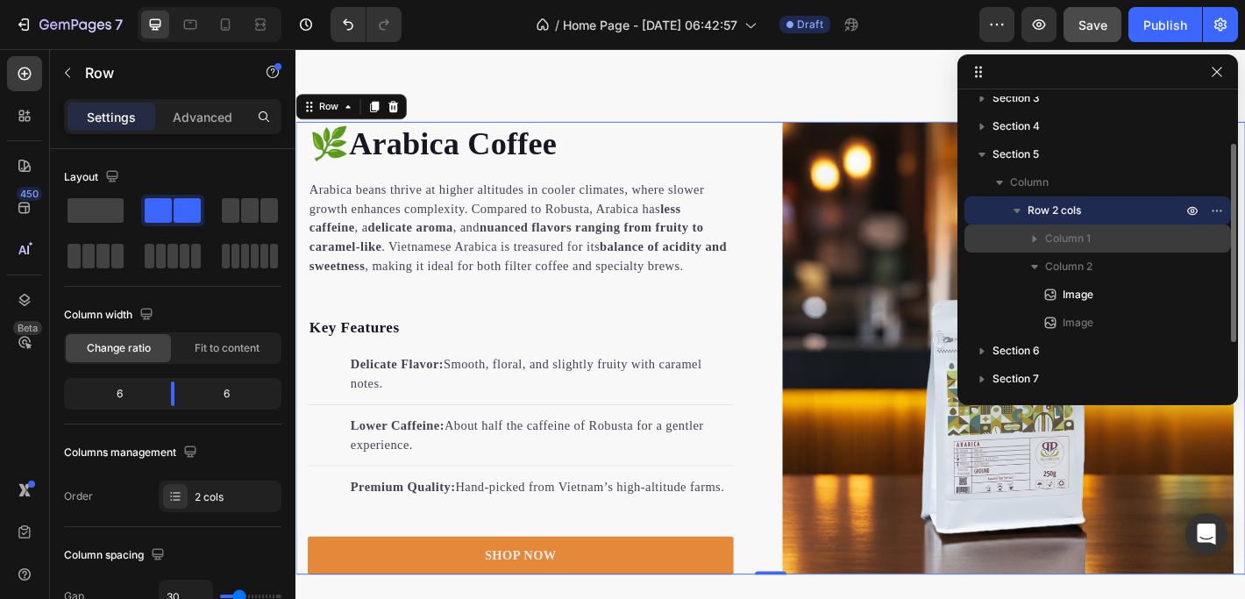
drag, startPoint x: 1085, startPoint y: 269, endPoint x: 1086, endPoint y: 232, distance: 36.8
click at [1086, 232] on div "Column 1 Column 2 Image Image" at bounding box center [1097, 280] width 266 height 112
click at [1034, 238] on icon "button" at bounding box center [1034, 239] width 4 height 7
click at [1080, 348] on span "Image" at bounding box center [1077, 351] width 31 height 18
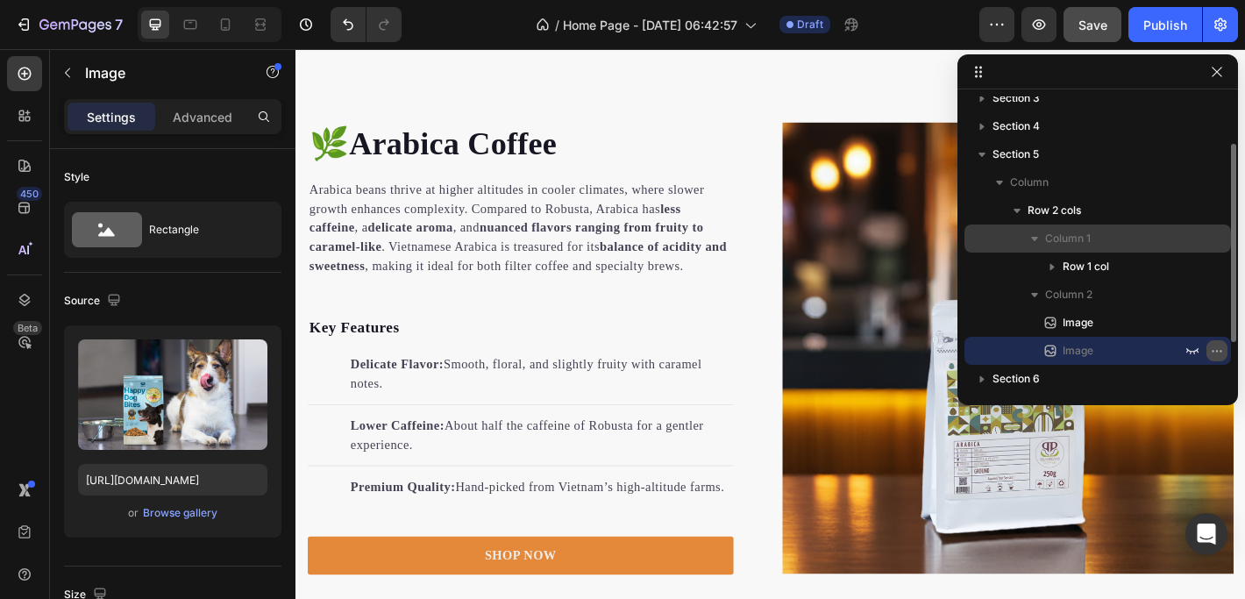
click at [1217, 350] on icon "button" at bounding box center [1216, 351] width 14 height 14
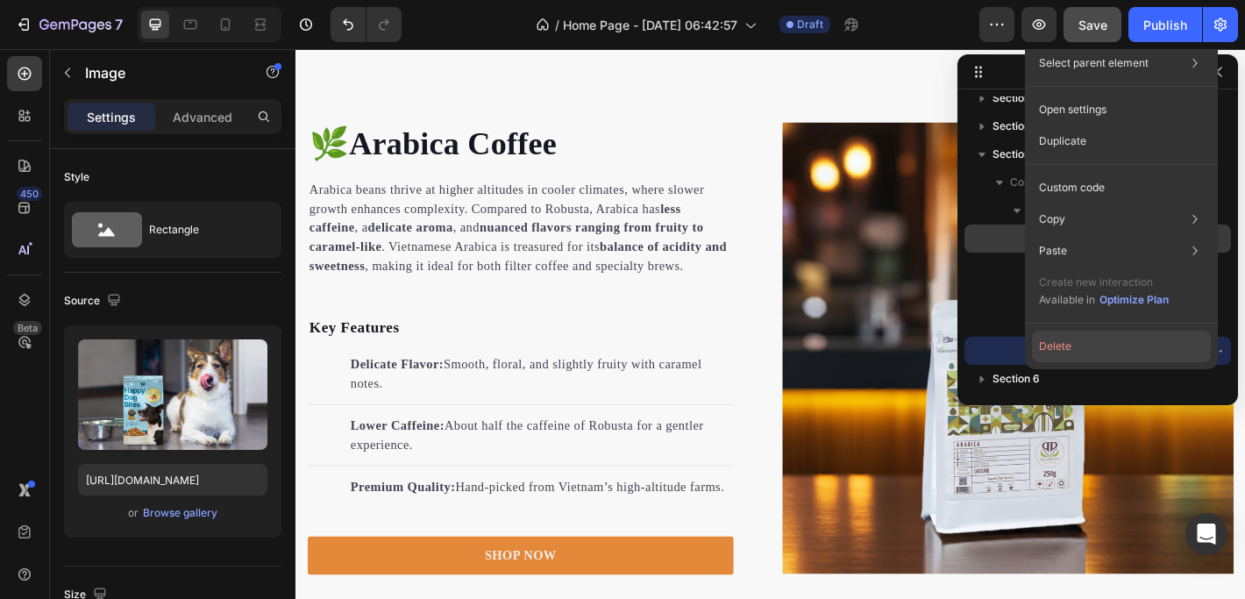
click at [1116, 340] on button "Delete" at bounding box center [1121, 346] width 179 height 32
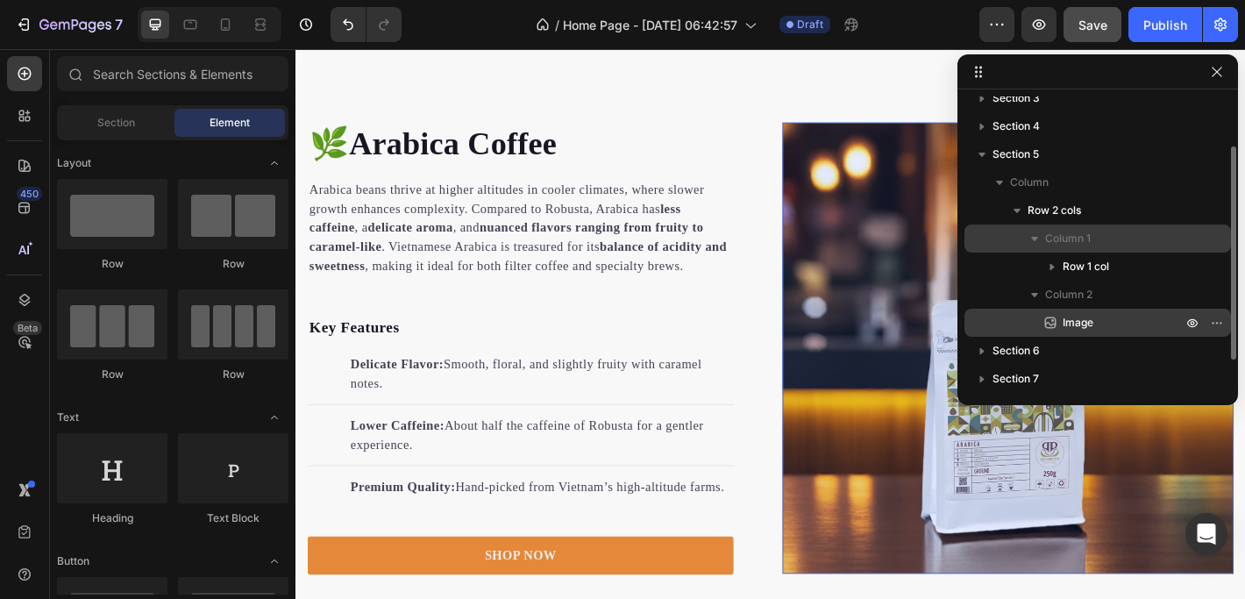
click at [1085, 316] on span "Image" at bounding box center [1077, 323] width 31 height 18
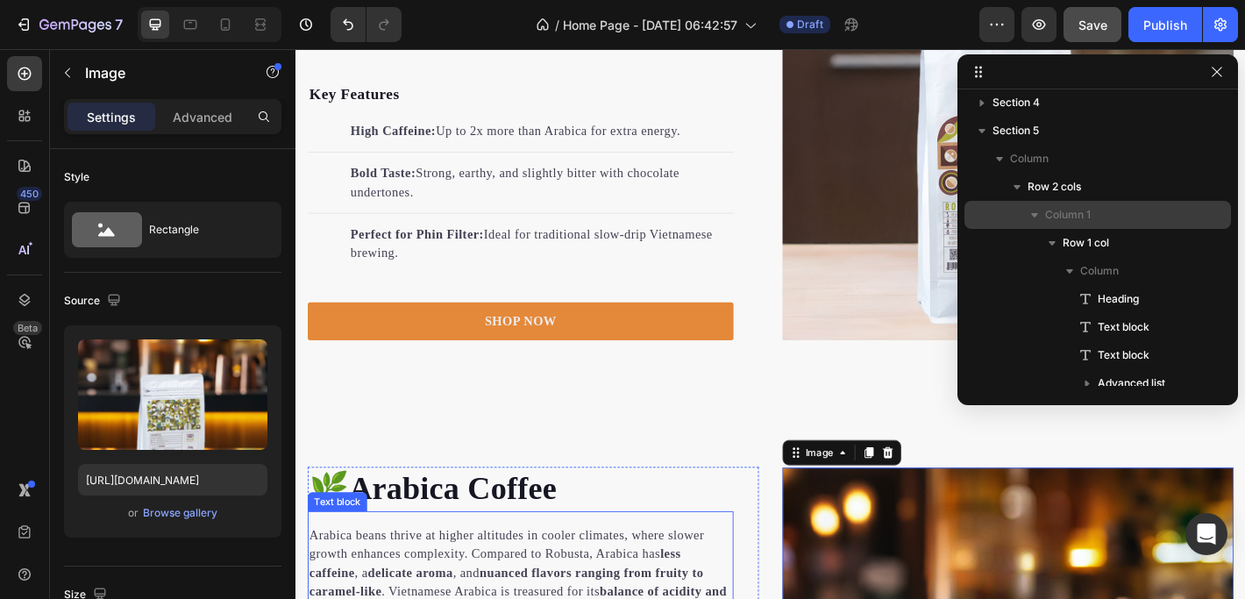
scroll to position [2105, 0]
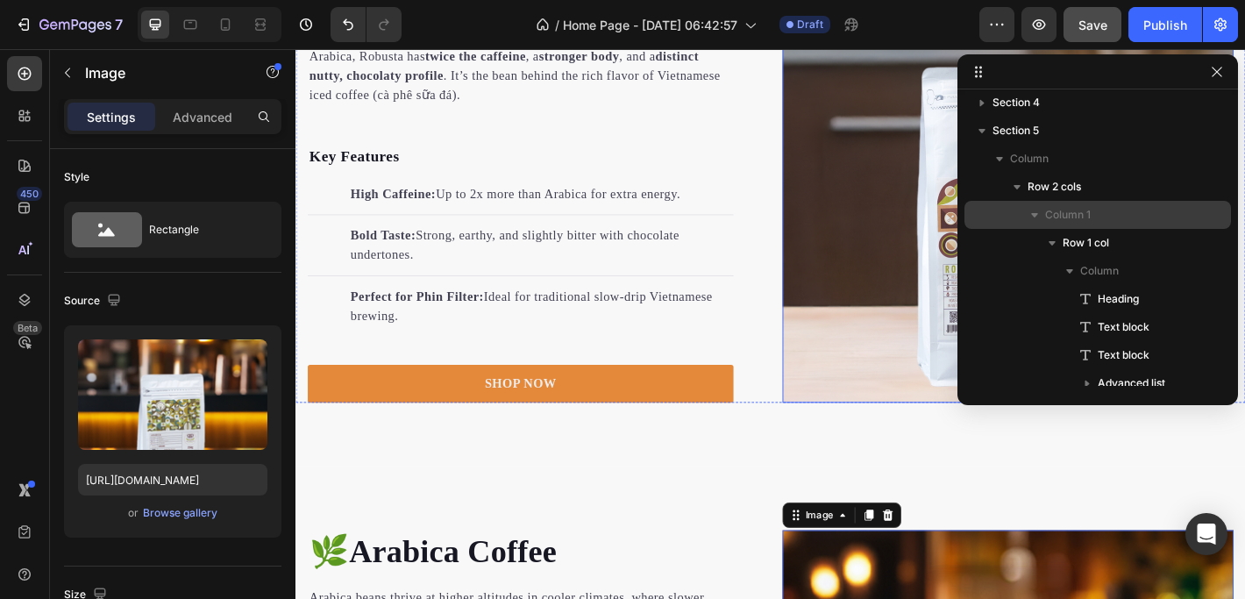
click at [940, 171] on img at bounding box center [1084, 191] width 500 height 500
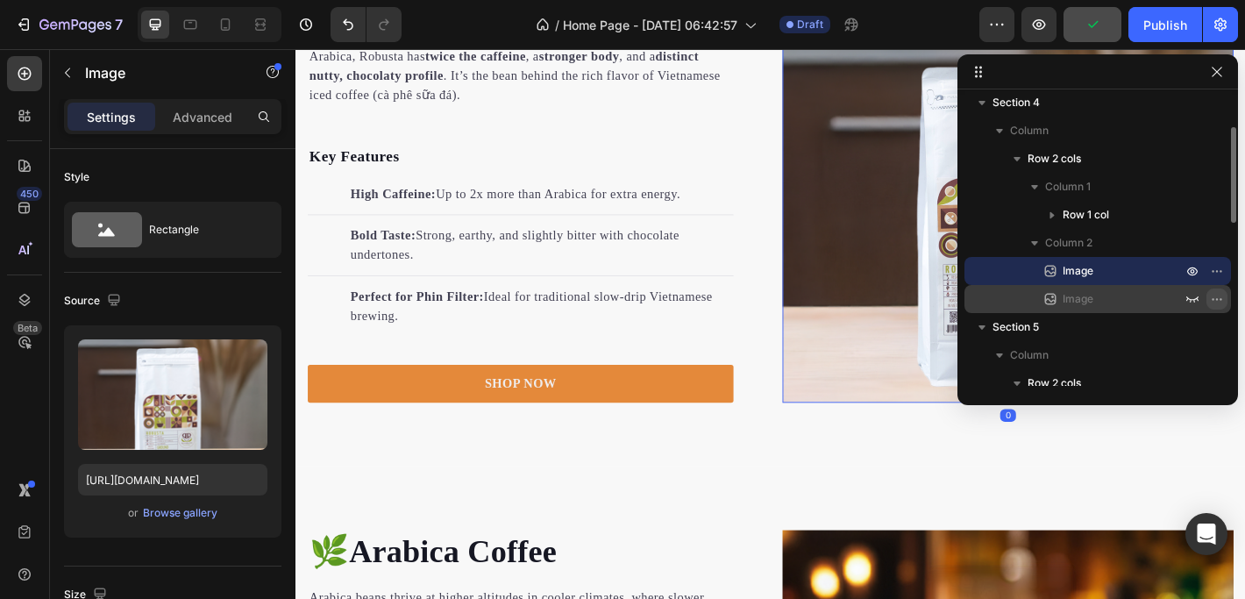
click at [1219, 298] on icon "button" at bounding box center [1220, 299] width 2 height 2
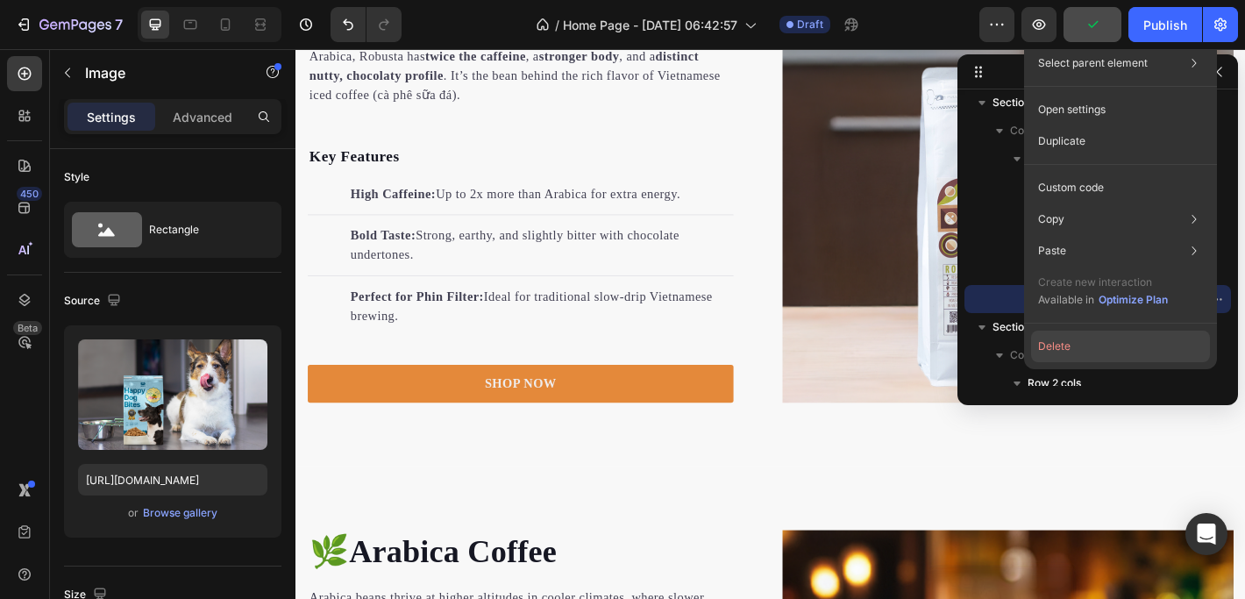
click at [1053, 343] on button "Delete" at bounding box center [1120, 346] width 179 height 32
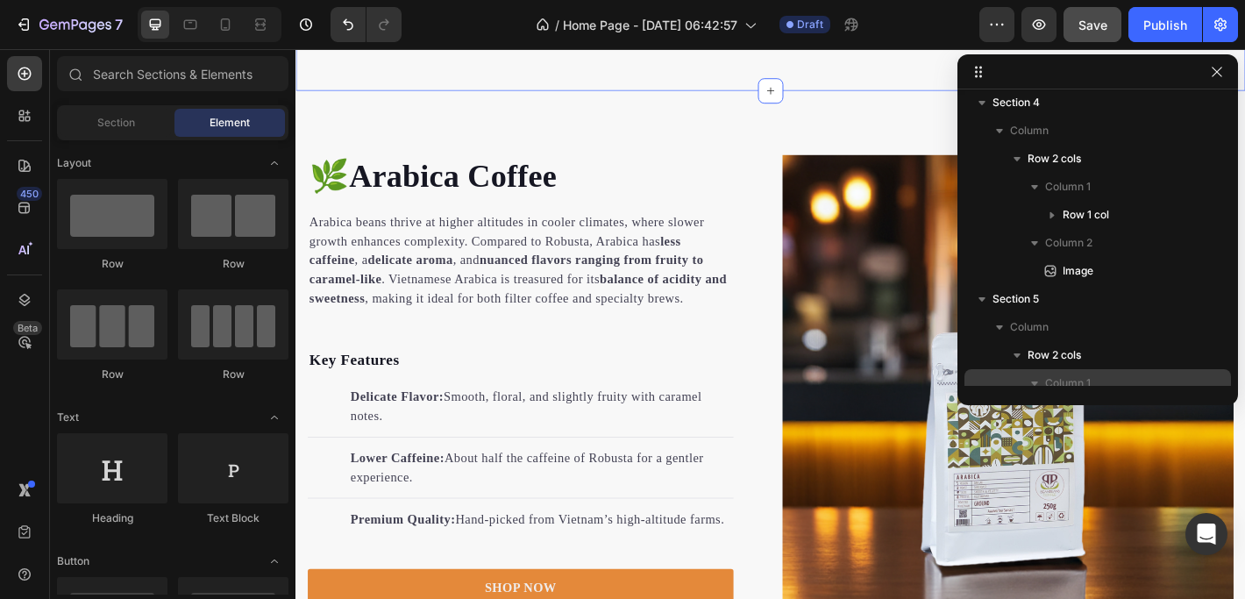
scroll to position [2547, 0]
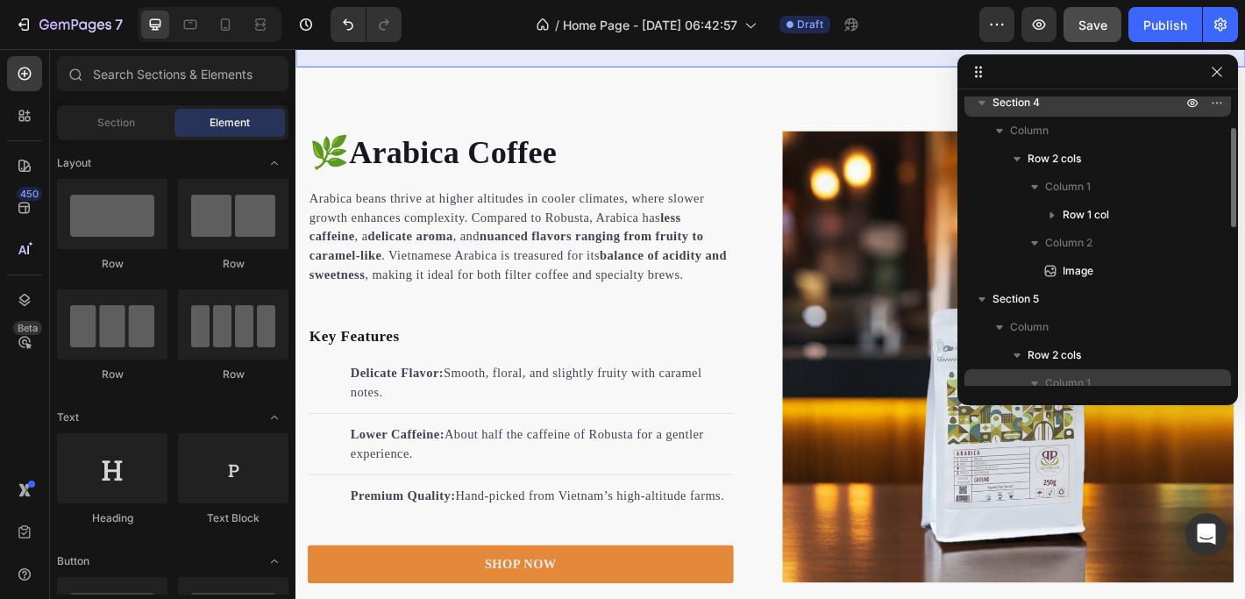
click at [980, 105] on icon "button" at bounding box center [982, 103] width 18 height 18
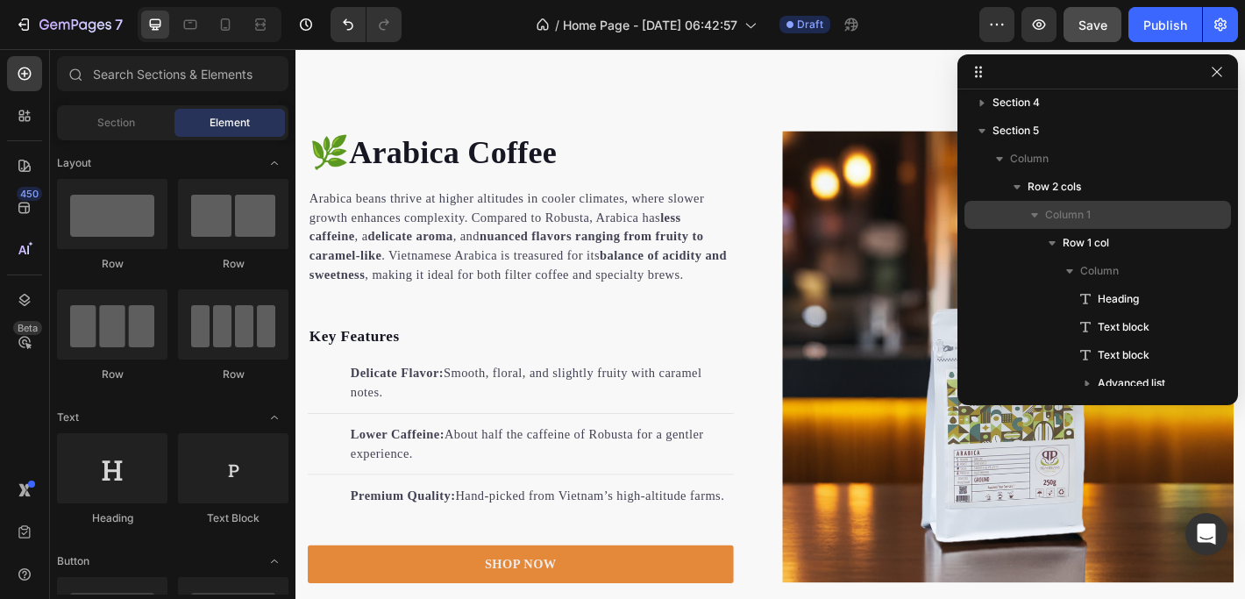
click at [1032, 211] on icon "button" at bounding box center [1034, 215] width 18 height 18
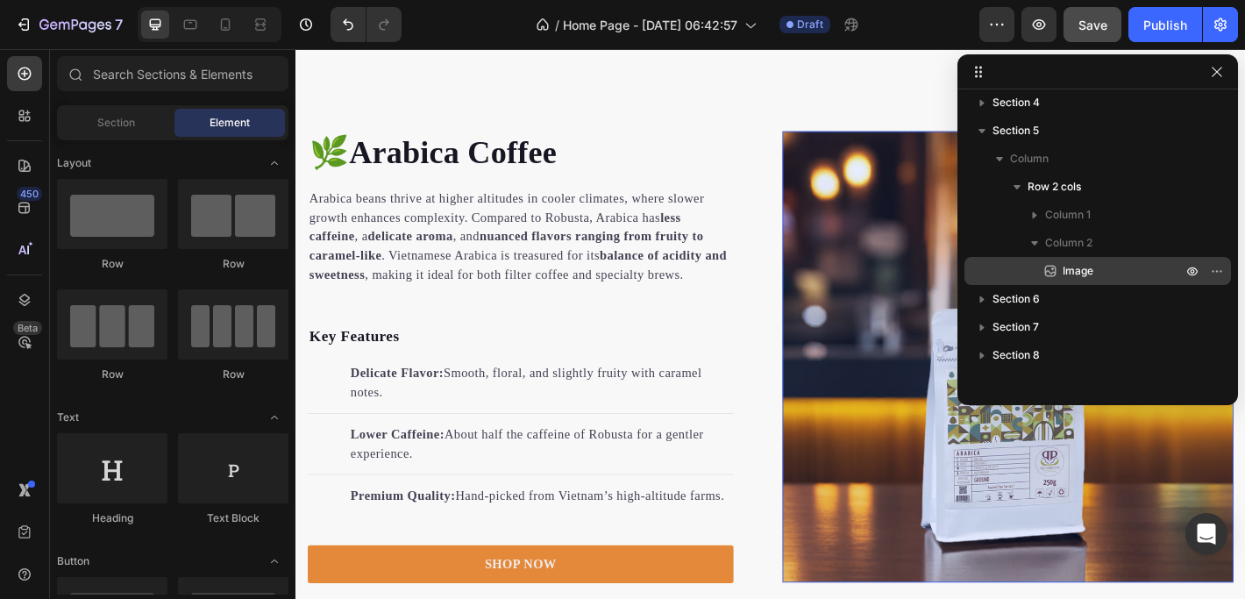
click at [1082, 270] on span "Image" at bounding box center [1077, 271] width 31 height 18
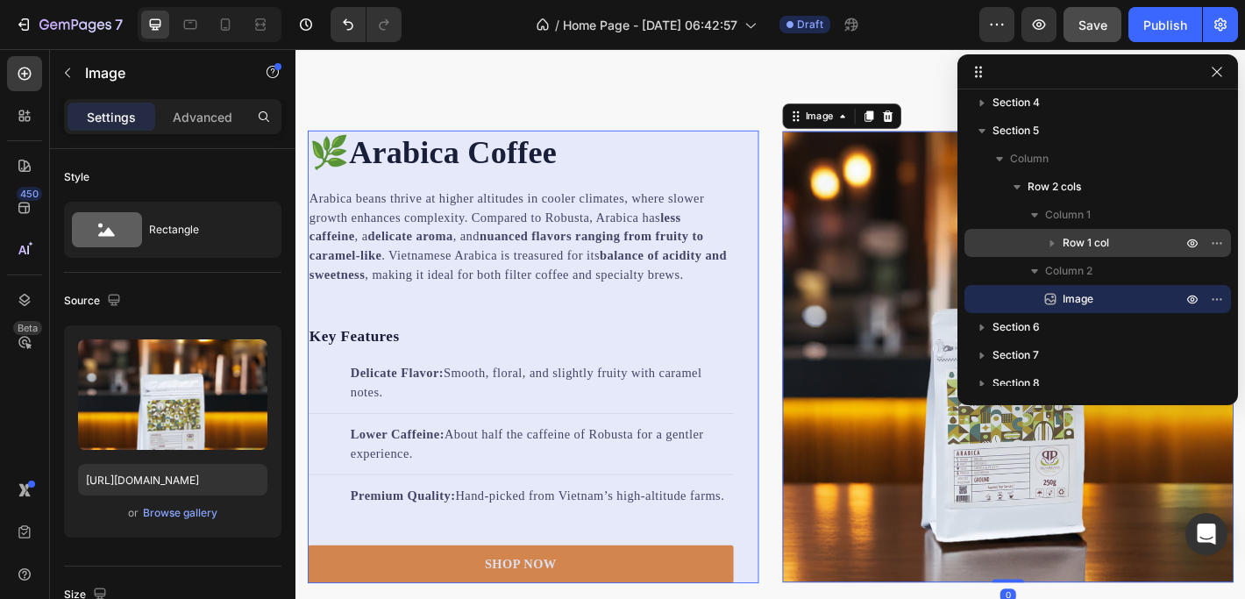
click at [1083, 246] on span "Row 1 col" at bounding box center [1085, 243] width 46 height 18
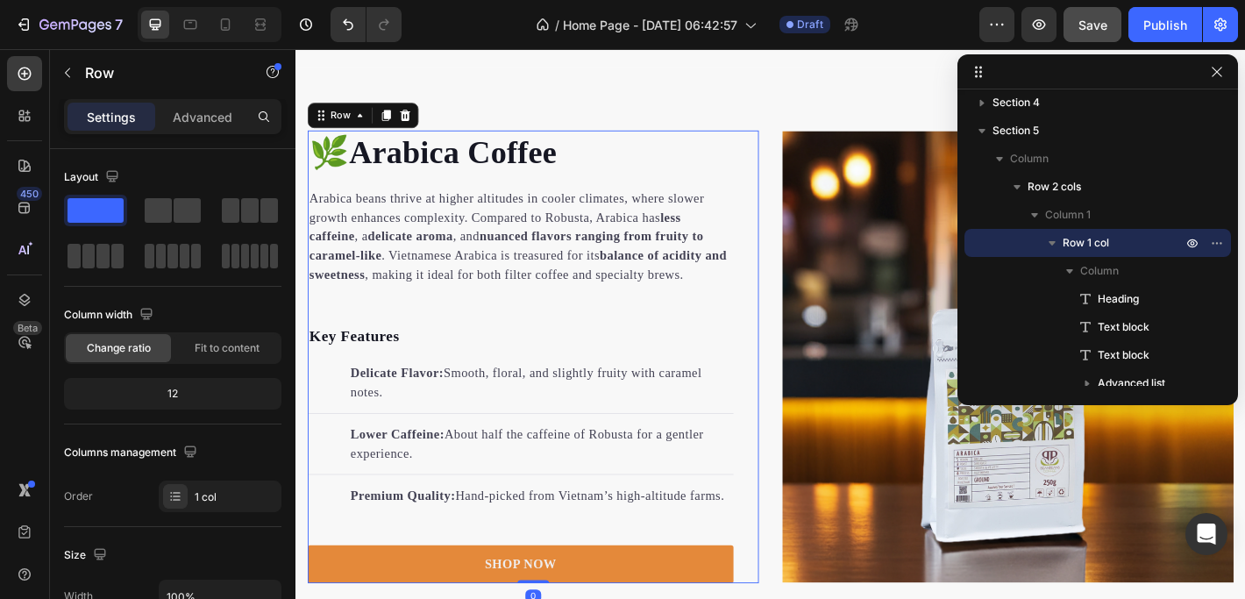
click at [1051, 244] on icon "button" at bounding box center [1051, 243] width 7 height 4
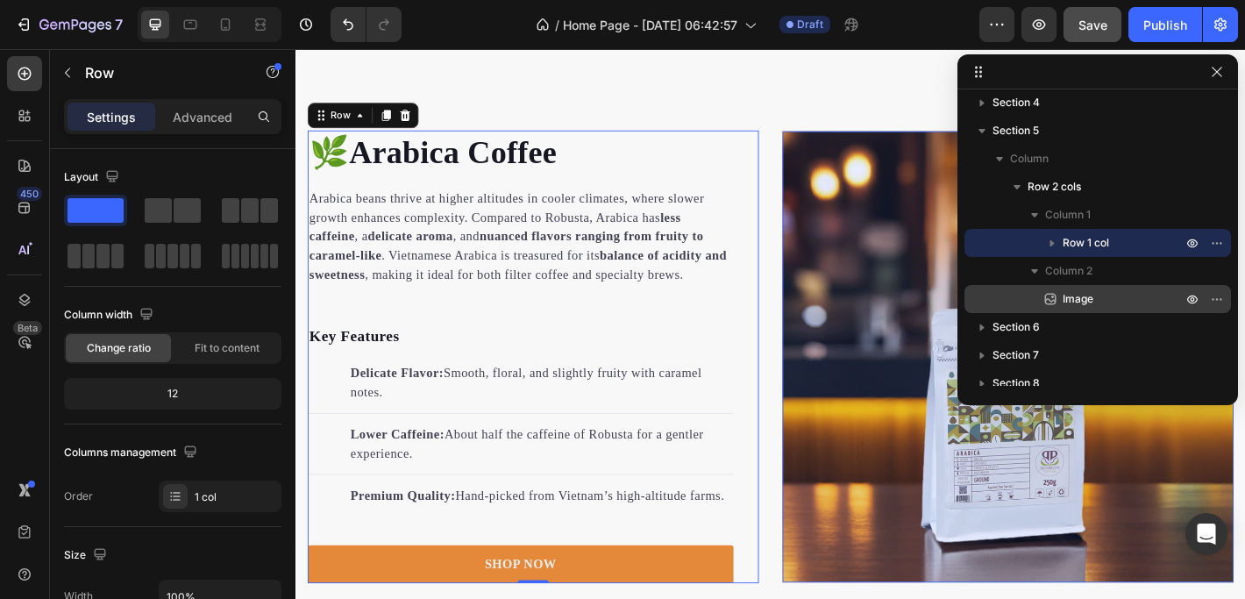
drag, startPoint x: 1082, startPoint y: 239, endPoint x: 1086, endPoint y: 290, distance: 51.0
click at [1086, 290] on div "Column 1 Row 1 col Column 2 Image" at bounding box center [1097, 257] width 266 height 112
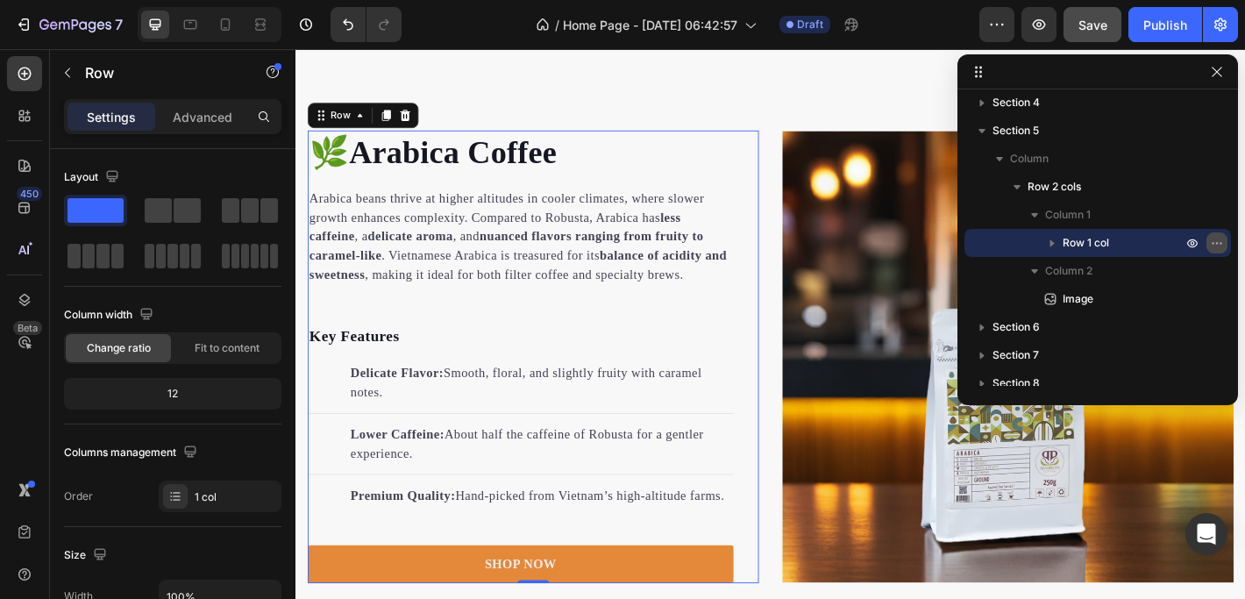
click at [1219, 244] on icon "button" at bounding box center [1220, 243] width 2 height 2
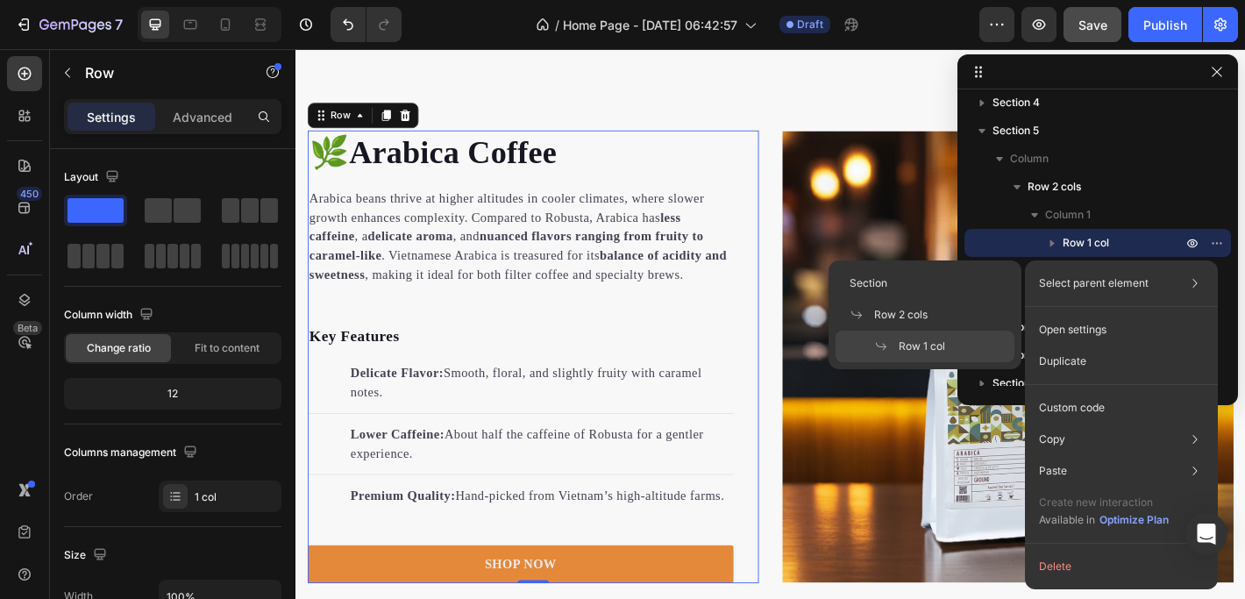
click at [1109, 277] on p "Select parent element" at bounding box center [1094, 283] width 110 height 16
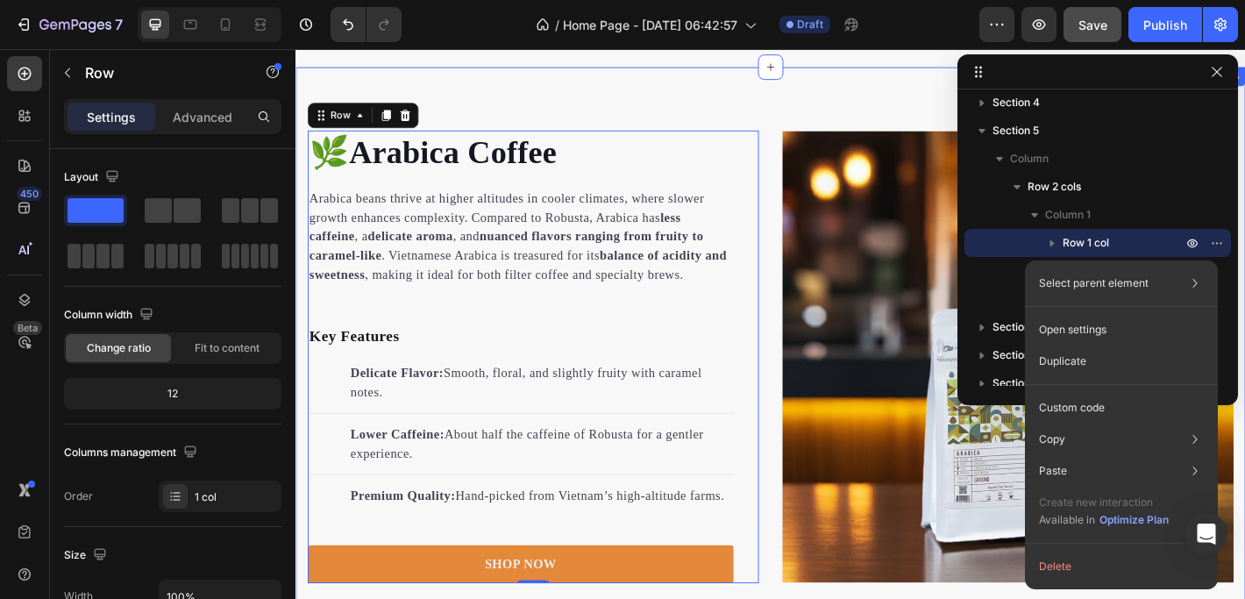
click at [871, 80] on div "🌿Arabica Coffee Heading Arabica beans thrive at higher altitudes in cooler clim…" at bounding box center [821, 390] width 1052 height 642
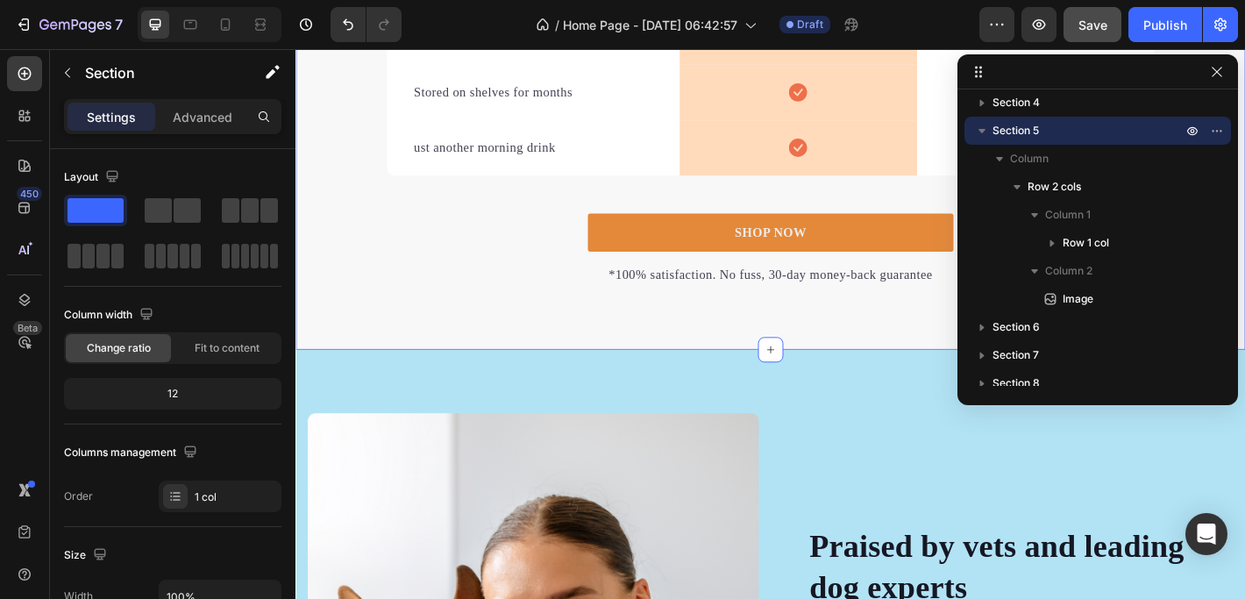
scroll to position [3973, 0]
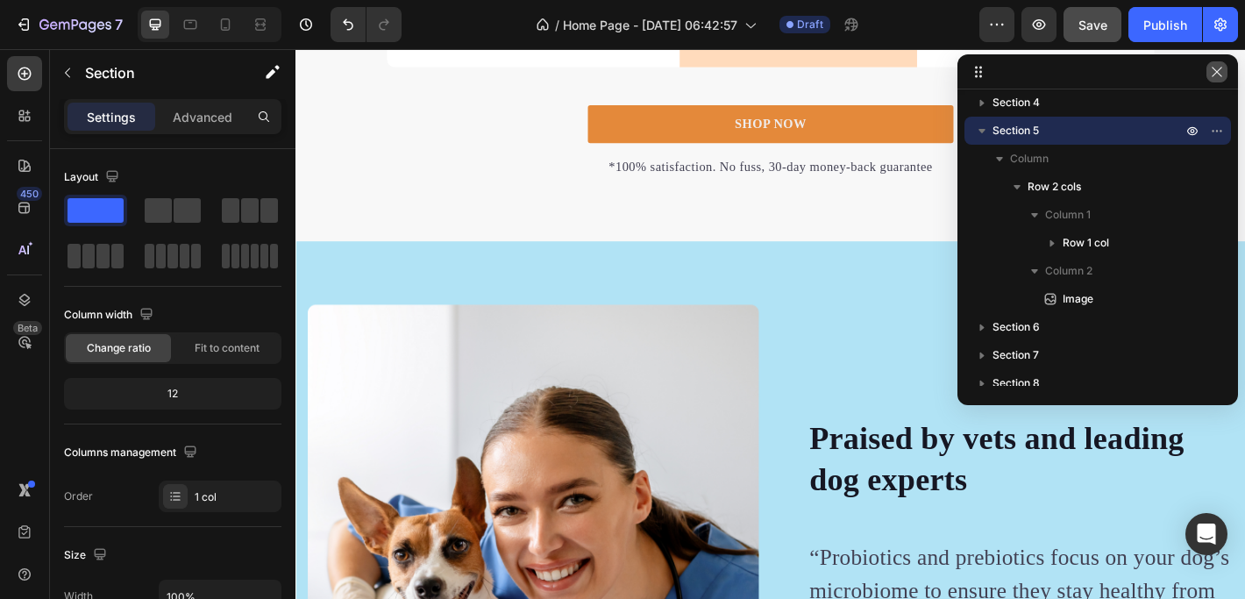
click at [1221, 74] on icon "button" at bounding box center [1216, 72] width 14 height 14
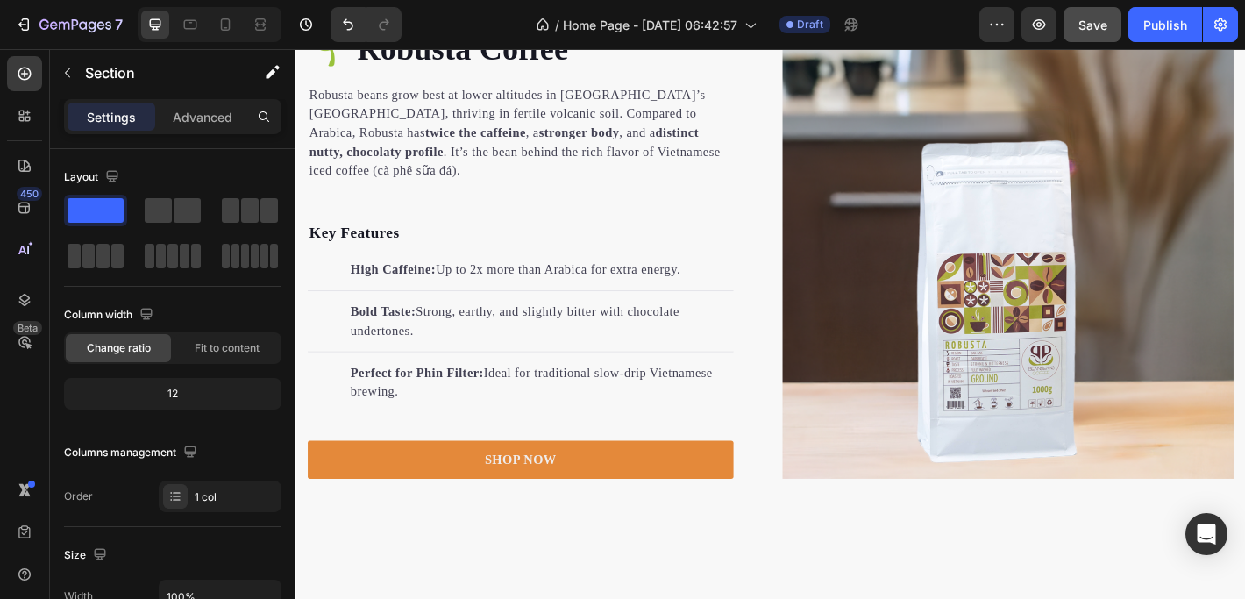
scroll to position [2394, 0]
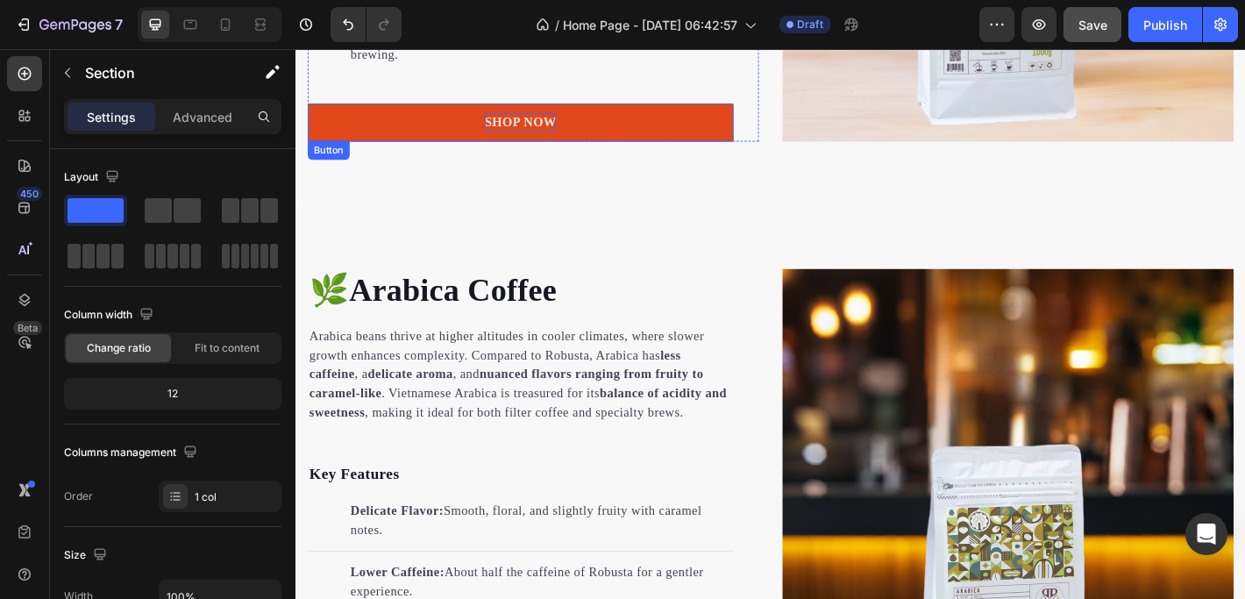
click at [546, 120] on p "SHOP NOW" at bounding box center [545, 130] width 80 height 21
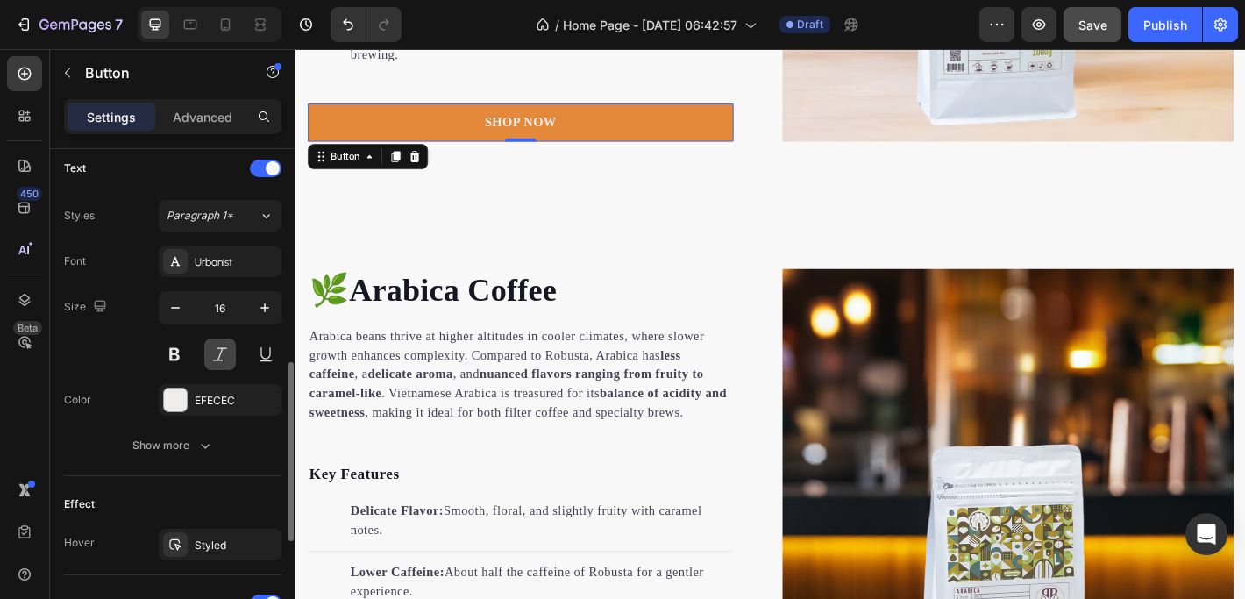
scroll to position [894, 0]
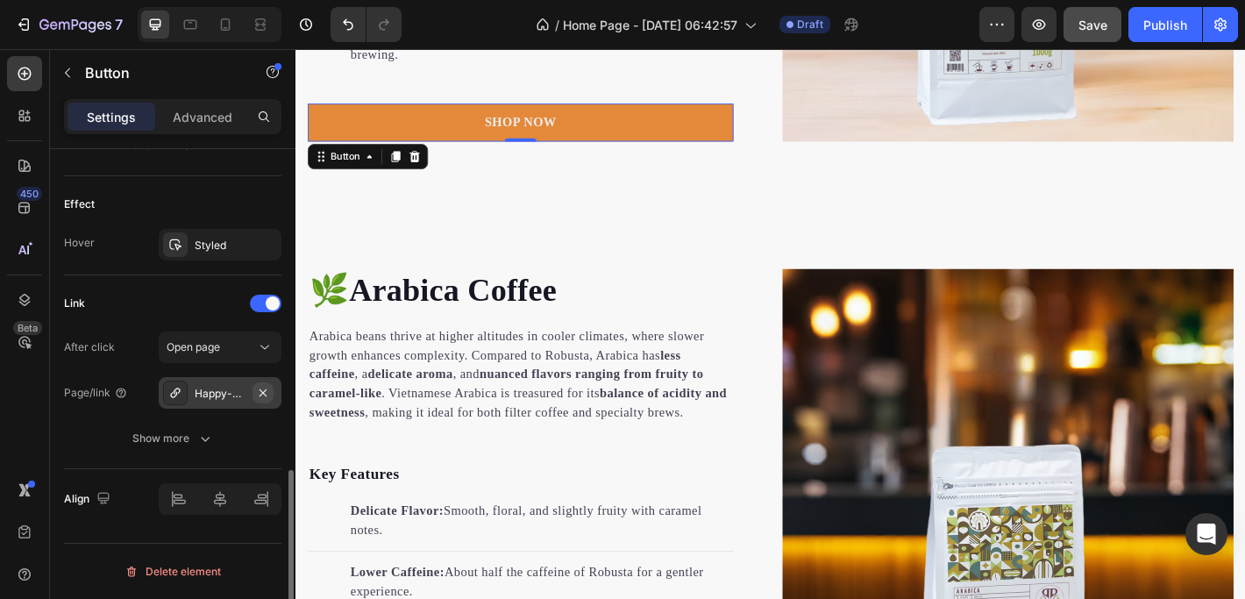
click at [258, 389] on icon "button" at bounding box center [263, 393] width 14 height 14
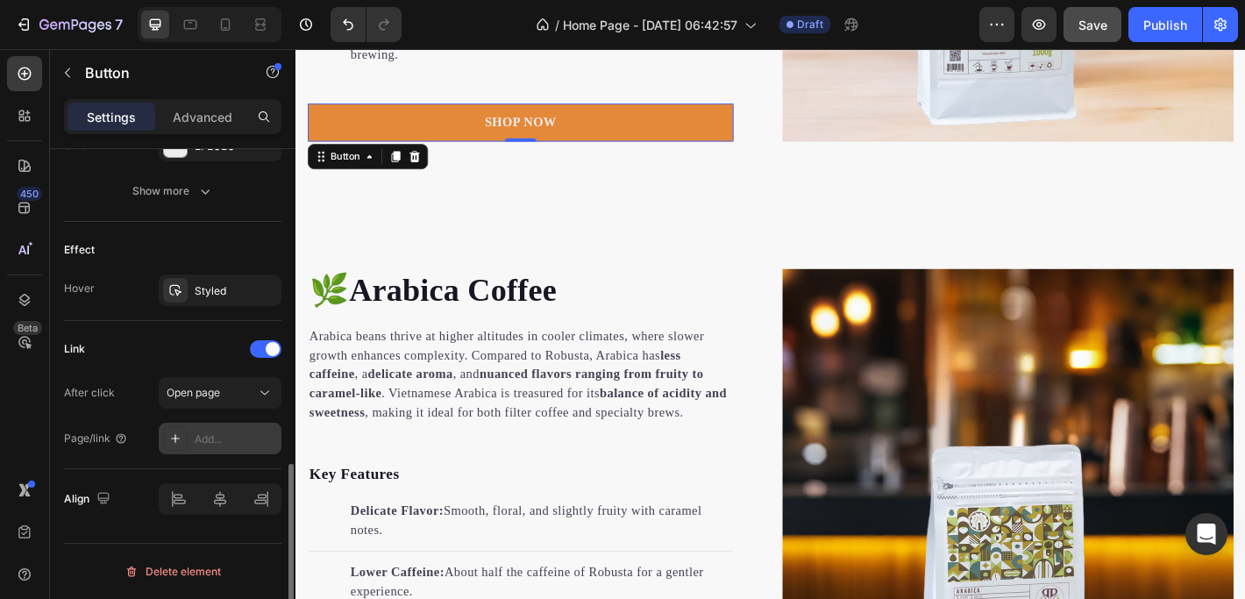
scroll to position [848, 0]
click at [223, 440] on div "Add..." at bounding box center [236, 439] width 82 height 16
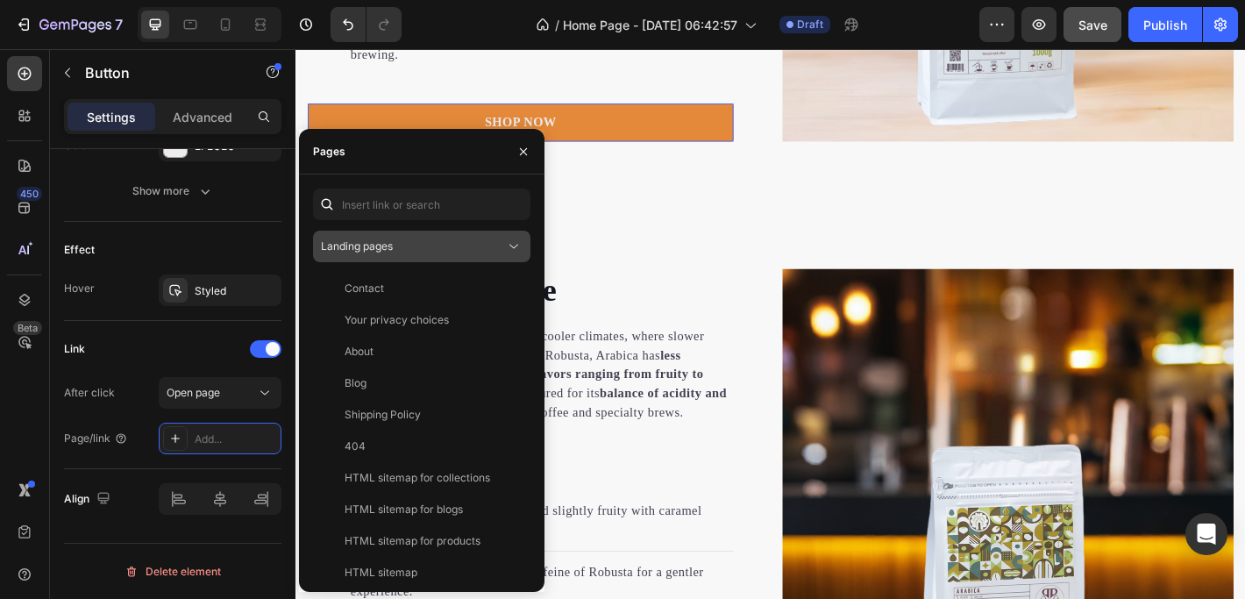
click at [368, 253] on span "Landing pages" at bounding box center [357, 246] width 72 height 16
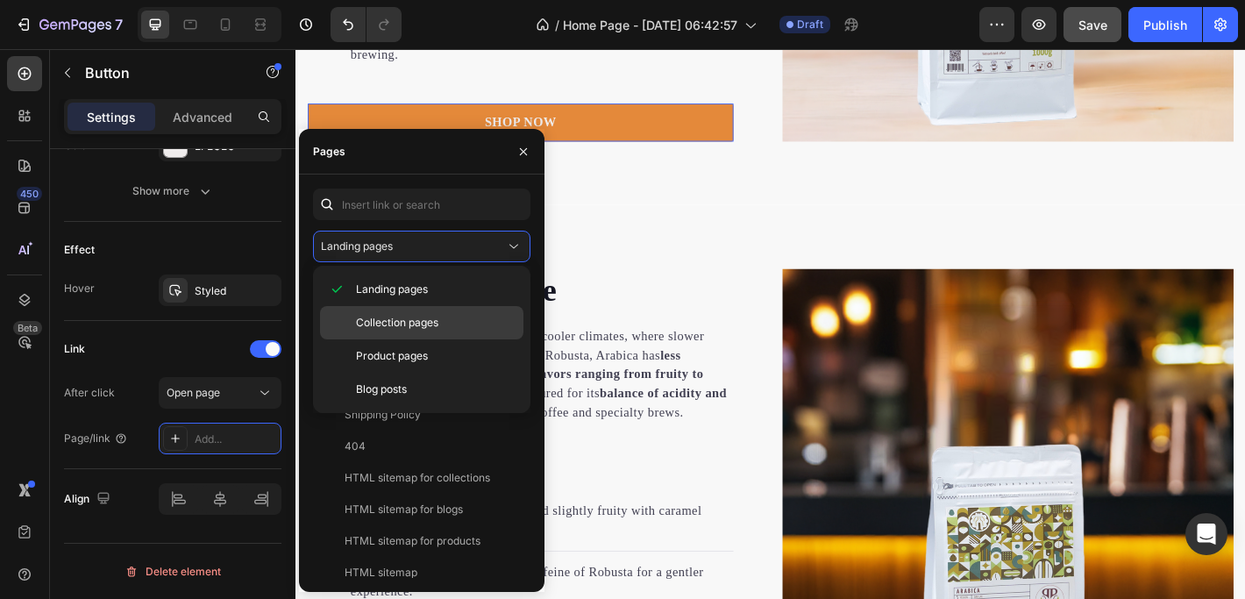
click at [379, 321] on span "Collection pages" at bounding box center [397, 323] width 82 height 16
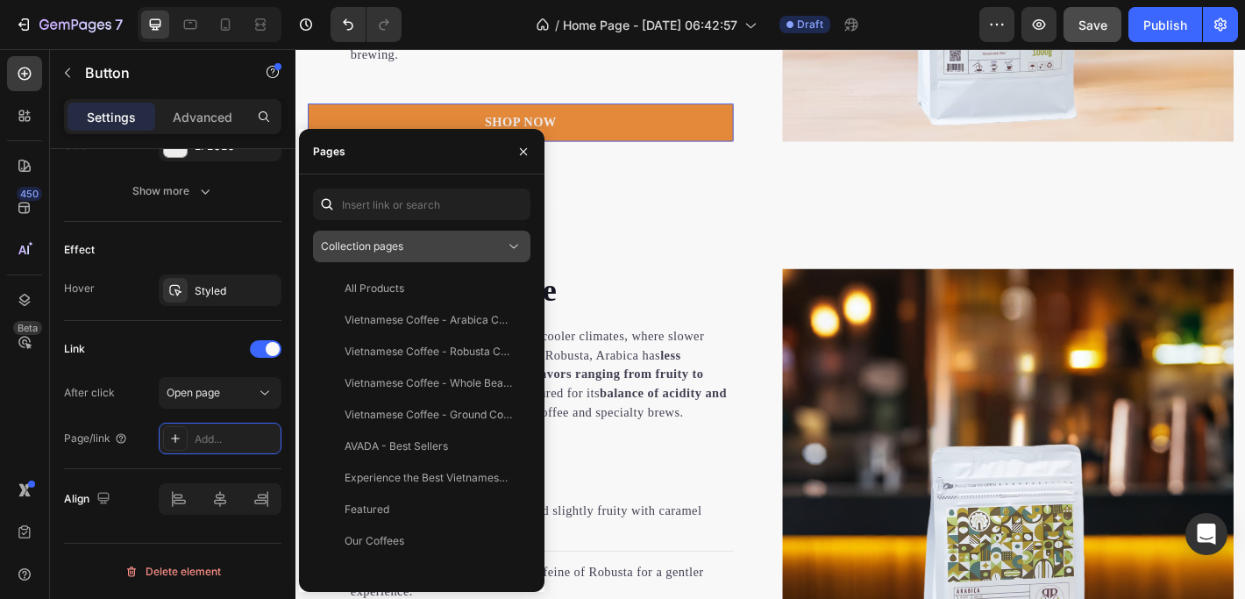
click at [394, 254] on div "Collection pages" at bounding box center [422, 247] width 202 height 18
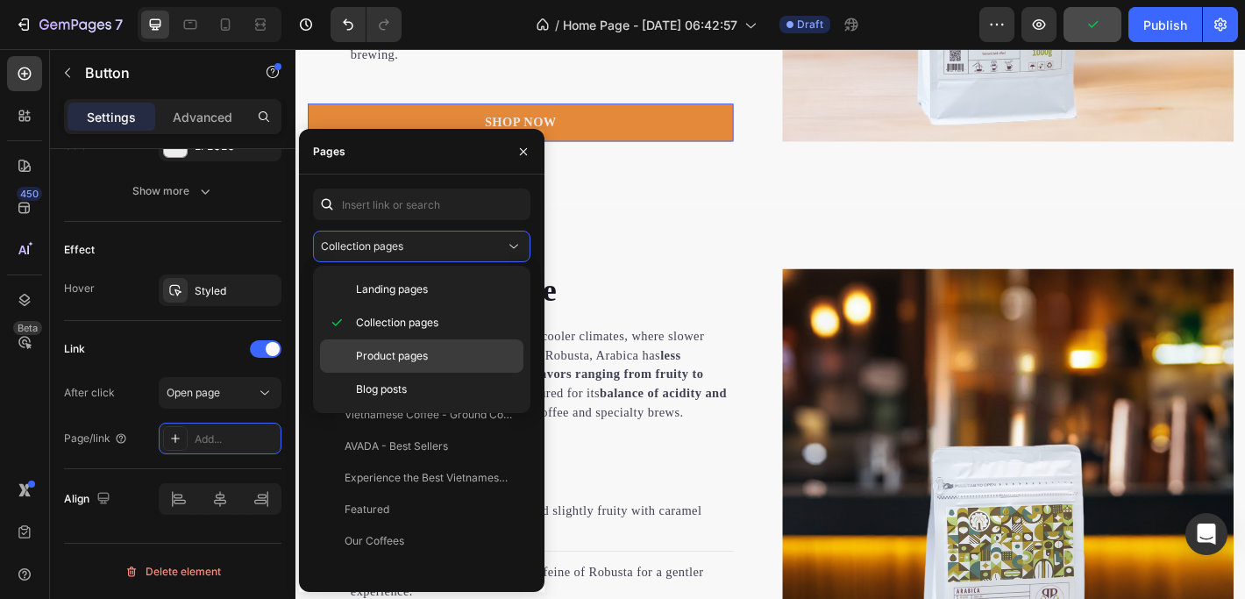
click at [383, 349] on span "Product pages" at bounding box center [392, 356] width 72 height 16
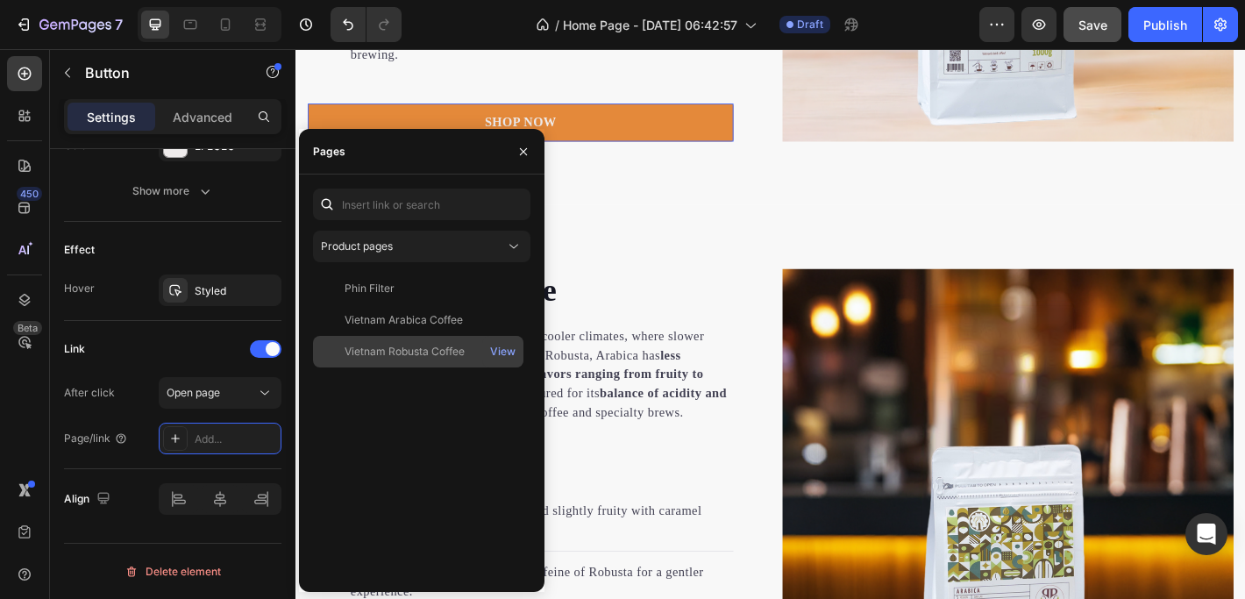
click at [402, 343] on div "Vietnam Robusta Coffee View" at bounding box center [418, 352] width 210 height 32
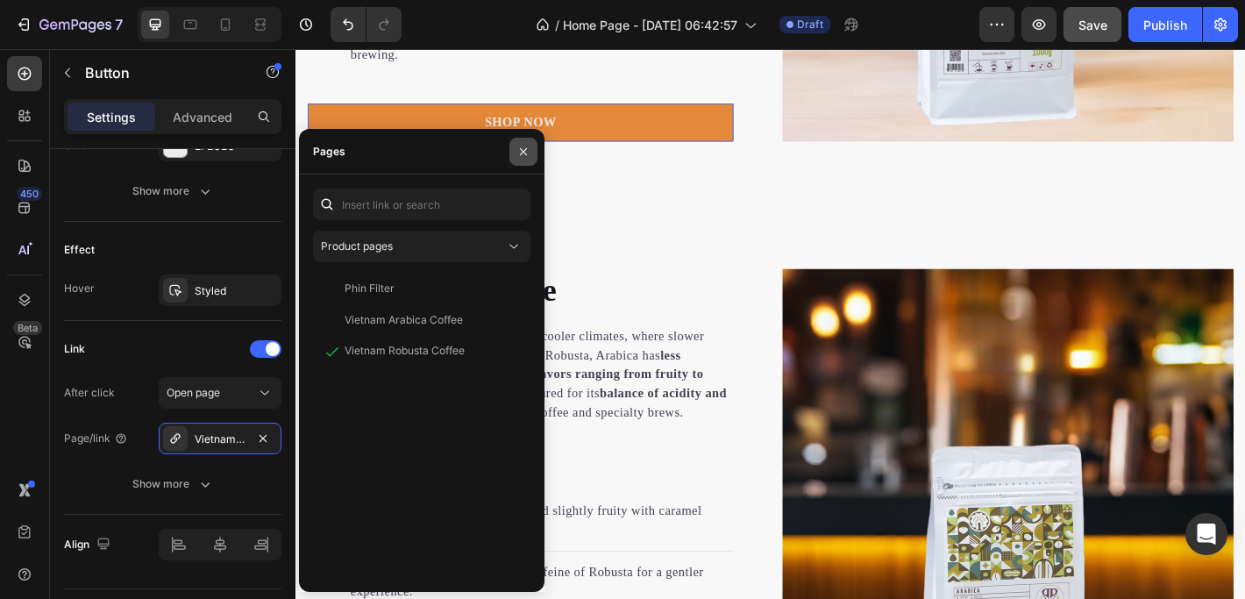
click at [525, 159] on button "button" at bounding box center [523, 152] width 28 height 28
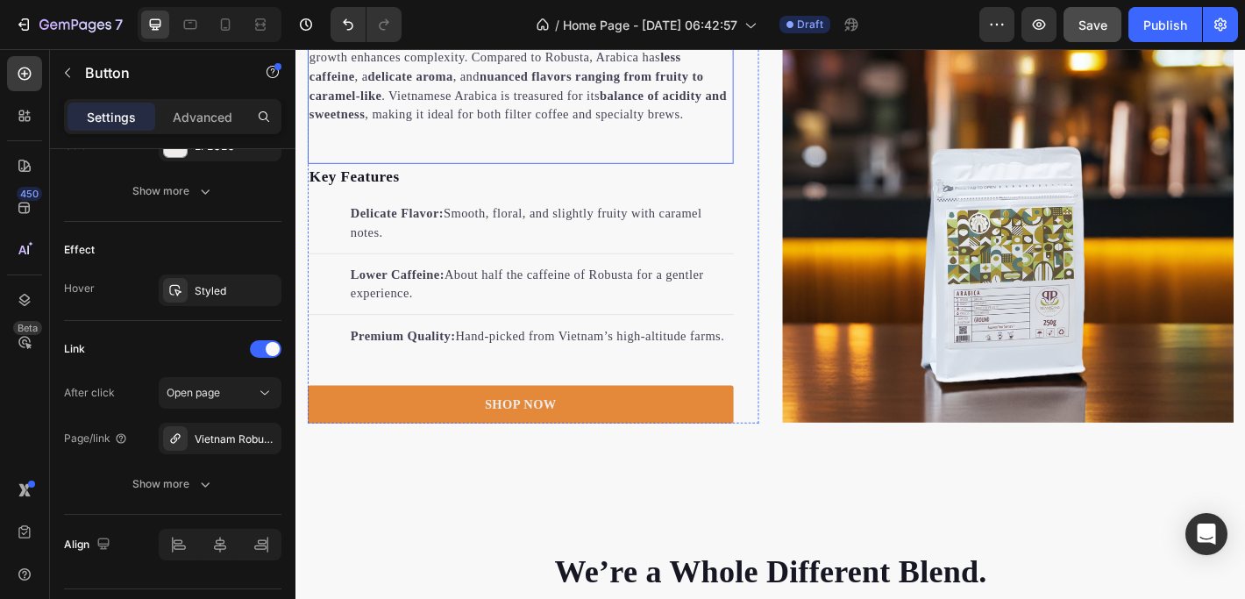
scroll to position [2886, 0]
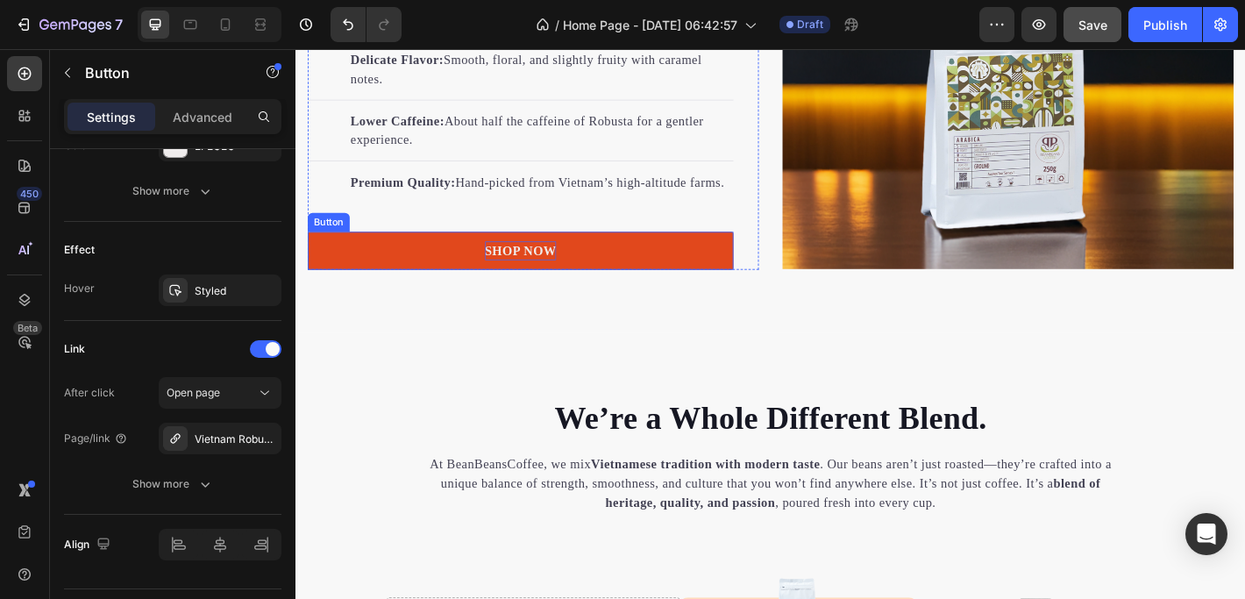
click at [558, 283] on p "SHOP NOW" at bounding box center [545, 272] width 80 height 21
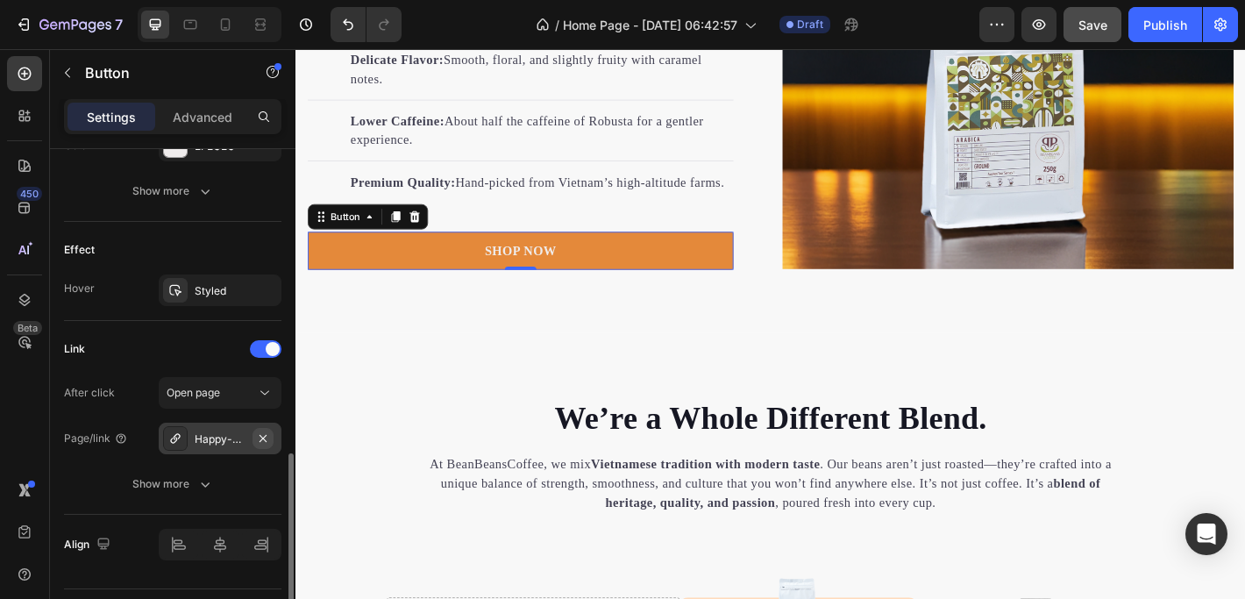
click at [264, 436] on icon "button" at bounding box center [263, 438] width 14 height 14
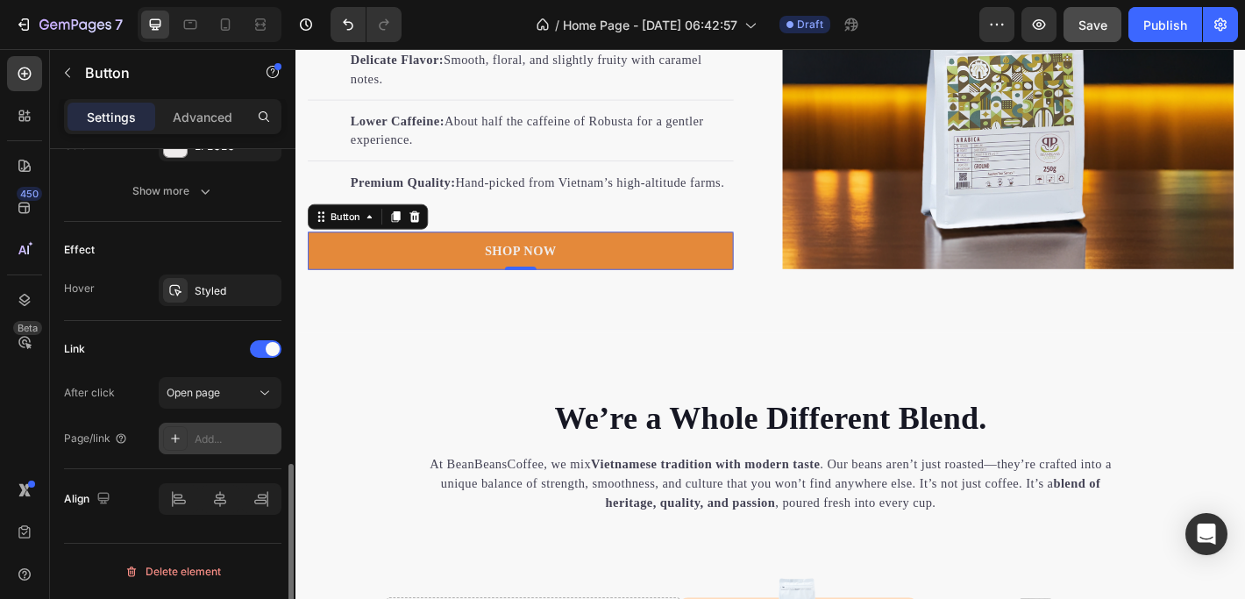
click at [215, 438] on div "Add..." at bounding box center [236, 439] width 82 height 16
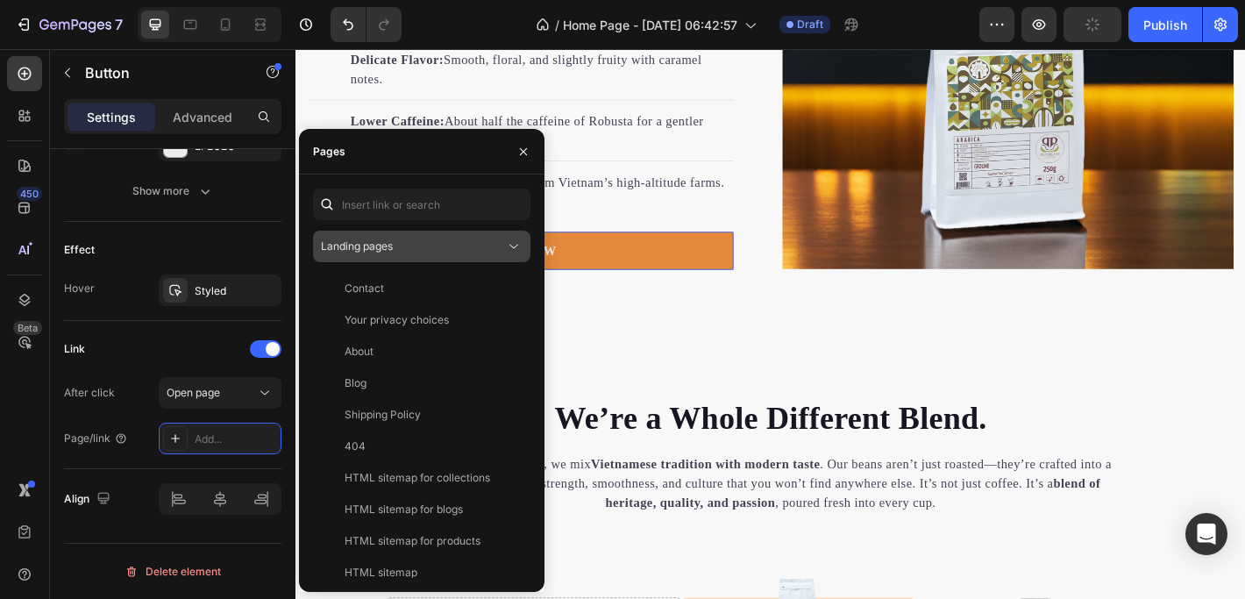
click at [390, 237] on button "Landing pages" at bounding box center [421, 247] width 217 height 32
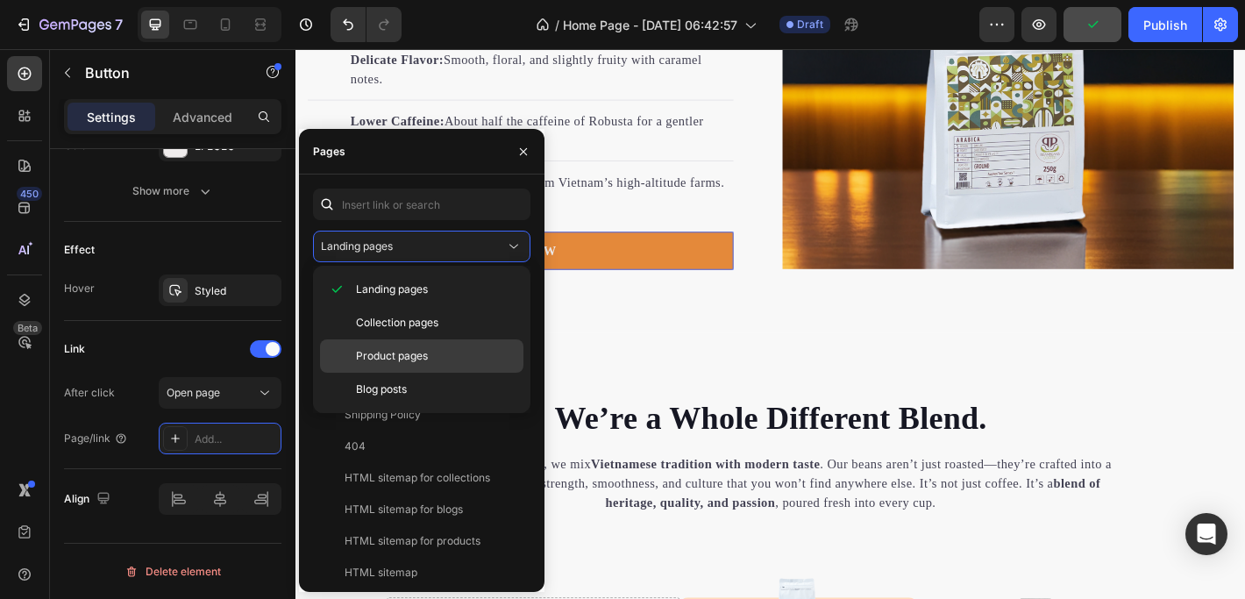
click at [388, 349] on span "Product pages" at bounding box center [392, 356] width 72 height 16
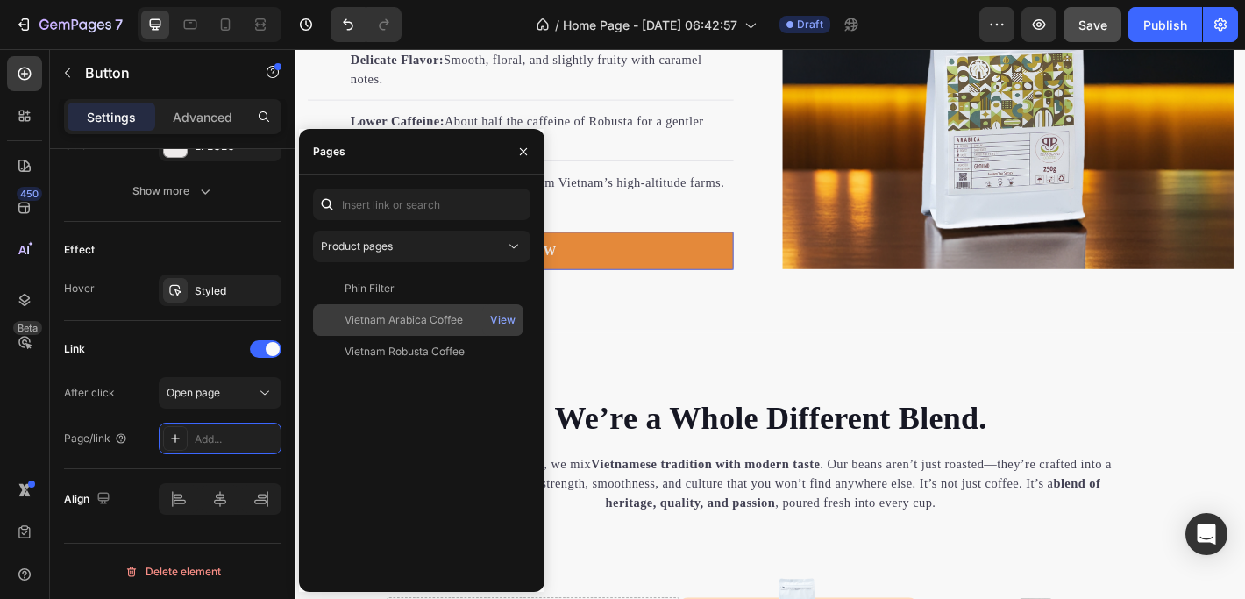
click at [403, 324] on div "Vietnam Arabica Coffee" at bounding box center [403, 320] width 118 height 16
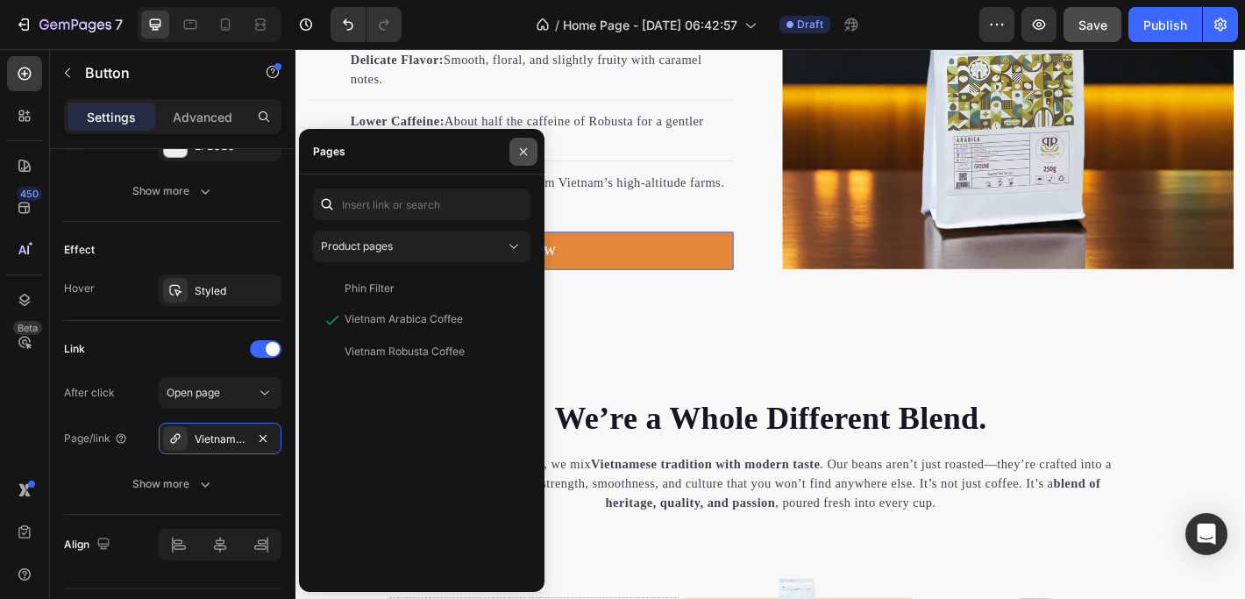
click at [520, 152] on icon "button" at bounding box center [523, 152] width 14 height 14
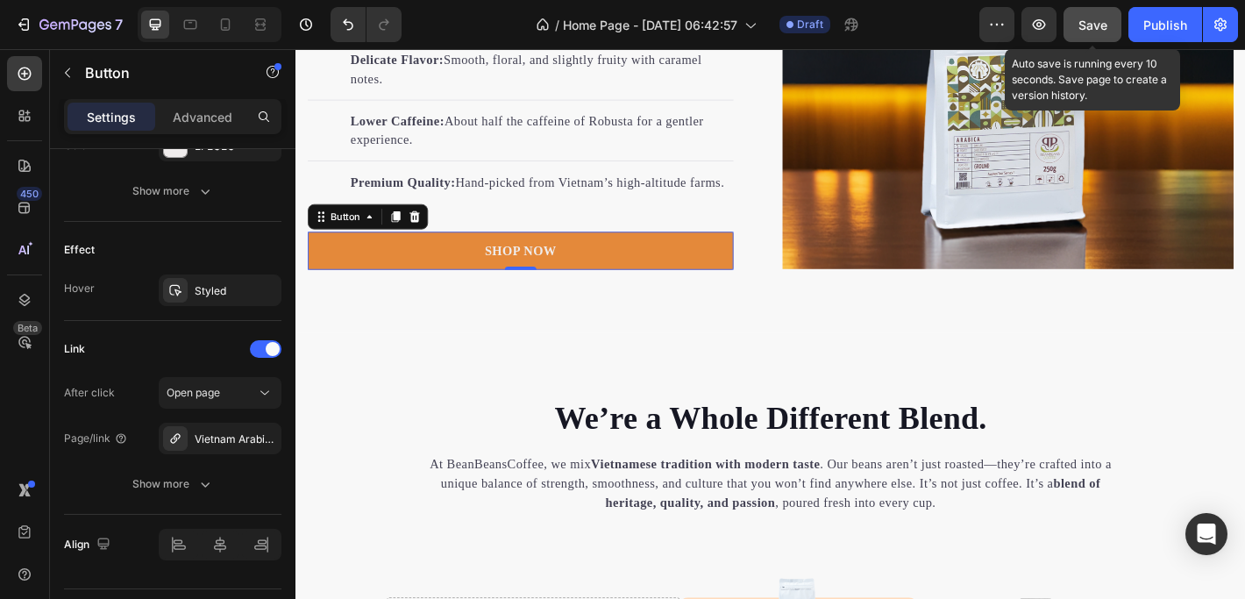
click at [1098, 21] on span "Save" at bounding box center [1092, 25] width 29 height 15
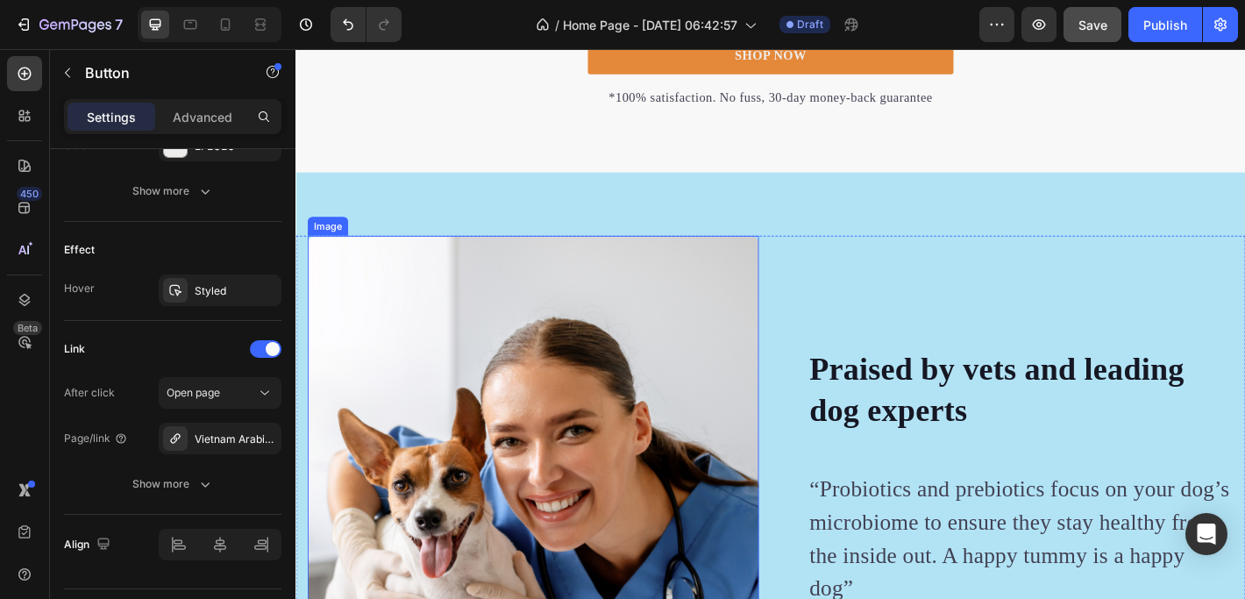
scroll to position [4049, 0]
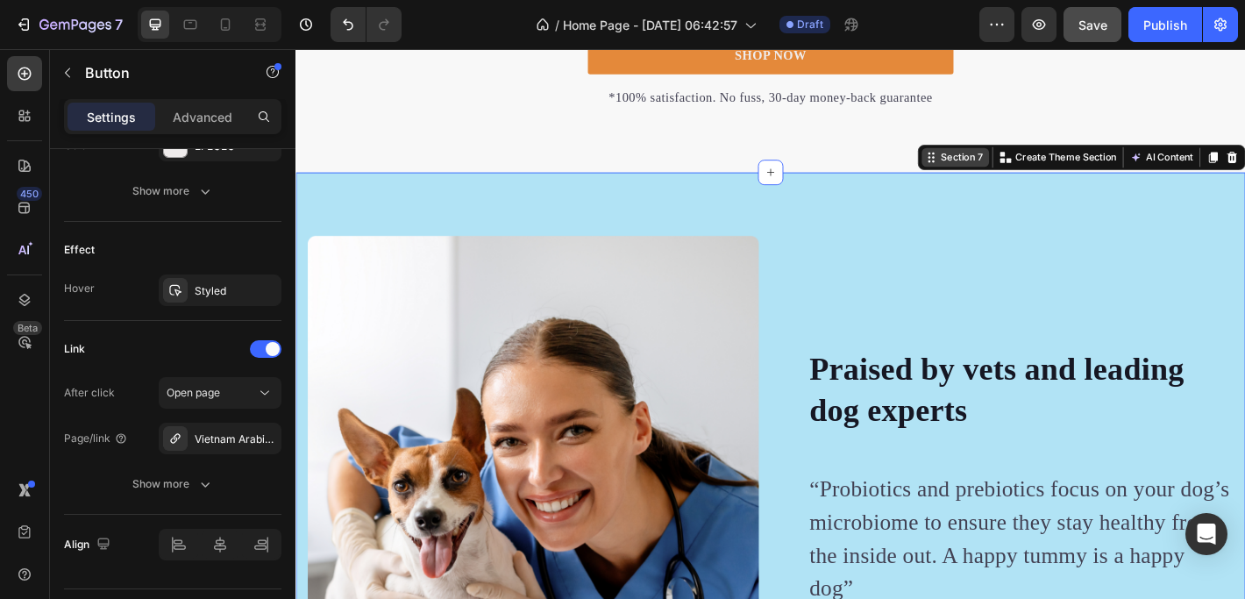
click at [1244, 179] on div "Section 7 You can create reusable sections Create Theme Section AI Content Writ…" at bounding box center [1165, 169] width 363 height 28
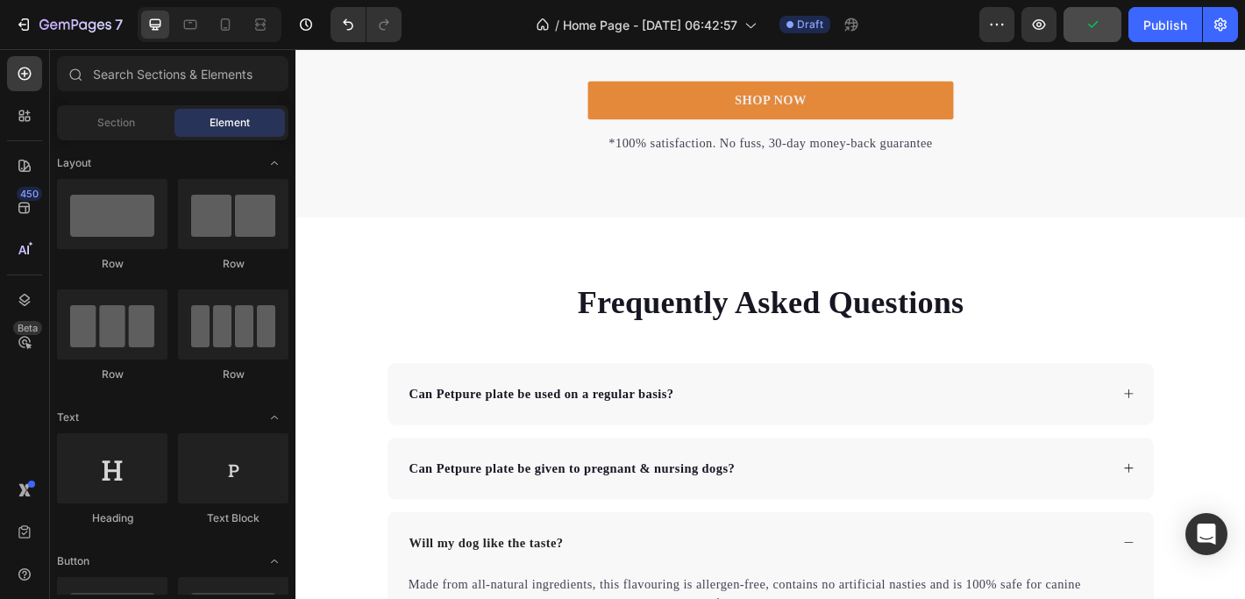
scroll to position [3998, 0]
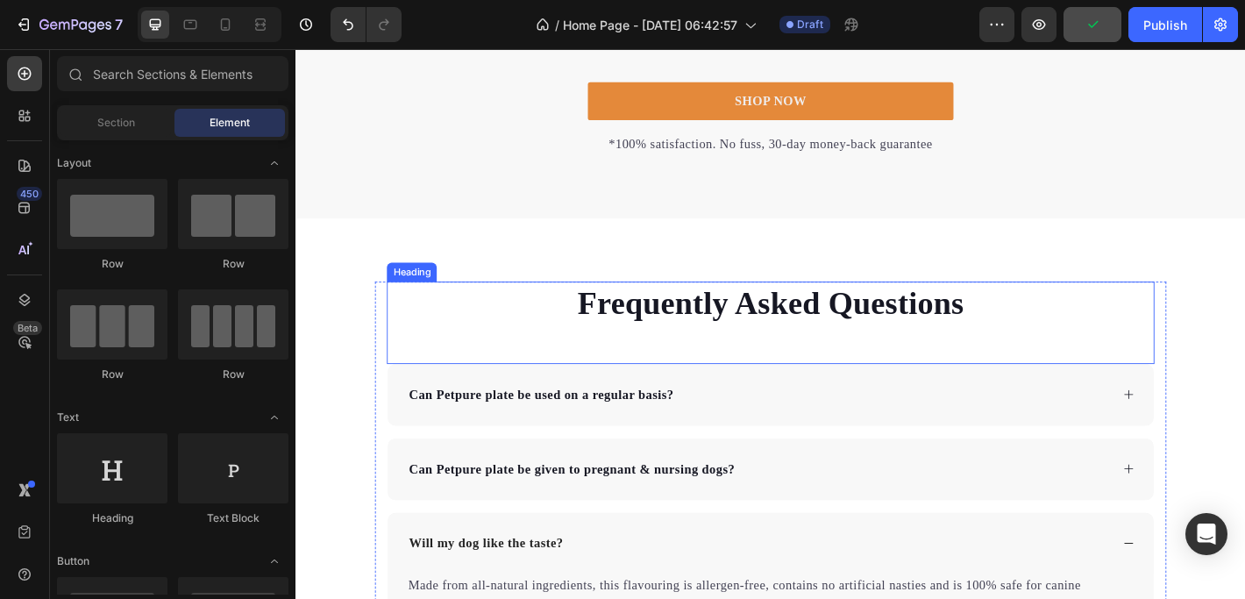
click at [615, 323] on p "Frequently Asked Questions" at bounding box center [821, 332] width 847 height 46
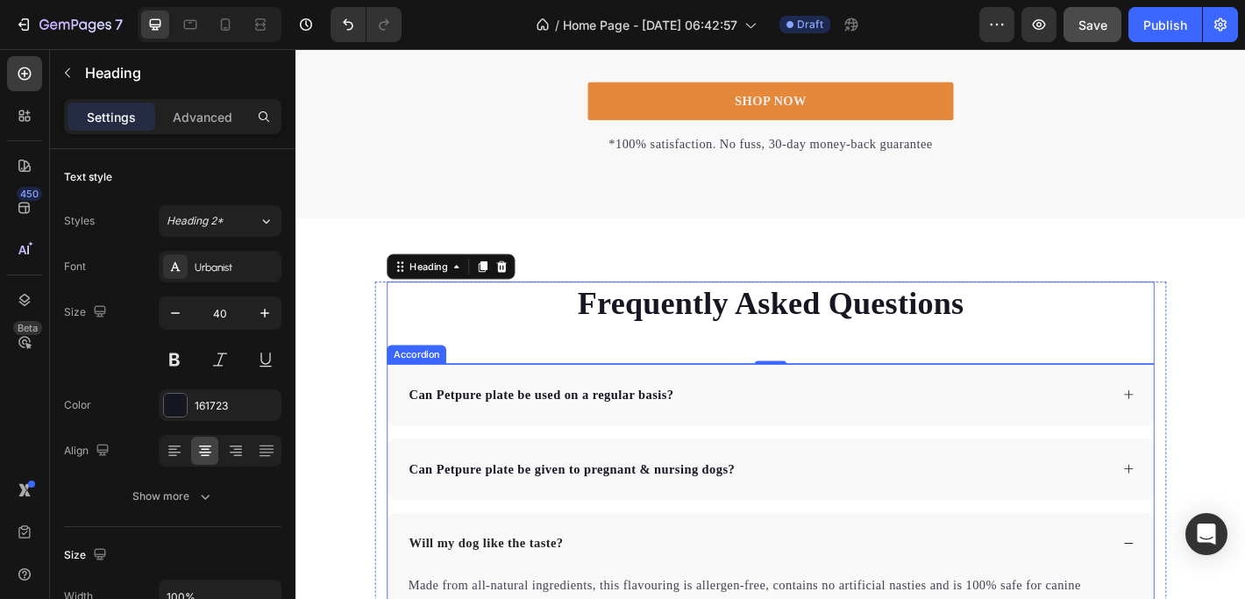
click at [609, 433] on p "Can Petpure plate be used on a regular basis?" at bounding box center [568, 432] width 294 height 21
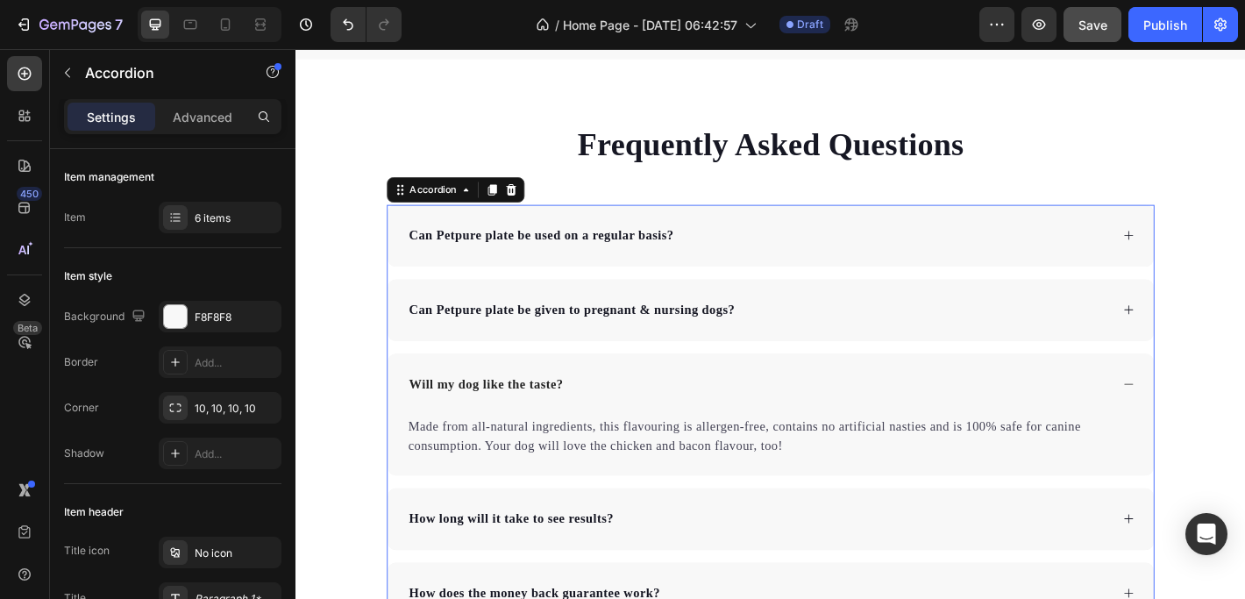
scroll to position [4180, 0]
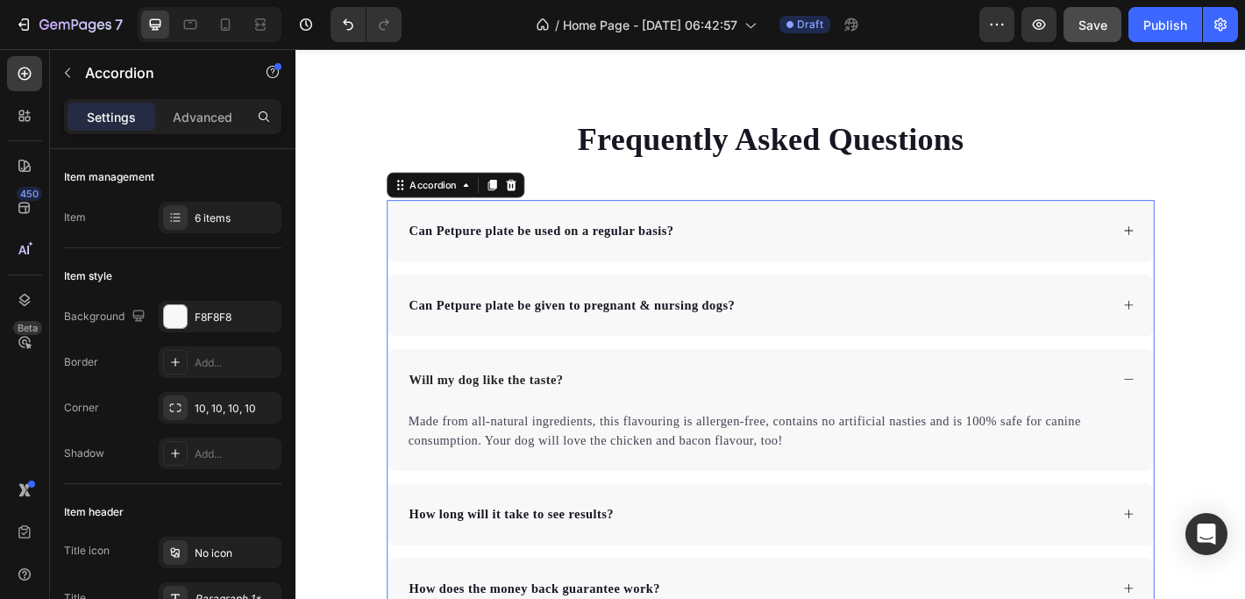
click at [1217, 252] on icon at bounding box center [1217, 250] width 13 height 13
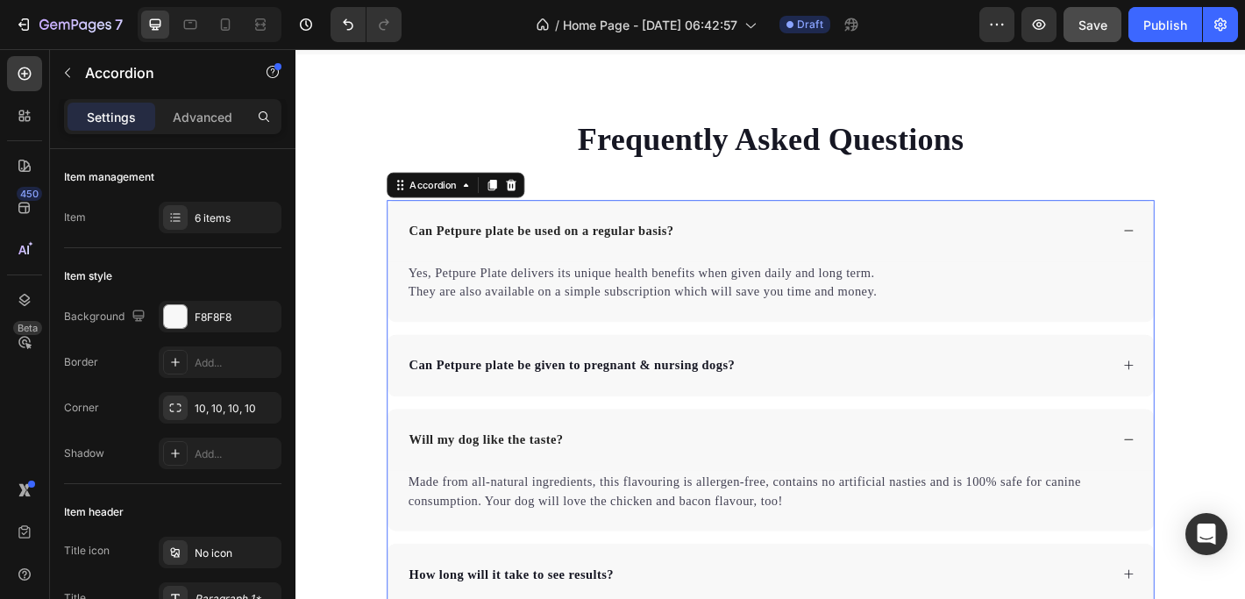
click at [638, 252] on p "Can Petpure plate be used on a regular basis?" at bounding box center [568, 250] width 294 height 21
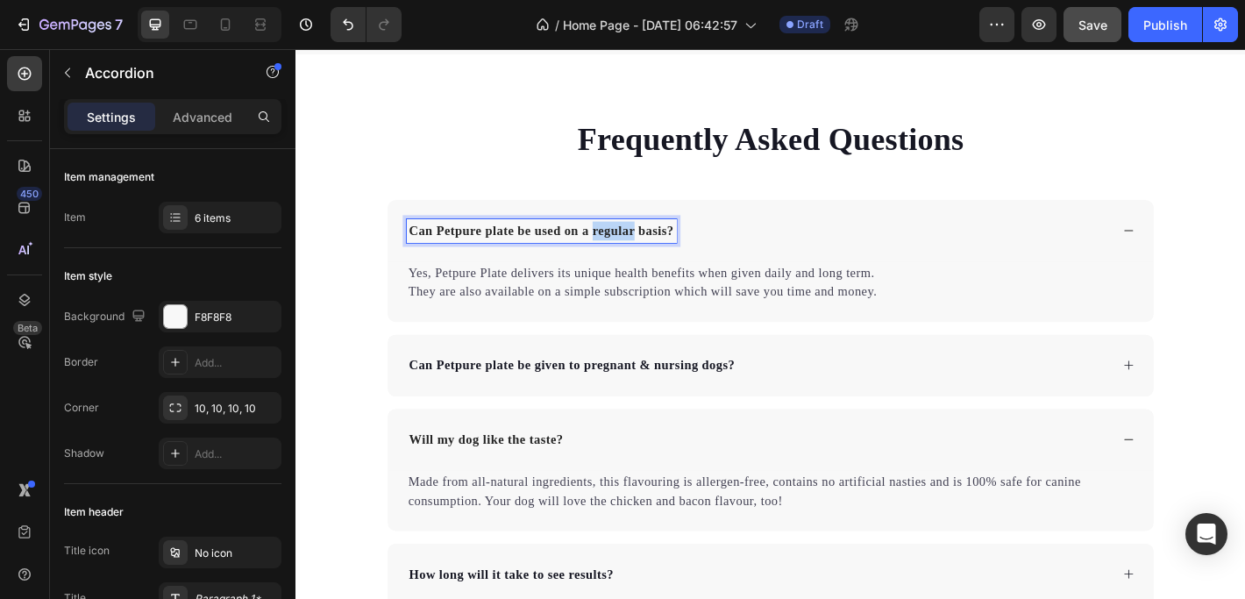
click at [638, 252] on p "Can Petpure plate be used on a regular basis?" at bounding box center [568, 250] width 294 height 21
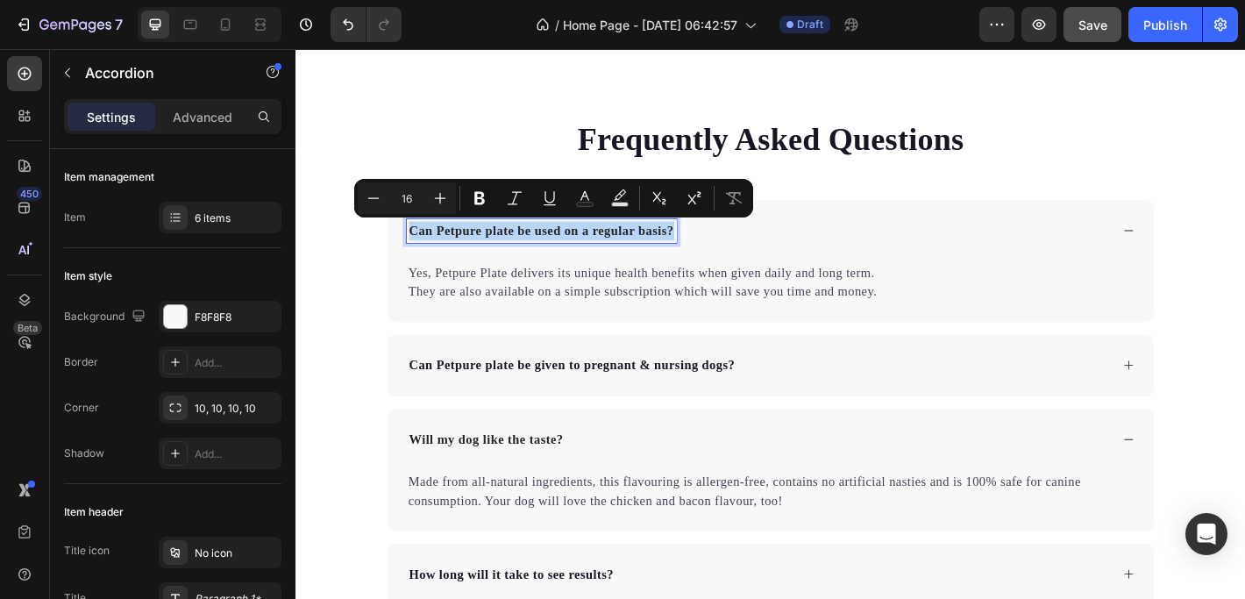
drag, startPoint x: 417, startPoint y: 248, endPoint x: 716, endPoint y: 248, distance: 298.9
click at [716, 248] on div "Can Petpure plate be used on a regular basis?" at bounding box center [807, 251] width 779 height 26
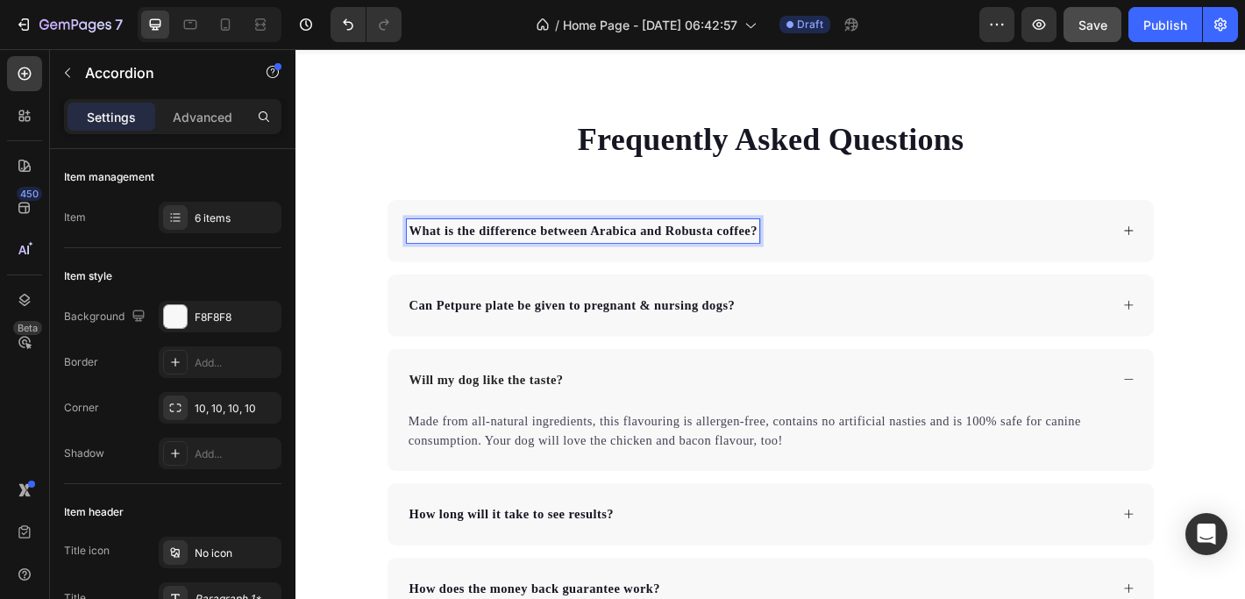
click at [1214, 252] on icon at bounding box center [1217, 250] width 13 height 13
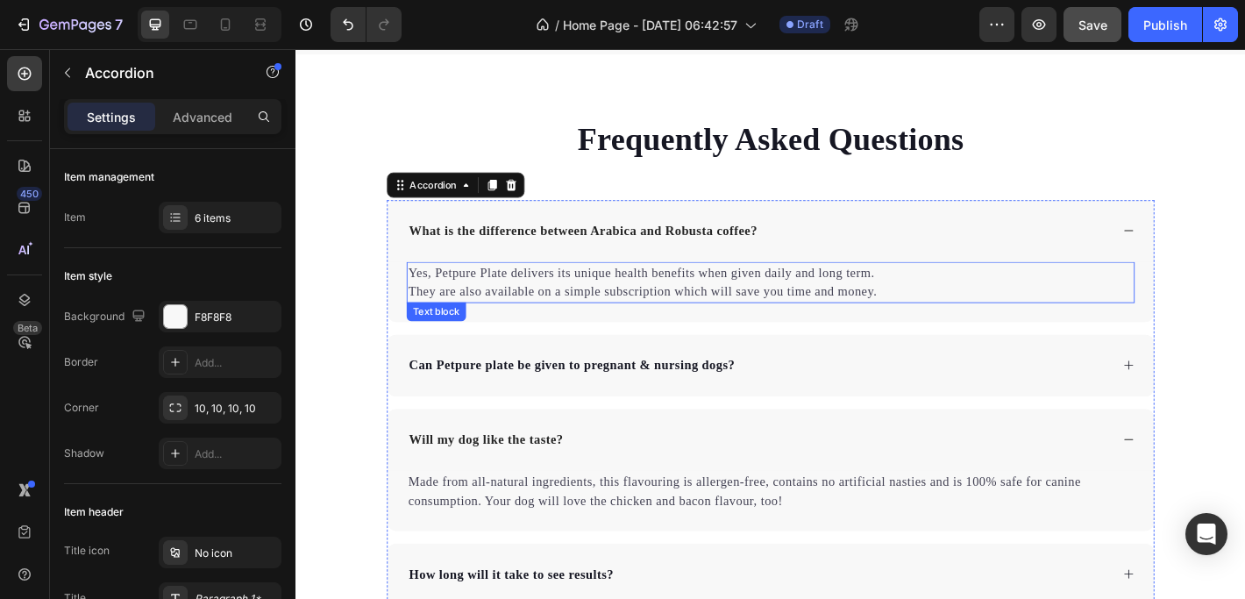
click at [528, 291] on p "Yes, Petpure Plate delivers its unique health benefits when given daily and lon…" at bounding box center [821, 308] width 803 height 42
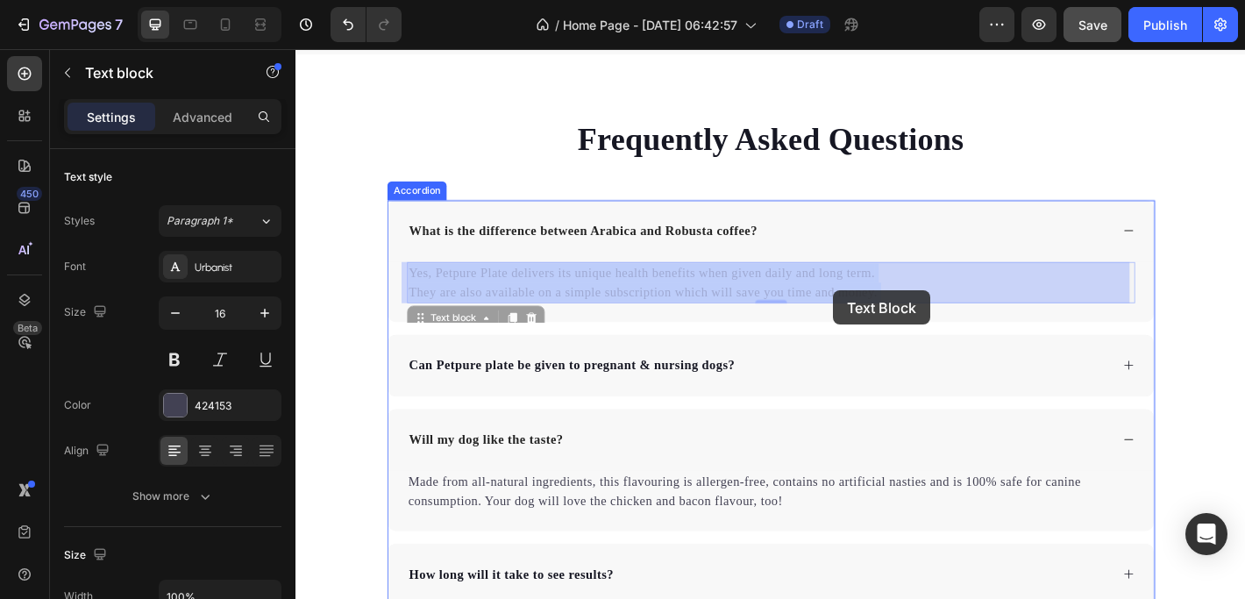
drag, startPoint x: 414, startPoint y: 293, endPoint x: 890, endPoint y: 316, distance: 477.4
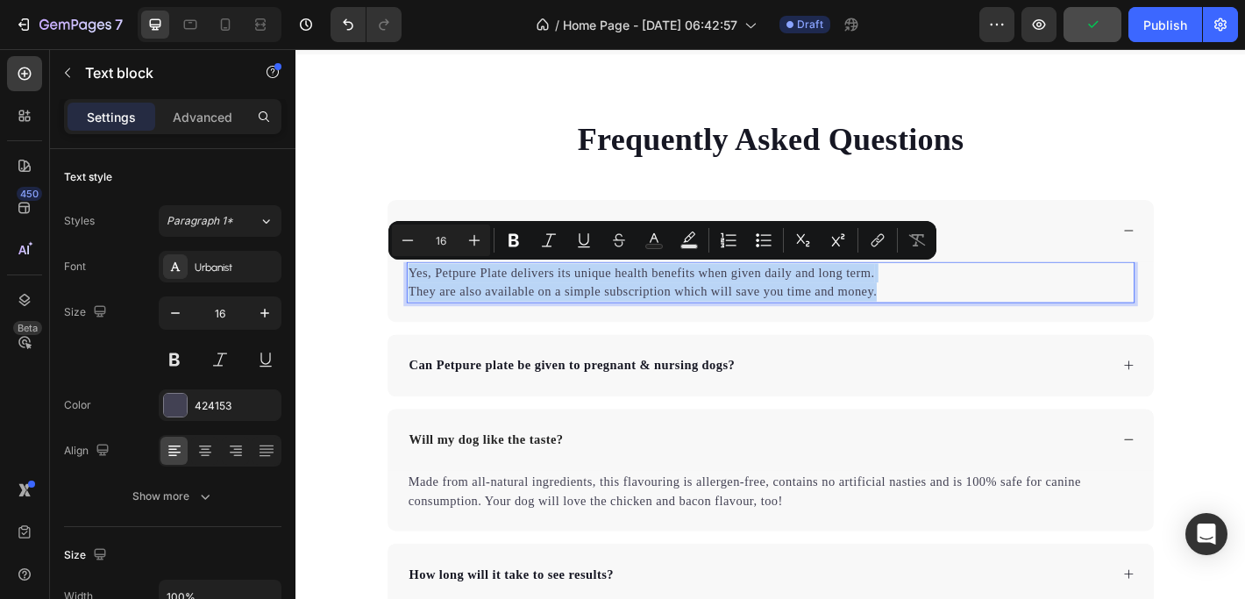
drag, startPoint x: 966, startPoint y: 315, endPoint x: 415, endPoint y: 299, distance: 551.5
click at [420, 299] on p "Yes, Petpure Plate delivers its unique health benefits when given daily and lon…" at bounding box center [821, 308] width 803 height 42
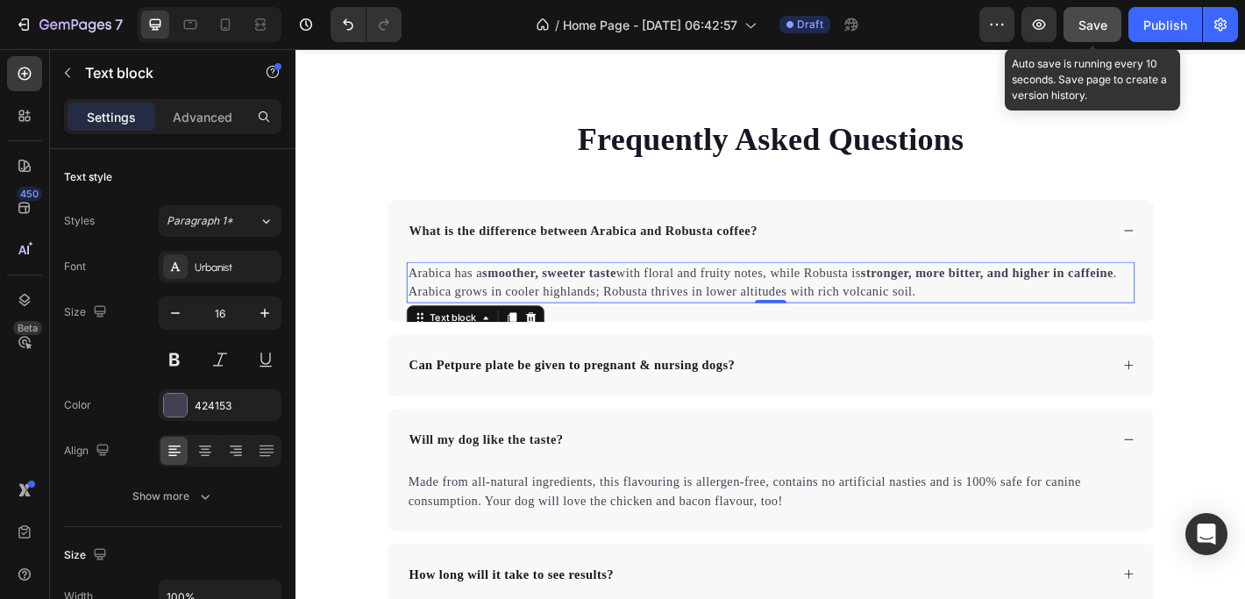
click at [1101, 20] on span "Save" at bounding box center [1092, 25] width 29 height 15
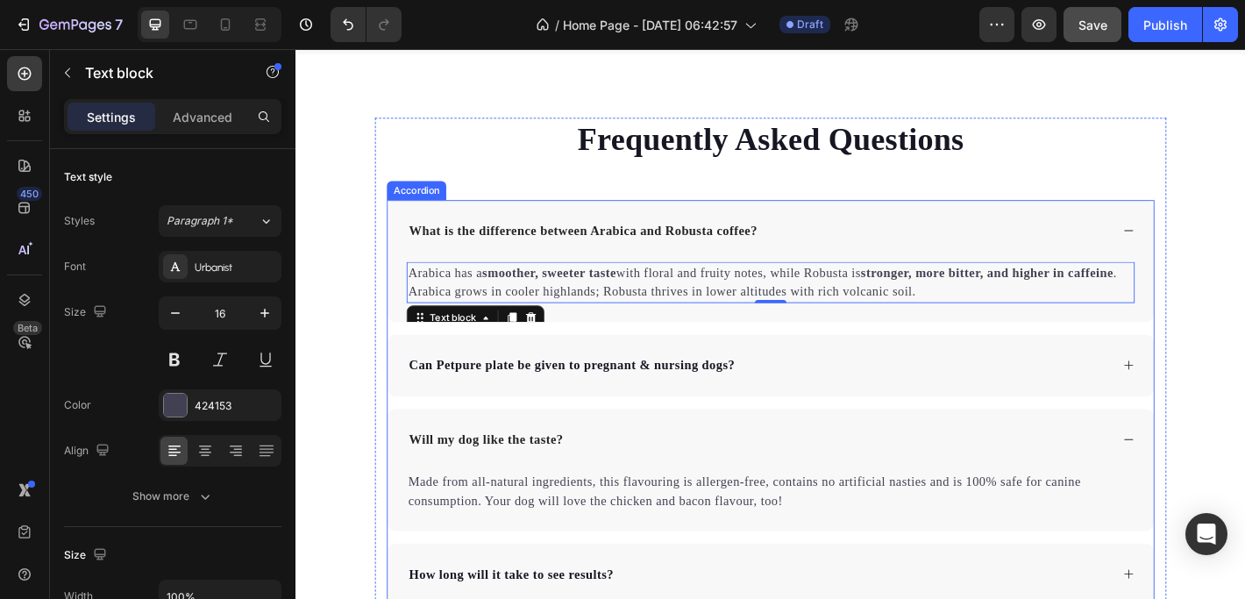
click at [494, 401] on p "Can Petpure plate be given to pregnant & nursing dogs?" at bounding box center [601, 399] width 361 height 21
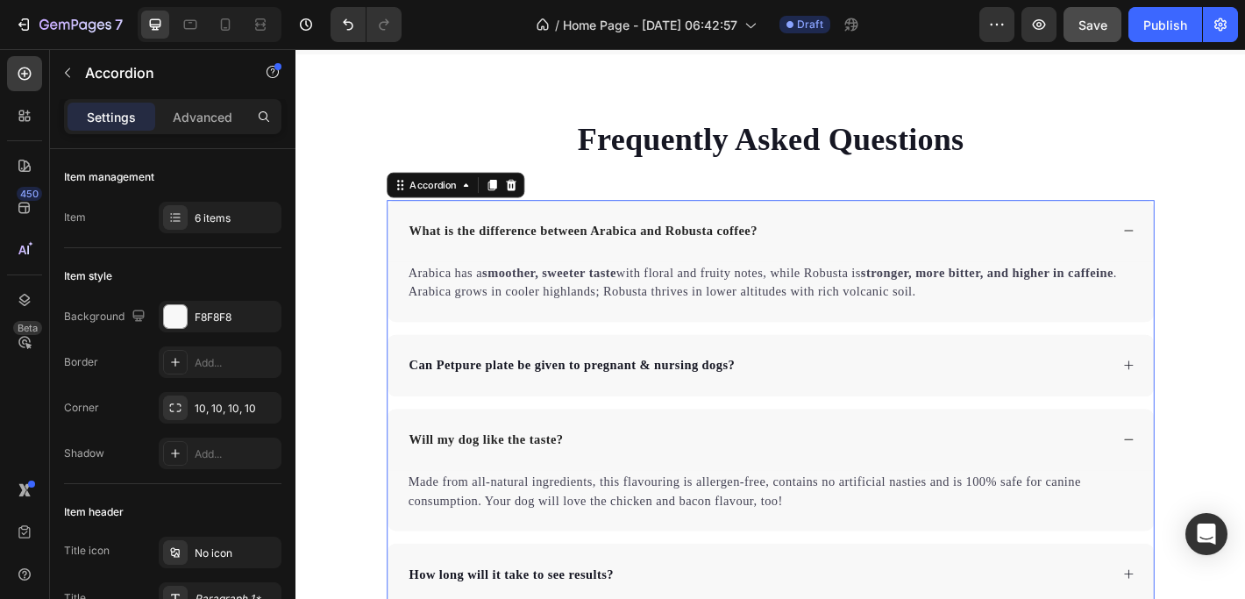
click at [1214, 404] on icon at bounding box center [1217, 399] width 13 height 13
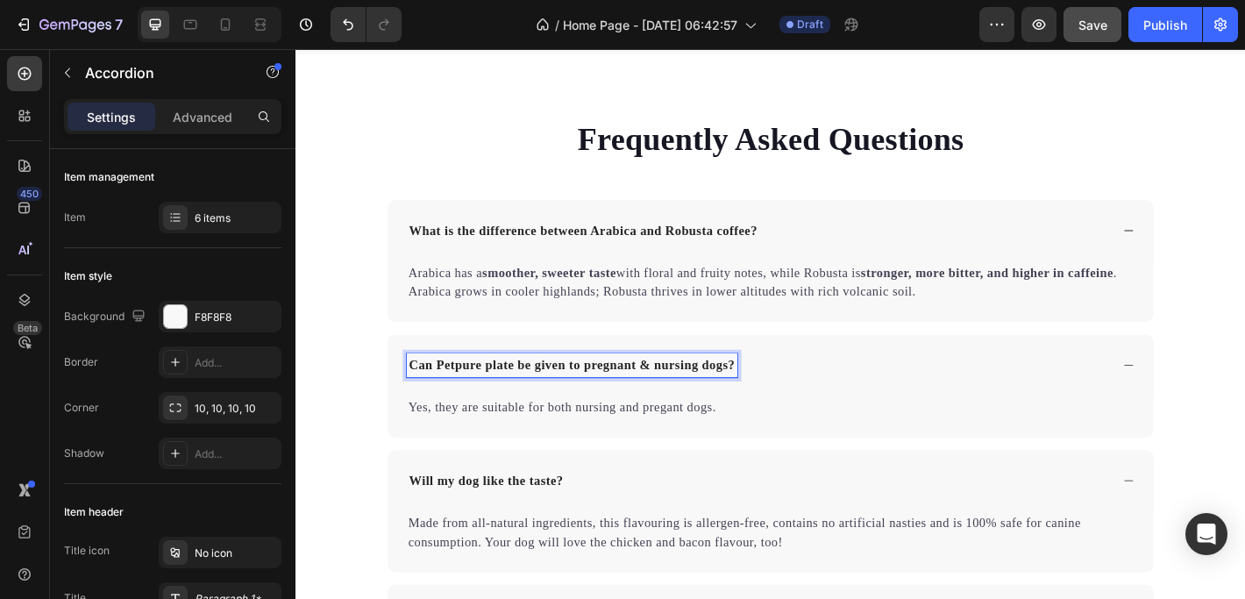
click at [429, 401] on p "Can Petpure plate be given to pregnant & nursing dogs?" at bounding box center [601, 399] width 361 height 21
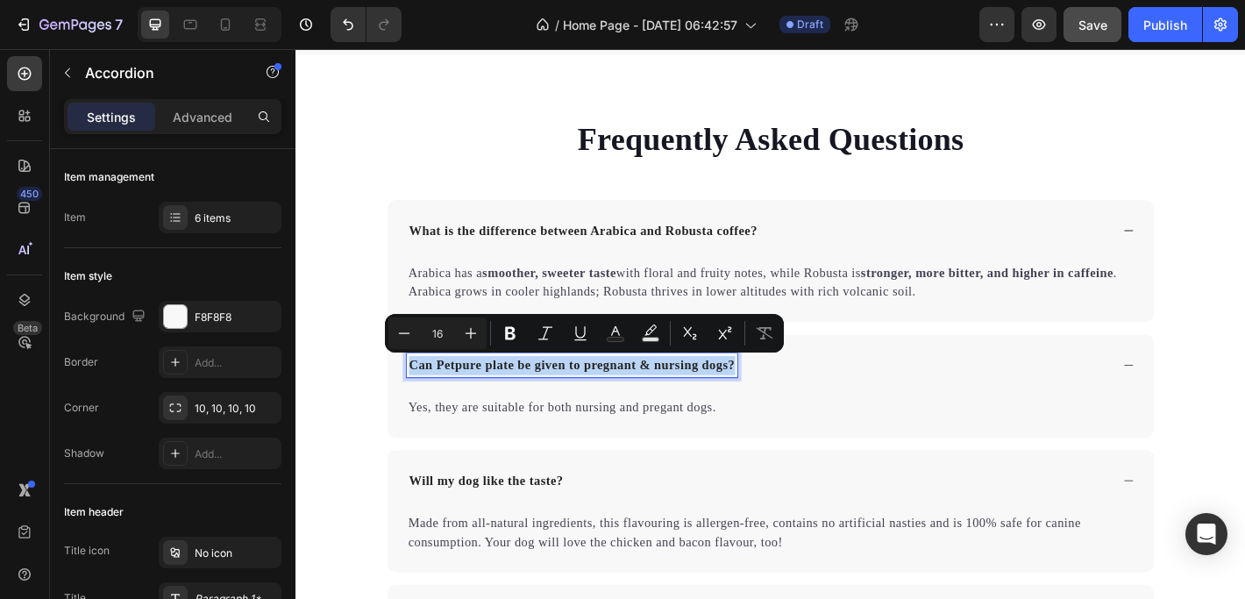
drag, startPoint x: 413, startPoint y: 399, endPoint x: 772, endPoint y: 402, distance: 359.4
click at [772, 402] on div "Can Petpure plate be given to pregnant & nursing dogs?" at bounding box center [601, 400] width 366 height 26
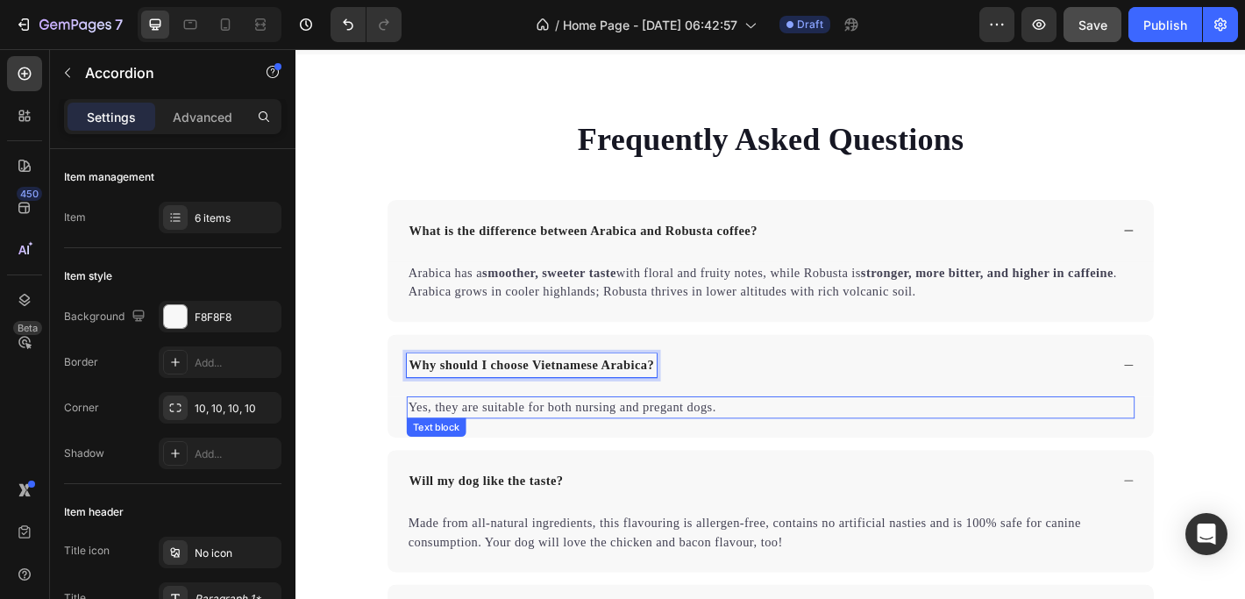
click at [454, 445] on p "Yes, they are suitable for both nursing and pregant dogs." at bounding box center [821, 446] width 803 height 21
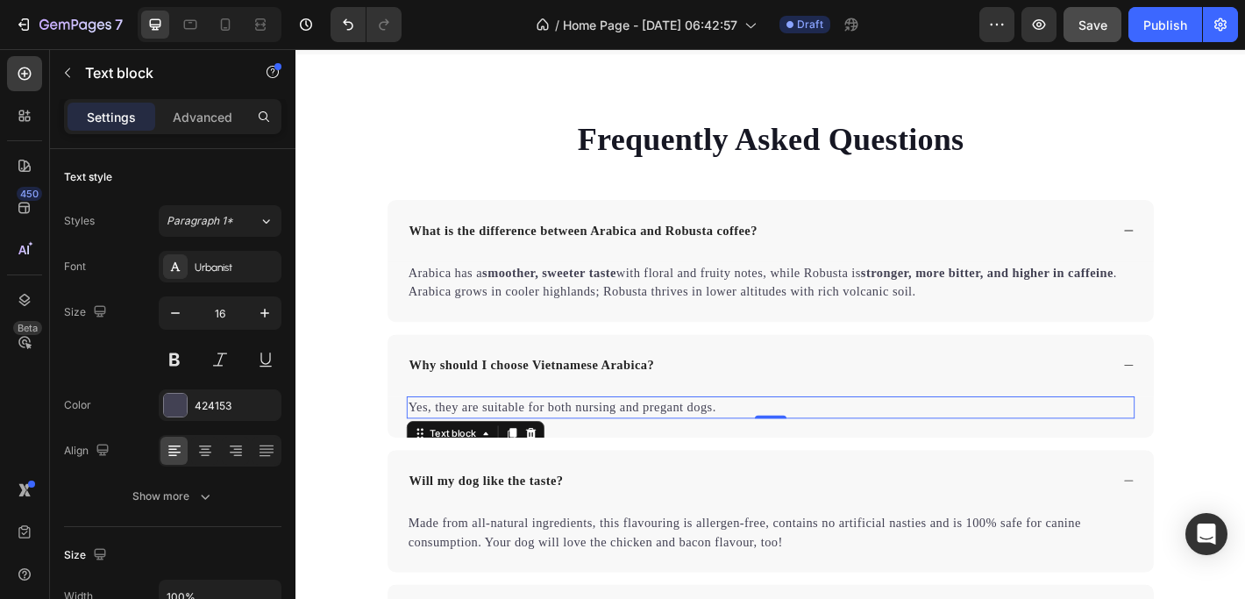
click at [437, 443] on p "Yes, they are suitable for both nursing and pregant dogs." at bounding box center [821, 446] width 803 height 21
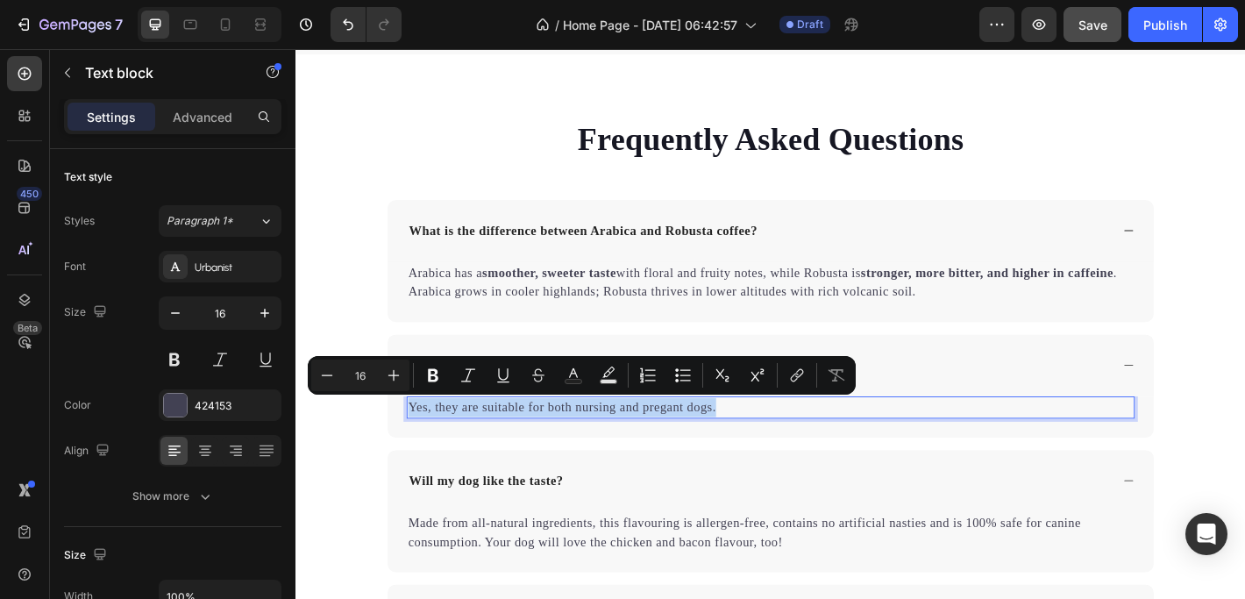
drag, startPoint x: 416, startPoint y: 443, endPoint x: 764, endPoint y: 452, distance: 348.1
click at [764, 452] on p "Yes, they are suitable for both nursing and pregant dogs." at bounding box center [821, 446] width 803 height 21
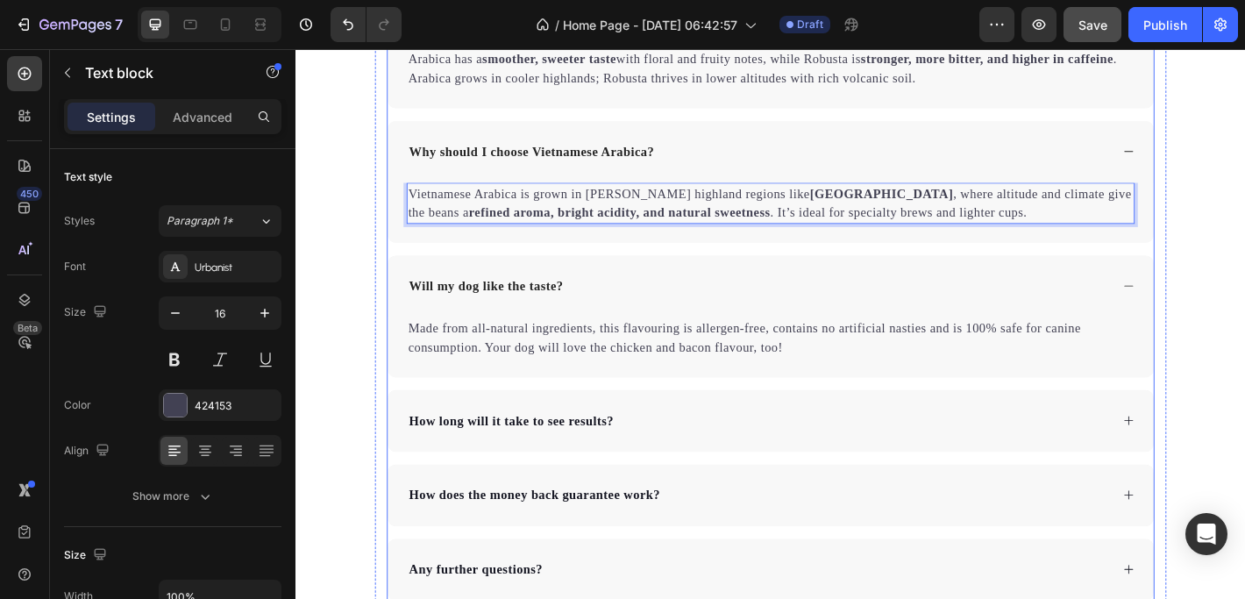
scroll to position [4417, 0]
click at [553, 309] on p "Will my dog like the taste?" at bounding box center [506, 311] width 171 height 21
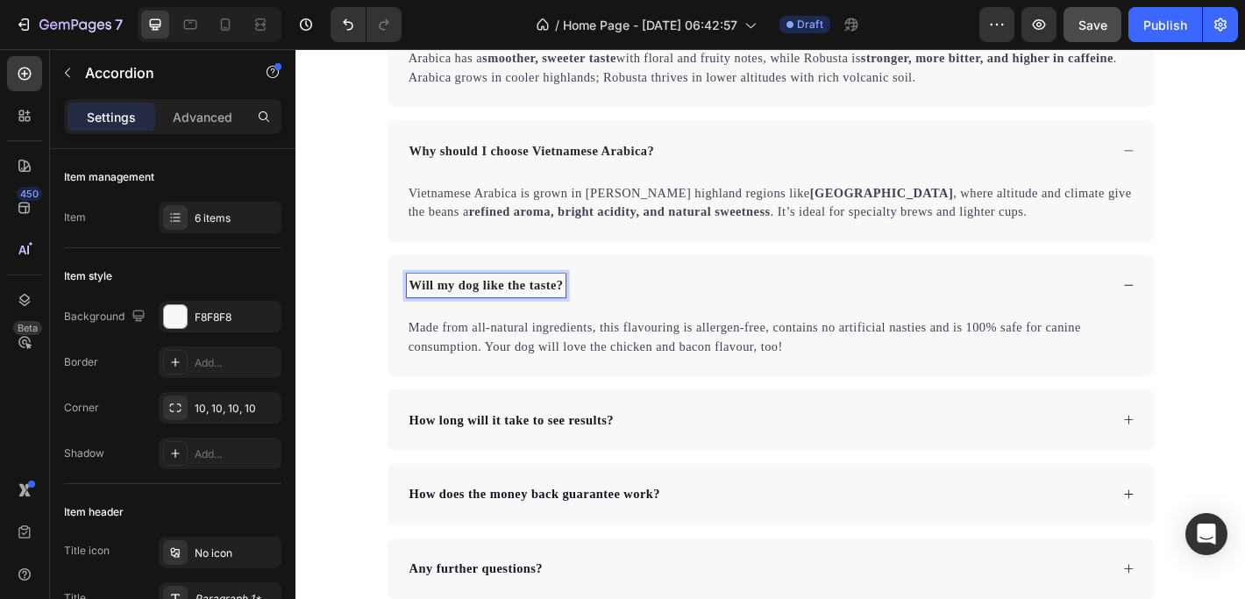
click at [437, 311] on p "Will my dog like the taste?" at bounding box center [506, 311] width 171 height 21
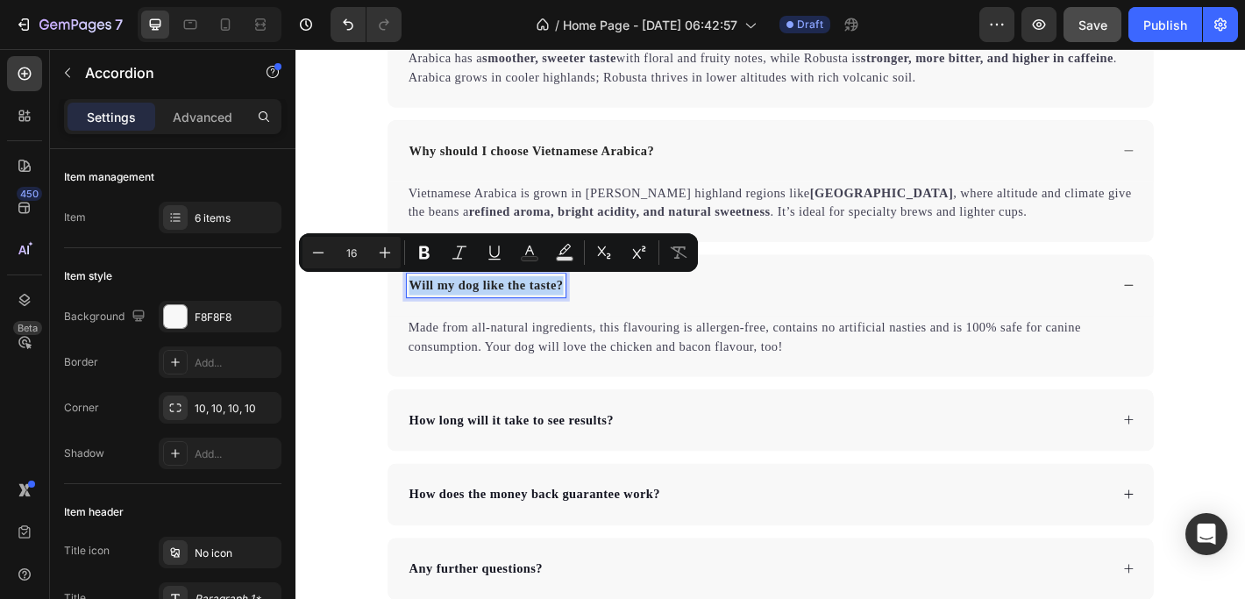
drag, startPoint x: 415, startPoint y: 309, endPoint x: 585, endPoint y: 311, distance: 169.2
click at [585, 311] on div "Will my dog like the taste?" at bounding box center [506, 311] width 176 height 26
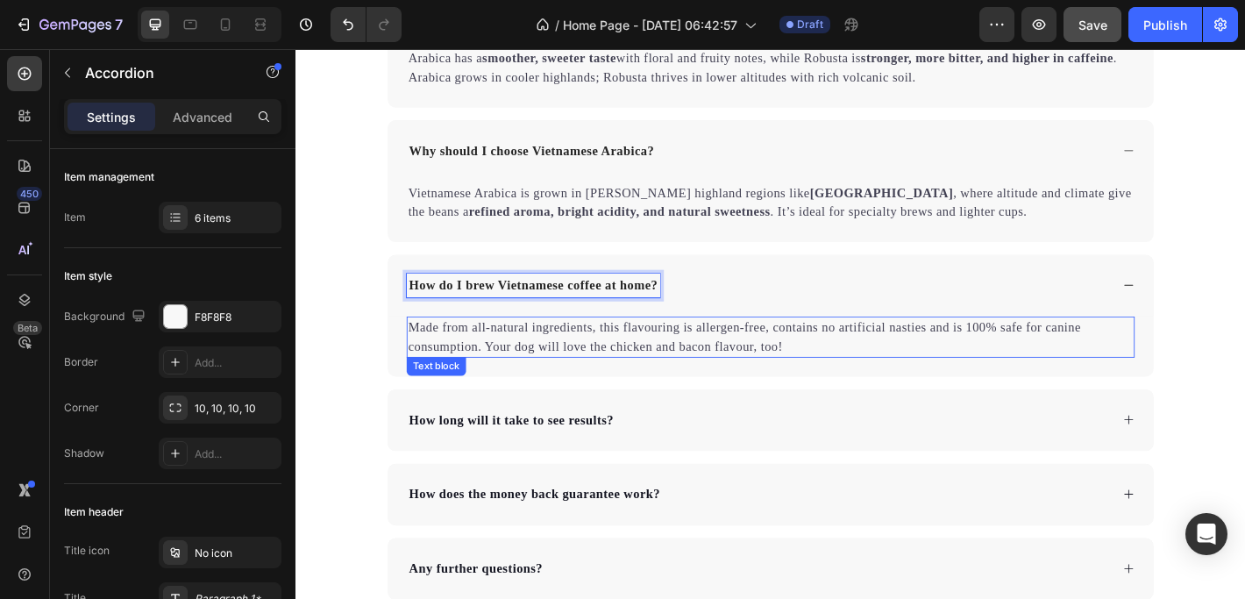
click at [438, 356] on p "Made from all-natural ingredients, this flavouring is allergen-free, contains n…" at bounding box center [821, 368] width 803 height 42
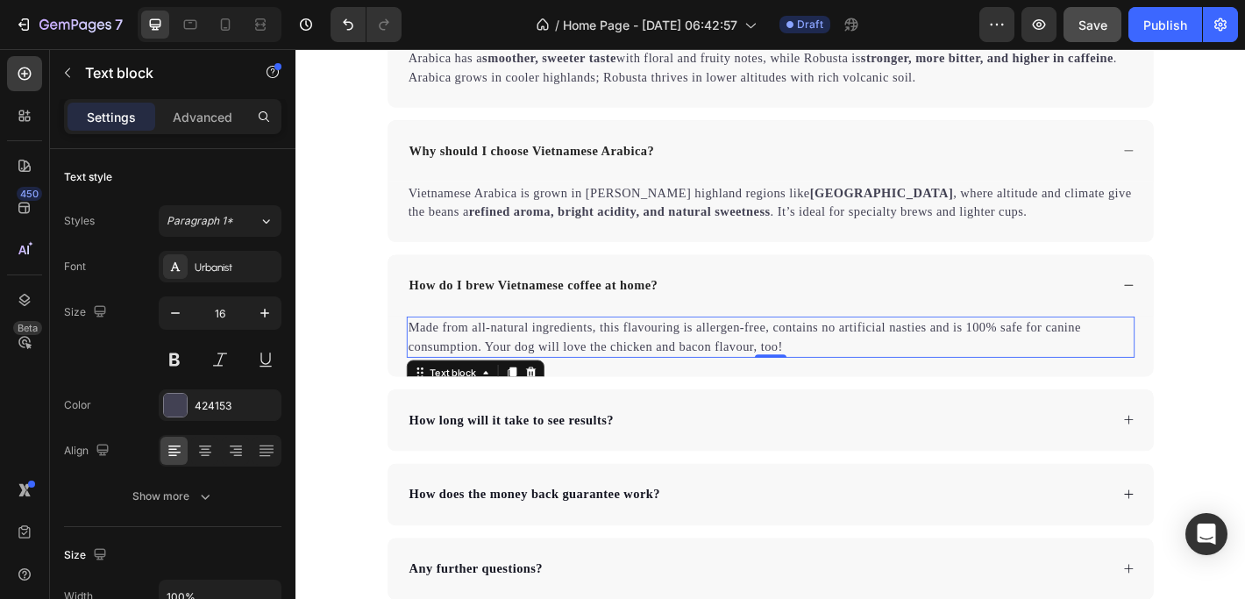
click at [420, 353] on p "Made from all-natural ingredients, this flavouring is allergen-free, contains n…" at bounding box center [821, 368] width 803 height 42
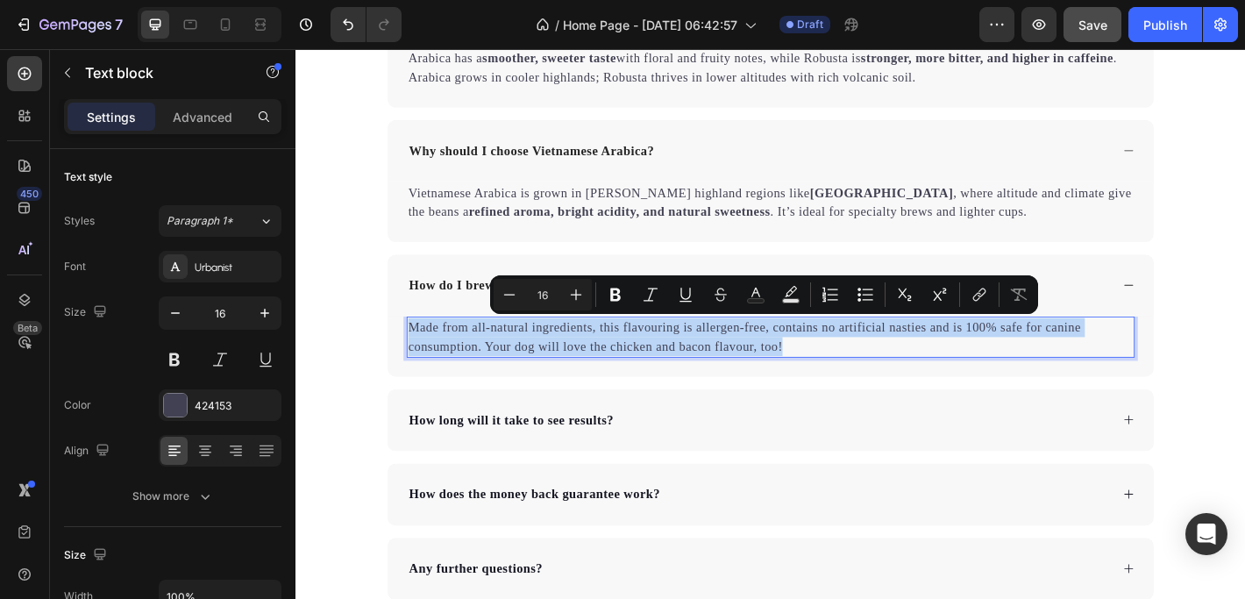
drag, startPoint x: 415, startPoint y: 352, endPoint x: 842, endPoint y: 385, distance: 428.9
click at [842, 385] on p "Made from all-natural ingredients, this flavouring is allergen-free, contains n…" at bounding box center [821, 368] width 803 height 42
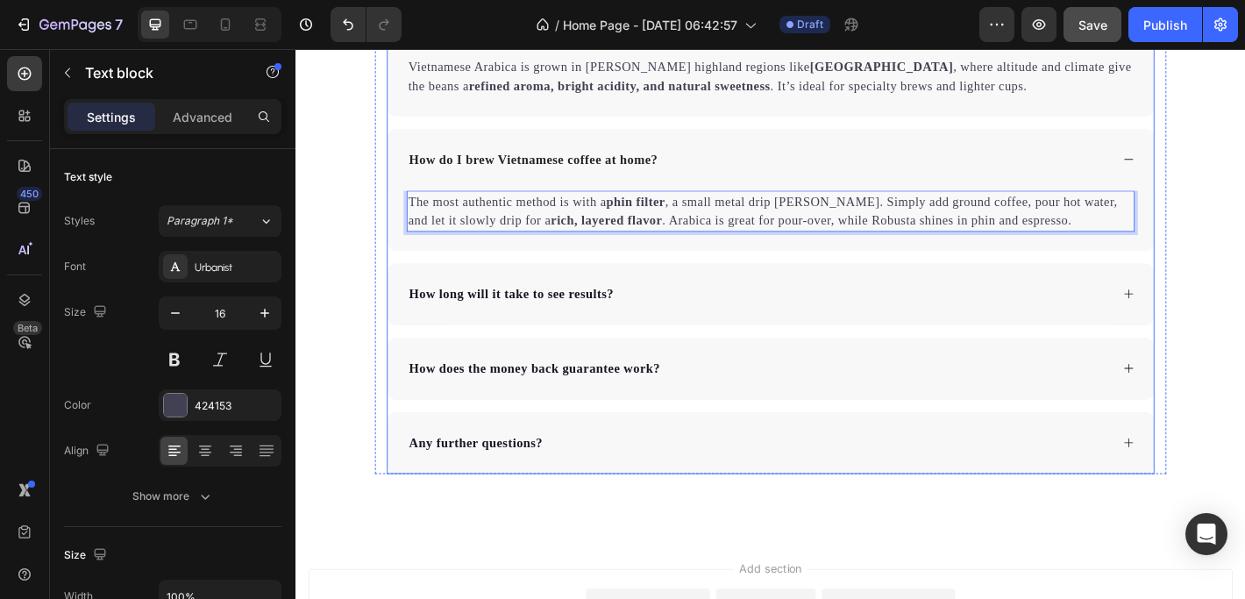
scroll to position [4558, 0]
click at [488, 313] on p "How long will it take to see results?" at bounding box center [534, 319] width 227 height 21
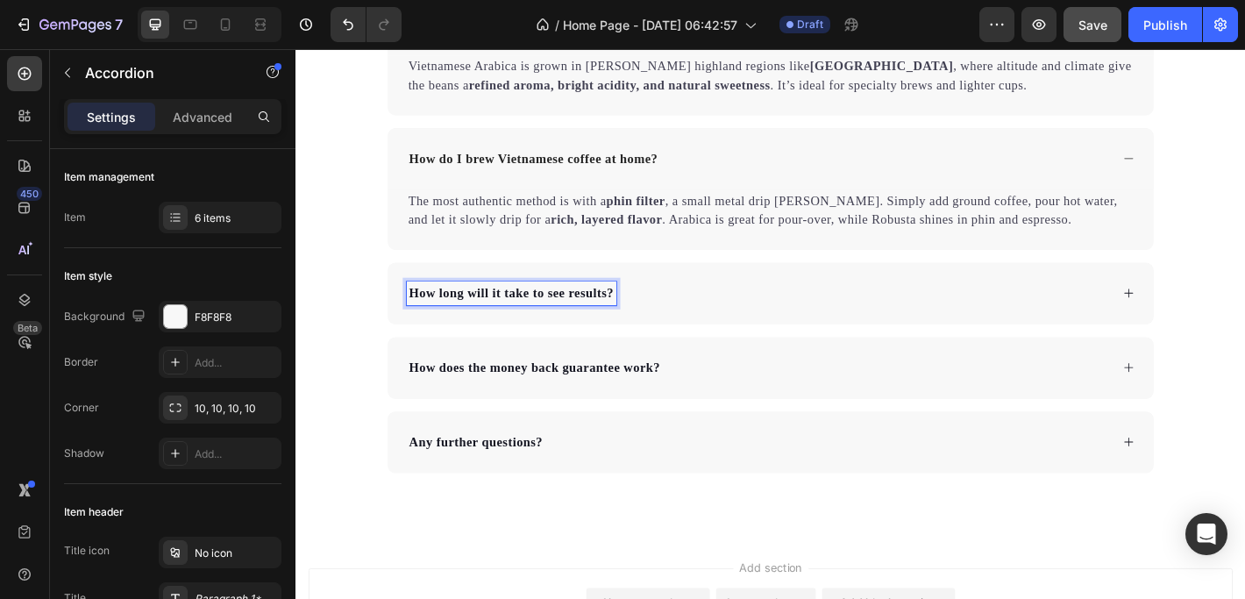
click at [442, 323] on p "How long will it take to see results?" at bounding box center [534, 319] width 227 height 21
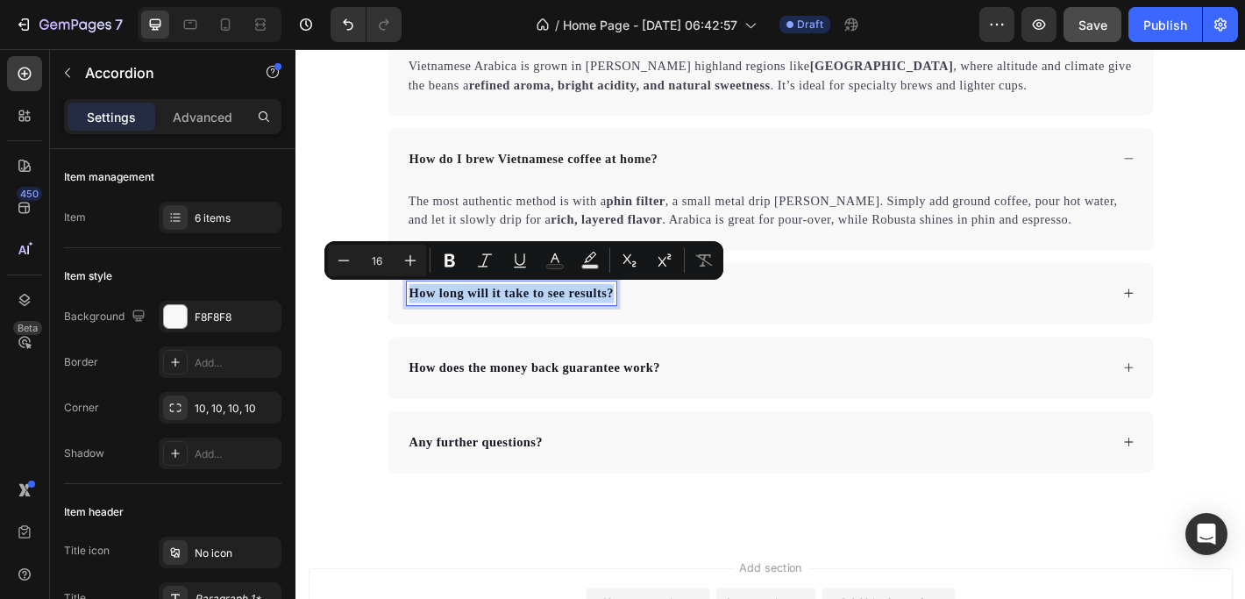
drag, startPoint x: 415, startPoint y: 318, endPoint x: 646, endPoint y: 322, distance: 230.5
click at [646, 322] on div "How long will it take to see results?" at bounding box center [807, 320] width 779 height 26
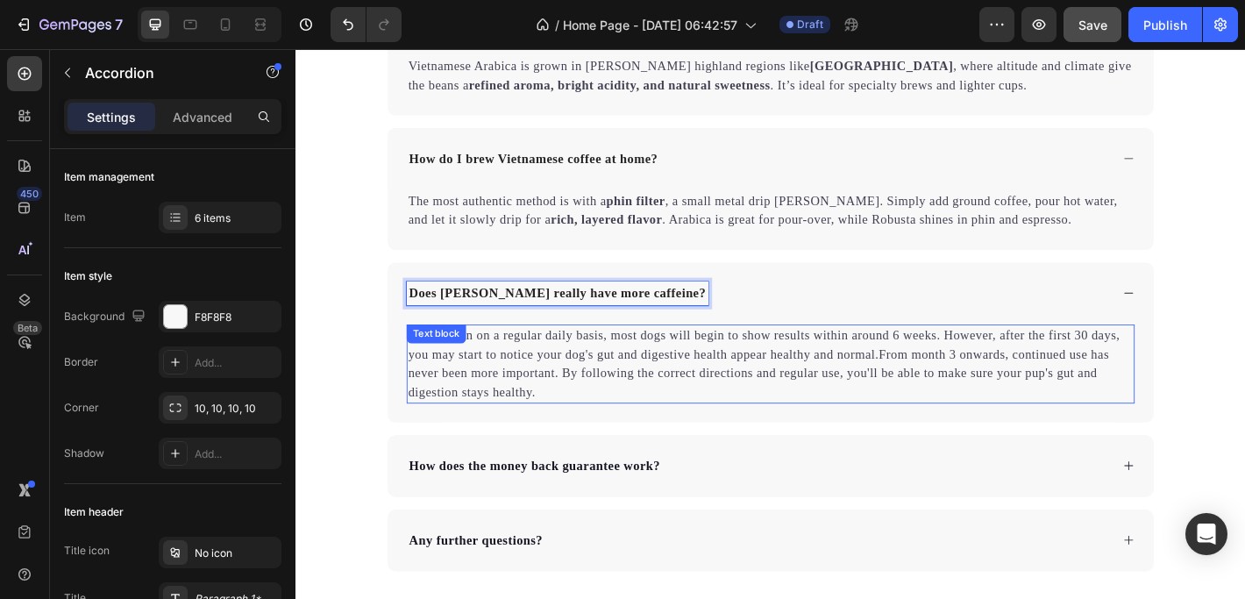
click at [440, 372] on div "Text block" at bounding box center [451, 364] width 66 height 21
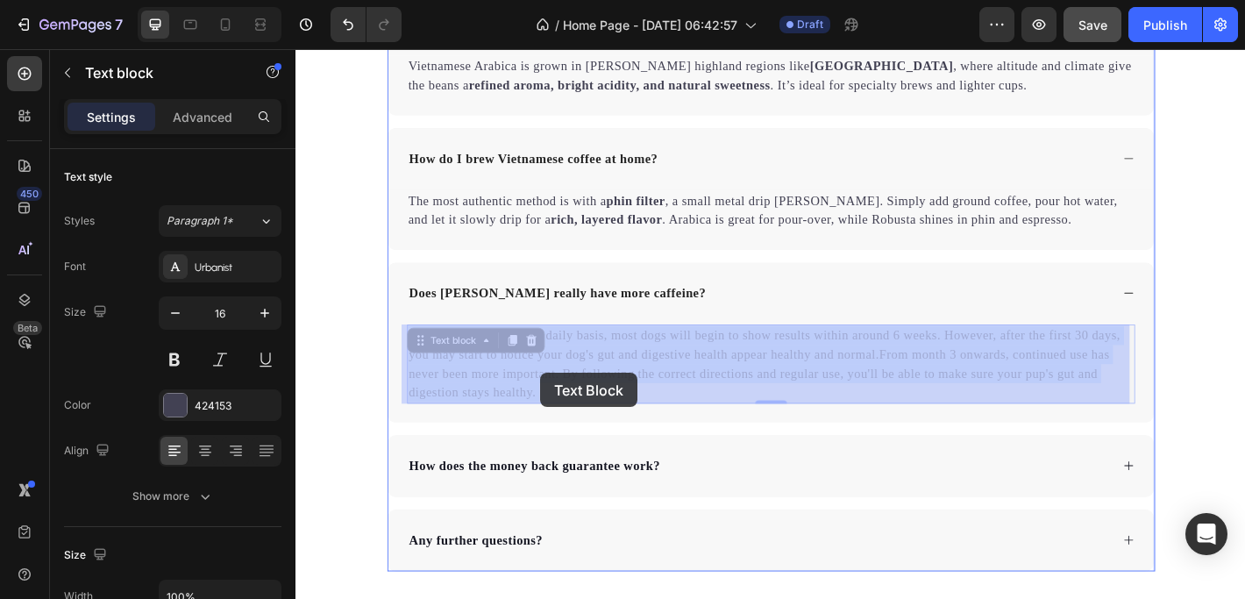
drag, startPoint x: 415, startPoint y: 364, endPoint x: 566, endPoint y: 408, distance: 157.0
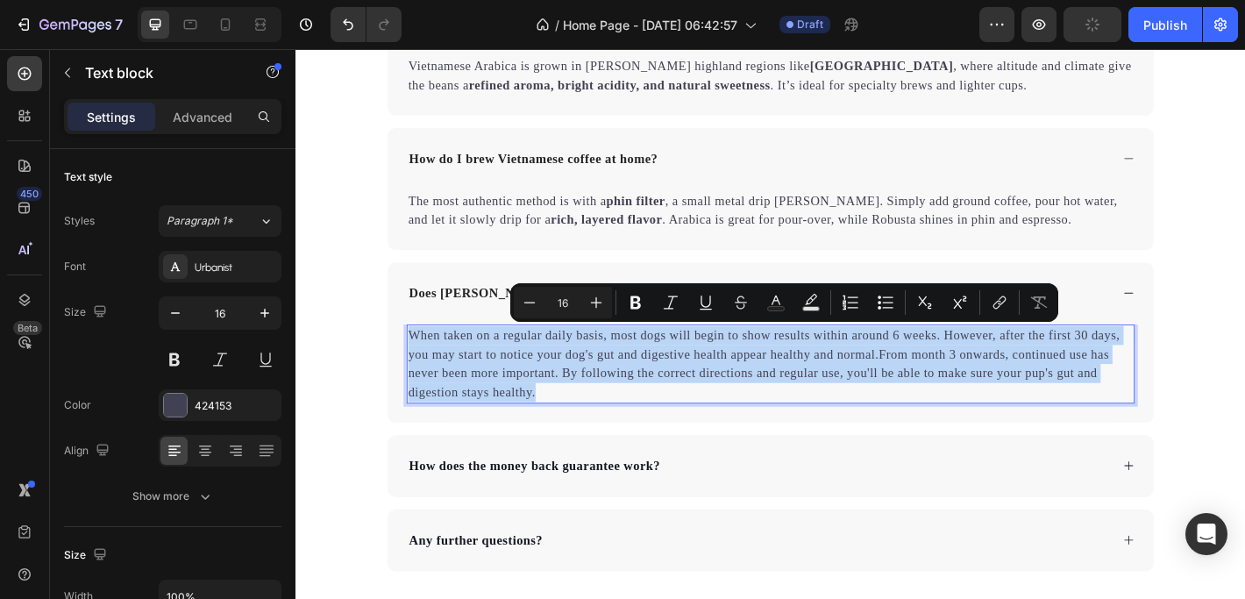
drag, startPoint x: 416, startPoint y: 361, endPoint x: 582, endPoint y: 424, distance: 177.3
click at [582, 424] on p "When taken on a regular daily basis, most dogs will begin to show results withi…" at bounding box center [821, 398] width 803 height 84
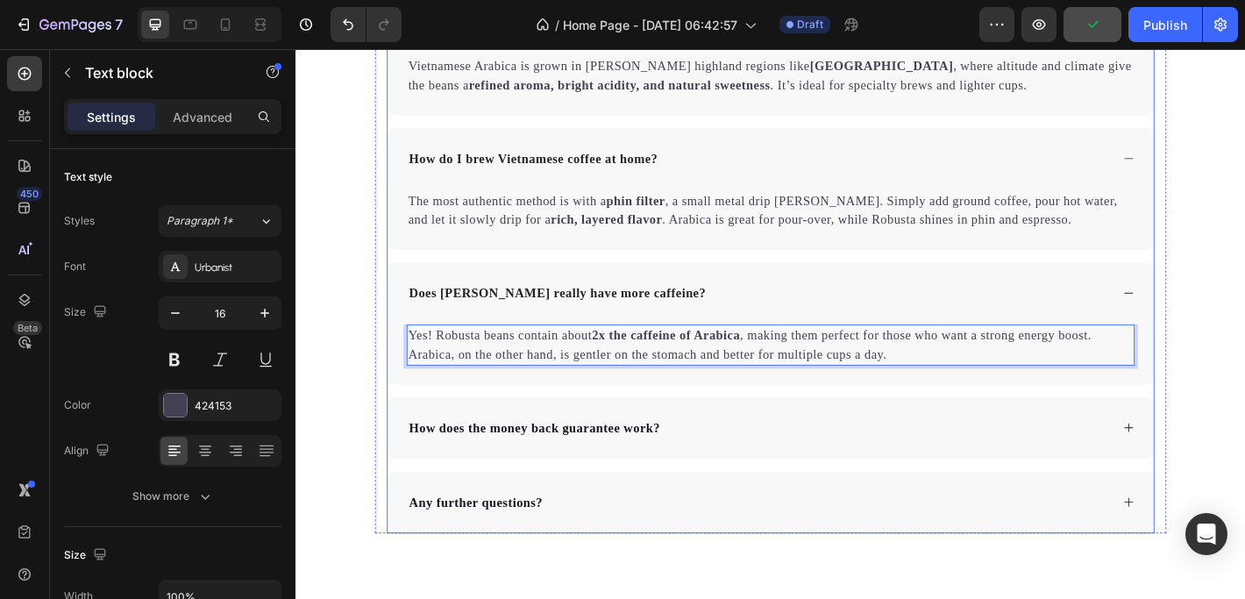
click at [490, 472] on p "How does the money back guarantee work?" at bounding box center [560, 468] width 278 height 21
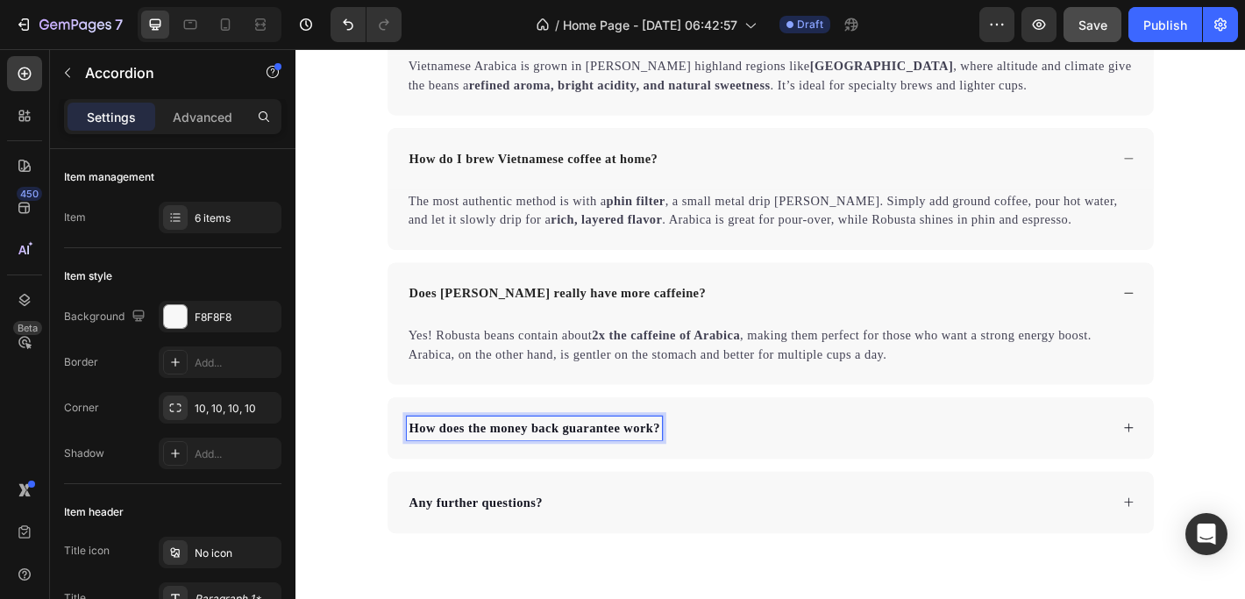
click at [421, 466] on p "How does the money back guarantee work?" at bounding box center [560, 468] width 278 height 21
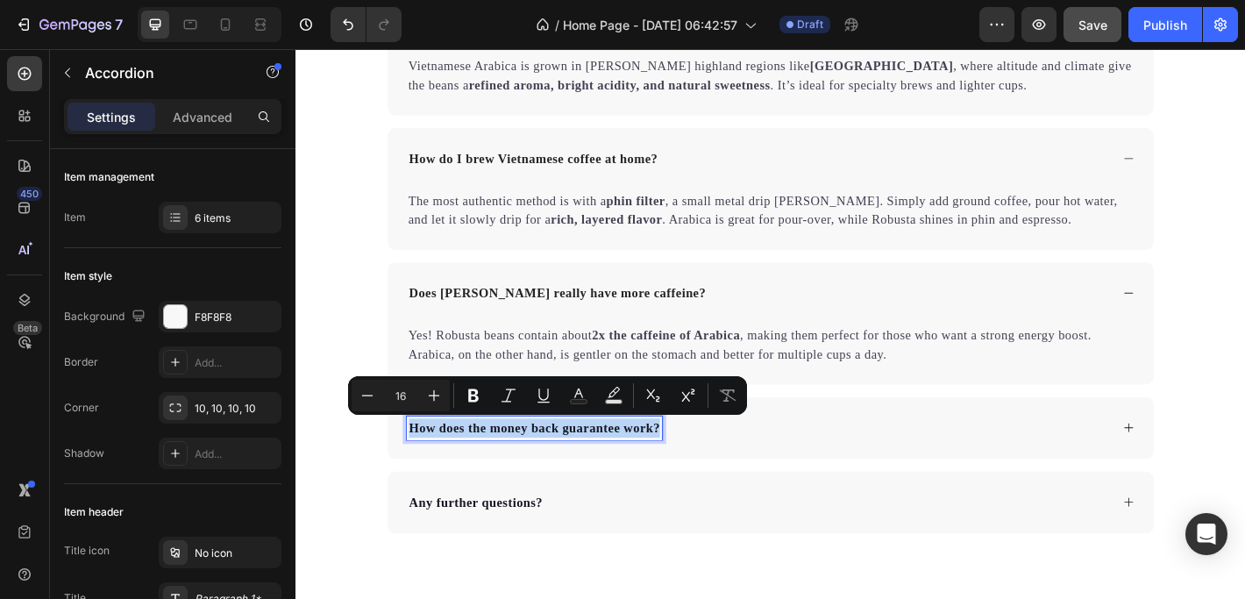
drag, startPoint x: 415, startPoint y: 465, endPoint x: 692, endPoint y: 472, distance: 276.1
click at [692, 472] on p "How does the money back guarantee work?" at bounding box center [560, 468] width 278 height 21
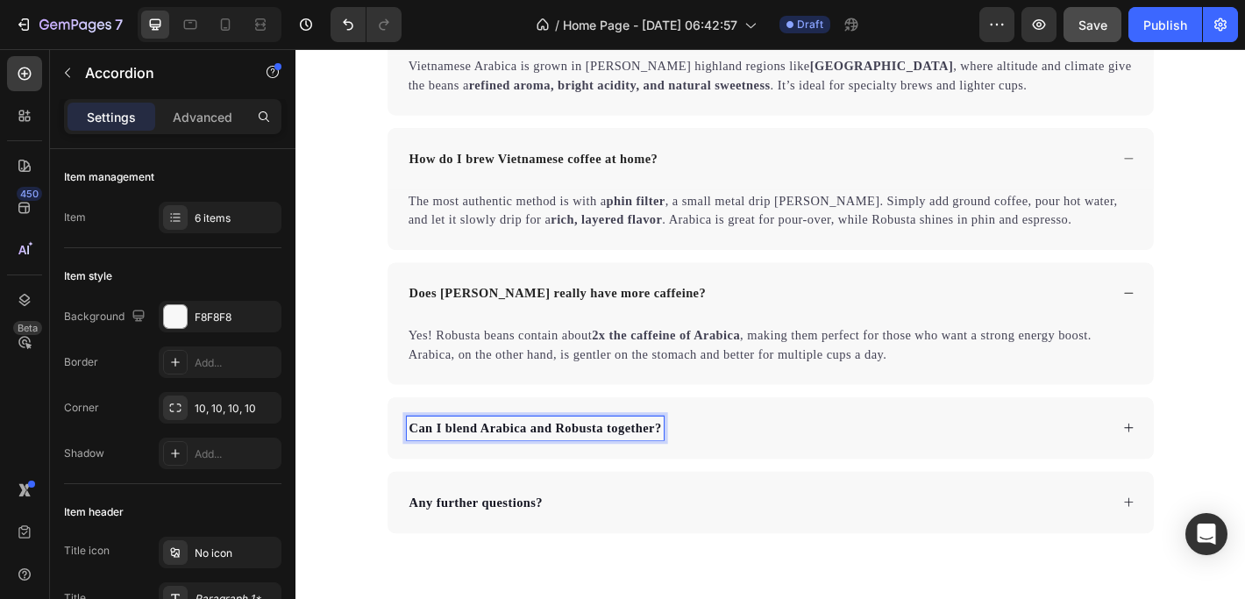
click at [1219, 469] on div "Can I blend Arabica and Robusta together?" at bounding box center [821, 469] width 848 height 68
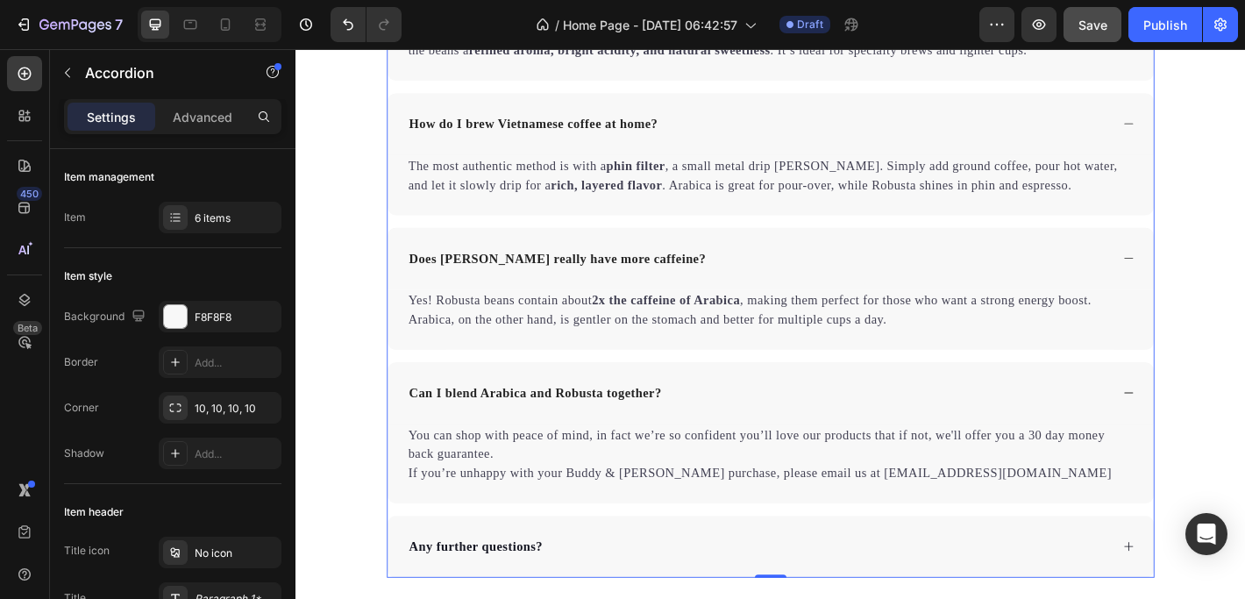
scroll to position [4841, 0]
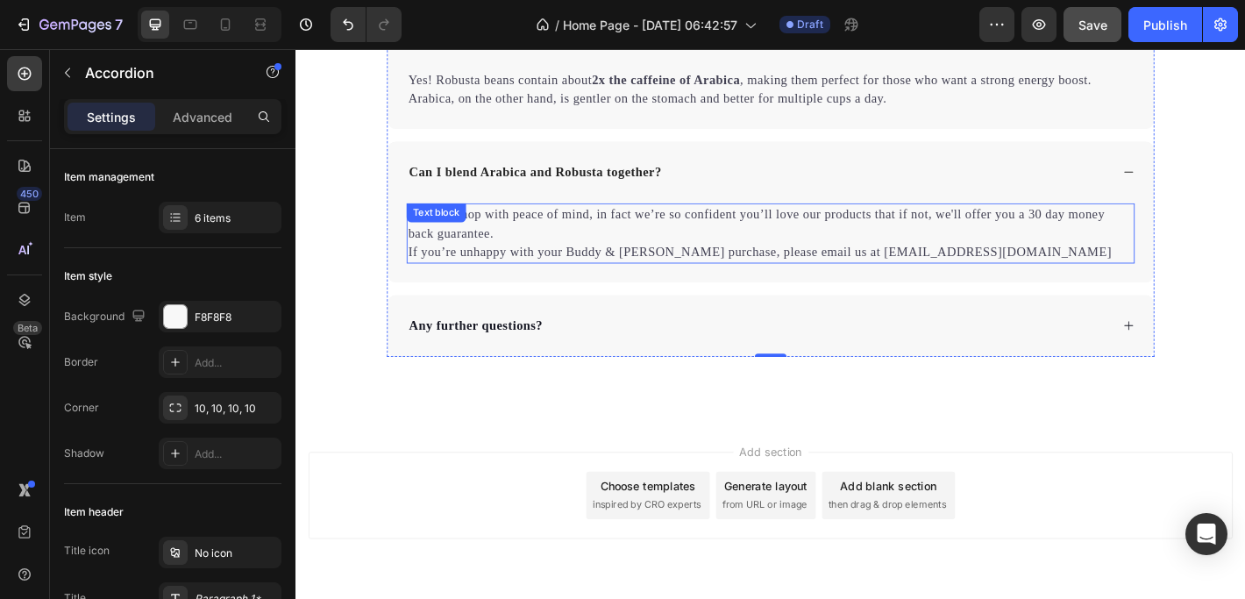
click at [471, 224] on div "Text block" at bounding box center [451, 230] width 66 height 21
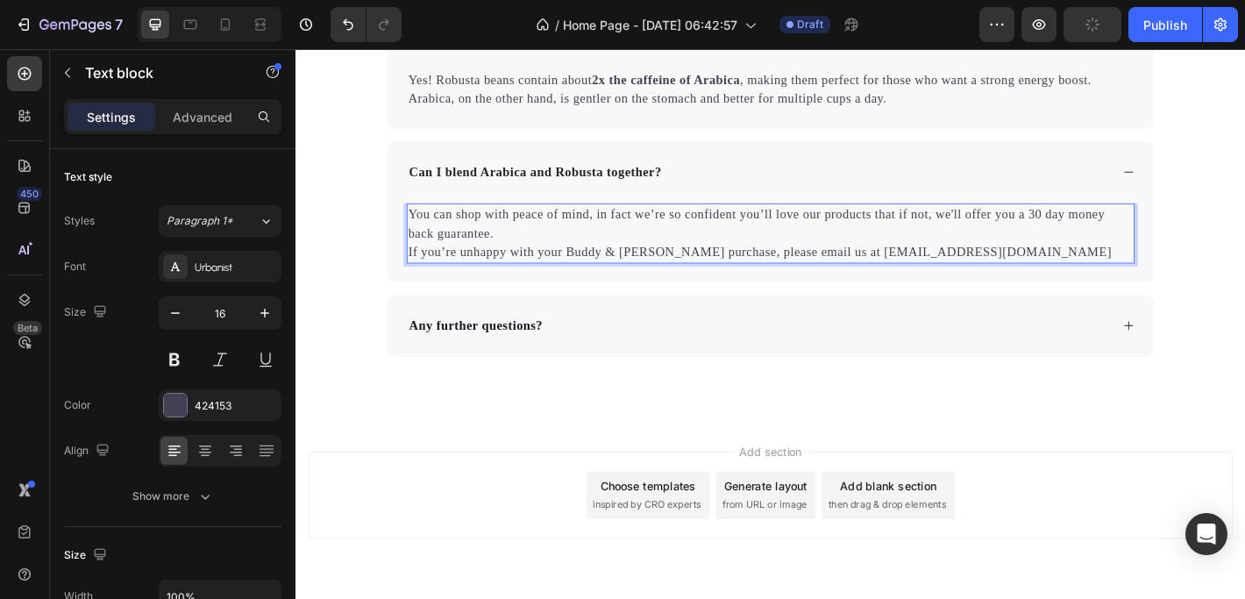
click at [577, 262] on p "You can shop with peace of mind, in fact we’re so confident you’ll love our pro…" at bounding box center [821, 253] width 803 height 63
click at [1027, 266] on p "You can shop with peace of mind, in fact we’re so confident you’ll love our pro…" at bounding box center [821, 253] width 803 height 63
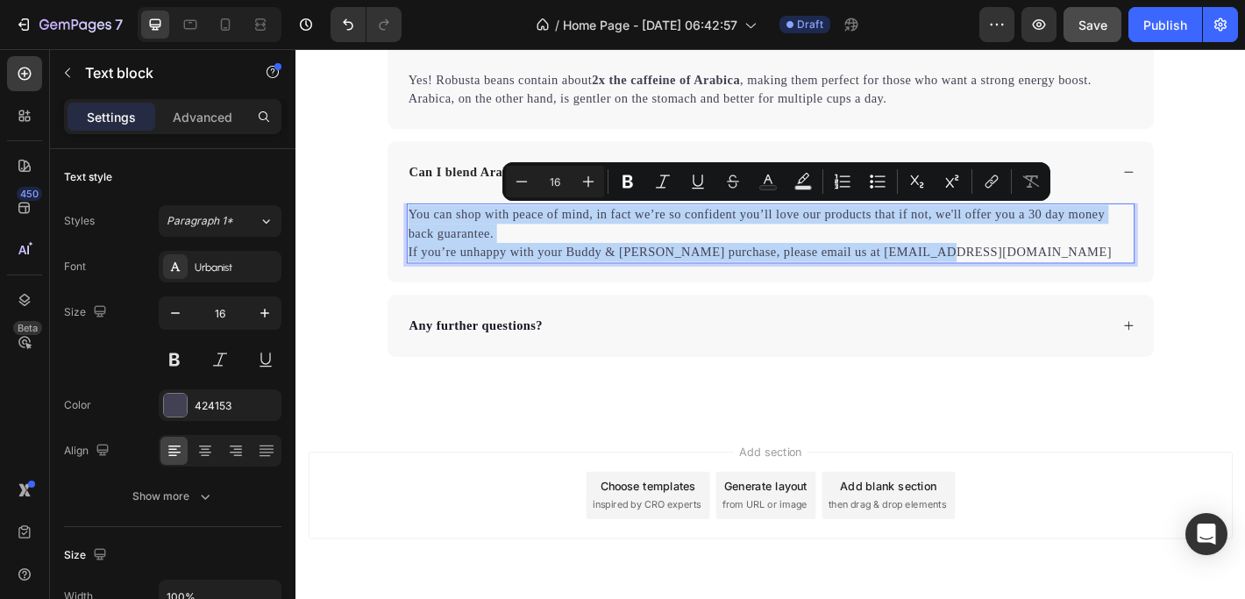
drag, startPoint x: 1022, startPoint y: 272, endPoint x: 415, endPoint y: 227, distance: 608.1
click at [420, 227] on p "You can shop with peace of mind, in fact we’re so confident you’ll love our pro…" at bounding box center [821, 253] width 803 height 63
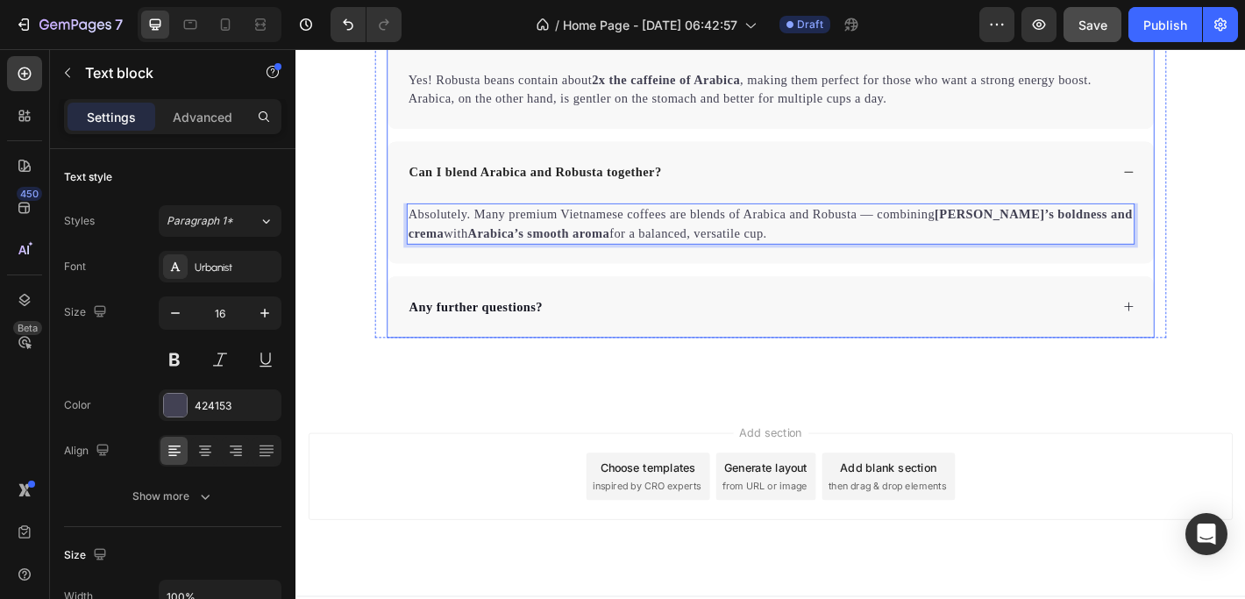
click at [557, 309] on div "Any further questions?" at bounding box center [821, 335] width 848 height 68
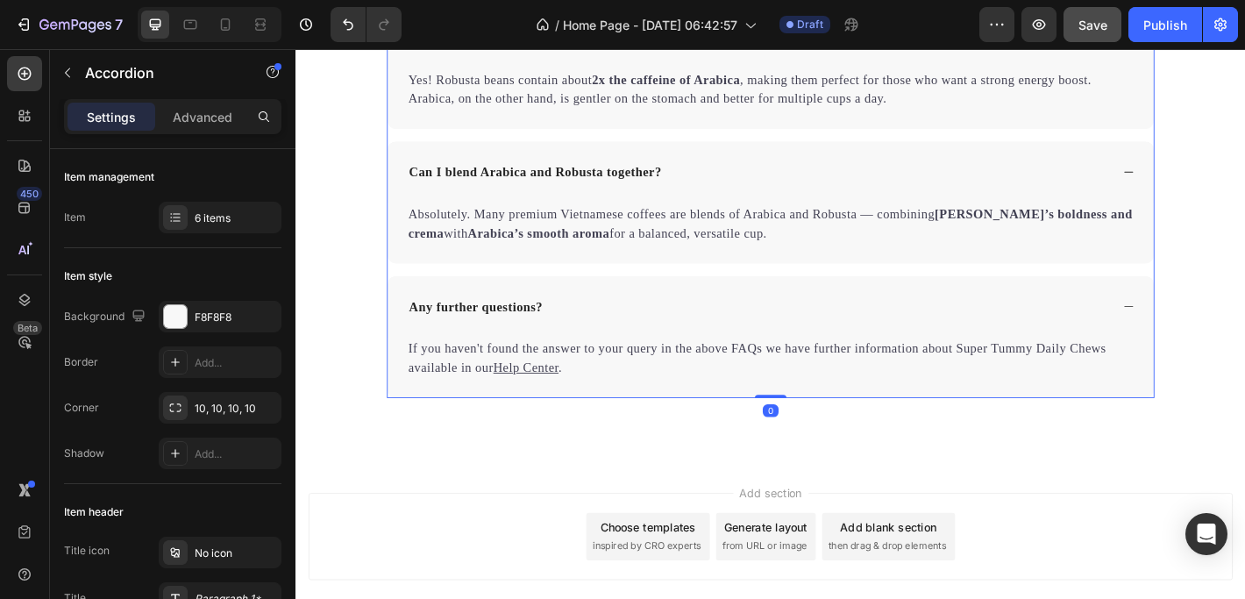
click at [602, 317] on div "Any further questions?" at bounding box center [821, 335] width 848 height 68
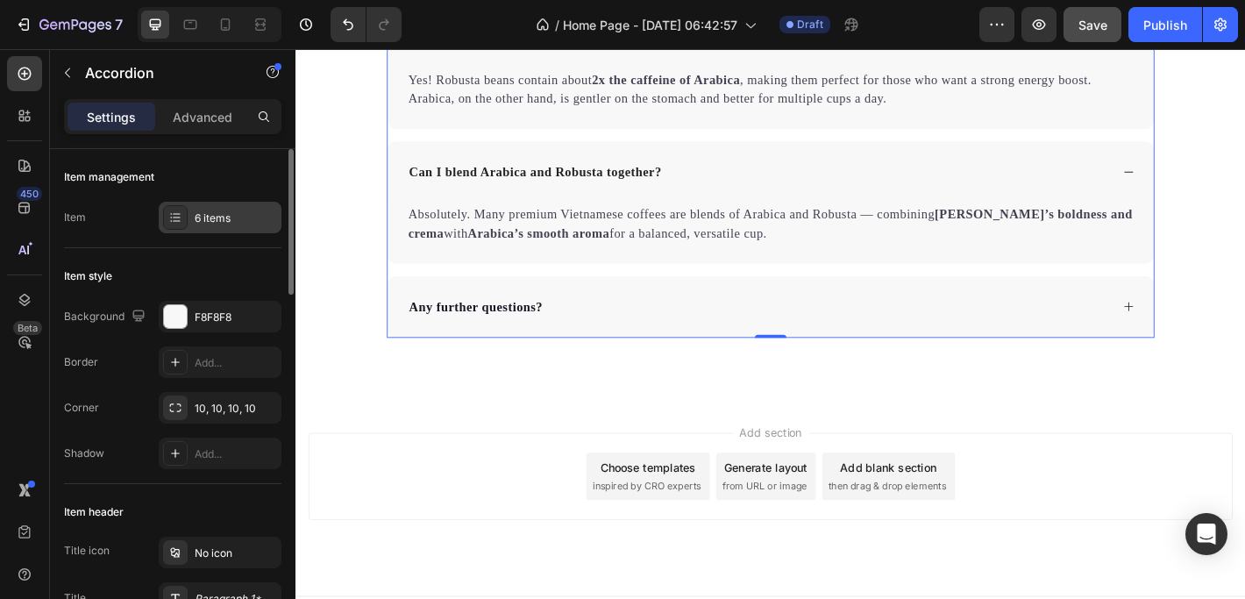
click at [230, 217] on div "6 items" at bounding box center [236, 218] width 82 height 16
click at [895, 339] on div "Any further questions?" at bounding box center [807, 335] width 779 height 26
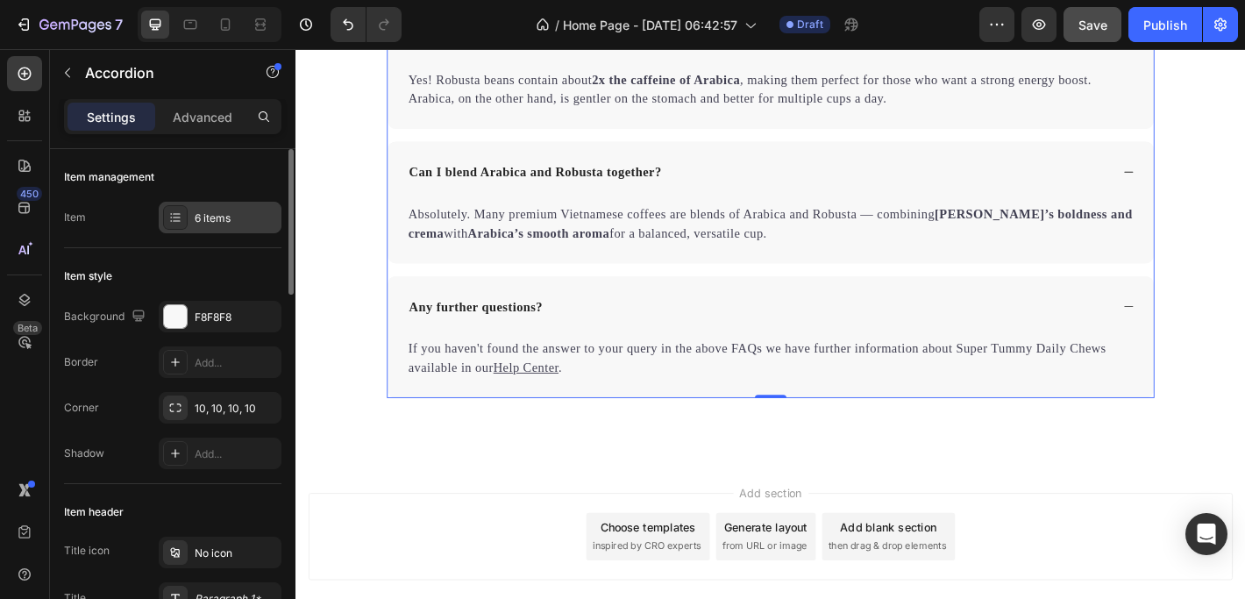
click at [255, 219] on div "6 items" at bounding box center [236, 218] width 82 height 16
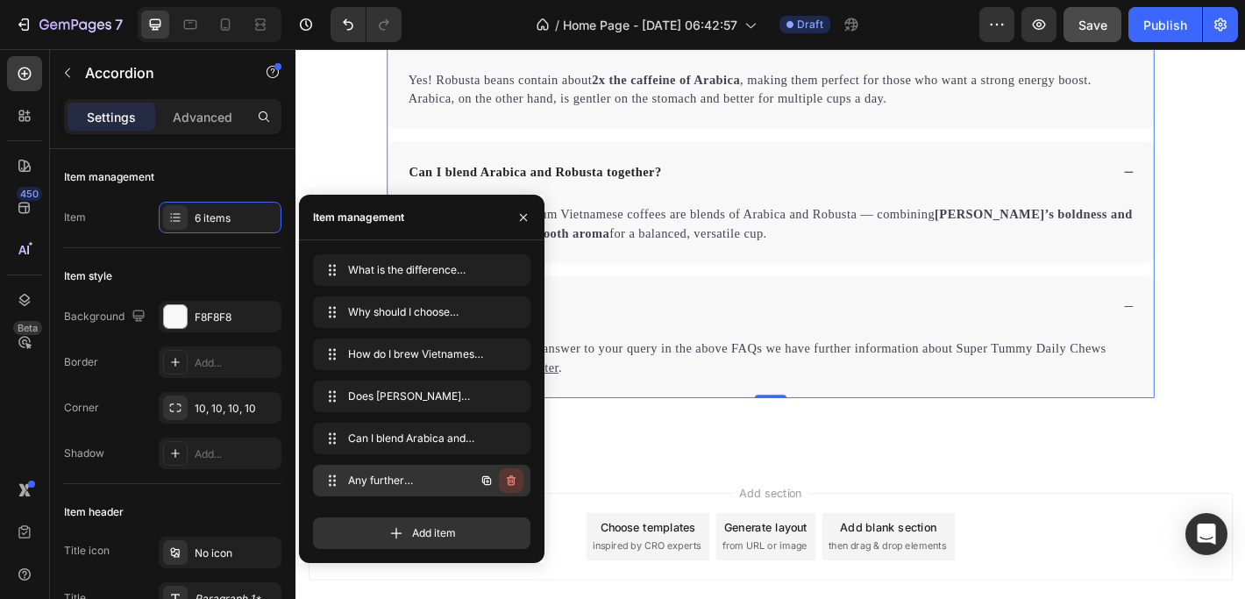
click at [513, 478] on icon "button" at bounding box center [511, 480] width 14 height 14
click at [500, 478] on div "Delete" at bounding box center [499, 480] width 32 height 16
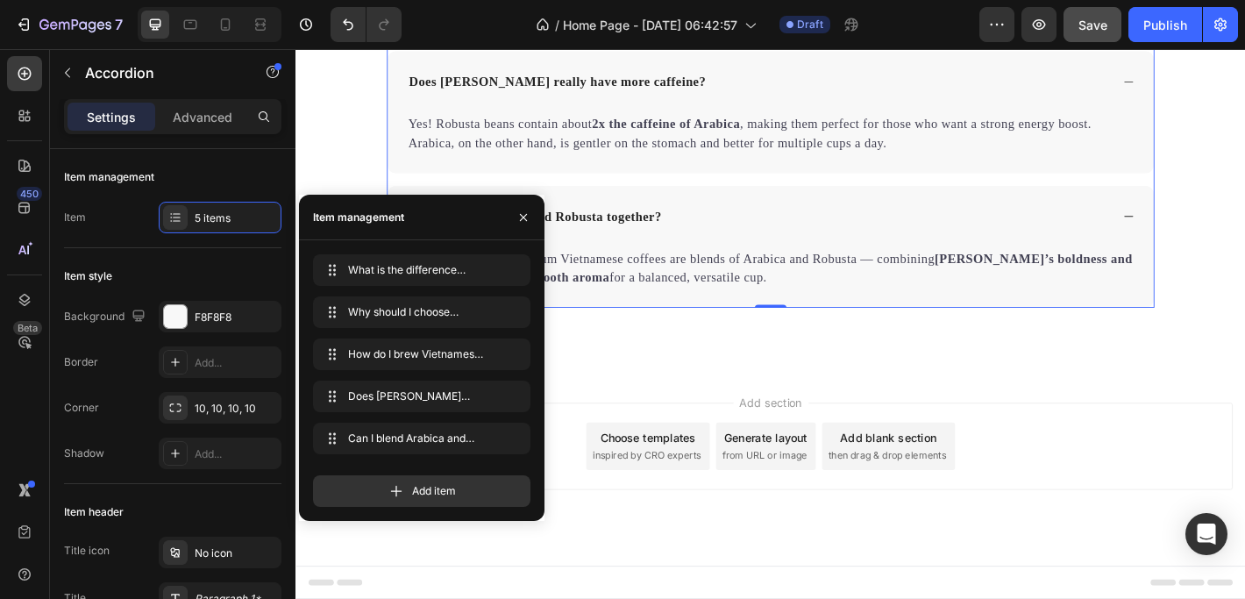
scroll to position [4792, 0]
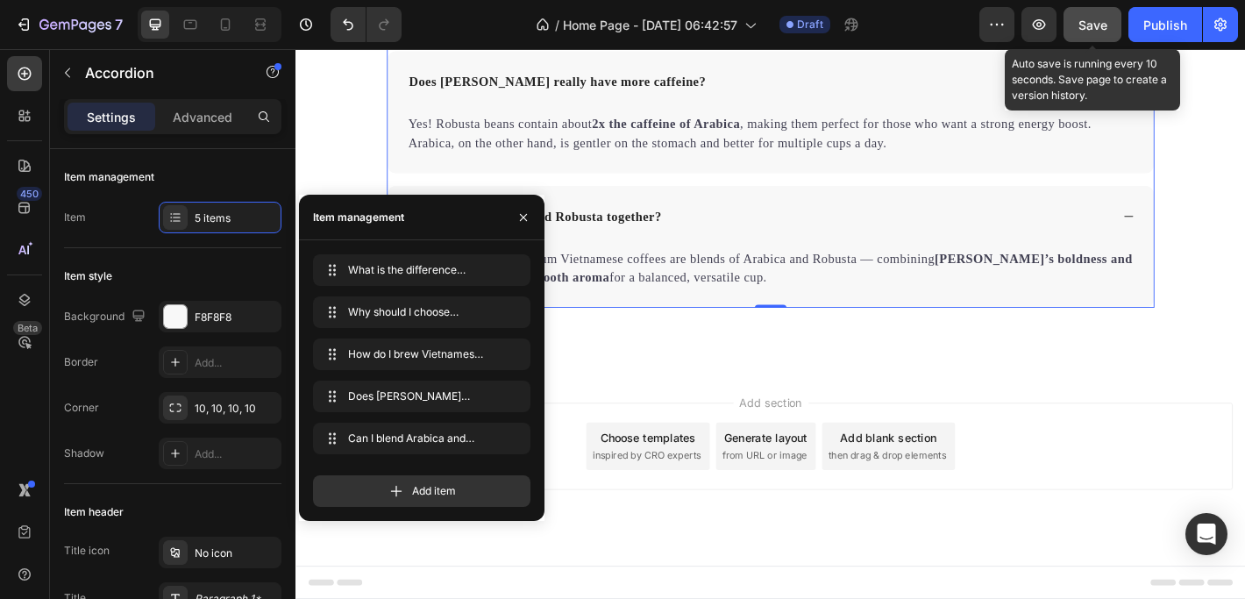
click at [1095, 25] on span "Save" at bounding box center [1092, 25] width 29 height 15
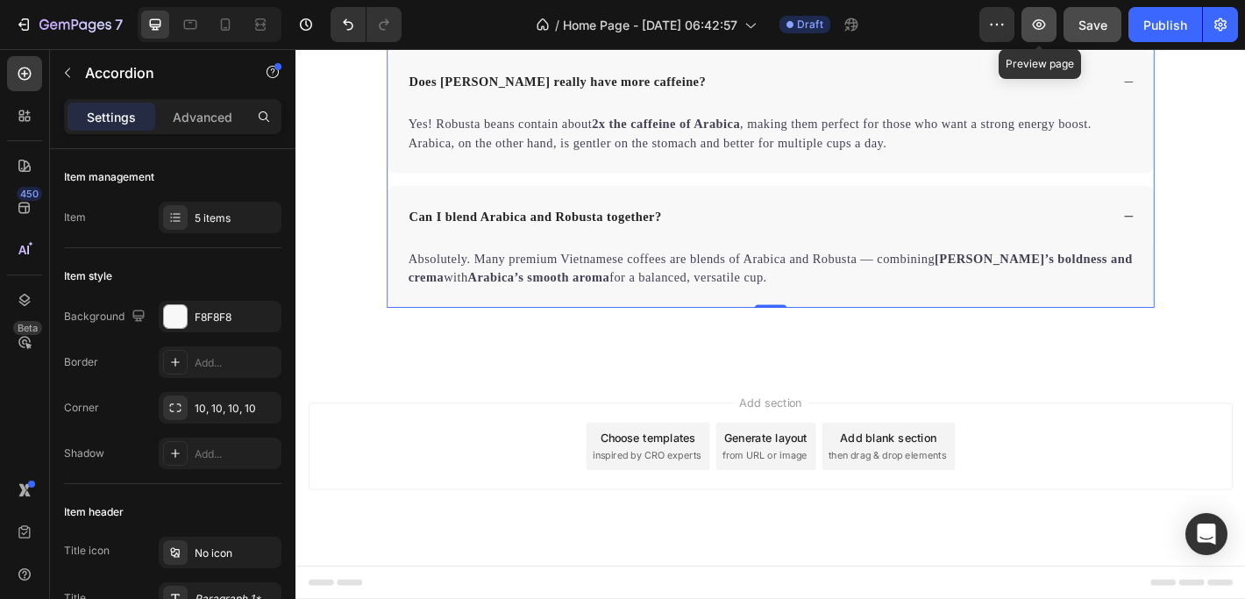
click at [1038, 18] on icon "button" at bounding box center [1039, 25] width 18 height 18
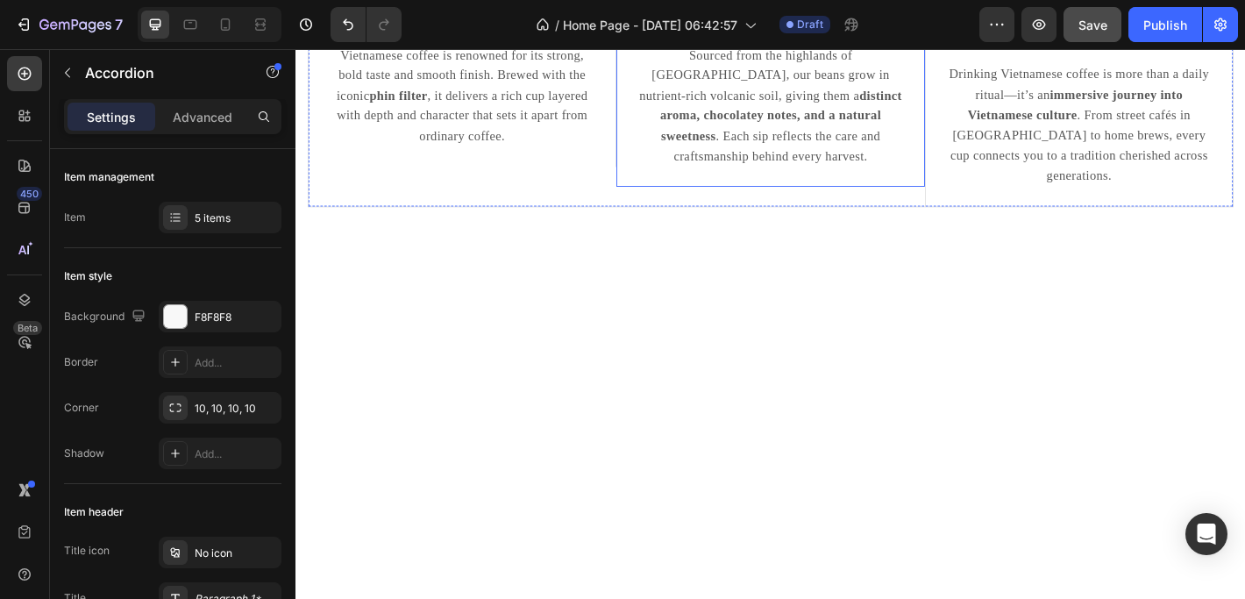
scroll to position [0, 0]
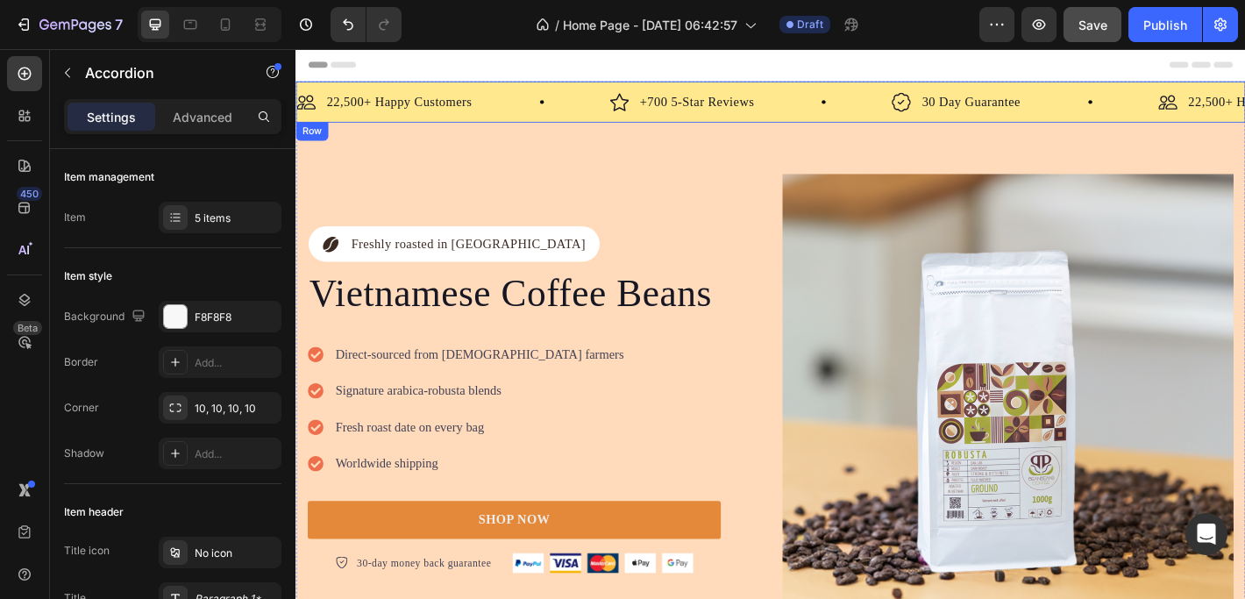
click at [527, 89] on div "Image 22,500+ Happy Customers Text Block Row Image +700 5-Star Reviews Text Blo…" at bounding box center [821, 108] width 1052 height 46
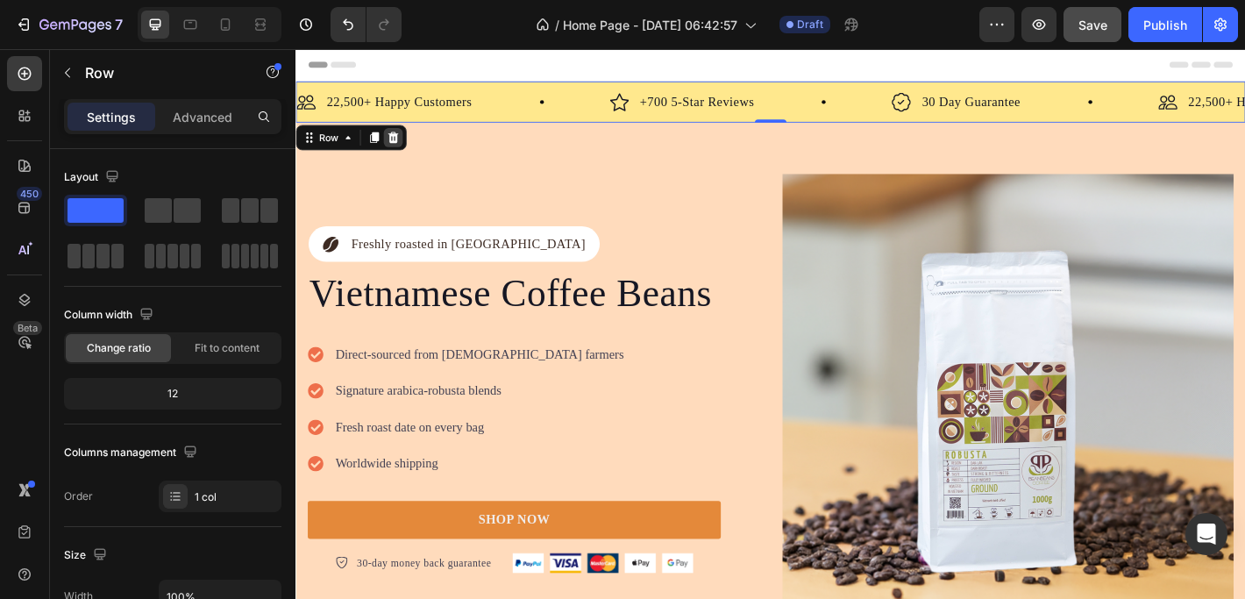
click at [403, 147] on icon at bounding box center [403, 147] width 14 height 14
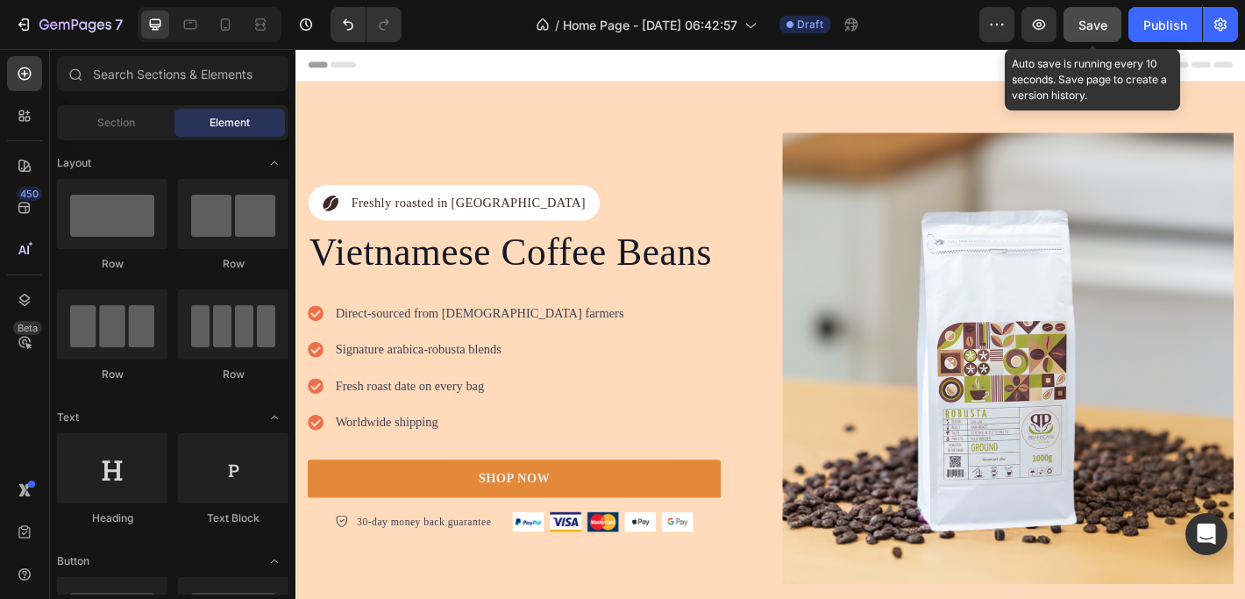
click at [1096, 23] on span "Save" at bounding box center [1092, 25] width 29 height 15
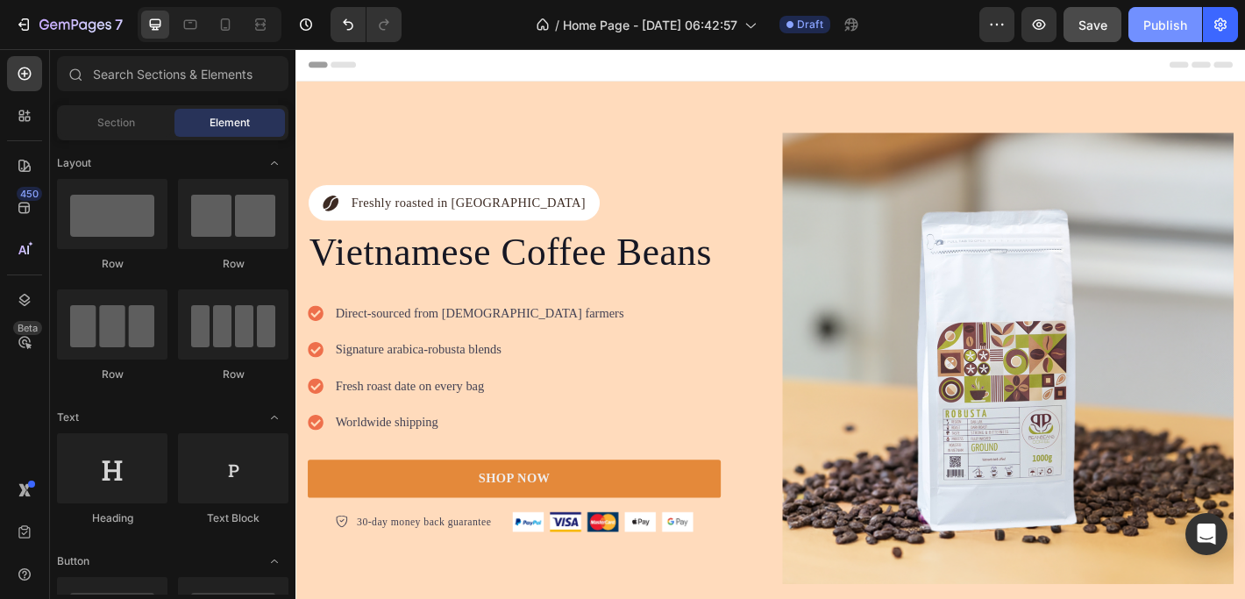
click at [1160, 25] on div "Publish" at bounding box center [1165, 25] width 44 height 18
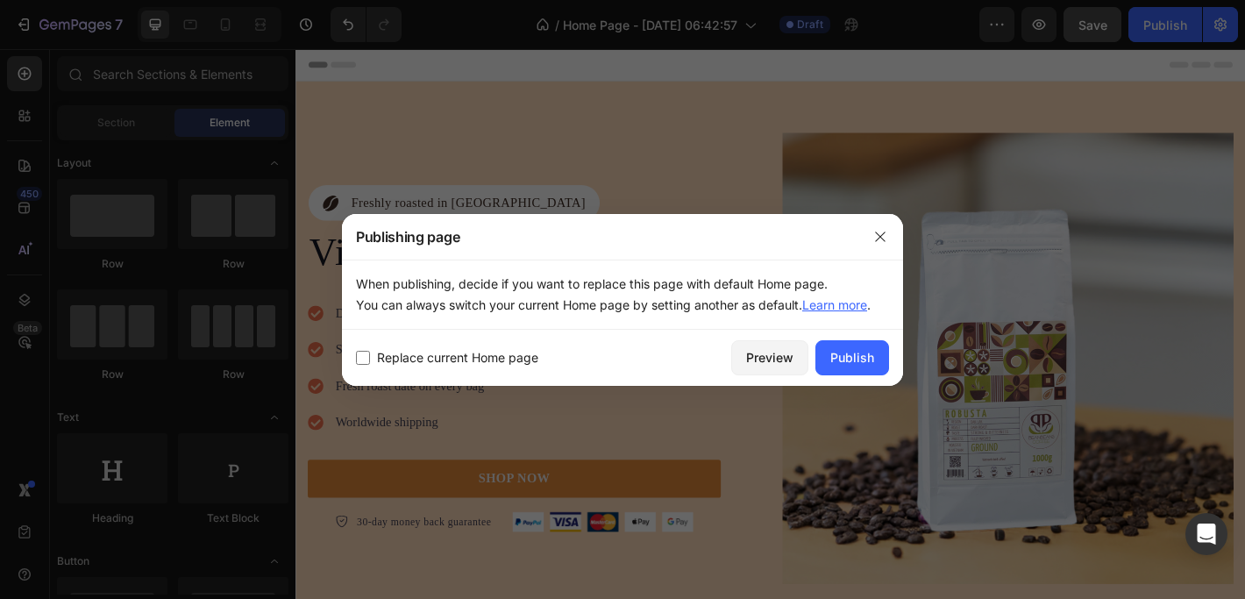
click at [509, 358] on span "Replace current Home page" at bounding box center [457, 357] width 161 height 21
checkbox input "true"
click at [775, 360] on div "Preview" at bounding box center [769, 357] width 47 height 18
click at [867, 356] on div "Publish" at bounding box center [852, 357] width 44 height 18
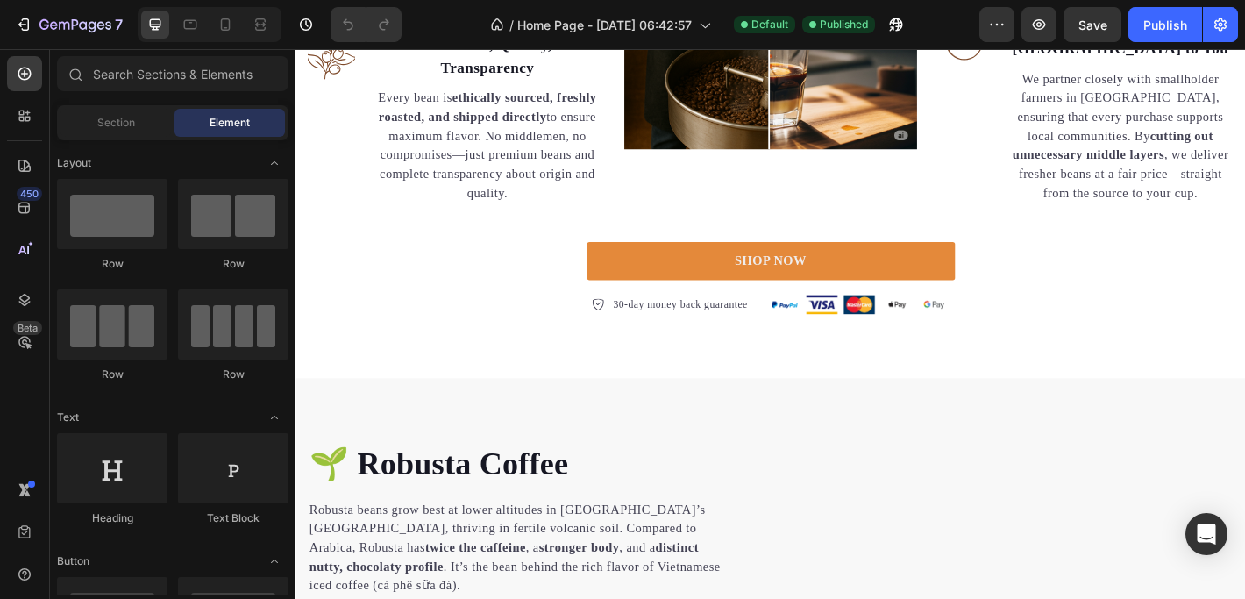
scroll to position [1561, 0]
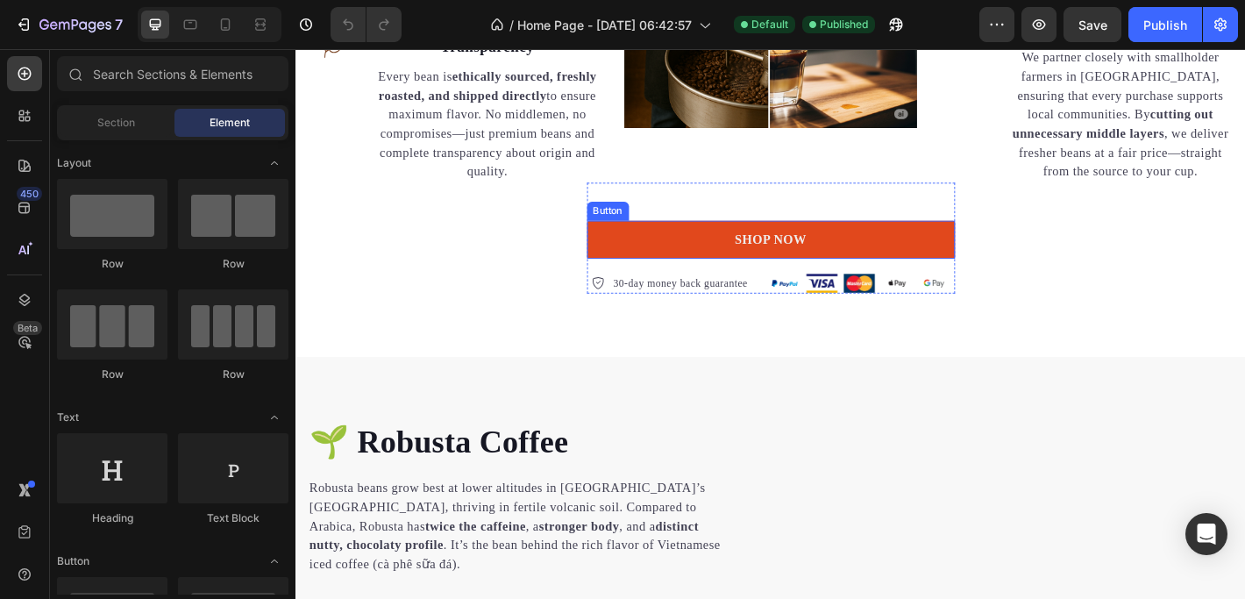
click at [679, 239] on link "SHOP NOW" at bounding box center [822, 260] width 408 height 42
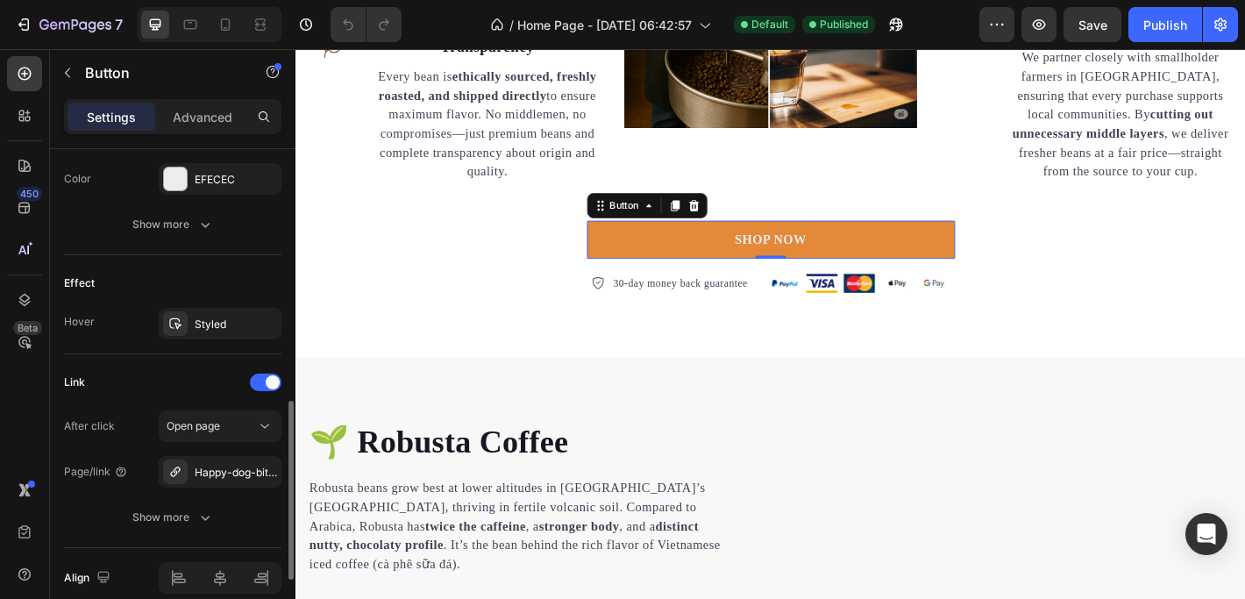
scroll to position [894, 0]
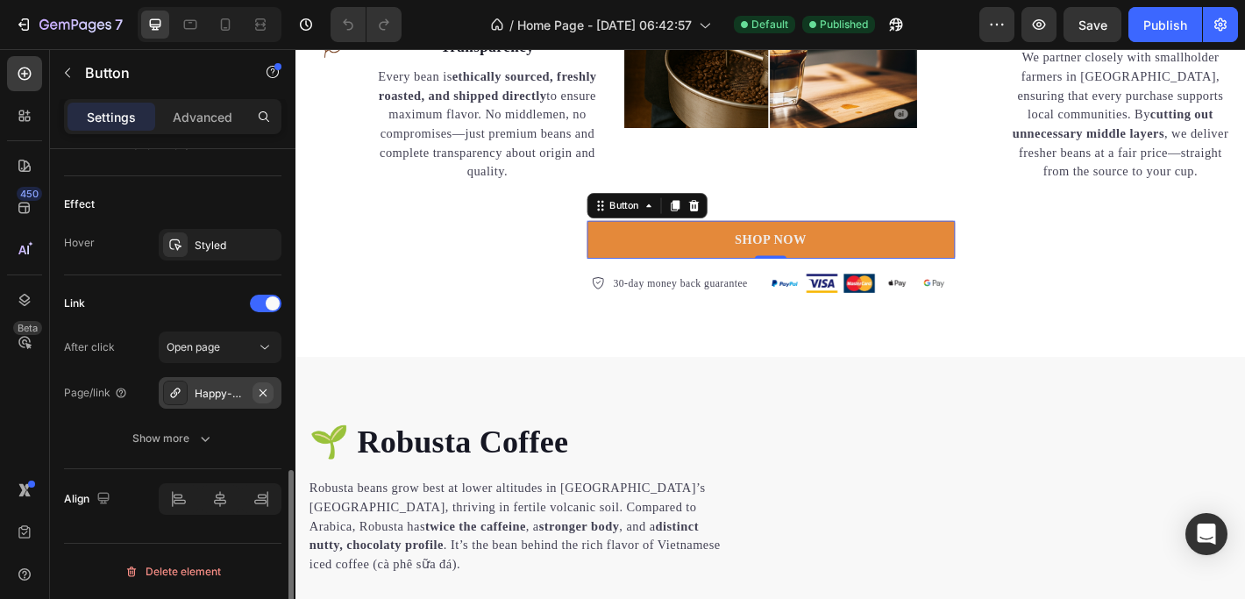
click at [261, 393] on icon "button" at bounding box center [262, 391] width 7 height 7
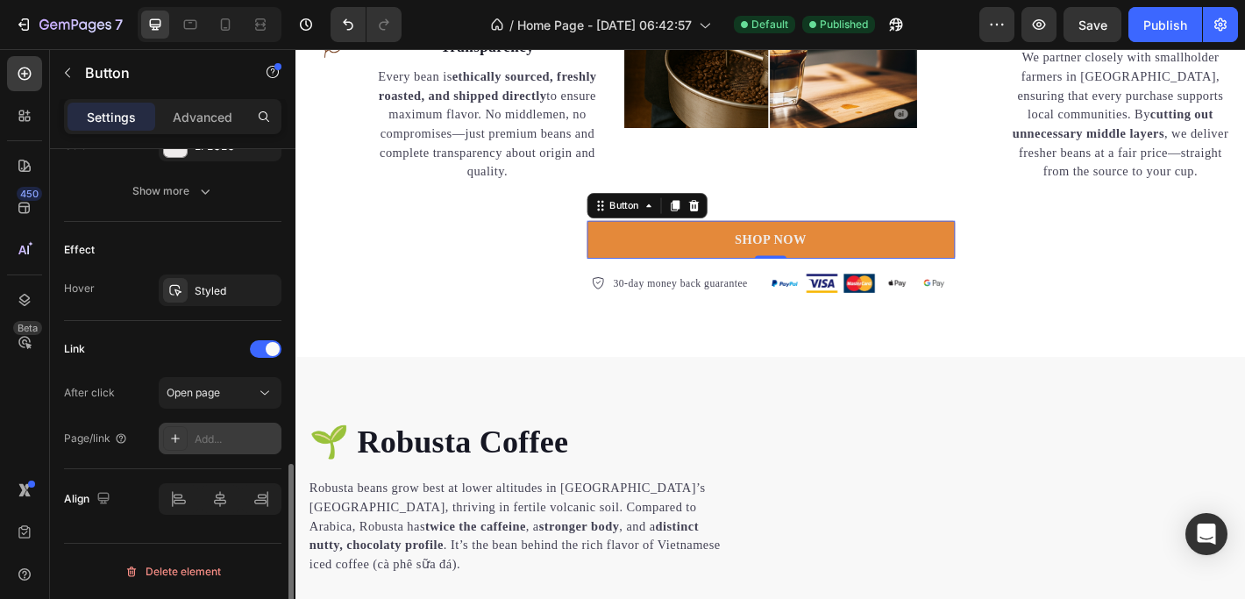
click at [211, 434] on div "Add..." at bounding box center [236, 439] width 82 height 16
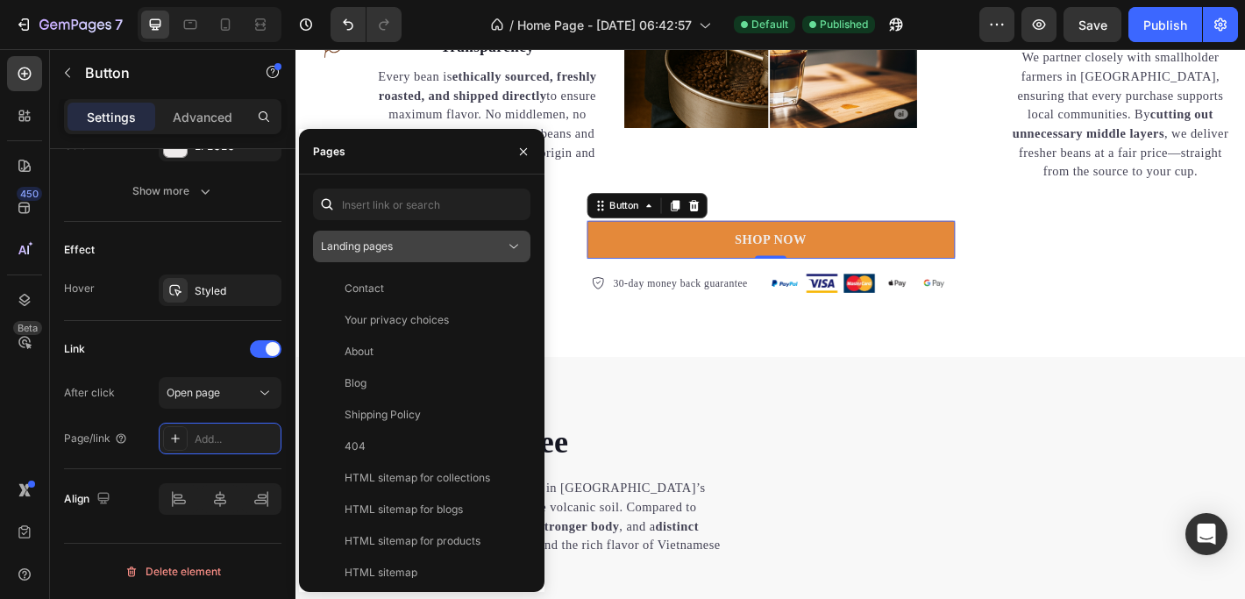
click at [364, 242] on span "Landing pages" at bounding box center [357, 245] width 72 height 13
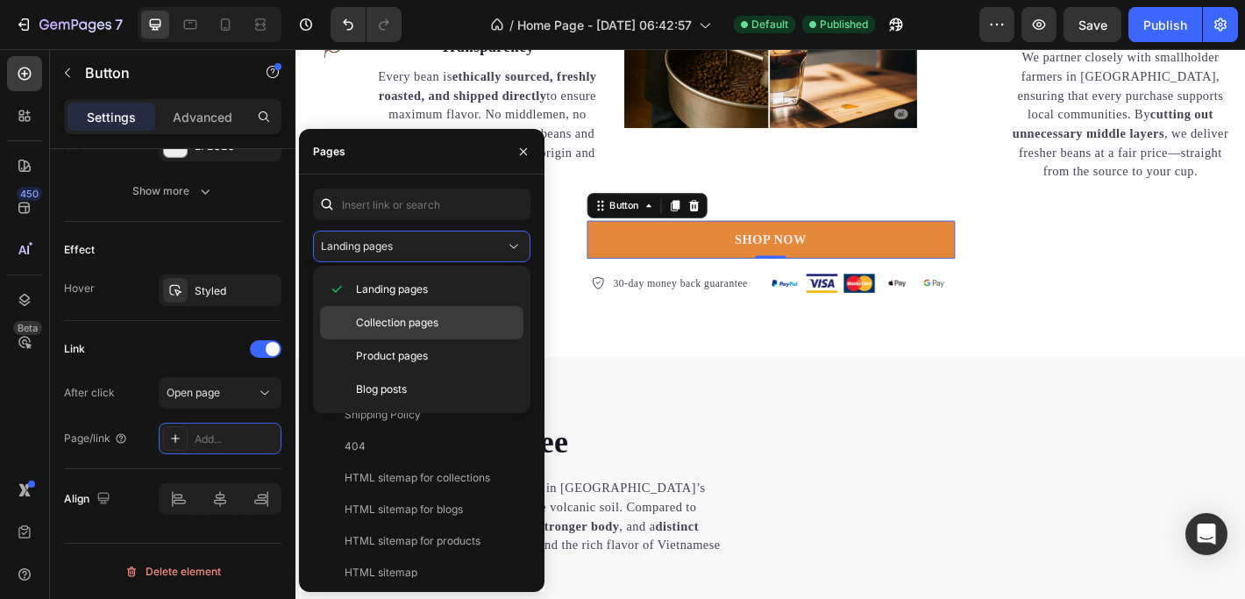
click at [386, 339] on div "Collection pages" at bounding box center [421, 355] width 203 height 33
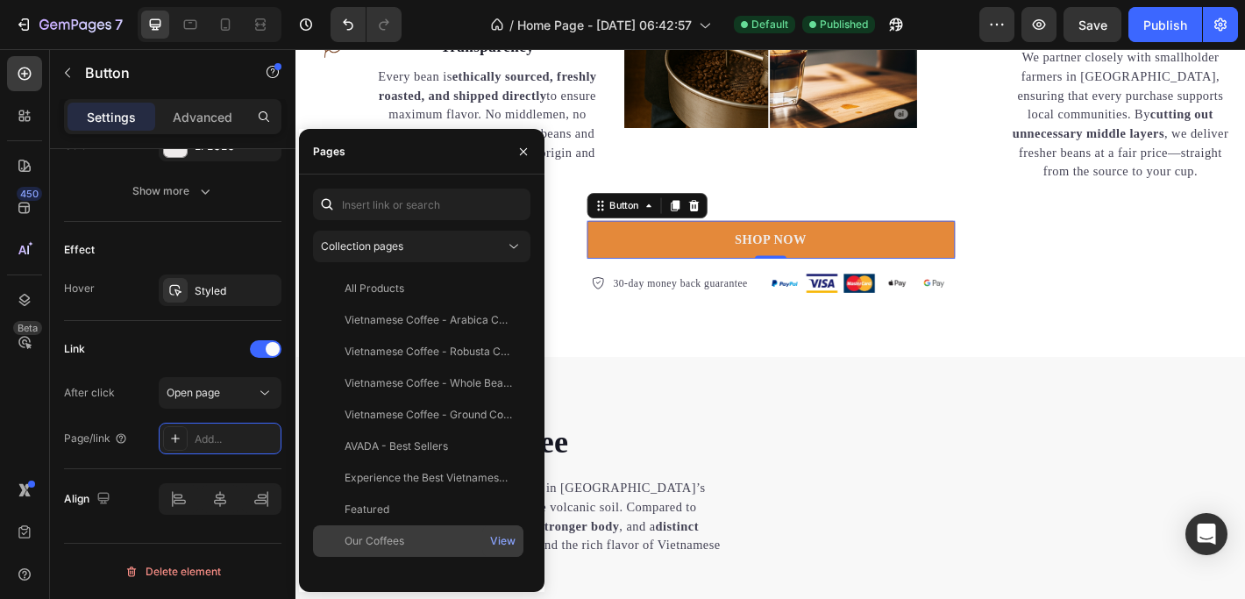
click at [383, 546] on div "Our Coffees" at bounding box center [374, 541] width 60 height 16
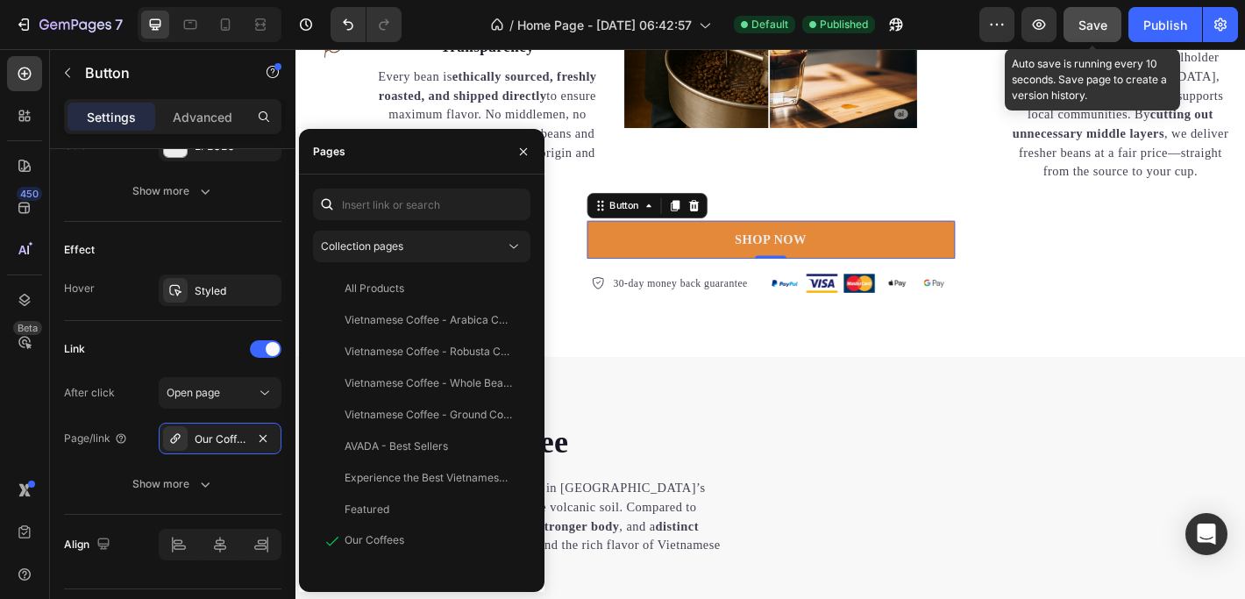
click at [1083, 23] on button "Save" at bounding box center [1092, 24] width 58 height 35
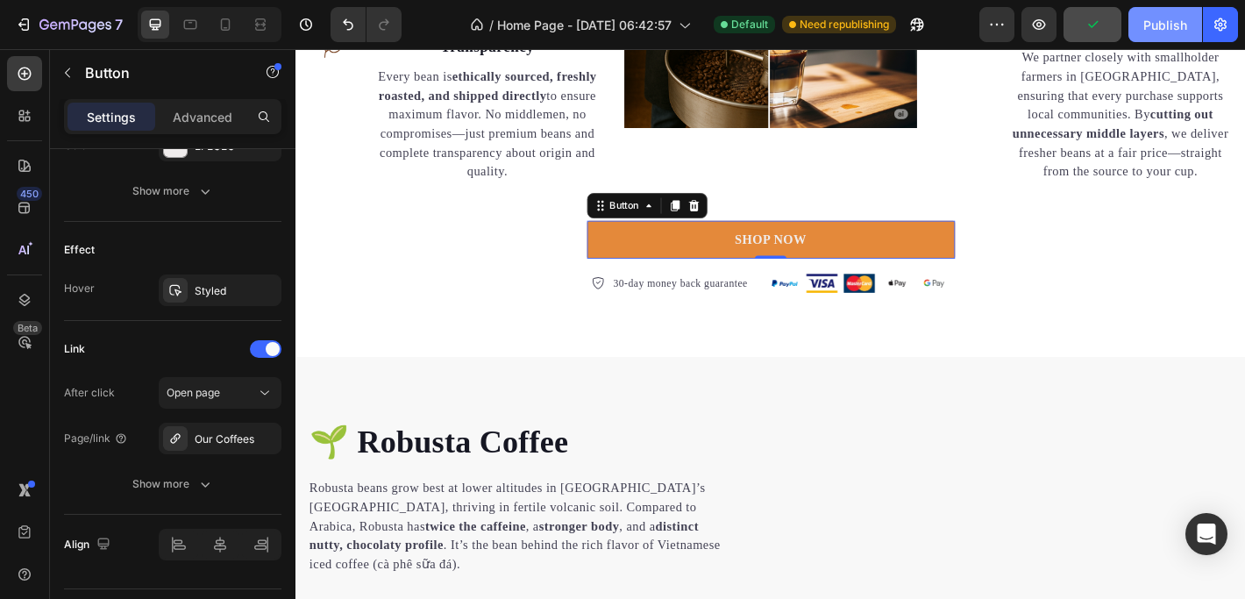
click at [1158, 23] on div "Publish" at bounding box center [1165, 25] width 44 height 18
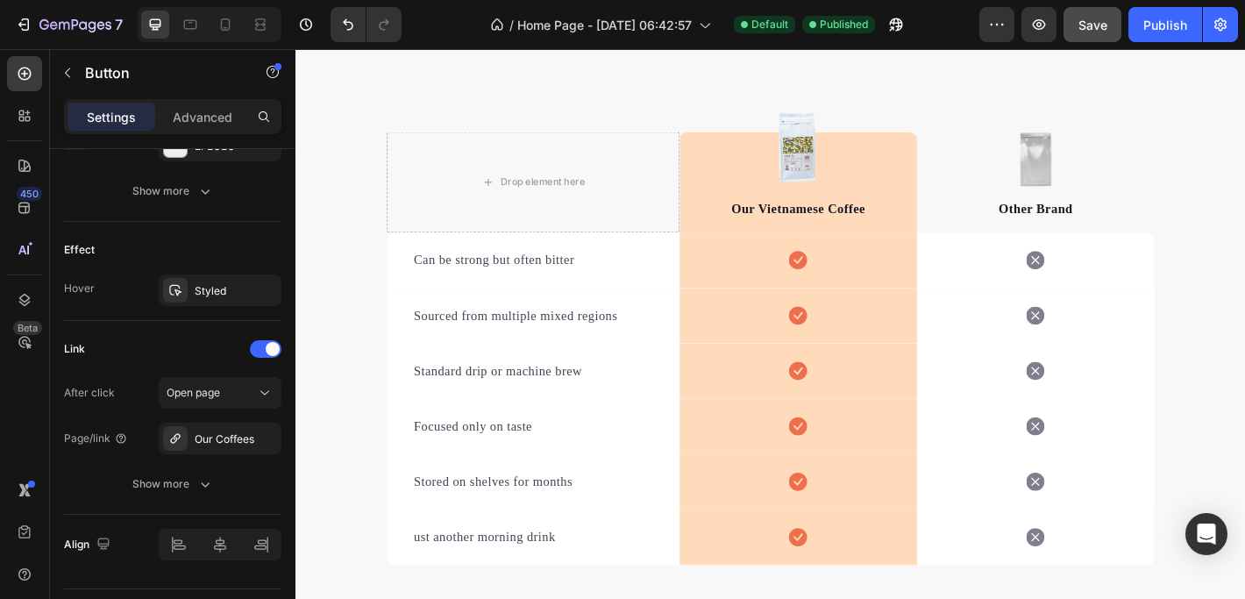
scroll to position [3688, 0]
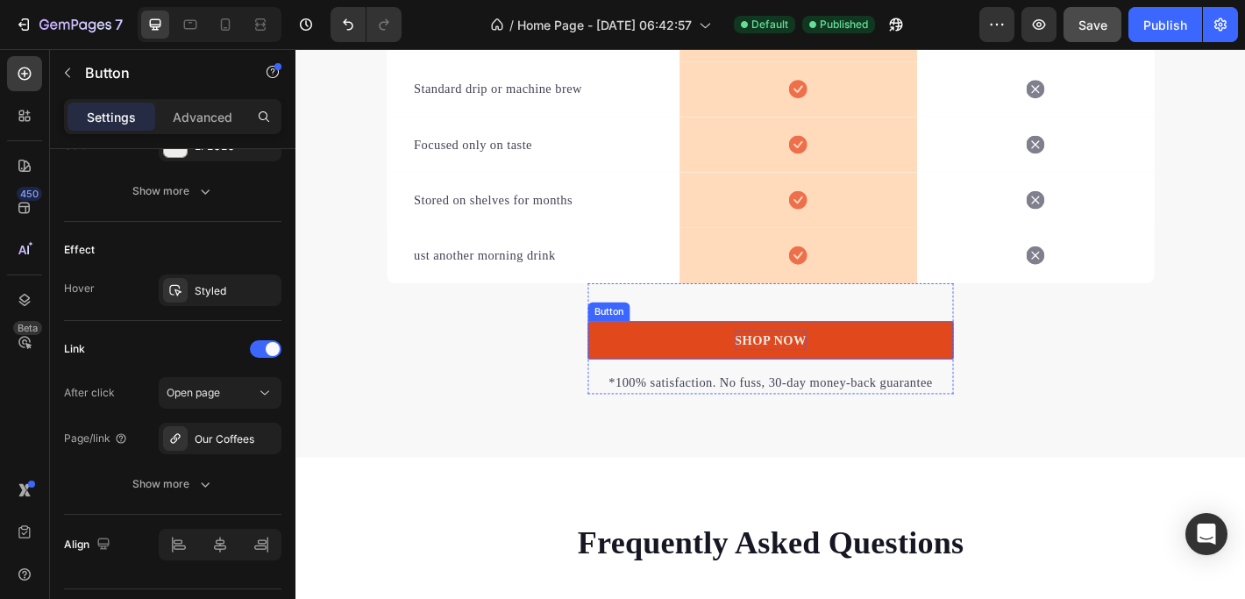
click at [802, 376] on p "SHOP NOW" at bounding box center [822, 371] width 80 height 21
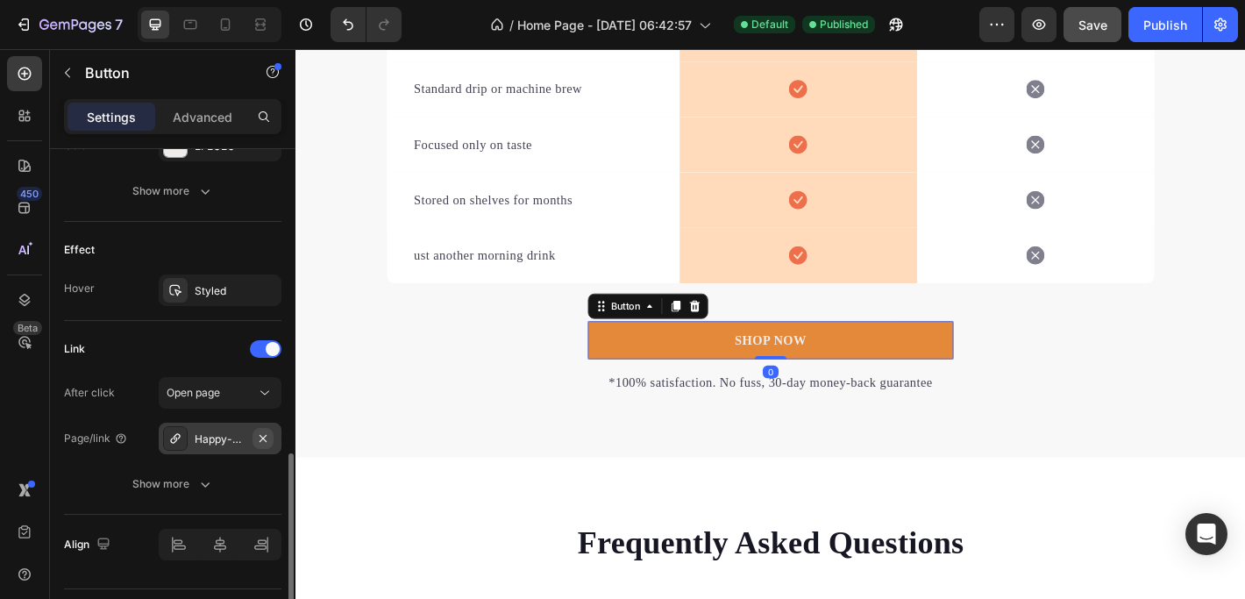
click at [265, 436] on icon "button" at bounding box center [263, 438] width 14 height 14
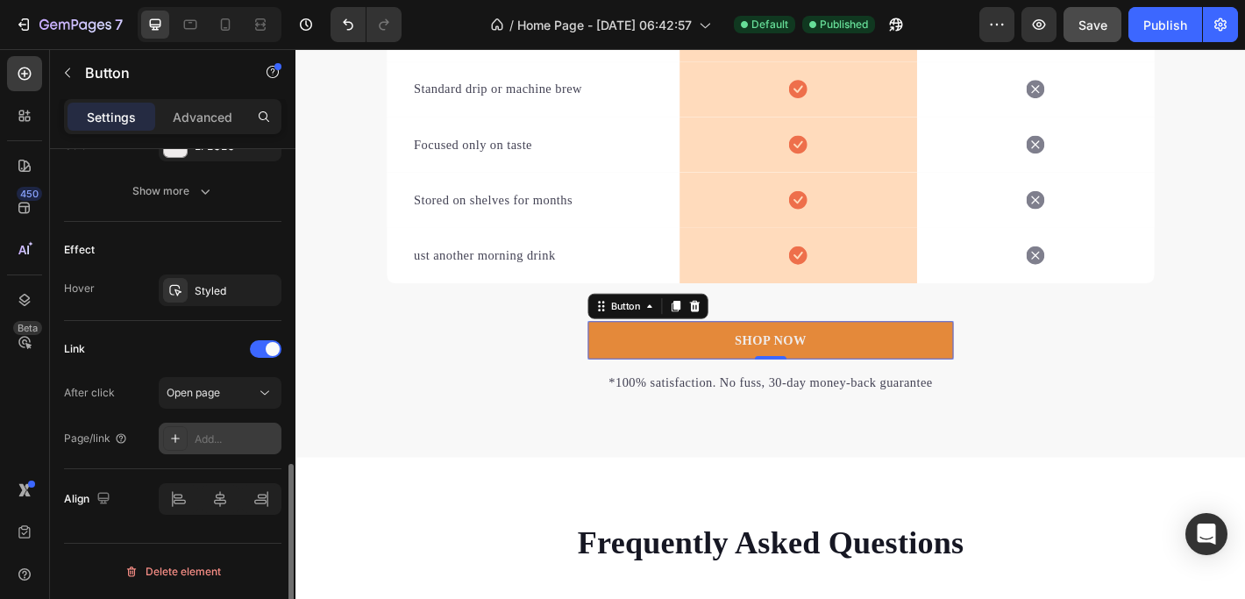
click at [213, 439] on div "Add..." at bounding box center [236, 439] width 82 height 16
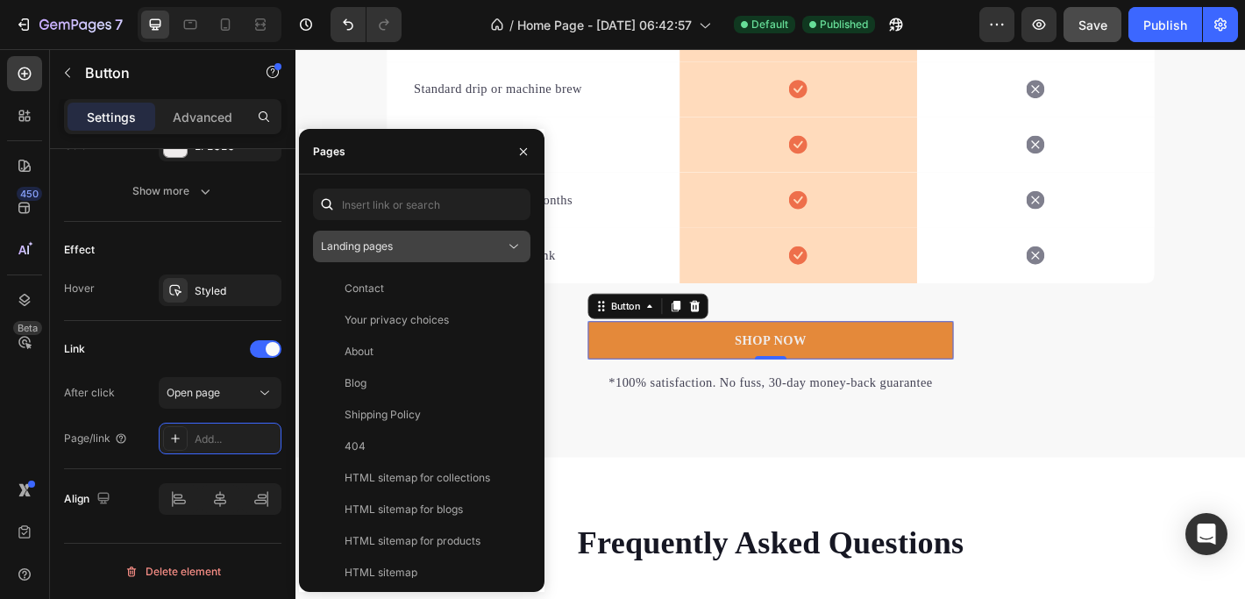
click at [351, 245] on span "Landing pages" at bounding box center [357, 245] width 72 height 13
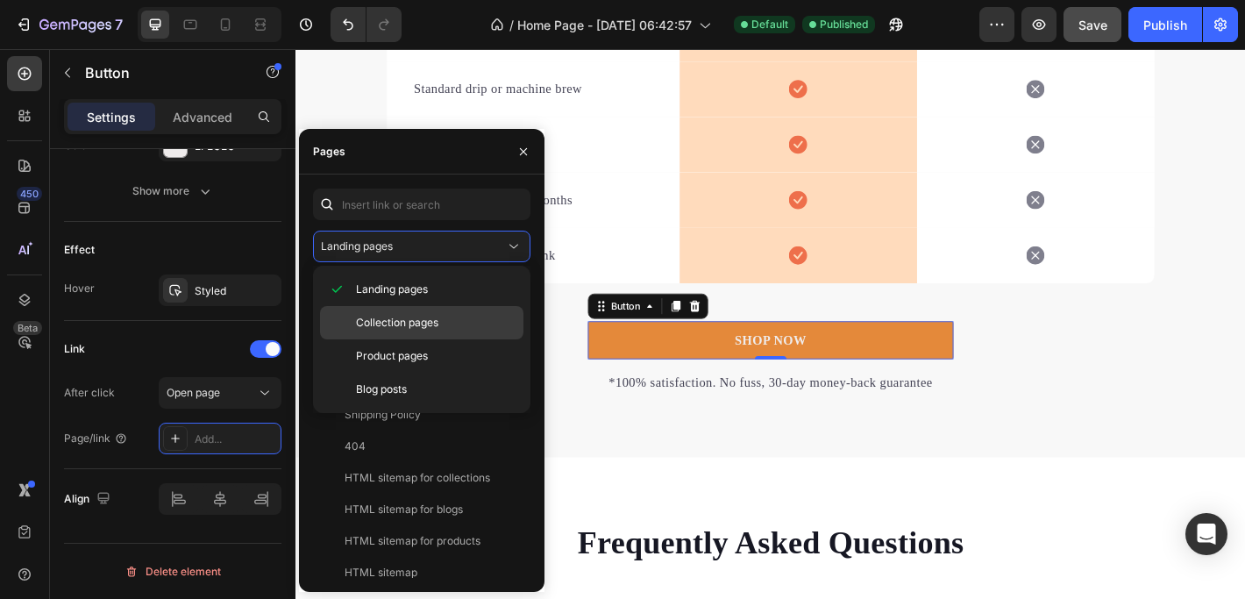
click at [390, 322] on span "Collection pages" at bounding box center [397, 323] width 82 height 16
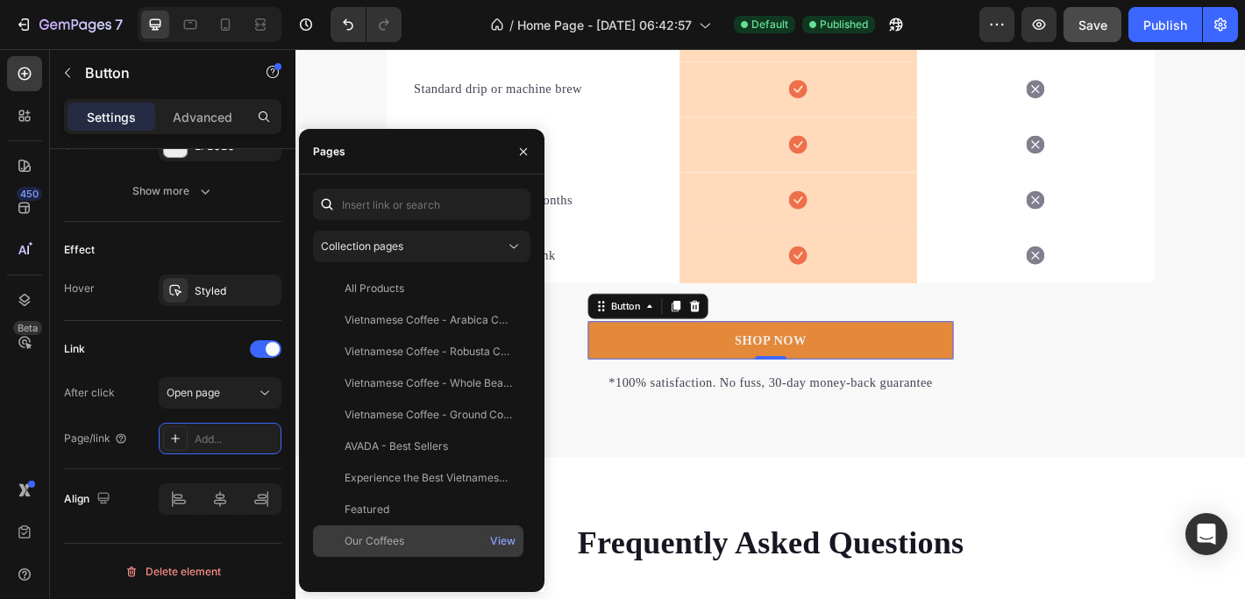
click at [383, 543] on div "Our Coffees" at bounding box center [374, 541] width 60 height 16
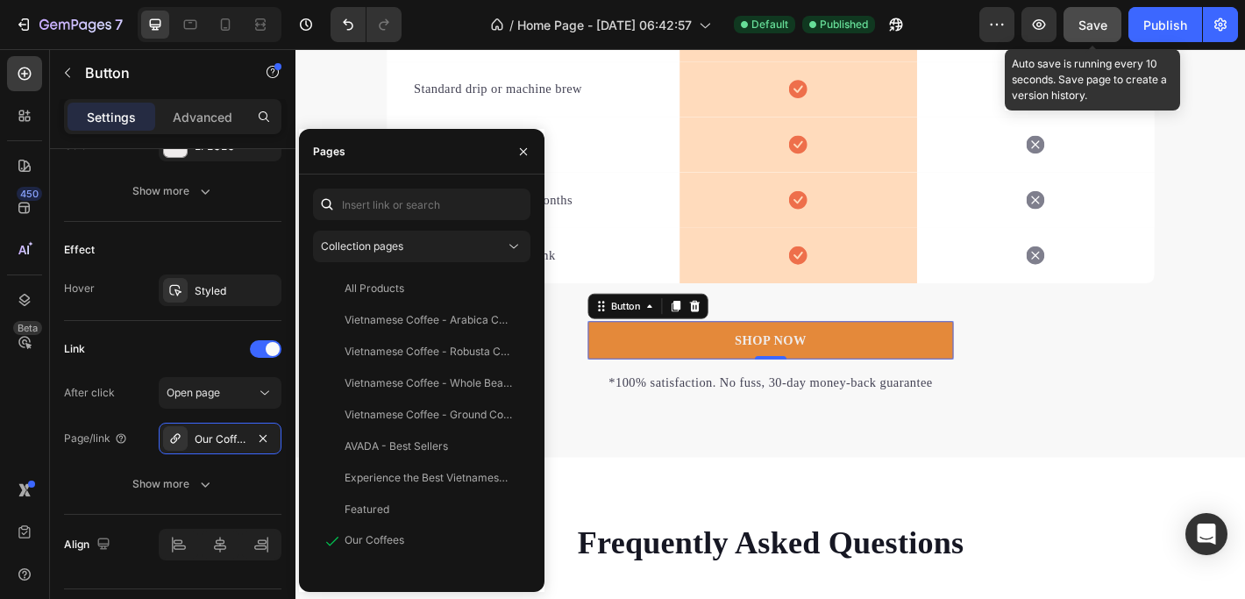
click at [1095, 28] on span "Save" at bounding box center [1092, 25] width 29 height 15
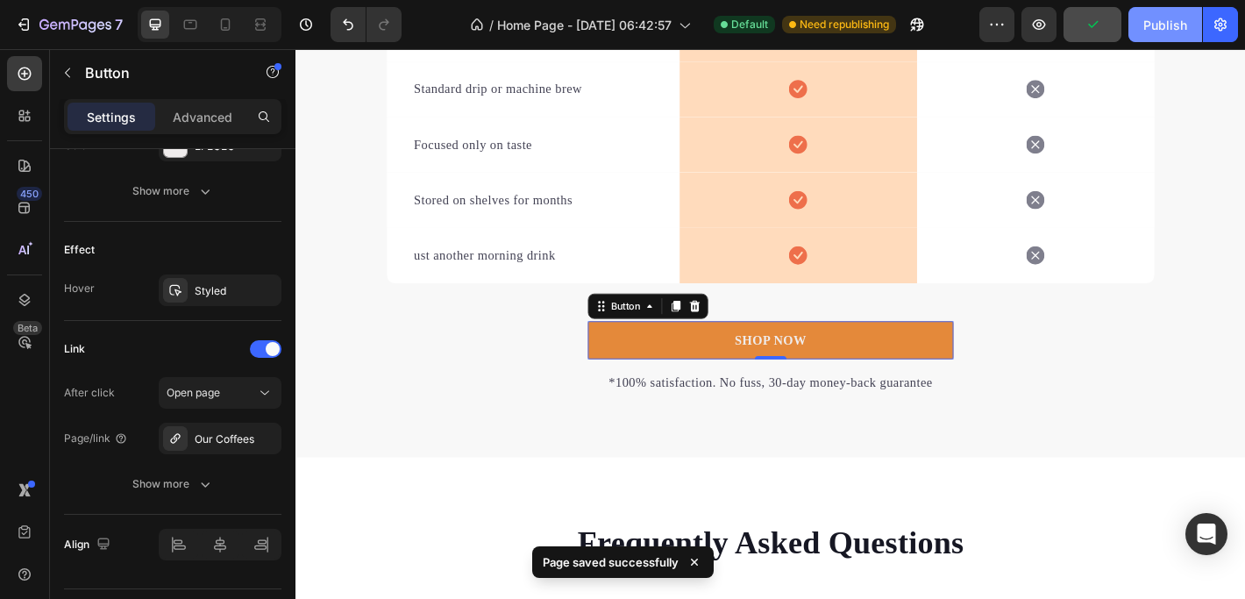
click at [1166, 24] on div "Publish" at bounding box center [1165, 25] width 44 height 18
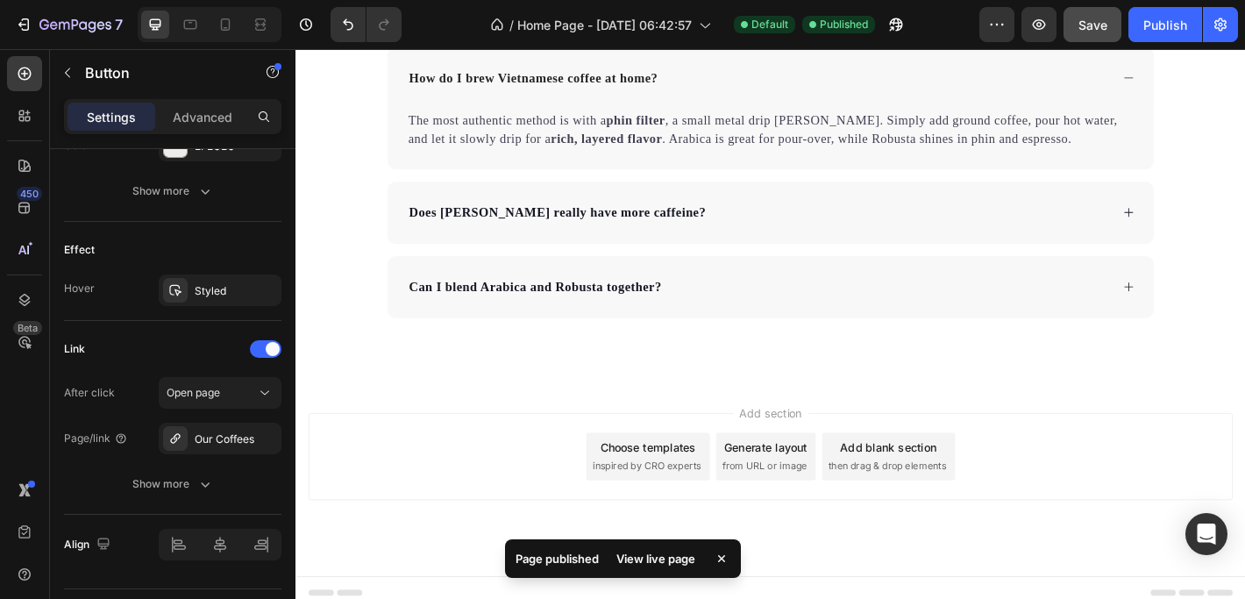
scroll to position [4480, 0]
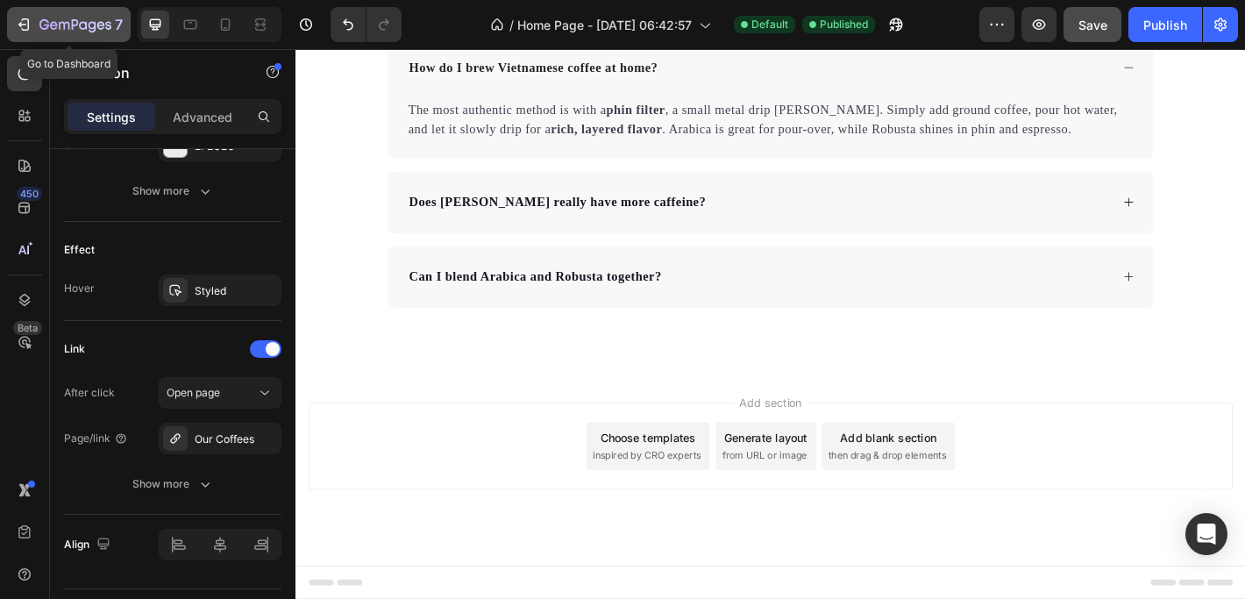
click at [32, 21] on icon "button" at bounding box center [24, 25] width 18 height 18
